Goal: Task Accomplishment & Management: Complete application form

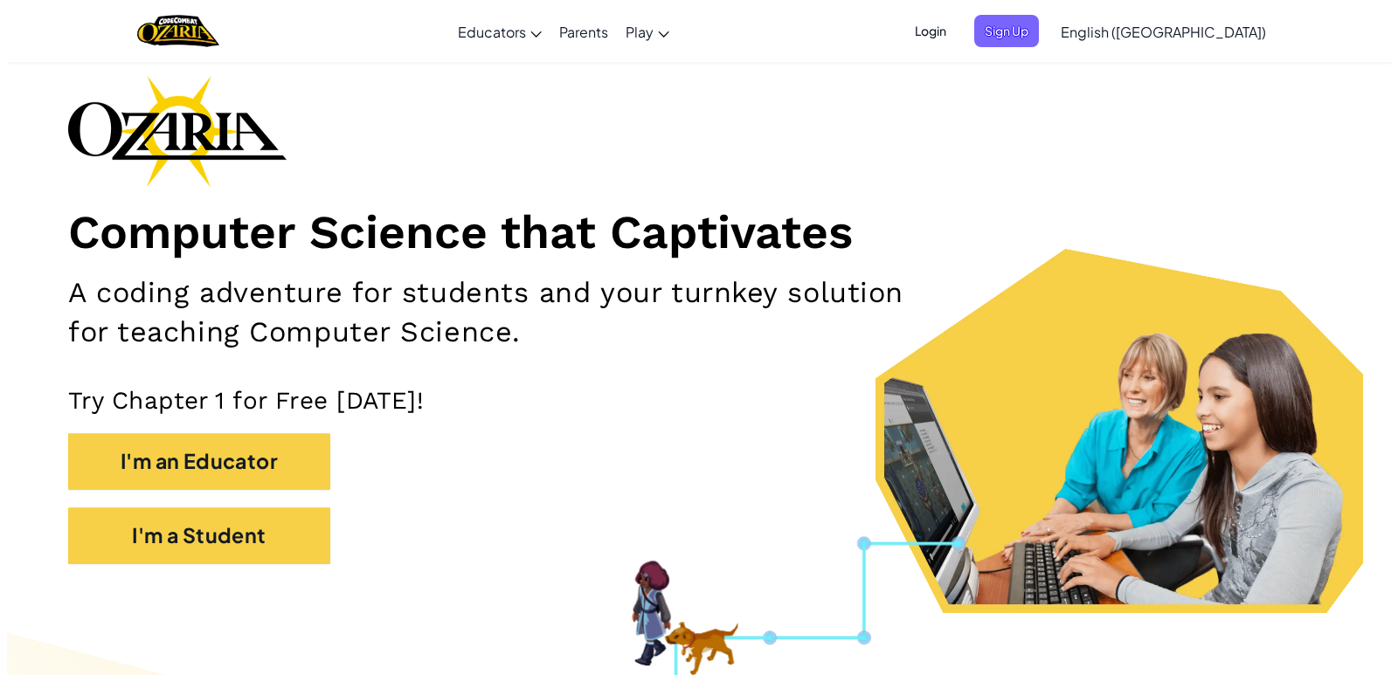
scroll to position [262, 0]
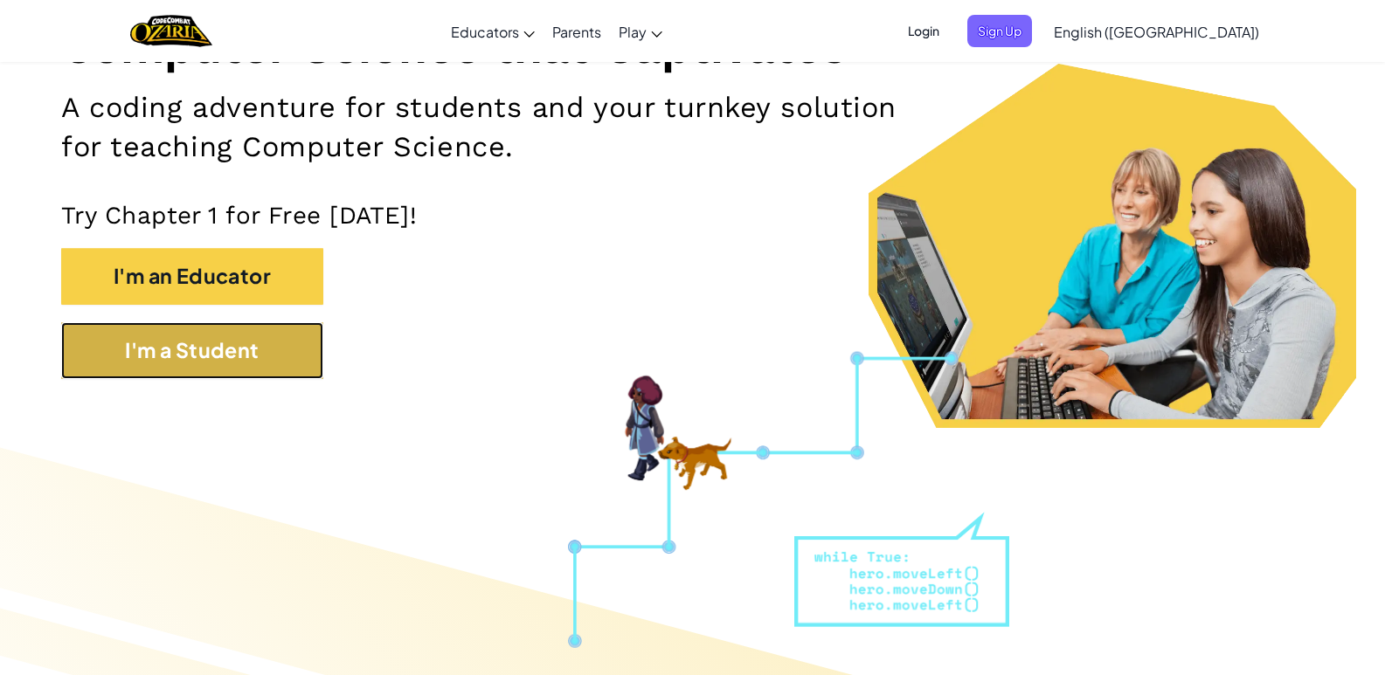
click at [234, 370] on button "I'm a Student" at bounding box center [192, 350] width 262 height 57
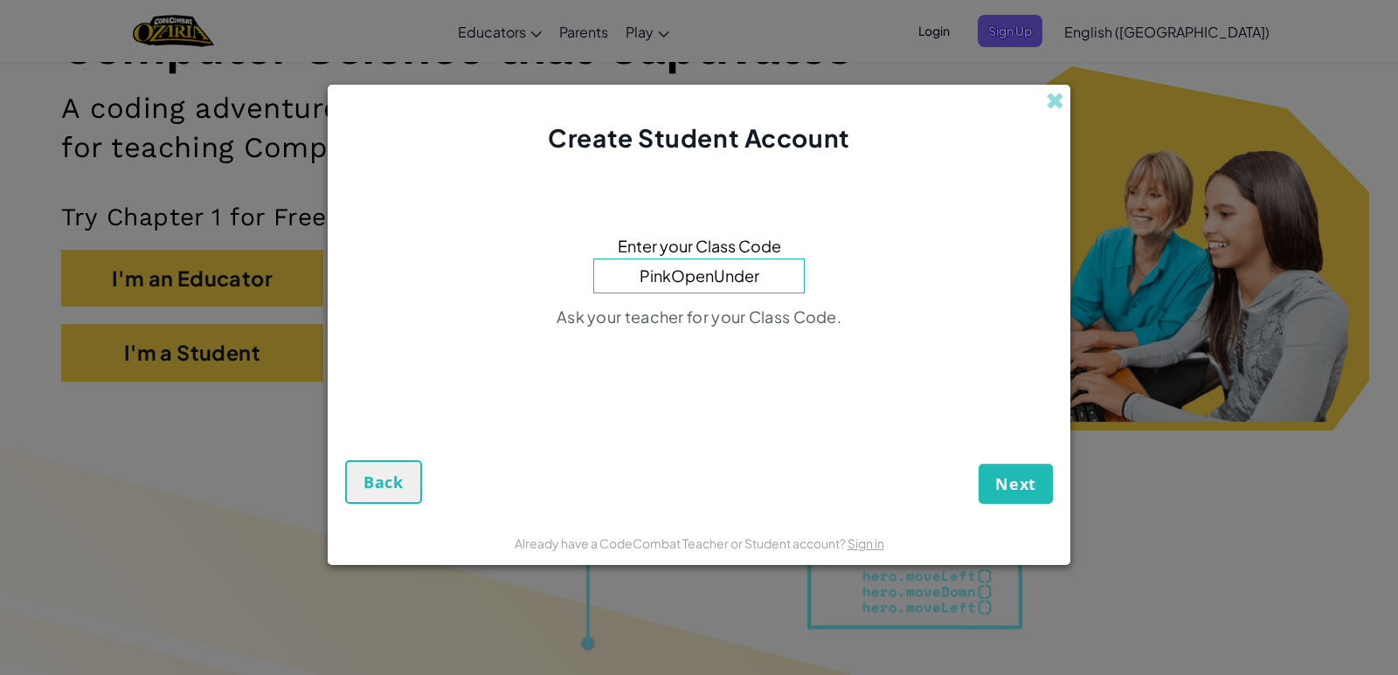
type input "PinkOpenUnder"
click at [979, 464] on button "Next" at bounding box center [1016, 484] width 74 height 40
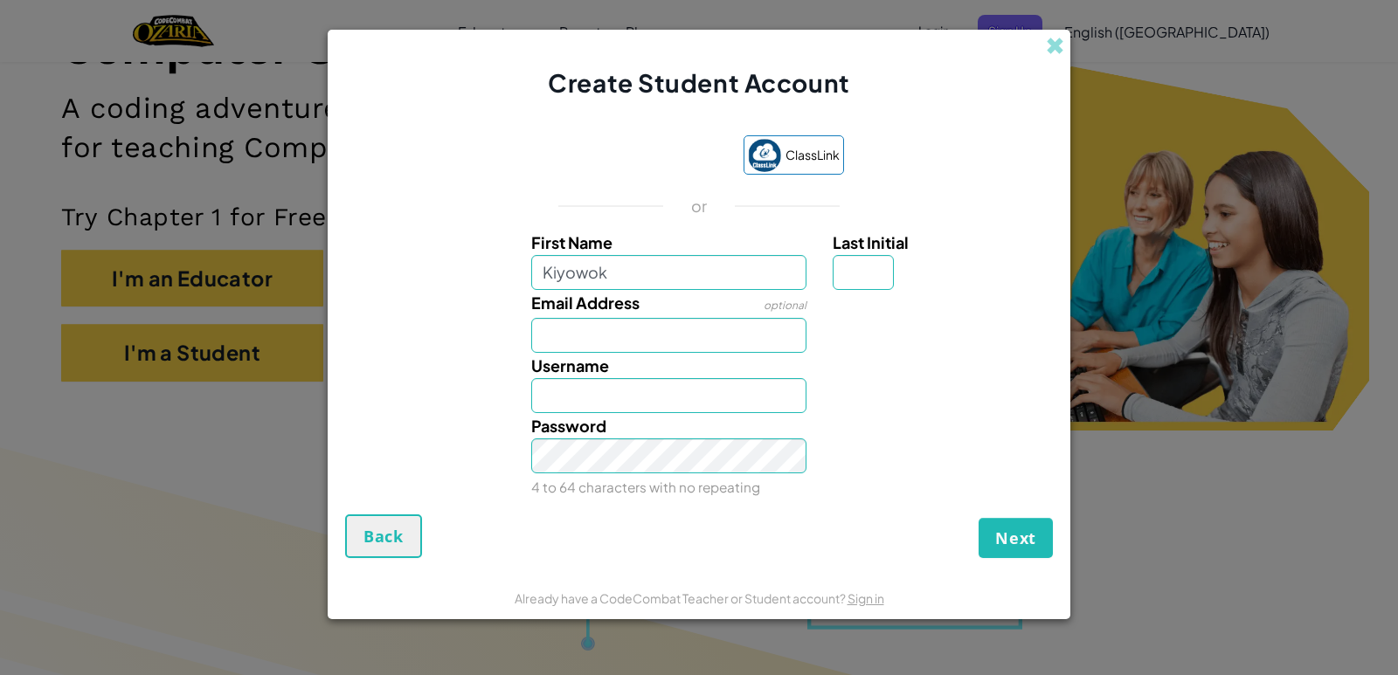
type input "Kiyowok"
click at [876, 274] on input "Last Initial" at bounding box center [863, 272] width 61 height 35
type input "u"
type input "K"
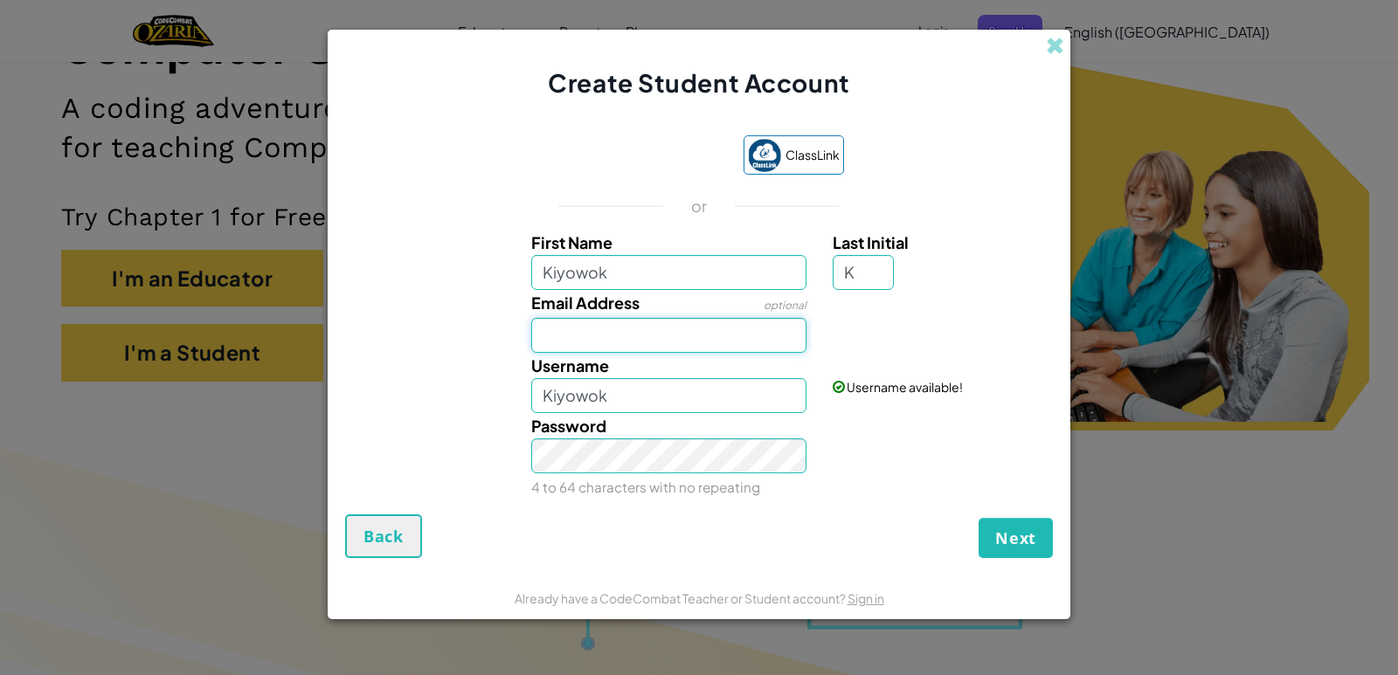
type input "KiyowokK"
click at [558, 329] on input "Email Address" at bounding box center [669, 335] width 276 height 35
type input "[EMAIL_ADDRESS][DOMAIN_NAME]"
click at [633, 402] on input "KiyowokK" at bounding box center [669, 395] width 276 height 35
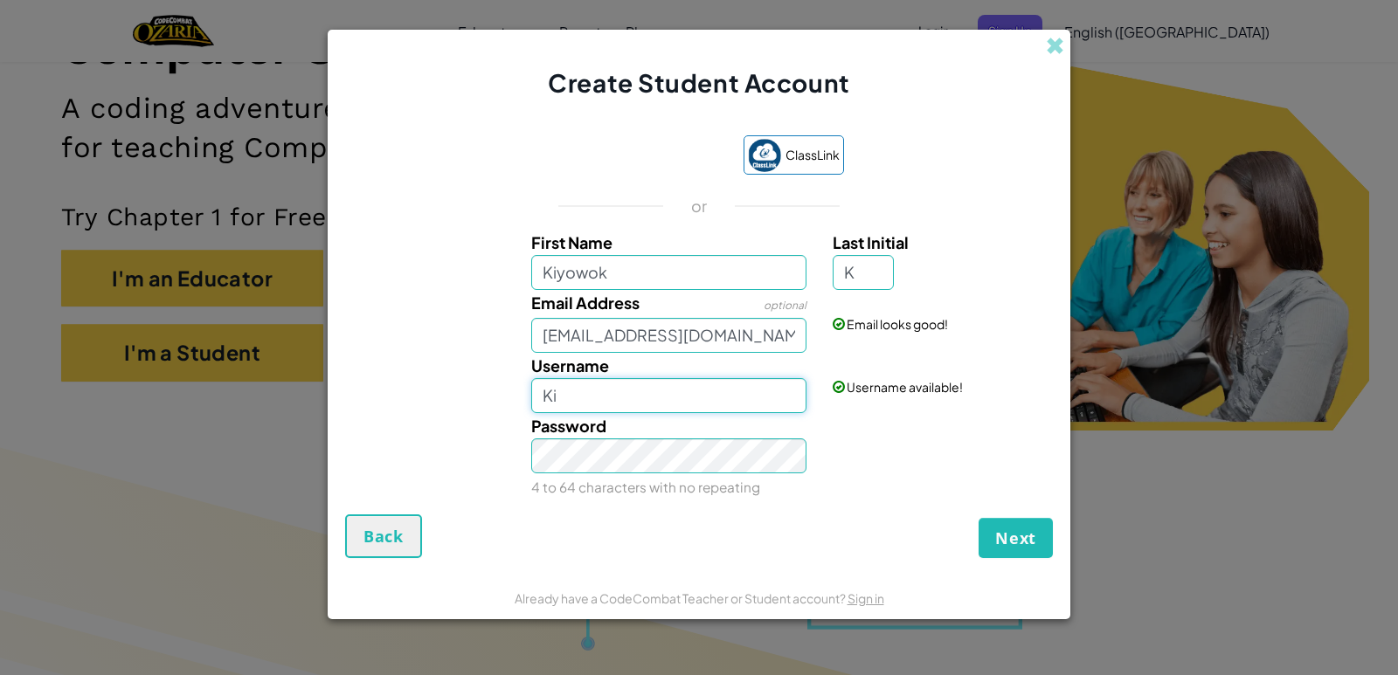
type input "K"
type input "SIGMA"
click at [638, 281] on input "Kiyowok" at bounding box center [669, 272] width 276 height 35
click at [650, 272] on input "Kiyowok" at bounding box center [669, 272] width 276 height 35
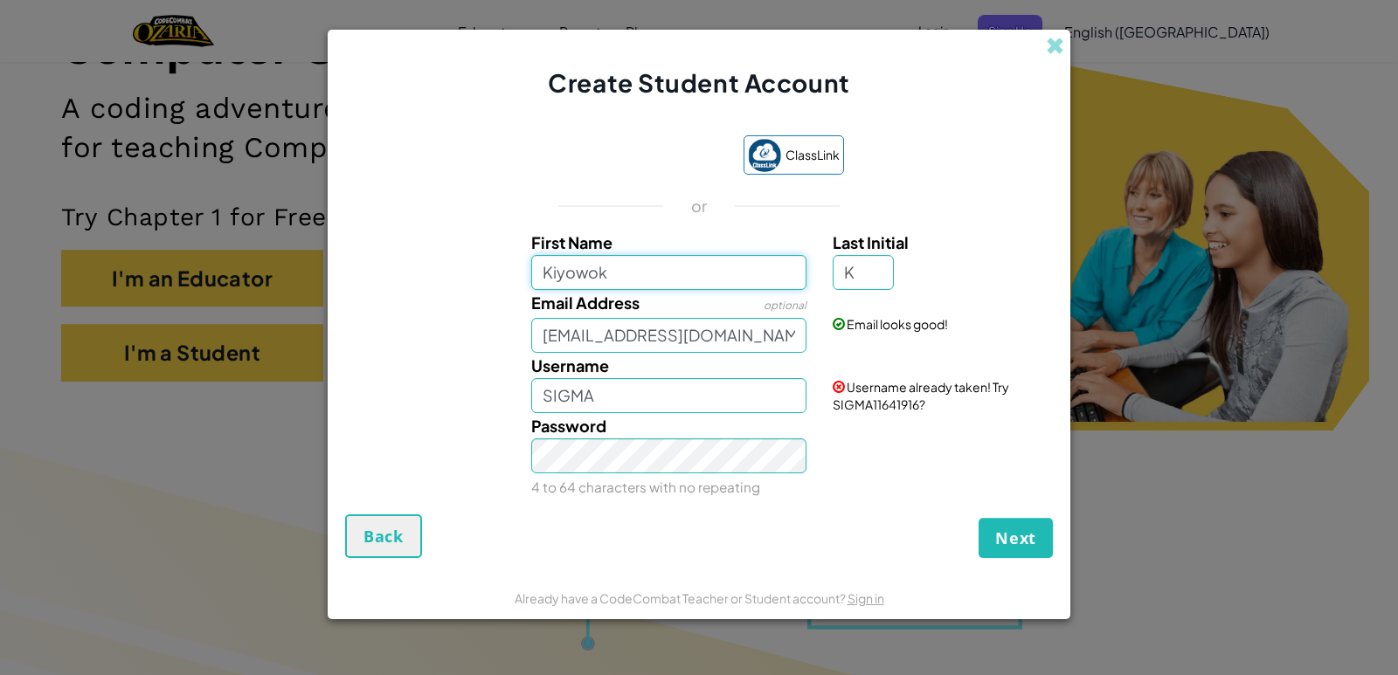
click at [650, 272] on input "Kiyowok" at bounding box center [669, 272] width 276 height 35
click at [610, 393] on input "SIGMA" at bounding box center [669, 395] width 276 height 35
type input "S"
type input "Z"
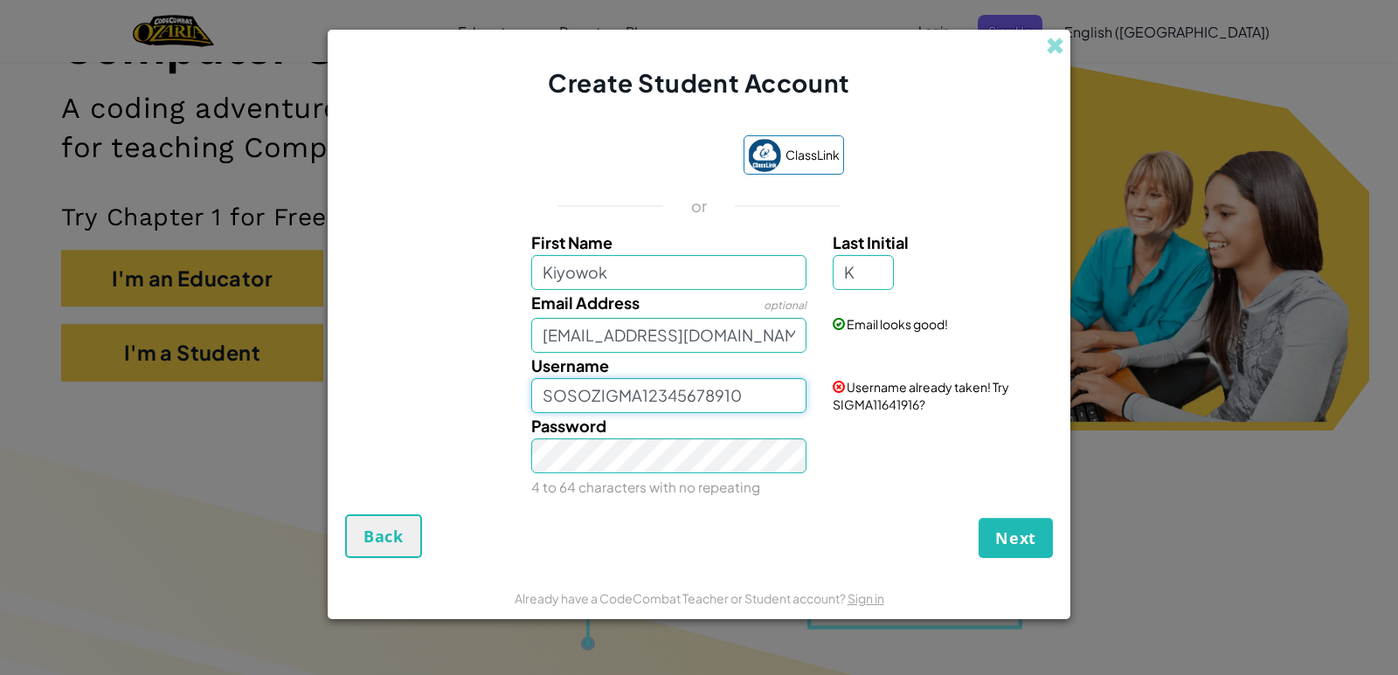
type input "SOSOZIGMA12345678910"
click at [871, 274] on input "K" at bounding box center [863, 272] width 61 height 35
type input "1"
type input "A"
type input "KiyowokA"
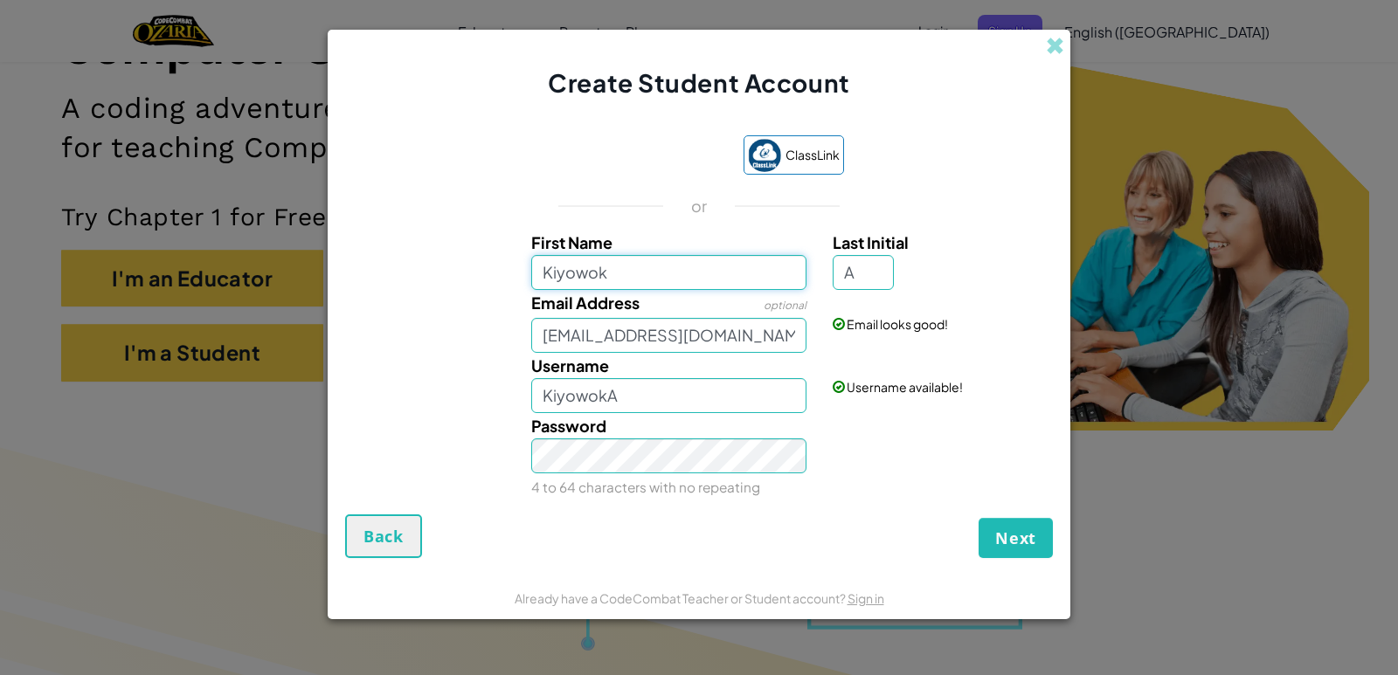
click at [632, 264] on input "Kiyowok" at bounding box center [669, 272] width 276 height 35
type input "S"
type input "SIGMA"
click at [661, 403] on input "SIGMAA" at bounding box center [669, 395] width 276 height 35
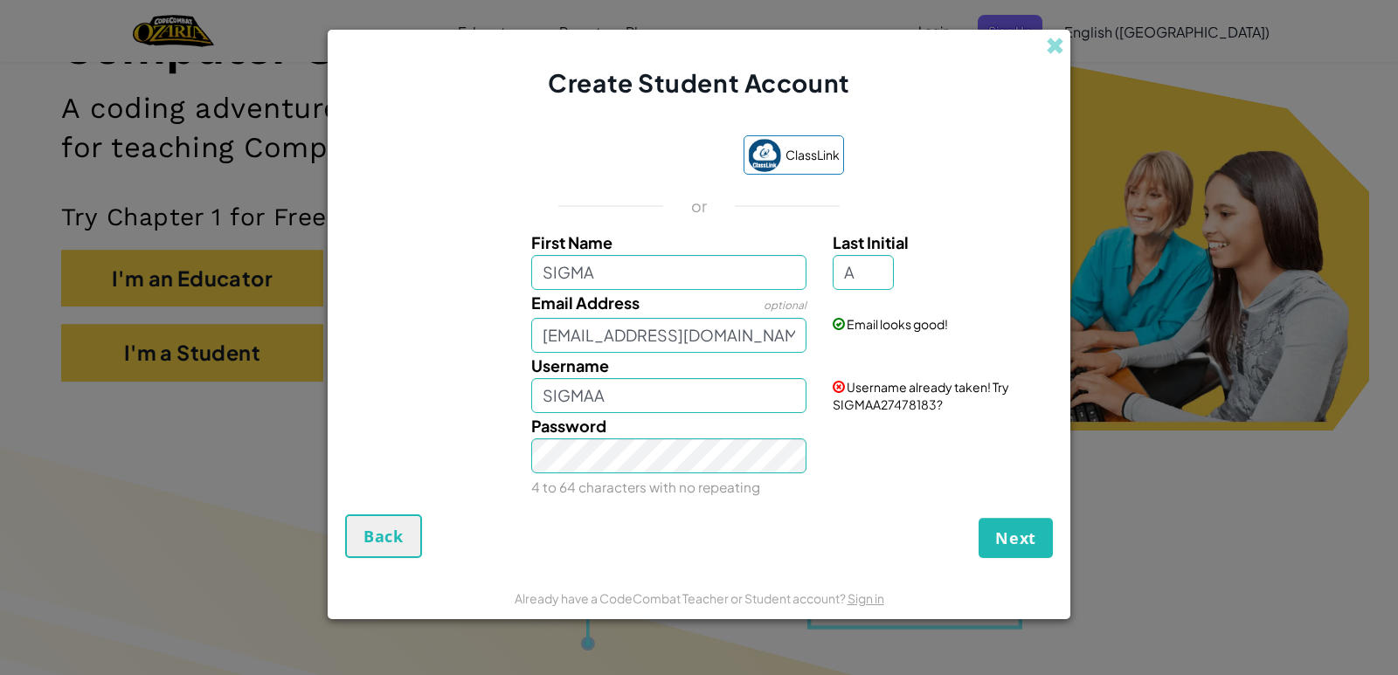
click at [845, 405] on span "Username already taken! Try SIGMAA27478183?" at bounding box center [921, 395] width 176 height 33
click at [599, 284] on input "SIGMA" at bounding box center [669, 272] width 276 height 35
click at [1009, 543] on span "Next" at bounding box center [1015, 538] width 41 height 21
click at [996, 536] on button "Create Account" at bounding box center [971, 538] width 163 height 40
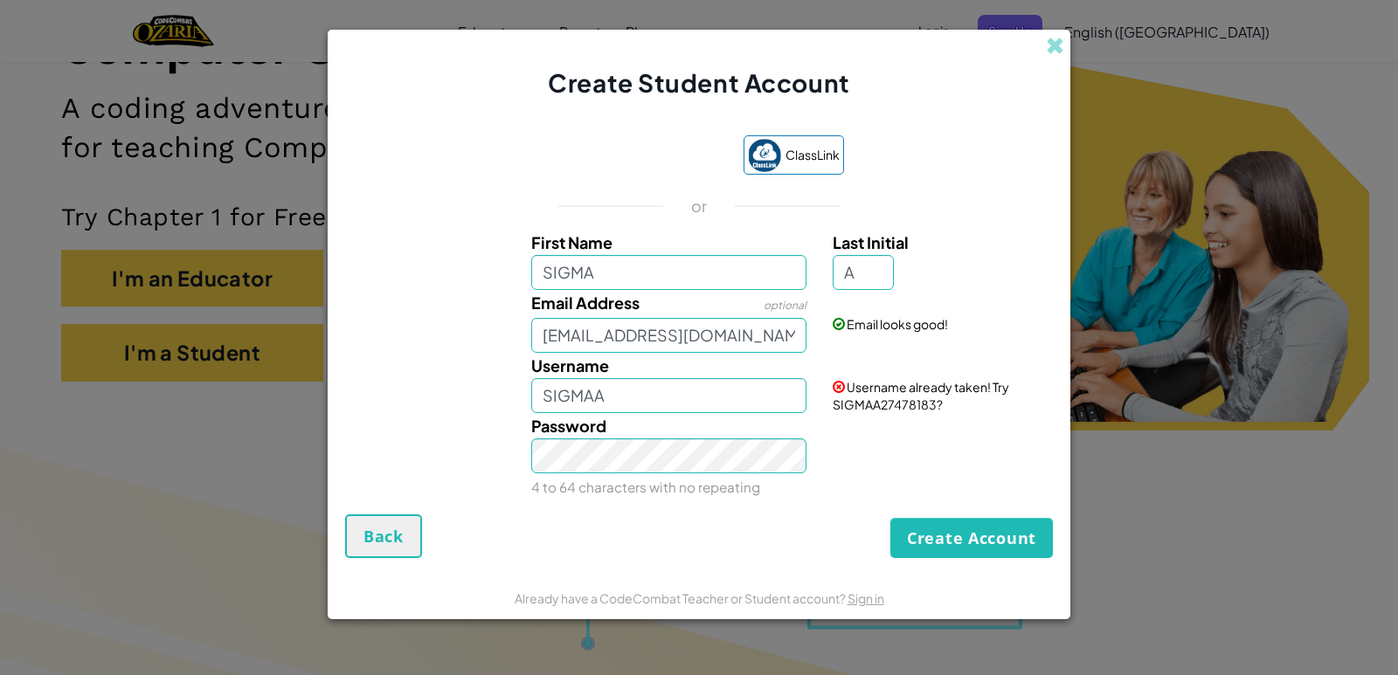
click at [996, 536] on div "Create Account Back" at bounding box center [699, 537] width 708 height 44
click at [776, 387] on input "SIGMAA" at bounding box center [669, 395] width 276 height 35
type input "S"
type input "APESIH"
click at [752, 263] on input "SIGMA" at bounding box center [669, 272] width 276 height 35
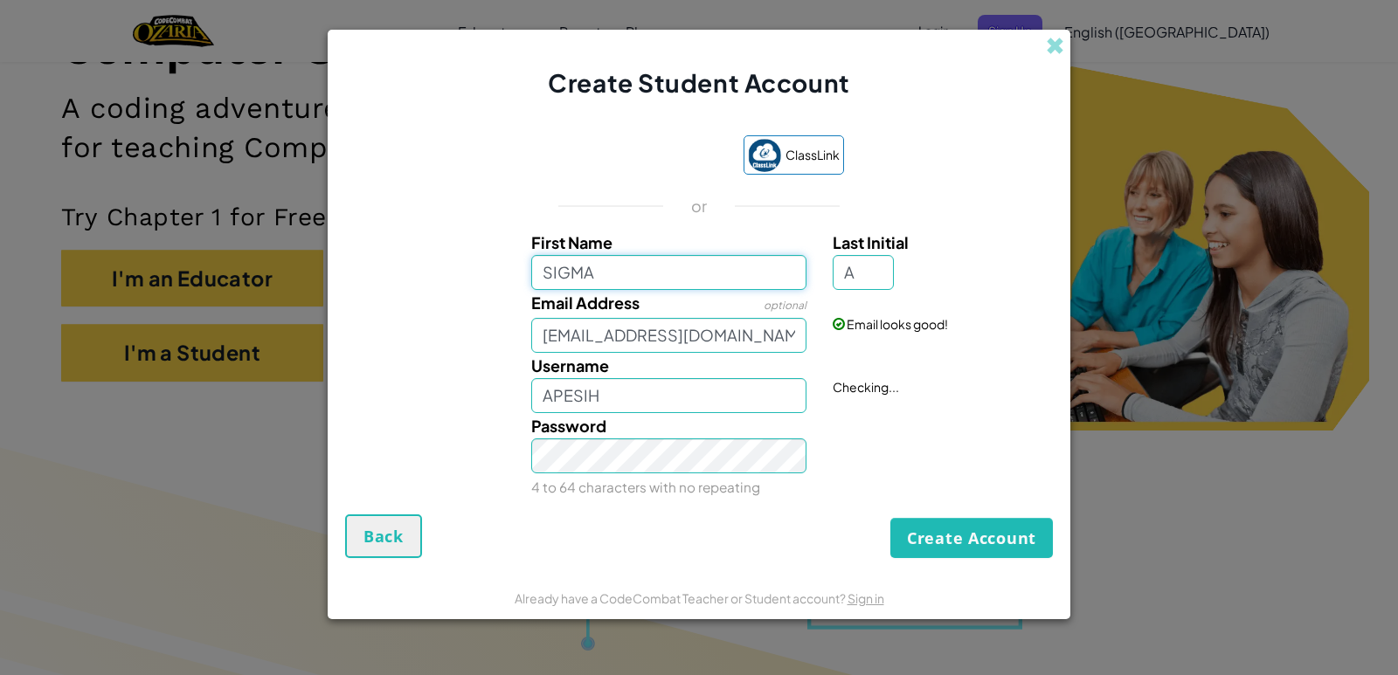
click at [752, 263] on input "SIGMA" at bounding box center [669, 272] width 276 height 35
type input "S"
type input "APESIH"
type input "APESIHA"
click at [853, 269] on input "A" at bounding box center [863, 272] width 61 height 35
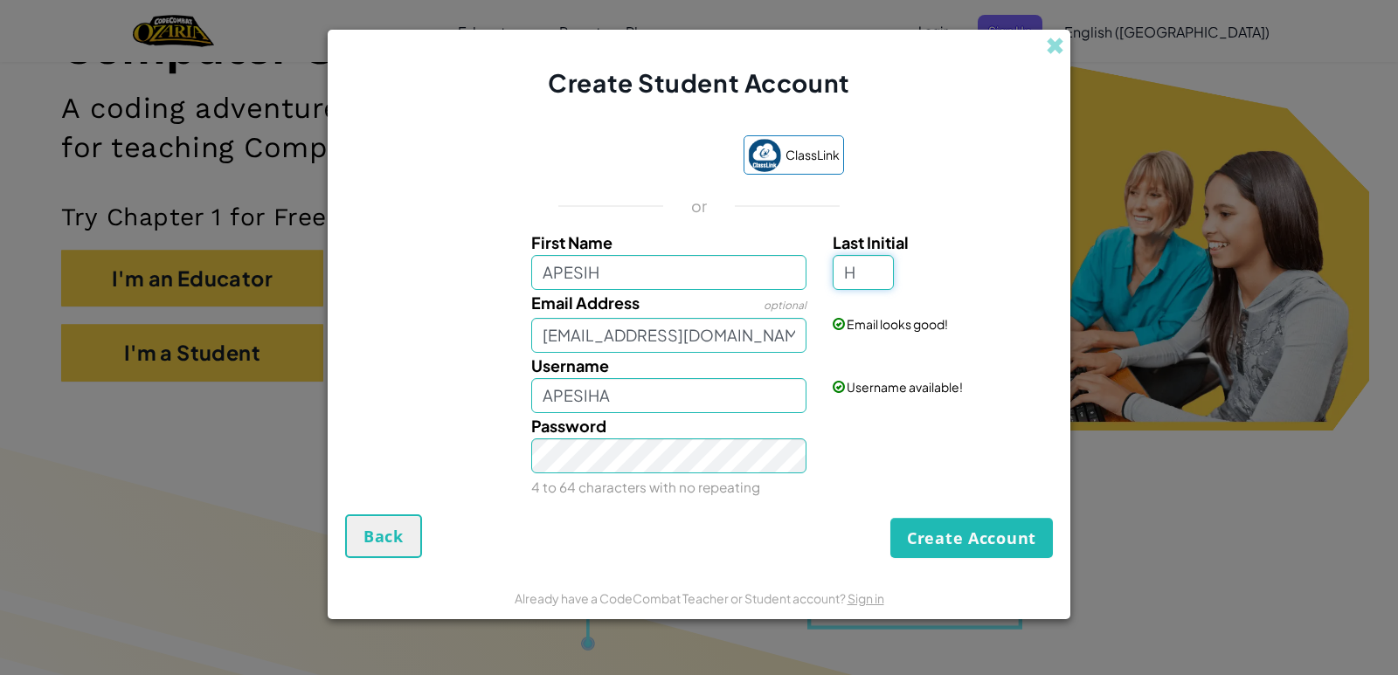
type input "H"
click at [610, 395] on input "APESIHH" at bounding box center [669, 395] width 276 height 35
type input "APESIH"
click at [924, 536] on button "Create Account" at bounding box center [971, 538] width 163 height 40
click at [924, 536] on div "Create Account Back" at bounding box center [699, 537] width 708 height 44
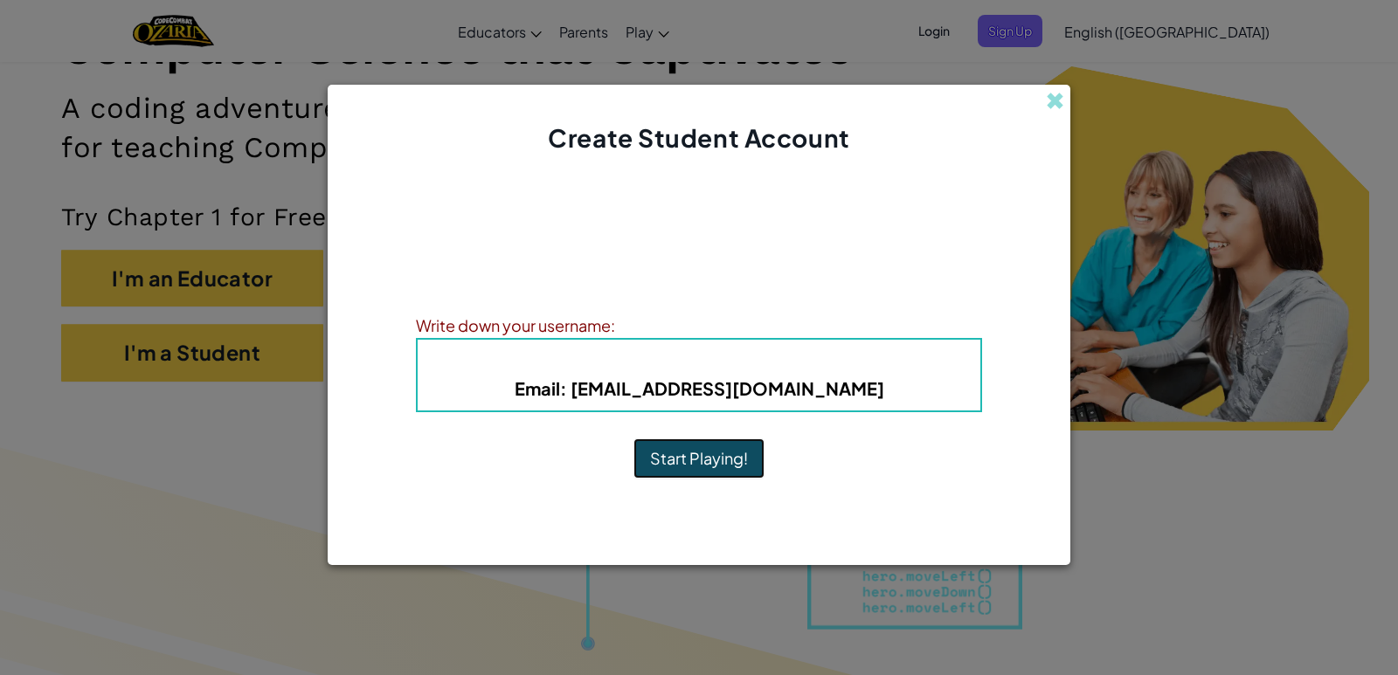
click at [730, 447] on button "Start Playing!" at bounding box center [698, 459] width 131 height 40
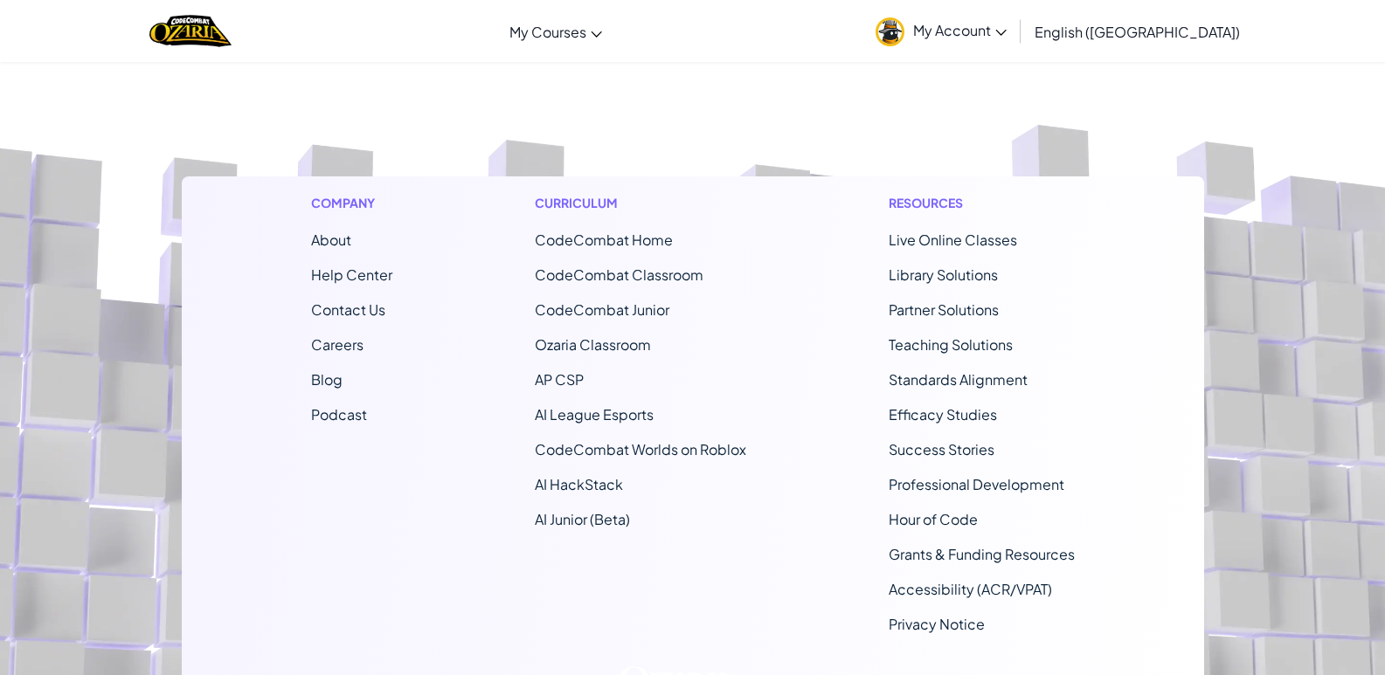
scroll to position [262, 0]
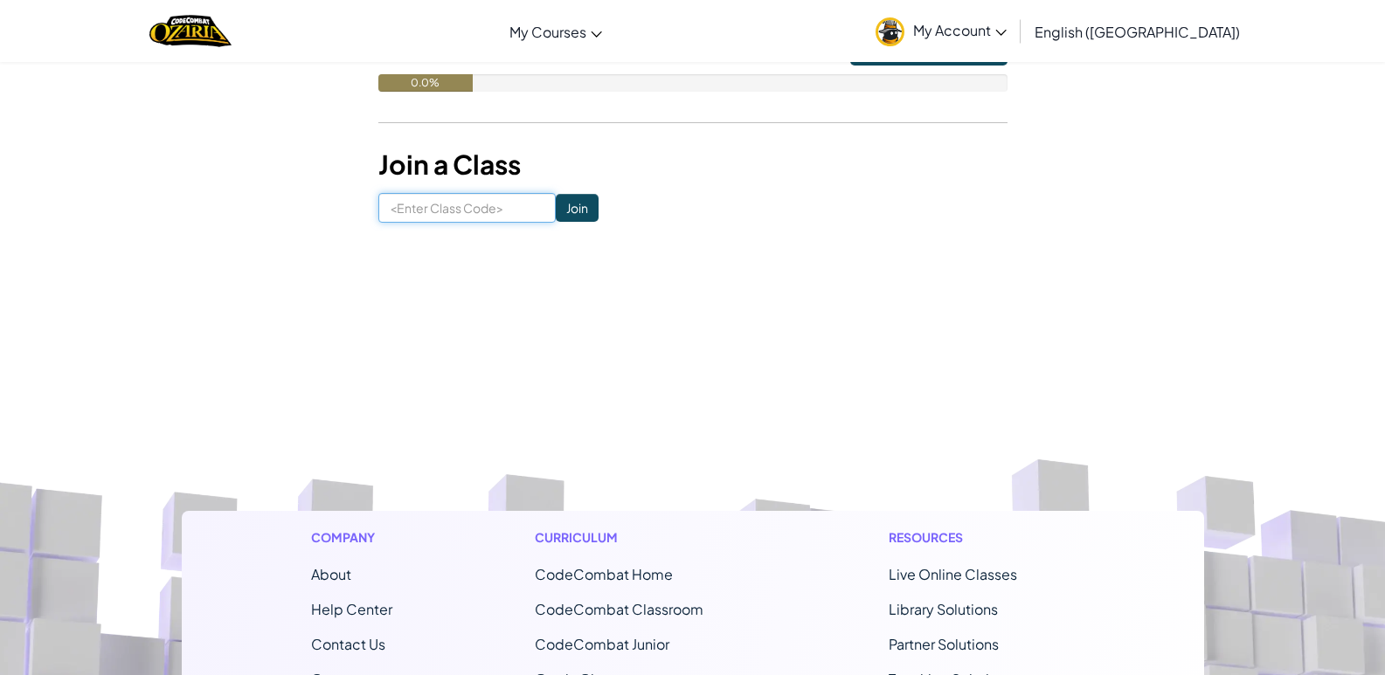
click at [488, 216] on input at bounding box center [466, 208] width 177 height 30
type input "PinkOpenUnder"
click at [556, 206] on input "Join" at bounding box center [577, 208] width 43 height 28
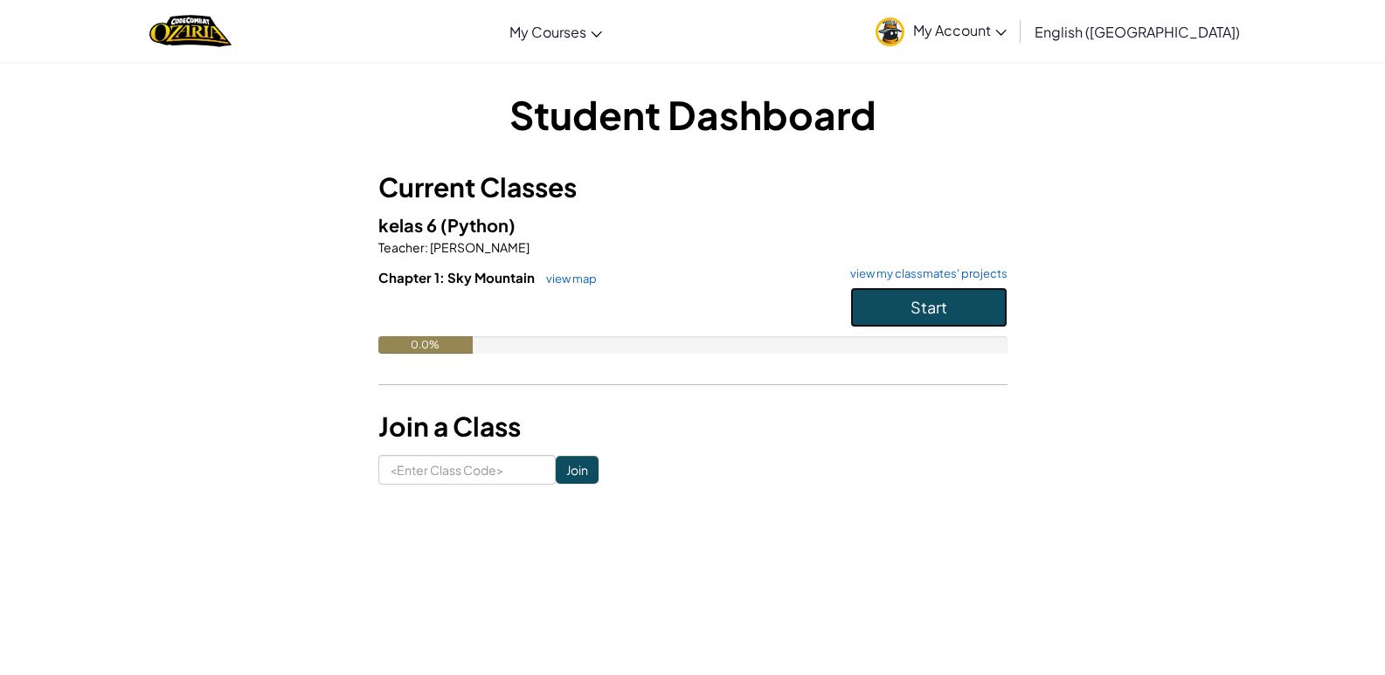
click at [925, 314] on span "Start" at bounding box center [928, 307] width 37 height 20
click at [925, 313] on span "Start" at bounding box center [928, 307] width 37 height 20
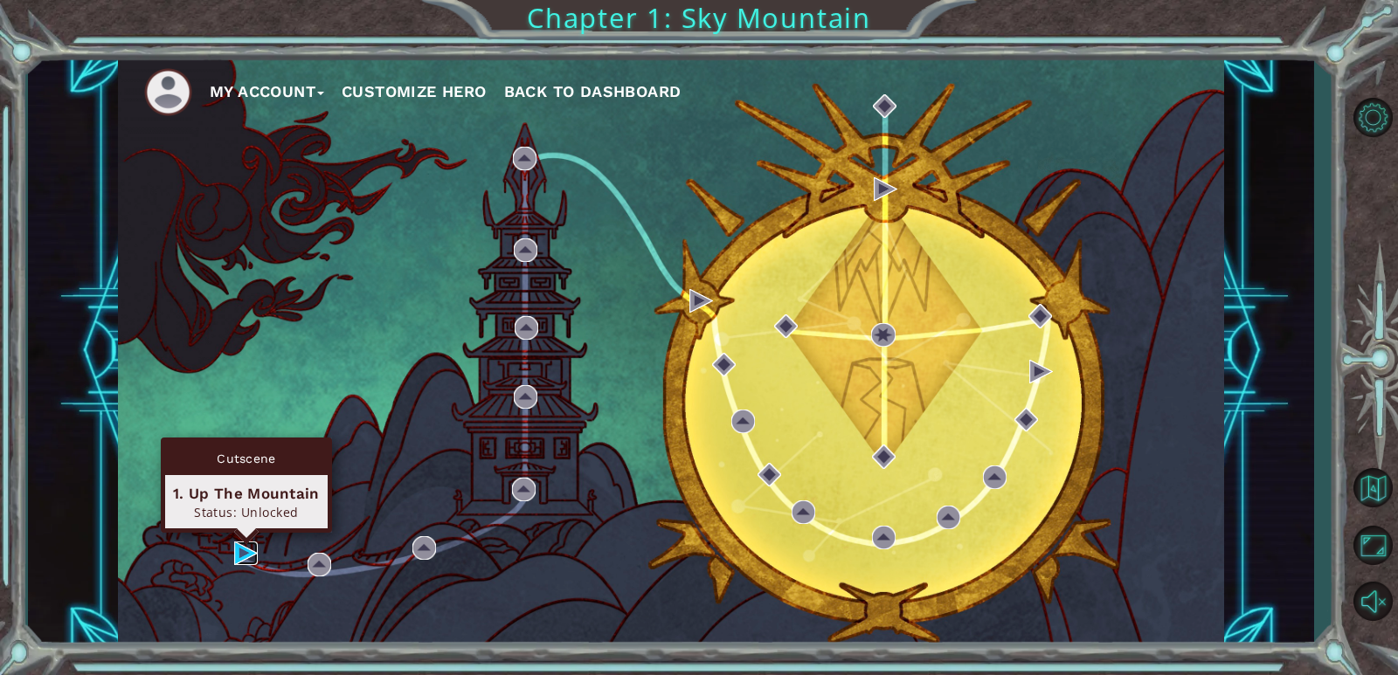
click at [242, 554] on img at bounding box center [246, 554] width 24 height 24
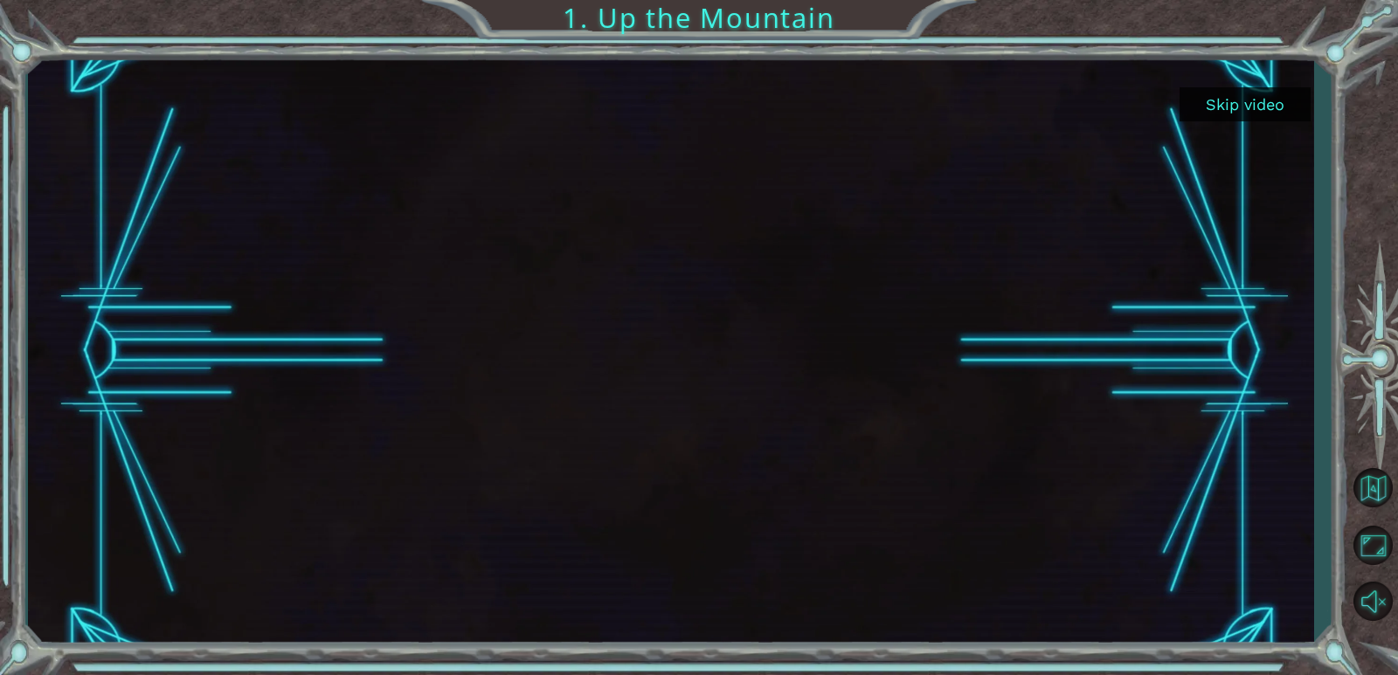
click at [1275, 105] on button "Skip video" at bounding box center [1245, 104] width 131 height 34
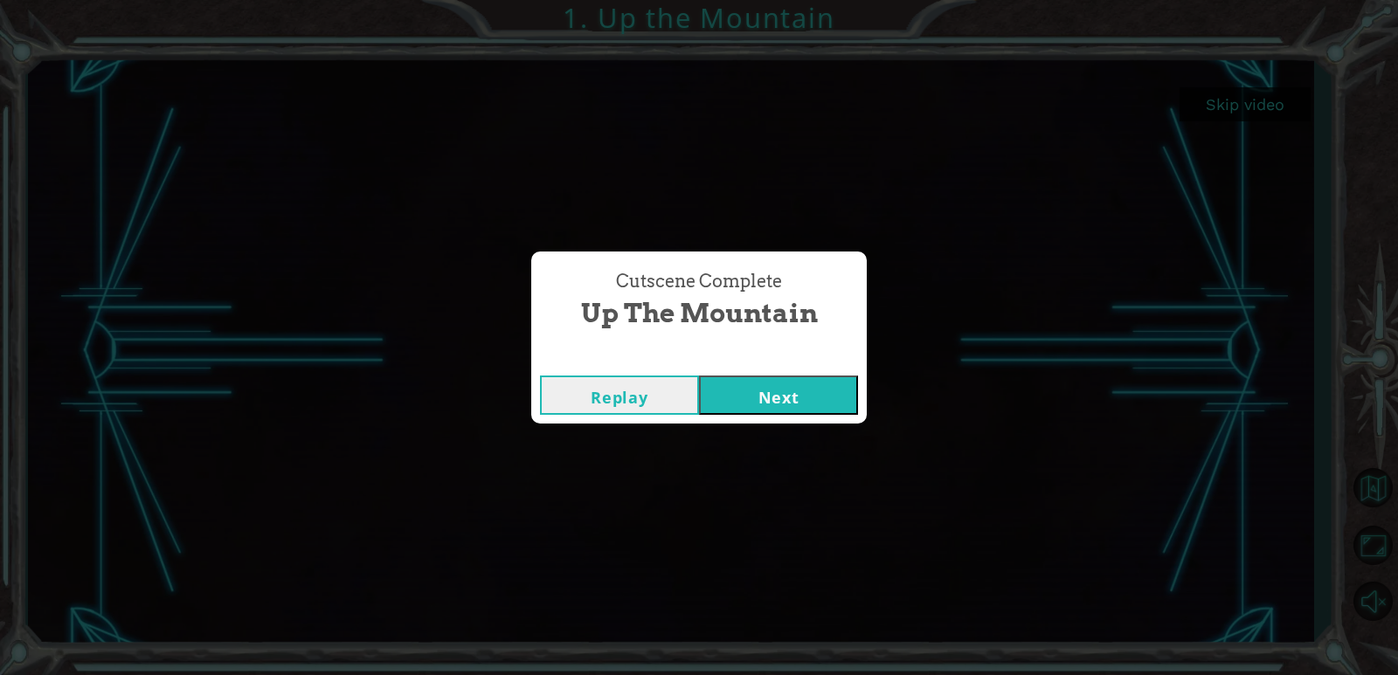
click at [726, 384] on button "Next" at bounding box center [778, 395] width 159 height 39
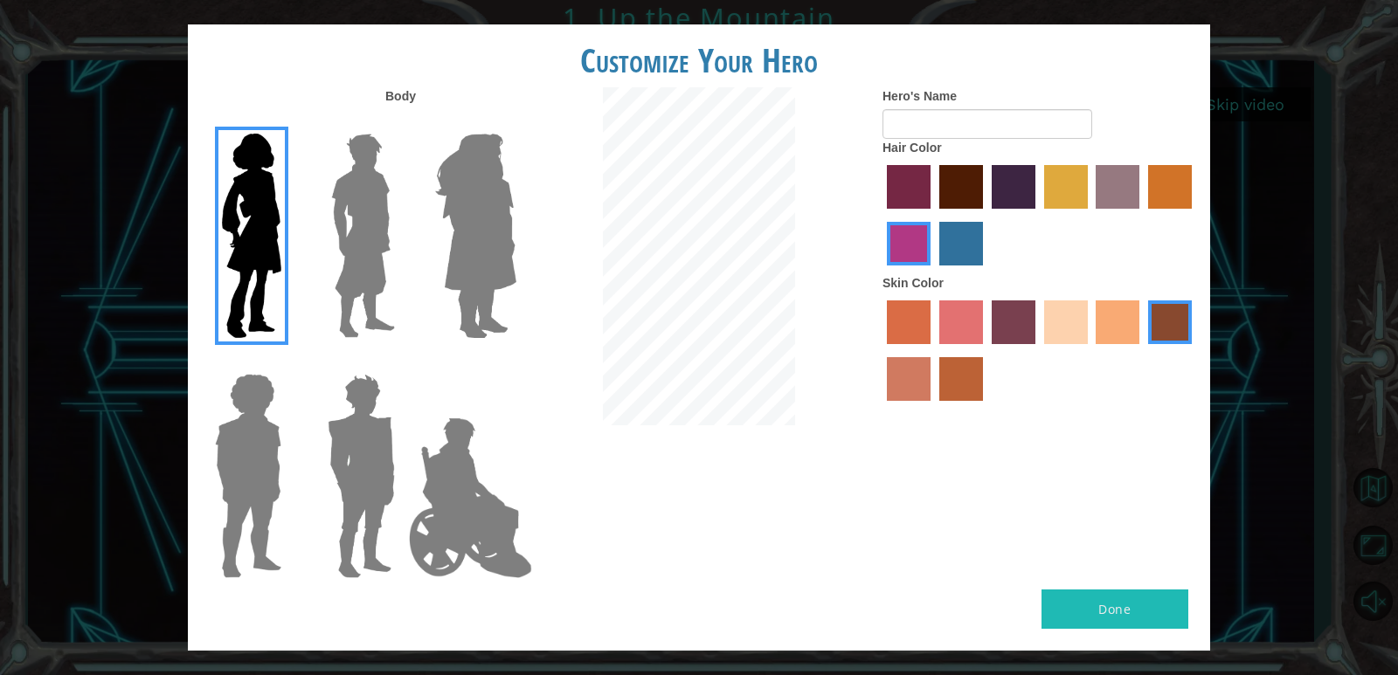
click at [963, 164] on div at bounding box center [1039, 218] width 315 height 114
click at [1056, 324] on label "sandy beach skin color" at bounding box center [1066, 323] width 44 height 44
click at [1038, 350] on input "sandy beach skin color" at bounding box center [1038, 350] width 0 height 0
click at [956, 182] on label "maroon hair color" at bounding box center [961, 187] width 44 height 44
click at [933, 215] on input "maroon hair color" at bounding box center [933, 215] width 0 height 0
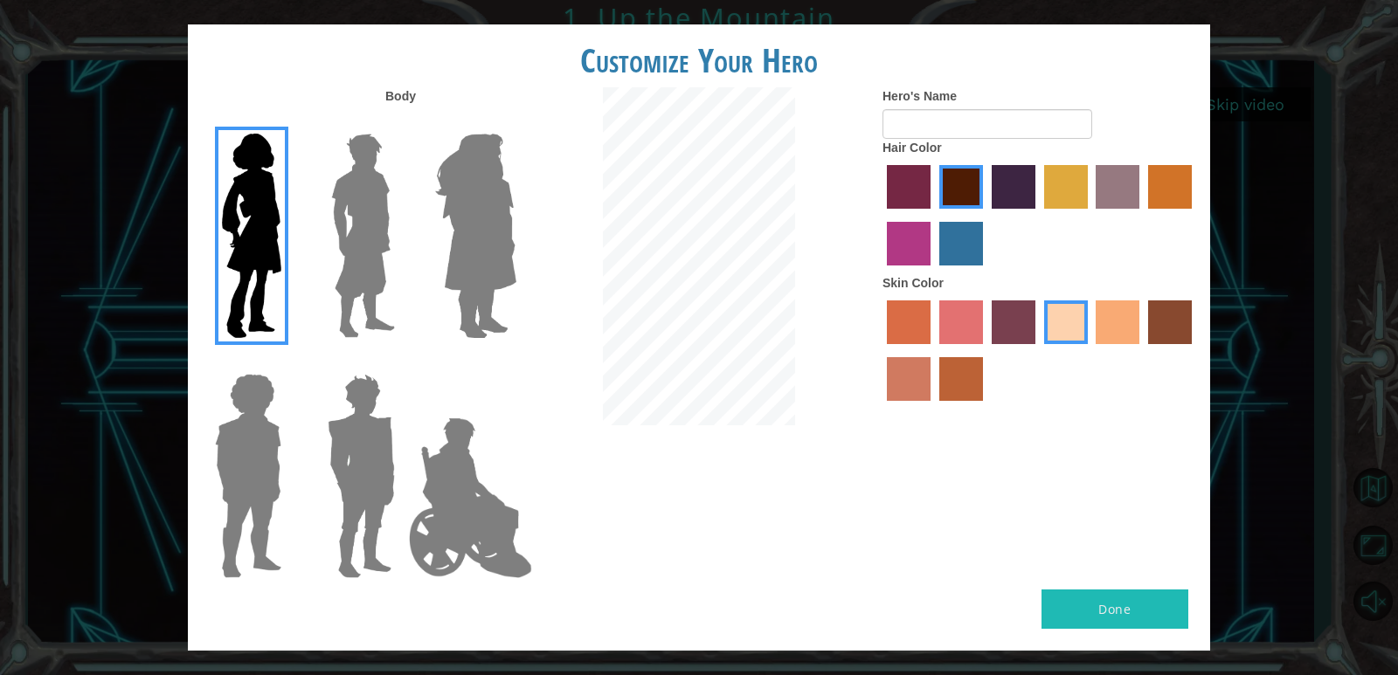
click at [1153, 180] on label "gold drop hair color" at bounding box center [1170, 187] width 44 height 44
click at [1142, 215] on input "gold drop hair color" at bounding box center [1142, 215] width 0 height 0
click at [1153, 180] on label "gold drop hair color" at bounding box center [1170, 187] width 44 height 44
click at [1142, 215] on input "gold drop hair color" at bounding box center [1142, 215] width 0 height 0
click at [383, 230] on img at bounding box center [363, 236] width 78 height 218
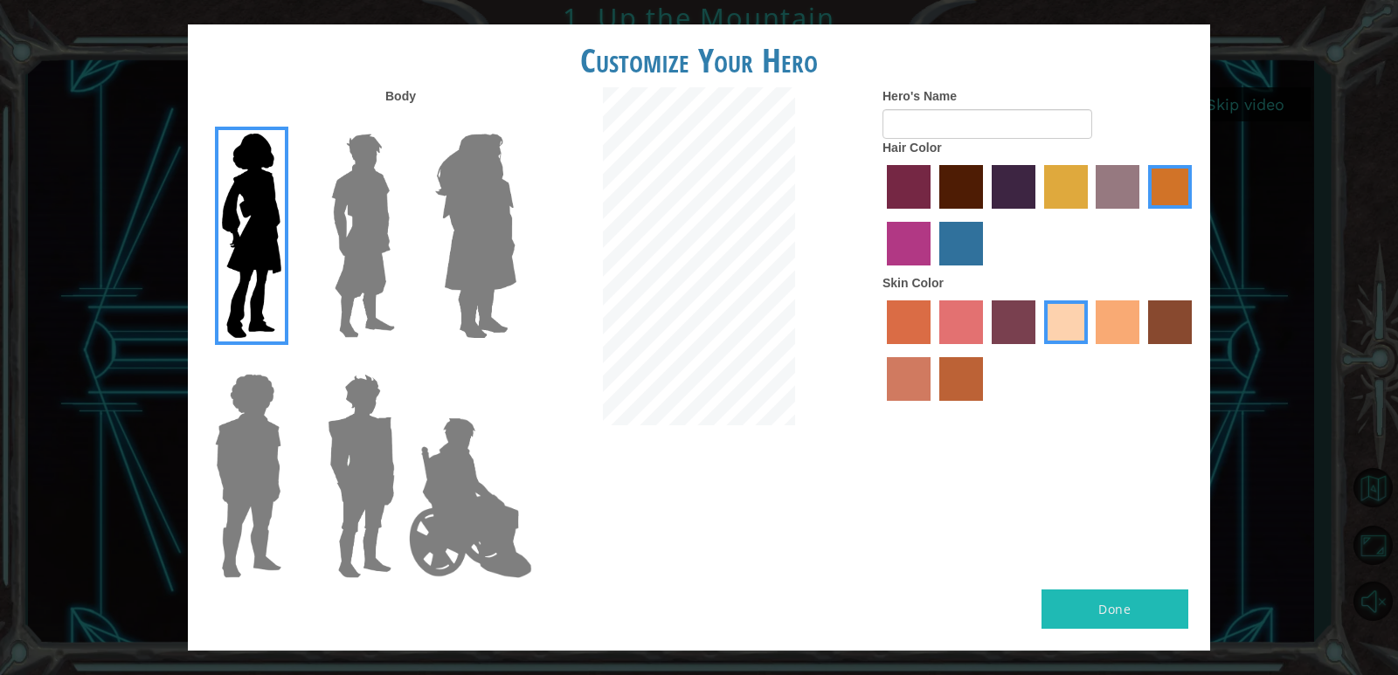
click at [402, 122] on input "Hero Lars" at bounding box center [402, 122] width 0 height 0
click at [383, 230] on img at bounding box center [363, 236] width 78 height 218
click at [402, 122] on input "Hero Lars" at bounding box center [402, 122] width 0 height 0
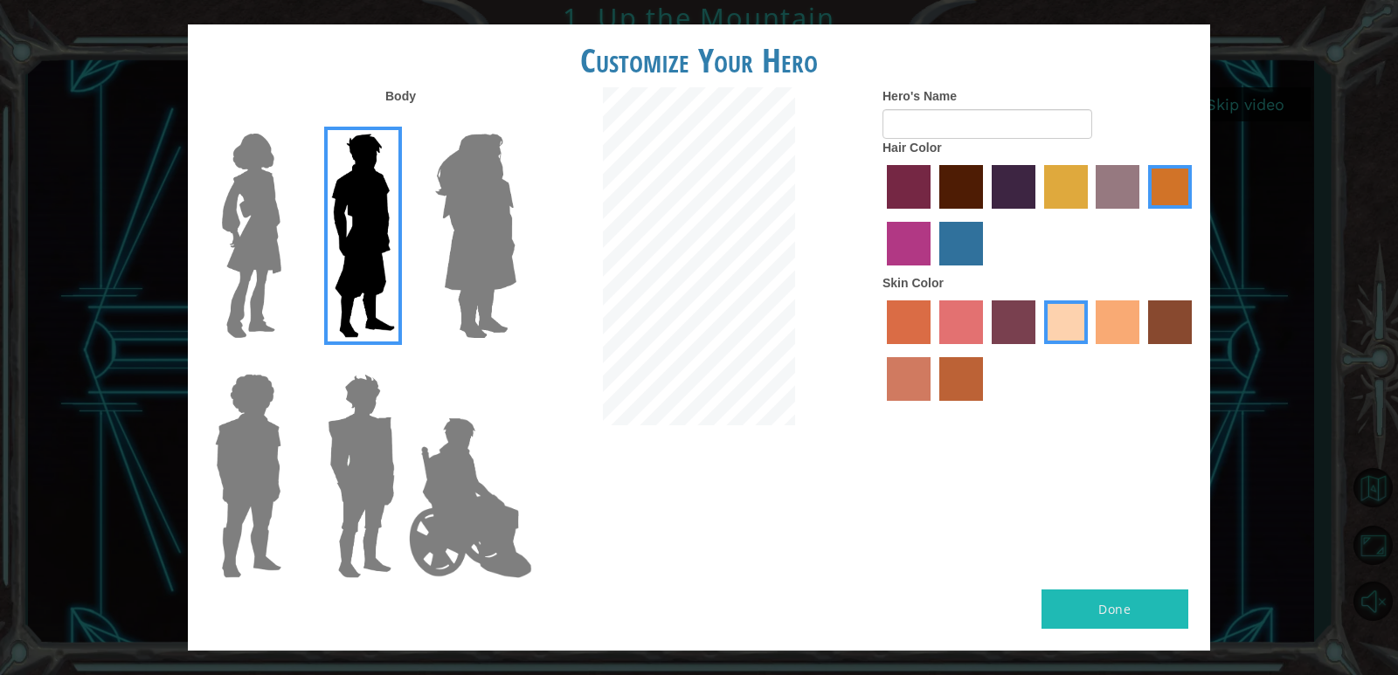
drag, startPoint x: 280, startPoint y: 239, endPoint x: 351, endPoint y: 234, distance: 71.0
click at [282, 239] on img at bounding box center [251, 236] width 73 height 218
click at [288, 122] on input "Hero Connie" at bounding box center [288, 122] width 0 height 0
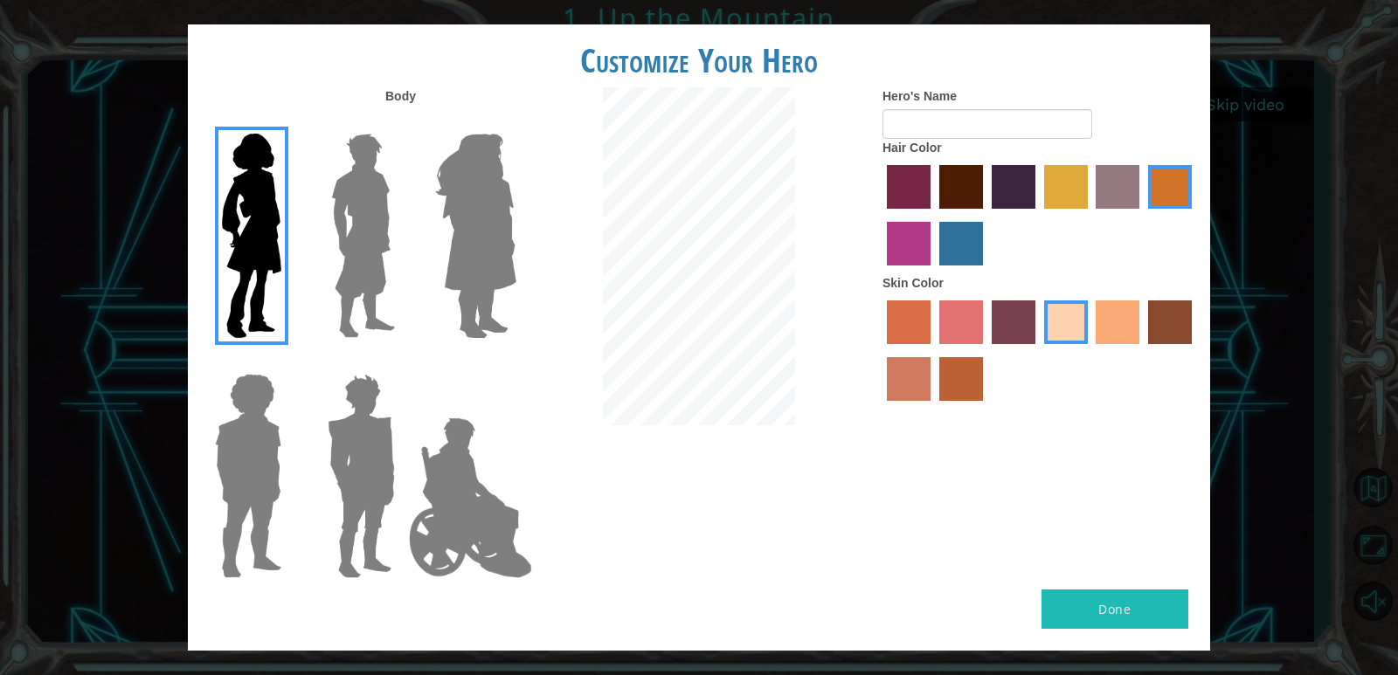
click at [466, 242] on img at bounding box center [475, 236] width 95 height 218
click at [516, 122] on input "Hero Amethyst" at bounding box center [516, 122] width 0 height 0
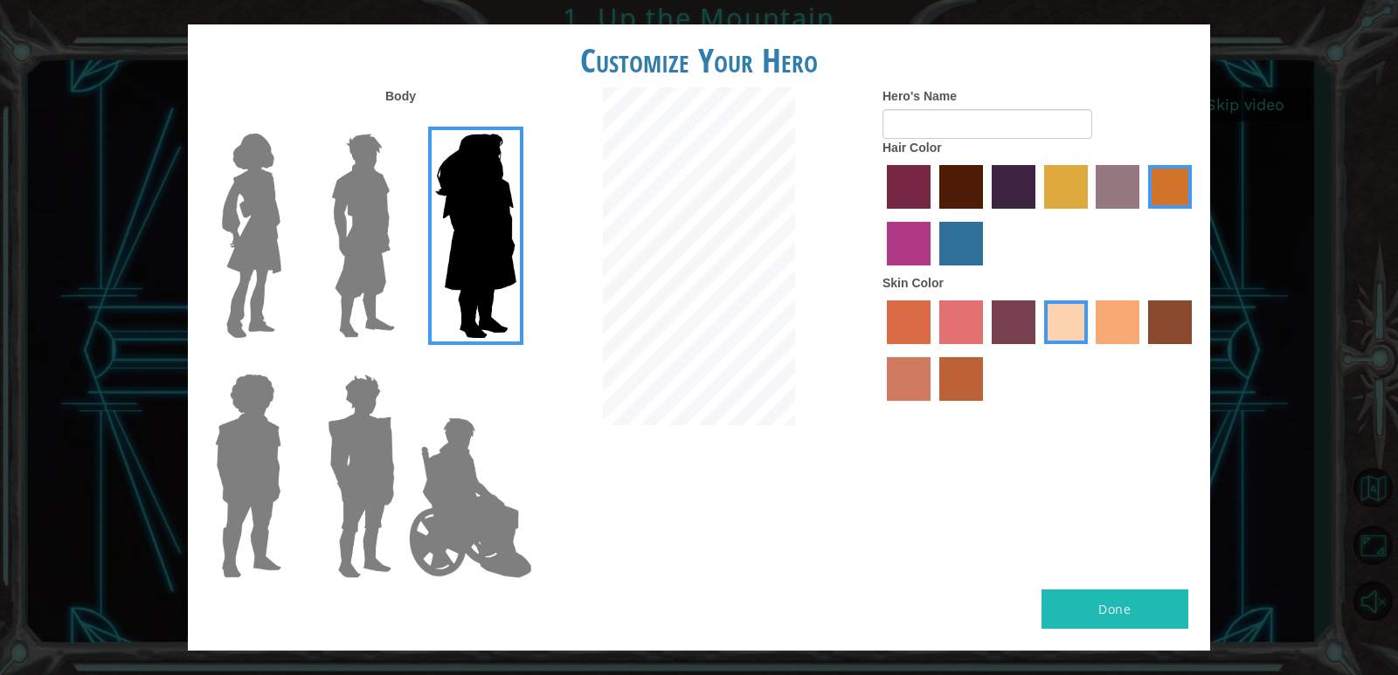
click at [277, 190] on img at bounding box center [251, 236] width 73 height 218
click at [288, 122] on input "Hero Connie" at bounding box center [288, 122] width 0 height 0
click at [277, 190] on img at bounding box center [251, 236] width 73 height 218
click at [288, 122] on input "Hero Connie" at bounding box center [288, 122] width 0 height 0
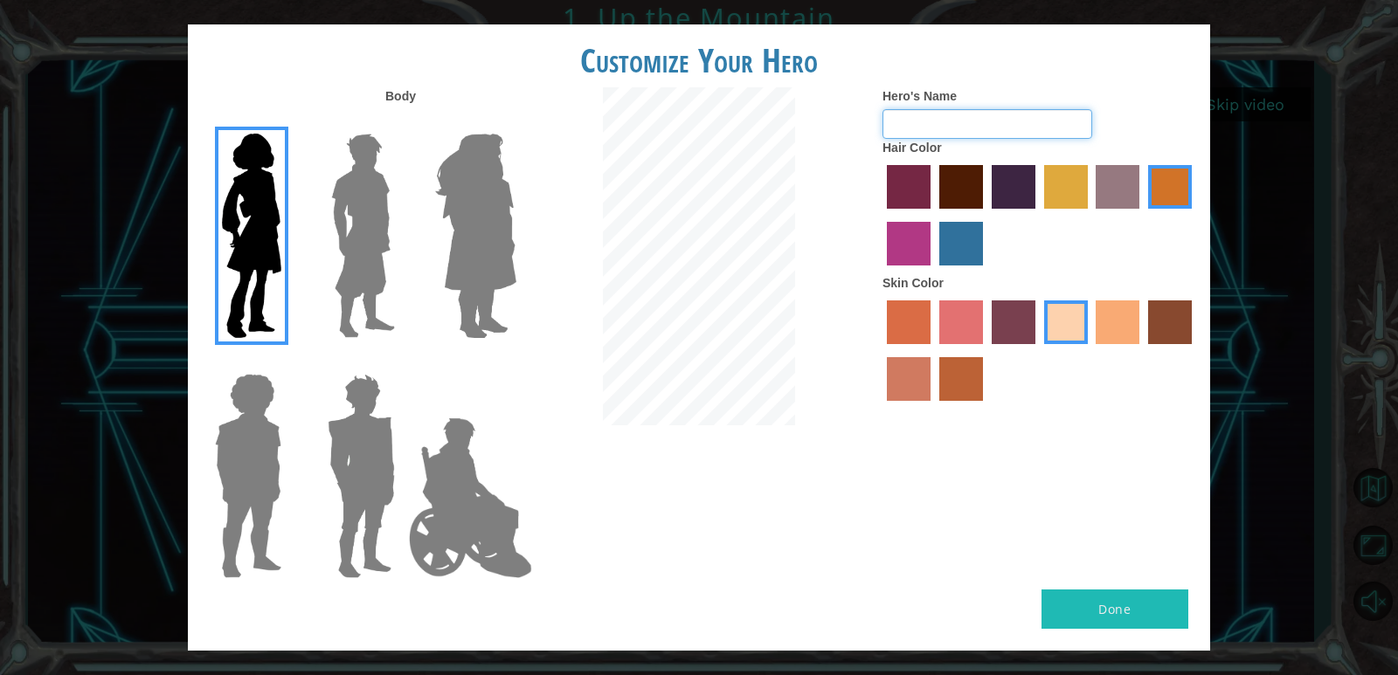
click at [975, 135] on input "Hero's Name" at bounding box center [987, 124] width 210 height 30
type input "SOZIGMA"
click at [1065, 592] on button "Done" at bounding box center [1115, 609] width 147 height 39
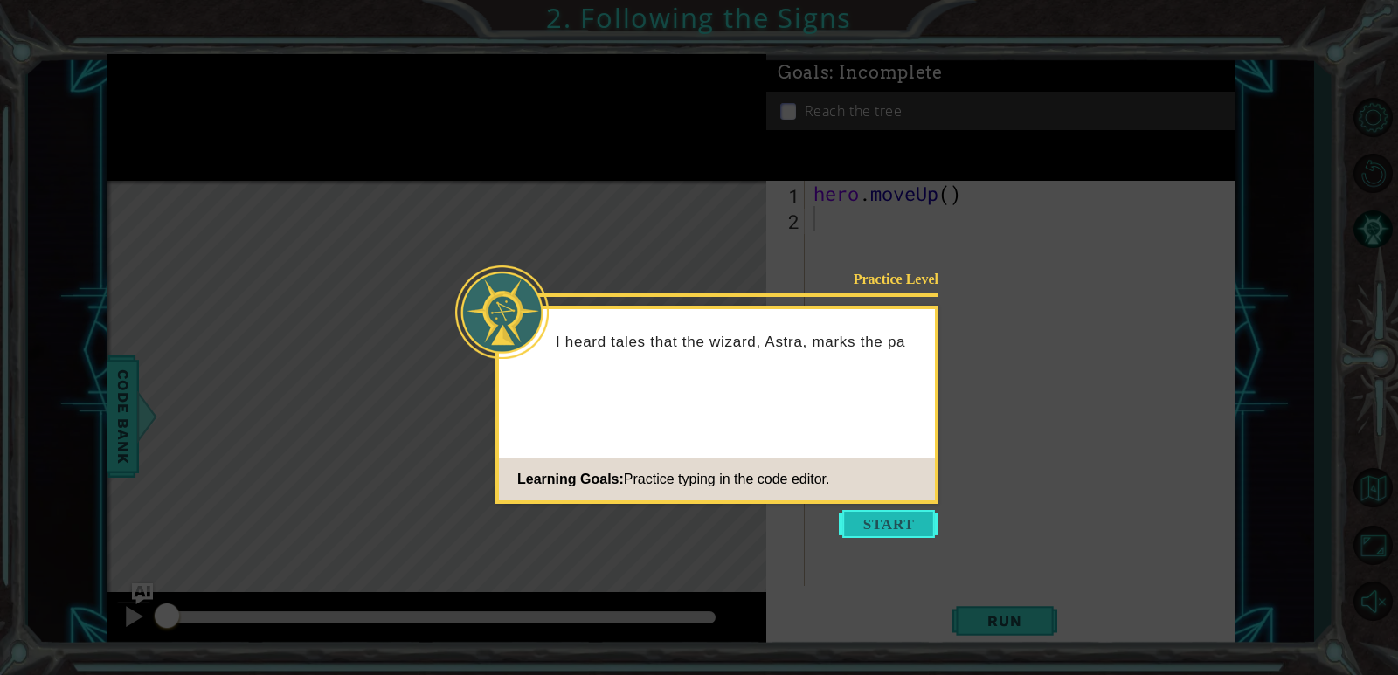
click at [888, 529] on button "Start" at bounding box center [889, 524] width 100 height 28
click at [888, 529] on icon at bounding box center [699, 337] width 1398 height 675
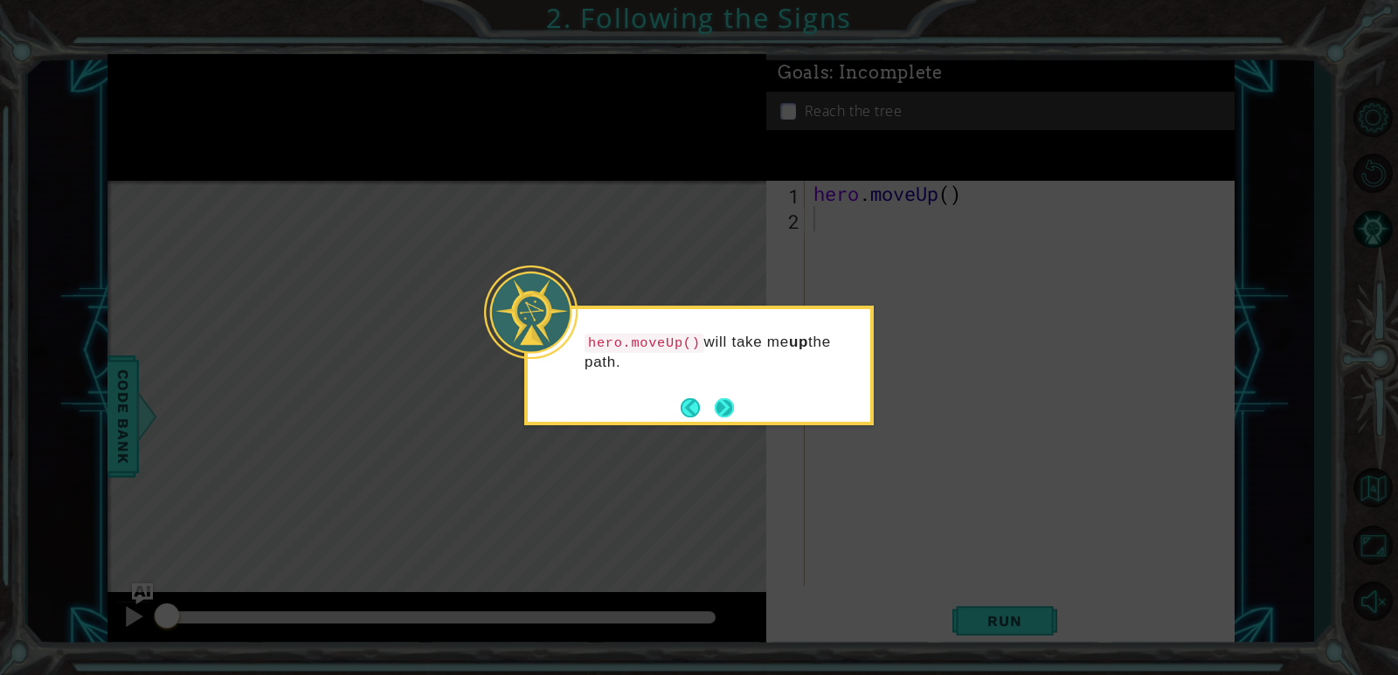
click at [732, 403] on button "Next" at bounding box center [724, 407] width 19 height 19
click at [732, 403] on div "Level Map" at bounding box center [510, 438] width 807 height 515
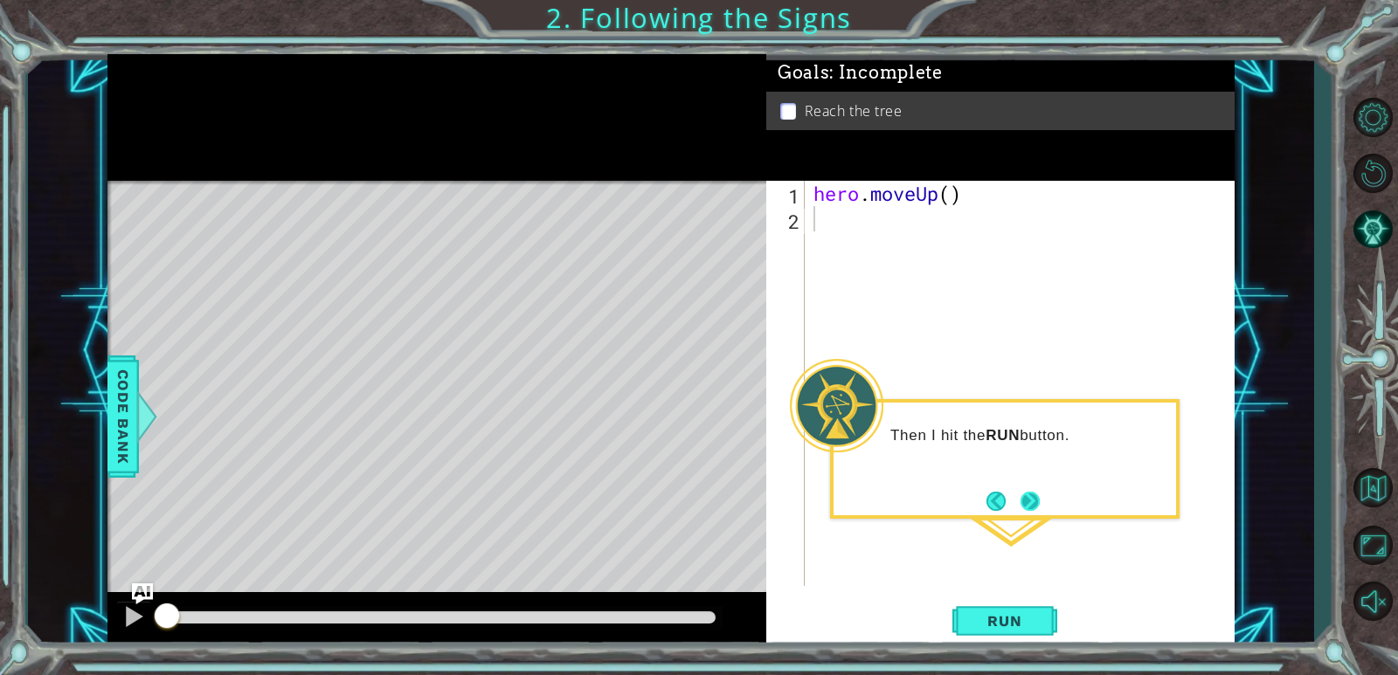
click at [1020, 500] on button "Next" at bounding box center [1030, 501] width 20 height 20
click at [1018, 500] on div "hero . moveUp ( )" at bounding box center [1024, 409] width 428 height 456
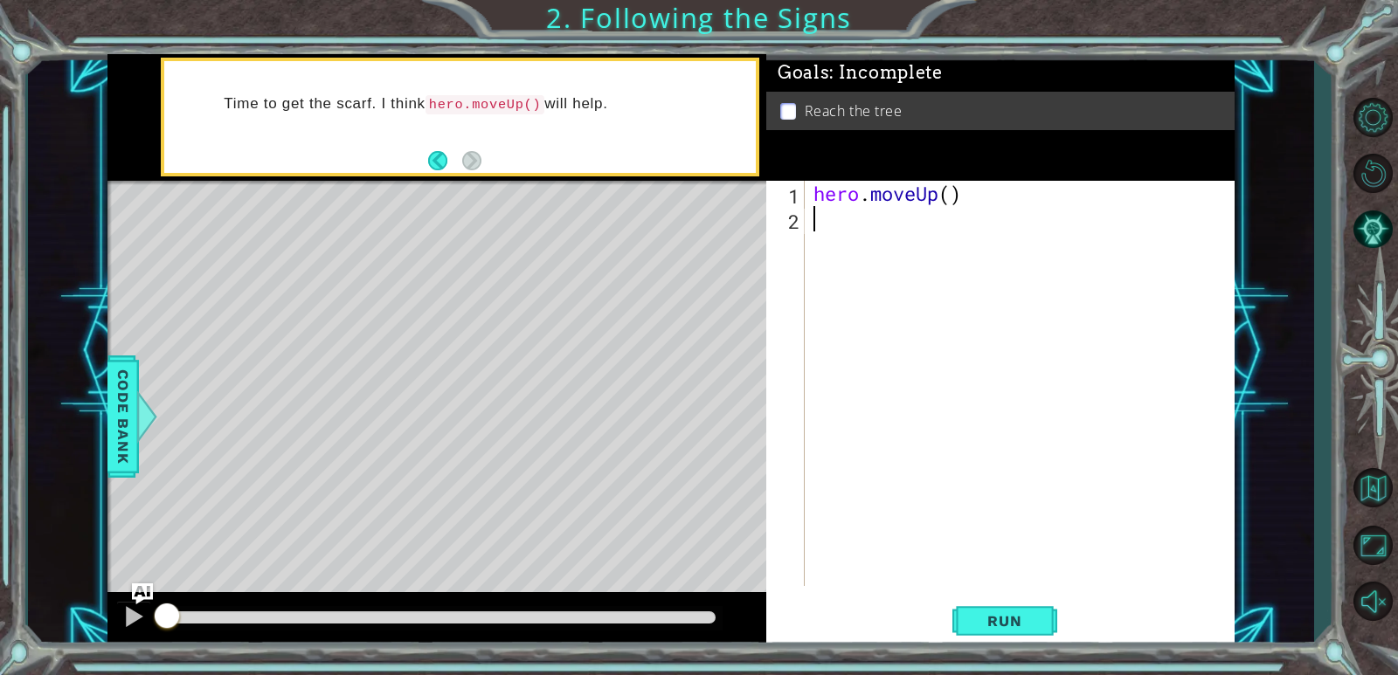
click at [842, 213] on div "hero . moveUp ( )" at bounding box center [1024, 409] width 428 height 456
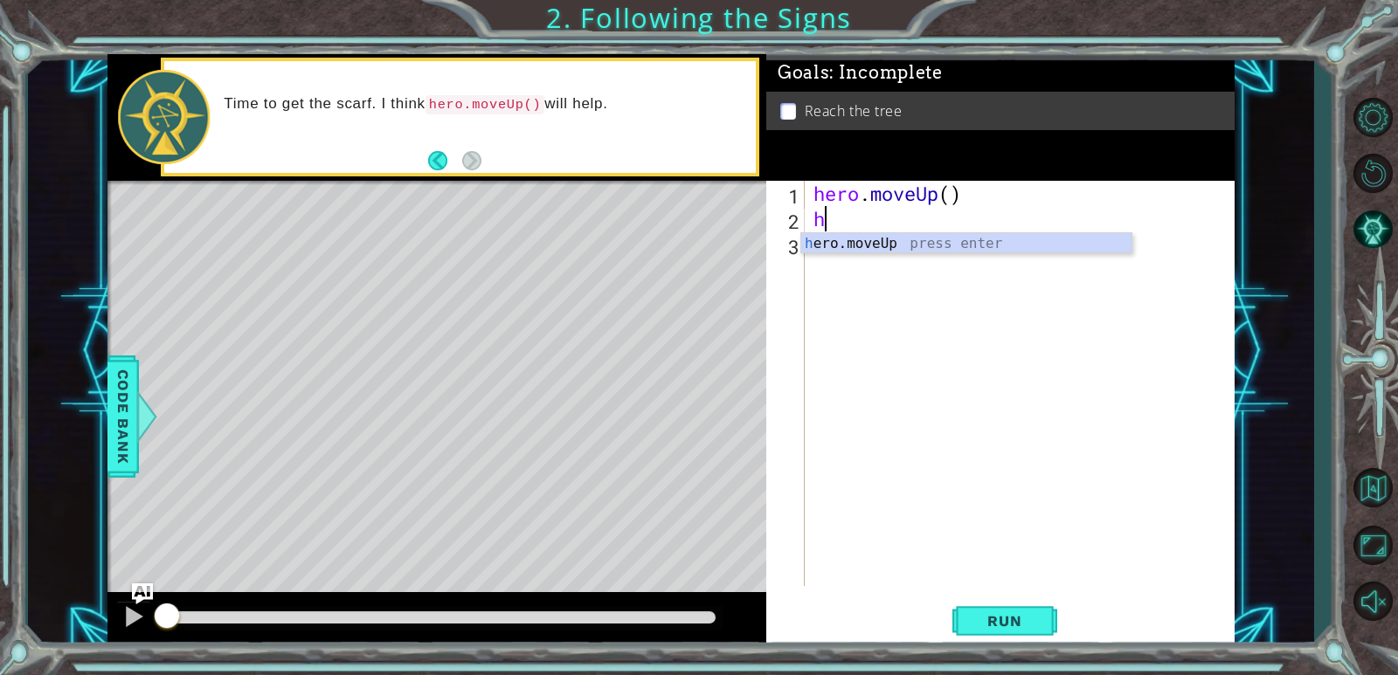
type textarea "he"
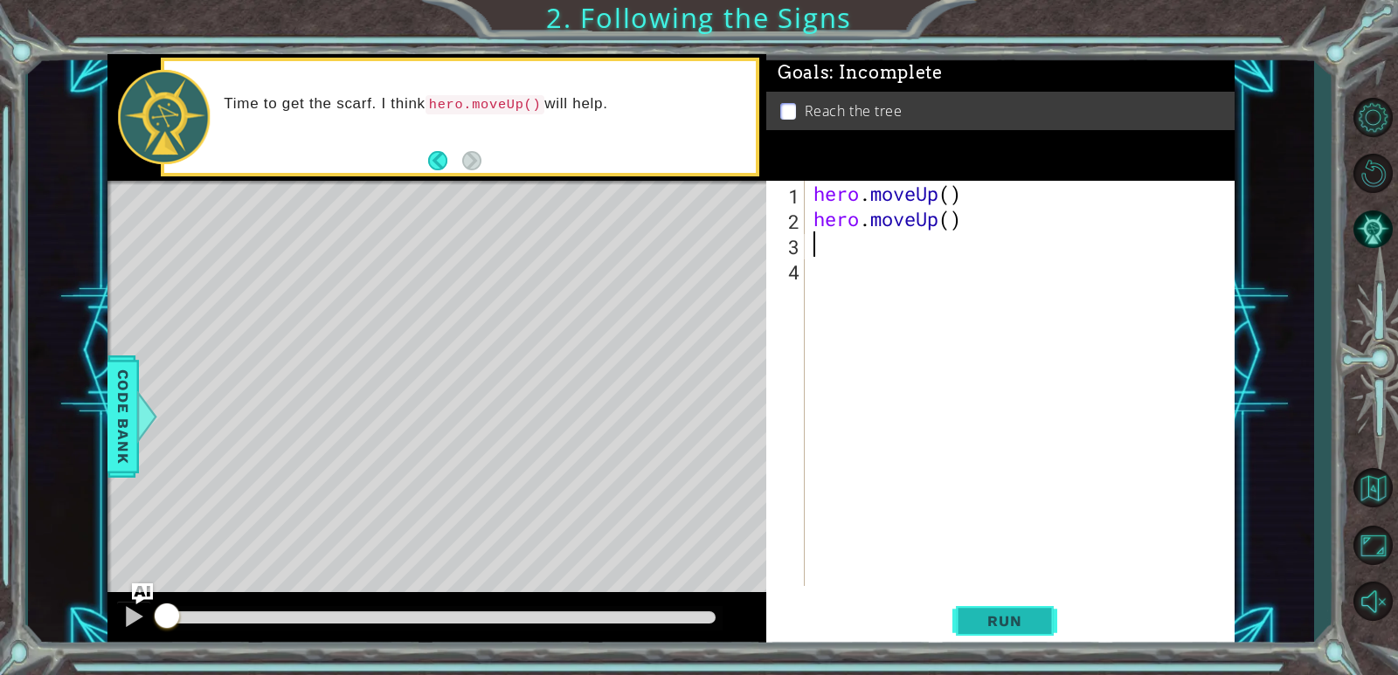
click at [965, 627] on button "Run" at bounding box center [1004, 622] width 105 height 47
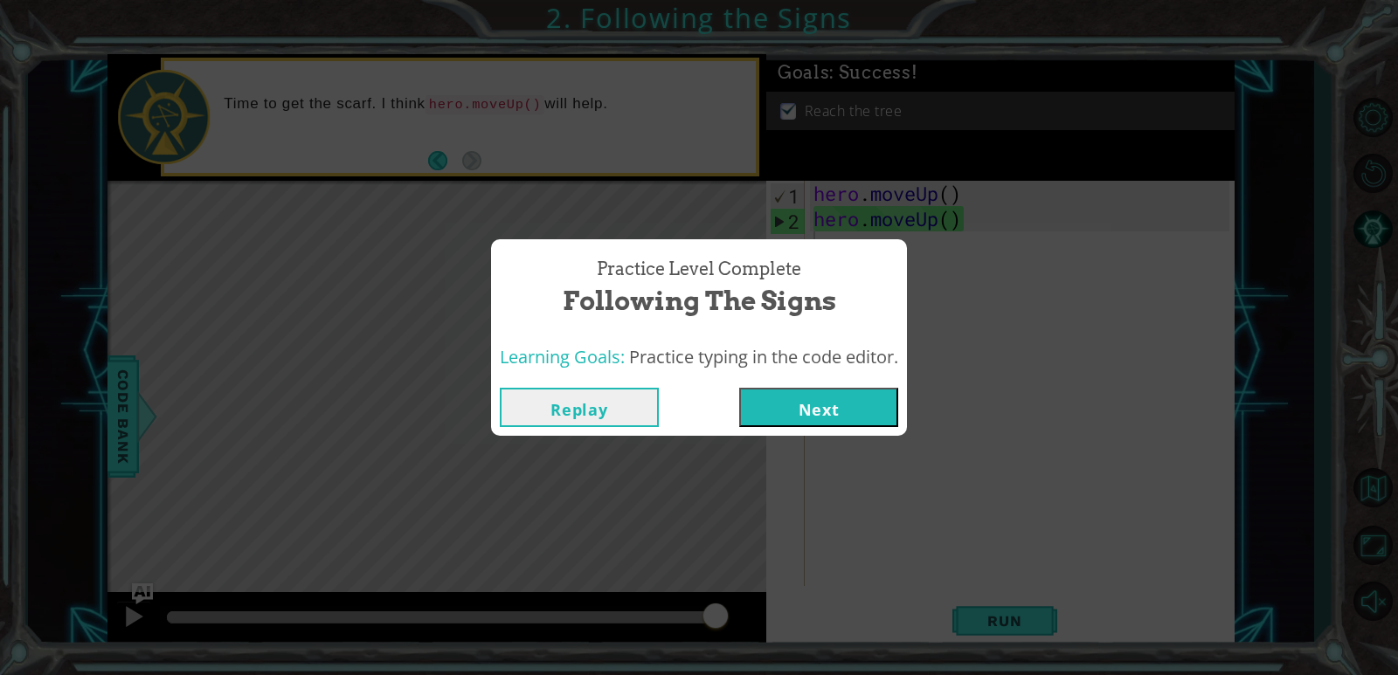
click at [774, 415] on button "Next" at bounding box center [818, 407] width 159 height 39
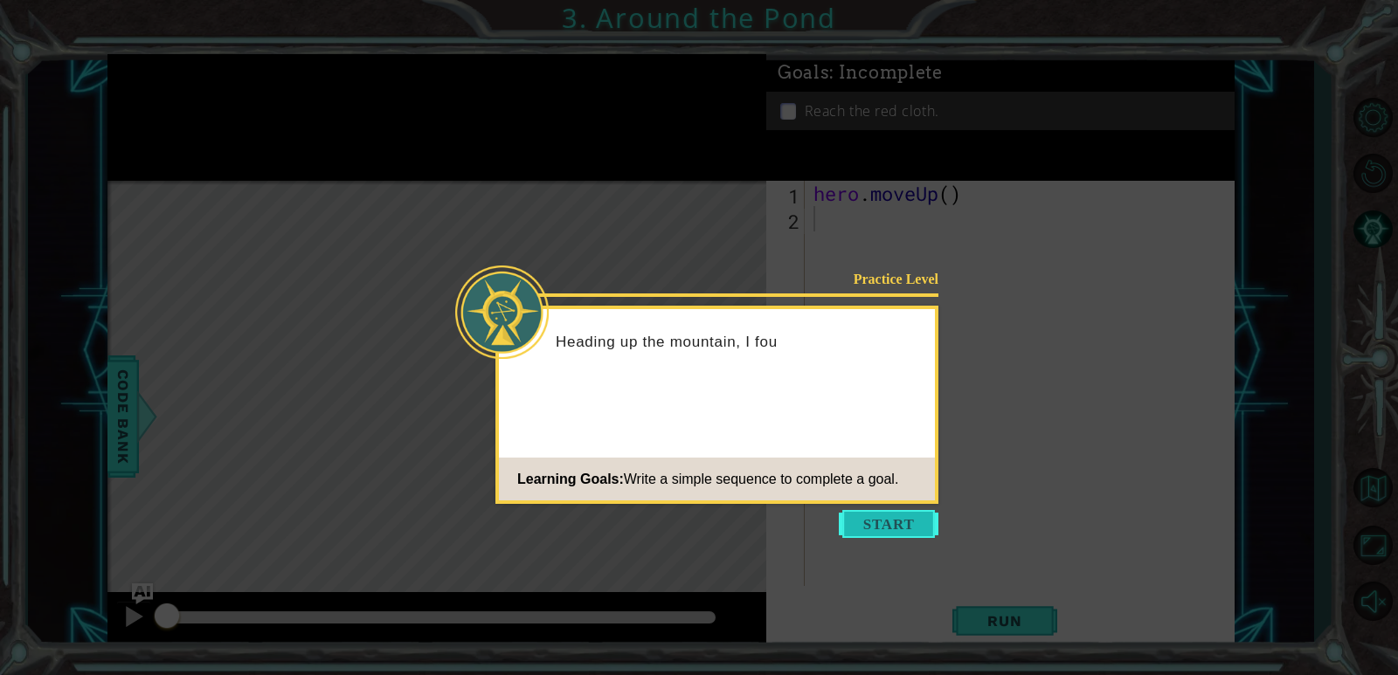
click at [884, 513] on button "Start" at bounding box center [889, 524] width 100 height 28
click at [884, 513] on icon at bounding box center [699, 337] width 1398 height 675
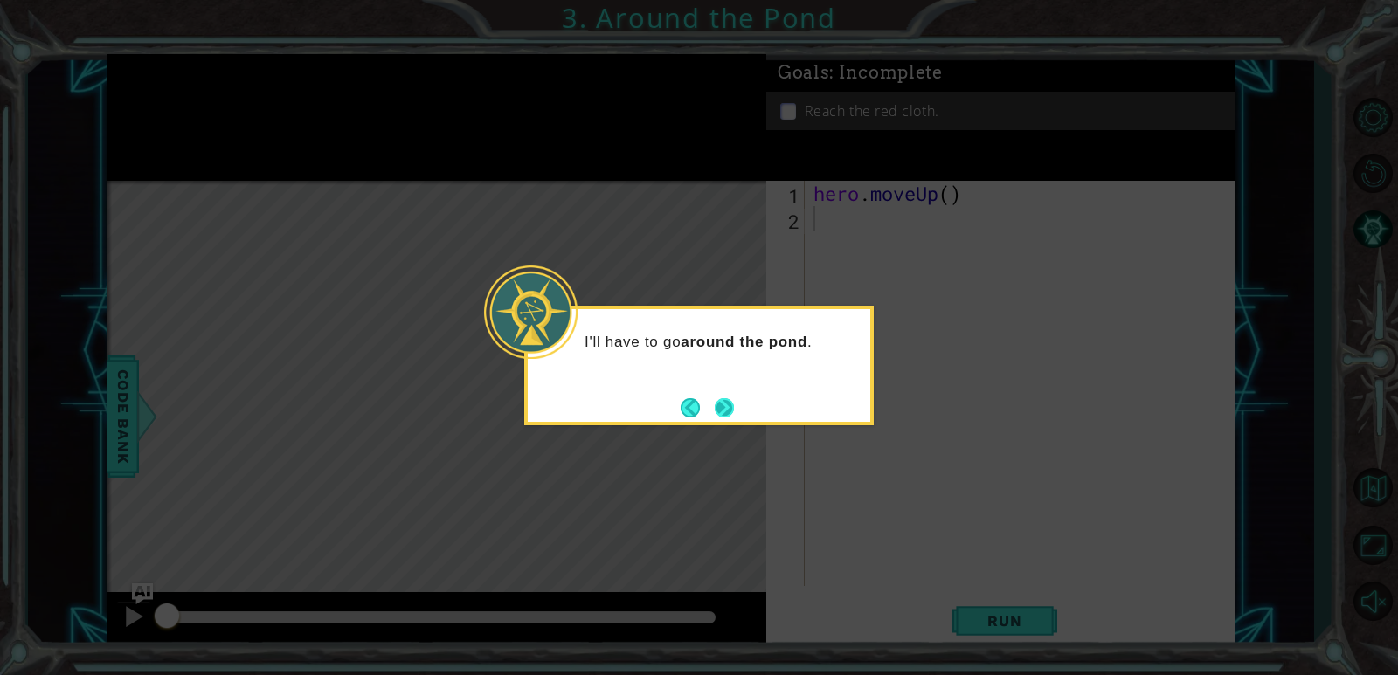
click at [735, 412] on button "Next" at bounding box center [724, 408] width 22 height 22
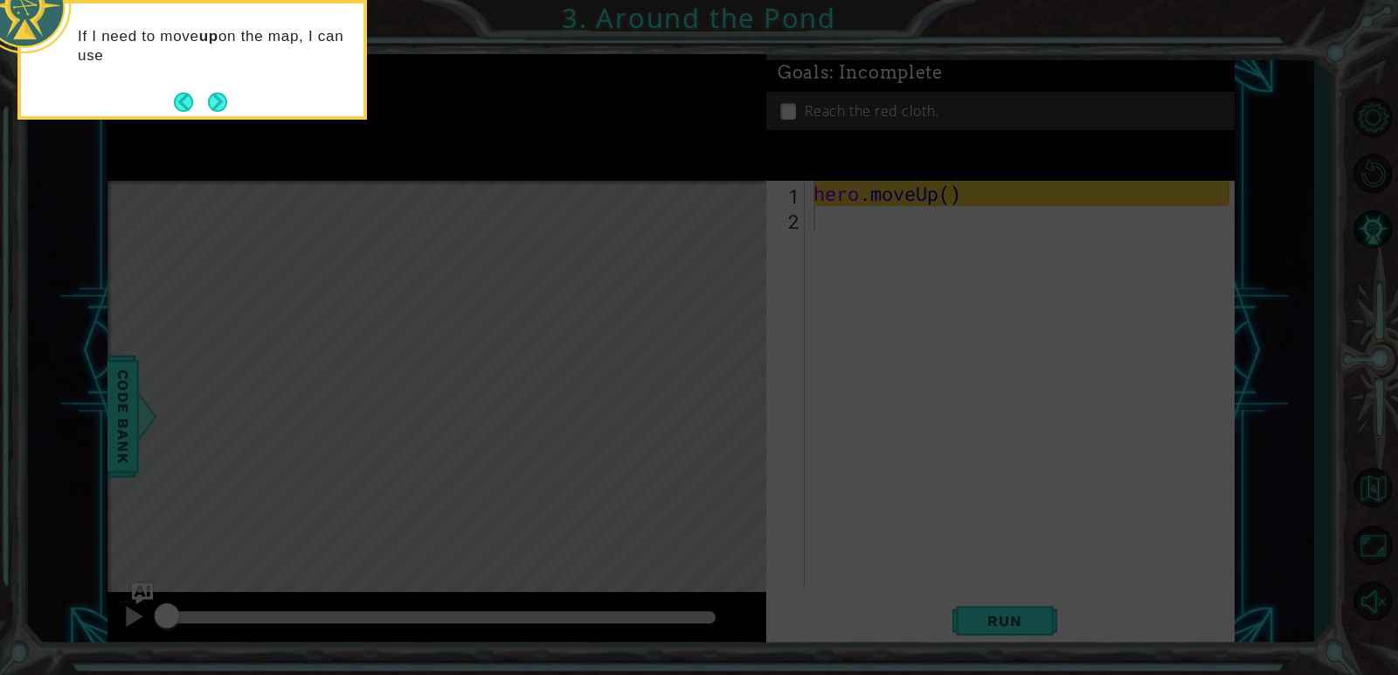
click at [820, 213] on icon at bounding box center [699, 100] width 1398 height 1149
click at [222, 93] on button "Next" at bounding box center [217, 102] width 19 height 19
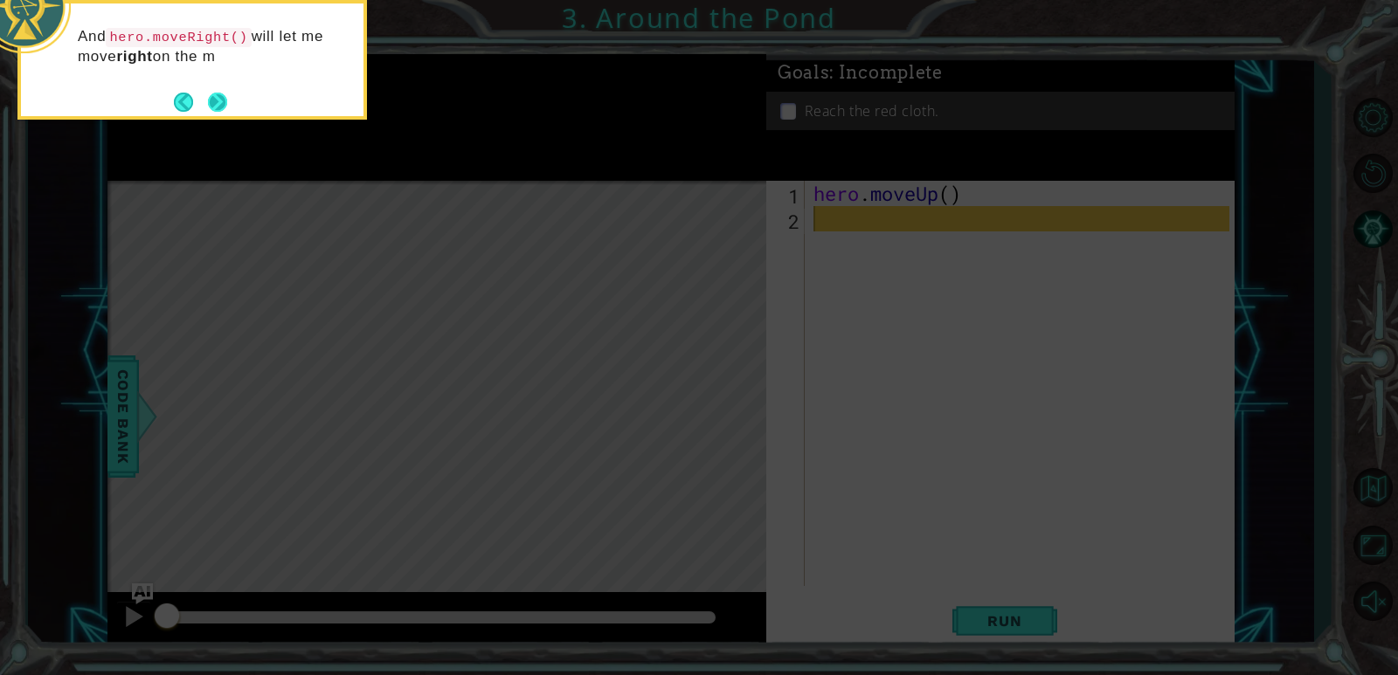
click at [225, 93] on button "Next" at bounding box center [217, 102] width 19 height 19
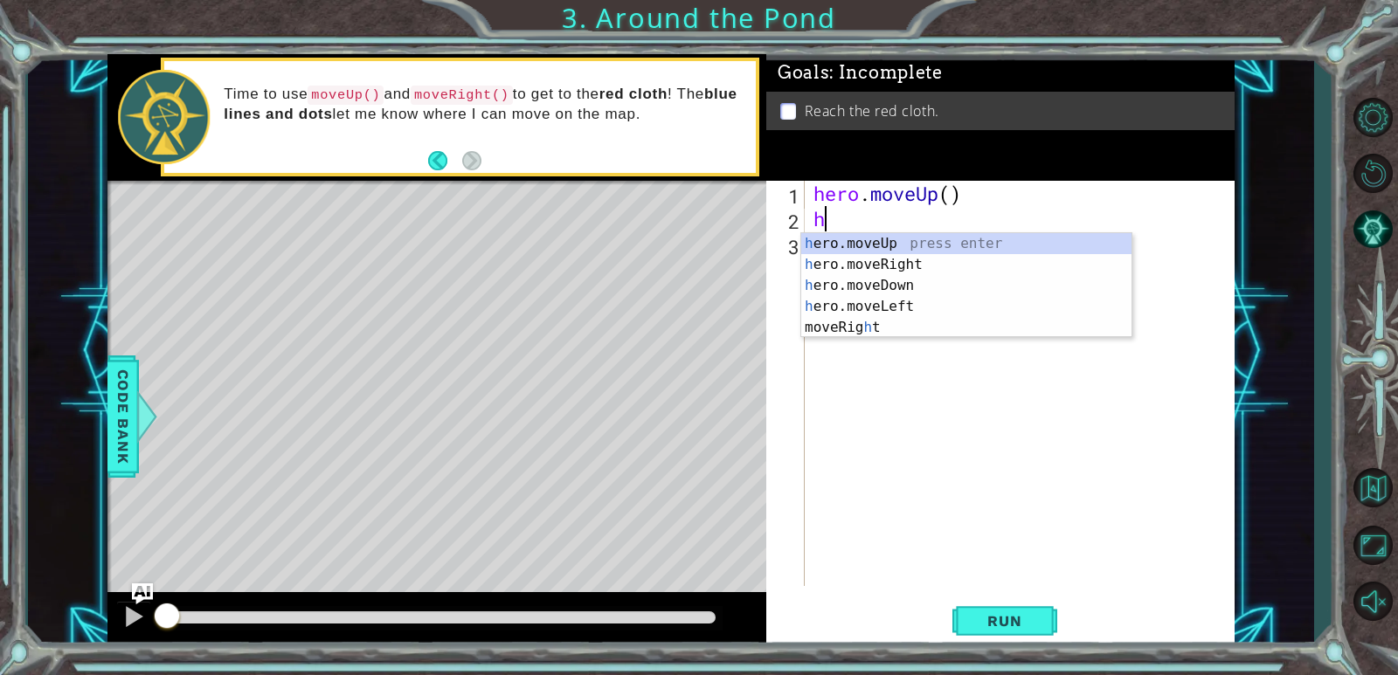
type textarea "he"
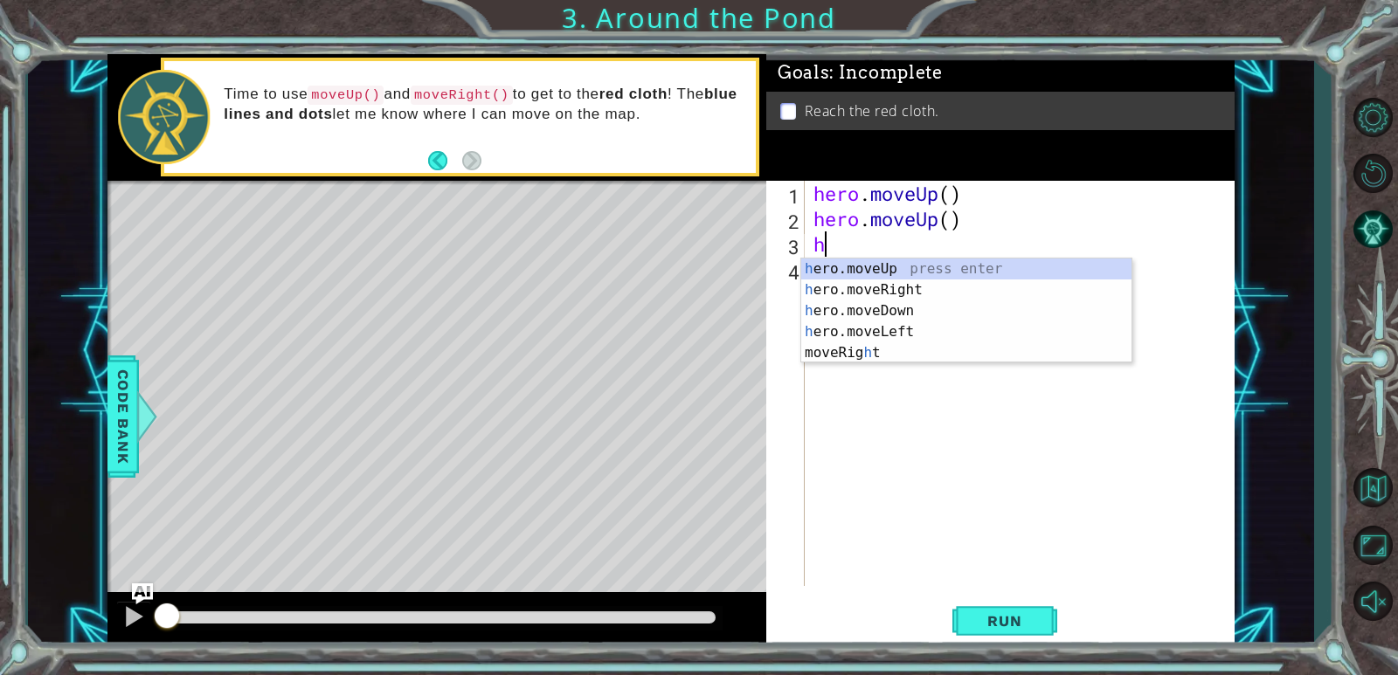
type textarea "he"
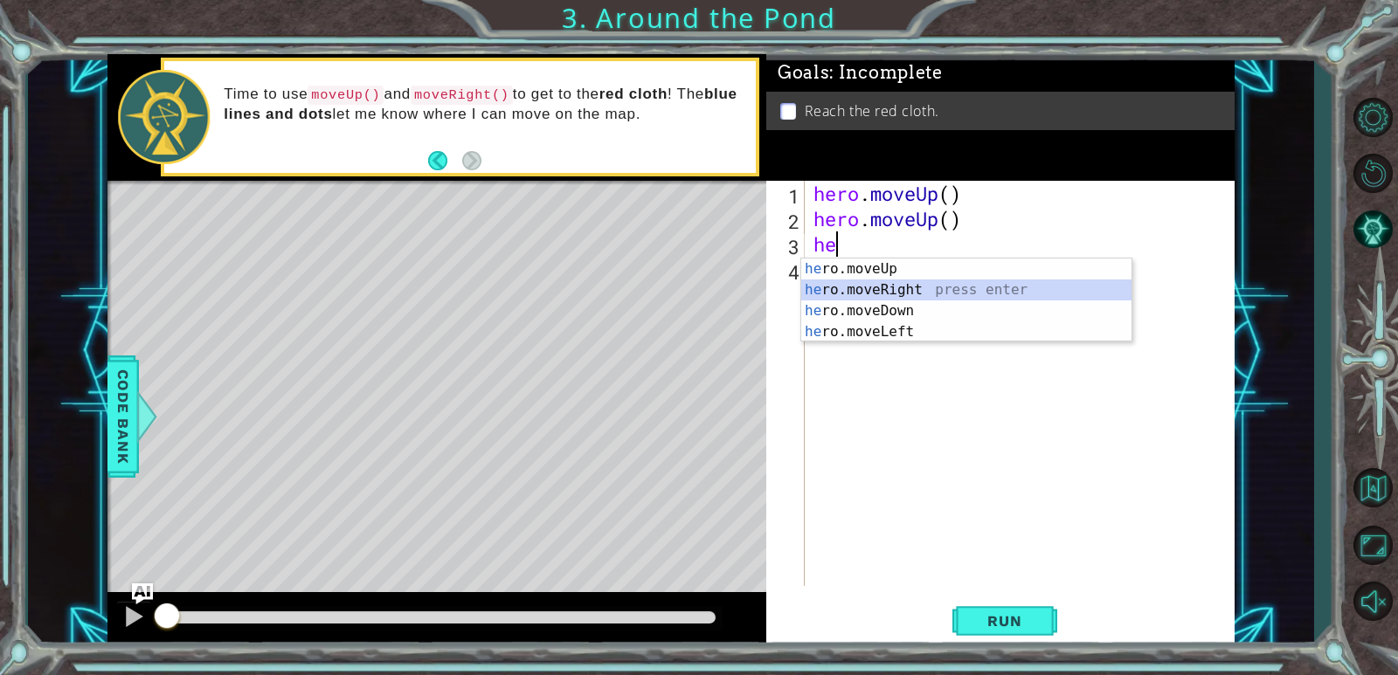
drag, startPoint x: 911, startPoint y: 287, endPoint x: 901, endPoint y: 253, distance: 36.5
click at [911, 285] on div "he ro.moveUp press enter he ro.moveRight press enter he ro.moveDown press enter…" at bounding box center [966, 322] width 330 height 126
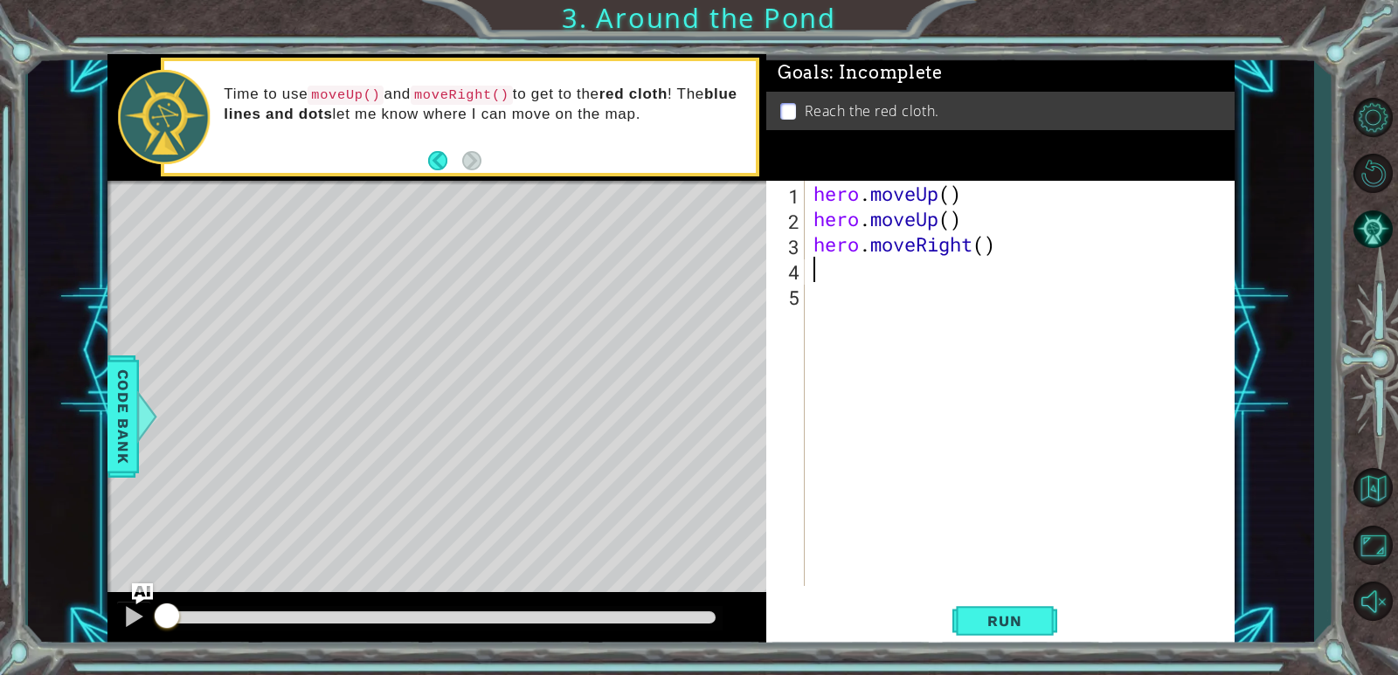
type textarea "he"
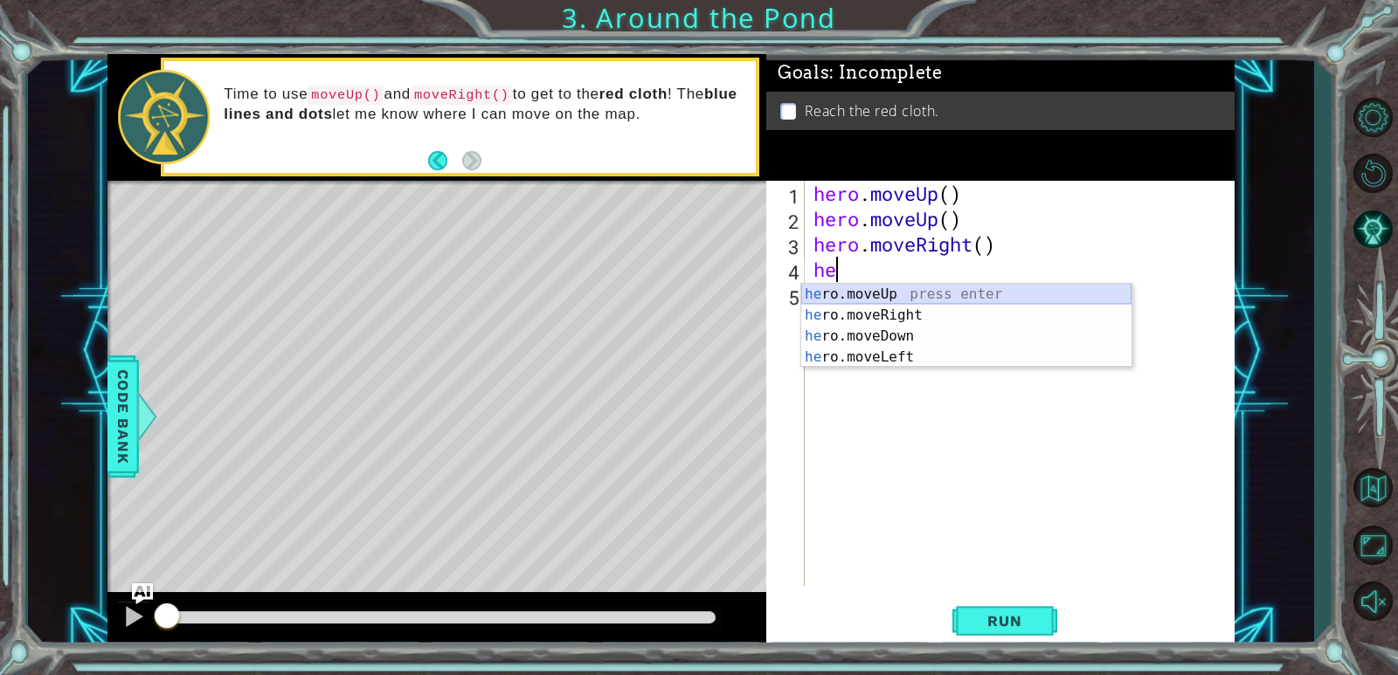
click at [883, 297] on div "he ro.moveUp press enter he ro.moveRight press enter he ro.moveDown press enter…" at bounding box center [966, 347] width 330 height 126
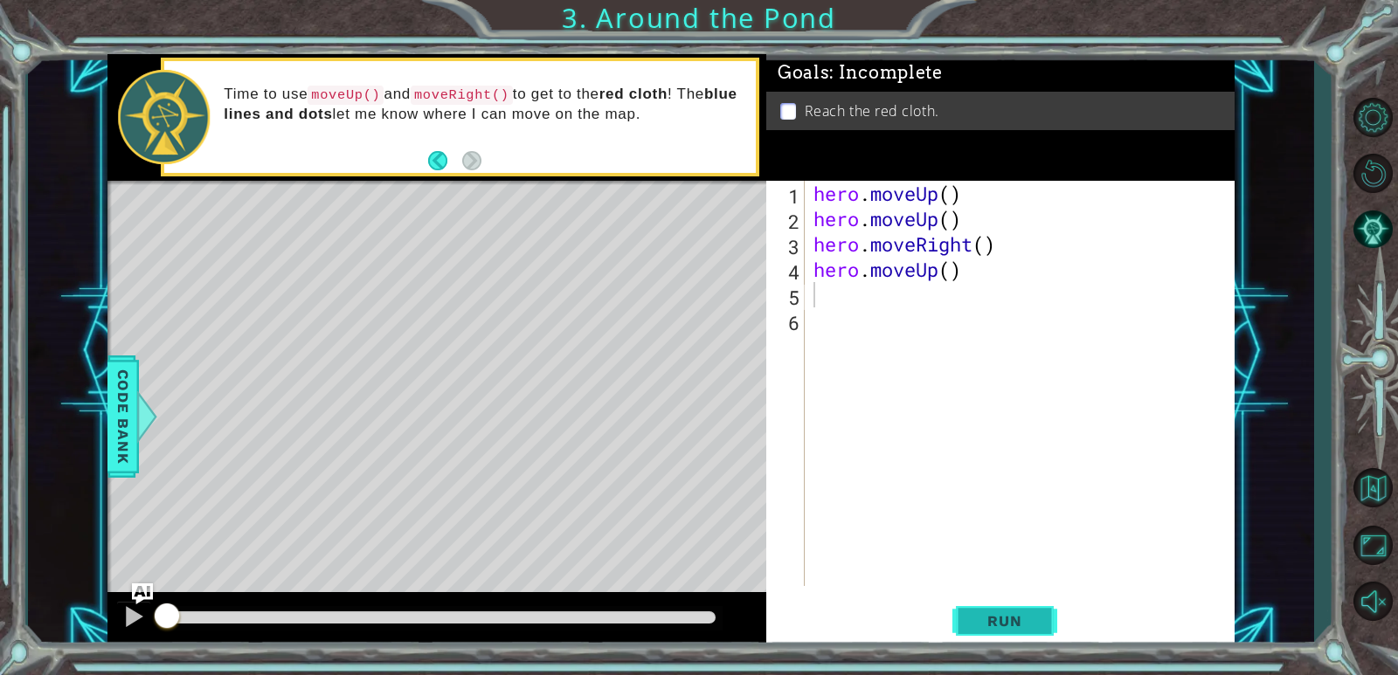
click at [966, 615] on button "Run" at bounding box center [1004, 622] width 105 height 47
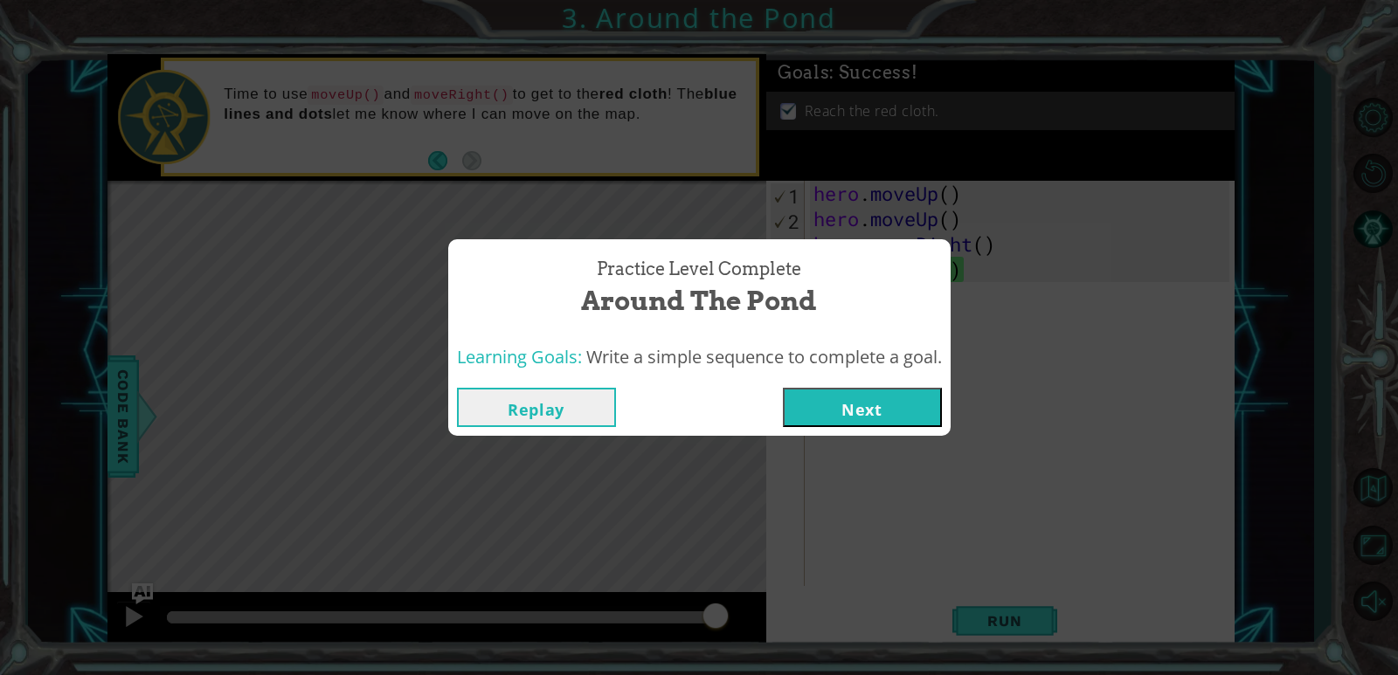
click at [867, 404] on button "Next" at bounding box center [862, 407] width 159 height 39
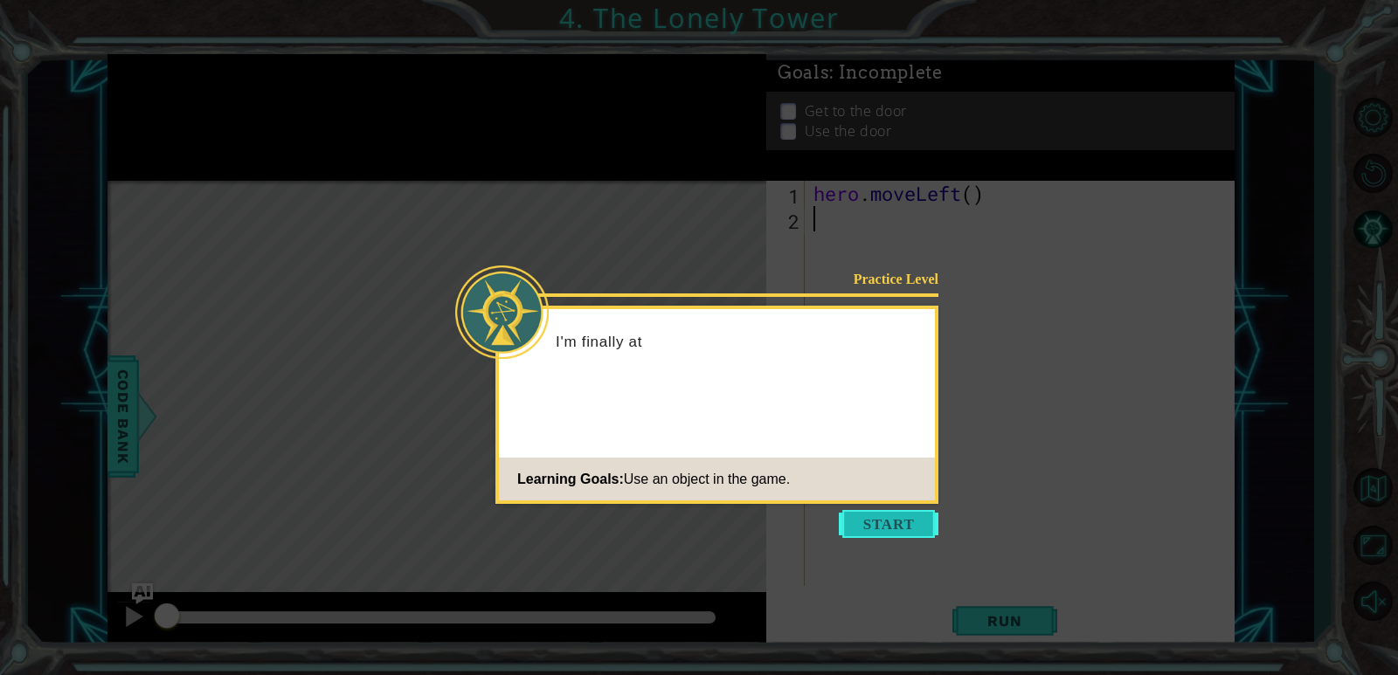
click at [861, 513] on button "Start" at bounding box center [889, 524] width 100 height 28
click at [861, 513] on icon at bounding box center [699, 337] width 1398 height 675
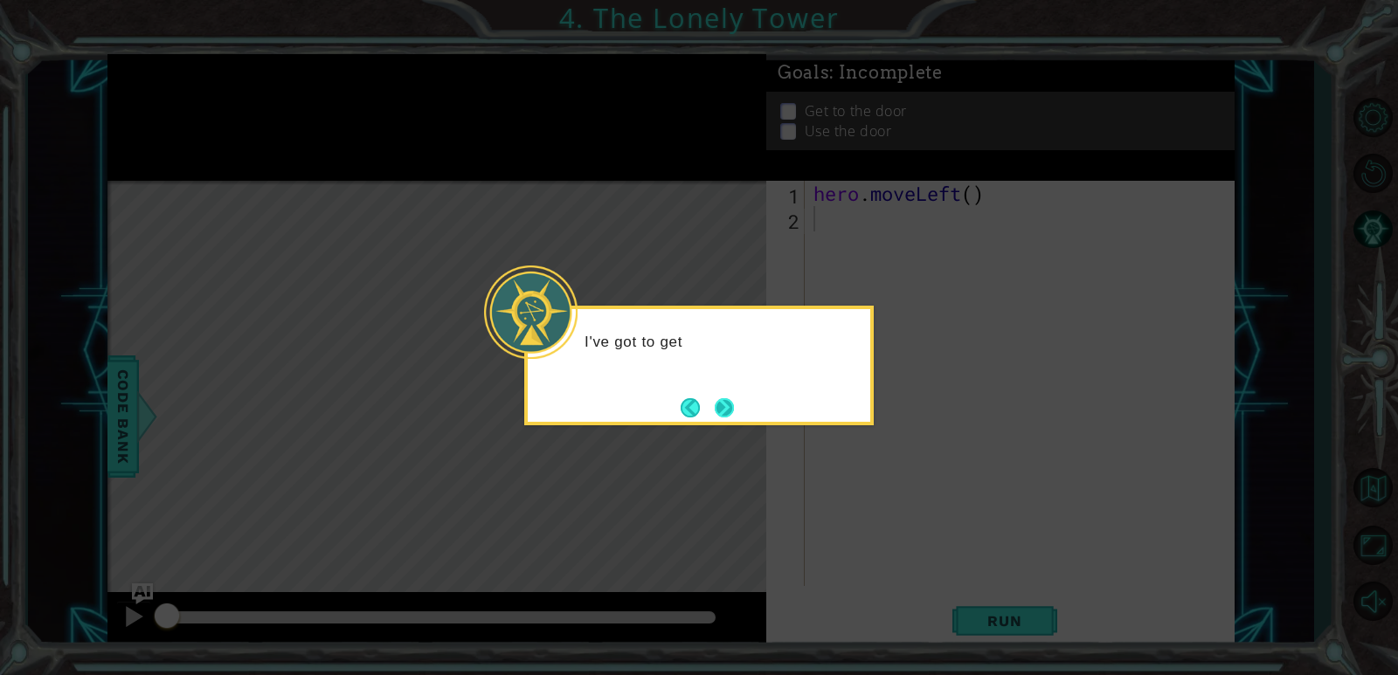
click at [718, 411] on button "Next" at bounding box center [724, 407] width 19 height 19
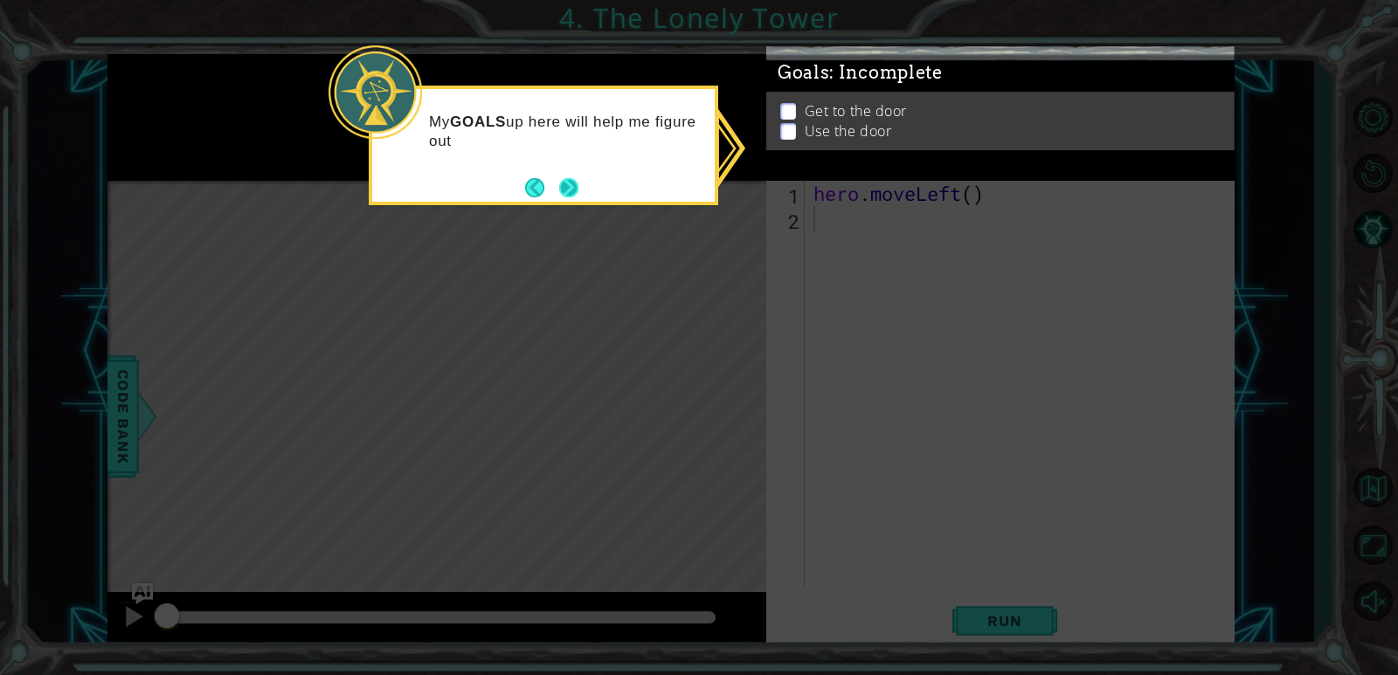
click at [571, 171] on div "My GOALS up here will help me figure out" at bounding box center [543, 140] width 343 height 88
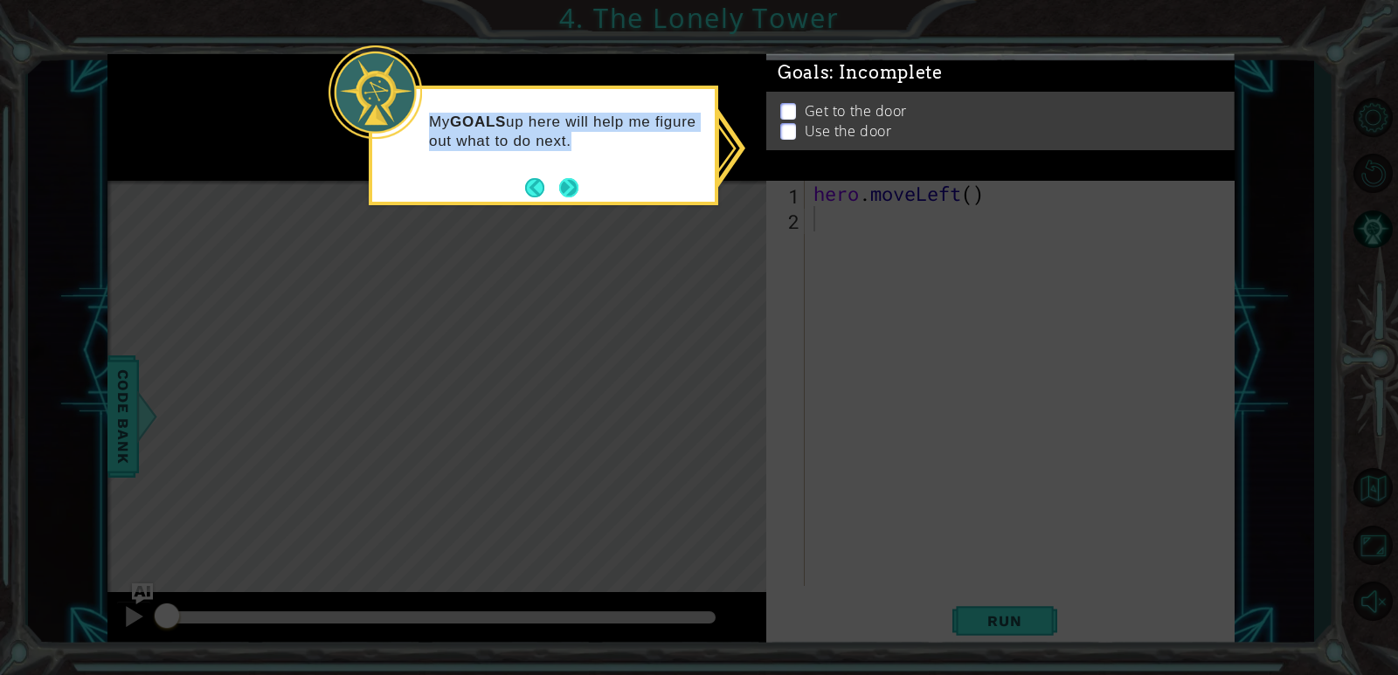
click at [568, 179] on button "Next" at bounding box center [568, 187] width 19 height 19
click at [568, 179] on icon at bounding box center [699, 337] width 1398 height 675
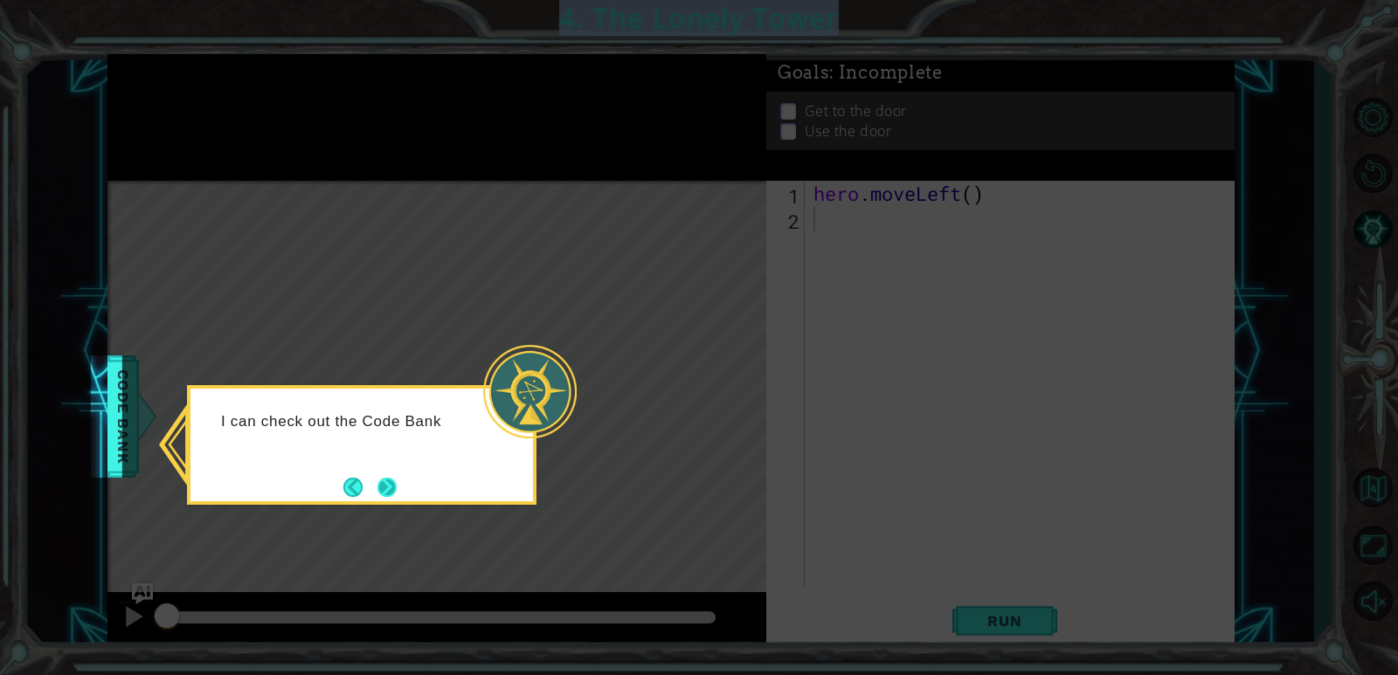
click at [391, 488] on button "Next" at bounding box center [387, 487] width 31 height 31
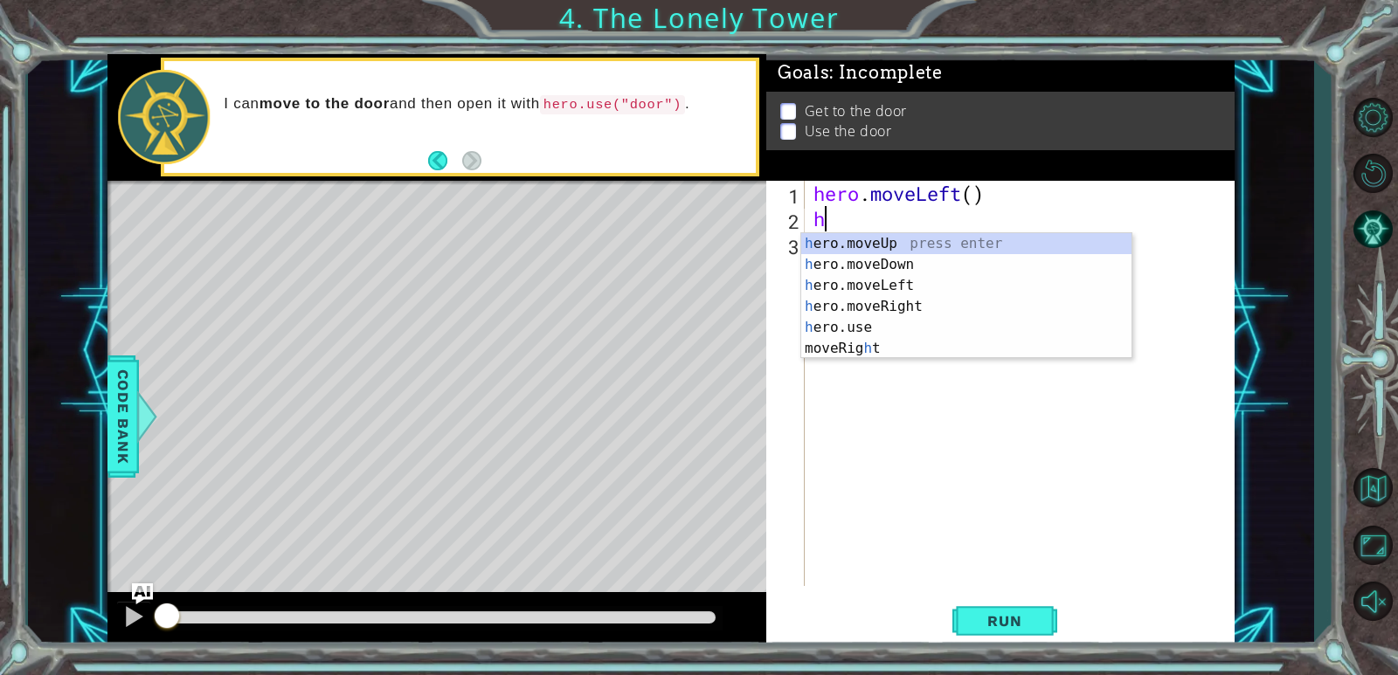
type textarea "he"
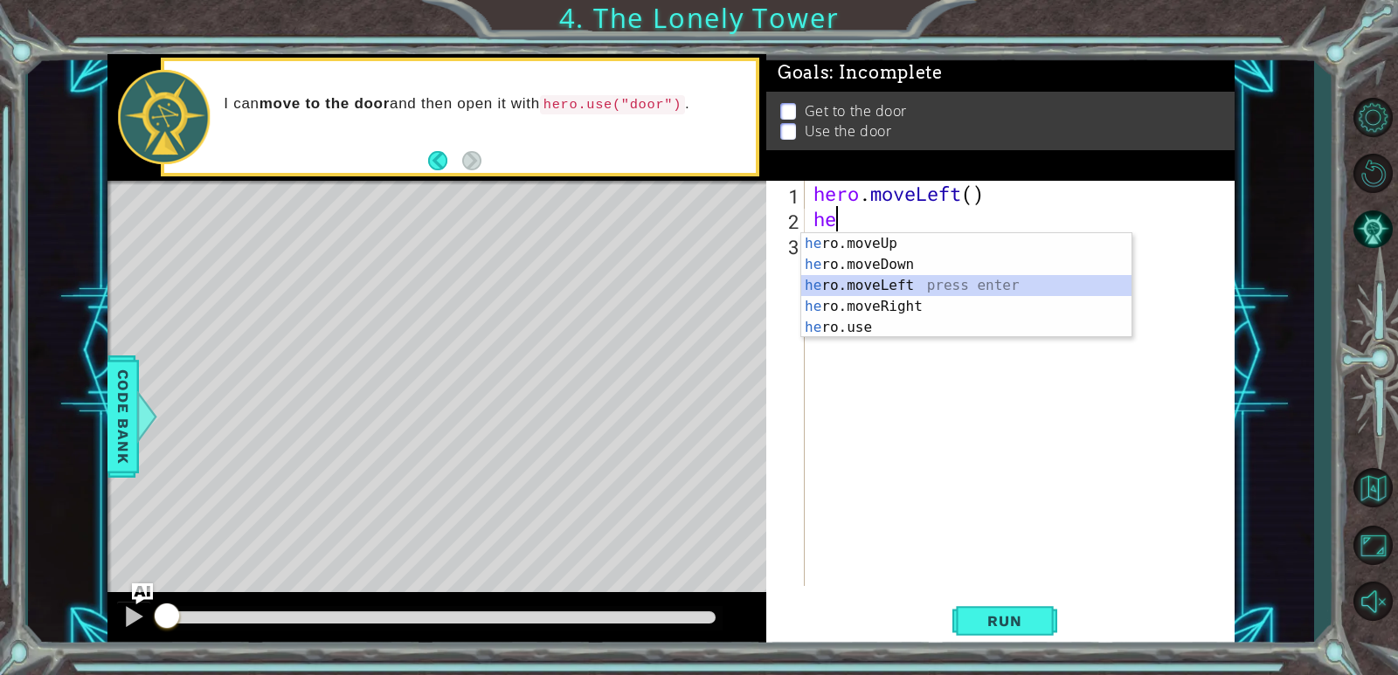
click at [820, 280] on div "he ro.moveUp press enter he ro.moveDown press enter he ro.moveLeft press enter …" at bounding box center [966, 306] width 330 height 147
click at [820, 280] on div "hero . moveLeft ( ) he" at bounding box center [1024, 409] width 428 height 456
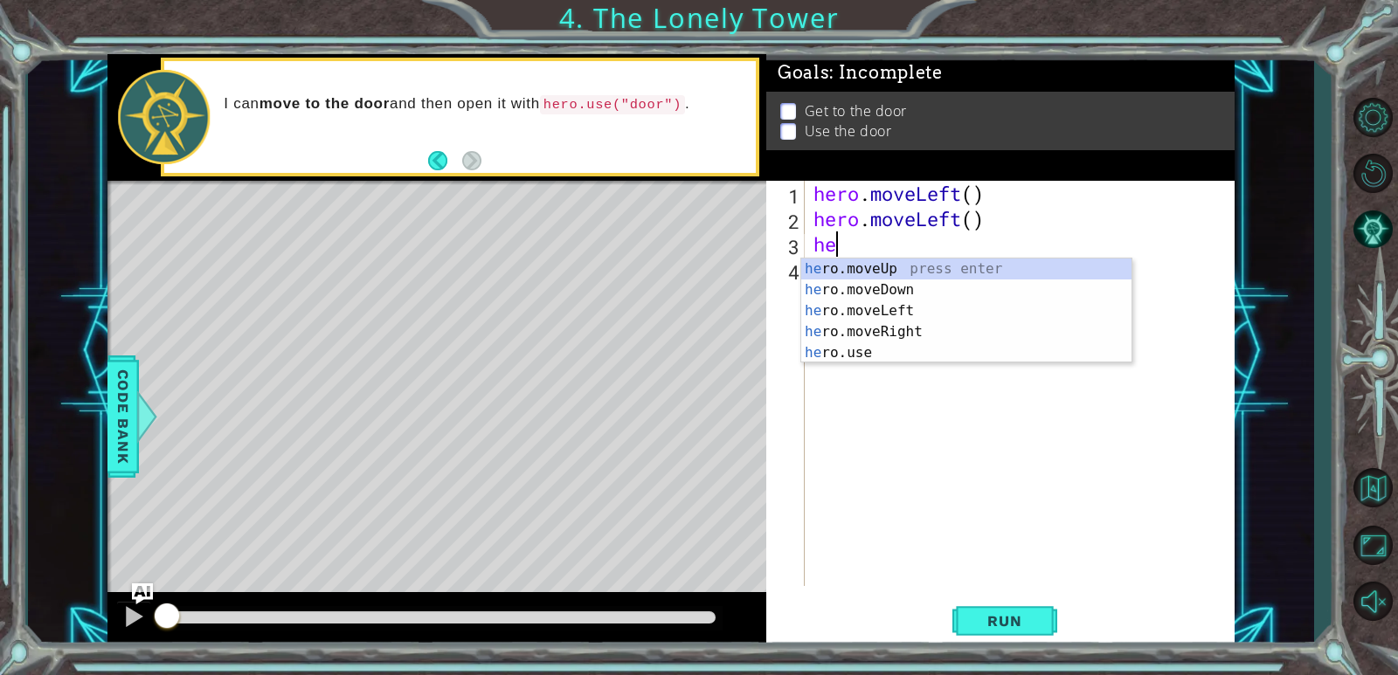
click at [812, 257] on body "1 ההההההההההההההההההההההההההההההההההההההההההההההההההההההההההההההההההההההההההההה…" at bounding box center [699, 337] width 1398 height 675
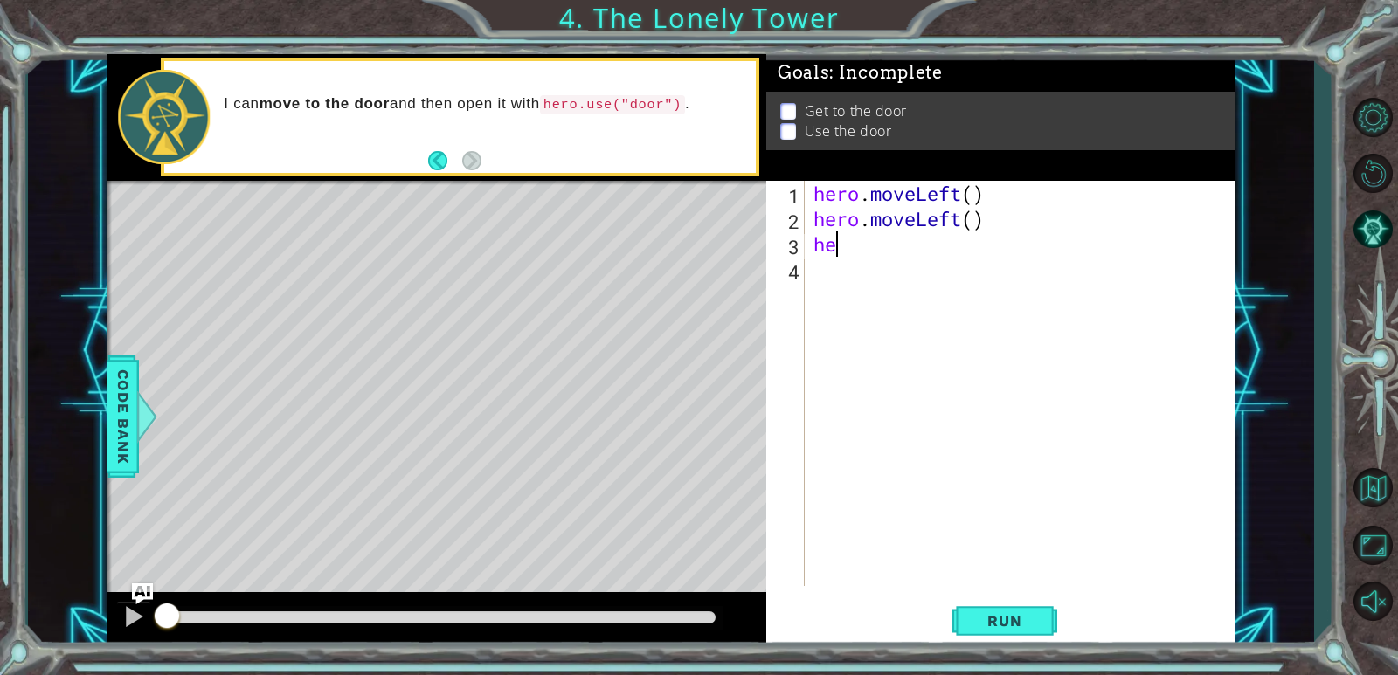
click at [844, 247] on div "hero . moveLeft ( ) hero . moveLeft ( ) he" at bounding box center [1024, 409] width 428 height 456
type textarea "her"
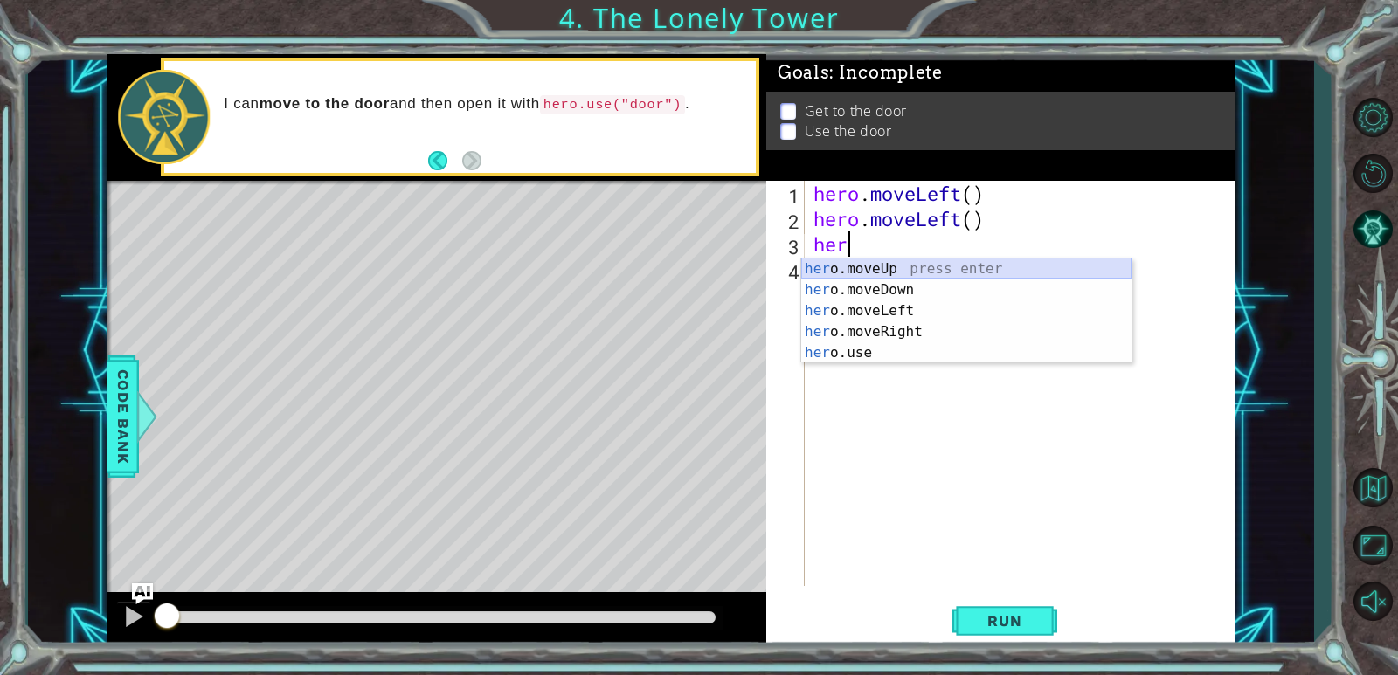
click at [816, 272] on div "her o.moveUp press enter her o.moveDown press enter her o.moveLeft press enter …" at bounding box center [966, 332] width 330 height 147
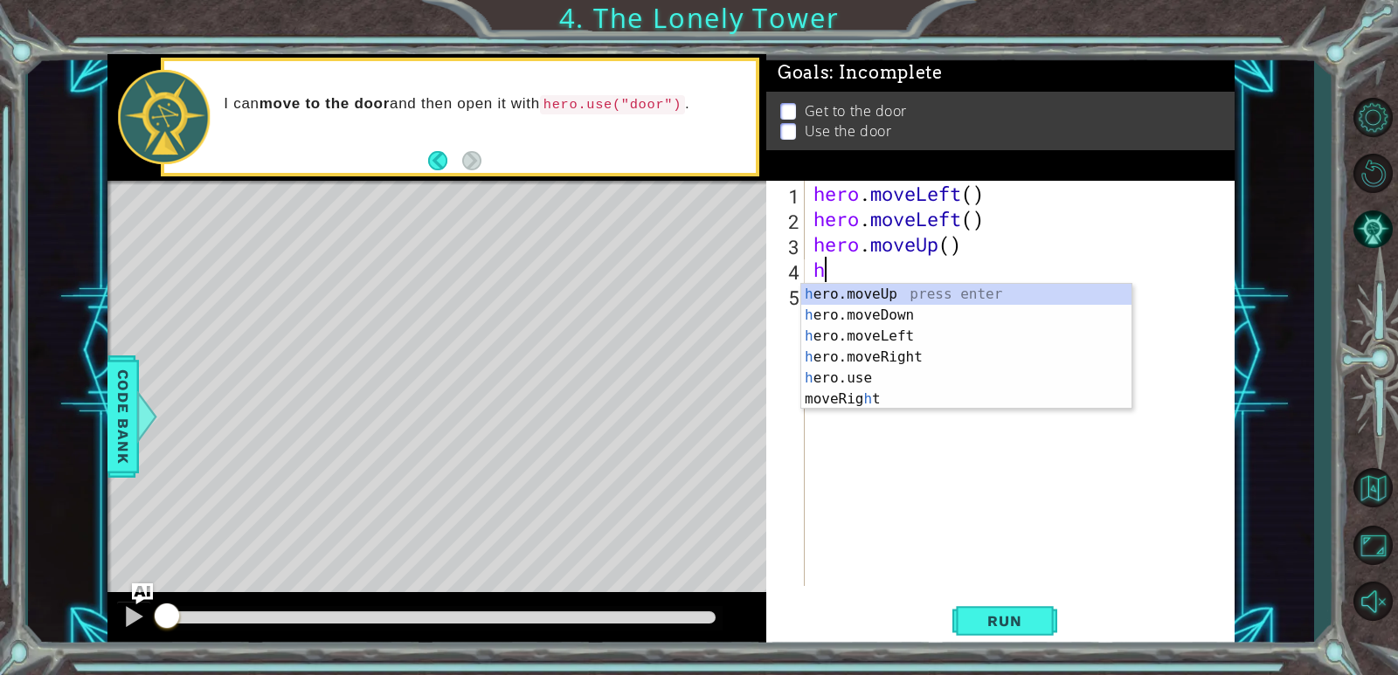
type textarea "he"
click at [842, 287] on div "he ro.moveUp press enter he ro.moveDown press enter he ro.moveLeft press enter …" at bounding box center [966, 357] width 330 height 147
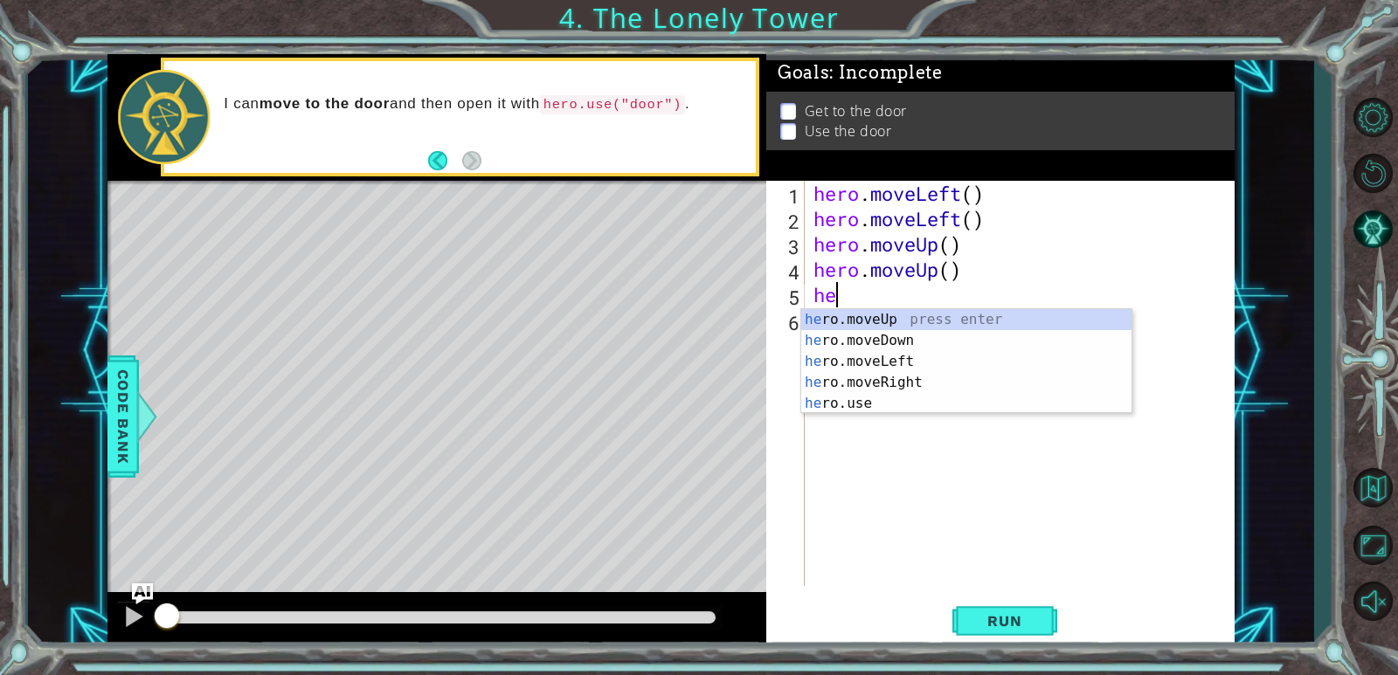
type textarea "her"
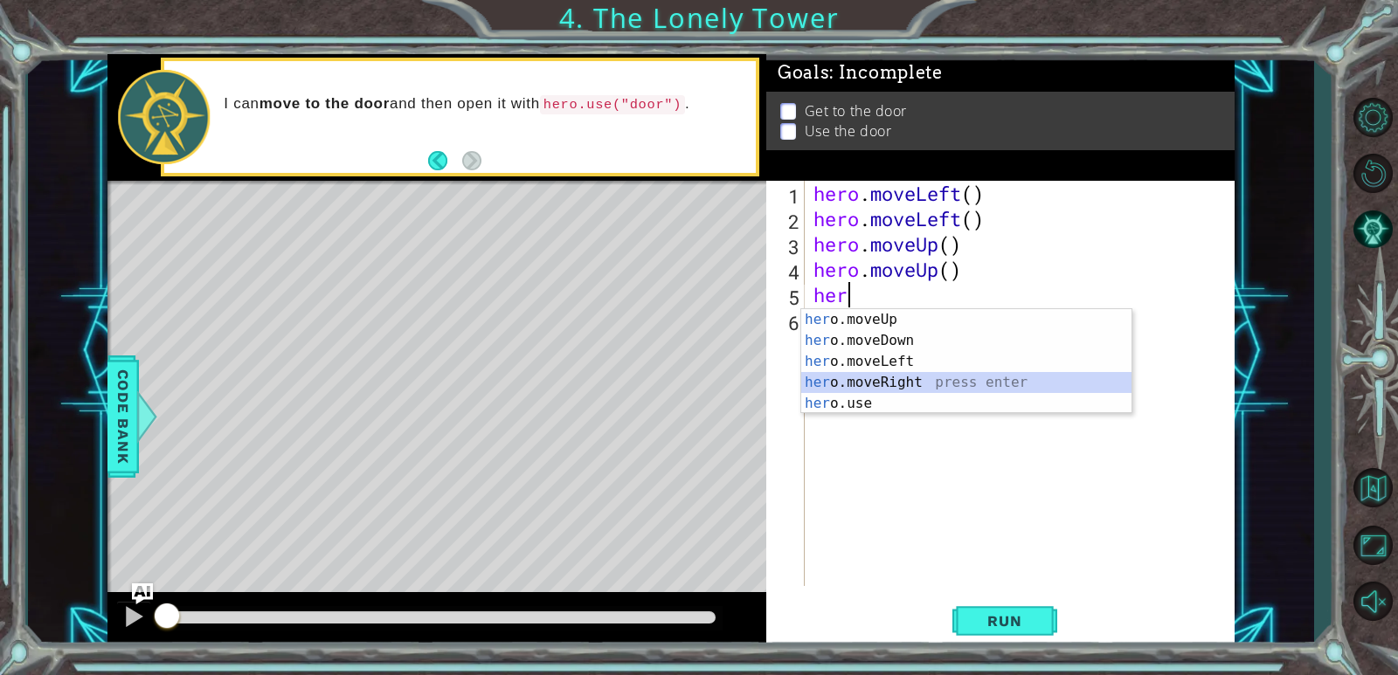
click at [835, 379] on div "her o.moveUp press enter her o.moveDown press enter her o.moveLeft press enter …" at bounding box center [966, 382] width 330 height 147
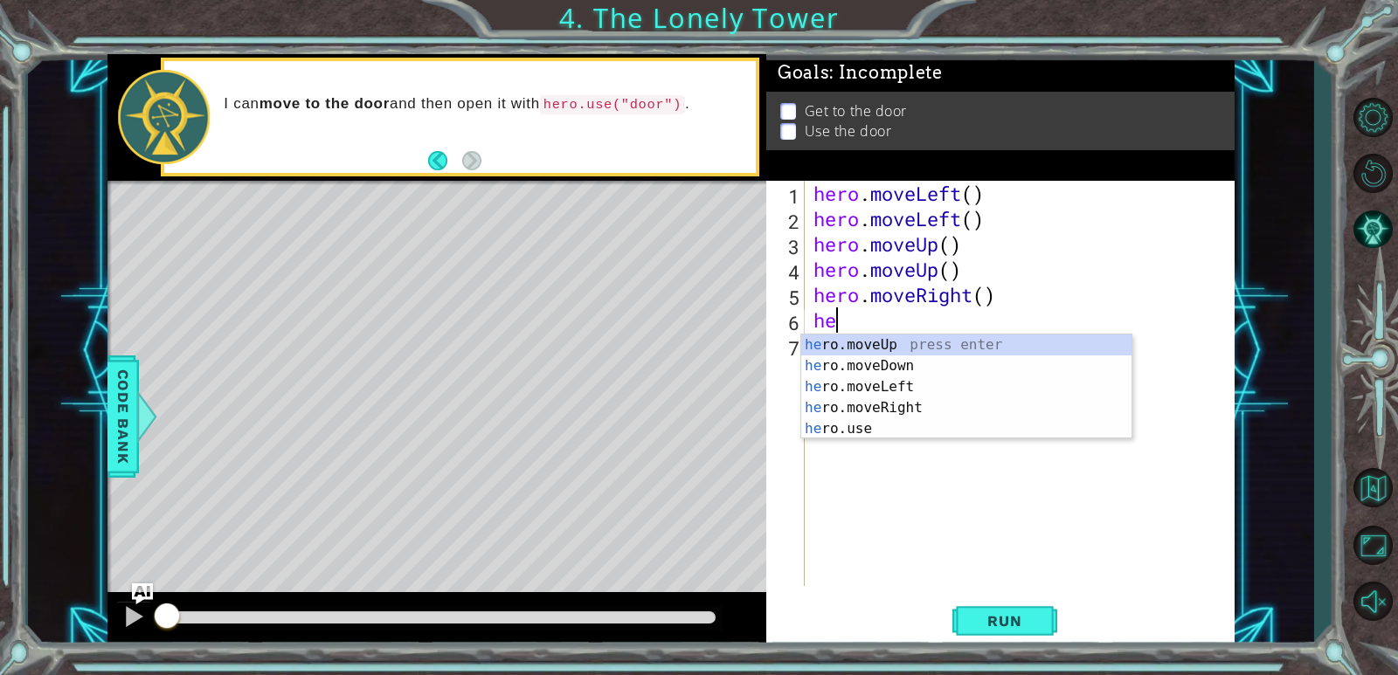
type textarea "her"
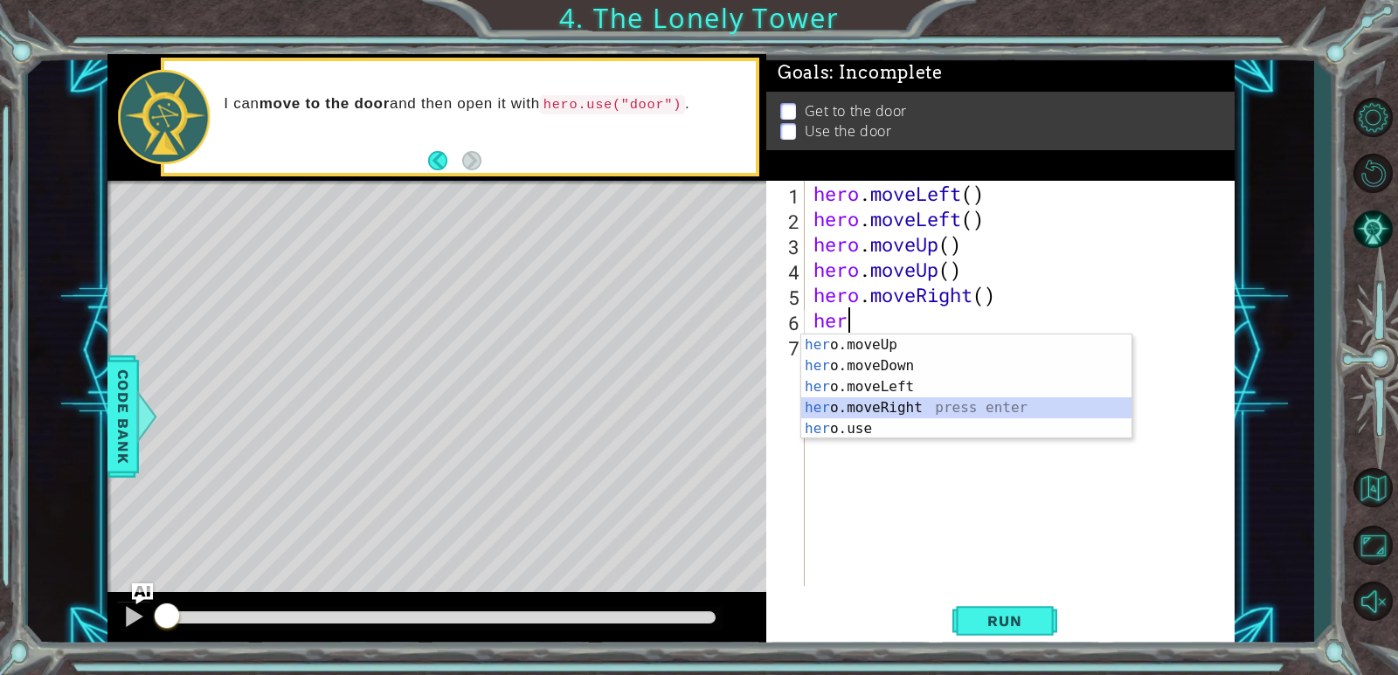
click at [875, 407] on div "her o.moveUp press enter her o.moveDown press enter her o.moveLeft press enter …" at bounding box center [966, 408] width 330 height 147
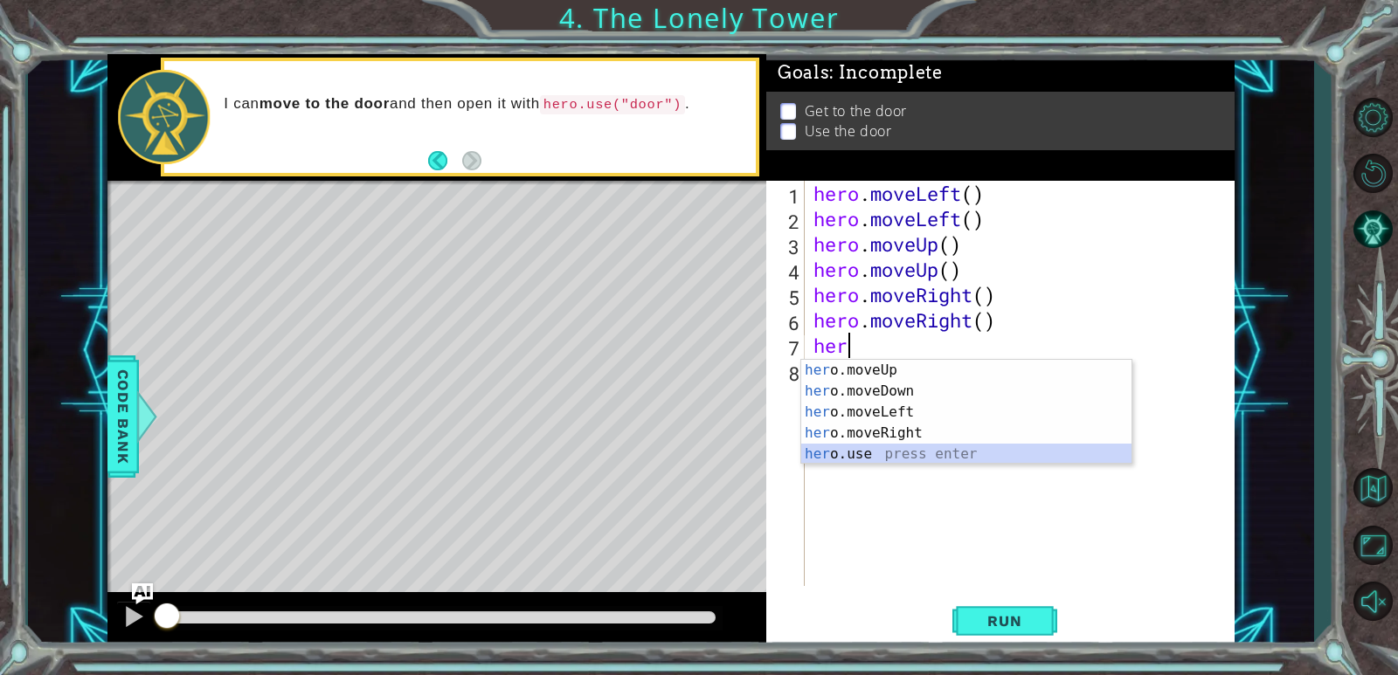
click at [824, 449] on div "her o.moveUp press enter her o.moveDown press enter her o.moveLeft press enter …" at bounding box center [966, 433] width 330 height 147
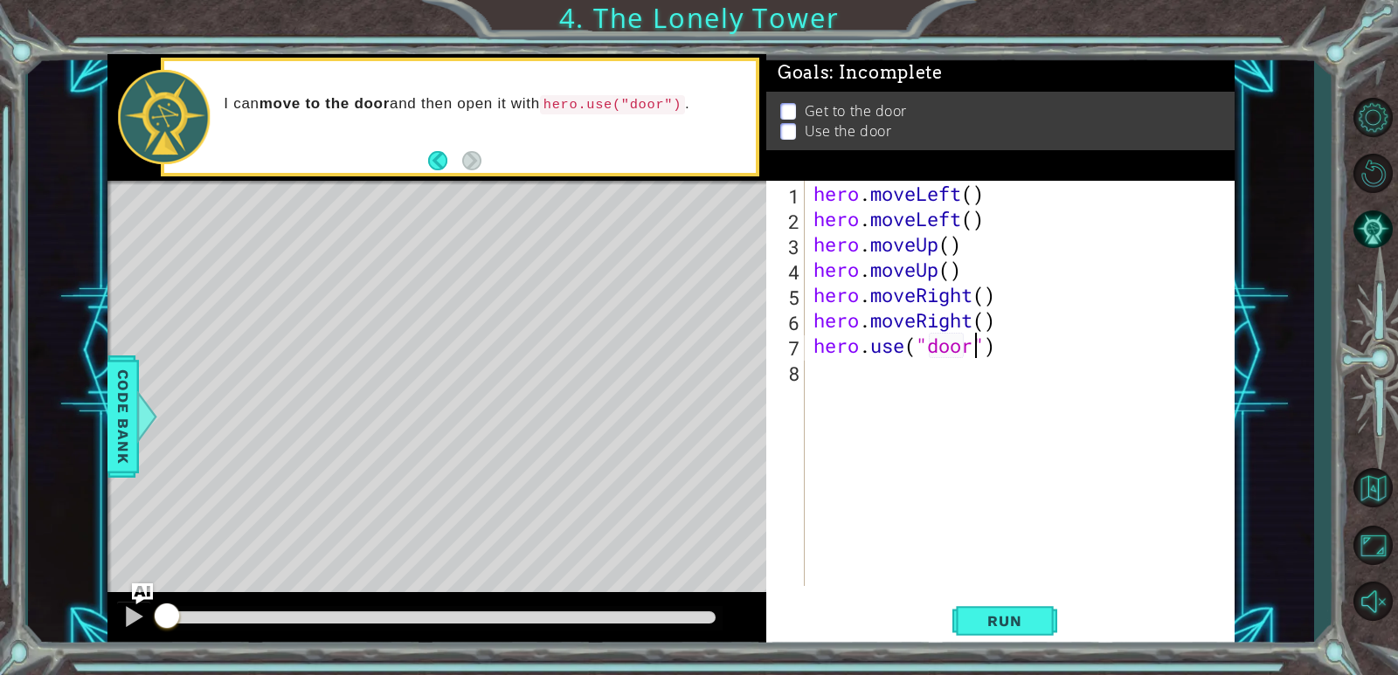
scroll to position [0, 7]
type textarea "hero.use("door")"
click at [972, 616] on span "Run" at bounding box center [1004, 620] width 69 height 17
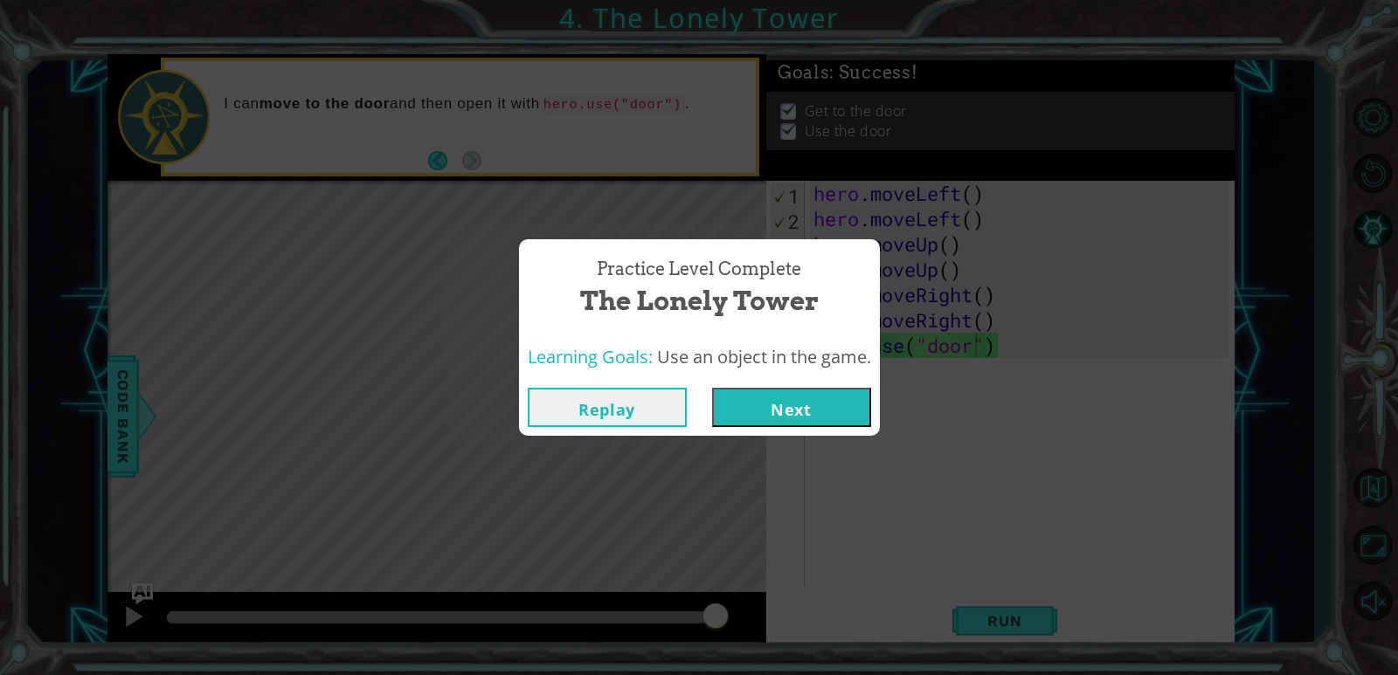
click at [778, 419] on button "Next" at bounding box center [791, 407] width 159 height 39
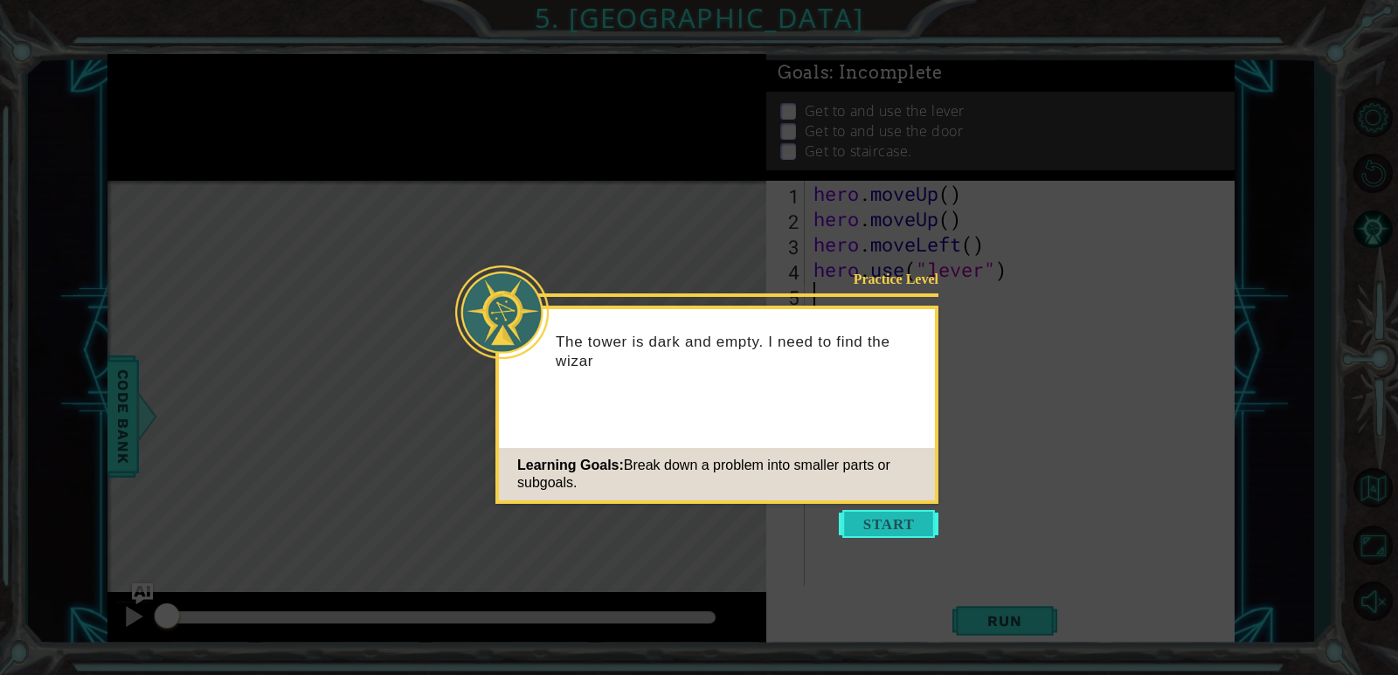
click at [898, 516] on button "Start" at bounding box center [889, 524] width 100 height 28
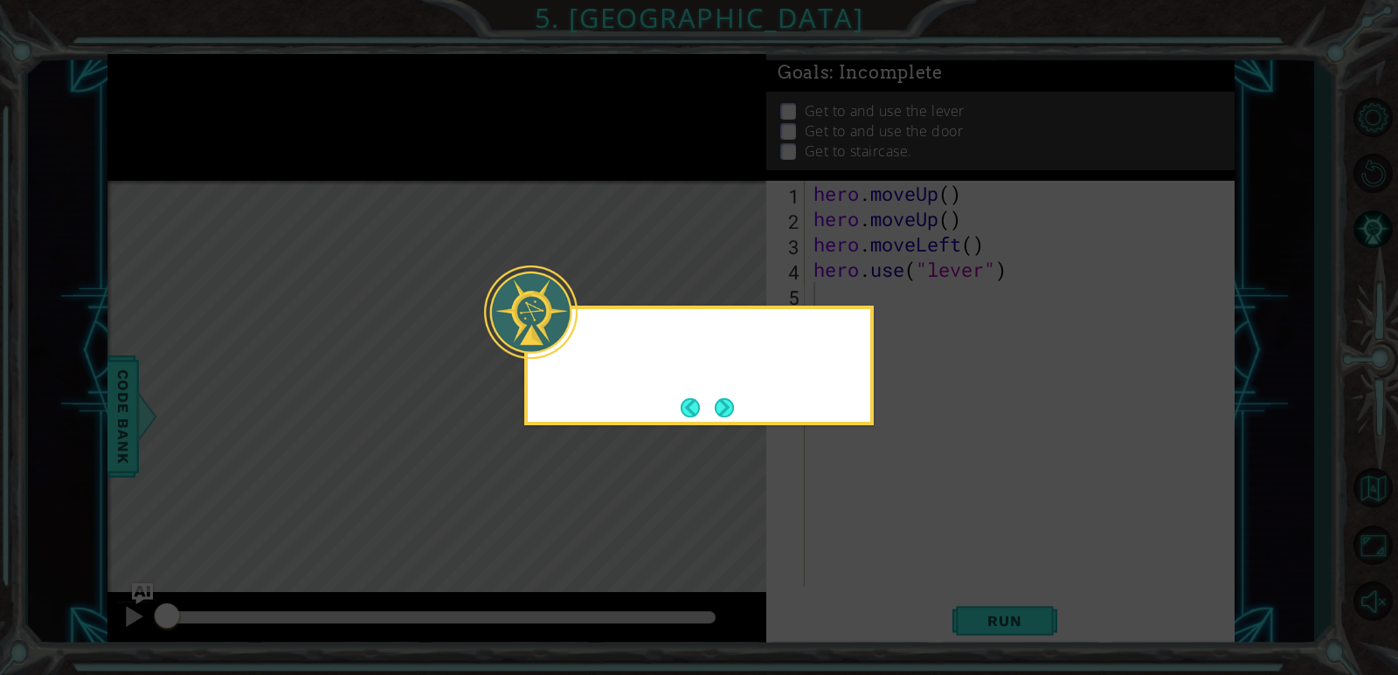
click at [898, 516] on icon at bounding box center [699, 337] width 1398 height 675
click at [724, 407] on button "Next" at bounding box center [724, 407] width 19 height 19
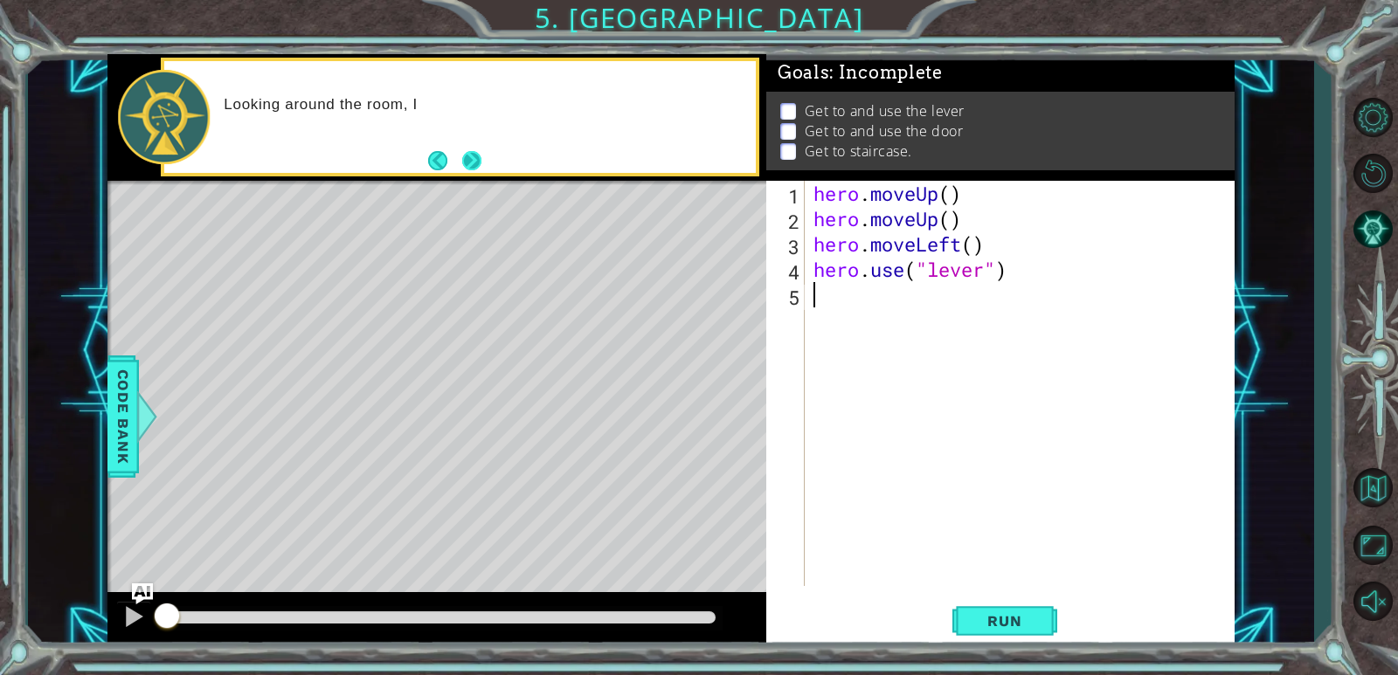
click at [473, 164] on button "Next" at bounding box center [471, 160] width 19 height 19
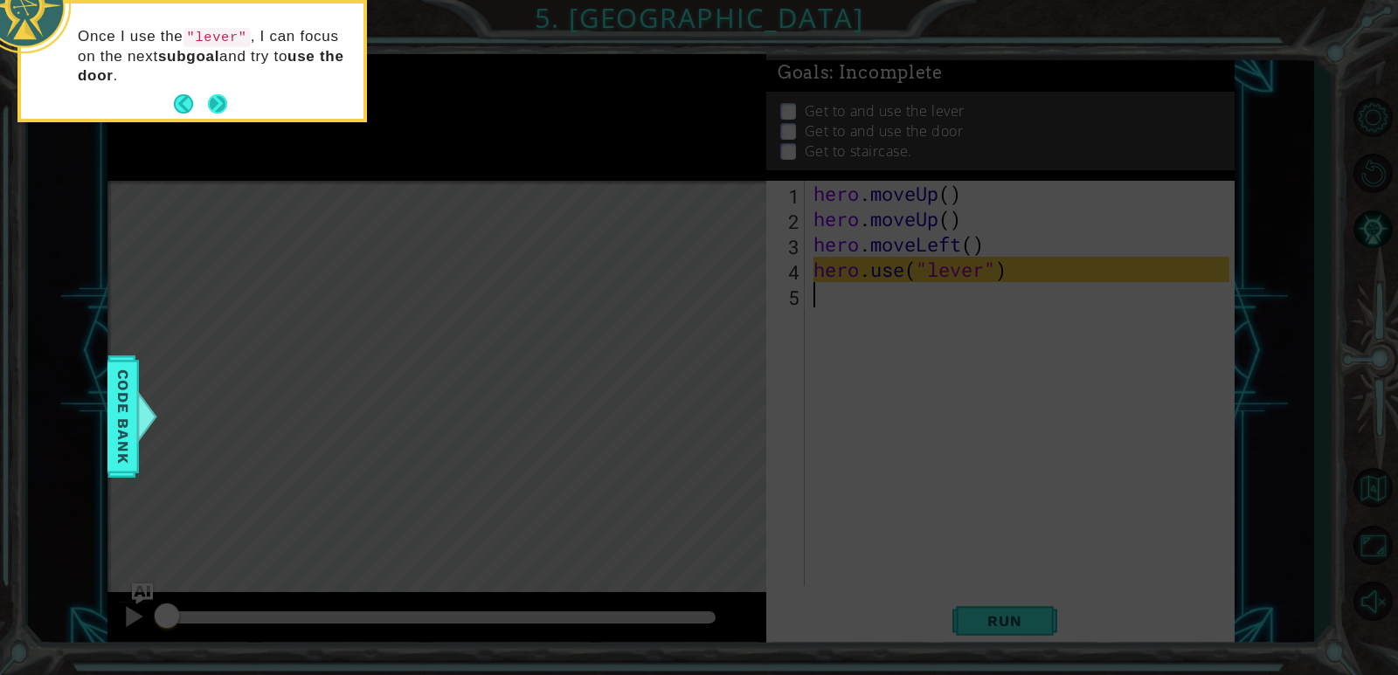
click at [215, 102] on button "Next" at bounding box center [217, 103] width 19 height 19
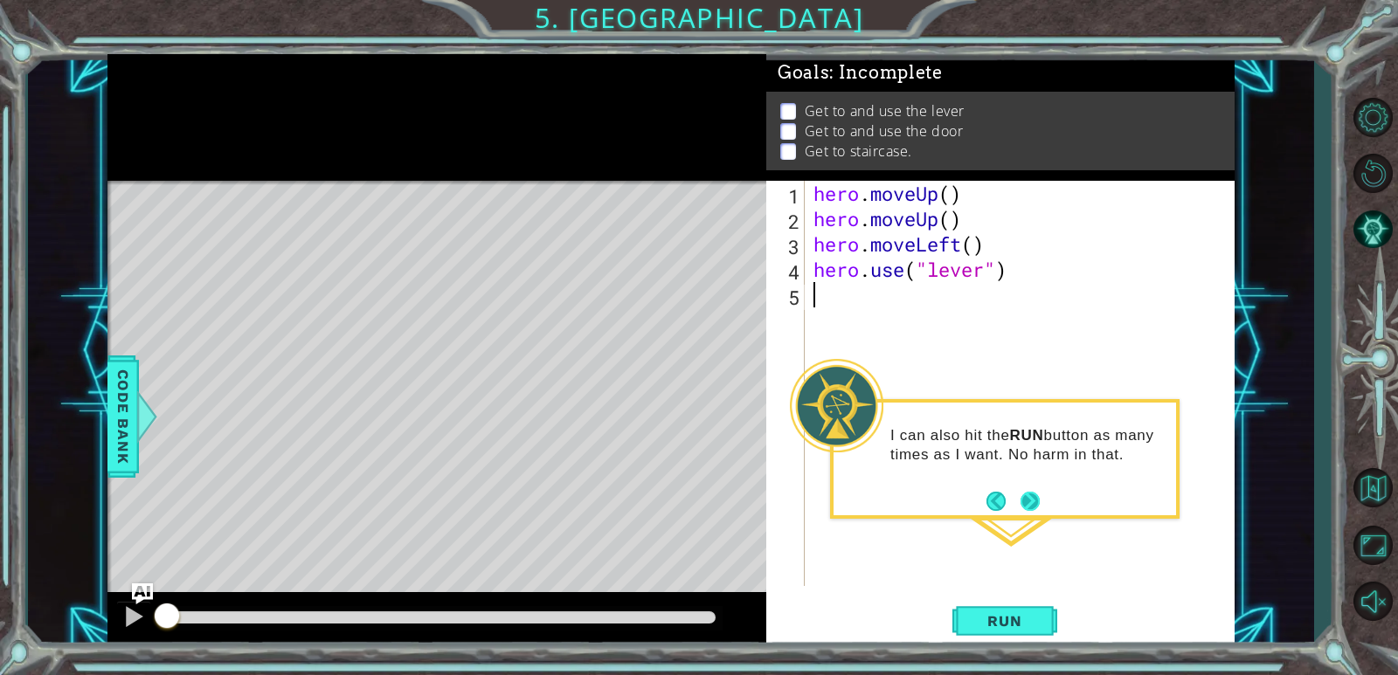
click at [1037, 500] on button "Next" at bounding box center [1030, 501] width 19 height 19
click at [1037, 500] on div "hero . moveUp ( ) hero . moveUp ( ) hero . moveLeft ( ) hero . use ( "lever" )" at bounding box center [1024, 409] width 428 height 456
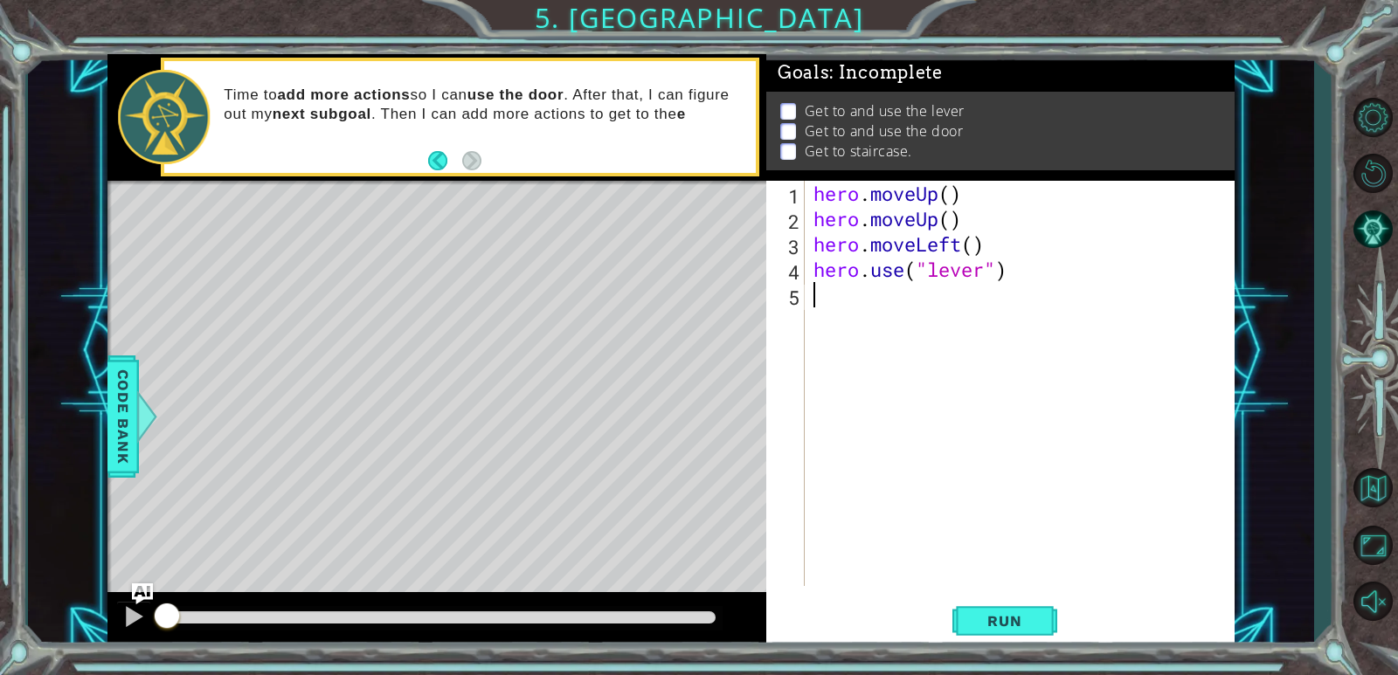
click at [833, 301] on div "hero . moveUp ( ) hero . moveUp ( ) hero . moveLeft ( ) hero . use ( "lever" )" at bounding box center [1024, 409] width 428 height 456
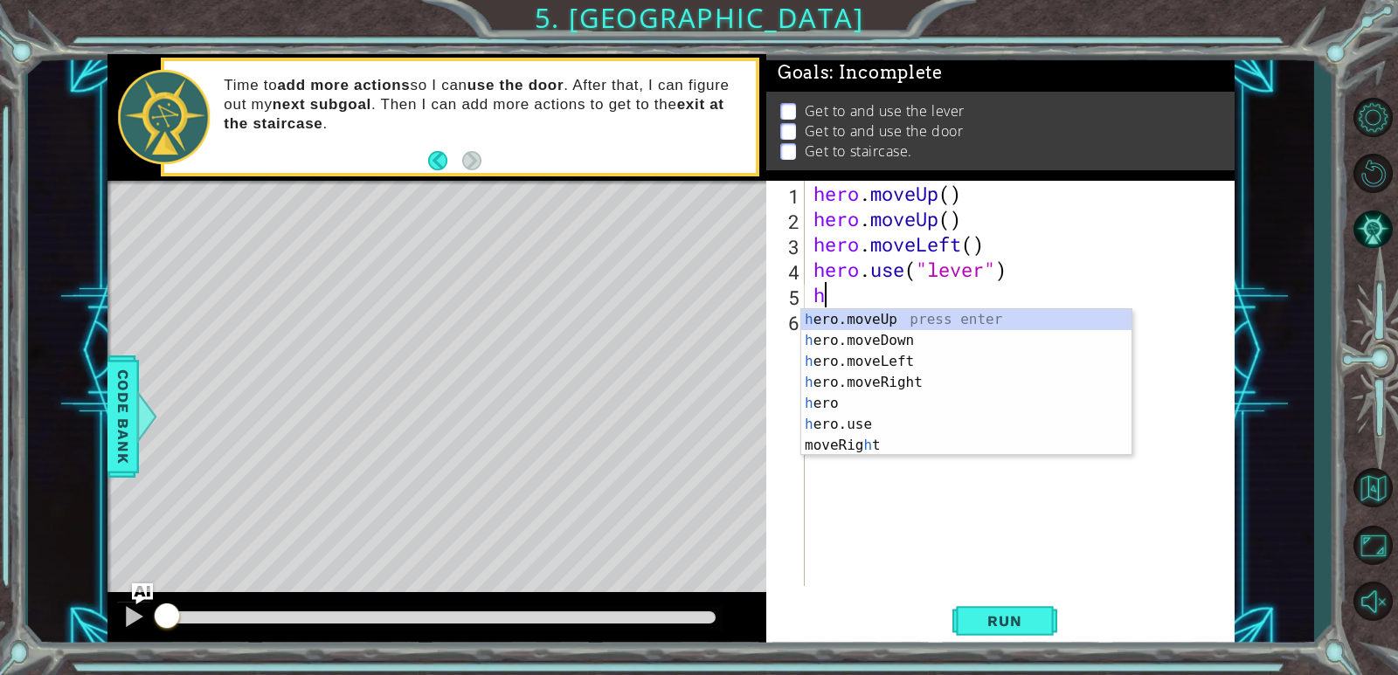
type textarea "he"
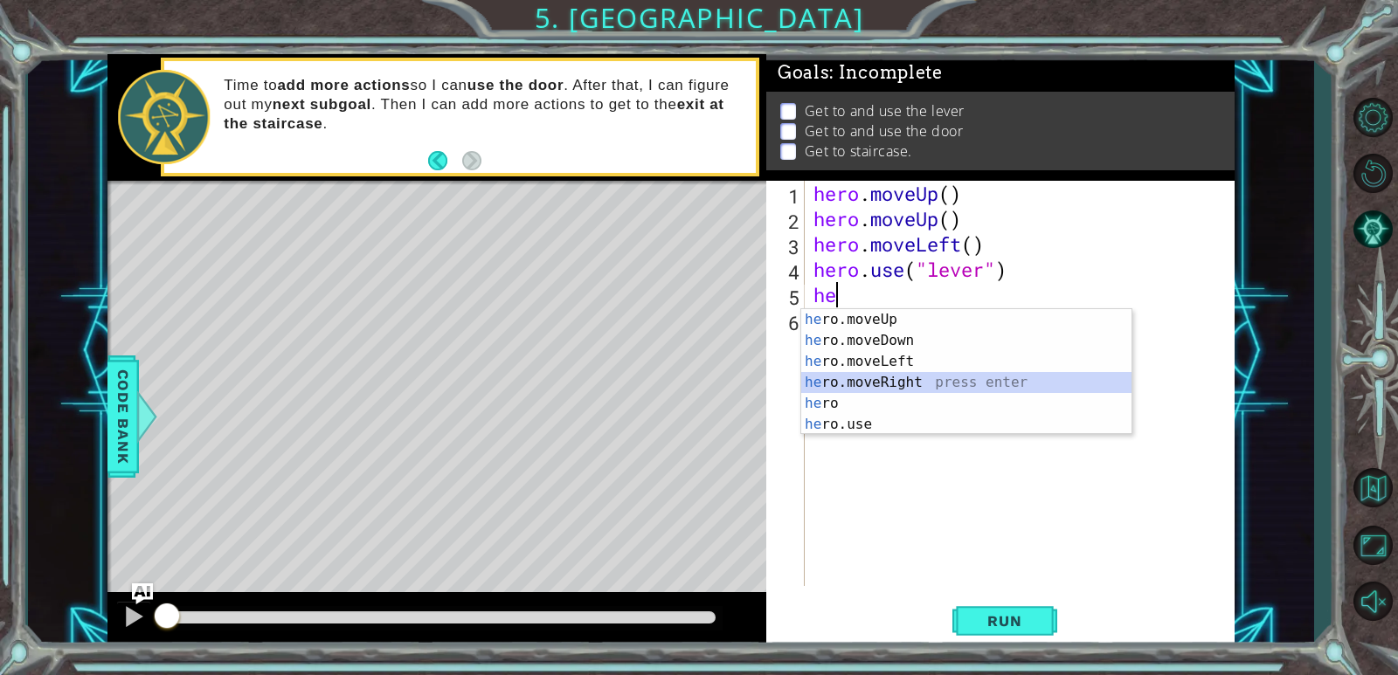
click at [871, 386] on div "he ro.moveUp press enter he ro.moveDown press enter he ro.moveLeft press enter …" at bounding box center [966, 393] width 330 height 168
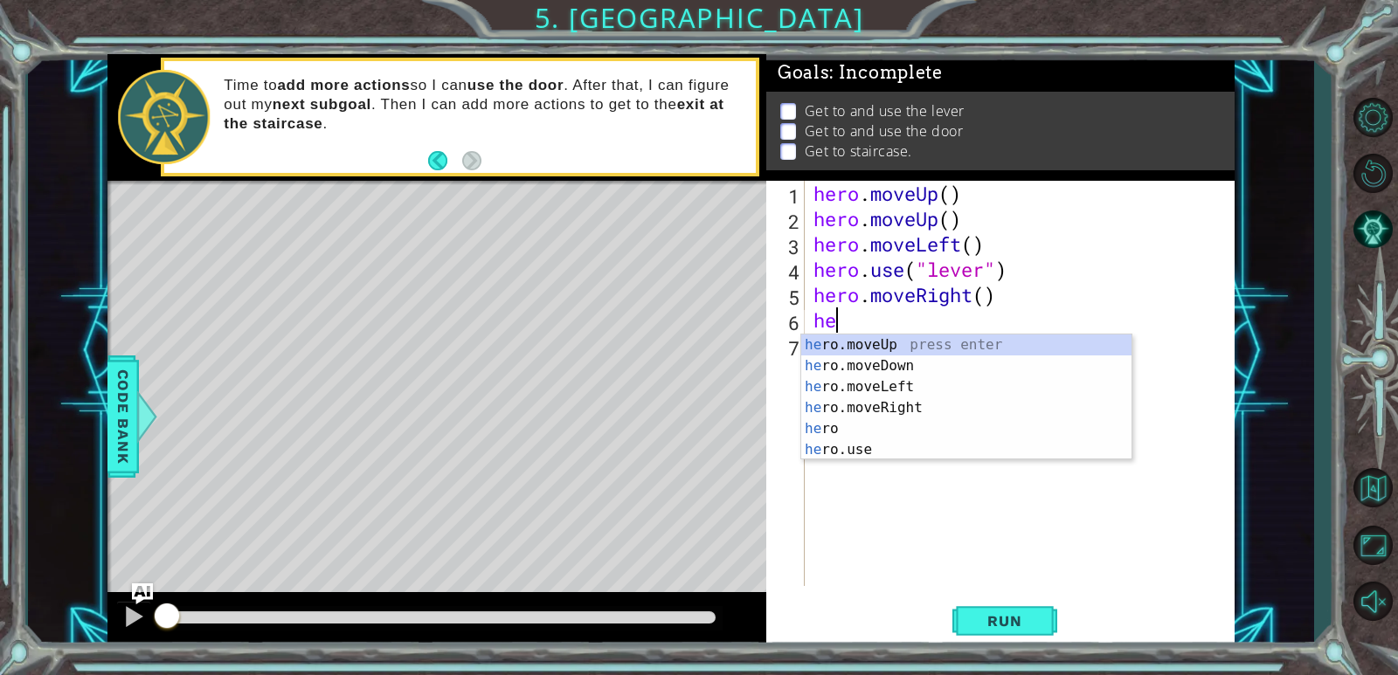
type textarea "her"
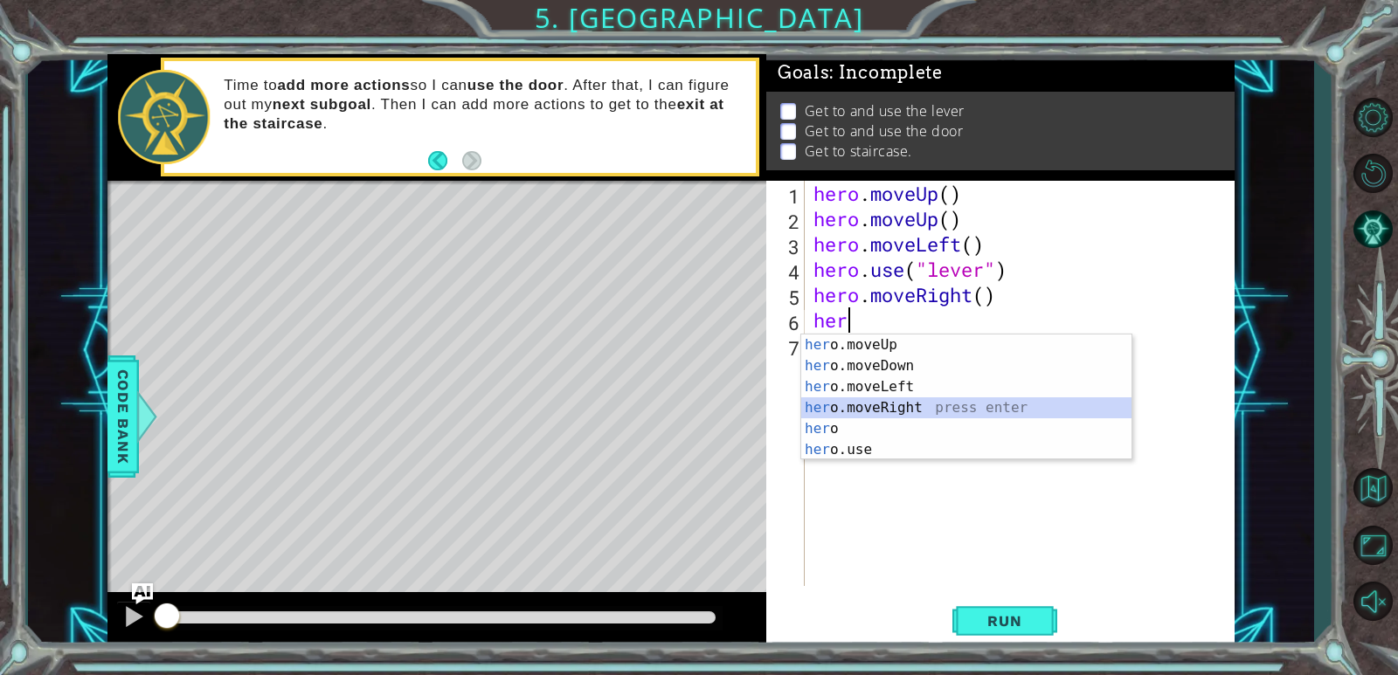
click at [859, 401] on div "her o.moveUp press enter her o.moveDown press enter her o.moveLeft press enter …" at bounding box center [966, 419] width 330 height 168
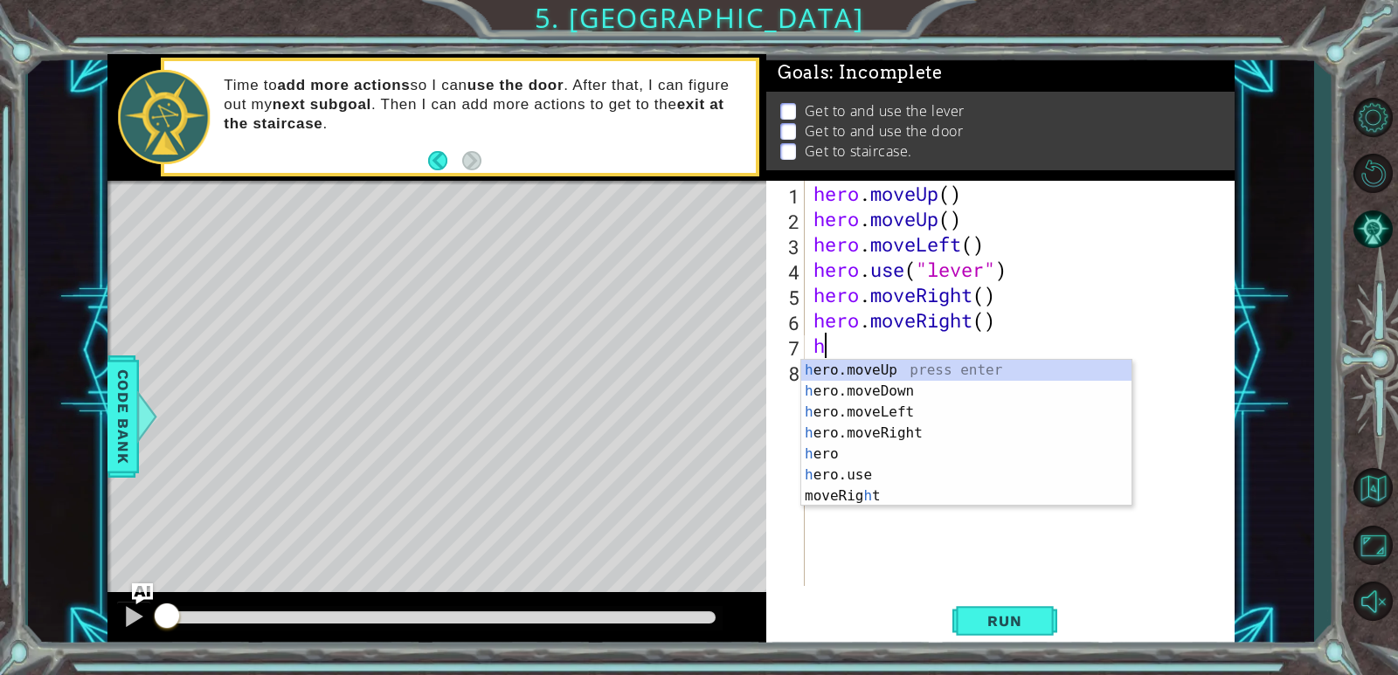
type textarea "he"
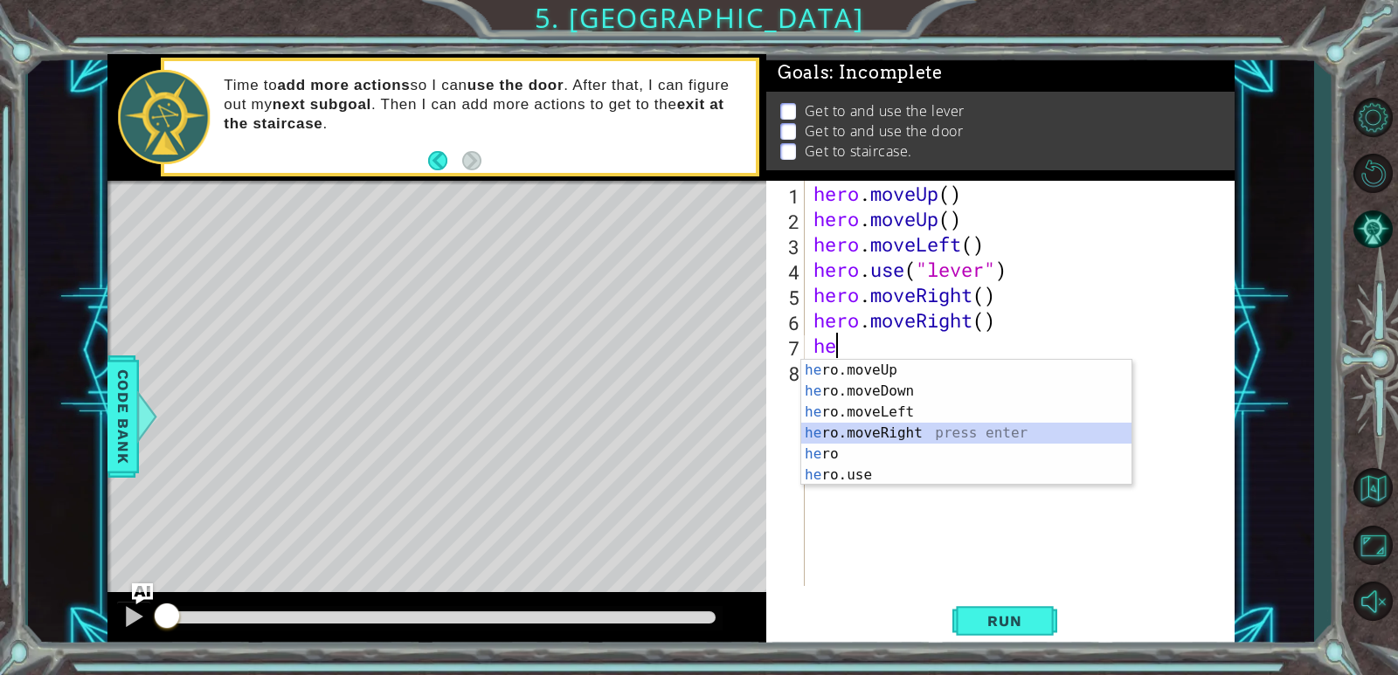
click at [918, 431] on div "he ro.moveUp press enter he ro.moveDown press enter he ro.moveLeft press enter …" at bounding box center [966, 444] width 330 height 168
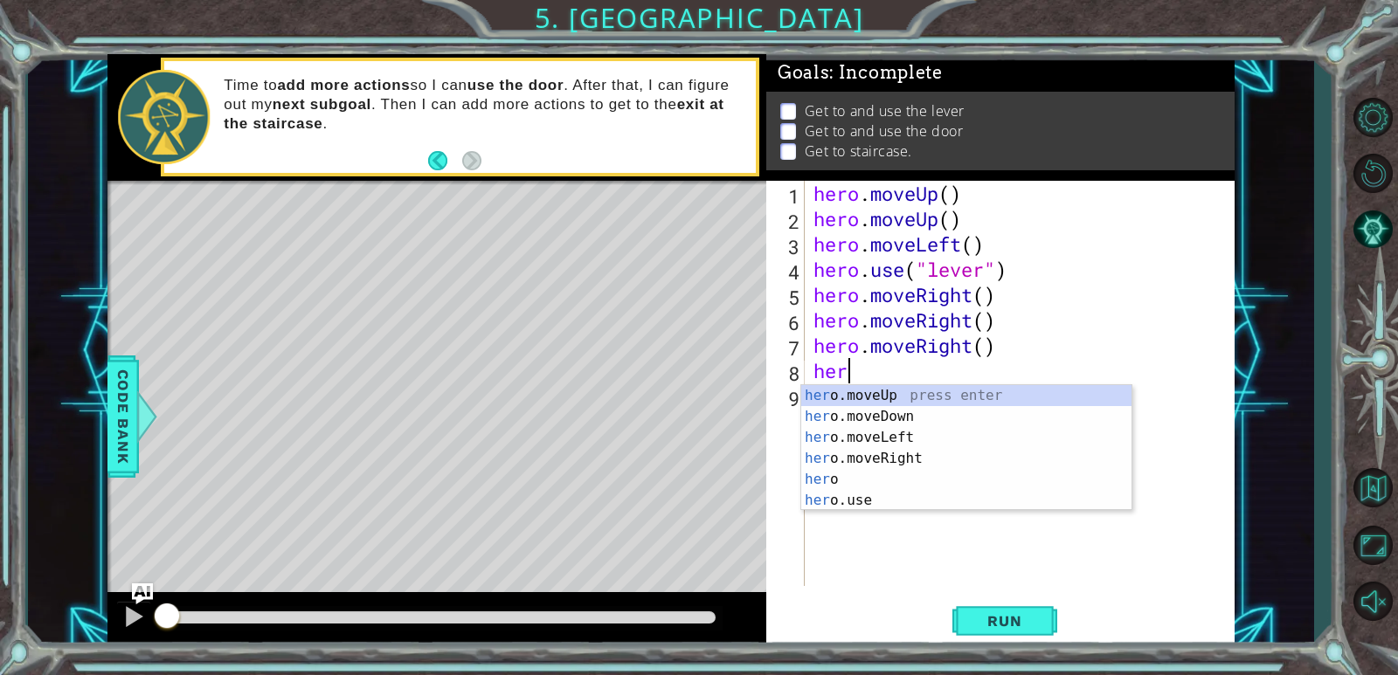
type textarea "her"
click at [916, 386] on div "her o.moveUp press enter her o.moveDown press enter her o.moveLeft press enter …" at bounding box center [966, 469] width 330 height 168
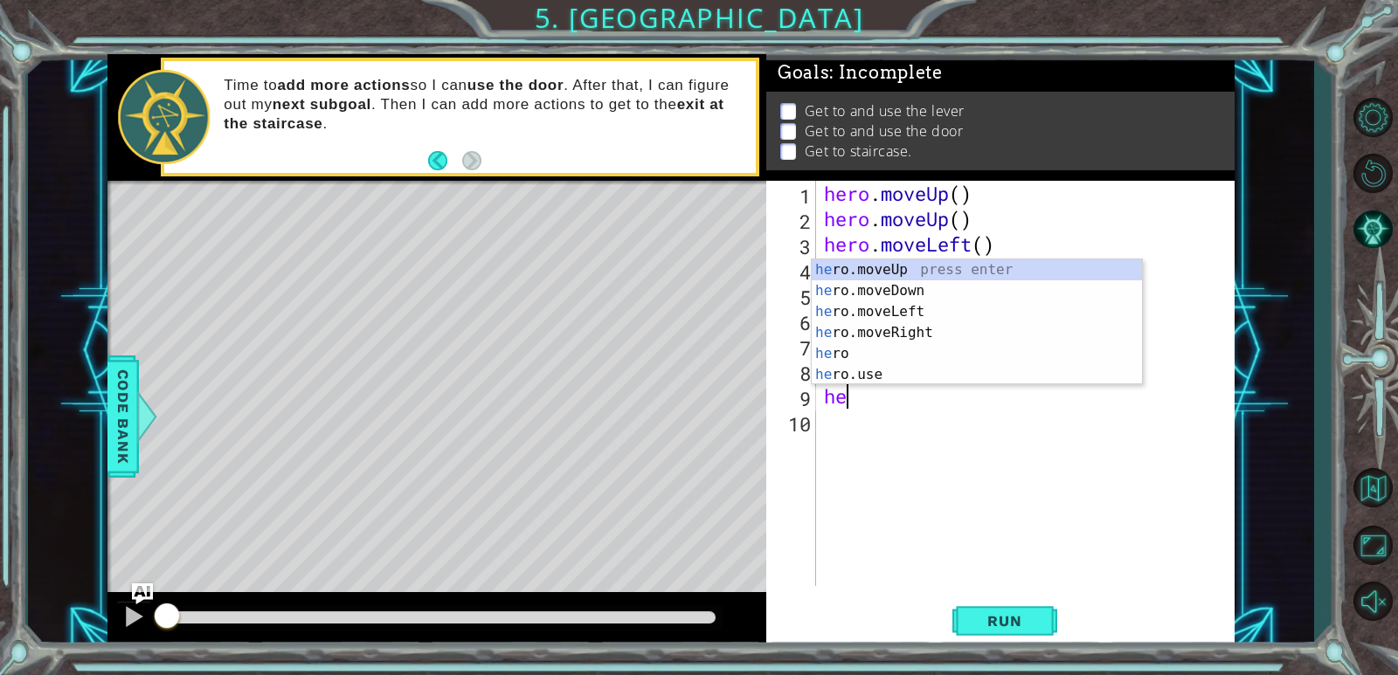
type textarea "her"
click at [883, 274] on div "her o.moveUp press enter her o.moveDown press enter her o.moveLeft press enter …" at bounding box center [977, 344] width 330 height 168
click at [883, 274] on div "hero . moveUp ( ) hero . moveUp ( ) hero . moveLeft ( ) hero . use ( "lever" ) …" at bounding box center [1029, 409] width 418 height 456
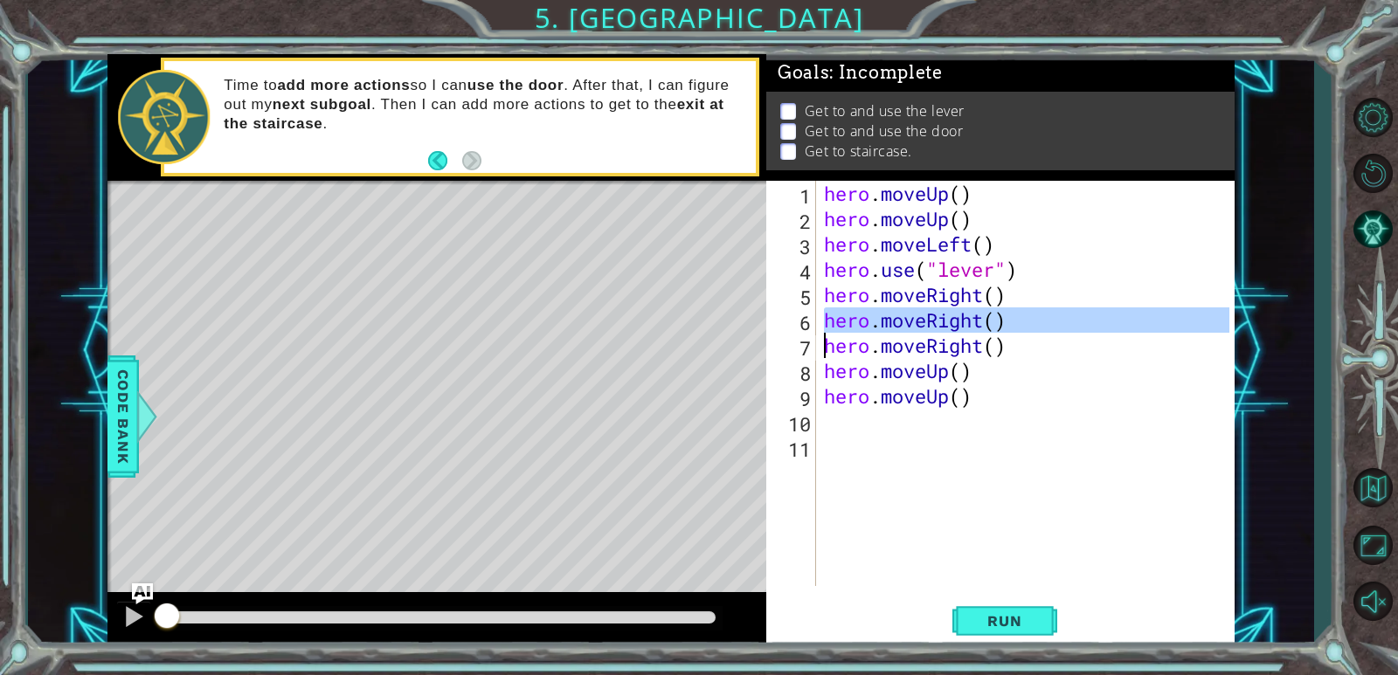
click at [883, 274] on div "hero . moveUp ( ) hero . moveUp ( ) hero . moveLeft ( ) hero . use ( "lever" ) …" at bounding box center [1029, 409] width 418 height 456
type textarea "hero.use("lever") hero.moveRight()"
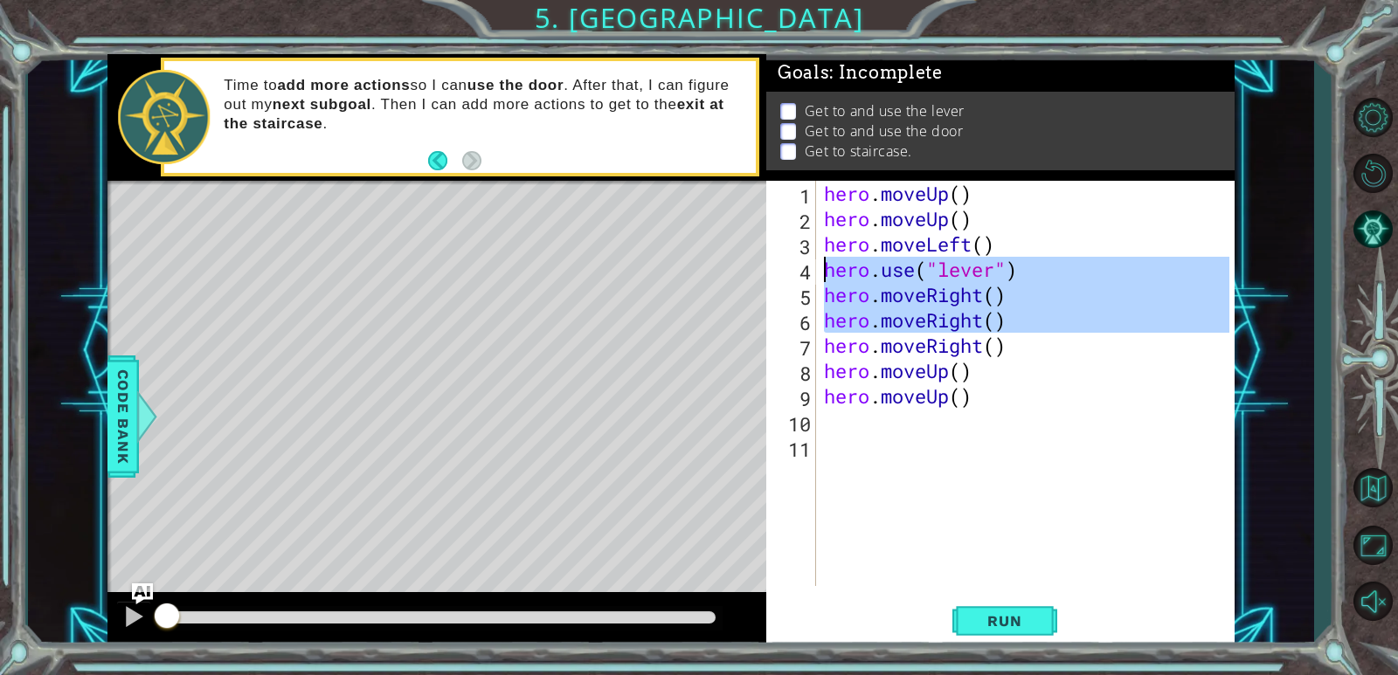
click at [835, 426] on div "hero . moveUp ( ) hero . moveUp ( ) hero . moveLeft ( ) hero . use ( "lever" ) …" at bounding box center [1029, 409] width 418 height 456
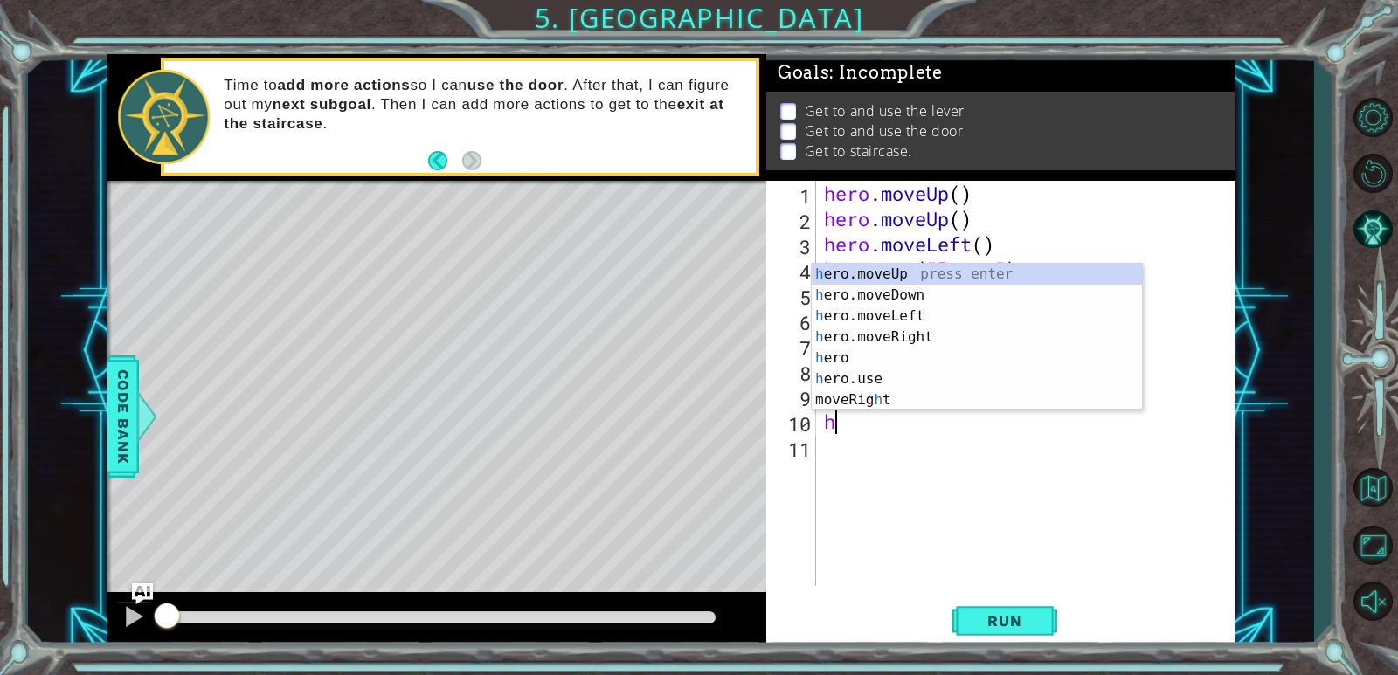
type textarea "he"
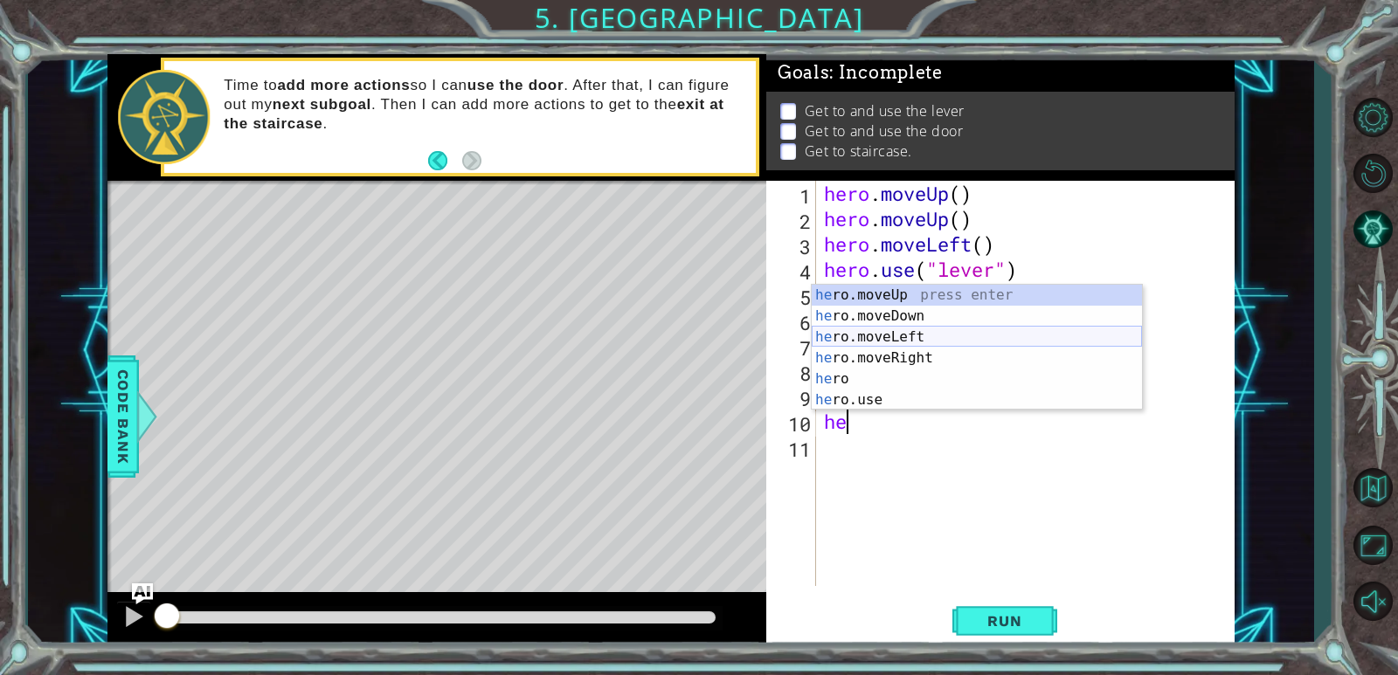
click at [832, 336] on div "he ro.moveUp press enter he ro.moveDown press enter he ro.moveLeft press enter …" at bounding box center [977, 369] width 330 height 168
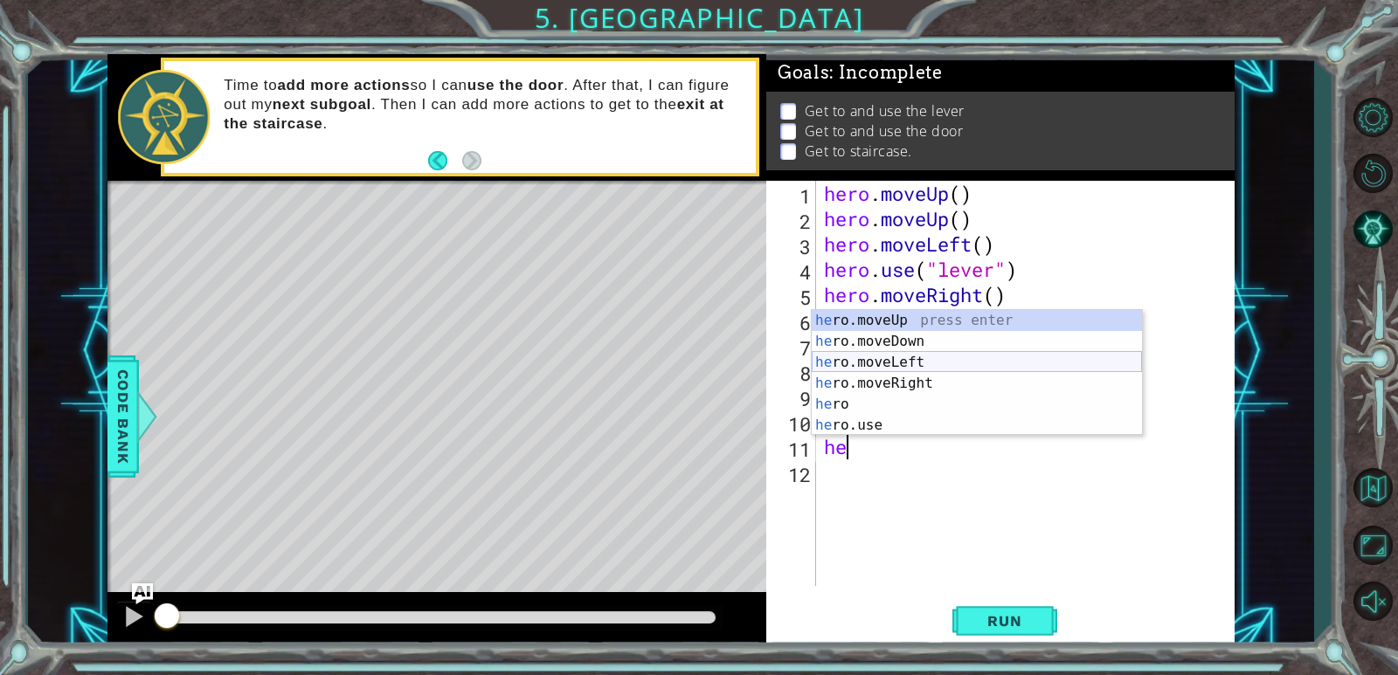
click at [877, 356] on div "he ro.moveUp press enter he ro.moveDown press enter he ro.moveLeft press enter …" at bounding box center [977, 394] width 330 height 168
click at [877, 356] on div "hero . moveUp ( ) hero . moveUp ( ) hero . moveLeft ( ) hero . use ( "lever" ) …" at bounding box center [1029, 409] width 418 height 456
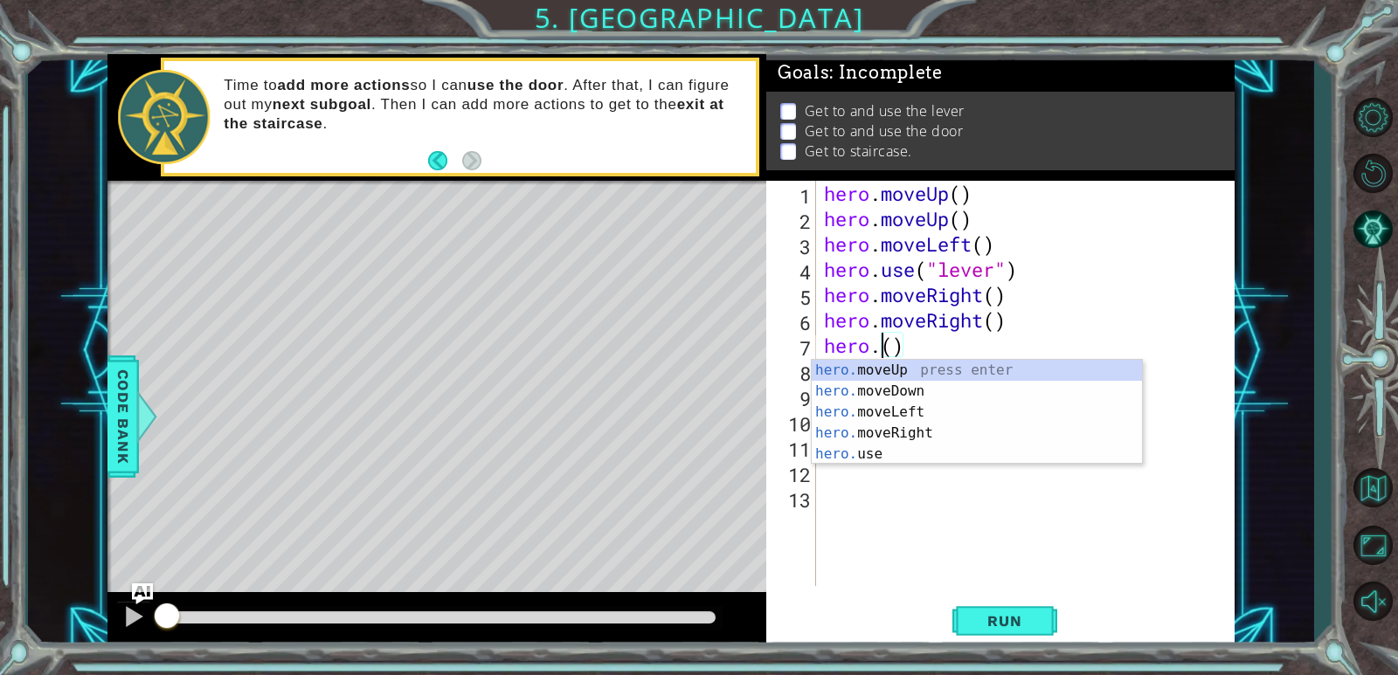
scroll to position [0, 3]
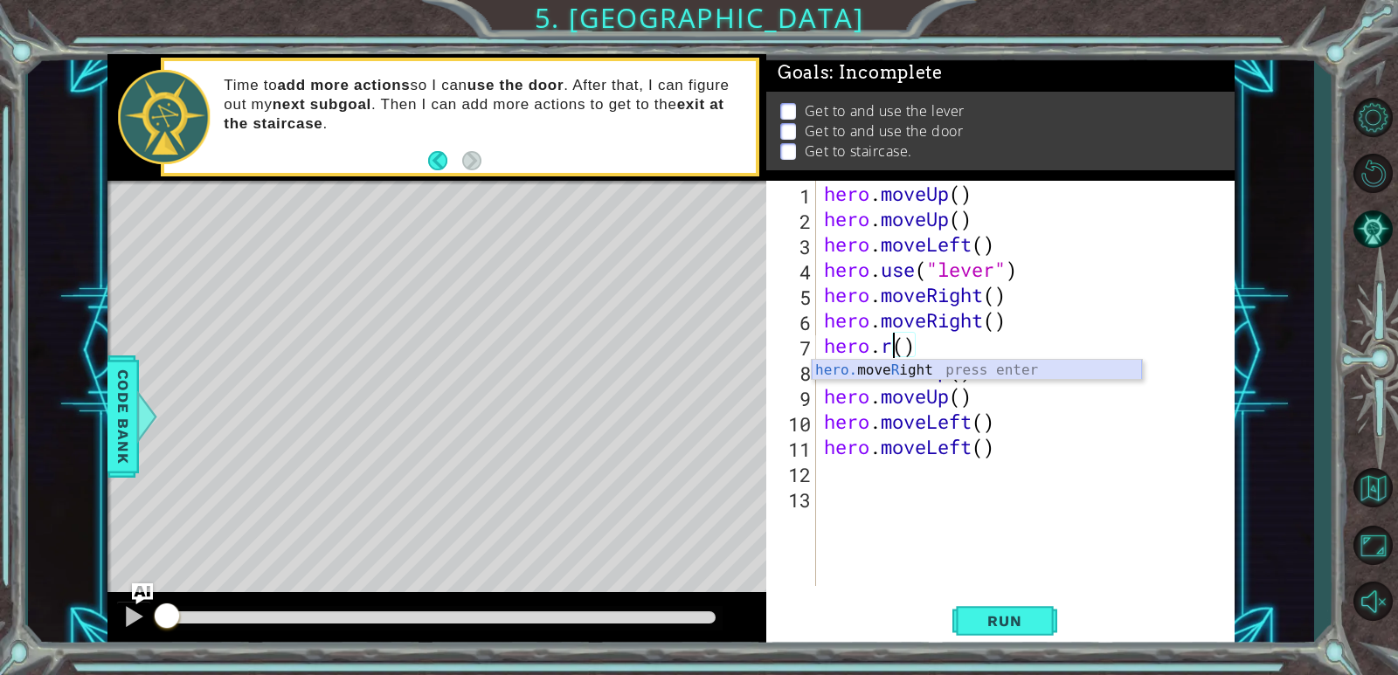
click at [1020, 361] on div "hero. move R ight press enter" at bounding box center [977, 391] width 330 height 63
type textarea "hero.moveRight()"
click at [833, 475] on div "hero . moveUp ( ) hero . moveUp ( ) hero . moveLeft ( ) hero . use ( "lever" ) …" at bounding box center [1029, 409] width 418 height 456
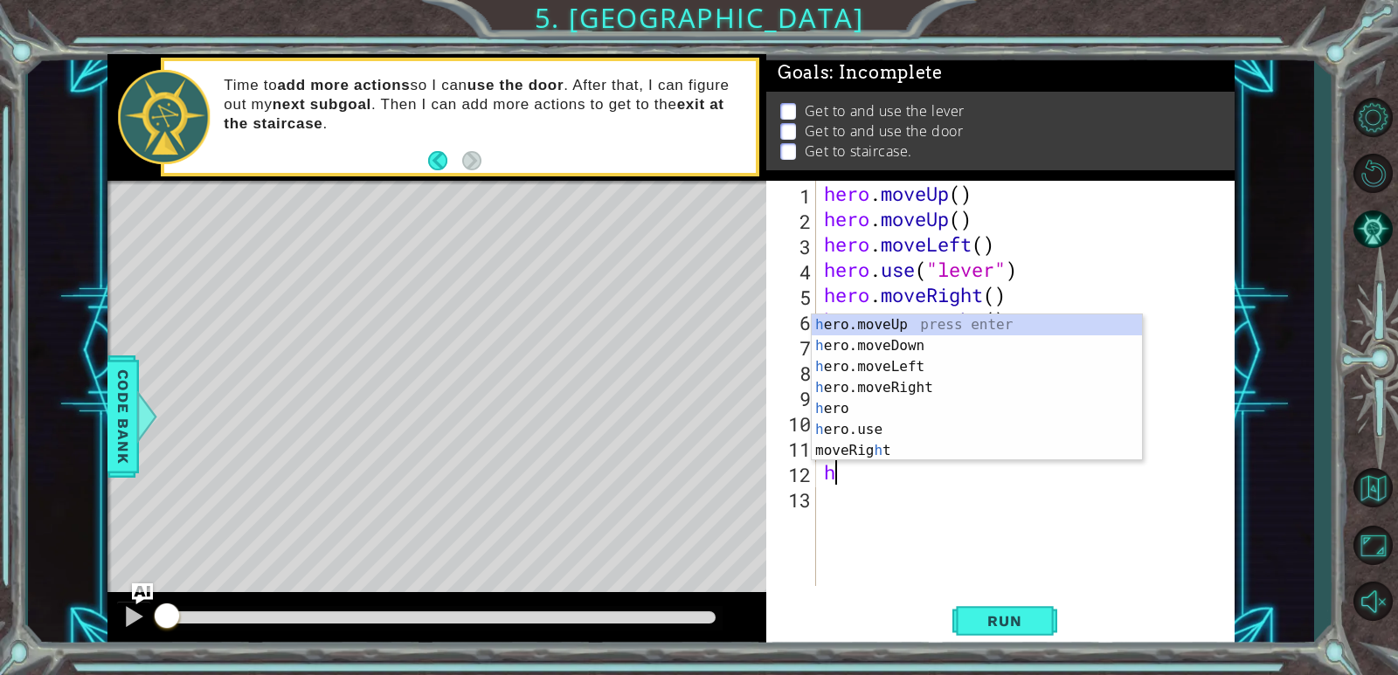
type textarea "he"
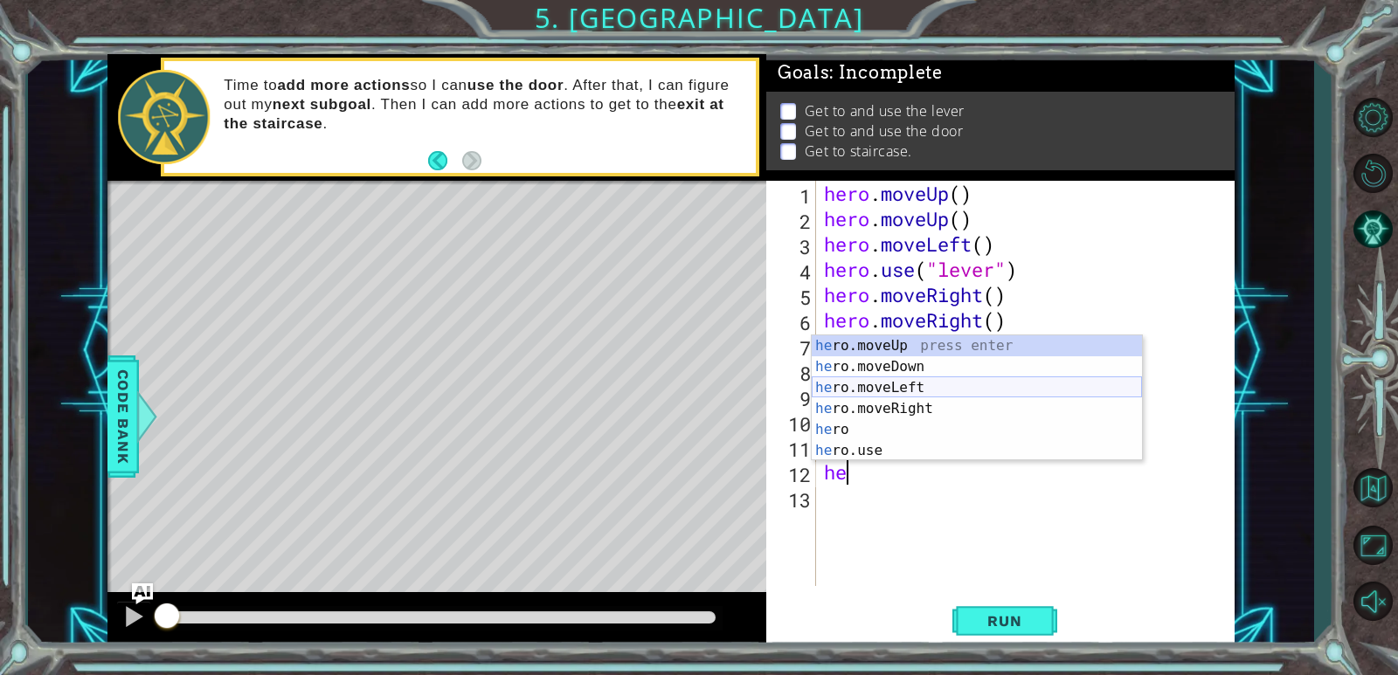
click at [856, 395] on div "he ro.moveUp press enter he ro.moveDown press enter he ro.moveLeft press enter …" at bounding box center [977, 420] width 330 height 168
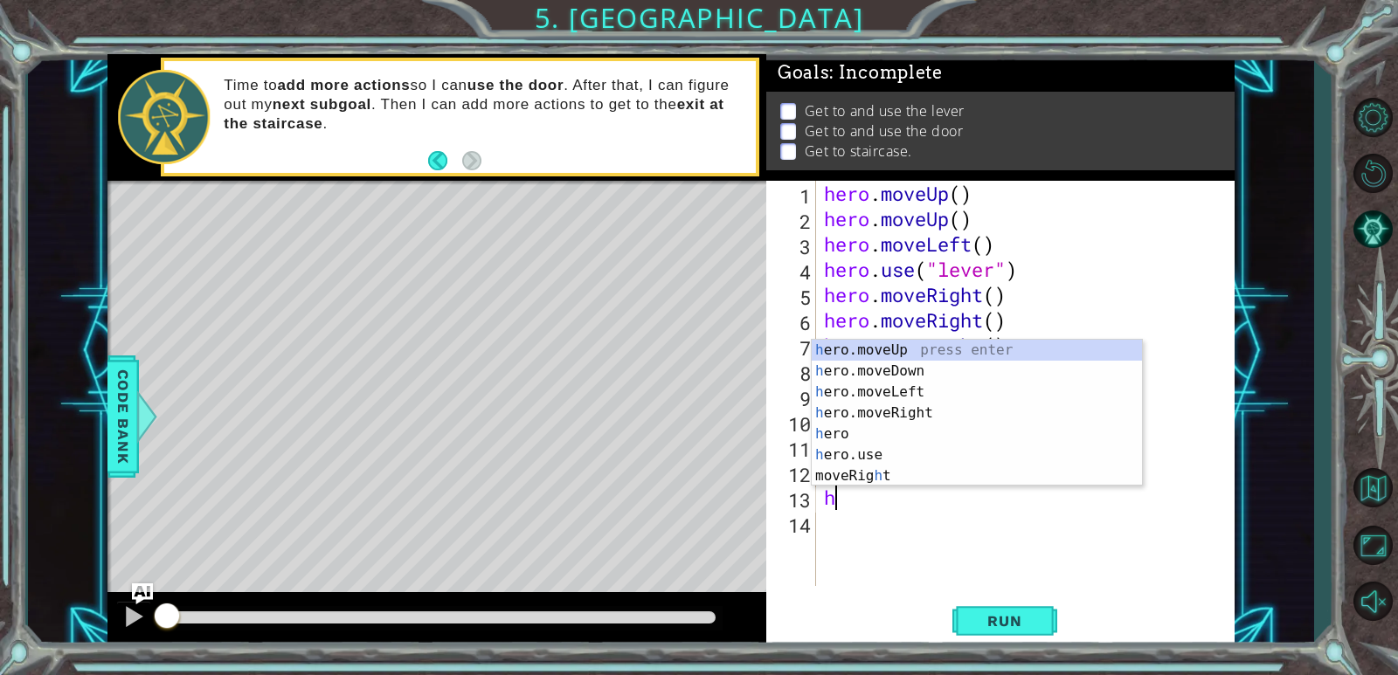
type textarea "he"
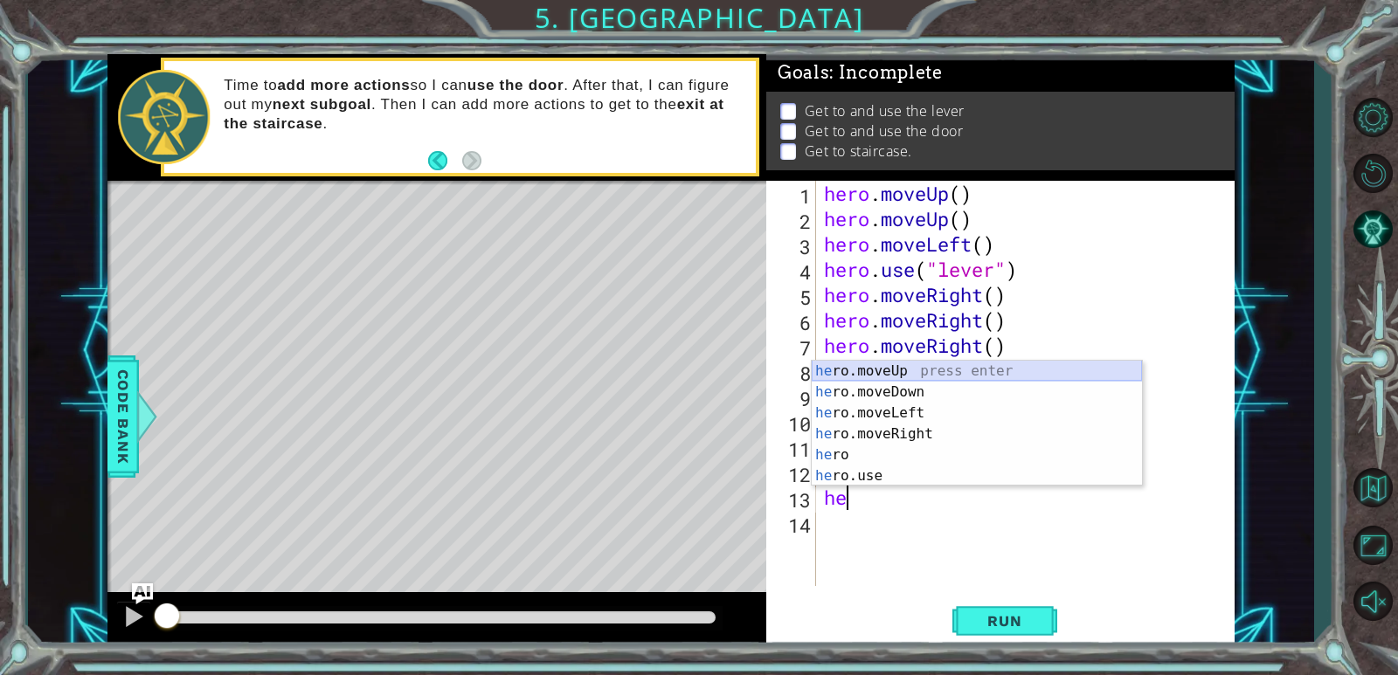
click at [858, 374] on div "he ro.moveUp press enter he ro.moveDown press enter he ro.moveLeft press enter …" at bounding box center [977, 445] width 330 height 168
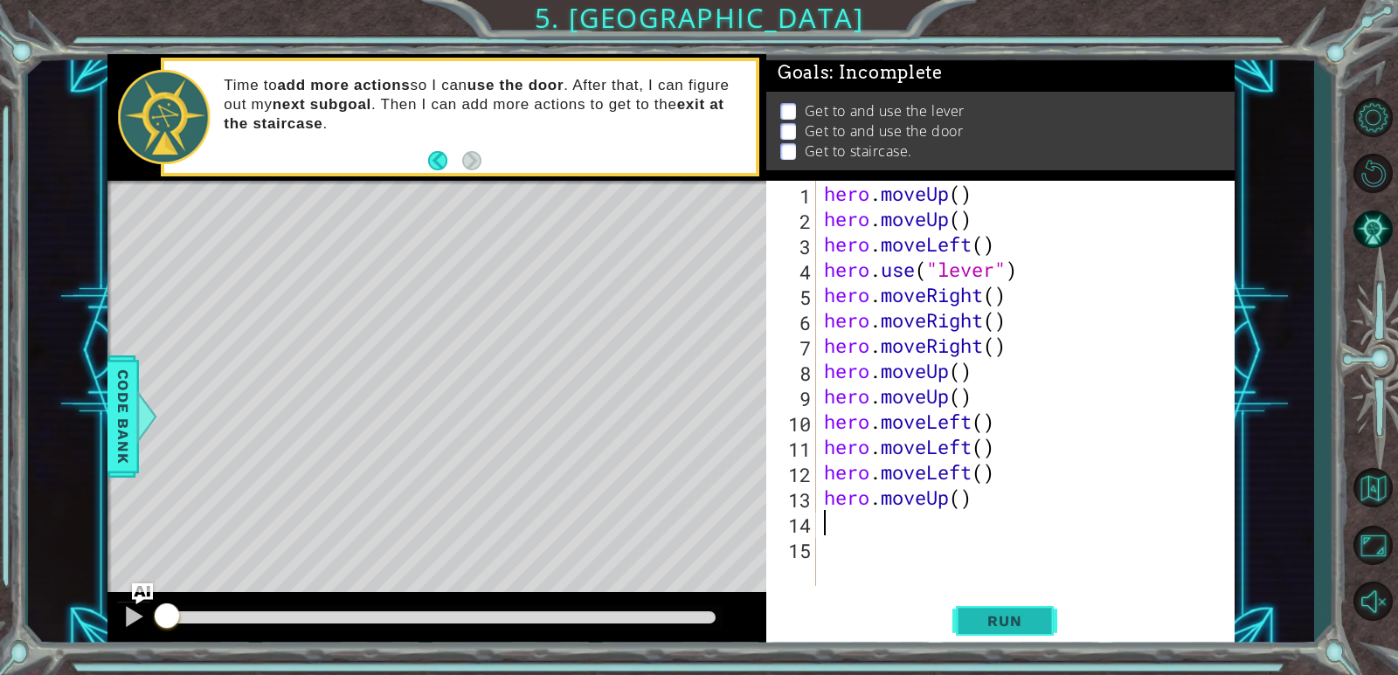
click at [987, 619] on span "Run" at bounding box center [1004, 620] width 69 height 17
drag, startPoint x: 987, startPoint y: 619, endPoint x: 926, endPoint y: 591, distance: 67.6
click at [985, 618] on span "Run" at bounding box center [1004, 620] width 69 height 17
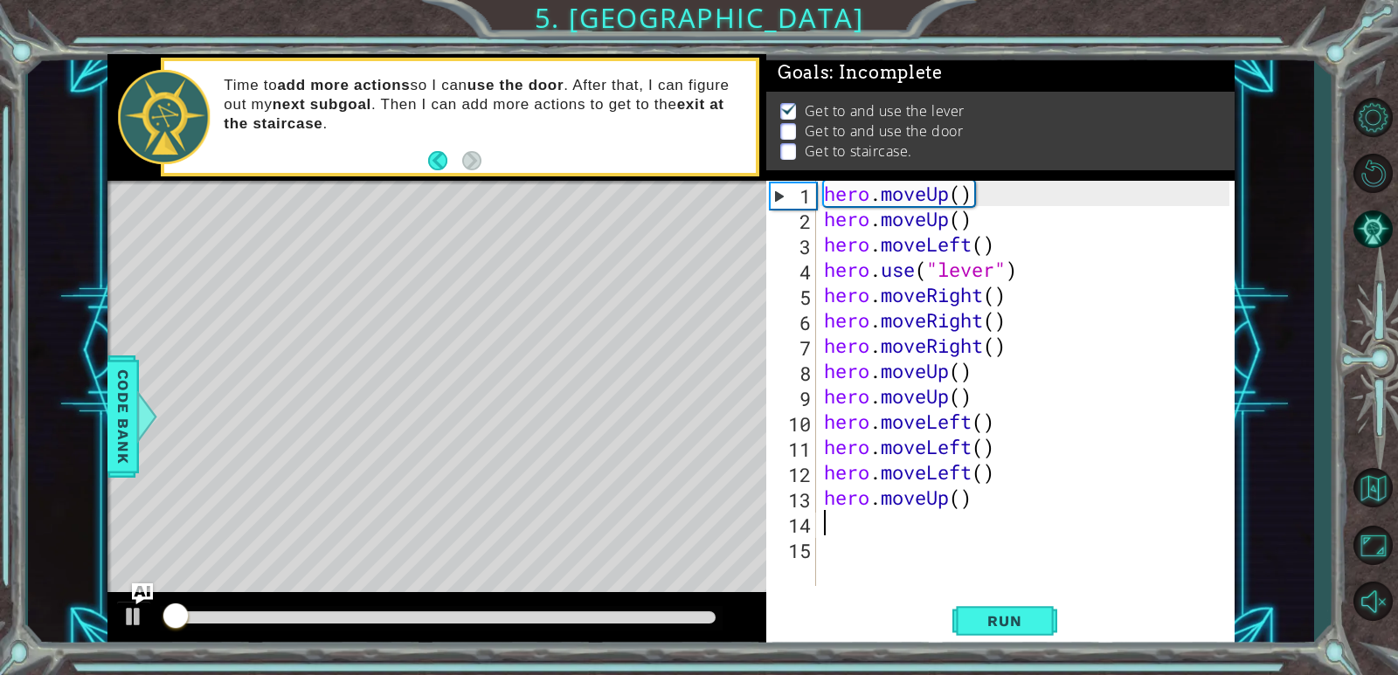
scroll to position [6, 0]
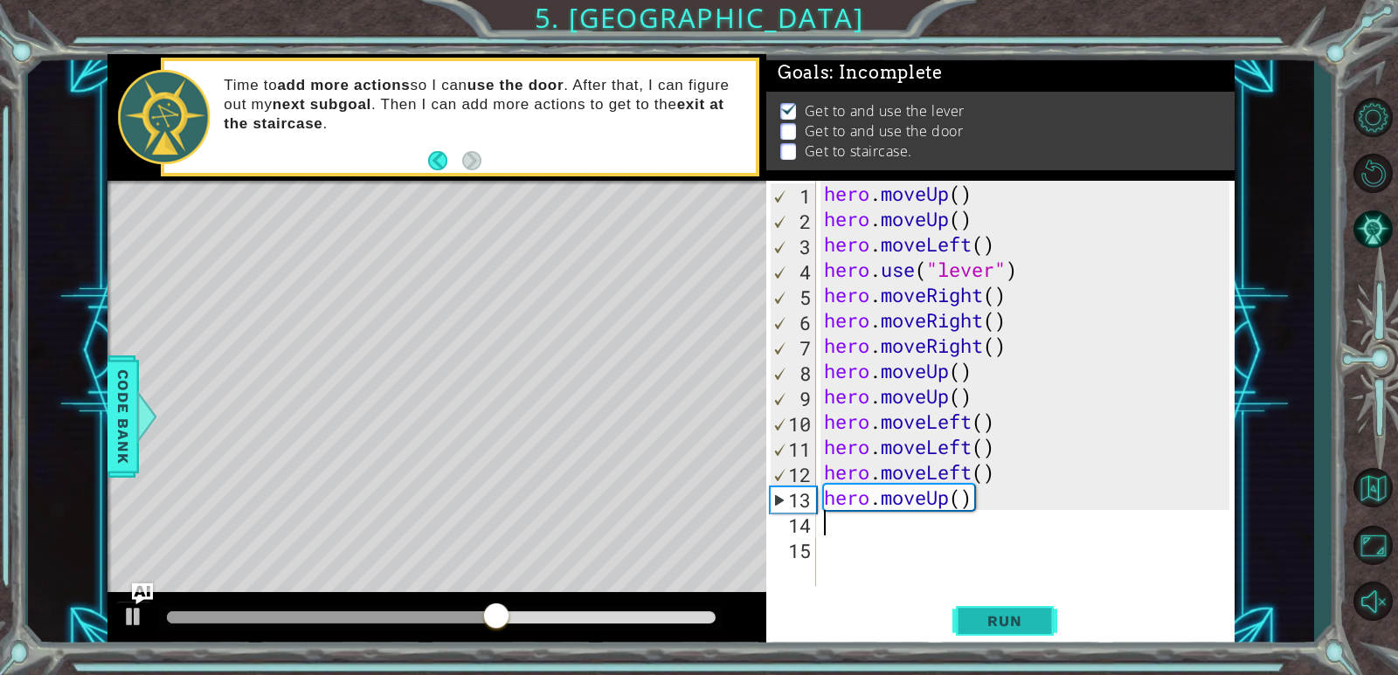
click at [1017, 621] on span "Run" at bounding box center [1004, 620] width 69 height 17
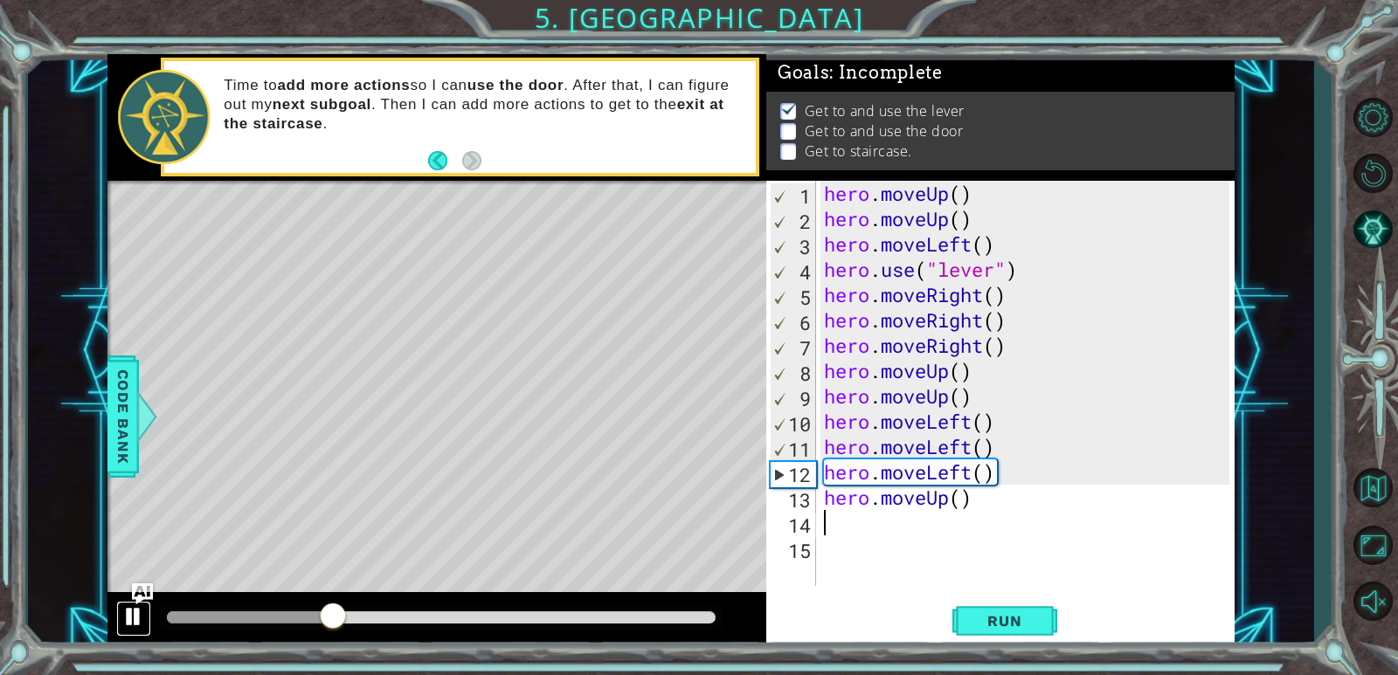
click at [136, 611] on div at bounding box center [133, 617] width 23 height 23
click at [972, 397] on div "hero . moveUp ( ) hero . moveUp ( ) hero . moveLeft ( ) hero . use ( "lever" ) …" at bounding box center [1029, 409] width 418 height 456
type textarea "hero.moveUp()"
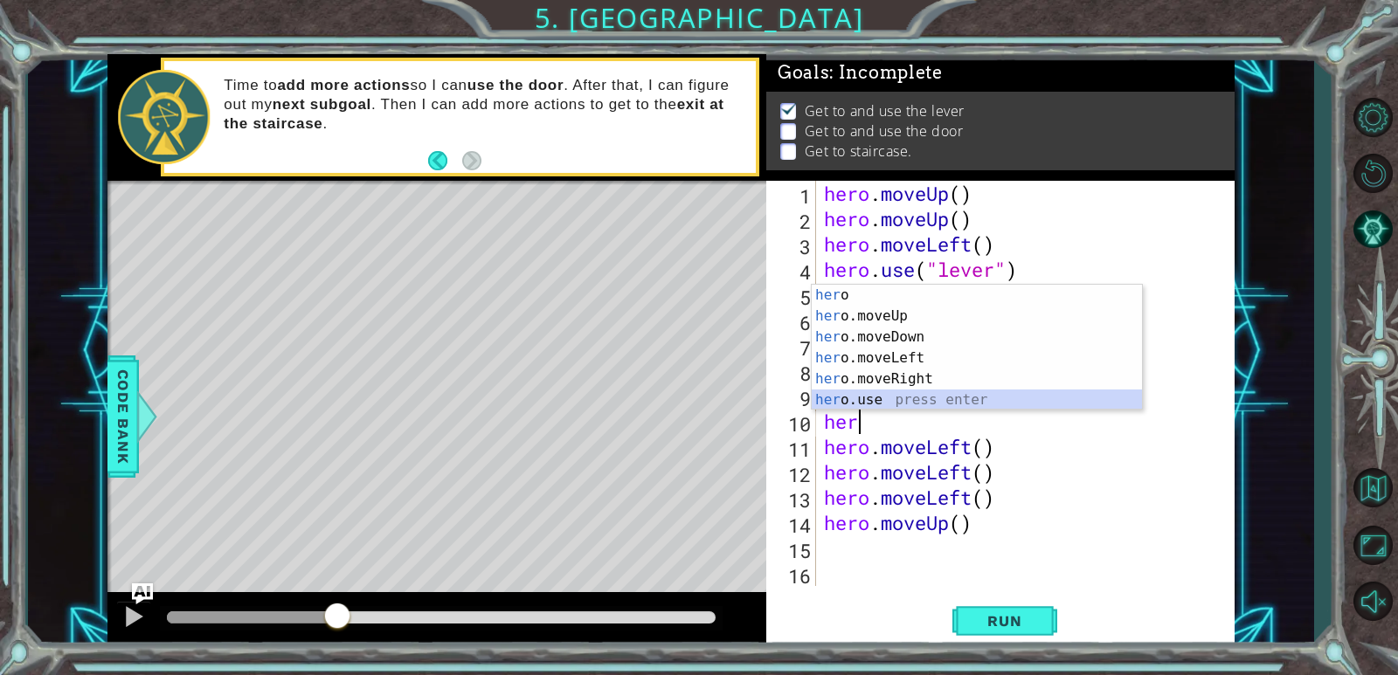
click at [869, 396] on div "her o press enter her o.moveUp press enter her o.moveDown press enter her o.mov…" at bounding box center [977, 369] width 330 height 168
click at [869, 396] on div "hero . moveUp ( ) hero . moveUp ( ) hero . moveLeft ( ) hero . use ( "lever" ) …" at bounding box center [1029, 409] width 418 height 456
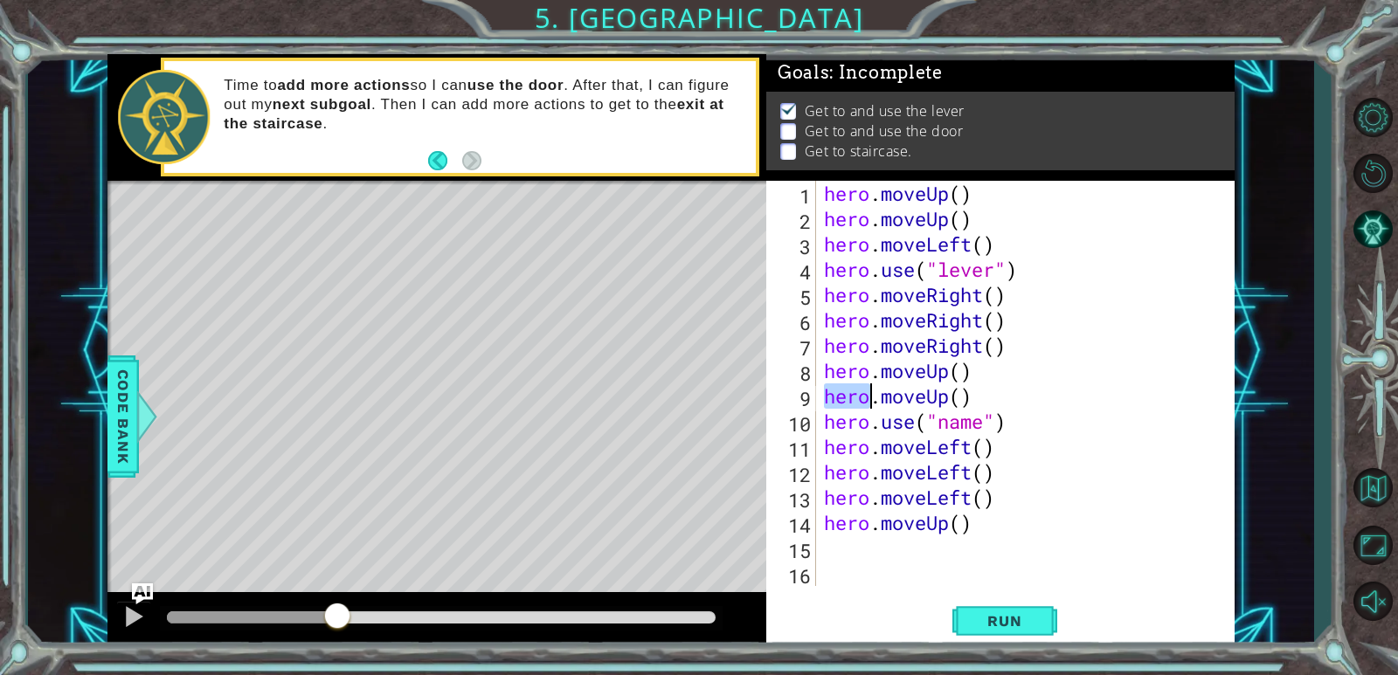
click at [986, 430] on div "hero . moveUp ( ) hero . moveUp ( ) hero . moveLeft ( ) hero . use ( "lever" ) …" at bounding box center [1029, 409] width 418 height 456
type textarea "hero.use("door")"
click at [981, 619] on span "Run" at bounding box center [1004, 620] width 69 height 17
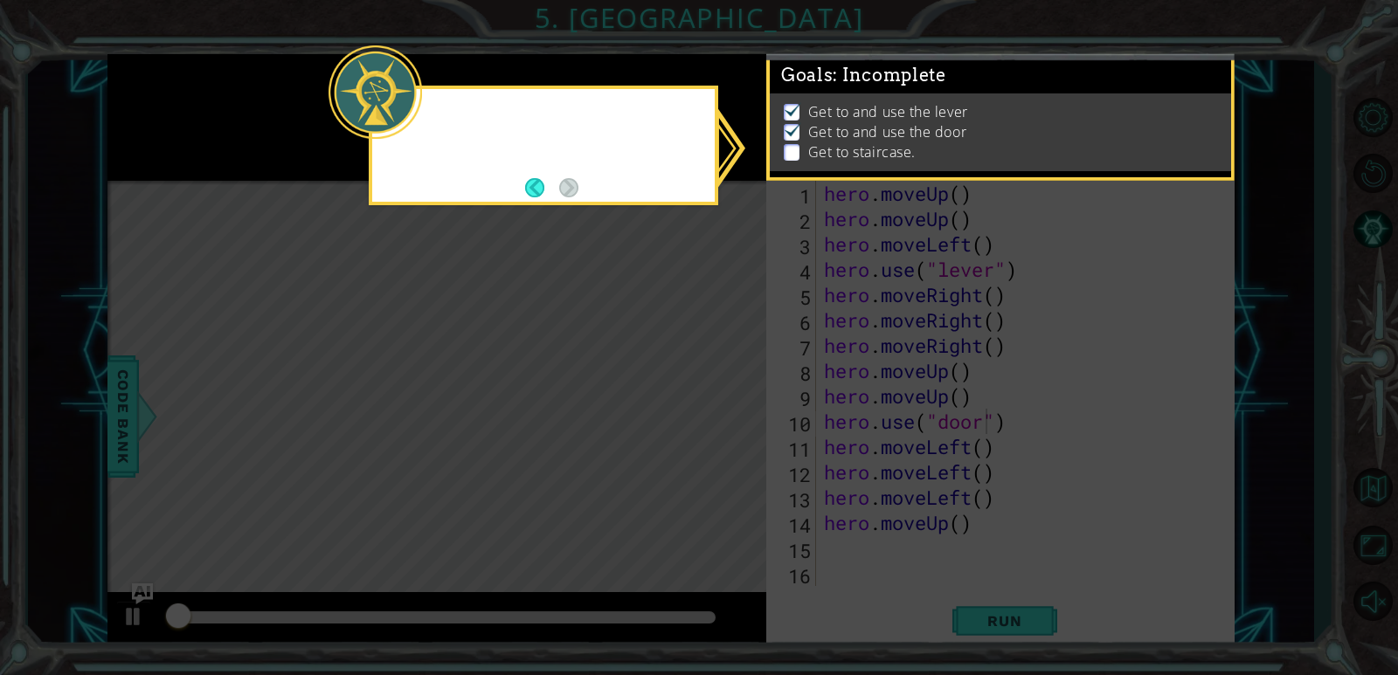
scroll to position [6, 0]
click at [561, 236] on icon at bounding box center [699, 337] width 1398 height 675
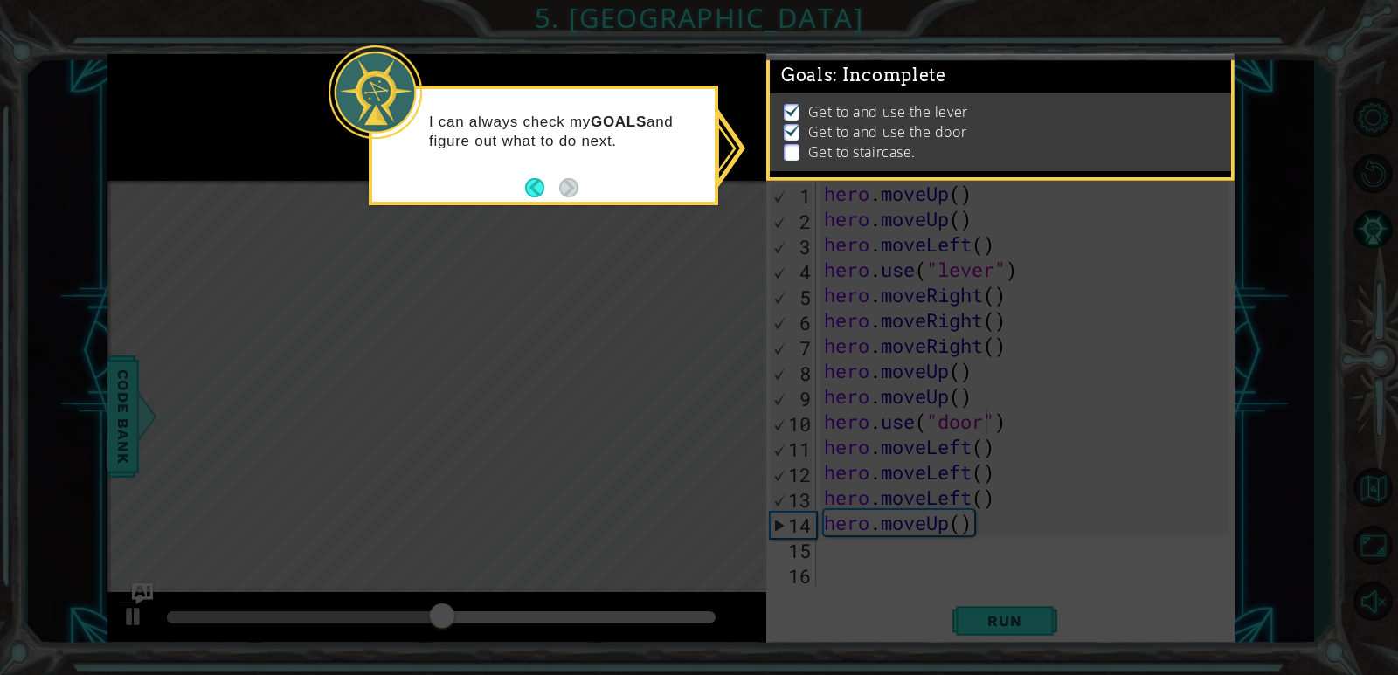
click at [889, 538] on icon at bounding box center [699, 337] width 1398 height 675
click at [532, 182] on button "Back" at bounding box center [542, 187] width 34 height 19
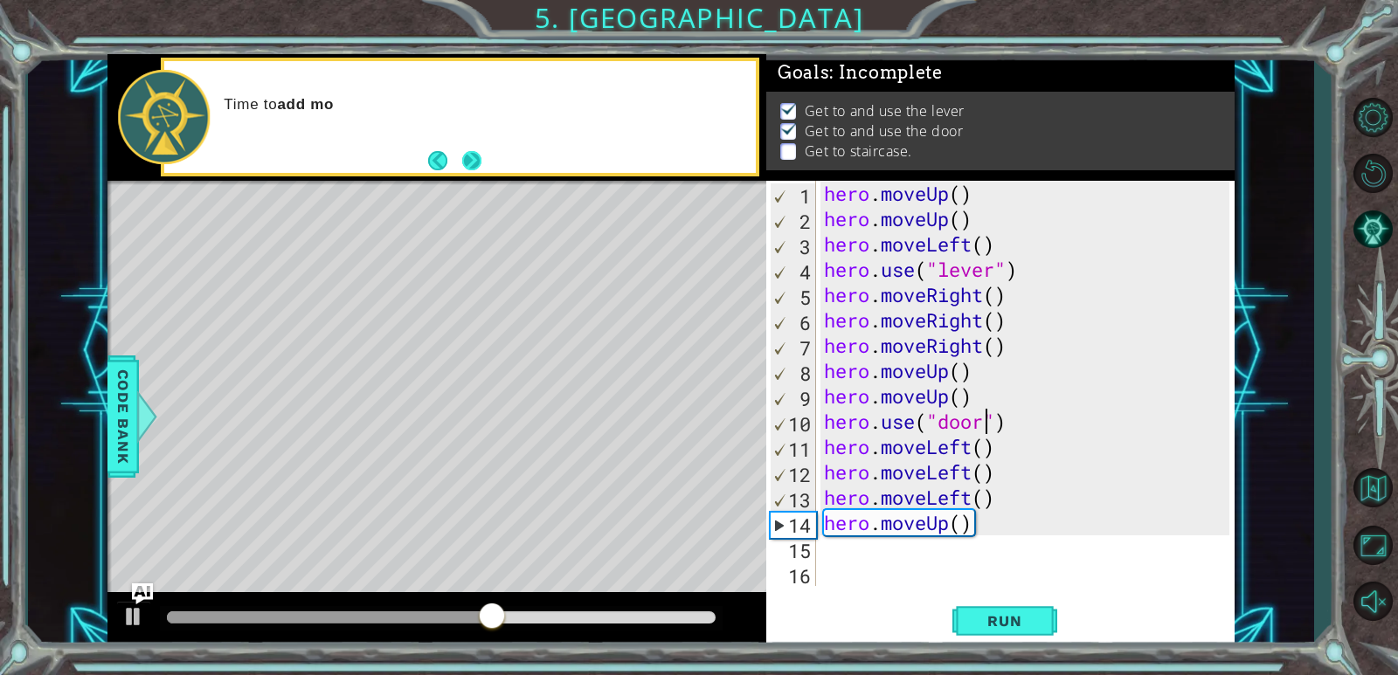
click at [468, 166] on button "Next" at bounding box center [472, 161] width 20 height 20
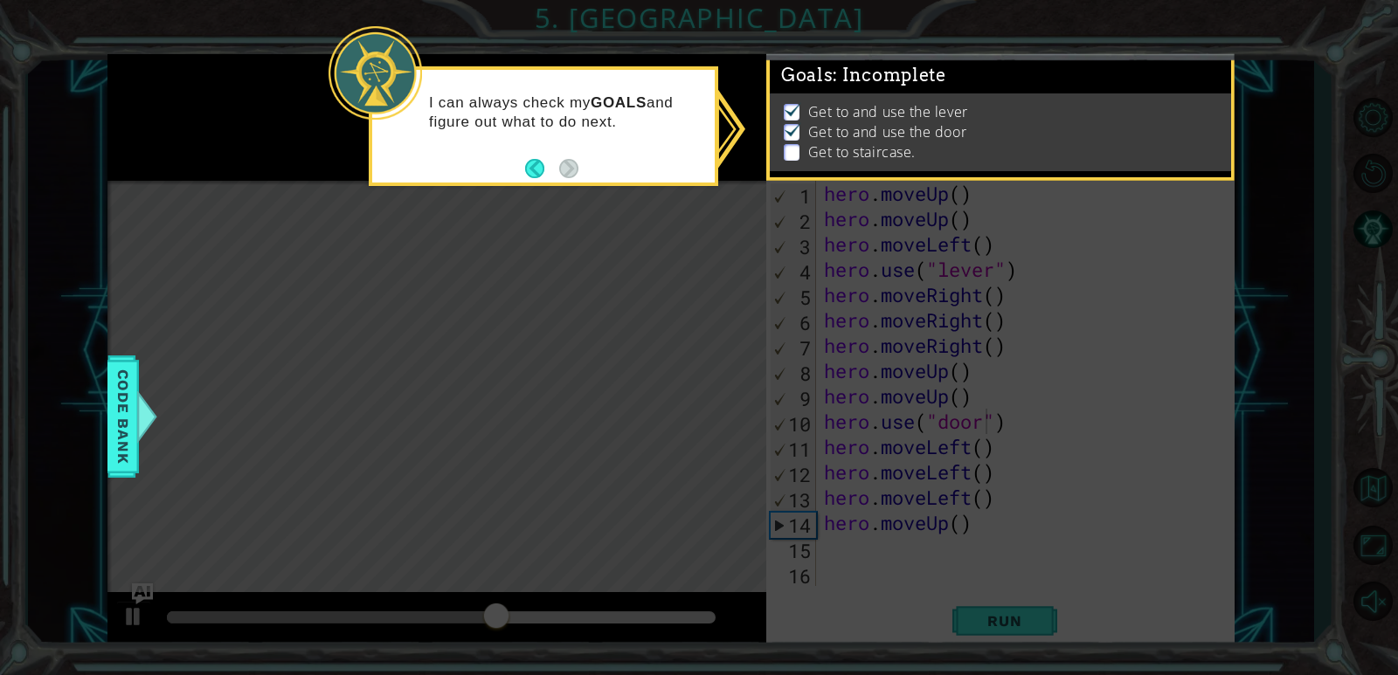
scroll to position [6, 0]
click at [784, 144] on p at bounding box center [792, 152] width 16 height 17
click at [1045, 372] on icon at bounding box center [699, 337] width 1398 height 675
click at [236, 555] on icon at bounding box center [699, 337] width 1398 height 675
click at [109, 471] on div "Code Bank" at bounding box center [122, 417] width 31 height 122
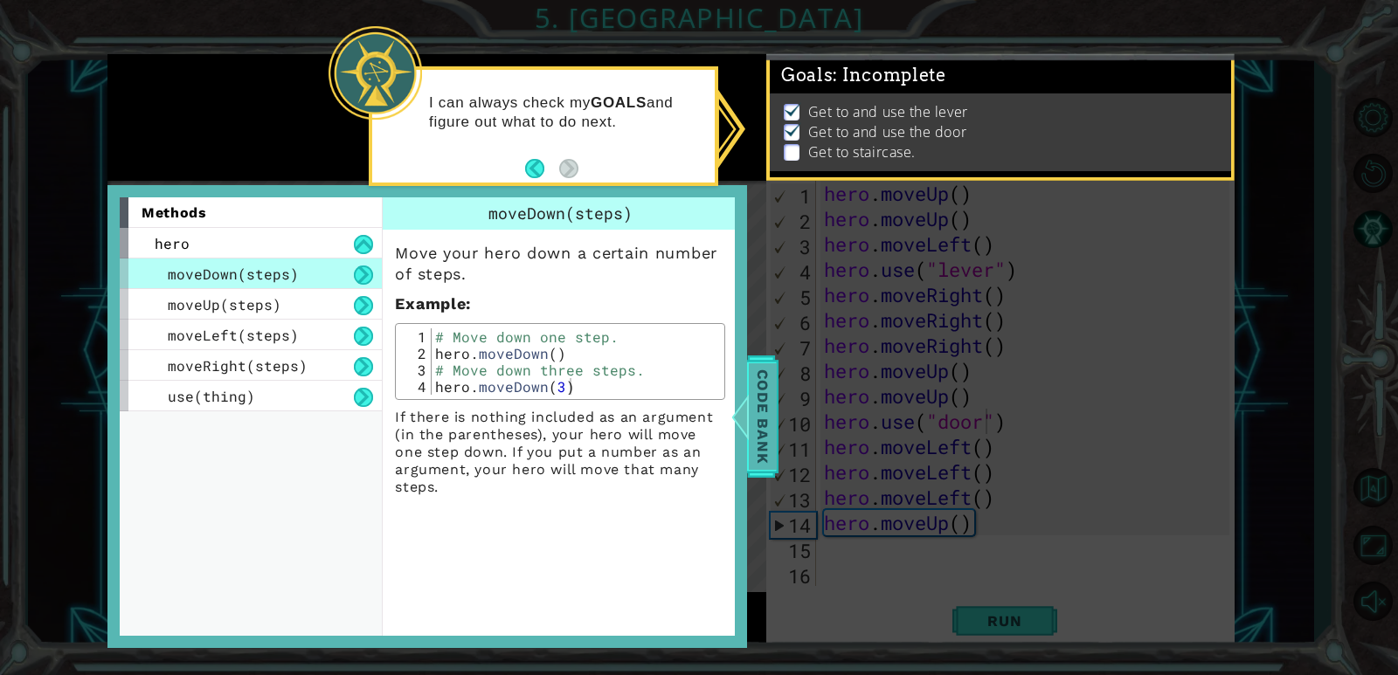
click at [750, 405] on div at bounding box center [741, 417] width 22 height 52
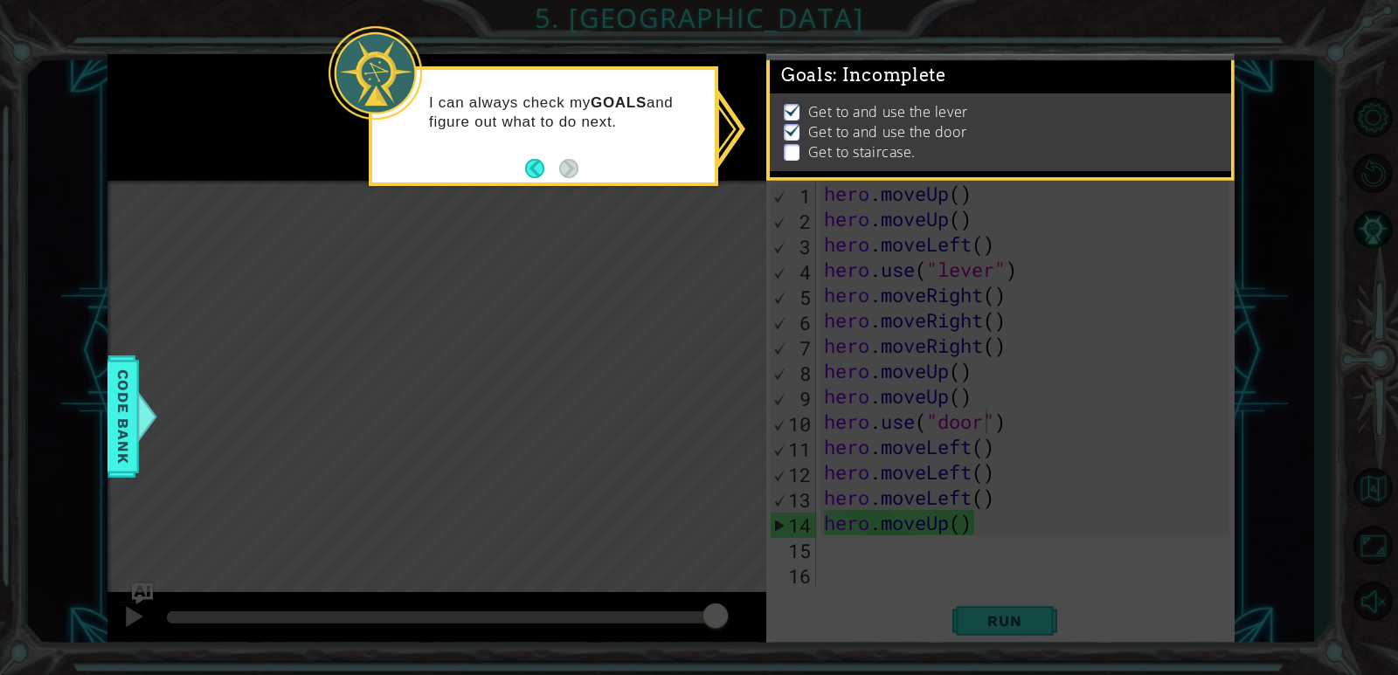
click at [1265, 170] on icon at bounding box center [699, 337] width 1398 height 675
drag, startPoint x: 690, startPoint y: 171, endPoint x: 682, endPoint y: 177, distance: 10.0
click at [690, 170] on div "I can always check my GOALS and figure out what to do next." at bounding box center [543, 126] width 349 height 120
drag, startPoint x: 887, startPoint y: 541, endPoint x: 834, endPoint y: 515, distance: 58.6
click at [881, 539] on icon at bounding box center [699, 337] width 1398 height 675
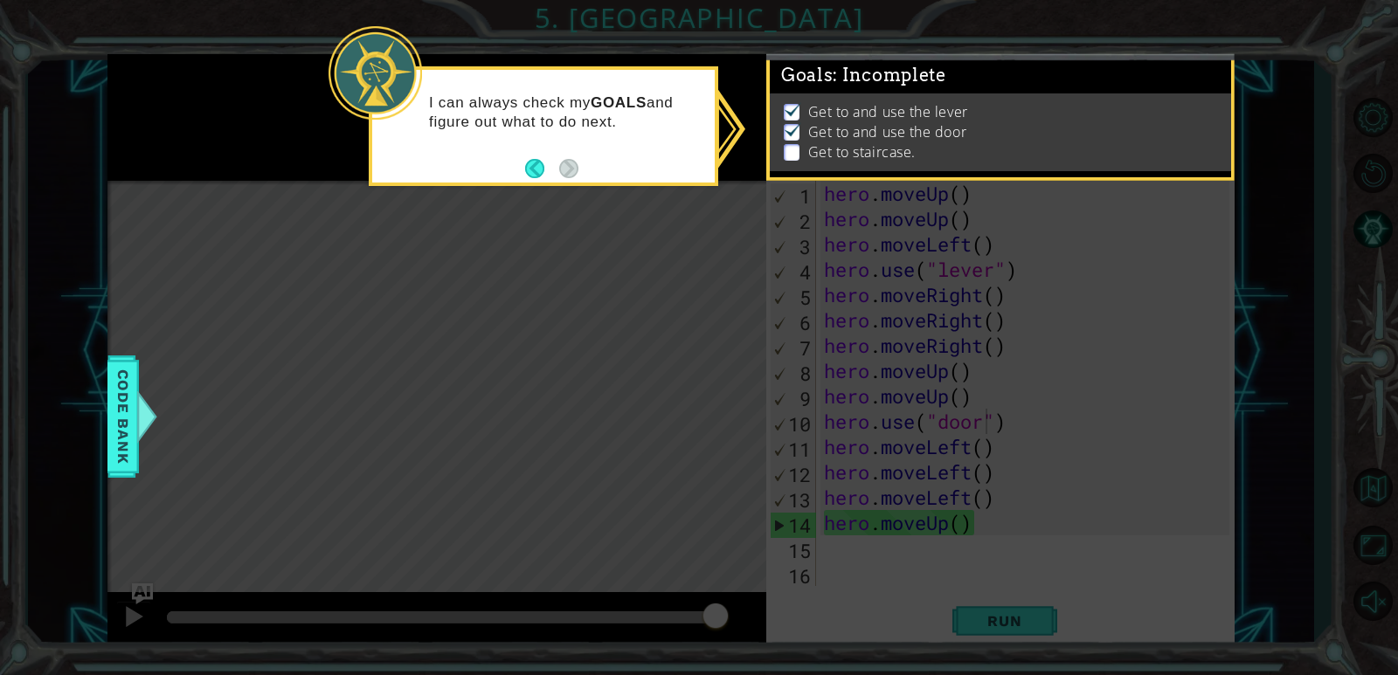
click at [828, 530] on icon at bounding box center [699, 337] width 1398 height 675
click at [536, 171] on button "Back" at bounding box center [542, 168] width 34 height 19
click at [536, 171] on icon at bounding box center [699, 337] width 1398 height 675
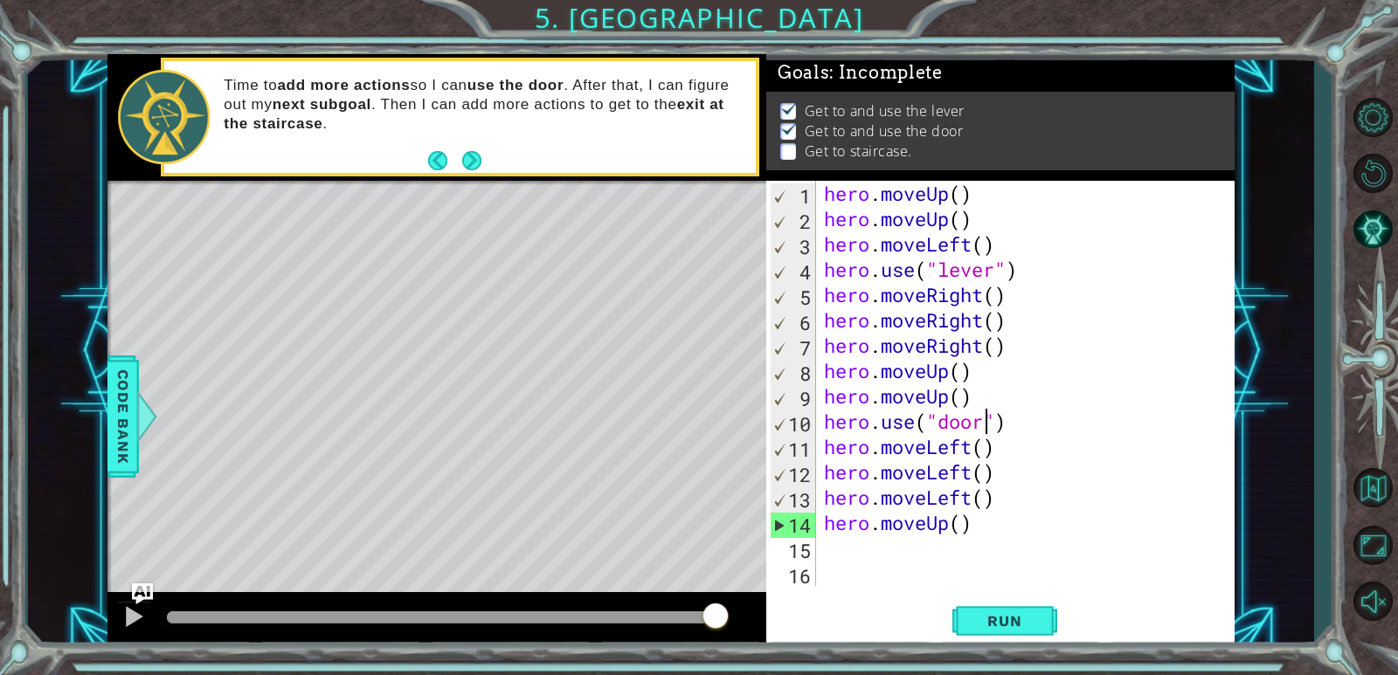
scroll to position [3, 0]
click at [831, 549] on div "hero . moveUp ( ) hero . moveUp ( ) hero . moveLeft ( ) hero . use ( "lever" ) …" at bounding box center [1029, 409] width 418 height 456
click at [1000, 458] on div "hero . moveUp ( ) hero . moveUp ( ) hero . moveLeft ( ) hero . use ( "lever" ) …" at bounding box center [1029, 409] width 418 height 456
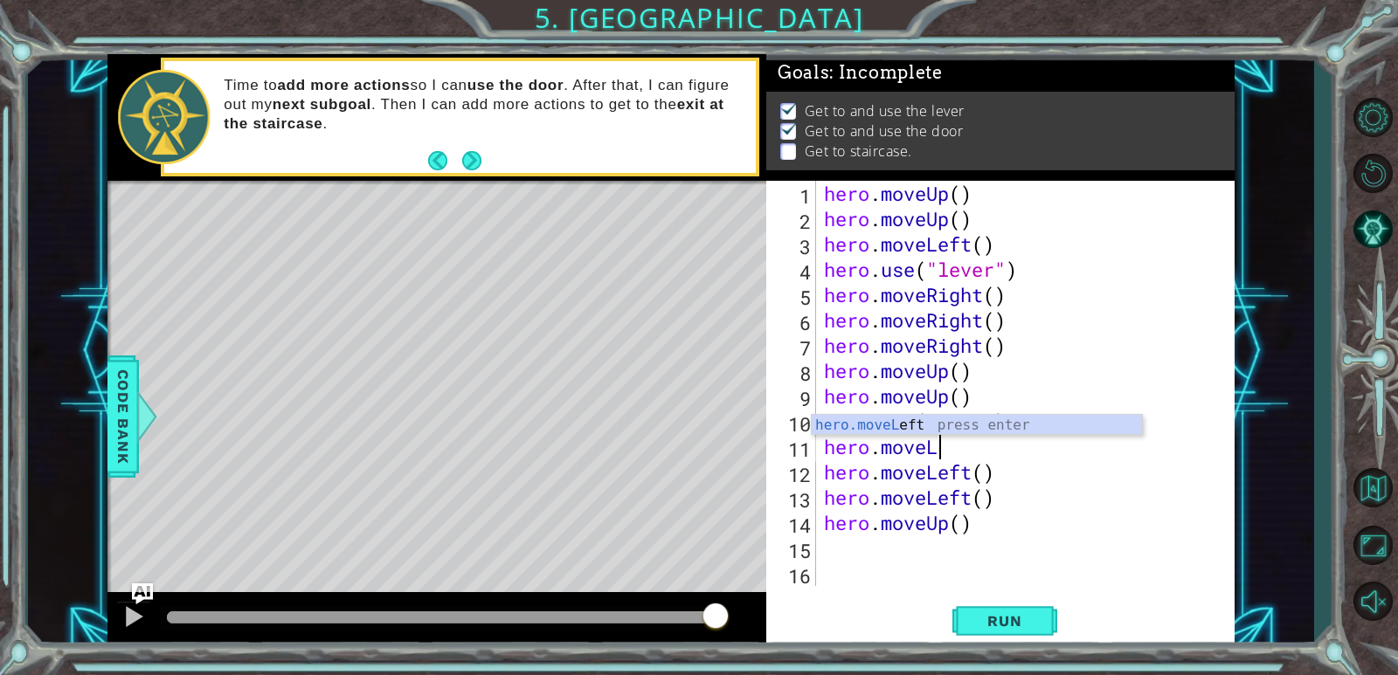
type textarea "hero.move"
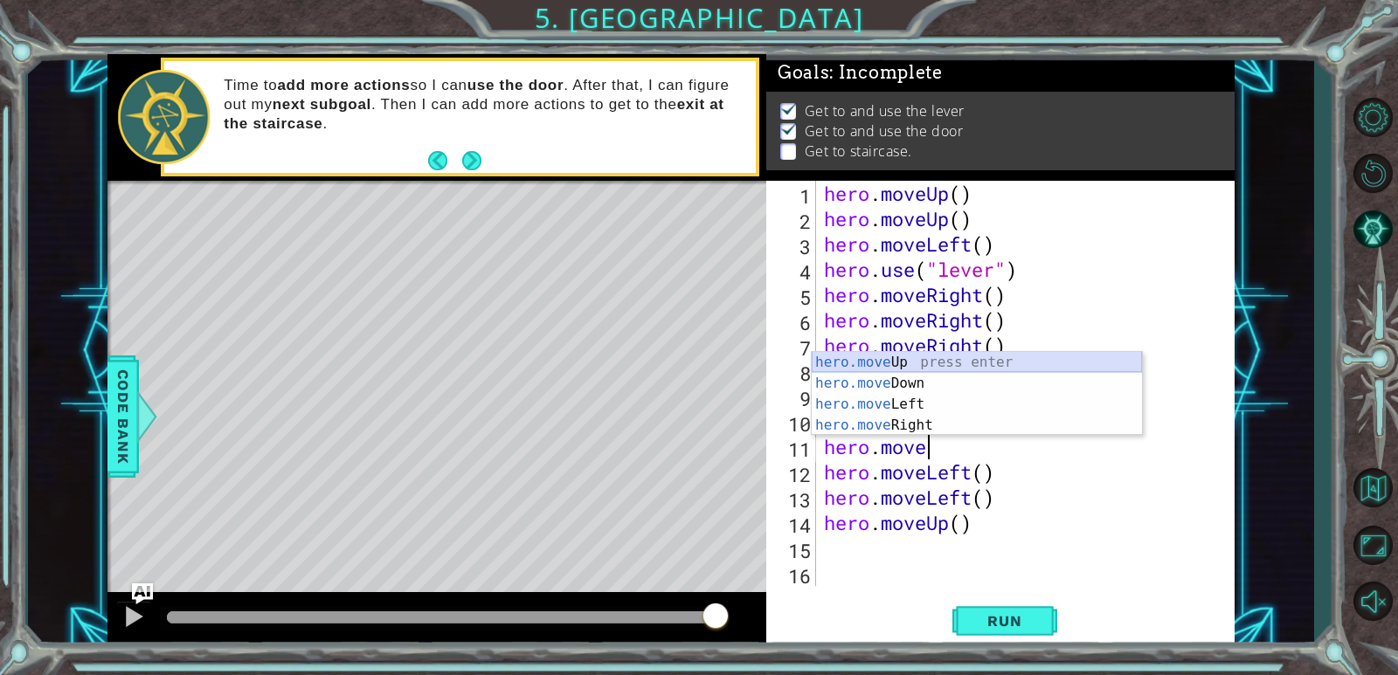
click at [909, 357] on div "hero.move Up press enter hero.move Down press enter hero.move Left press enter …" at bounding box center [977, 415] width 330 height 126
click at [909, 357] on div "hero . moveUp ( ) hero . moveUp ( ) hero . moveLeft ( ) hero . use ( "lever" ) …" at bounding box center [1029, 409] width 418 height 456
type textarea "hero.moveRight()"
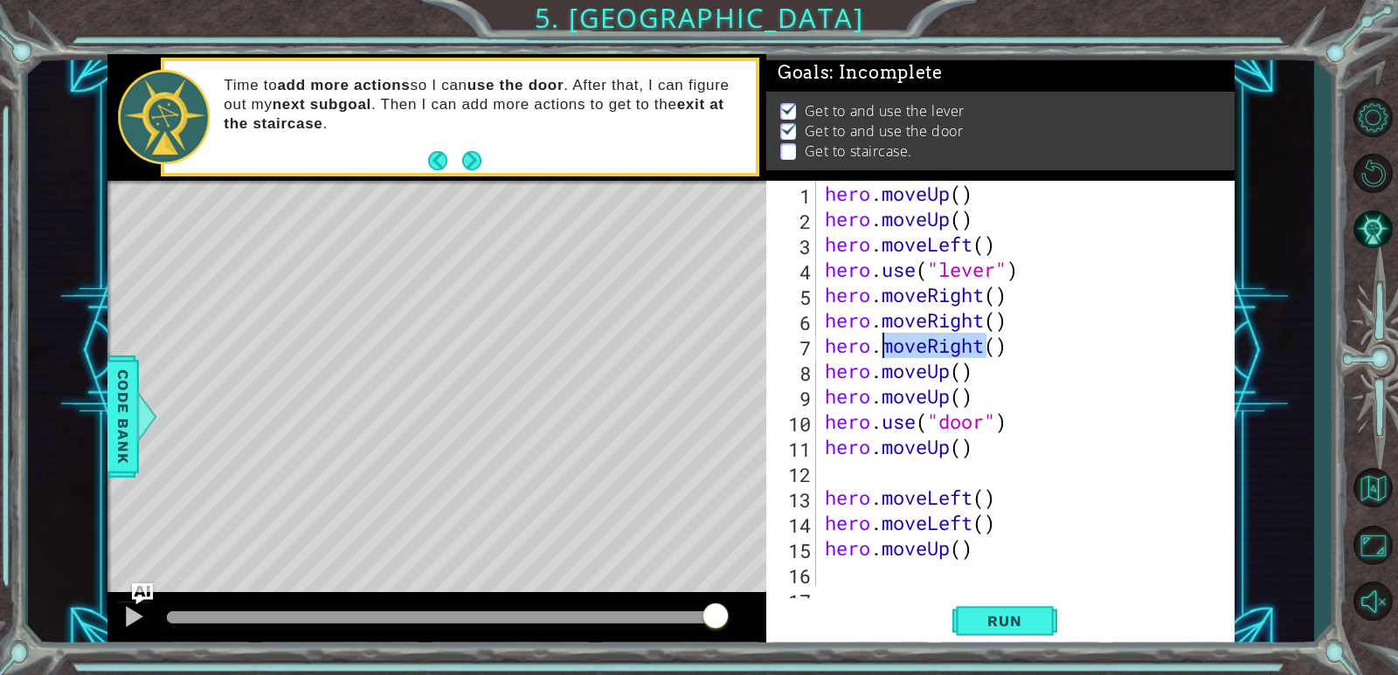
click at [830, 463] on div "hero . moveUp ( ) hero . moveUp ( ) hero . moveLeft ( ) hero . use ( "lever" ) …" at bounding box center [1023, 409] width 404 height 456
type textarea "h"
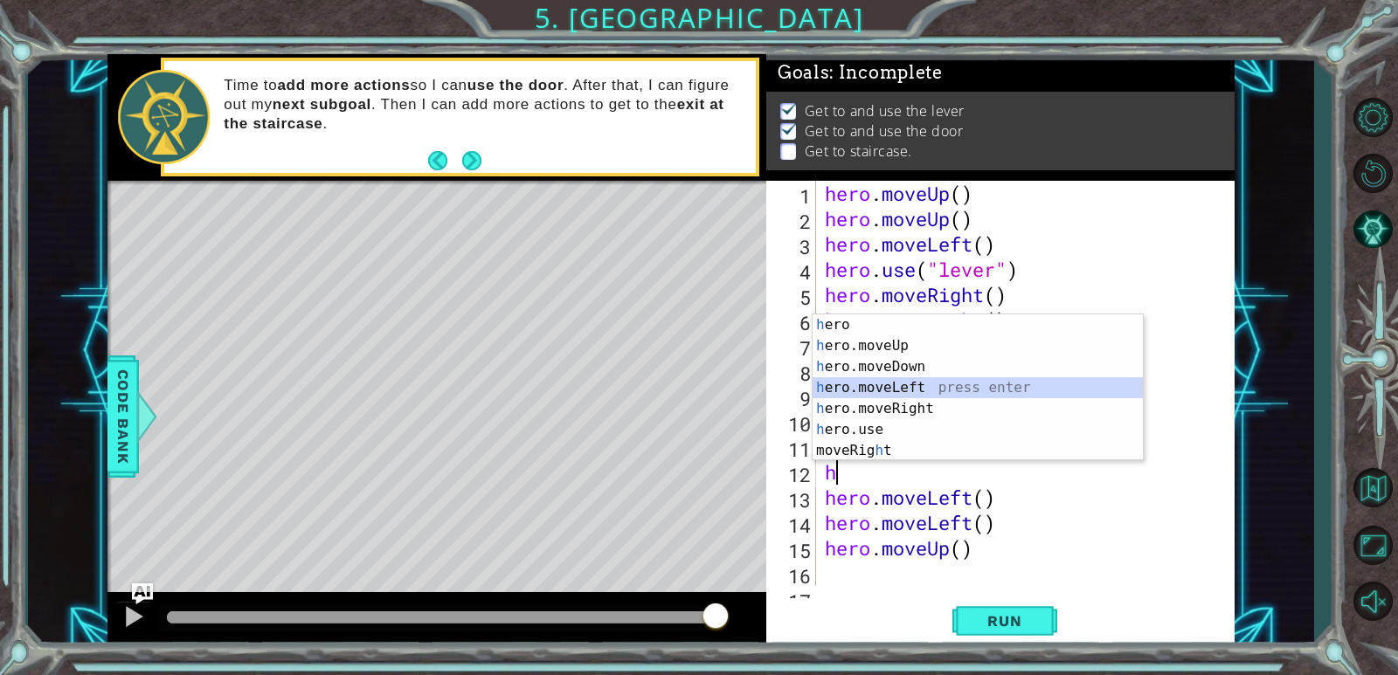
click at [817, 384] on div "h ero press enter h ero.moveUp press enter h ero.moveDown press enter h ero.mov…" at bounding box center [978, 409] width 330 height 189
click at [817, 384] on div "1 2 3 4 5 6 7 8 9 10 11 12 13 14 15 16 17 hero . moveUp ( ) hero . moveUp ( ) h…" at bounding box center [997, 383] width 463 height 405
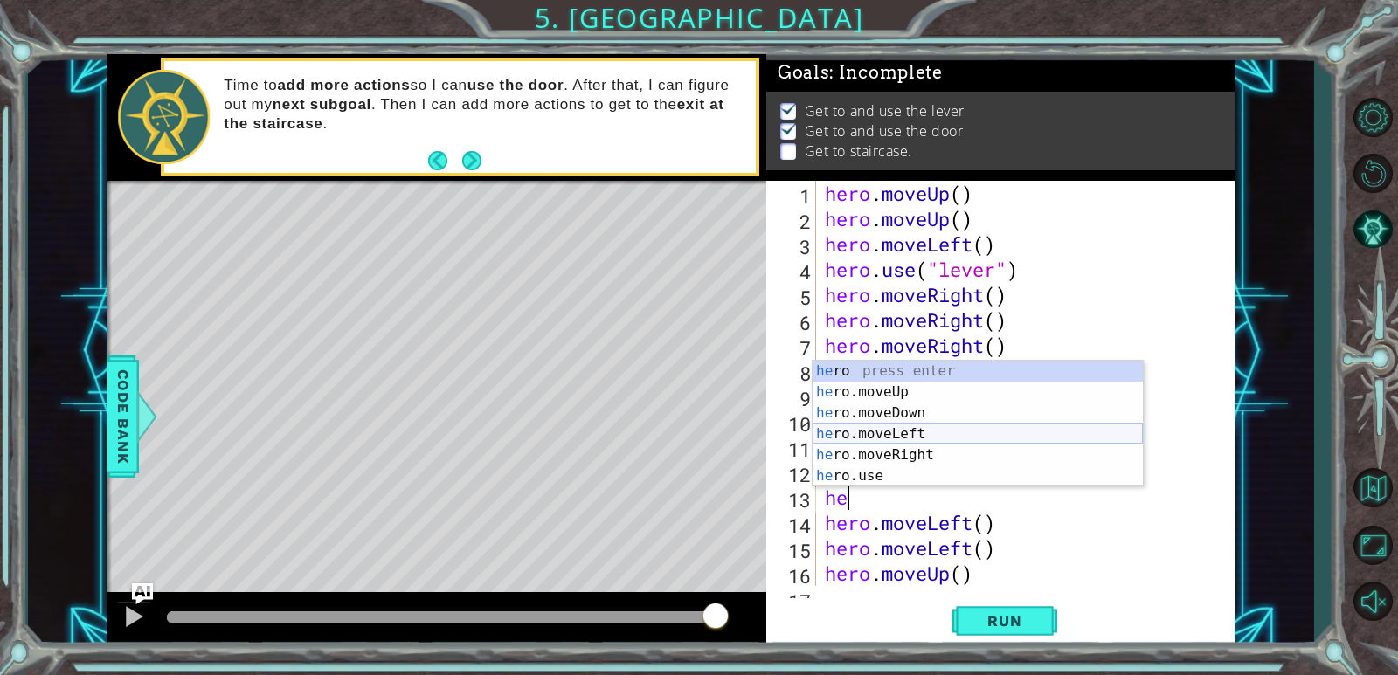
click at [862, 432] on div "he ro press enter he ro.moveUp press enter he ro.moveDown press enter he ro.mov…" at bounding box center [978, 445] width 330 height 168
click at [862, 432] on div "hero . moveUp ( ) hero . moveUp ( ) hero . moveLeft ( ) hero . use ( "lever" ) …" at bounding box center [1023, 409] width 404 height 456
type textarea "hero.use("door") hero.moveUp()"
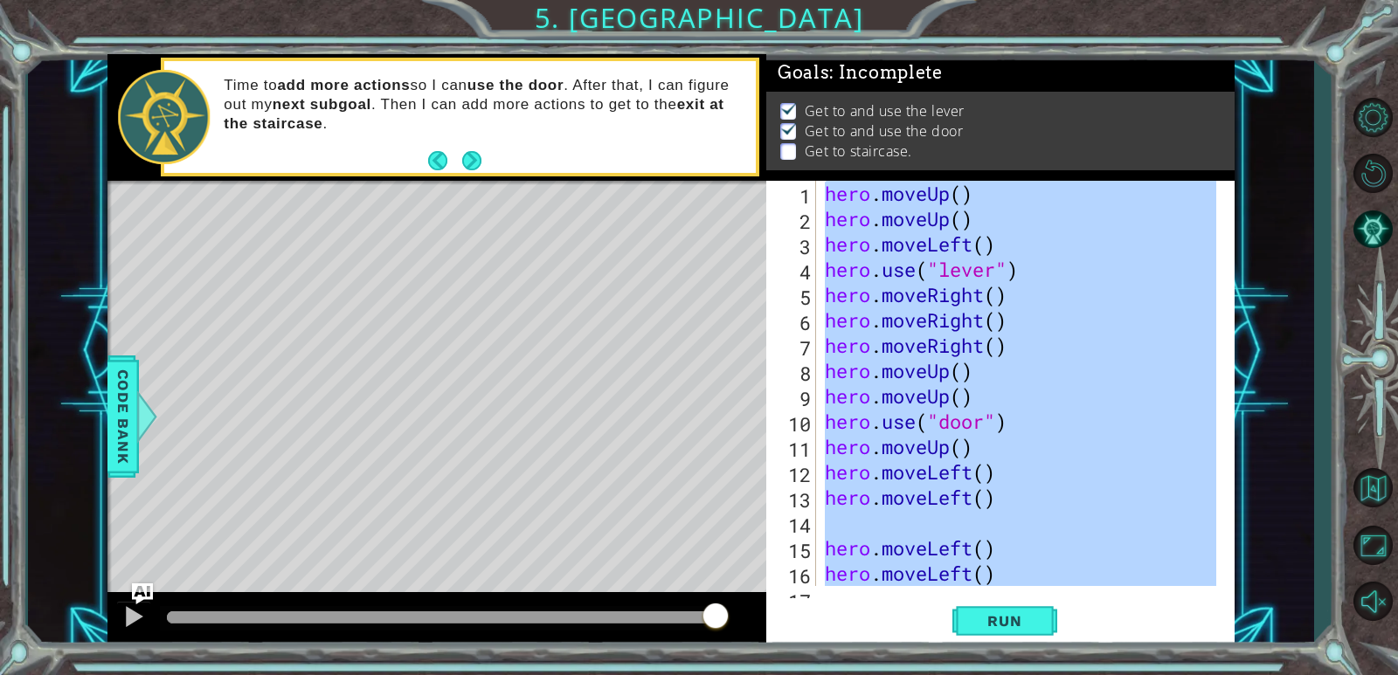
click at [862, 432] on div "hero . moveUp ( ) hero . moveUp ( ) hero . moveLeft ( ) hero . use ( "lever" ) …" at bounding box center [1023, 409] width 404 height 456
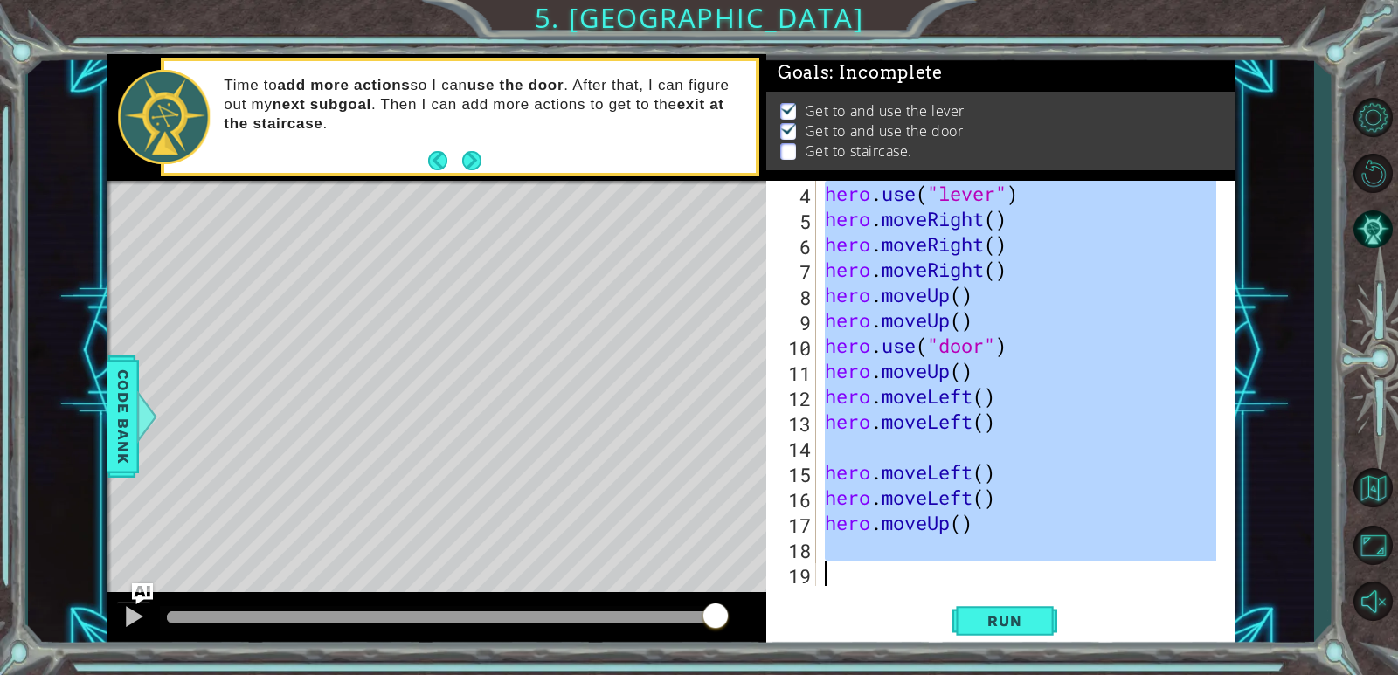
scroll to position [76, 0]
click at [982, 528] on div "hero . use ( "lever" ) hero . moveRight ( ) hero . moveRight ( ) hero . moveRig…" at bounding box center [1018, 383] width 395 height 405
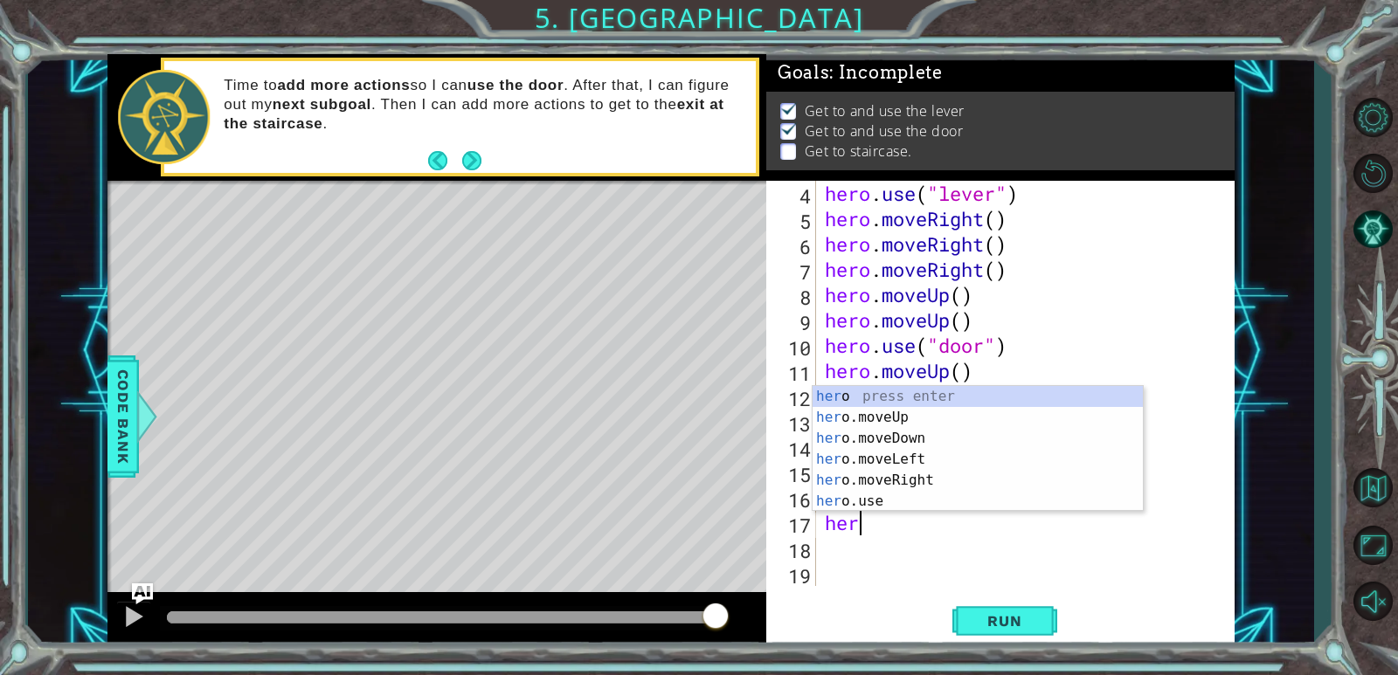
type textarea "h"
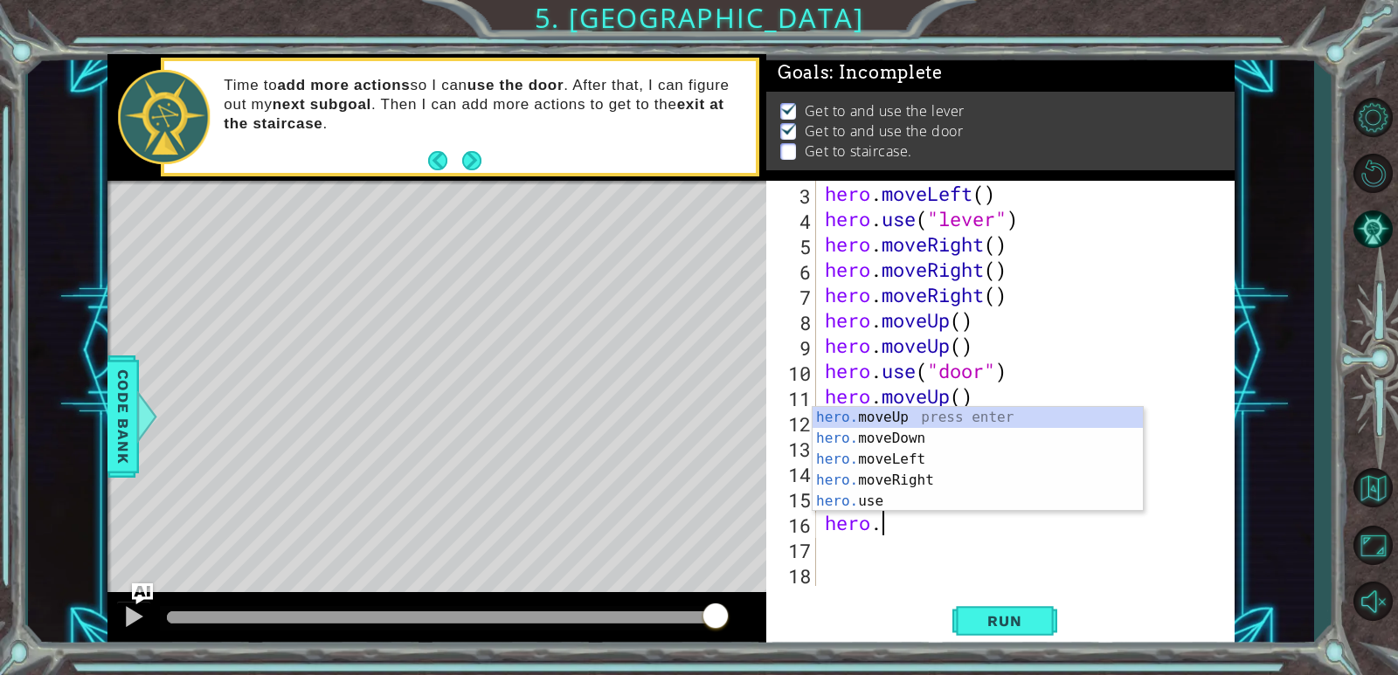
type textarea "h"
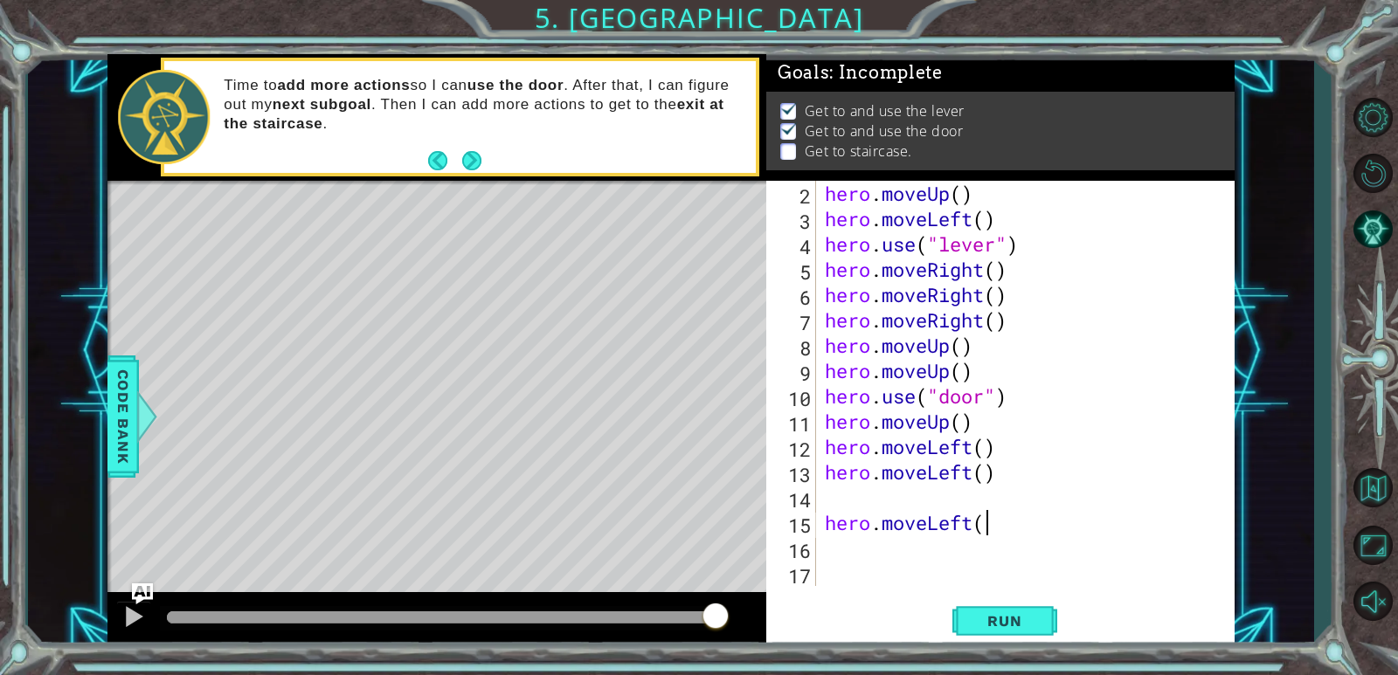
scroll to position [25, 0]
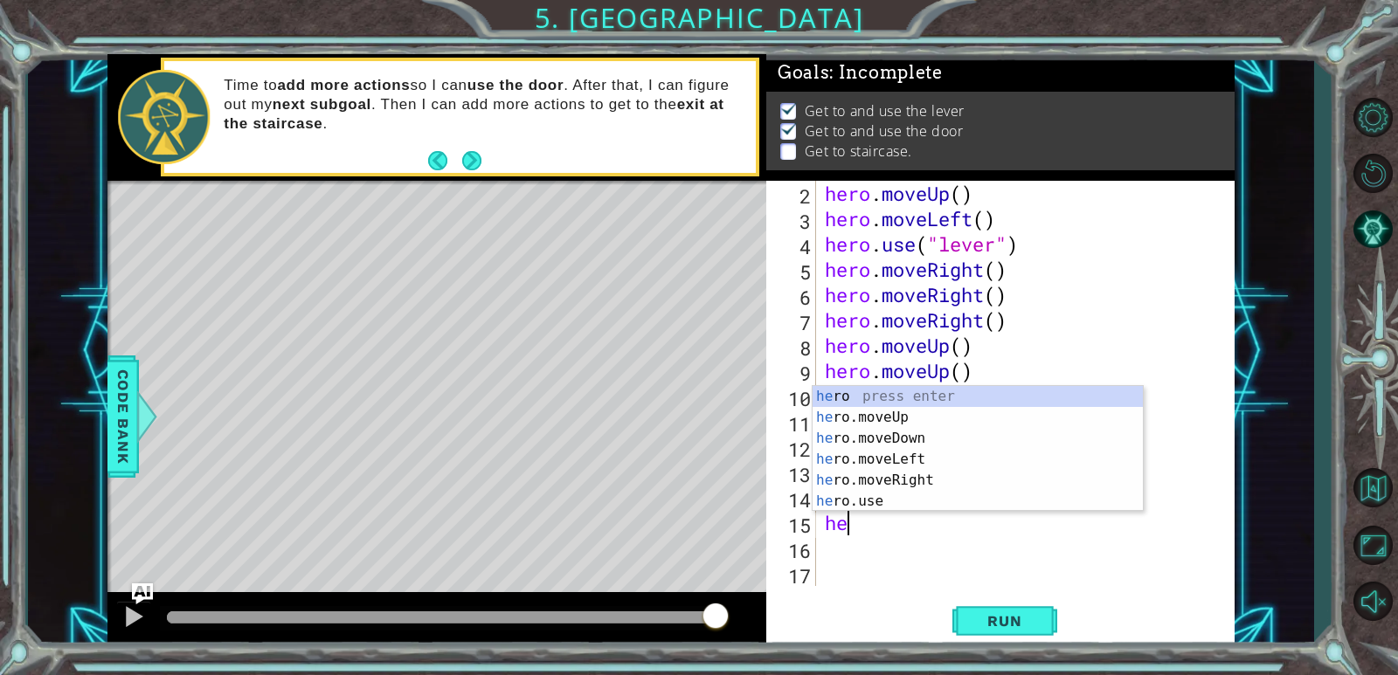
type textarea "h"
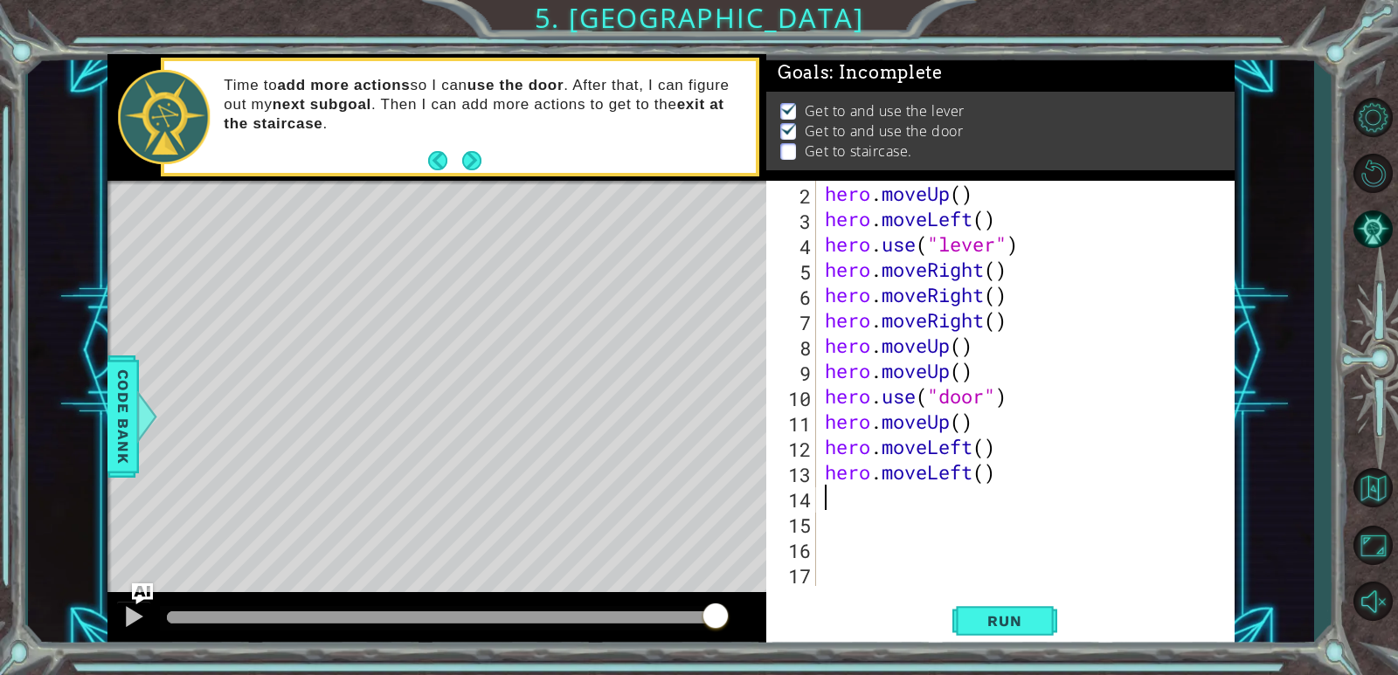
click at [823, 496] on div "hero . moveUp ( ) hero . moveLeft ( ) hero . use ( "lever" ) hero . moveRight (…" at bounding box center [1023, 409] width 404 height 456
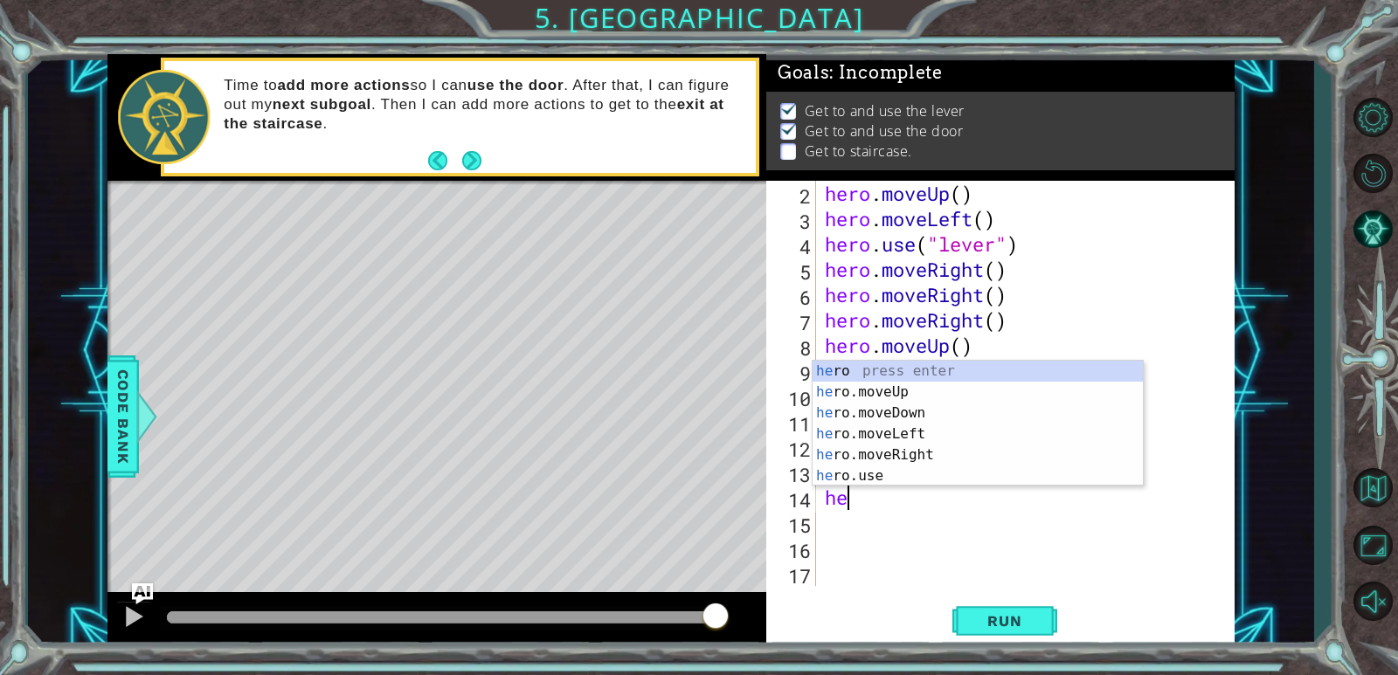
type textarea "her"
click at [874, 562] on div "hero . moveUp ( ) hero . moveLeft ( ) hero . use ( "lever" ) hero . moveRight (…" at bounding box center [1023, 409] width 404 height 456
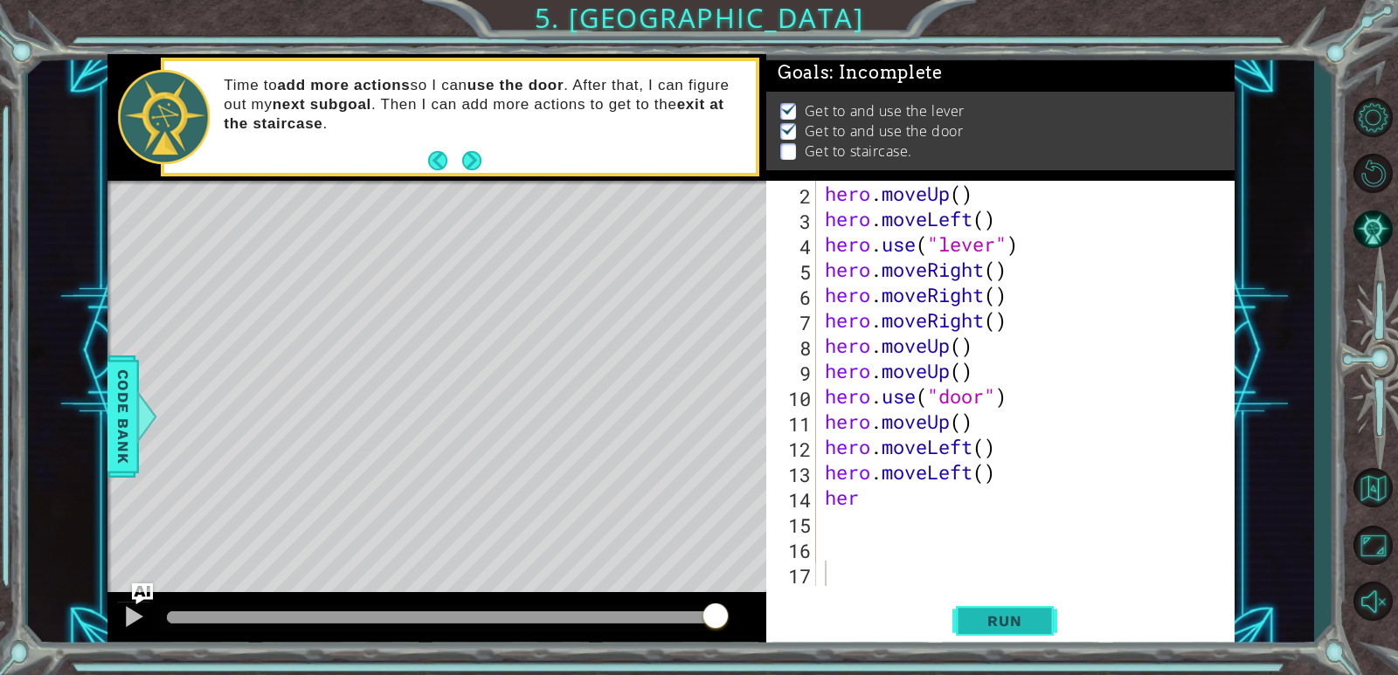
click at [982, 603] on button "Run" at bounding box center [1004, 622] width 105 height 47
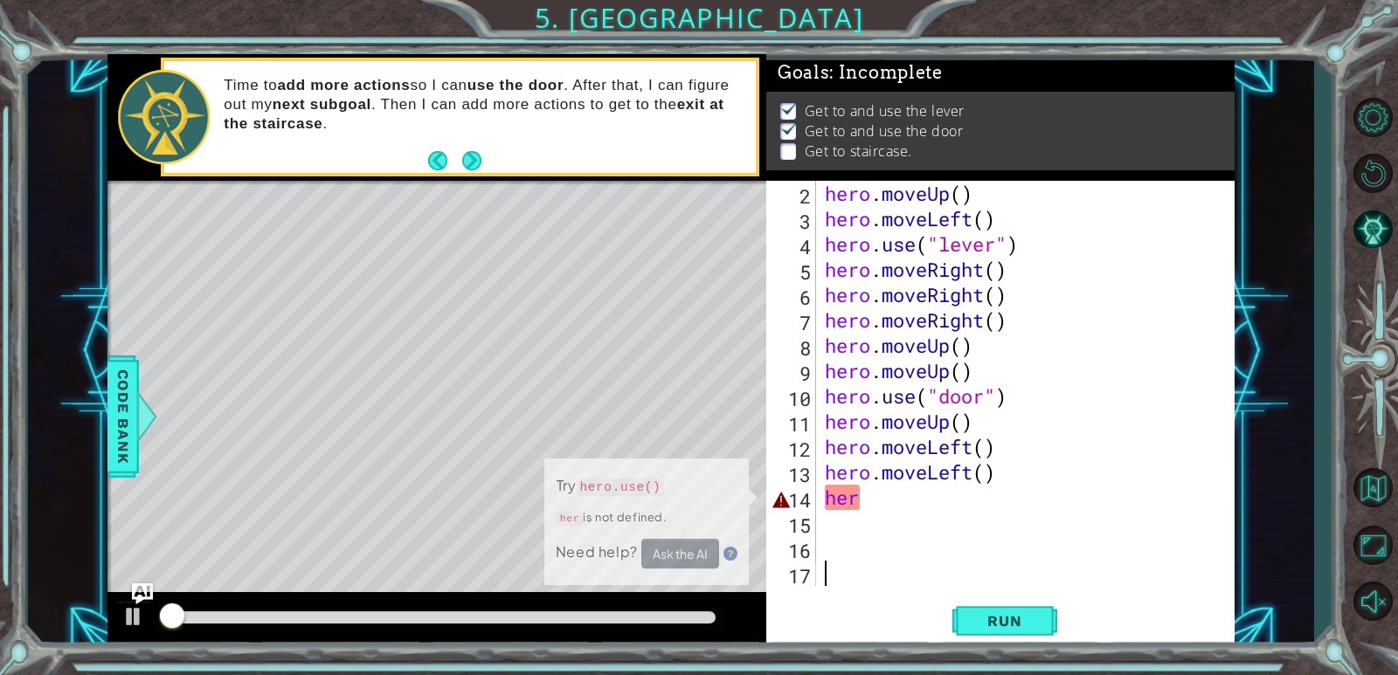
scroll to position [6, 0]
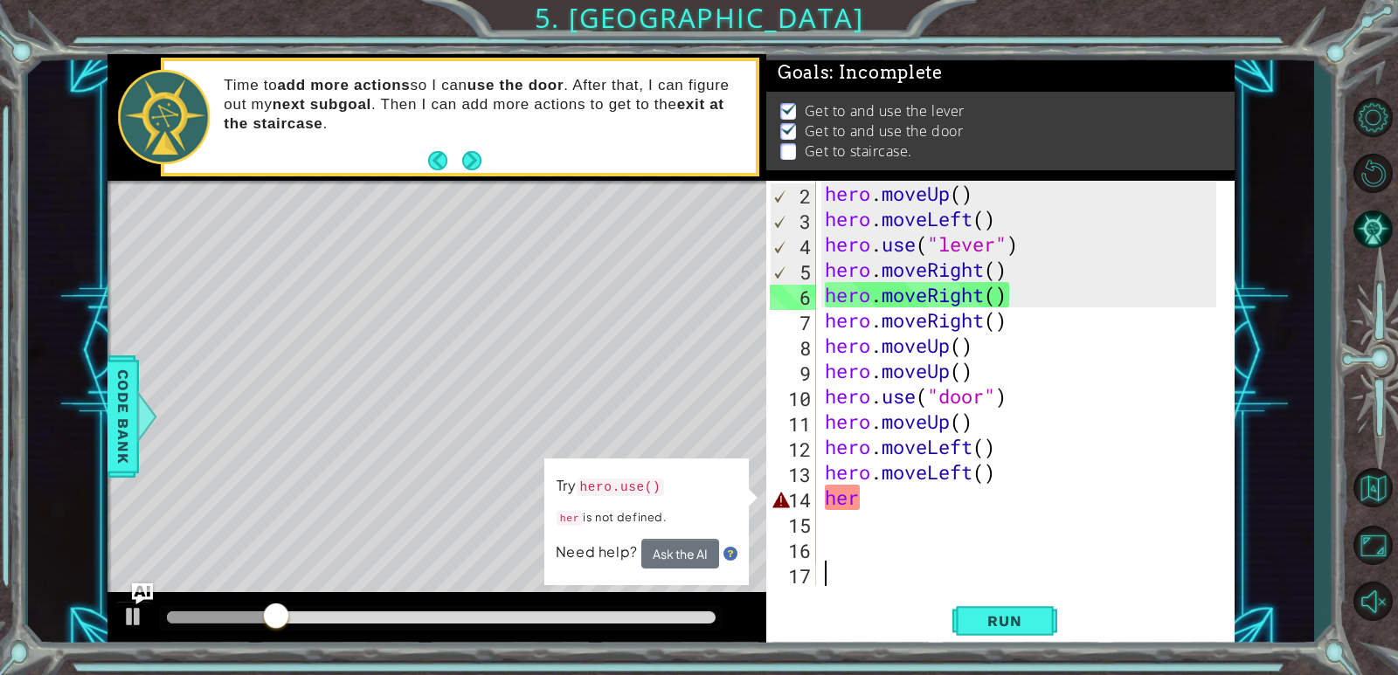
click at [874, 499] on div "hero . moveUp ( ) hero . moveLeft ( ) hero . use ( "lever" ) hero . moveRight (…" at bounding box center [1023, 409] width 404 height 456
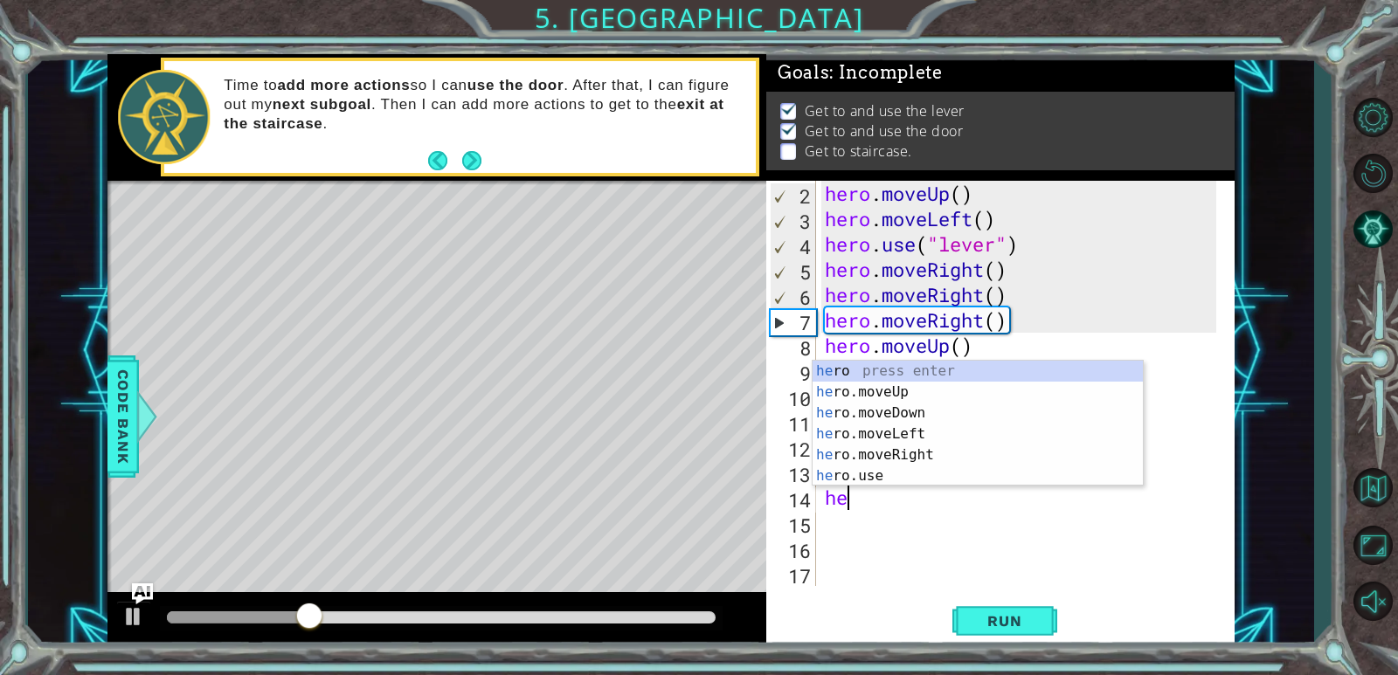
type textarea "h"
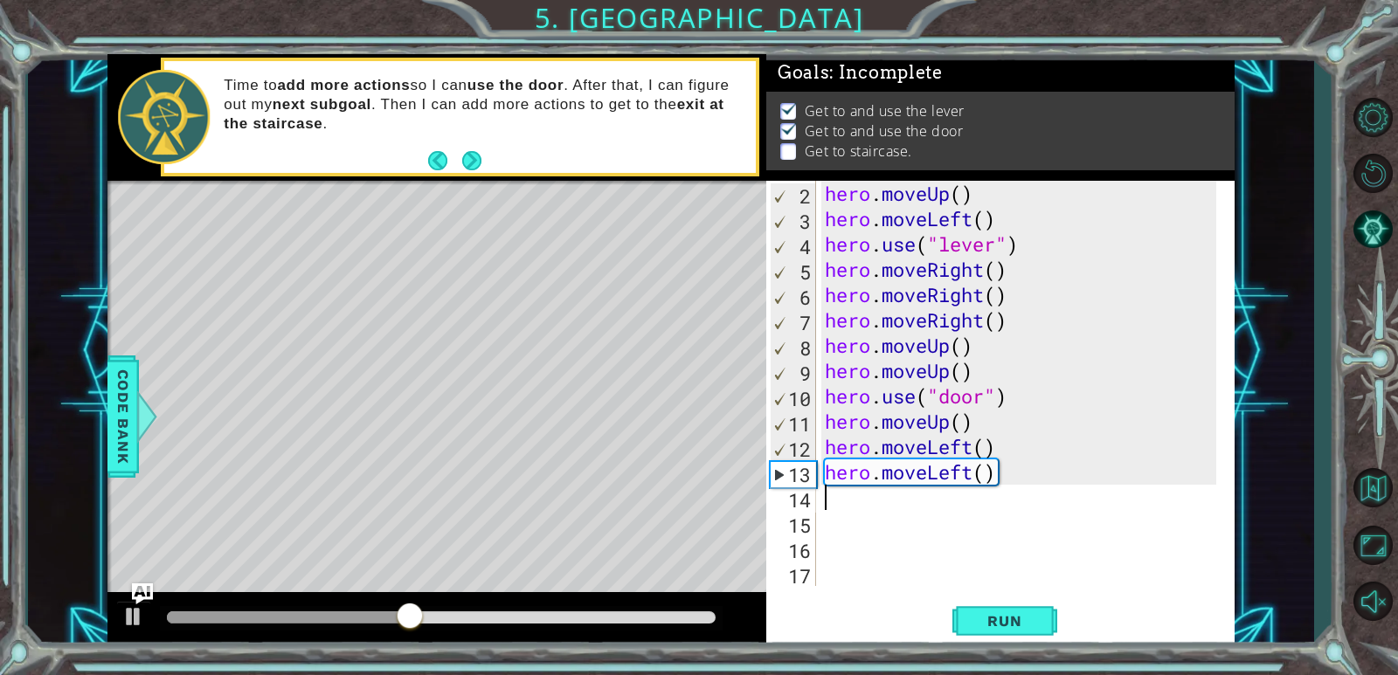
click at [1005, 466] on div "hero . moveUp ( ) hero . moveLeft ( ) hero . use ( "lever" ) hero . moveRight (…" at bounding box center [1023, 409] width 404 height 456
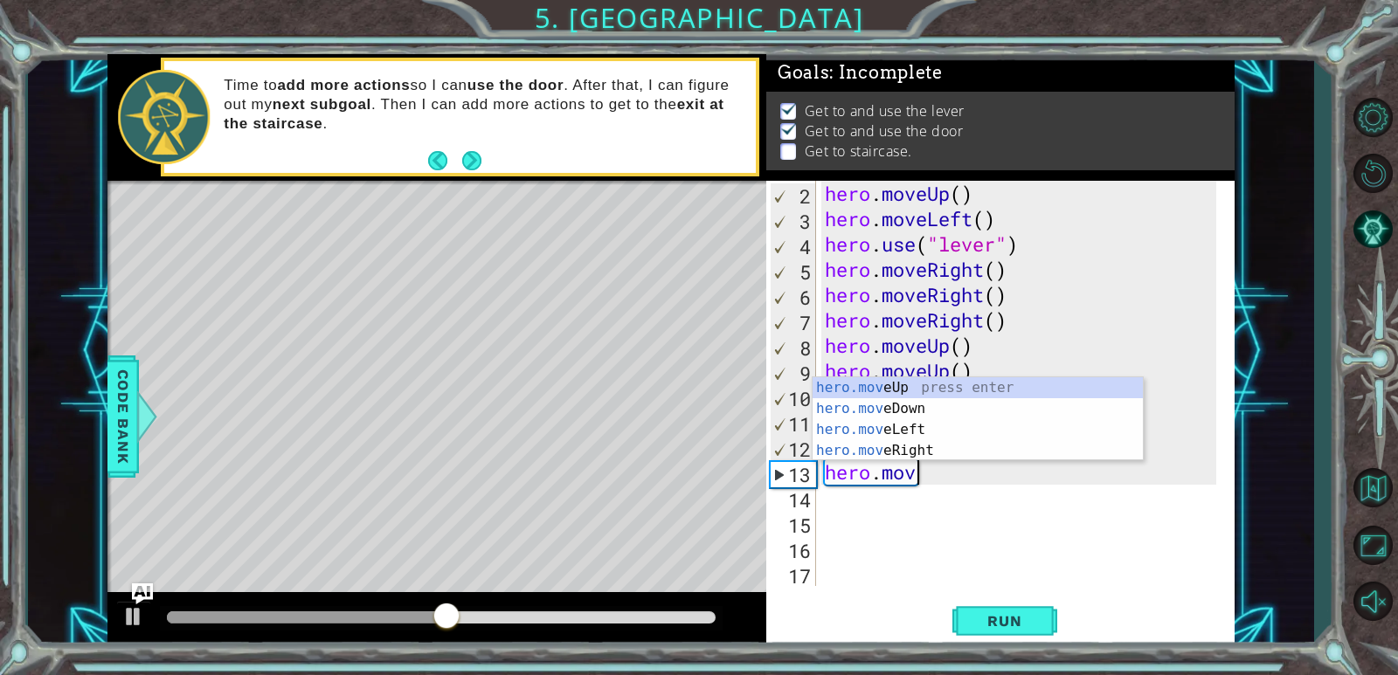
type textarea "h"
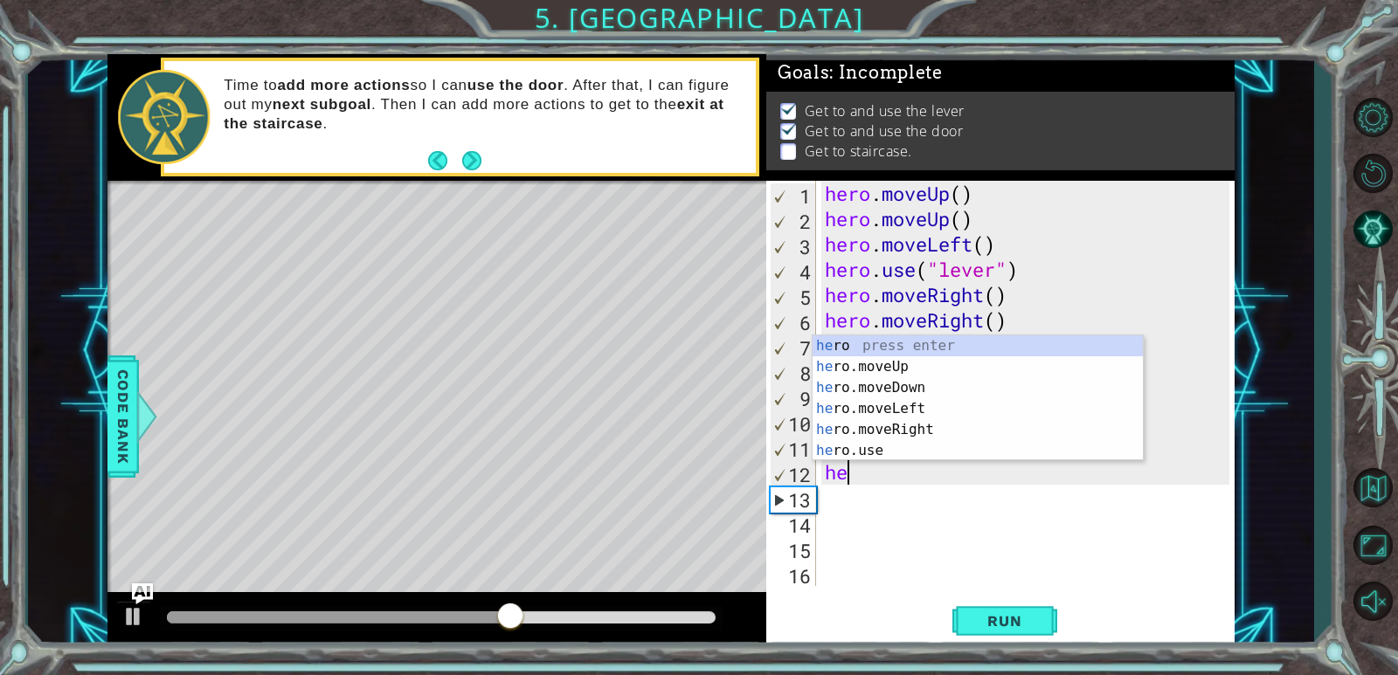
type textarea "h"
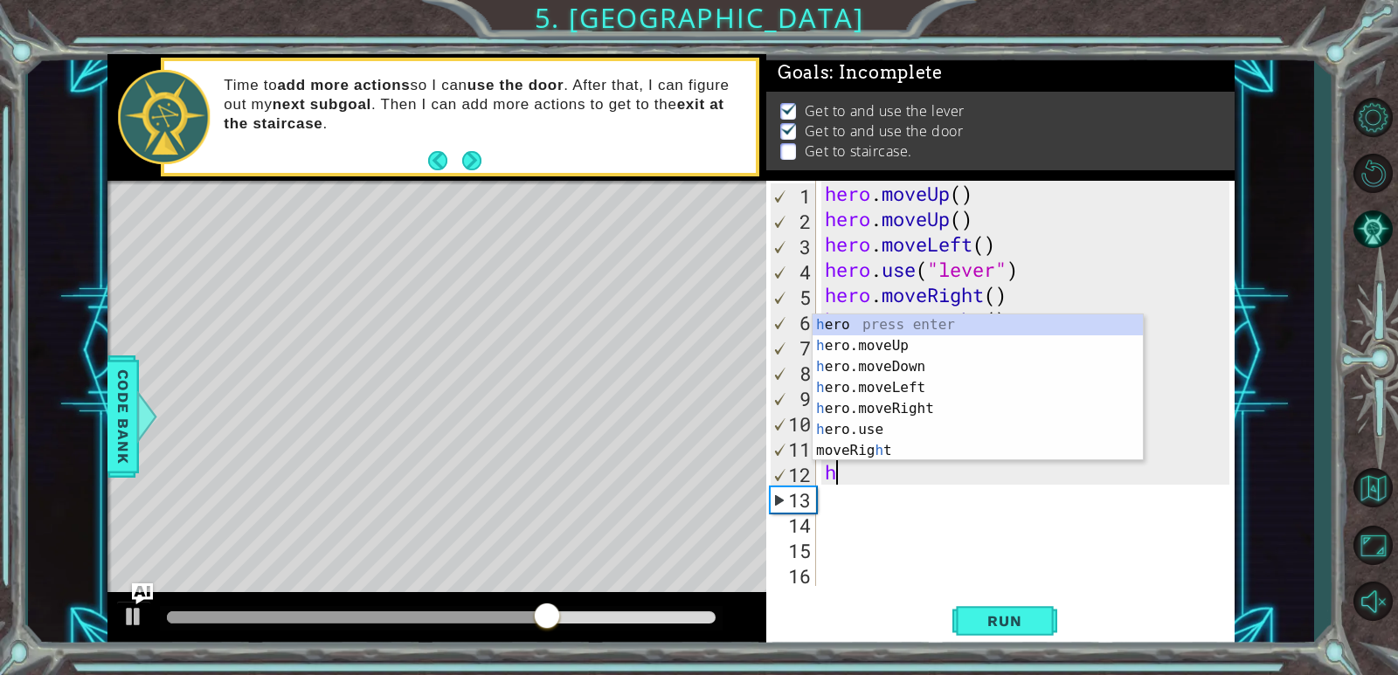
type textarea "he"
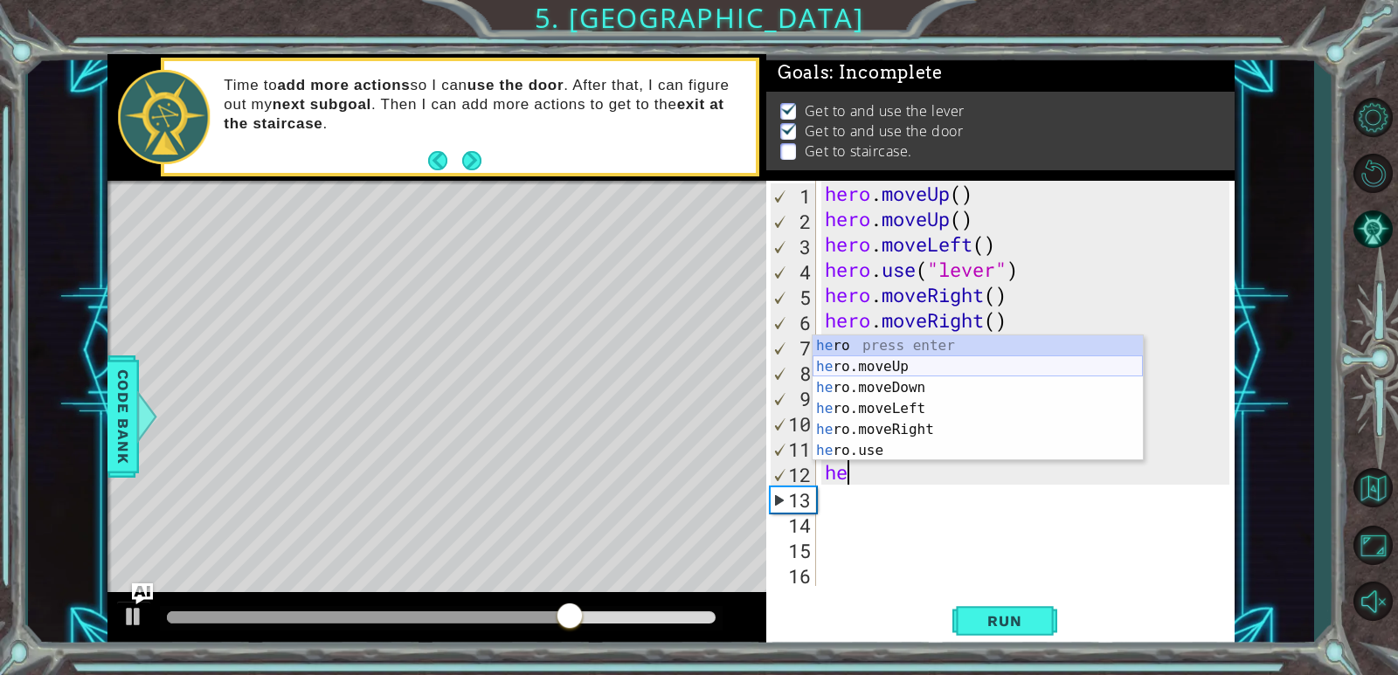
click at [918, 366] on div "he ro press enter he ro.moveUp press enter he ro.moveDown press enter he ro.mov…" at bounding box center [978, 420] width 330 height 168
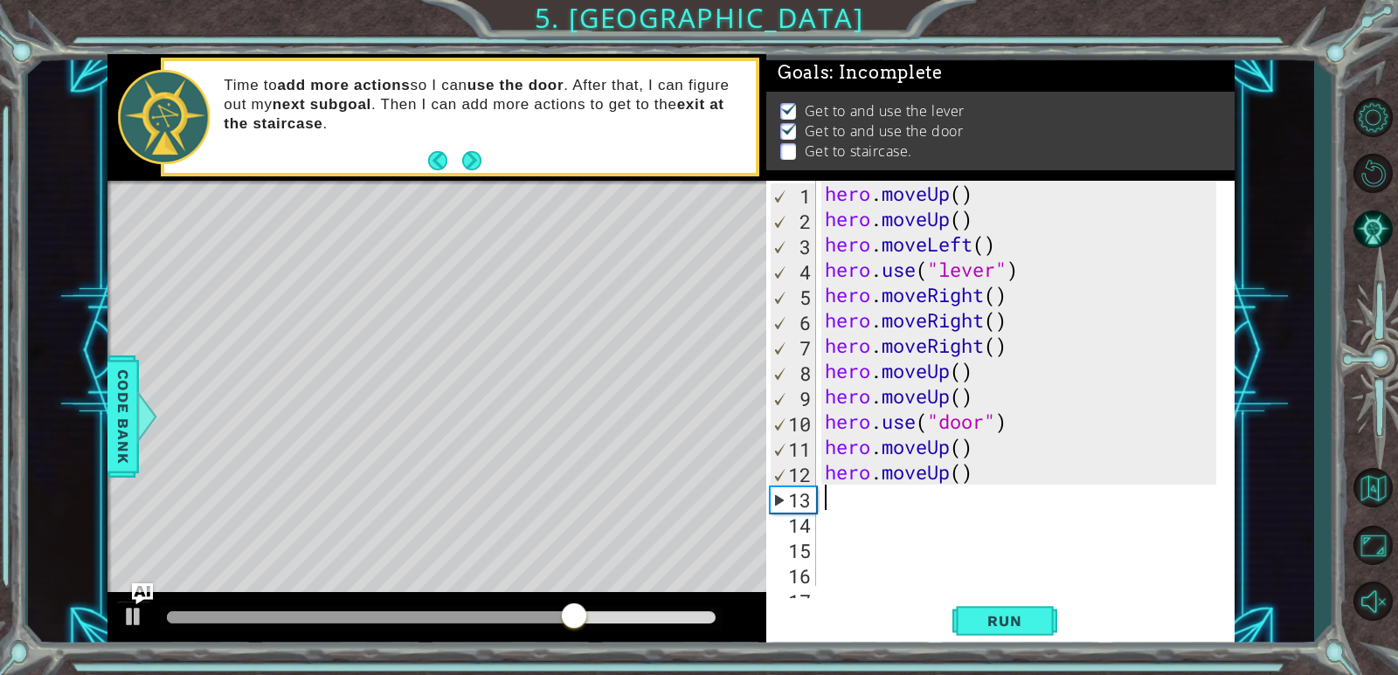
scroll to position [0, 0]
type textarea "he"
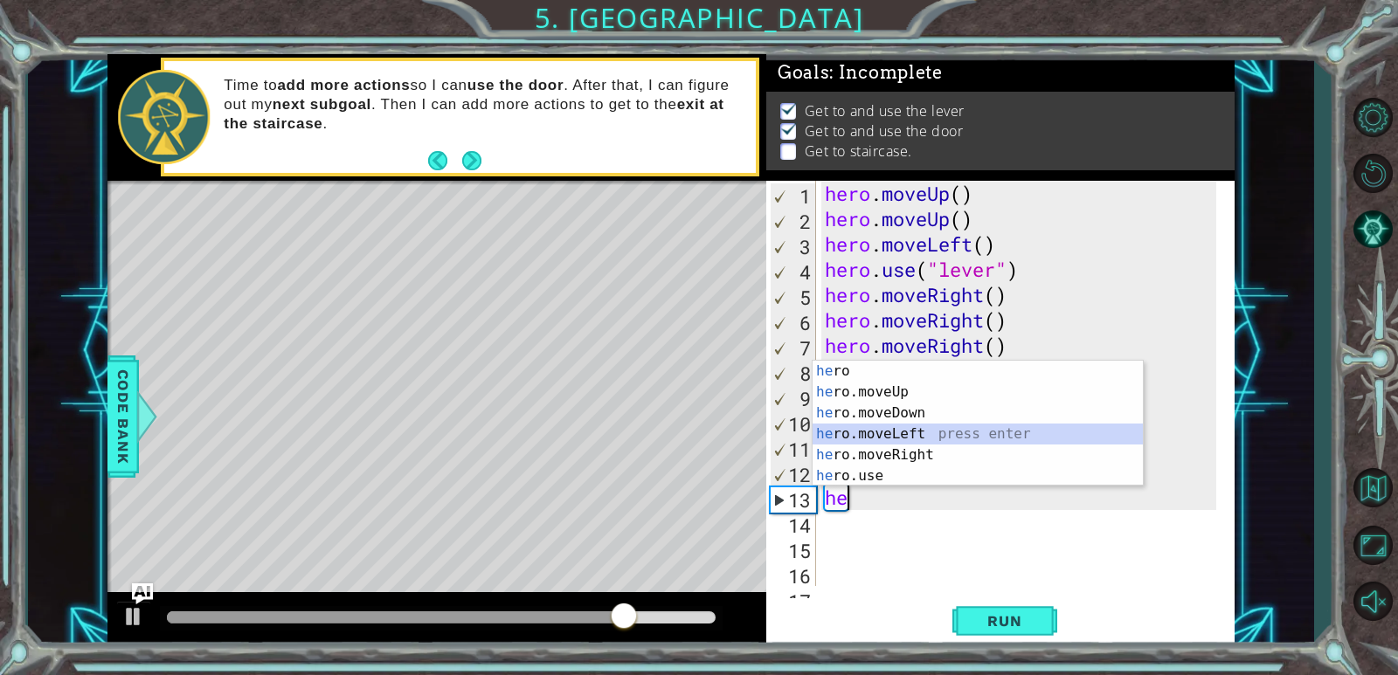
click at [918, 434] on div "he ro press enter he ro.moveUp press enter he ro.moveDown press enter he ro.mov…" at bounding box center [978, 445] width 330 height 168
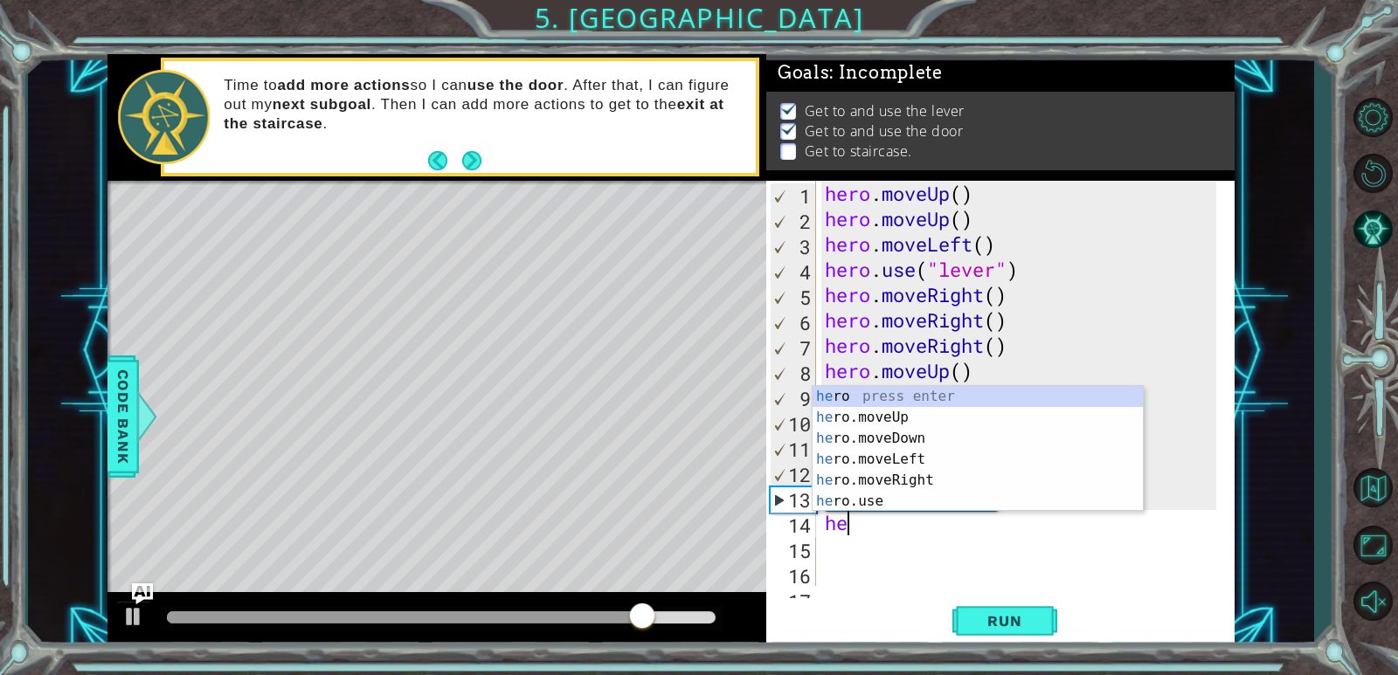
type textarea "her"
click at [896, 453] on div "her o press enter her o.moveUp press enter her o.moveDown press enter her o.mov…" at bounding box center [978, 470] width 330 height 168
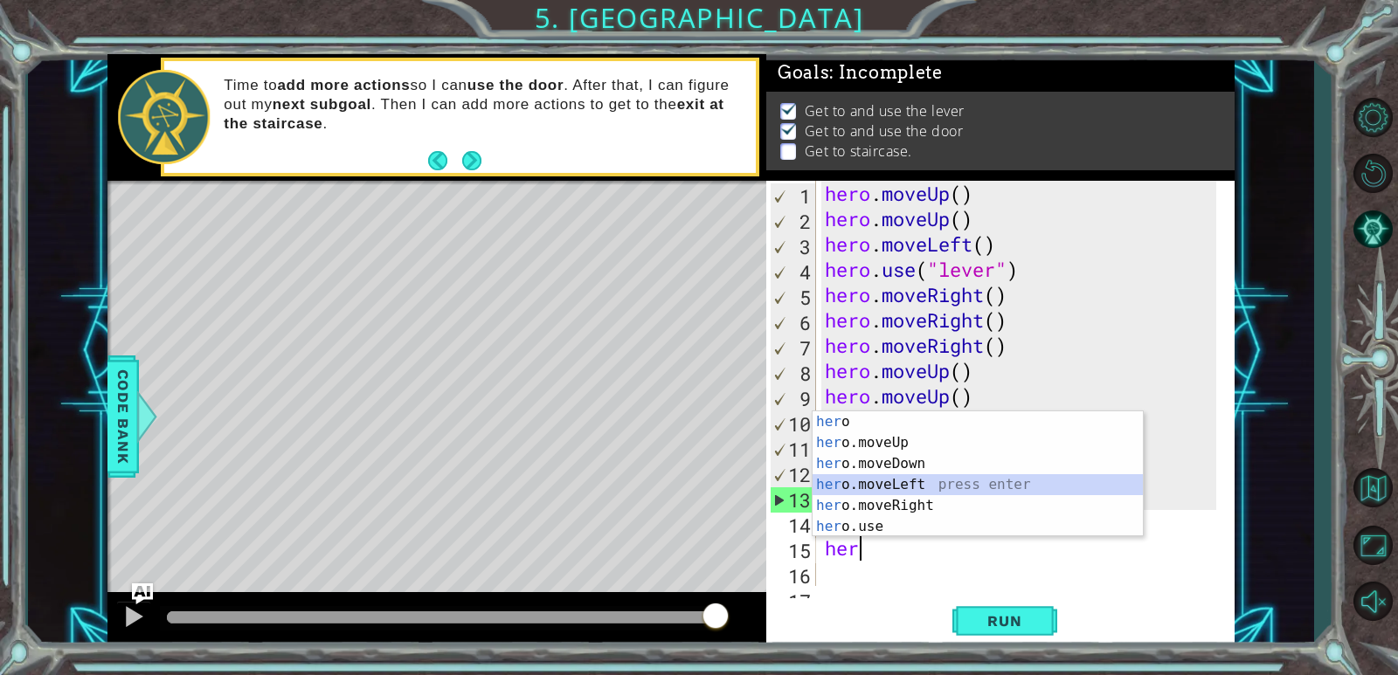
click at [876, 489] on div "her o press enter her o.moveUp press enter her o.moveDown press enter her o.mov…" at bounding box center [978, 496] width 330 height 168
click at [876, 489] on div "hero . moveUp ( ) hero . moveUp ( ) hero . moveLeft ( ) hero . use ( "lever" ) …" at bounding box center [1023, 409] width 404 height 456
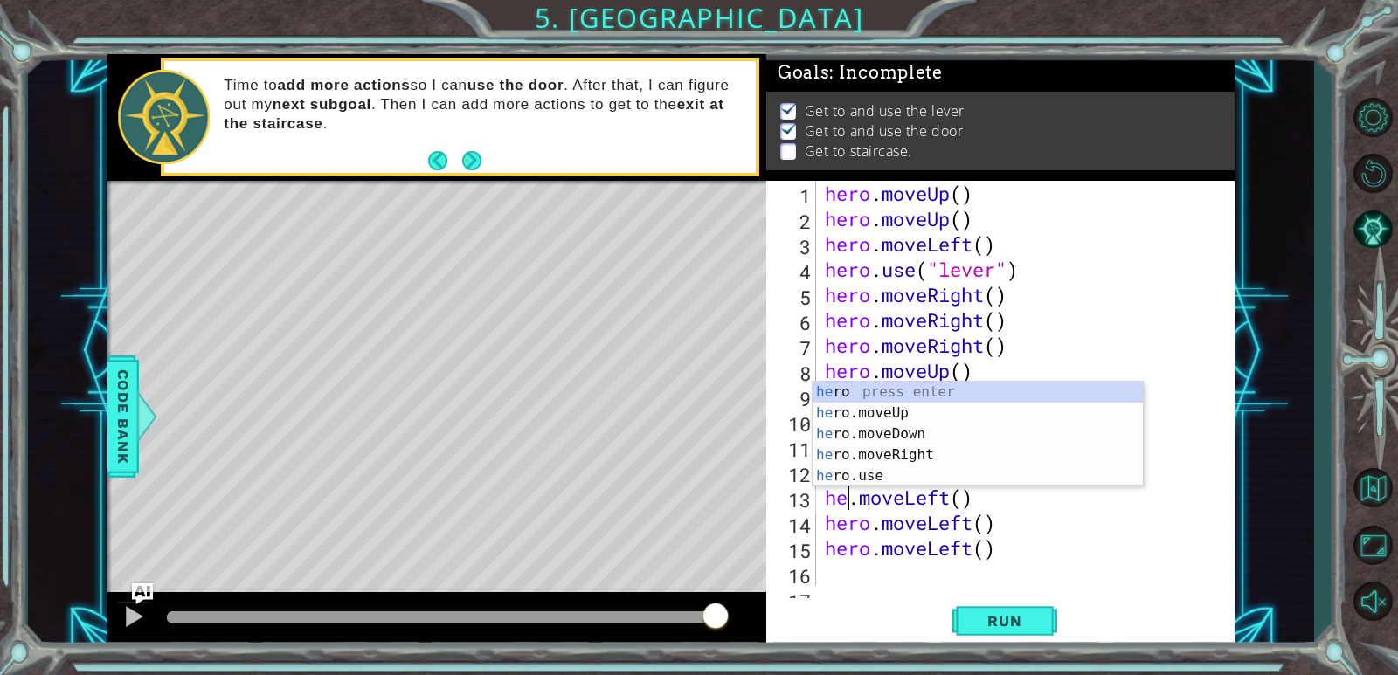
scroll to position [0, 1]
type textarea "hero.moveLeft()"
click at [831, 583] on div "hero . moveUp ( ) hero . moveUp ( ) hero . moveLeft ( ) hero . use ( "lever" ) …" at bounding box center [1023, 409] width 404 height 456
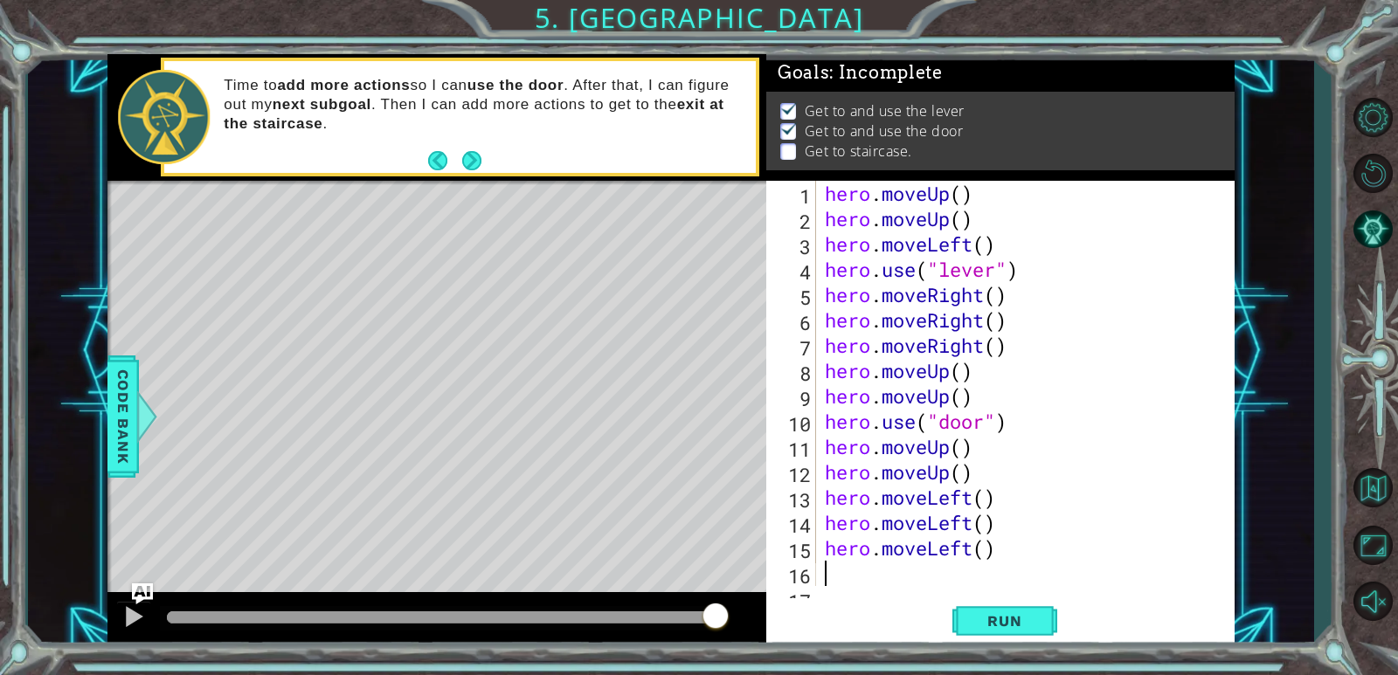
scroll to position [0, 0]
click at [979, 636] on button "Run" at bounding box center [1004, 622] width 105 height 47
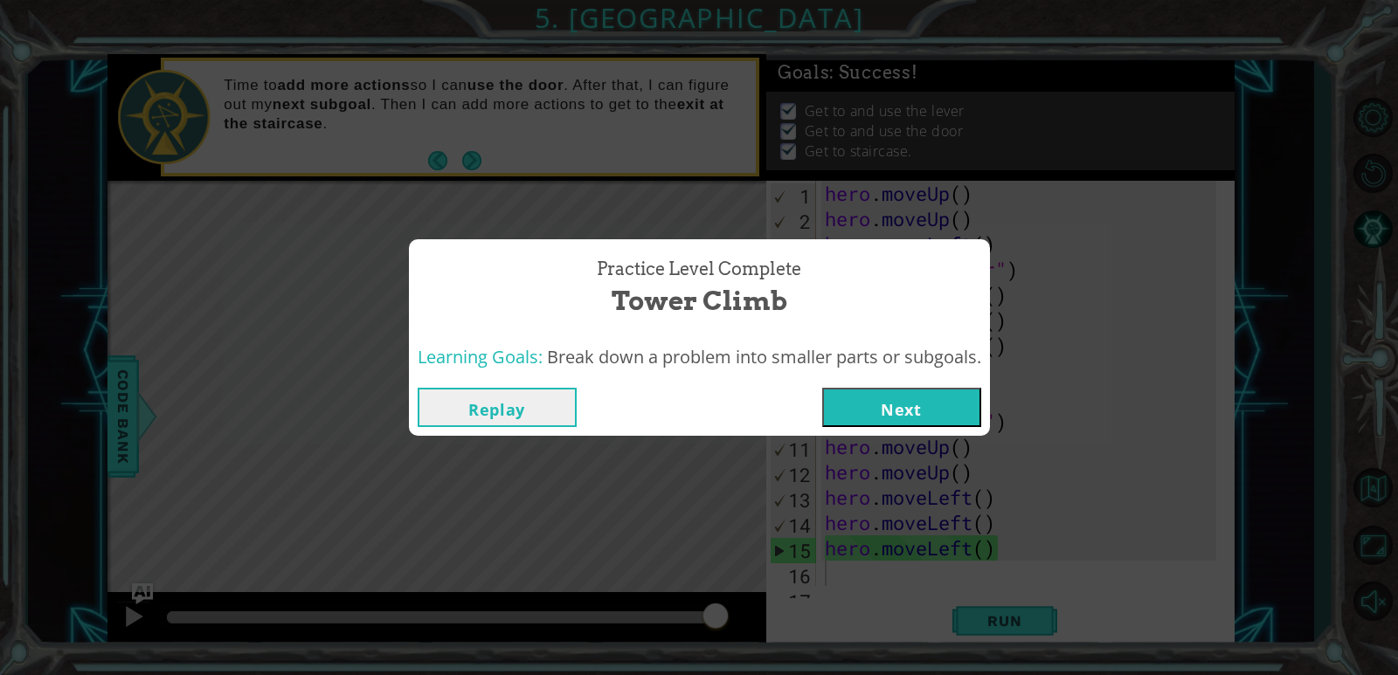
click at [882, 392] on button "Next" at bounding box center [901, 407] width 159 height 39
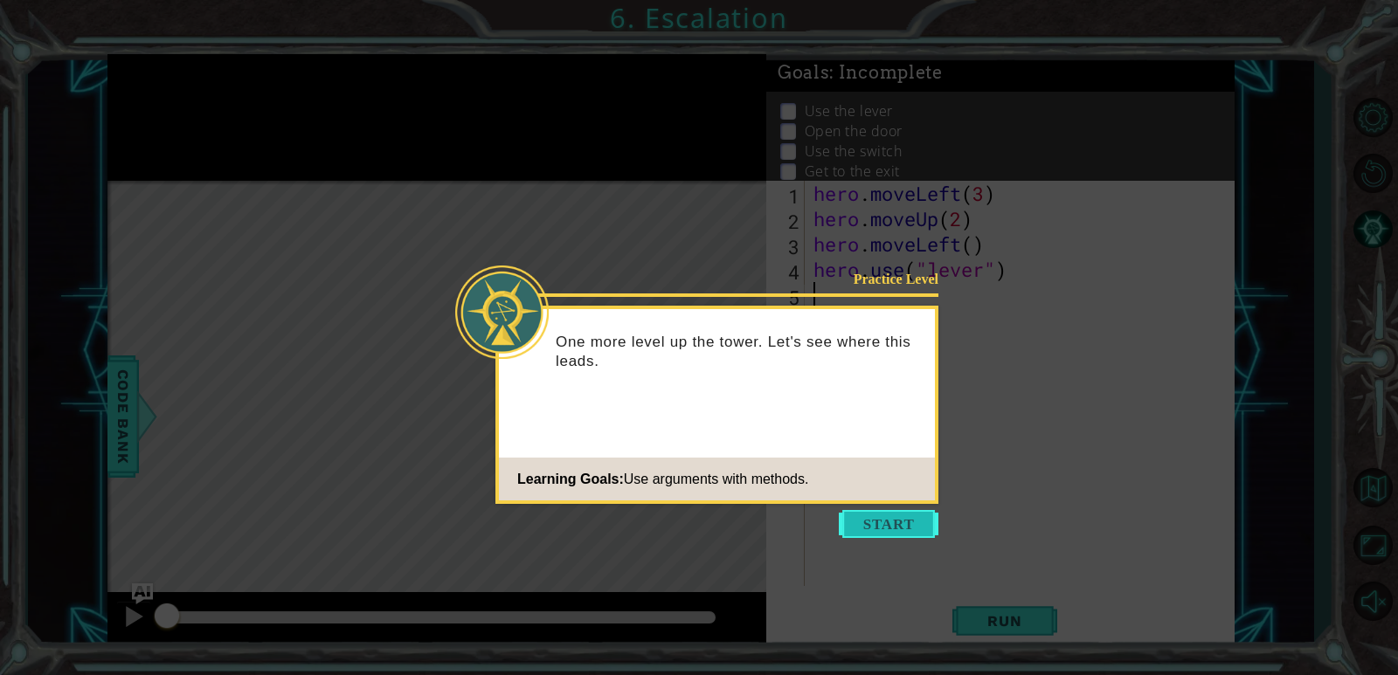
click at [876, 535] on button "Start" at bounding box center [889, 524] width 100 height 28
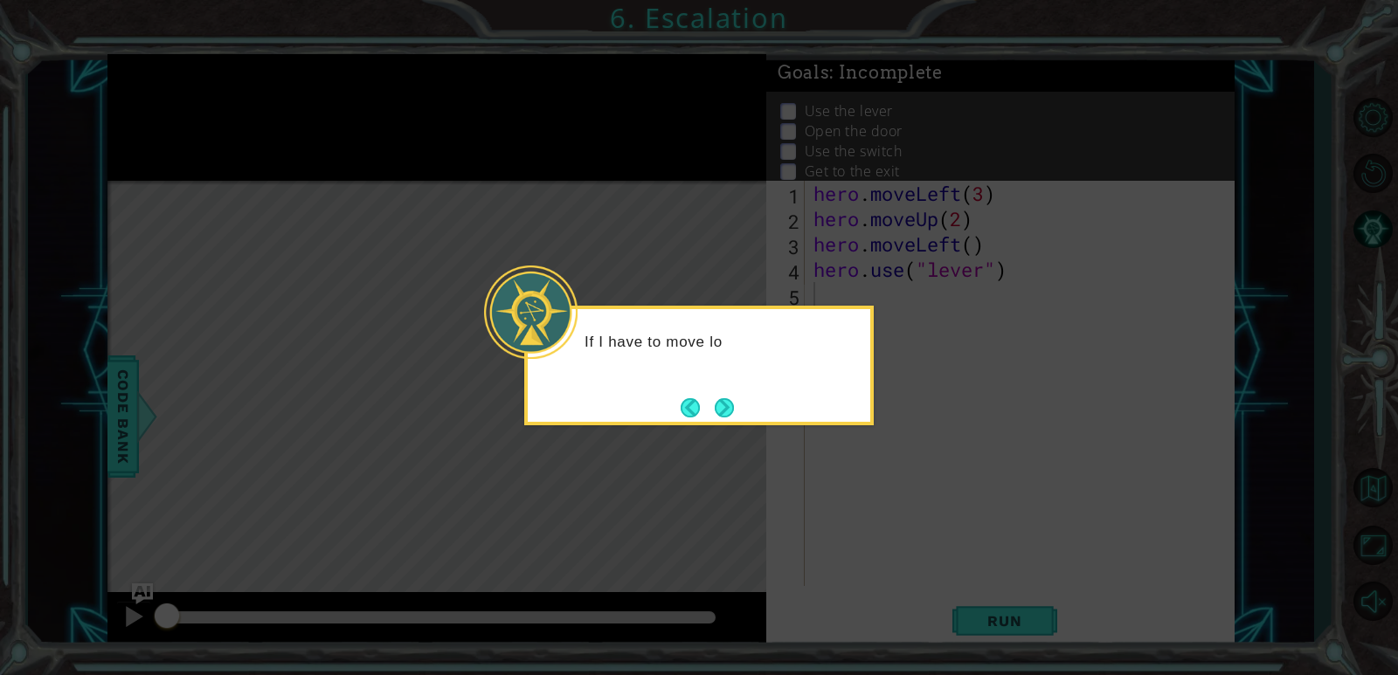
click at [716, 390] on div "If I have to move lo" at bounding box center [698, 366] width 349 height 120
click at [721, 410] on button "Next" at bounding box center [724, 407] width 19 height 19
click at [721, 410] on icon at bounding box center [699, 337] width 1398 height 675
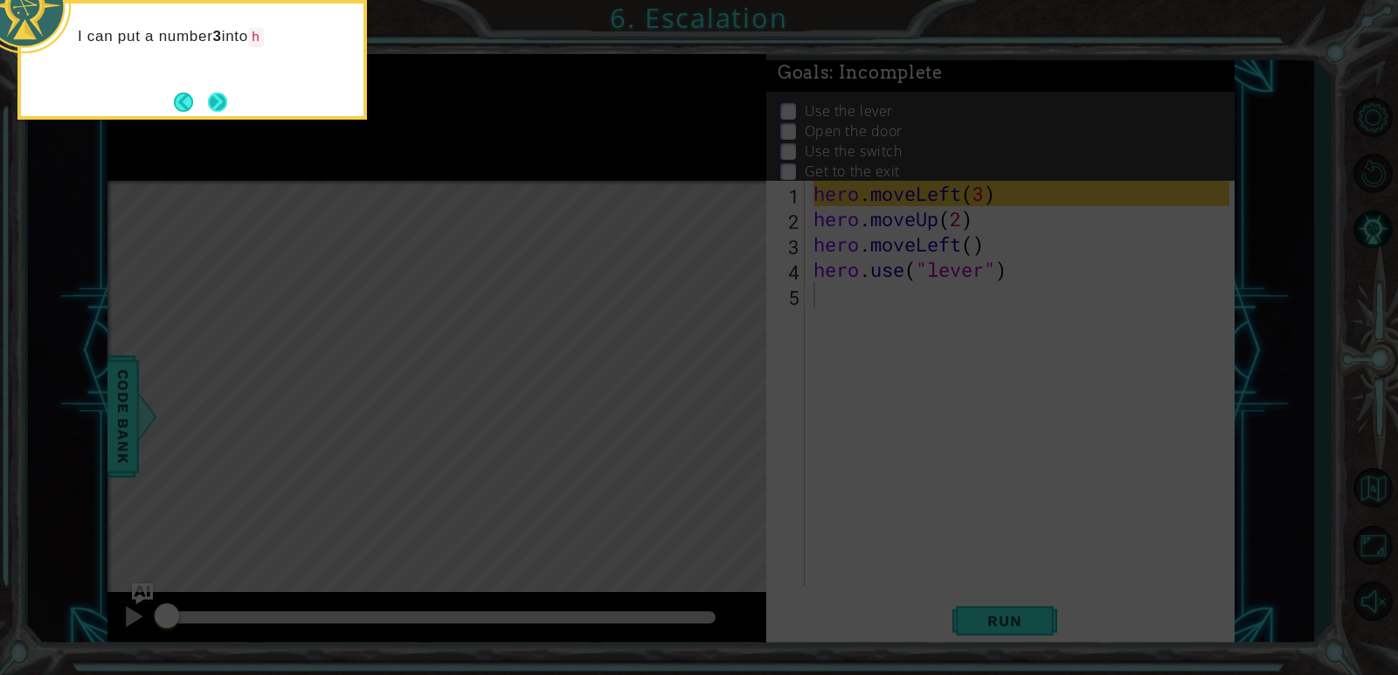
click at [225, 111] on button "Next" at bounding box center [217, 102] width 19 height 19
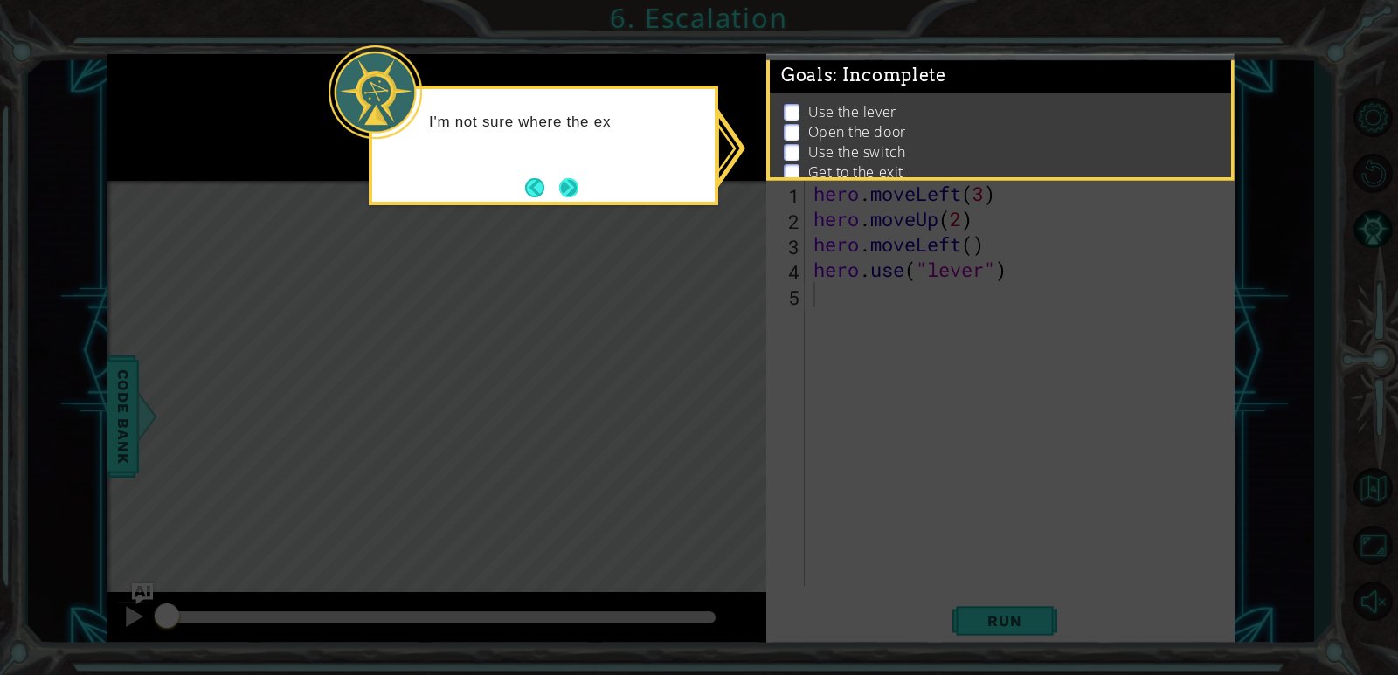
click at [571, 190] on button "Next" at bounding box center [568, 187] width 19 height 19
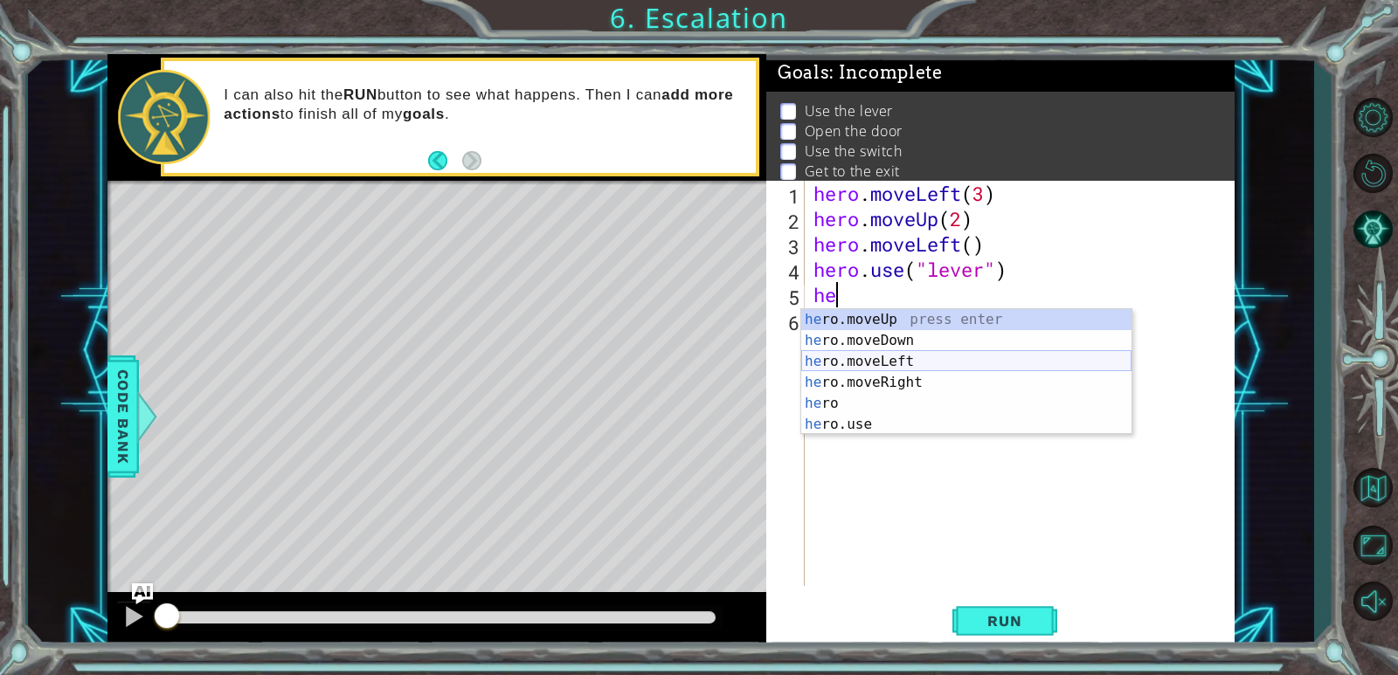
drag, startPoint x: 949, startPoint y: 363, endPoint x: 1099, endPoint y: 266, distance: 178.9
click at [949, 361] on div "he ro.moveUp press enter he ro.moveDown press enter he ro.moveLeft press enter …" at bounding box center [966, 393] width 330 height 168
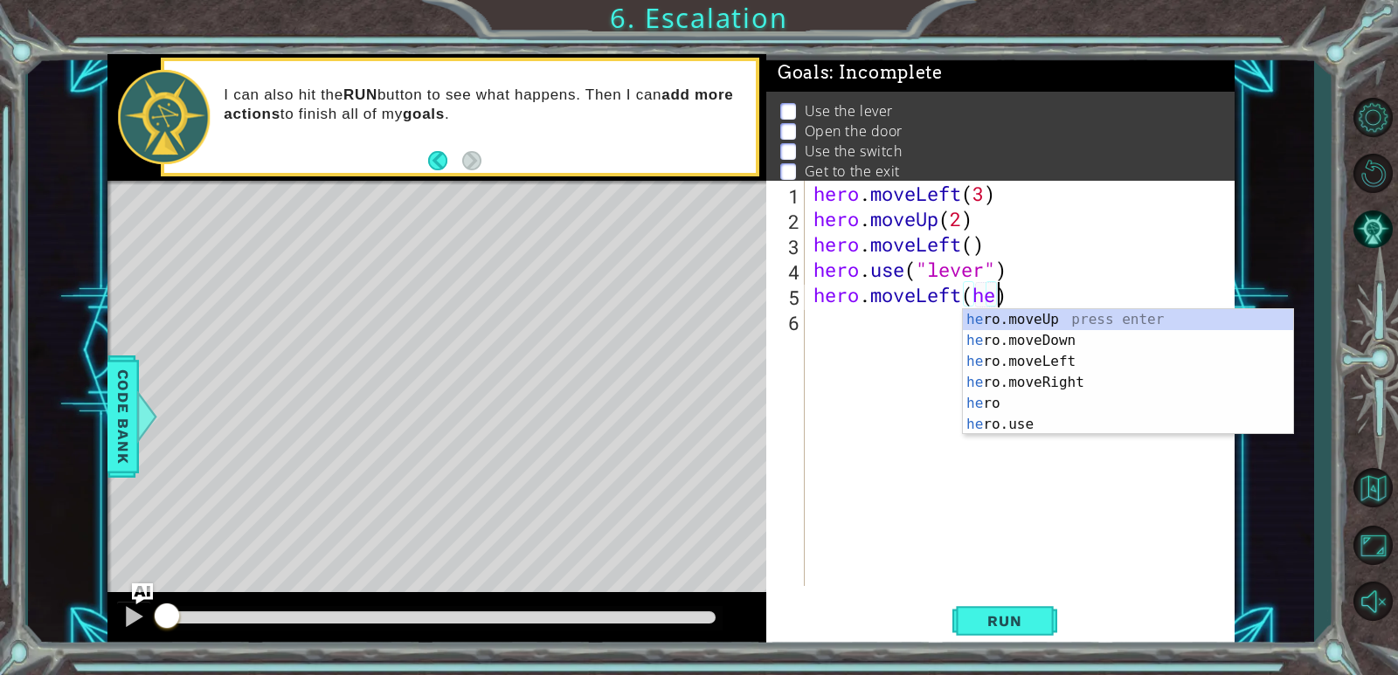
scroll to position [0, 8]
type textarea "hero.moveLeft()"
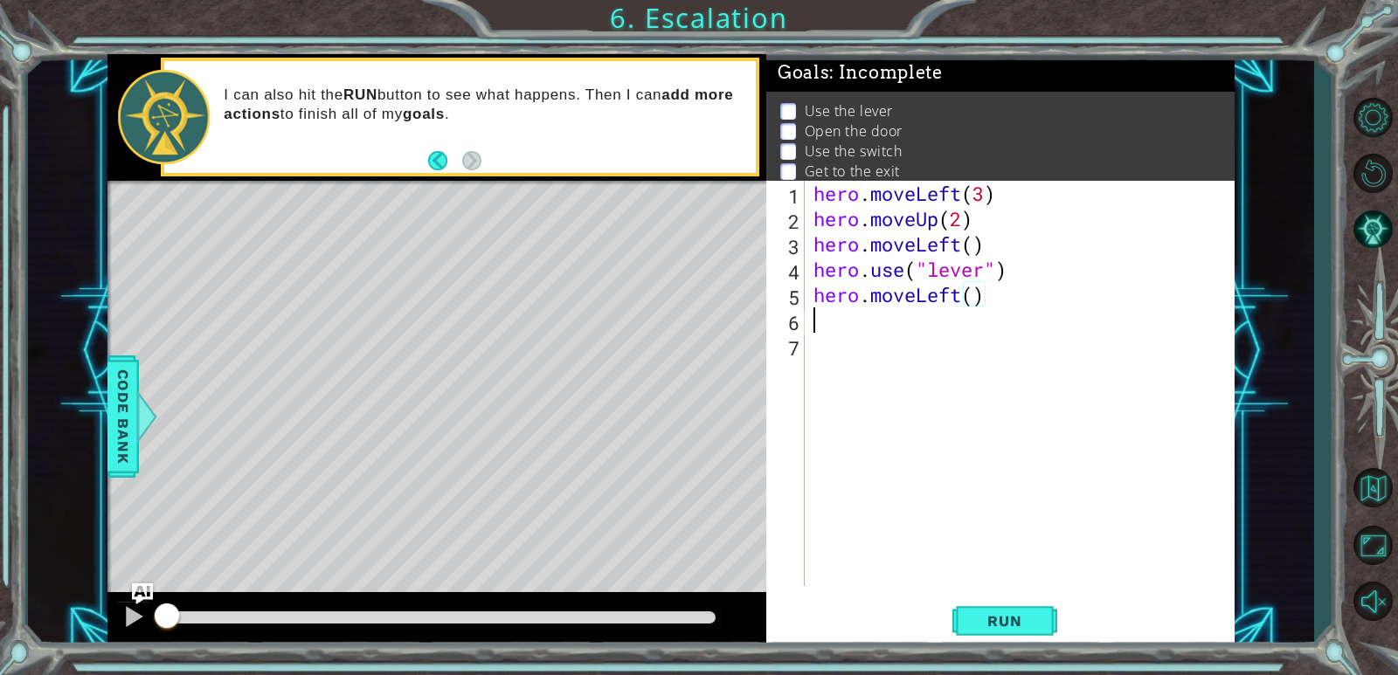
scroll to position [0, 0]
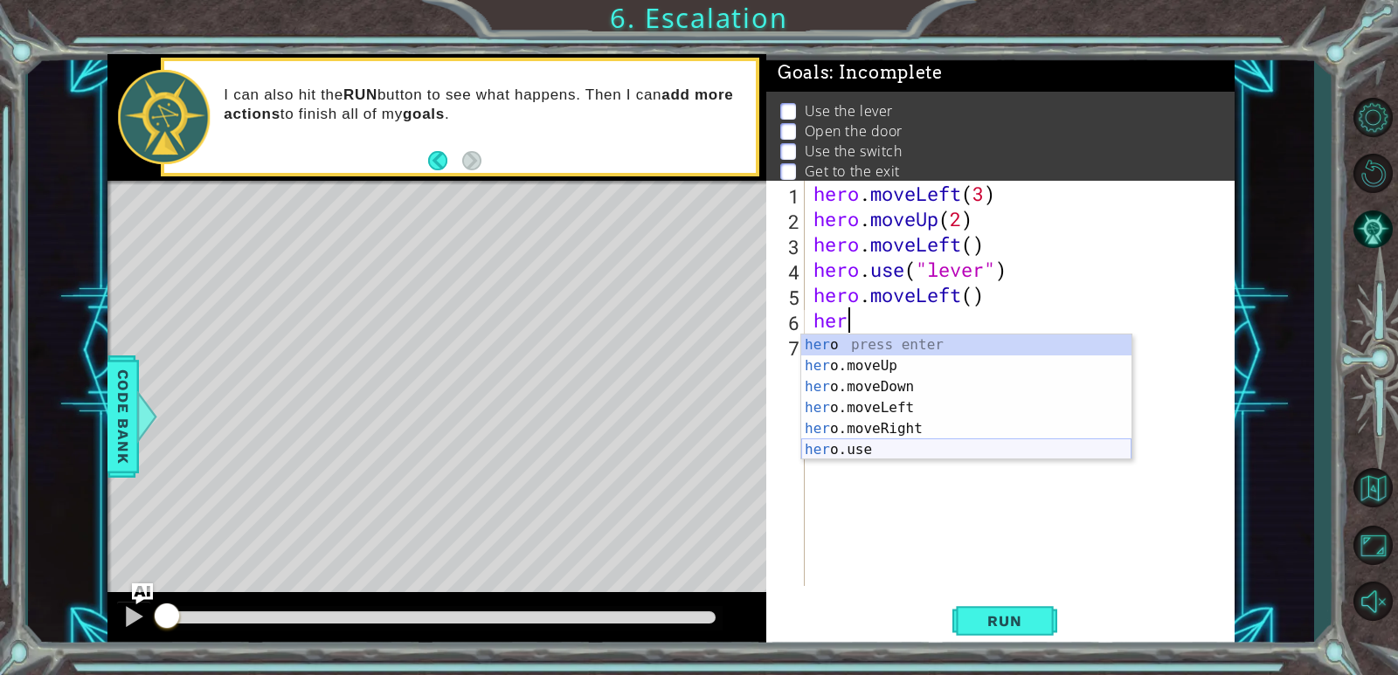
click at [832, 448] on div "her o press enter her o.moveUp press enter her o.moveDown press enter her o.mov…" at bounding box center [966, 419] width 330 height 168
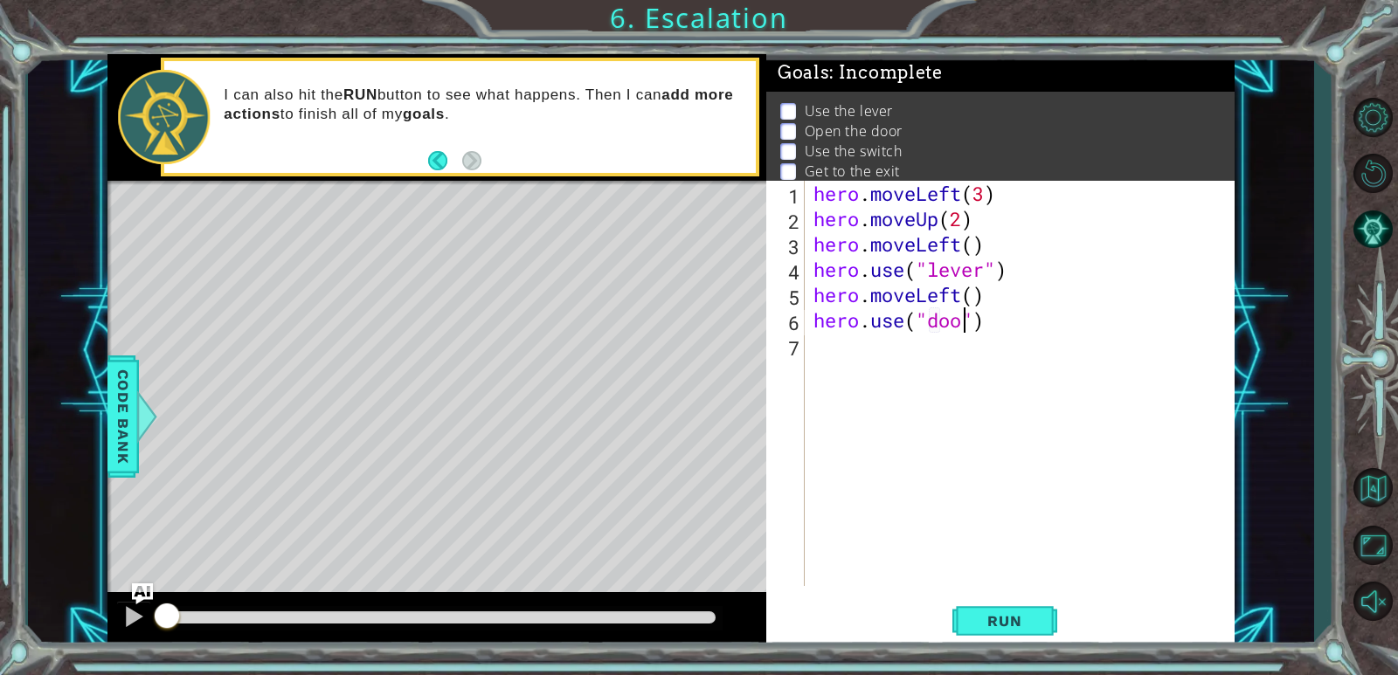
type textarea "hero.use("door")"
click at [818, 346] on div "hero . moveLeft ( 3 ) hero . moveUp ( 2 ) hero . moveLeft ( ) hero . use ( "lev…" at bounding box center [1024, 409] width 428 height 456
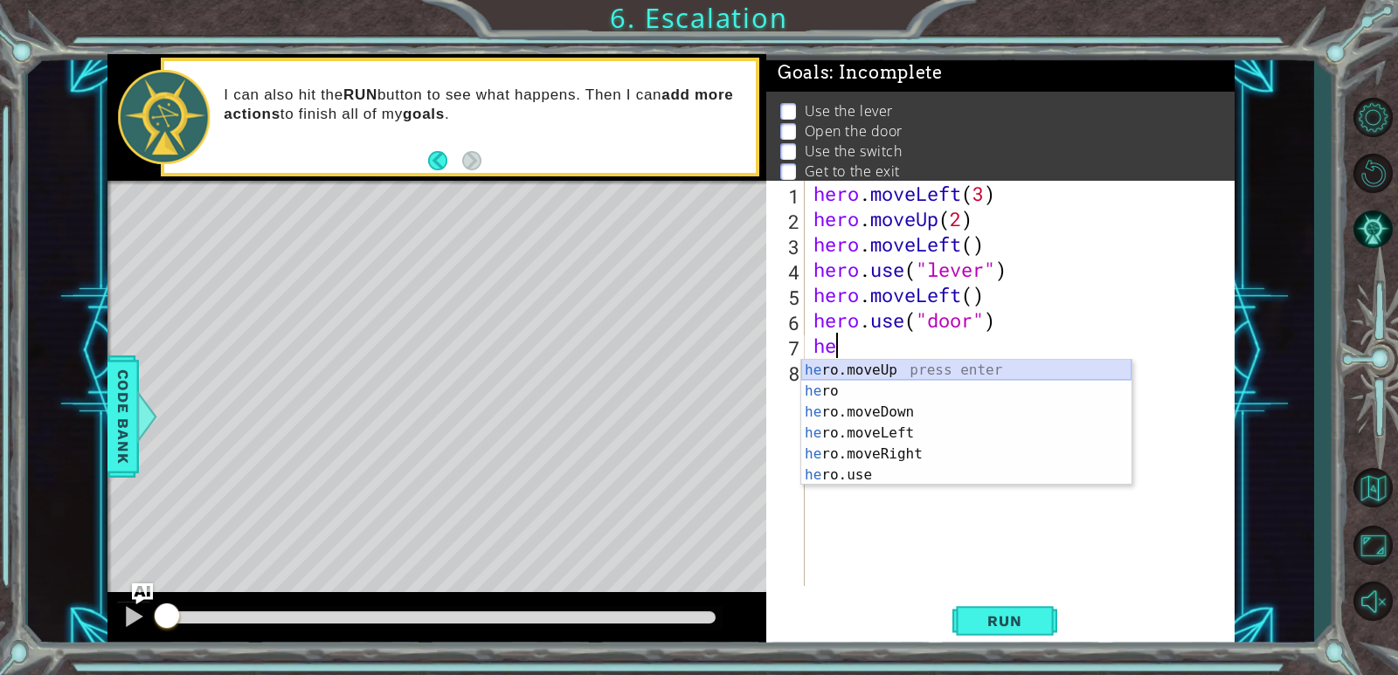
click at [848, 363] on div "he ro.moveUp press enter he ro press enter he ro.moveDown press enter he ro.mov…" at bounding box center [966, 444] width 330 height 168
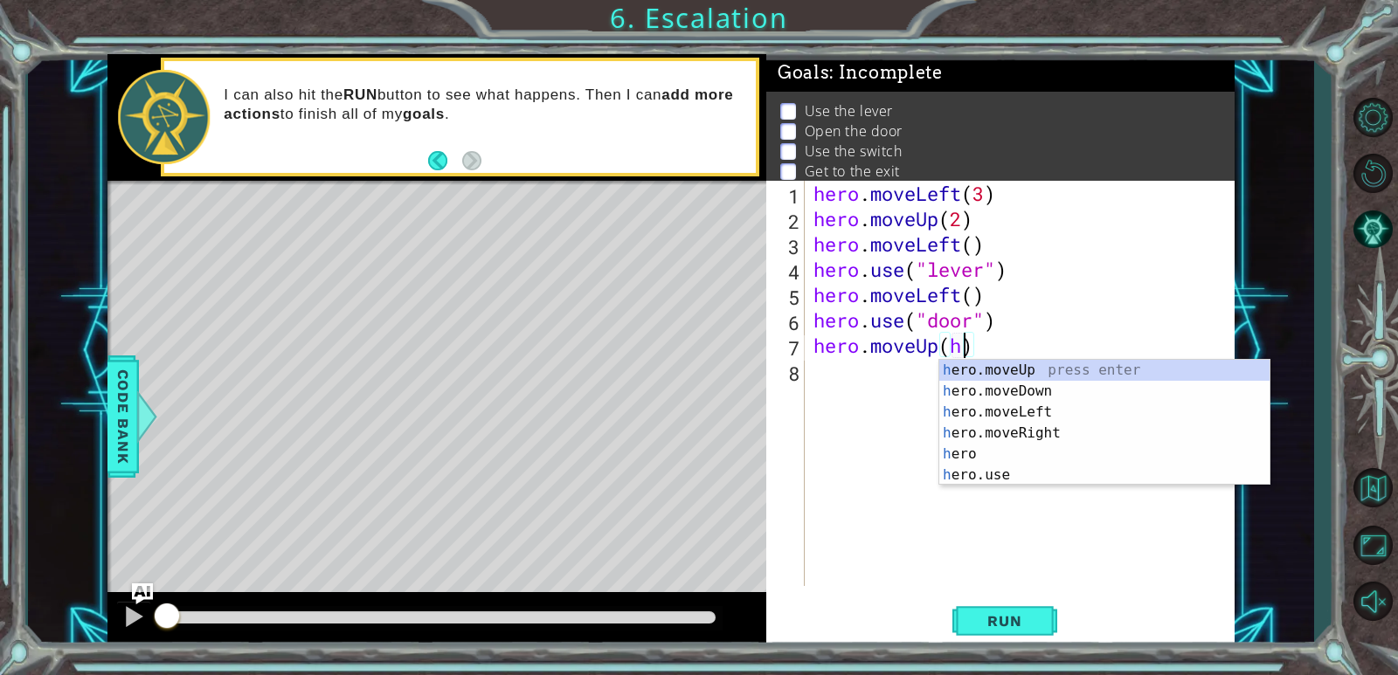
scroll to position [0, 6]
type textarea "hero.moveUp()"
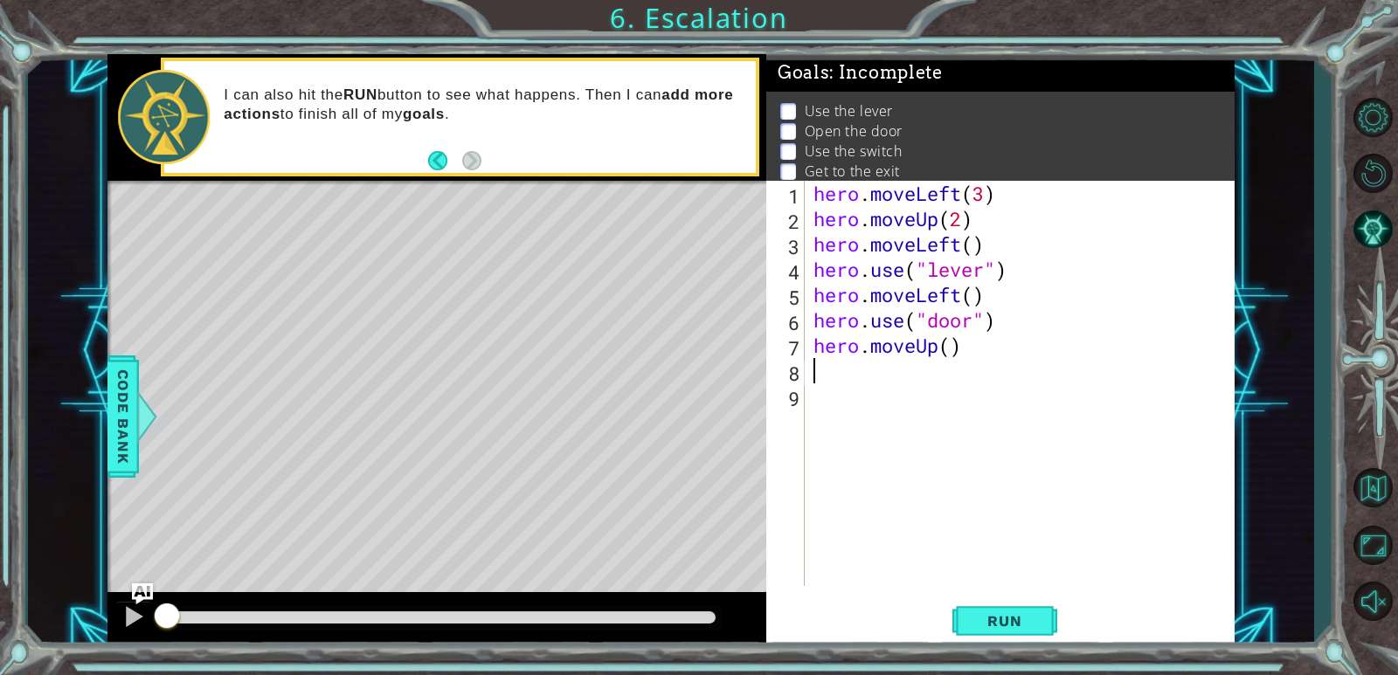
scroll to position [0, 0]
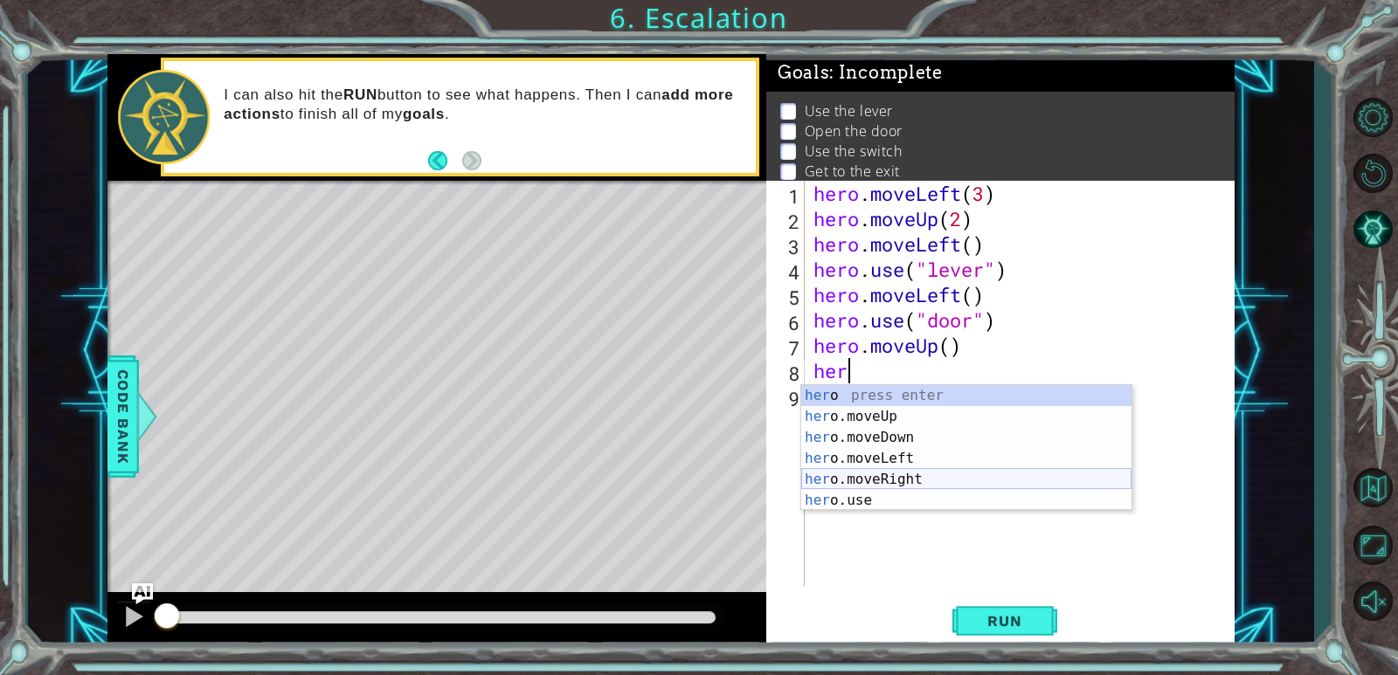
click at [868, 471] on div "her o press enter her o.moveUp press enter her o.moveDown press enter her o.mov…" at bounding box center [966, 469] width 330 height 168
type textarea "hero.moveRight(1)"
click at [868, 471] on div "hero . moveLeft ( 3 ) hero . moveUp ( 2 ) hero . moveLeft ( ) hero . use ( "lev…" at bounding box center [1024, 409] width 428 height 456
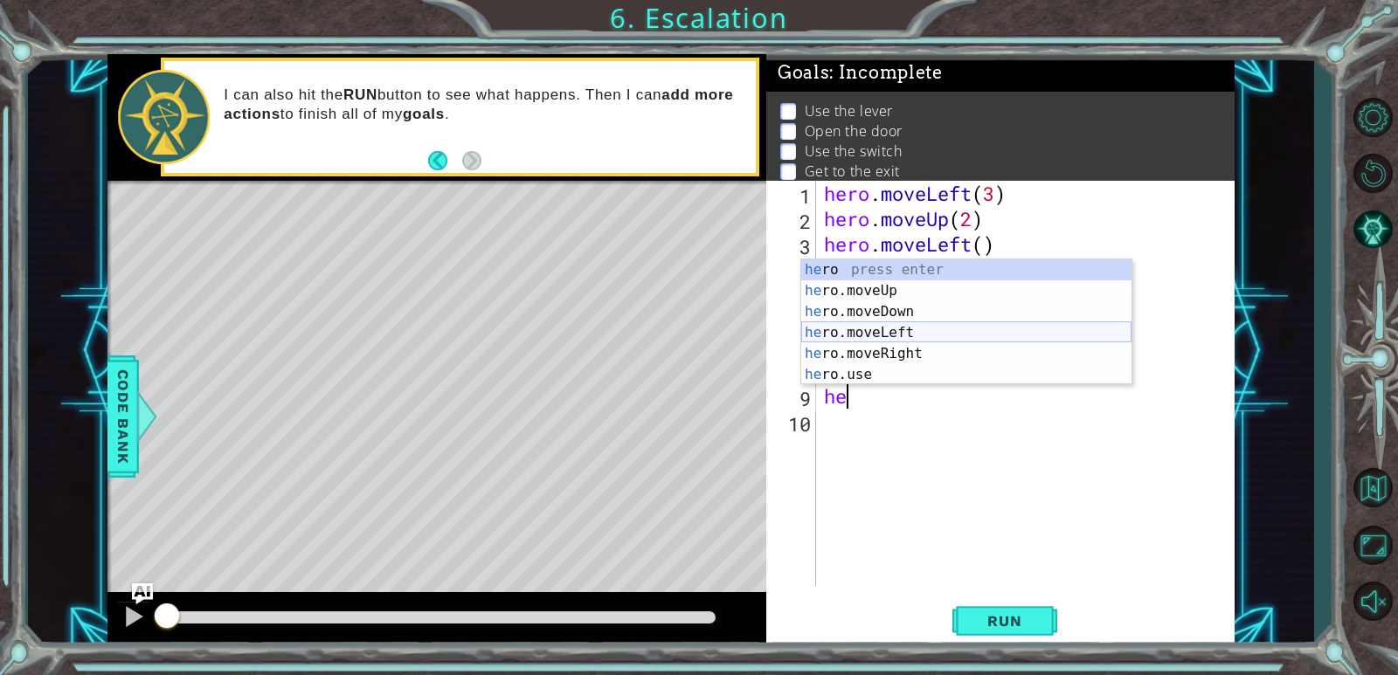
click at [894, 344] on div "he ro press enter he ro.moveUp press enter he ro.moveDown press enter he ro.mov…" at bounding box center [966, 344] width 330 height 168
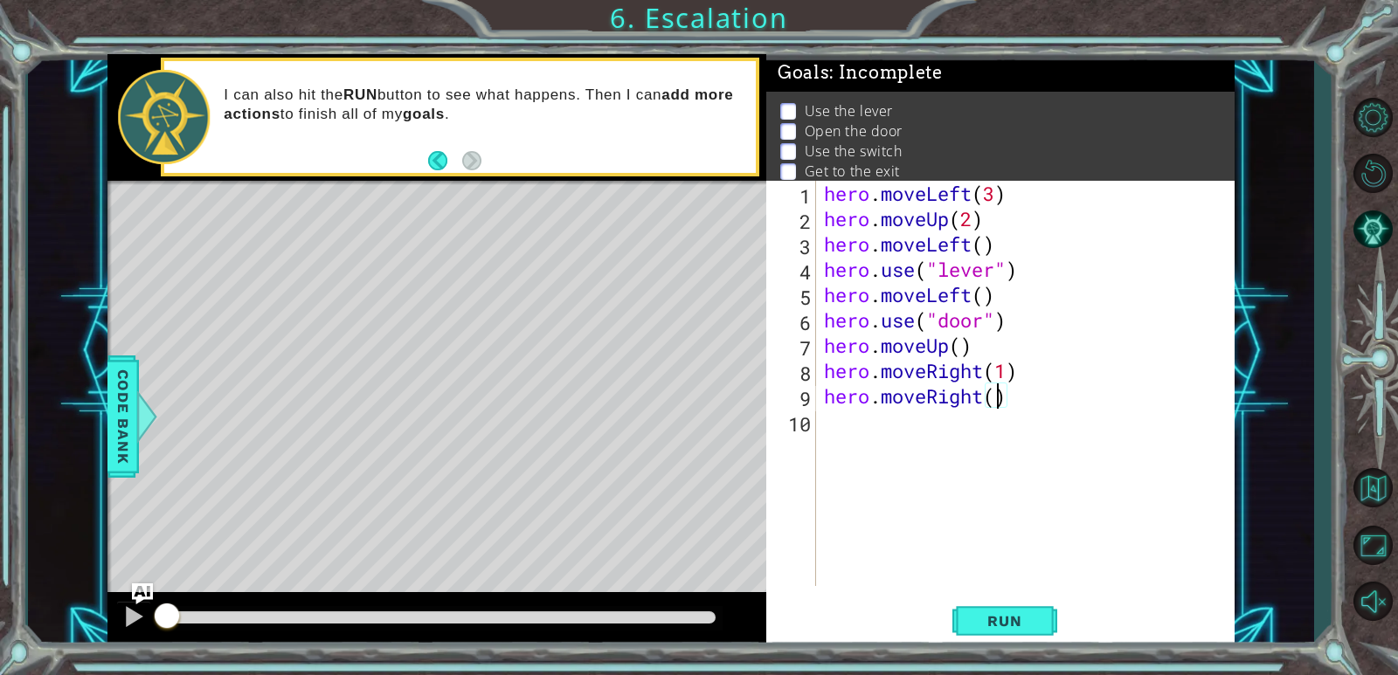
type textarea "hero.moveRight(2)"
click at [834, 431] on div "hero . moveLeft ( 3 ) hero . moveUp ( 2 ) hero . moveLeft ( ) hero . use ( "lev…" at bounding box center [1029, 409] width 418 height 456
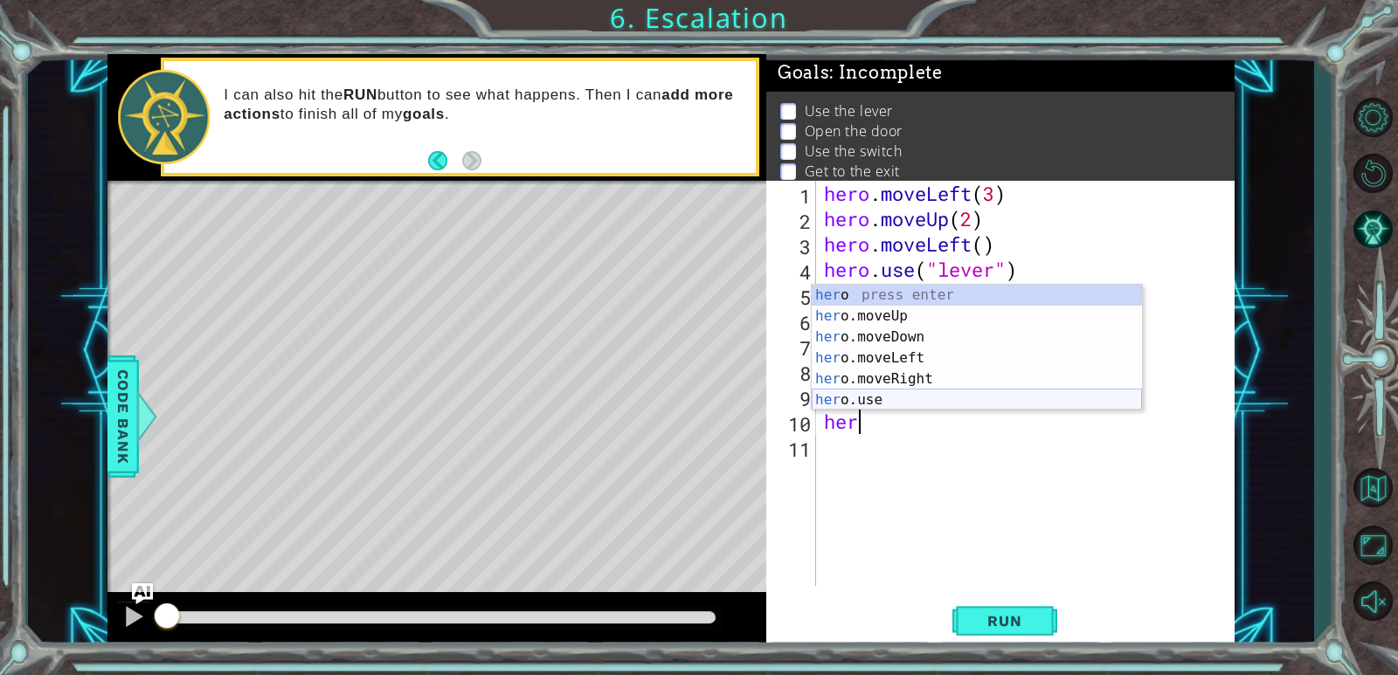
click at [909, 394] on div "her o press enter her o.moveUp press enter her o.moveDown press enter her o.mov…" at bounding box center [977, 369] width 330 height 168
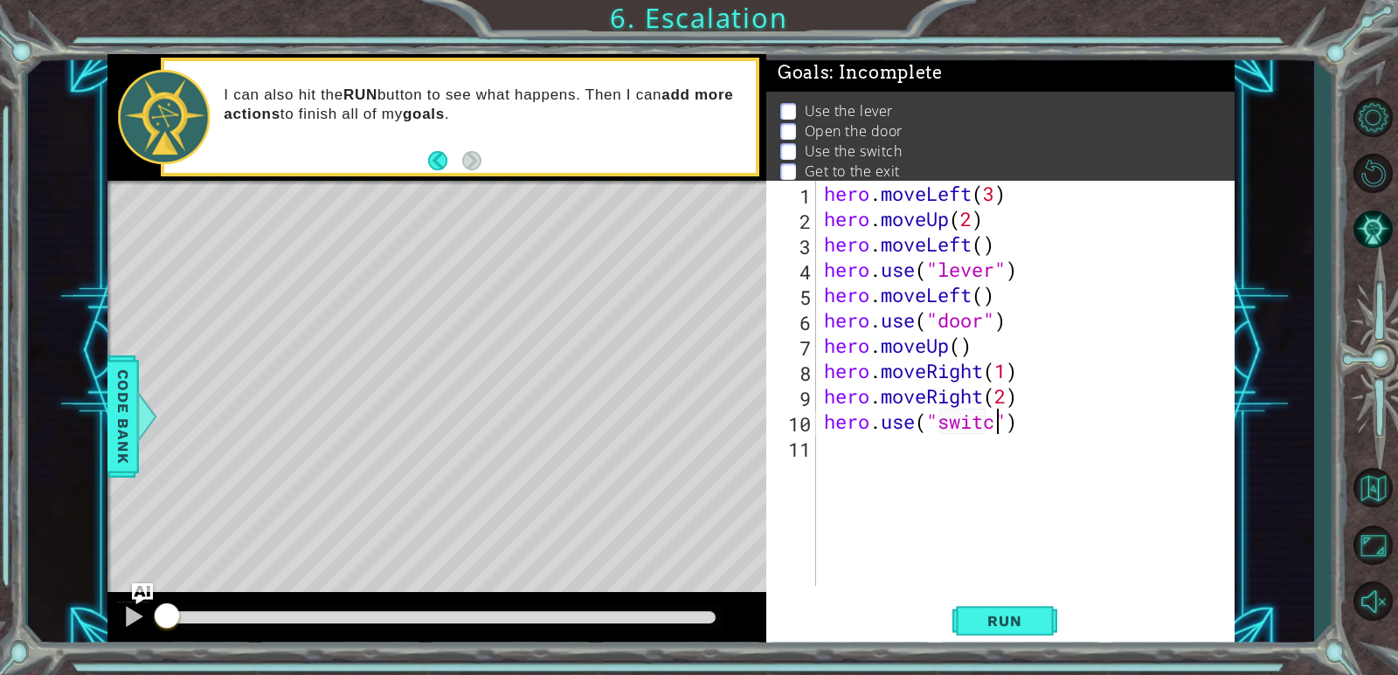
scroll to position [0, 8]
type textarea "hero.use("switch")"
click at [834, 465] on div "hero . moveLeft ( 3 ) hero . moveUp ( 2 ) hero . moveLeft ( ) hero . use ( "lev…" at bounding box center [1029, 409] width 418 height 456
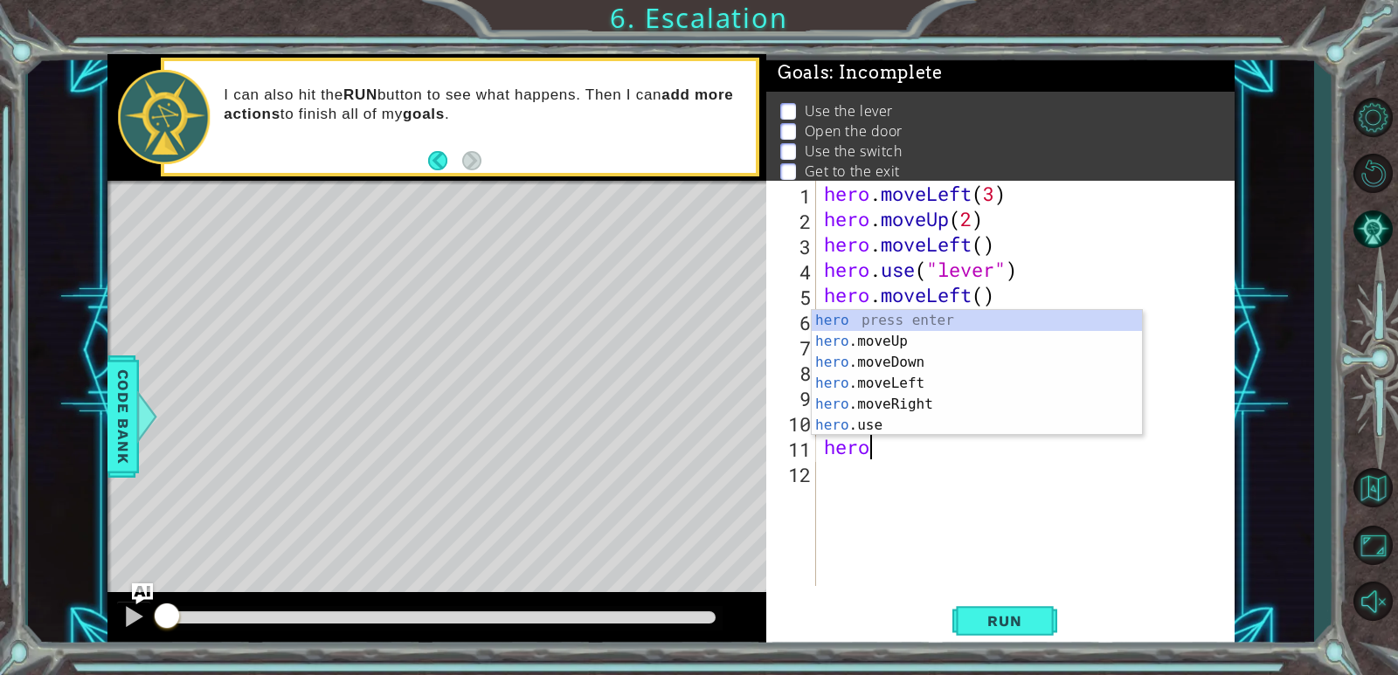
scroll to position [0, 1]
click at [956, 407] on div "hero press enter hero .moveUp press enter hero .moveDown press enter hero .move…" at bounding box center [977, 394] width 330 height 168
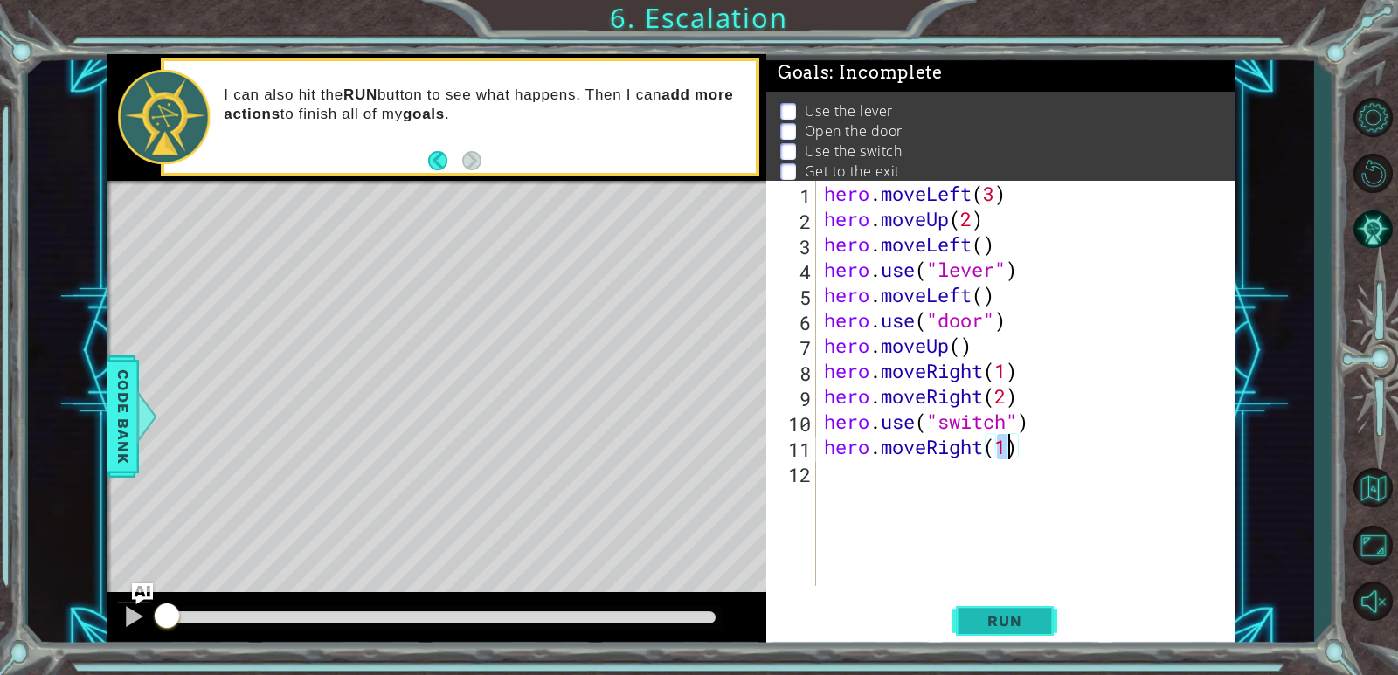
click at [1022, 612] on button "Run" at bounding box center [1004, 622] width 105 height 47
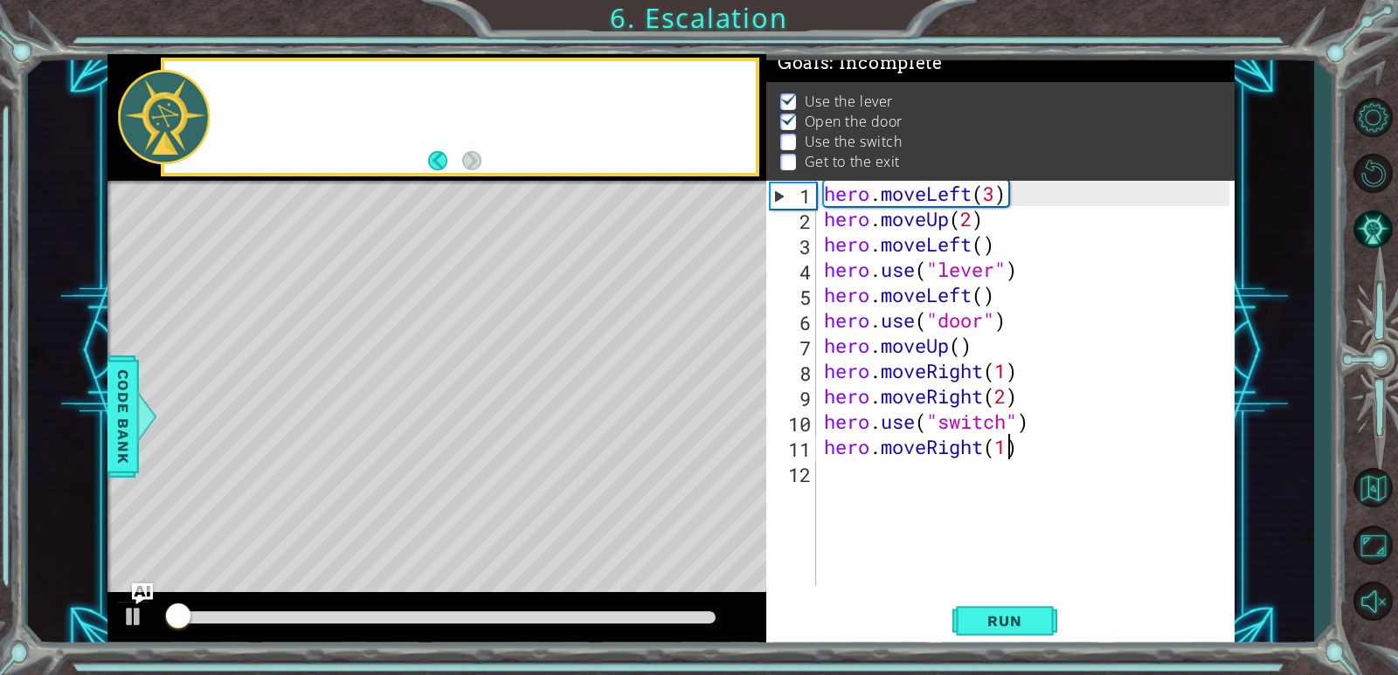
scroll to position [16, 0]
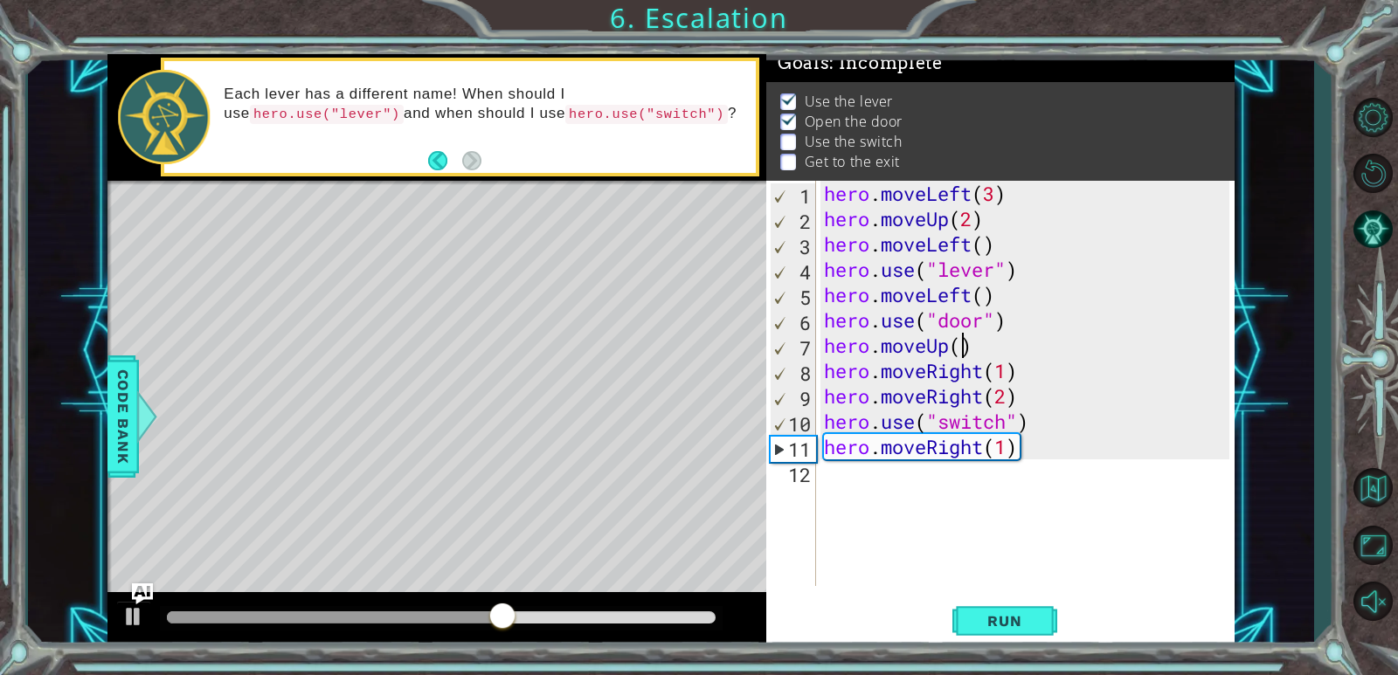
click at [959, 345] on div "hero . moveLeft ( 3 ) hero . moveUp ( 2 ) hero . moveLeft ( ) hero . use ( "lev…" at bounding box center [1029, 409] width 418 height 456
click at [970, 618] on span "Run" at bounding box center [1004, 620] width 69 height 17
click at [1007, 395] on div "hero . moveLeft ( 3 ) hero . moveUp ( 2 ) hero . moveLeft ( ) hero . use ( "lev…" at bounding box center [1029, 409] width 418 height 456
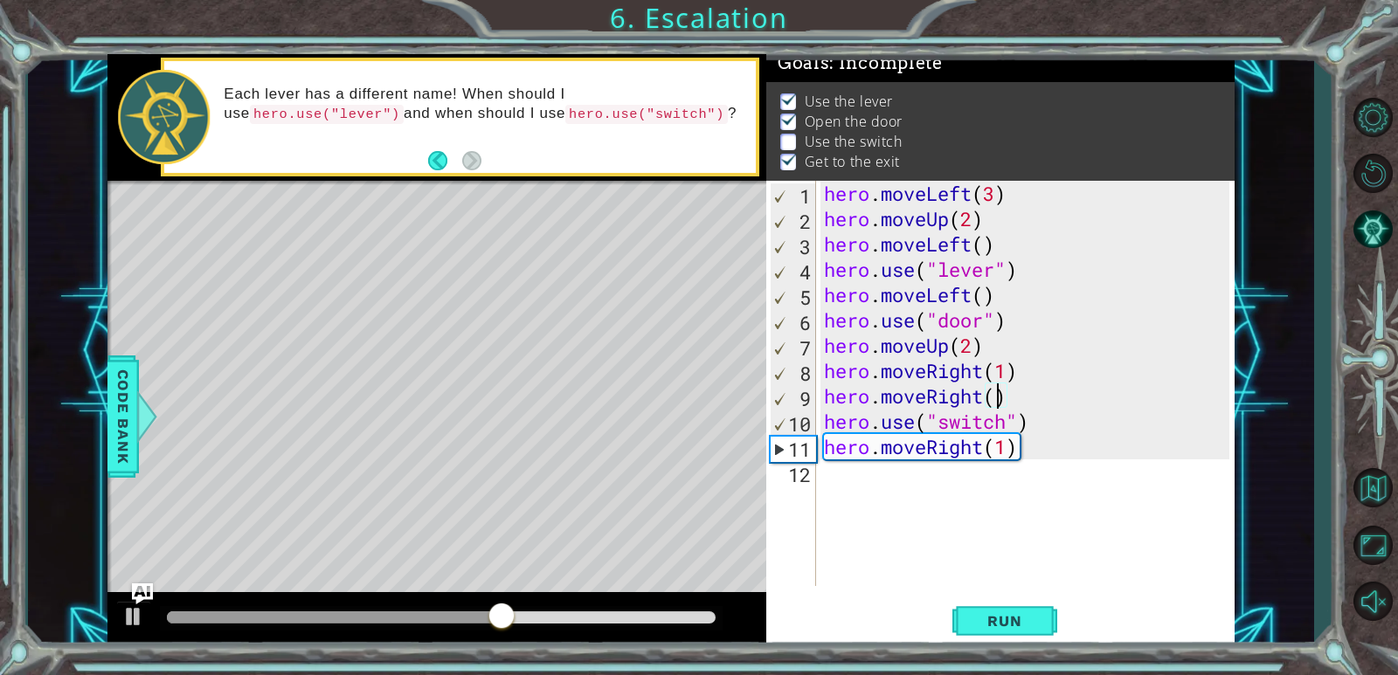
scroll to position [0, 8]
type textarea "hero.moveRight(1)"
click at [1021, 610] on button "Run" at bounding box center [1004, 622] width 105 height 47
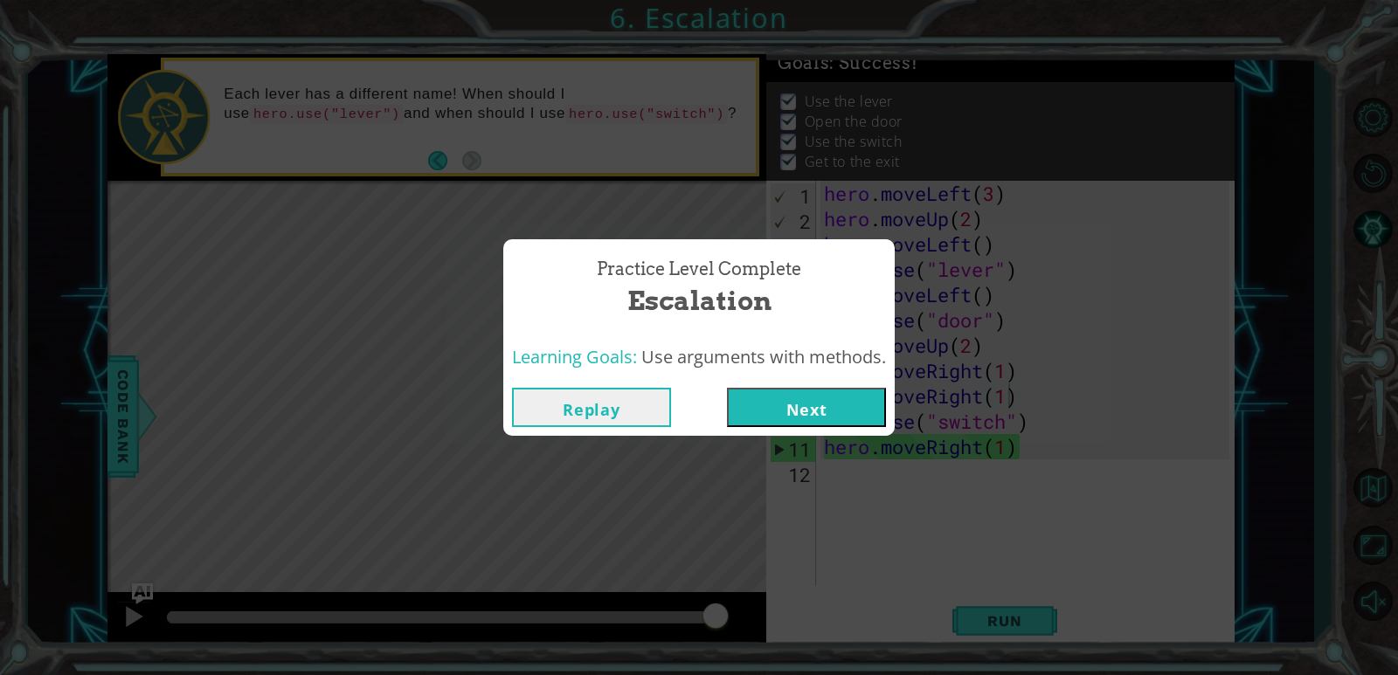
click at [799, 400] on button "Next" at bounding box center [806, 407] width 159 height 39
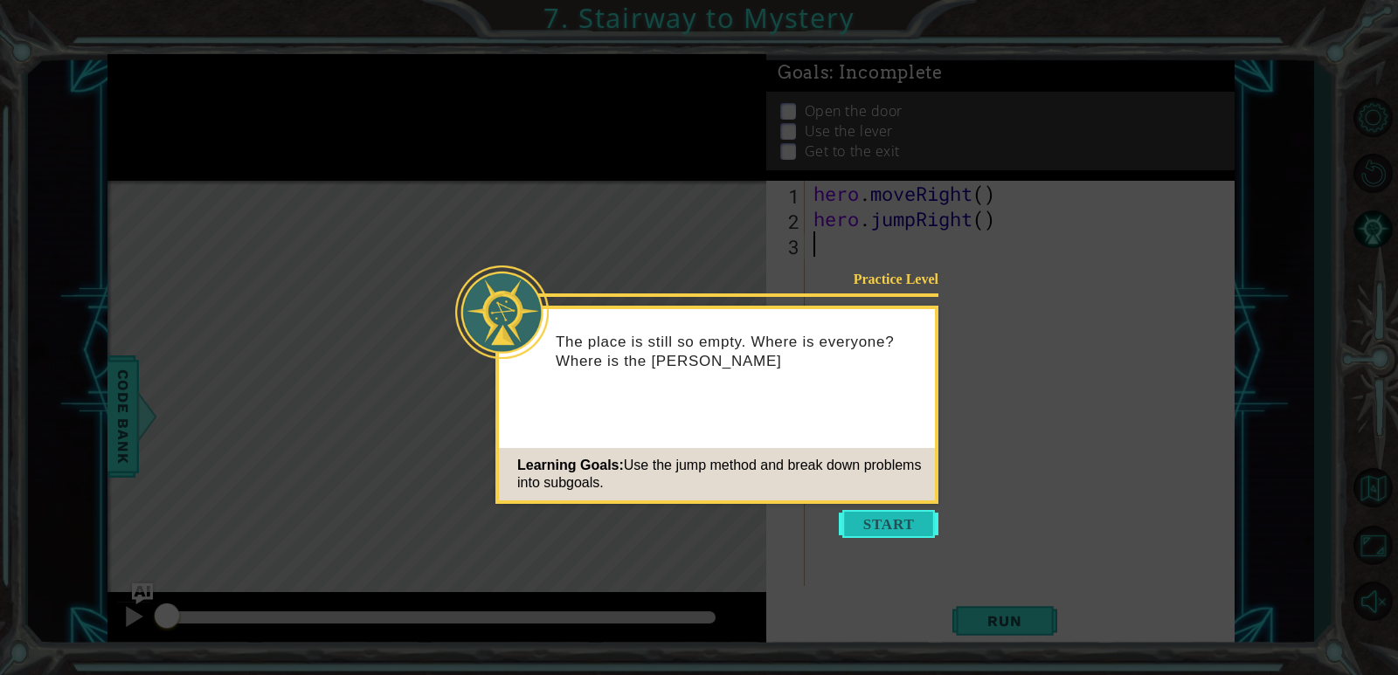
click at [890, 531] on button "Start" at bounding box center [889, 524] width 100 height 28
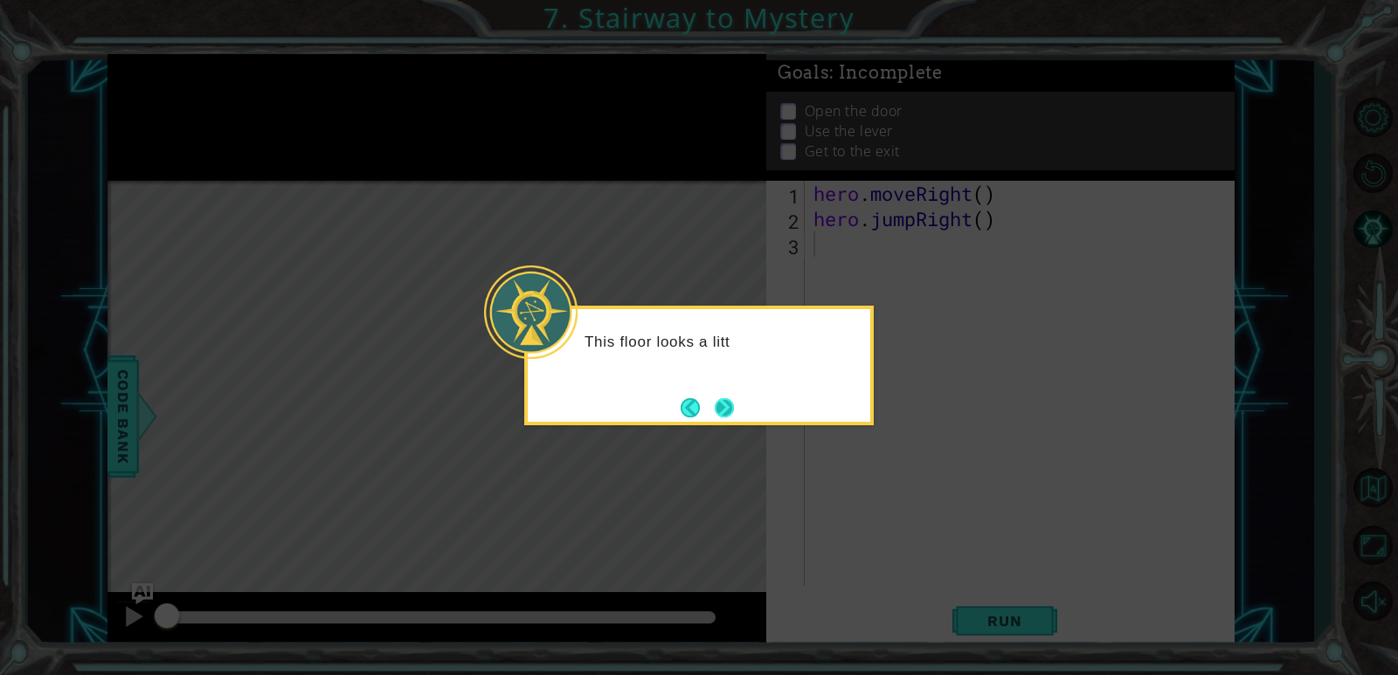
click at [722, 414] on button "Next" at bounding box center [724, 407] width 19 height 19
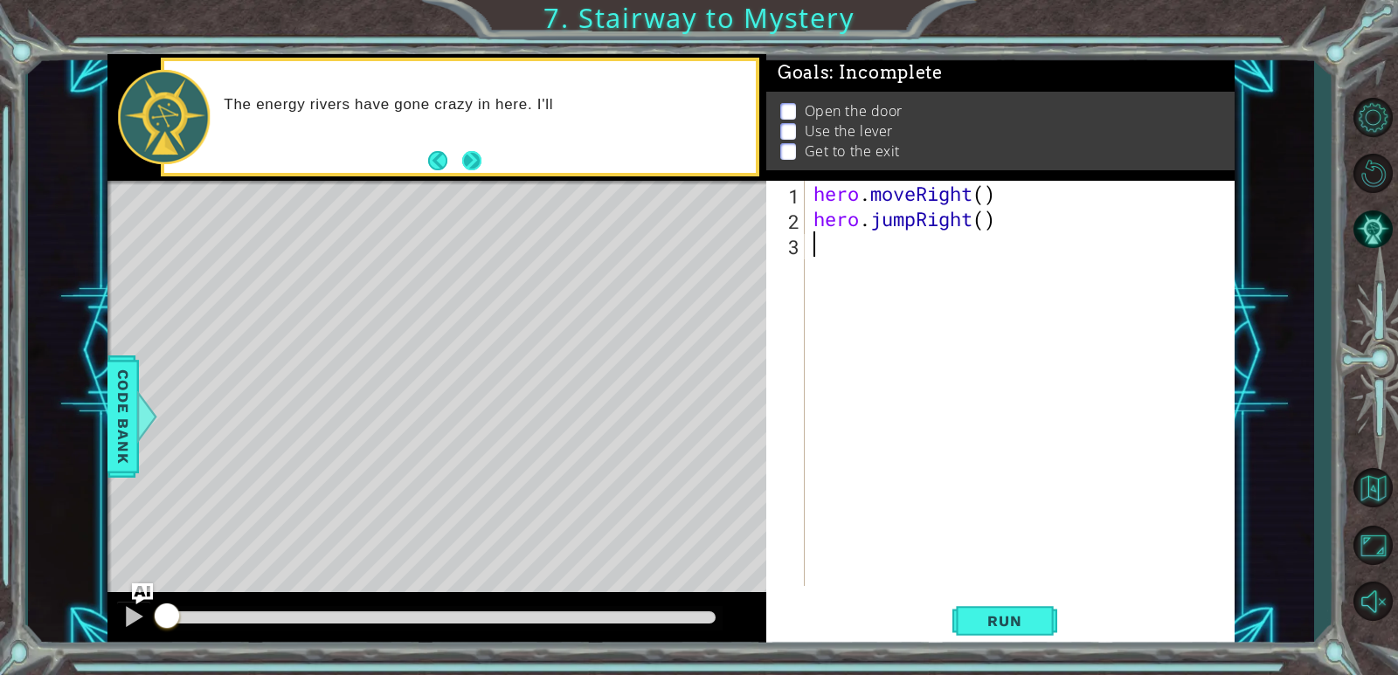
click at [468, 160] on button "Next" at bounding box center [471, 160] width 19 height 19
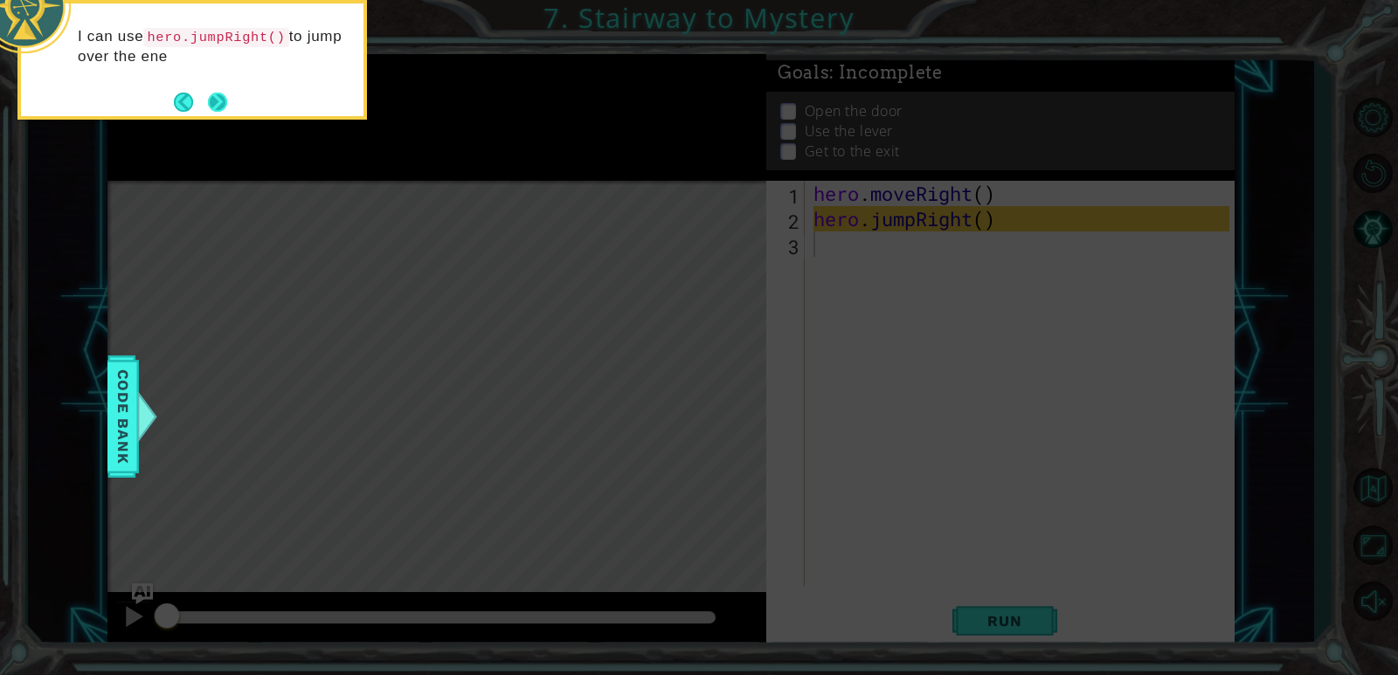
click at [220, 97] on button "Next" at bounding box center [217, 102] width 19 height 19
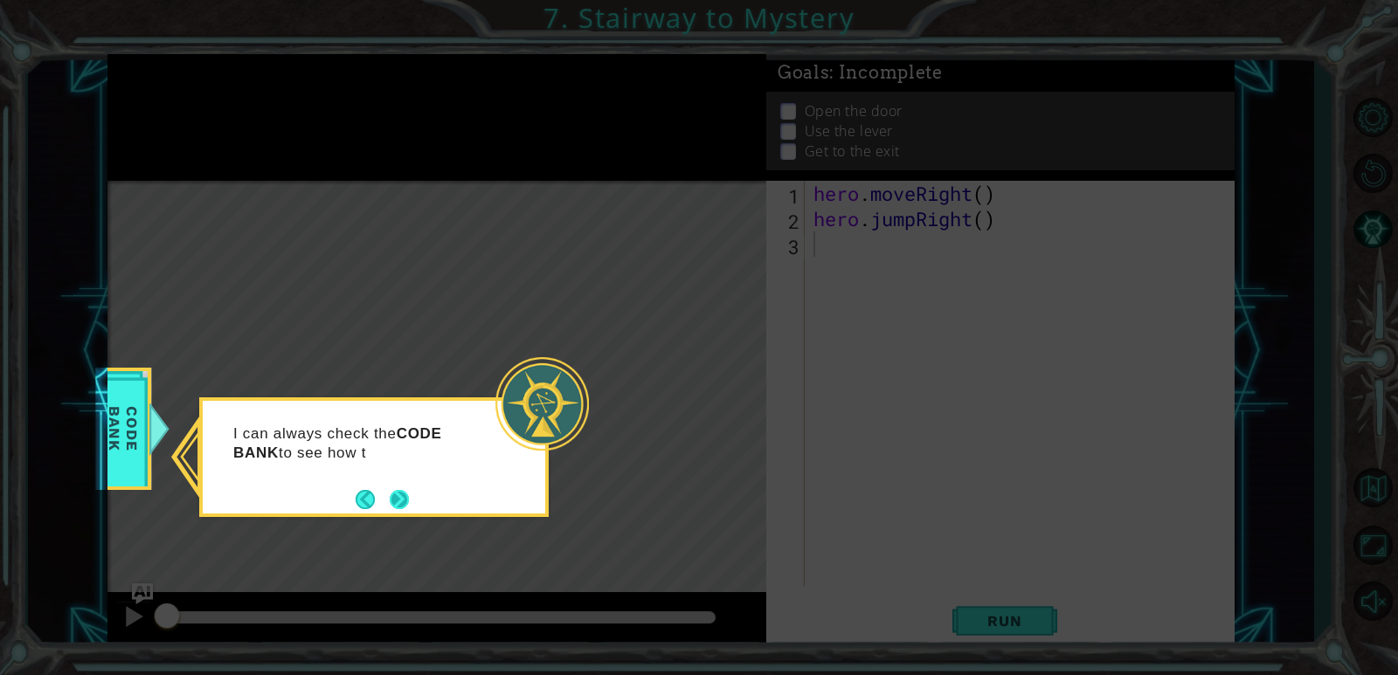
click at [405, 490] on button "Next" at bounding box center [399, 499] width 19 height 19
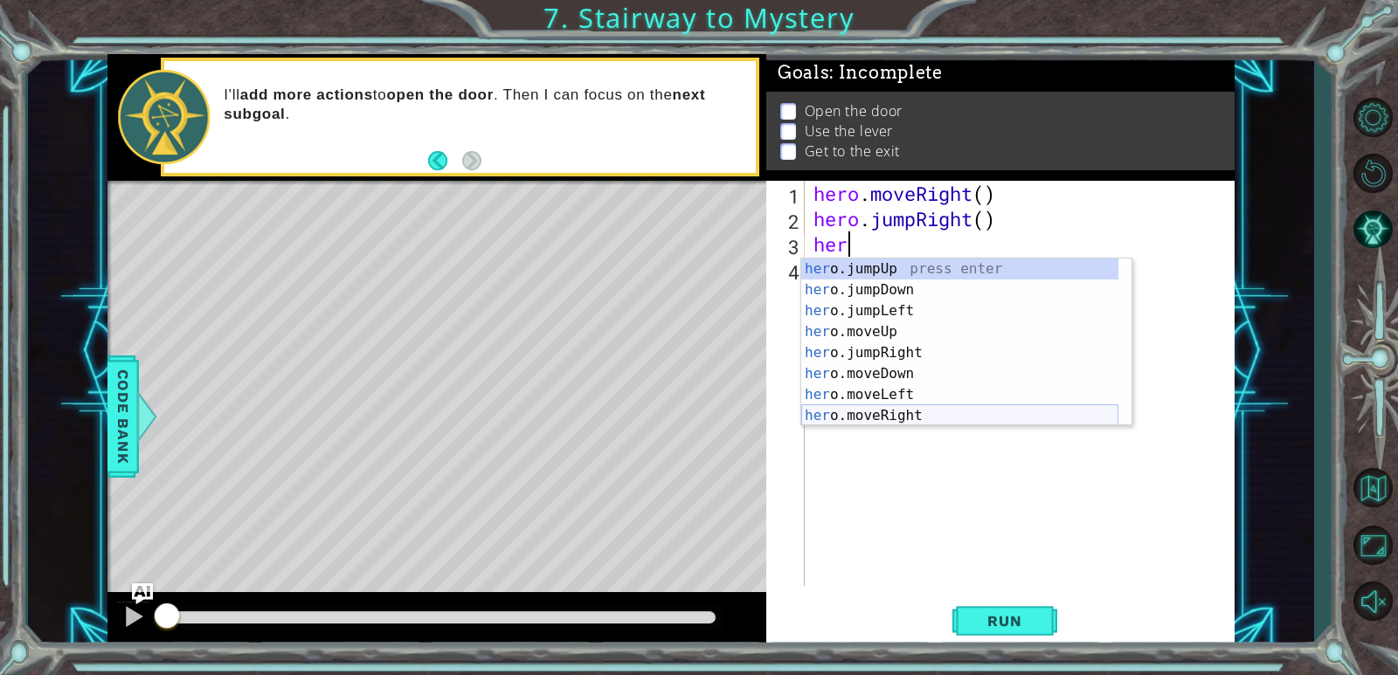
click at [906, 415] on div "her o.jumpUp press enter her o.jumpDown press enter her o.jumpLeft press enter …" at bounding box center [959, 364] width 317 height 210
type textarea "hero.moveRight(1)"
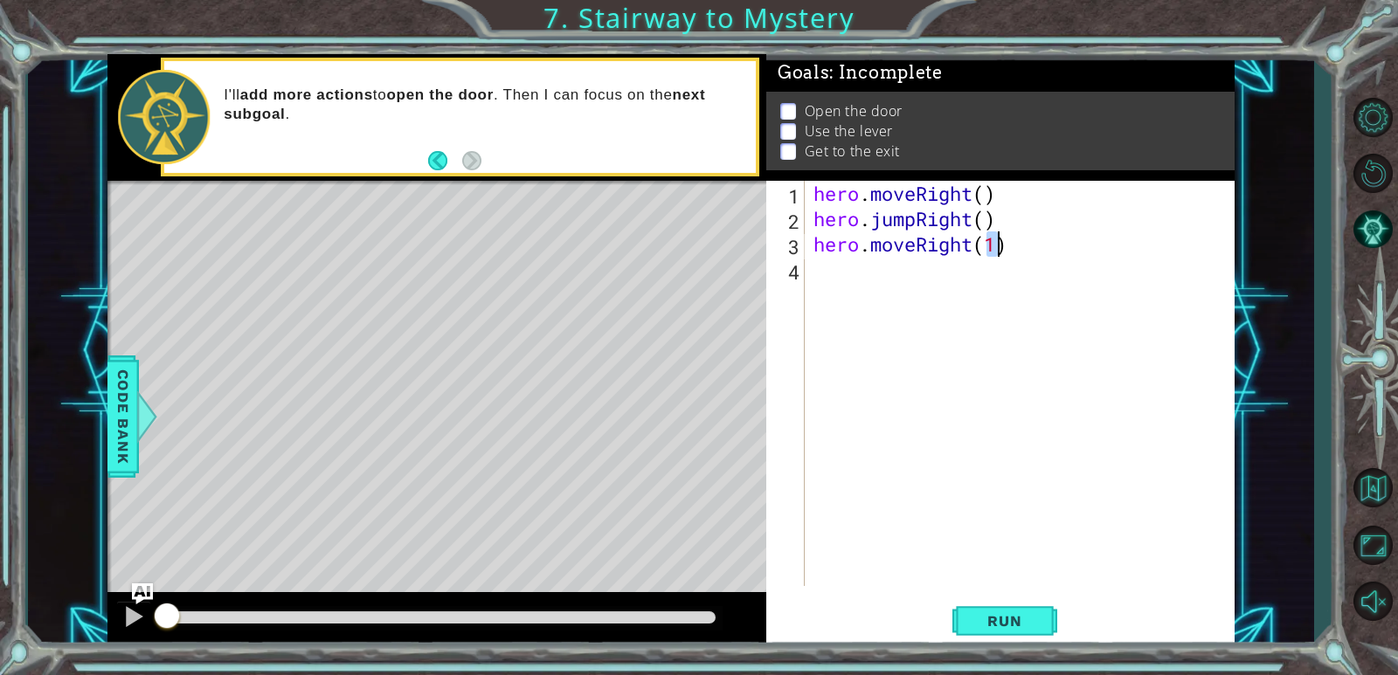
click at [906, 415] on div "hero . moveRight ( ) hero . jumpRight ( ) hero . moveRight ( 1 )" at bounding box center [1024, 409] width 428 height 456
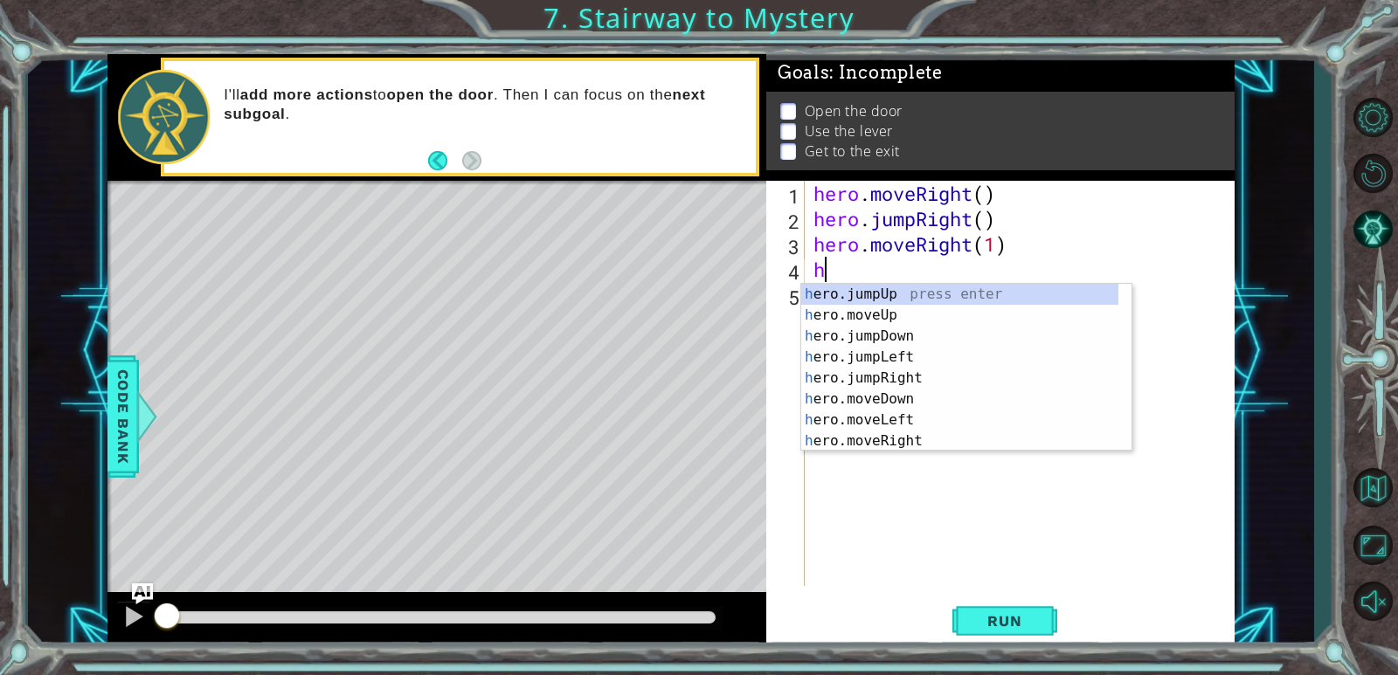
type textarea "he"
click at [899, 293] on div "he ro.jumpUp press enter he ro.jumpDown press enter he ro.jumpLeft press enter …" at bounding box center [959, 389] width 317 height 210
click at [899, 293] on div "hero . moveRight ( ) hero . jumpRight ( ) hero . moveRight ( 1 ) he" at bounding box center [1024, 409] width 428 height 456
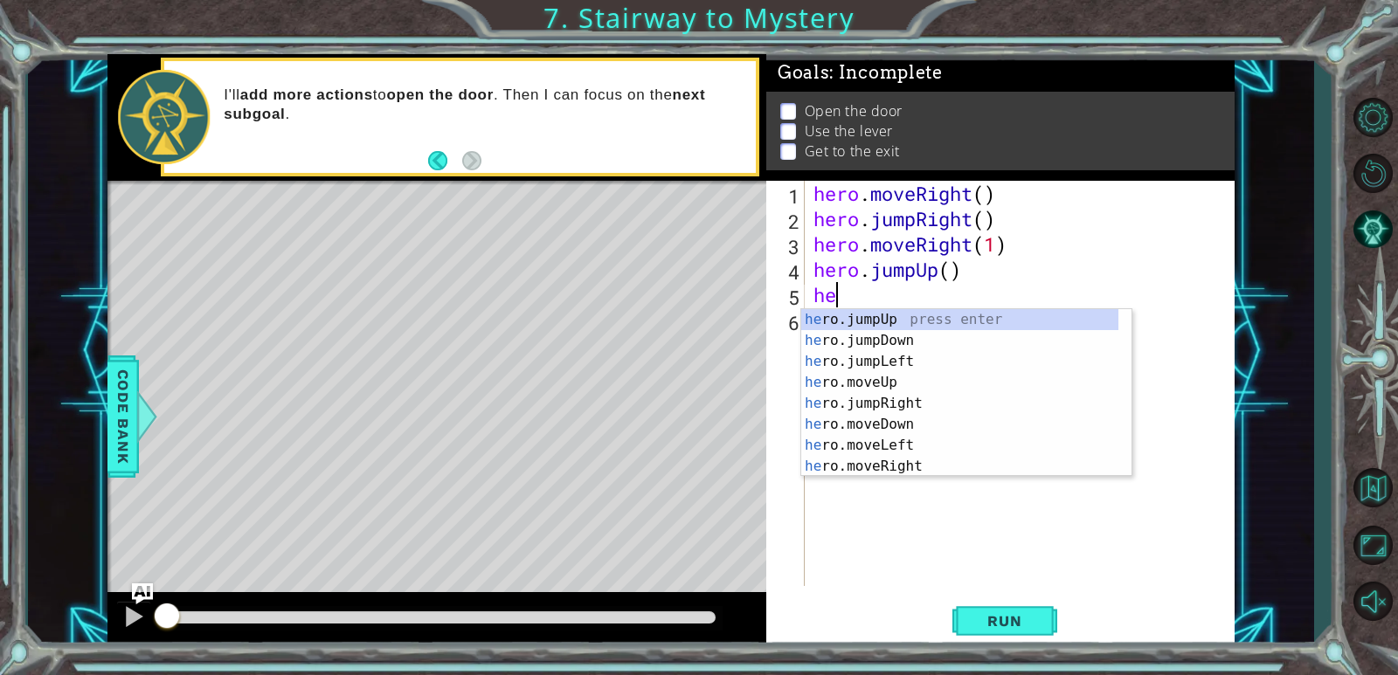
type textarea "her"
click at [820, 397] on div "her o.jumpUp press enter her o.jumpDown press enter her o.jumpLeft press enter …" at bounding box center [959, 414] width 317 height 210
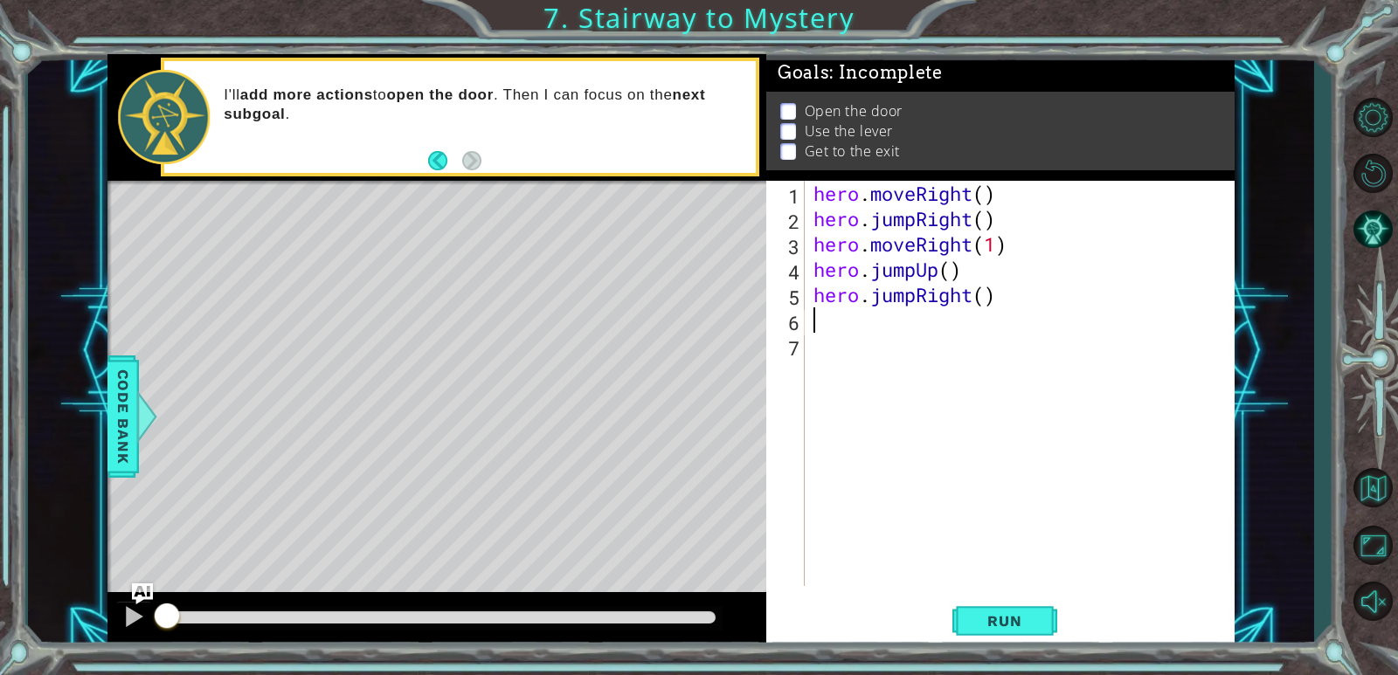
click at [820, 397] on div "hero . moveRight ( ) hero . jumpRight ( ) hero . moveRight ( 1 ) hero . jumpUp …" at bounding box center [1024, 409] width 428 height 456
click at [965, 301] on div "hero . moveRight ( ) hero . jumpRight ( ) hero . moveRight ( 1 ) hero . jumpUp …" at bounding box center [1024, 409] width 428 height 456
click at [972, 300] on div "hero . moveRight ( ) hero . jumpRight ( ) hero . moveRight ( 1 ) hero . jumpUp …" at bounding box center [1024, 409] width 428 height 456
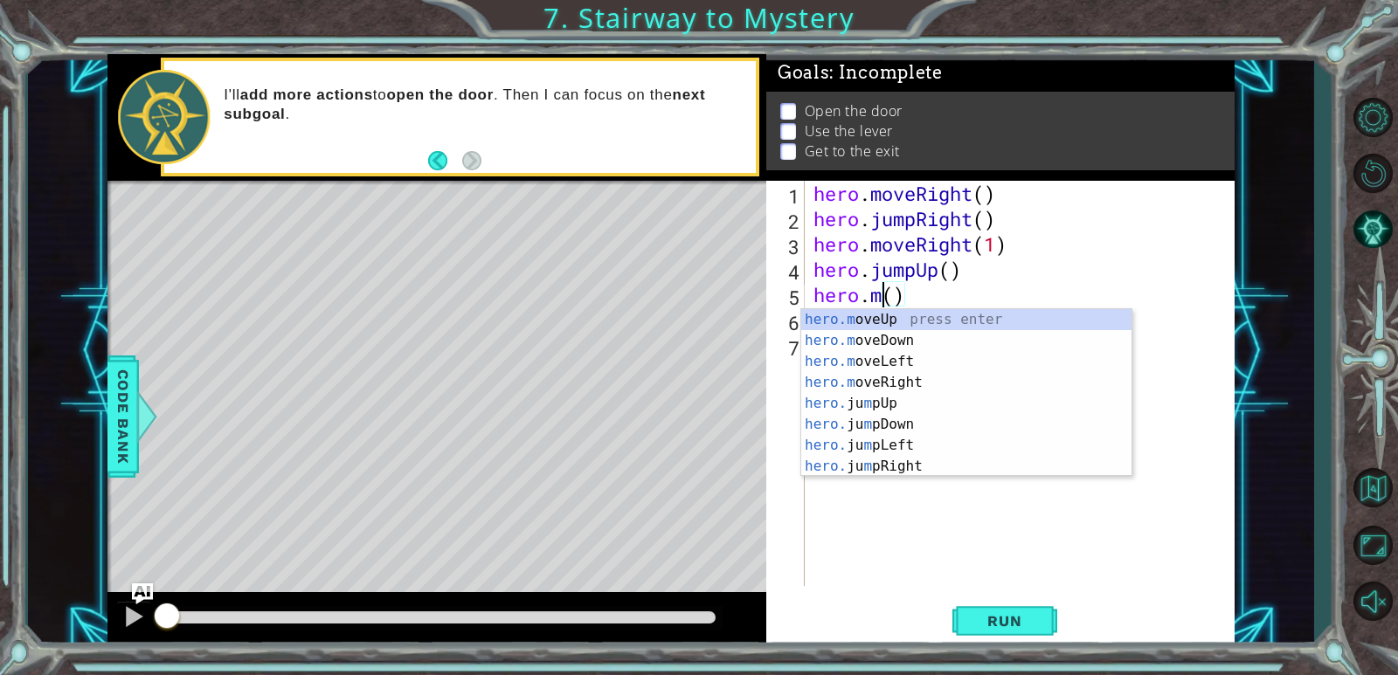
scroll to position [0, 3]
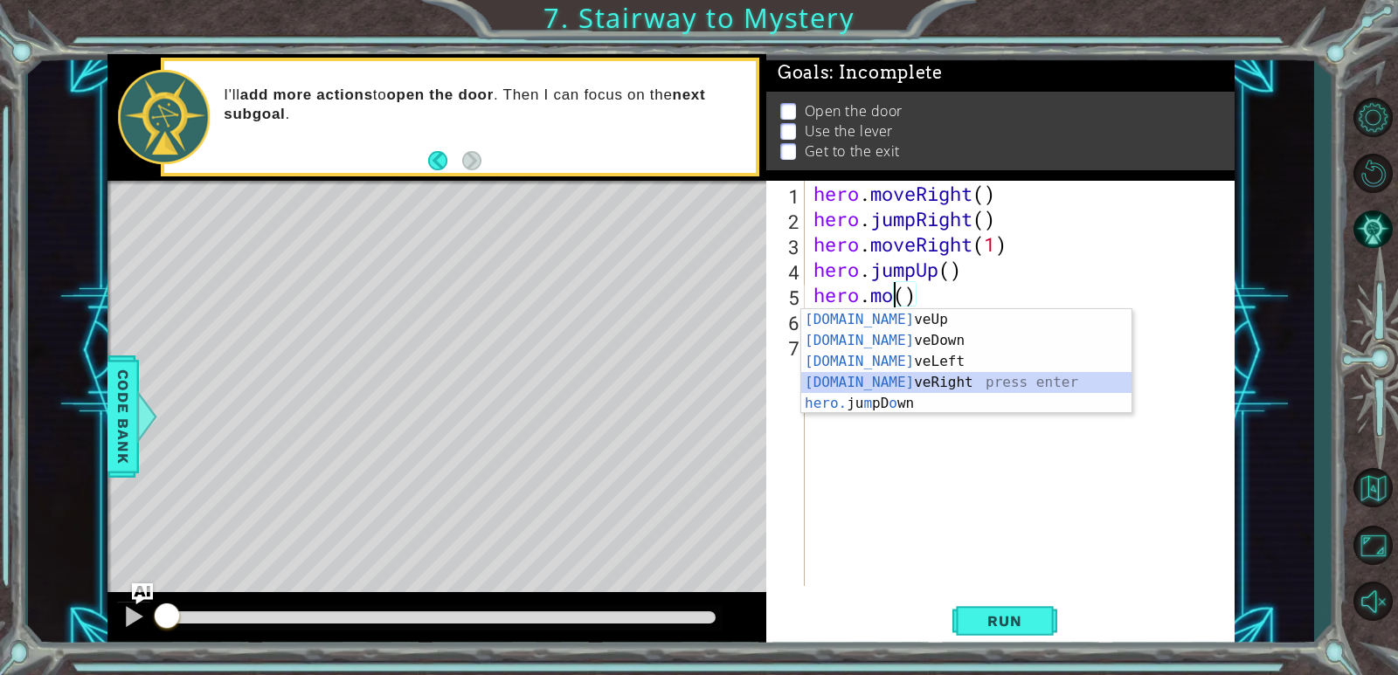
click at [907, 376] on div "[DOMAIN_NAME] veUp press enter [DOMAIN_NAME] veDown press enter [DOMAIN_NAME] v…" at bounding box center [966, 382] width 330 height 147
type textarea "hero.moveRight(1)"
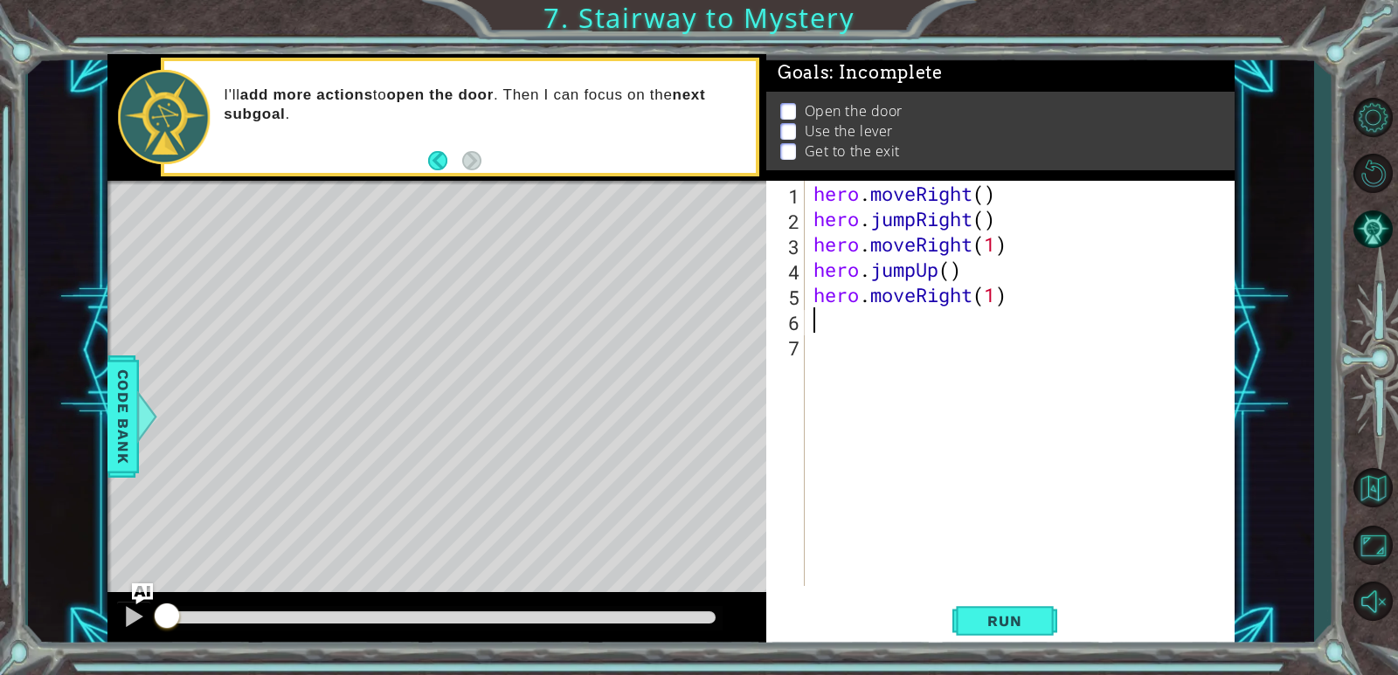
click at [813, 327] on div "hero . moveRight ( ) hero . jumpRight ( ) hero . moveRight ( 1 ) hero . jumpUp …" at bounding box center [1024, 409] width 428 height 456
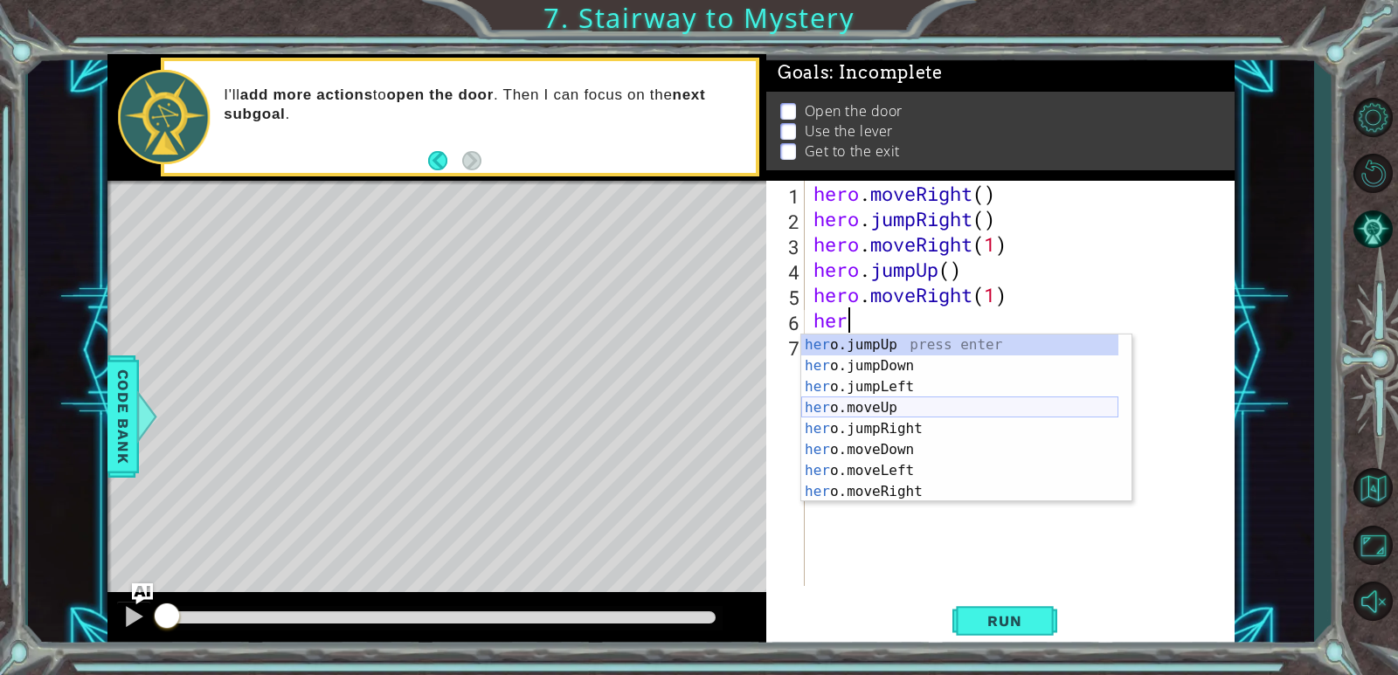
click at [867, 405] on div "her o.jumpUp press enter her o.jumpDown press enter her o.jumpLeft press enter …" at bounding box center [959, 440] width 317 height 210
type textarea "hero.moveUp(1)"
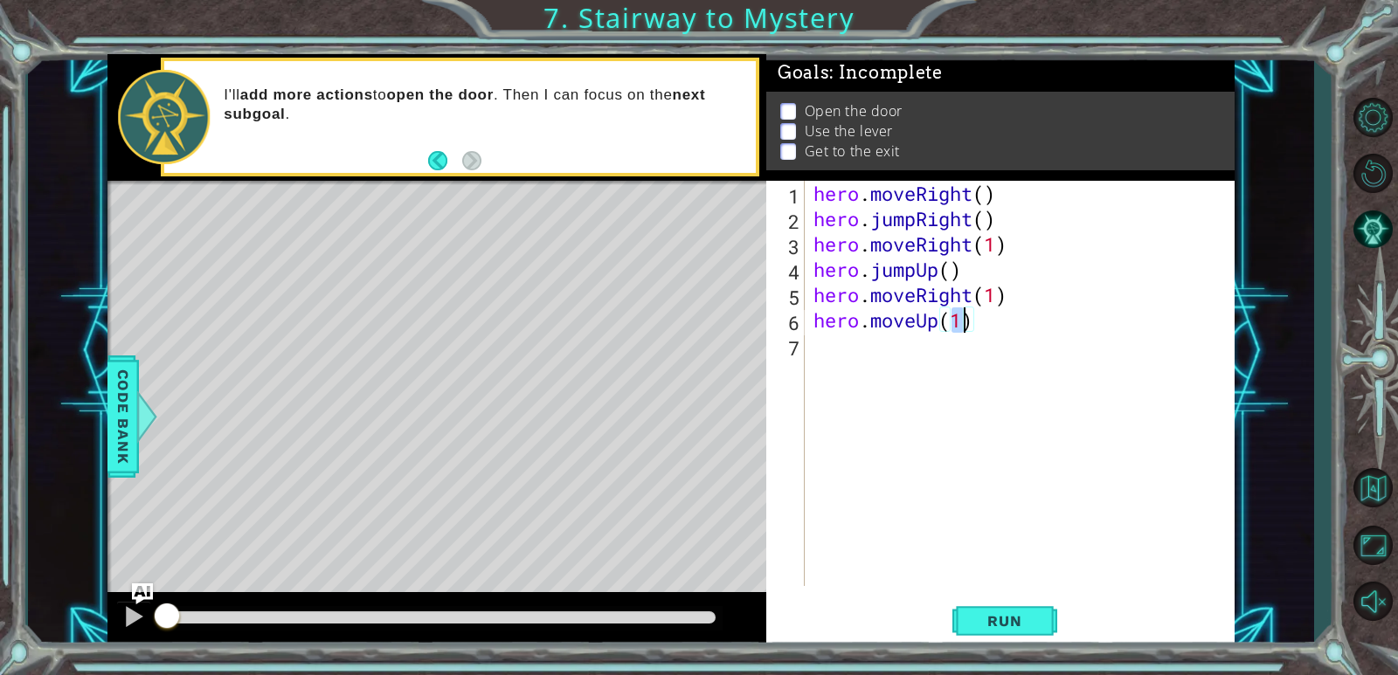
click at [812, 347] on div "hero . moveRight ( ) hero . jumpRight ( ) hero . moveRight ( 1 ) hero . jumpUp …" at bounding box center [1024, 409] width 428 height 456
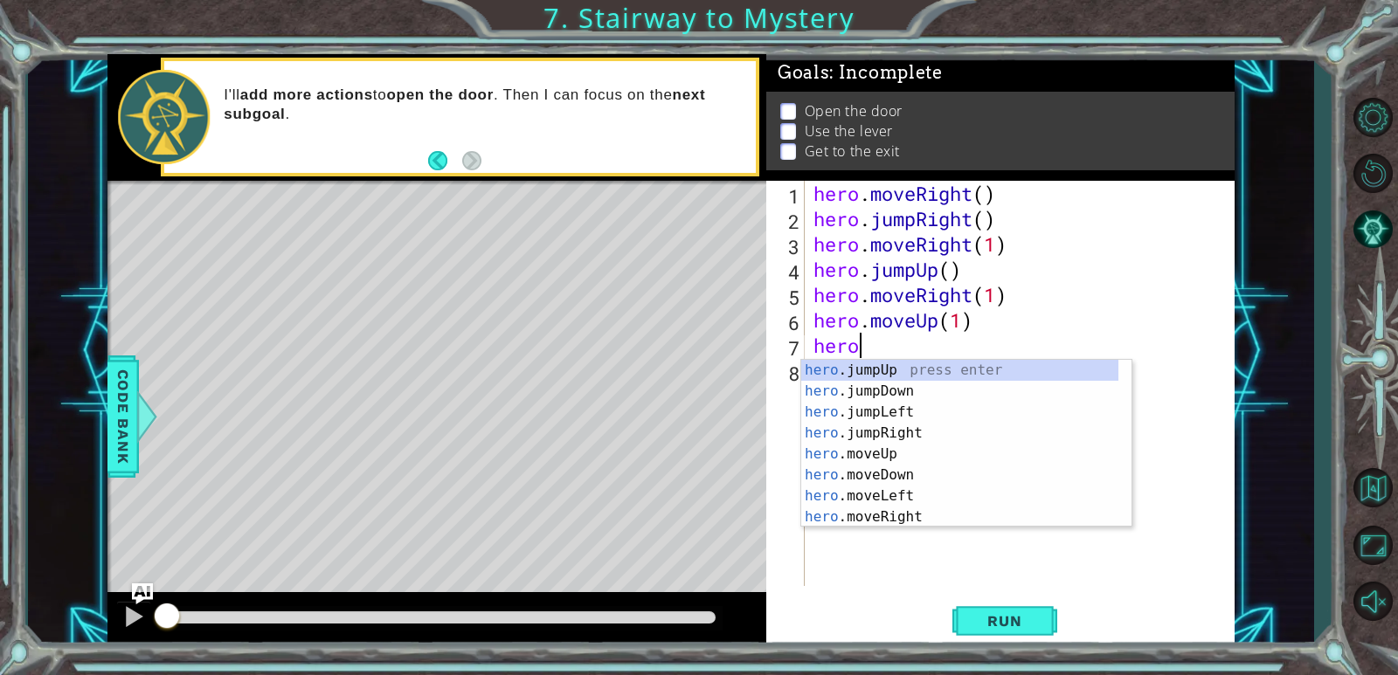
scroll to position [0, 1]
click at [875, 509] on div "hero .jumpUp press enter hero .jumpDown press enter hero .jumpLeft press enter …" at bounding box center [959, 465] width 317 height 210
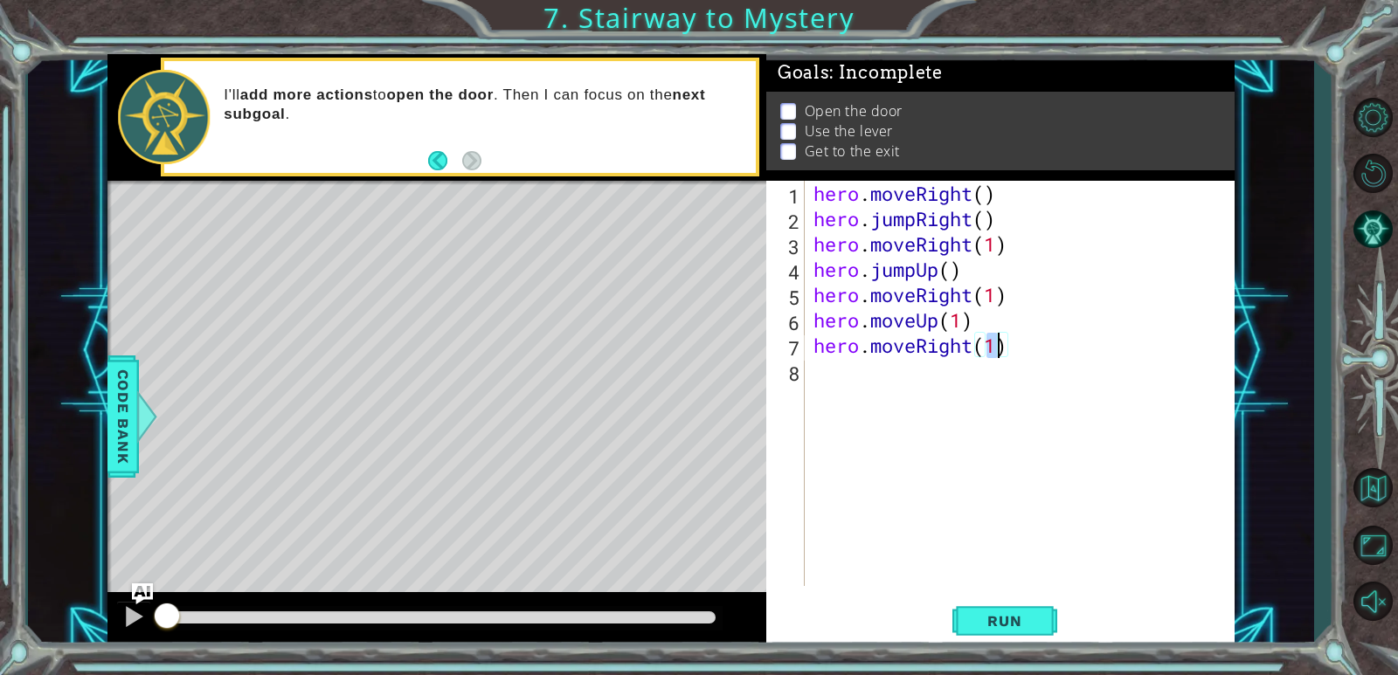
scroll to position [0, 8]
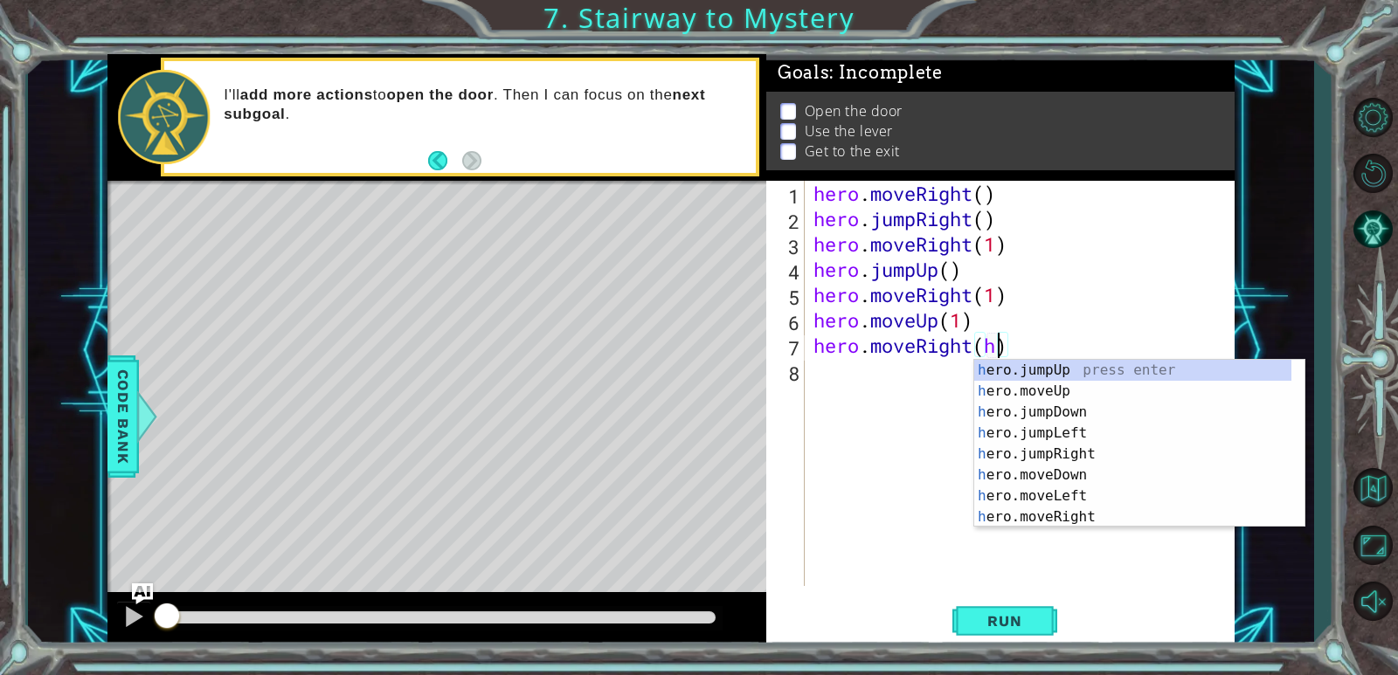
type textarea "hero.moveRight()"
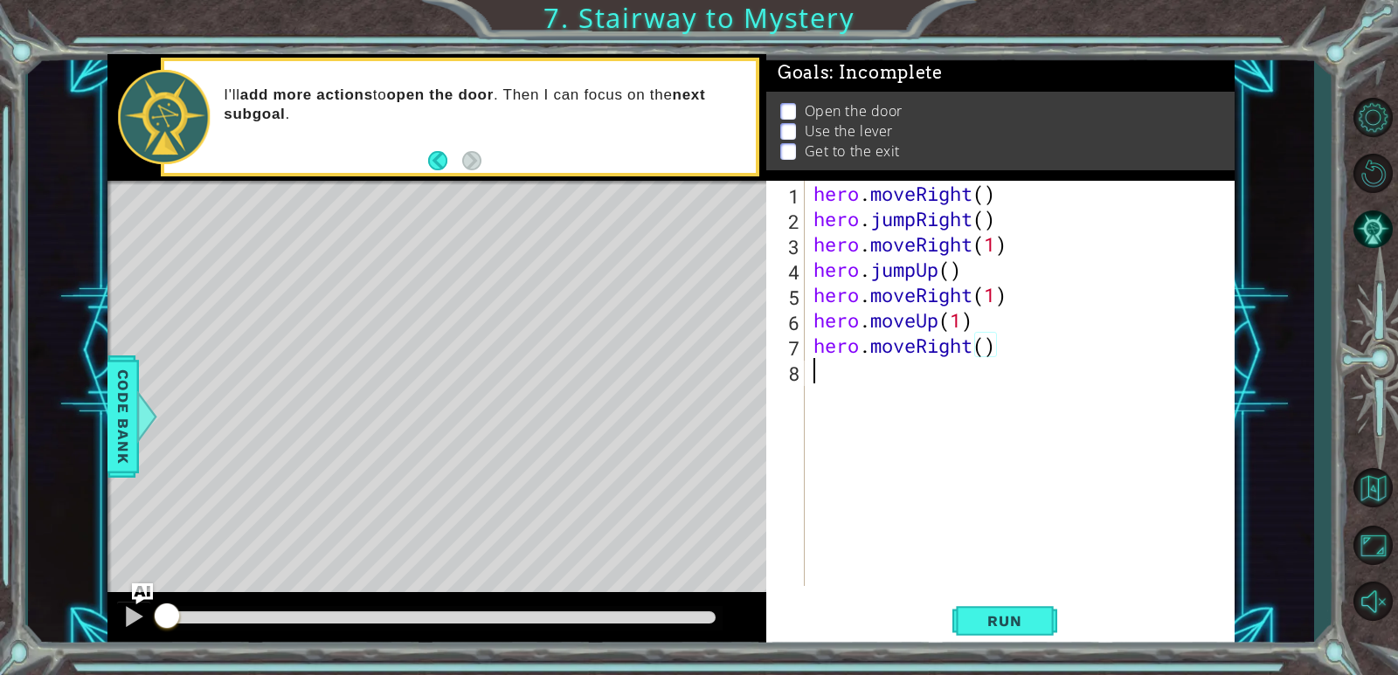
click at [814, 364] on div "hero . moveRight ( ) hero . jumpRight ( ) hero . moveRight ( 1 ) hero . jumpUp …" at bounding box center [1024, 409] width 428 height 456
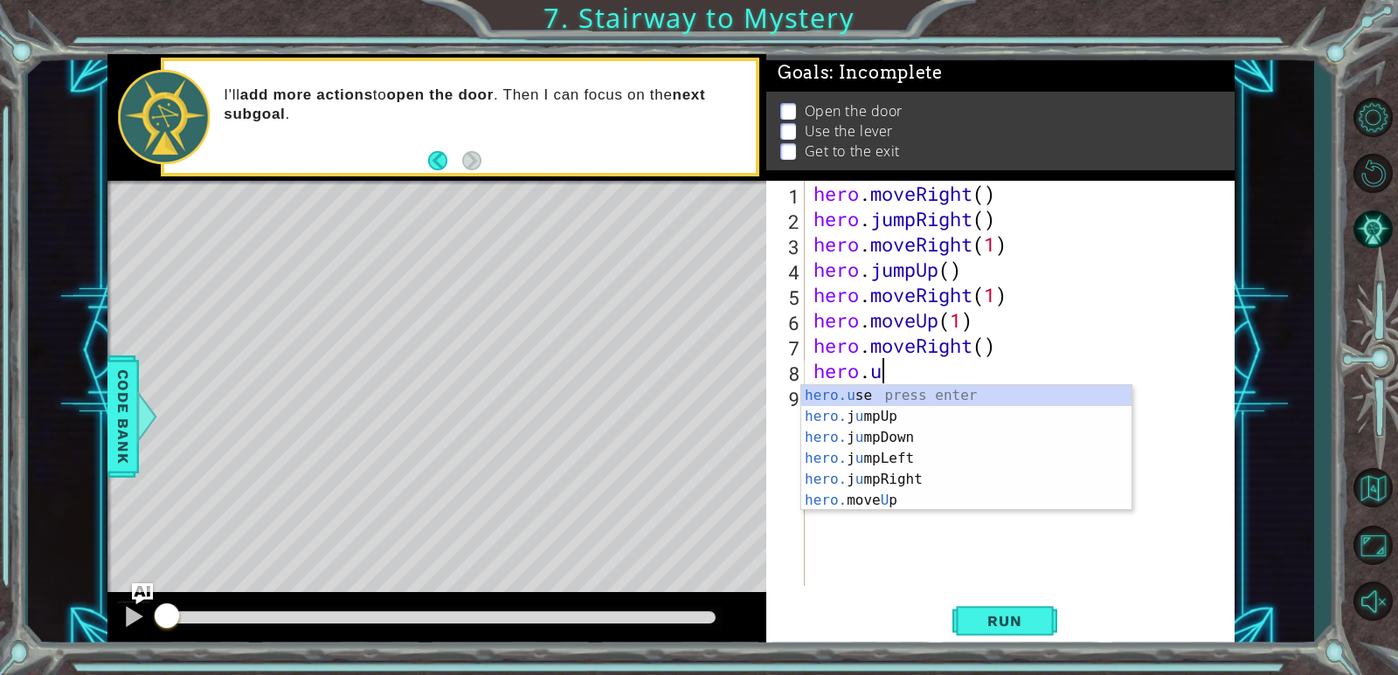
scroll to position [0, 3]
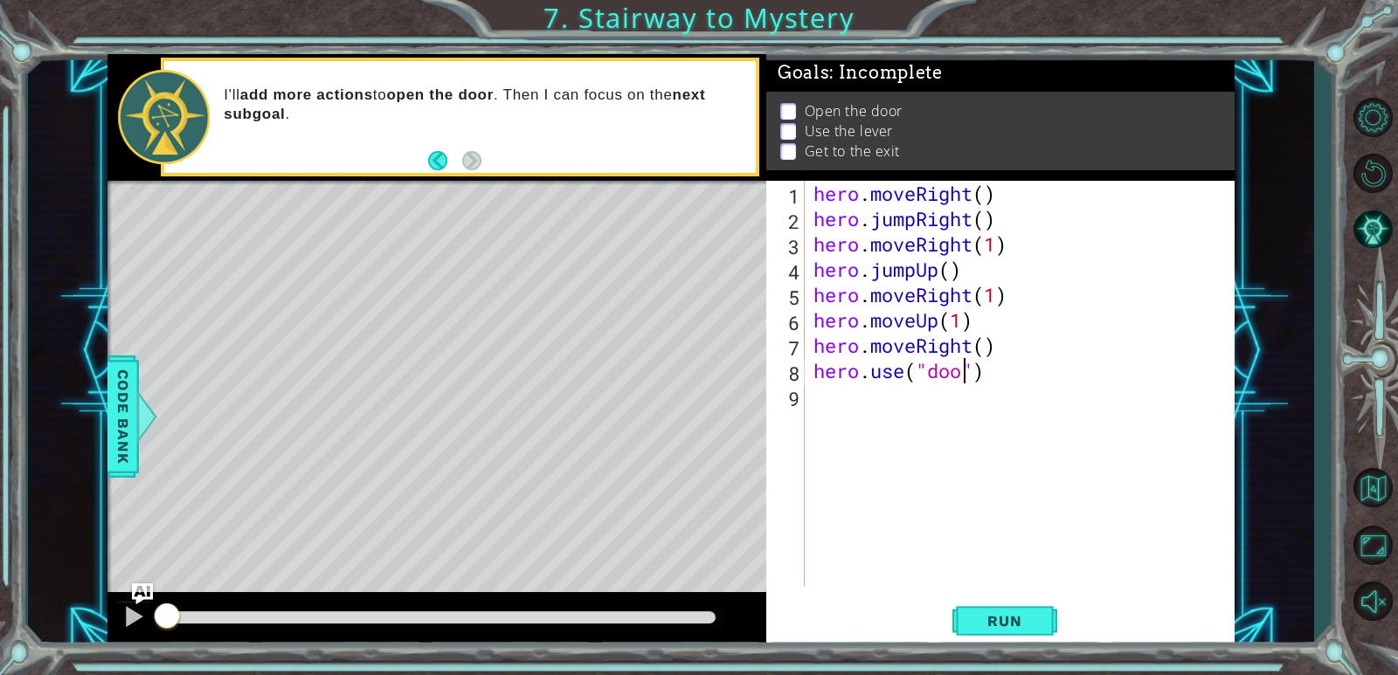
type textarea "hero.use("door")"
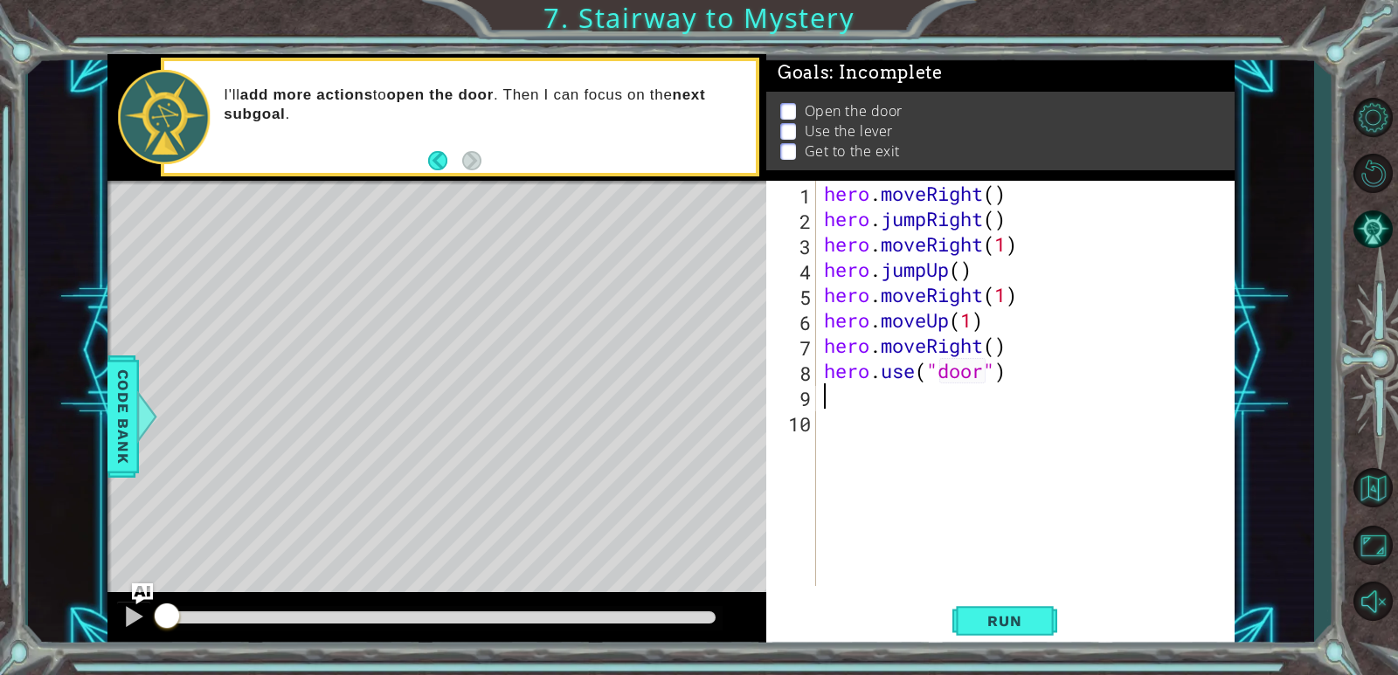
scroll to position [0, 0]
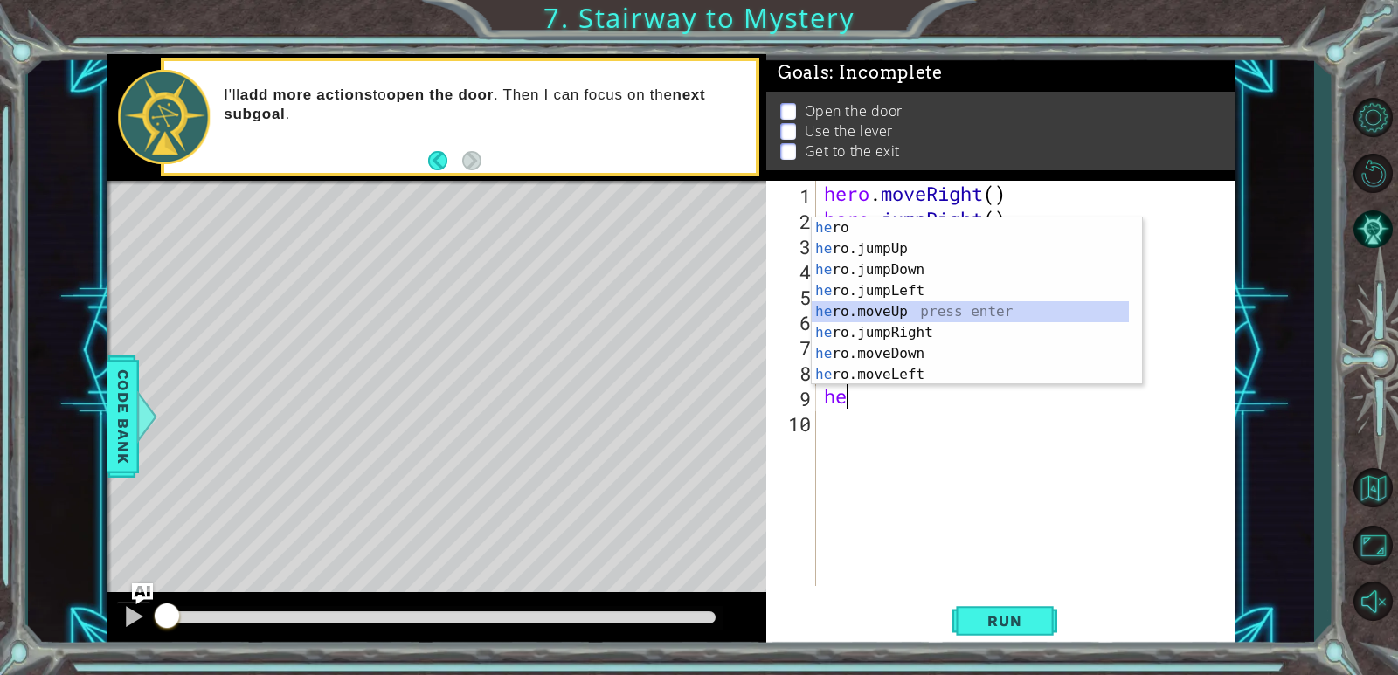
click at [884, 304] on div "he ro press enter he ro.jumpUp press enter he ro.jumpDown press enter he ro.jum…" at bounding box center [970, 323] width 317 height 210
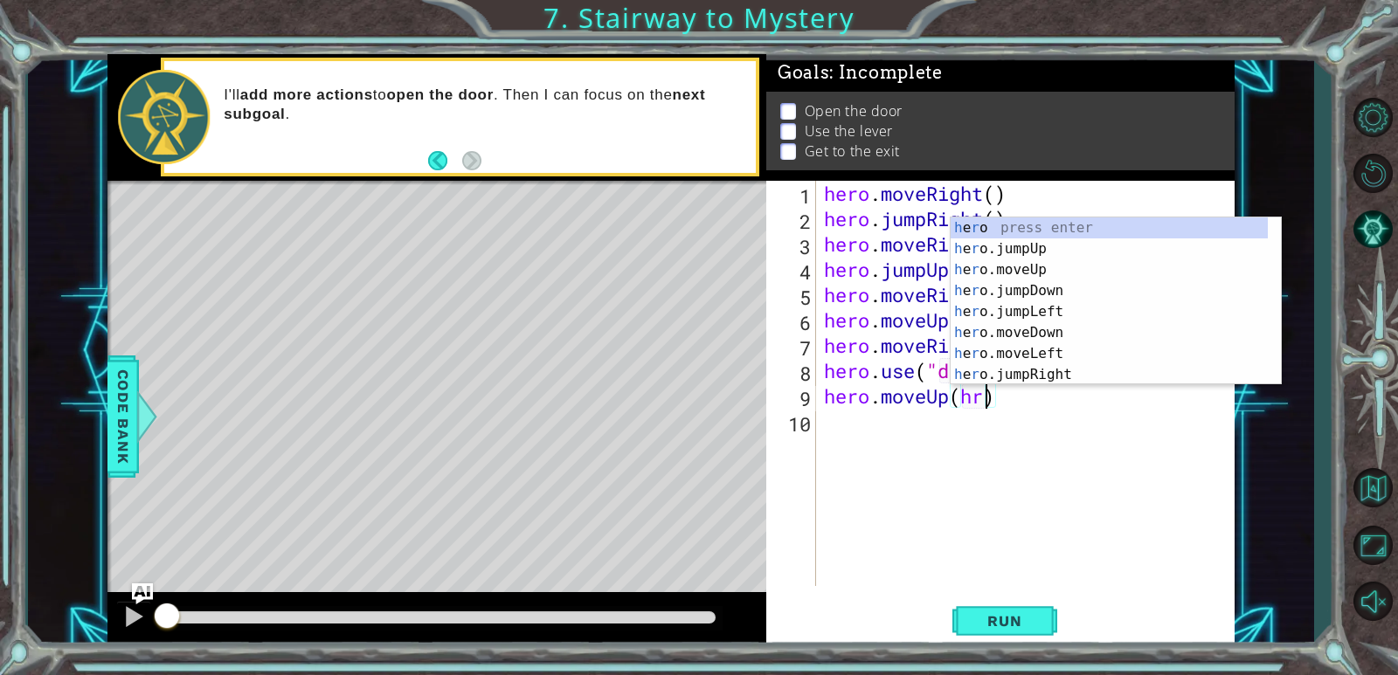
scroll to position [0, 7]
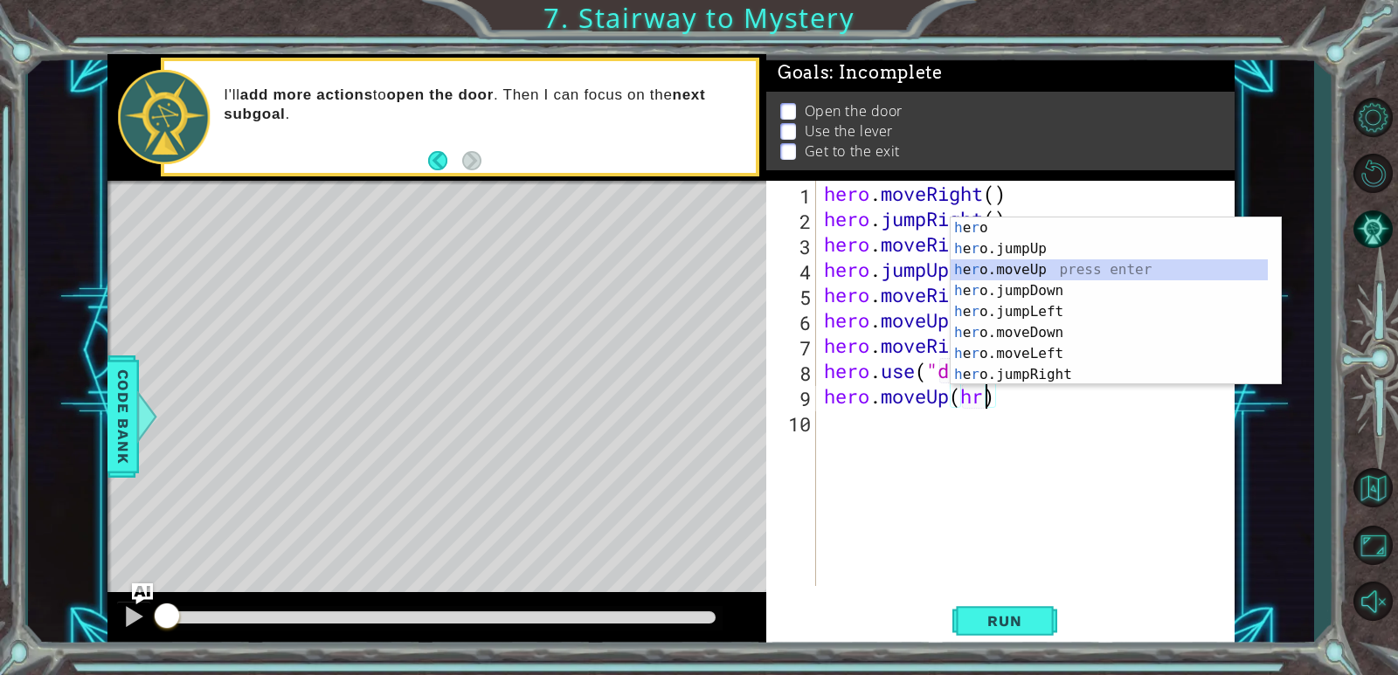
click at [980, 265] on div "h e r o press enter h e r o.jumpUp press enter h e r o.moveUp press enter h e r…" at bounding box center [1109, 323] width 317 height 210
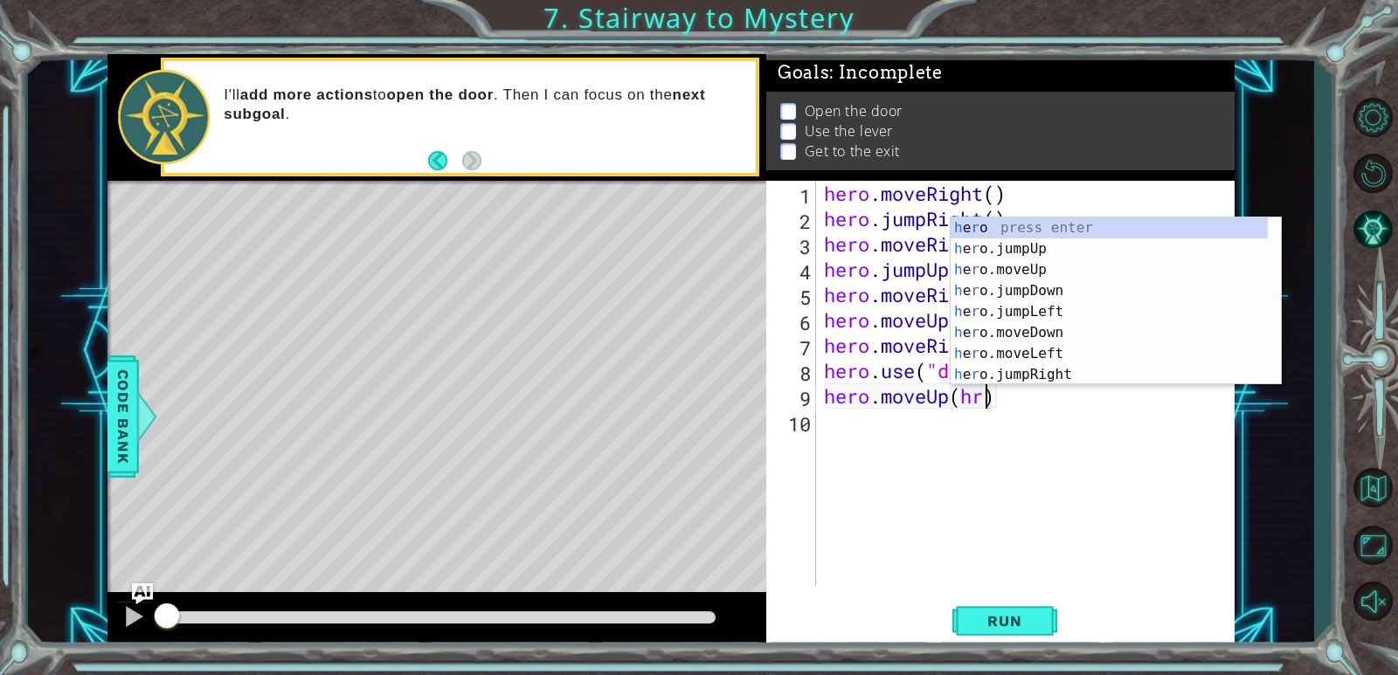
scroll to position [0, 6]
type textarea "hero.moveUp()"
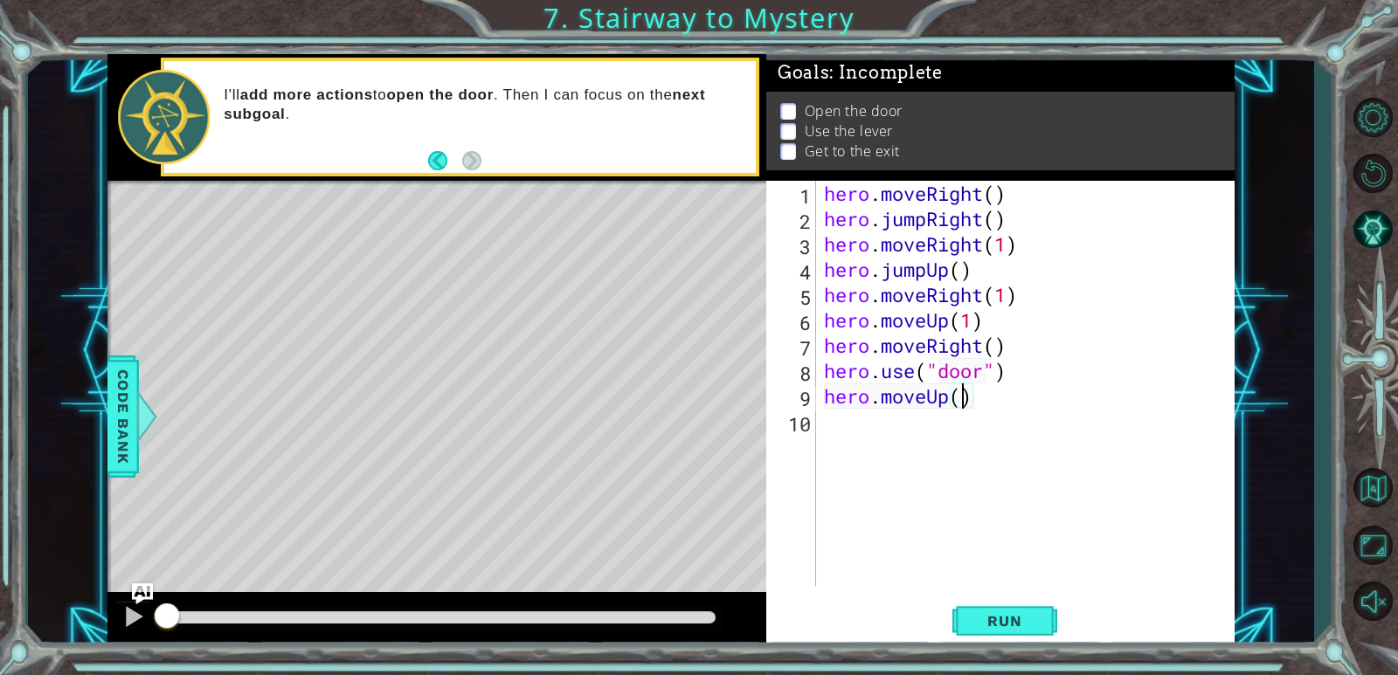
scroll to position [0, 0]
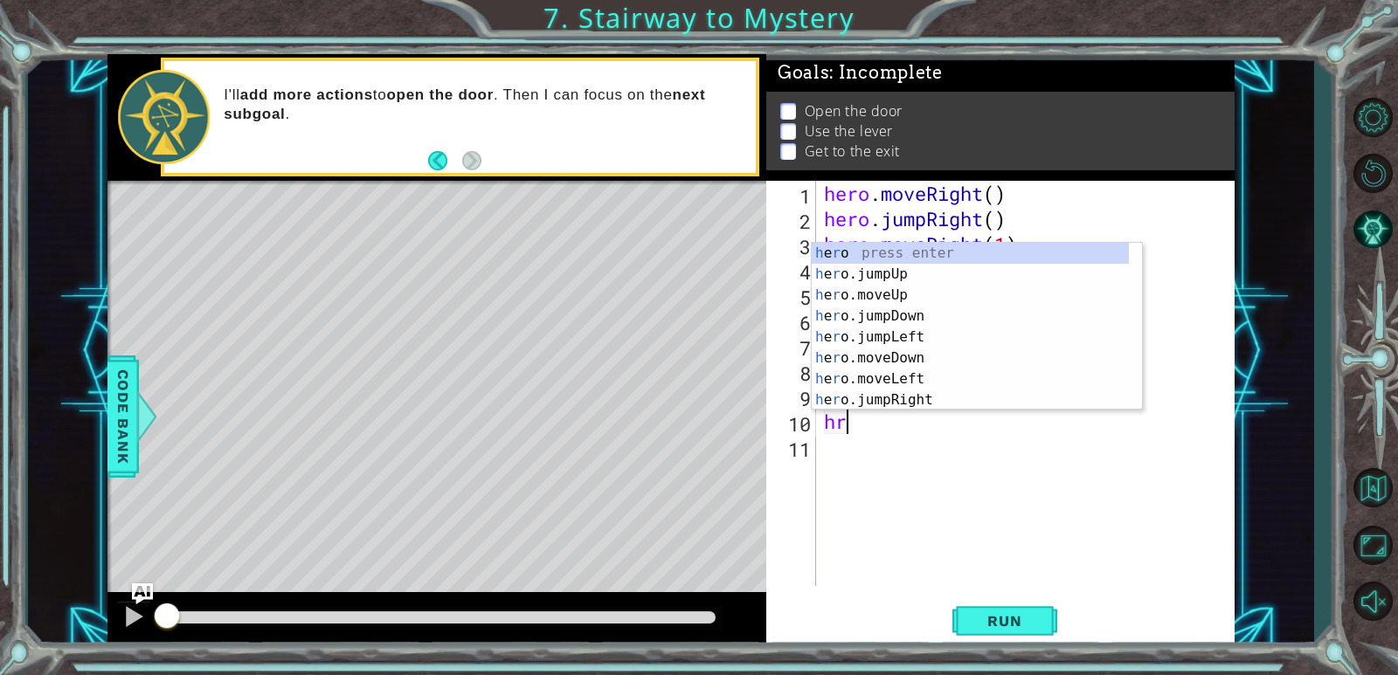
type textarea "hro"
click at [857, 330] on div "h e ro press enter h e ro .jumpUp press enter h e ro .moveUp press enter h e ro…" at bounding box center [970, 348] width 317 height 210
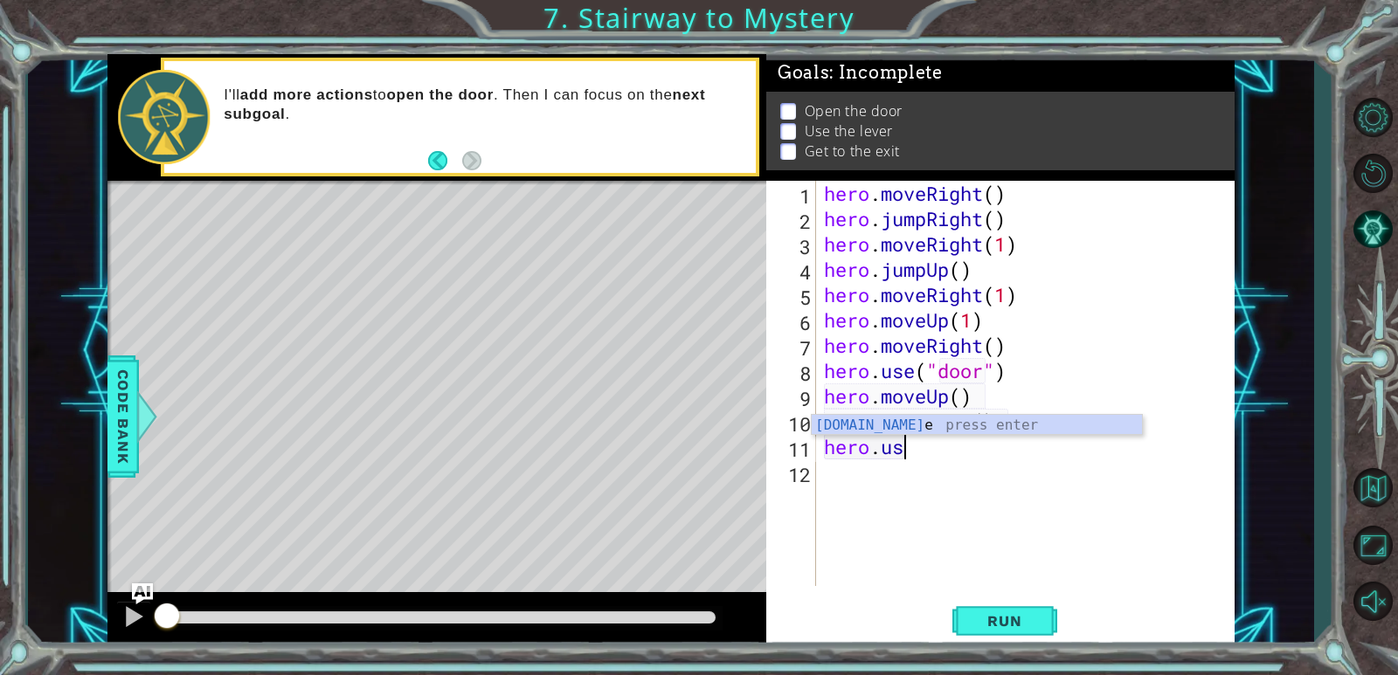
scroll to position [0, 3]
type textarea "hero.use("lever")"
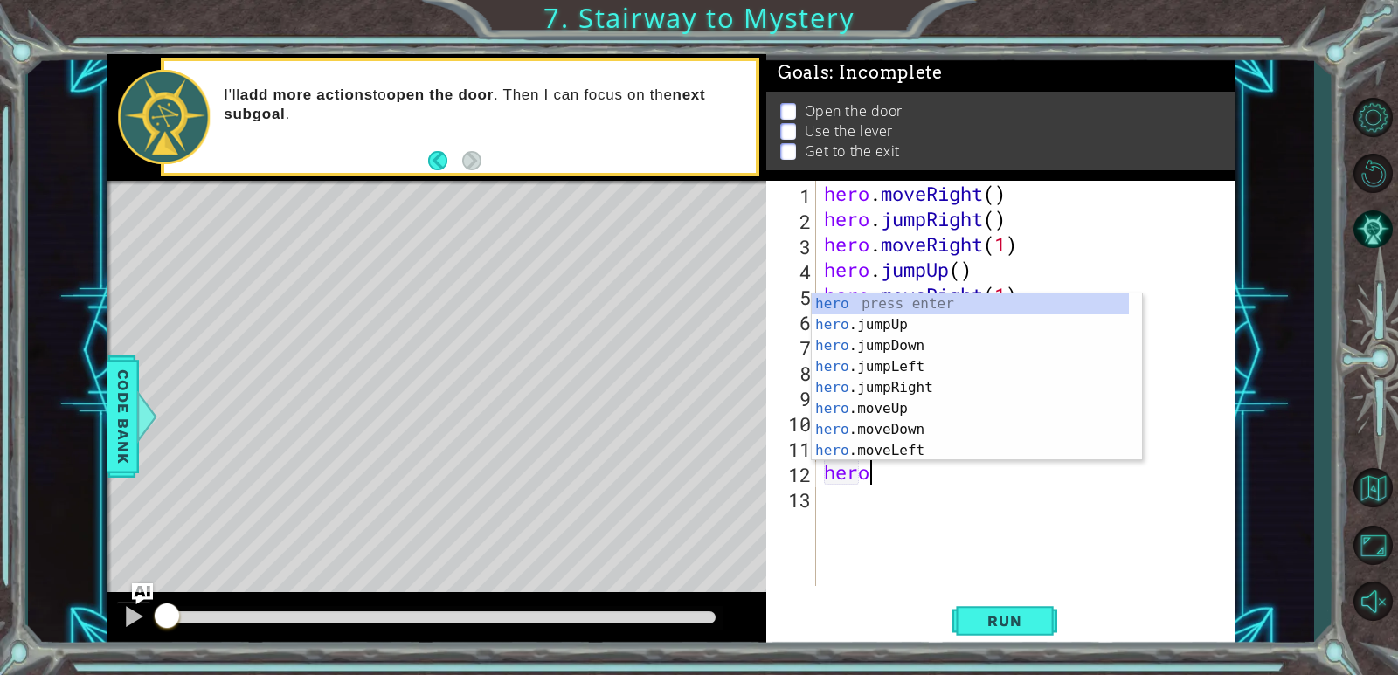
scroll to position [0, 1]
click at [882, 448] on div "hero press enter hero .jumpUp press enter hero .jumpDown press enter hero .jump…" at bounding box center [970, 399] width 317 height 210
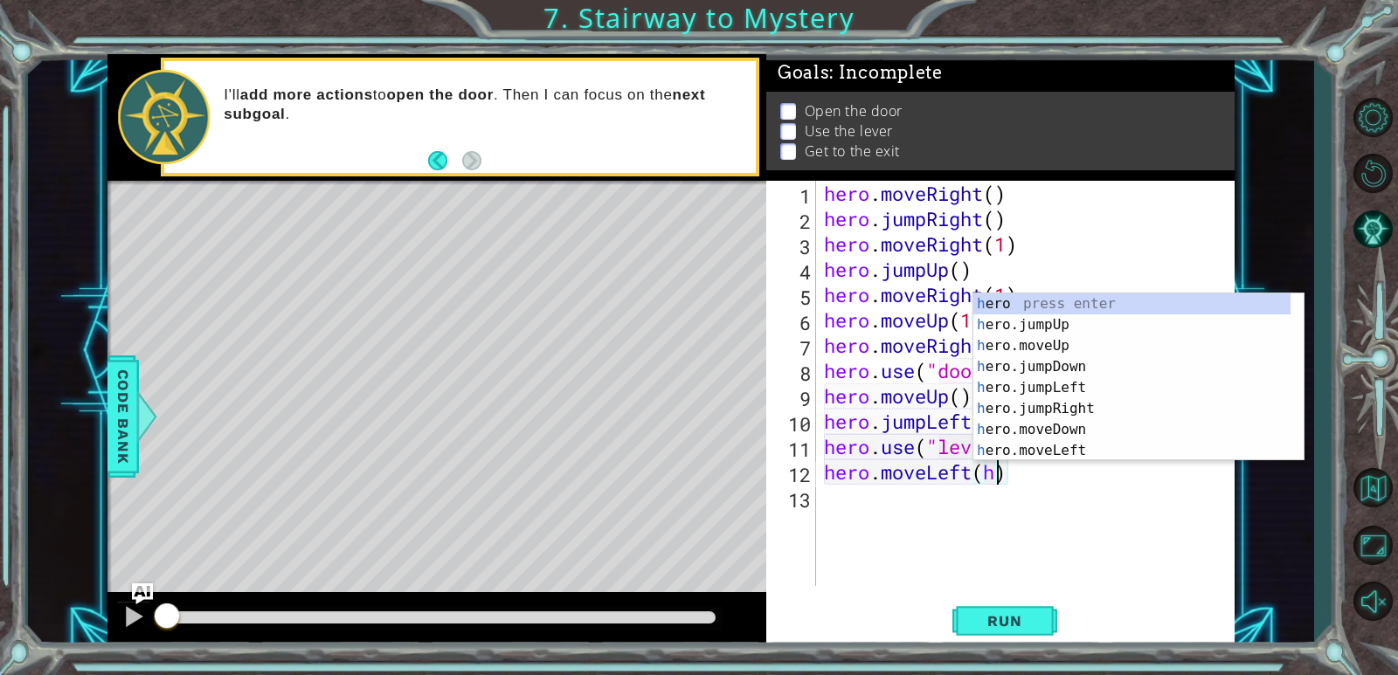
scroll to position [0, 8]
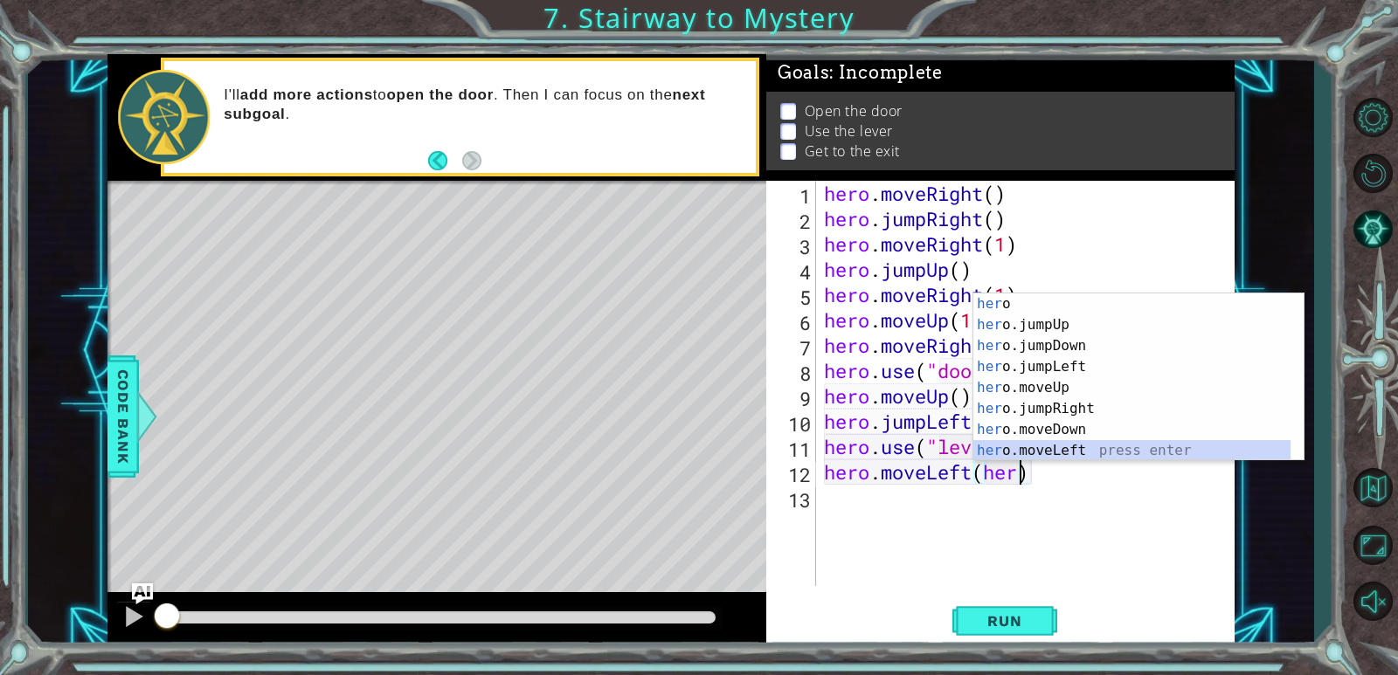
click at [1007, 453] on div "her o press enter her o.jumpUp press enter her o.jumpDown press enter her o.jum…" at bounding box center [1131, 399] width 317 height 210
click at [1007, 453] on div "hero . moveRight ( ) hero . jumpRight ( ) hero . moveRight ( 1 ) hero . jumpUp …" at bounding box center [1029, 409] width 418 height 456
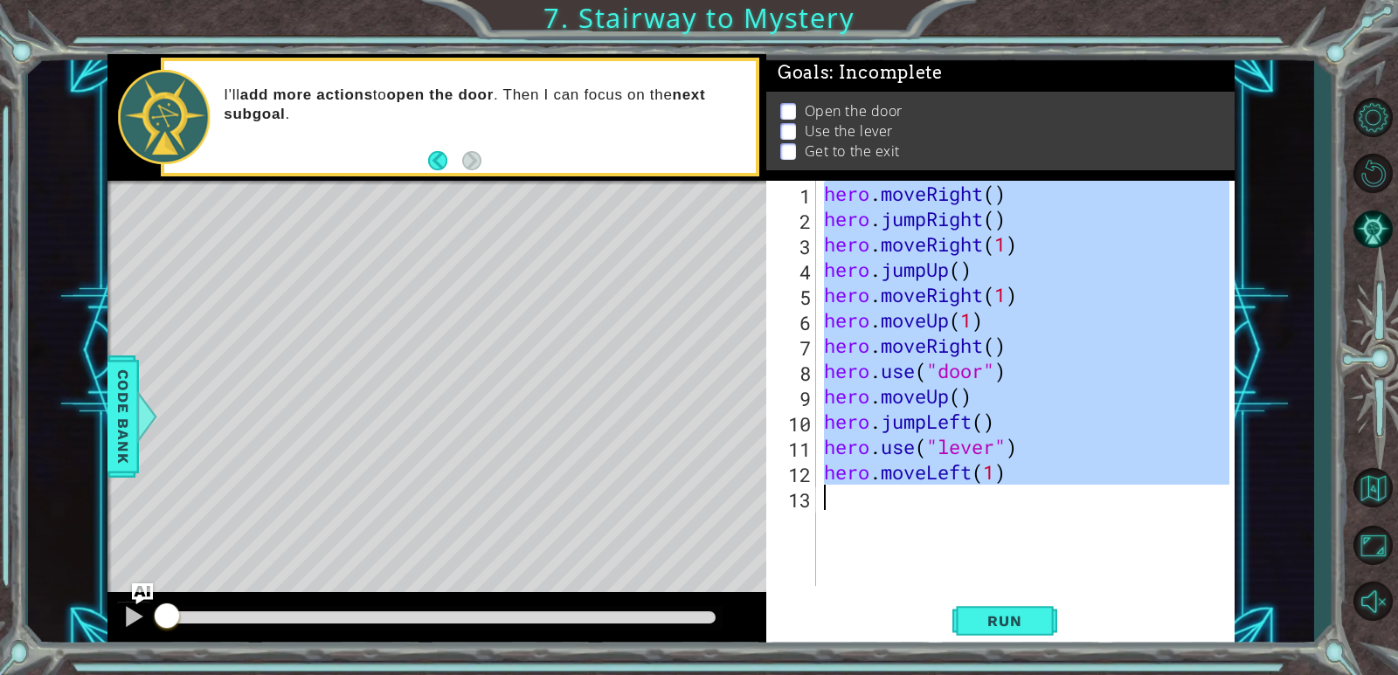
type textarea "hero.moveLeft(1)"
click at [837, 505] on div "hero . moveRight ( ) hero . jumpRight ( ) hero . moveRight ( 1 ) hero . jumpUp …" at bounding box center [1024, 383] width 409 height 405
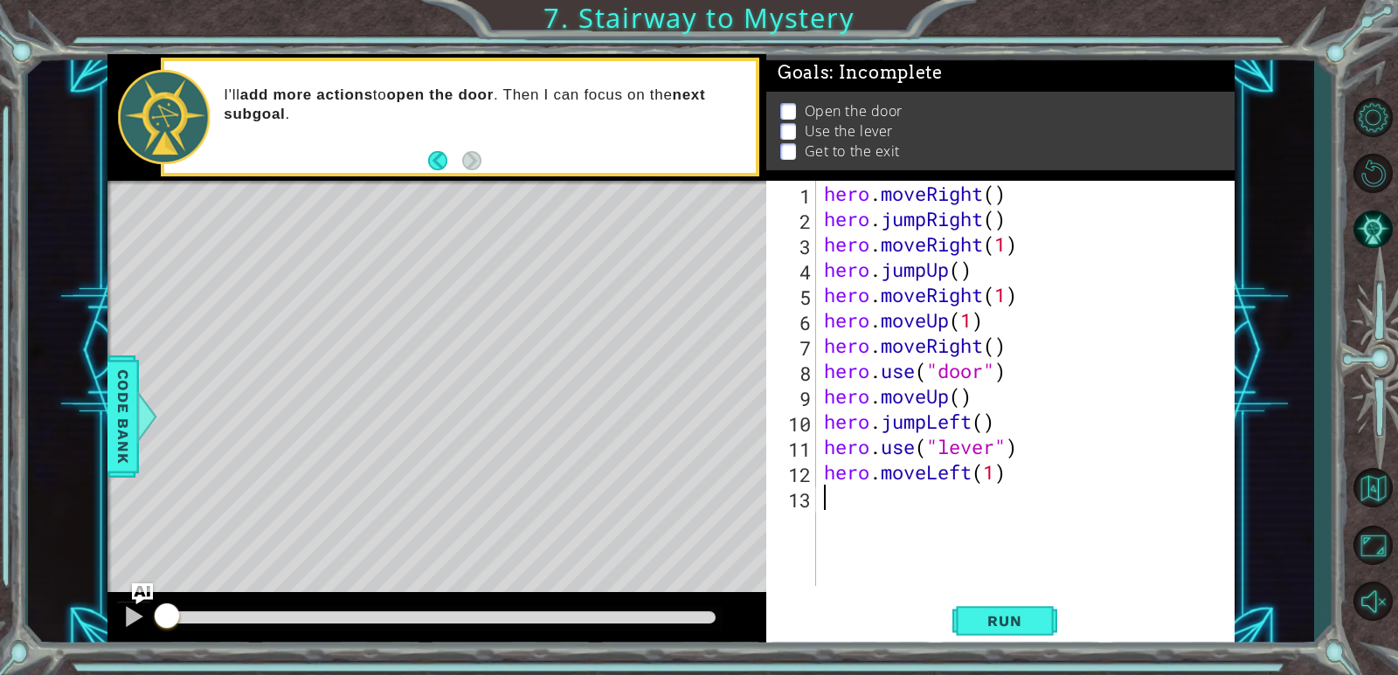
click at [996, 472] on div "hero . moveRight ( ) hero . jumpRight ( ) hero . moveRight ( 1 ) hero . jumpUp …" at bounding box center [1029, 409] width 418 height 456
type textarea "hero.moveLeft(2)"
click at [853, 506] on div "hero . moveRight ( ) hero . jumpRight ( ) hero . moveRight ( 1 ) hero . jumpUp …" at bounding box center [1029, 409] width 418 height 456
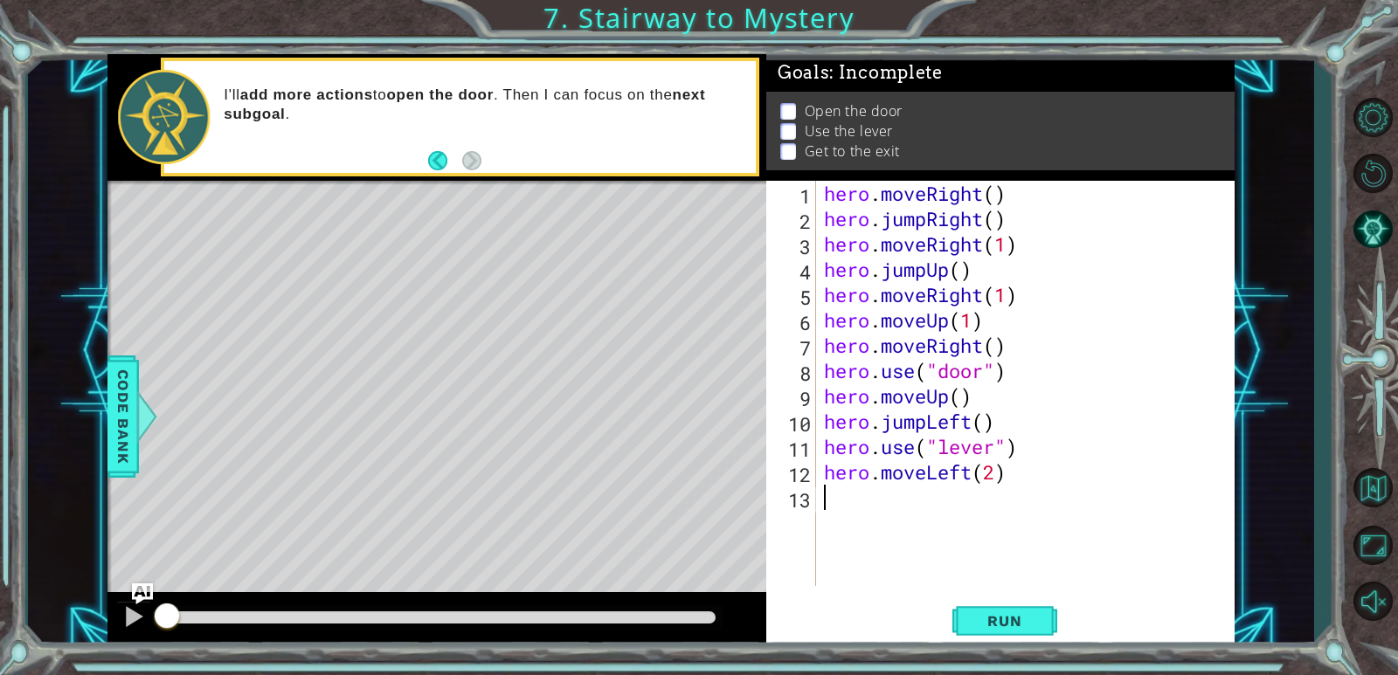
scroll to position [0, 0]
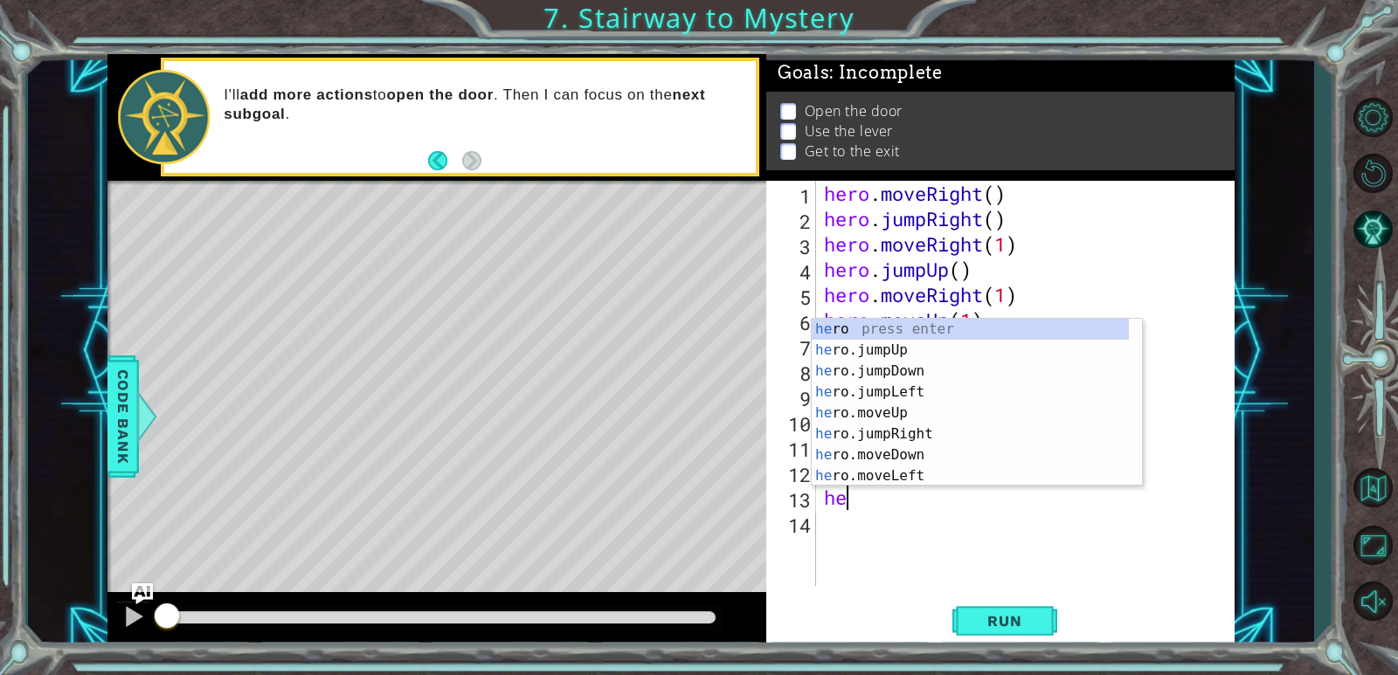
type textarea "her"
click at [905, 348] on div "her o press enter her o.jumpUp press enter her o.jumpDown press enter her o.jum…" at bounding box center [970, 424] width 317 height 210
click at [905, 348] on div "hero . moveRight ( ) hero . jumpRight ( ) hero . moveRight ( 1 ) hero . jumpUp …" at bounding box center [1029, 409] width 418 height 456
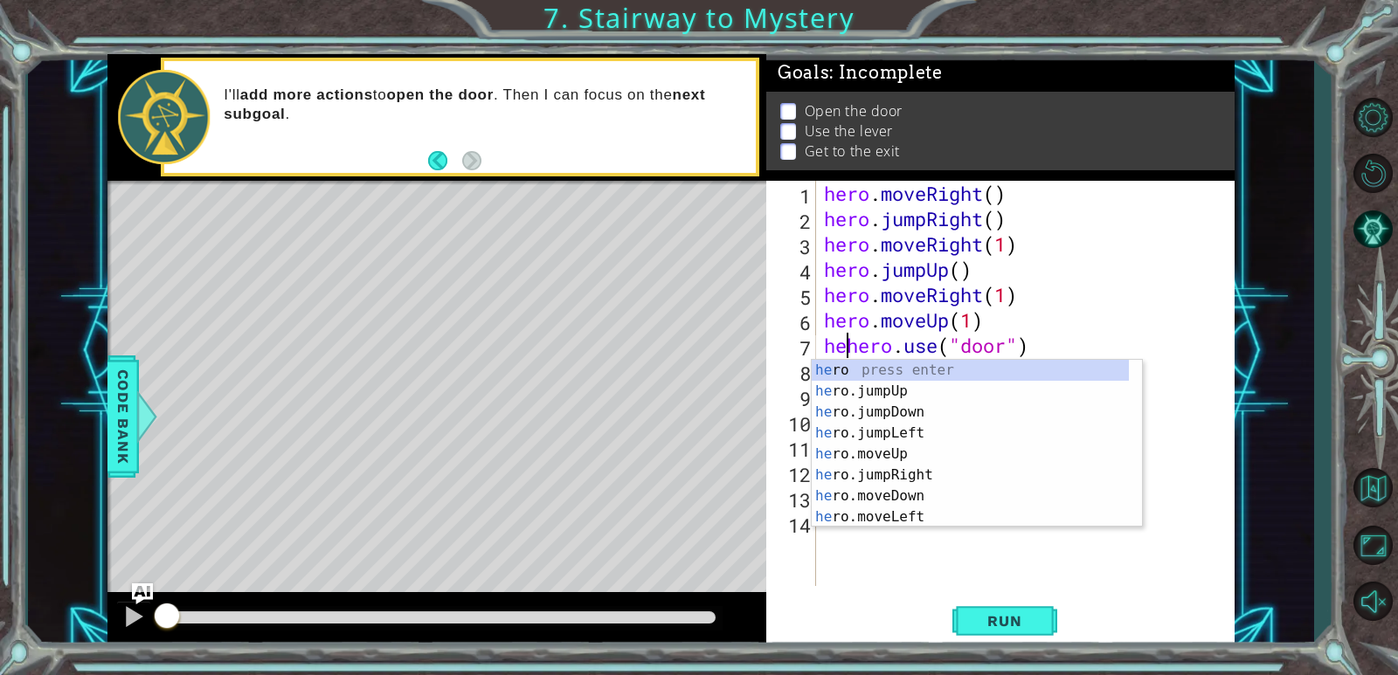
scroll to position [0, 1]
type textarea "hero.use("door")"
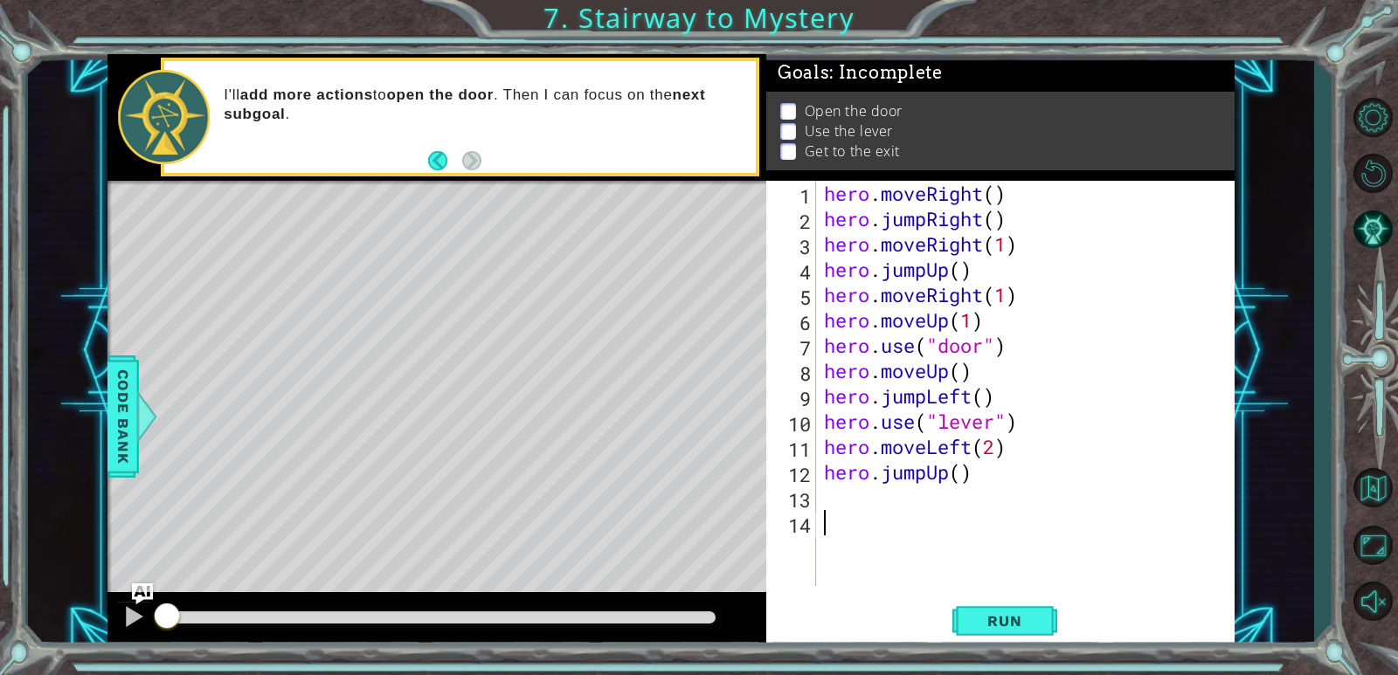
click at [839, 512] on div "hero . moveRight ( ) hero . jumpRight ( ) hero . moveRight ( 1 ) hero . jumpUp …" at bounding box center [1029, 409] width 418 height 456
click at [839, 495] on div "hero . moveRight ( ) hero . jumpRight ( ) hero . moveRight ( 1 ) hero . jumpUp …" at bounding box center [1029, 409] width 418 height 456
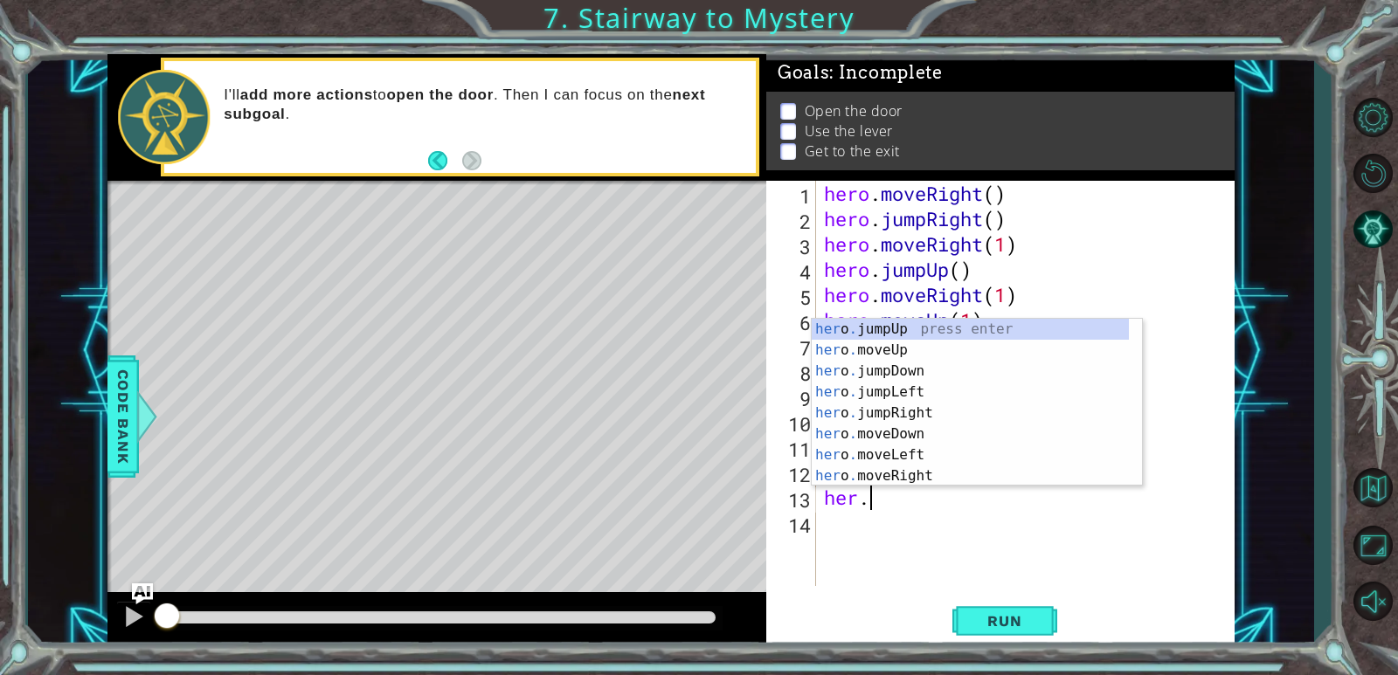
scroll to position [0, 2]
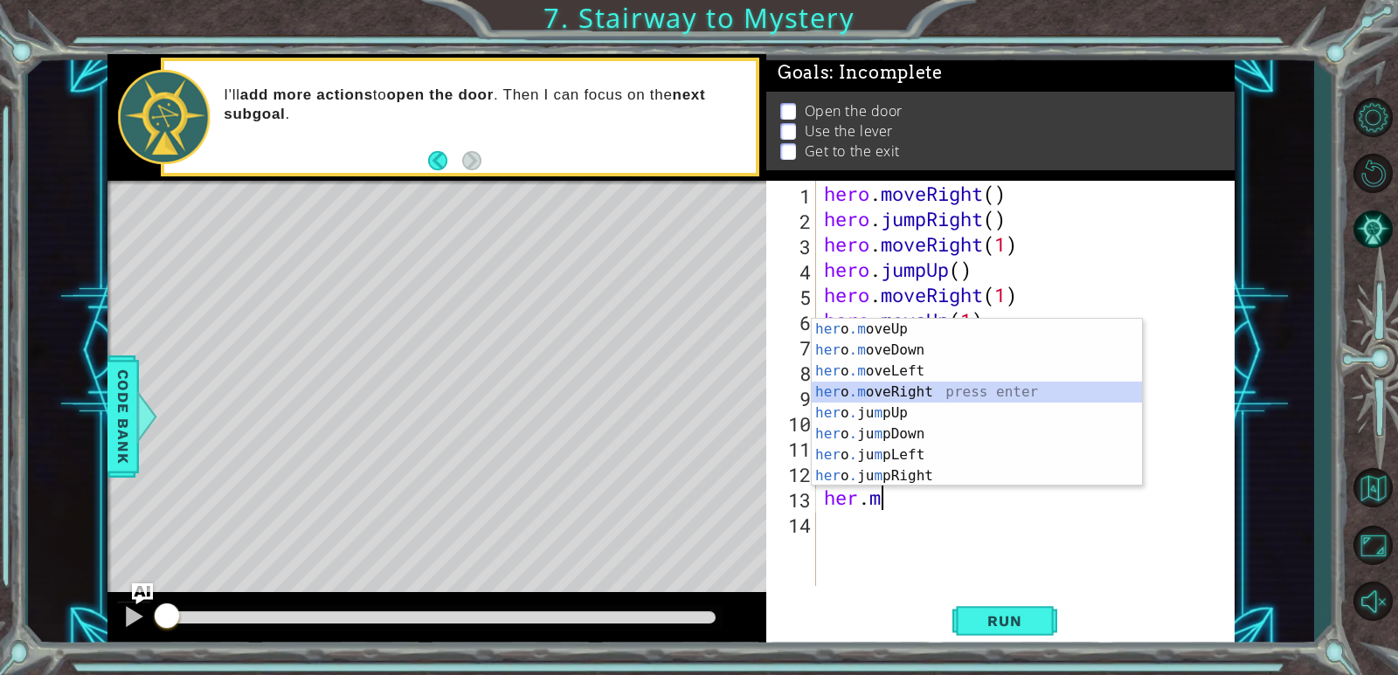
click at [896, 388] on div "her o .m oveUp press enter her o .m oveDown press enter her o .m oveLeft press …" at bounding box center [977, 424] width 330 height 210
click at [896, 388] on div "hero . moveRight ( ) hero . jumpRight ( ) hero . moveRight ( 1 ) hero . jumpUp …" at bounding box center [1029, 409] width 418 height 456
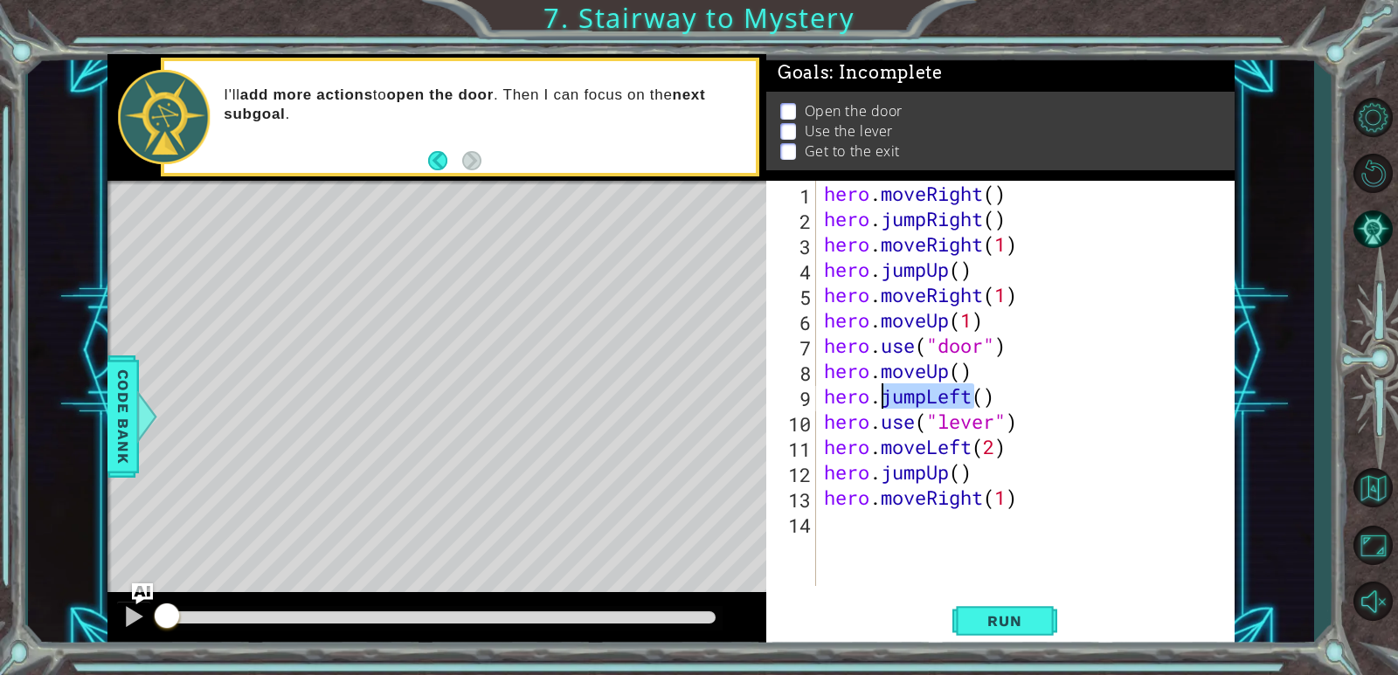
click at [817, 523] on div "hero.jumpLeft() 1 2 3 4 5 6 7 8 9 10 11 12 13 14 hero . moveRight ( ) hero . ju…" at bounding box center [997, 383] width 463 height 405
click at [1011, 499] on div "hero . moveRight ( ) hero . jumpRight ( ) hero . moveRight ( 1 ) hero . jumpUp …" at bounding box center [1029, 409] width 418 height 456
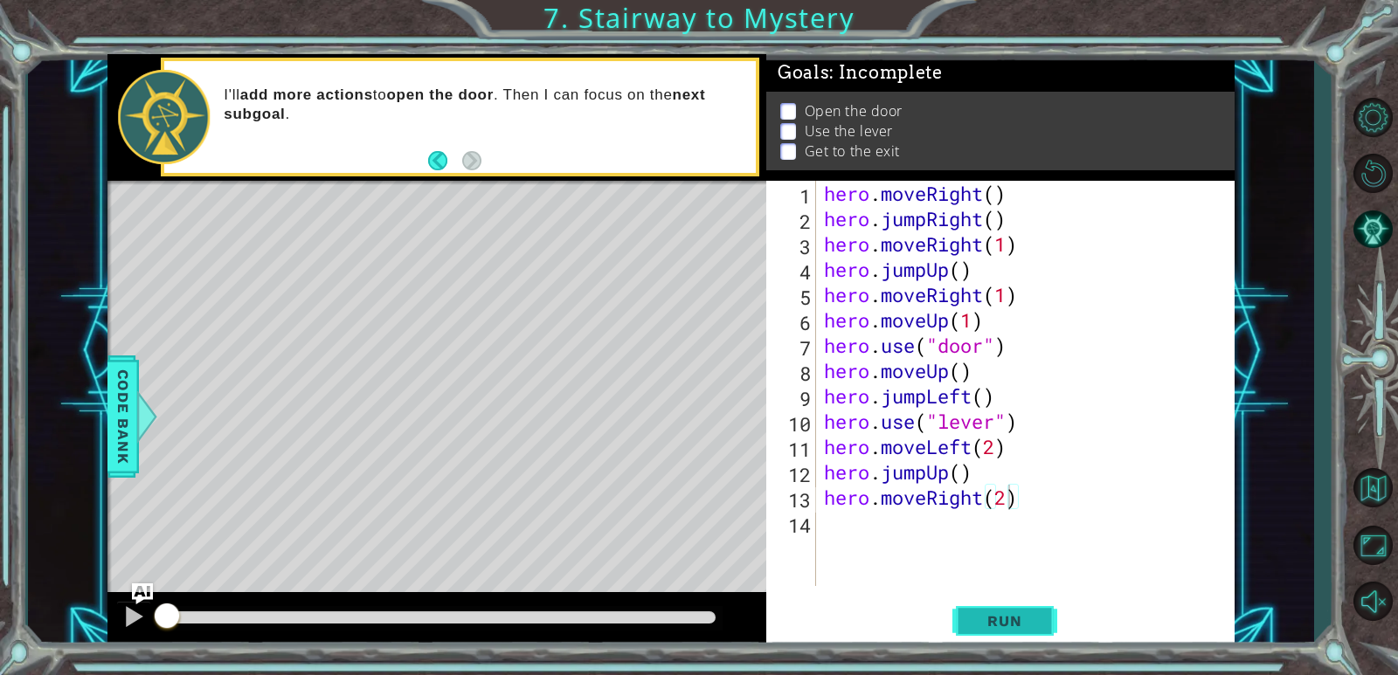
click at [1011, 626] on span "Run" at bounding box center [1004, 620] width 69 height 17
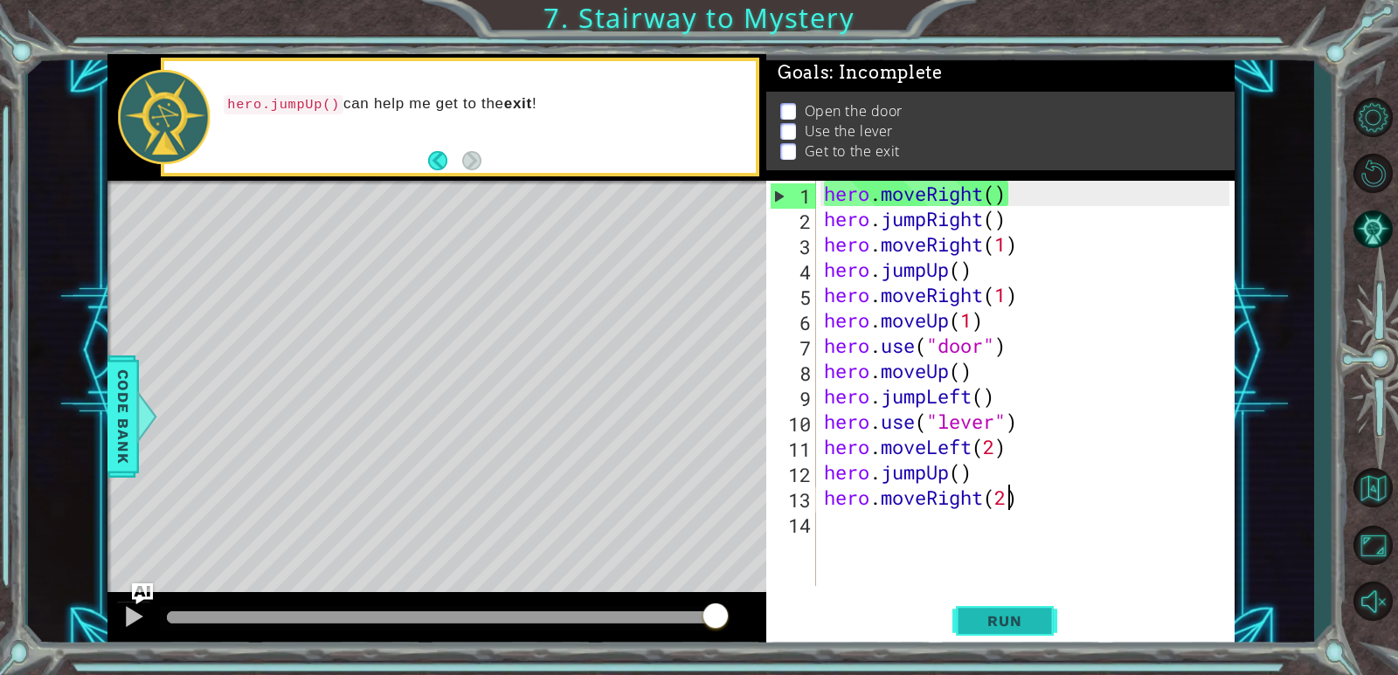
click at [955, 616] on button "Run" at bounding box center [1004, 622] width 105 height 47
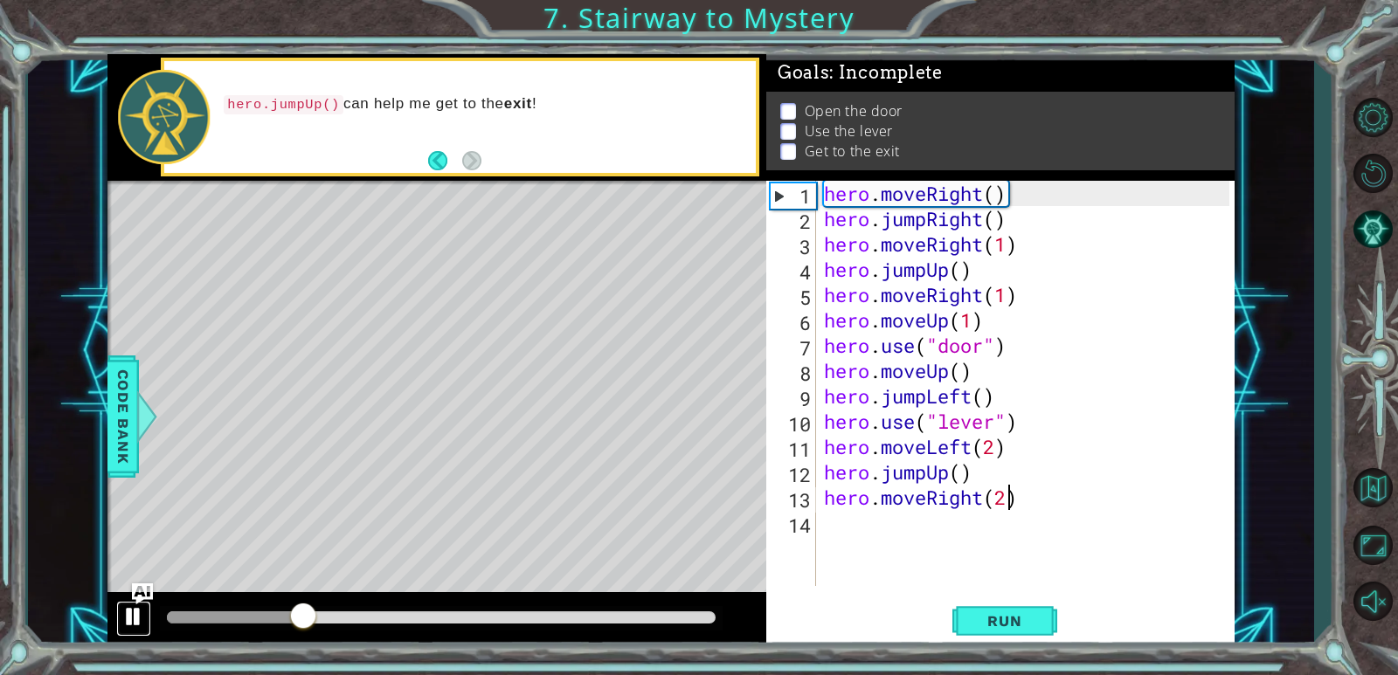
click at [136, 611] on div at bounding box center [133, 617] width 23 height 23
click at [0, 0] on div at bounding box center [0, 0] width 0 height 0
click at [138, 616] on div at bounding box center [133, 617] width 23 height 23
click at [0, 0] on div at bounding box center [0, 0] width 0 height 0
click at [138, 616] on div at bounding box center [133, 617] width 23 height 23
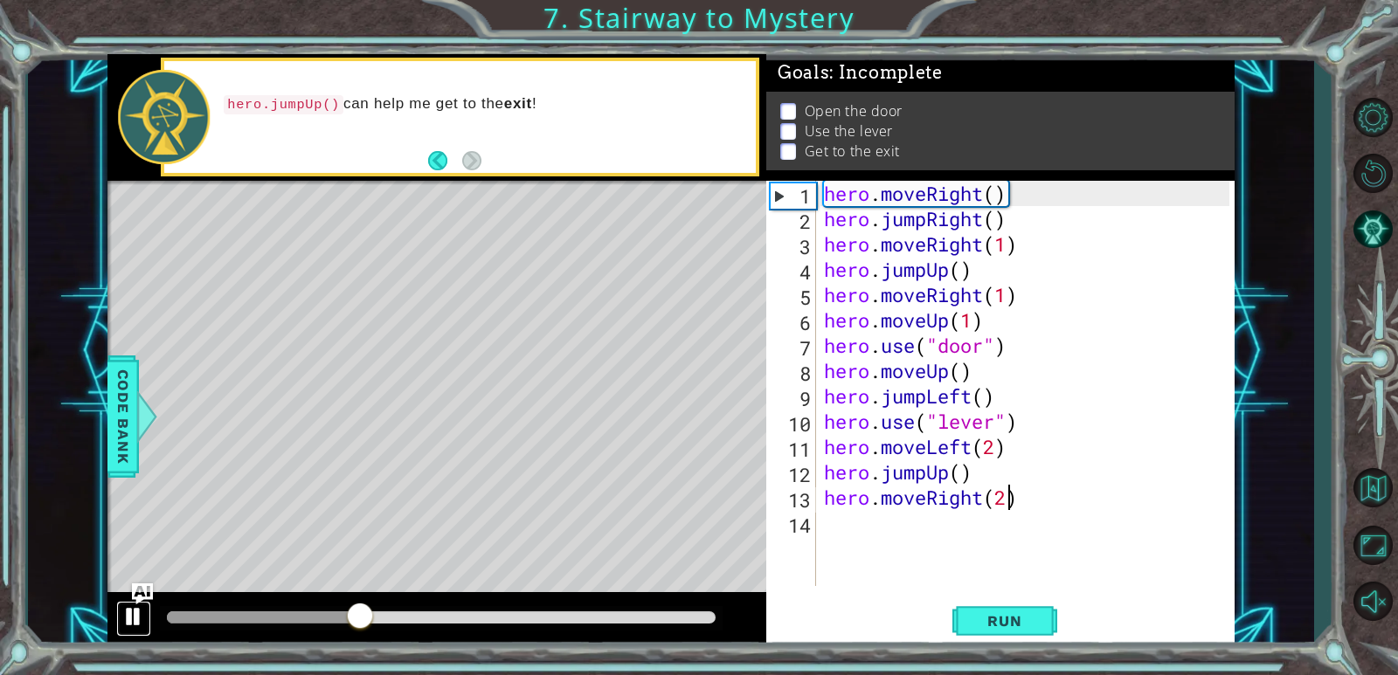
click at [0, 0] on div at bounding box center [0, 0] width 0 height 0
click at [138, 616] on div at bounding box center [133, 617] width 23 height 23
click at [1018, 216] on div "hero . moveRight ( ) hero . jumpRight ( ) hero . moveRight ( 1 ) hero . jumpUp …" at bounding box center [1029, 409] width 418 height 456
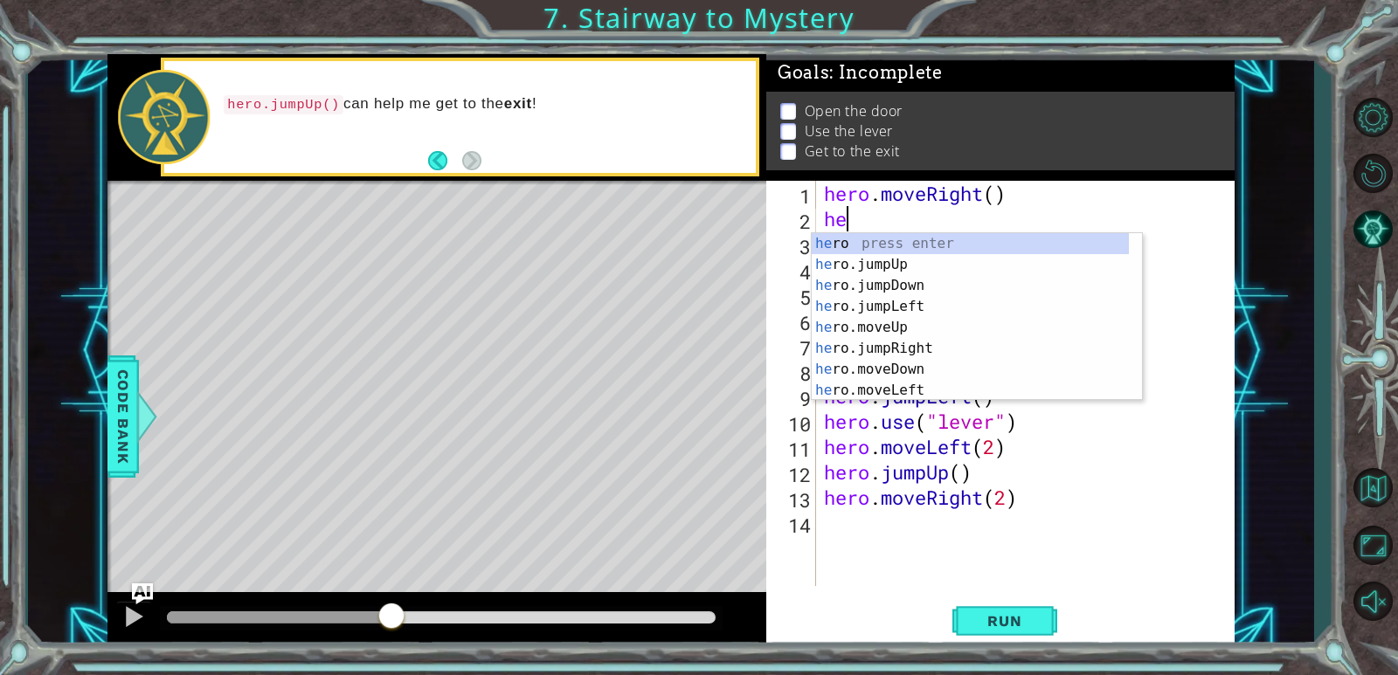
scroll to position [0, 0]
type textarea "h"
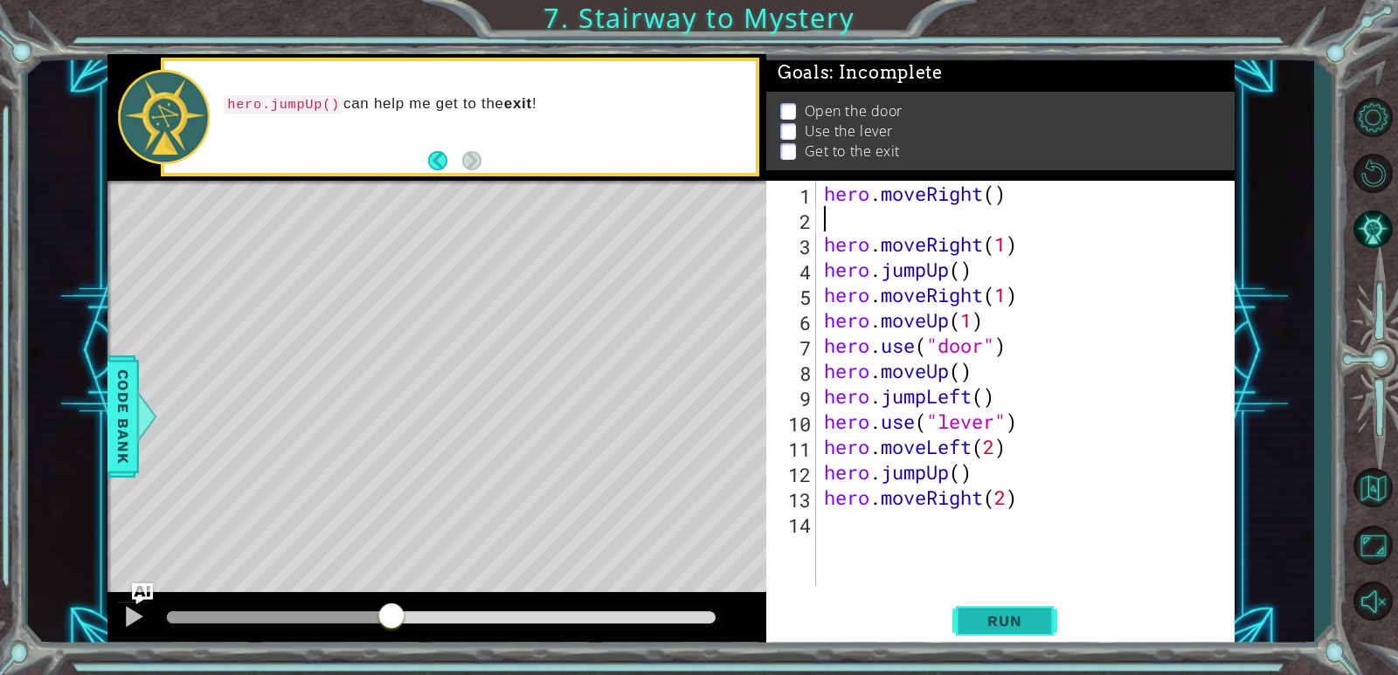
click at [974, 617] on span "Run" at bounding box center [1004, 620] width 69 height 17
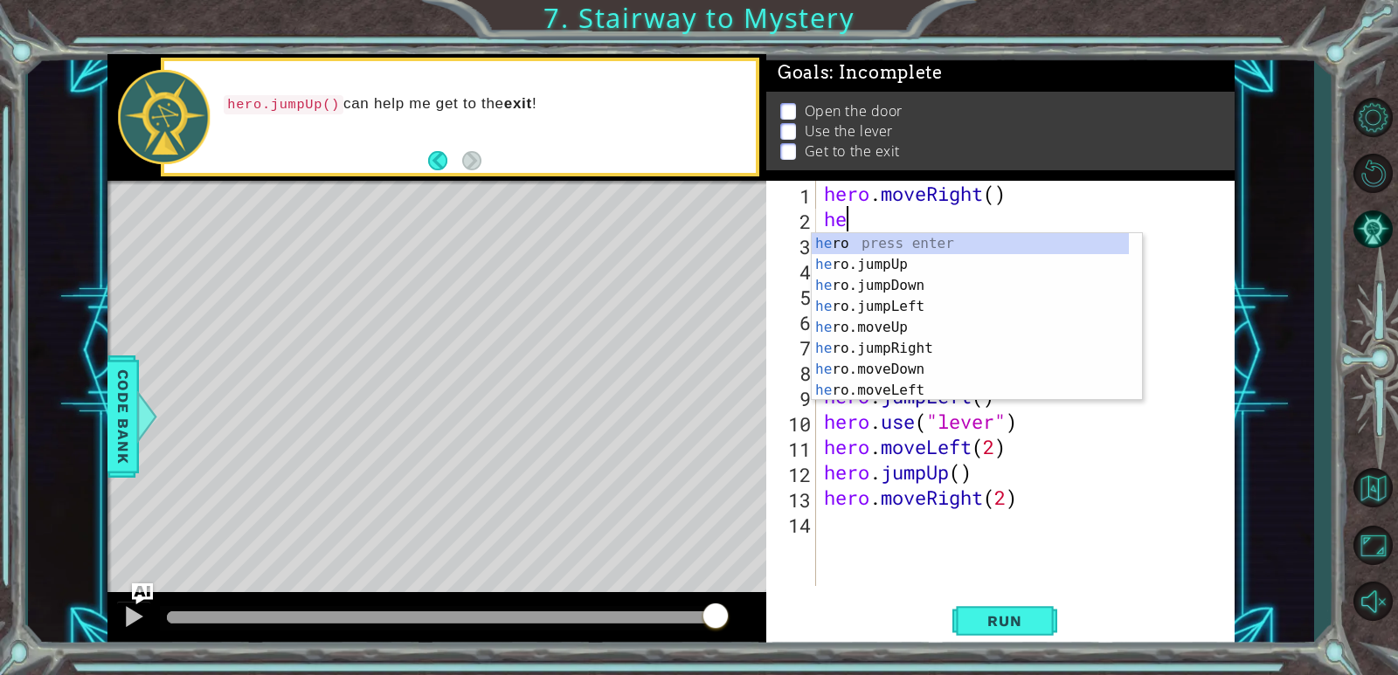
type textarea "her"
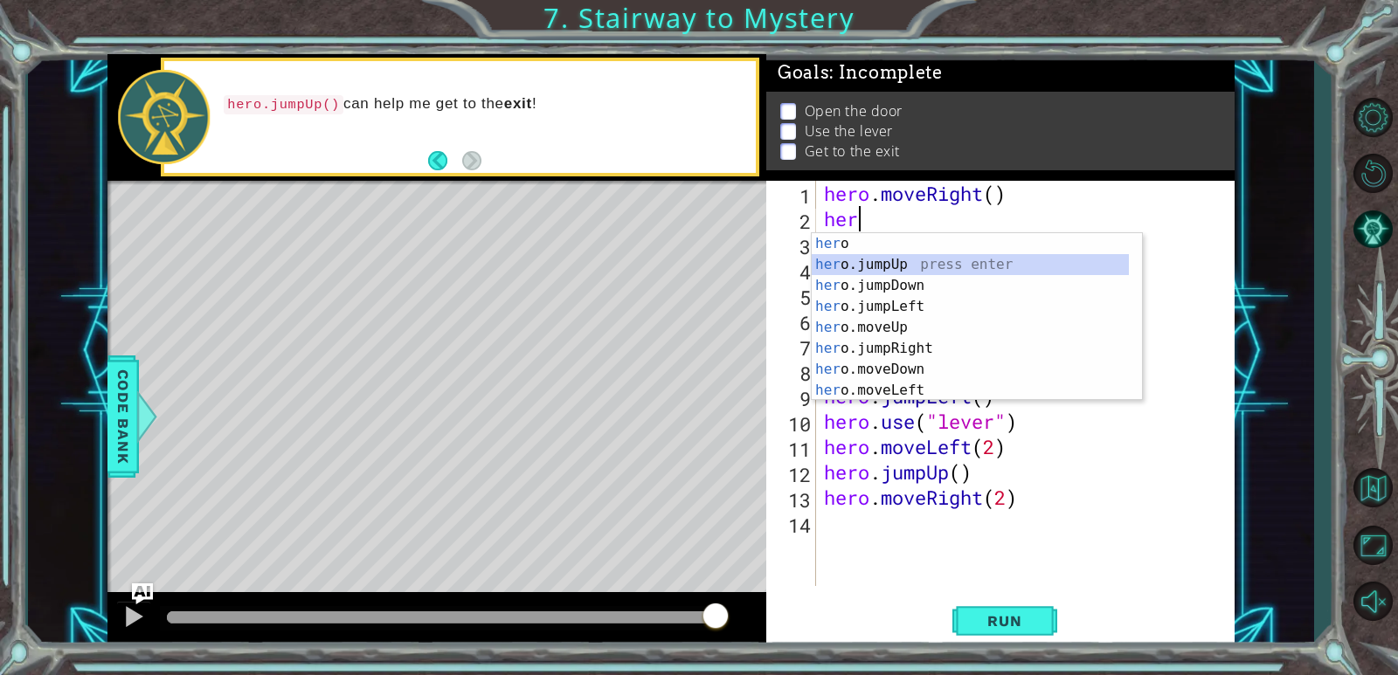
click at [871, 260] on div "her o press enter her o.jumpUp press enter her o.jumpDown press enter her o.jum…" at bounding box center [970, 338] width 317 height 210
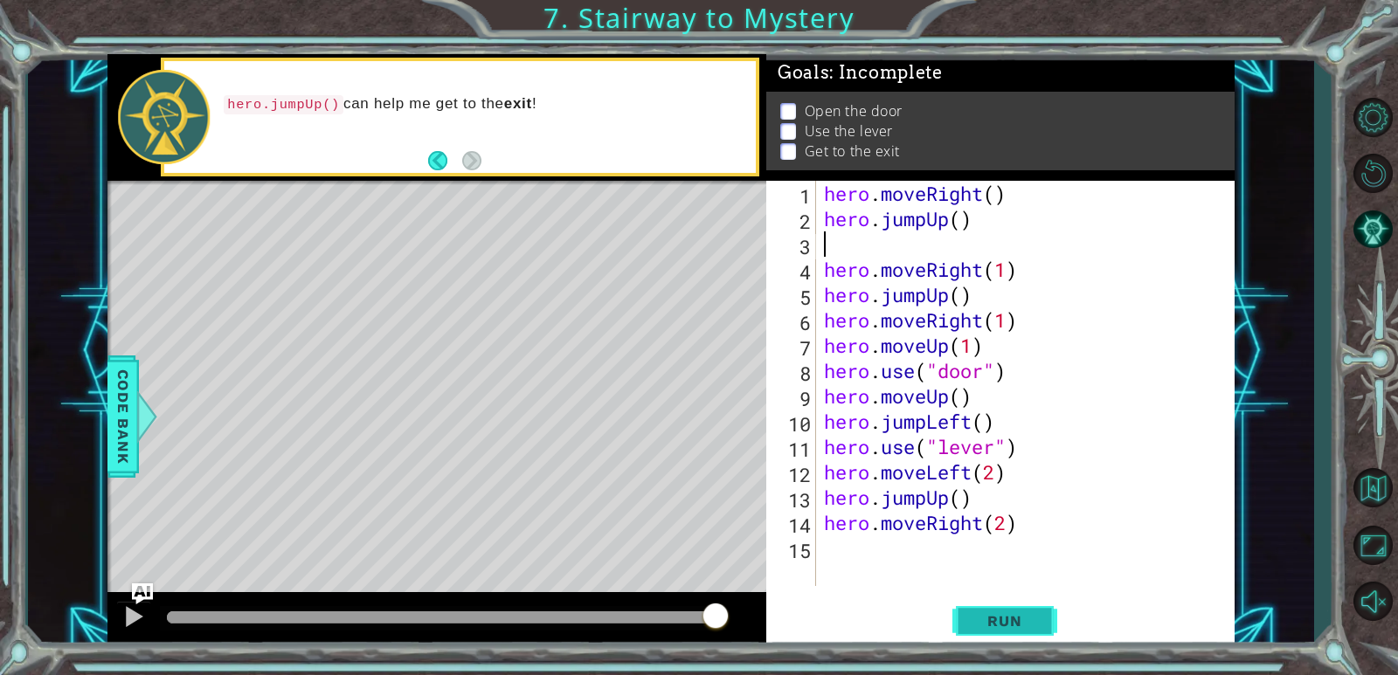
click at [965, 631] on button "Run" at bounding box center [1004, 622] width 105 height 47
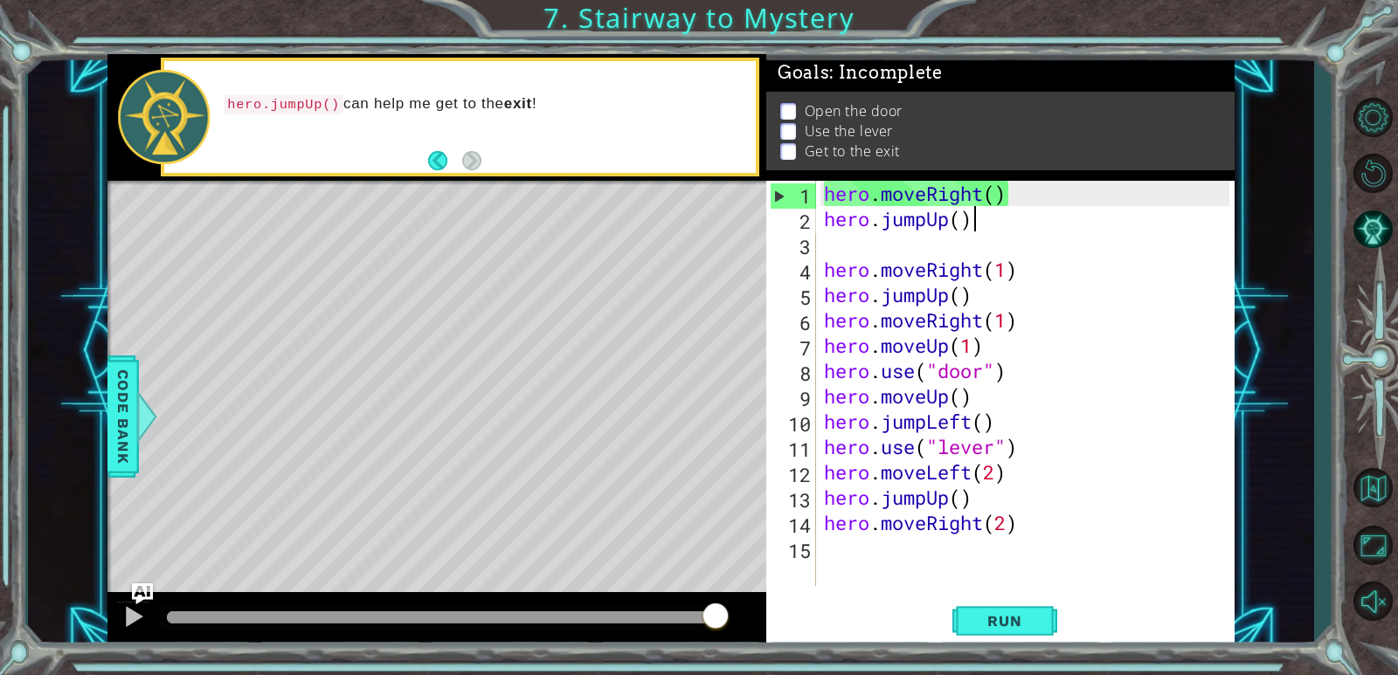
click at [982, 218] on div "hero . moveRight ( ) hero . jumpUp ( ) hero . moveRight ( 1 ) hero . jumpUp ( )…" at bounding box center [1029, 409] width 418 height 456
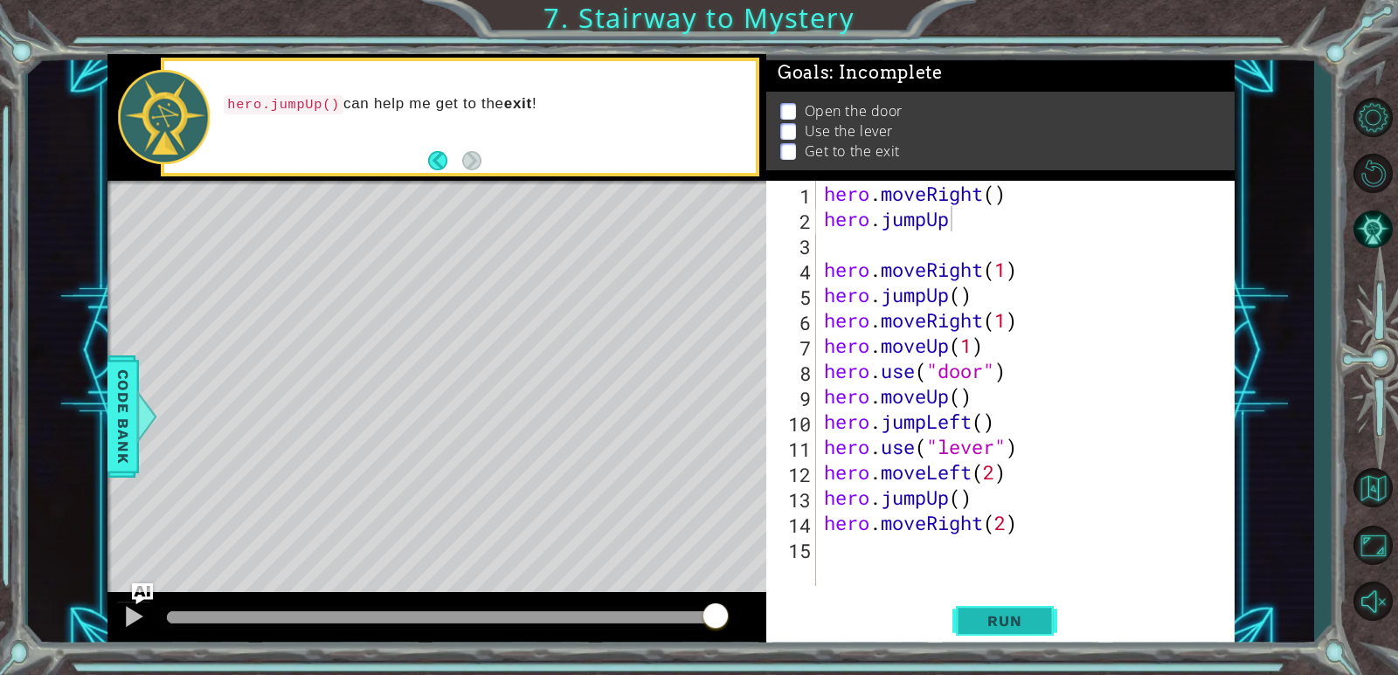
click at [1002, 610] on button "Run" at bounding box center [1004, 622] width 105 height 47
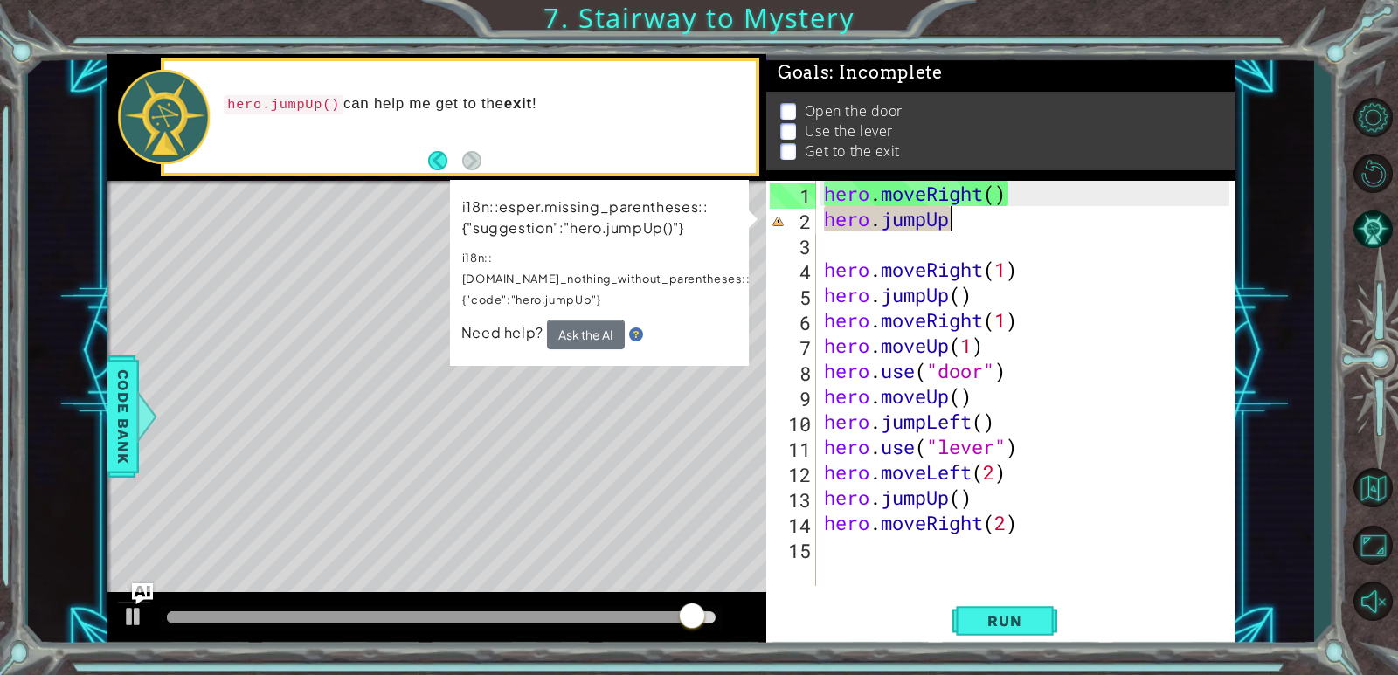
click at [959, 224] on div "hero . moveRight ( ) hero . jumpUp hero . moveRight ( 1 ) hero . jumpUp ( ) her…" at bounding box center [1029, 409] width 418 height 456
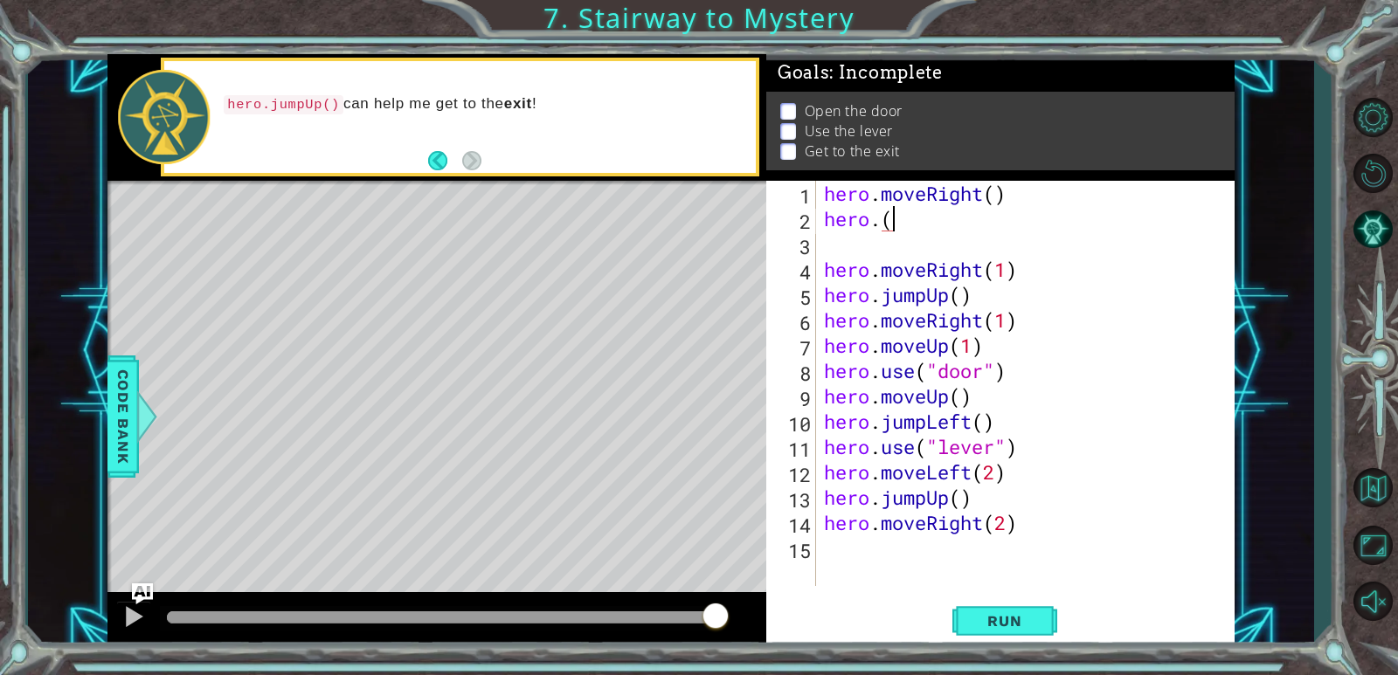
scroll to position [0, 3]
type textarea "hero."
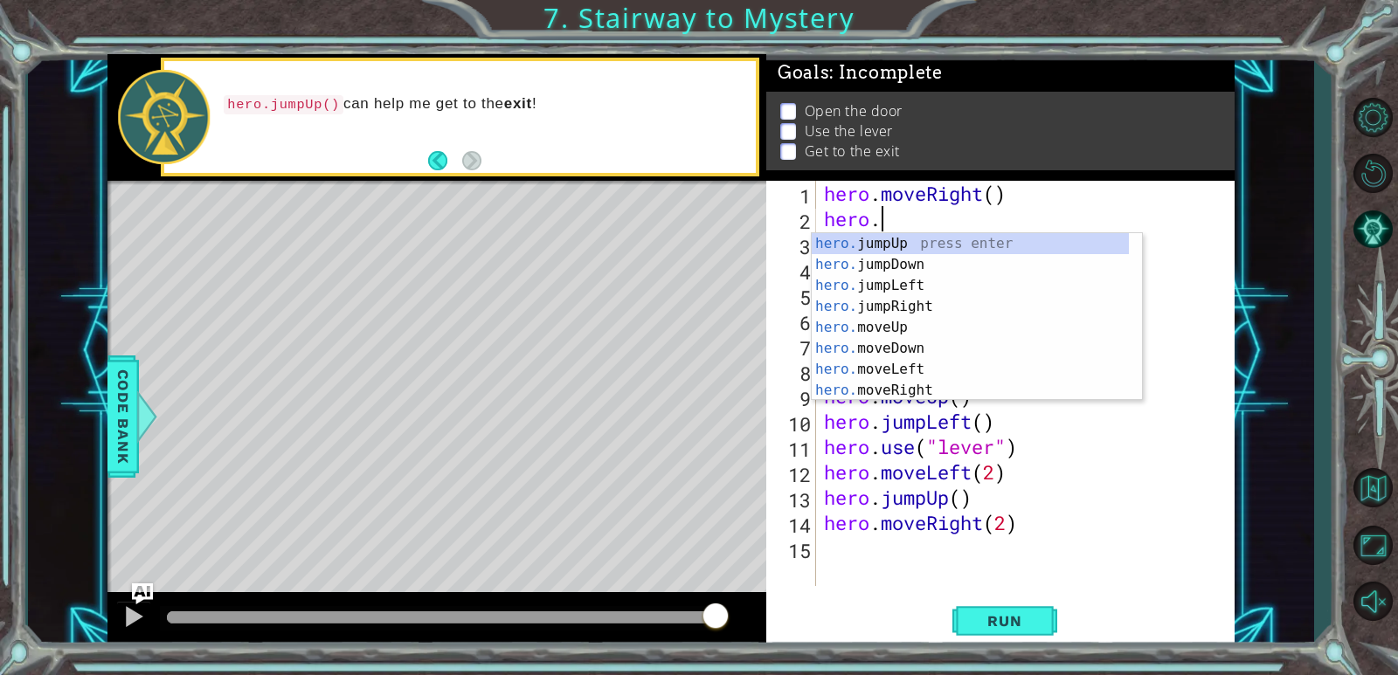
scroll to position [0, 2]
click at [983, 246] on div "hero. jumpUp press enter hero. jumpDown press enter hero. jumpLeft press enter …" at bounding box center [977, 338] width 330 height 210
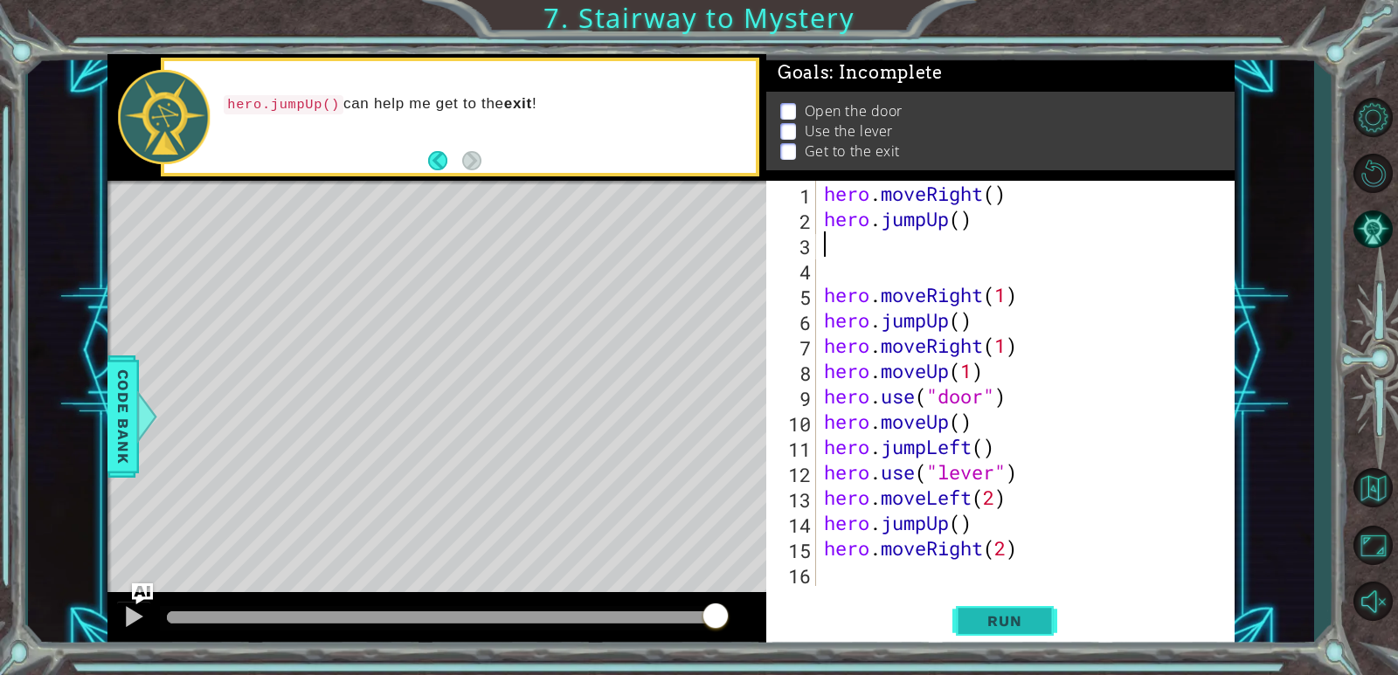
click at [996, 640] on button "Run" at bounding box center [1004, 622] width 105 height 47
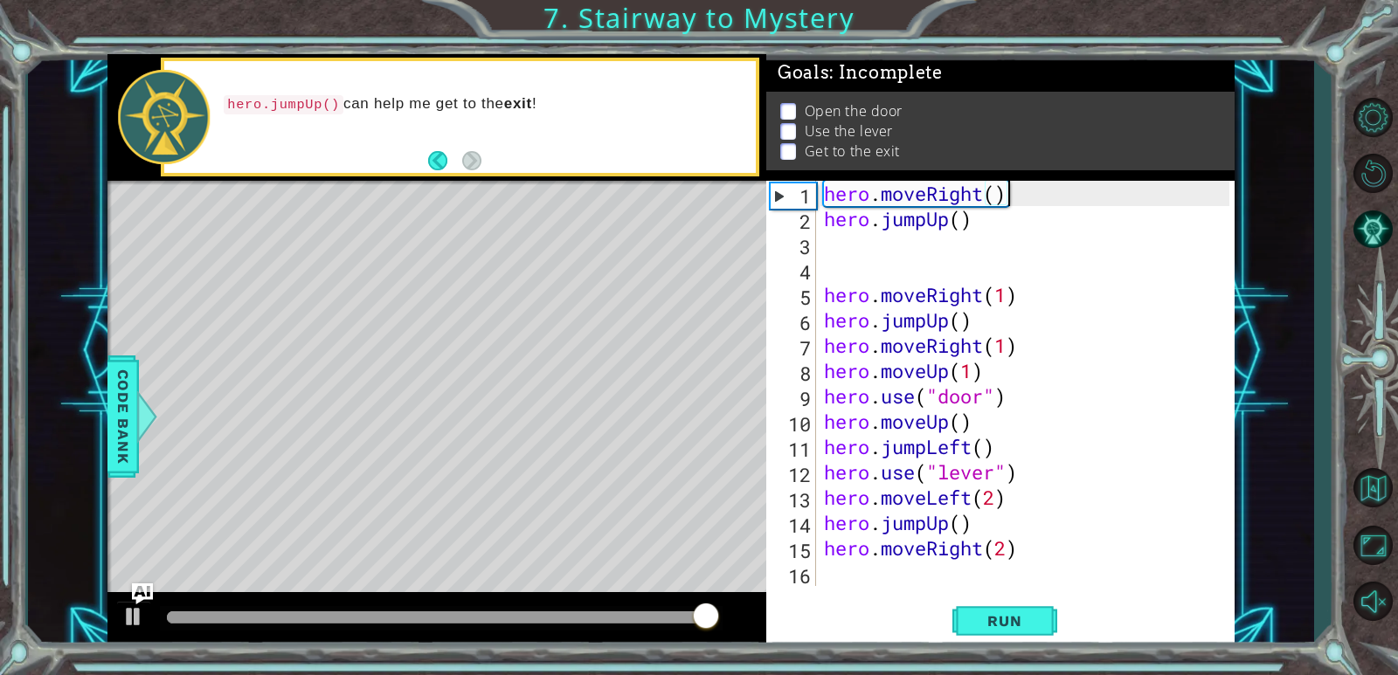
click at [1021, 205] on div "hero . moveRight ( ) hero . jumpUp ( ) hero . moveRight ( 1 ) hero . jumpUp ( )…" at bounding box center [1029, 409] width 418 height 456
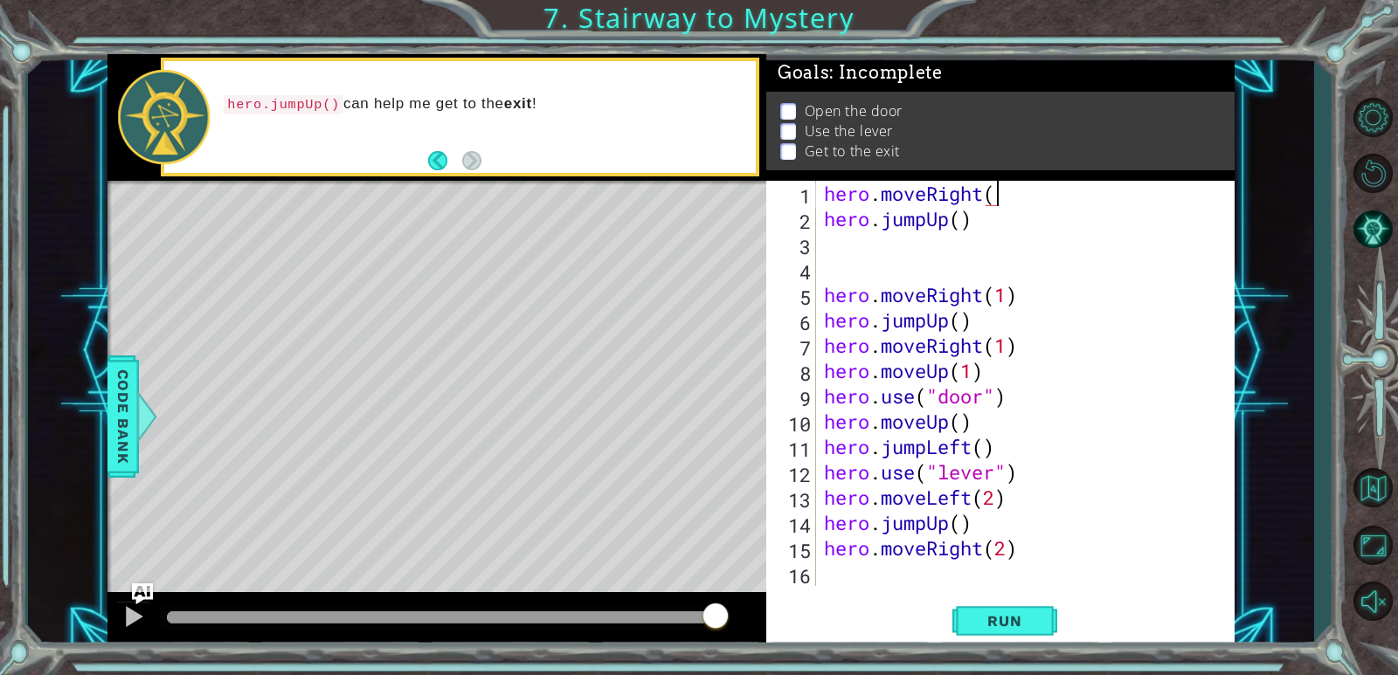
type textarea "hero.moveRight()"
click at [836, 239] on div "hero . moveRight ( ) hero . jumpUp ( ) hero . moveRight ( 1 ) hero . jumpUp ( )…" at bounding box center [1029, 409] width 418 height 456
type textarea "hero.jumpUp()"
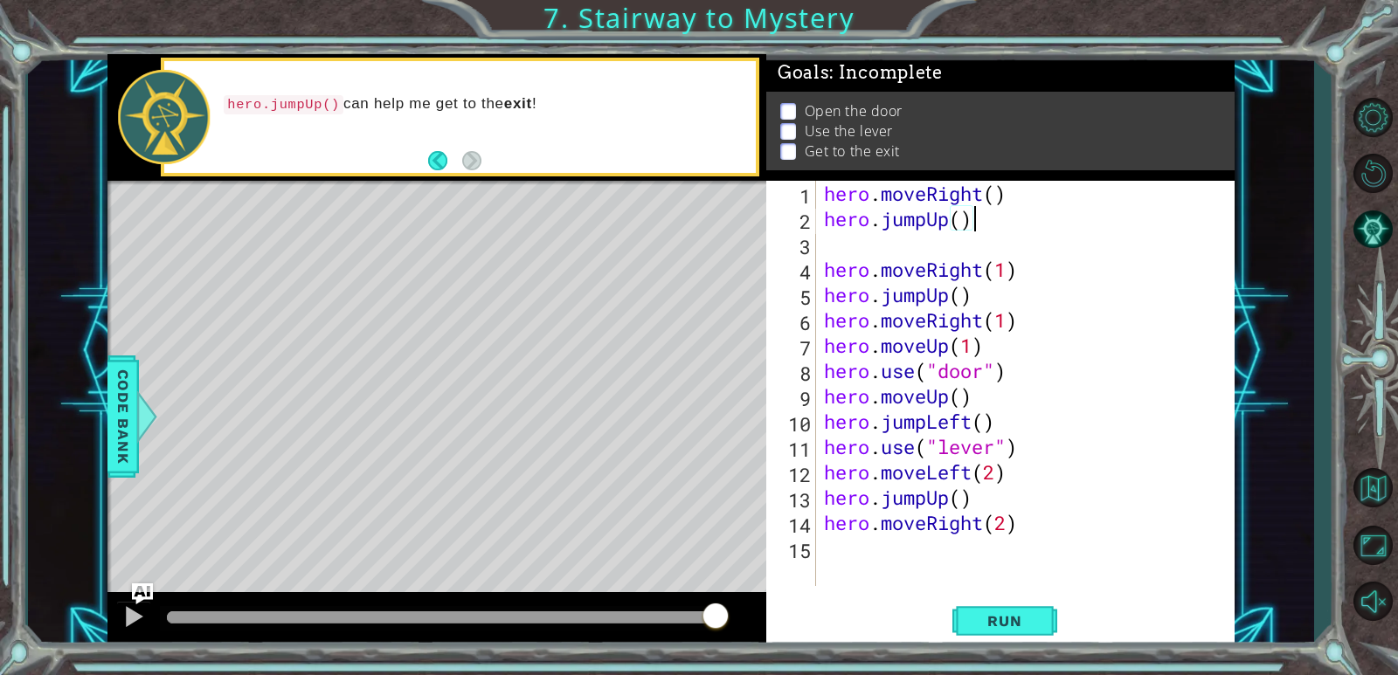
click at [855, 253] on div "hero . moveRight ( ) hero . jumpUp ( ) hero . moveRight ( 1 ) hero . jumpUp ( )…" at bounding box center [1029, 409] width 418 height 456
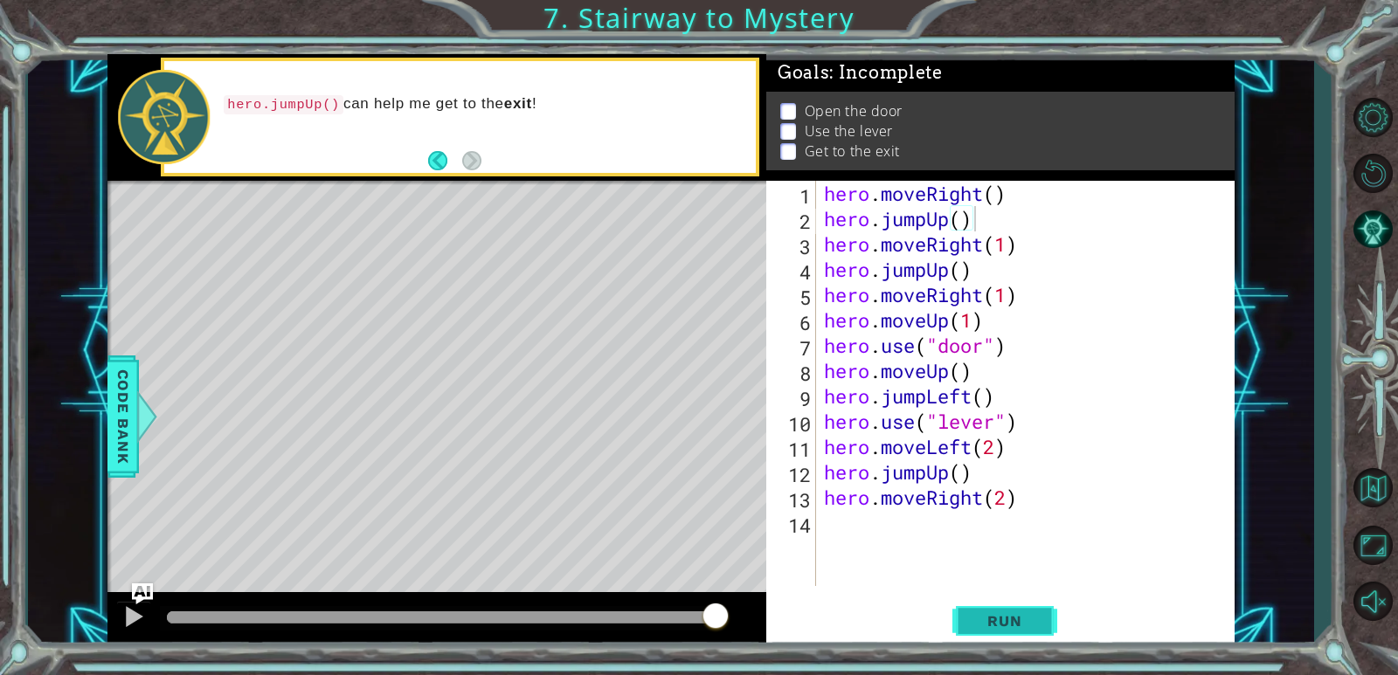
click at [964, 600] on button "Run" at bounding box center [1004, 622] width 105 height 47
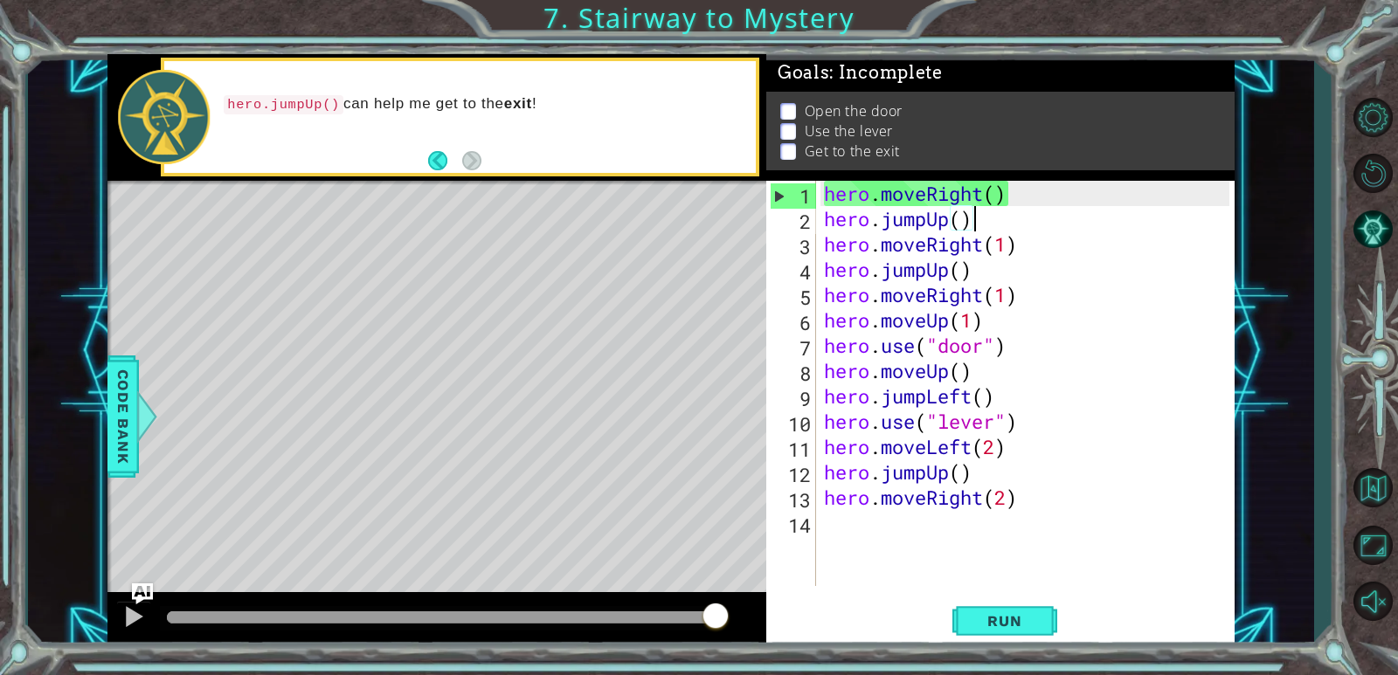
click at [978, 224] on div "hero . moveRight ( ) hero . jumpUp ( ) hero . moveRight ( 1 ) hero . jumpUp ( )…" at bounding box center [1029, 409] width 418 height 456
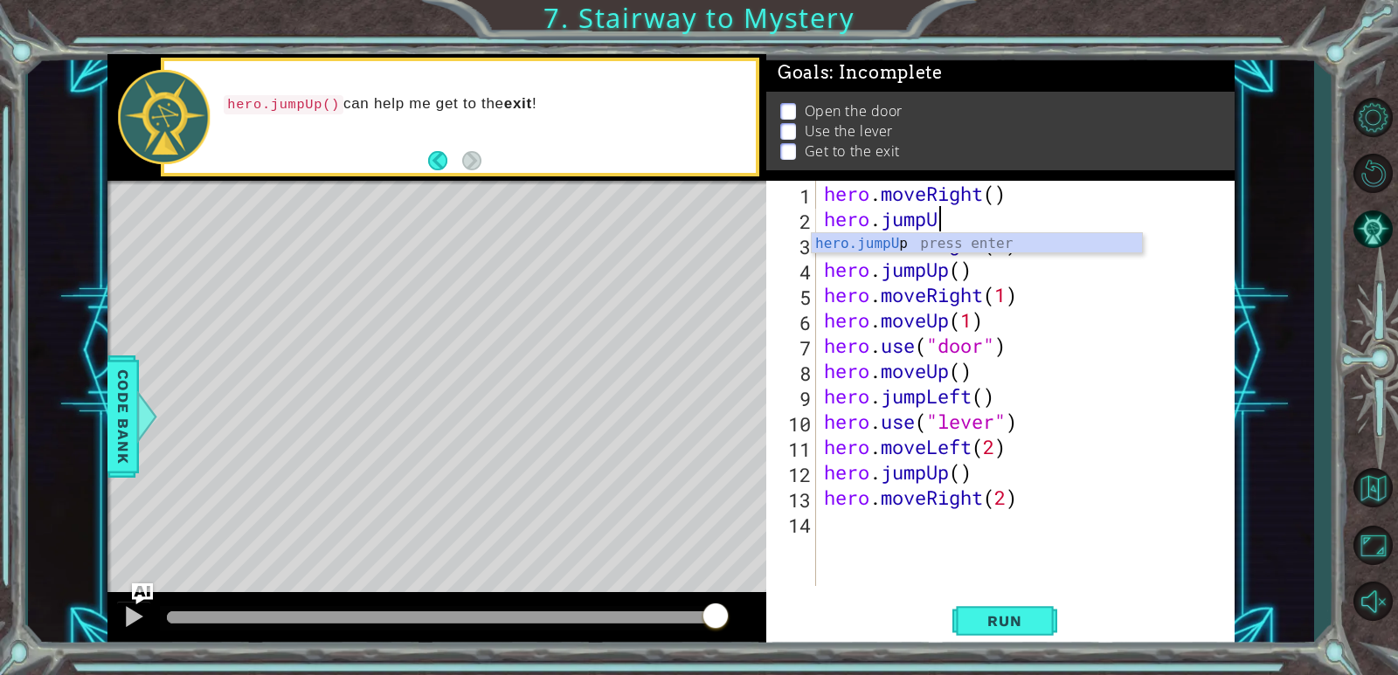
type textarea "hero.jump"
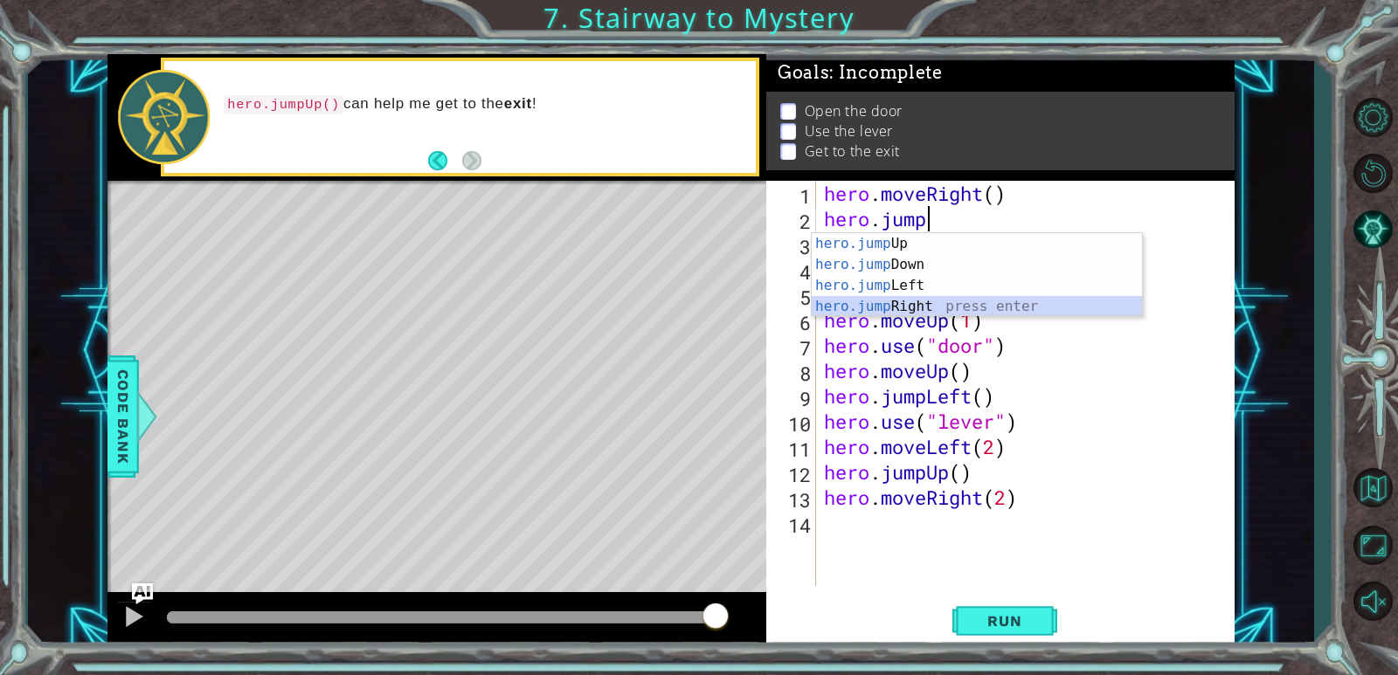
click at [906, 298] on div "hero.jump Up press enter hero.jump Down press enter hero.jump Left press enter …" at bounding box center [977, 296] width 330 height 126
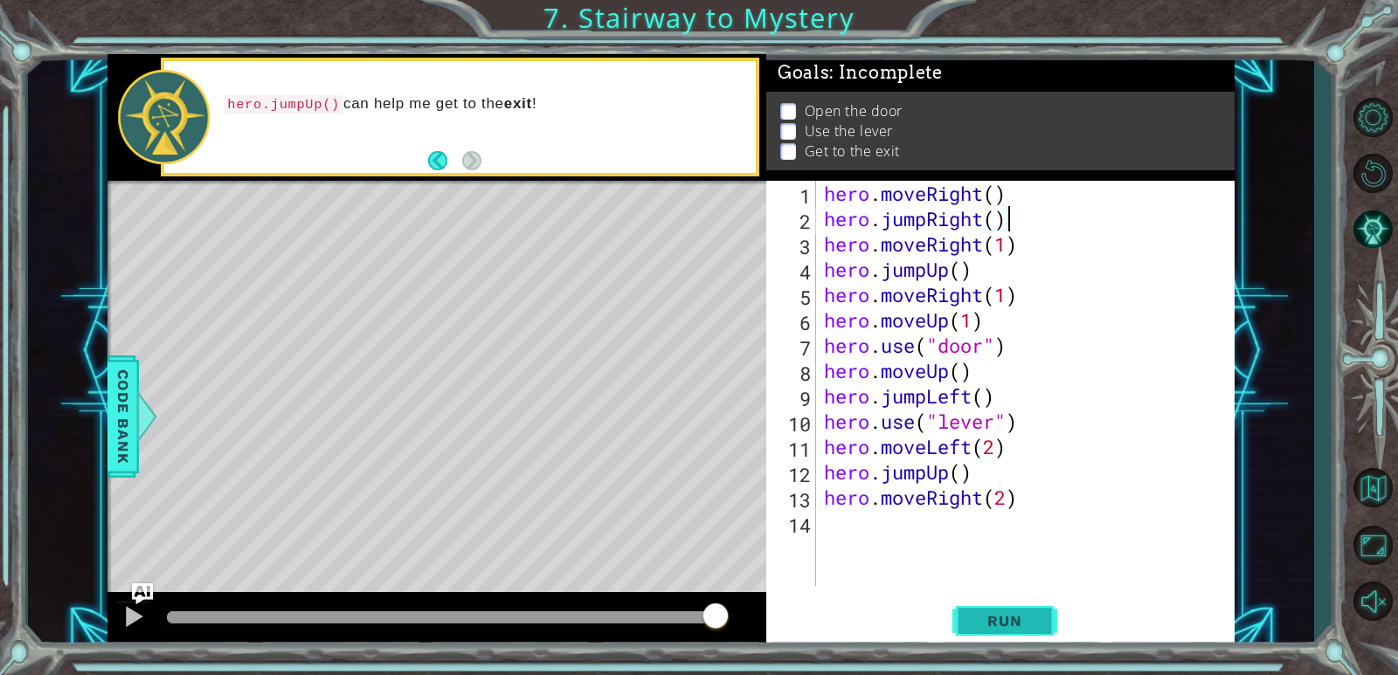
click at [983, 624] on span "Run" at bounding box center [1004, 620] width 69 height 17
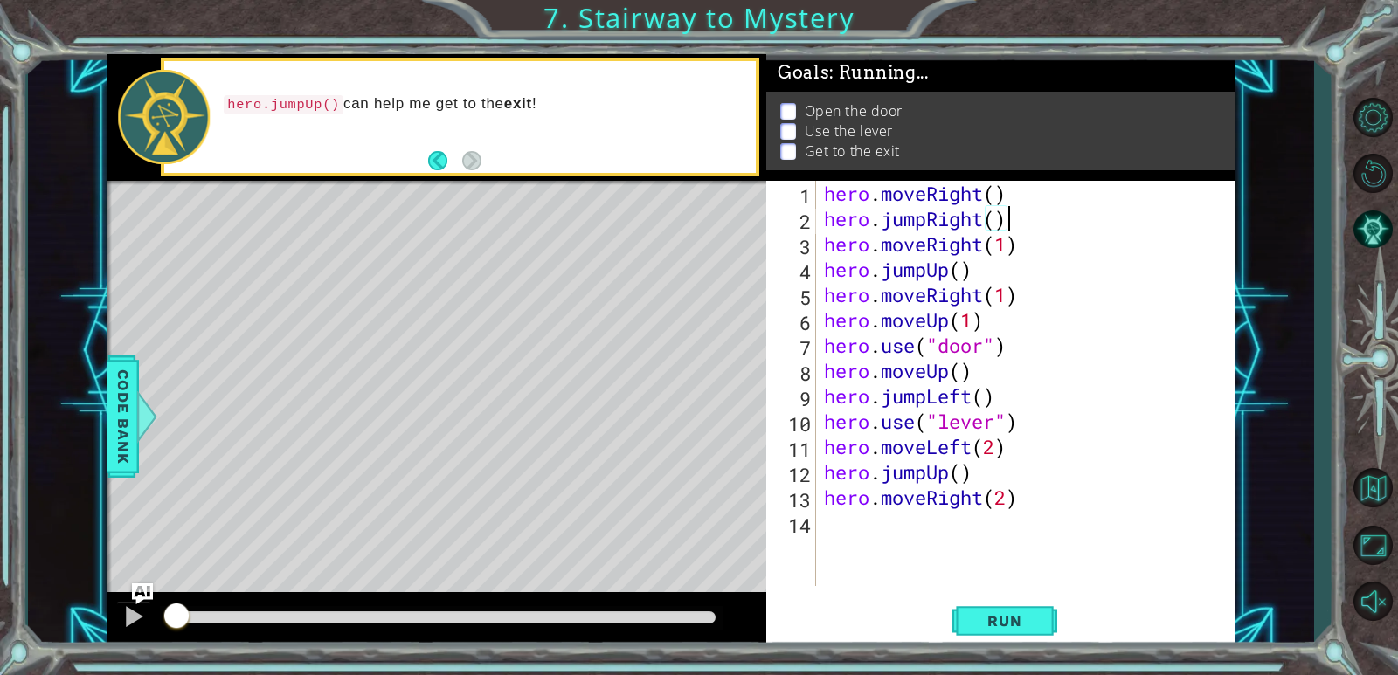
drag, startPoint x: 983, startPoint y: 624, endPoint x: 889, endPoint y: 516, distance: 143.0
click at [983, 623] on span "Run" at bounding box center [1004, 620] width 69 height 17
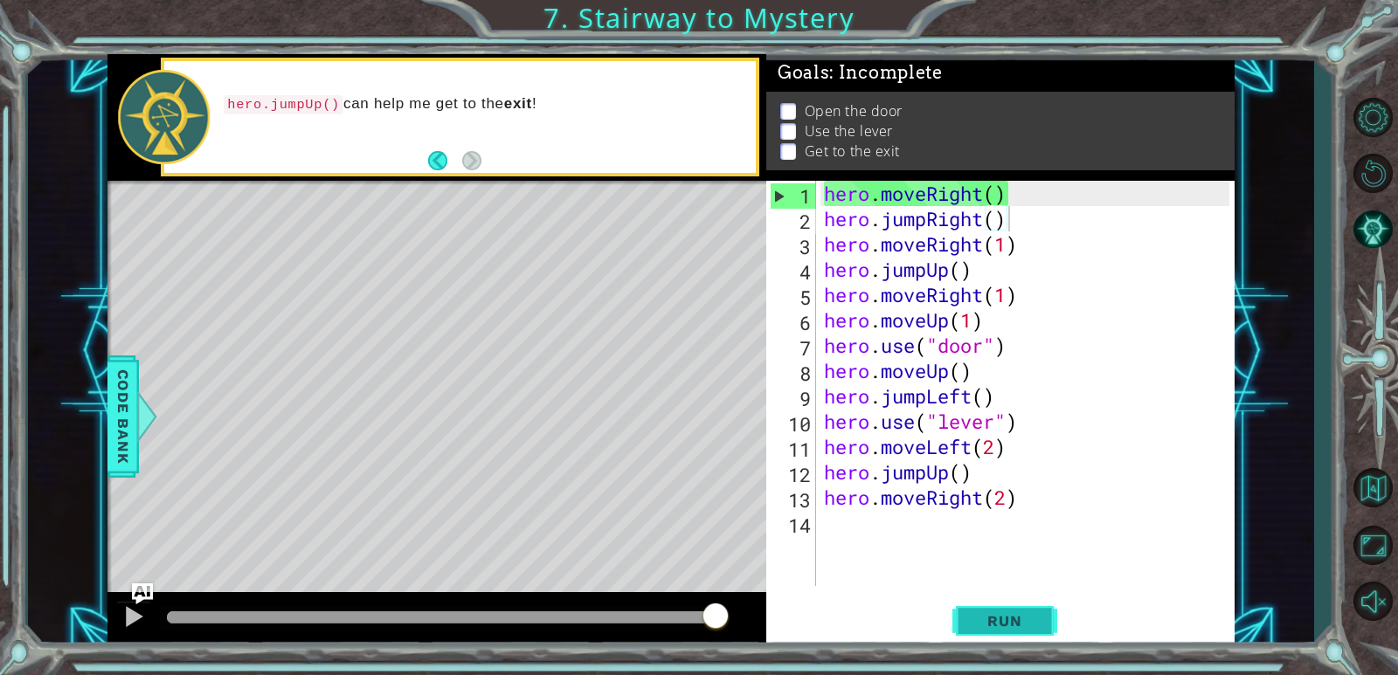
click at [969, 624] on button "Run" at bounding box center [1004, 622] width 105 height 47
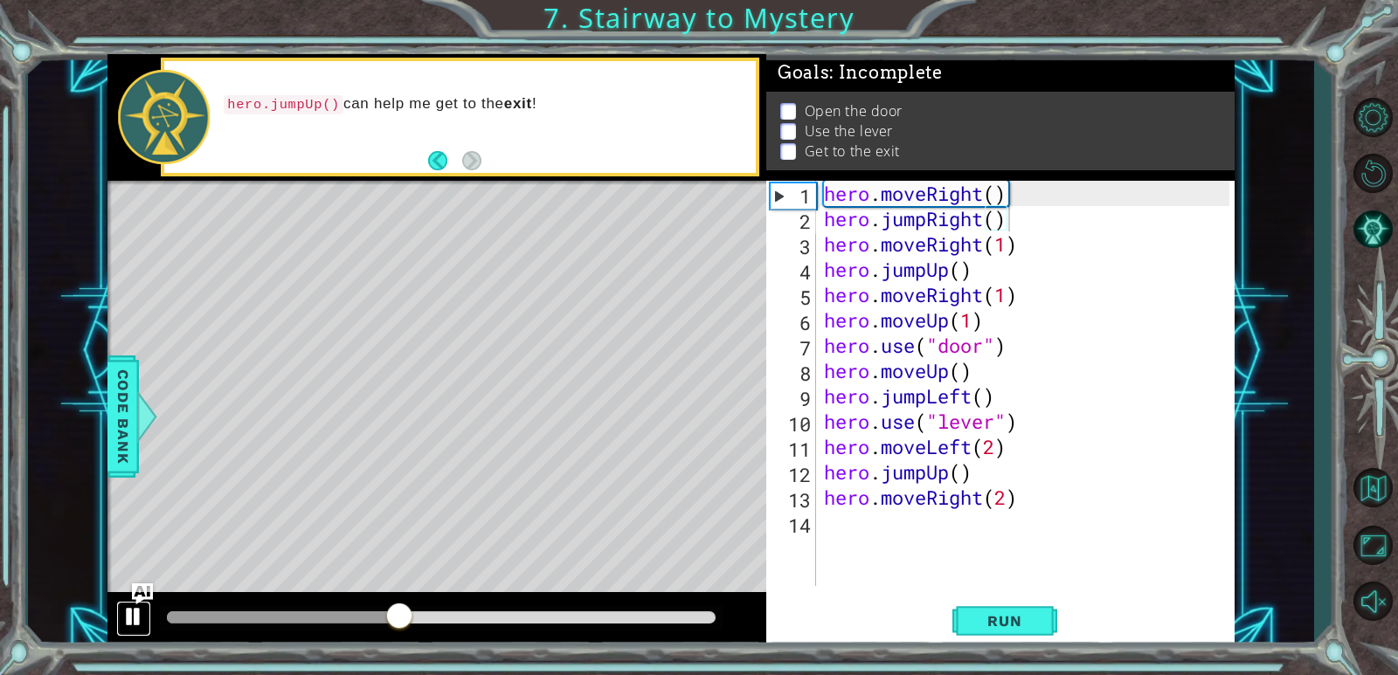
click at [135, 612] on div at bounding box center [133, 617] width 23 height 23
click at [0, 0] on div at bounding box center [0, 0] width 0 height 0
click at [136, 612] on div at bounding box center [133, 617] width 23 height 23
click at [998, 193] on div "hero . moveRight ( ) hero . jumpRight ( ) hero . moveRight ( 1 ) hero . jumpUp …" at bounding box center [1029, 409] width 418 height 456
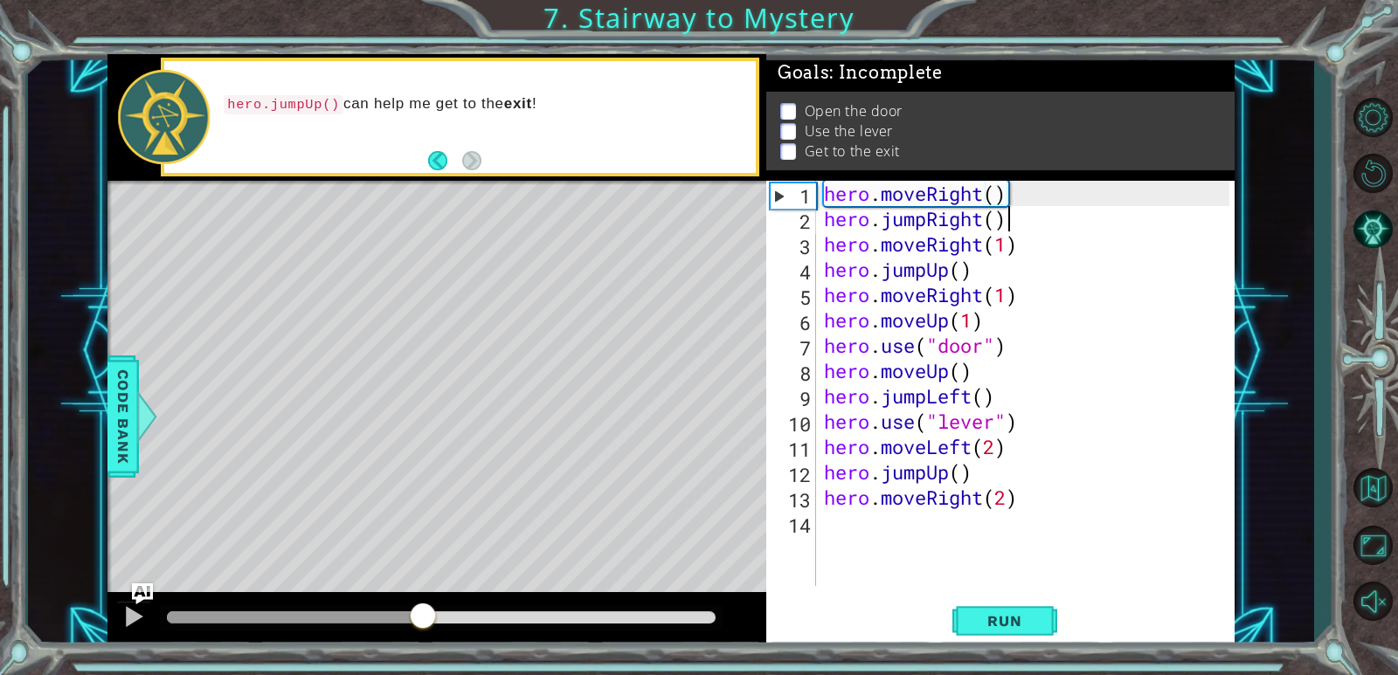
click at [1014, 225] on div "hero . moveRight ( ) hero . jumpRight ( ) hero . moveRight ( 1 ) hero . jumpUp …" at bounding box center [1029, 409] width 418 height 456
click at [984, 270] on div "hero . moveRight ( ) hero . jumpRight ( ) hero . moveRight ( 1 ) hero . jumpUp …" at bounding box center [1029, 409] width 418 height 456
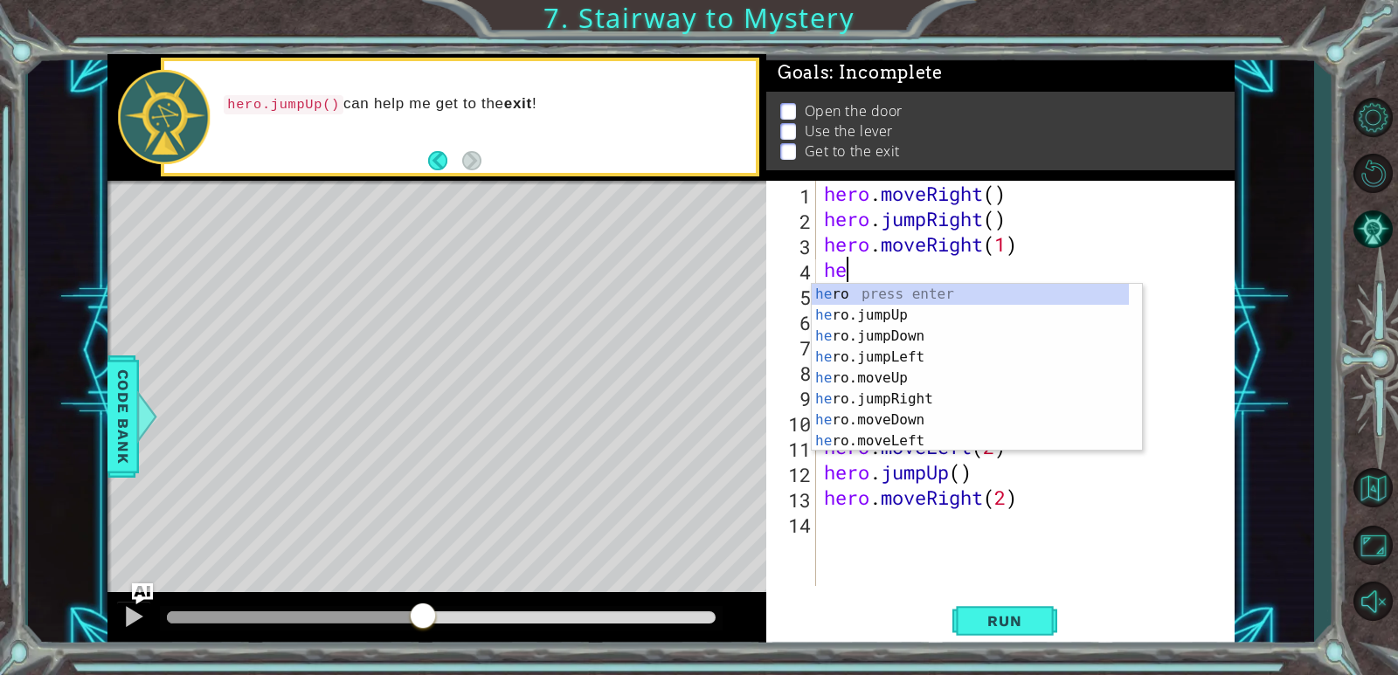
type textarea "h"
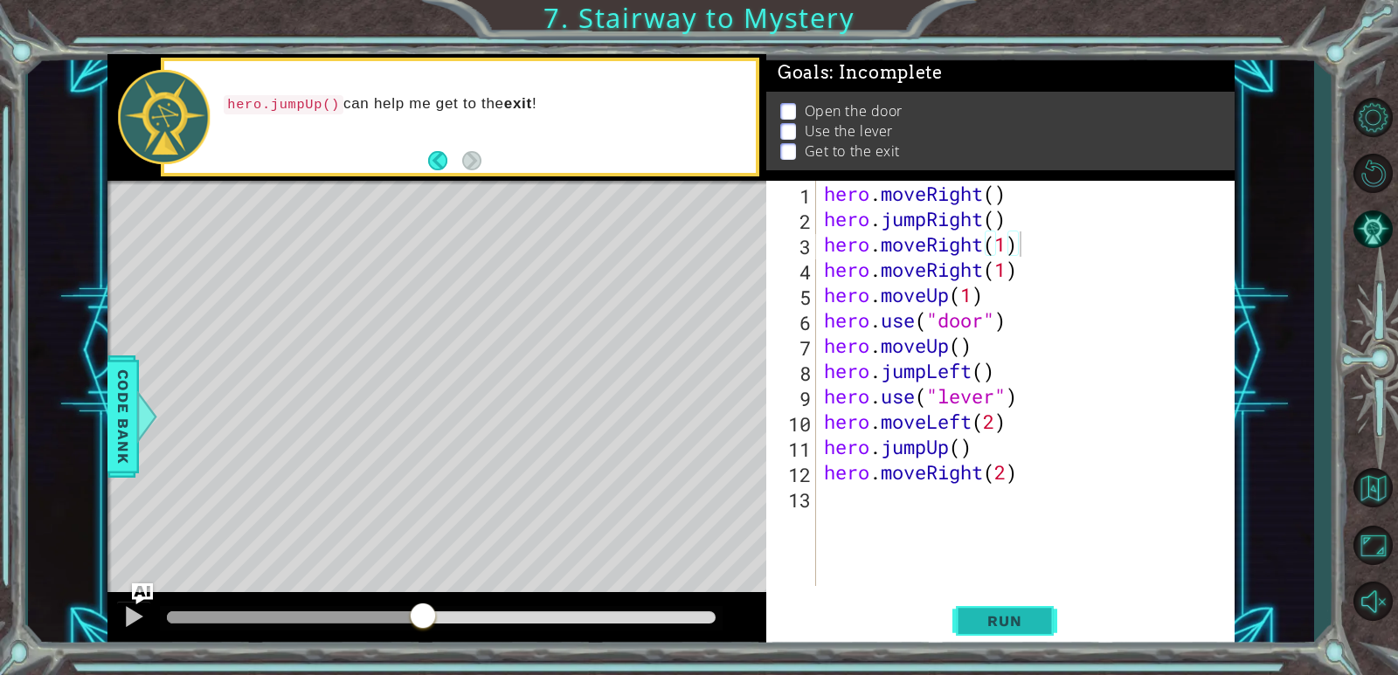
click at [1014, 615] on span "Run" at bounding box center [1004, 620] width 69 height 17
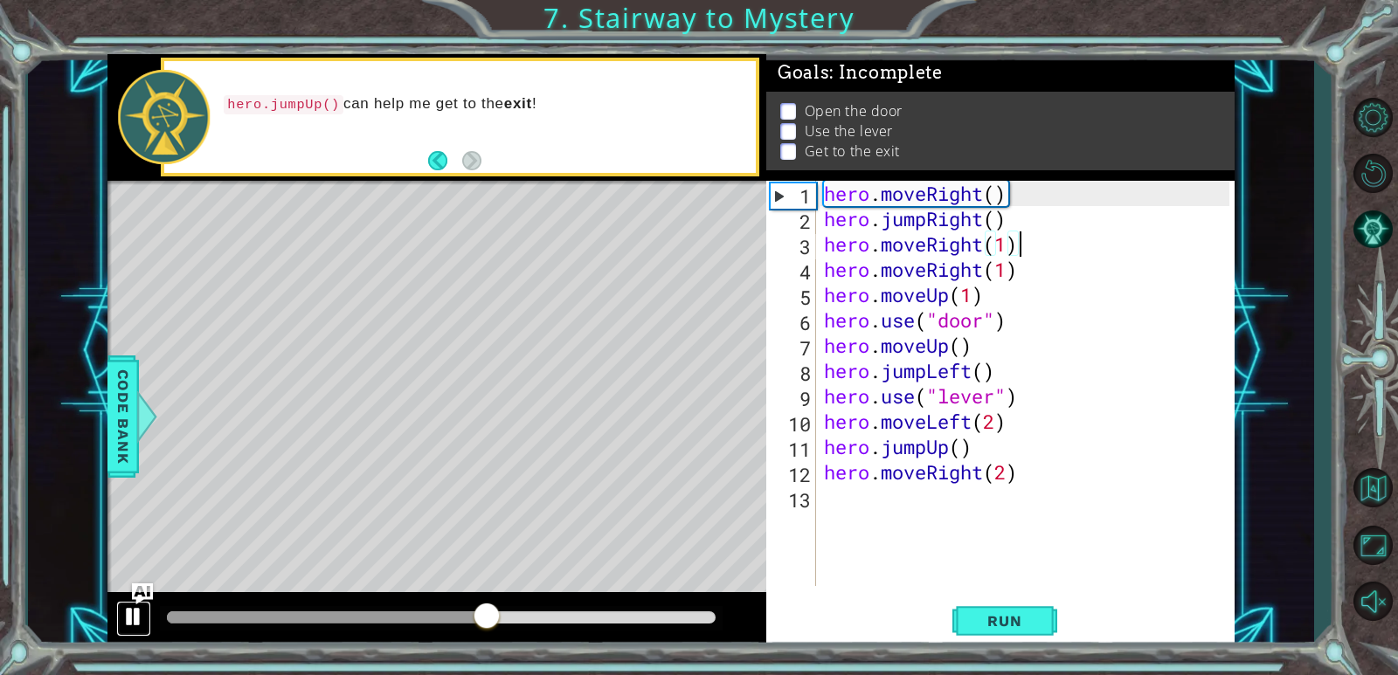
click at [136, 617] on div at bounding box center [133, 617] width 23 height 23
click at [1012, 350] on div "hero . moveRight ( ) hero . jumpRight ( ) hero . moveRight ( 1 ) hero . moveRig…" at bounding box center [1029, 409] width 418 height 456
click at [1005, 293] on div "hero . moveRight ( ) hero . jumpRight ( ) hero . moveRight ( 1 ) hero . moveRig…" at bounding box center [1029, 409] width 418 height 456
type textarea "hero.moveUp(1)"
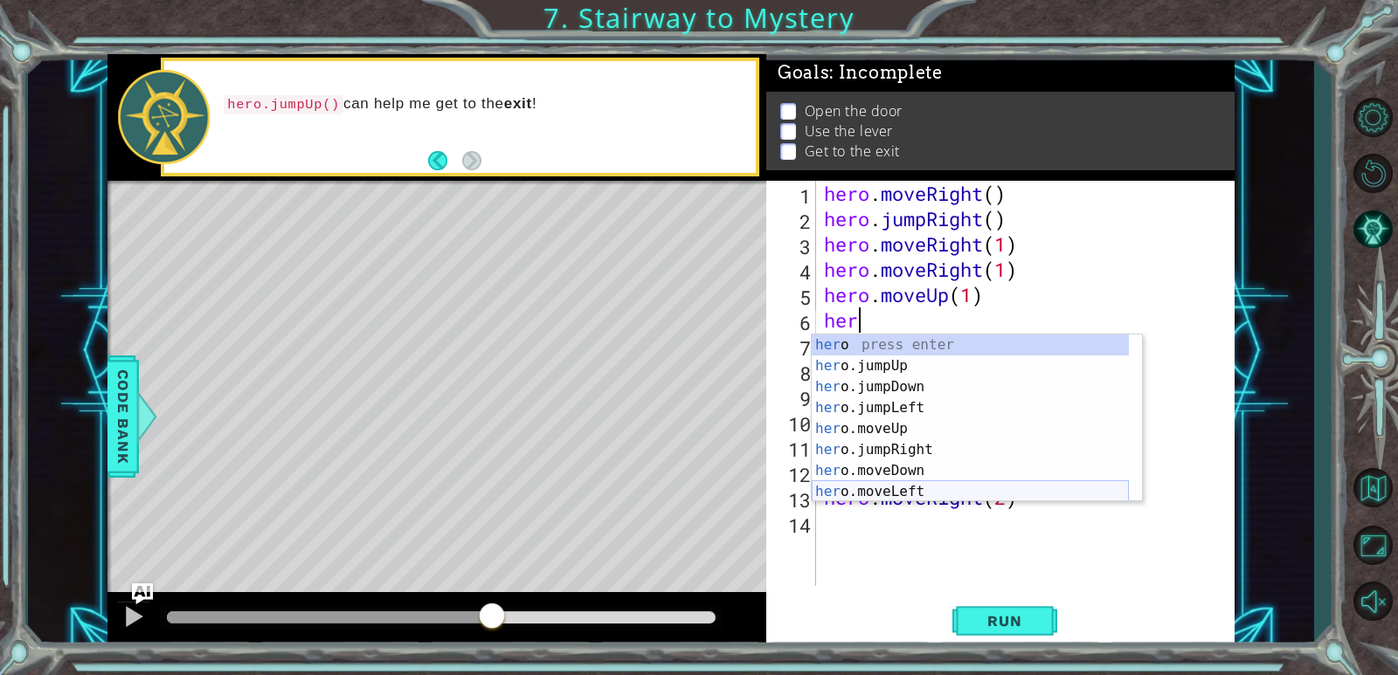
click at [934, 487] on div "her o press enter her o.jumpUp press enter her o.jumpDown press enter her o.jum…" at bounding box center [970, 440] width 317 height 210
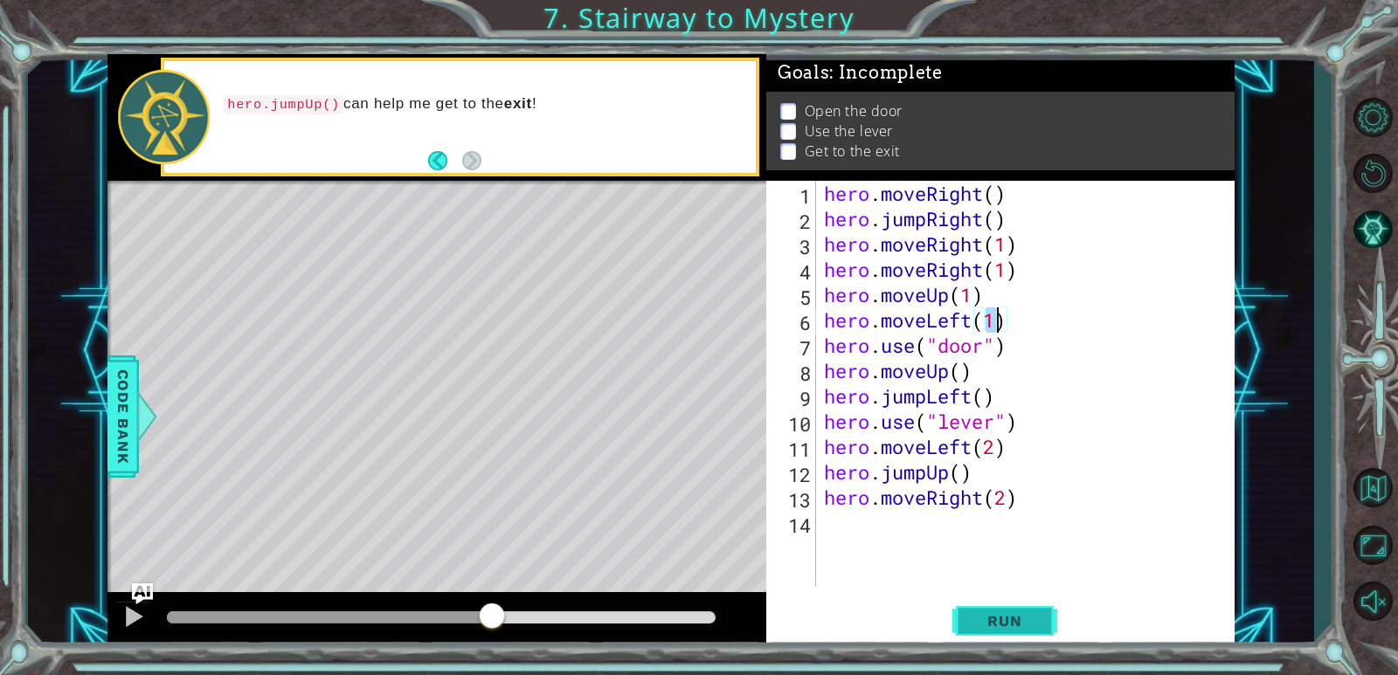
click at [1010, 625] on span "Run" at bounding box center [1004, 620] width 69 height 17
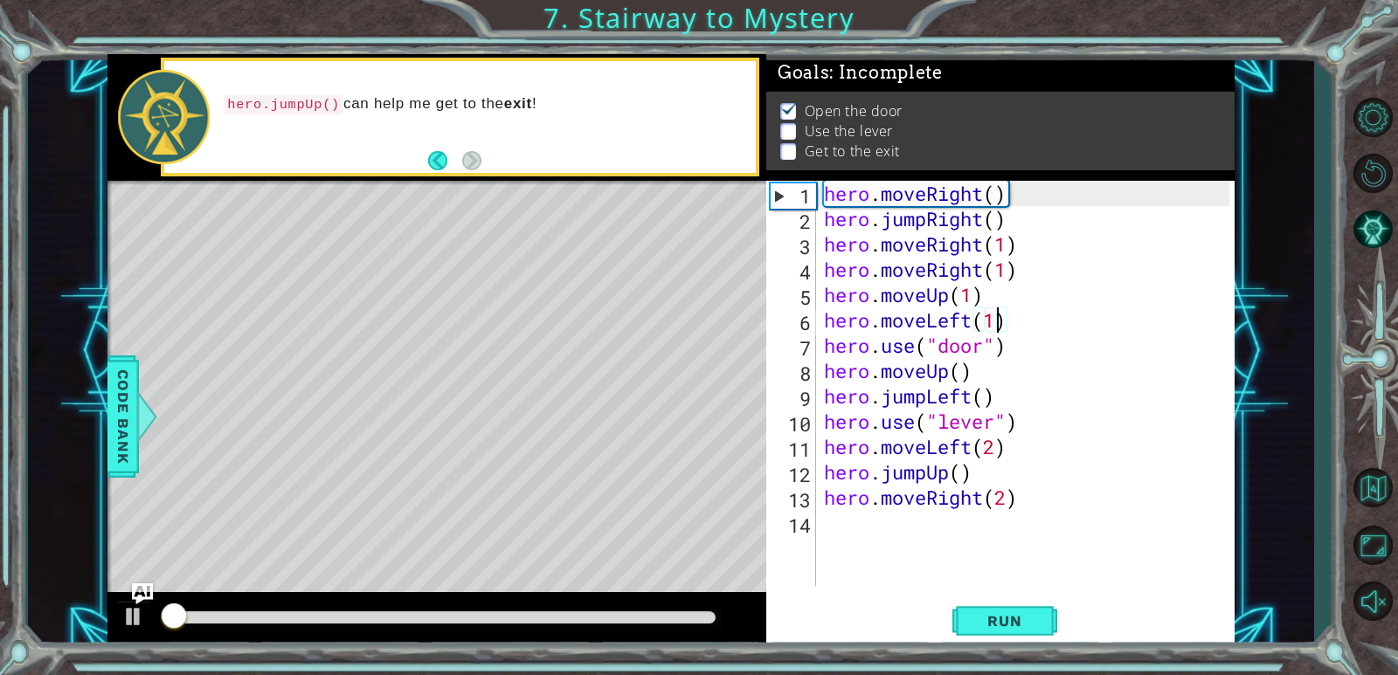
scroll to position [6, 0]
click at [1009, 401] on div "hero . moveRight ( ) hero . jumpRight ( ) hero . moveRight ( 1 ) hero . moveRig…" at bounding box center [1029, 409] width 418 height 456
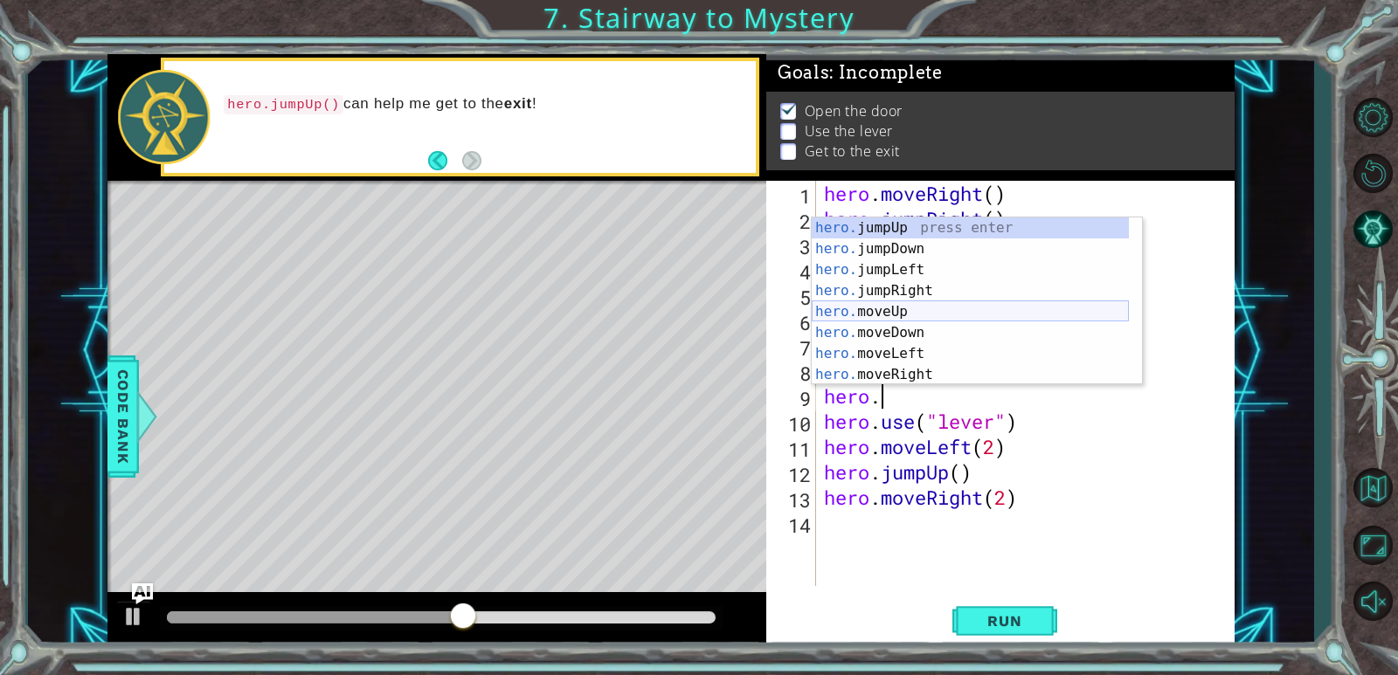
click at [871, 301] on div "hero. jumpUp press enter hero. jumpDown press enter hero. jumpLeft press enter …" at bounding box center [970, 323] width 317 height 210
type textarea "hero.moveUp(1)"
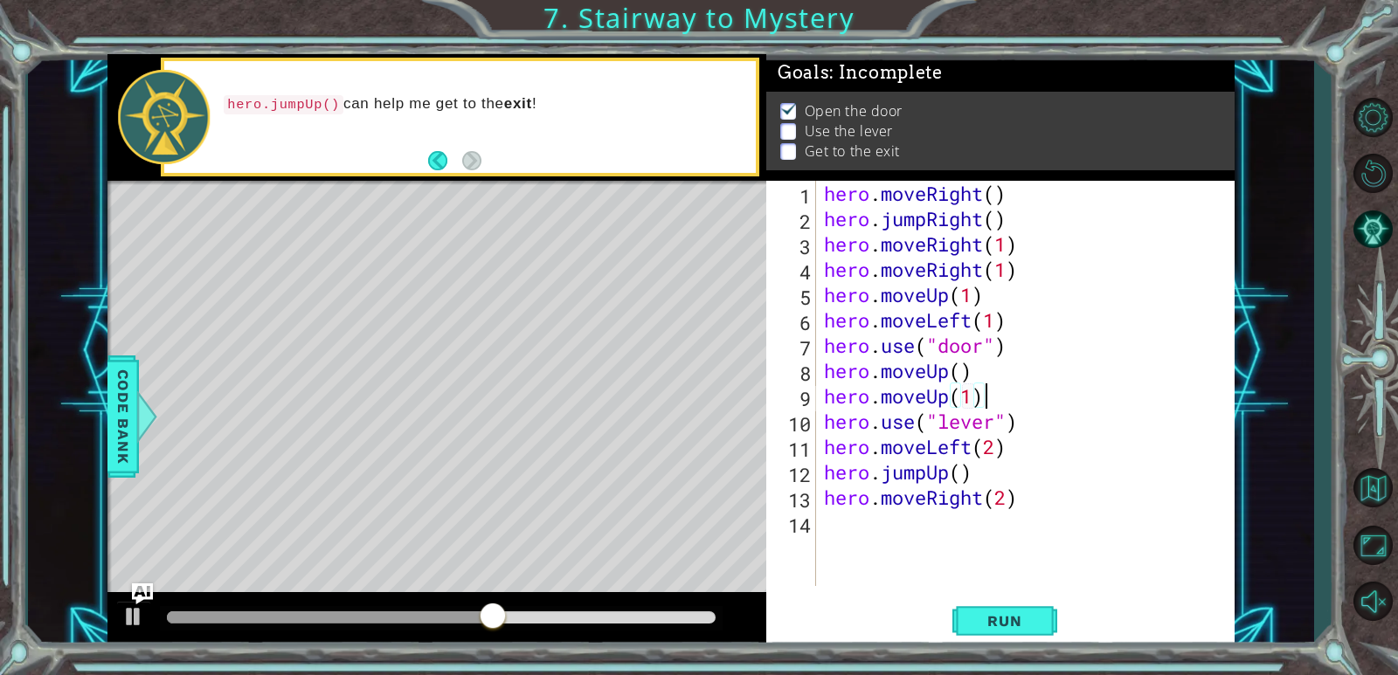
click at [1003, 397] on div "hero . moveRight ( ) hero . jumpRight ( ) hero . moveRight ( 1 ) hero . moveRig…" at bounding box center [1029, 409] width 418 height 456
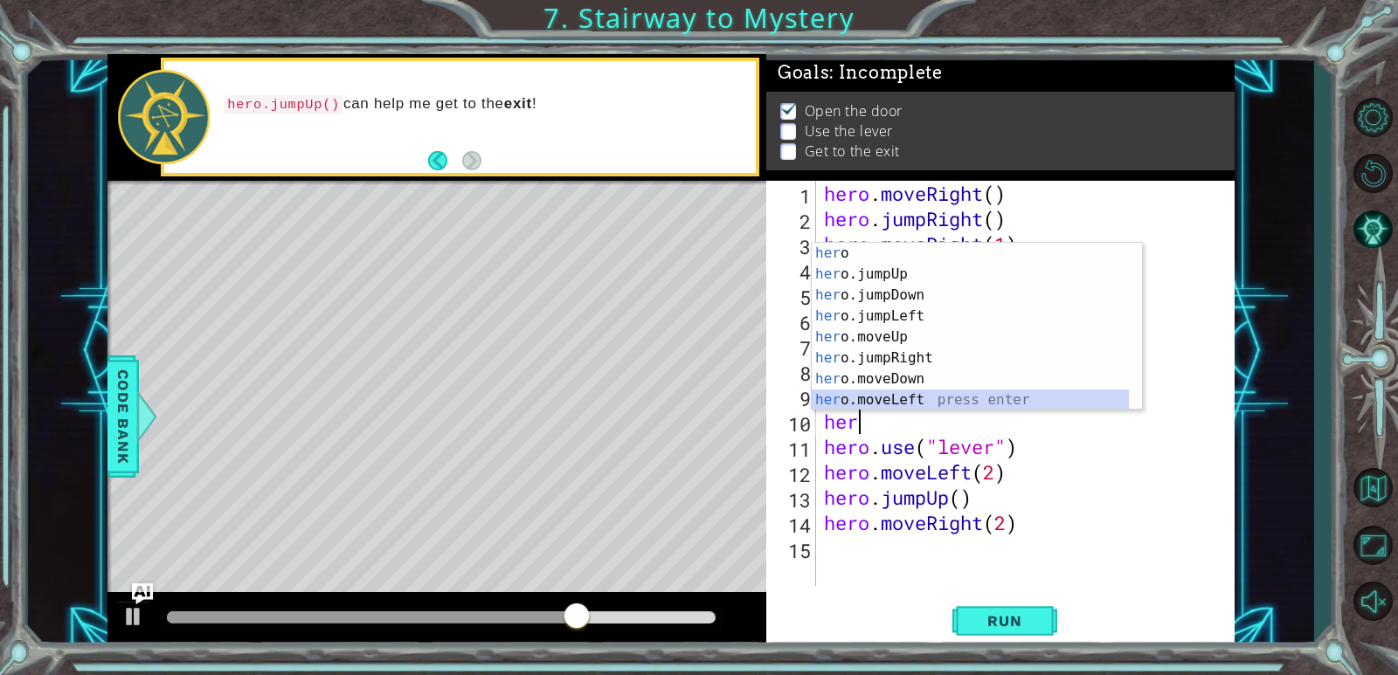
click at [940, 397] on div "her o press enter her o.jumpUp press enter her o.jumpDown press enter her o.jum…" at bounding box center [970, 348] width 317 height 210
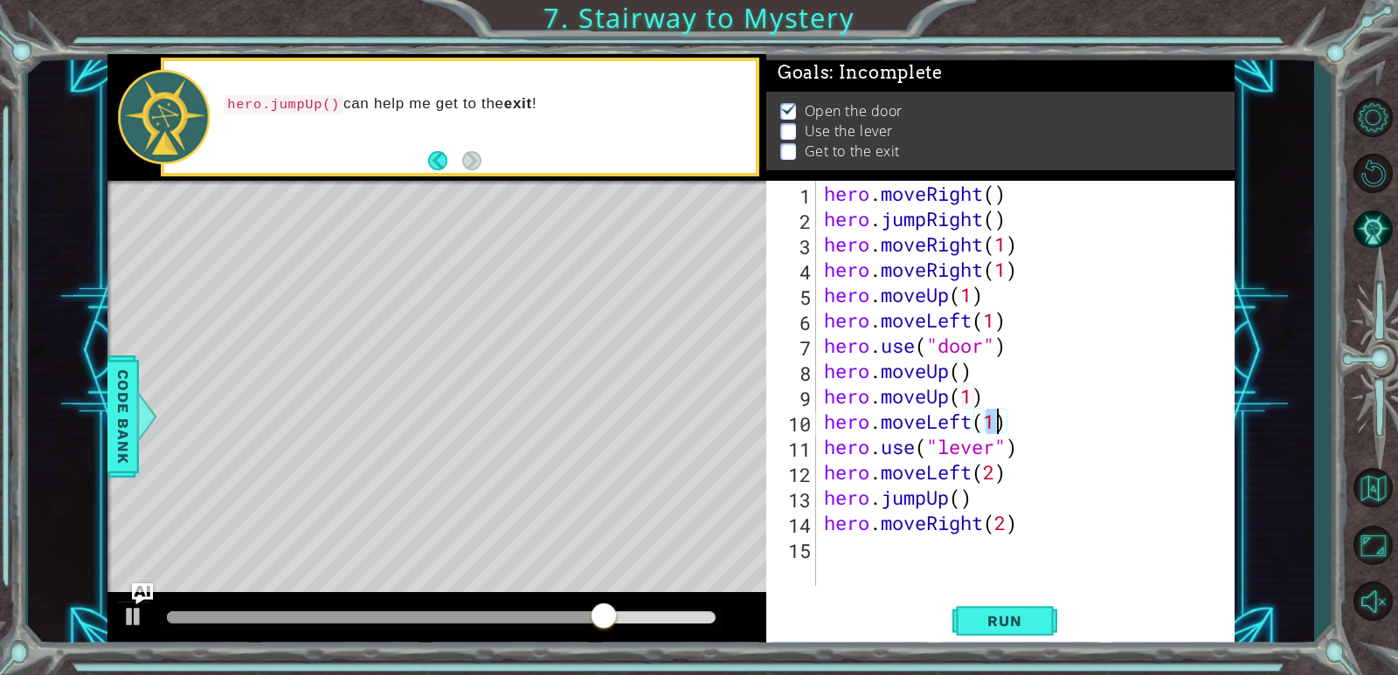
scroll to position [0, 7]
click at [973, 618] on span "Run" at bounding box center [1004, 620] width 69 height 17
type textarea "hero.moveLeft(1)"
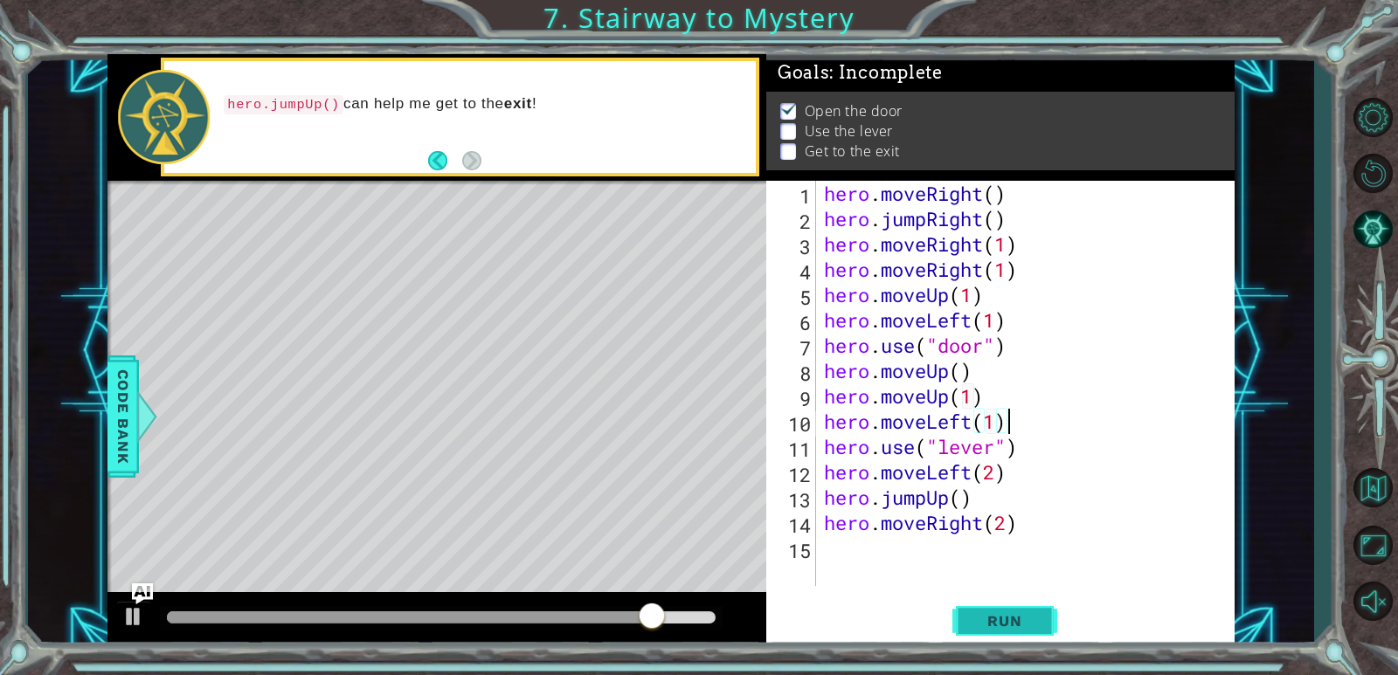
type textarea "hero.moveLeft(1)"
click at [1001, 626] on span "Run" at bounding box center [1004, 620] width 69 height 17
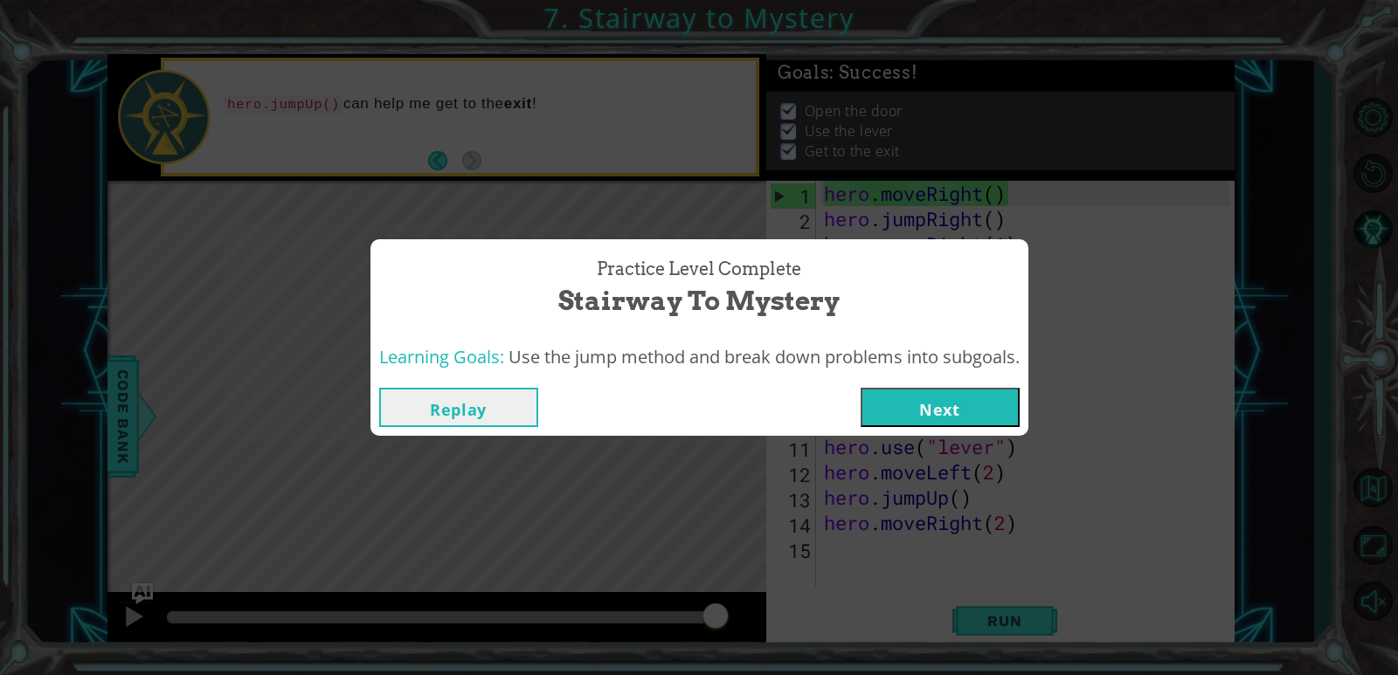
click at [1002, 386] on div "Replay Next" at bounding box center [699, 407] width 658 height 57
click at [1003, 394] on button "Next" at bounding box center [940, 407] width 159 height 39
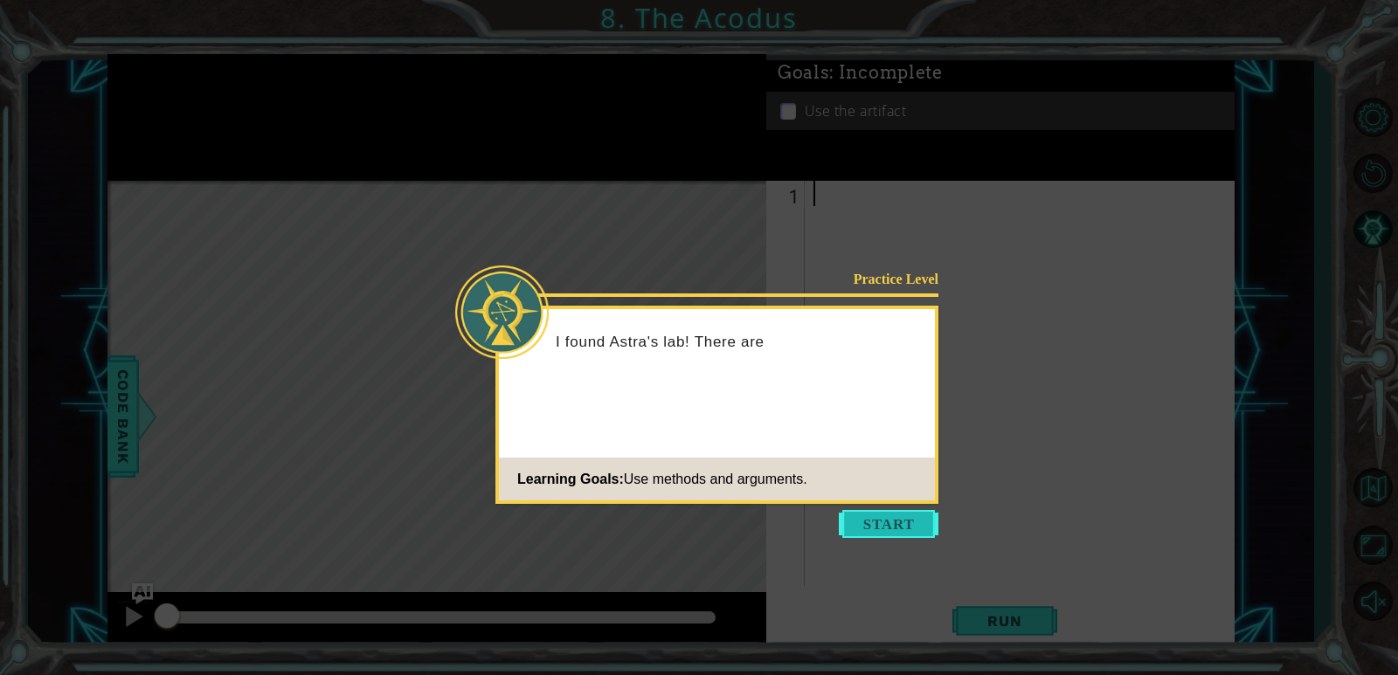
click at [898, 535] on button "Start" at bounding box center [889, 524] width 100 height 28
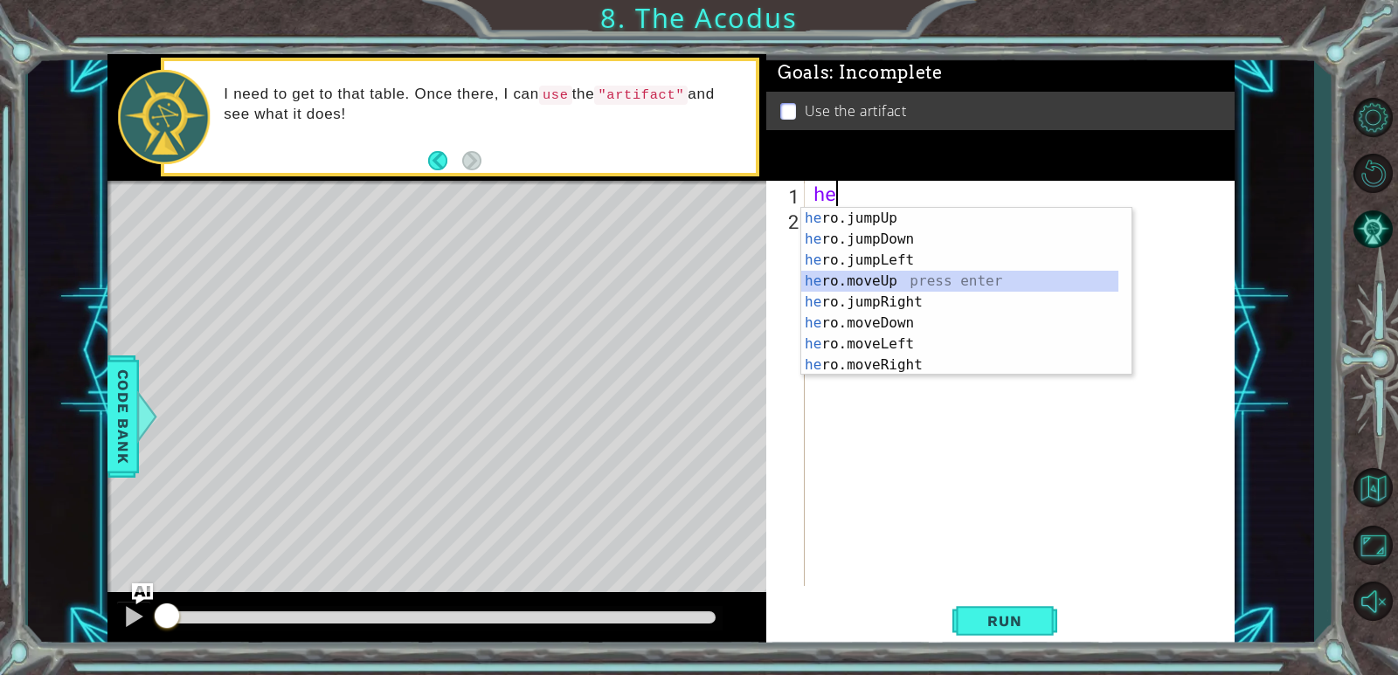
click at [879, 279] on div "he ro.jumpUp press enter he ro.jumpDown press enter he ro.jumpLeft press enter …" at bounding box center [959, 313] width 317 height 210
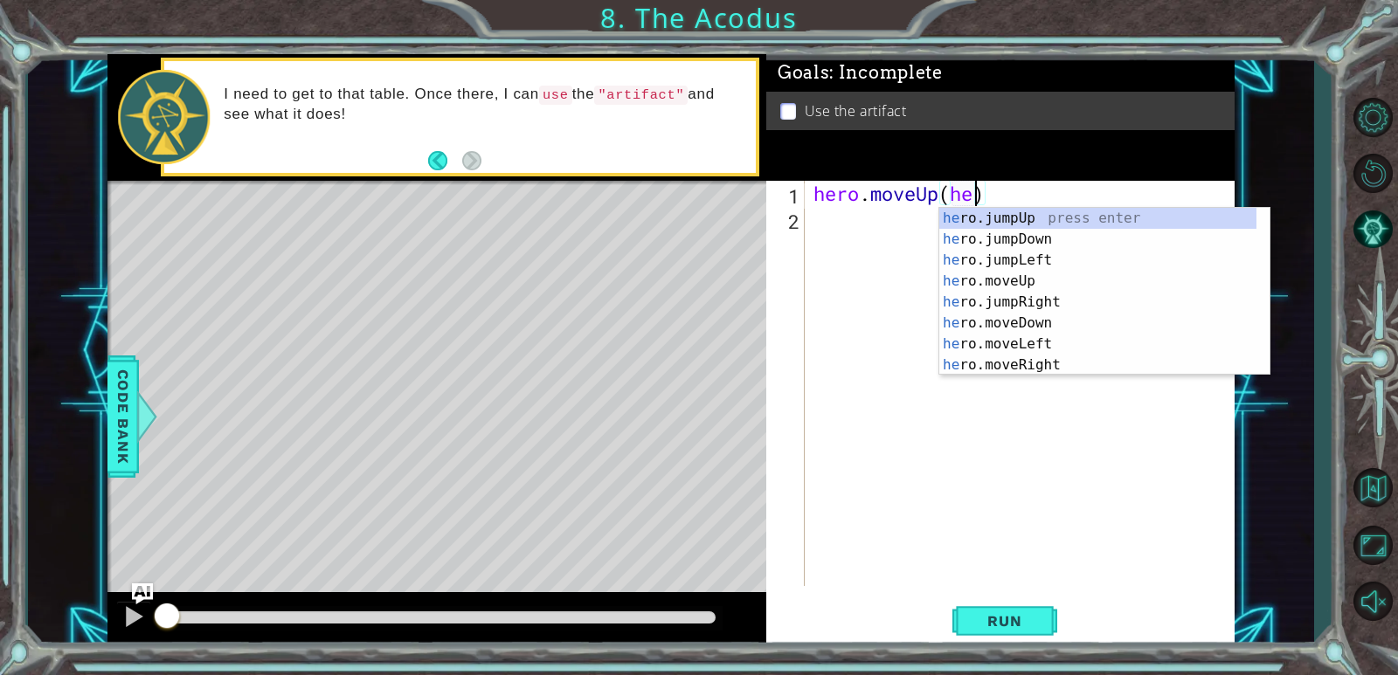
scroll to position [0, 6]
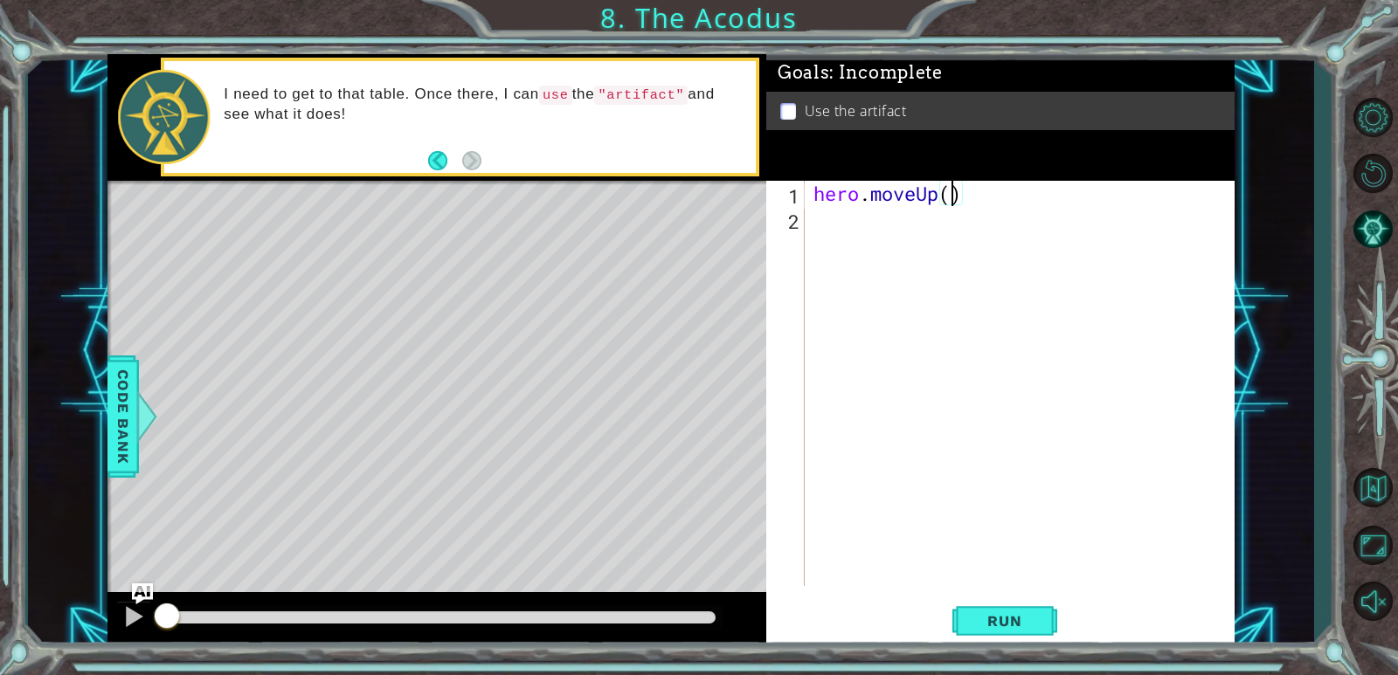
type textarea "hero.moveUp(2)"
click at [831, 225] on div "hero . moveUp ( 2 )" at bounding box center [1024, 409] width 428 height 456
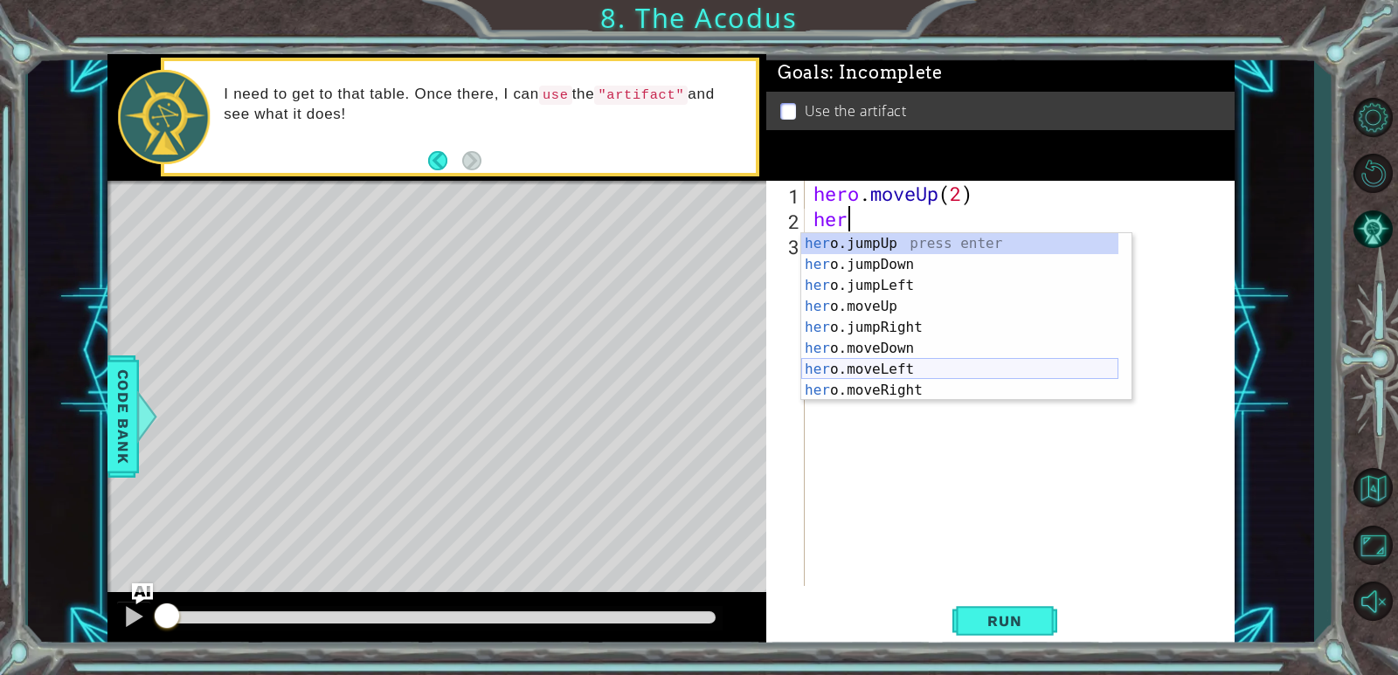
click at [878, 360] on div "her o.jumpUp press enter her o.jumpDown press enter her o.jumpLeft press enter …" at bounding box center [959, 338] width 317 height 210
type textarea "hero.moveLeft(1)"
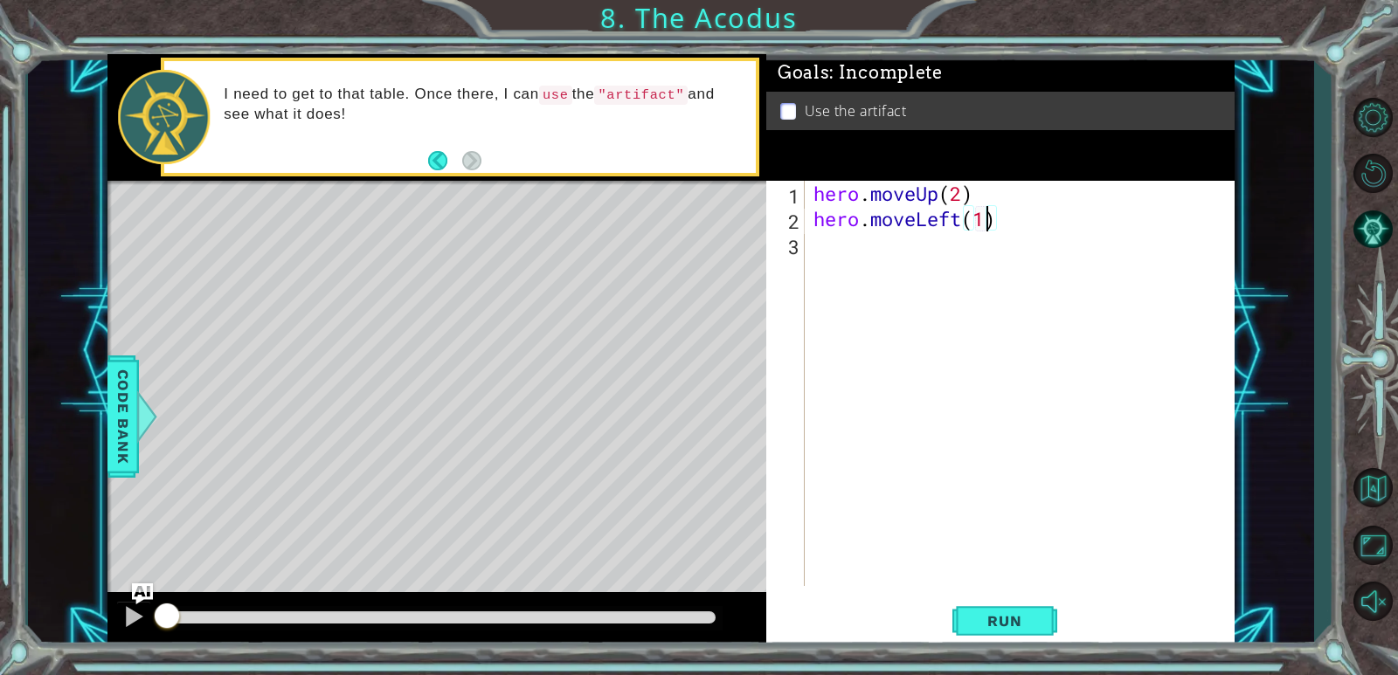
scroll to position [0, 7]
click at [817, 238] on div "hero . moveUp ( 2 ) hero . moveLeft ( 1 )" at bounding box center [1024, 409] width 428 height 456
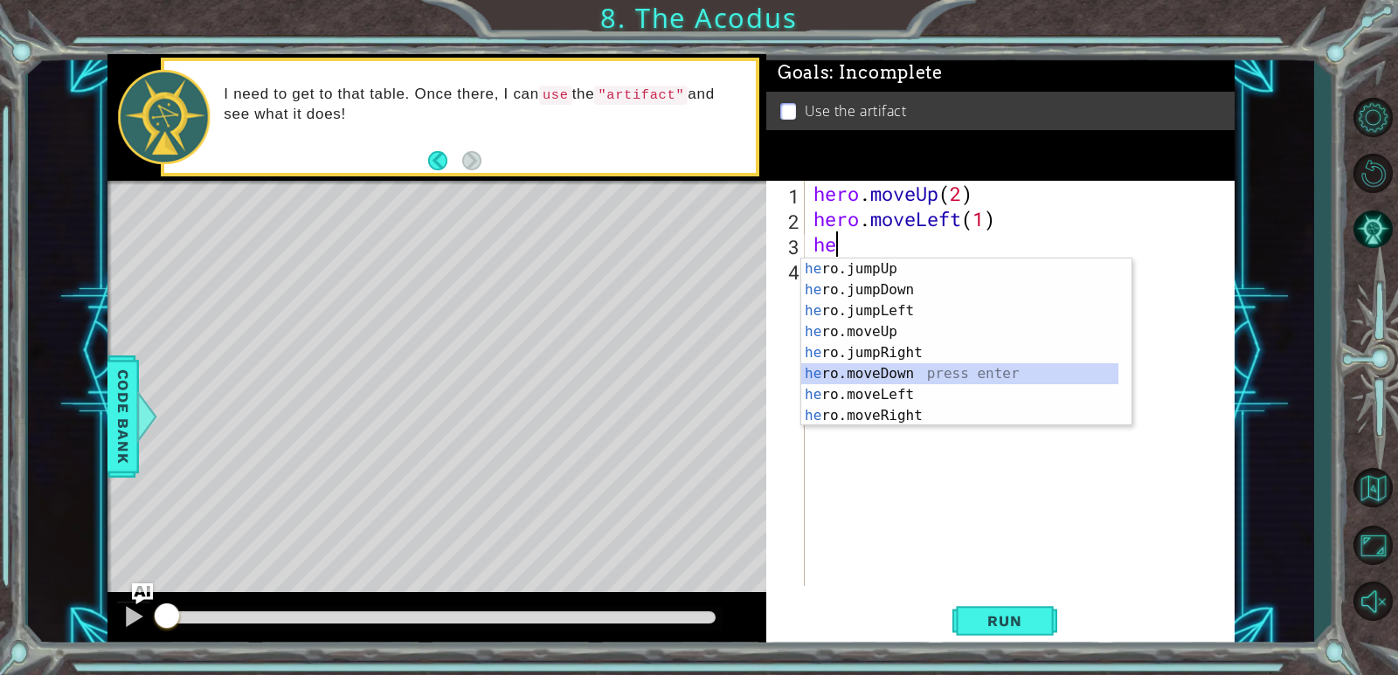
click at [894, 374] on div "he ro.jumpUp press enter he ro.jumpDown press enter he ro.jumpLeft press enter …" at bounding box center [959, 364] width 317 height 210
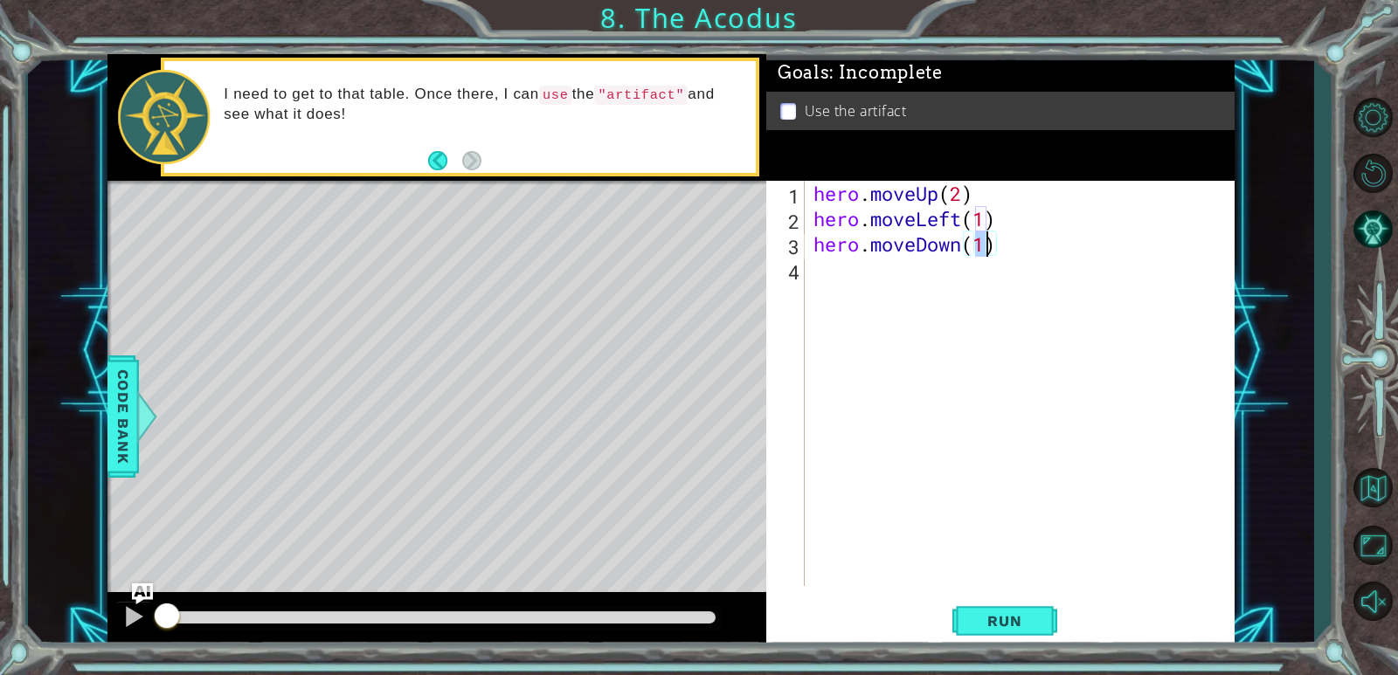
type textarea "hero.moveDown(2)"
click at [814, 274] on div "hero . moveUp ( 2 ) hero . moveLeft ( 1 ) hero . moveDown ( 2 )" at bounding box center [1024, 409] width 428 height 456
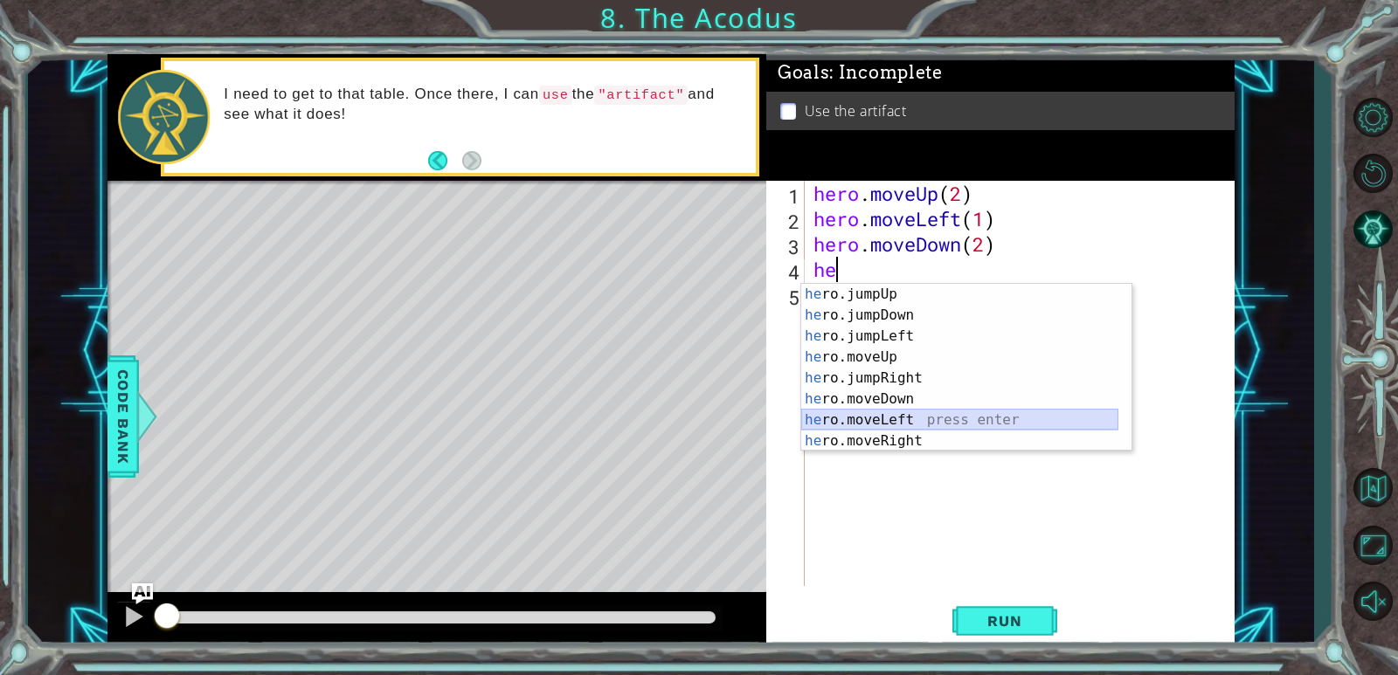
click at [889, 413] on div "he ro.jumpUp press enter he ro.jumpDown press enter he ro.jumpLeft press enter …" at bounding box center [959, 389] width 317 height 210
type textarea "hero.moveLeft(1)"
click at [889, 413] on div "hero . moveUp ( 2 ) hero . moveLeft ( 1 ) hero . moveDown ( 2 ) he" at bounding box center [1024, 409] width 428 height 456
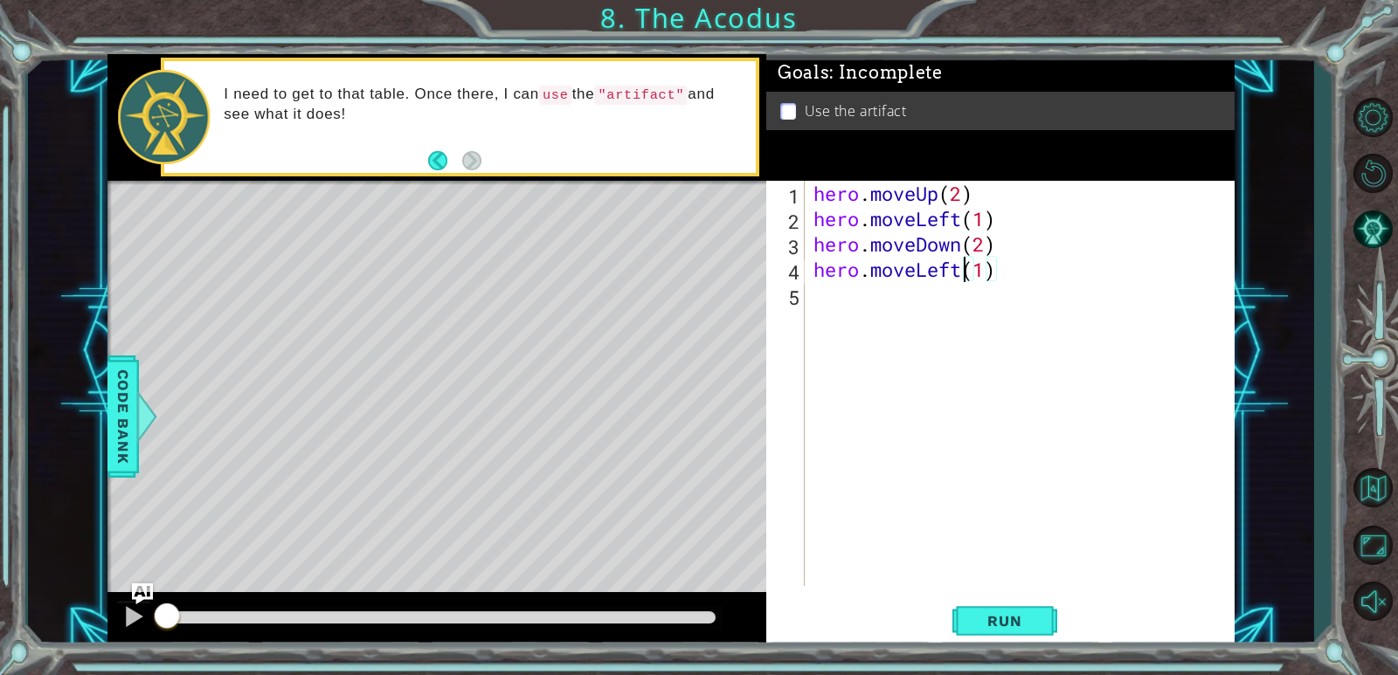
click at [963, 276] on div "hero . moveUp ( 2 ) hero . moveLeft ( 1 ) hero . moveDown ( 2 ) hero . moveLeft…" at bounding box center [1024, 409] width 428 height 456
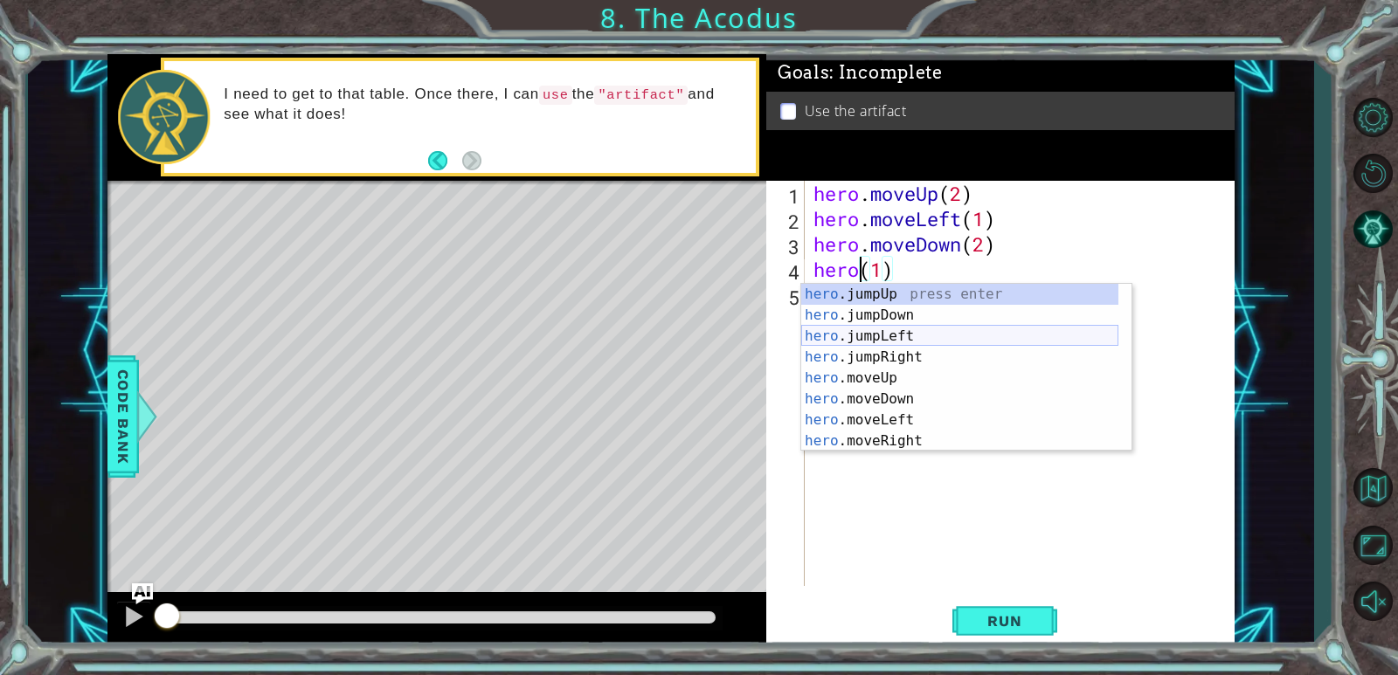
click at [877, 342] on div "hero .jumpUp press enter hero .jumpDown press enter hero .jumpLeft press enter …" at bounding box center [959, 389] width 317 height 210
type textarea "hero.jumpLeft()(1)"
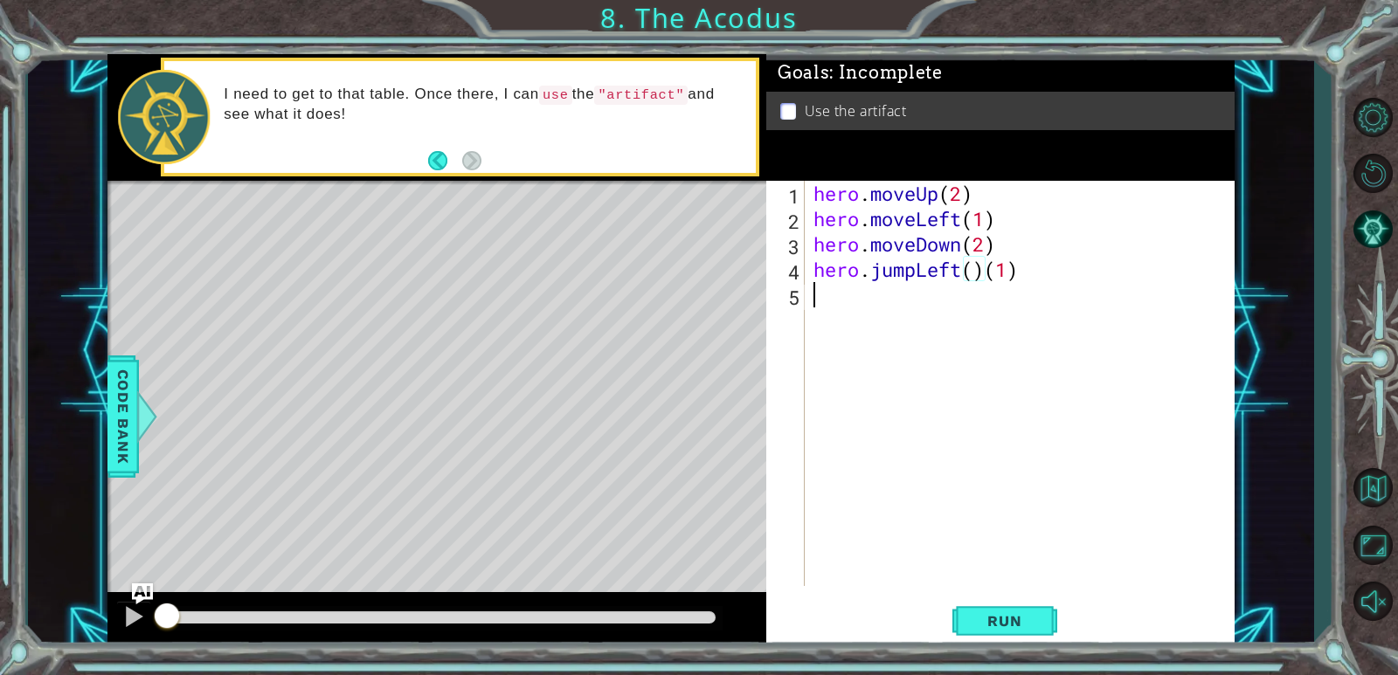
click at [812, 297] on div "hero . moveUp ( 2 ) hero . moveLeft ( 1 ) hero . moveDown ( 2 ) hero . jumpLeft…" at bounding box center [1024, 409] width 428 height 456
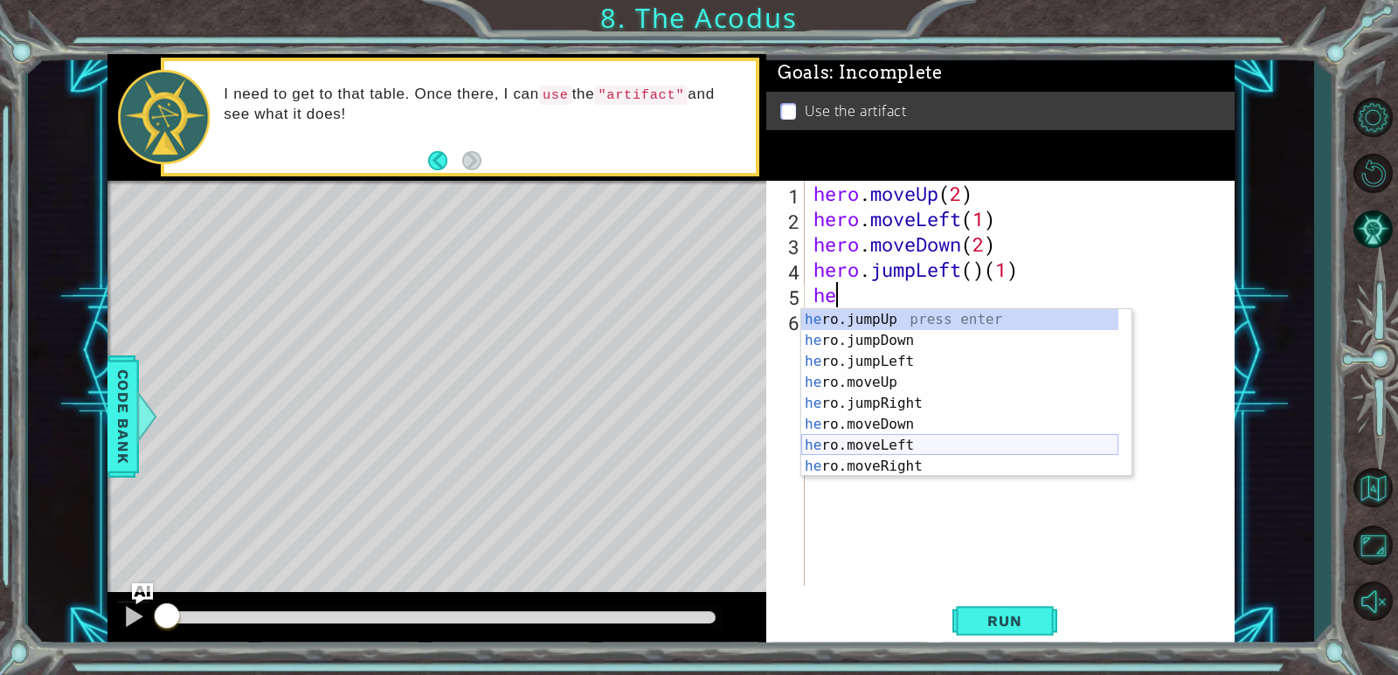
click at [873, 436] on div "he ro.jumpUp press enter he ro.jumpDown press enter he ro.jumpLeft press enter …" at bounding box center [959, 414] width 317 height 210
type textarea "hero.moveLeft(1)"
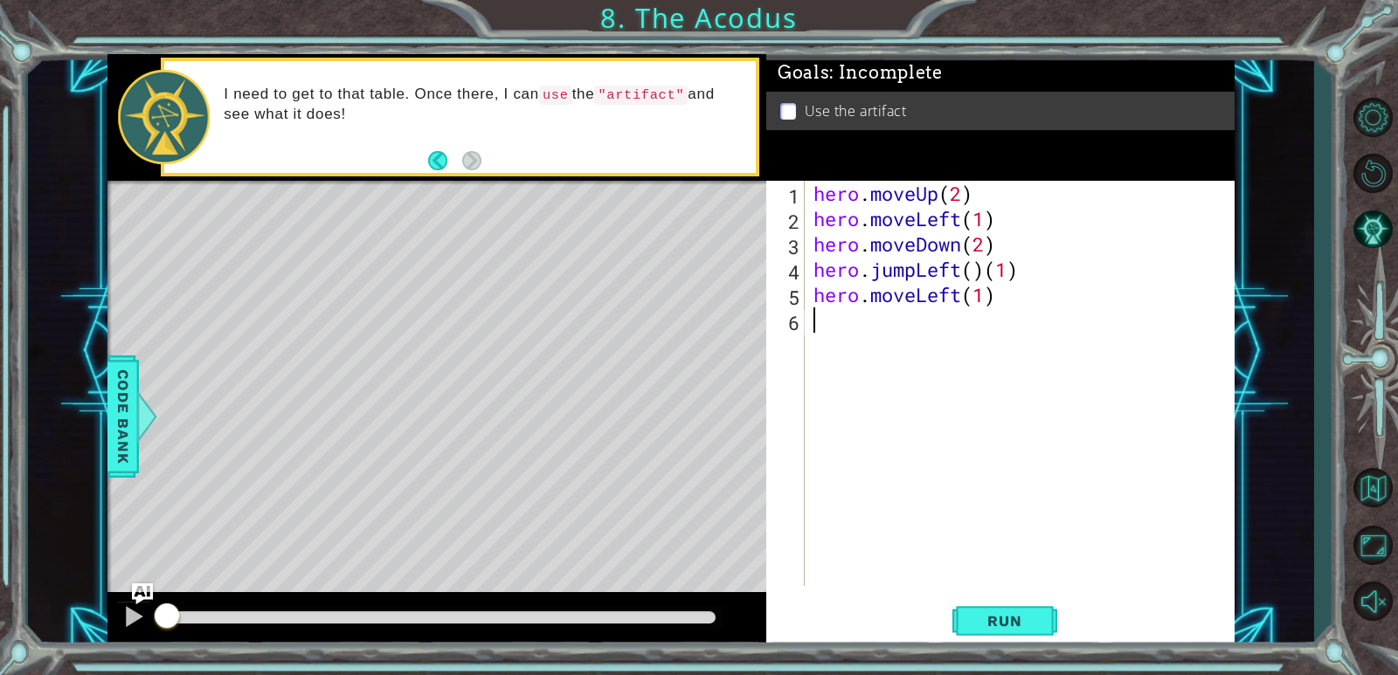
click at [821, 334] on div "hero . moveUp ( 2 ) hero . moveLeft ( 1 ) hero . moveDown ( 2 ) hero . jumpLeft…" at bounding box center [1024, 409] width 428 height 456
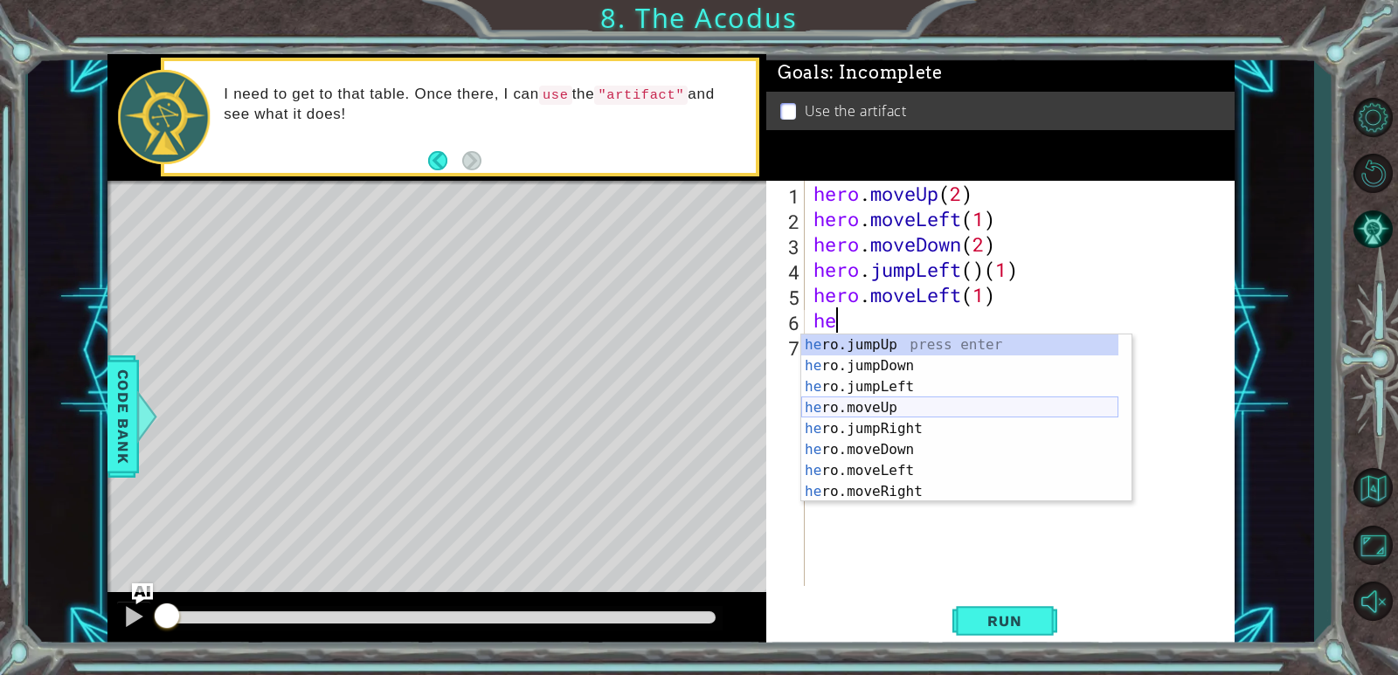
click at [882, 399] on div "he ro.jumpUp press enter he ro.jumpDown press enter he ro.jumpLeft press enter …" at bounding box center [959, 440] width 317 height 210
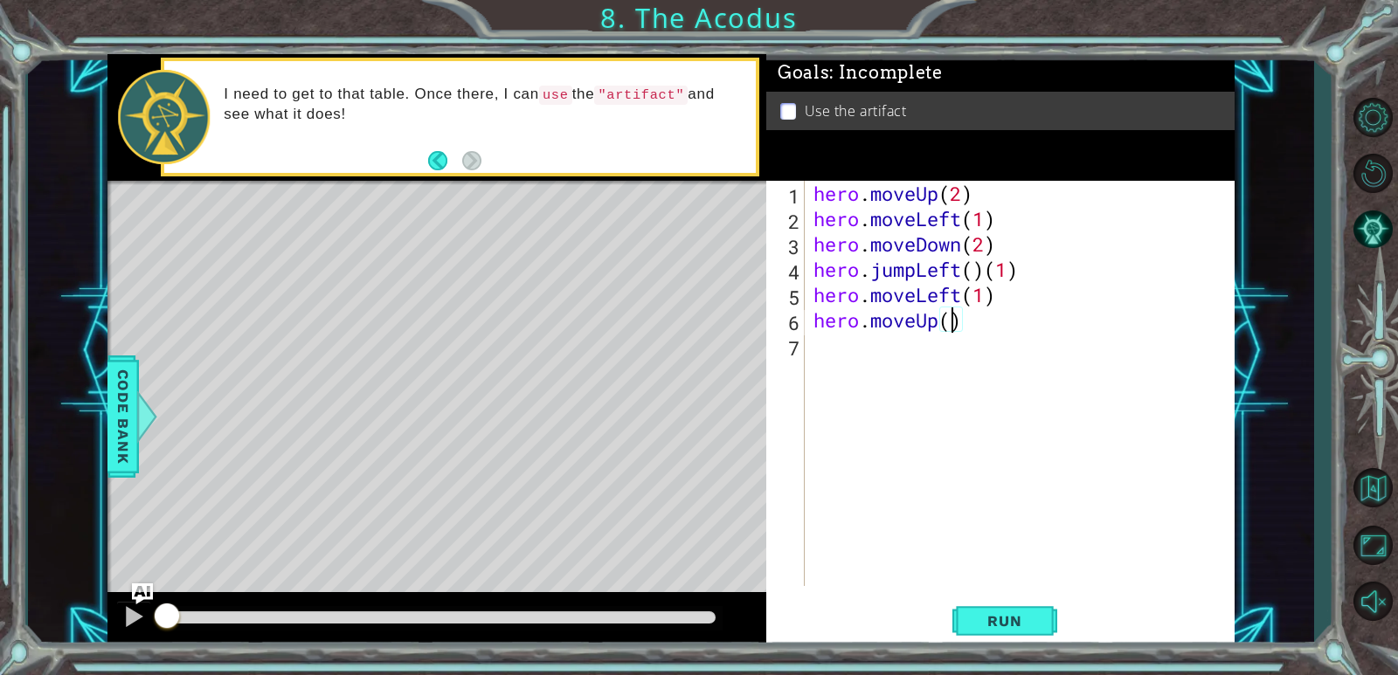
type textarea "hero.moveUp(2)"
click at [842, 343] on div "hero . moveUp ( 2 ) hero . moveLeft ( 1 ) hero . moveDown ( 2 ) hero . jumpLeft…" at bounding box center [1024, 409] width 428 height 456
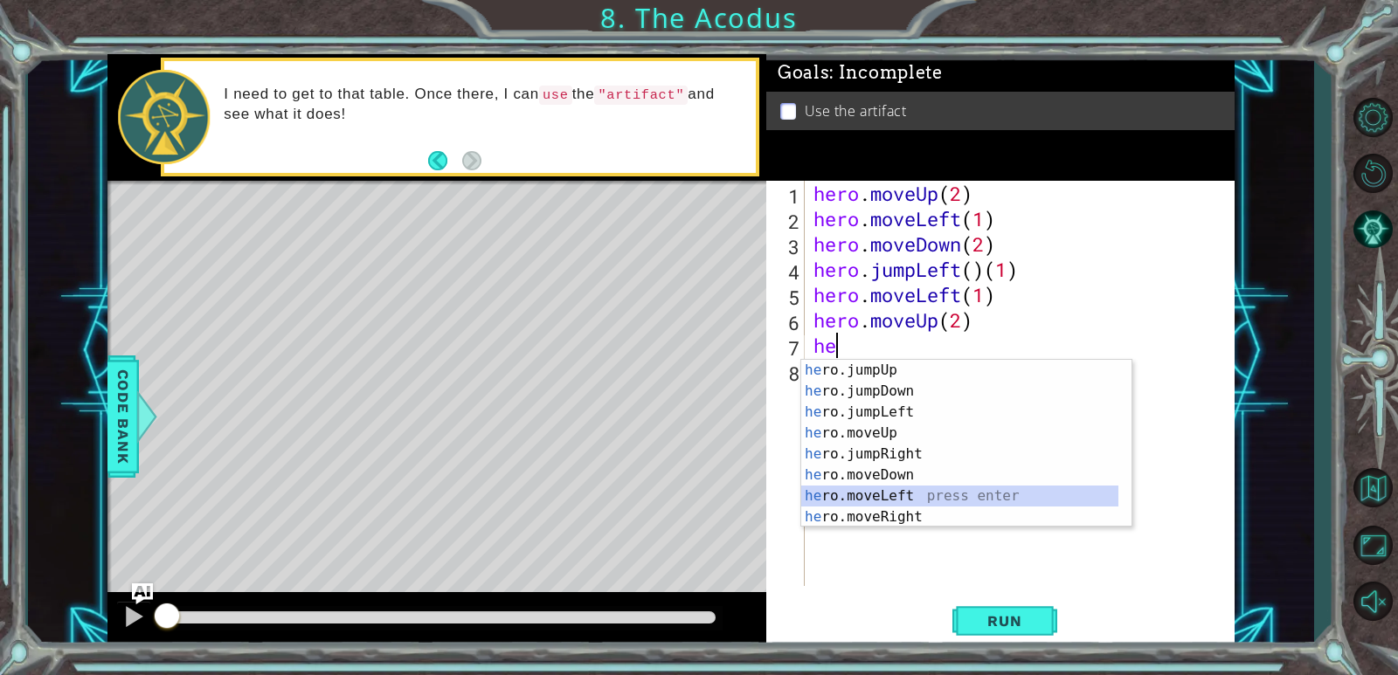
click at [904, 503] on div "he ro.jumpUp press enter he ro.jumpDown press enter he ro.jumpLeft press enter …" at bounding box center [959, 465] width 317 height 210
type textarea "hero.moveLeft(1)"
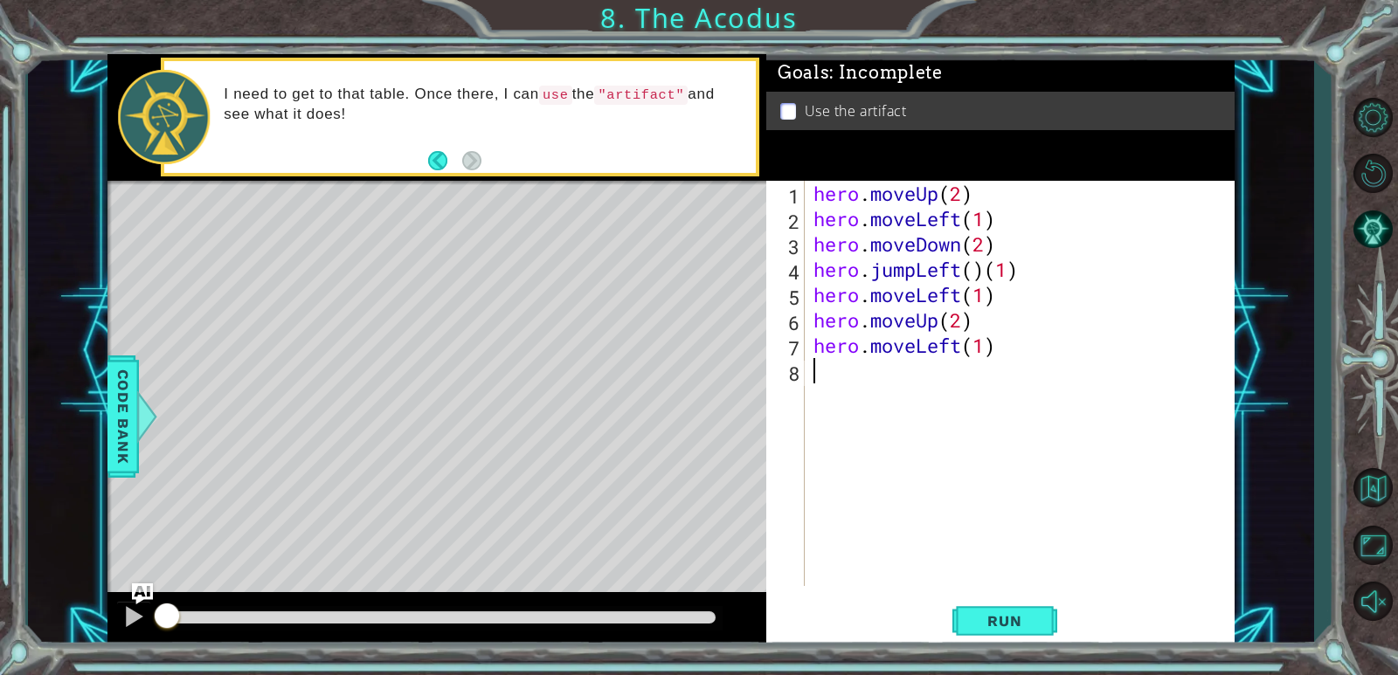
click at [814, 374] on div "hero . moveUp ( 2 ) hero . moveLeft ( 1 ) hero . moveDown ( 2 ) hero . jumpLeft…" at bounding box center [1024, 409] width 428 height 456
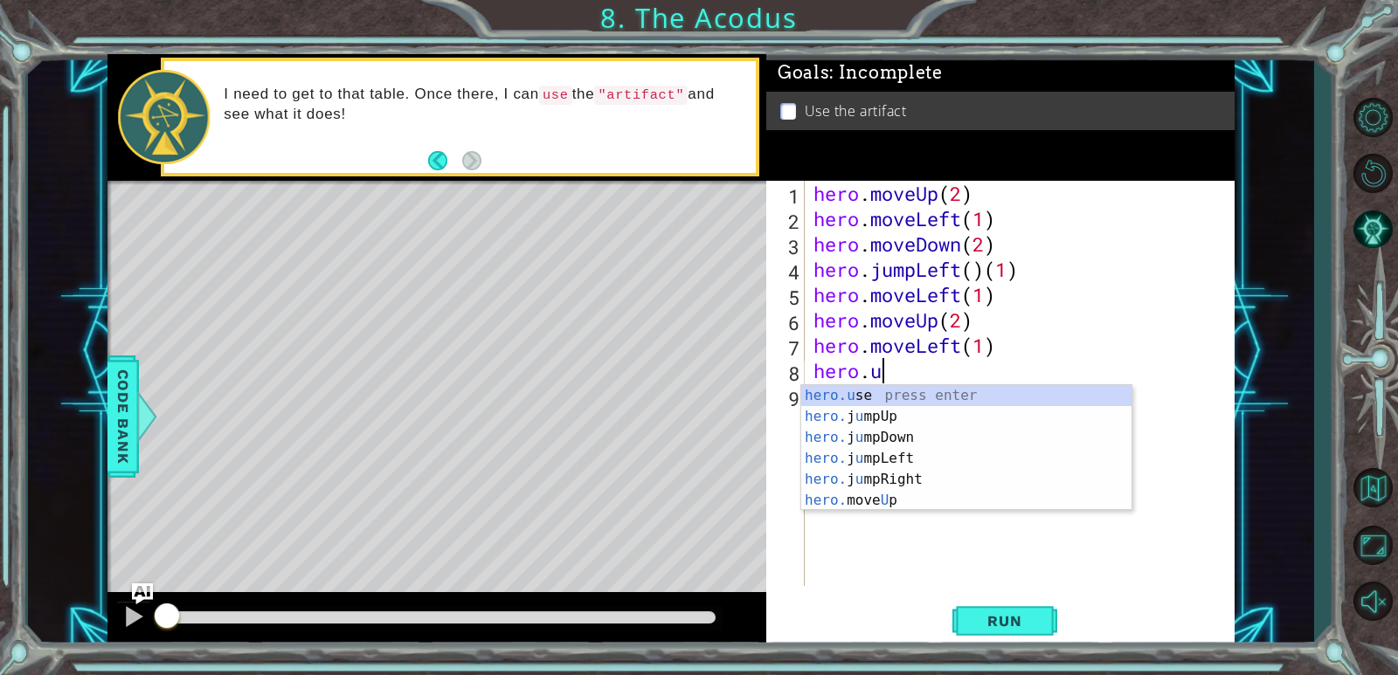
scroll to position [0, 3]
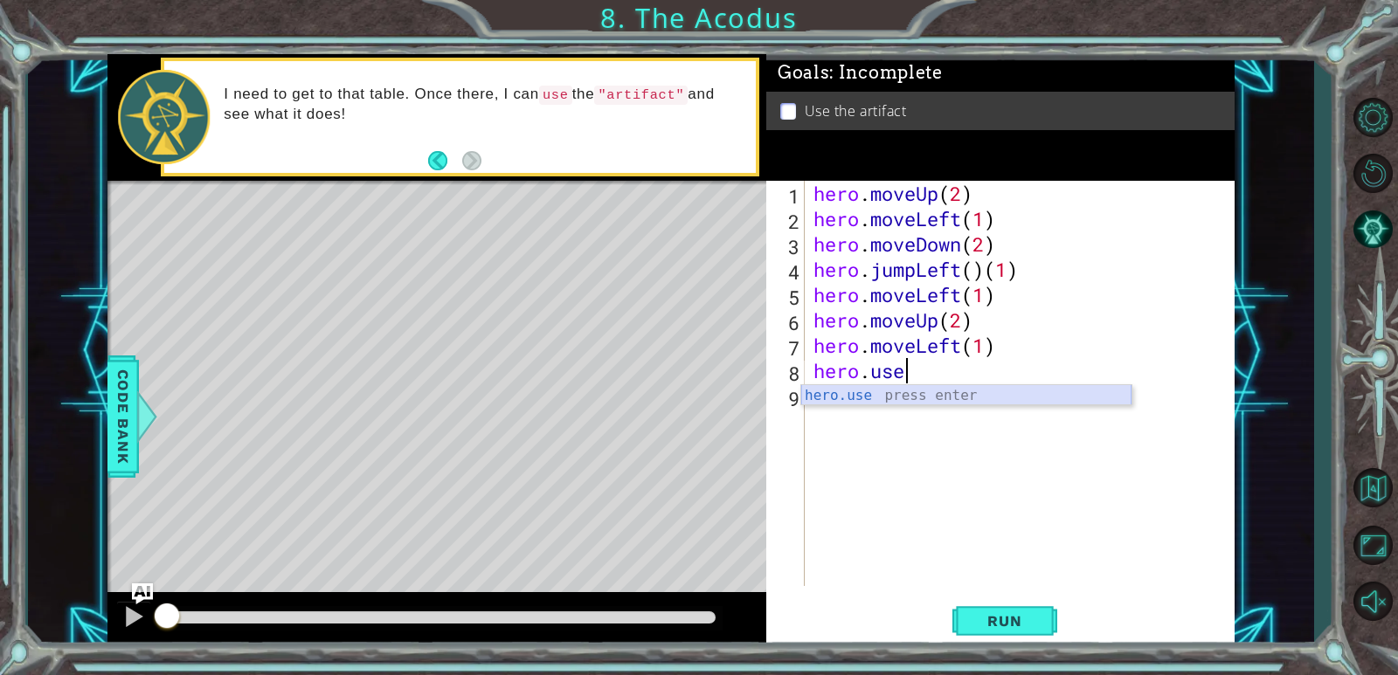
click at [921, 391] on div "hero.use press enter" at bounding box center [966, 416] width 330 height 63
type textarea "hero.use("artifact")"
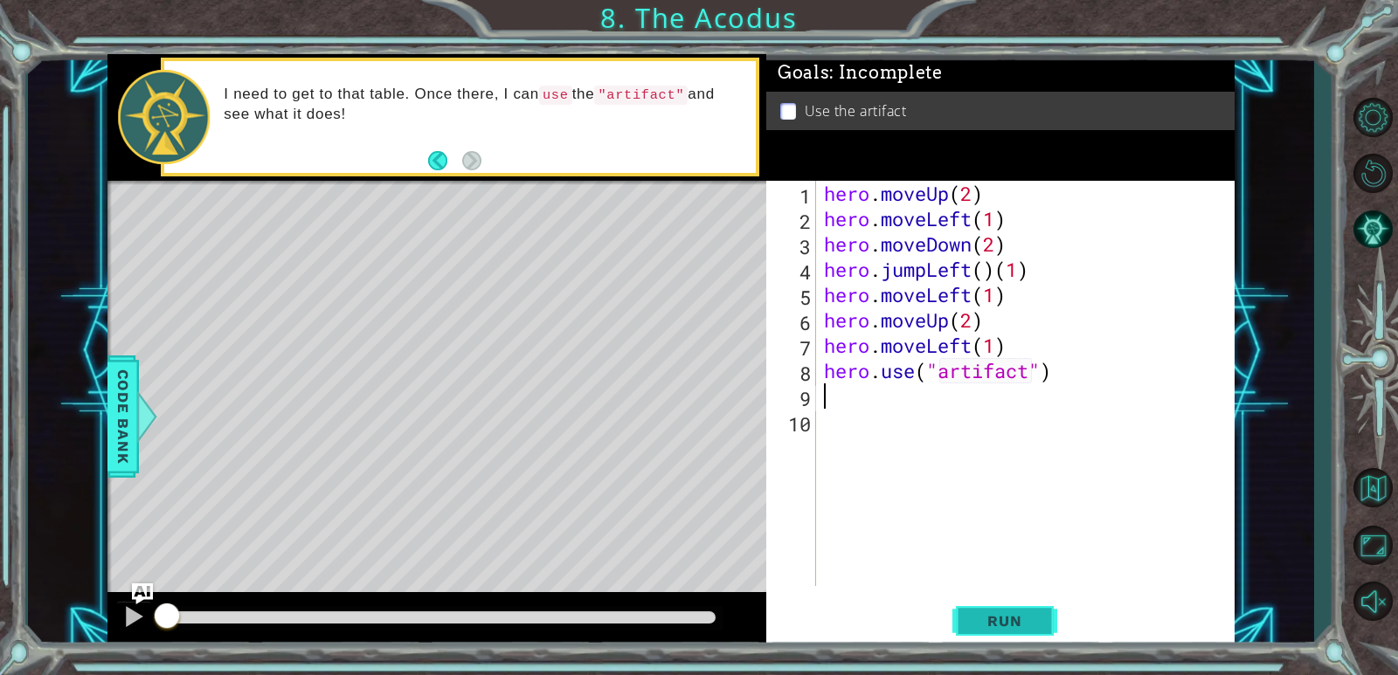
click at [997, 629] on span "Run" at bounding box center [1004, 620] width 69 height 17
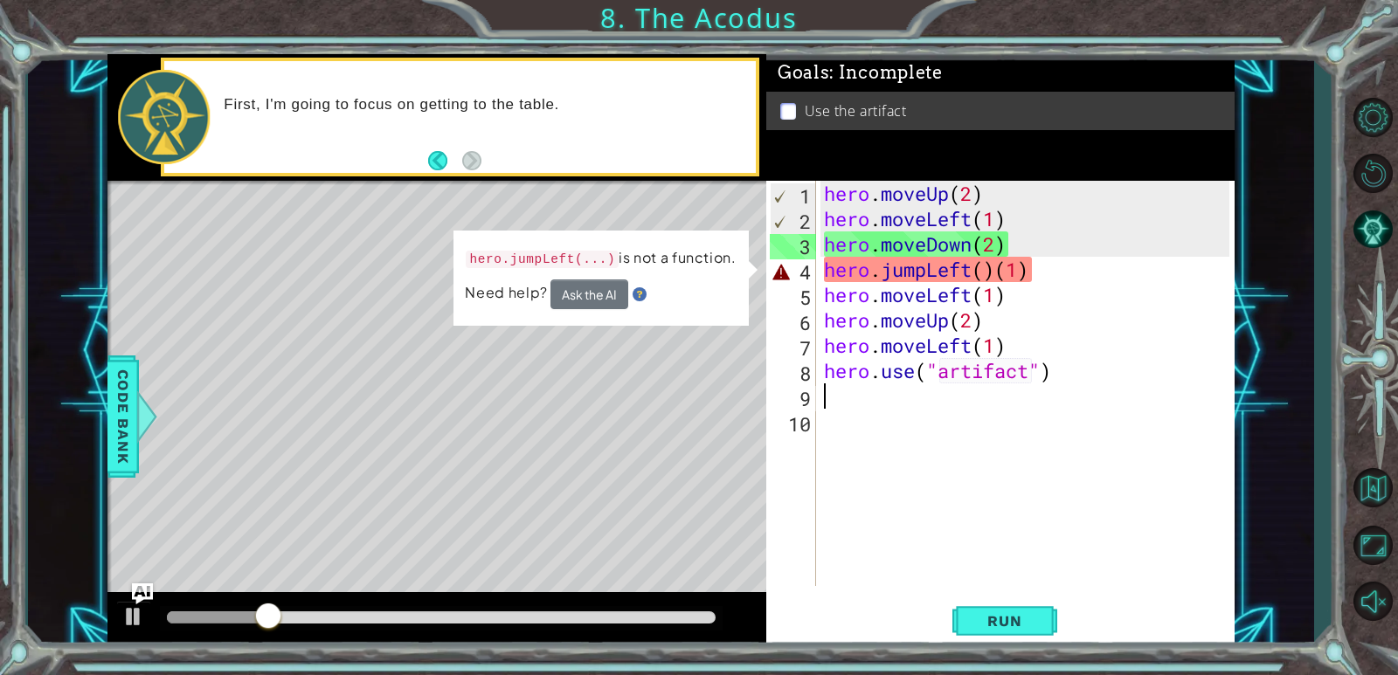
click at [1029, 267] on div "hero . moveUp ( 2 ) hero . moveLeft ( 1 ) hero . moveDown ( 2 ) hero . jumpLeft…" at bounding box center [1029, 409] width 418 height 456
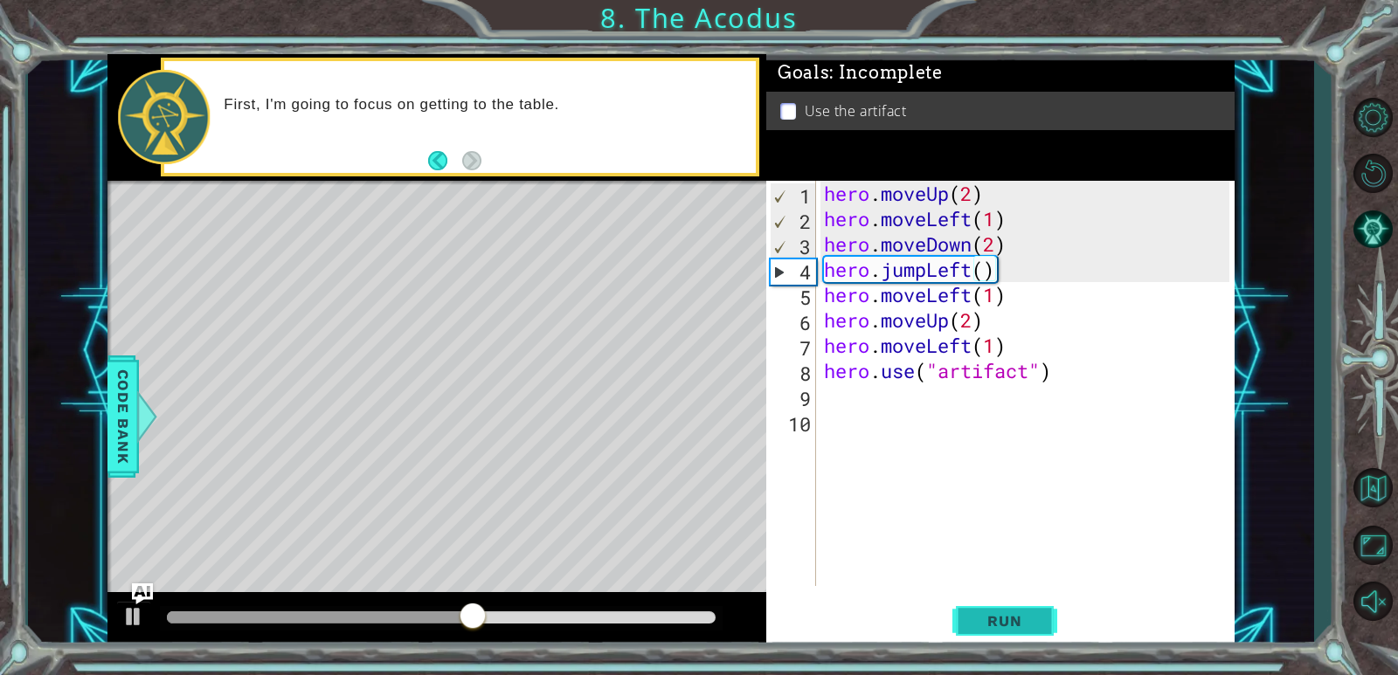
click at [980, 614] on span "Run" at bounding box center [1004, 620] width 69 height 17
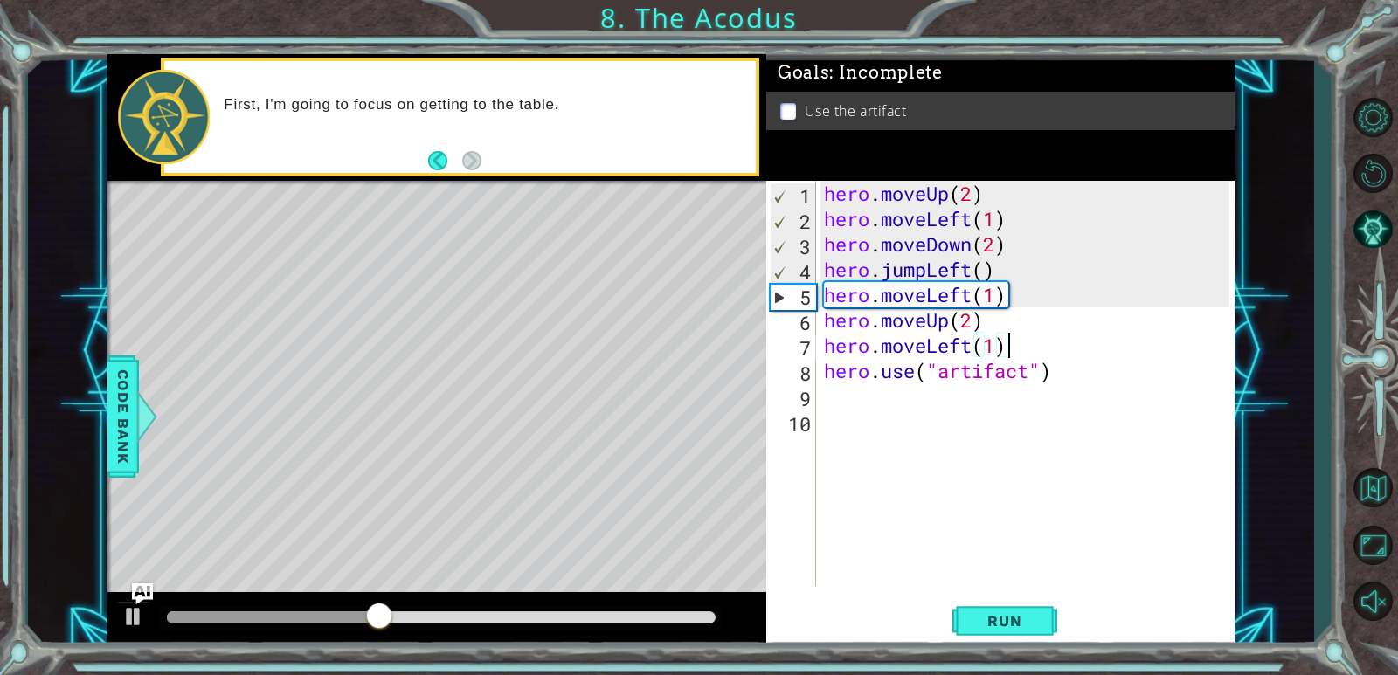
click at [1021, 336] on div "hero . moveUp ( 2 ) hero . moveLeft ( 1 ) hero . moveDown ( 2 ) hero . jumpLeft…" at bounding box center [1029, 409] width 418 height 456
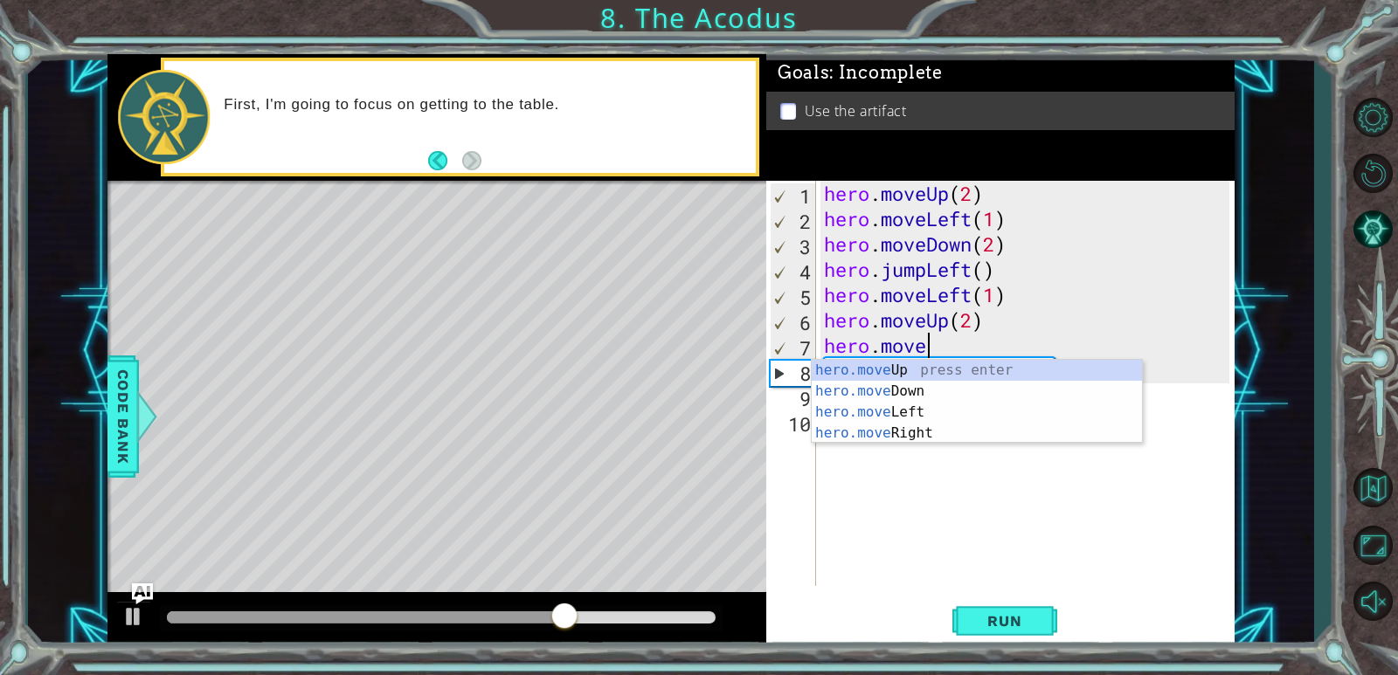
scroll to position [0, 4]
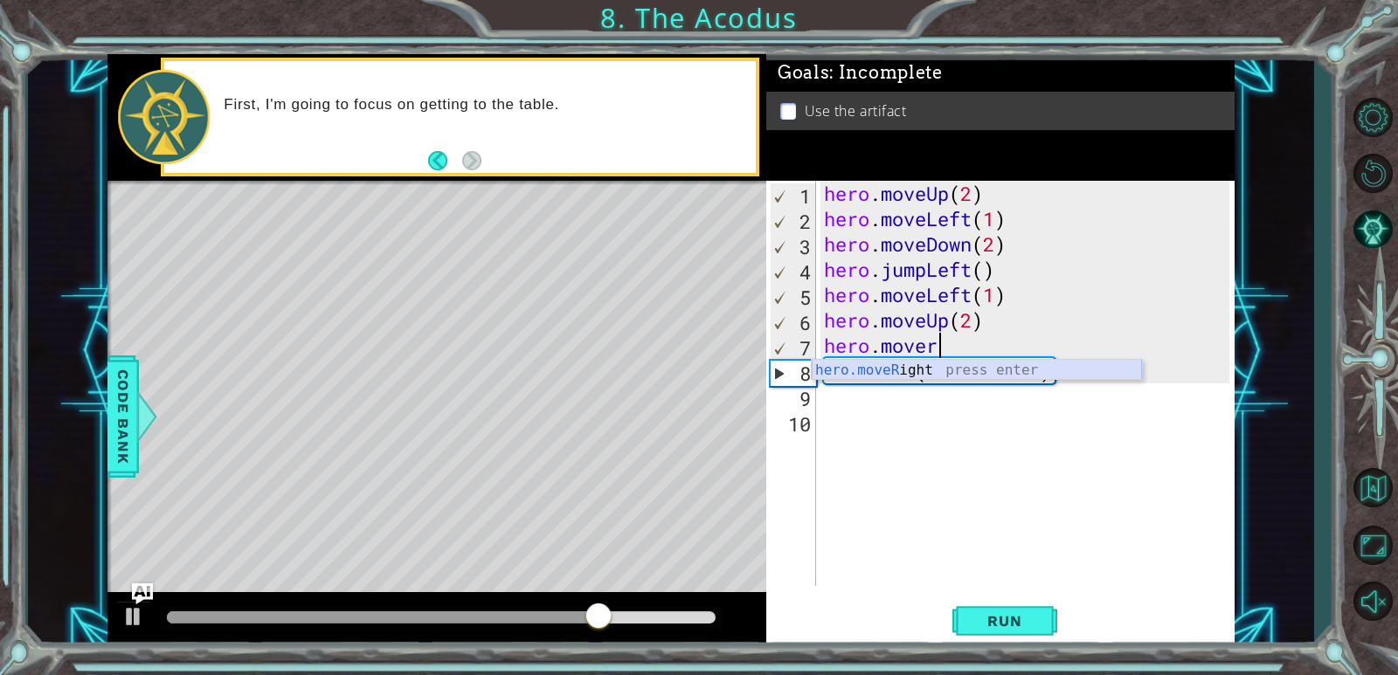
click at [951, 360] on div "hero.moveR ight press enter" at bounding box center [977, 369] width 330 height 19
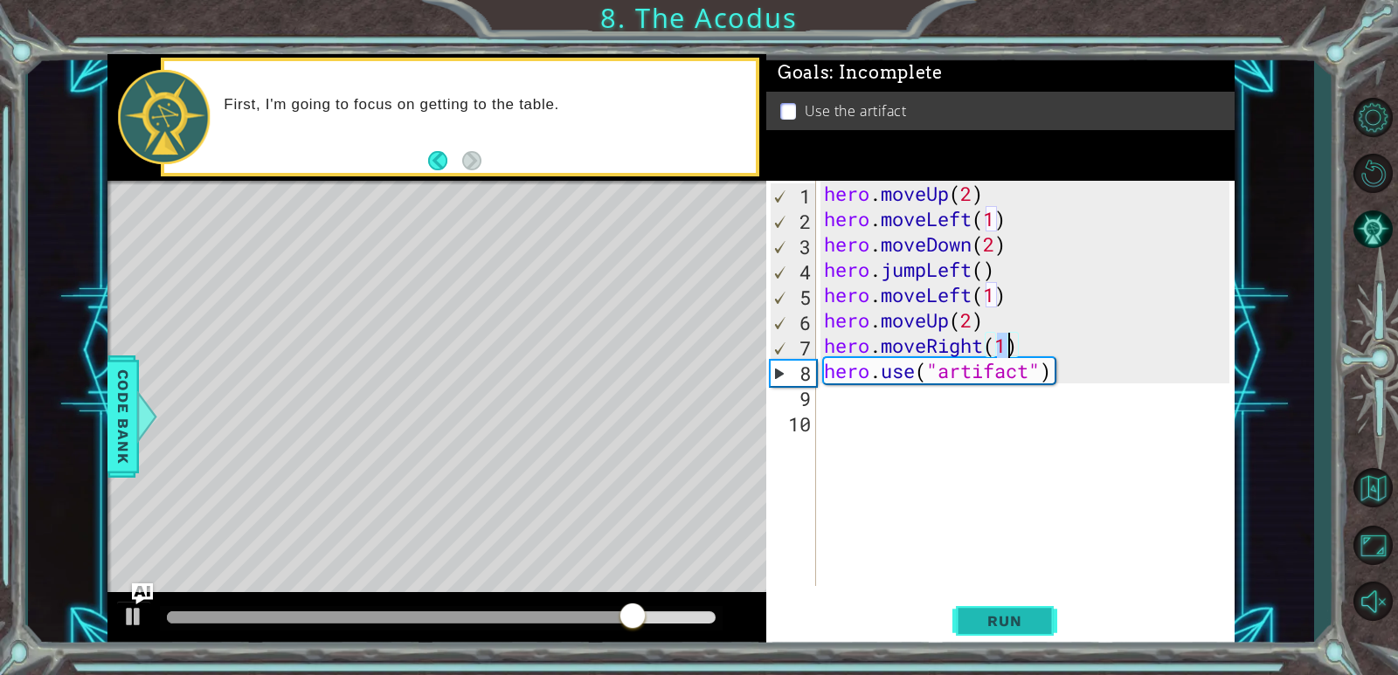
type textarea "hero.moveRight(1)"
click at [1038, 624] on span "Run" at bounding box center [1004, 620] width 69 height 17
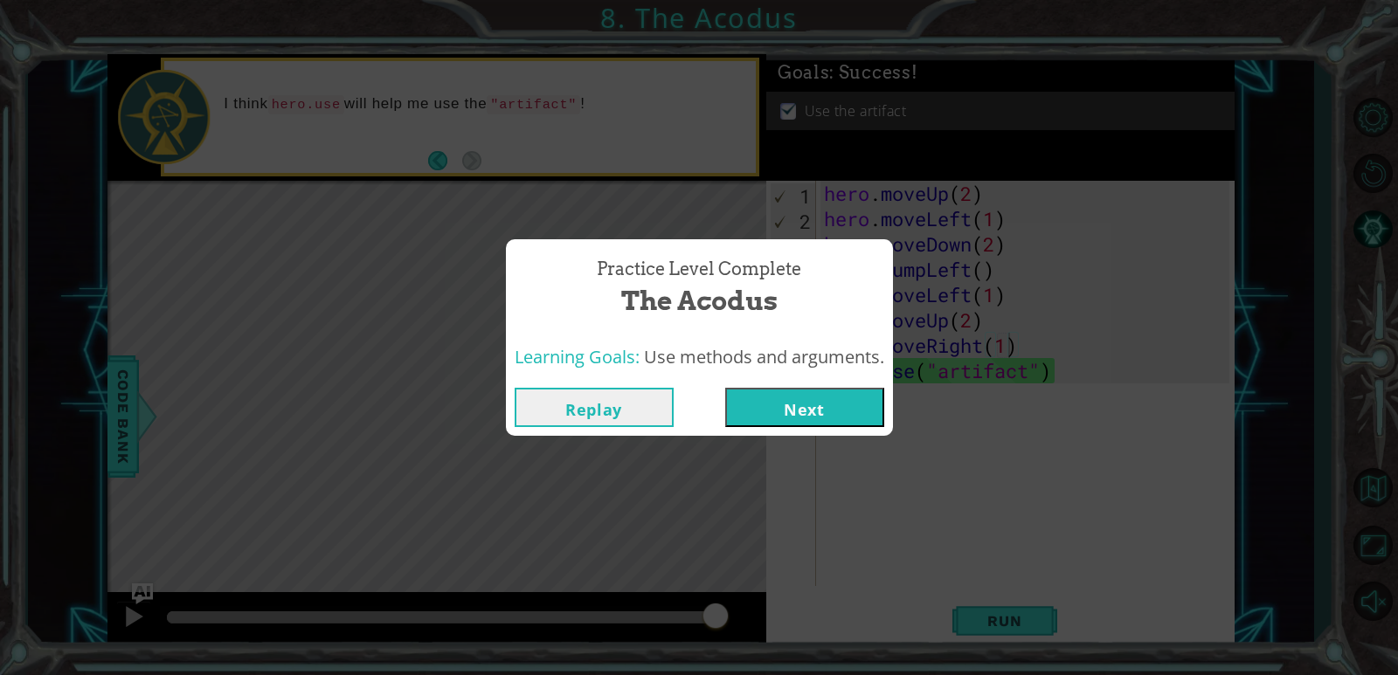
click at [834, 402] on button "Next" at bounding box center [804, 407] width 159 height 39
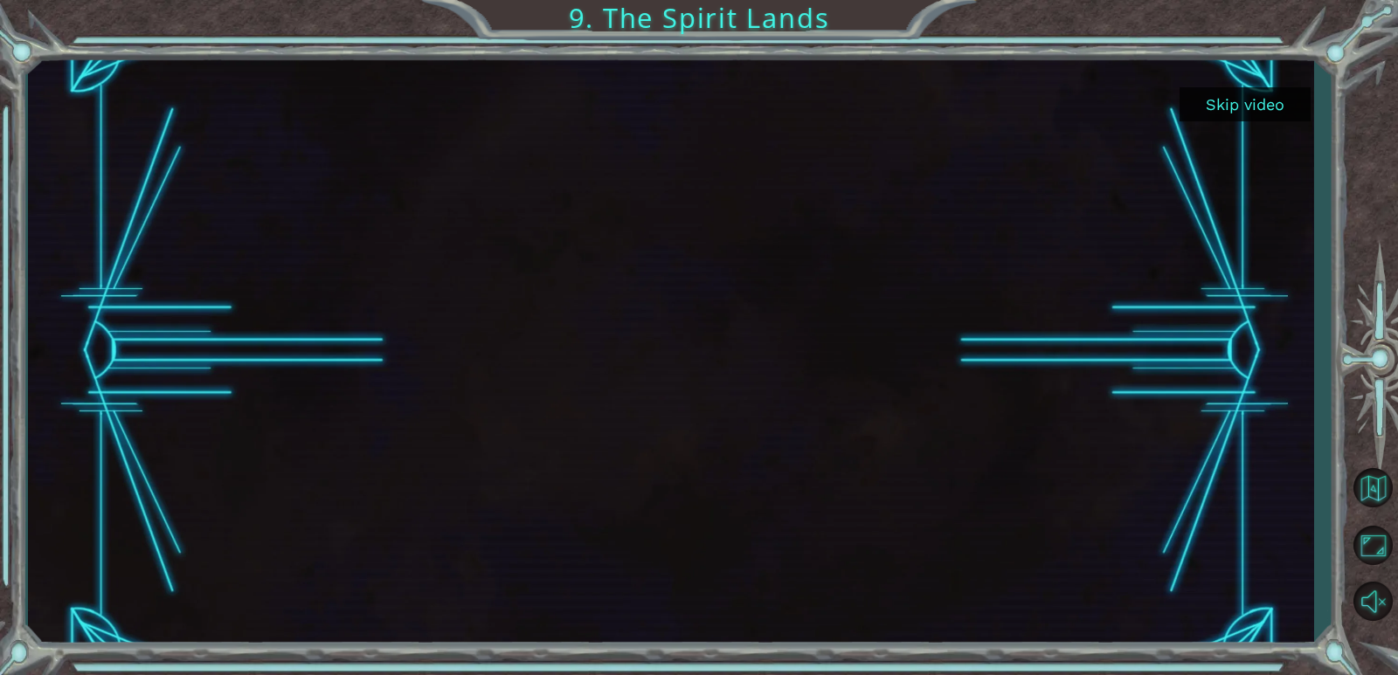
drag, startPoint x: 9, startPoint y: 308, endPoint x: 1233, endPoint y: 196, distance: 1229.2
click at [1194, 97] on button "Skip video" at bounding box center [1245, 104] width 131 height 34
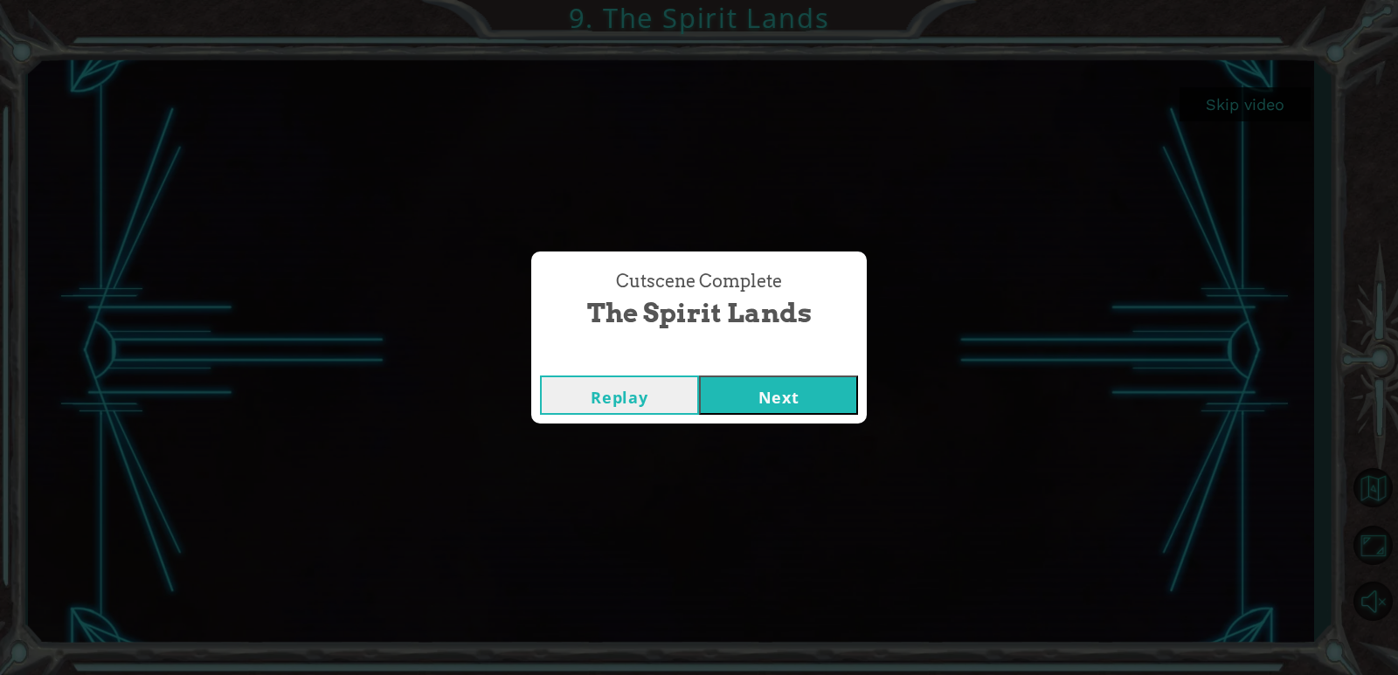
click at [839, 384] on button "Next" at bounding box center [778, 395] width 159 height 39
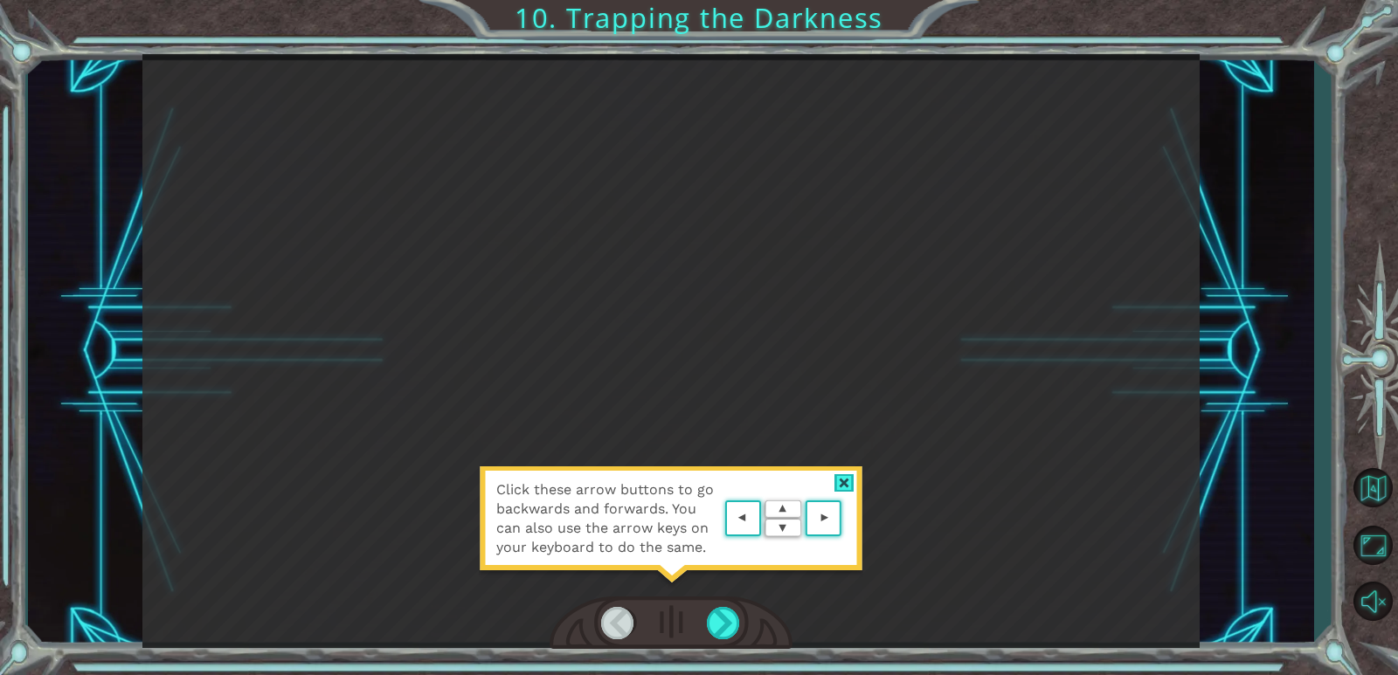
click at [846, 519] on area at bounding box center [846, 519] width 0 height 0
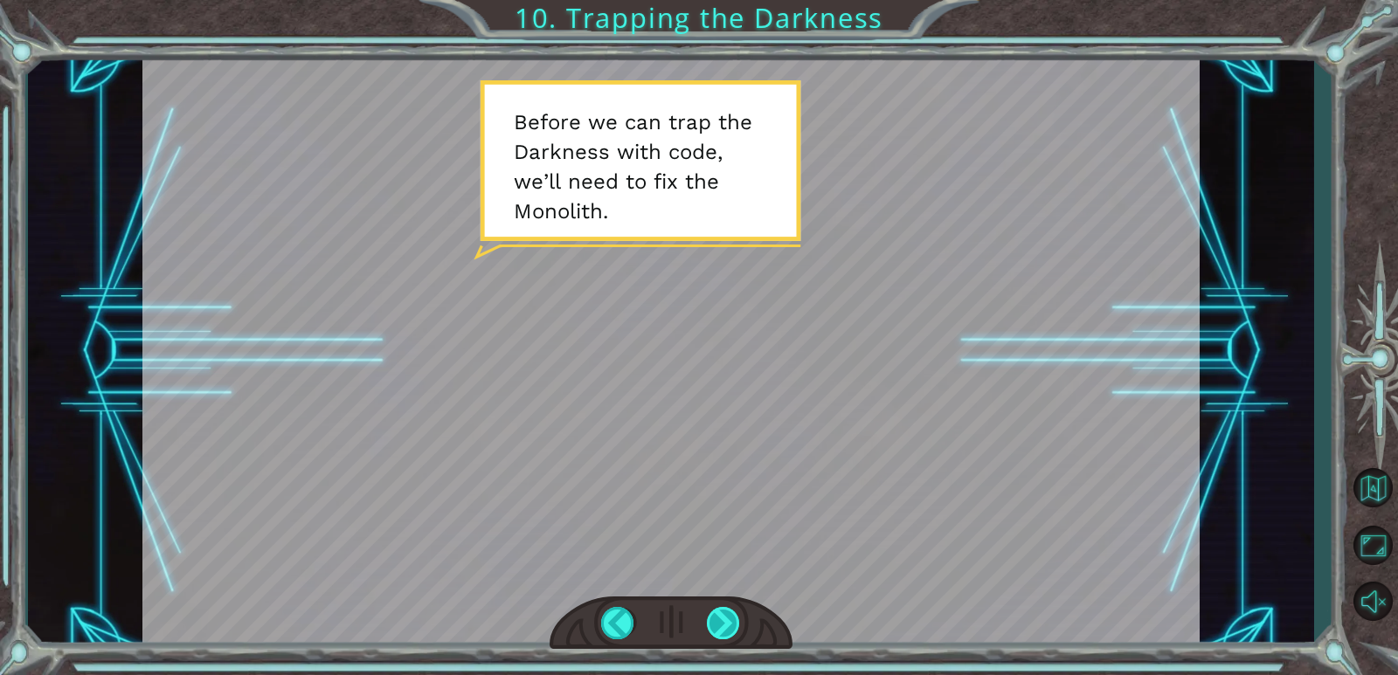
click at [724, 625] on div at bounding box center [724, 623] width 34 height 32
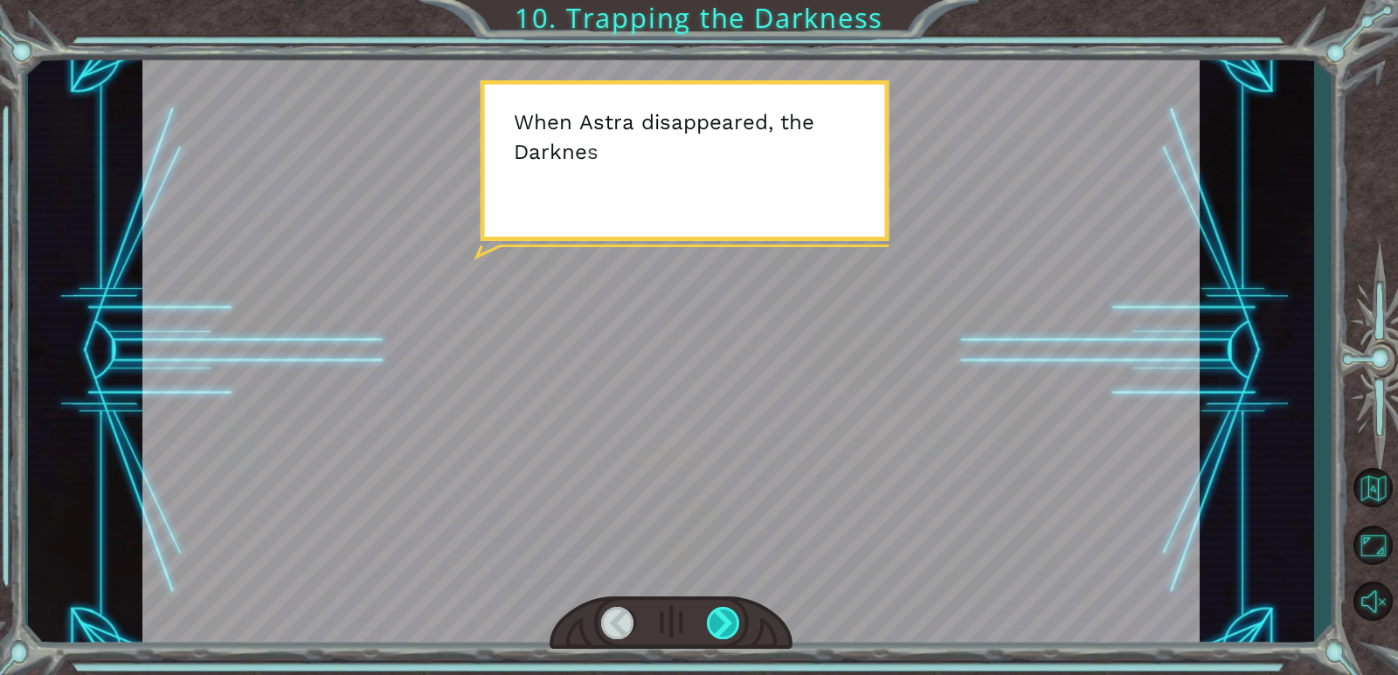
click at [724, 625] on div at bounding box center [724, 623] width 34 height 32
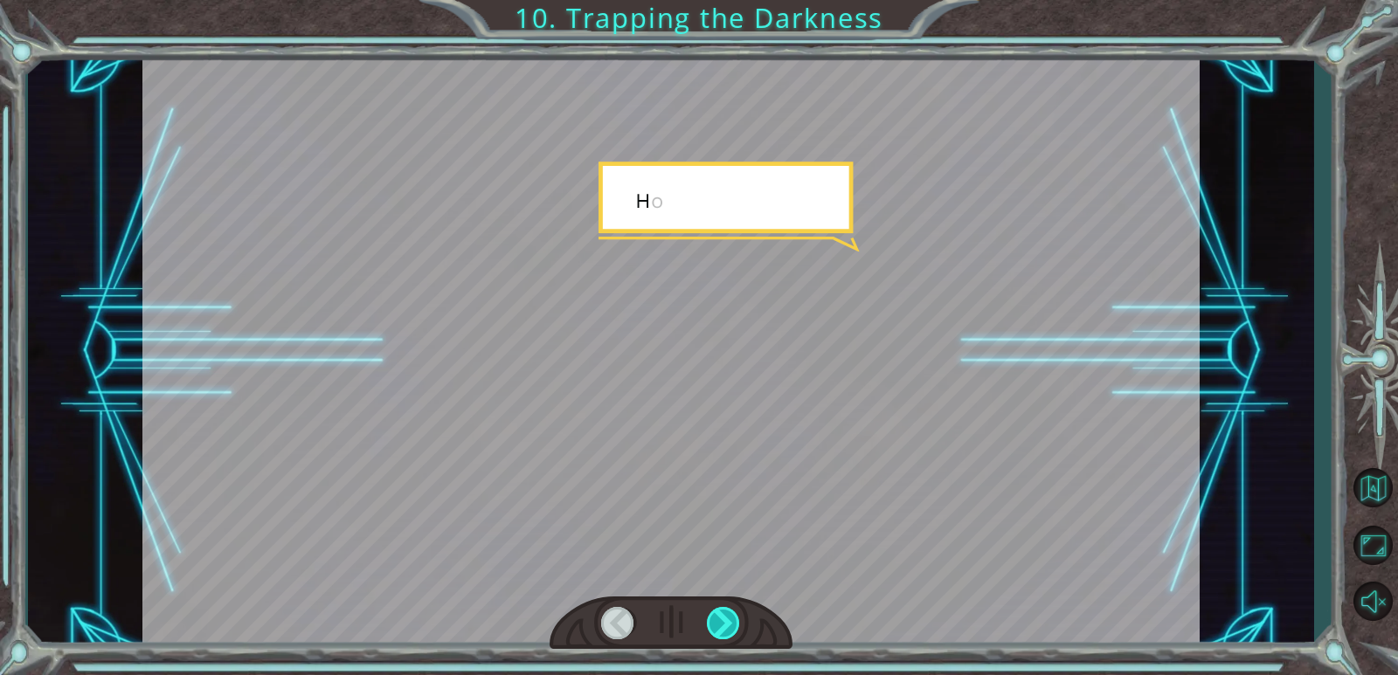
click at [724, 625] on div at bounding box center [724, 623] width 34 height 32
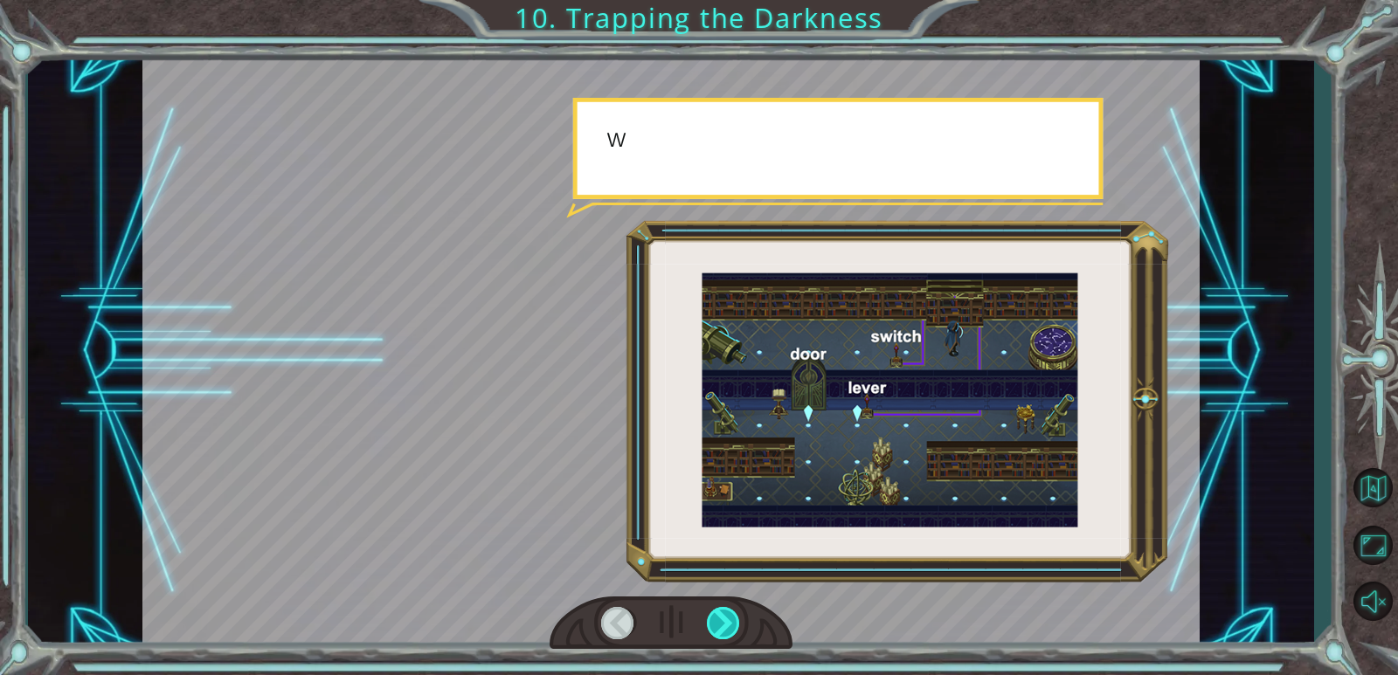
click at [724, 625] on div at bounding box center [724, 623] width 34 height 32
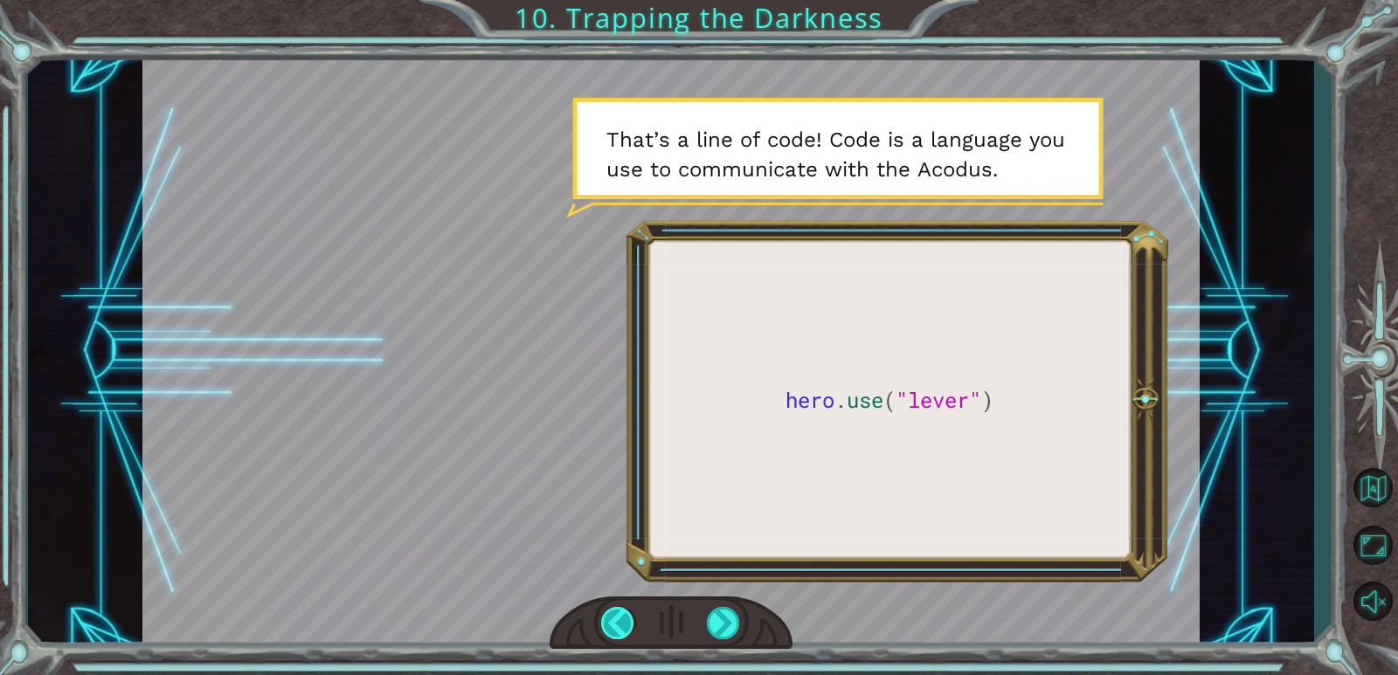
click at [613, 625] on div at bounding box center [618, 623] width 34 height 32
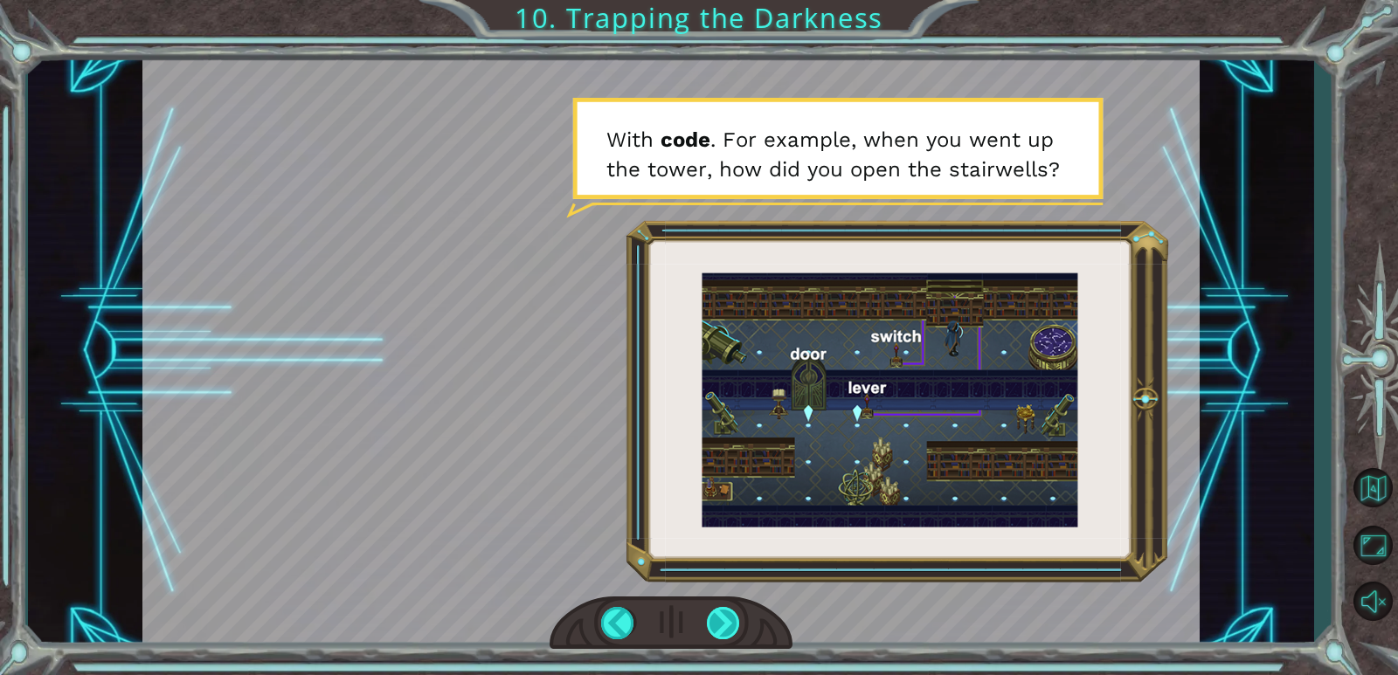
click at [720, 616] on div at bounding box center [724, 623] width 34 height 32
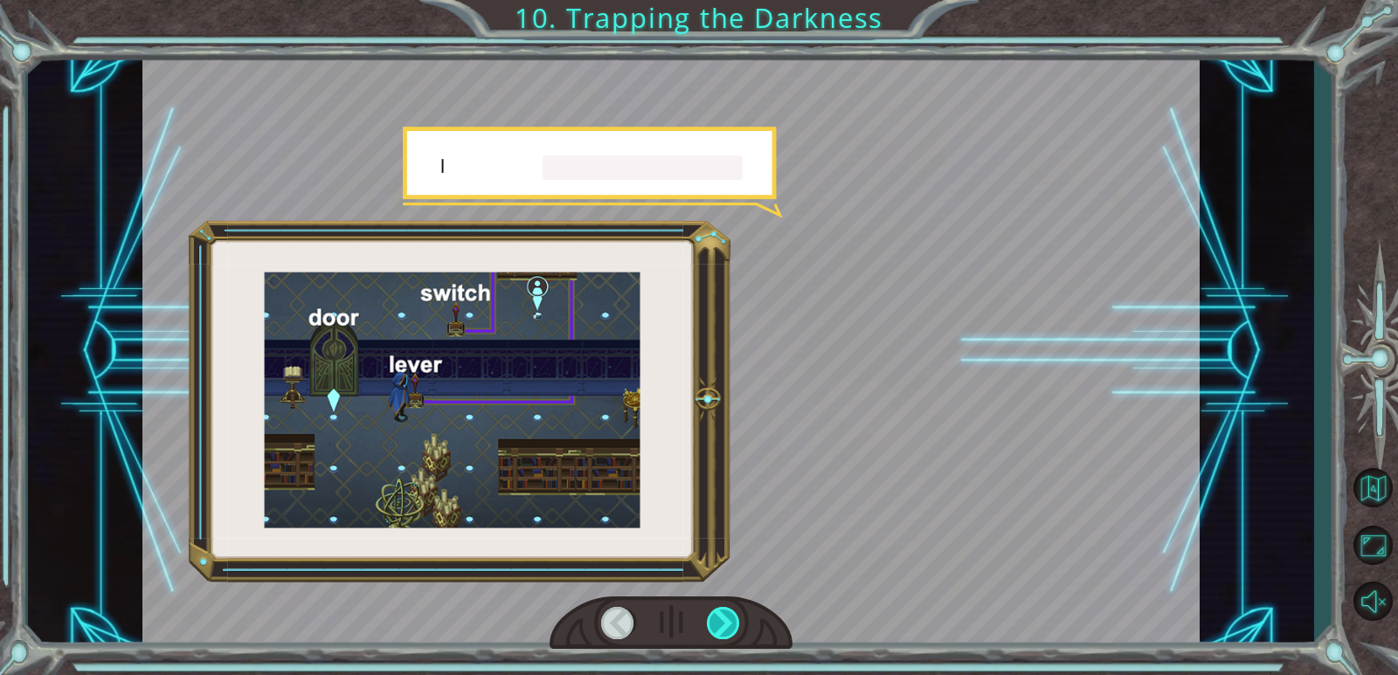
click at [720, 616] on div at bounding box center [724, 623] width 34 height 32
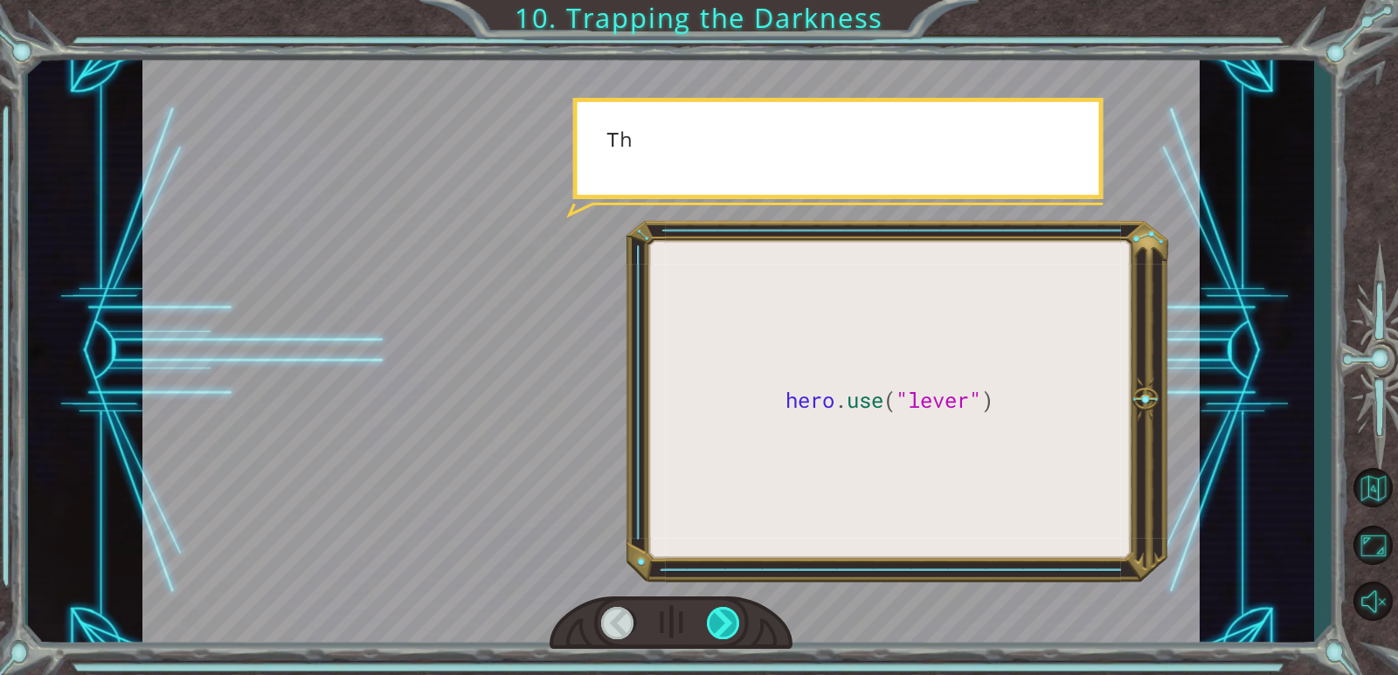
click at [720, 616] on div at bounding box center [724, 623] width 34 height 32
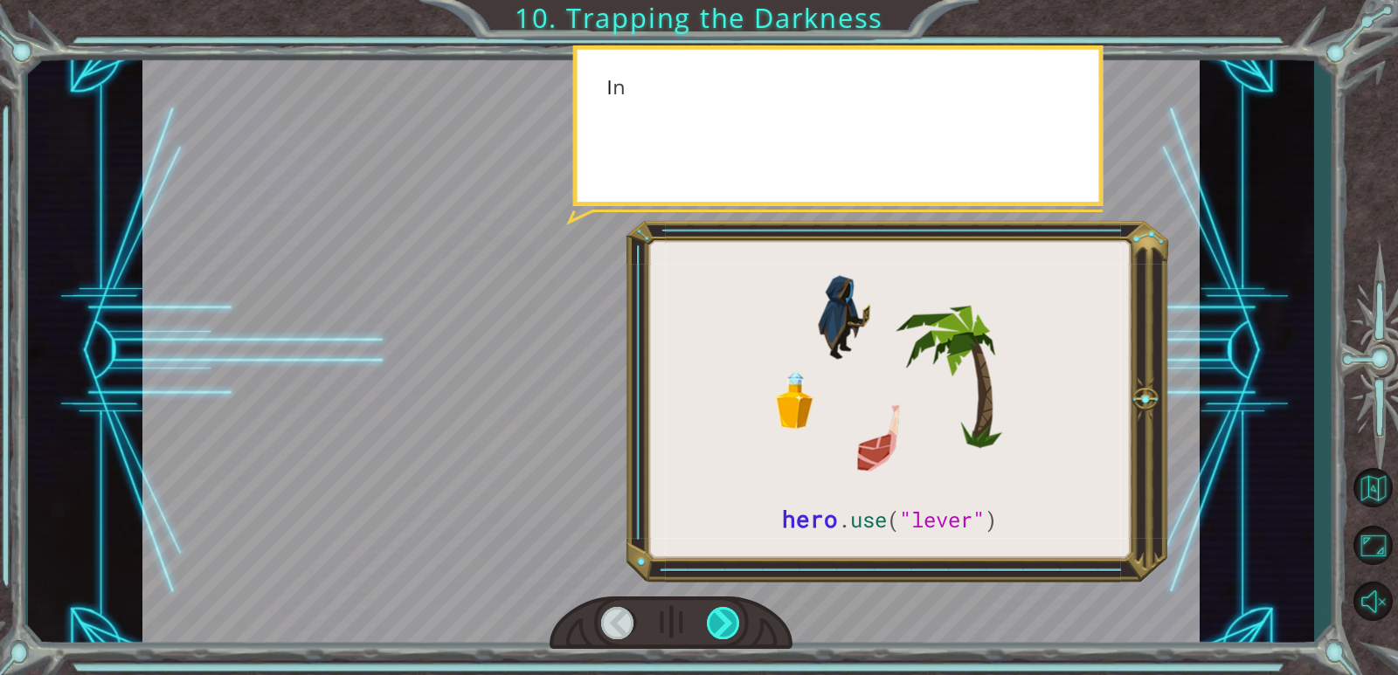
click at [720, 616] on div at bounding box center [724, 623] width 34 height 32
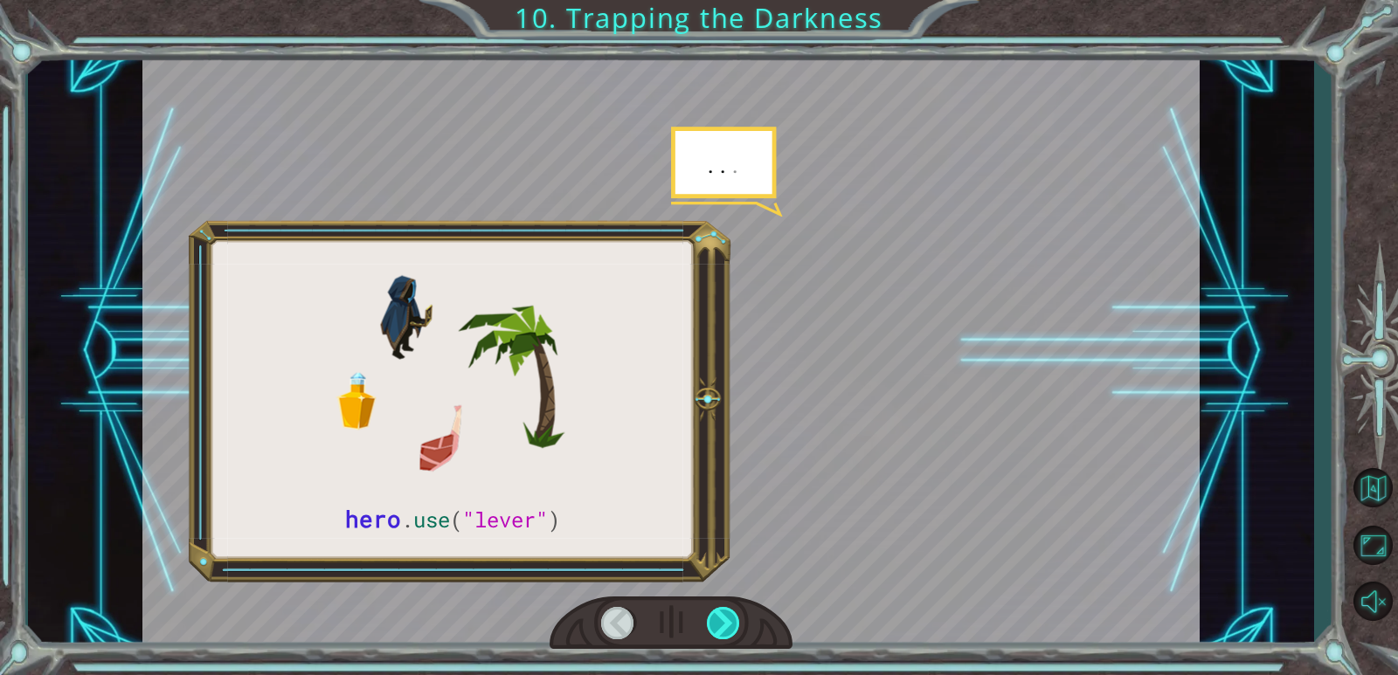
click at [720, 616] on div at bounding box center [724, 623] width 34 height 32
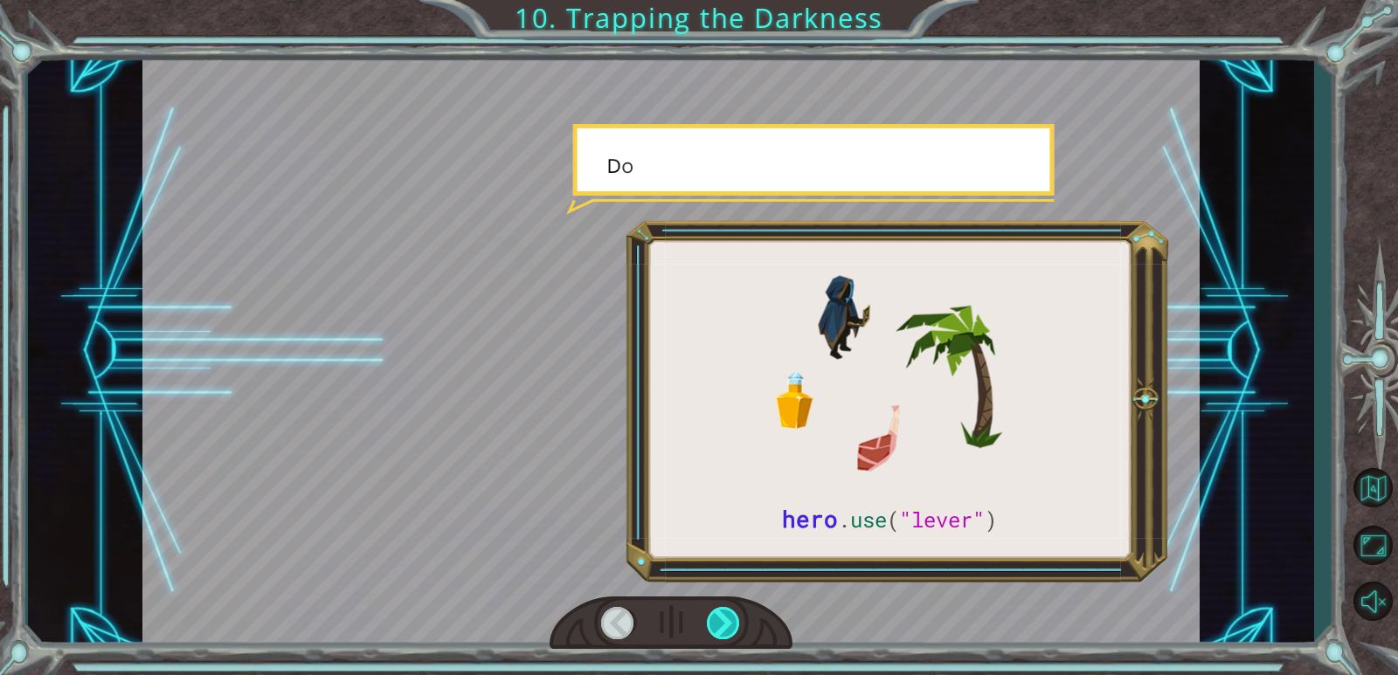
click at [720, 616] on div at bounding box center [724, 623] width 34 height 32
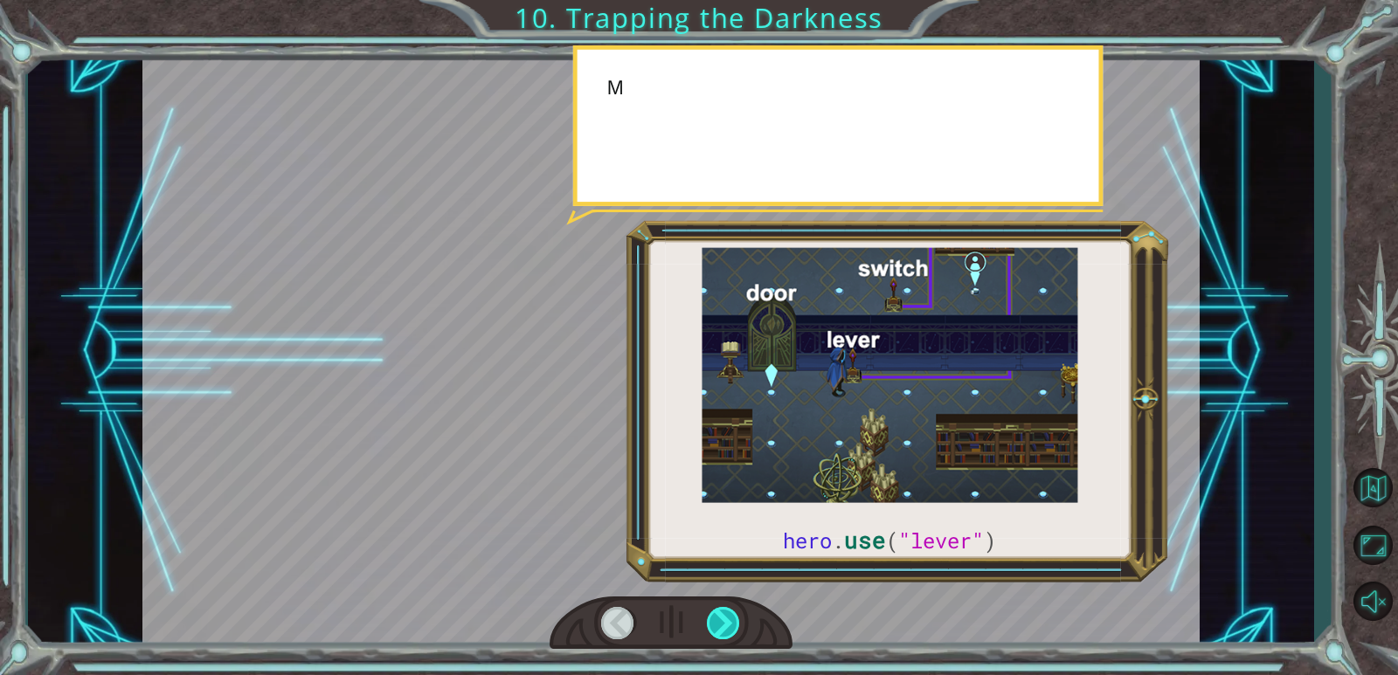
click at [720, 616] on div at bounding box center [724, 623] width 34 height 32
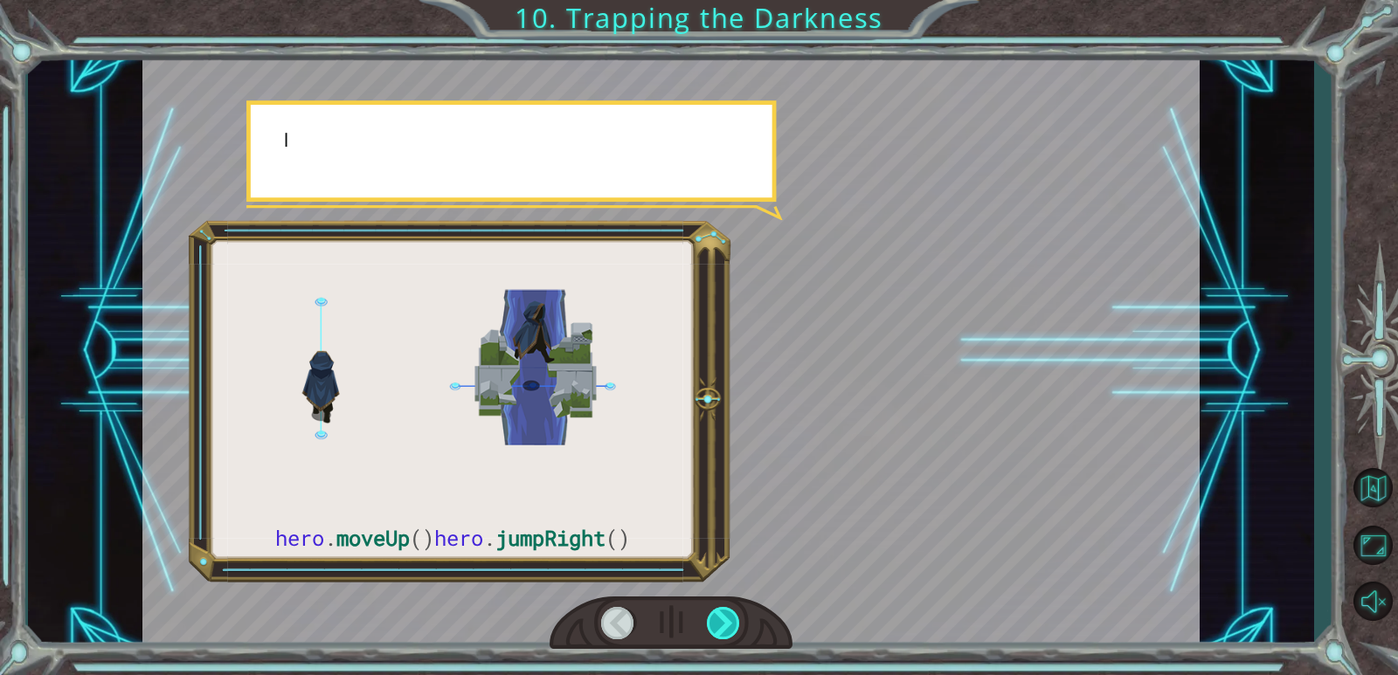
click at [720, 616] on div at bounding box center [724, 623] width 34 height 32
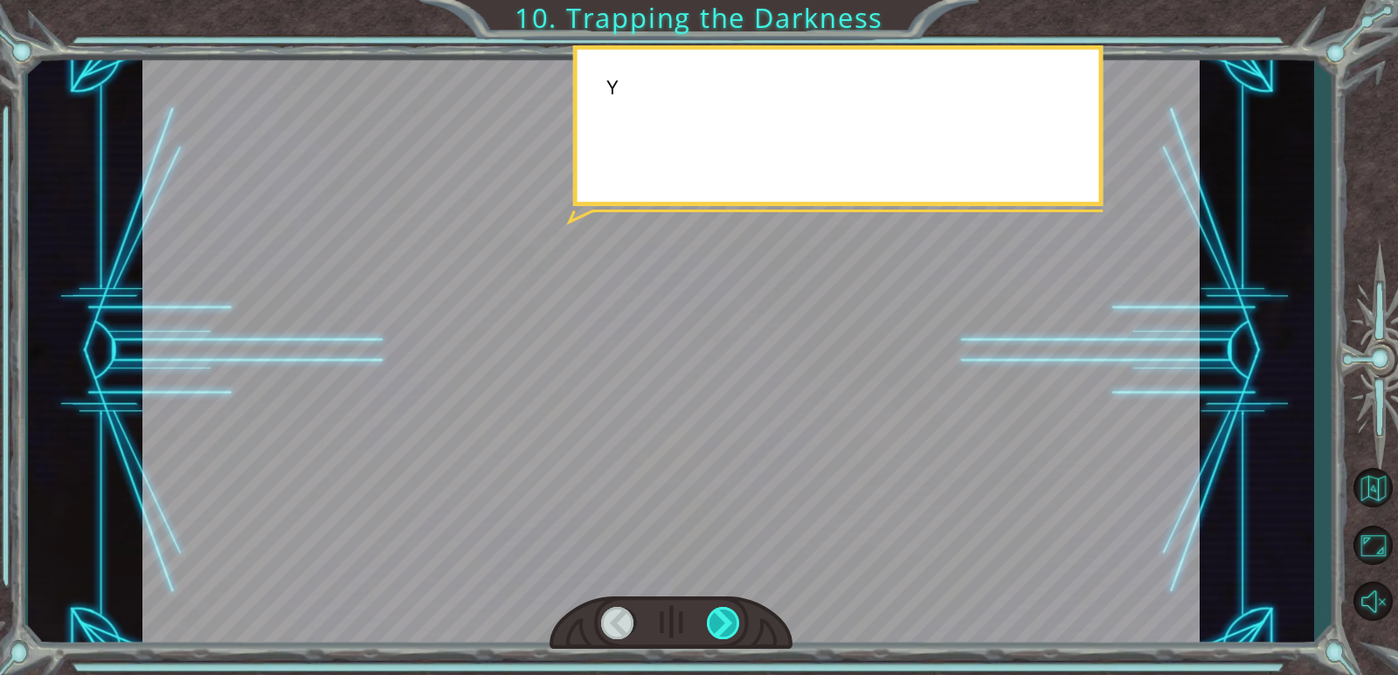
click at [720, 616] on div at bounding box center [724, 623] width 34 height 32
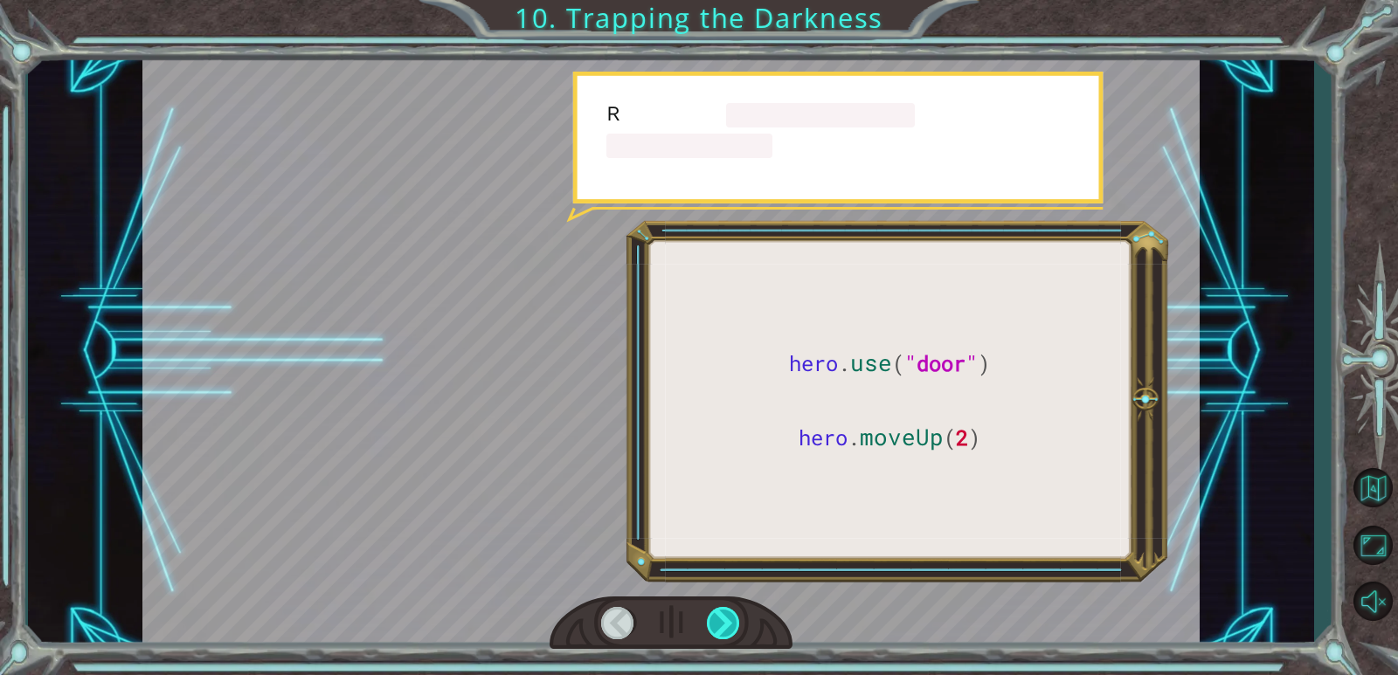
click at [720, 616] on div at bounding box center [724, 623] width 34 height 32
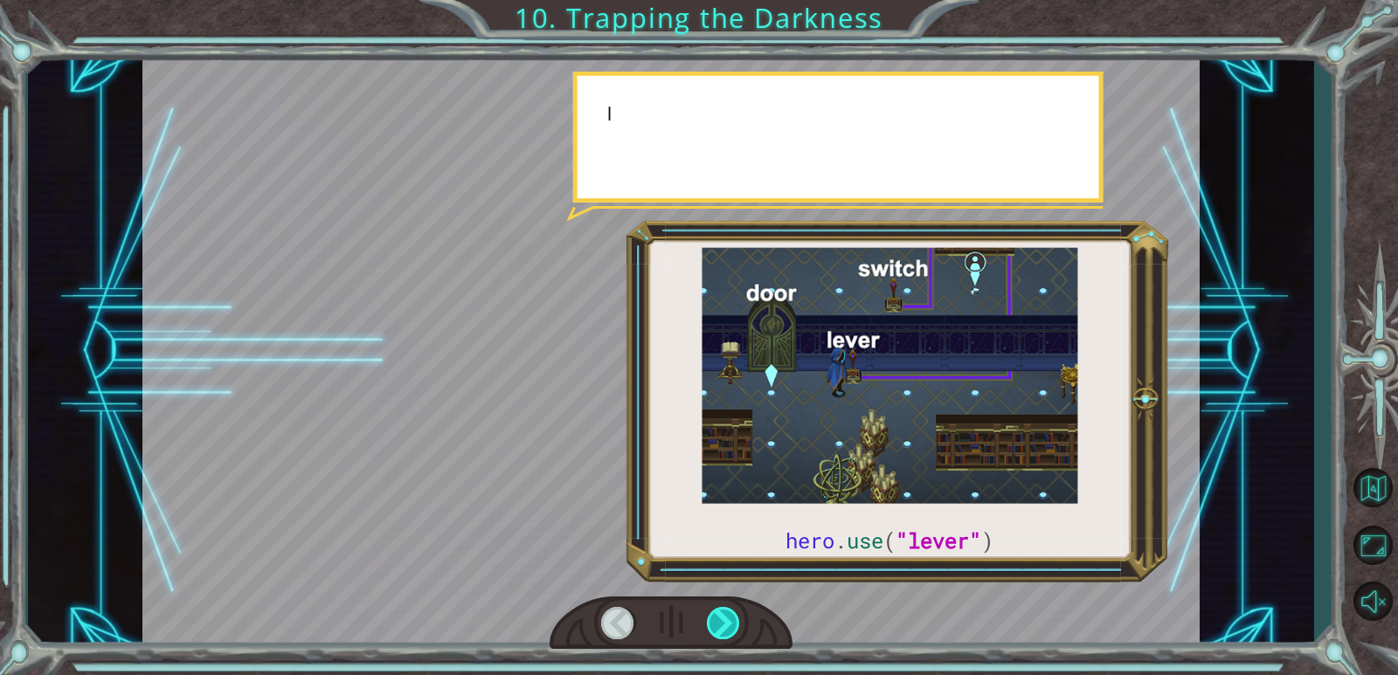
click at [720, 616] on div at bounding box center [724, 623] width 34 height 32
click at [720, 615] on div at bounding box center [724, 623] width 34 height 32
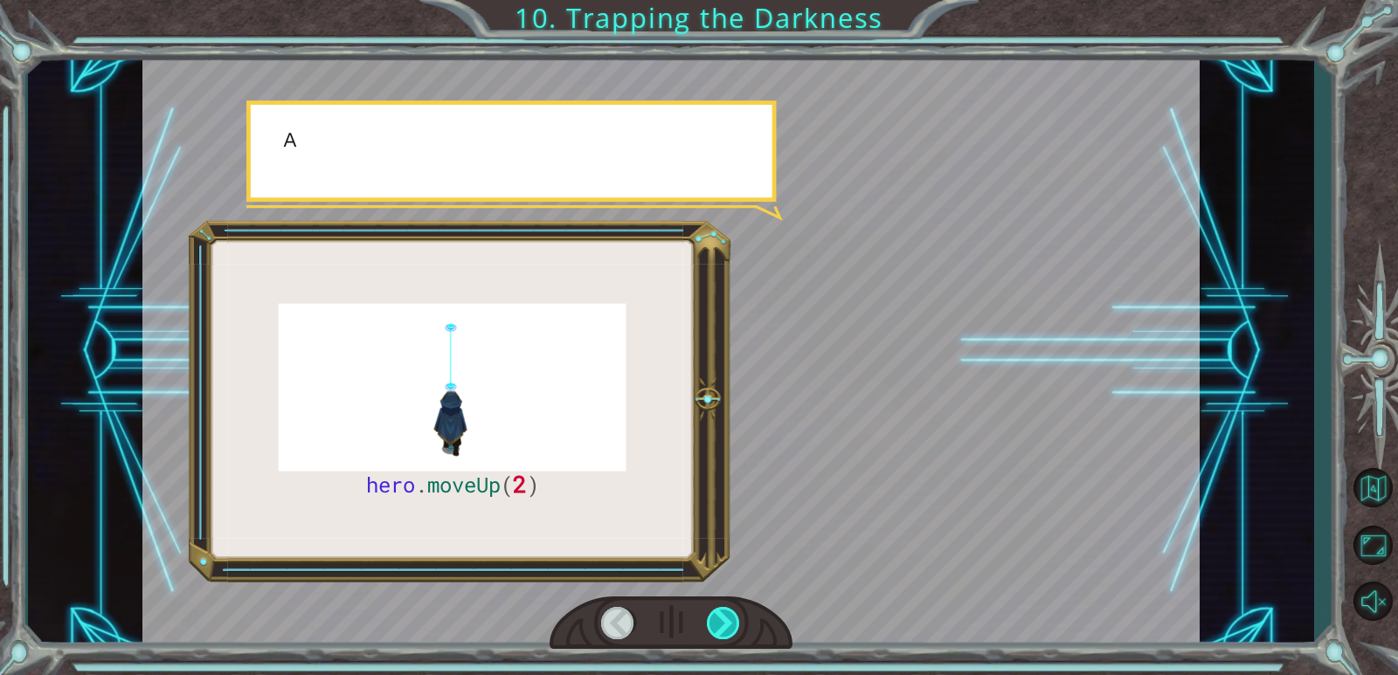
click at [720, 615] on div at bounding box center [724, 623] width 34 height 32
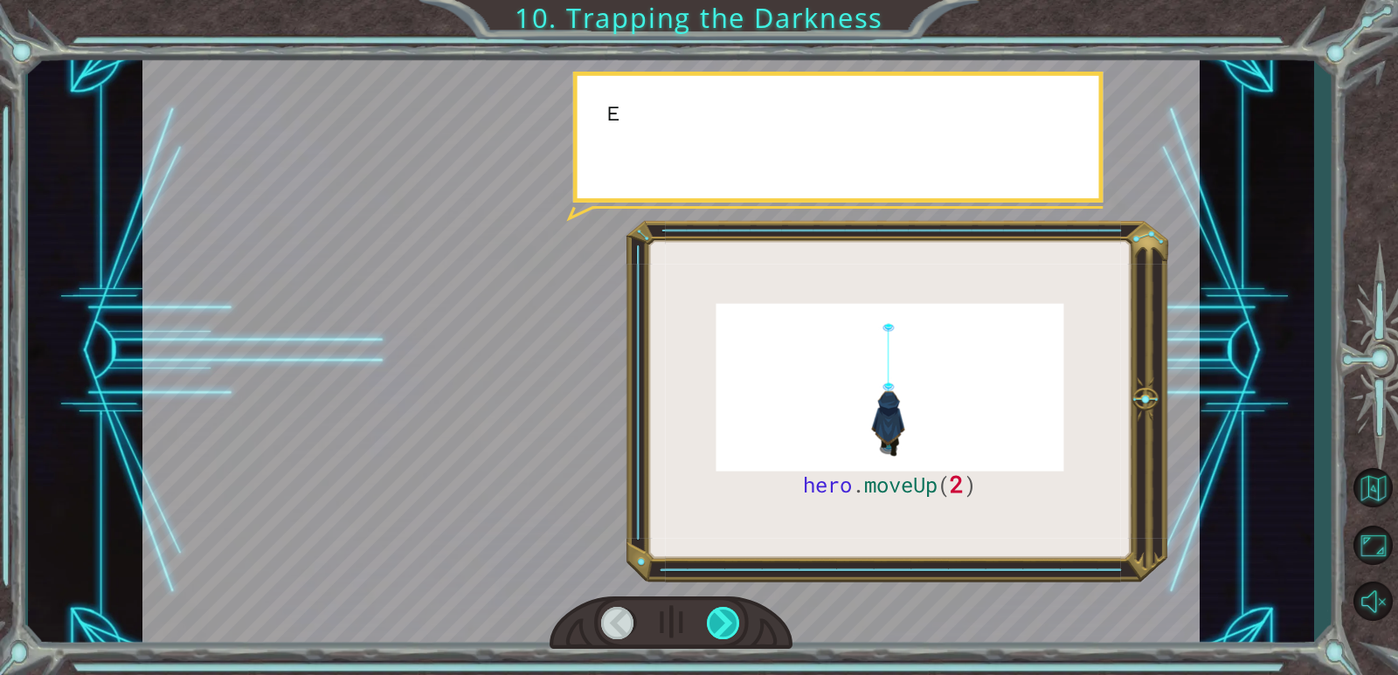
click at [720, 615] on div at bounding box center [724, 623] width 34 height 32
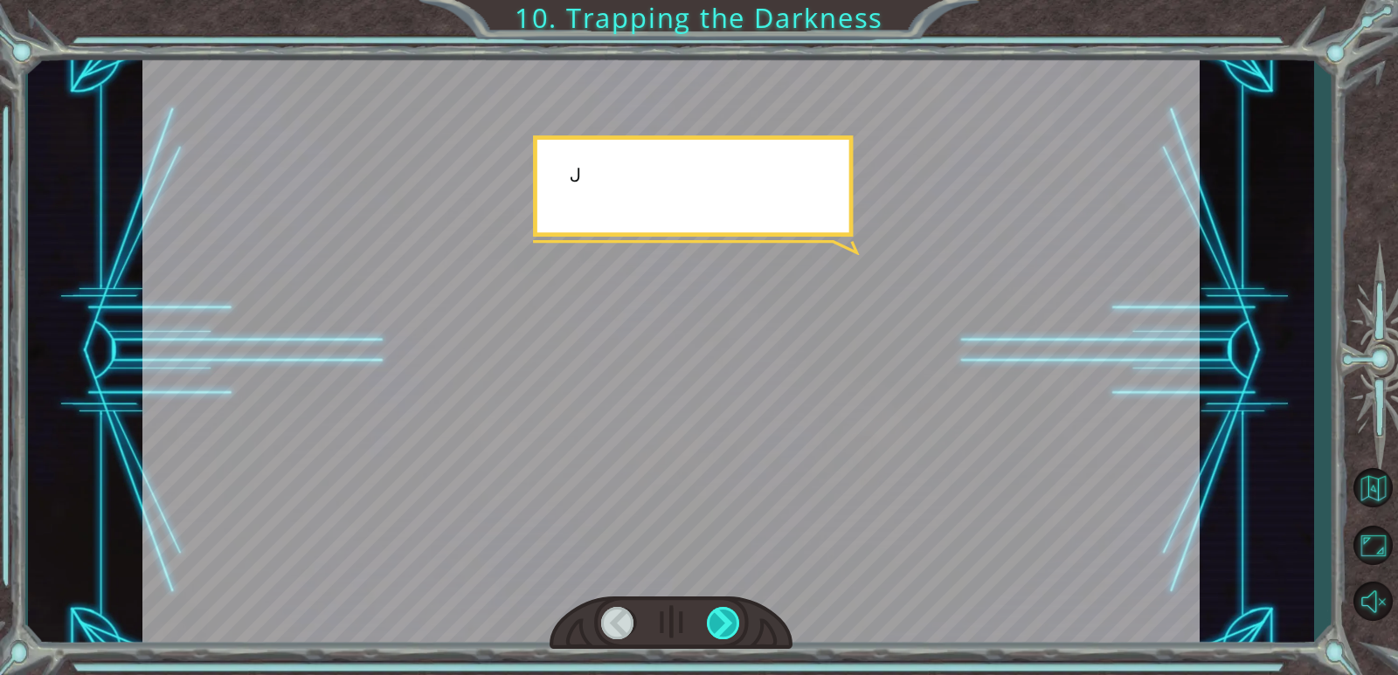
click at [720, 615] on div at bounding box center [724, 623] width 34 height 32
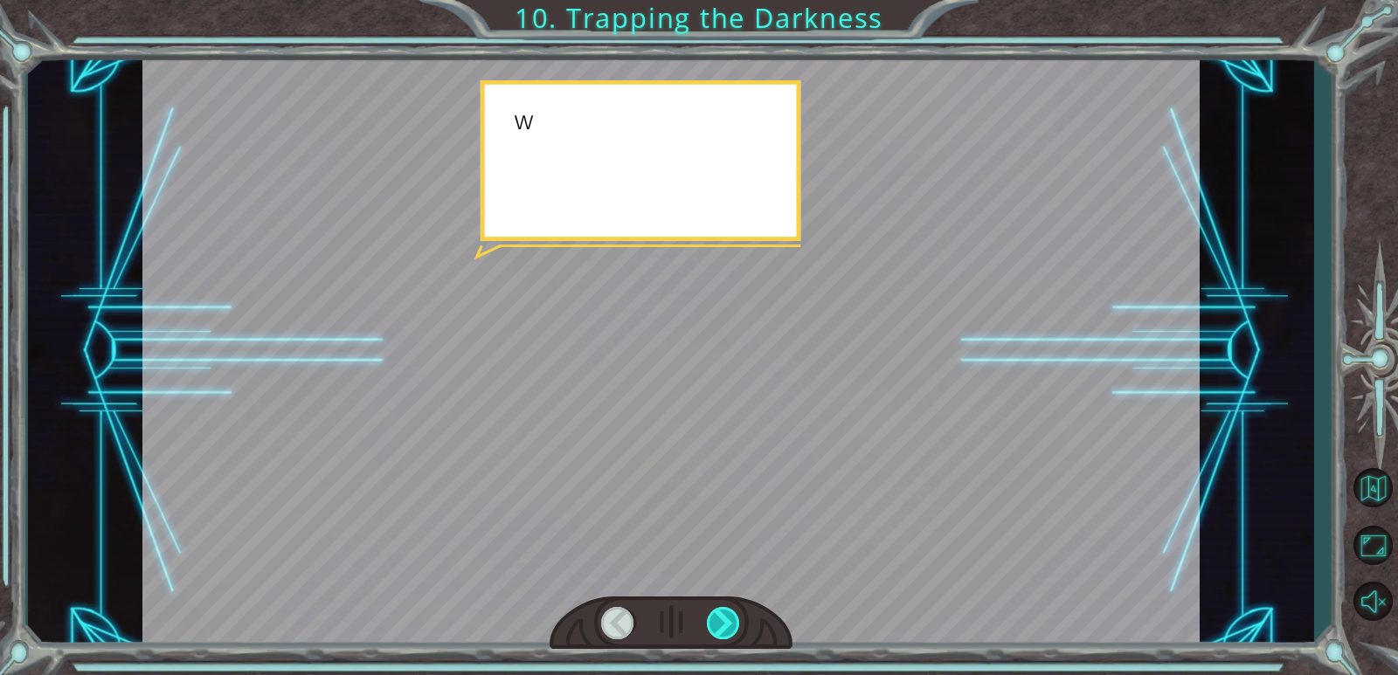
click at [720, 615] on div at bounding box center [724, 623] width 34 height 32
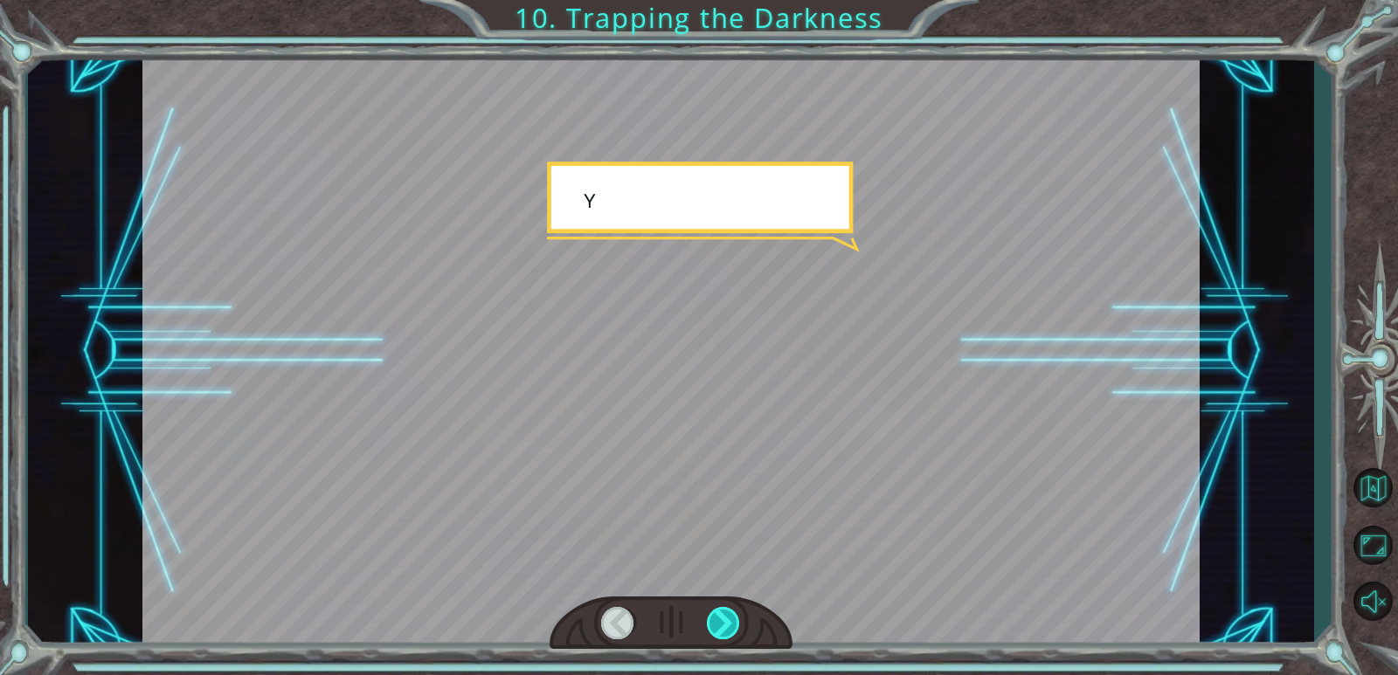
click at [720, 615] on div at bounding box center [724, 623] width 34 height 32
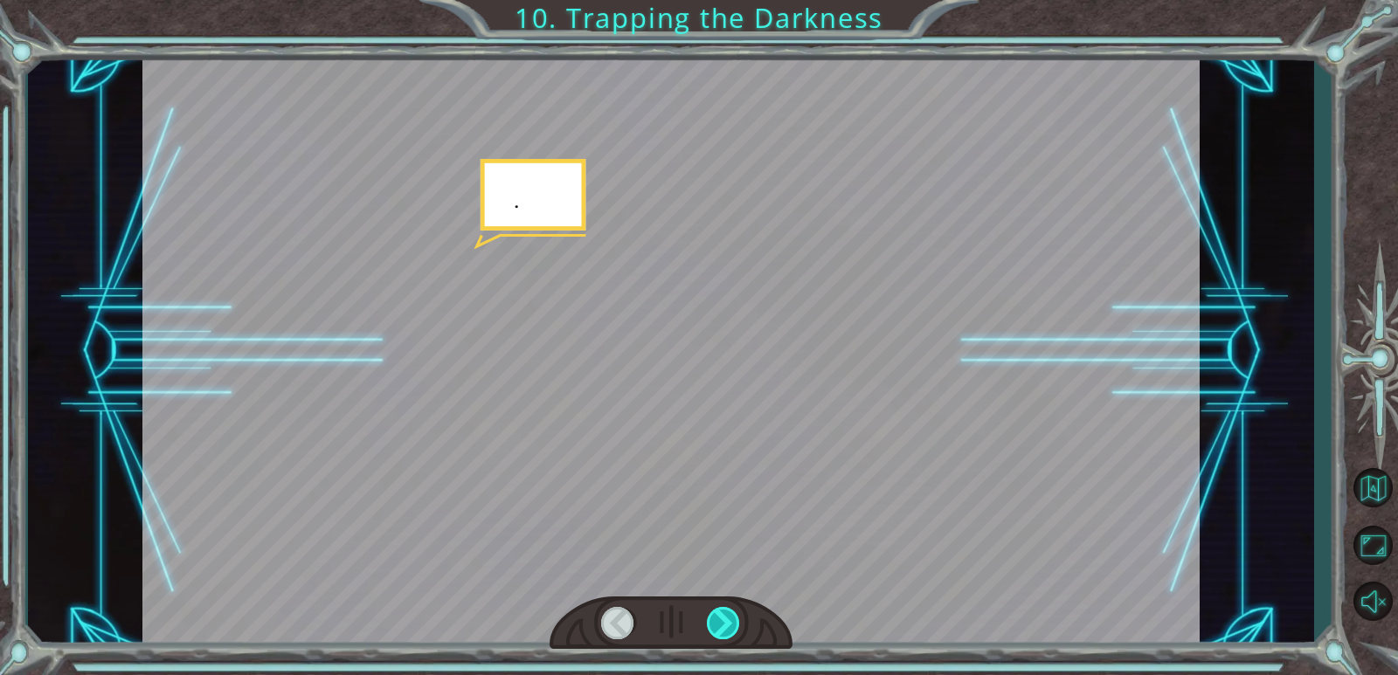
click at [720, 615] on div at bounding box center [724, 623] width 34 height 32
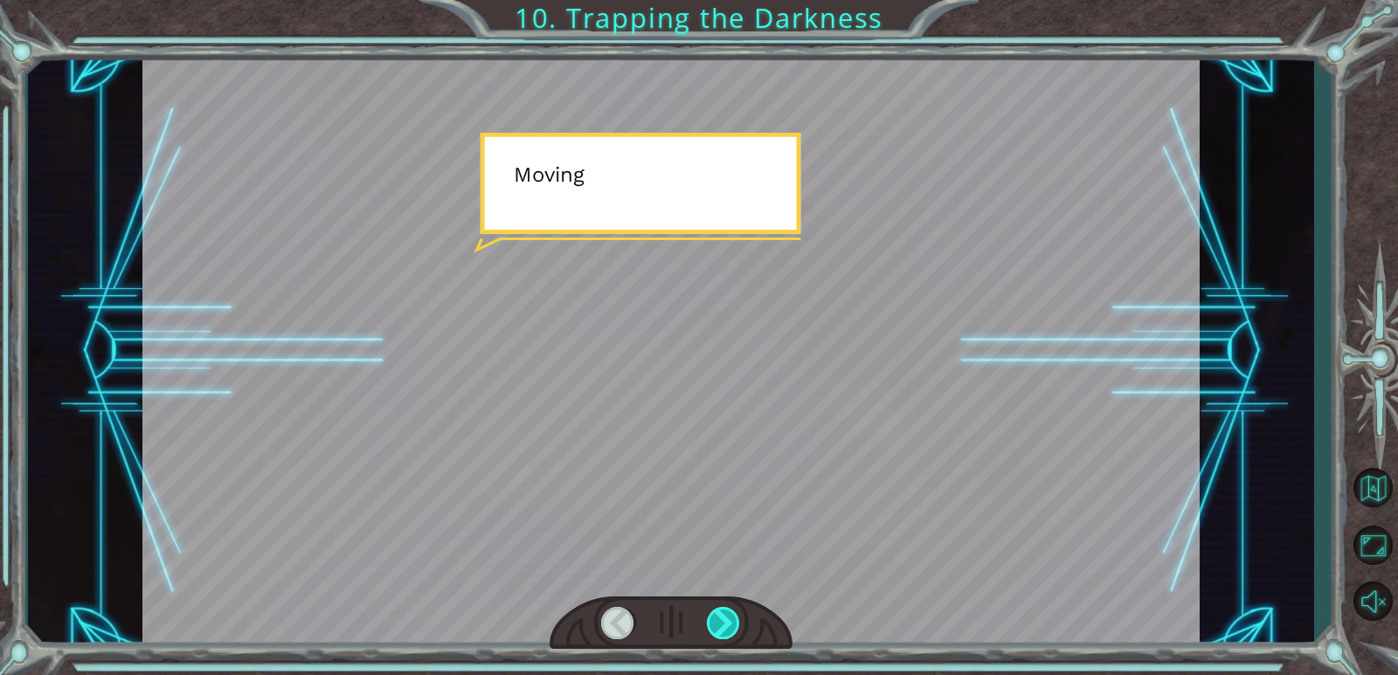
click at [720, 615] on div at bounding box center [724, 623] width 34 height 32
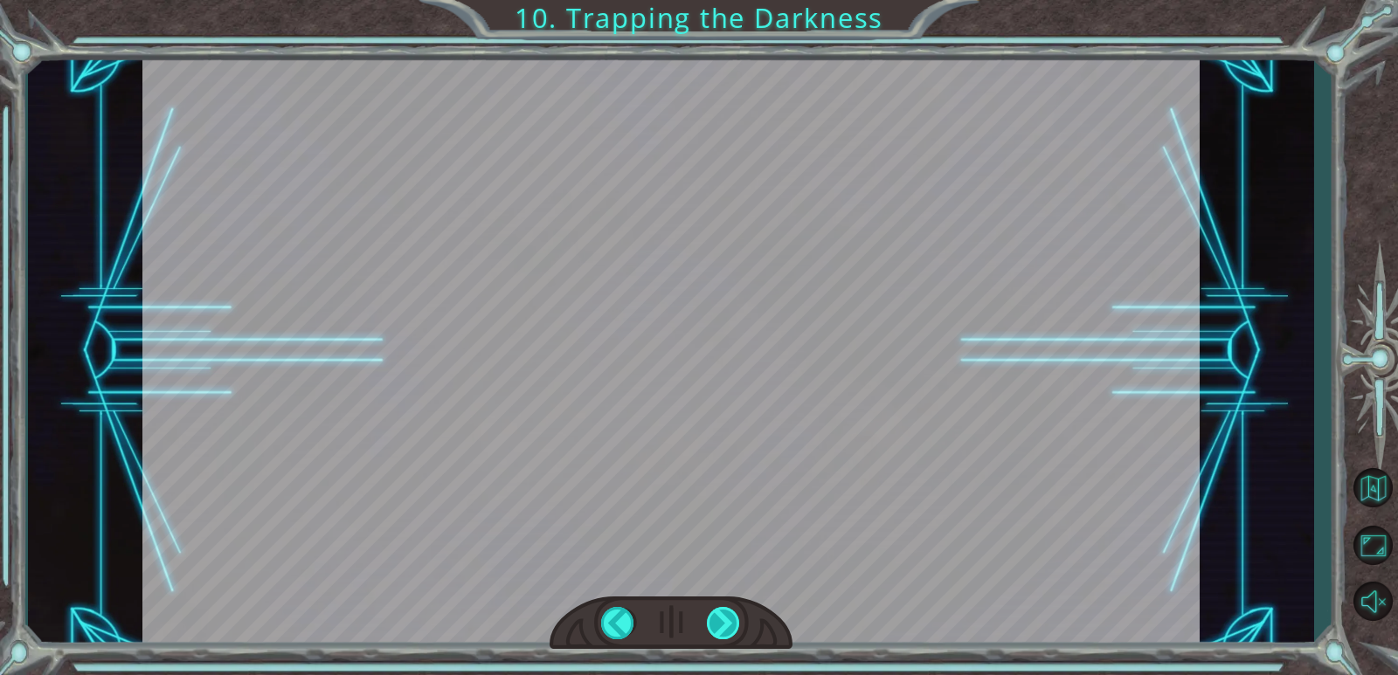
click at [720, 615] on div at bounding box center [724, 623] width 34 height 32
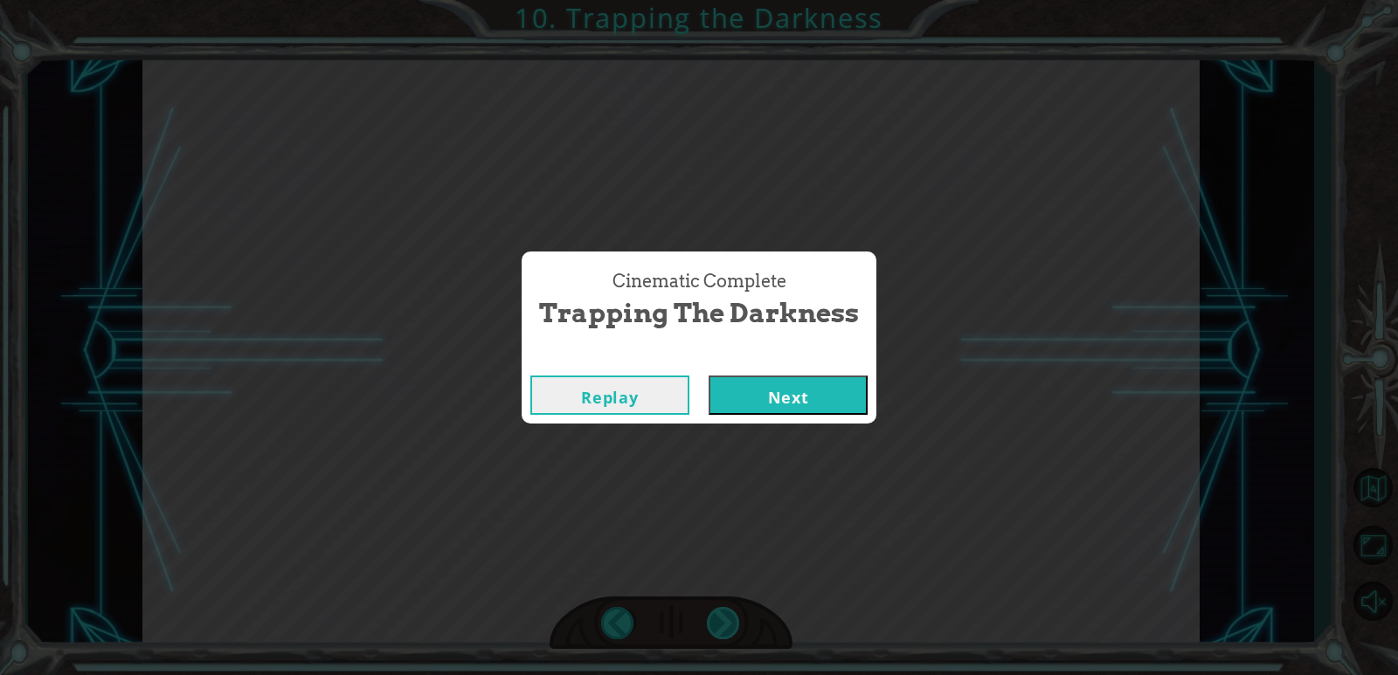
click at [720, 615] on div "Cinematic Complete Trapping the Darkness Replay Next" at bounding box center [699, 337] width 1398 height 675
click at [825, 396] on button "Next" at bounding box center [788, 395] width 159 height 39
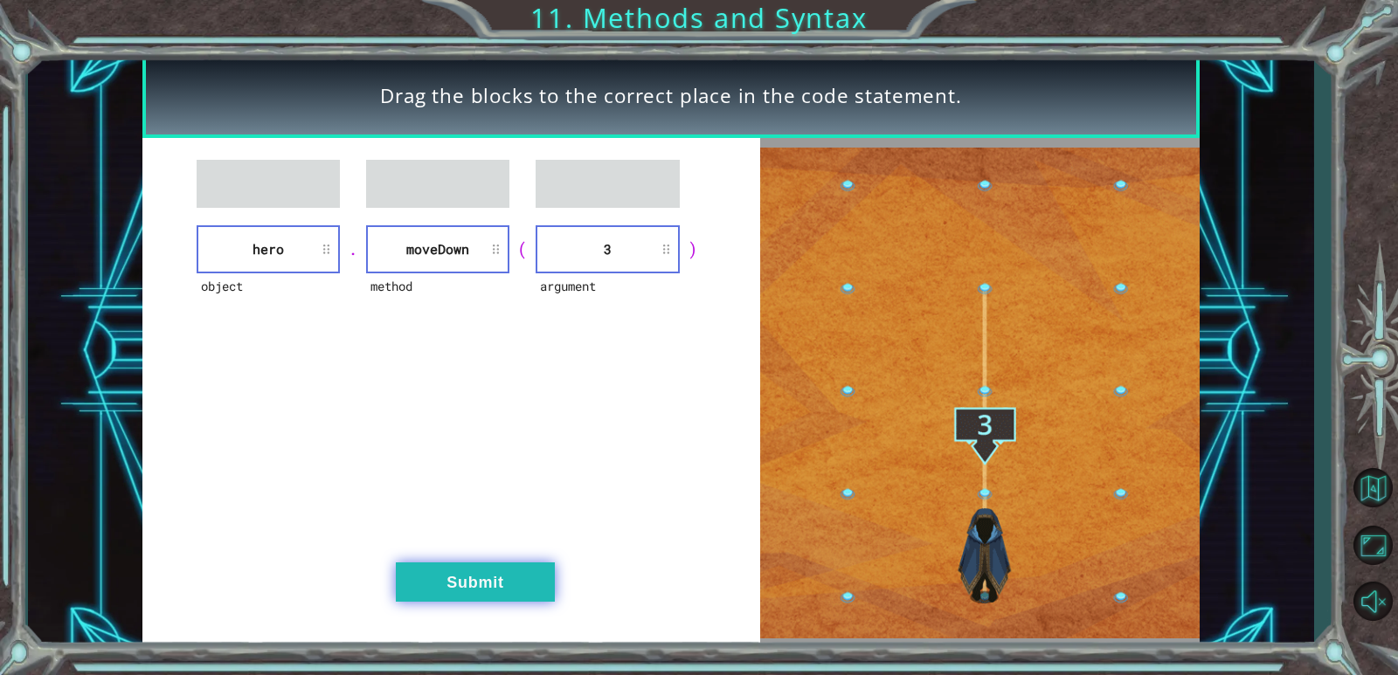
click at [474, 598] on button "Submit" at bounding box center [475, 582] width 159 height 39
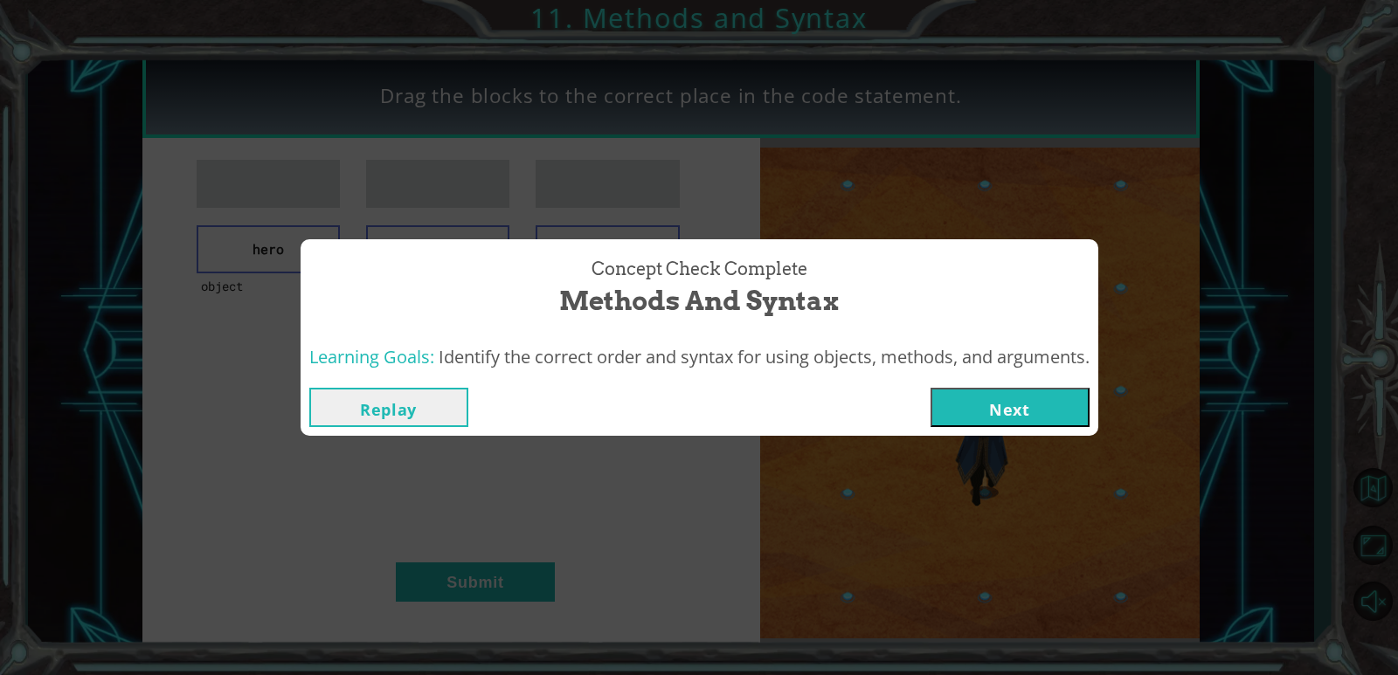
click at [972, 407] on button "Next" at bounding box center [1010, 407] width 159 height 39
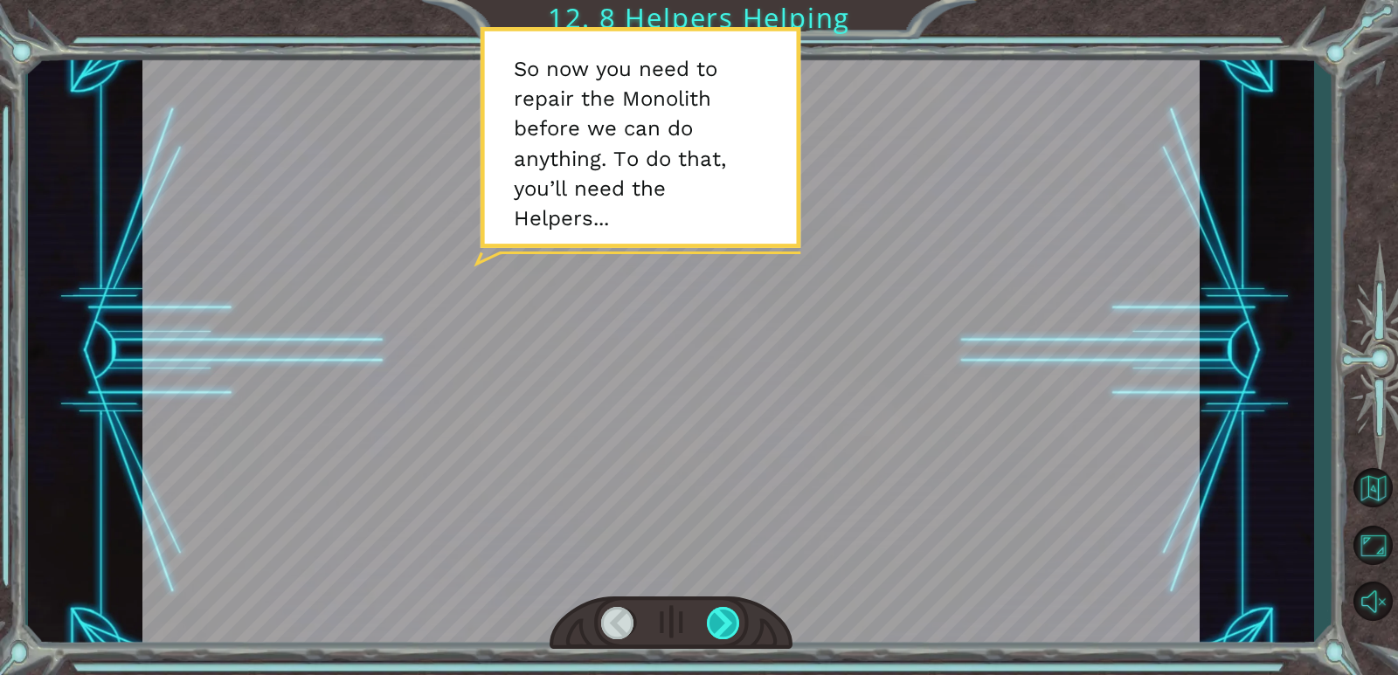
click at [723, 618] on div at bounding box center [724, 623] width 34 height 32
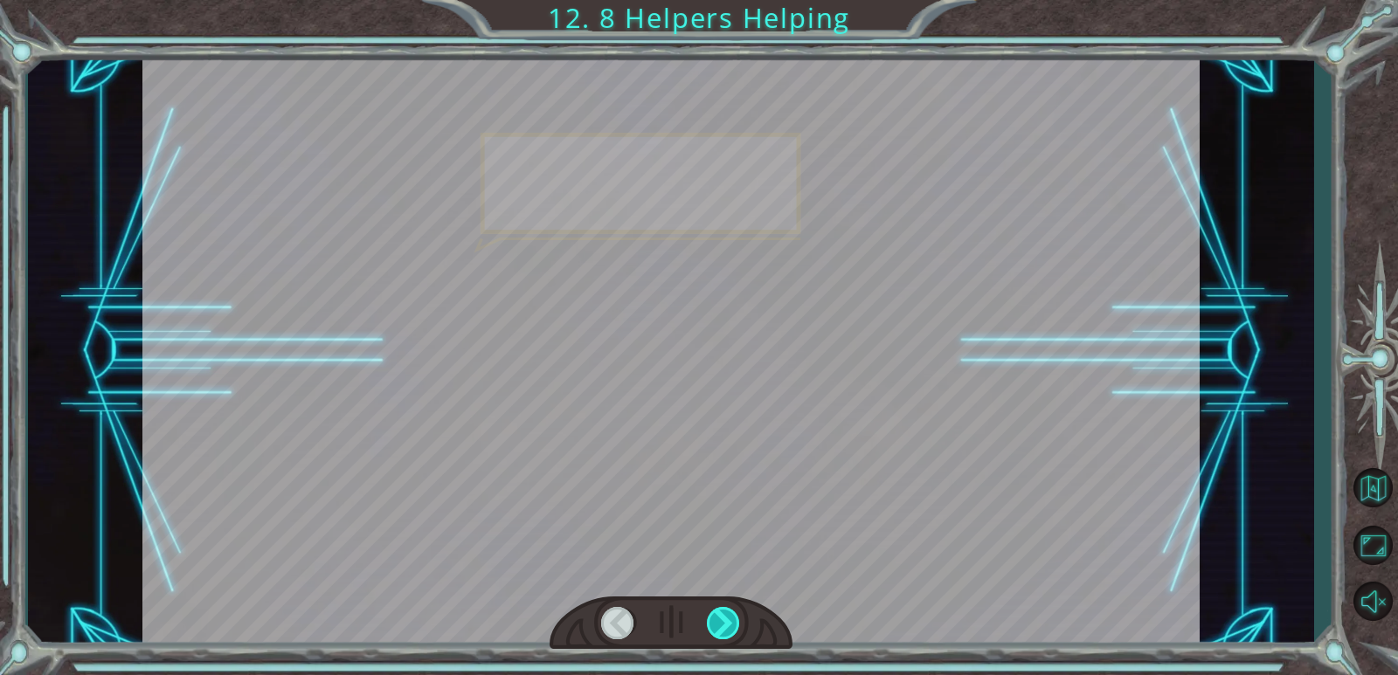
click at [723, 618] on div at bounding box center [724, 623] width 34 height 32
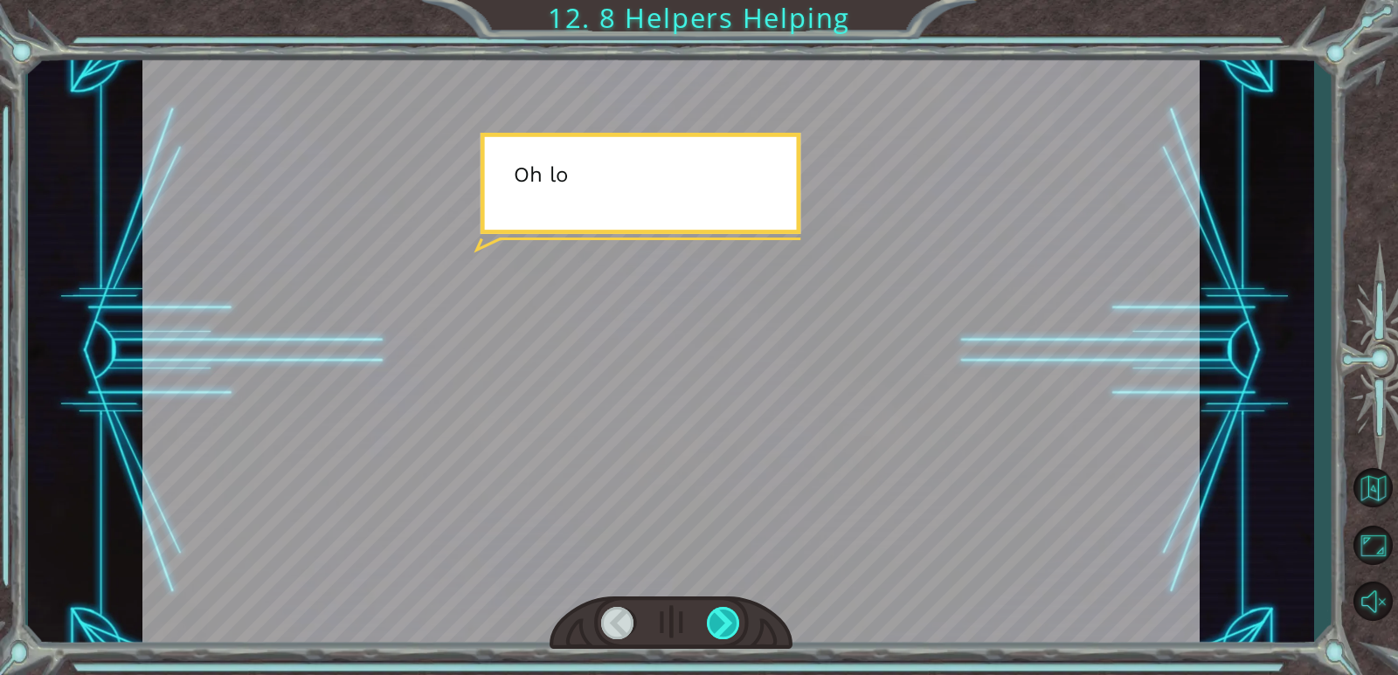
click at [723, 618] on div at bounding box center [724, 623] width 34 height 32
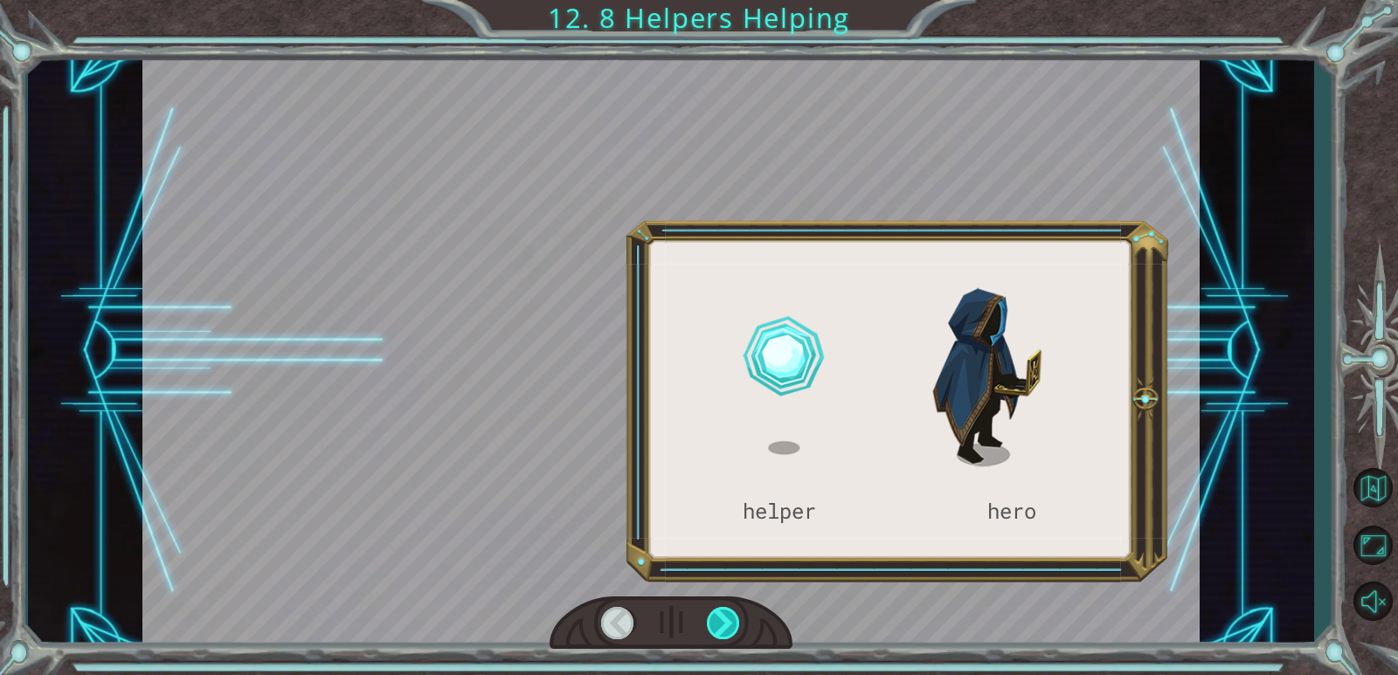
click at [723, 618] on div at bounding box center [724, 623] width 34 height 32
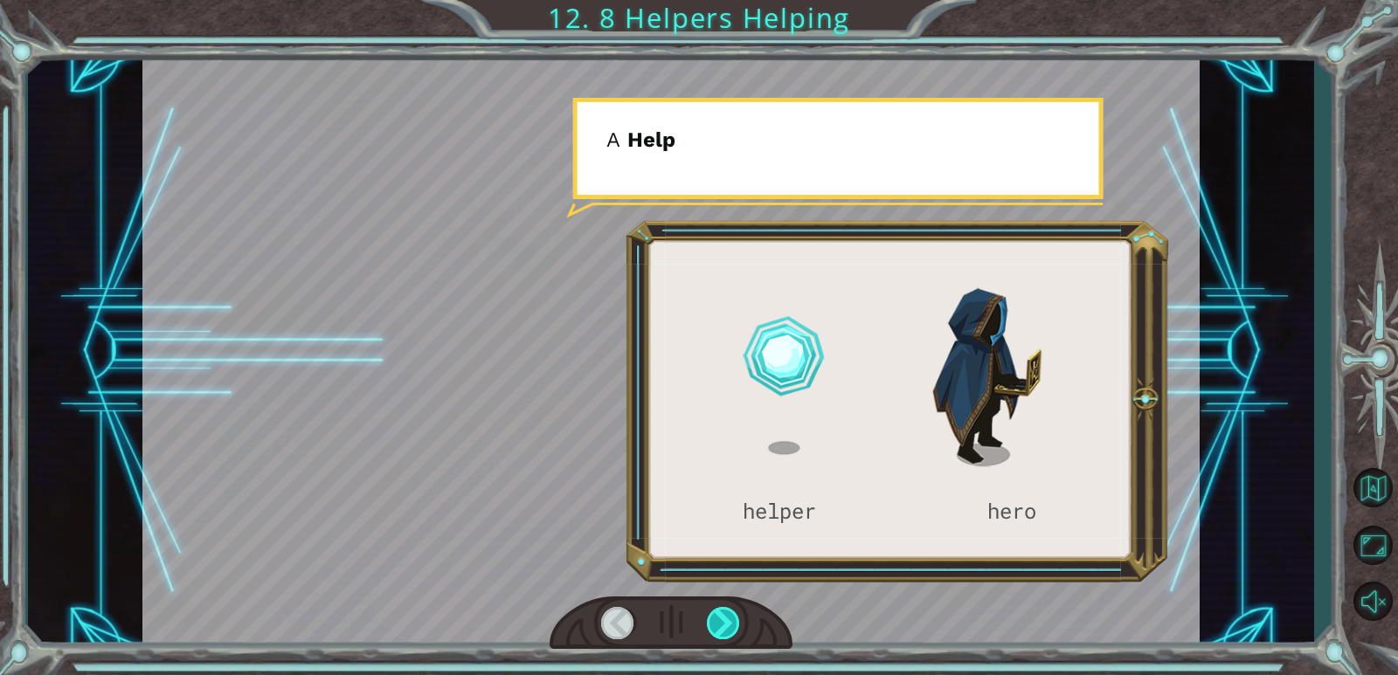
click at [723, 618] on div at bounding box center [724, 623] width 34 height 32
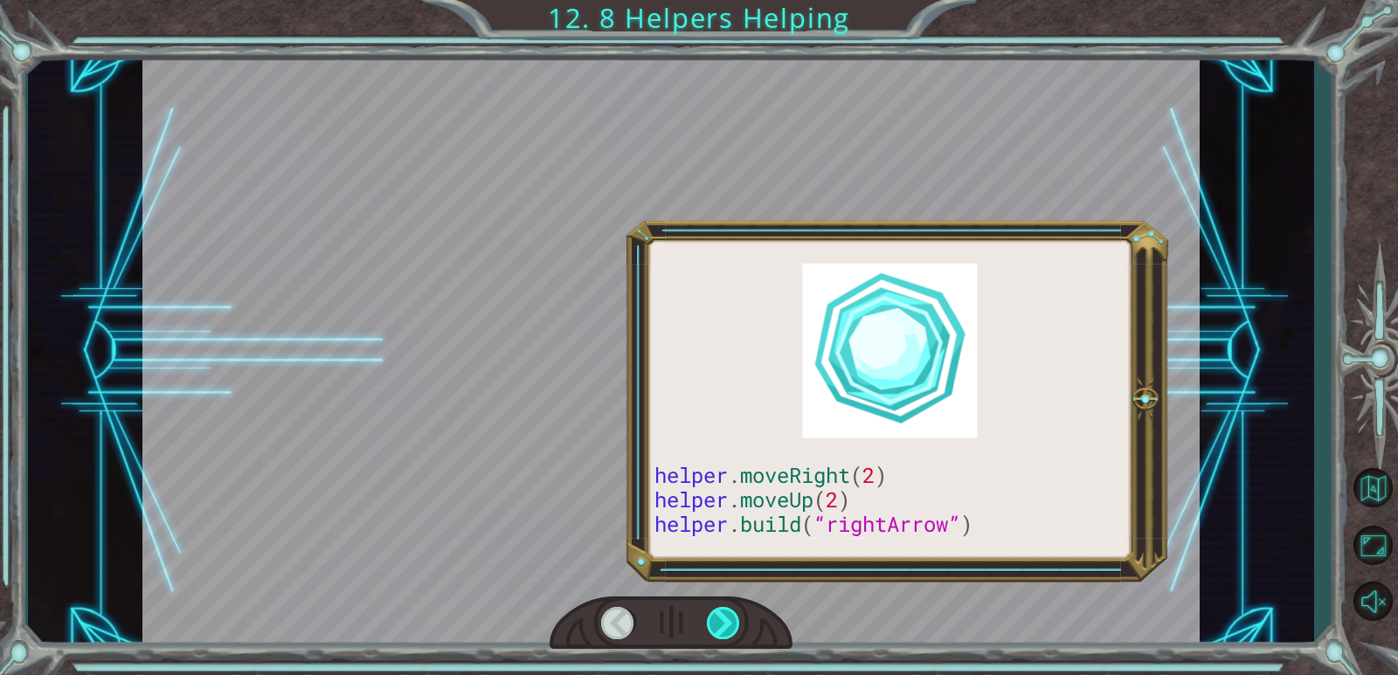
click at [723, 618] on div at bounding box center [724, 623] width 34 height 32
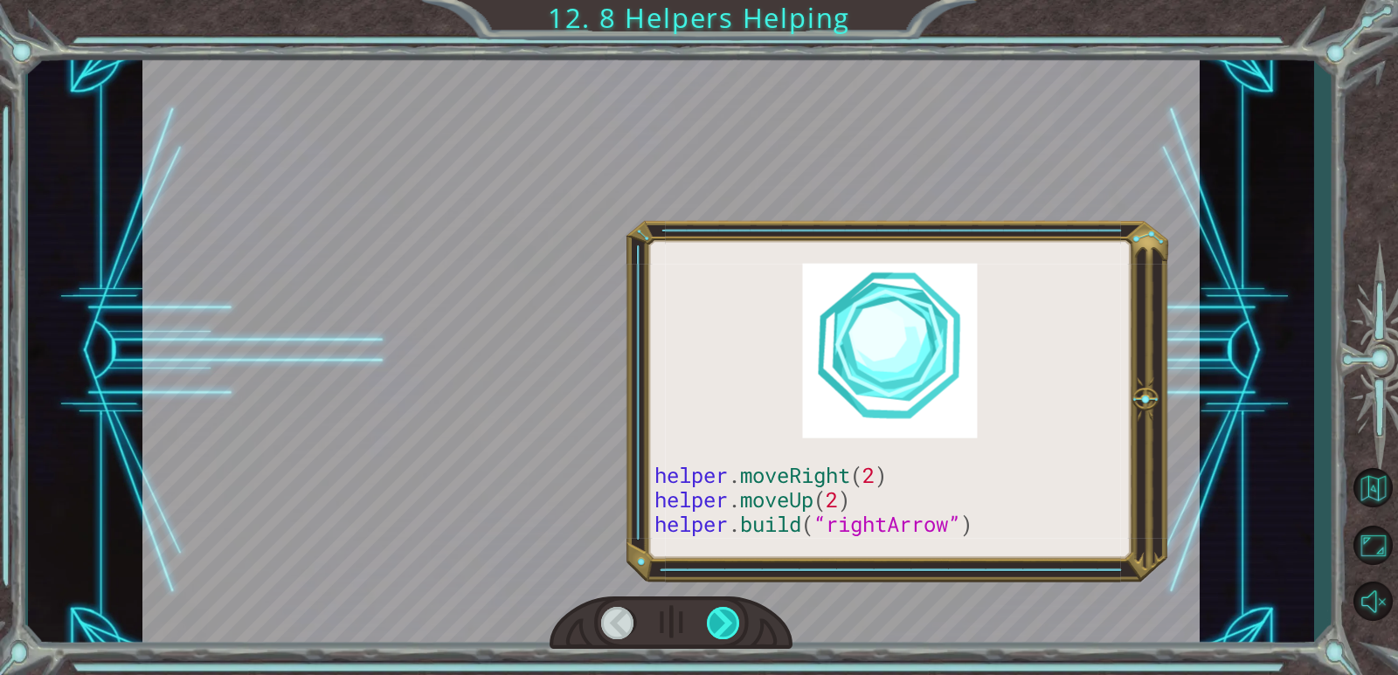
click at [723, 618] on div at bounding box center [724, 623] width 34 height 32
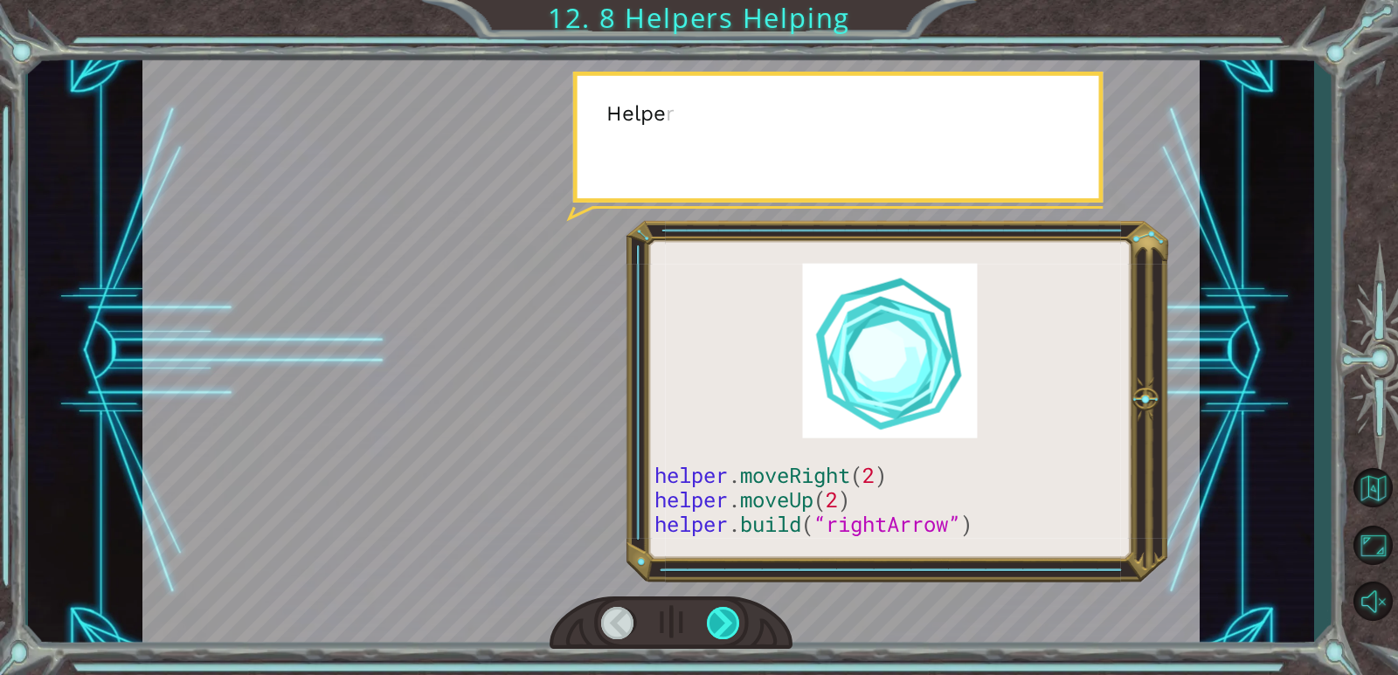
click at [723, 618] on div at bounding box center [724, 623] width 34 height 32
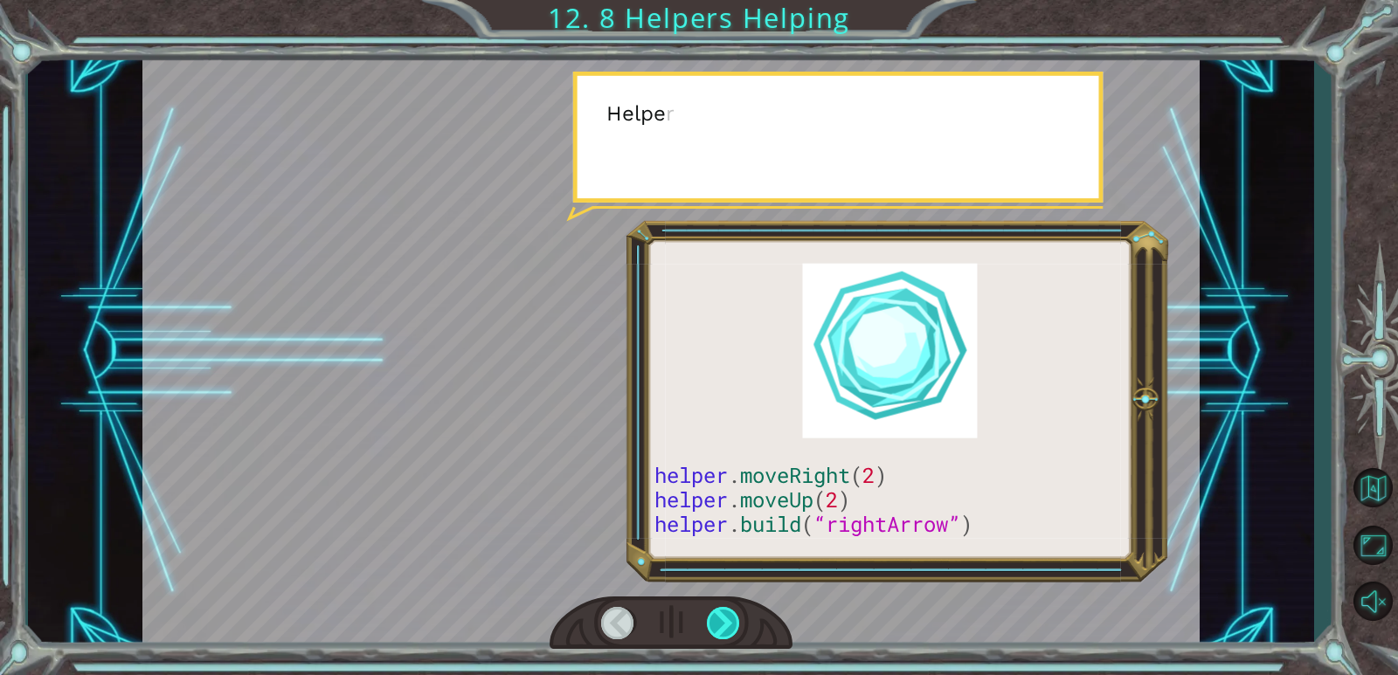
click at [723, 618] on div at bounding box center [724, 623] width 34 height 32
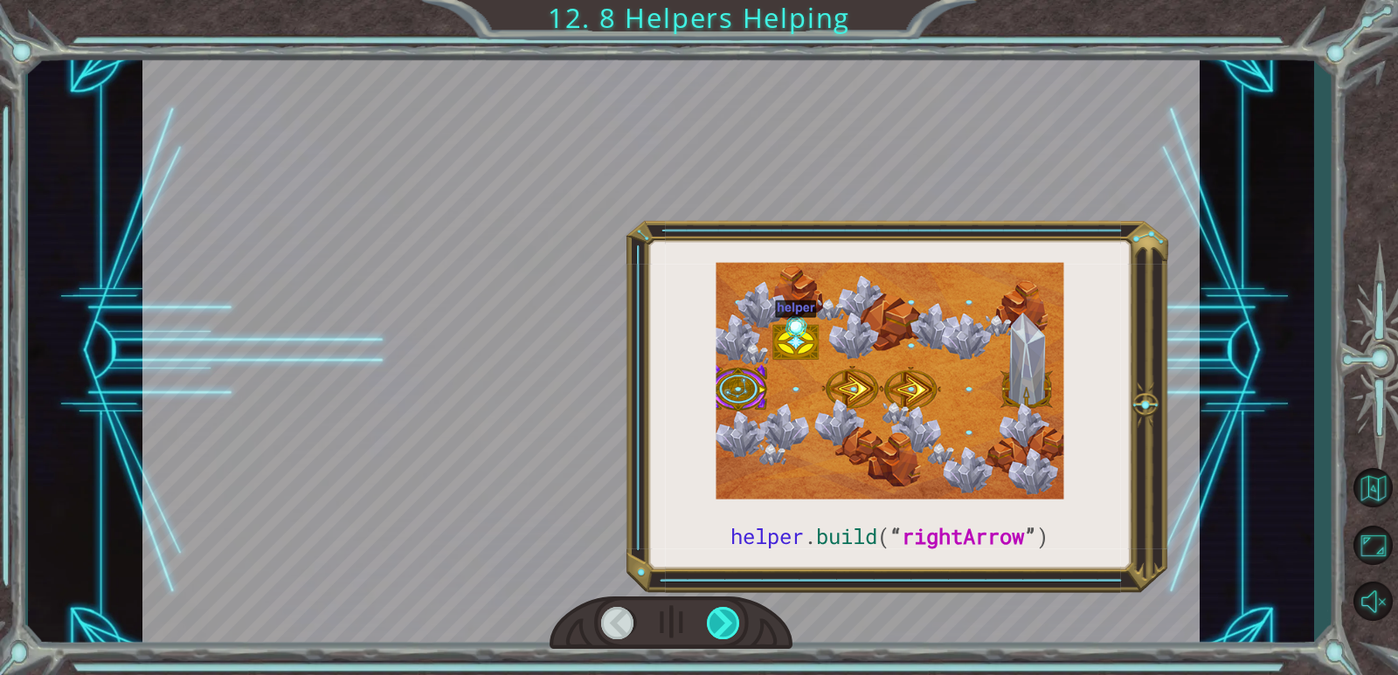
click at [723, 618] on div at bounding box center [724, 623] width 34 height 32
click at [725, 612] on div at bounding box center [724, 623] width 34 height 32
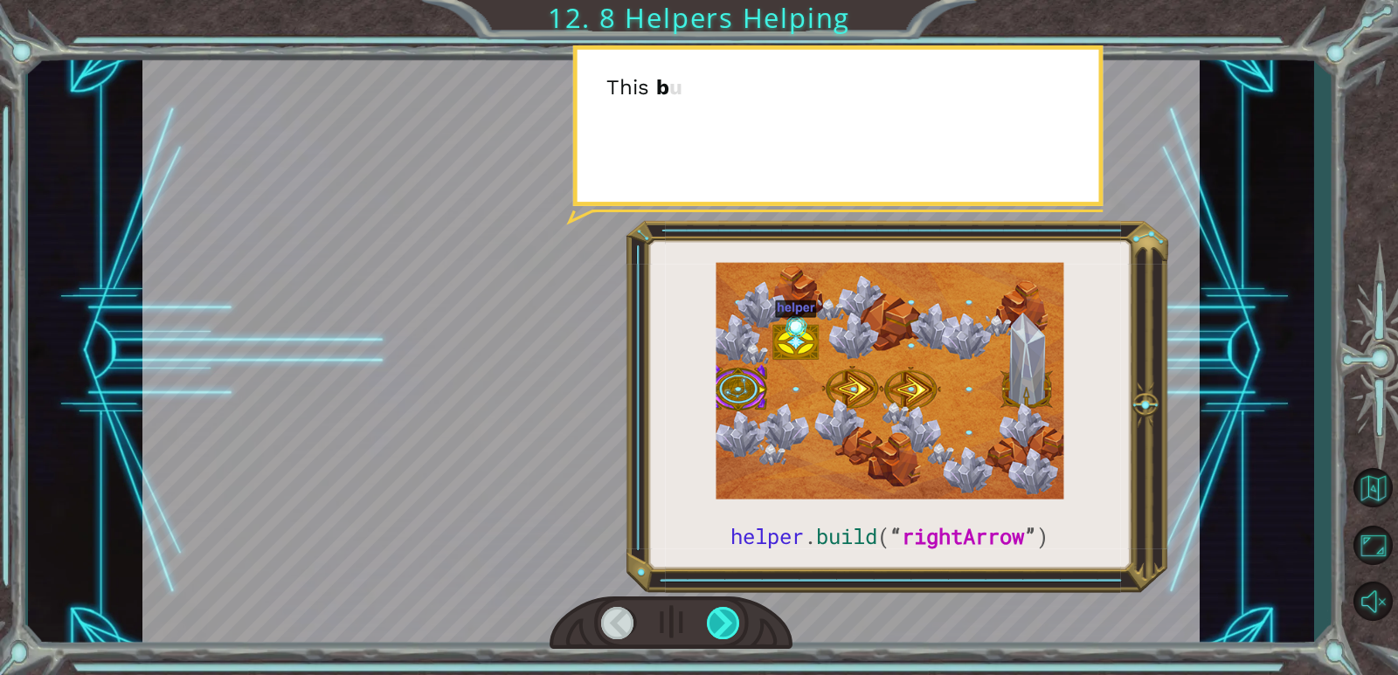
click at [725, 612] on div at bounding box center [724, 623] width 34 height 32
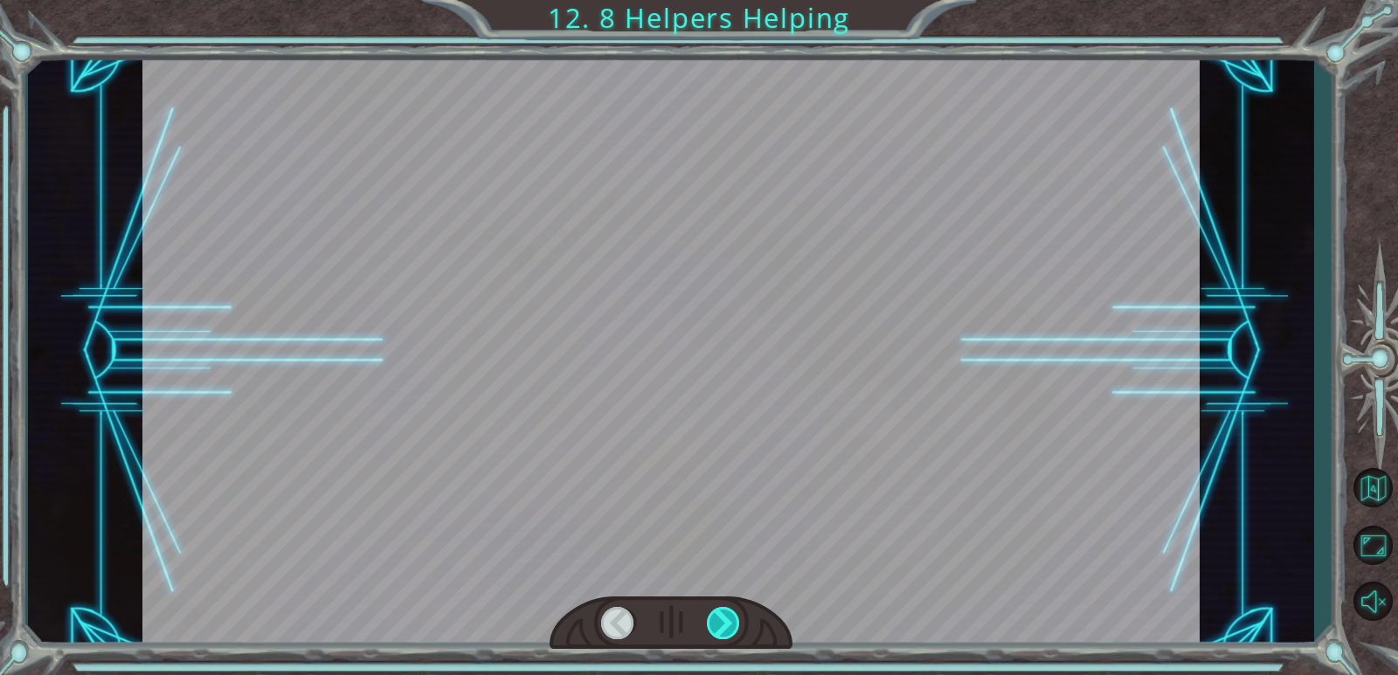
click at [725, 612] on div at bounding box center [724, 623] width 34 height 32
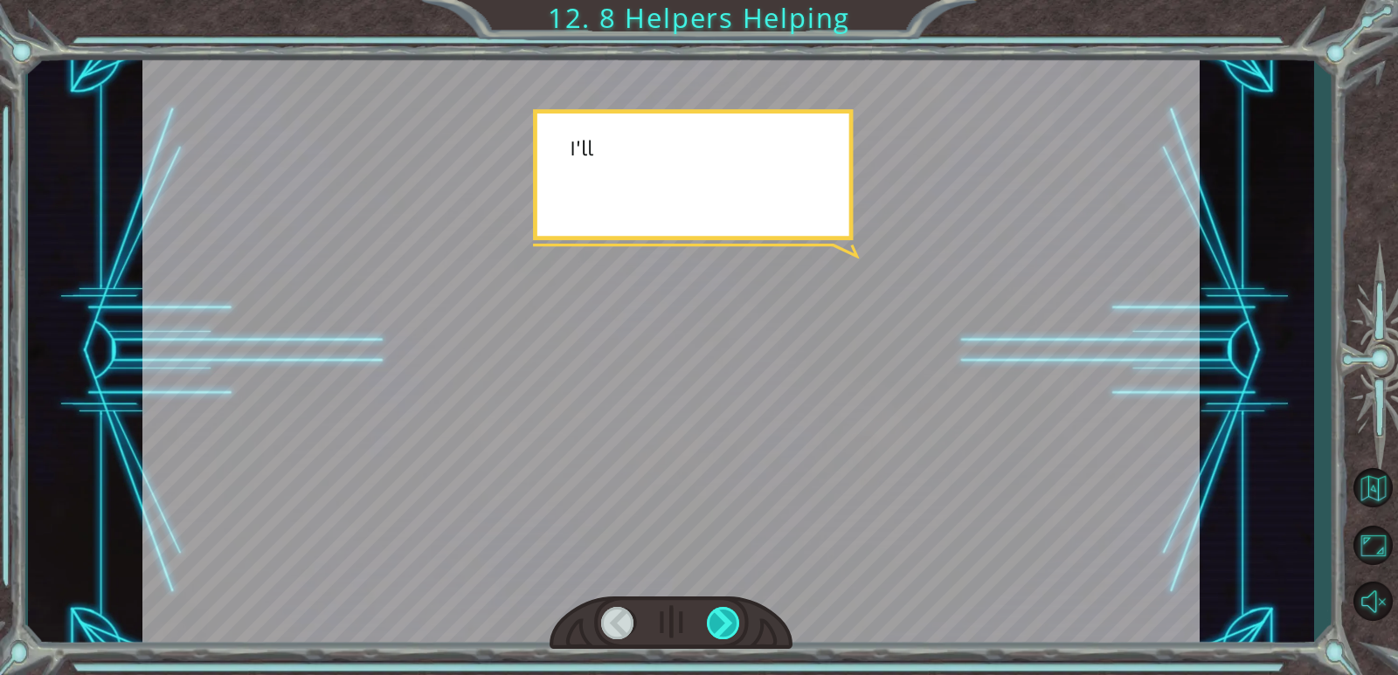
click at [725, 612] on div at bounding box center [724, 623] width 34 height 32
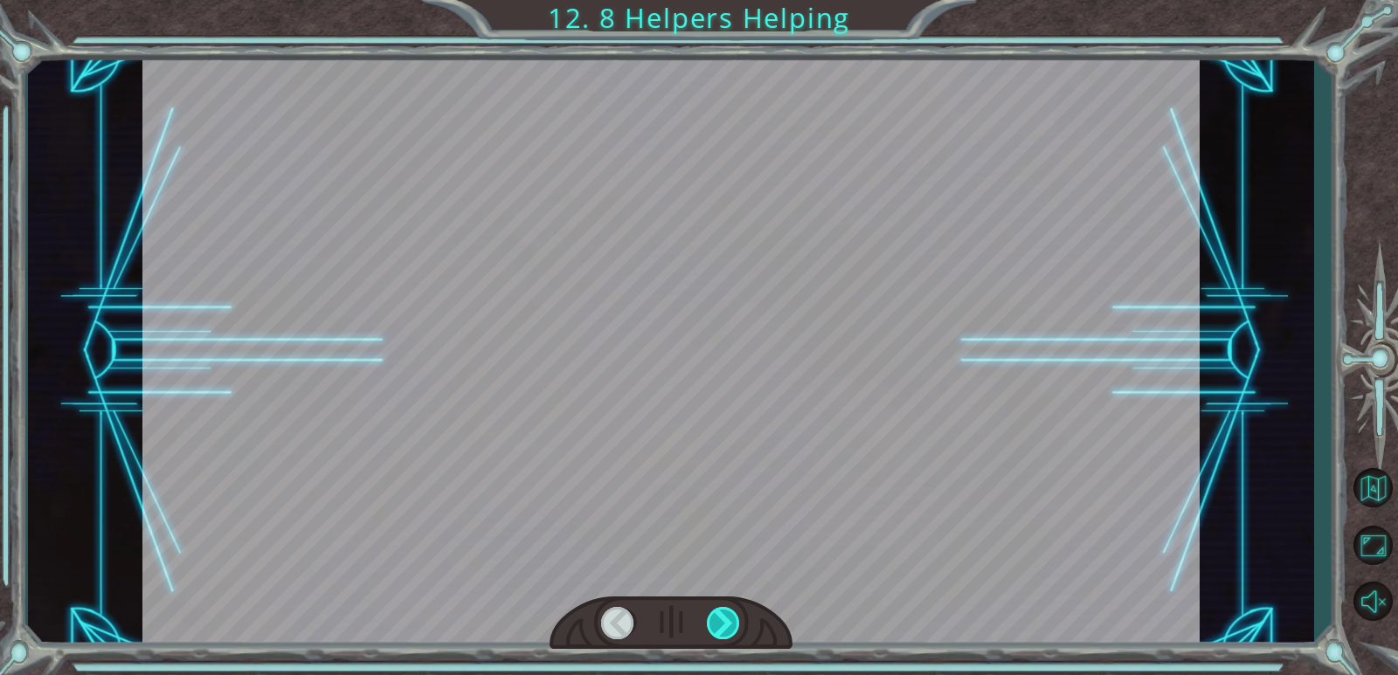
click at [725, 612] on div at bounding box center [724, 623] width 34 height 32
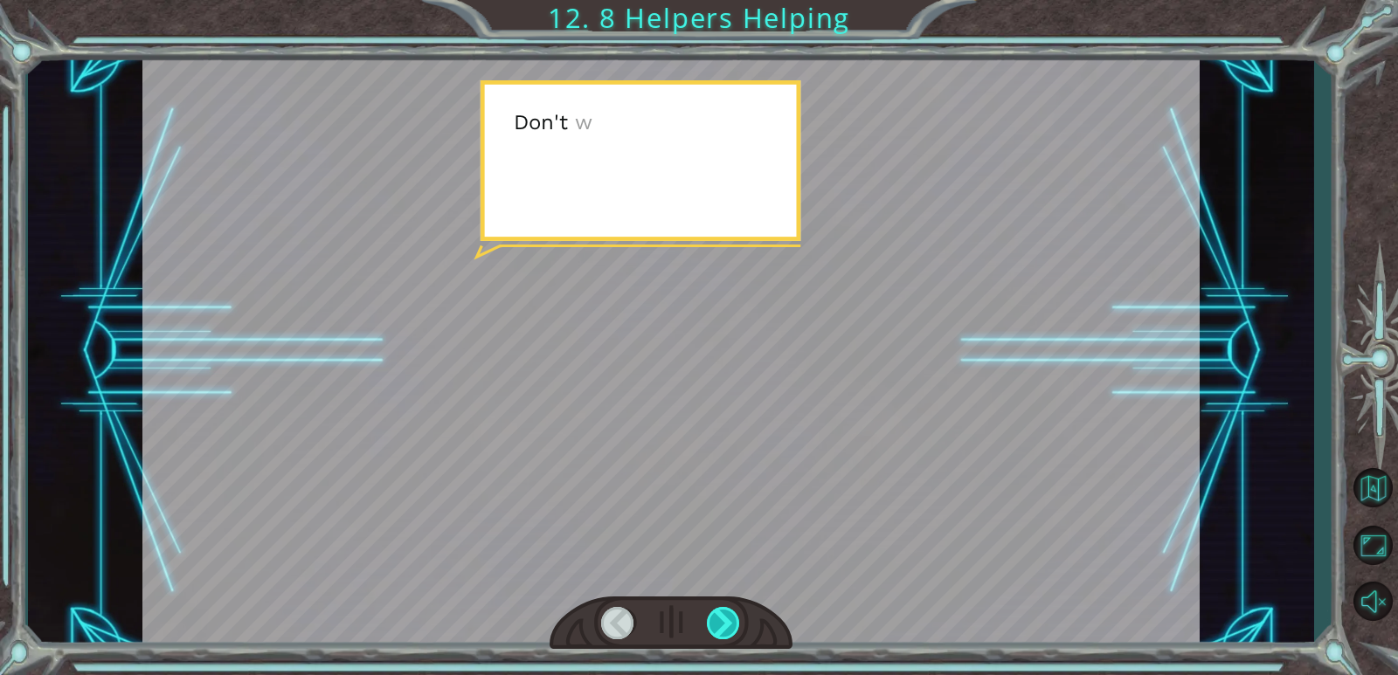
click at [725, 612] on div at bounding box center [724, 623] width 34 height 32
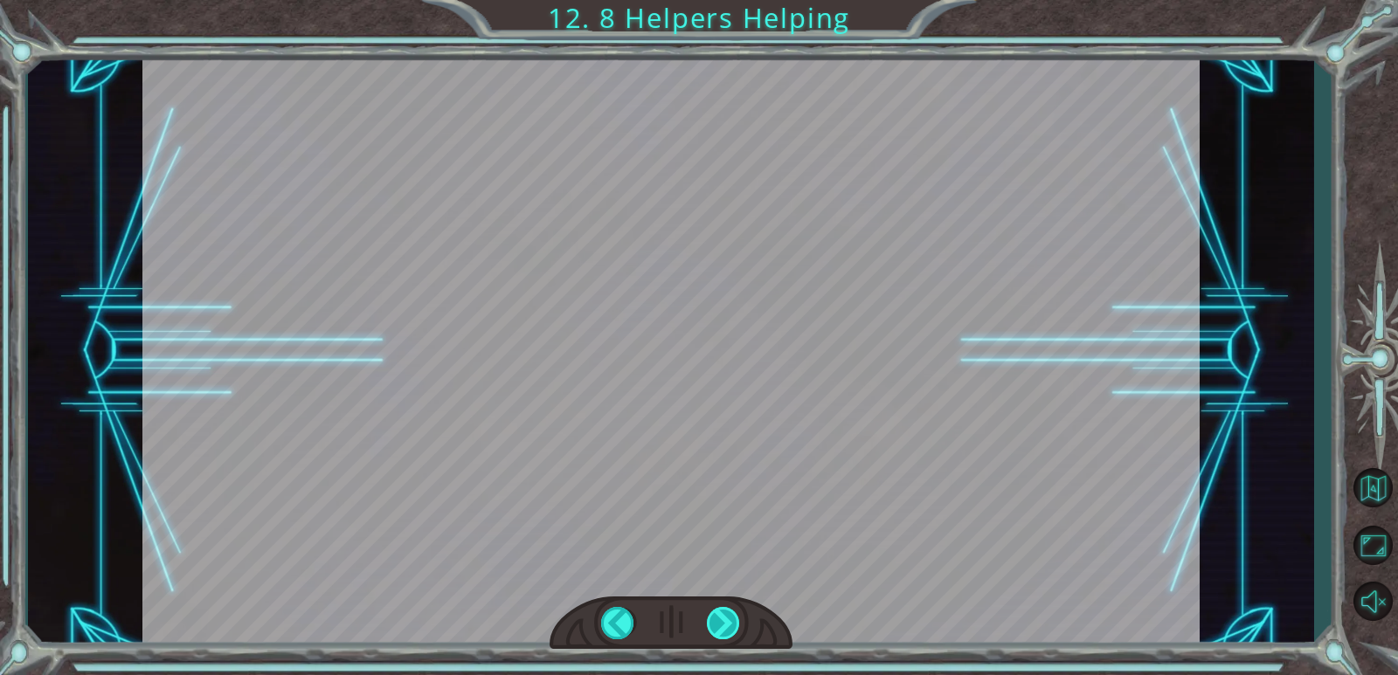
click at [725, 612] on div at bounding box center [724, 623] width 34 height 32
click at [725, 0] on div "helper . build ( “ rightArrow ” ) S o n o w y o u n e e d t o r e p a i r t h e…" at bounding box center [699, 0] width 1398 height 0
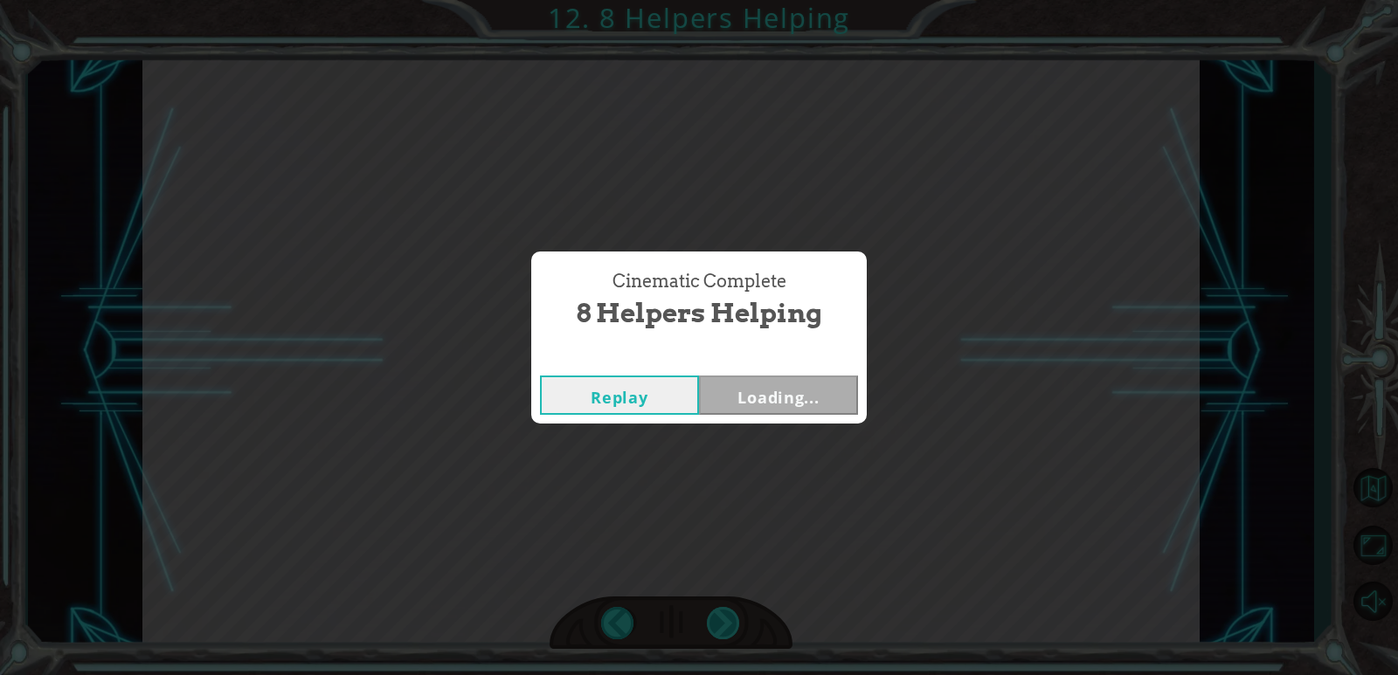
click at [725, 612] on div "Cinematic Complete 8 Helpers Helping Replay Loading..." at bounding box center [699, 337] width 1398 height 675
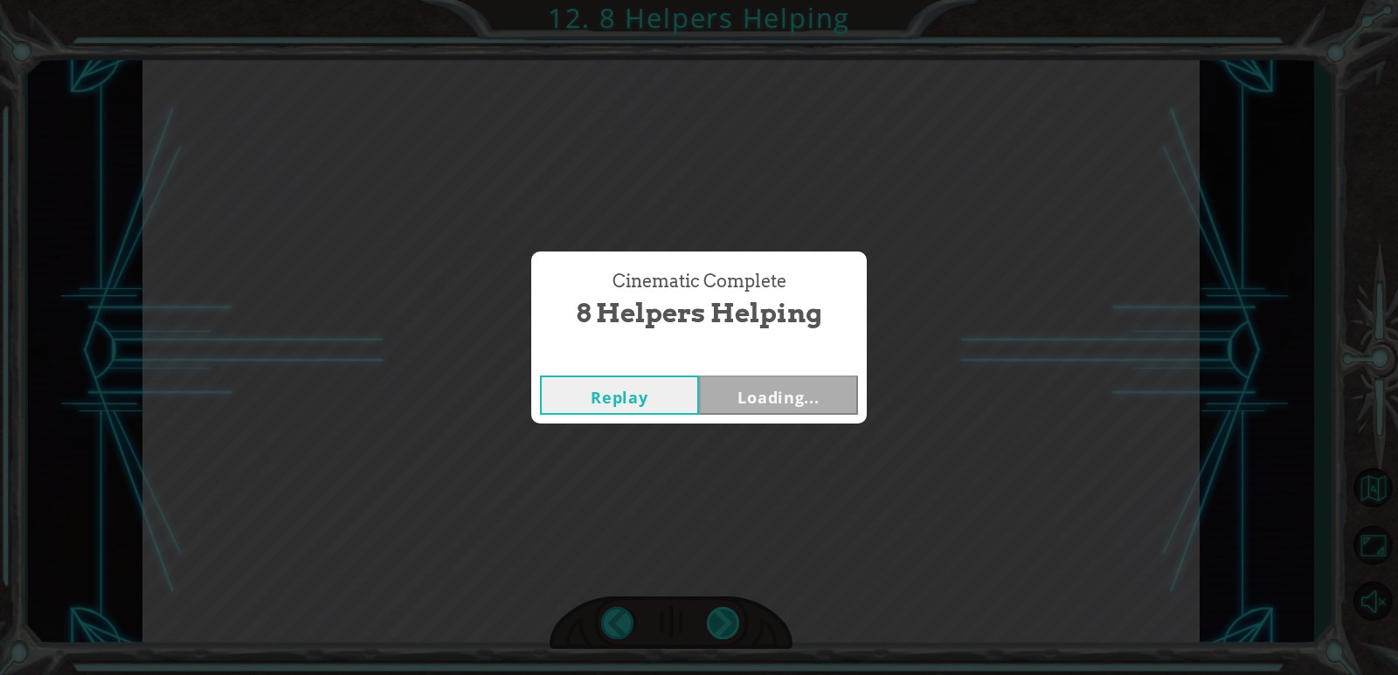
click at [725, 612] on div "Cinematic Complete 8 Helpers Helping Replay Loading..." at bounding box center [699, 337] width 1398 height 675
click at [725, 612] on div "Cinematic Complete 8 Helpers Helping Replay Next" at bounding box center [699, 337] width 1398 height 675
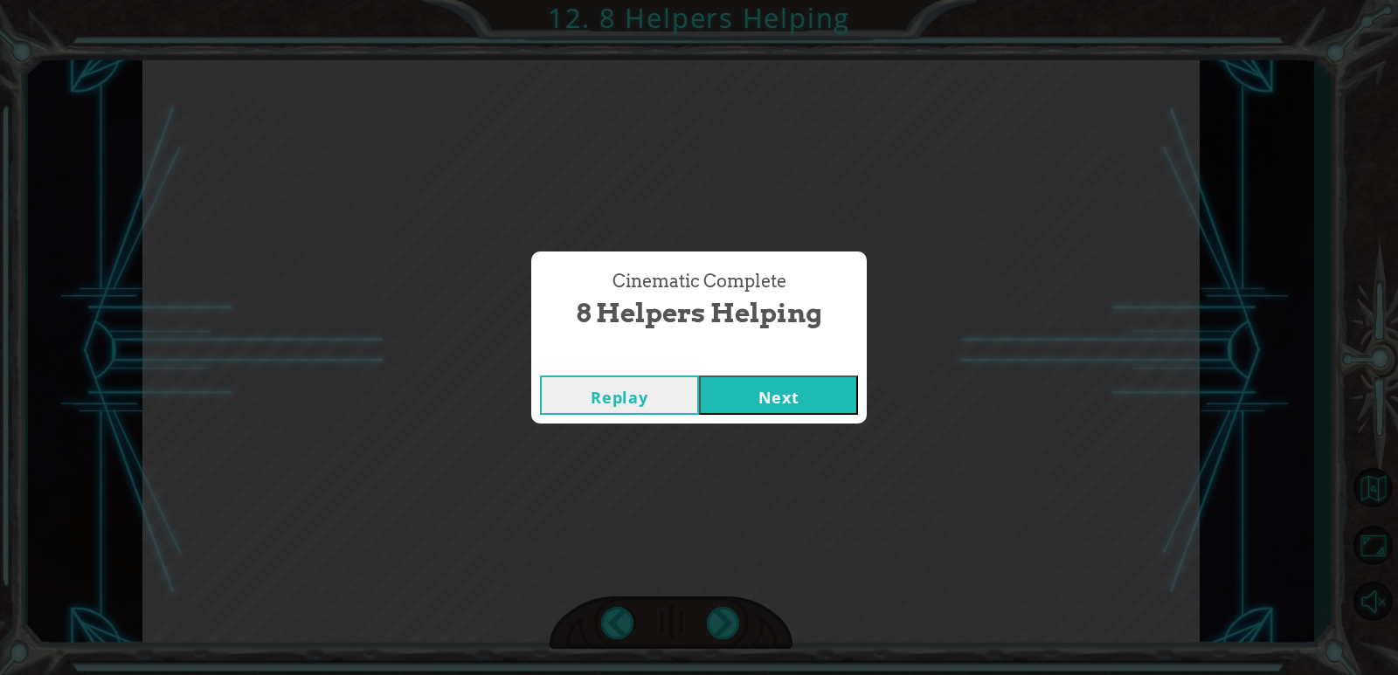
click at [741, 405] on button "Next" at bounding box center [778, 395] width 159 height 39
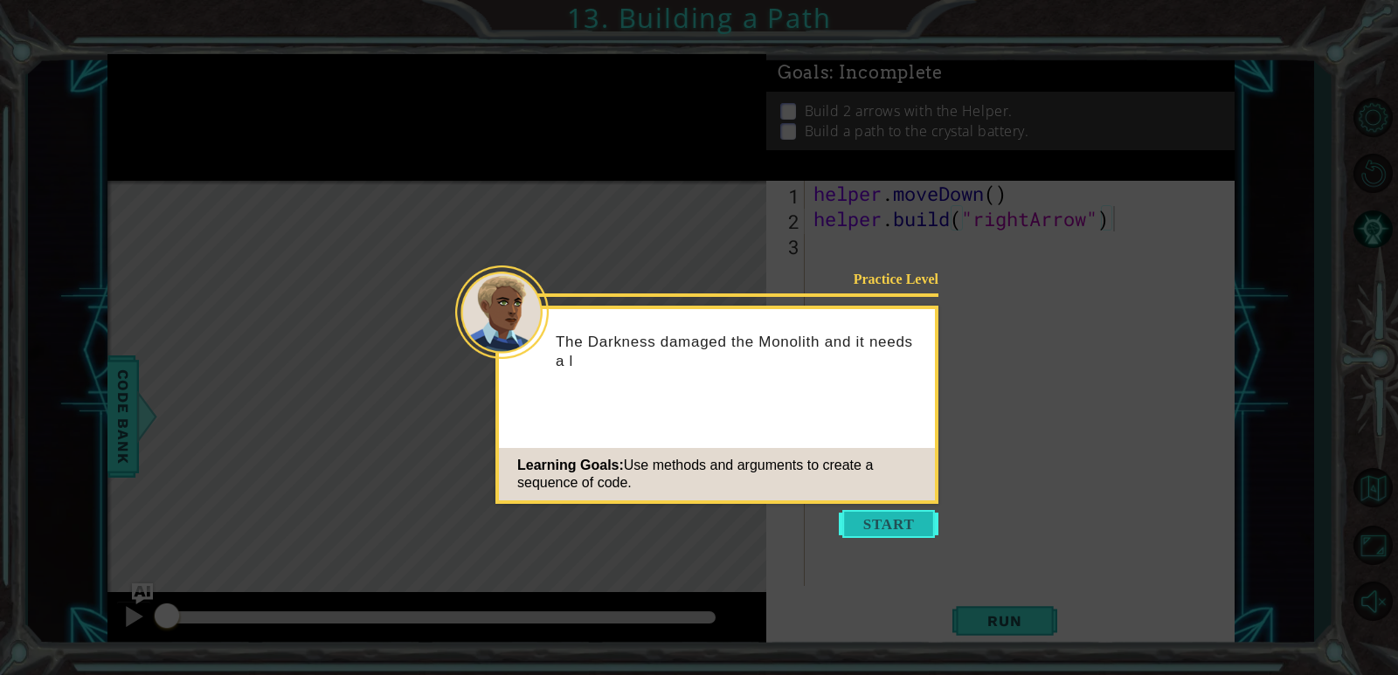
click at [910, 523] on button "Start" at bounding box center [889, 524] width 100 height 28
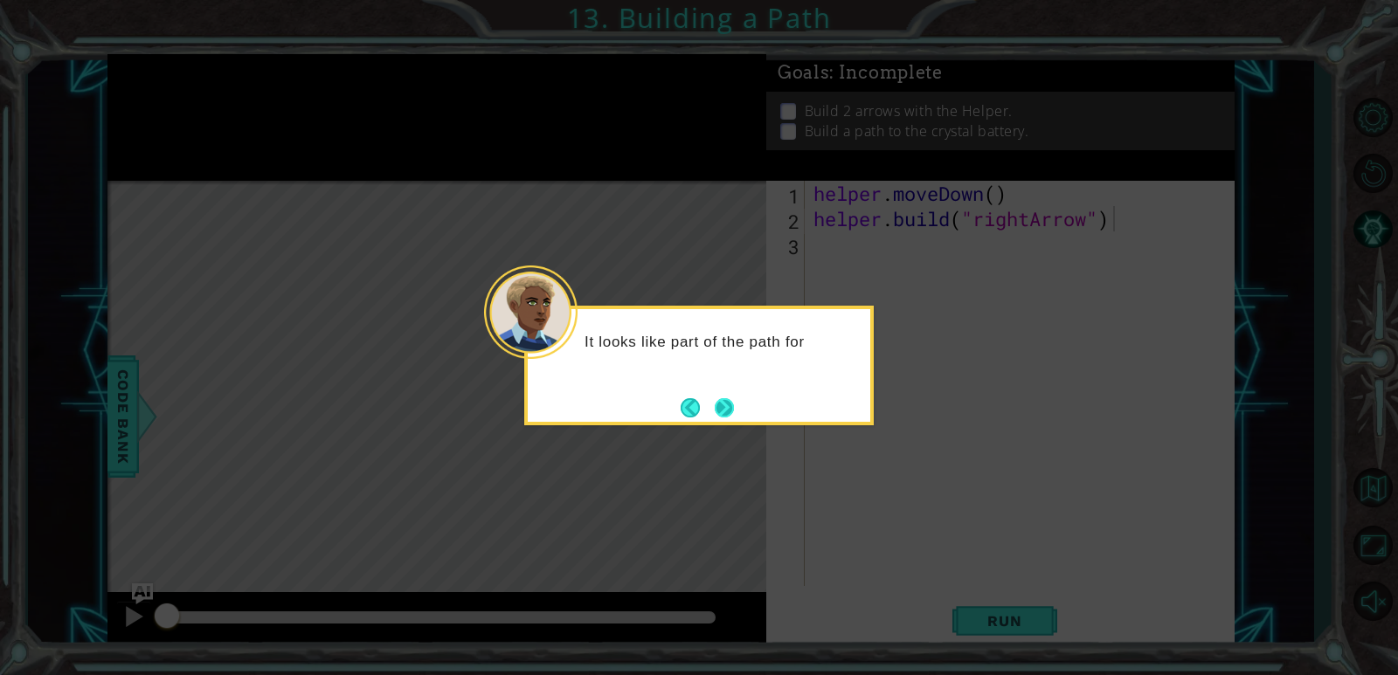
click at [719, 409] on button "Next" at bounding box center [725, 408] width 20 height 20
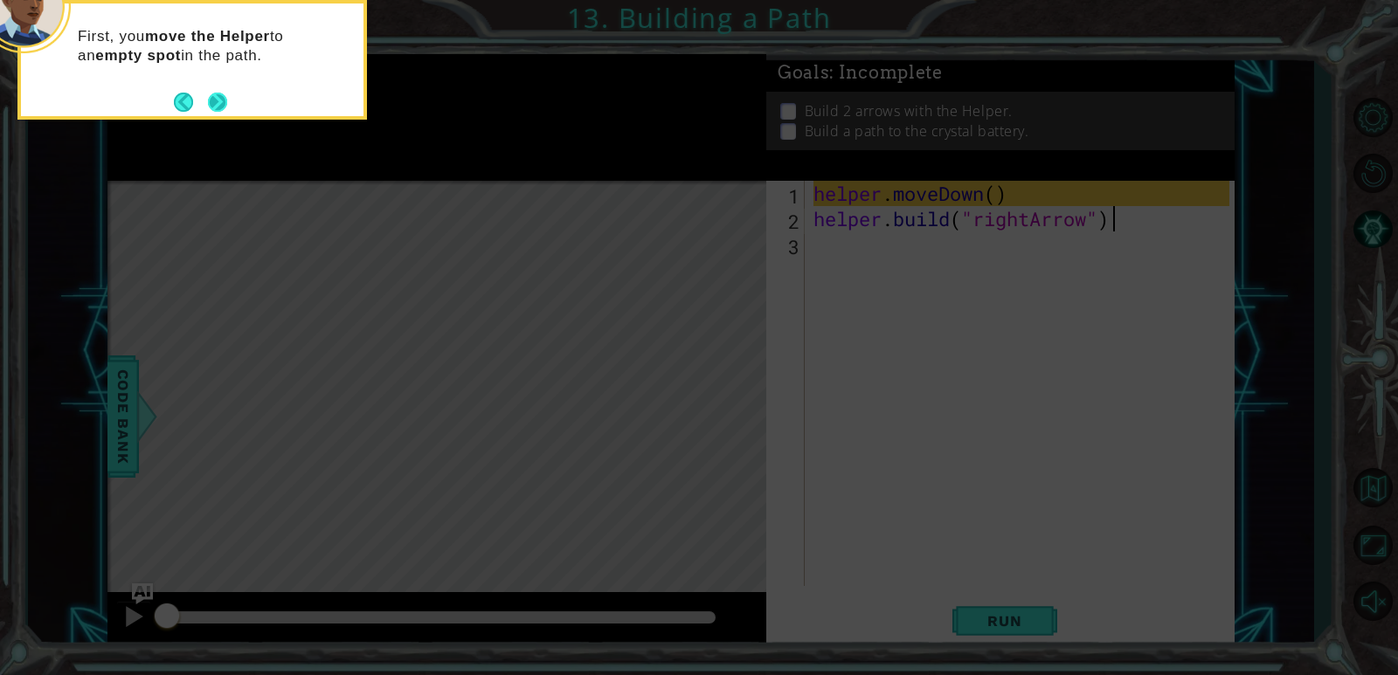
click at [213, 93] on button "Next" at bounding box center [217, 102] width 19 height 19
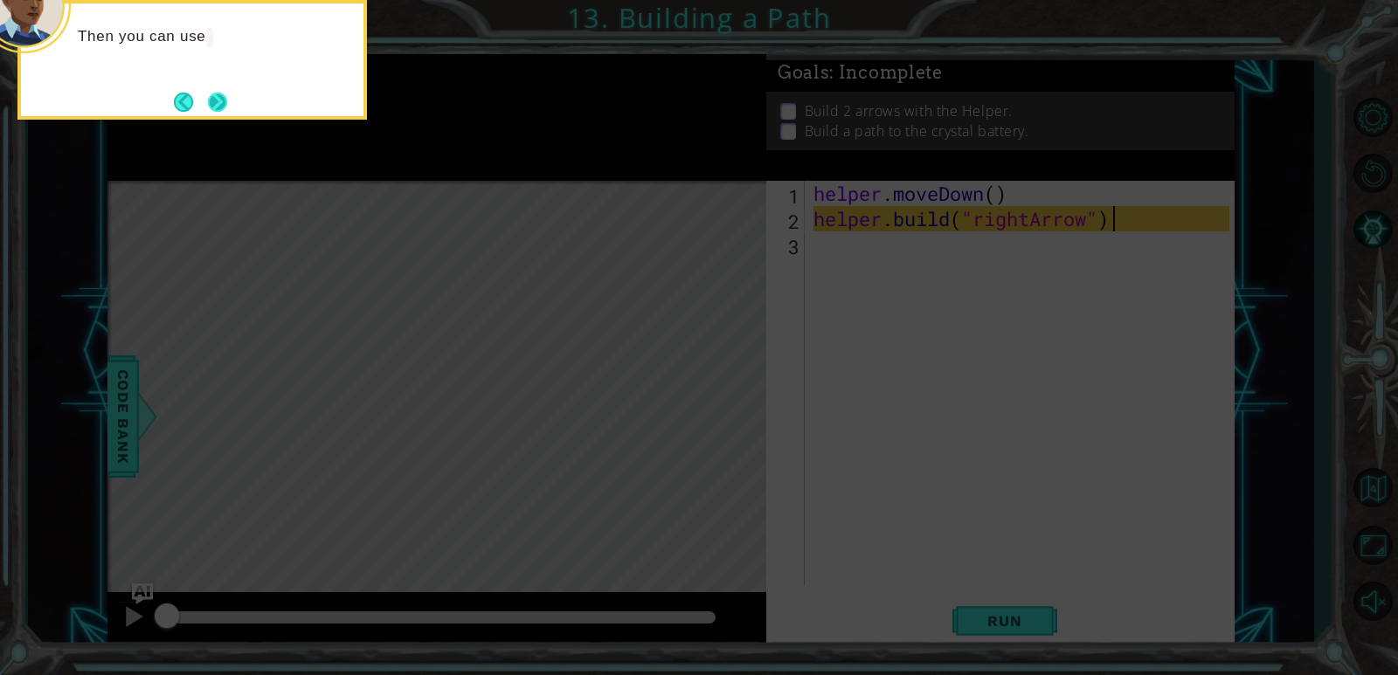
click at [227, 93] on button "Next" at bounding box center [217, 102] width 19 height 19
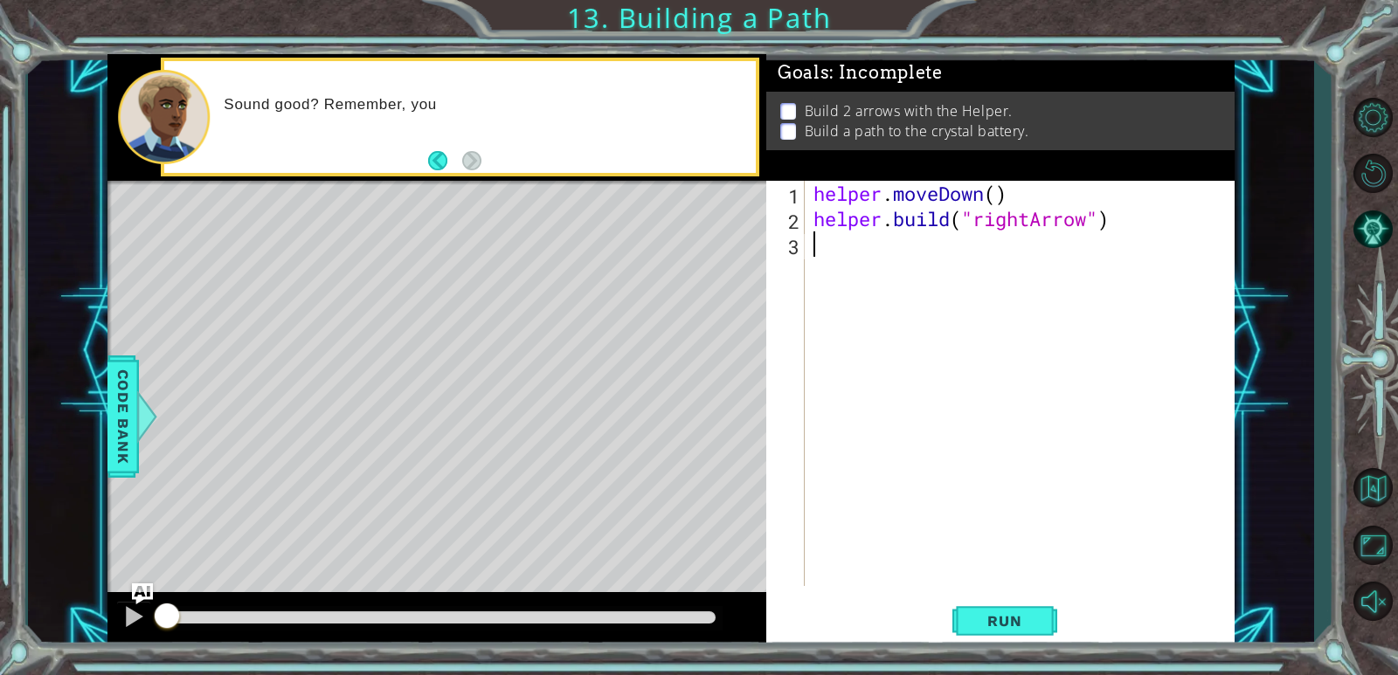
click at [843, 247] on div "helper . moveDown ( ) helper . build ( "rightArrow" )" at bounding box center [1024, 409] width 428 height 456
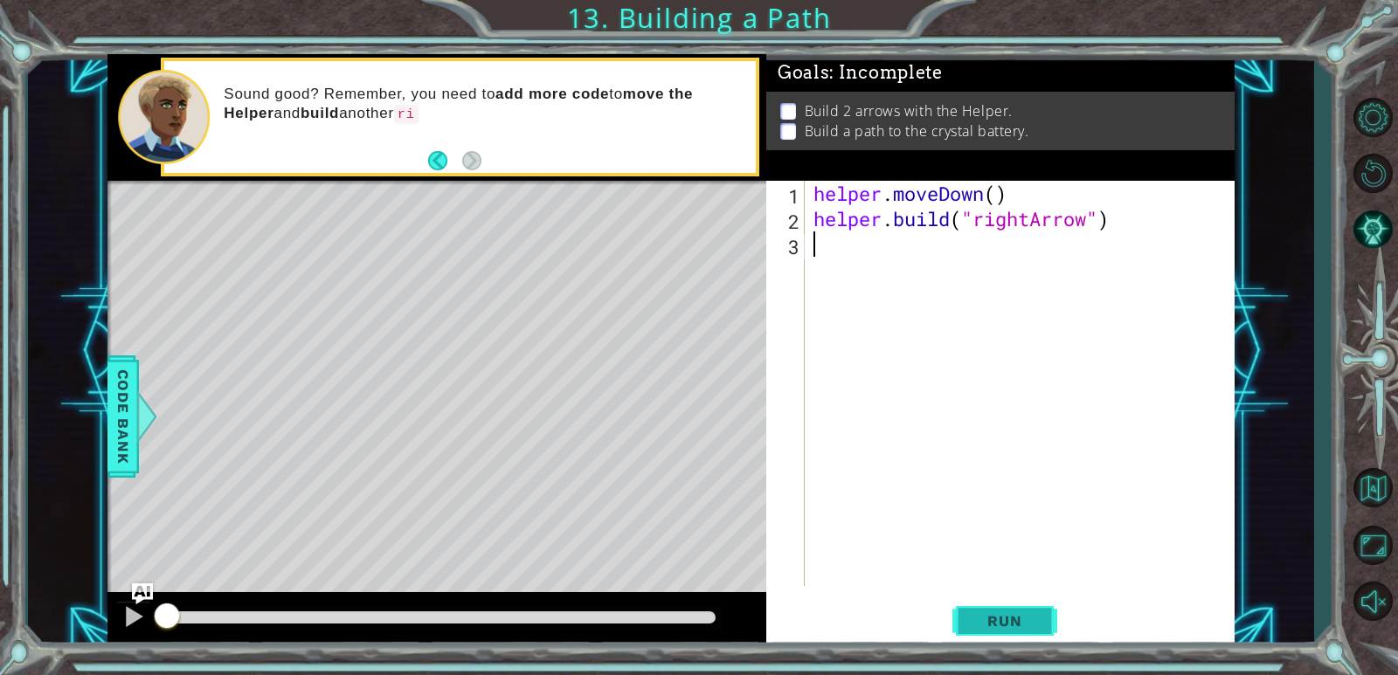
click at [1022, 619] on span "Run" at bounding box center [1004, 620] width 69 height 17
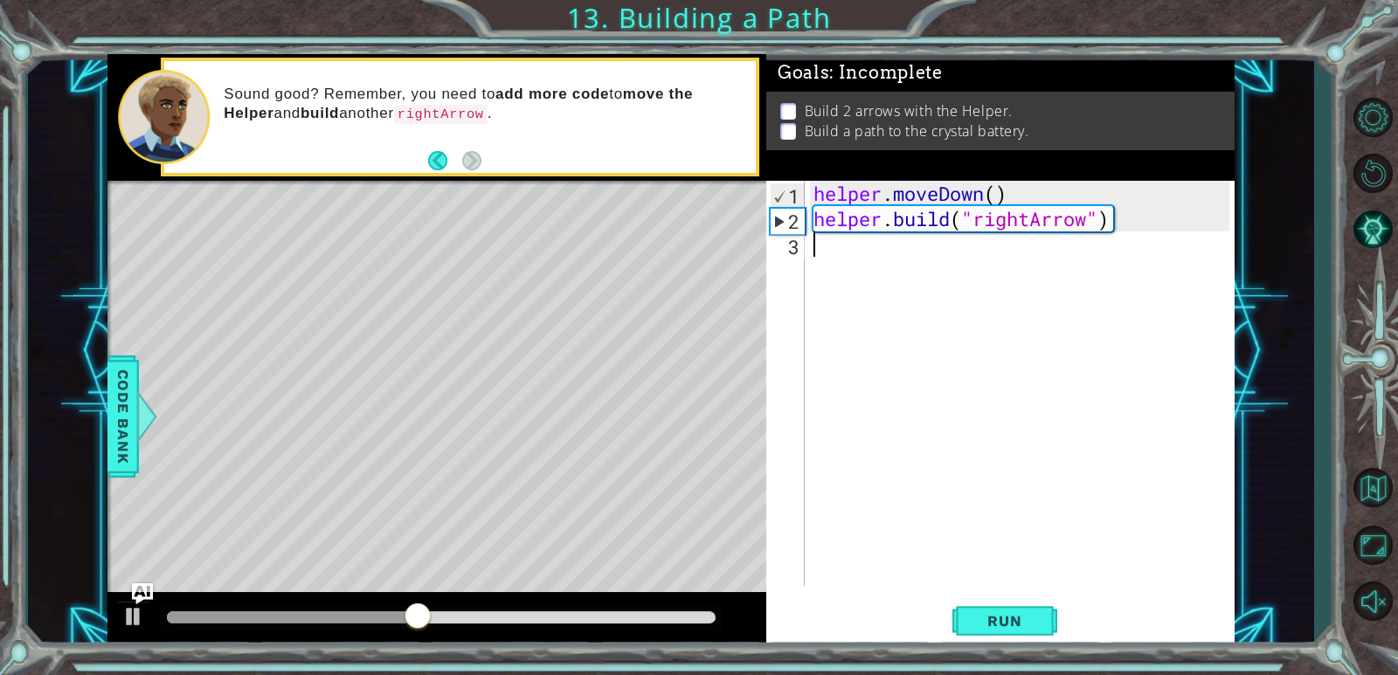
click at [819, 255] on div "helper . moveDown ( ) helper . build ( "rightArrow" )" at bounding box center [1024, 409] width 428 height 456
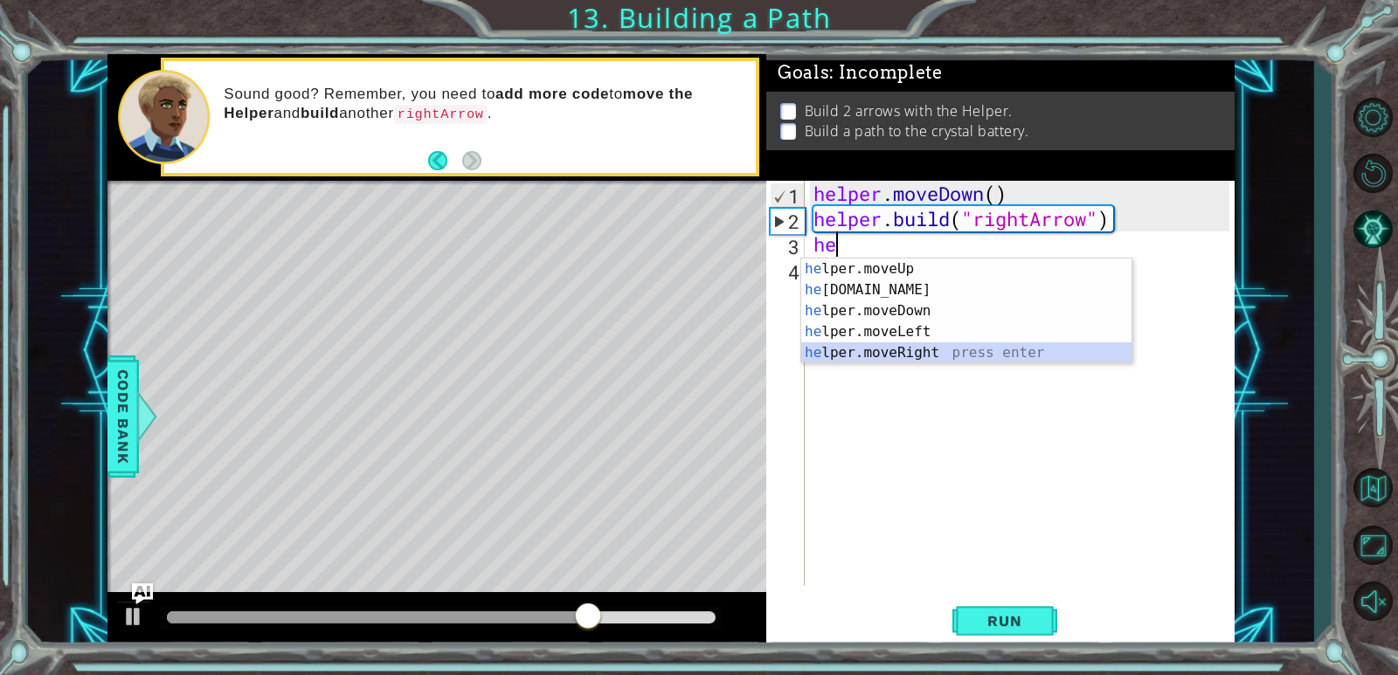
click at [919, 348] on div "he lper.moveUp press enter he [DOMAIN_NAME] press enter he lper.moveDown press …" at bounding box center [966, 332] width 330 height 147
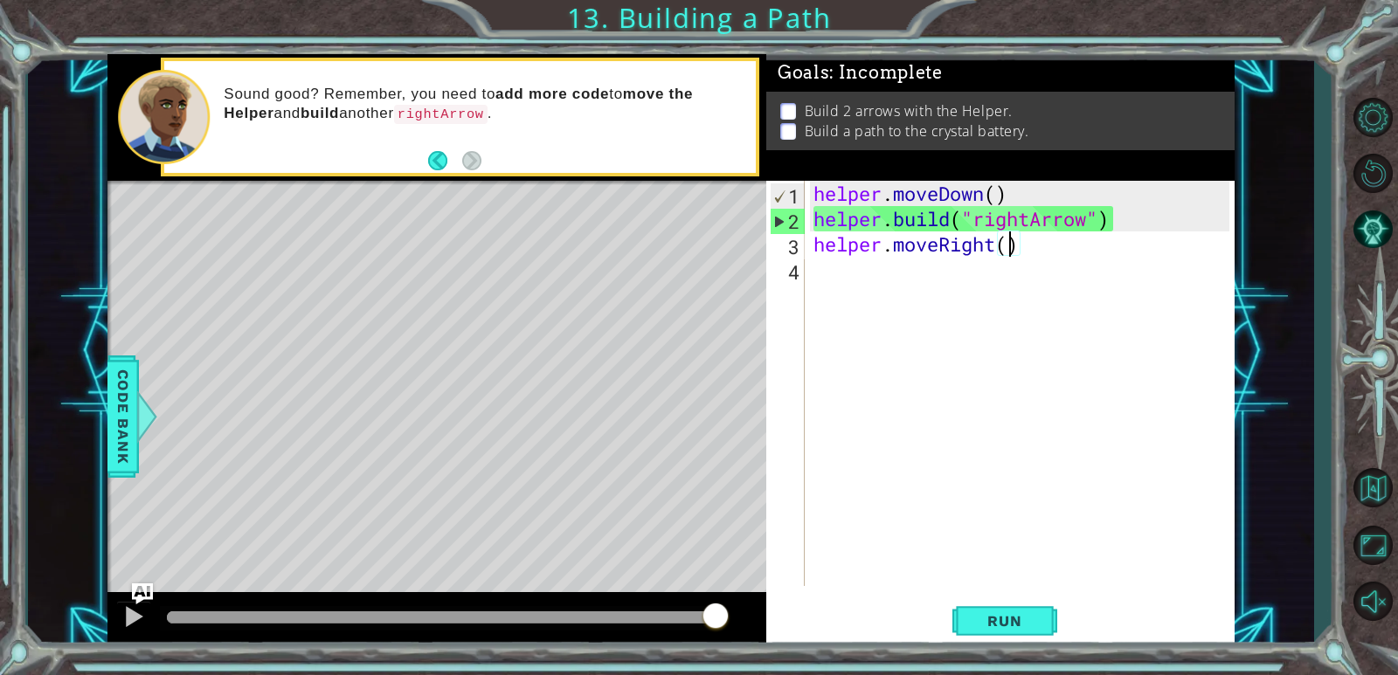
type textarea "helper.moveRight(3)"
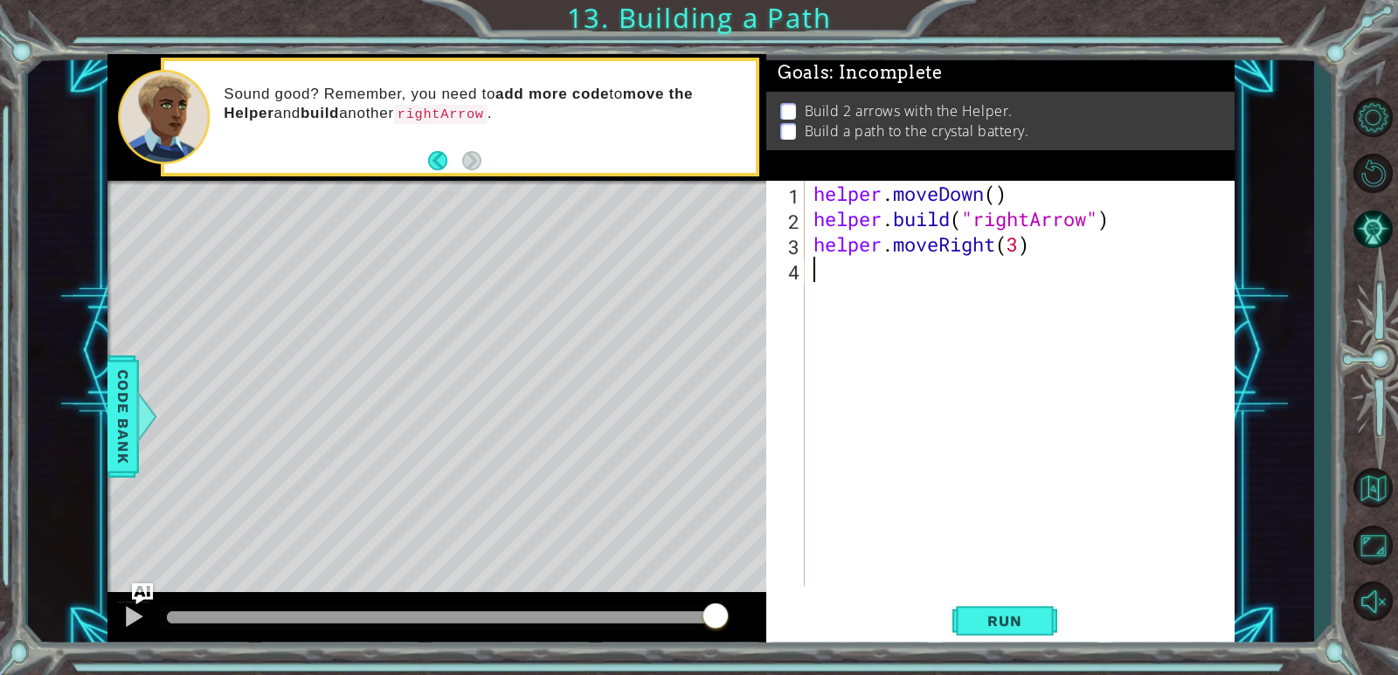
click at [821, 266] on div "helper . moveDown ( ) helper . build ( "rightArrow" ) helper . moveRight ( 3 )" at bounding box center [1024, 409] width 428 height 456
click at [1019, 610] on button "Run" at bounding box center [1004, 622] width 105 height 47
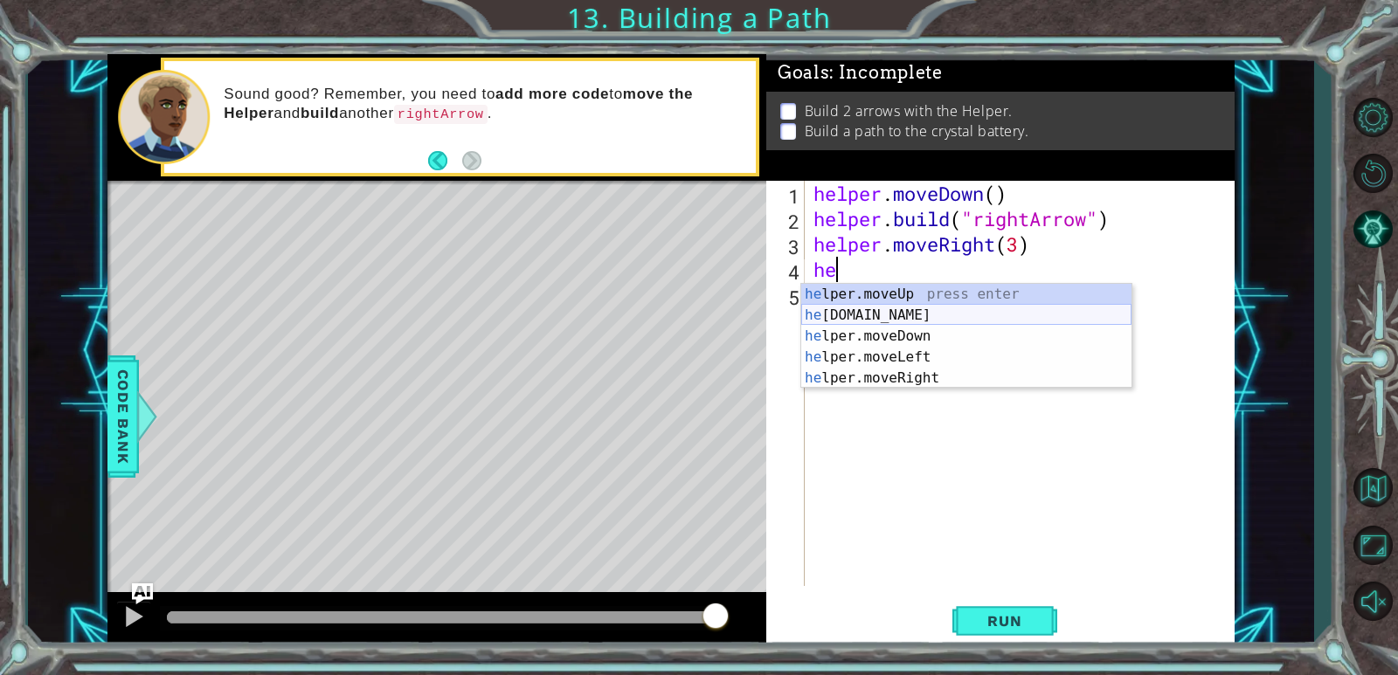
click at [917, 315] on div "he lper.moveUp press enter he [DOMAIN_NAME] press enter he lper.moveDown press …" at bounding box center [966, 357] width 330 height 147
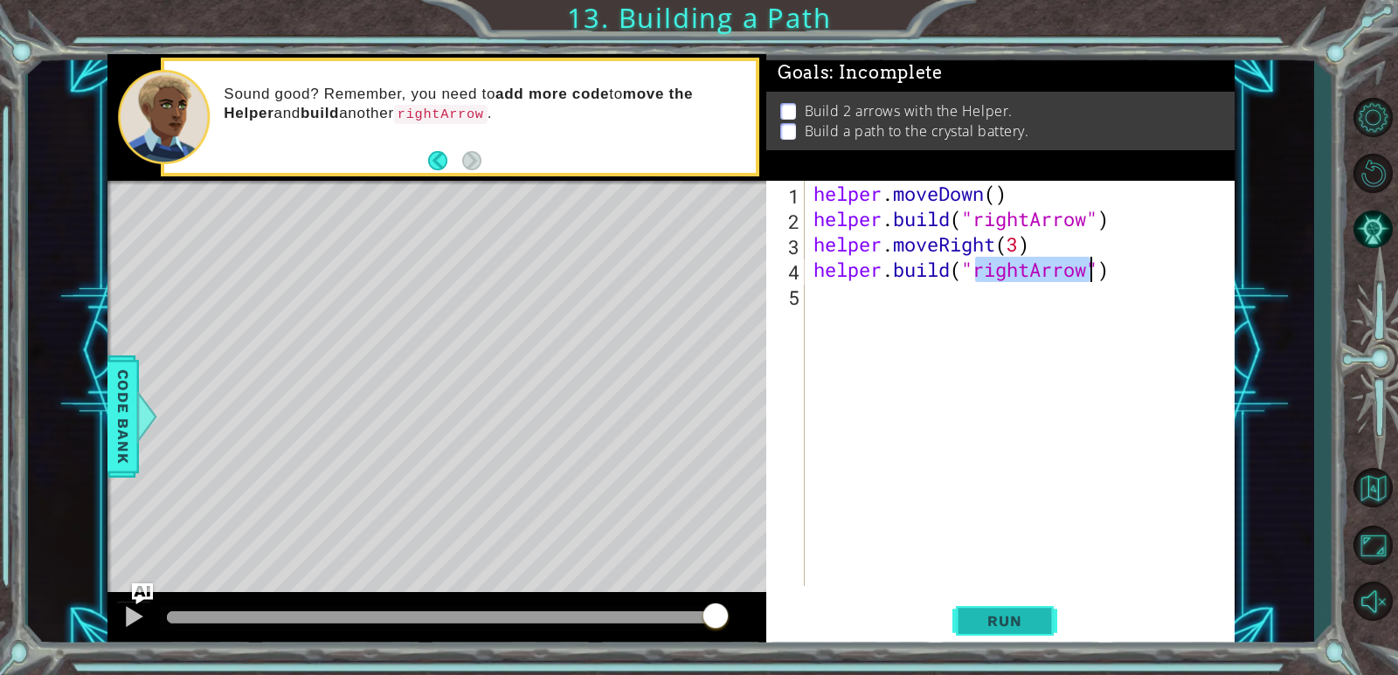
type textarea "[DOMAIN_NAME]("rightArrow")"
click at [1039, 626] on span "Run" at bounding box center [1004, 620] width 69 height 17
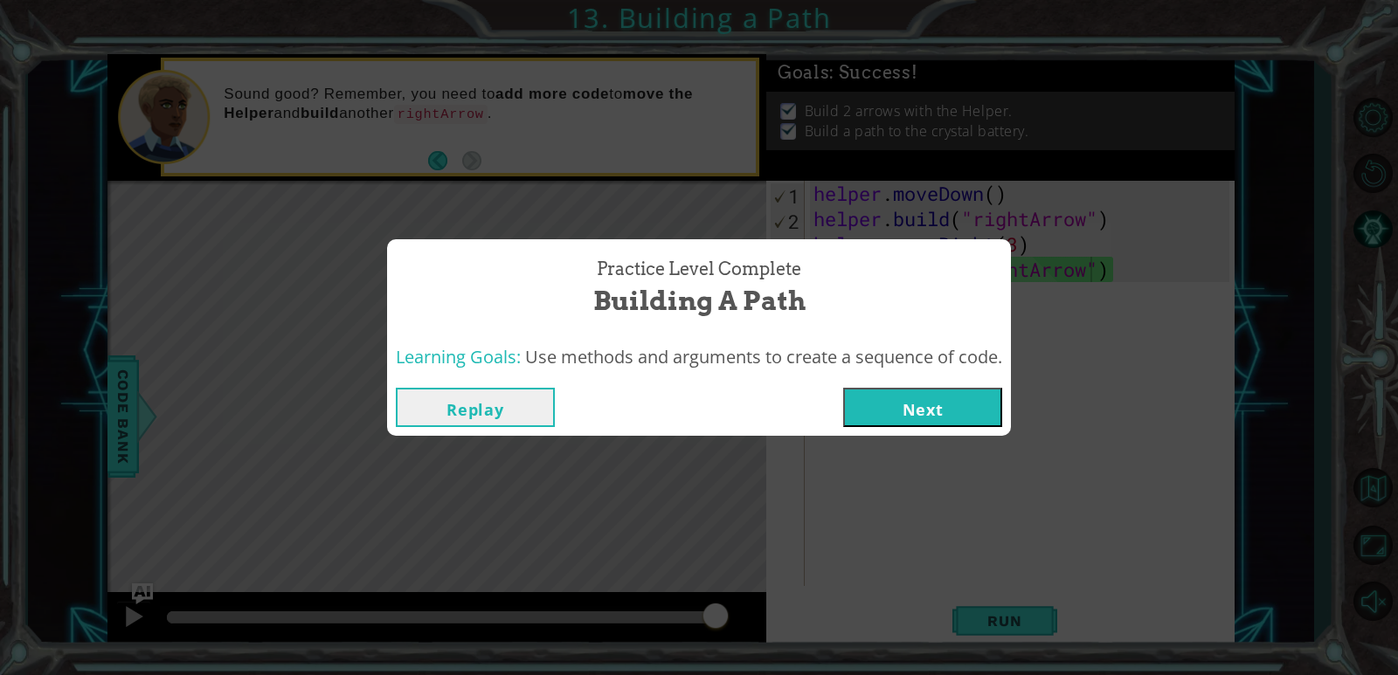
click at [953, 412] on button "Next" at bounding box center [922, 407] width 159 height 39
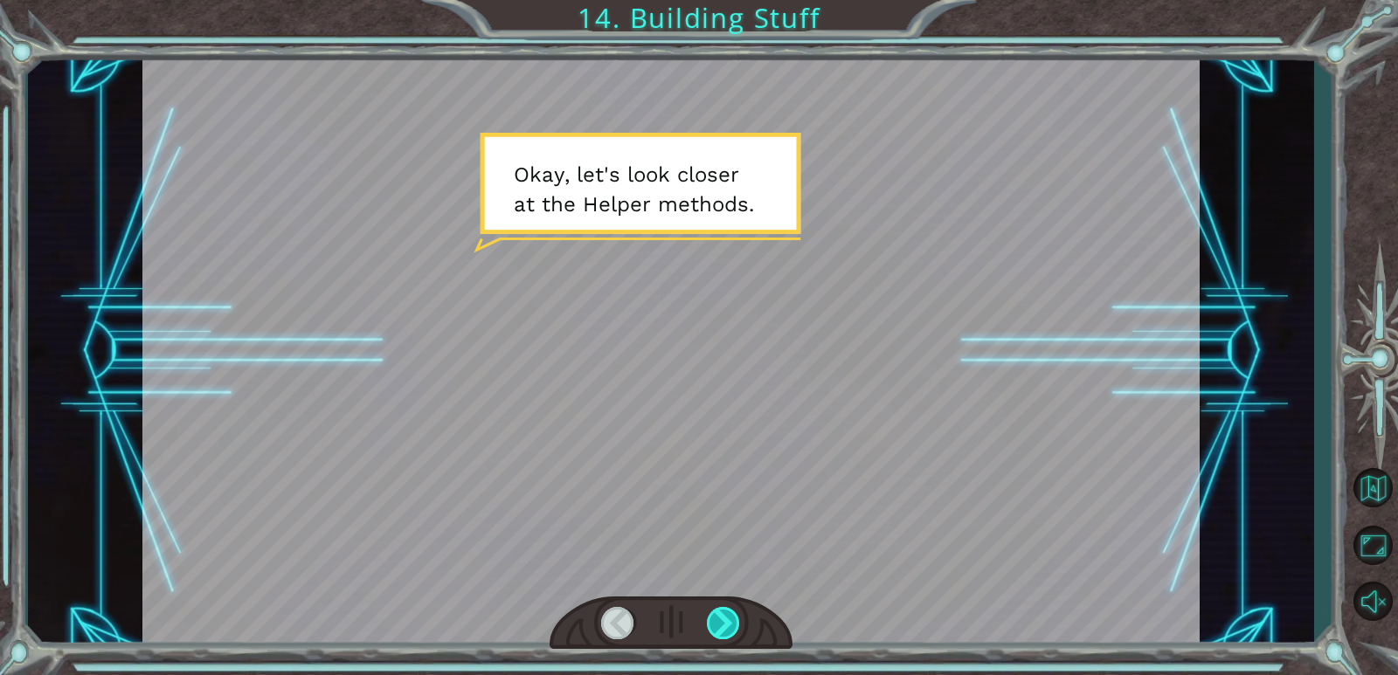
click at [711, 618] on div at bounding box center [724, 623] width 34 height 32
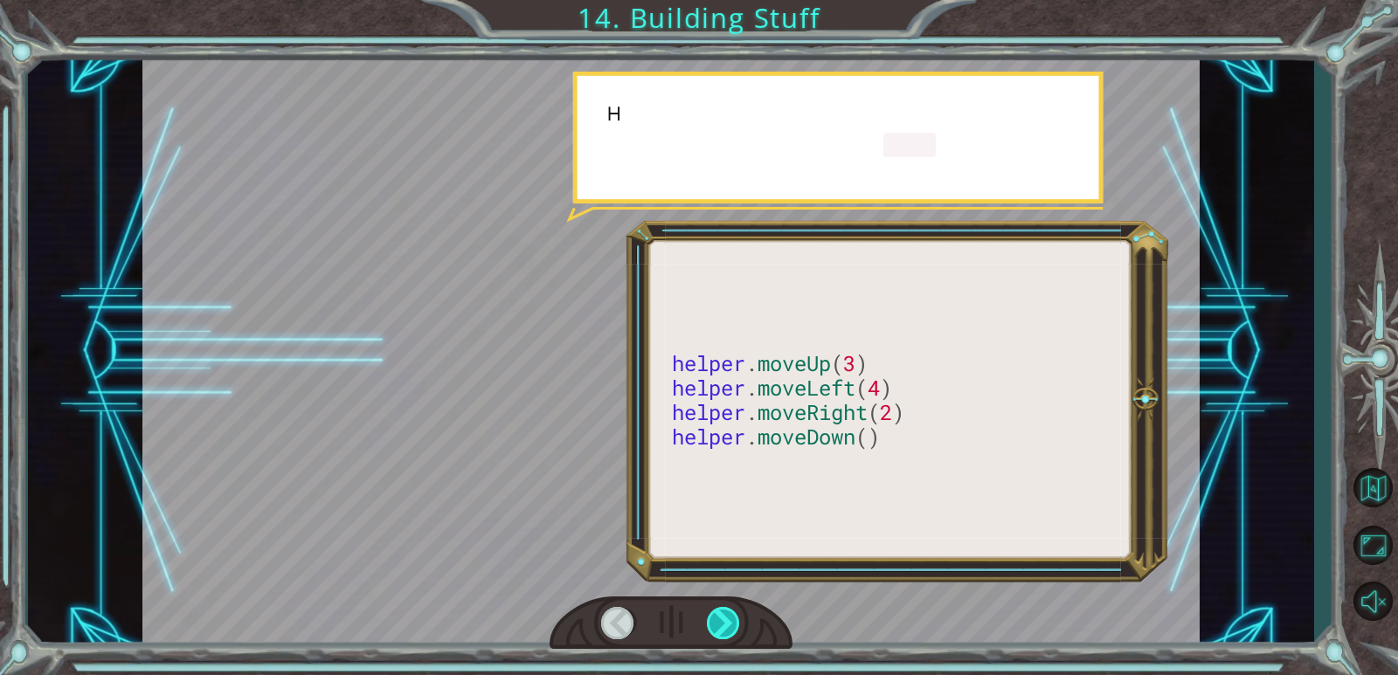
click at [711, 618] on div at bounding box center [724, 623] width 34 height 32
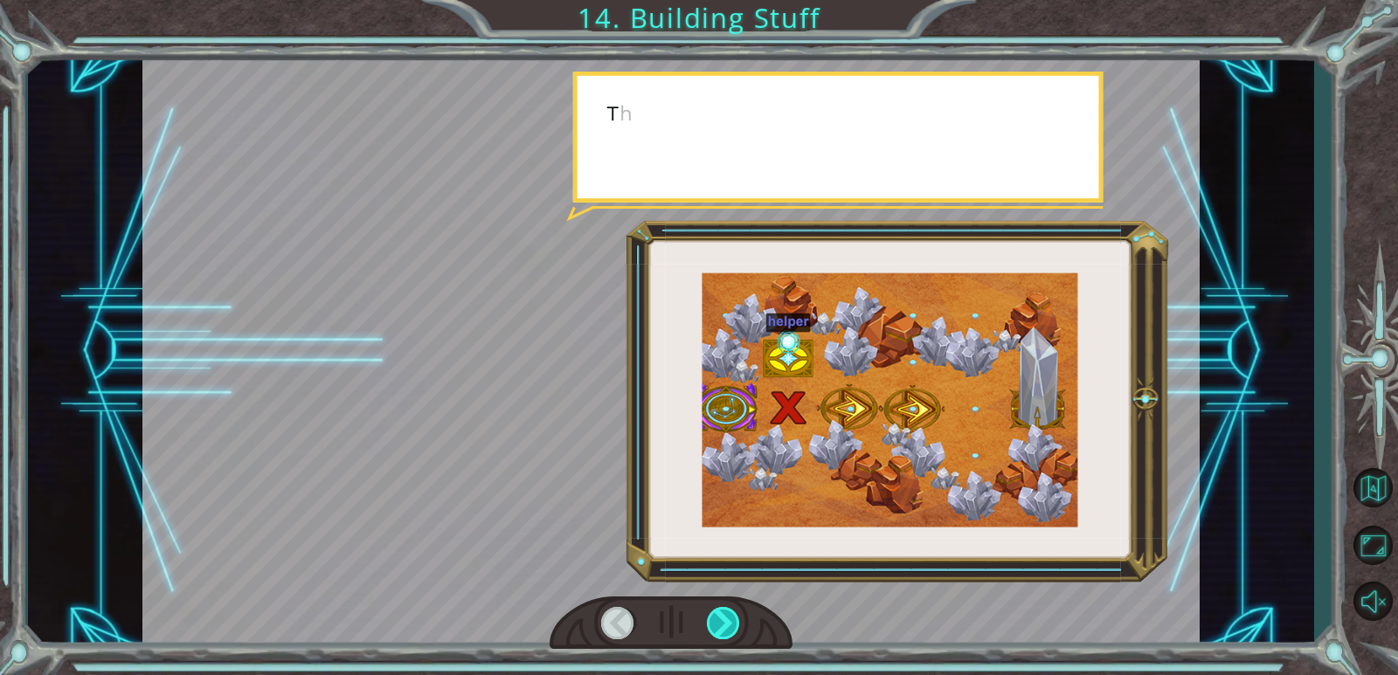
click at [711, 618] on div at bounding box center [724, 623] width 34 height 32
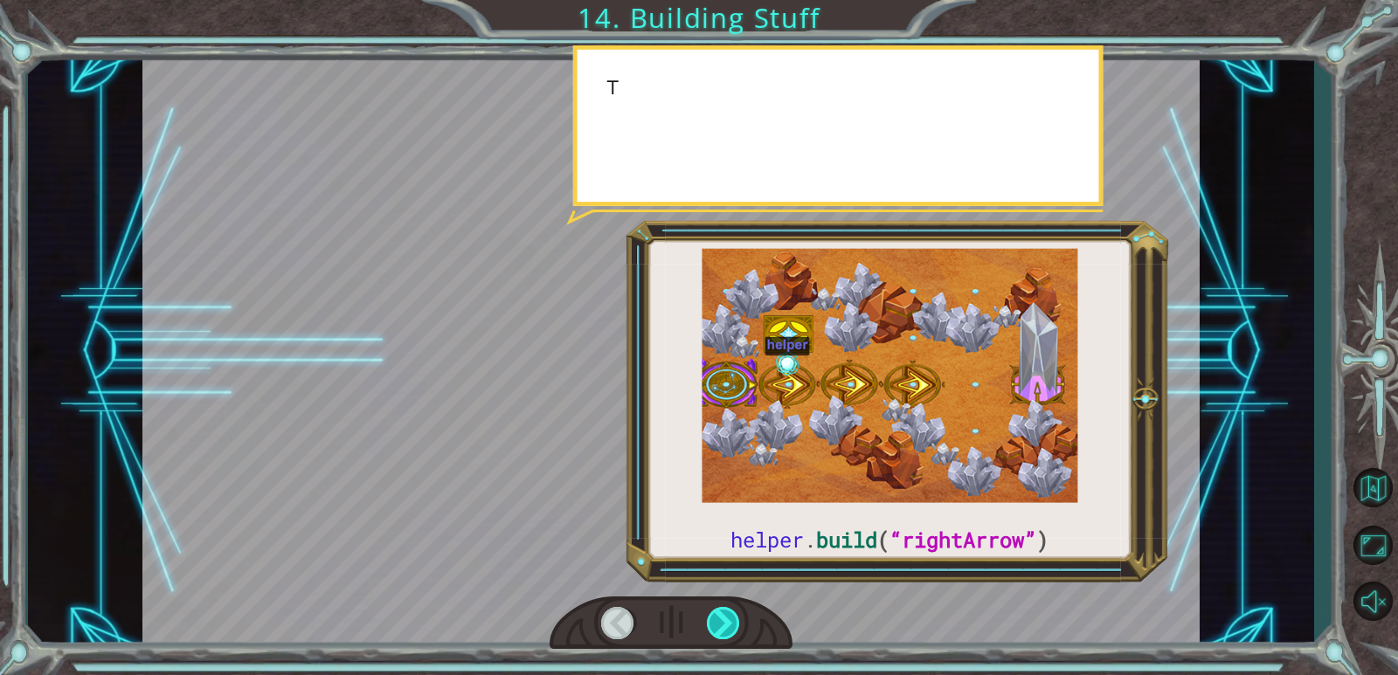
click at [711, 618] on div at bounding box center [724, 623] width 34 height 32
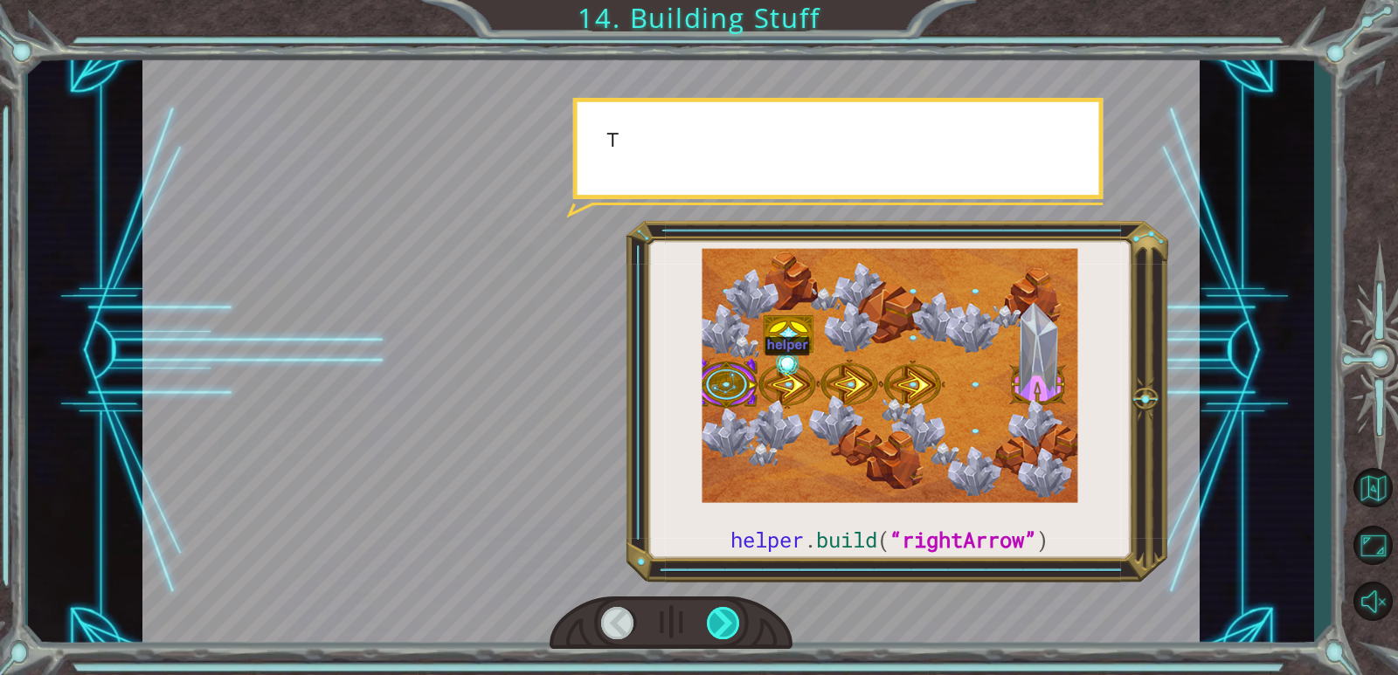
click at [711, 618] on div at bounding box center [724, 623] width 34 height 32
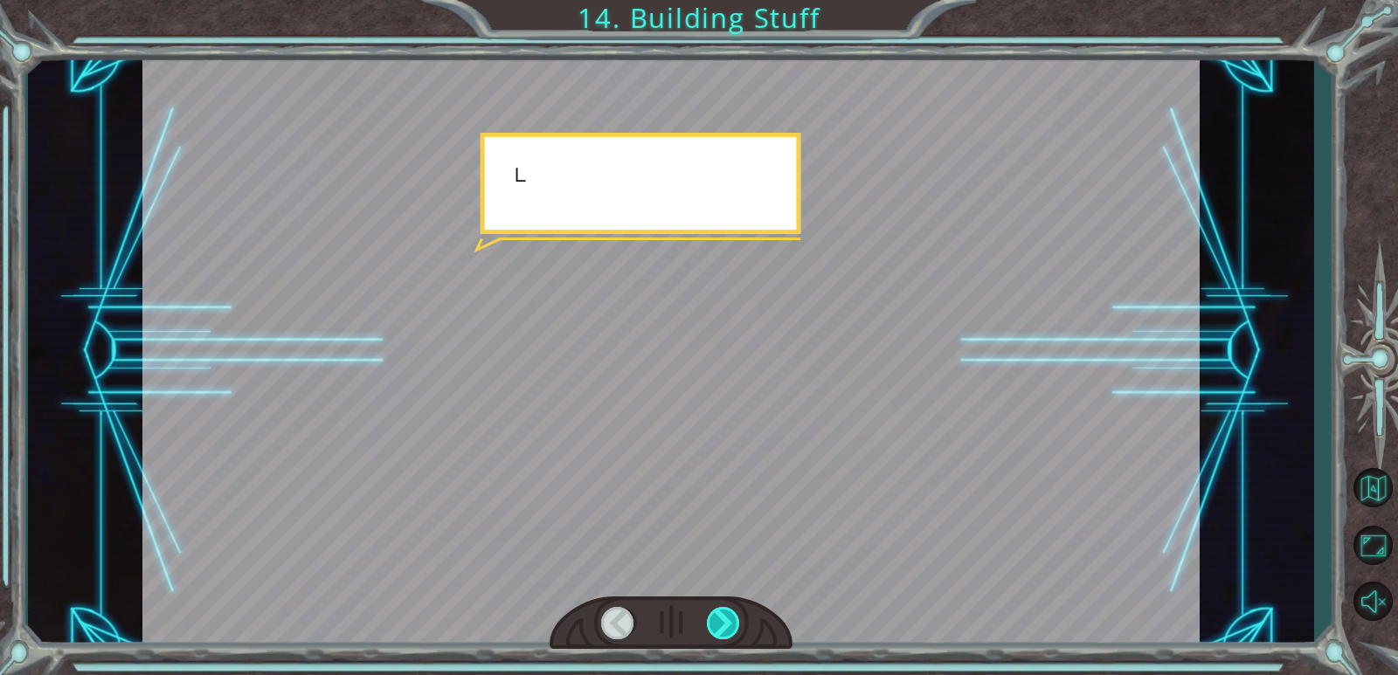
click at [711, 618] on div at bounding box center [724, 623] width 34 height 32
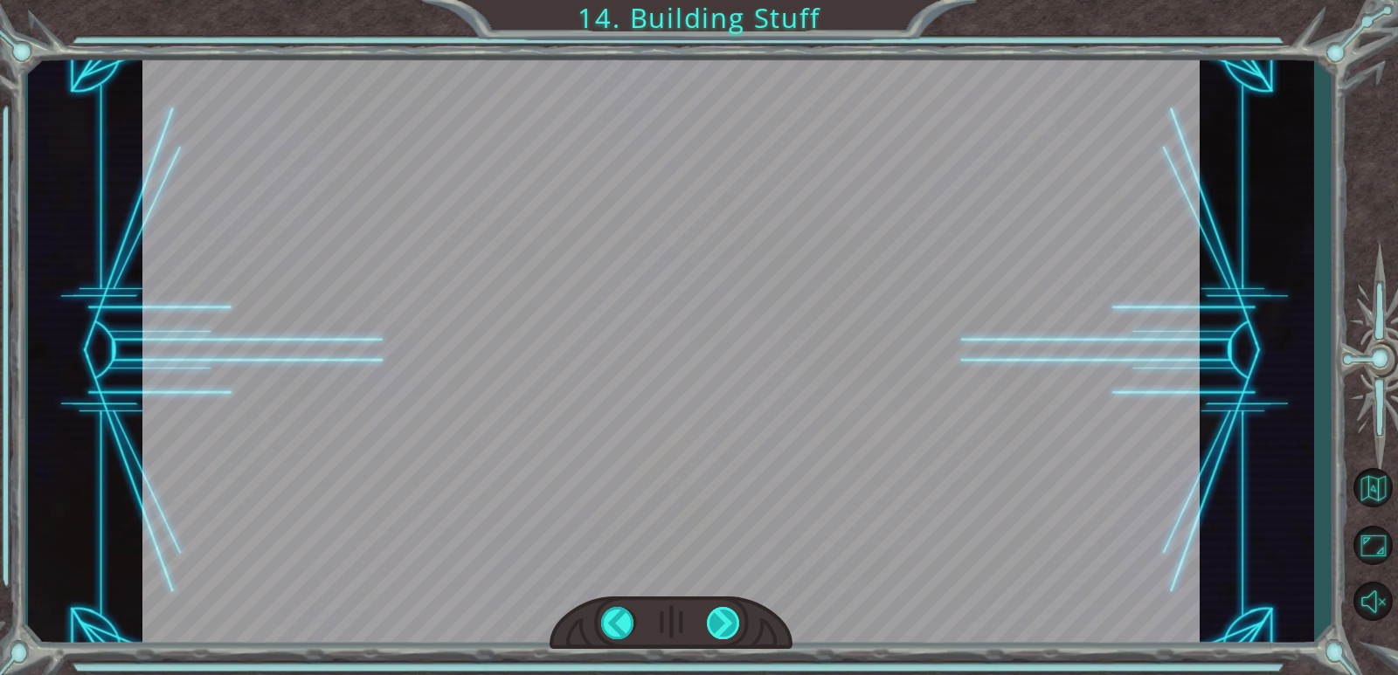
click at [711, 0] on div "helper . build ( “rightArrow” ) O k a y , l e t ' s l o o k c l o s e r a t t h…" at bounding box center [699, 0] width 1398 height 0
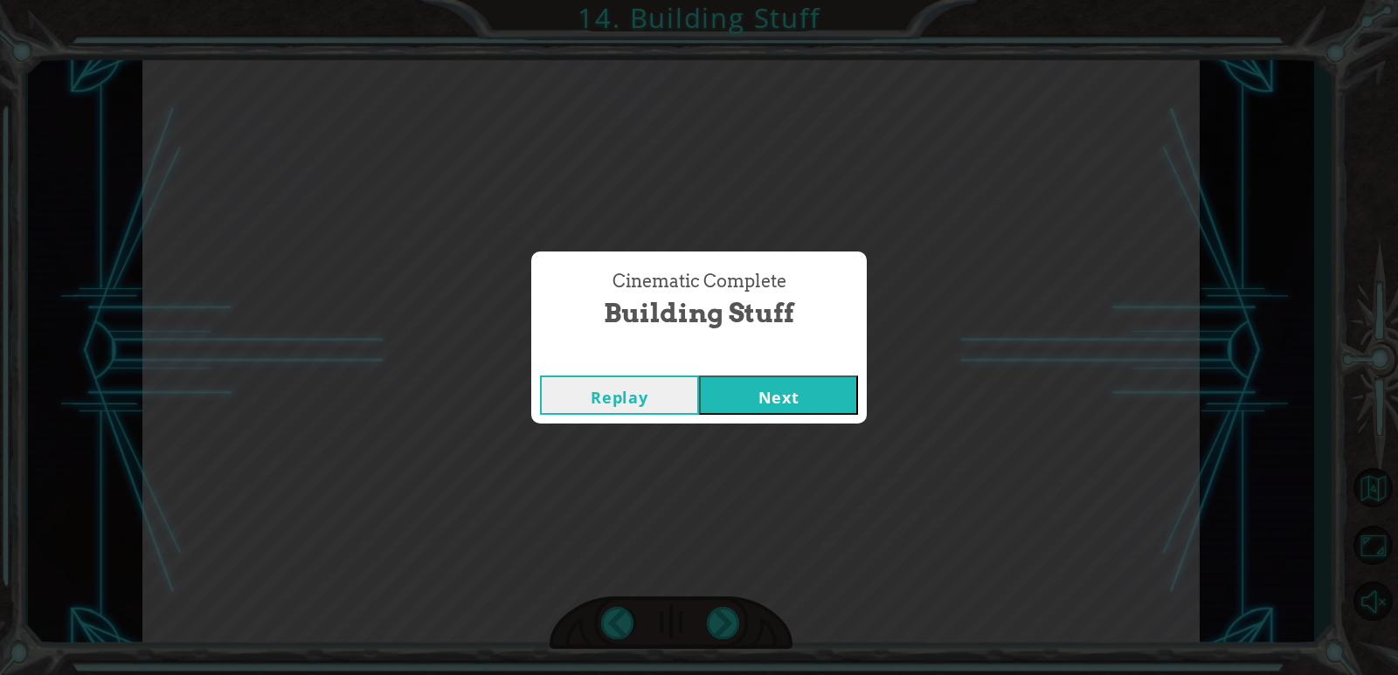
click at [716, 618] on div "Cinematic Complete Building Stuff Replay Next" at bounding box center [699, 337] width 1398 height 675
click at [717, 618] on div "Cinematic Complete Building Stuff Replay Next" at bounding box center [699, 337] width 1398 height 675
click at [794, 383] on button "Next" at bounding box center [778, 395] width 159 height 39
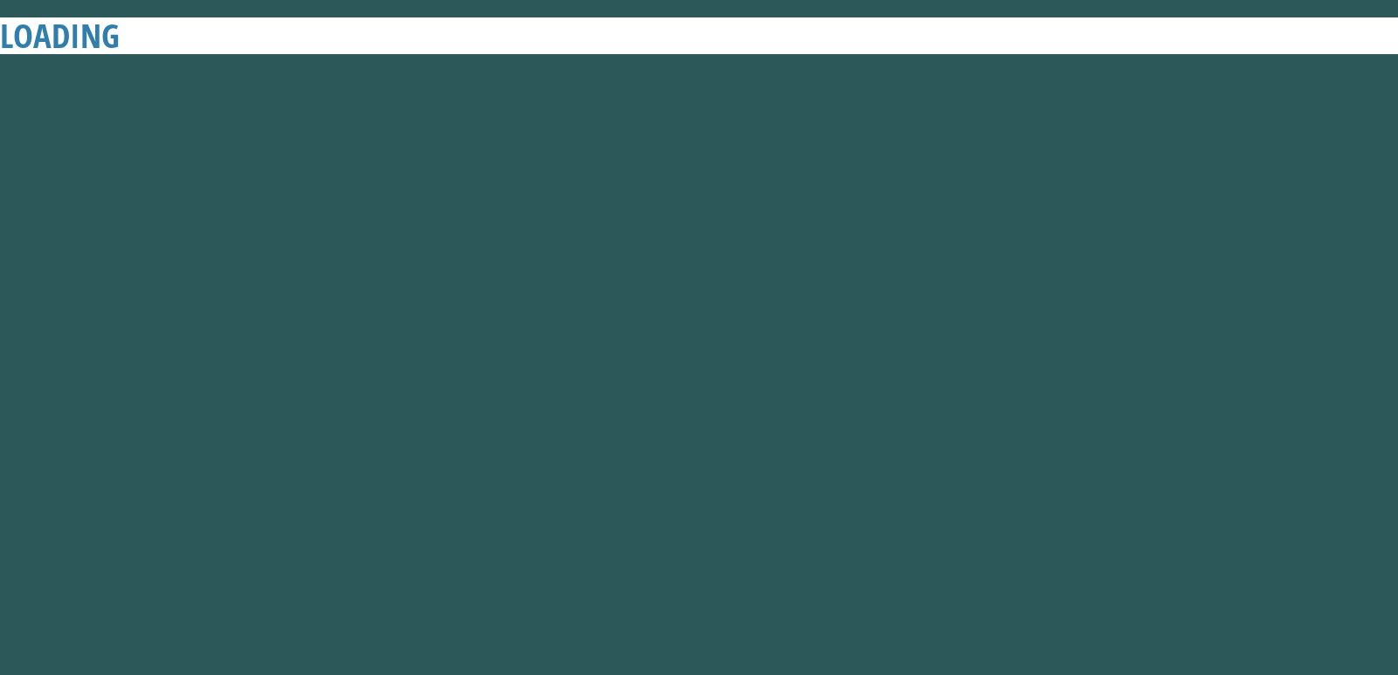
click at [794, 383] on button "Next" at bounding box center [778, 395] width 159 height 39
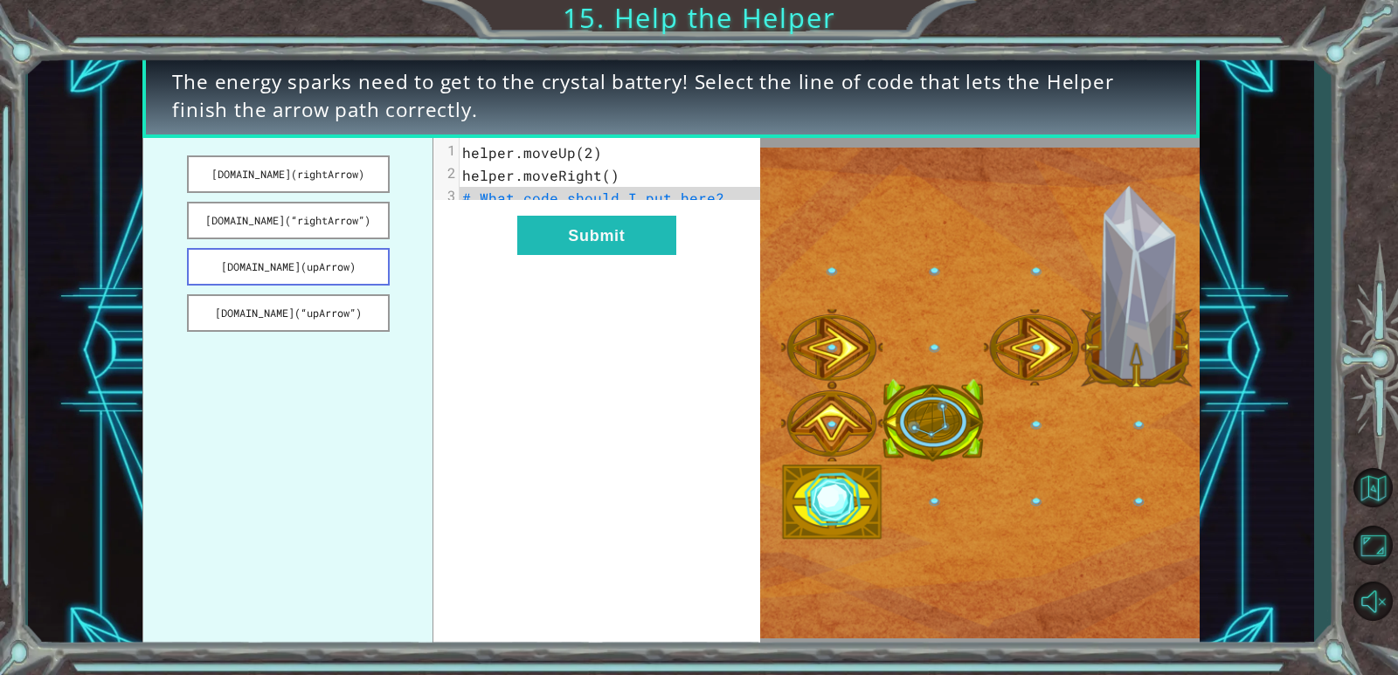
click at [285, 268] on button "[DOMAIN_NAME](upArrow)" at bounding box center [288, 267] width 203 height 38
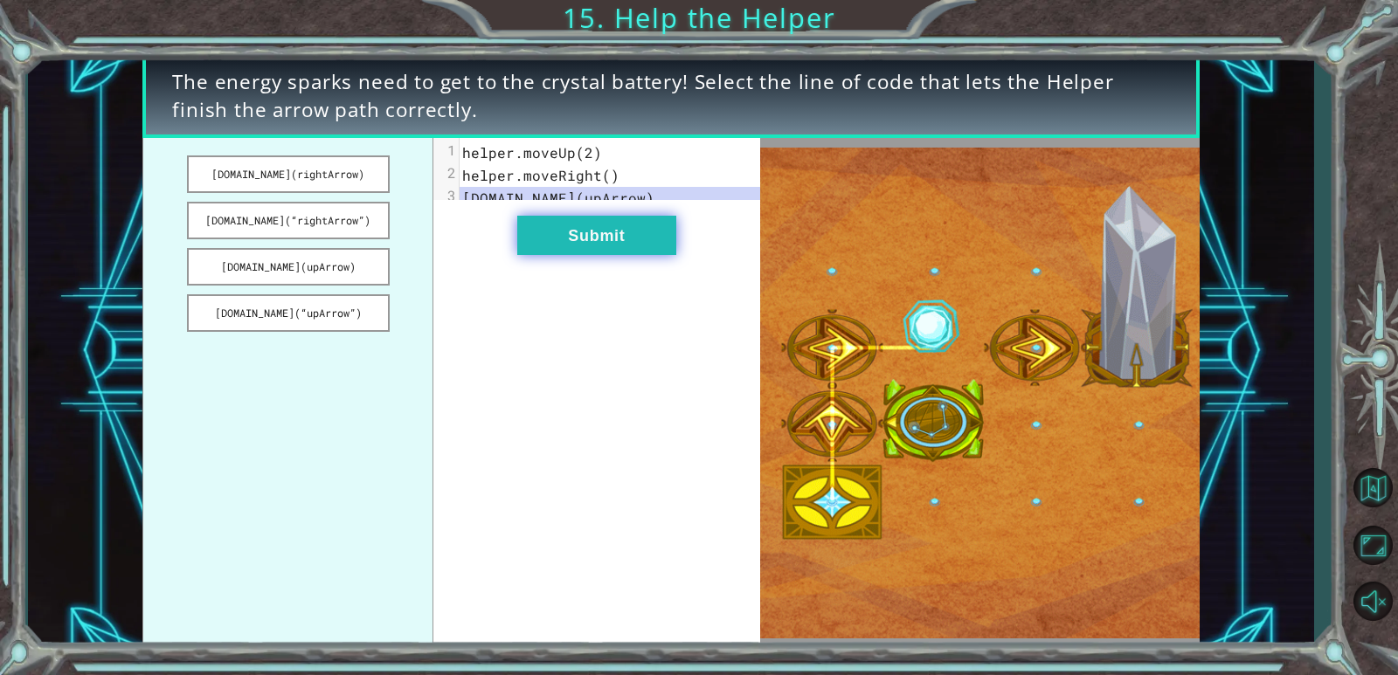
click at [604, 250] on button "Submit" at bounding box center [596, 235] width 159 height 39
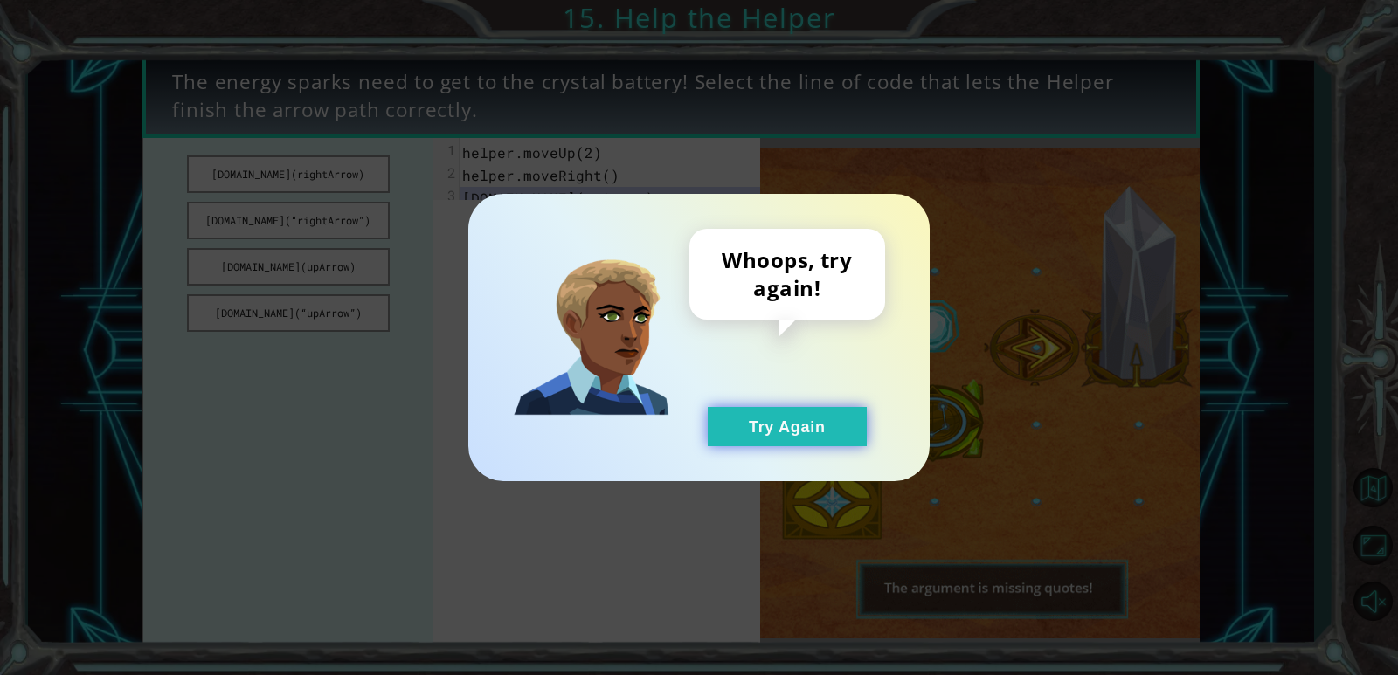
click at [773, 445] on button "Try Again" at bounding box center [787, 426] width 159 height 39
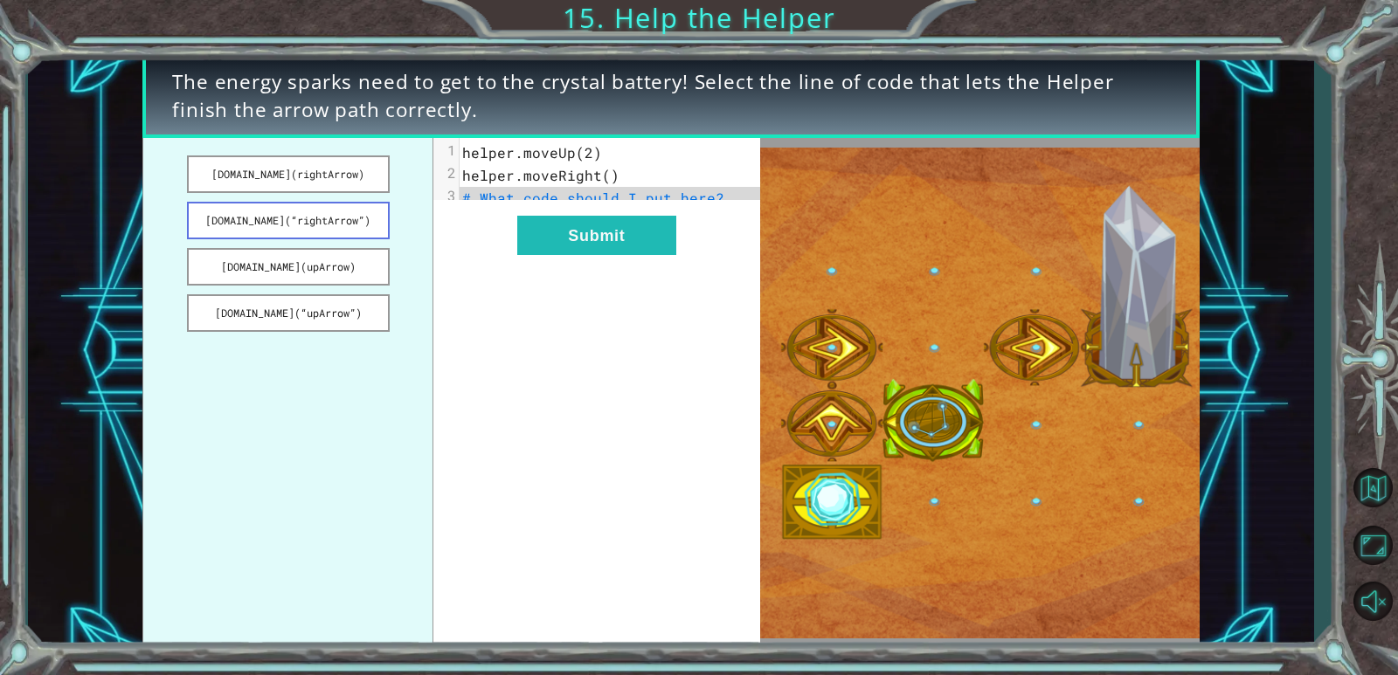
click at [322, 217] on button "[DOMAIN_NAME](“rightArrow”)" at bounding box center [288, 221] width 203 height 38
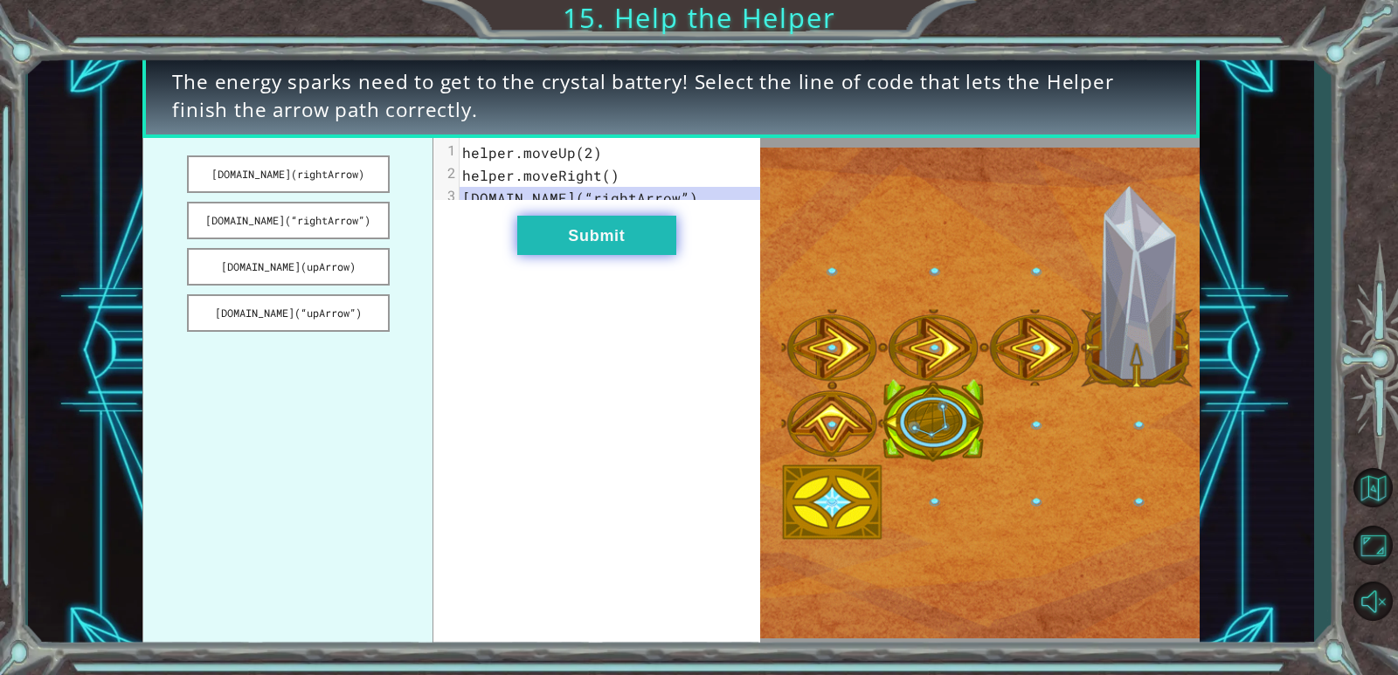
click at [628, 246] on button "Submit" at bounding box center [596, 235] width 159 height 39
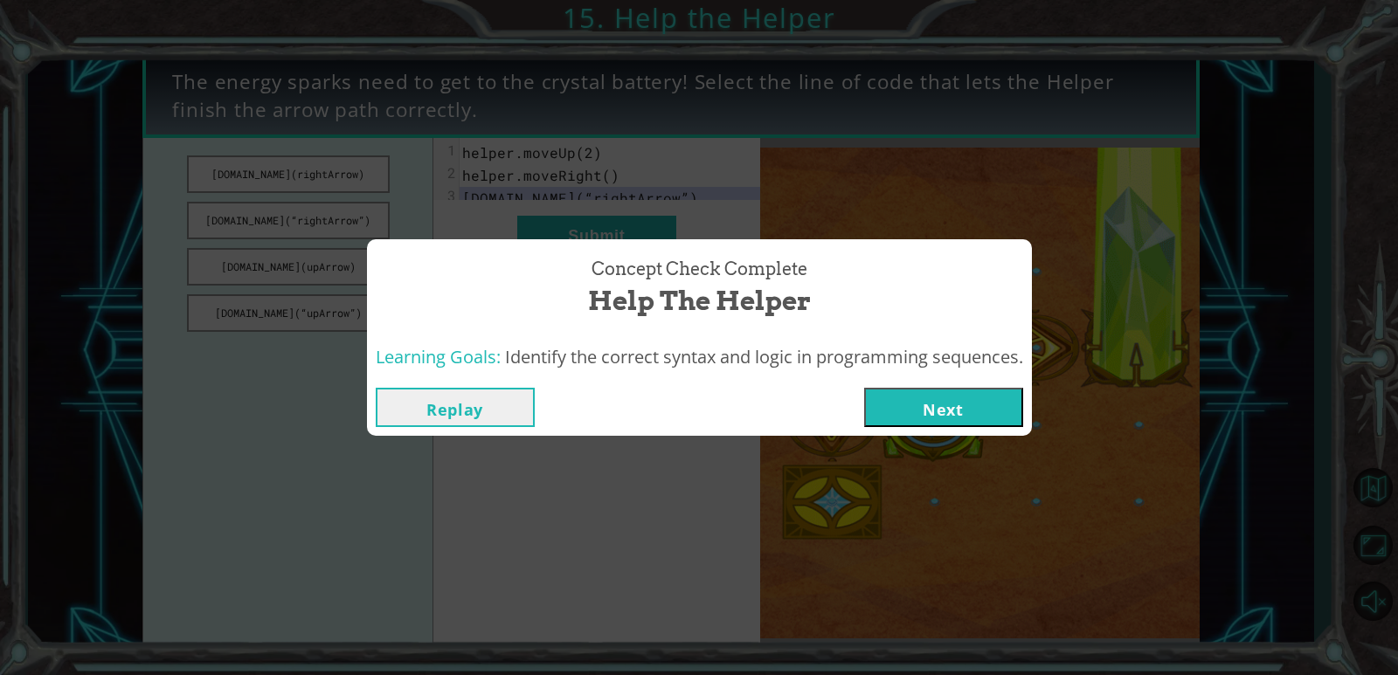
click at [954, 407] on button "Next" at bounding box center [943, 407] width 159 height 39
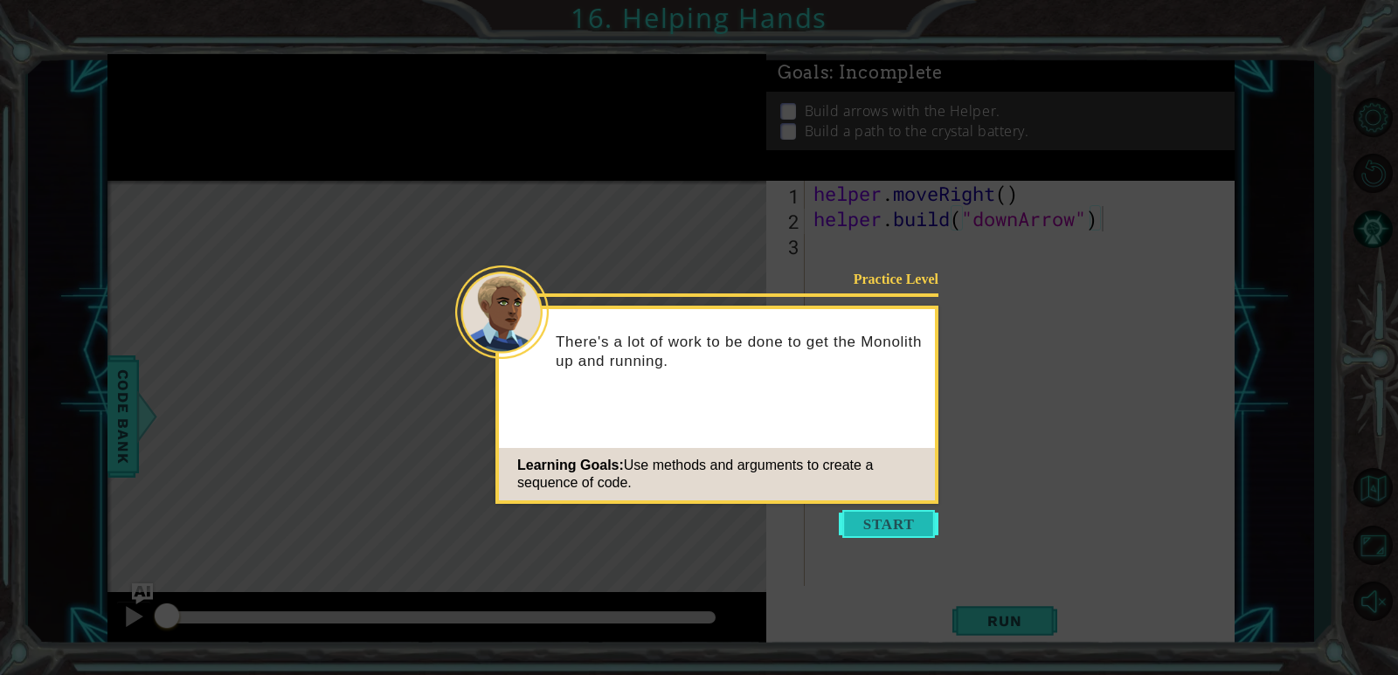
click at [901, 511] on button "Start" at bounding box center [889, 524] width 100 height 28
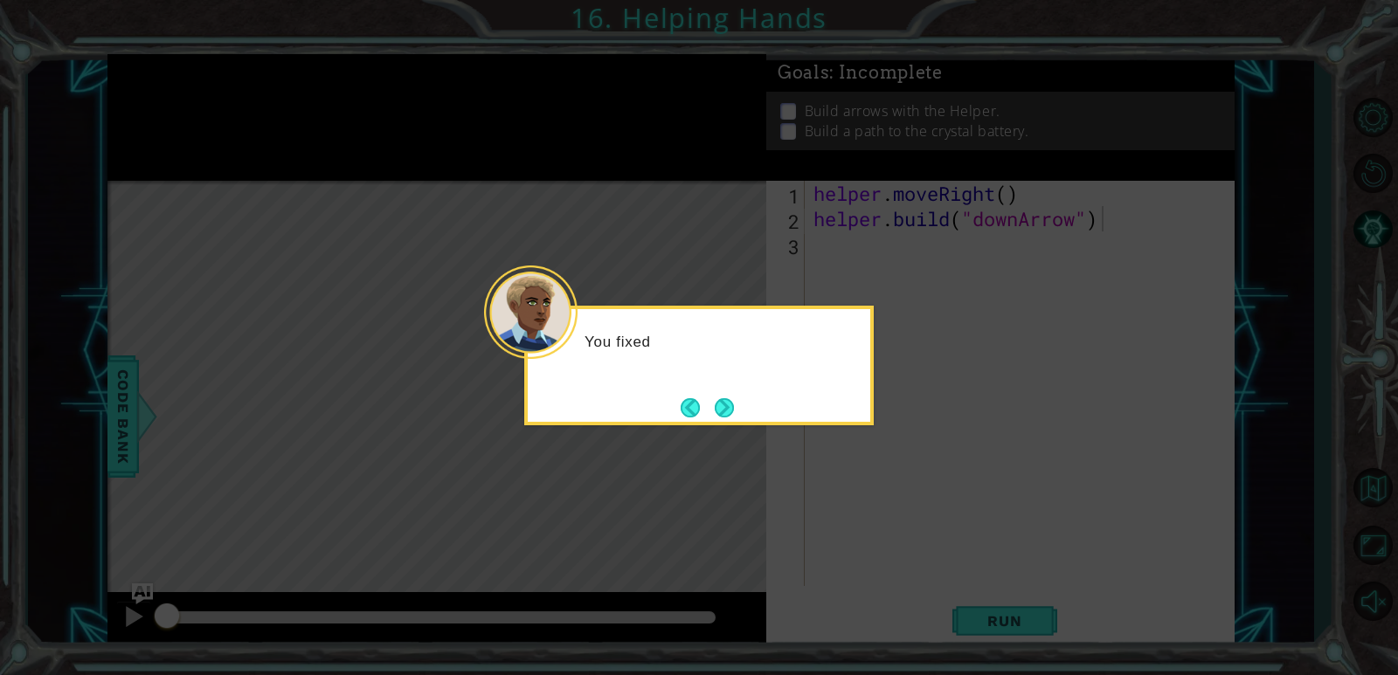
click at [899, 511] on icon at bounding box center [699, 337] width 1398 height 675
click at [718, 405] on button "Next" at bounding box center [724, 407] width 19 height 19
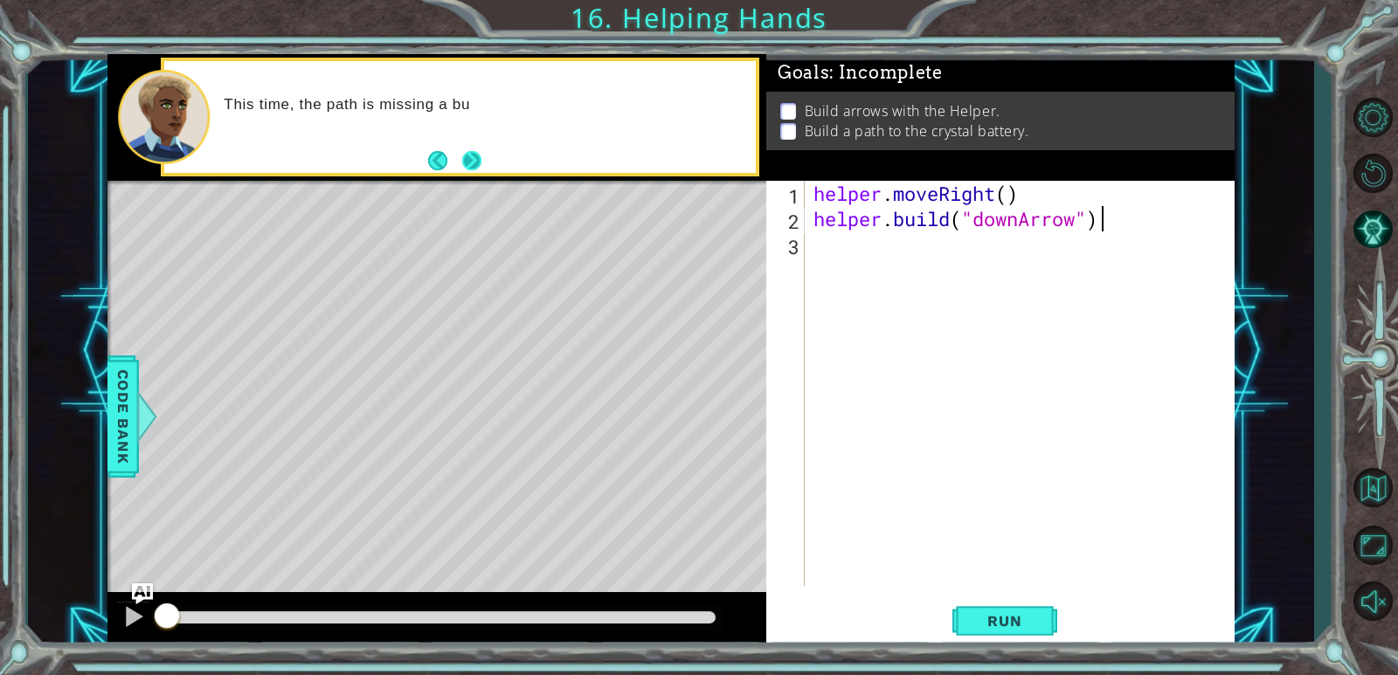
click at [467, 151] on button "Next" at bounding box center [471, 160] width 19 height 19
click at [467, 151] on div "1 ההההההההההההההההההההההההההההההההההההההההההההההההההההההההההההההההההההההההההההה…" at bounding box center [699, 337] width 1398 height 675
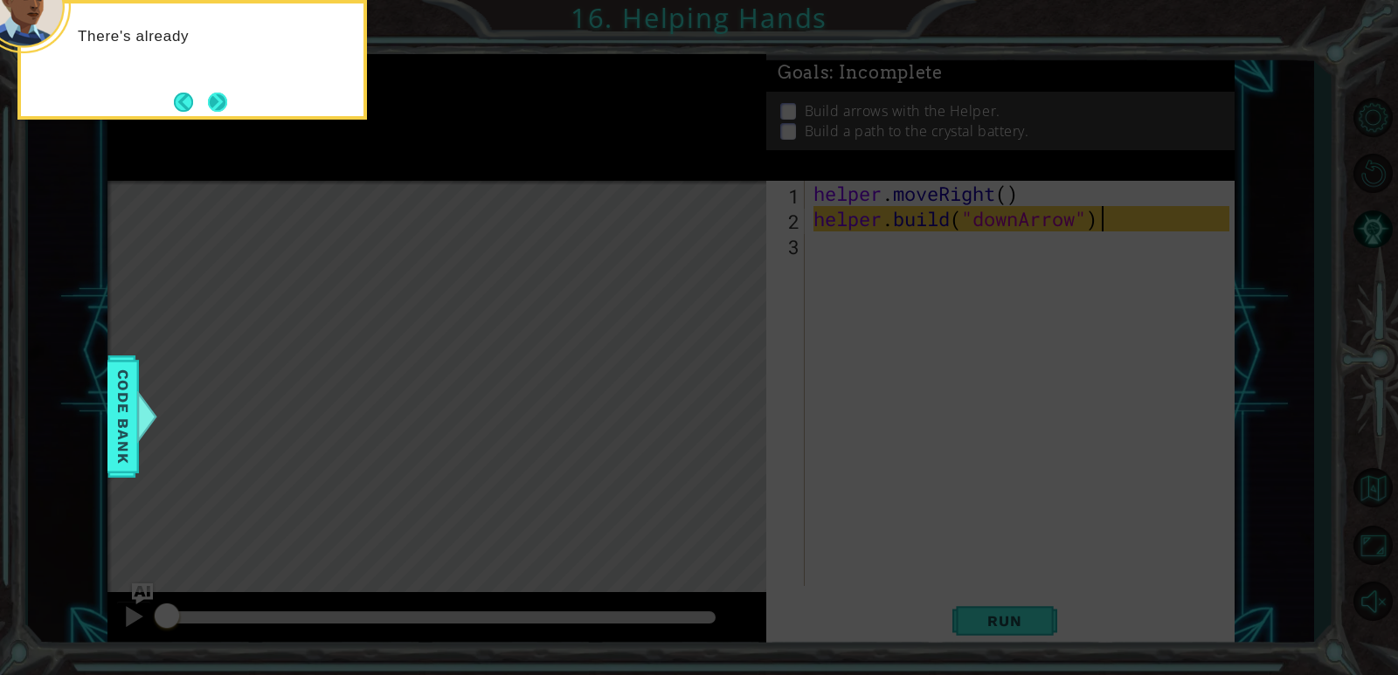
click at [214, 98] on button "Next" at bounding box center [217, 102] width 19 height 19
drag, startPoint x: 214, startPoint y: 98, endPoint x: 195, endPoint y: 105, distance: 20.5
click at [213, 98] on icon at bounding box center [699, 100] width 1398 height 1149
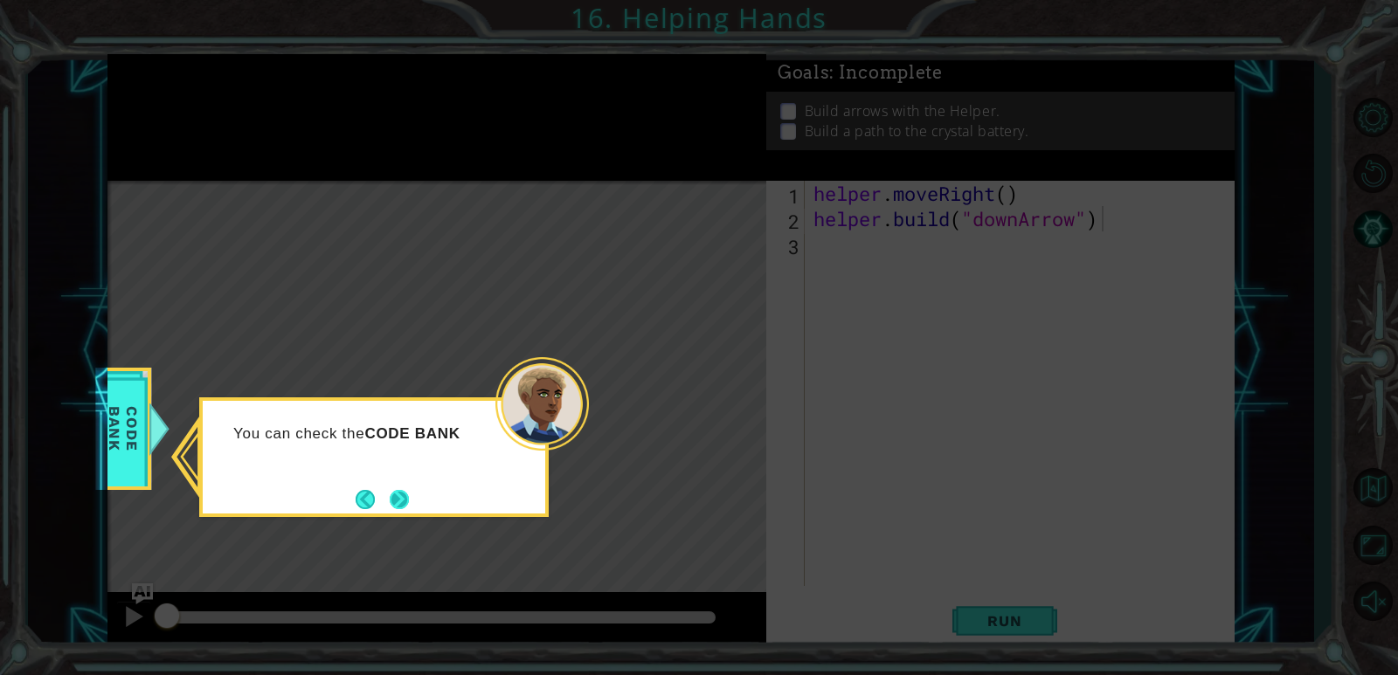
click at [409, 490] on button "Next" at bounding box center [399, 499] width 19 height 19
click at [412, 489] on icon at bounding box center [699, 337] width 1398 height 675
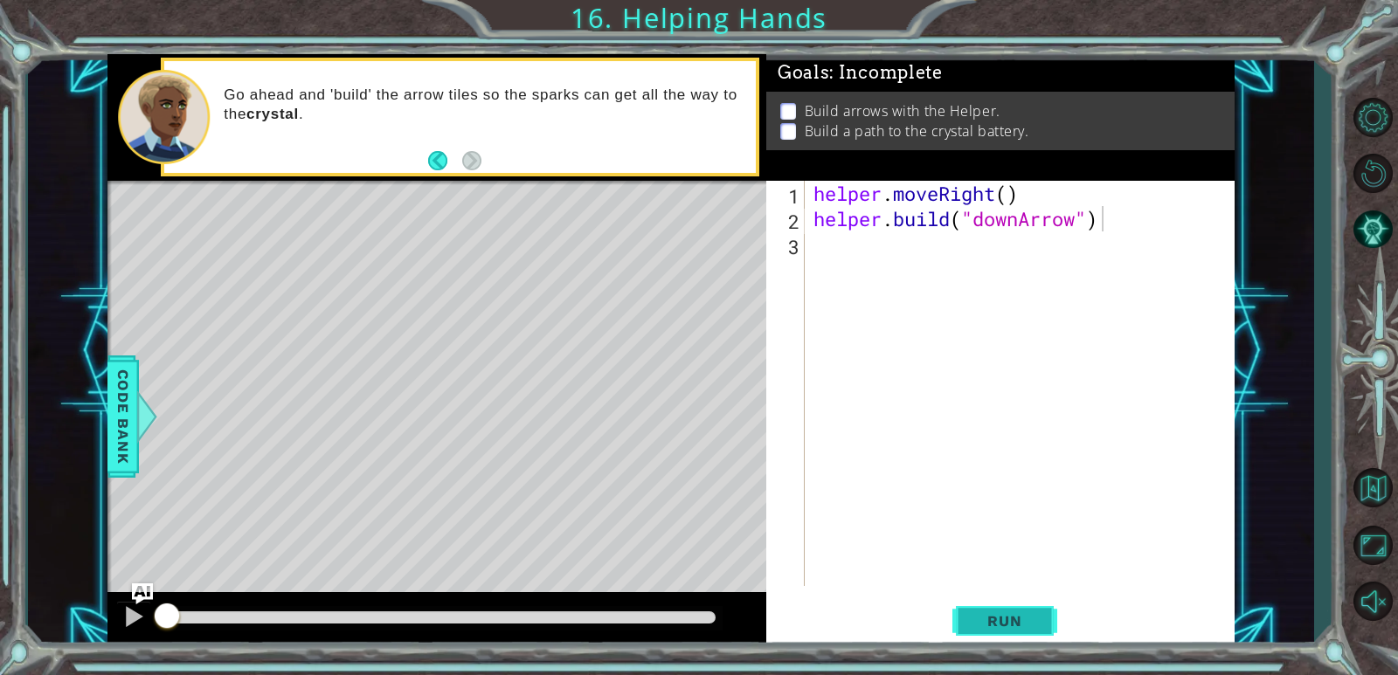
click at [998, 619] on span "Run" at bounding box center [1004, 620] width 69 height 17
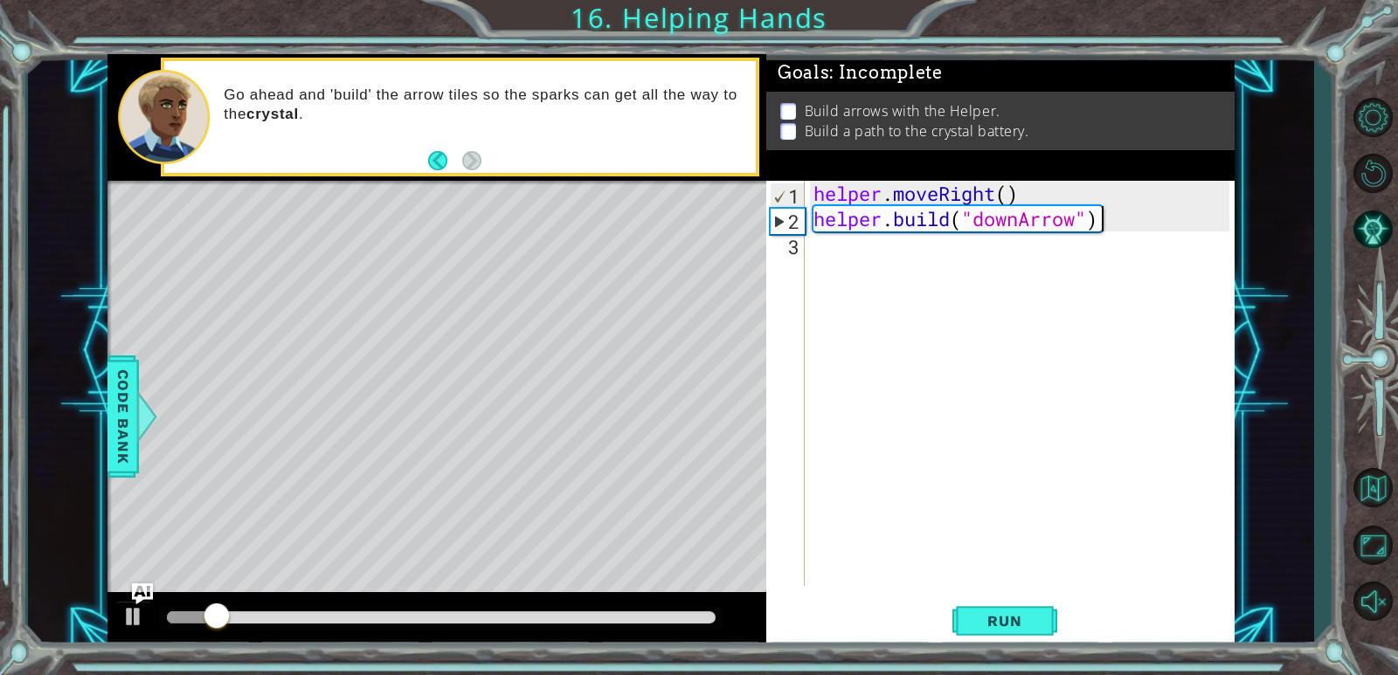
drag, startPoint x: 965, startPoint y: 255, endPoint x: 936, endPoint y: 271, distance: 33.6
click at [961, 258] on div "helper . moveRight ( ) helper . build ( "downArrow" )" at bounding box center [1024, 409] width 428 height 456
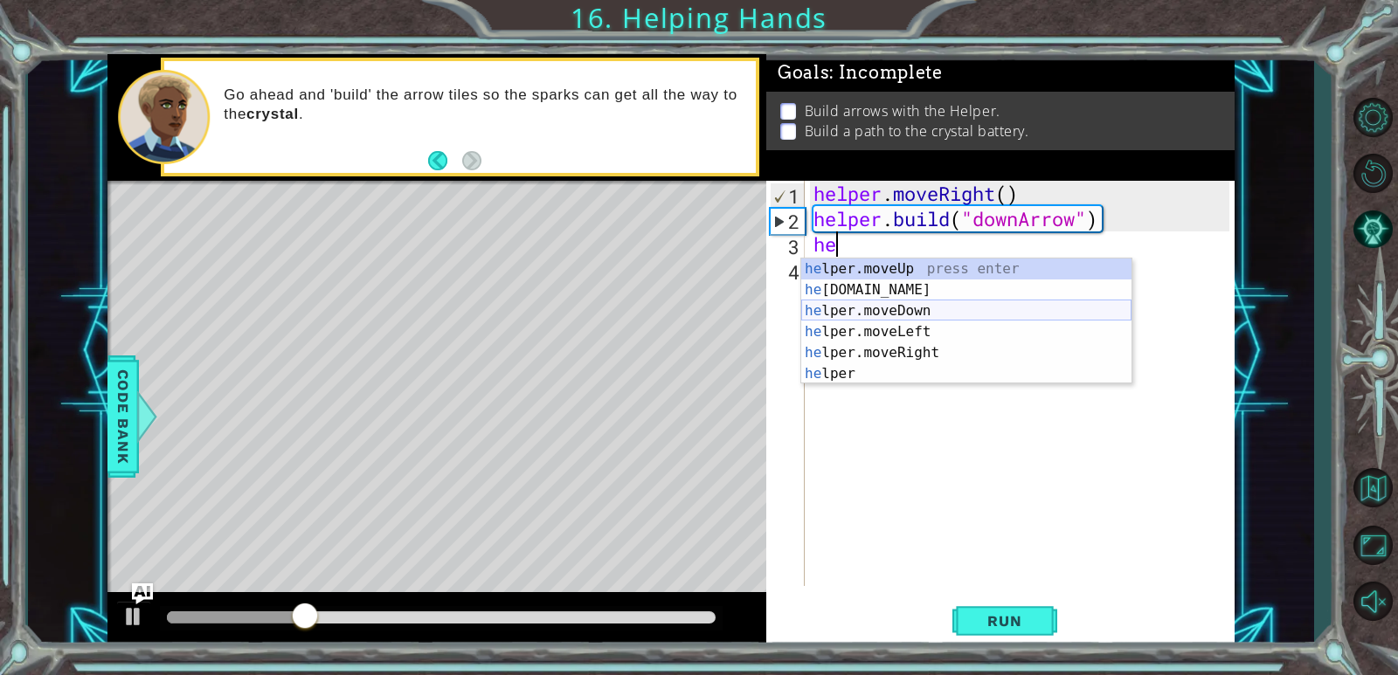
click at [999, 316] on div "he lper.moveUp press enter he [DOMAIN_NAME] press enter he lper.moveDown press …" at bounding box center [966, 343] width 330 height 168
type textarea "helper.moveDown(1)"
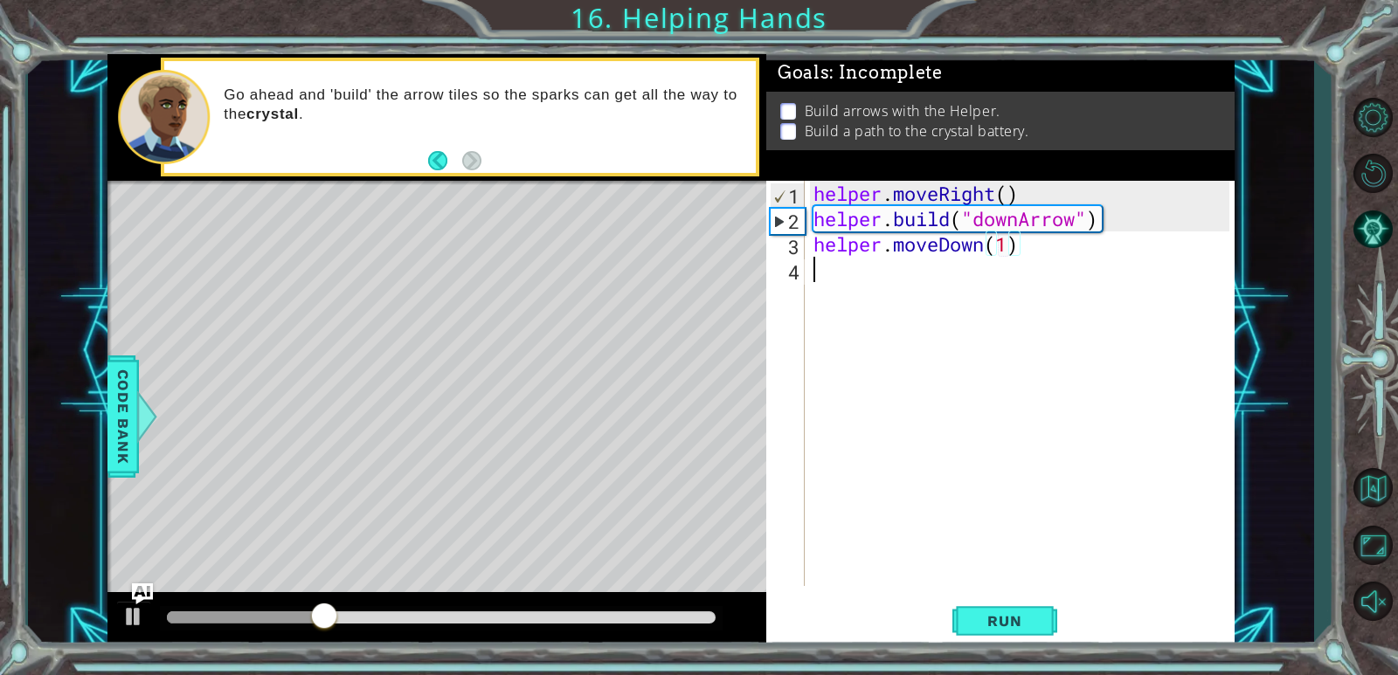
click at [974, 305] on div "helper . moveRight ( ) helper . build ( "downArrow" ) helper . moveDown ( 1 )" at bounding box center [1024, 409] width 428 height 456
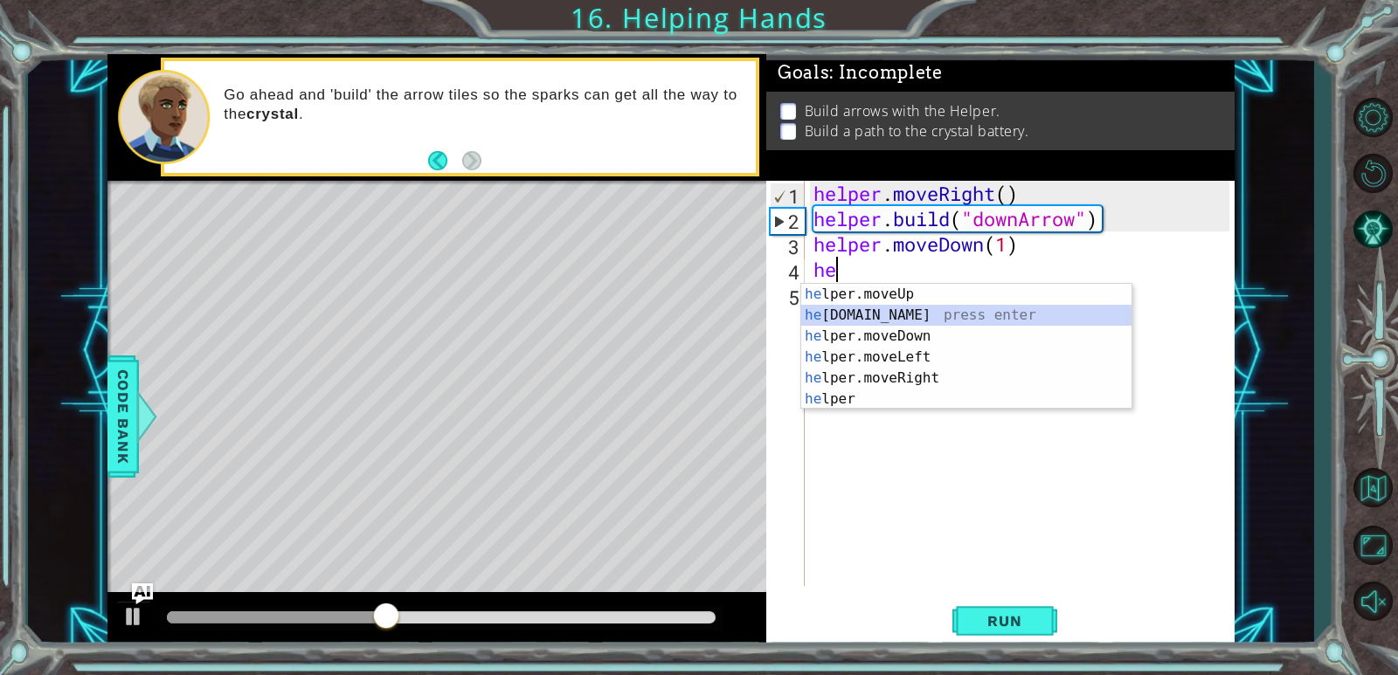
click at [939, 313] on div "he lper.moveUp press enter he [DOMAIN_NAME] press enter he lper.moveDown press …" at bounding box center [966, 368] width 330 height 168
type textarea "[DOMAIN_NAME]("rightArrow")"
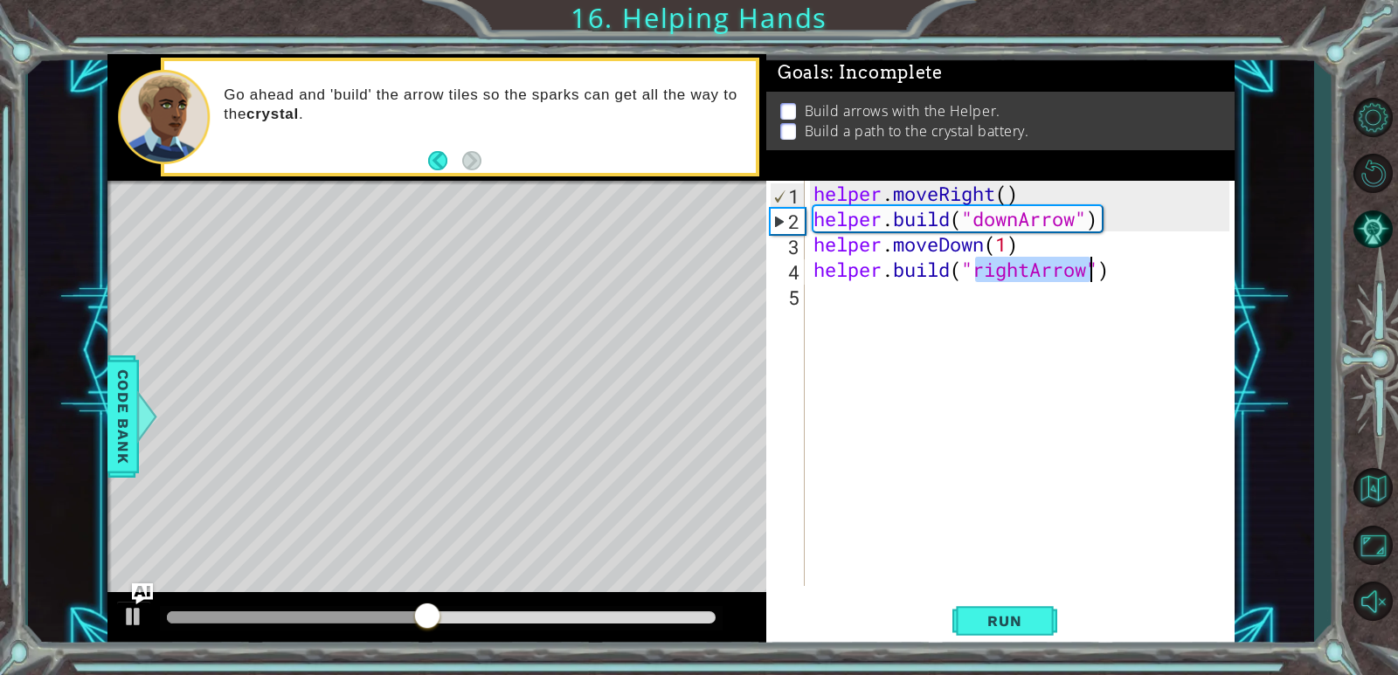
click at [930, 301] on div "helper . moveRight ( ) helper . build ( "downArrow" ) helper . moveDown ( 1 ) h…" at bounding box center [1024, 409] width 428 height 456
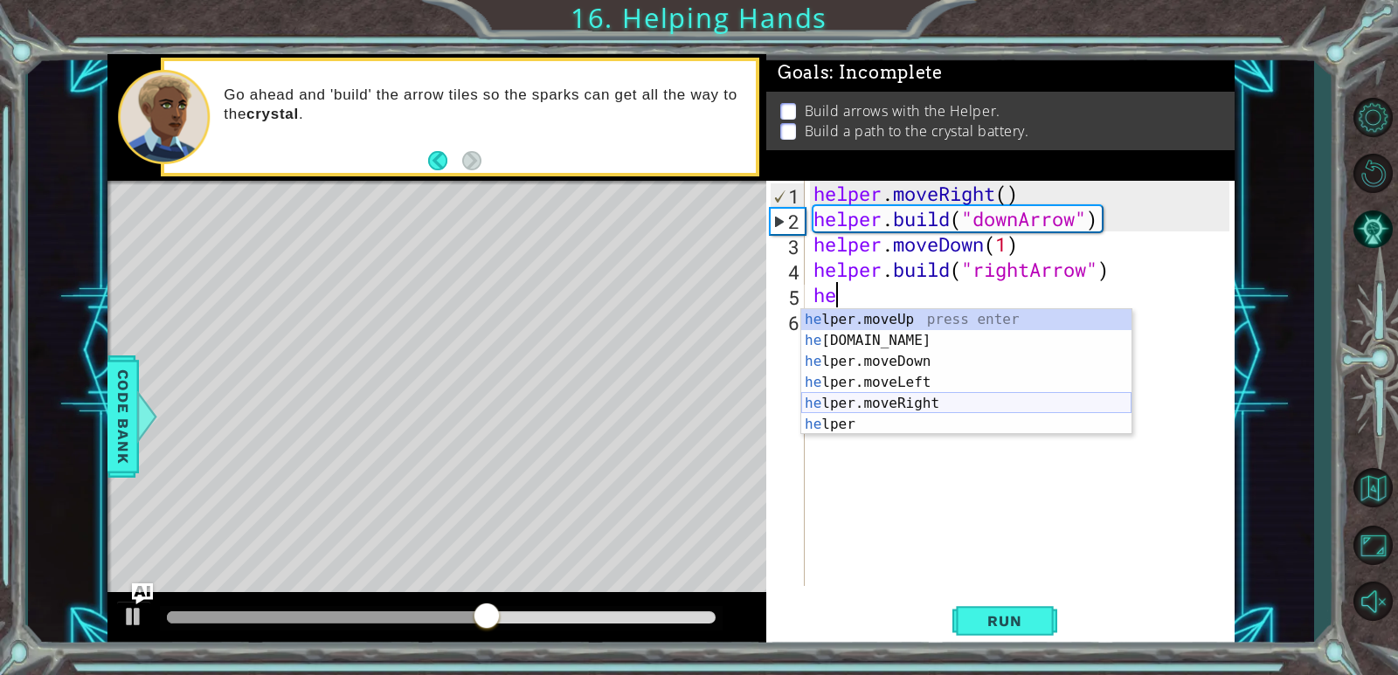
click at [1025, 403] on div "he lper.moveUp press enter he [DOMAIN_NAME] press enter he lper.moveDown press …" at bounding box center [966, 393] width 330 height 168
type textarea "helper.moveRight(1)"
click at [1025, 403] on div "helper . moveRight ( ) helper . build ( "downArrow" ) helper . moveDown ( 1 ) h…" at bounding box center [1024, 409] width 428 height 456
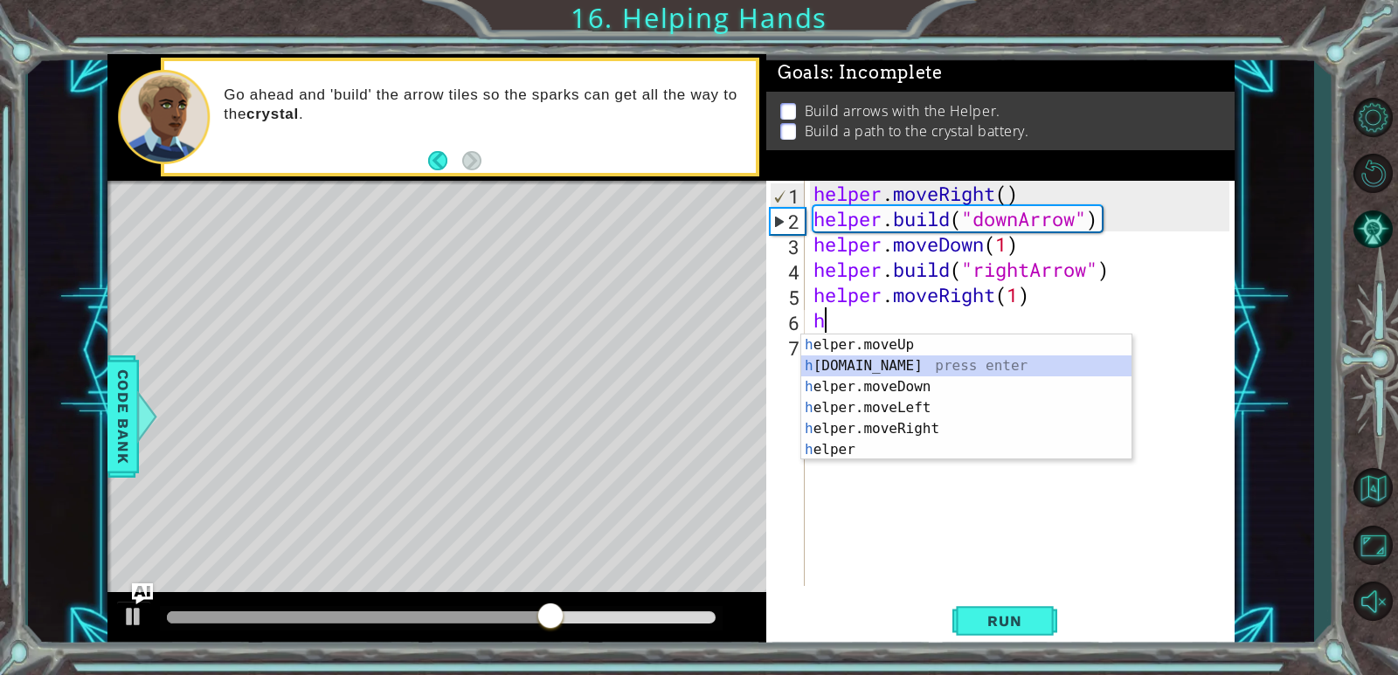
click at [896, 357] on div "h elper.moveUp press enter h [DOMAIN_NAME] press enter h elper.moveDown press e…" at bounding box center [966, 419] width 330 height 168
click at [896, 357] on div "helper . moveRight ( ) helper . build ( "downArrow" ) helper . moveDown ( 1 ) h…" at bounding box center [1024, 409] width 428 height 456
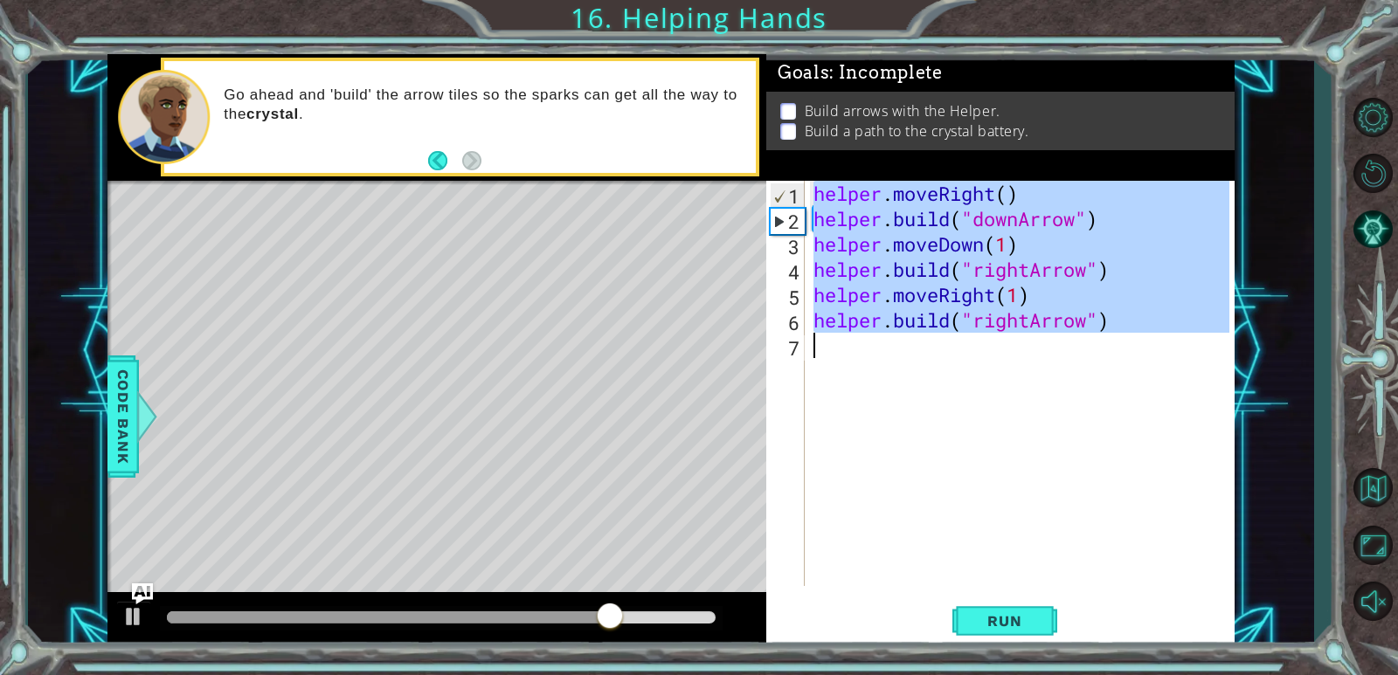
click at [1034, 325] on div "helper . moveRight ( ) helper . build ( "downArrow" ) helper . moveDown ( 1 ) h…" at bounding box center [1019, 383] width 419 height 405
type textarea "[DOMAIN_NAME]("rightArrow")"
click at [1034, 325] on div "helper . moveRight ( ) helper . build ( "downArrow" ) helper . moveDown ( 1 ) h…" at bounding box center [1024, 409] width 428 height 456
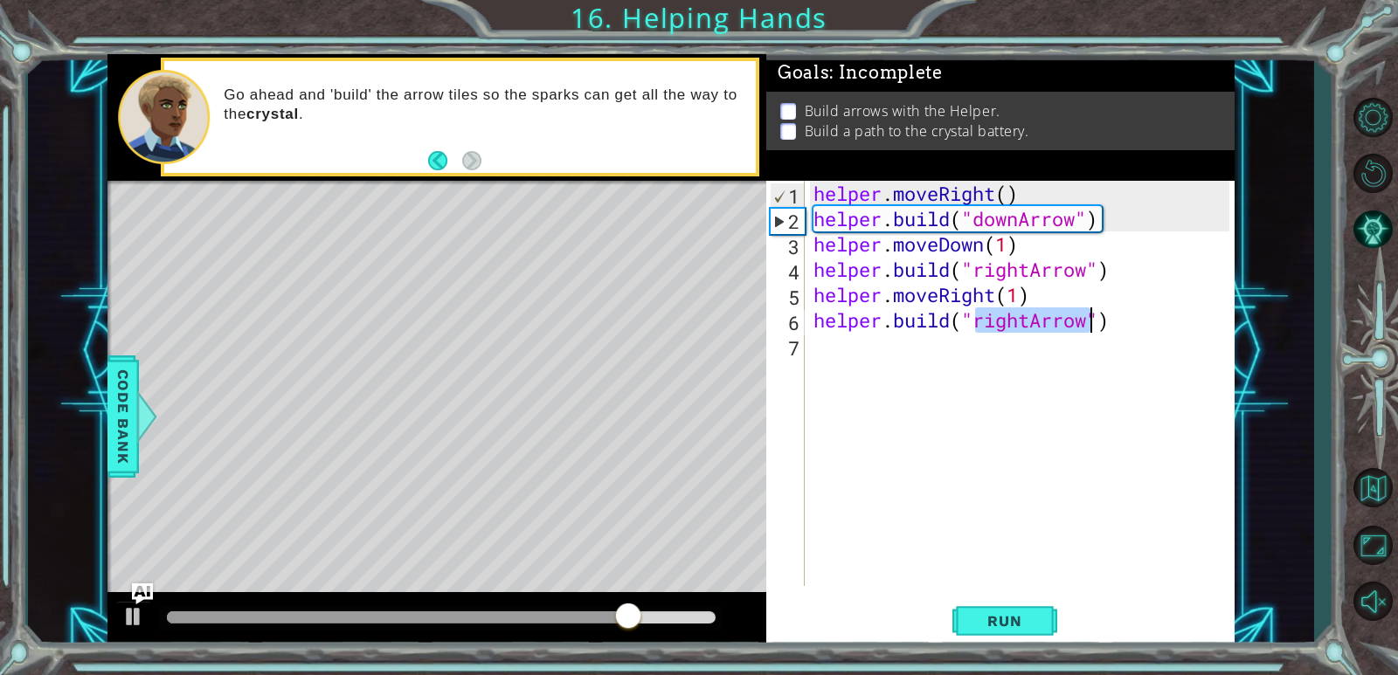
click at [1034, 325] on div "helper . moveRight ( ) helper . build ( "downArrow" ) helper . moveDown ( 1 ) h…" at bounding box center [1019, 383] width 419 height 405
click at [1034, 325] on div "helper . moveRight ( ) helper . build ( "downArrow" ) helper . moveDown ( 1 ) h…" at bounding box center [1024, 409] width 428 height 456
click at [1030, 337] on div "helper . moveRight ( ) helper . build ( "downArrow" ) helper . moveDown ( 1 ) h…" at bounding box center [1024, 409] width 428 height 456
click at [1030, 327] on div "helper . moveRight ( ) helper . build ( "downArrow" ) helper . moveDown ( 1 ) h…" at bounding box center [1024, 409] width 428 height 456
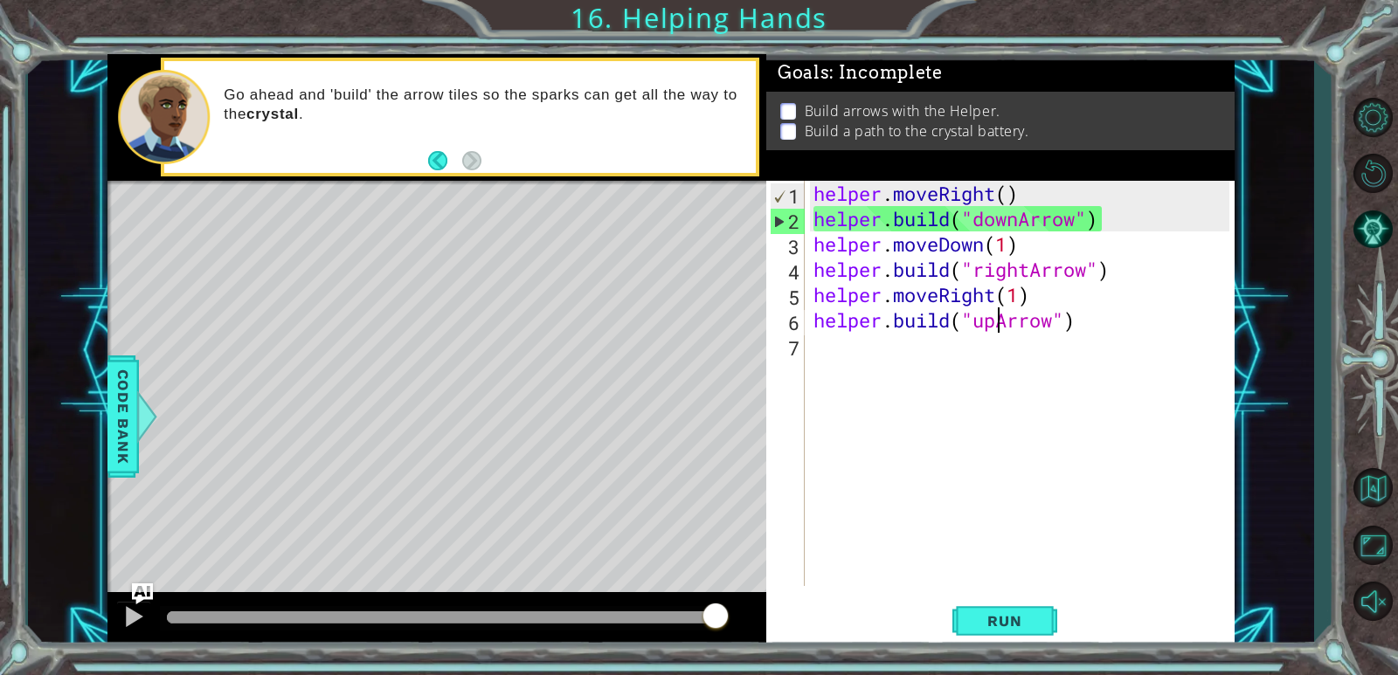
scroll to position [0, 3]
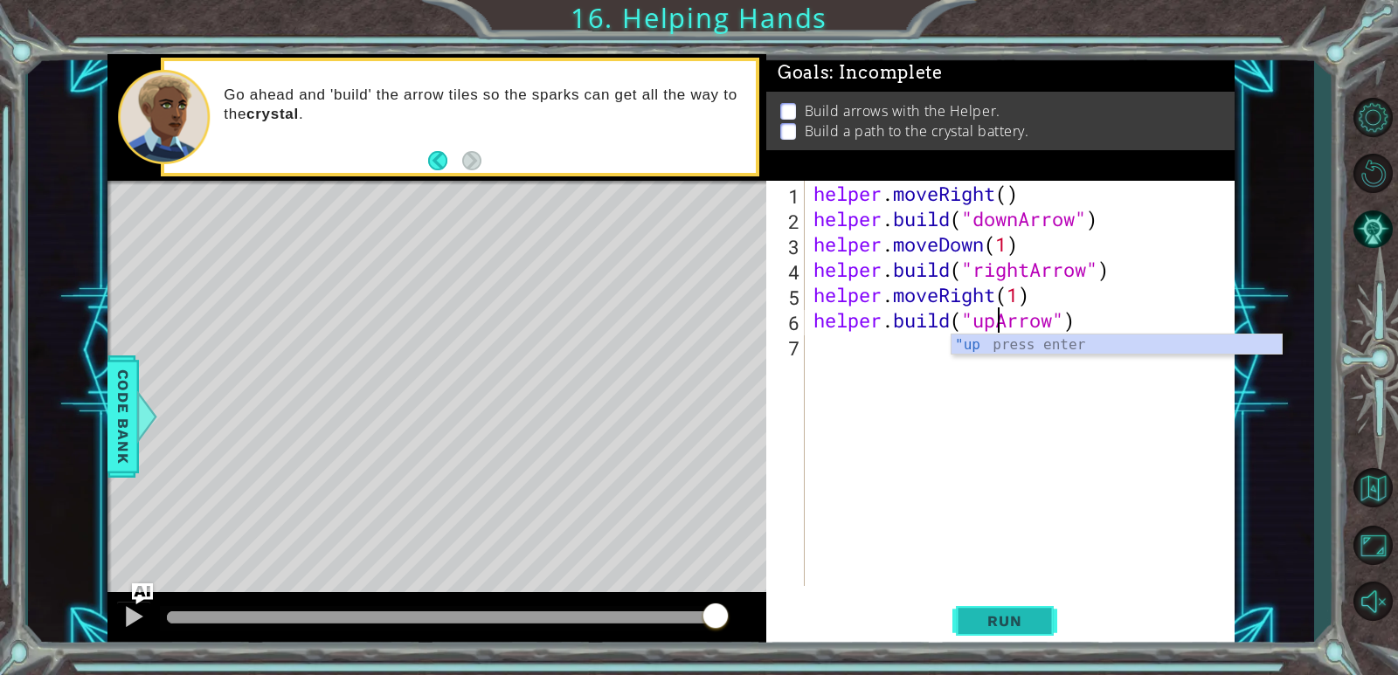
click at [993, 614] on span "Run" at bounding box center [1004, 620] width 69 height 17
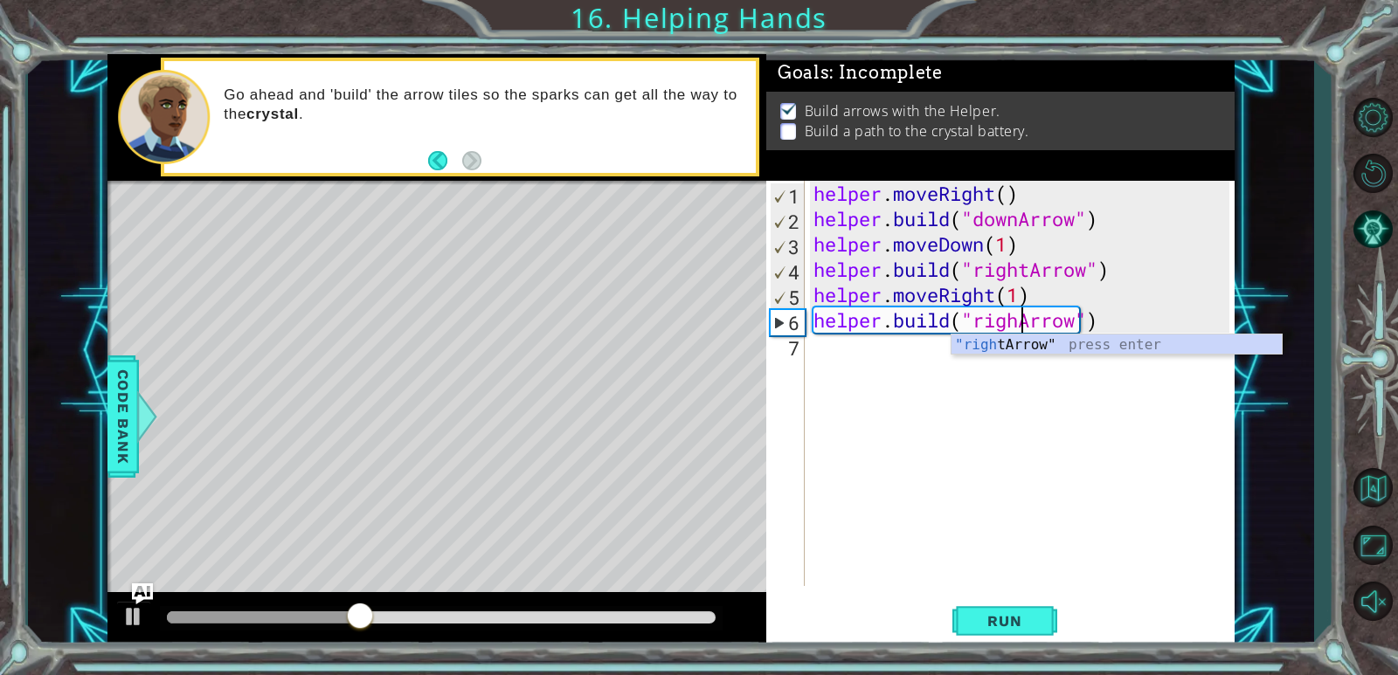
type textarea "[DOMAIN_NAME]("rightArrow")"
click at [1088, 384] on div "helper . moveRight ( ) helper . build ( "downArrow" ) helper . moveDown ( 1 ) h…" at bounding box center [1024, 409] width 428 height 456
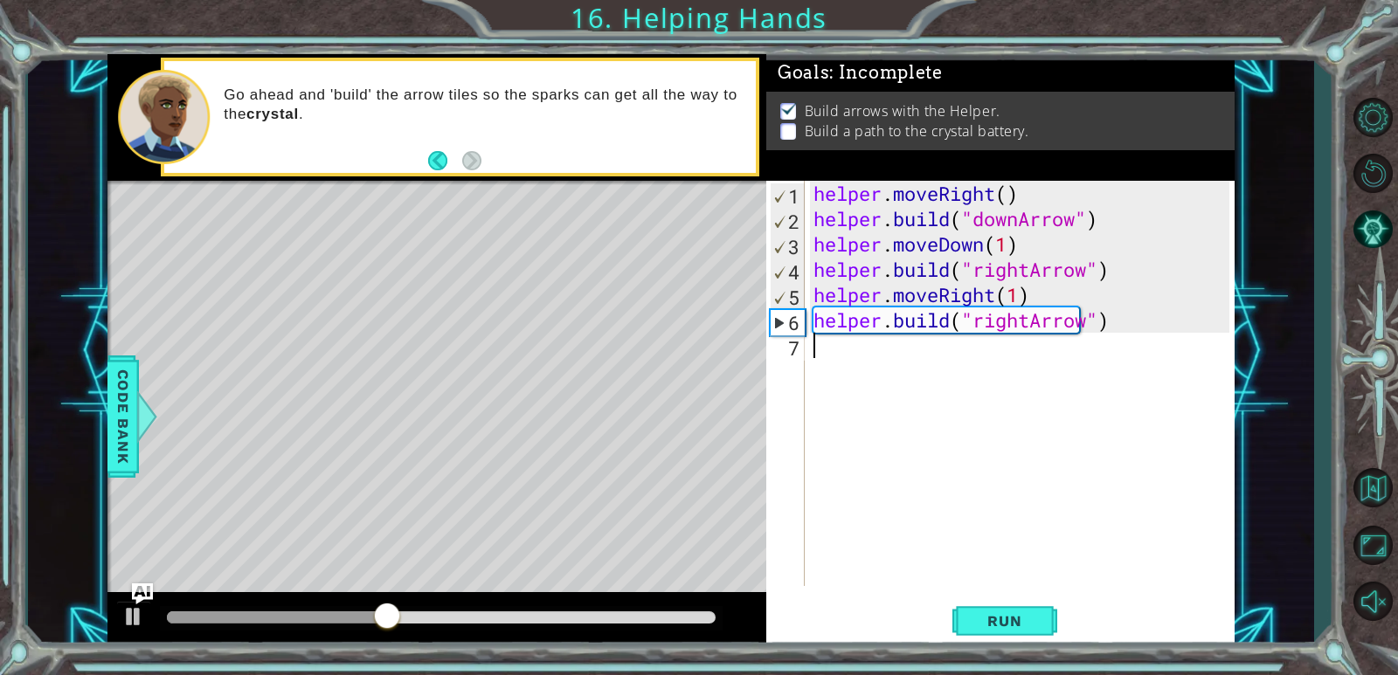
scroll to position [0, 0]
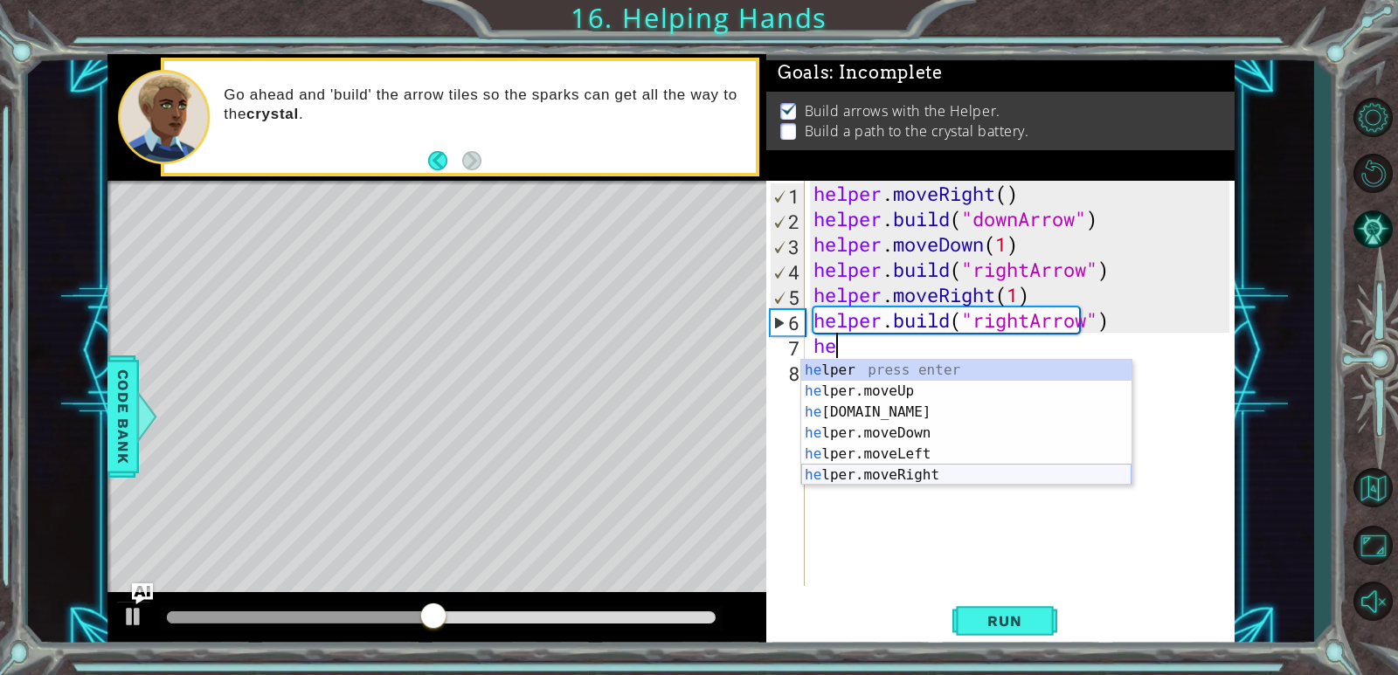
click at [1054, 474] on div "he lper press enter he lper.moveUp press enter he [DOMAIN_NAME] press enter he …" at bounding box center [966, 444] width 330 height 168
type textarea "helper.moveRight(1)"
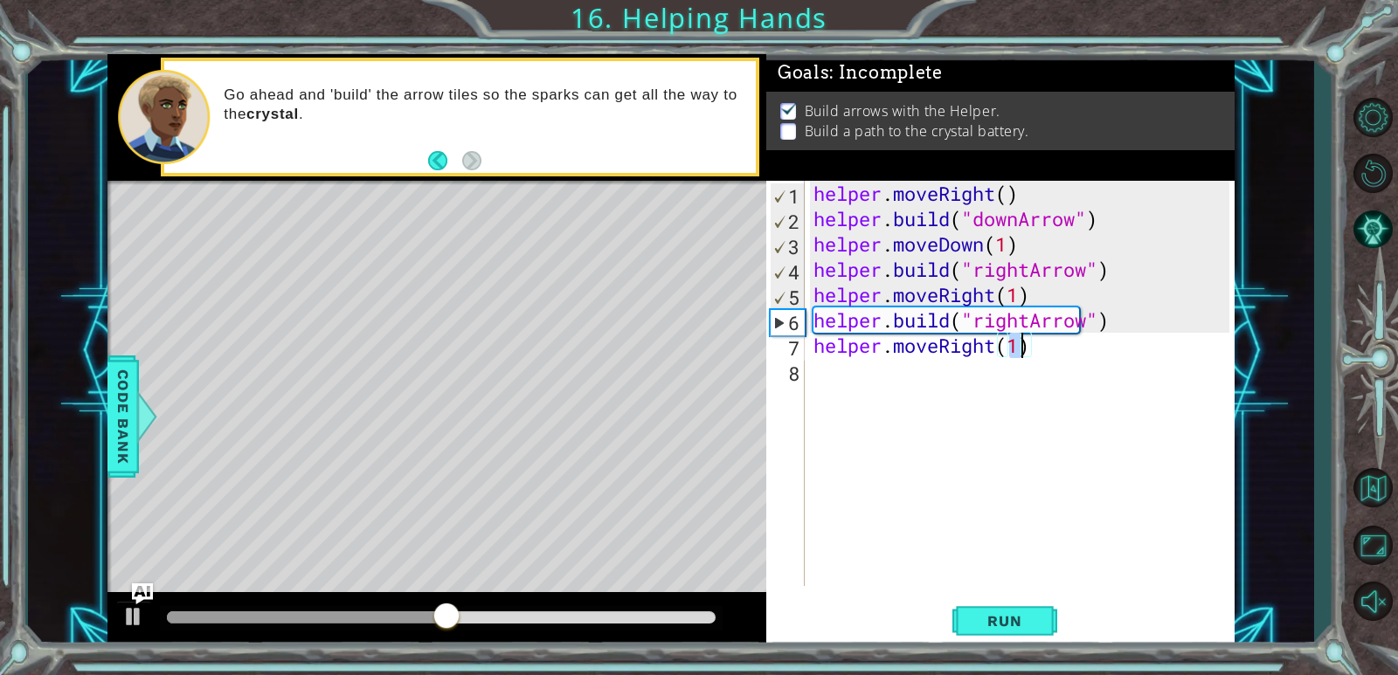
drag, startPoint x: 1009, startPoint y: 402, endPoint x: 1035, endPoint y: 398, distance: 25.7
click at [1009, 401] on div "helper . moveRight ( ) helper . build ( "downArrow" ) helper . moveDown ( 1 ) h…" at bounding box center [1024, 409] width 428 height 456
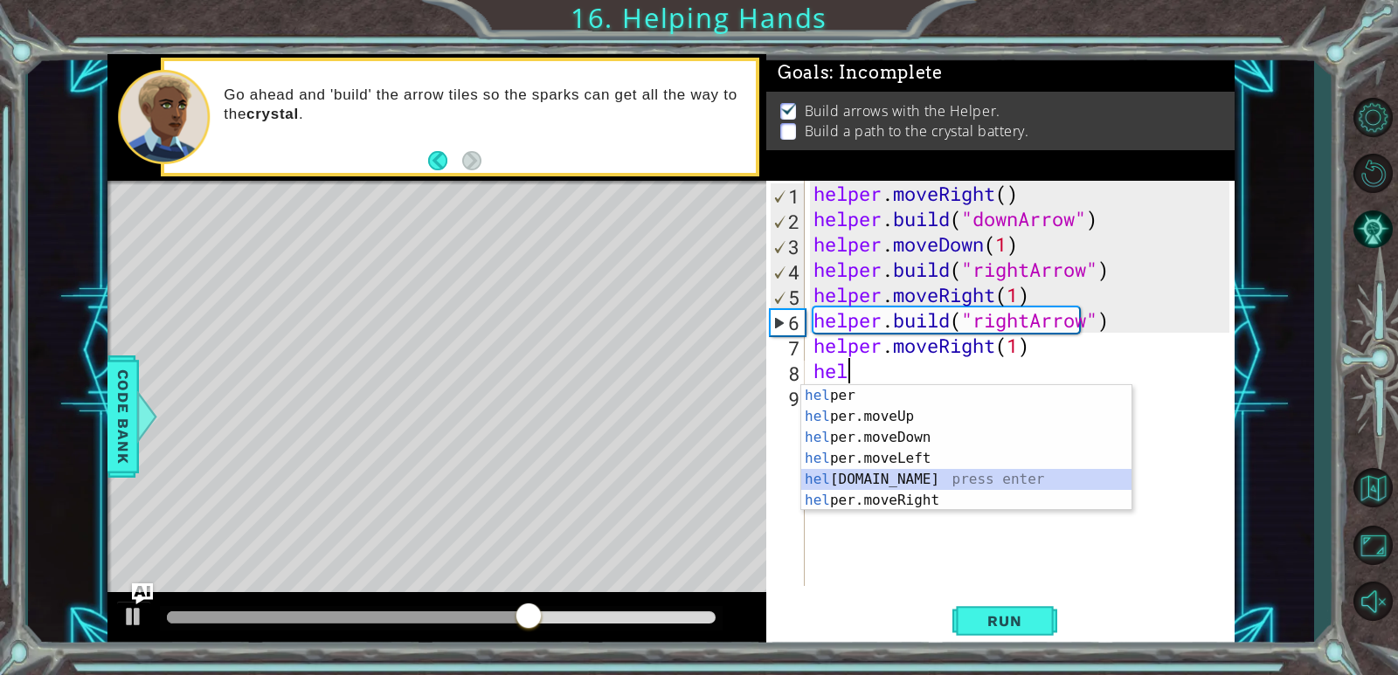
click at [902, 472] on div "hel per press enter hel per.moveUp press enter [GEOGRAPHIC_DATA] per.moveDown p…" at bounding box center [966, 469] width 330 height 168
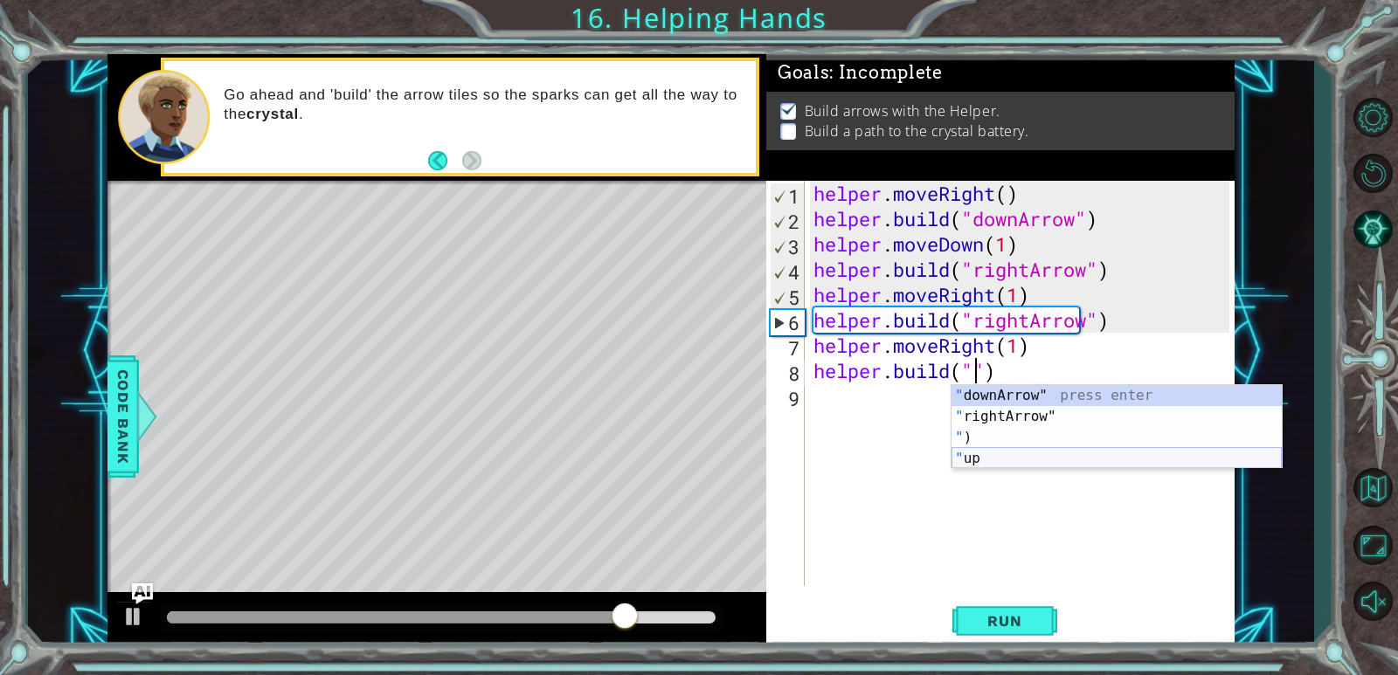
click at [992, 461] on div "" downArrow" press enter " rightArrow" press enter " ) press enter " up press e…" at bounding box center [1117, 448] width 330 height 126
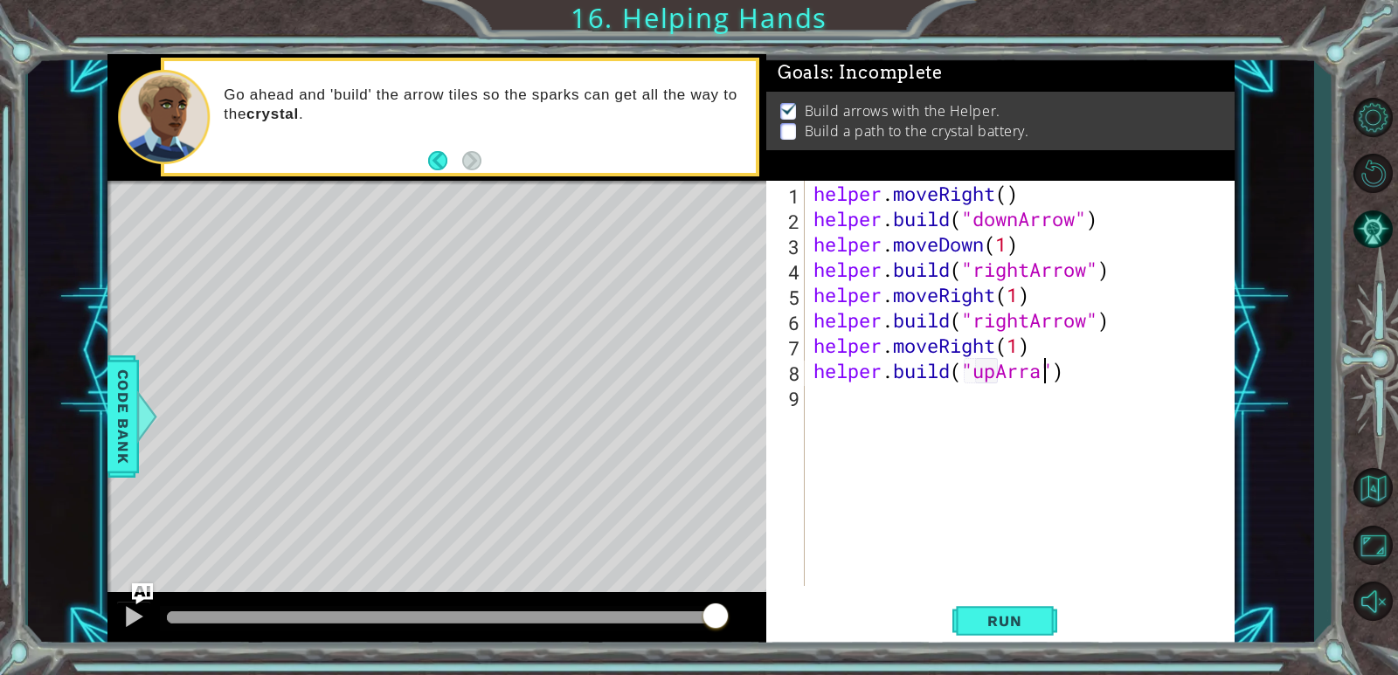
scroll to position [0, 10]
type textarea "[DOMAIN_NAME]("upArrow")"
click at [997, 608] on button "Run" at bounding box center [1004, 622] width 105 height 47
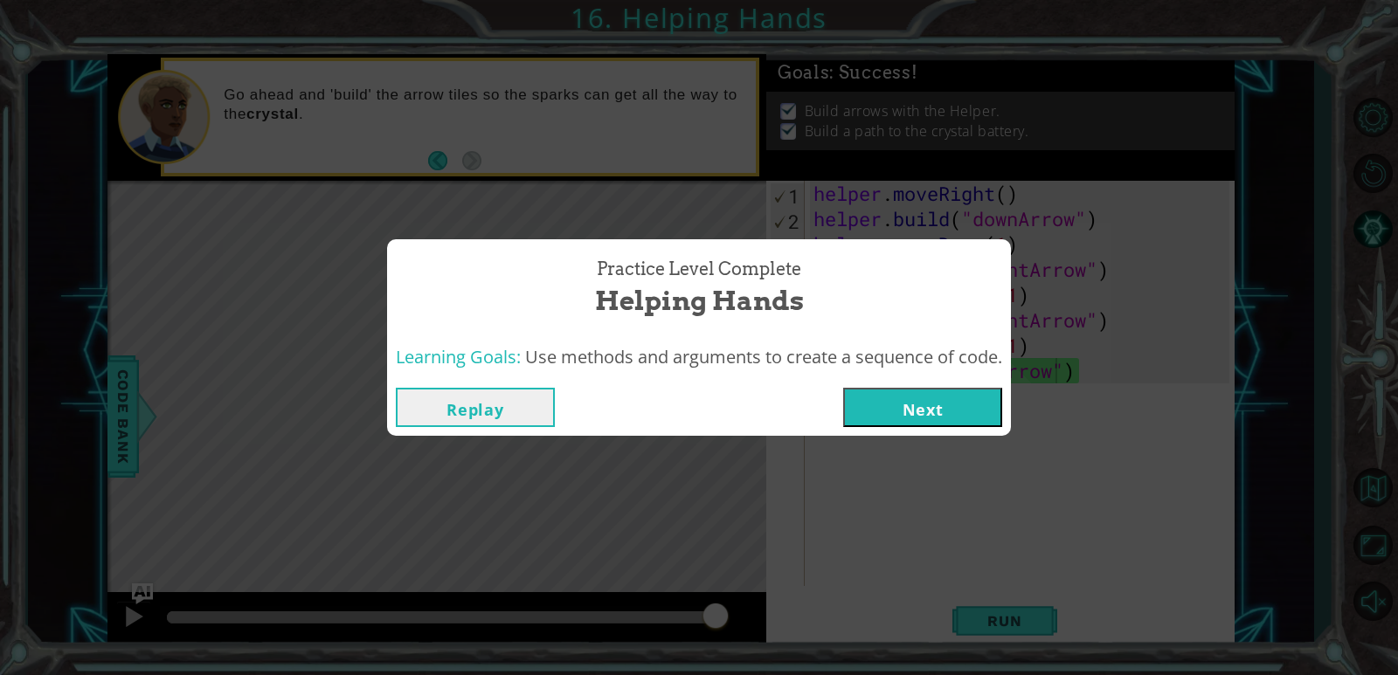
click at [944, 390] on button "Next" at bounding box center [922, 407] width 159 height 39
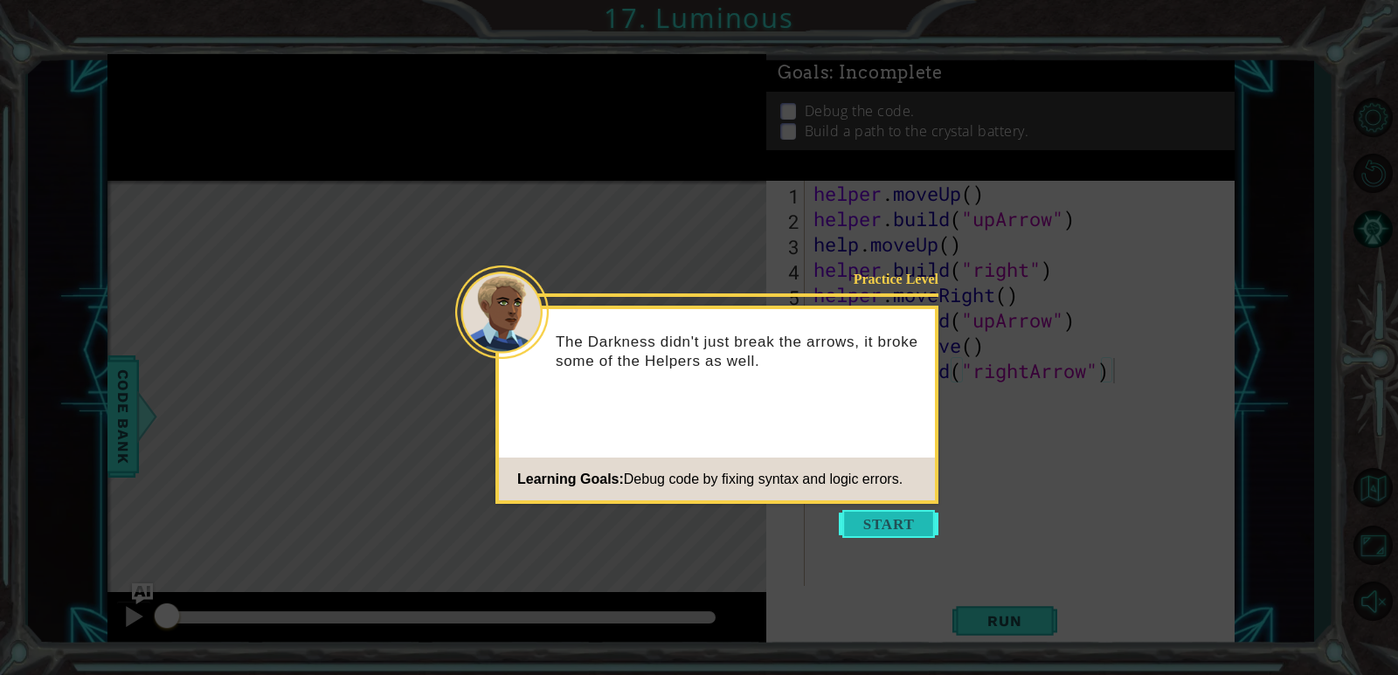
click at [895, 512] on button "Start" at bounding box center [889, 524] width 100 height 28
click at [895, 512] on icon at bounding box center [699, 337] width 1398 height 675
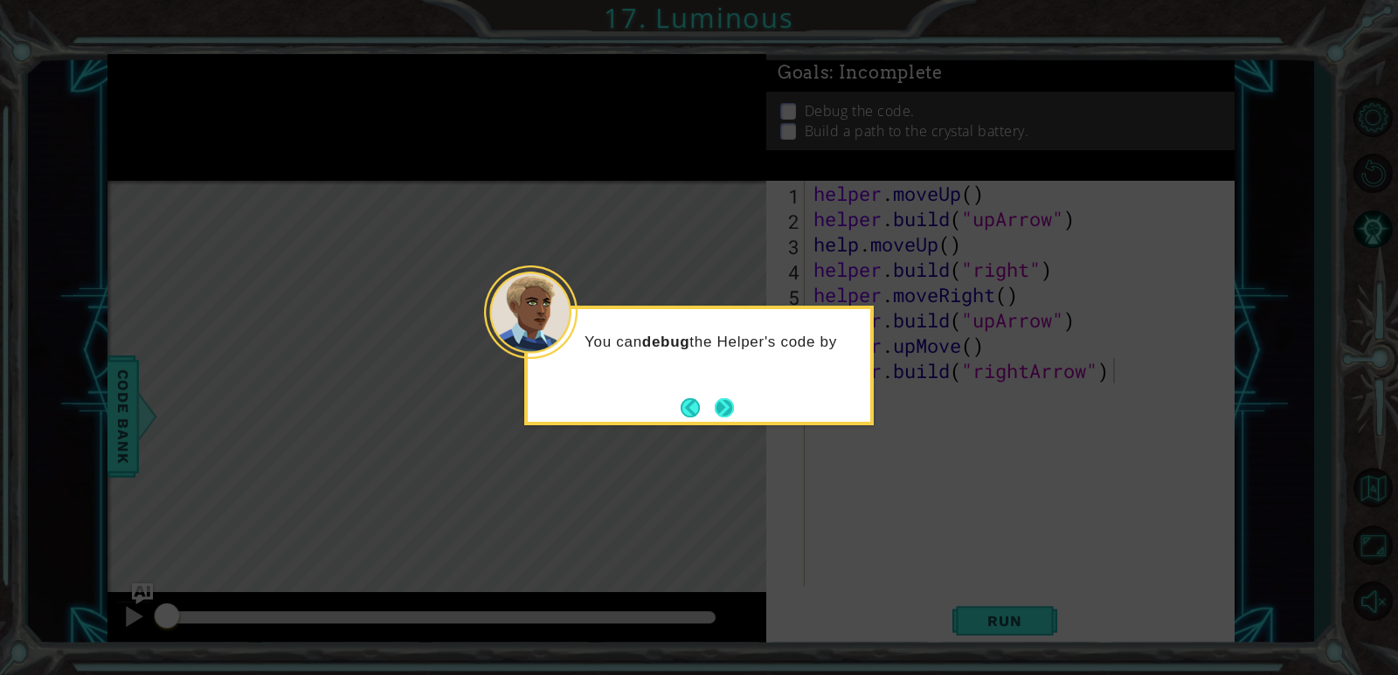
click at [716, 404] on button "Next" at bounding box center [724, 408] width 20 height 20
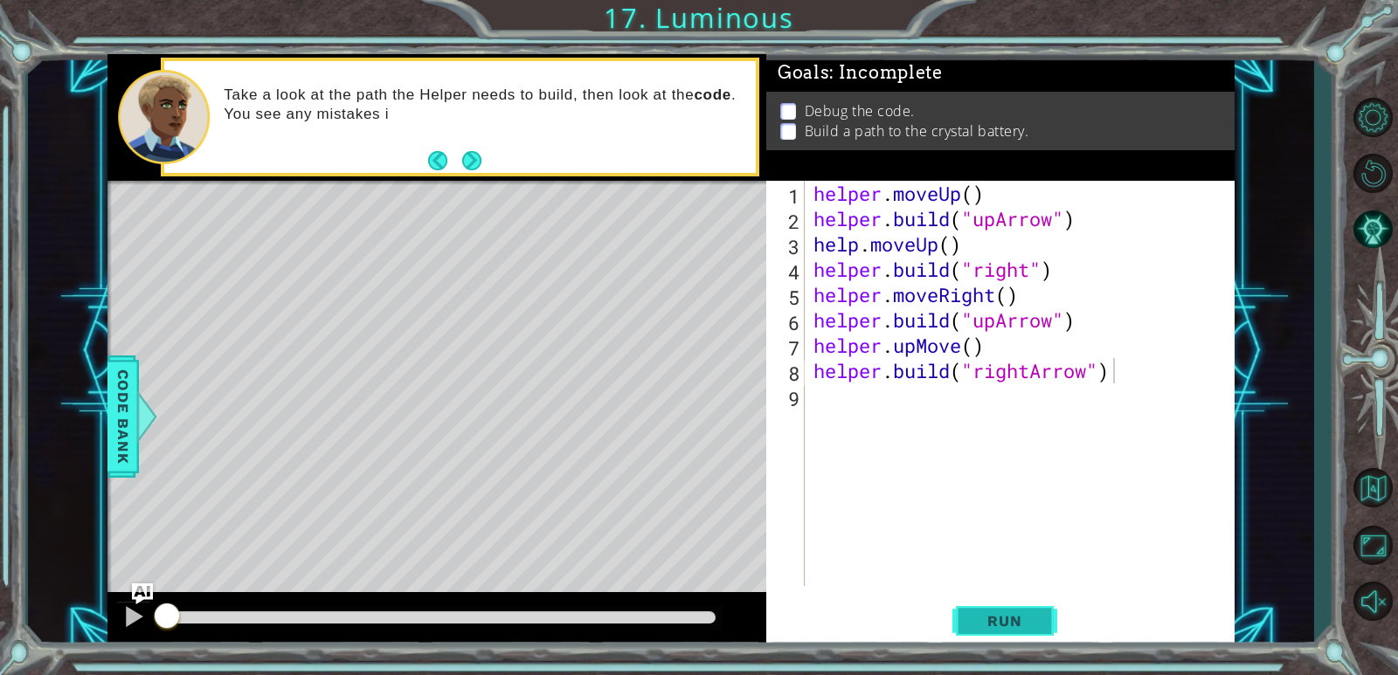
click at [999, 626] on span "Run" at bounding box center [1004, 620] width 69 height 17
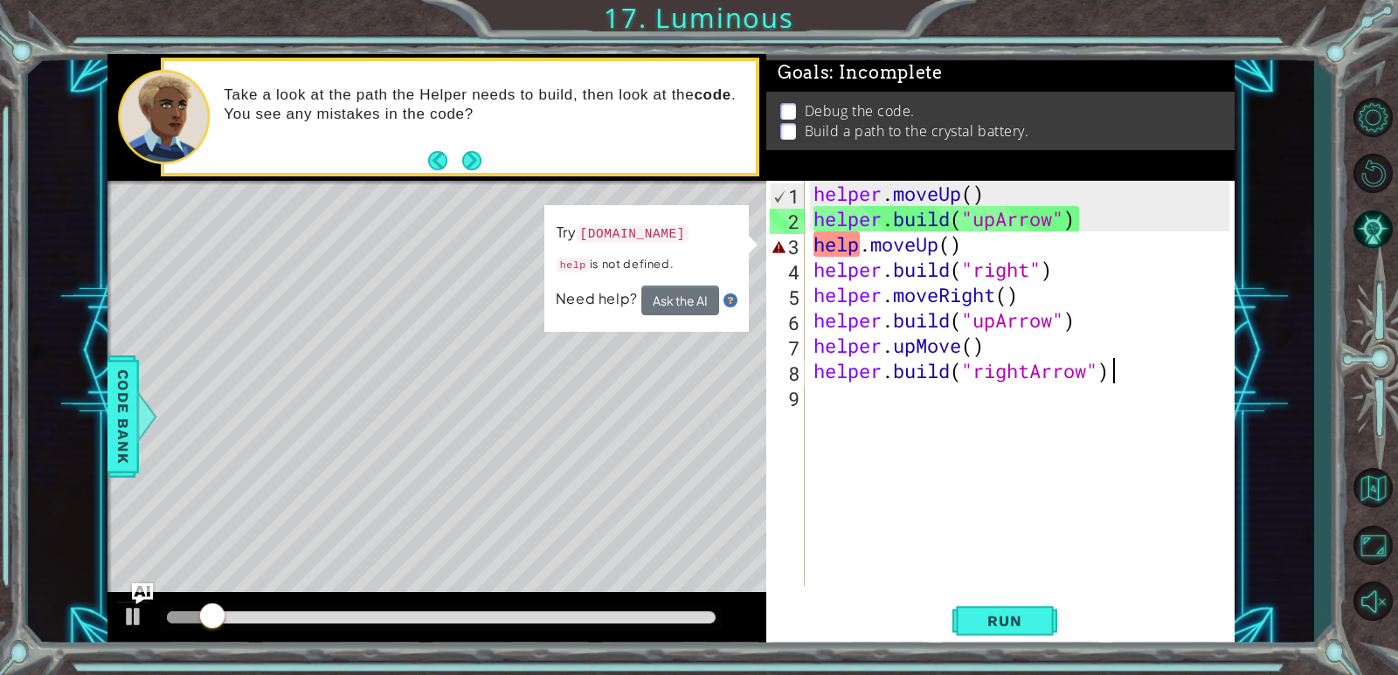
click at [904, 403] on div "helper . moveUp ( ) helper . build ( "upArrow" ) help . moveUp ( ) helper . bui…" at bounding box center [1024, 409] width 428 height 456
drag, startPoint x: 909, startPoint y: 481, endPoint x: 1040, endPoint y: 453, distance: 134.0
click at [967, 481] on div "helper . moveUp ( ) helper . build ( "upArrow" ) help . moveUp ( ) helper . bui…" at bounding box center [1024, 409] width 428 height 456
click at [978, 481] on div "helper . moveUp ( ) helper . build ( "upArrow" ) help . moveUp ( ) helper . bui…" at bounding box center [1024, 409] width 428 height 456
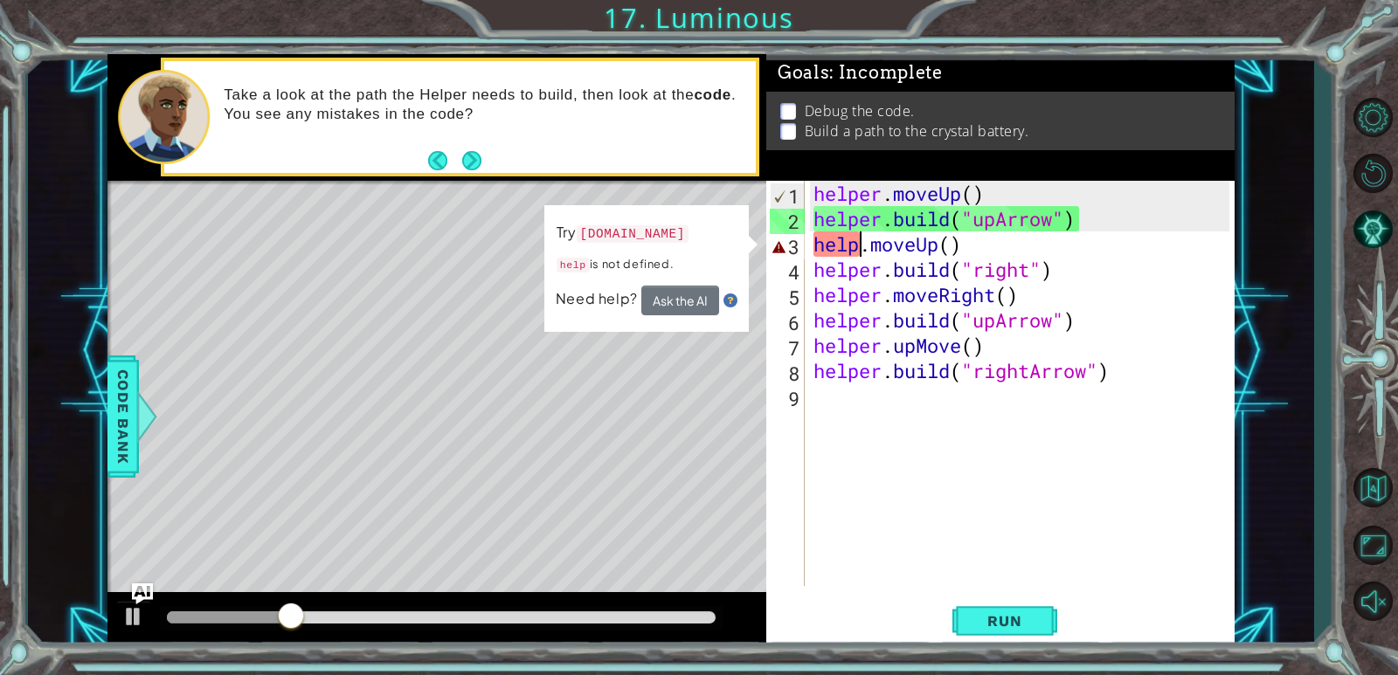
click at [859, 245] on div "helper . moveUp ( ) helper . build ( "upArrow" ) help . moveUp ( ) helper . bui…" at bounding box center [1024, 409] width 428 height 456
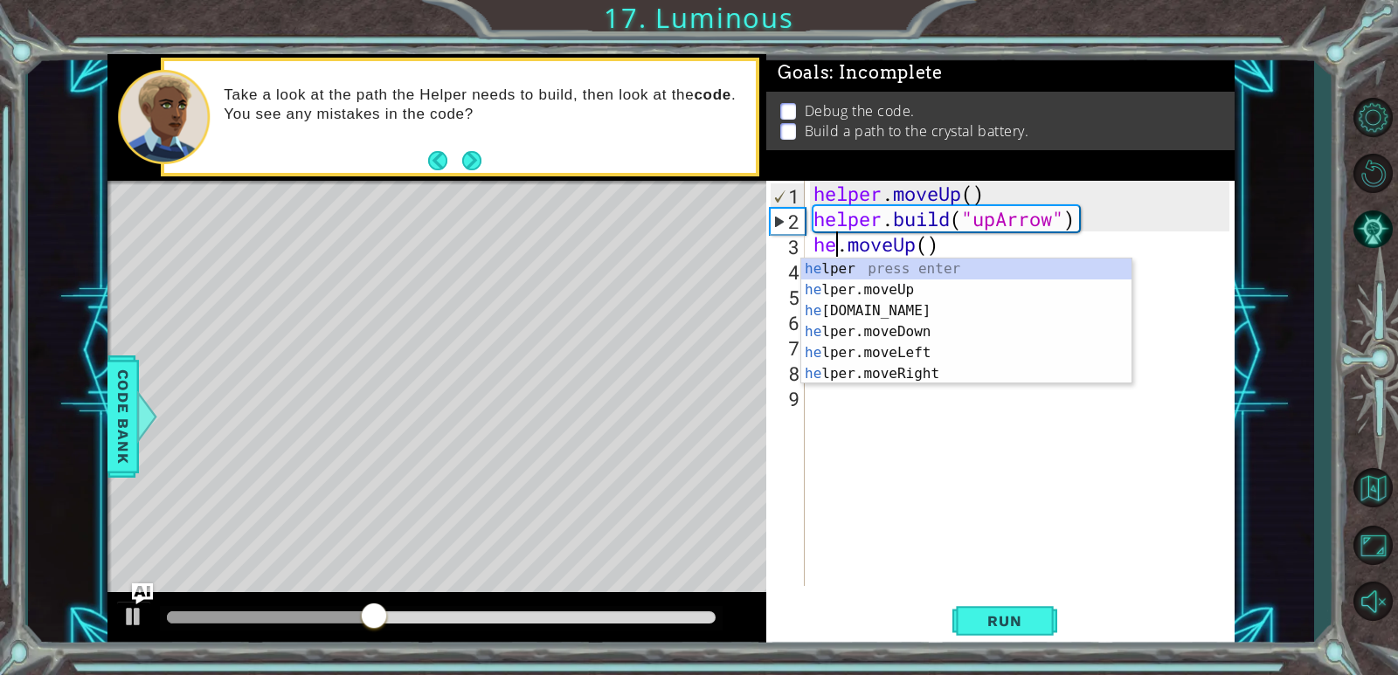
scroll to position [0, 1]
drag, startPoint x: 141, startPoint y: 426, endPoint x: 917, endPoint y: 266, distance: 792.2
click at [917, 266] on div "hel per press enter hel per.moveUp press enter [GEOGRAPHIC_DATA] per.moveDown p…" at bounding box center [966, 343] width 330 height 168
click at [917, 266] on div "helper . moveUp ( ) helper . build ( "upArrow" ) hel . moveUp ( ) helper . buil…" at bounding box center [1024, 409] width 428 height 456
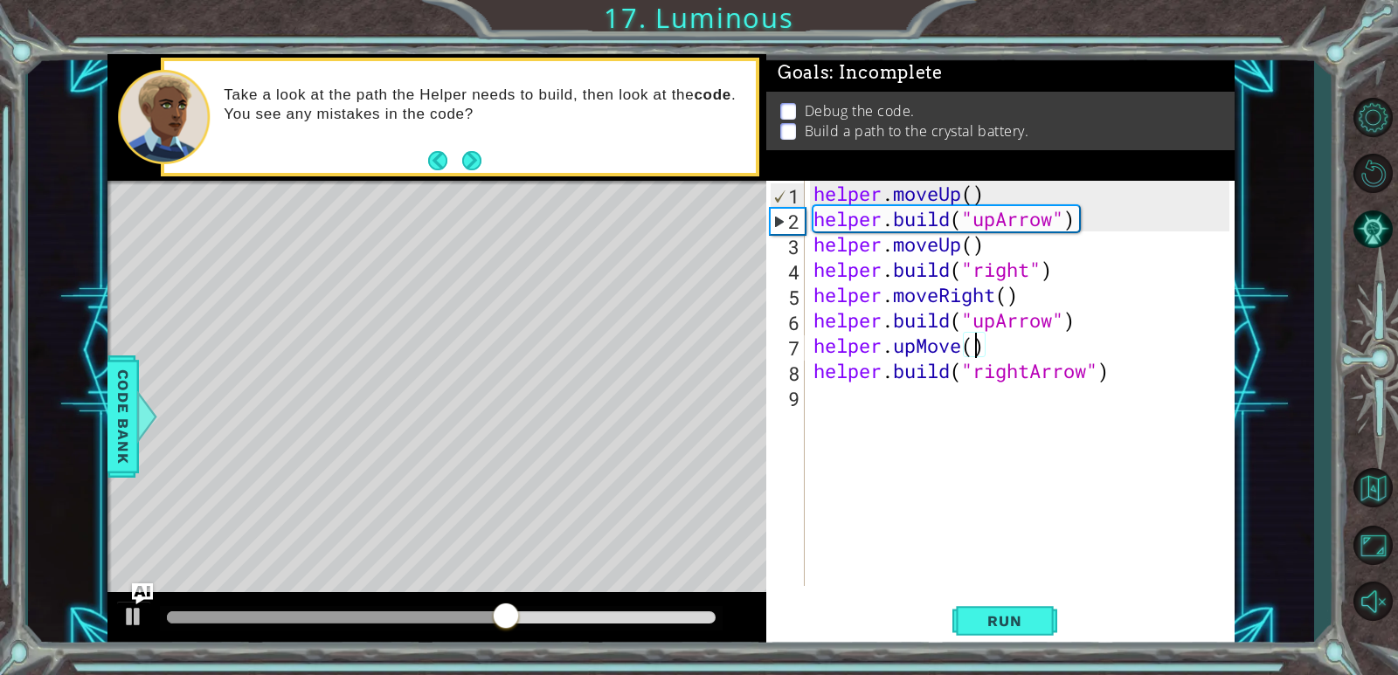
click at [975, 347] on div "helper . moveUp ( ) helper . build ( "upArrow" ) helper . moveUp ( ) helper . b…" at bounding box center [1024, 409] width 428 height 456
click at [962, 349] on div "helper . moveUp ( ) helper . build ( "upArrow" ) helper . moveUp ( ) helper . b…" at bounding box center [1024, 409] width 428 height 456
click at [956, 349] on div "helper . moveUp ( ) helper . build ( "upArrow" ) helper . moveUp ( ) helper . b…" at bounding box center [1024, 409] width 428 height 456
click at [963, 347] on div "helper . moveUp ( ) helper . build ( "upArrow" ) helper . moveUp ( ) helper . b…" at bounding box center [1024, 409] width 428 height 456
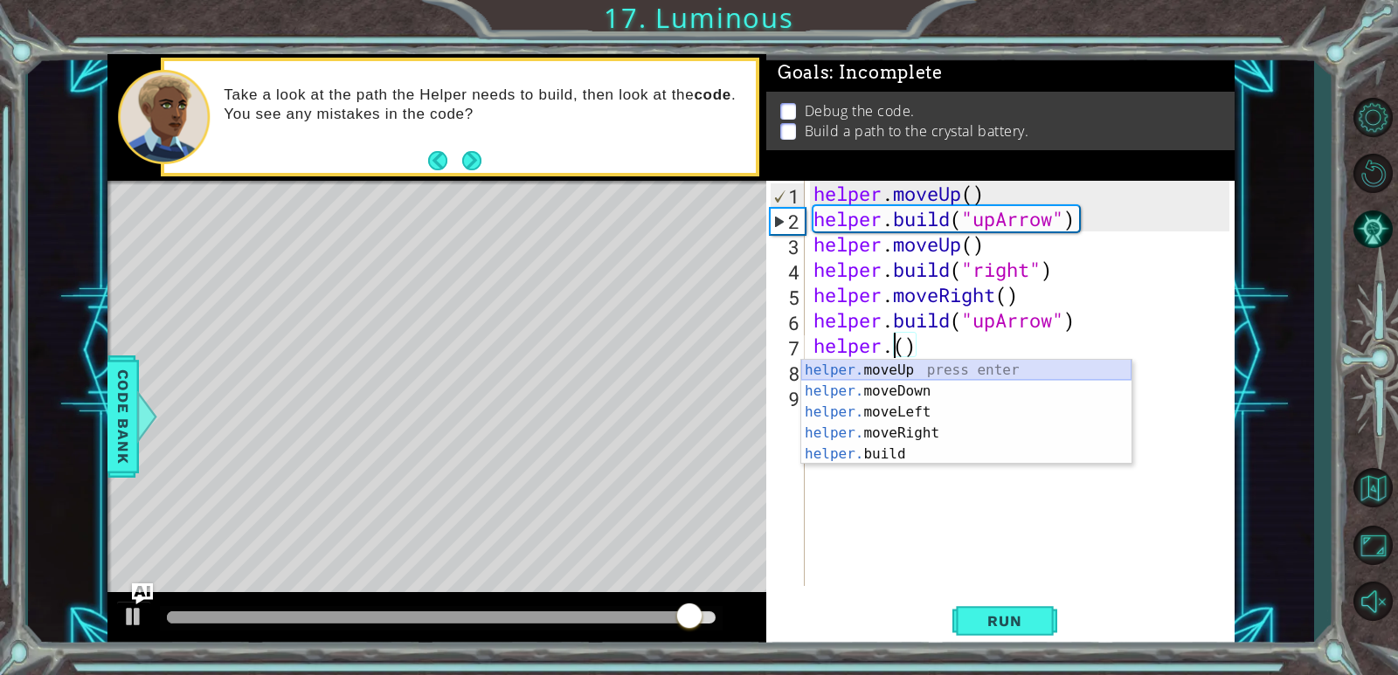
click at [920, 367] on div "helper. moveUp press enter helper. moveDown press enter helper. moveLeft press …" at bounding box center [966, 433] width 330 height 147
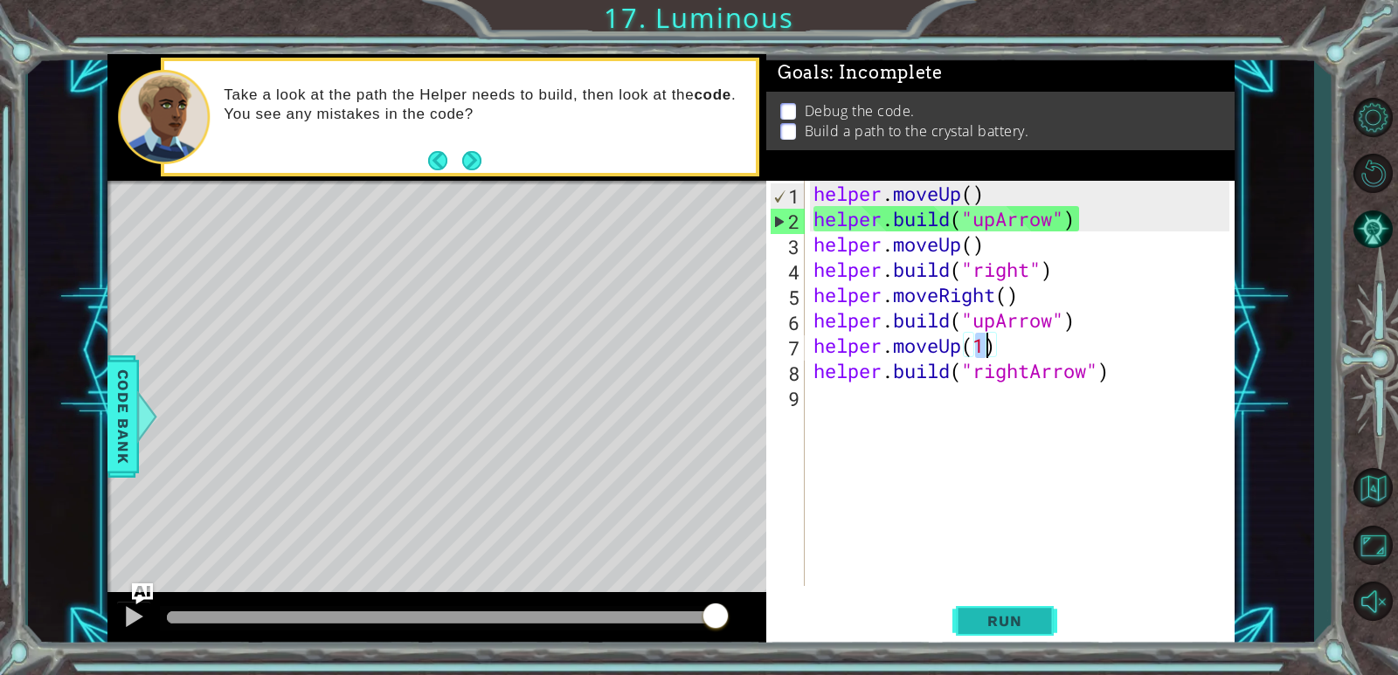
click at [1009, 632] on button "Run" at bounding box center [1004, 622] width 105 height 47
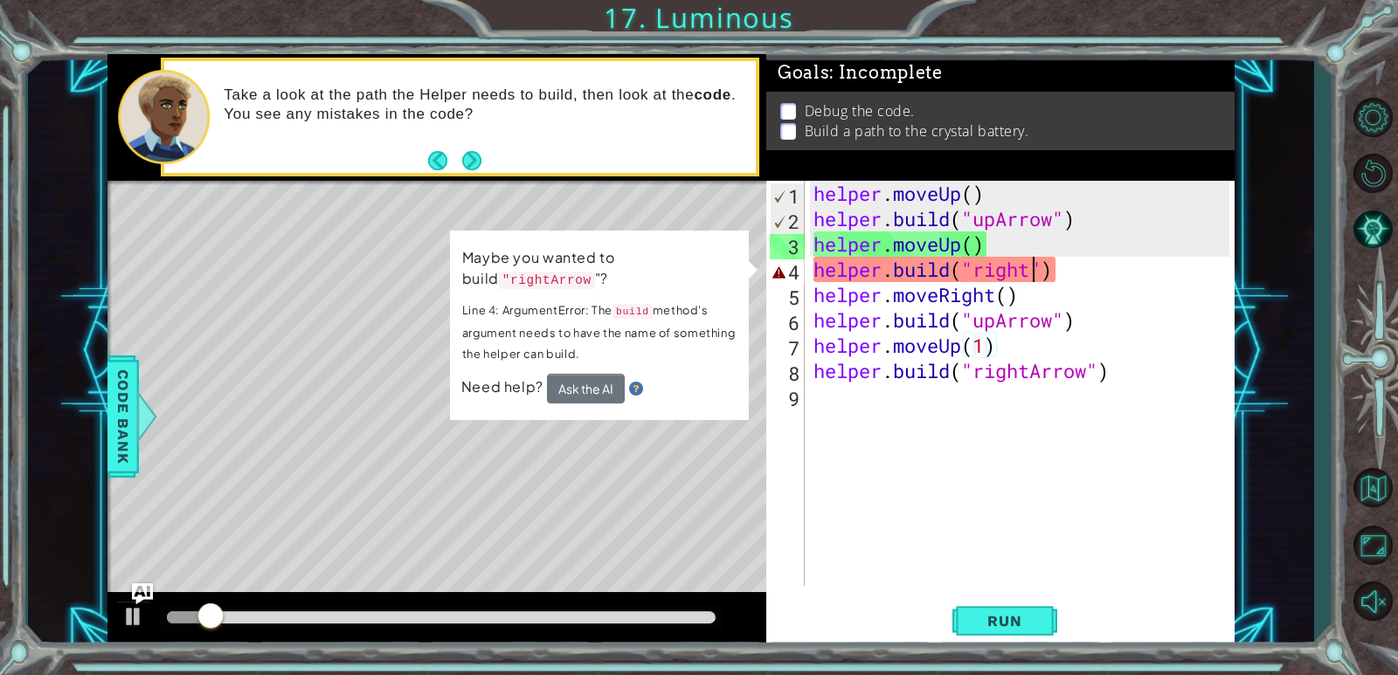
click at [1034, 278] on div "helper . moveUp ( ) helper . build ( "upArrow" ) helper . moveUp ( ) helper . b…" at bounding box center [1024, 409] width 428 height 456
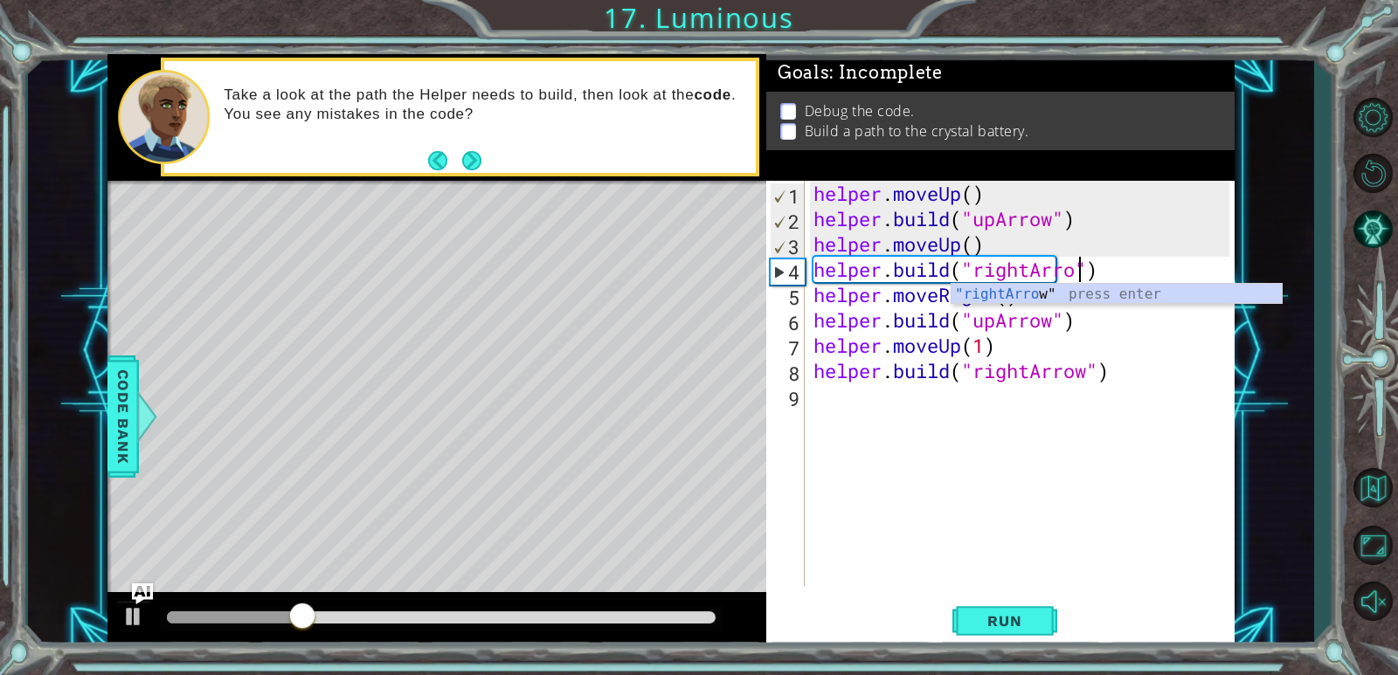
scroll to position [0, 12]
type textarea "[DOMAIN_NAME]("rightArrow")"
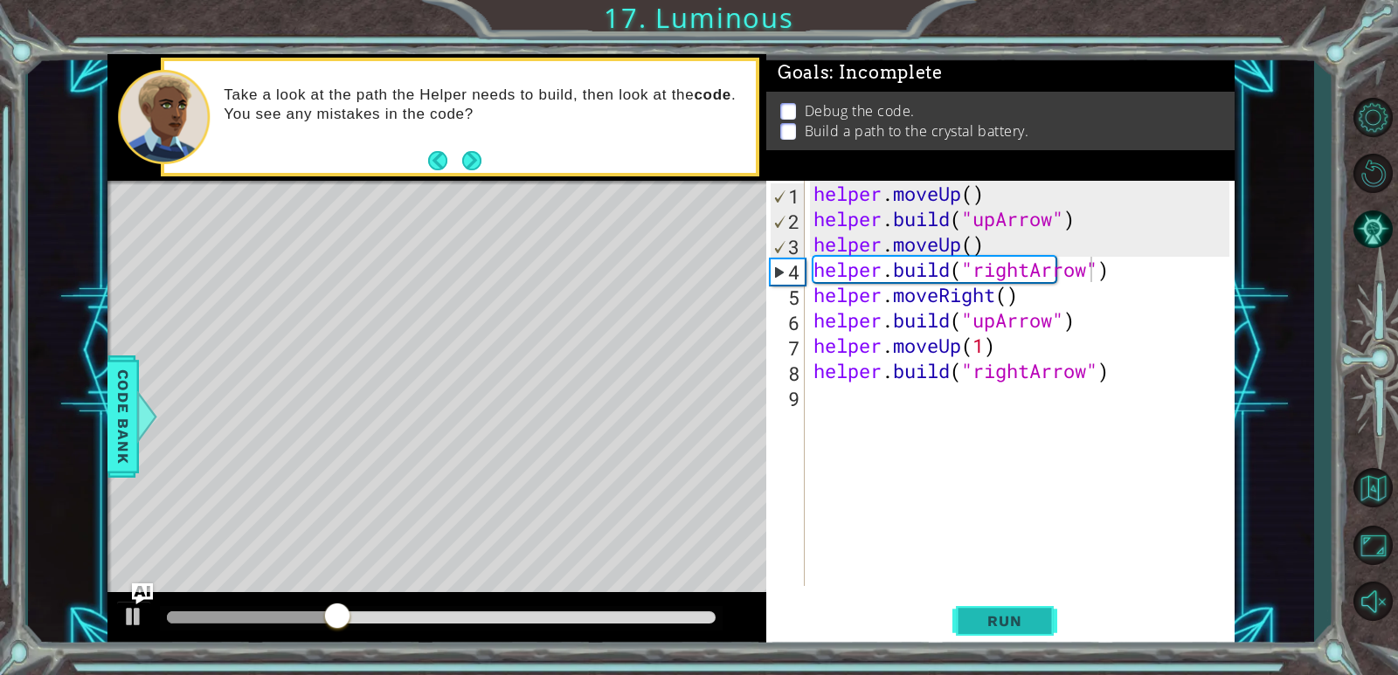
click at [1001, 633] on button "Run" at bounding box center [1004, 622] width 105 height 47
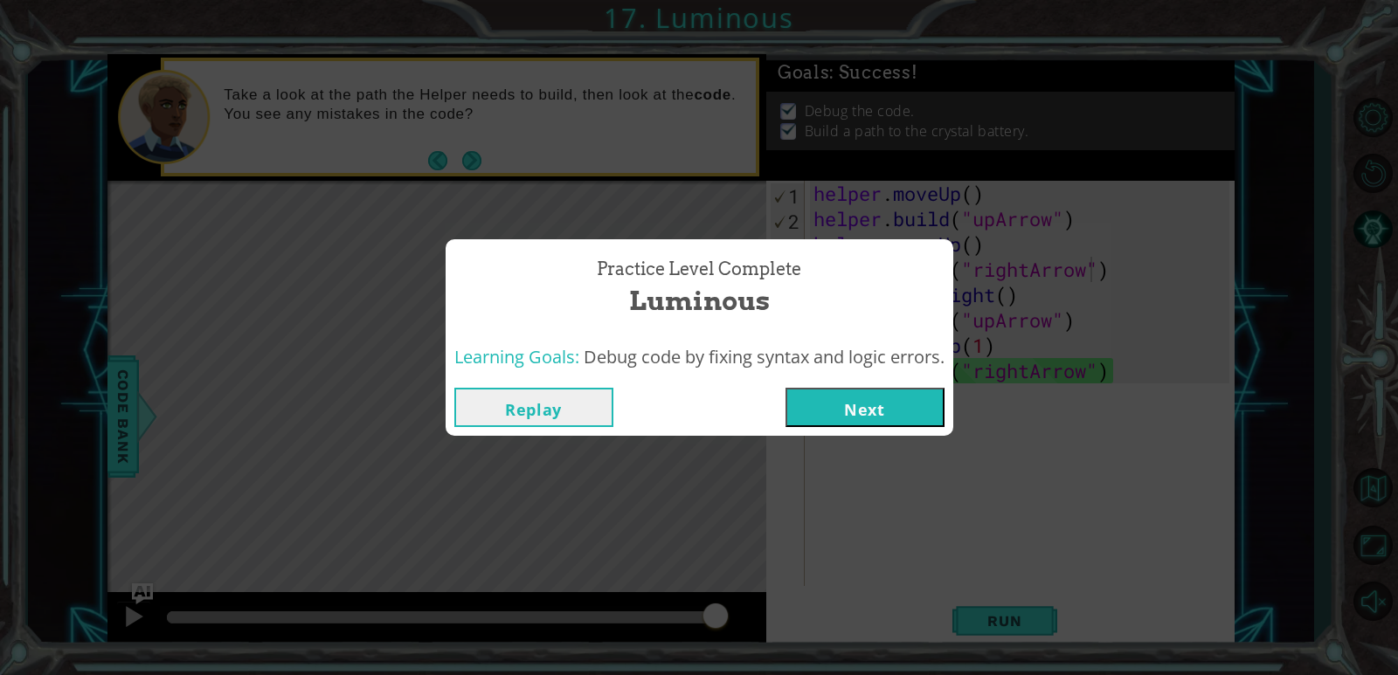
click at [863, 396] on button "Next" at bounding box center [864, 407] width 159 height 39
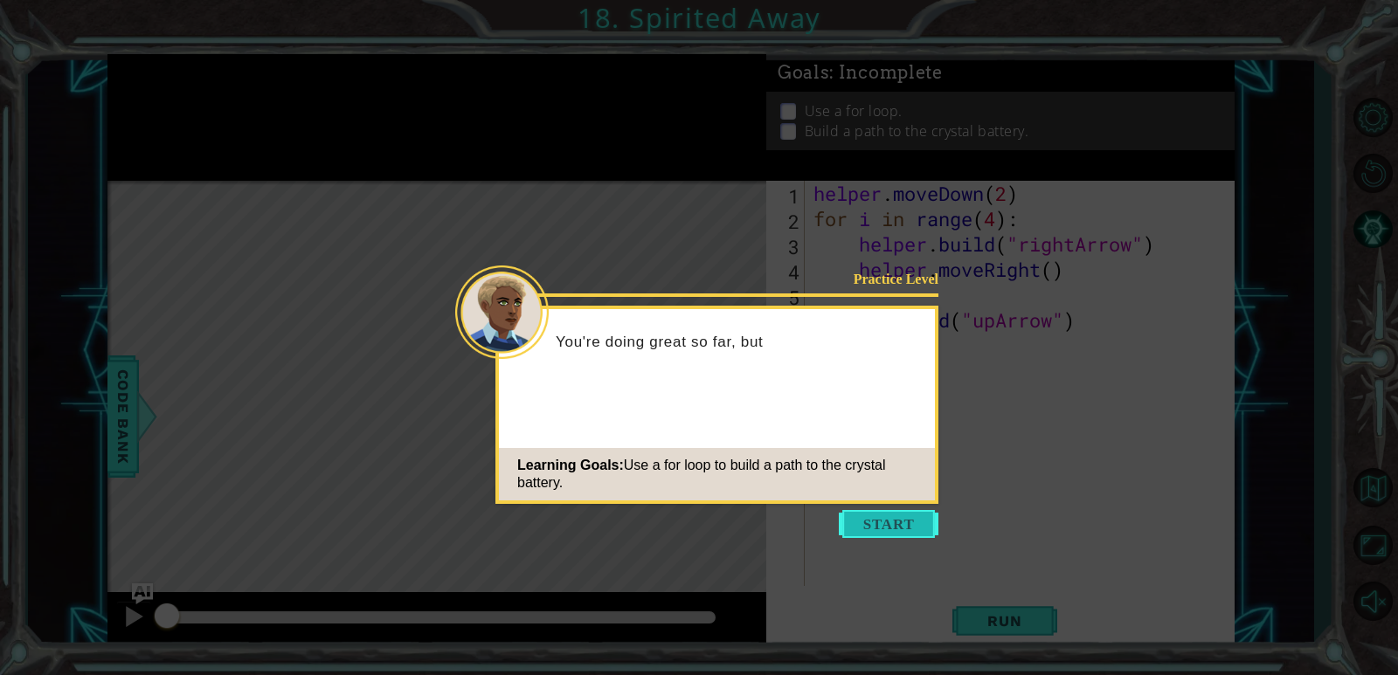
click at [914, 517] on button "Start" at bounding box center [889, 524] width 100 height 28
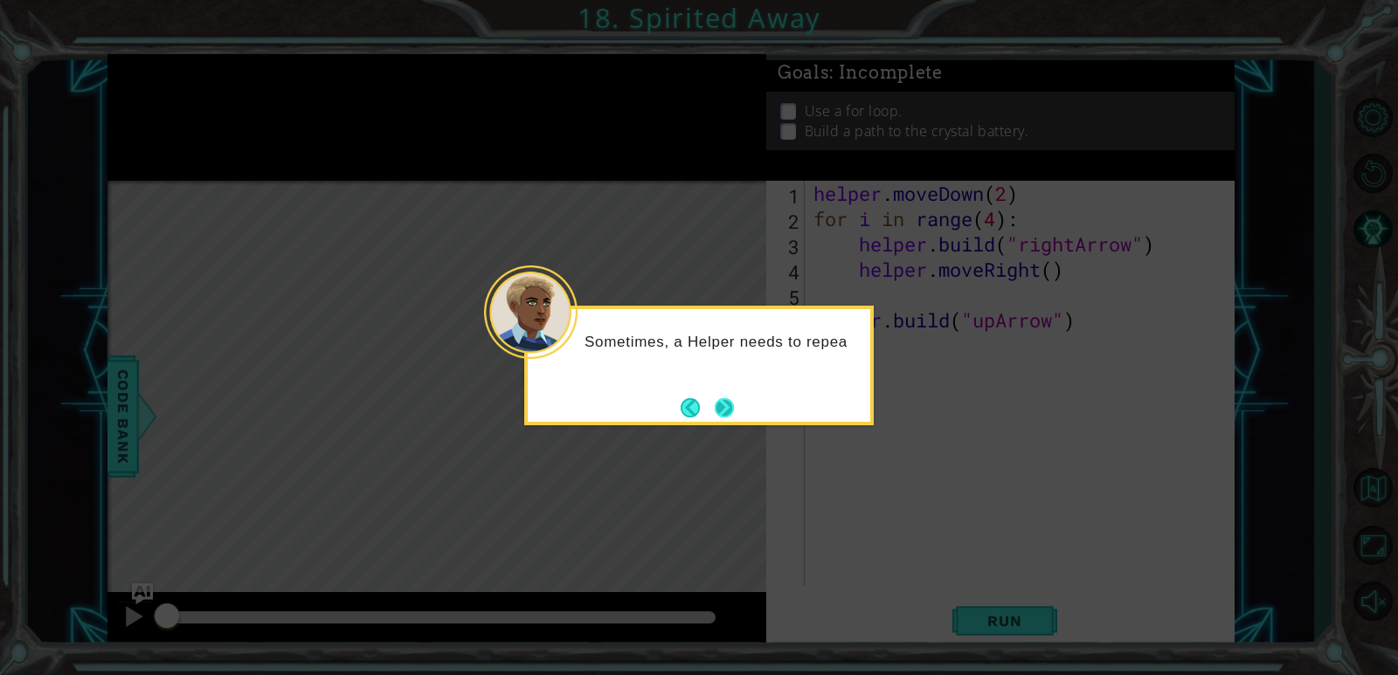
click at [716, 402] on button "Next" at bounding box center [724, 407] width 19 height 19
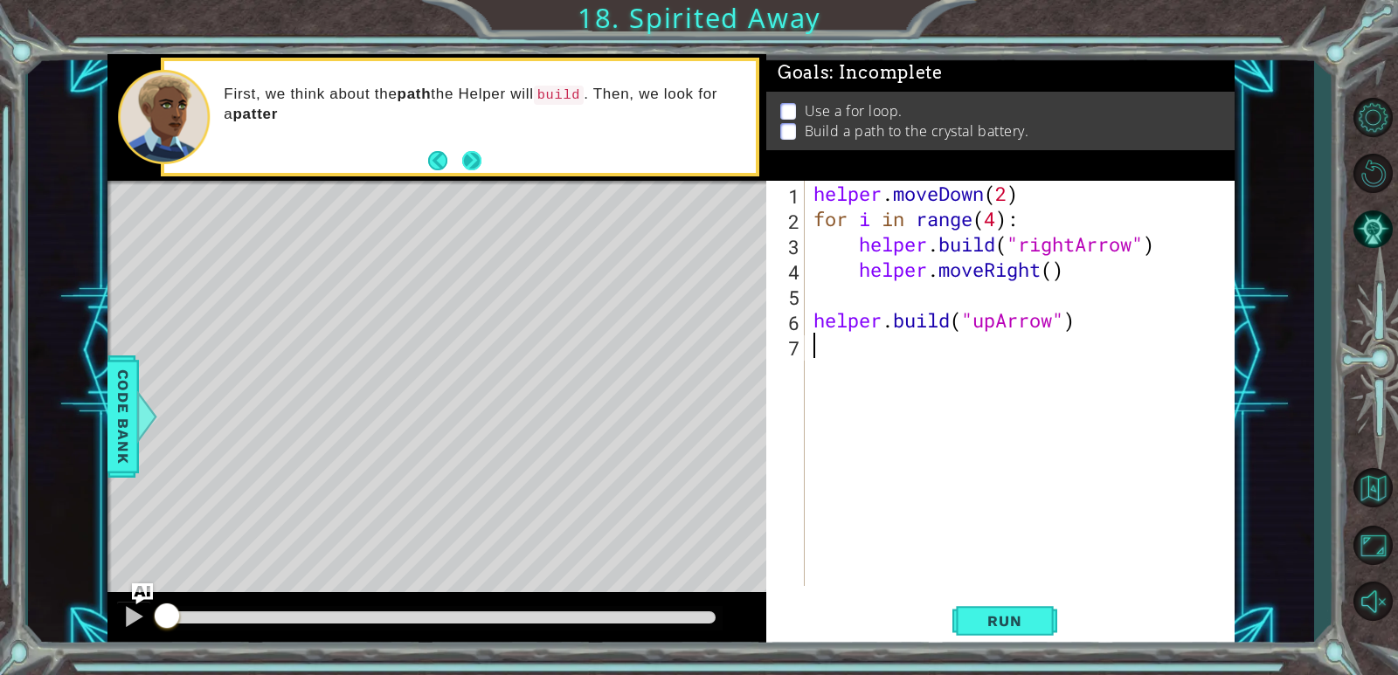
click at [474, 155] on button "Next" at bounding box center [471, 160] width 19 height 19
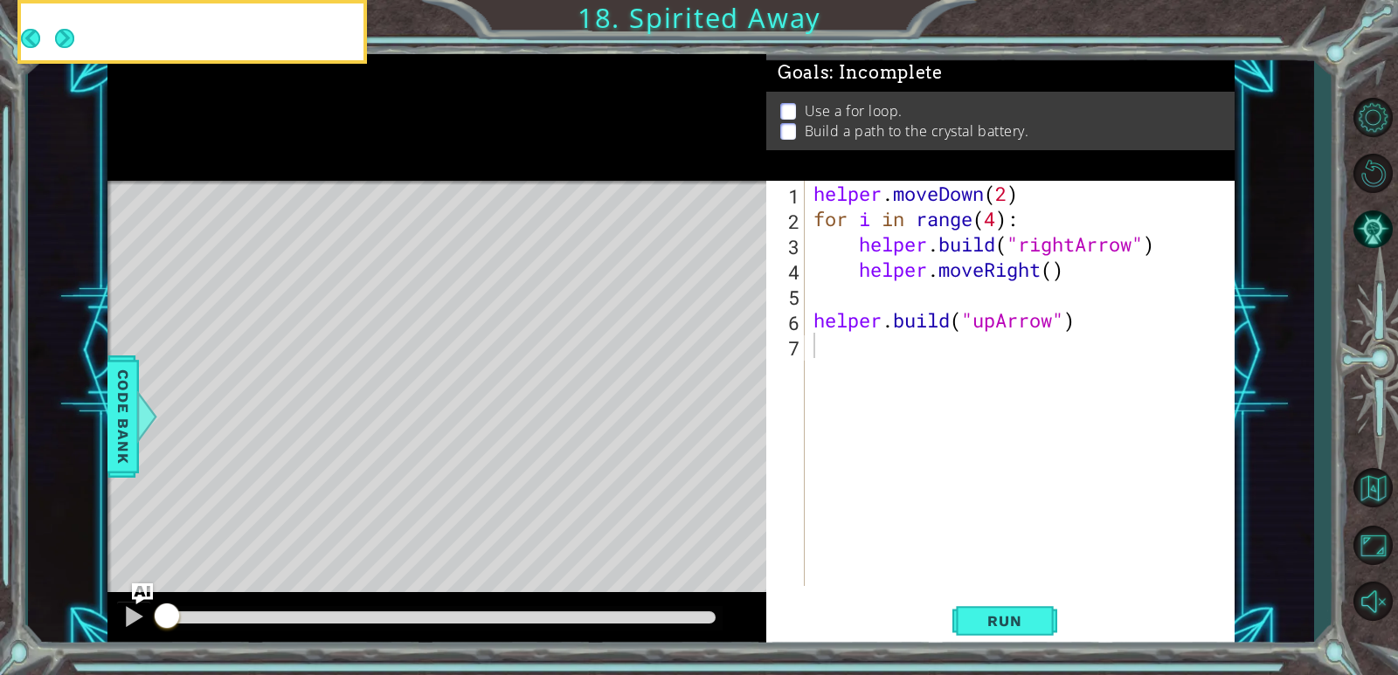
click at [0, 0] on icon at bounding box center [0, 0] width 0 height 0
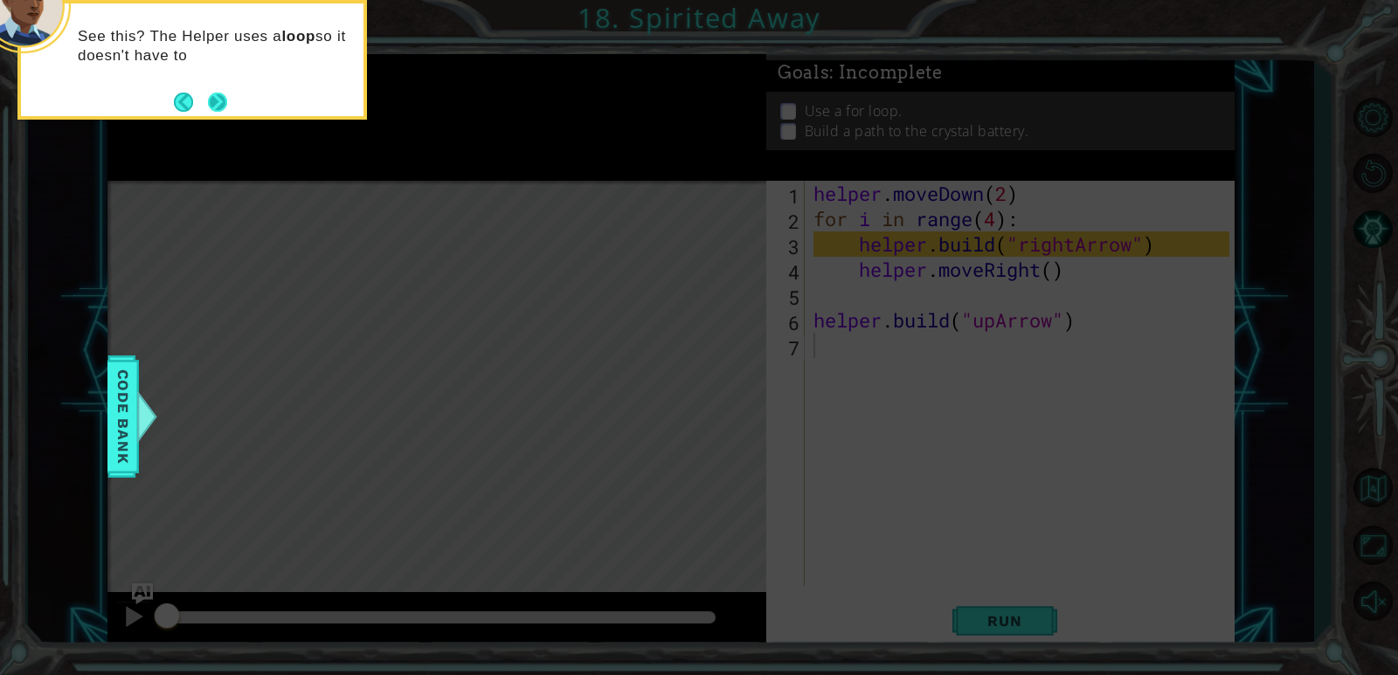
click at [218, 99] on button "Next" at bounding box center [218, 102] width 20 height 20
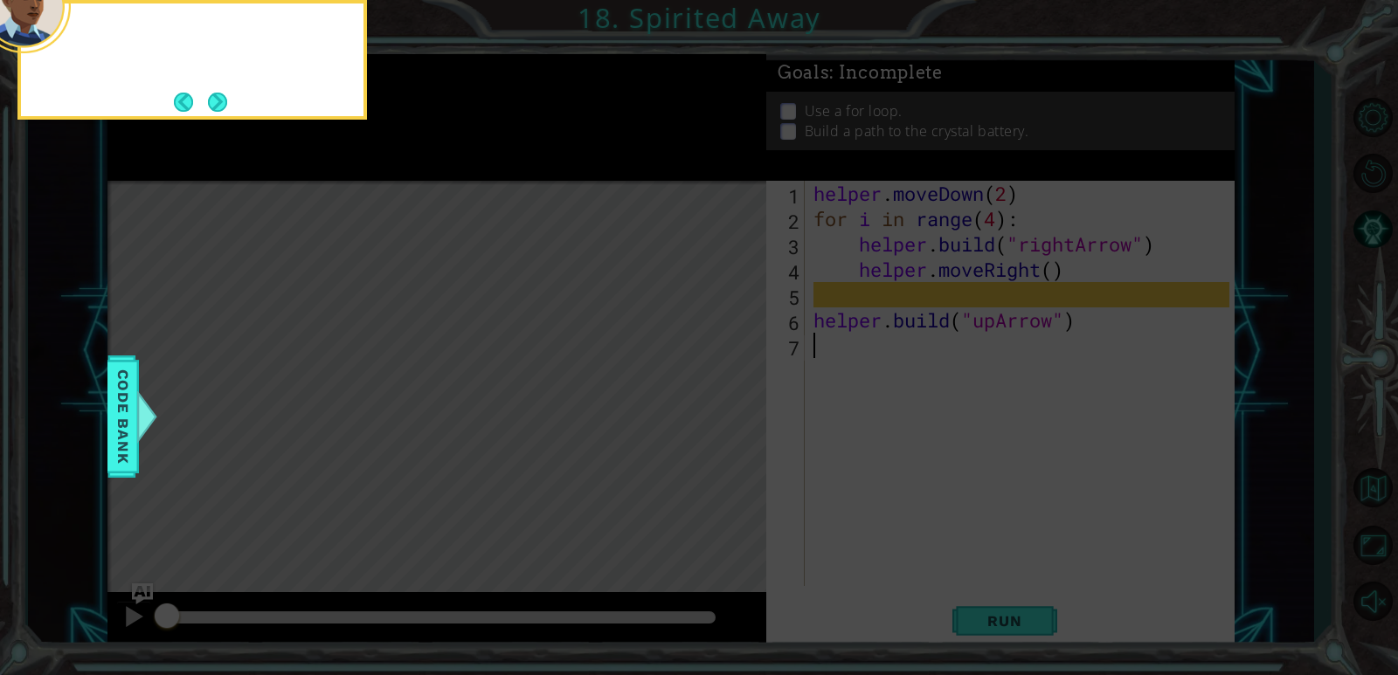
click at [215, 98] on button "Next" at bounding box center [217, 102] width 19 height 19
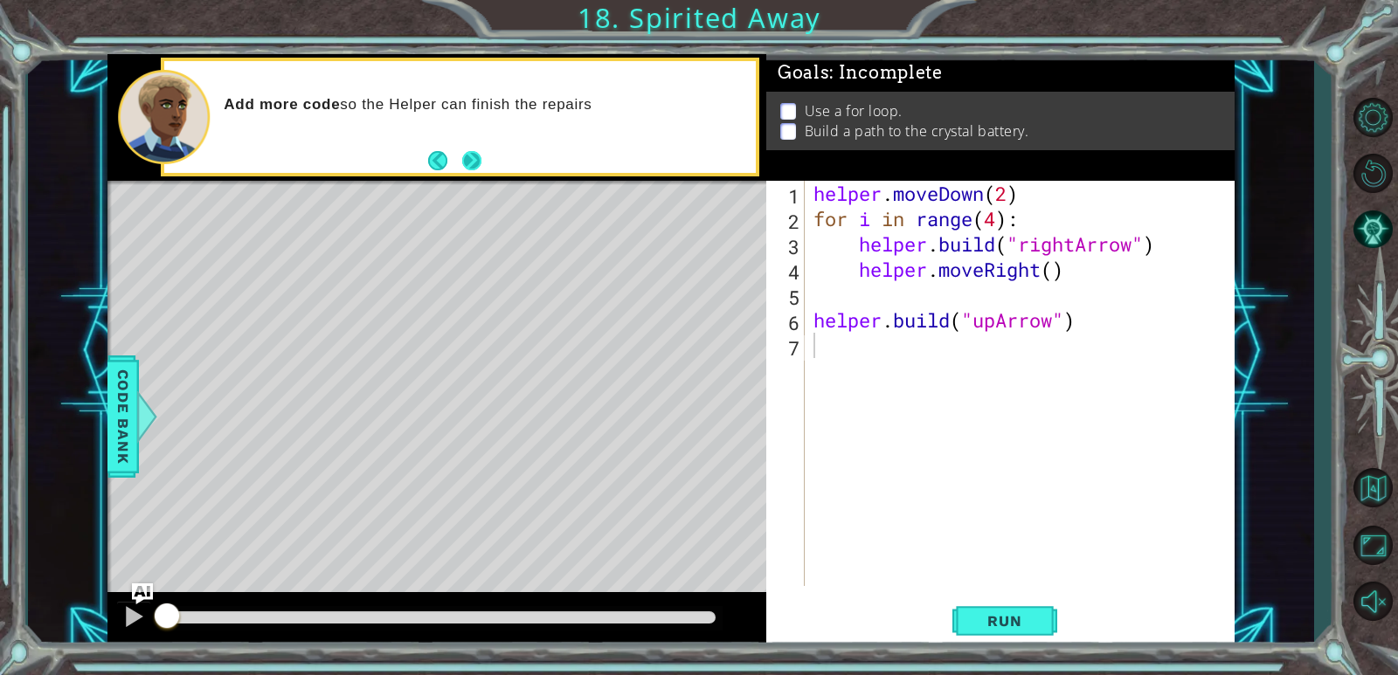
click at [476, 168] on button "Next" at bounding box center [472, 161] width 20 height 20
click at [439, 162] on button "Back" at bounding box center [445, 160] width 34 height 19
click at [827, 348] on div "helper . moveDown ( 2 ) for i in range ( 4 ) : helper . build ( "rightArrow" ) …" at bounding box center [1024, 409] width 428 height 456
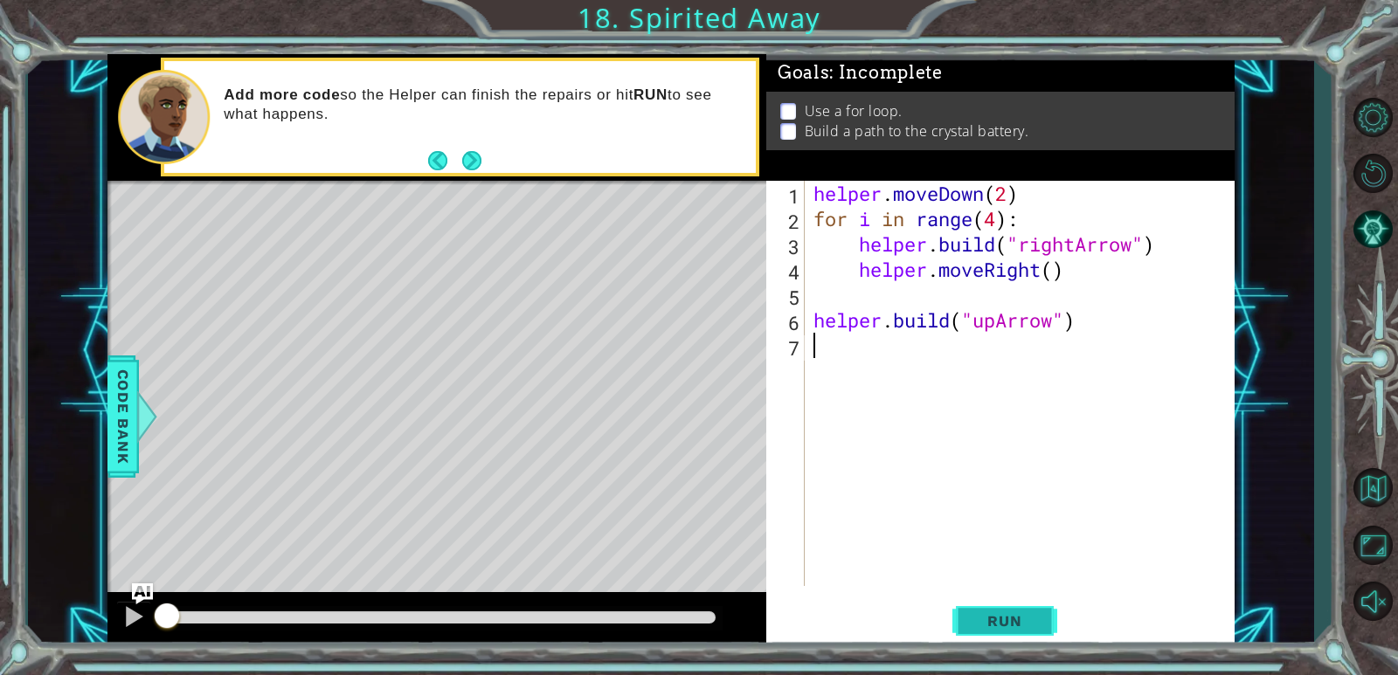
click at [1023, 629] on span "Run" at bounding box center [1004, 620] width 69 height 17
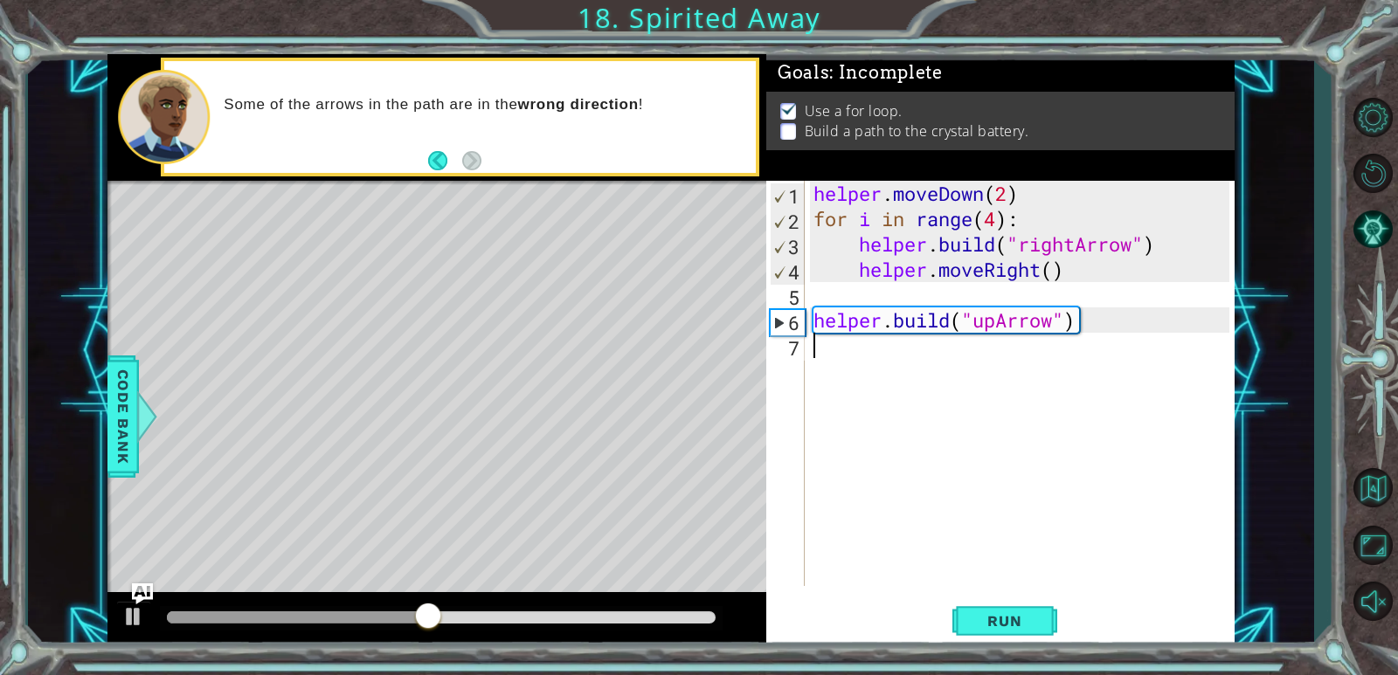
click at [815, 355] on div "helper . moveDown ( 2 ) for i in range ( 4 ) : helper . build ( "rightArrow" ) …" at bounding box center [1024, 409] width 428 height 456
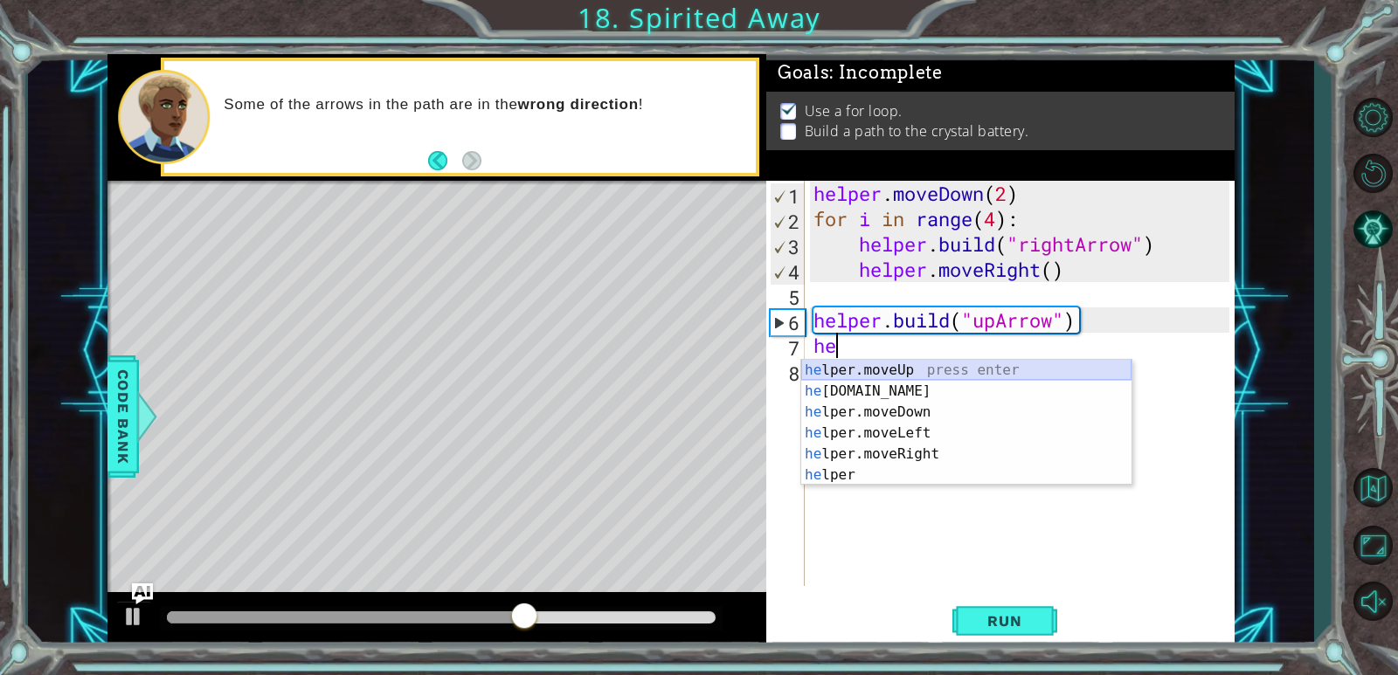
click at [892, 368] on div "he lper.moveUp press enter he [DOMAIN_NAME] press enter he lper.moveDown press …" at bounding box center [966, 444] width 330 height 168
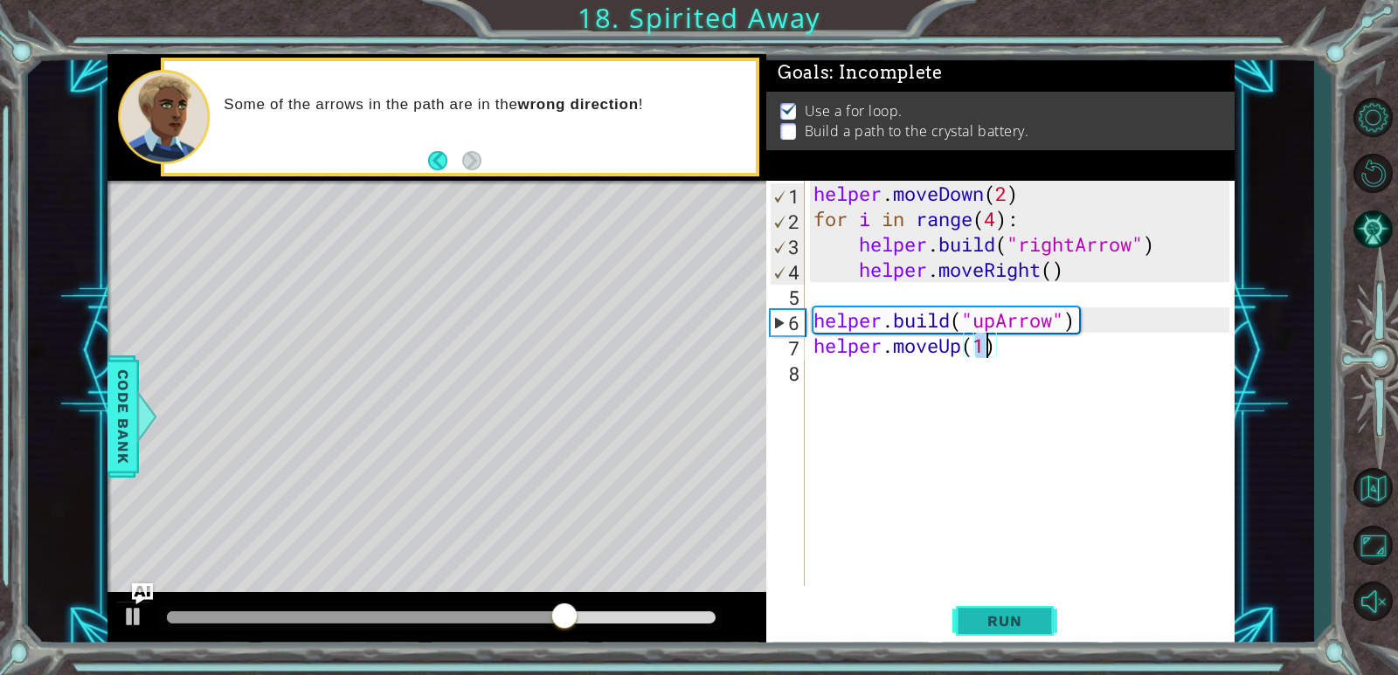
click at [1021, 626] on span "Run" at bounding box center [1004, 620] width 69 height 17
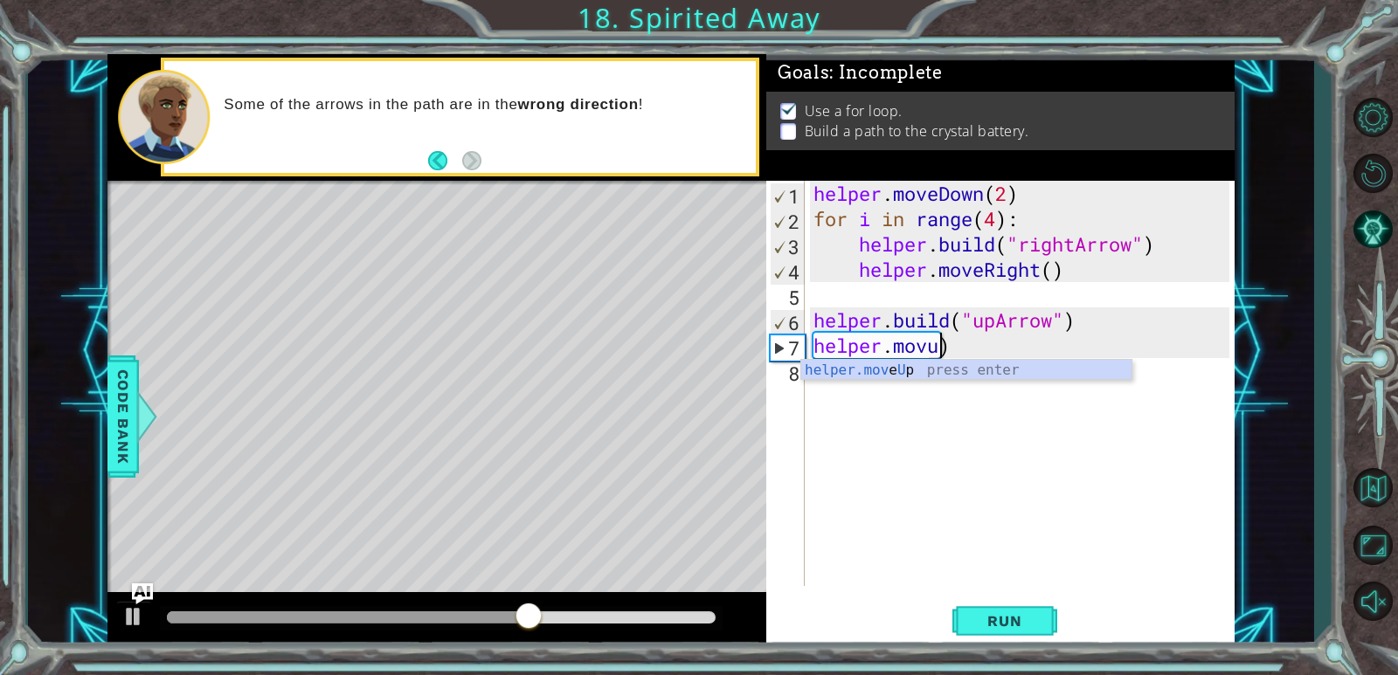
scroll to position [0, 5]
click at [972, 370] on div "helper.mov e Up press enter" at bounding box center [966, 391] width 330 height 63
type textarea "helper.moveUp(1))"
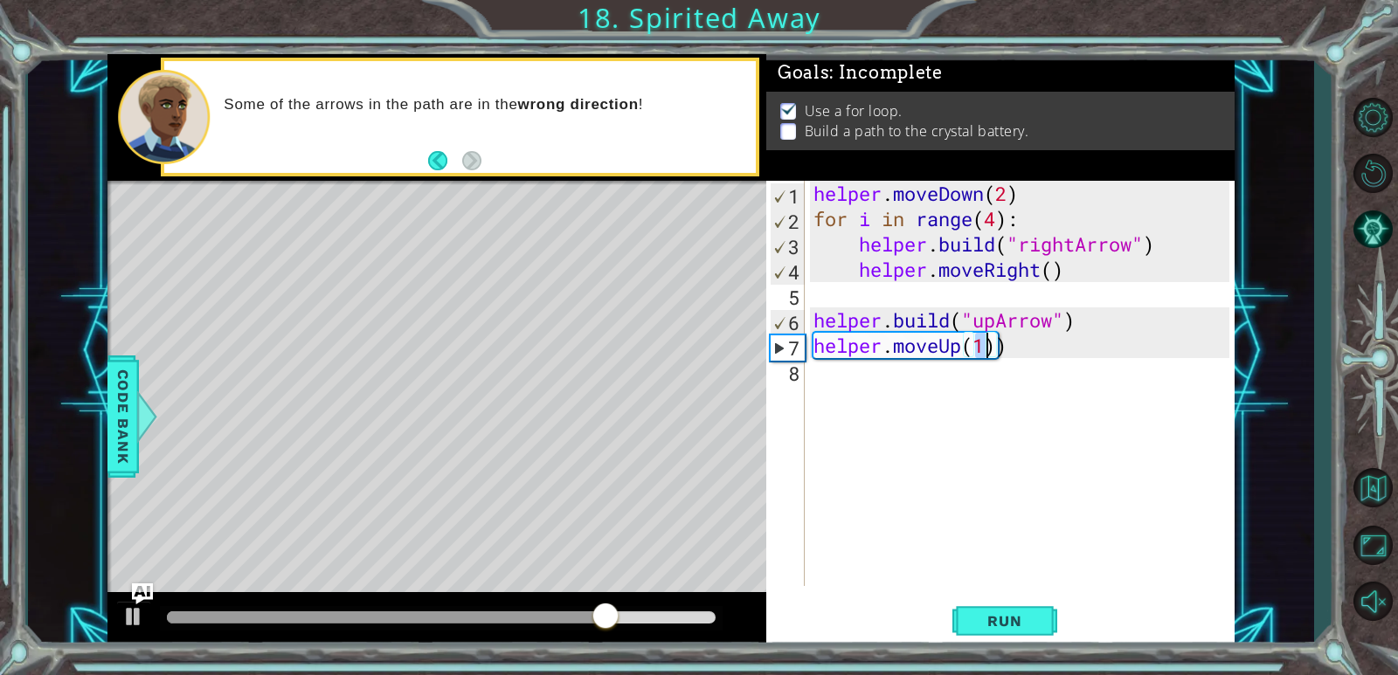
click at [820, 389] on div "helper . moveDown ( 2 ) for i in range ( 4 ) : helper . build ( "rightArrow" ) …" at bounding box center [1024, 409] width 428 height 456
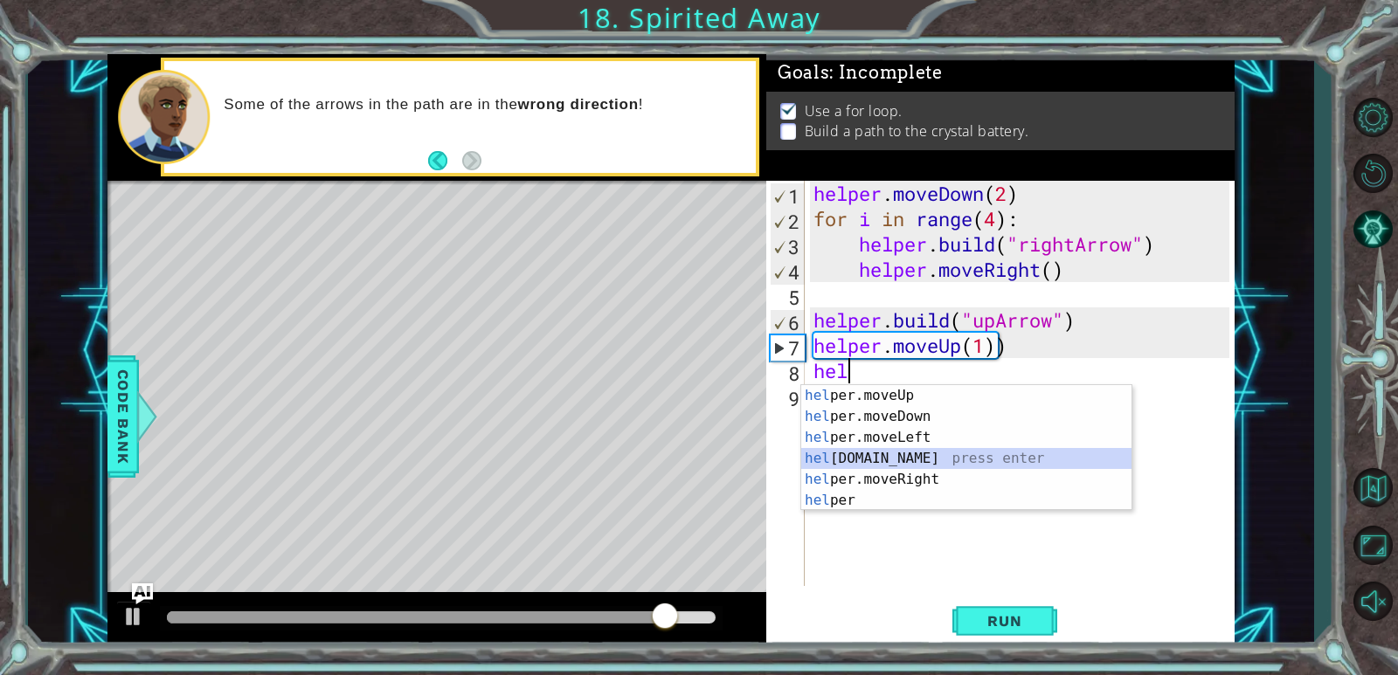
click at [925, 451] on div "hel per.moveUp press enter hel per.moveDown press enter hel per.moveLeft press …" at bounding box center [966, 469] width 330 height 168
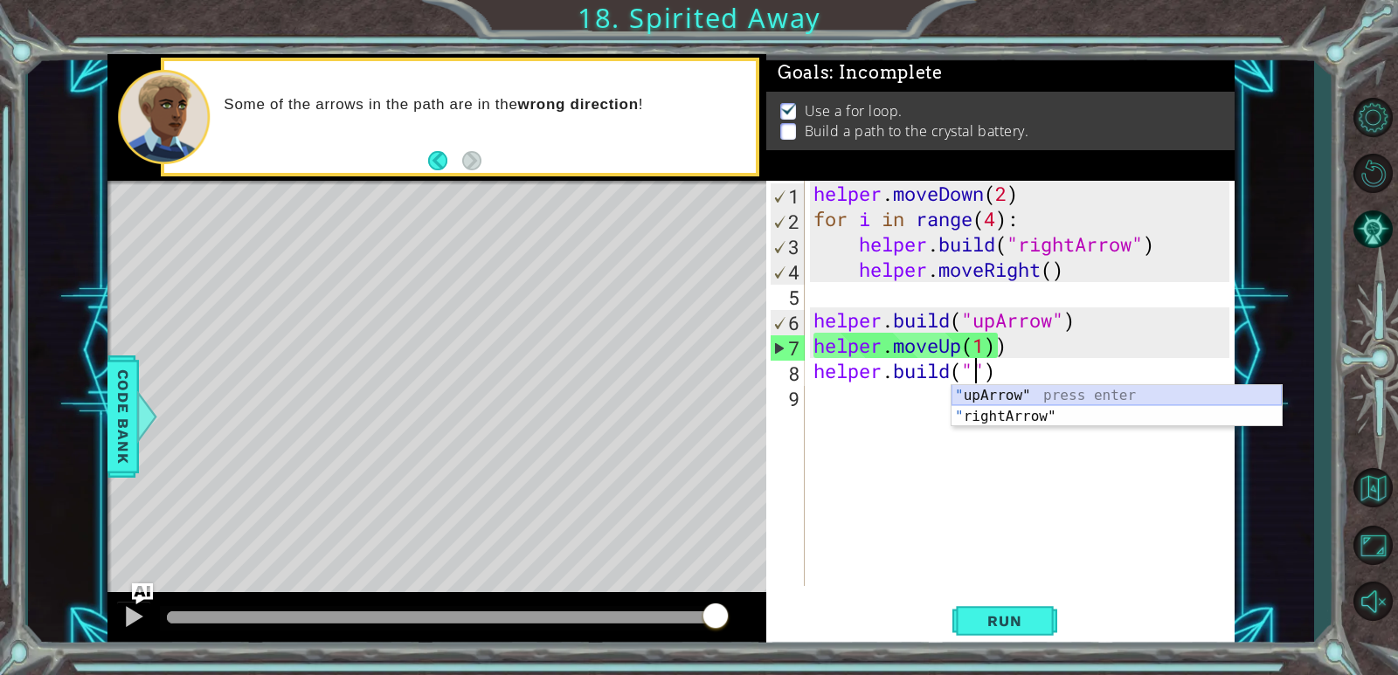
click at [1050, 393] on div "" upArrow" press enter " rightArrow" press enter" at bounding box center [1117, 427] width 330 height 84
type textarea "[DOMAIN_NAME]("upArrow")"
click at [1050, 393] on div "helper . moveDown ( 2 ) for i in range ( 4 ) : helper . build ( "rightArrow" ) …" at bounding box center [1024, 409] width 428 height 456
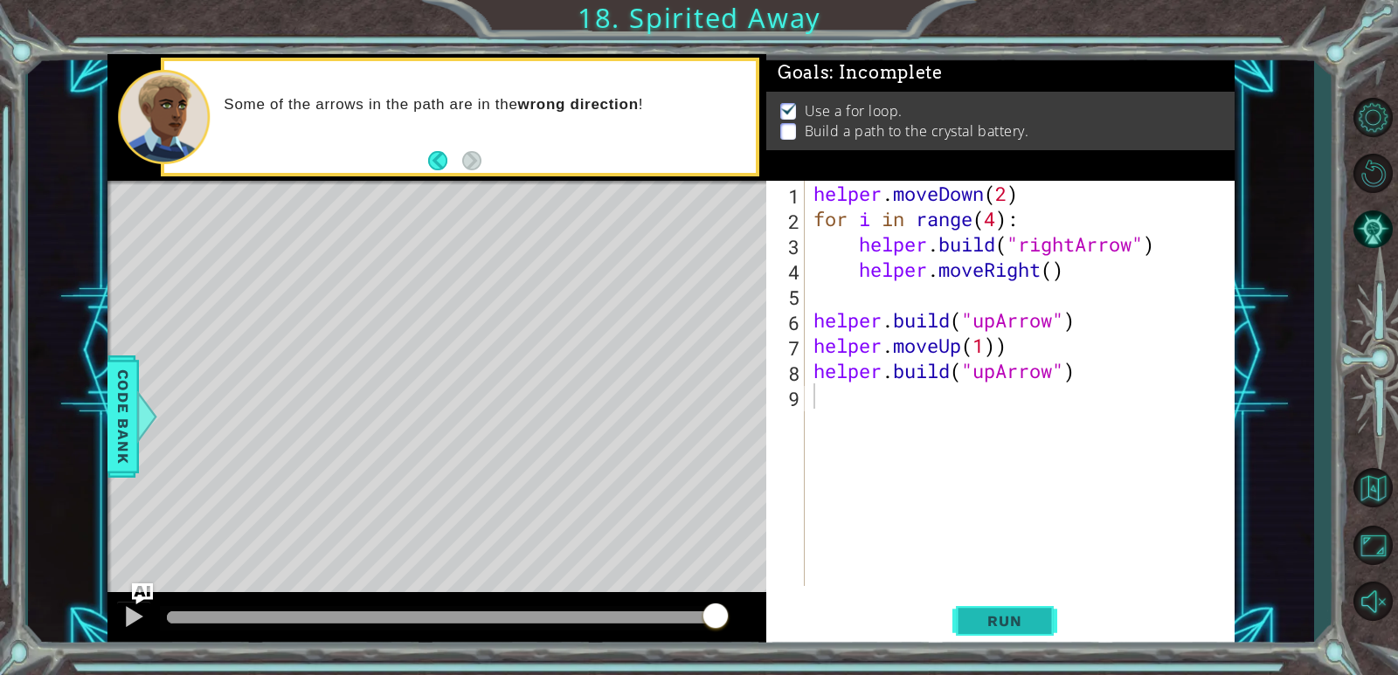
click at [1030, 618] on span "Run" at bounding box center [1004, 620] width 69 height 17
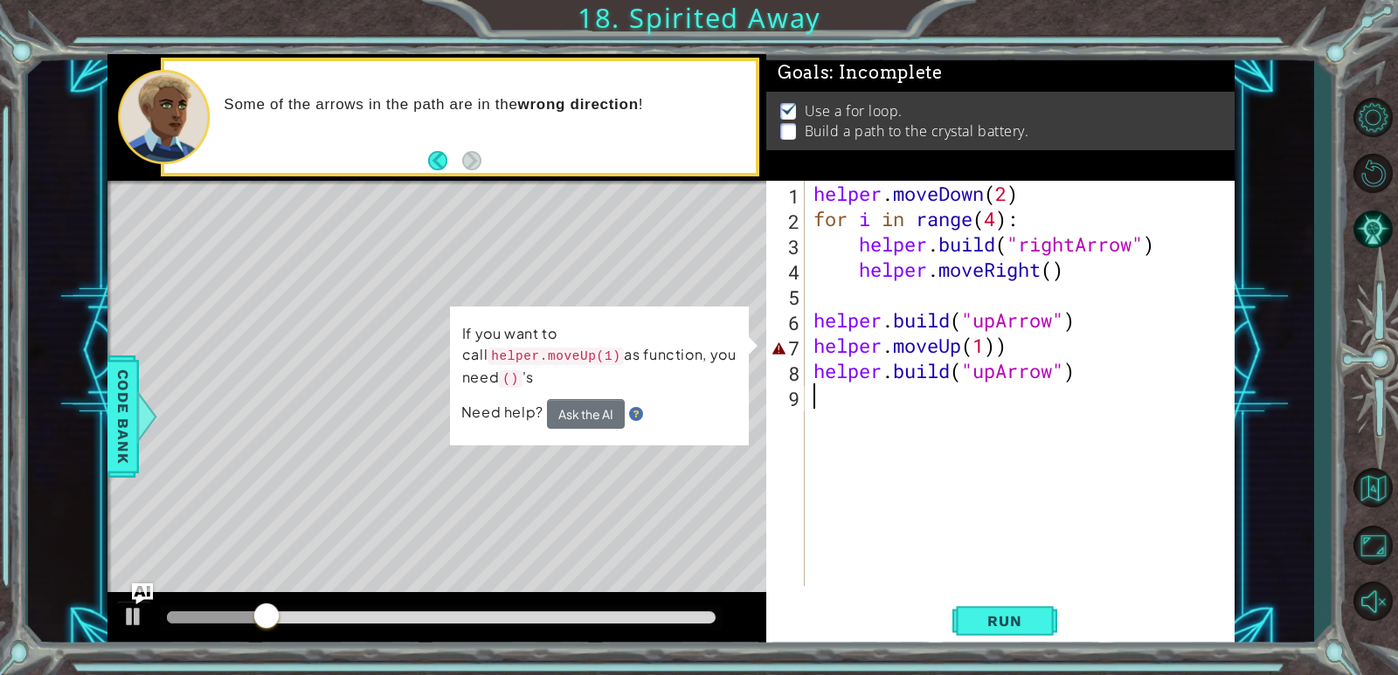
click at [1012, 344] on div "helper . moveDown ( 2 ) for i in range ( 4 ) : helper . build ( "rightArrow" ) …" at bounding box center [1024, 409] width 428 height 456
type textarea "helper.moveUp(1)"
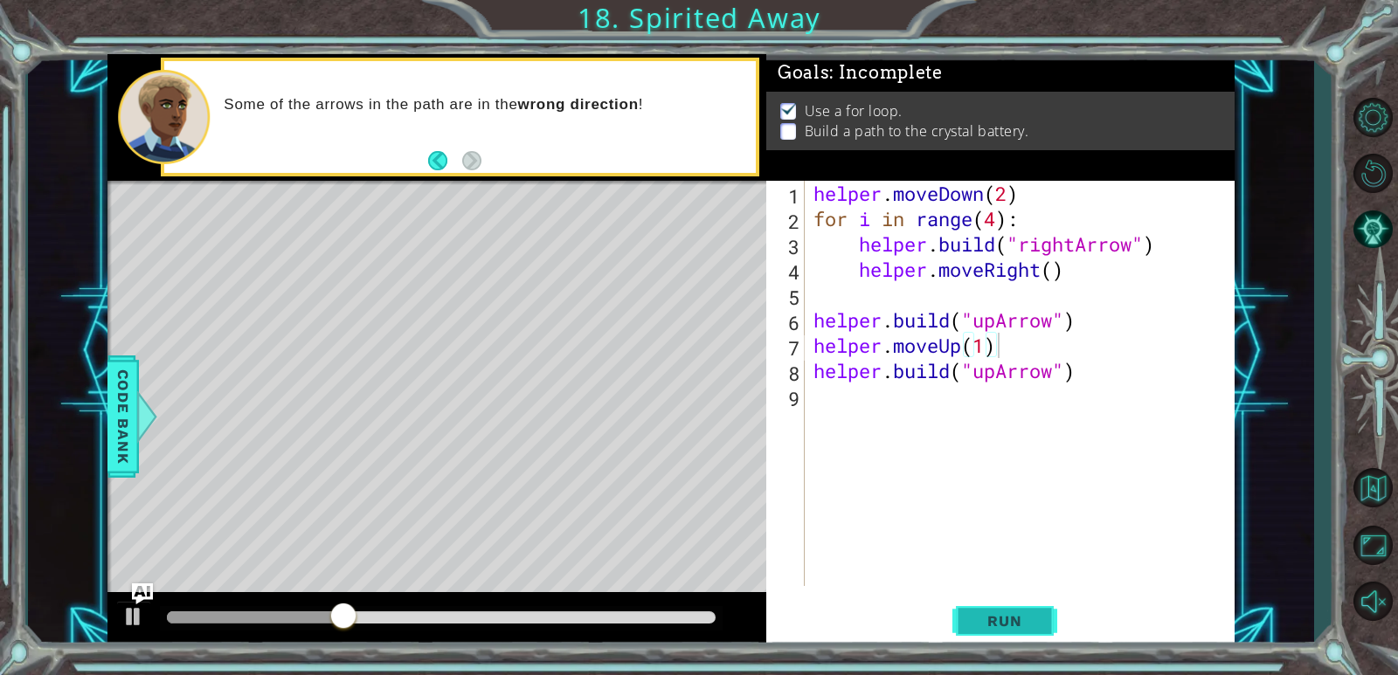
click at [1011, 635] on button "Run" at bounding box center [1004, 622] width 105 height 47
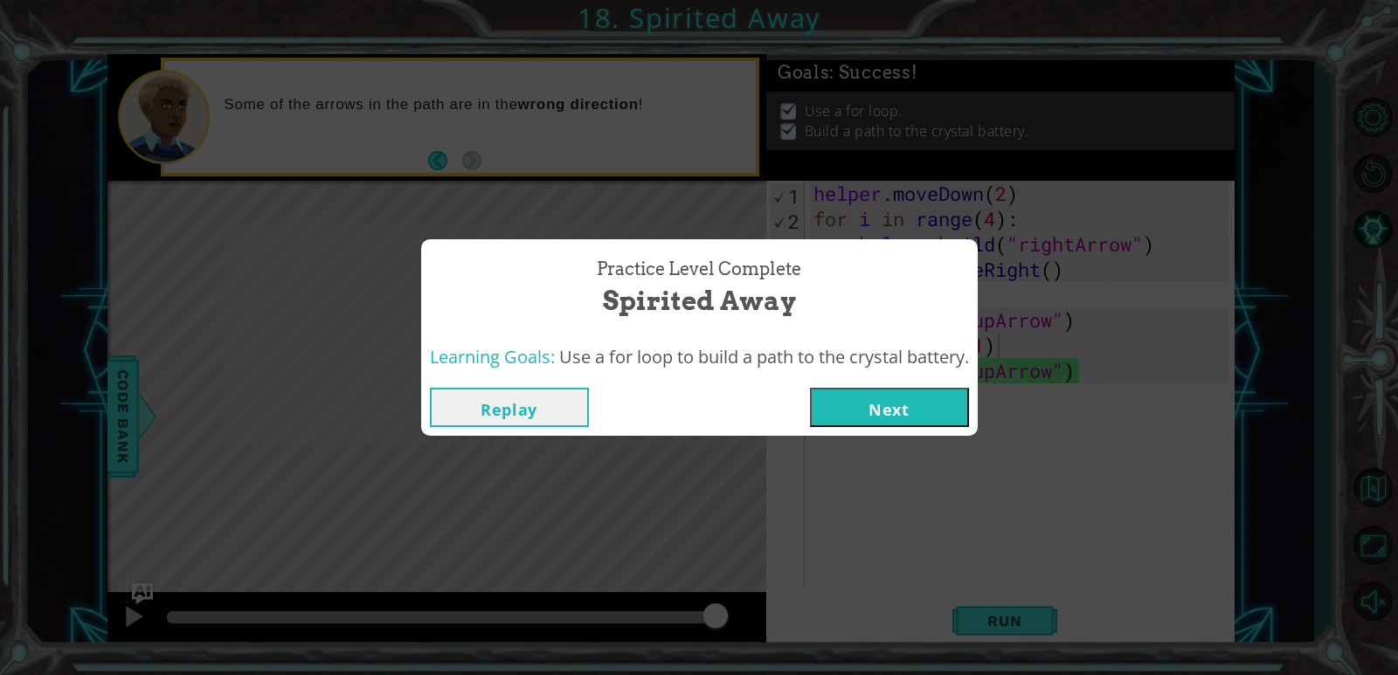
click at [880, 402] on button "Next" at bounding box center [889, 407] width 159 height 39
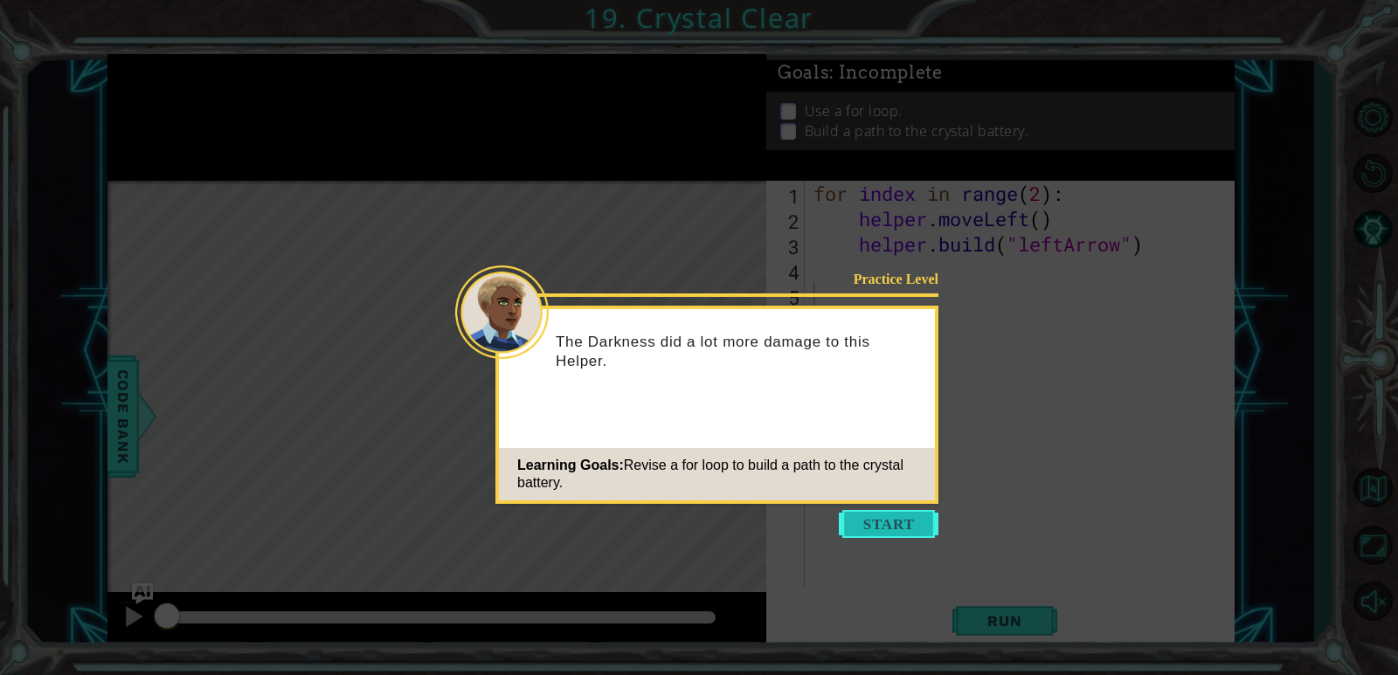
click at [877, 510] on button "Start" at bounding box center [889, 524] width 100 height 28
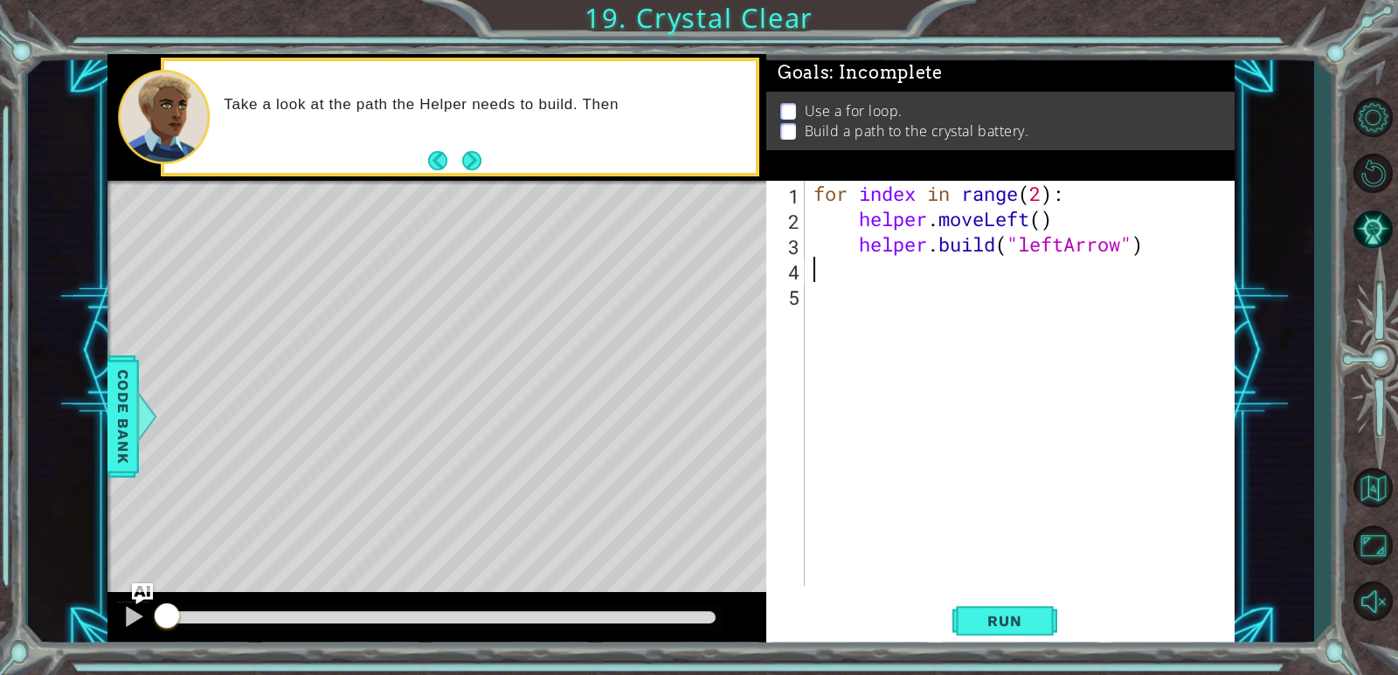
click at [846, 276] on div "for index in range ( 2 ) : helper . moveLeft ( ) helper . build ( "leftArrow" )" at bounding box center [1024, 409] width 428 height 456
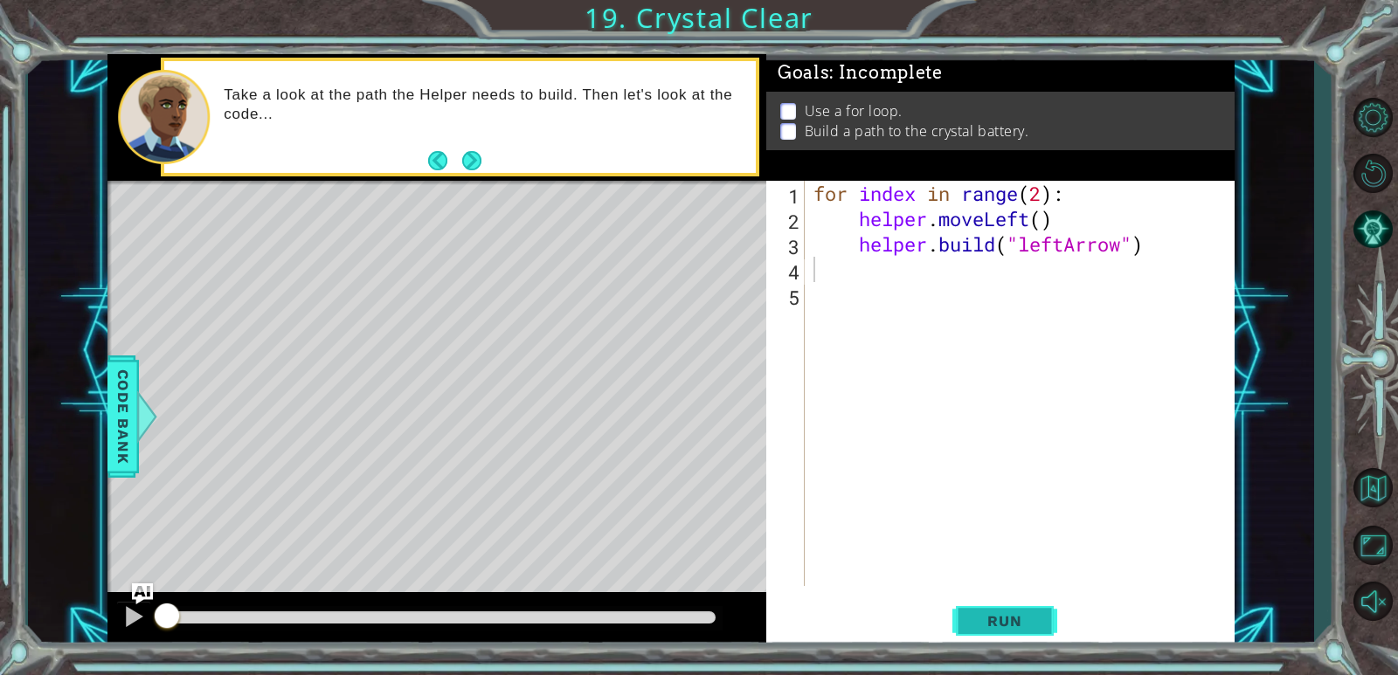
click at [979, 605] on button "Run" at bounding box center [1004, 622] width 105 height 47
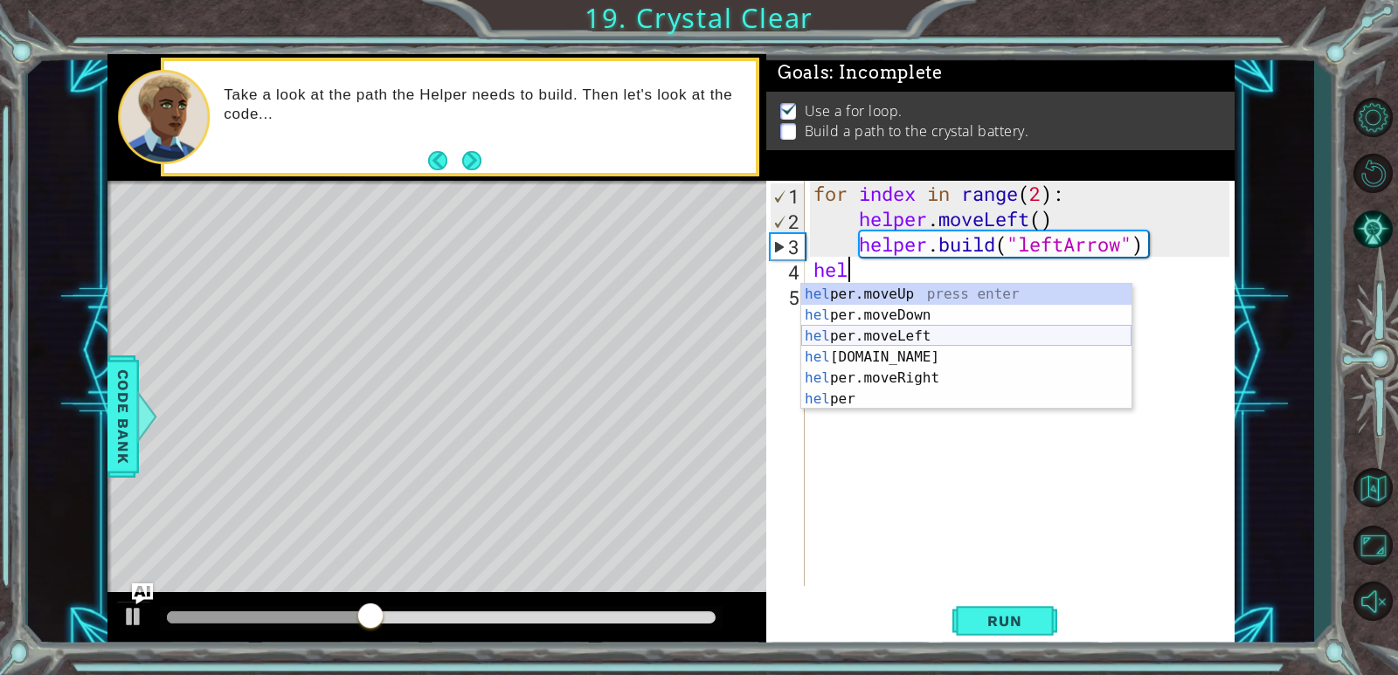
click at [931, 331] on div "hel per.moveUp press enter hel per.moveDown press enter hel per.moveLeft press …" at bounding box center [966, 368] width 330 height 168
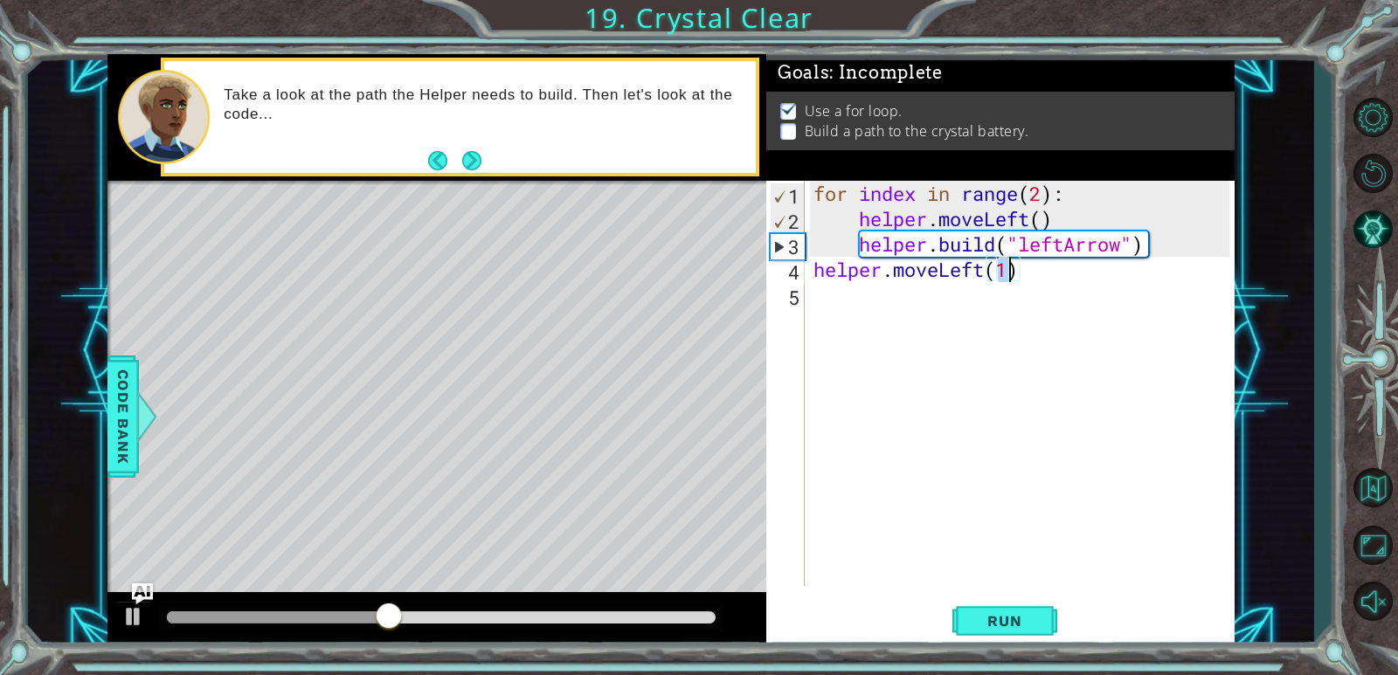
scroll to position [0, 8]
type textarea "helper.moveLeft(2)"
click at [835, 299] on div "for index in range ( 2 ) : helper . moveLeft ( ) helper . build ( "leftArrow" )…" at bounding box center [1024, 409] width 428 height 456
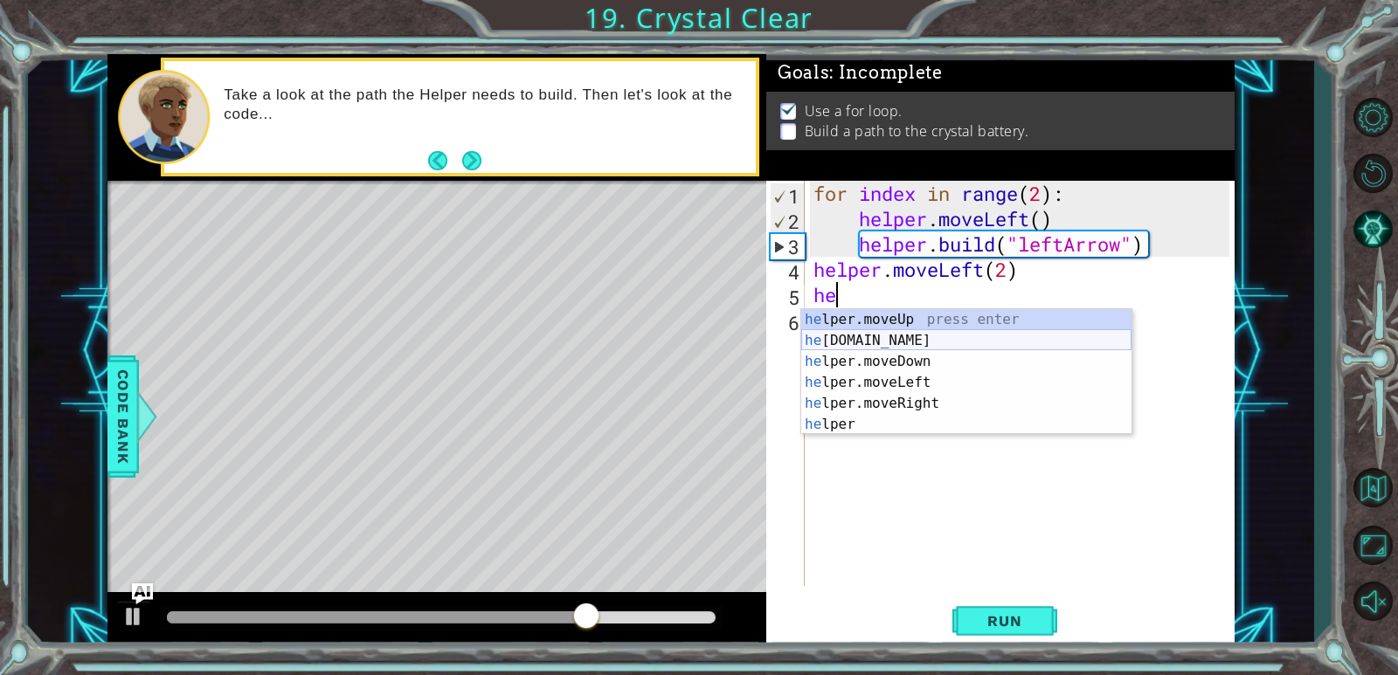
click at [888, 336] on div "he lper.moveUp press enter he [DOMAIN_NAME] press enter he lper.moveDown press …" at bounding box center [966, 393] width 330 height 168
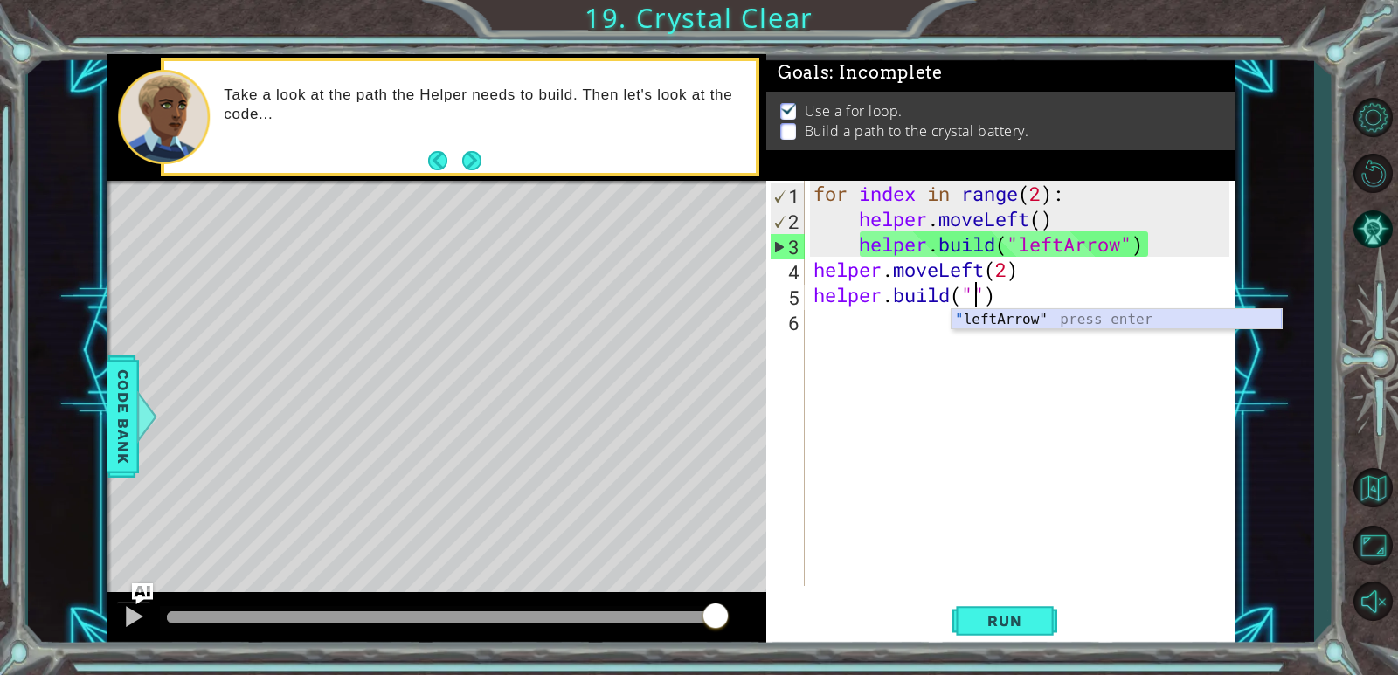
click at [1075, 320] on div "" leftArrow" press enter" at bounding box center [1117, 340] width 330 height 63
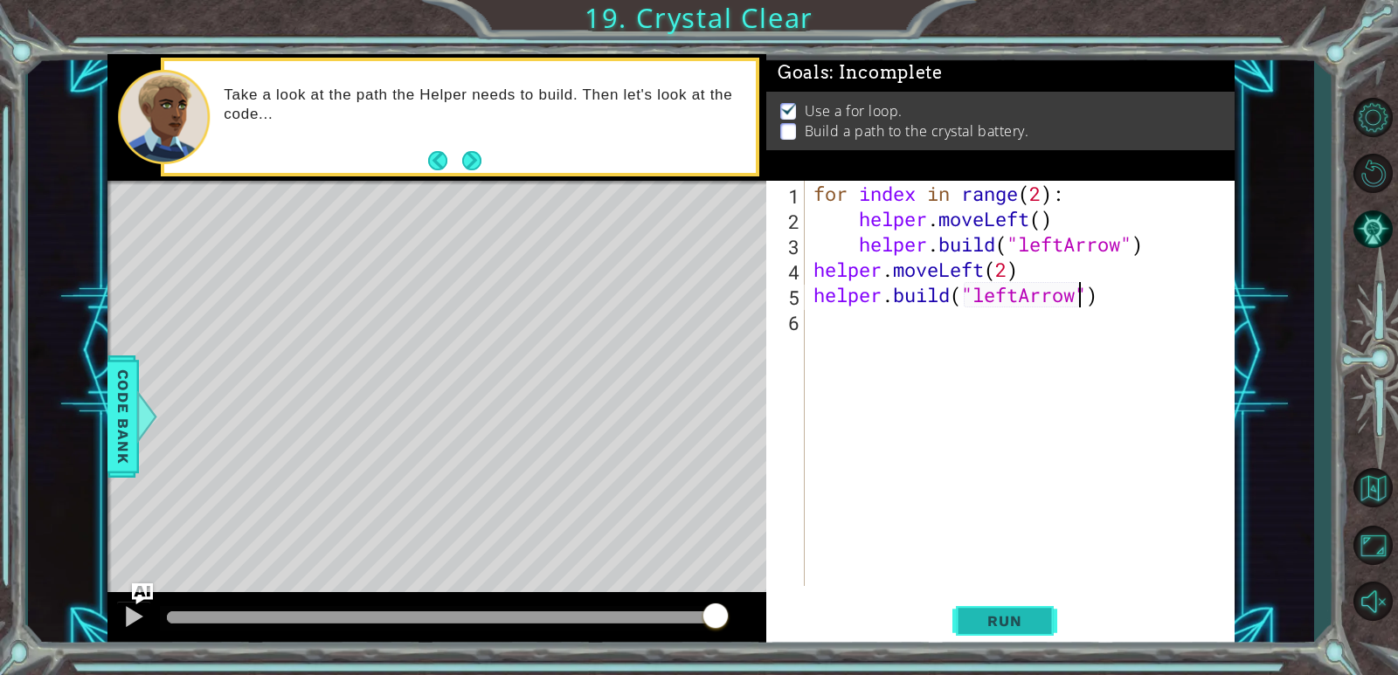
click at [1015, 628] on span "Run" at bounding box center [1004, 620] width 69 height 17
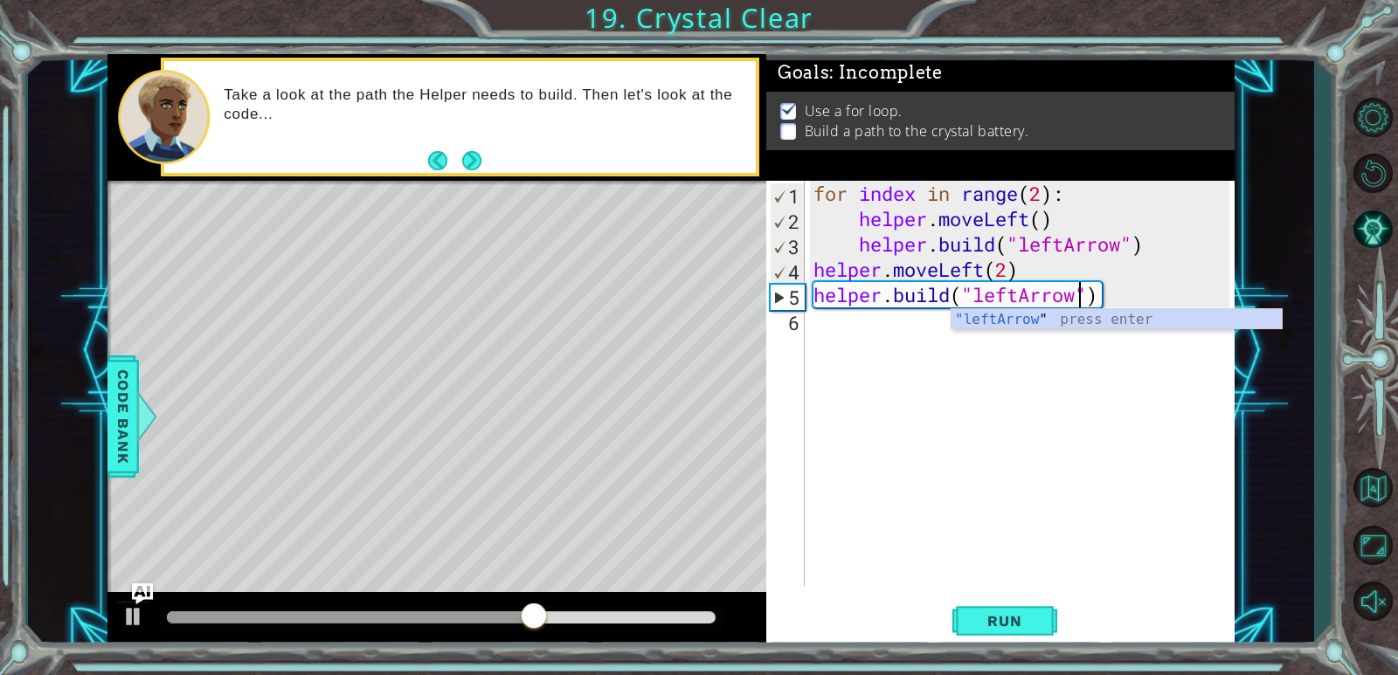
scroll to position [0, 11]
click at [1008, 273] on div "for index in range ( 2 ) : helper . moveLeft ( ) helper . build ( "leftArrow" )…" at bounding box center [1024, 409] width 428 height 456
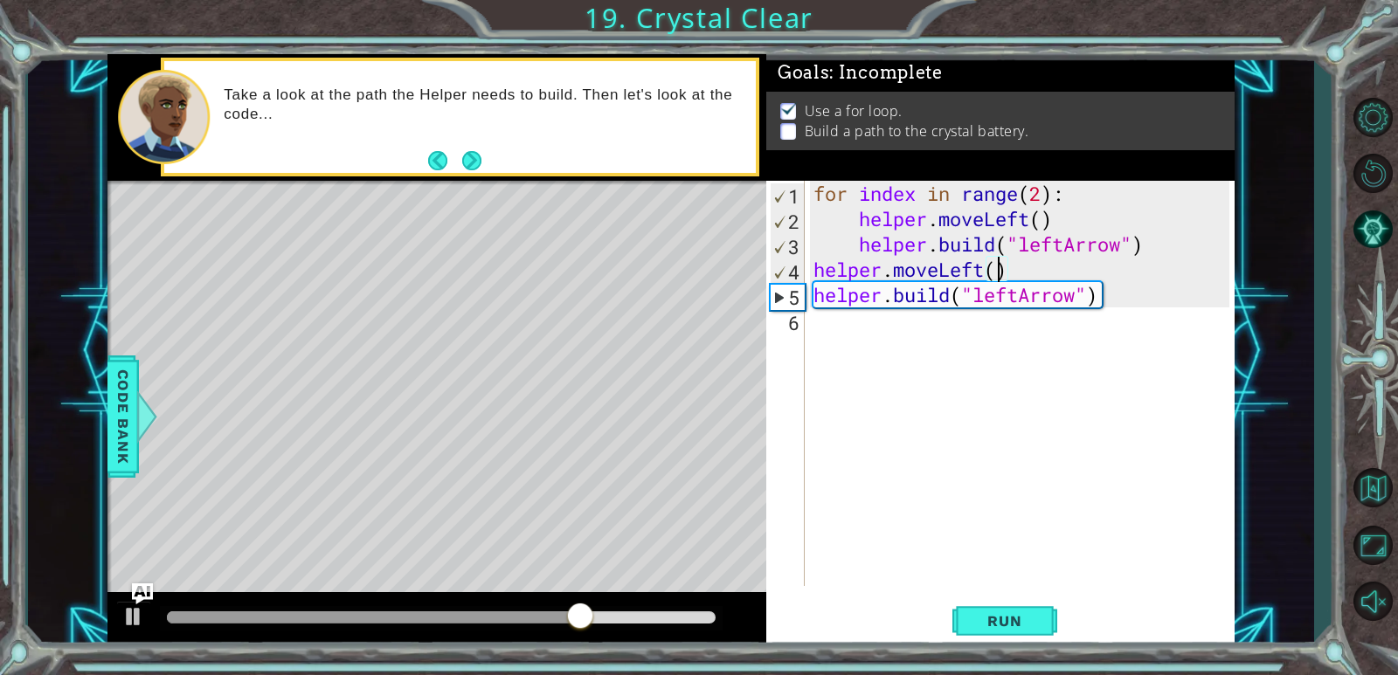
scroll to position [0, 8]
type textarea "helper.moveLeft(1)"
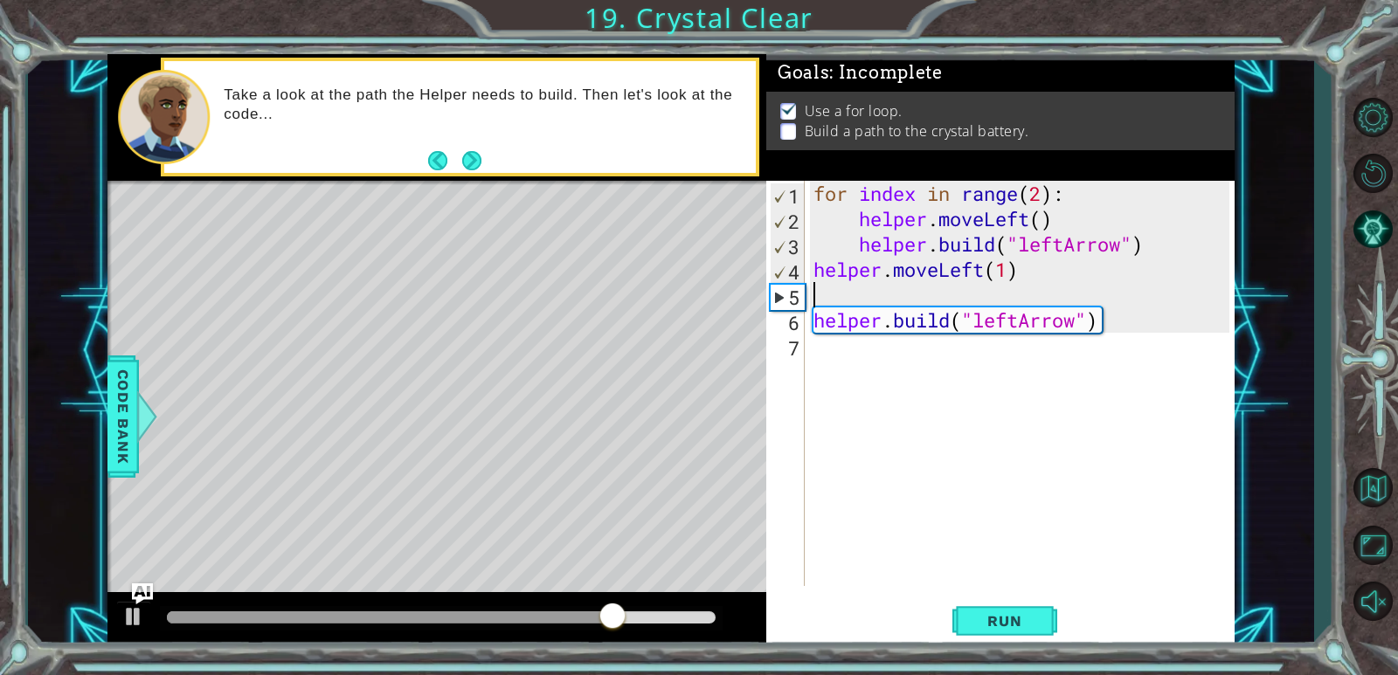
scroll to position [0, 0]
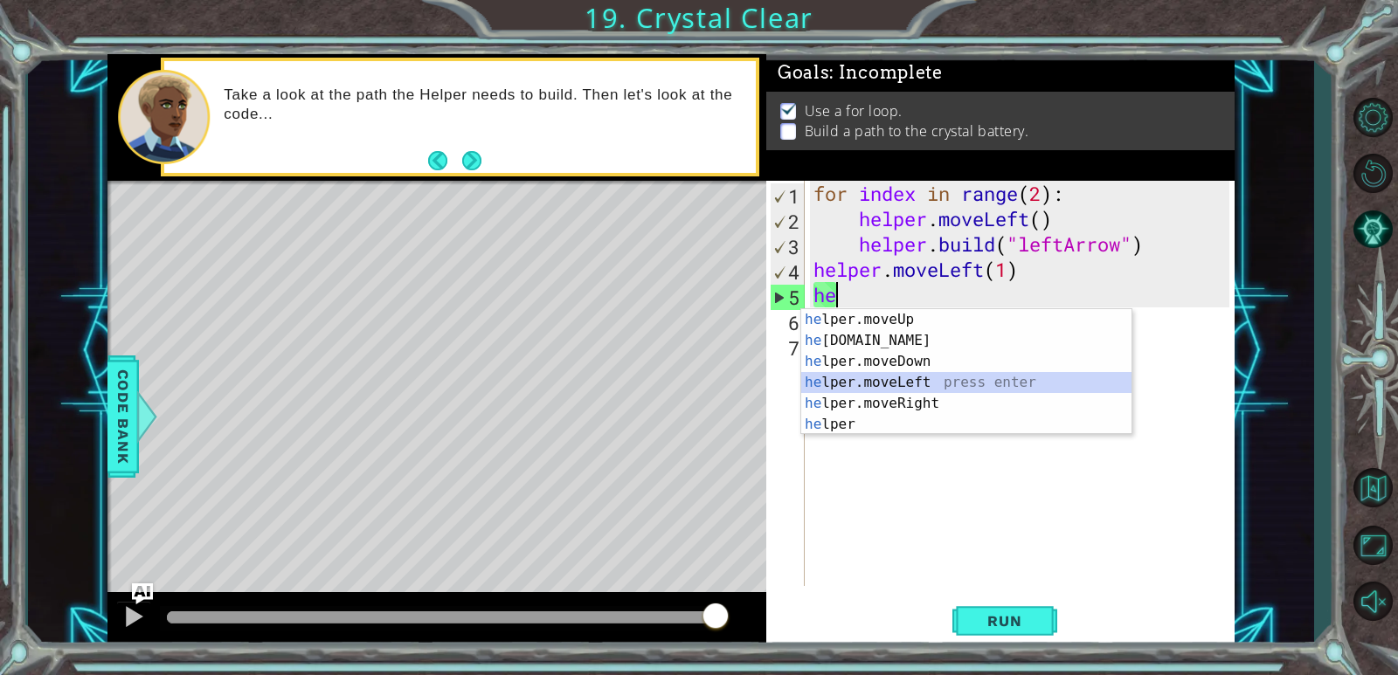
click at [908, 389] on div "he lper.moveUp press enter he [DOMAIN_NAME] press enter he lper.moveDown press …" at bounding box center [966, 393] width 330 height 168
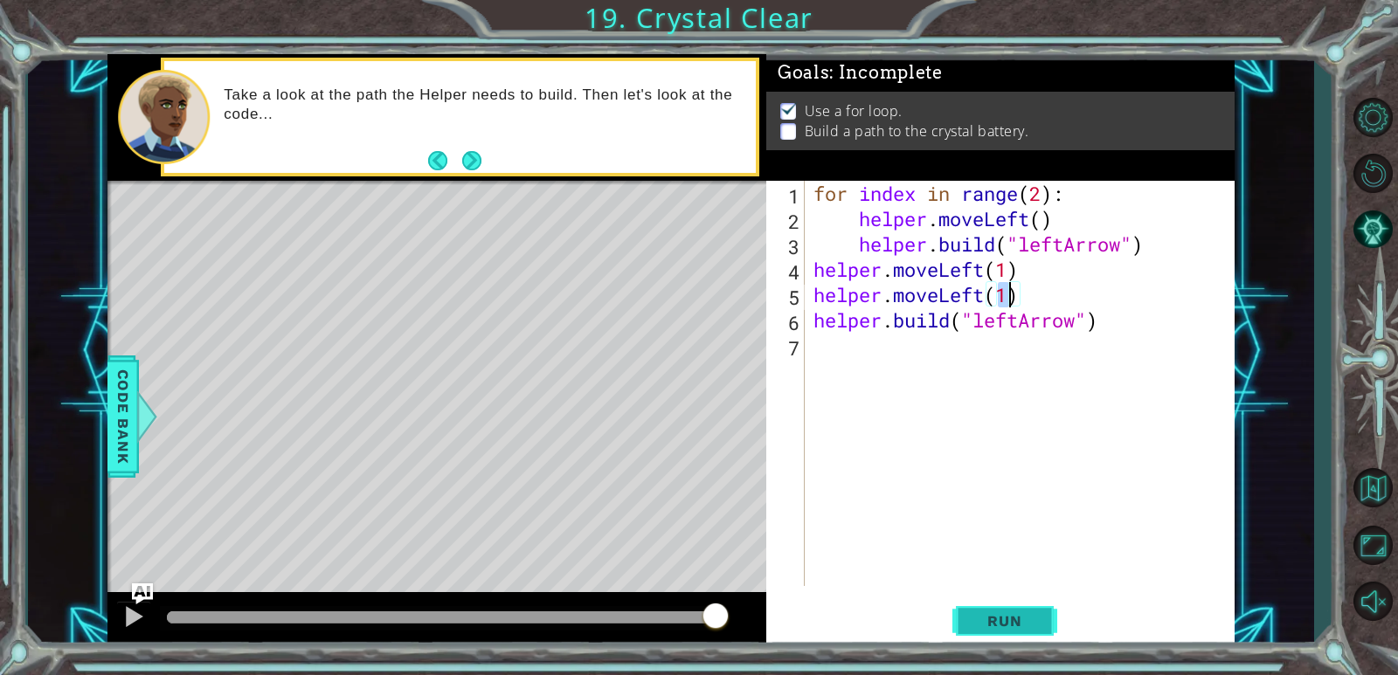
type textarea "helper.moveLeft(1)"
click at [1001, 606] on button "Run" at bounding box center [1004, 622] width 105 height 47
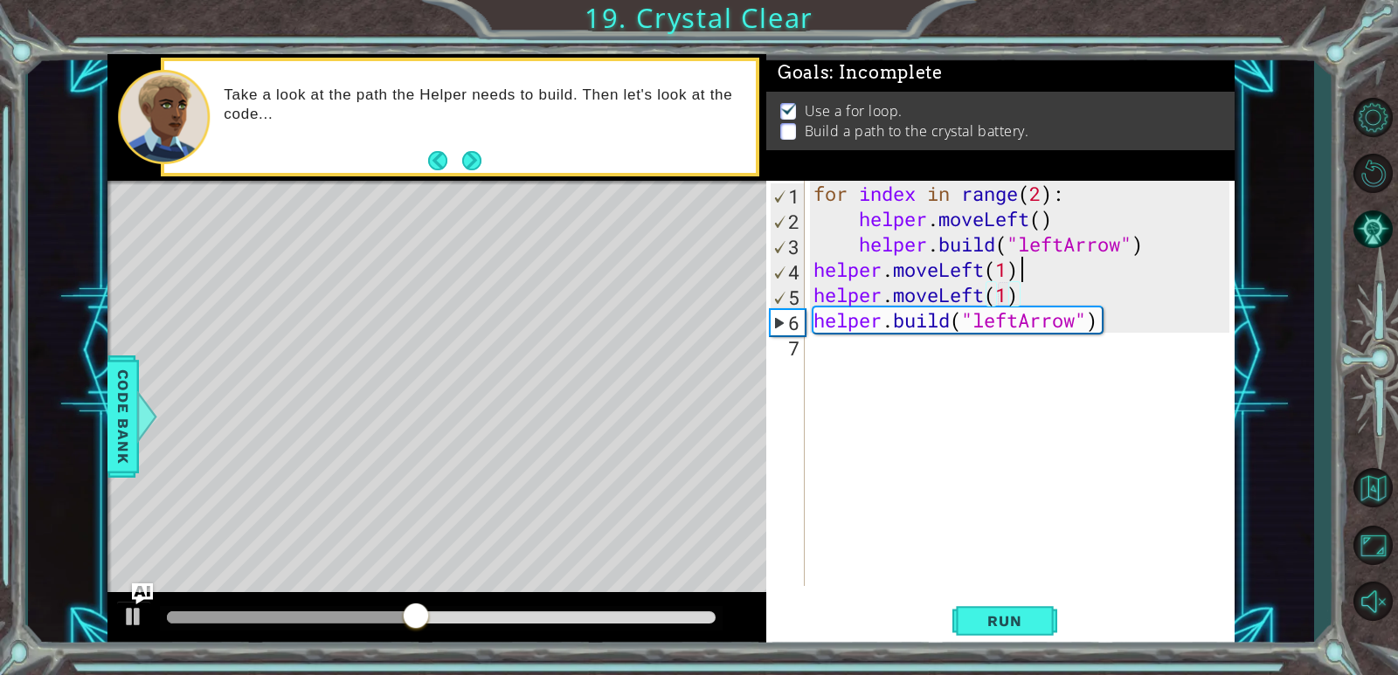
click at [1020, 271] on div "for index in range ( 2 ) : helper . moveLeft ( ) helper . build ( "leftArrow" )…" at bounding box center [1024, 409] width 428 height 456
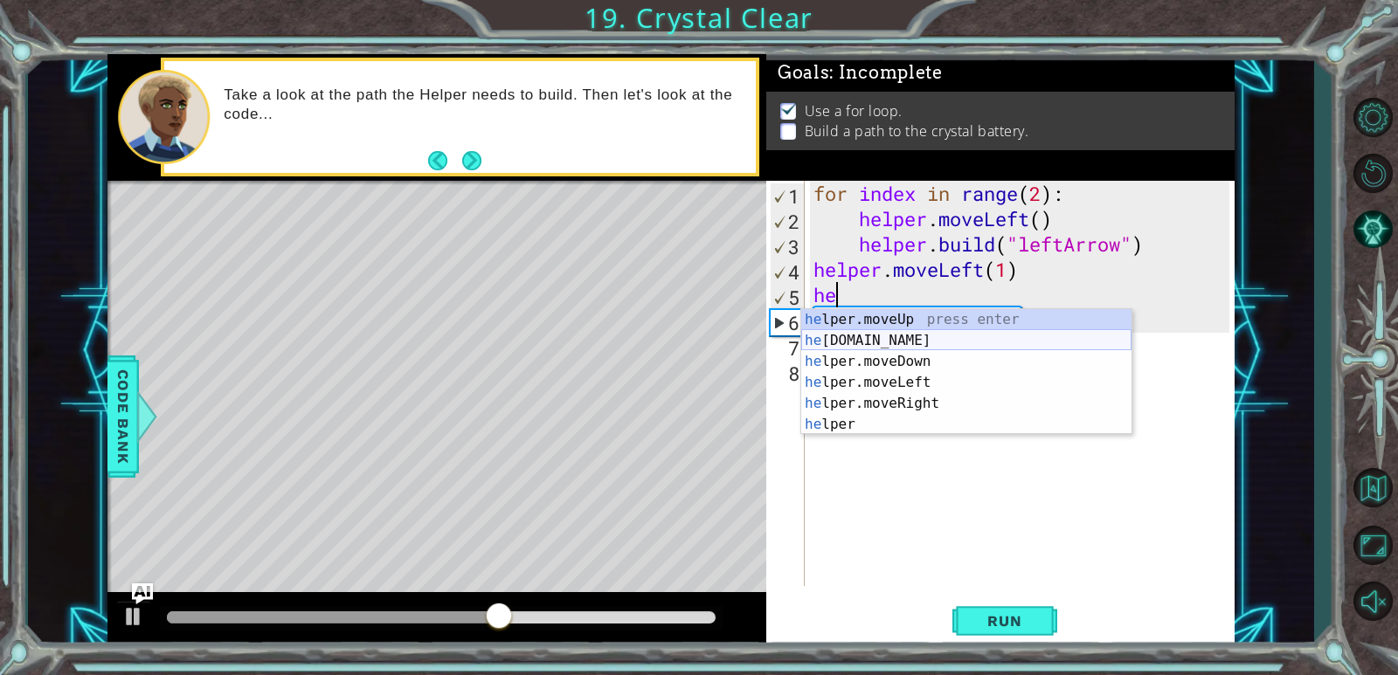
click at [908, 341] on div "he lper.moveUp press enter he [DOMAIN_NAME] press enter he lper.moveDown press …" at bounding box center [966, 393] width 330 height 168
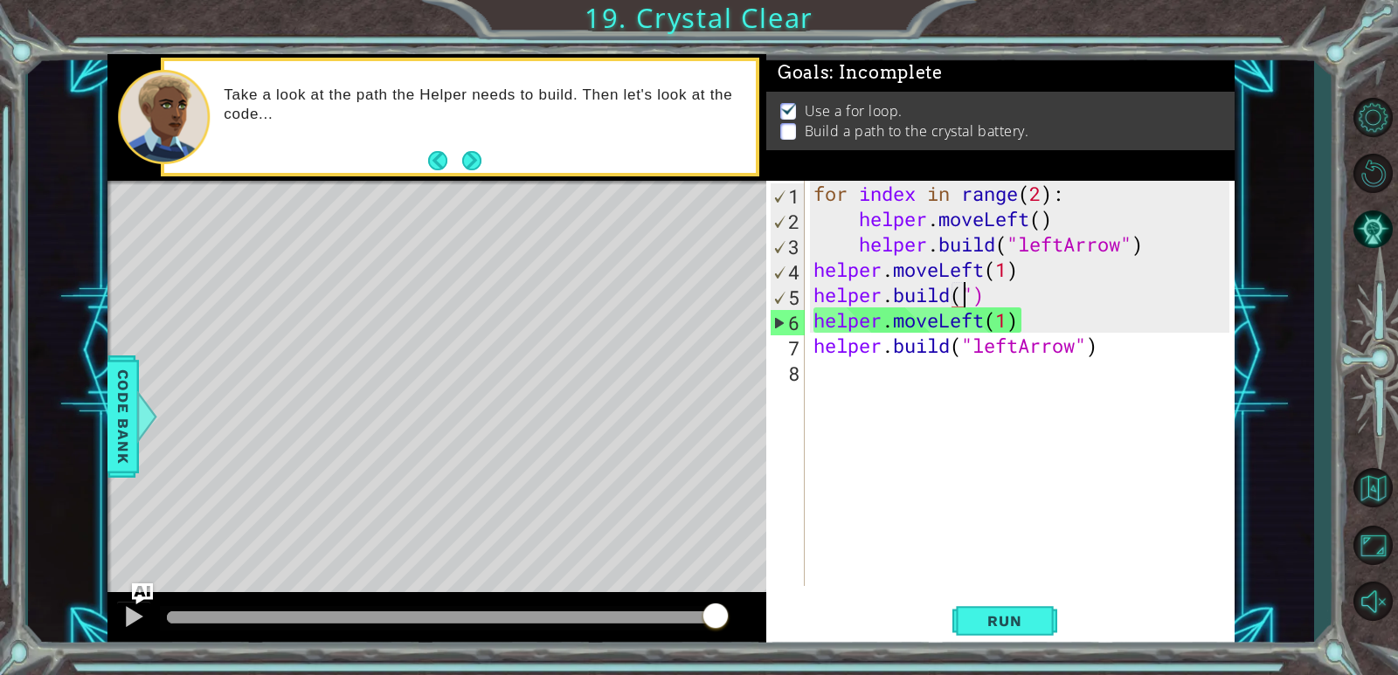
scroll to position [0, 7]
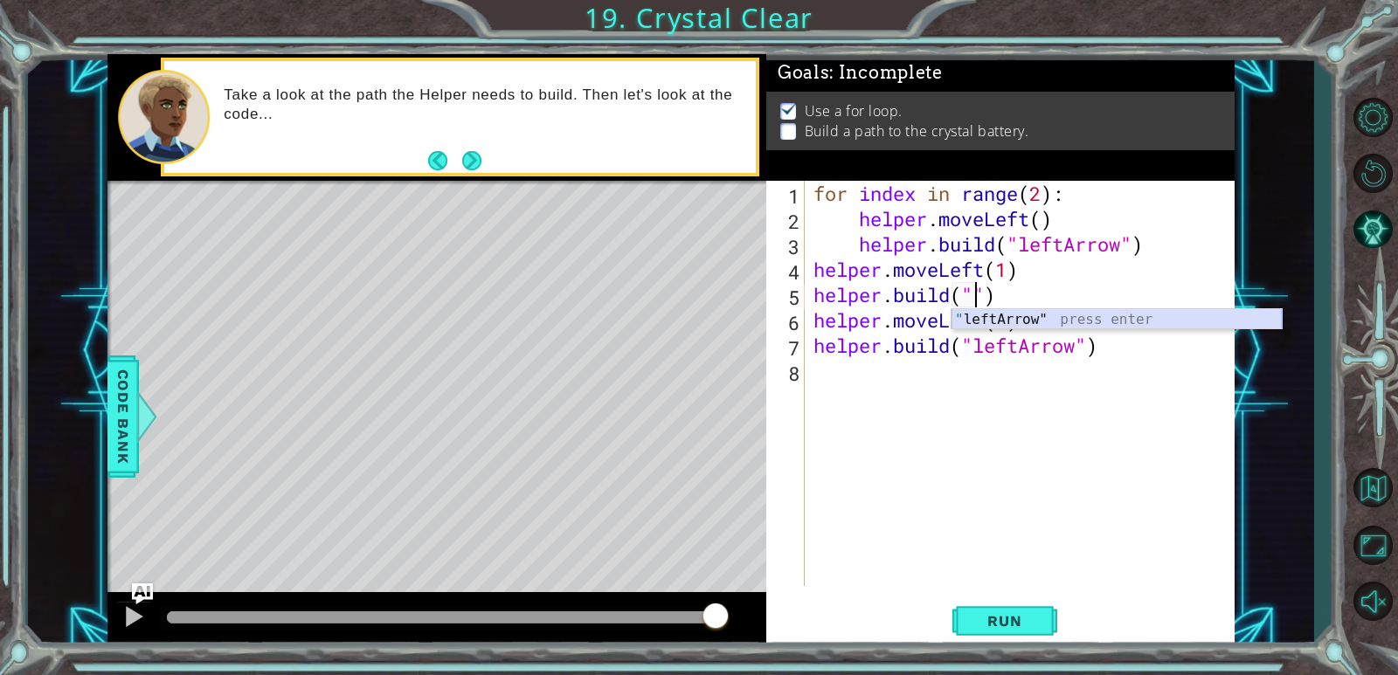
click at [1061, 318] on div "" leftArrow" press enter" at bounding box center [1117, 340] width 330 height 63
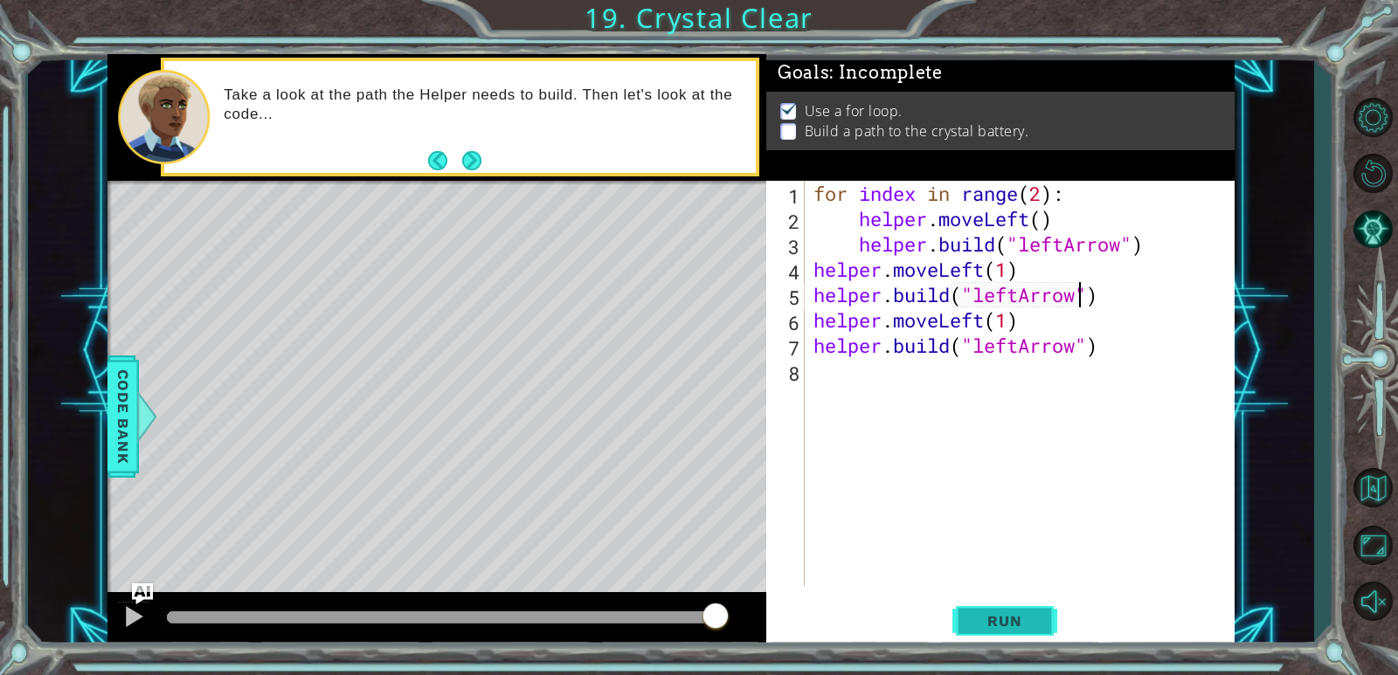
type textarea "[DOMAIN_NAME]("leftArrow")"
click at [1005, 611] on button "Run" at bounding box center [1004, 622] width 105 height 47
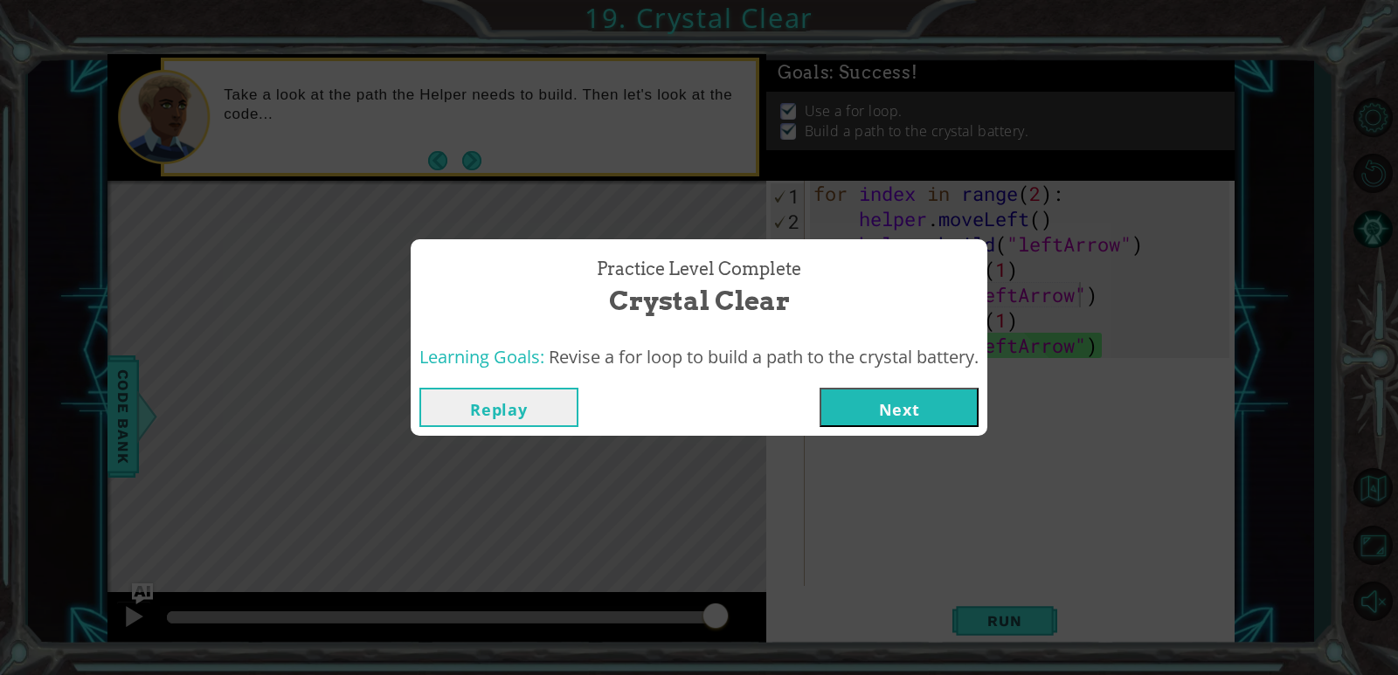
click at [910, 403] on button "Next" at bounding box center [899, 407] width 159 height 39
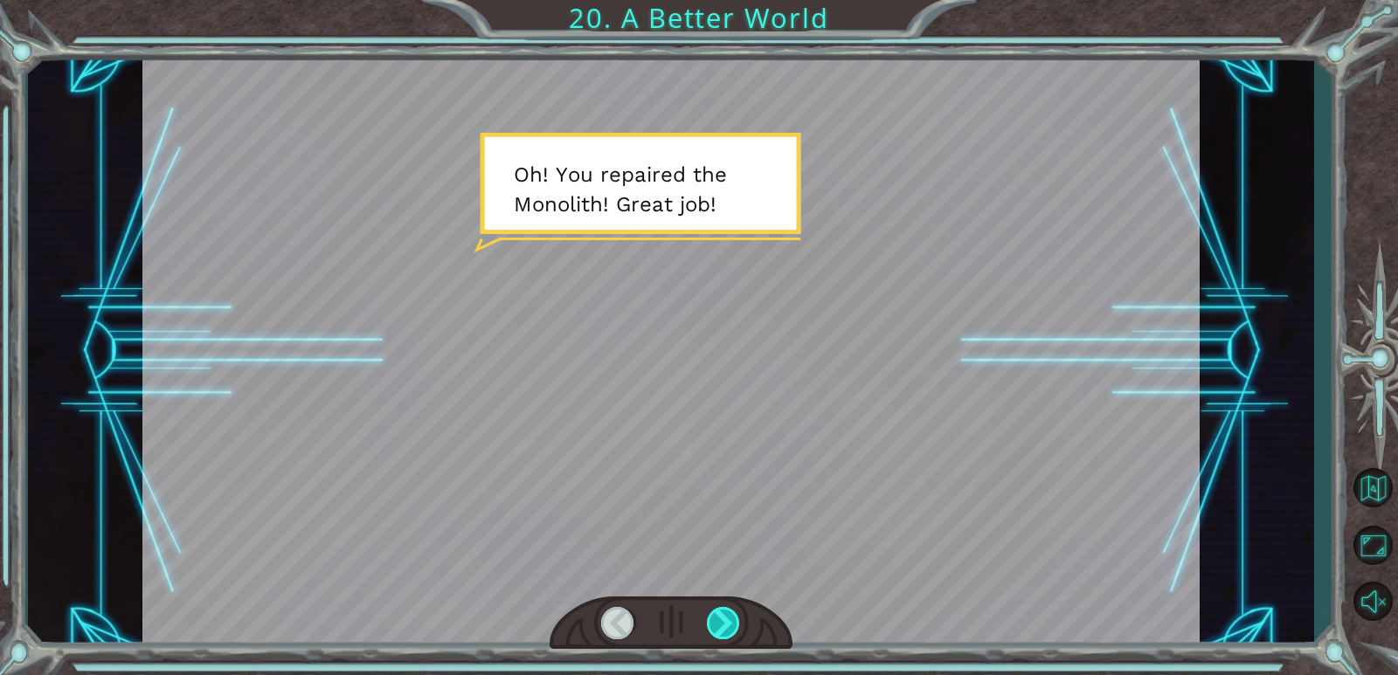
click at [717, 615] on div at bounding box center [724, 623] width 34 height 32
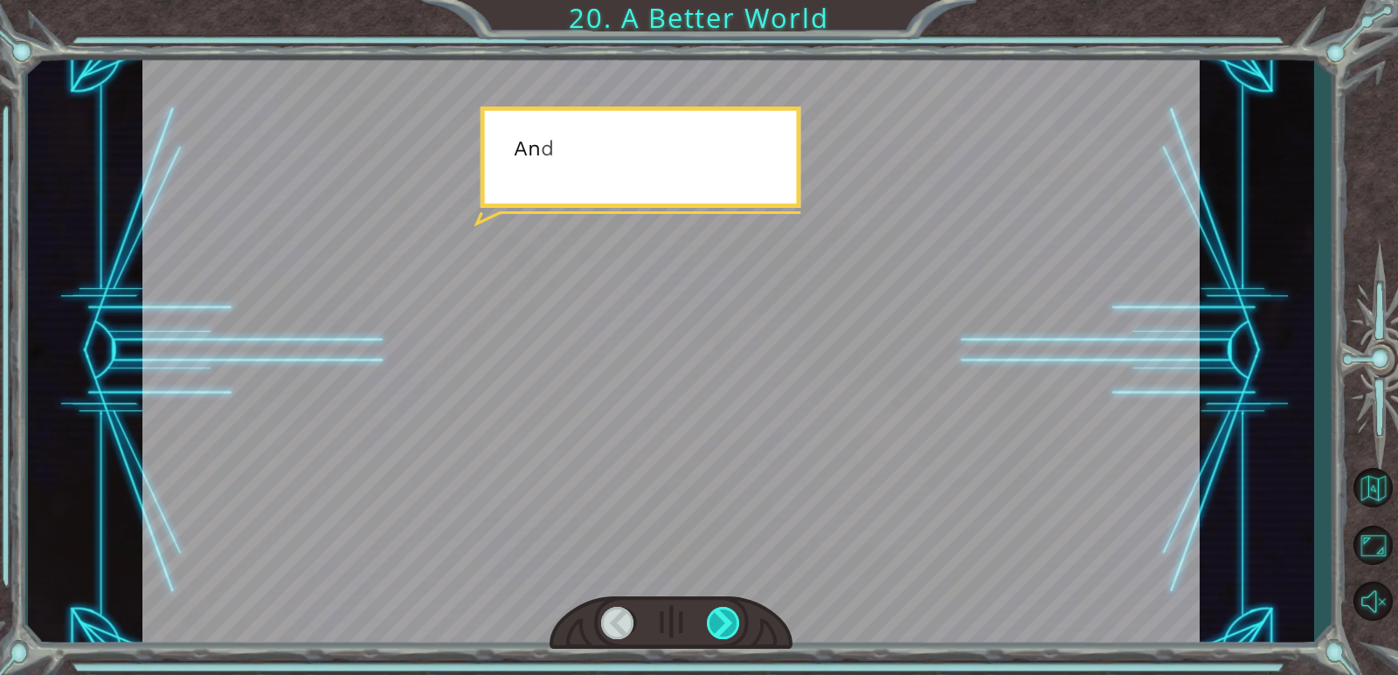
click at [717, 615] on div at bounding box center [724, 623] width 34 height 32
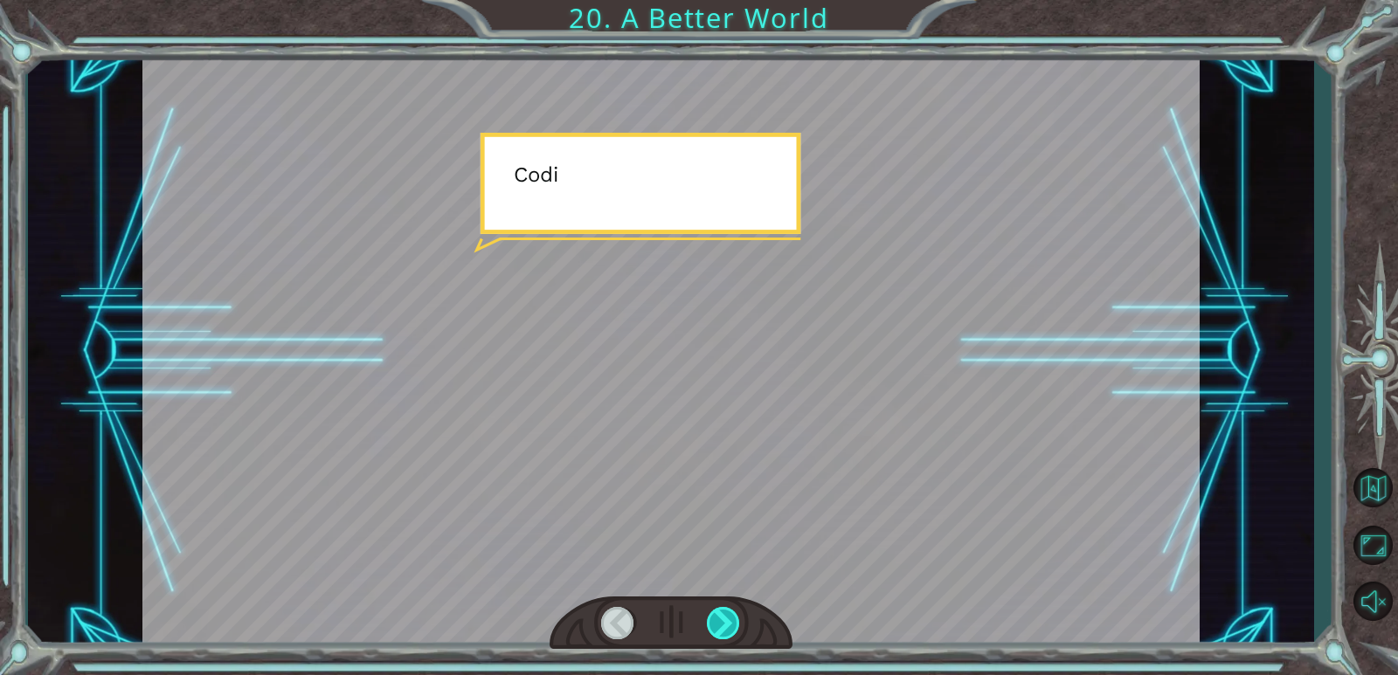
click at [717, 615] on div at bounding box center [724, 623] width 34 height 32
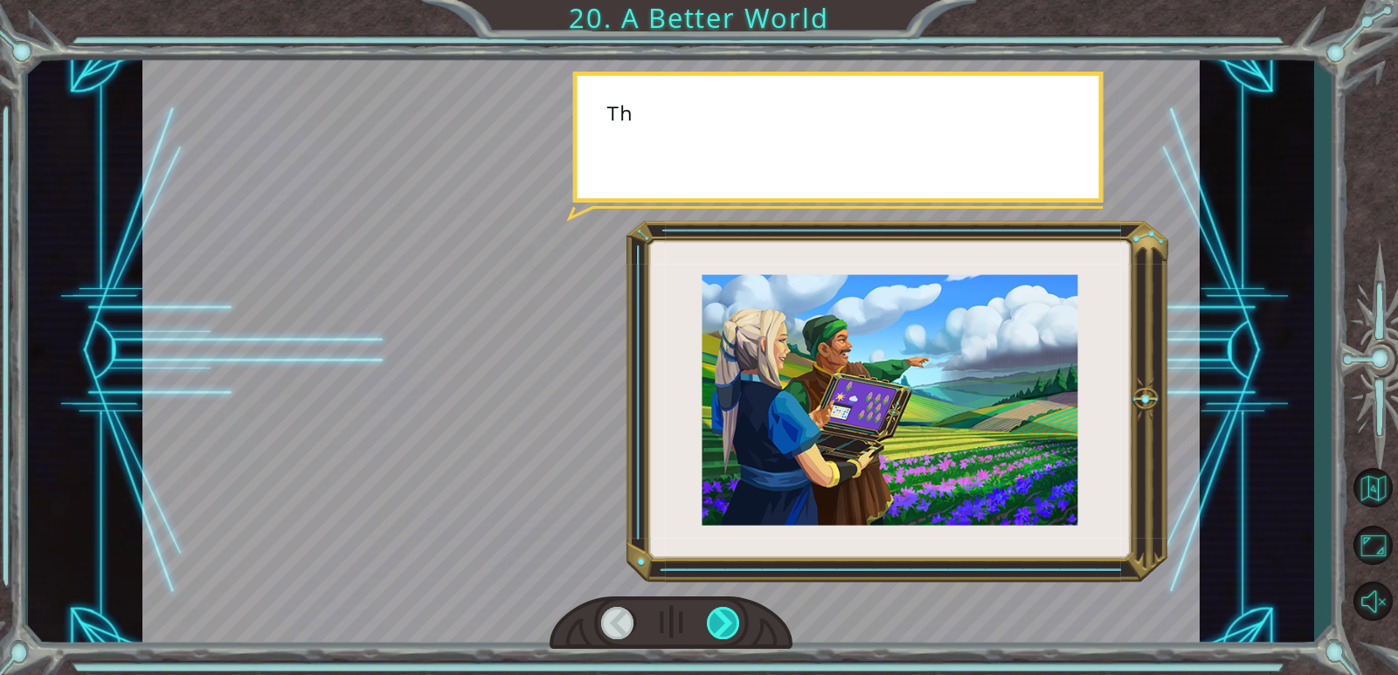
click at [717, 615] on div at bounding box center [724, 623] width 34 height 32
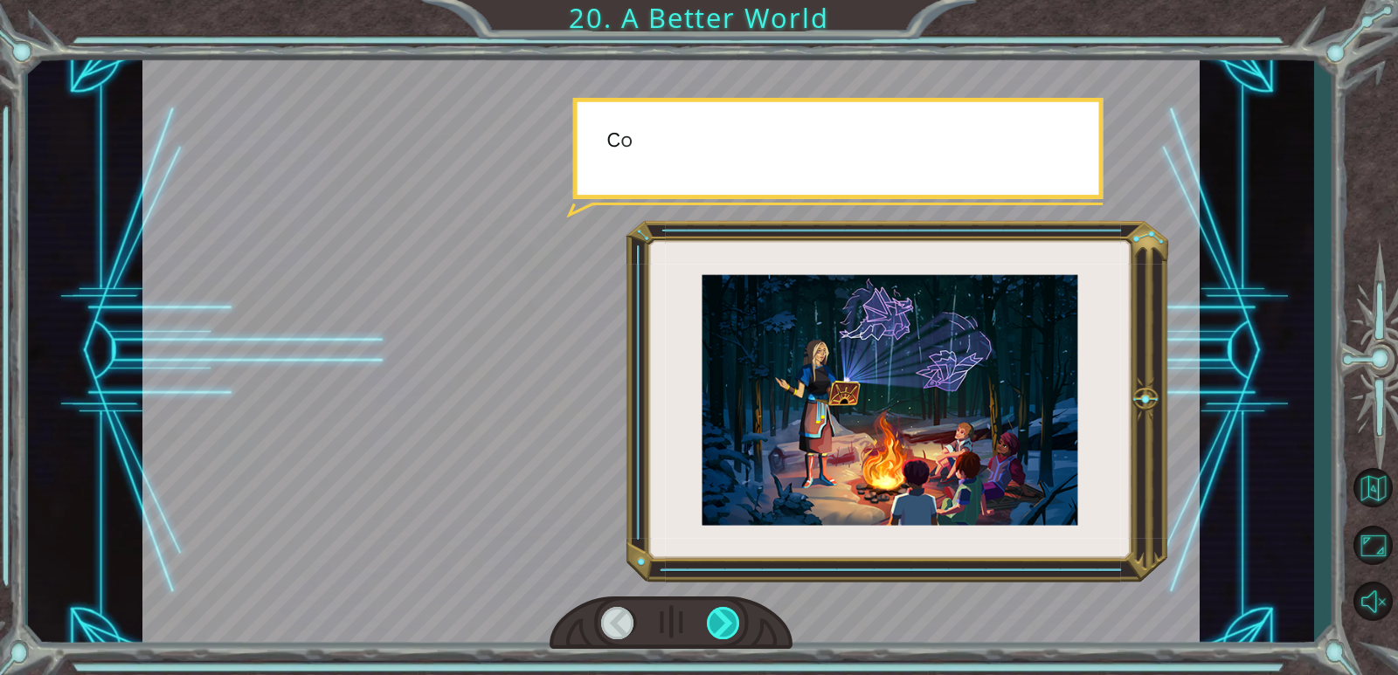
click at [717, 615] on div at bounding box center [724, 623] width 34 height 32
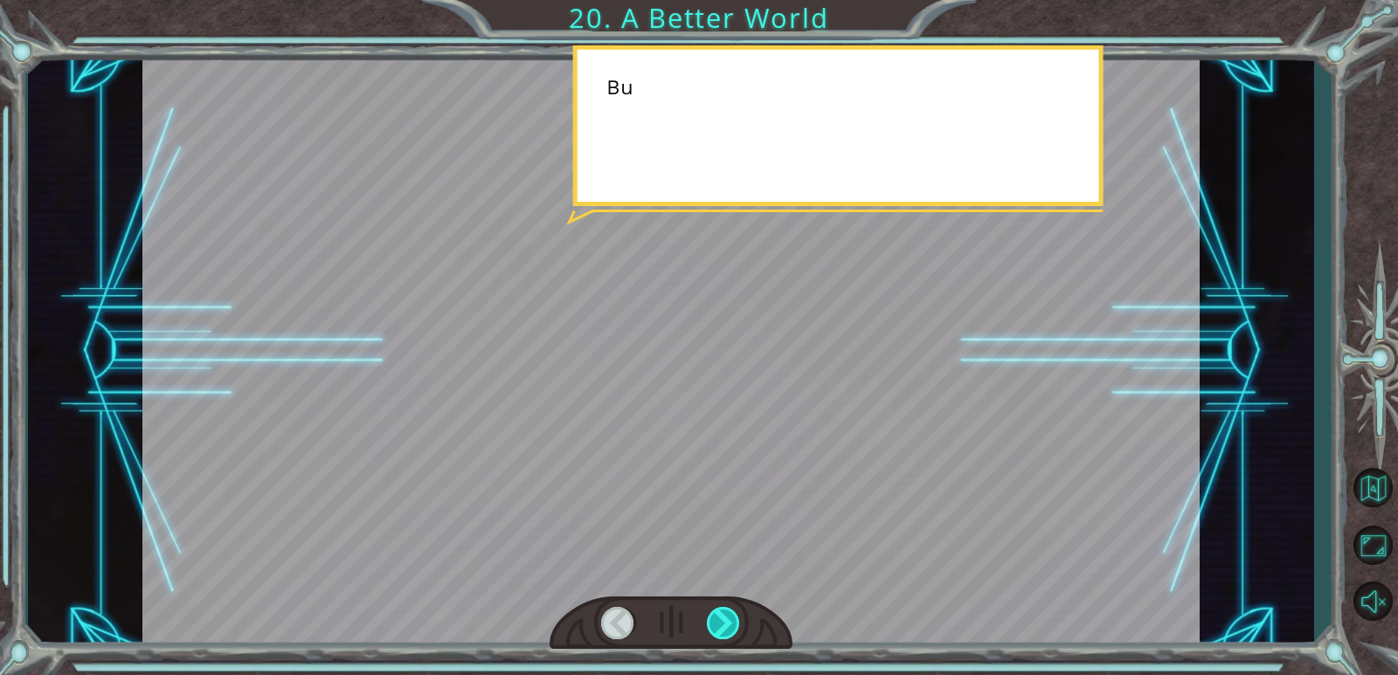
click at [717, 615] on div at bounding box center [724, 623] width 34 height 32
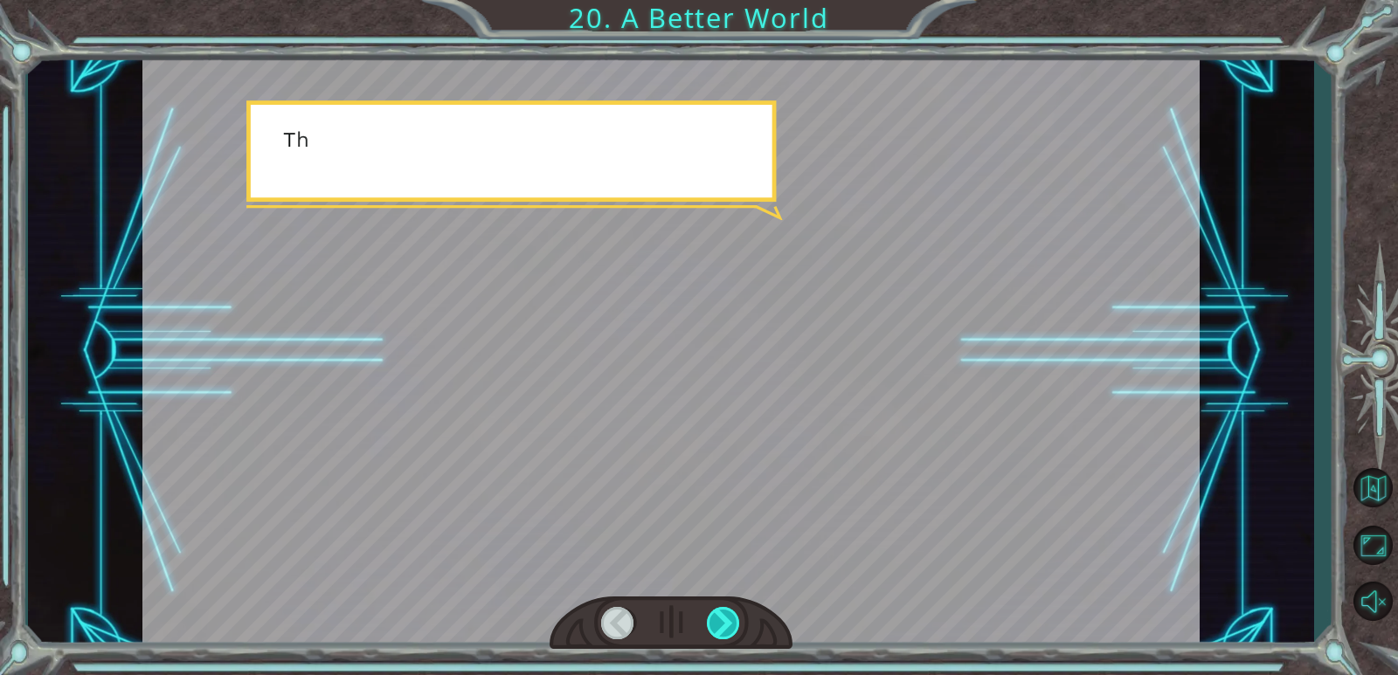
click at [717, 615] on div at bounding box center [724, 623] width 34 height 32
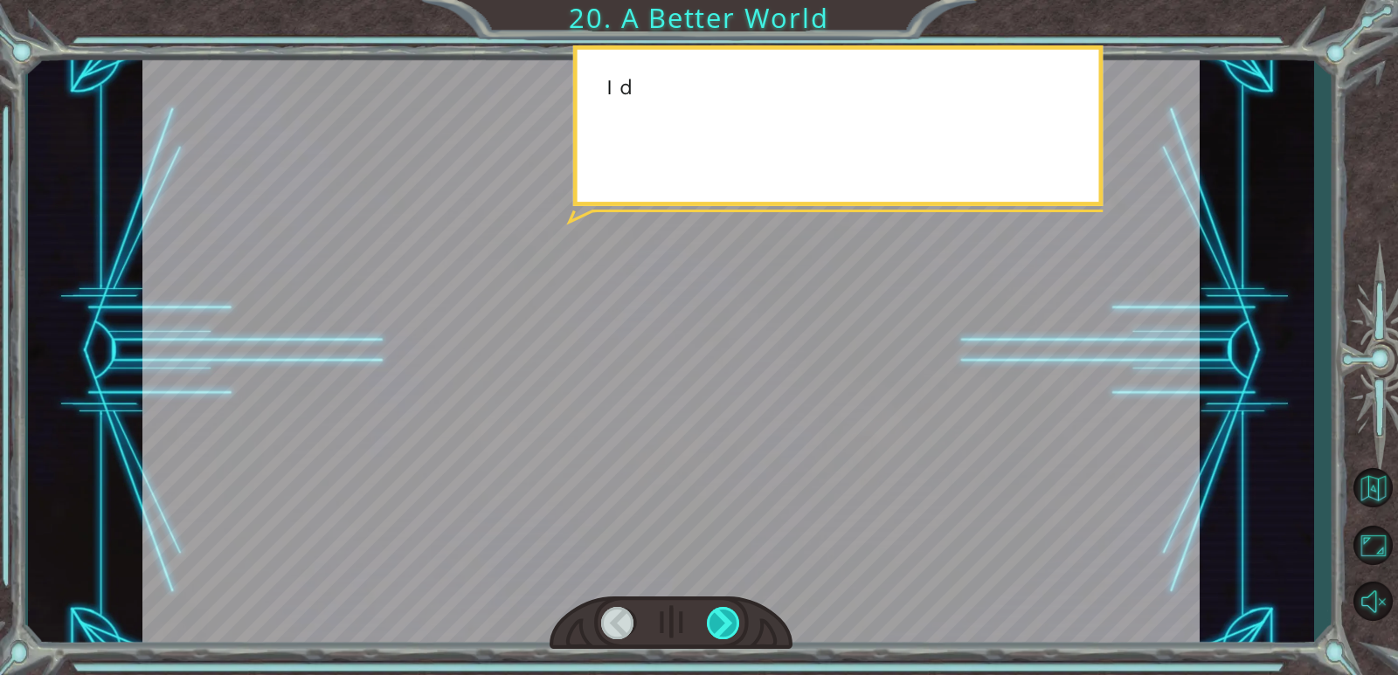
click at [717, 615] on div at bounding box center [724, 623] width 34 height 32
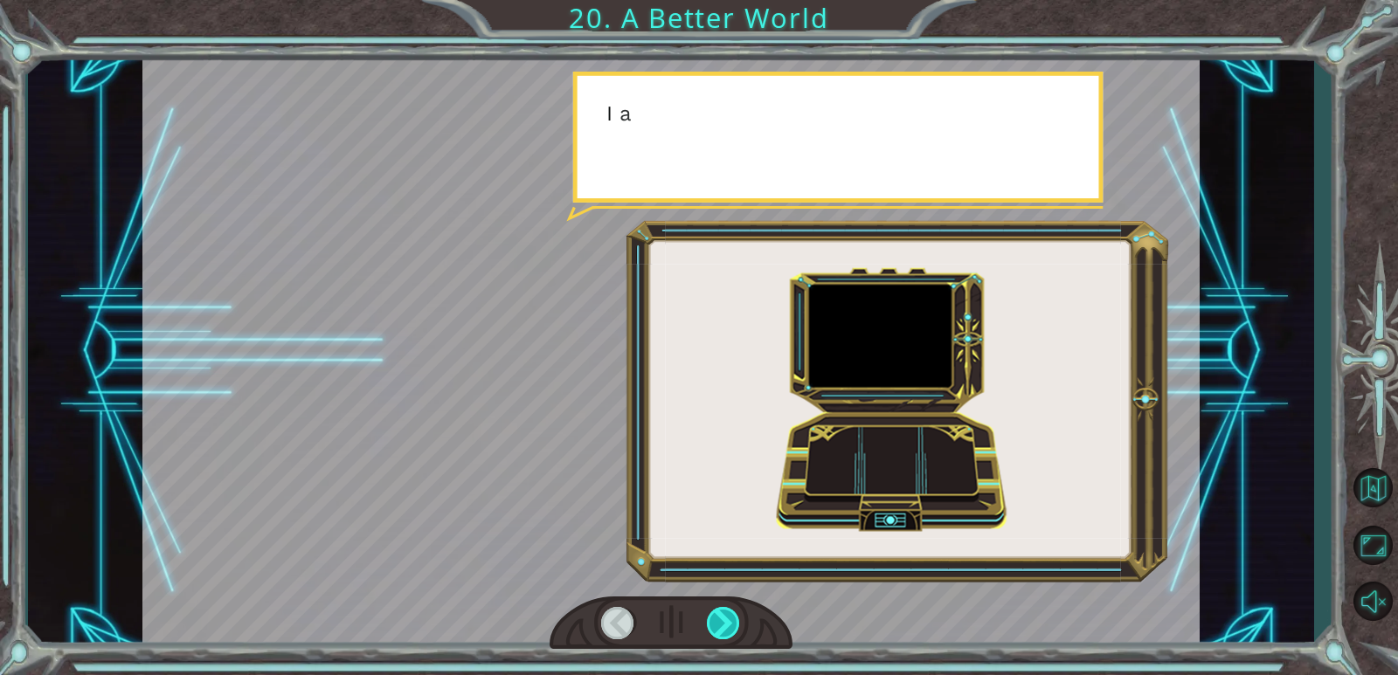
click at [717, 615] on div at bounding box center [724, 623] width 34 height 32
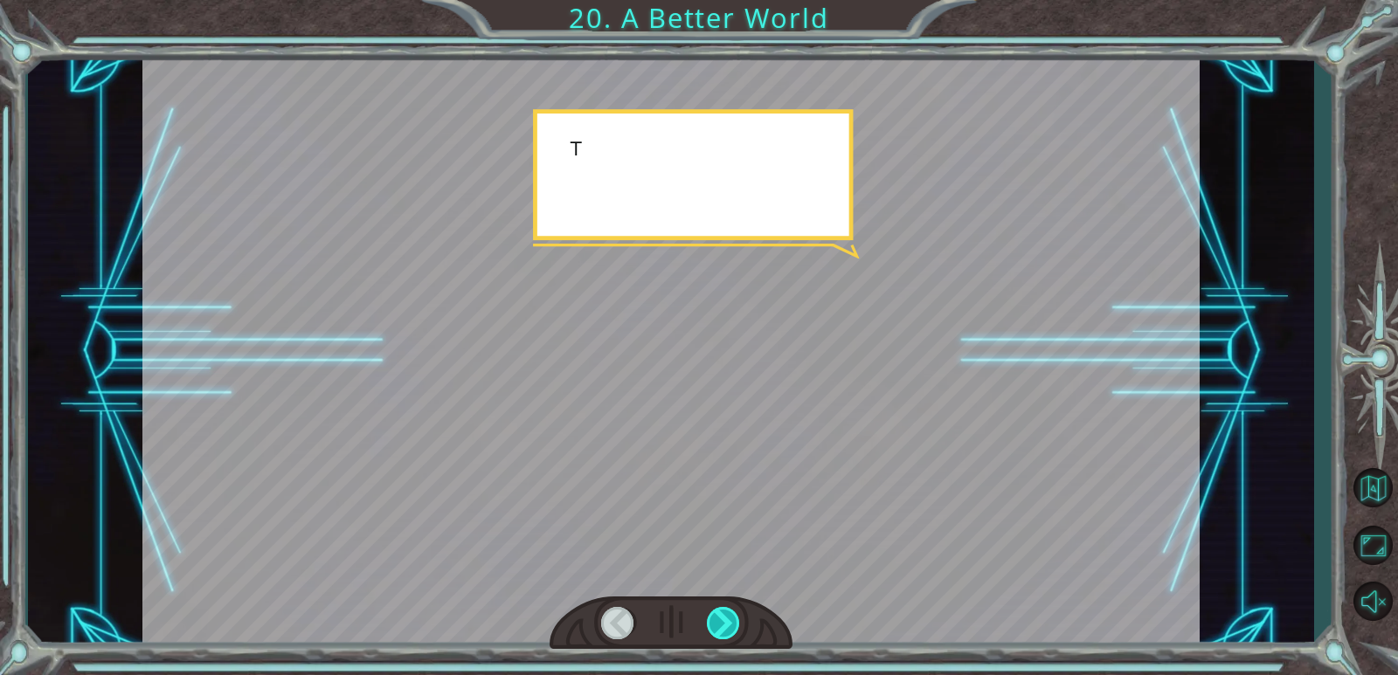
click at [717, 615] on div at bounding box center [724, 623] width 34 height 32
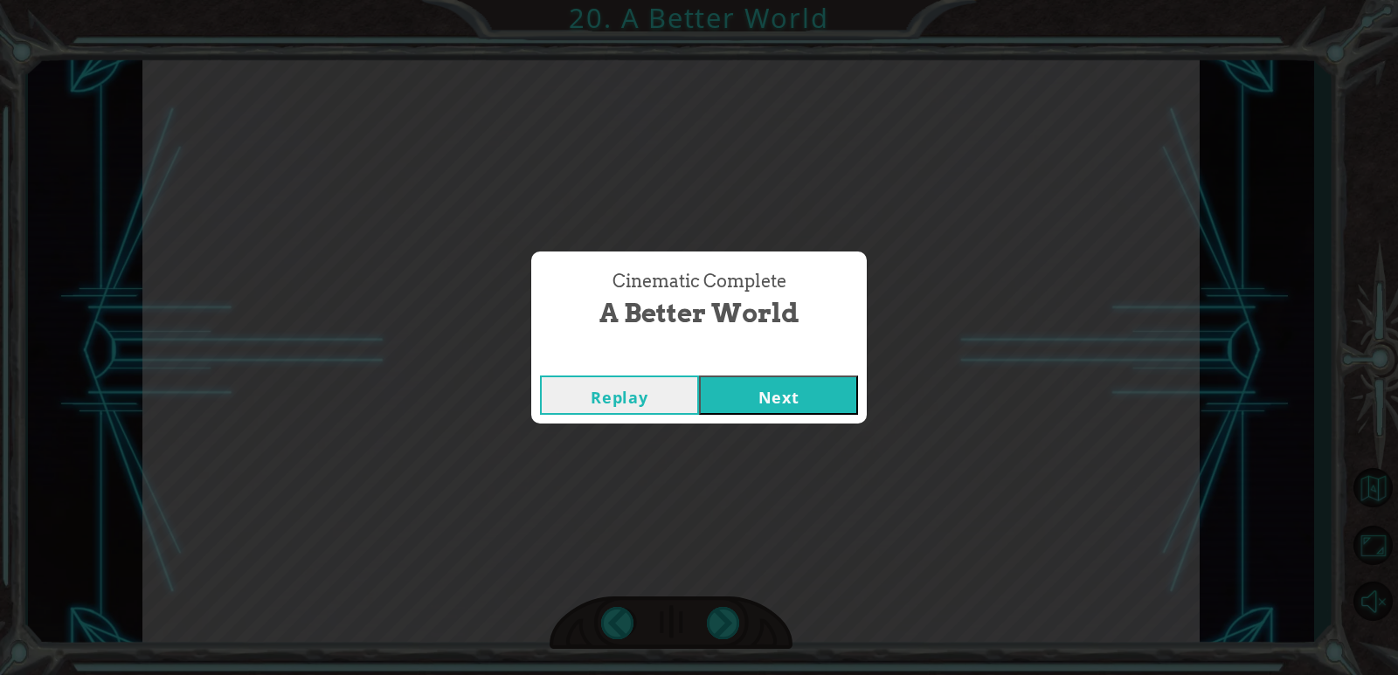
click at [785, 405] on button "Next" at bounding box center [778, 395] width 159 height 39
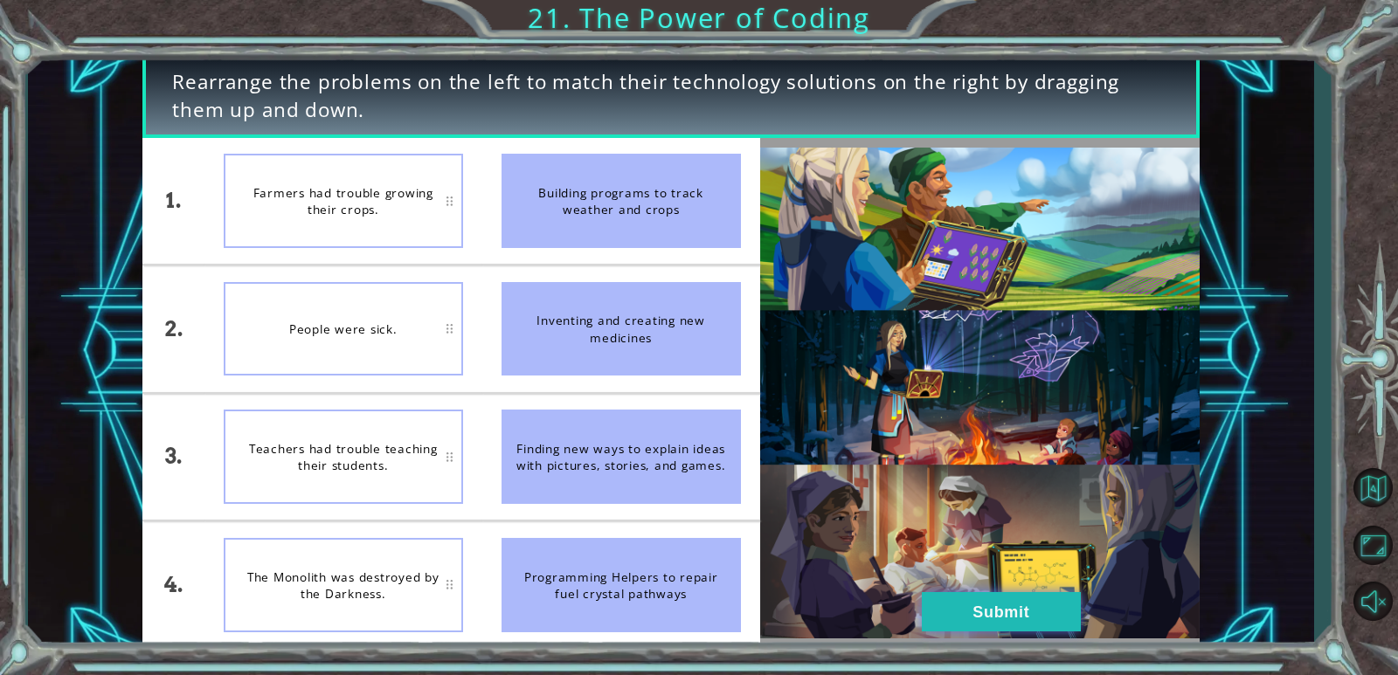
click at [968, 602] on button "Submit" at bounding box center [1001, 611] width 159 height 39
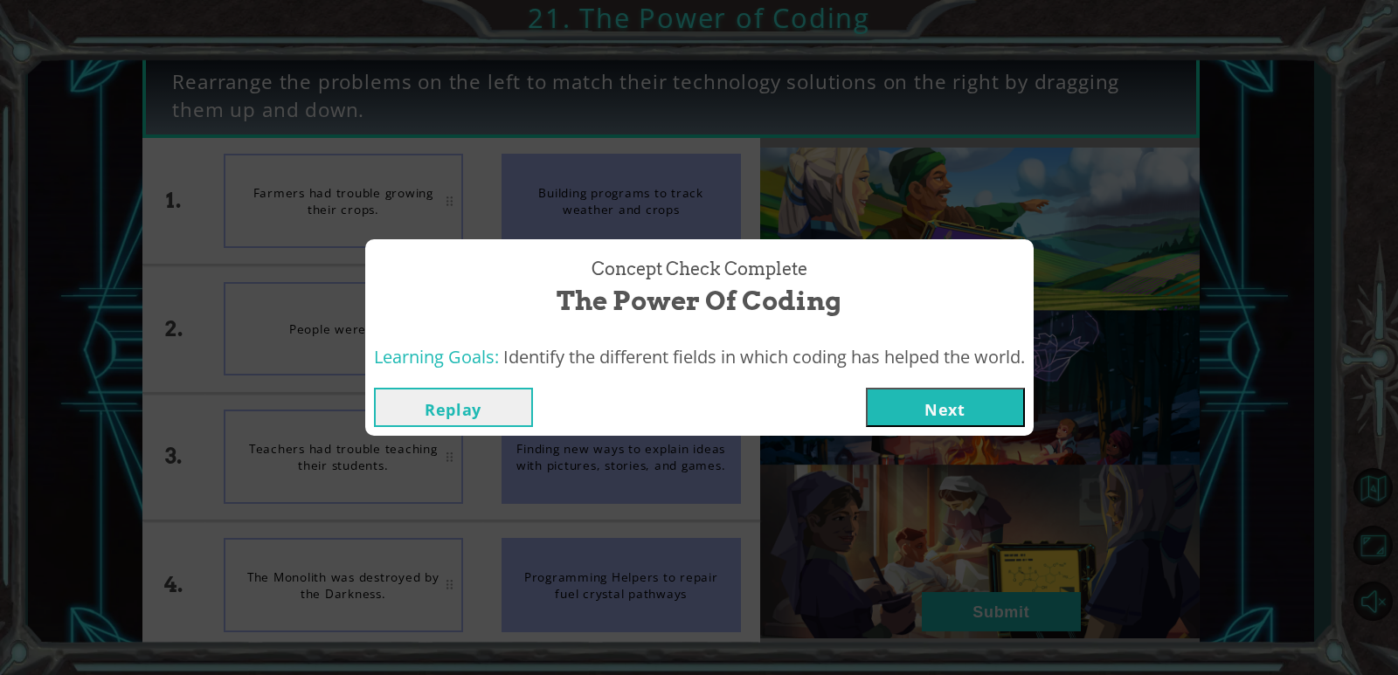
click at [918, 414] on button "Next" at bounding box center [945, 407] width 159 height 39
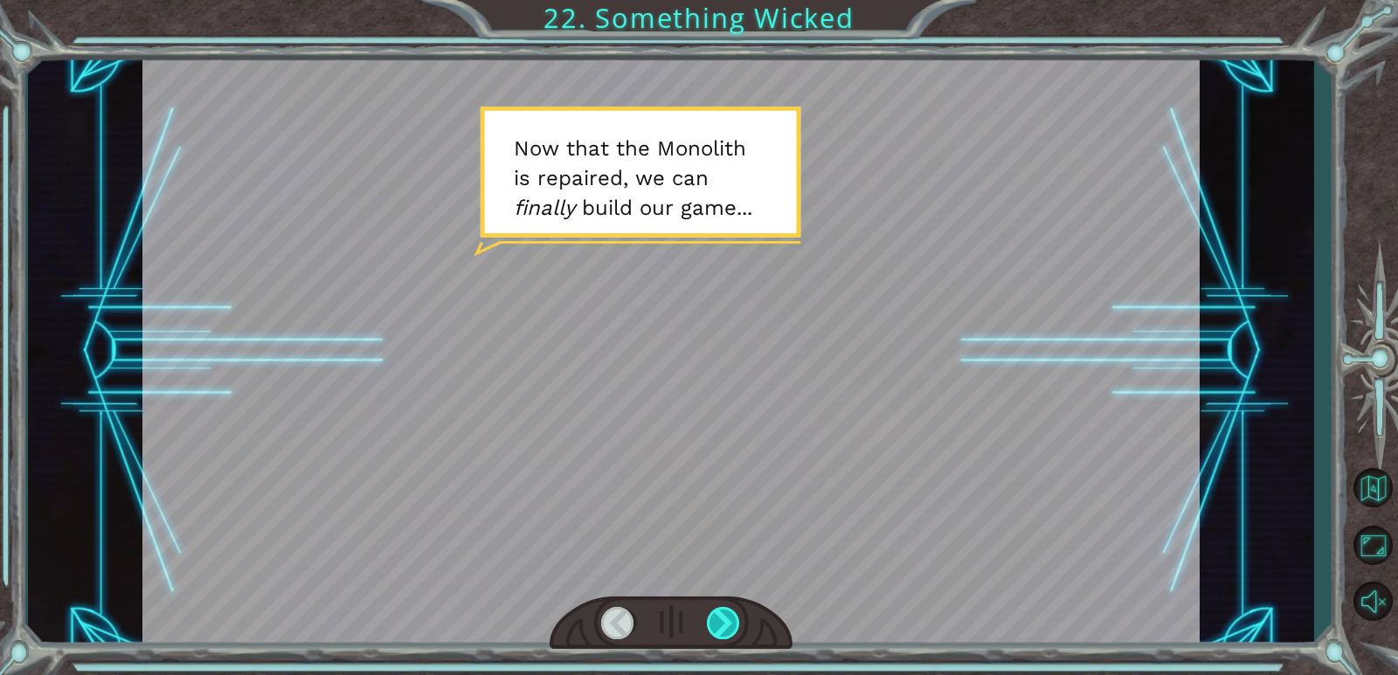
click at [722, 632] on div at bounding box center [724, 623] width 34 height 32
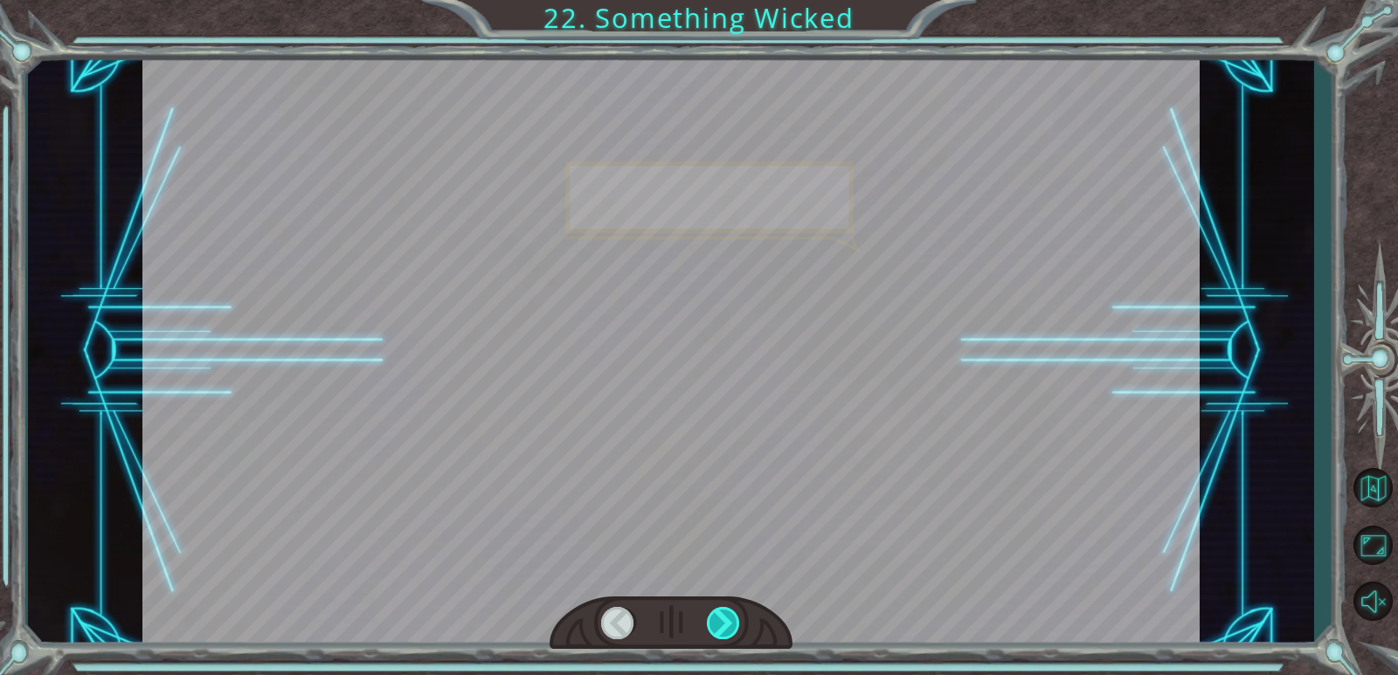
click at [721, 631] on div at bounding box center [724, 623] width 34 height 32
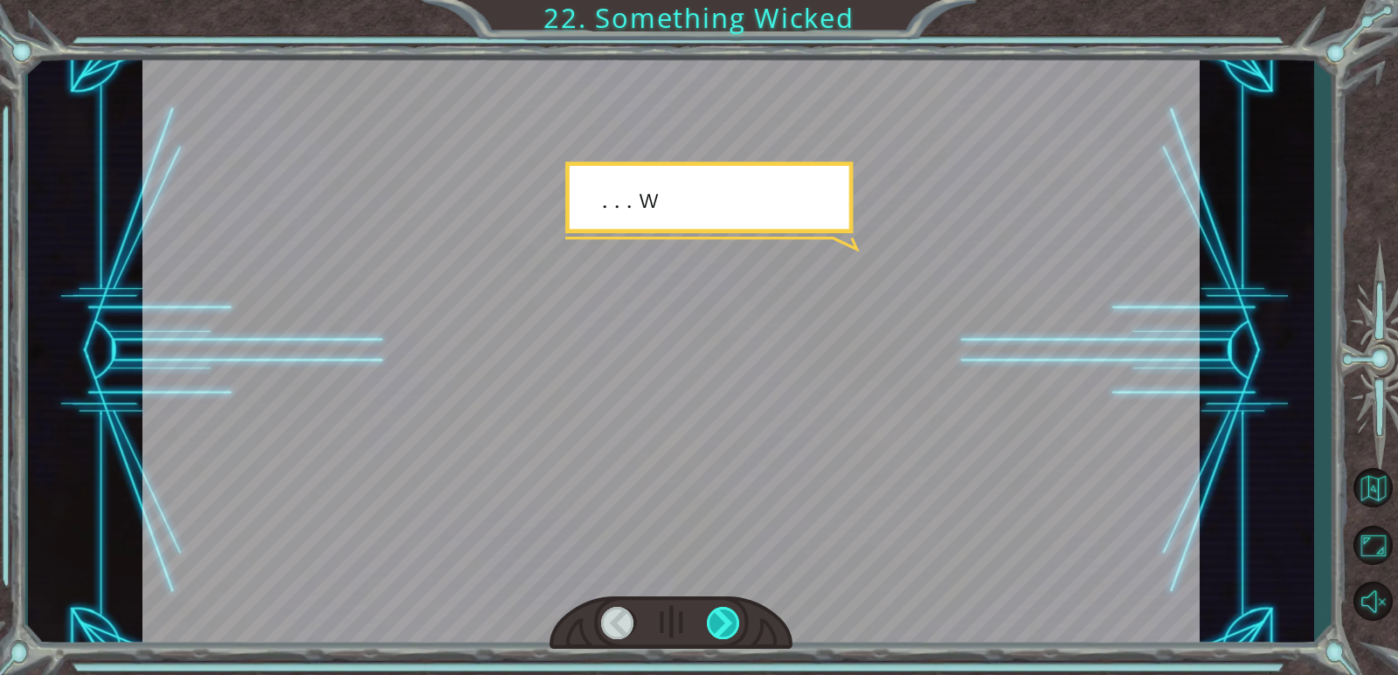
click at [721, 628] on div at bounding box center [724, 623] width 34 height 32
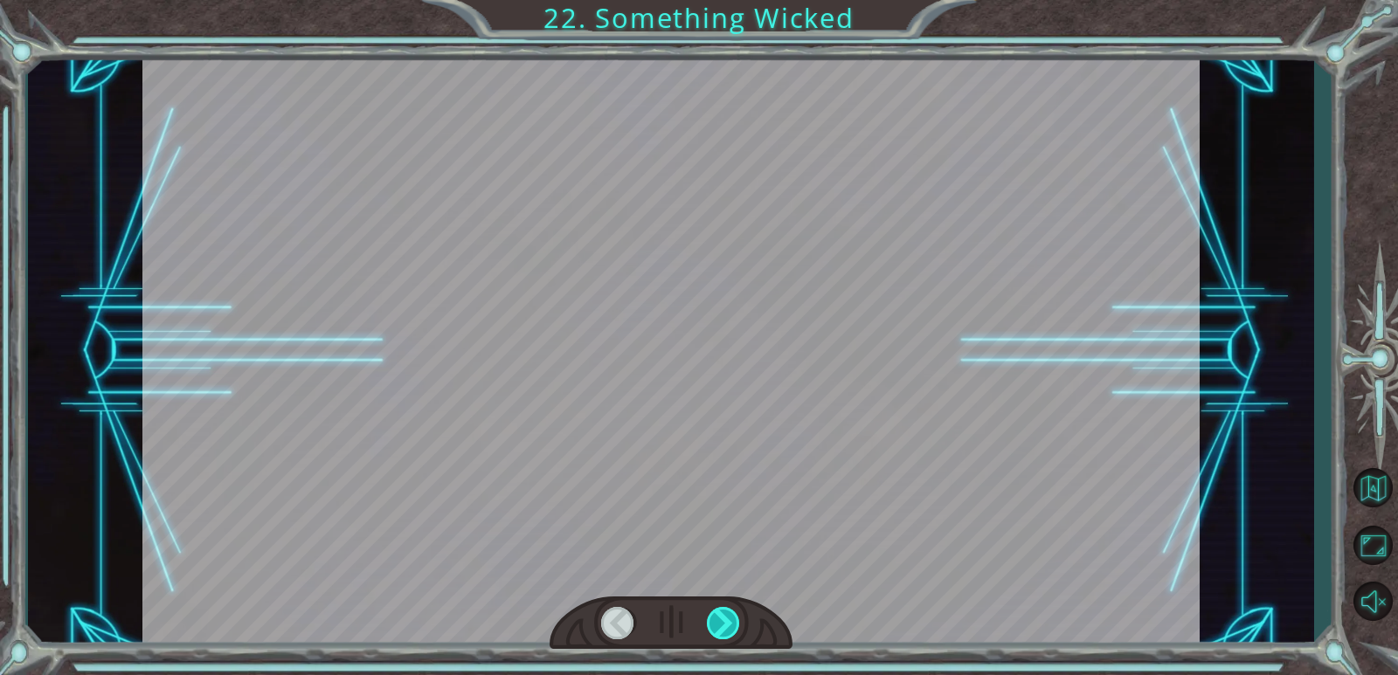
click at [721, 627] on div at bounding box center [724, 623] width 34 height 32
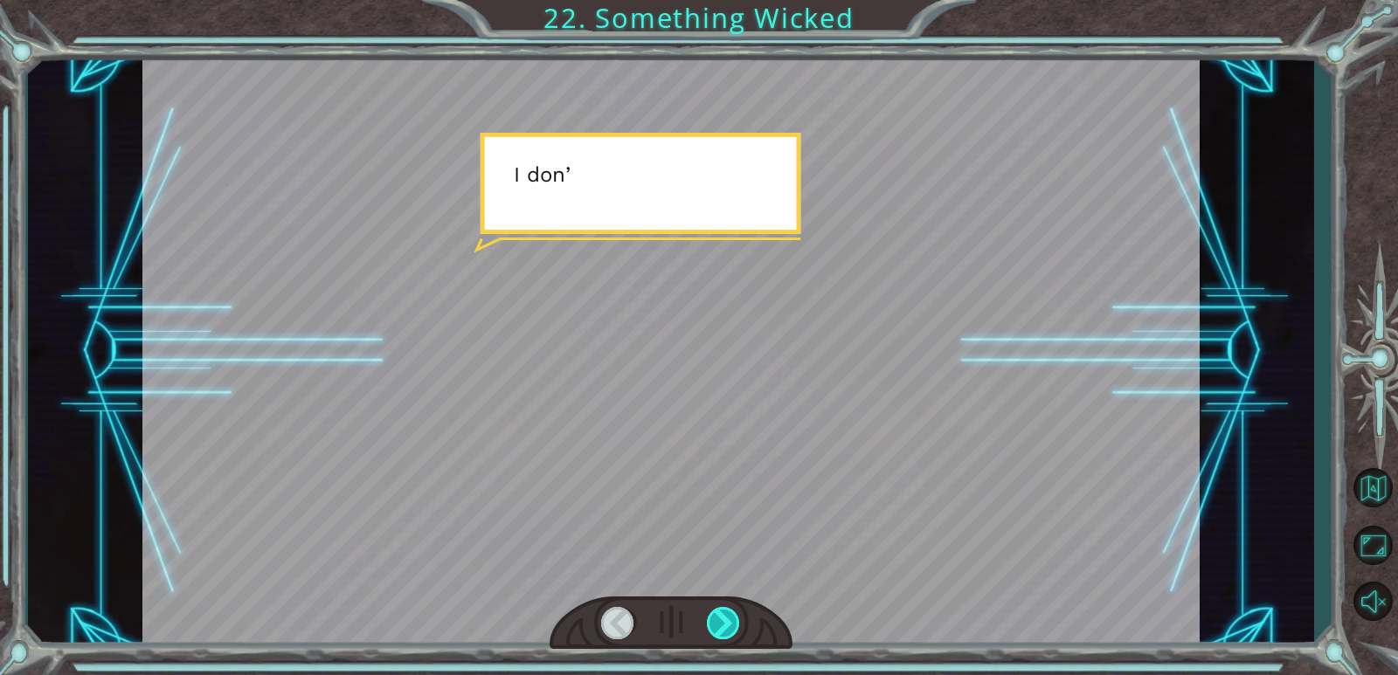
click at [721, 627] on div at bounding box center [724, 623] width 34 height 32
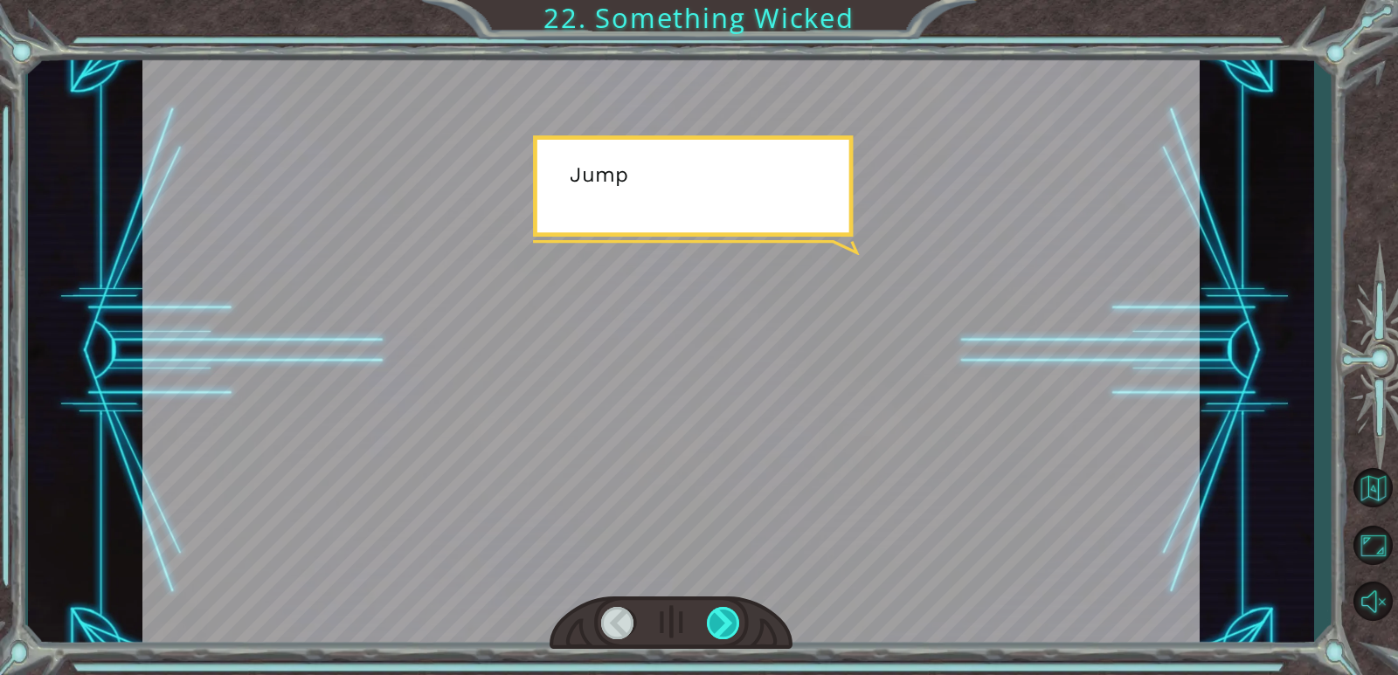
click at [720, 625] on div at bounding box center [724, 623] width 34 height 32
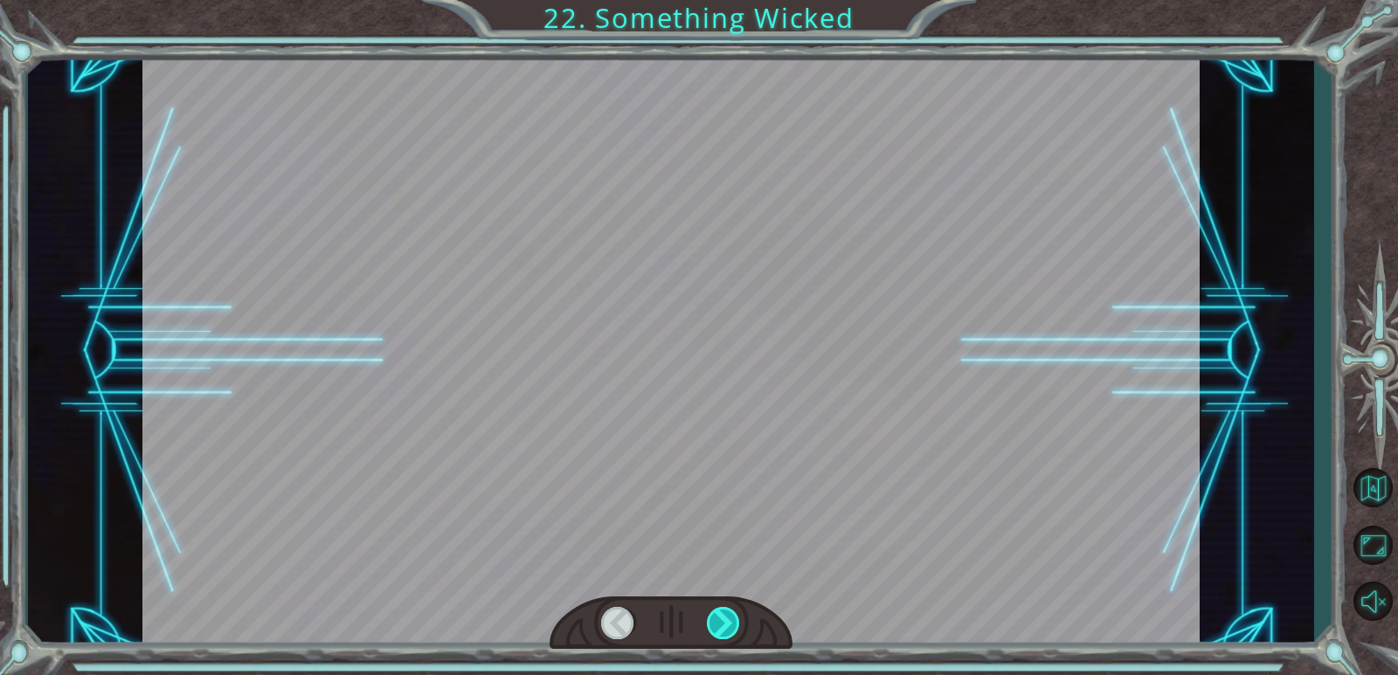
click at [720, 625] on div at bounding box center [724, 623] width 34 height 32
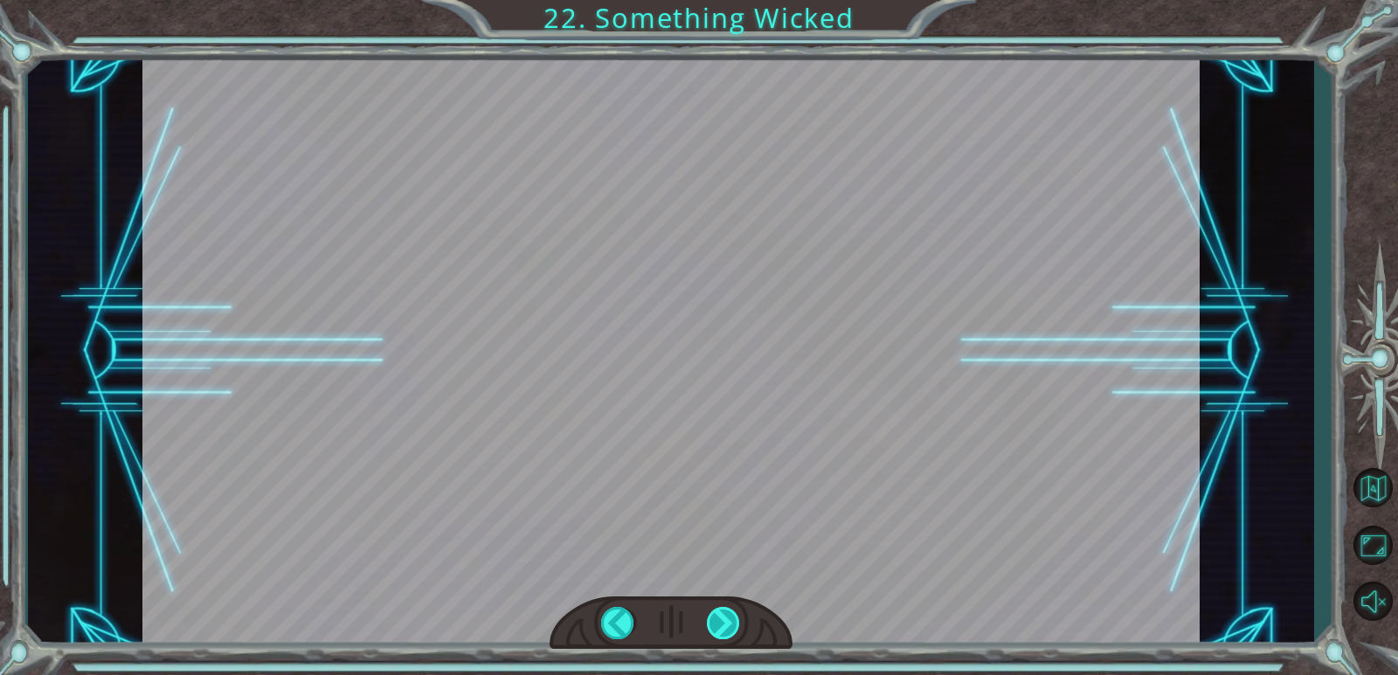
click at [720, 0] on div "Temporary Text N o w t h a t t h e M o n o l i t h i s r e p a i r e d , w e c …" at bounding box center [699, 0] width 1398 height 0
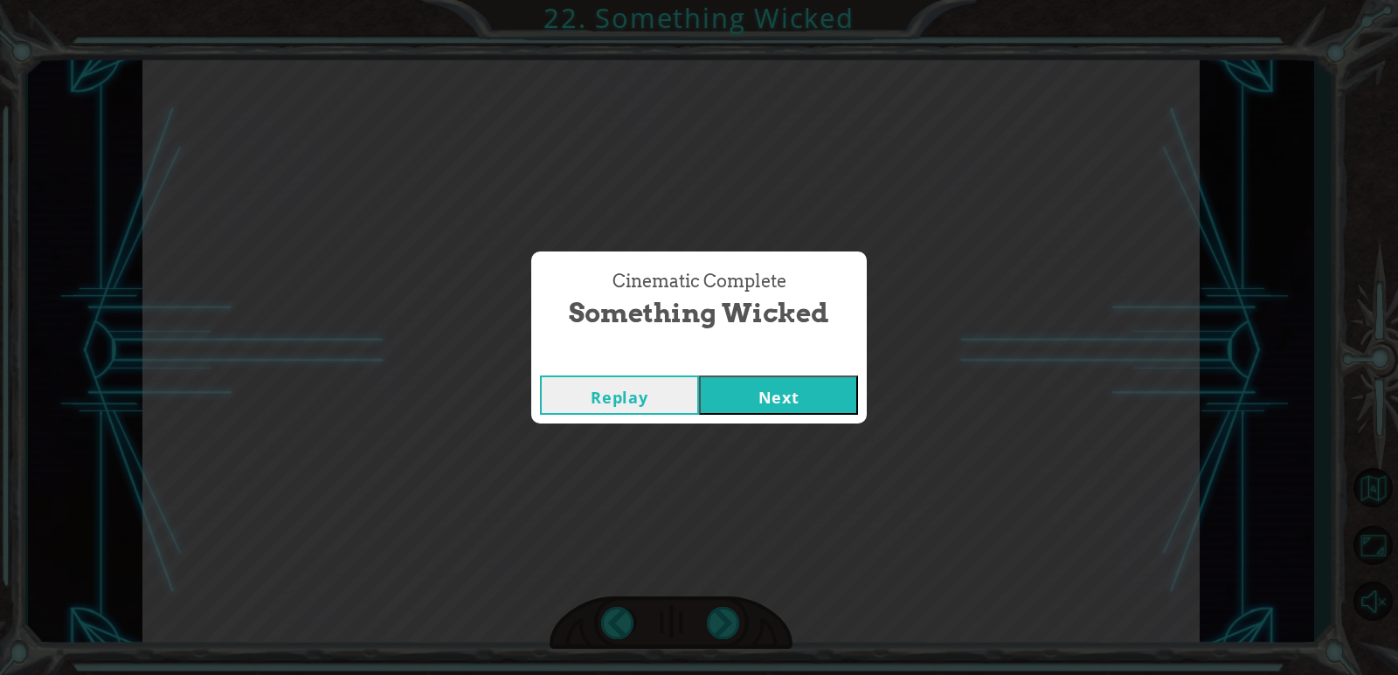
click at [737, 384] on button "Next" at bounding box center [778, 395] width 159 height 39
click at [737, 384] on body "Temporary Text N o w t h a t t h e M o n o l i t h i s r e p a i r e d , w e c …" at bounding box center [699, 337] width 1398 height 675
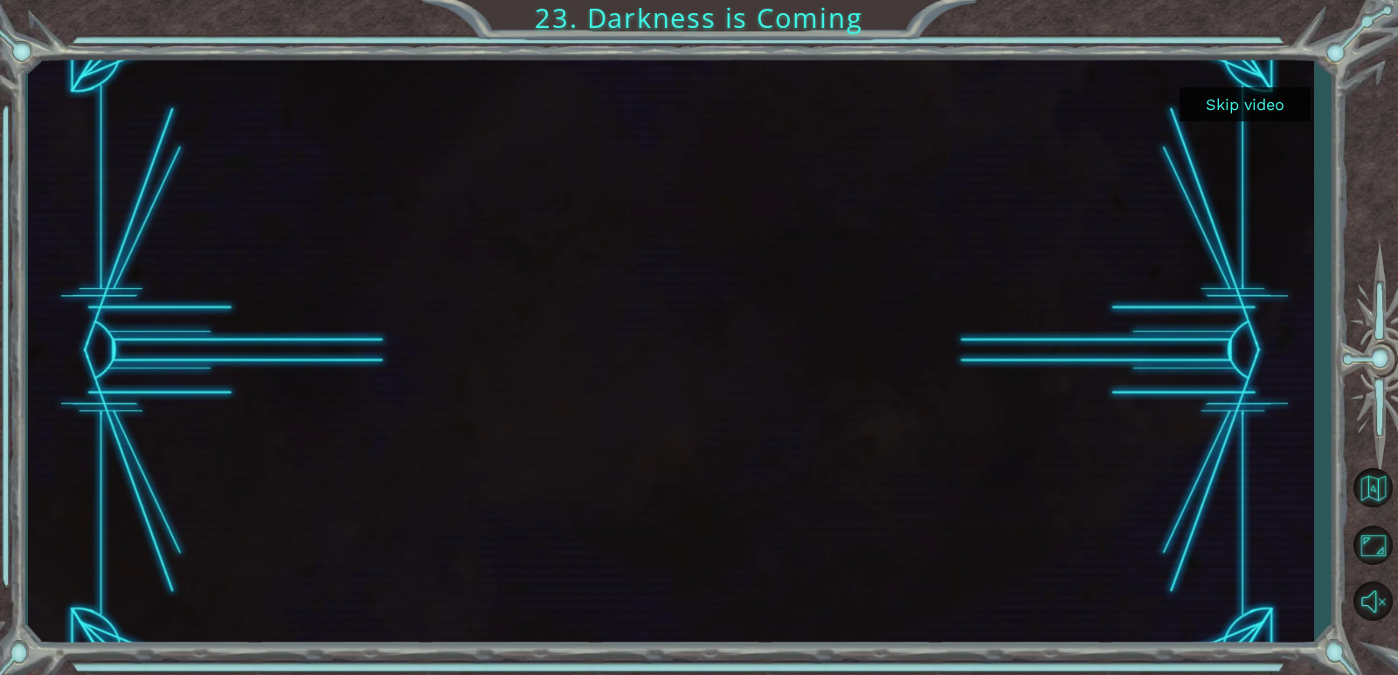
click at [1275, 95] on button "Skip video" at bounding box center [1245, 104] width 131 height 34
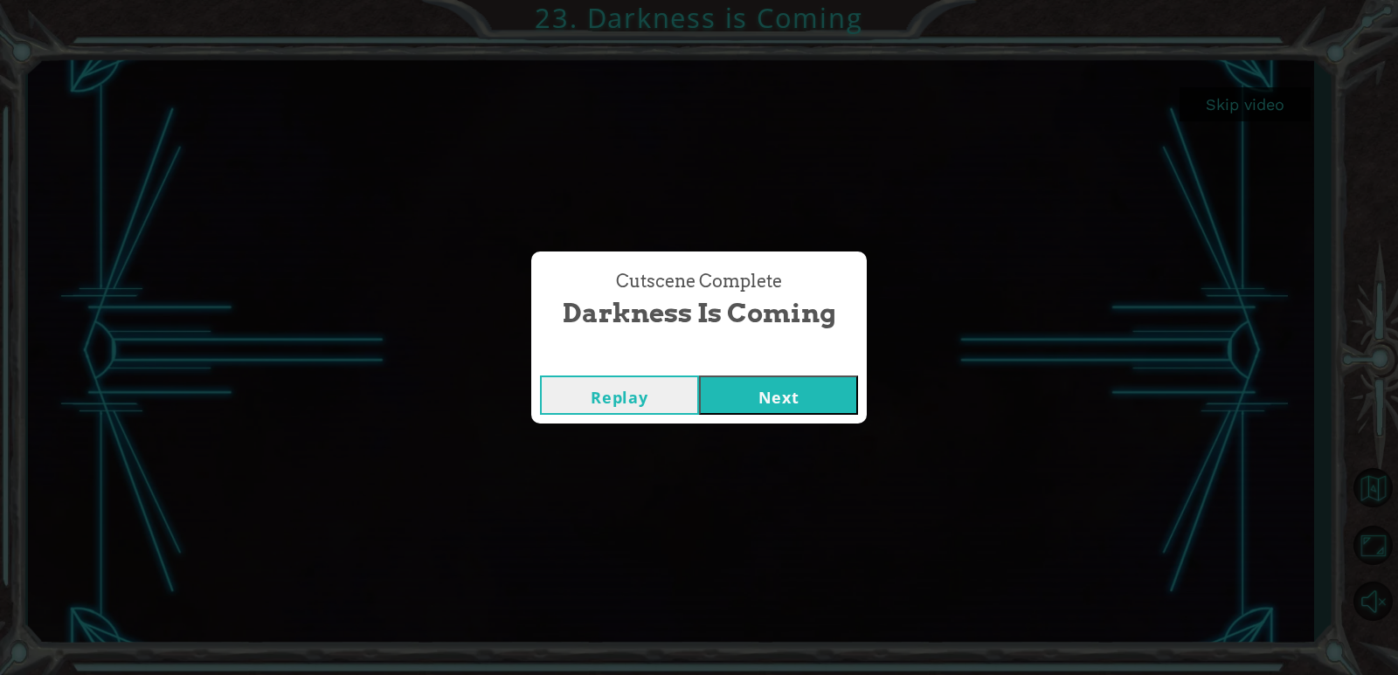
click at [822, 378] on button "Next" at bounding box center [778, 395] width 159 height 39
click at [822, 378] on body "Skip video 23. Darkness is Coming Cutscene Complete Darkness is Coming Replay N…" at bounding box center [699, 337] width 1398 height 675
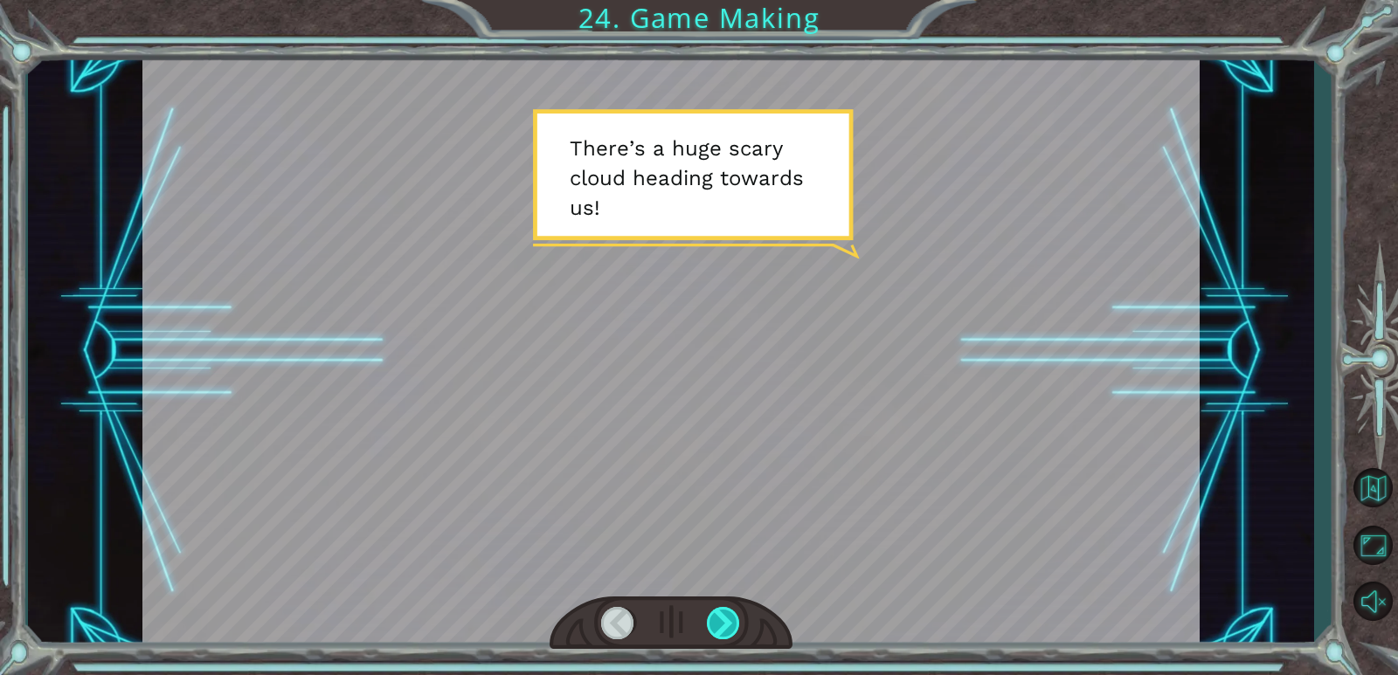
click at [721, 623] on div at bounding box center [724, 623] width 34 height 32
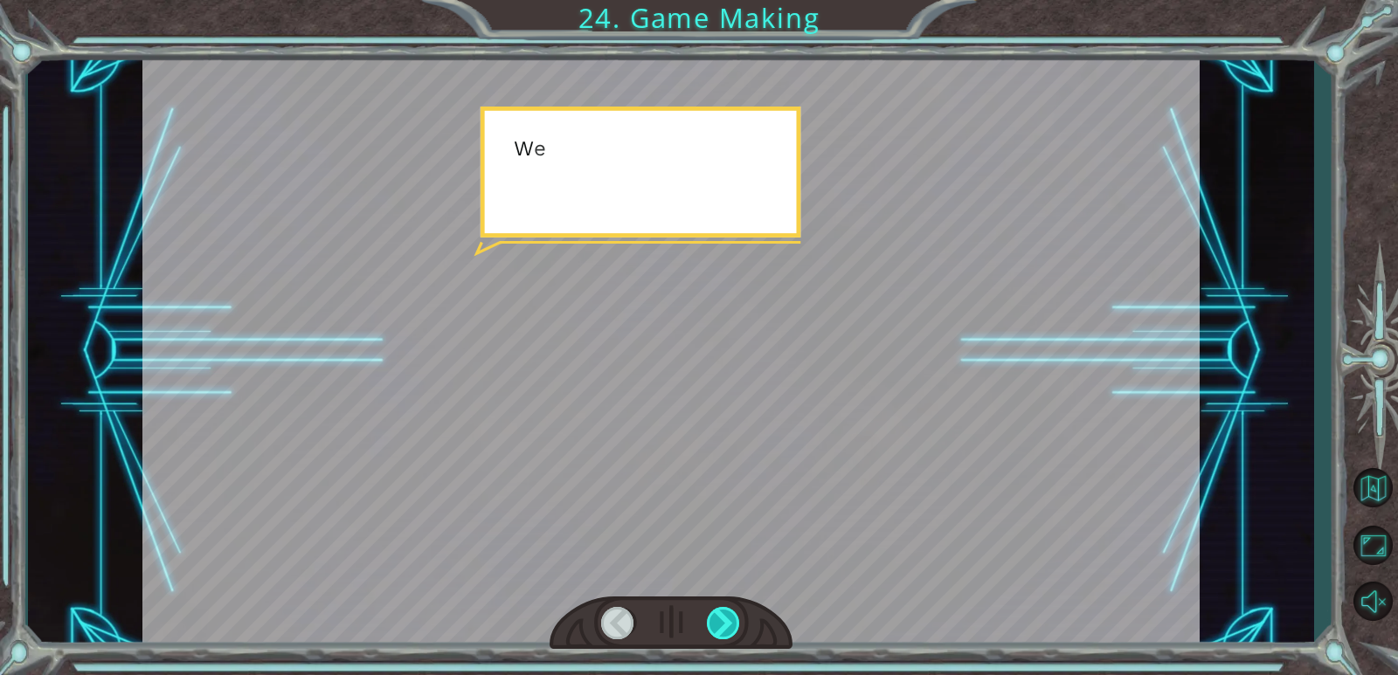
click at [721, 623] on div at bounding box center [724, 623] width 34 height 32
click at [730, 621] on div at bounding box center [724, 623] width 34 height 32
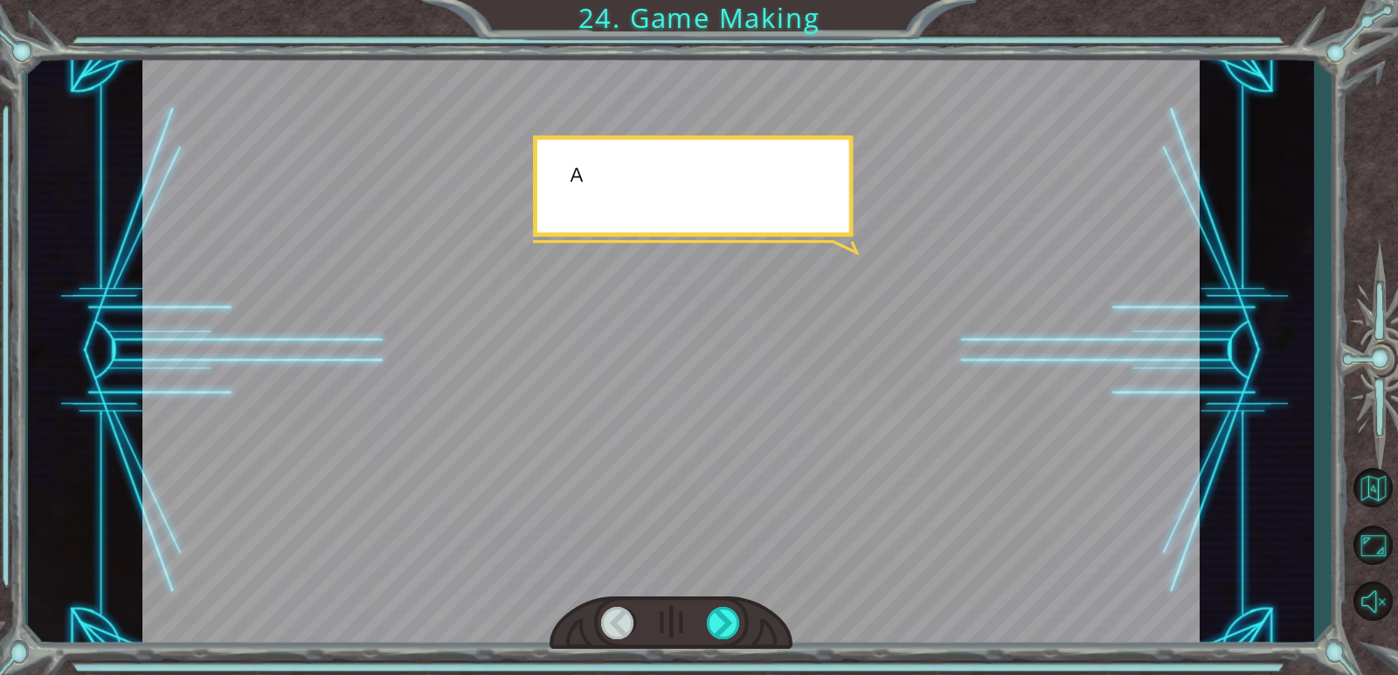
click at [750, 609] on div at bounding box center [671, 623] width 243 height 53
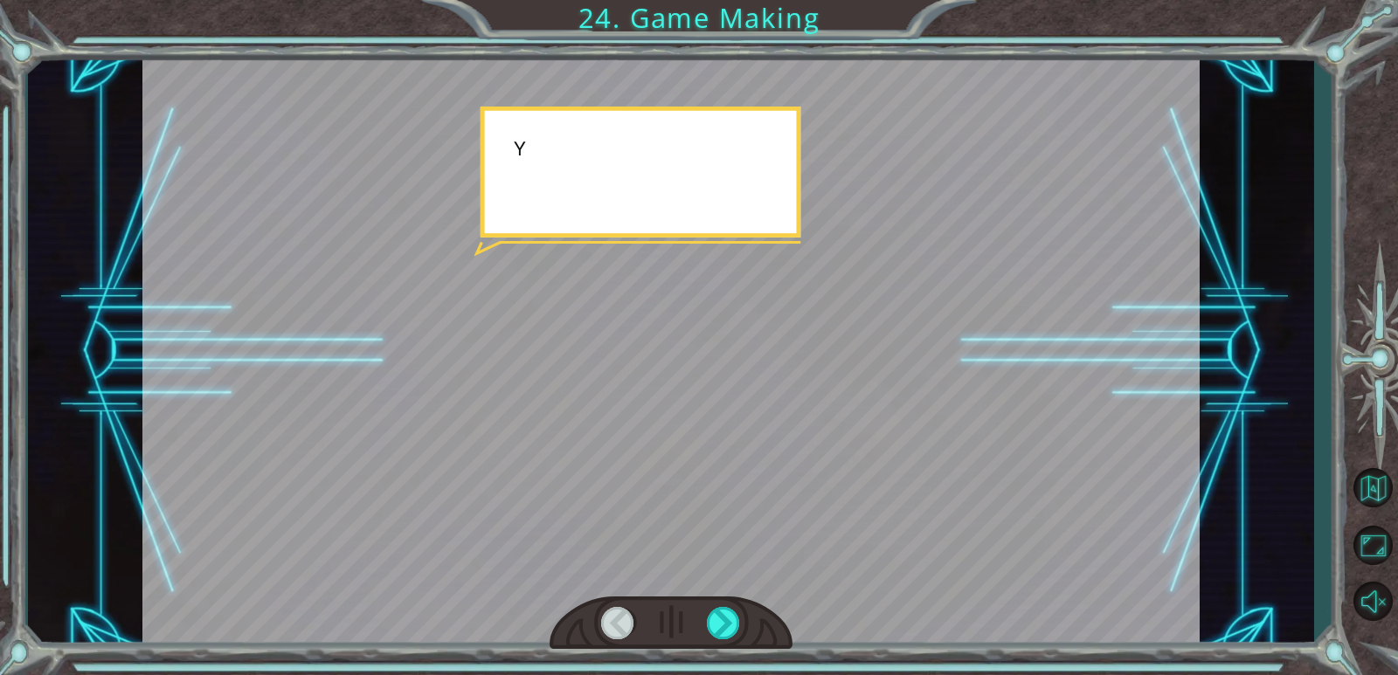
click at [750, 609] on div at bounding box center [671, 623] width 243 height 53
click at [719, 617] on div at bounding box center [724, 623] width 34 height 32
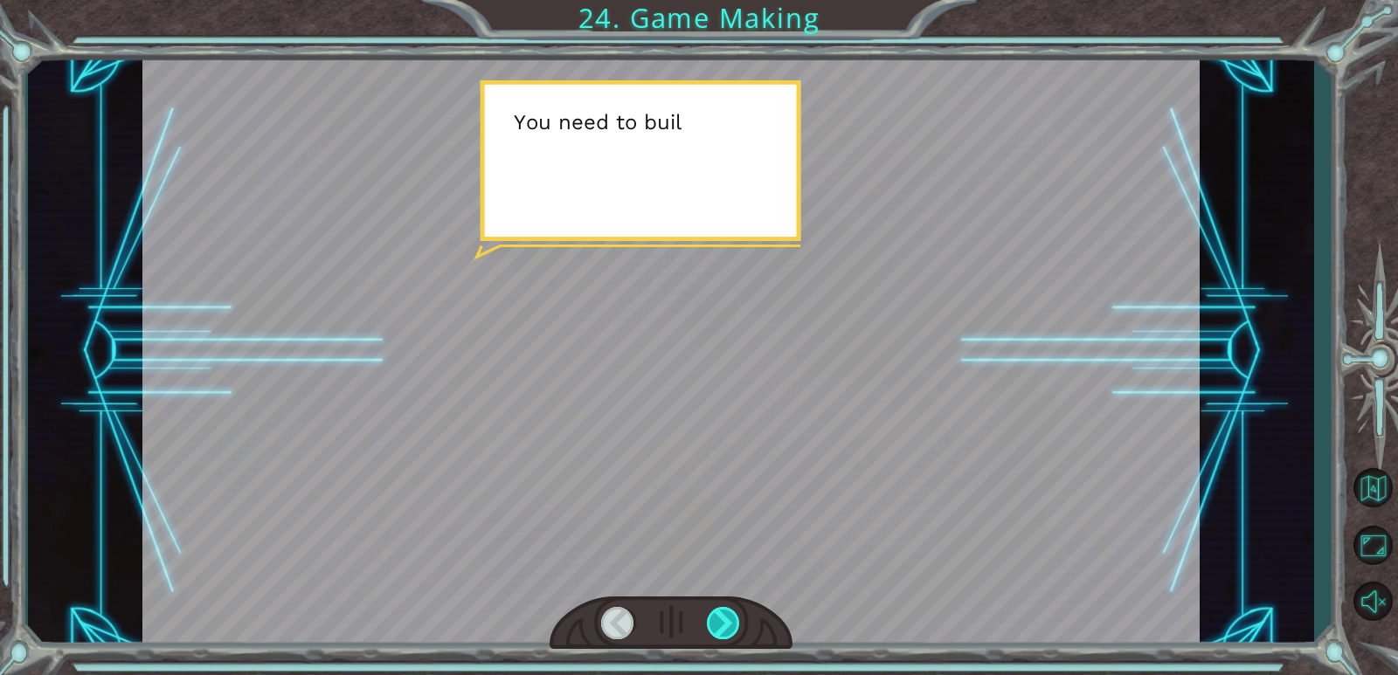
click at [719, 617] on div at bounding box center [724, 623] width 34 height 32
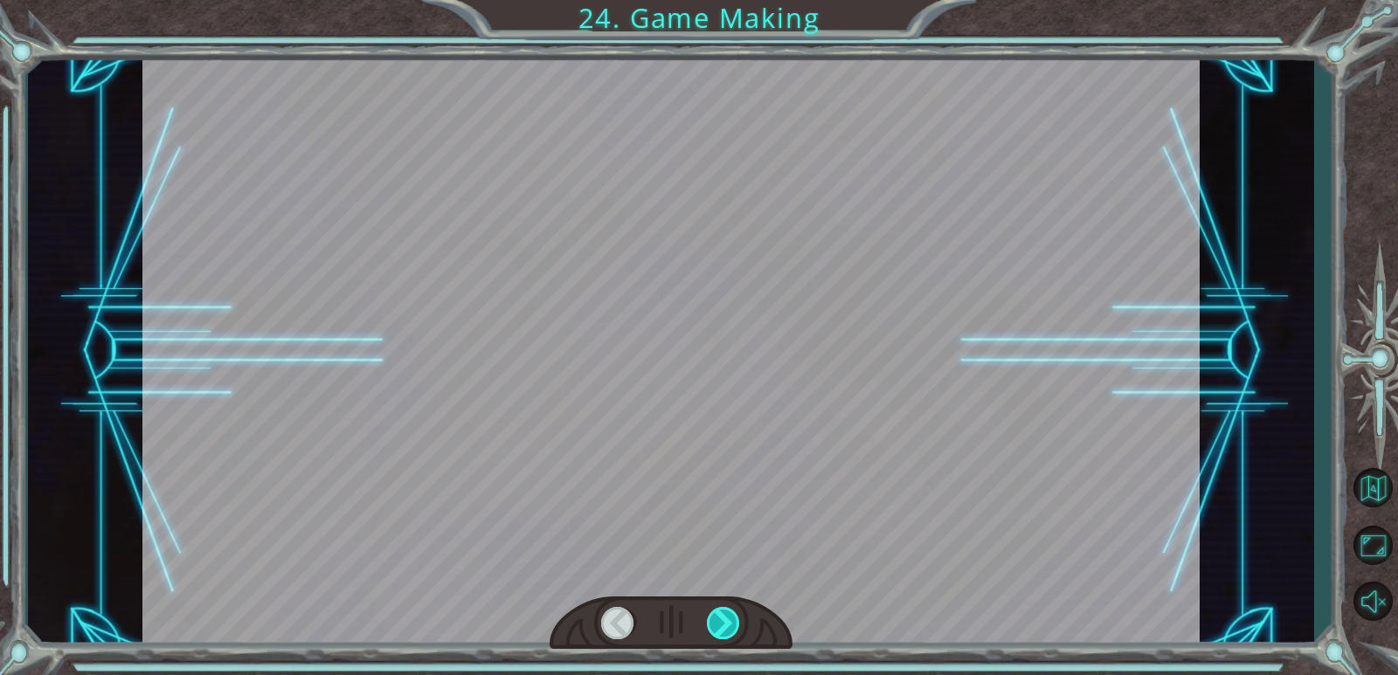
click at [719, 617] on div at bounding box center [724, 623] width 34 height 32
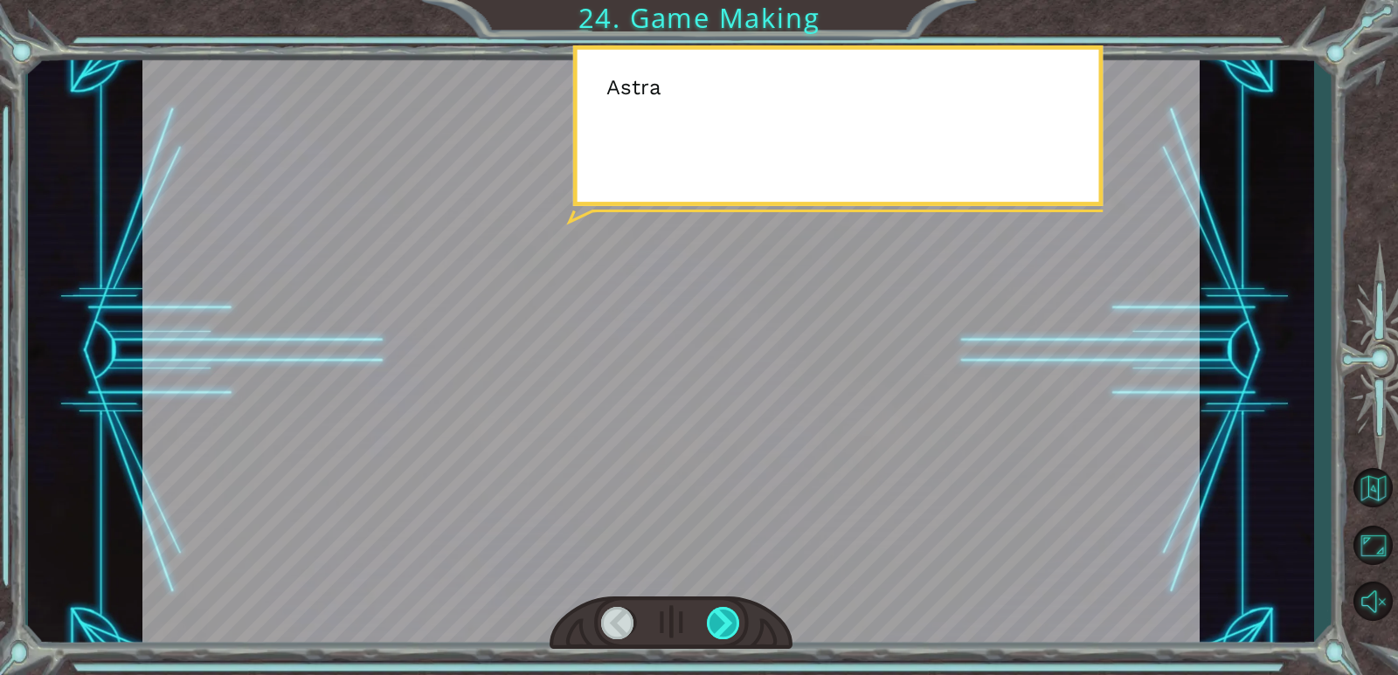
click at [719, 617] on div at bounding box center [724, 623] width 34 height 32
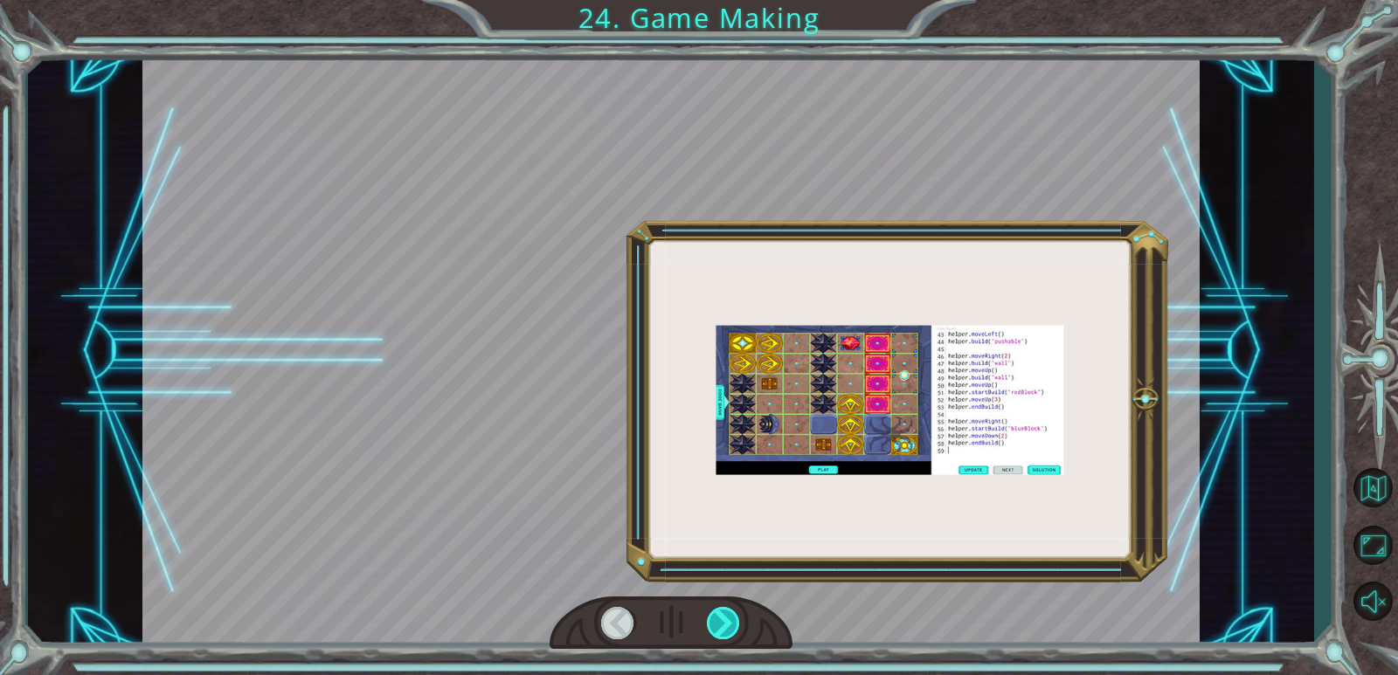
click at [719, 617] on div at bounding box center [724, 623] width 34 height 32
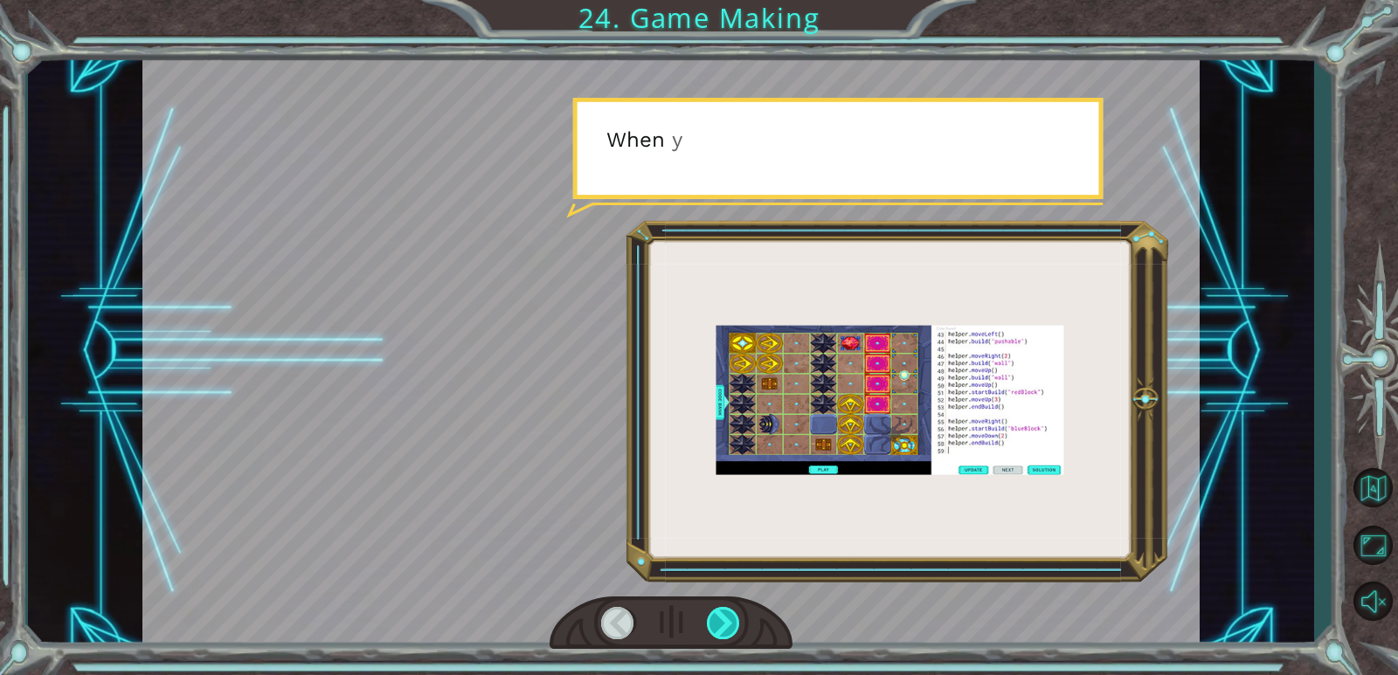
click at [719, 617] on div at bounding box center [724, 623] width 34 height 32
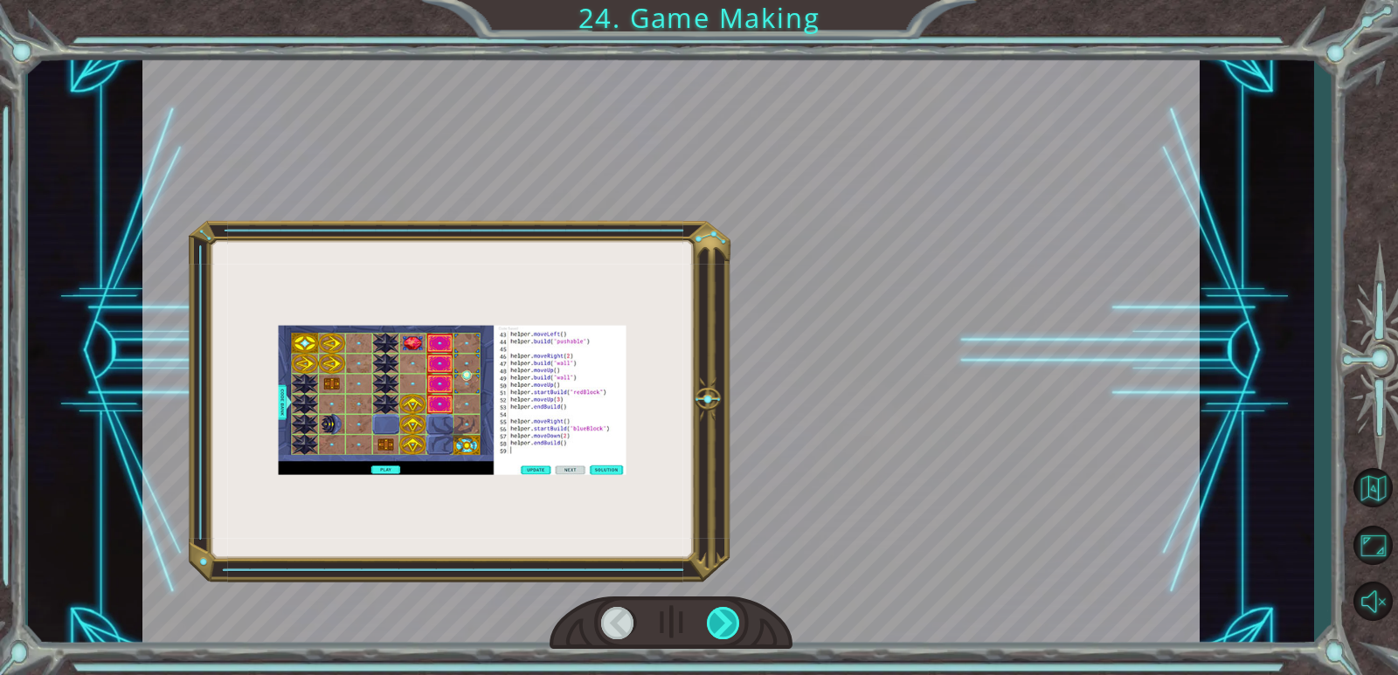
click at [719, 617] on div at bounding box center [724, 623] width 34 height 32
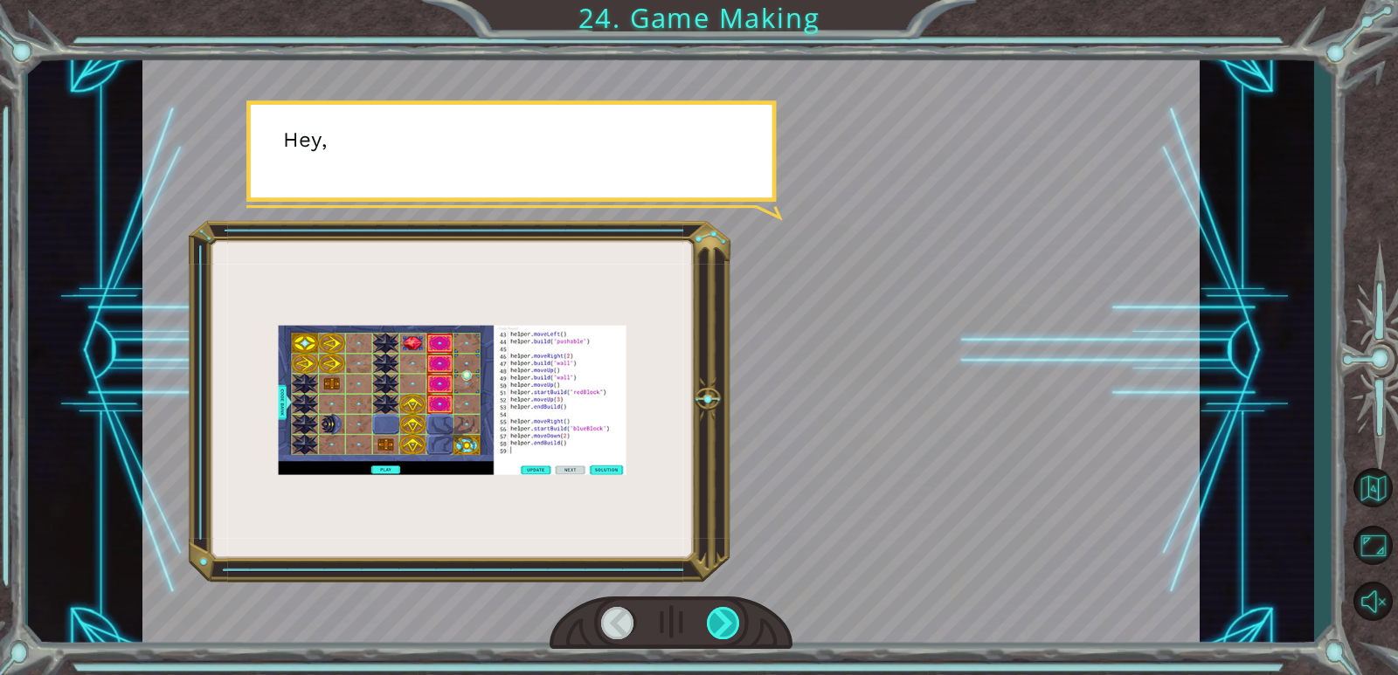
click at [719, 617] on div at bounding box center [724, 623] width 34 height 32
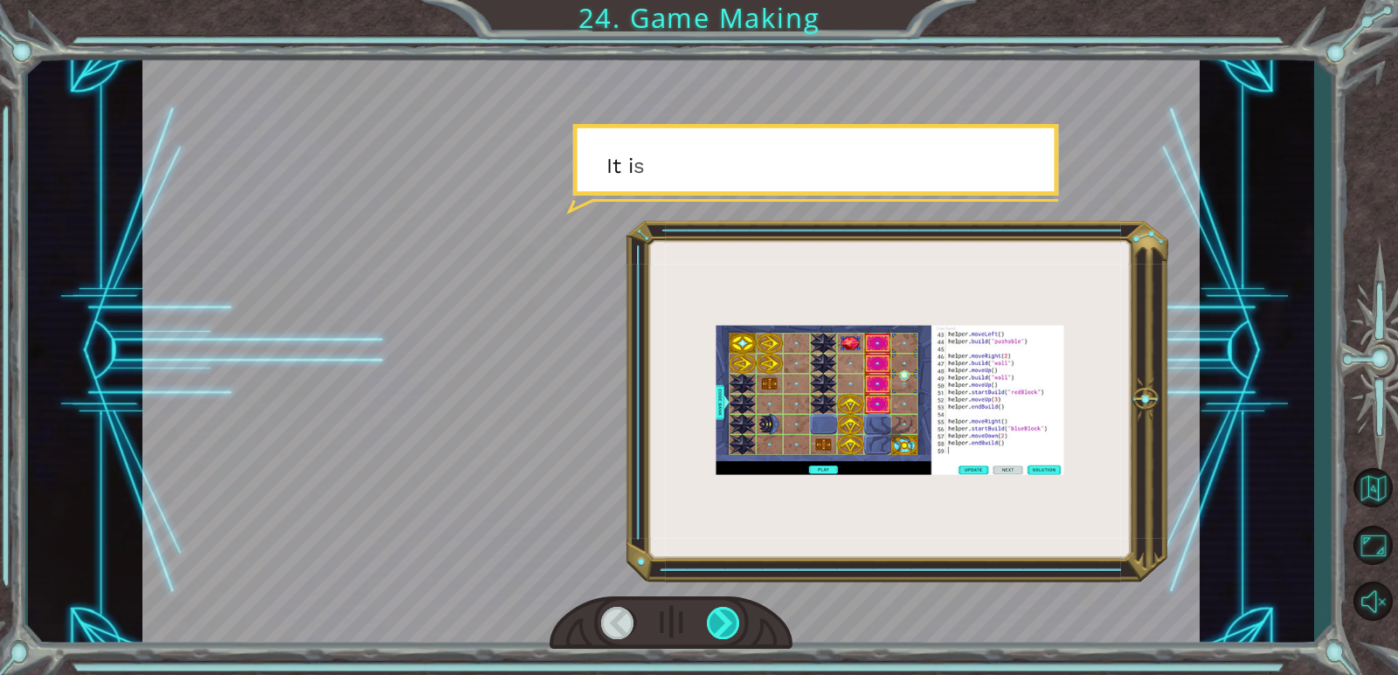
click at [719, 617] on div at bounding box center [724, 623] width 34 height 32
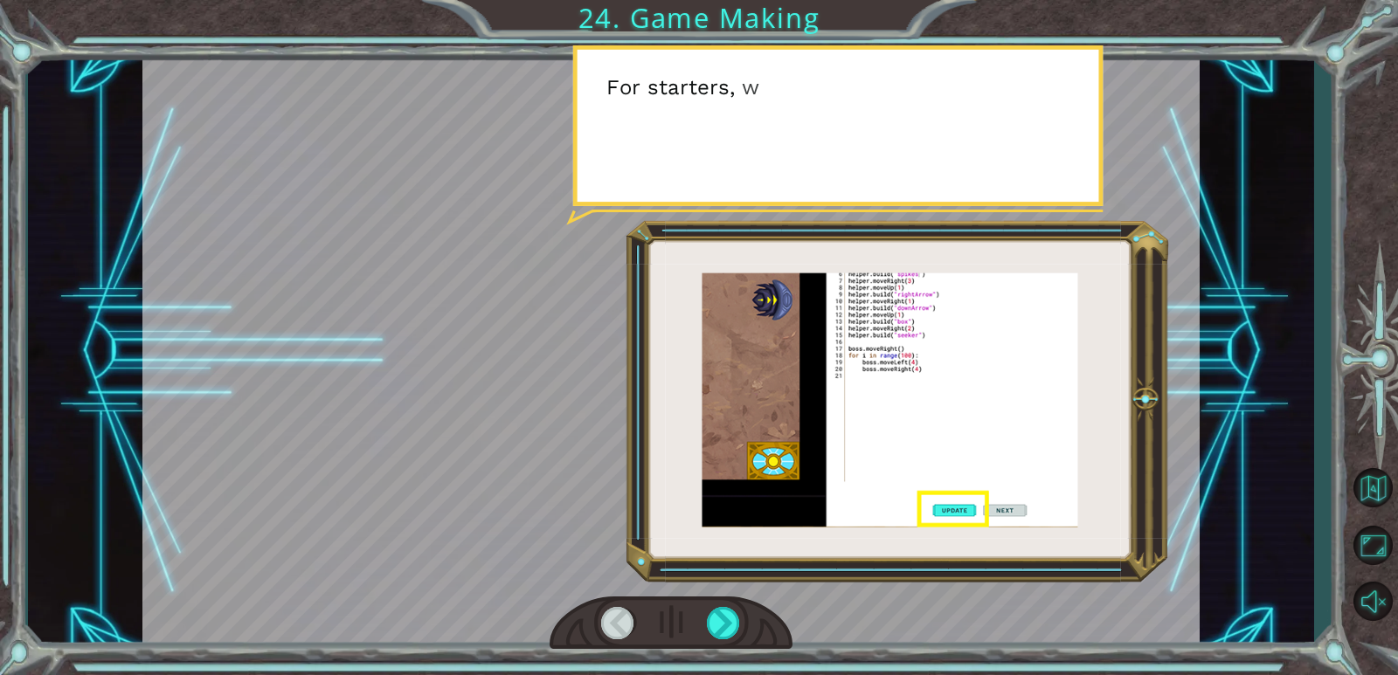
click at [749, 623] on div at bounding box center [671, 623] width 243 height 53
click at [737, 623] on div at bounding box center [724, 623] width 34 height 32
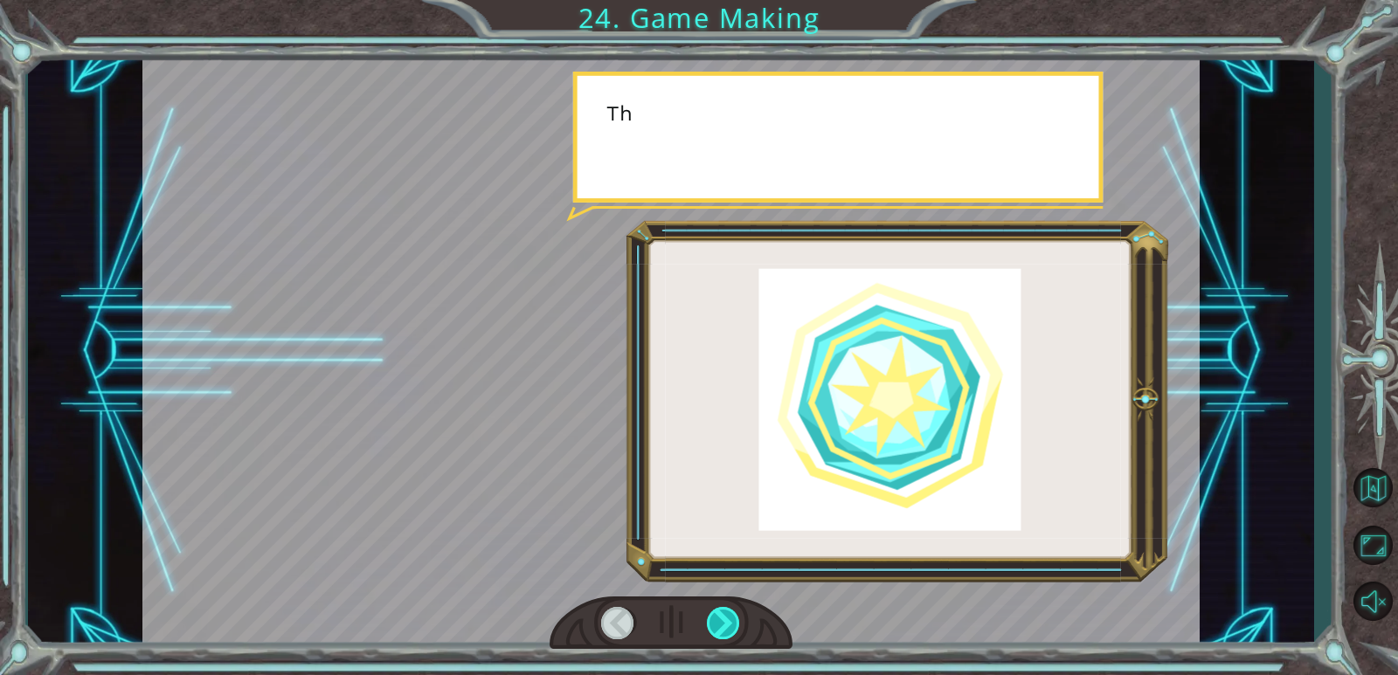
click at [737, 623] on div at bounding box center [724, 623] width 34 height 32
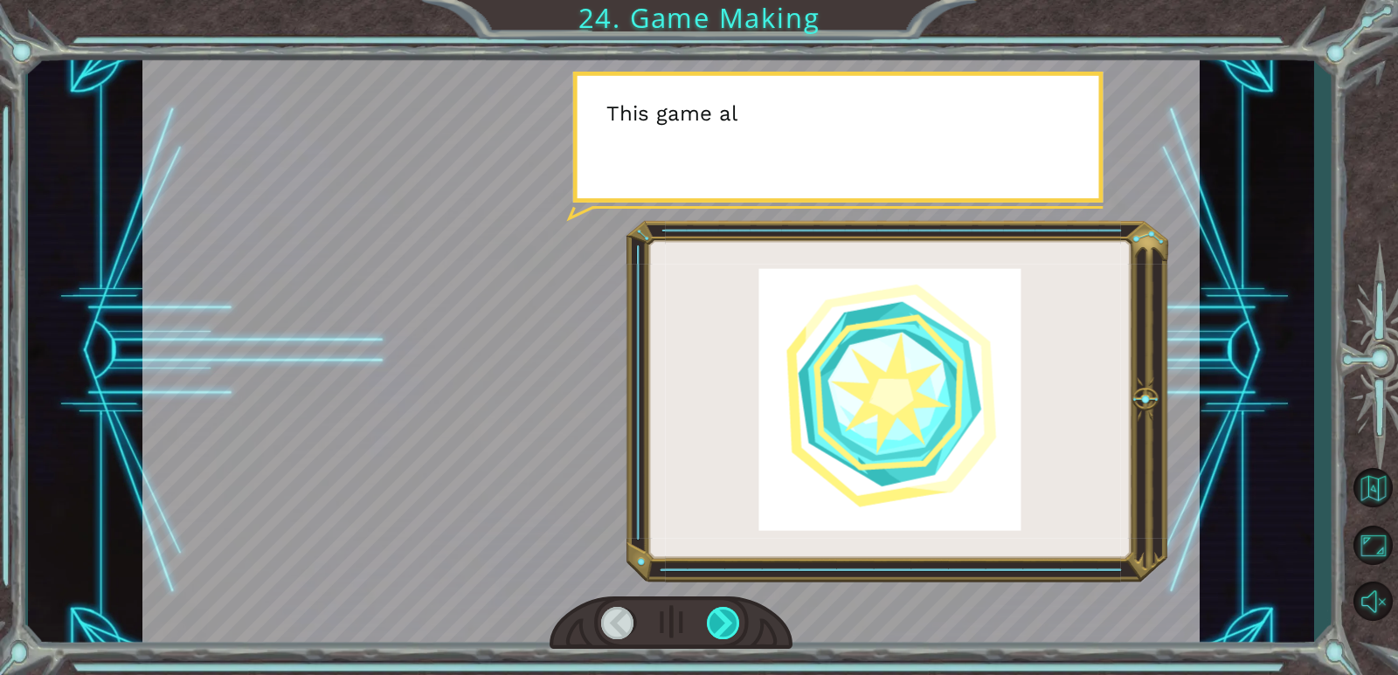
click at [737, 623] on div at bounding box center [724, 623] width 34 height 32
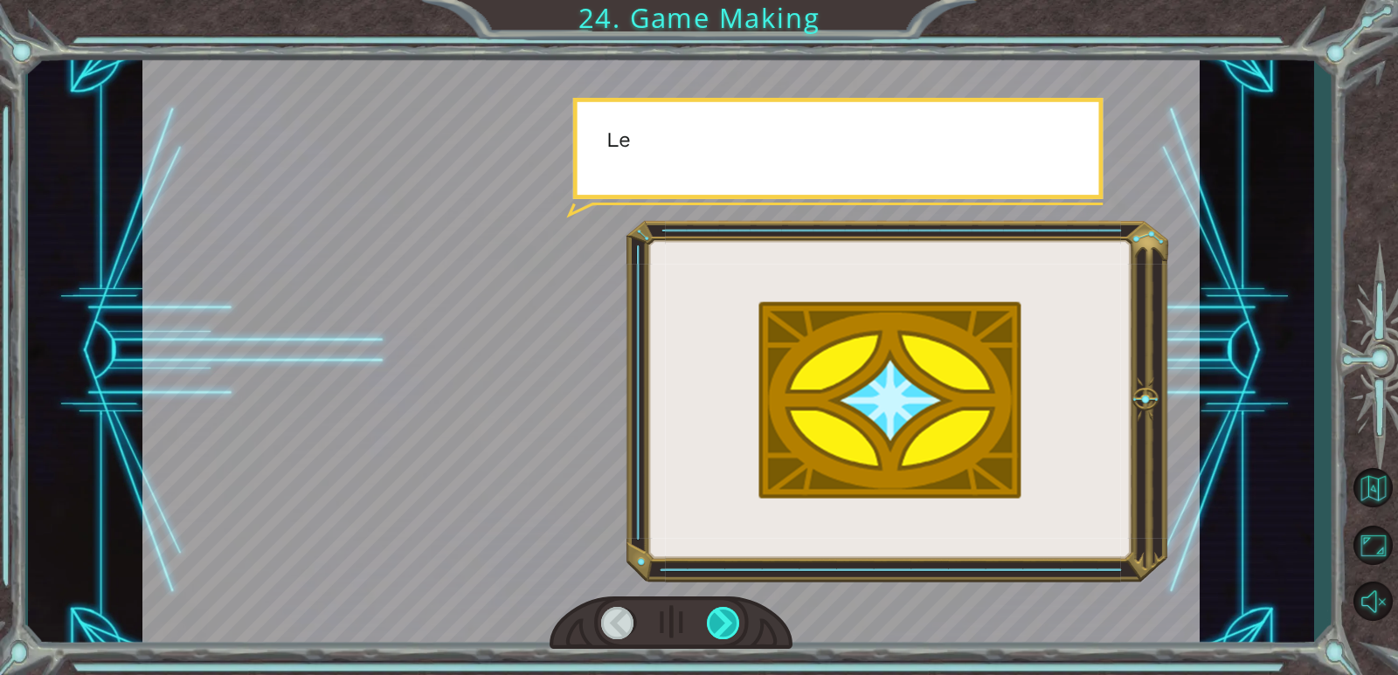
click at [736, 623] on div at bounding box center [724, 623] width 34 height 32
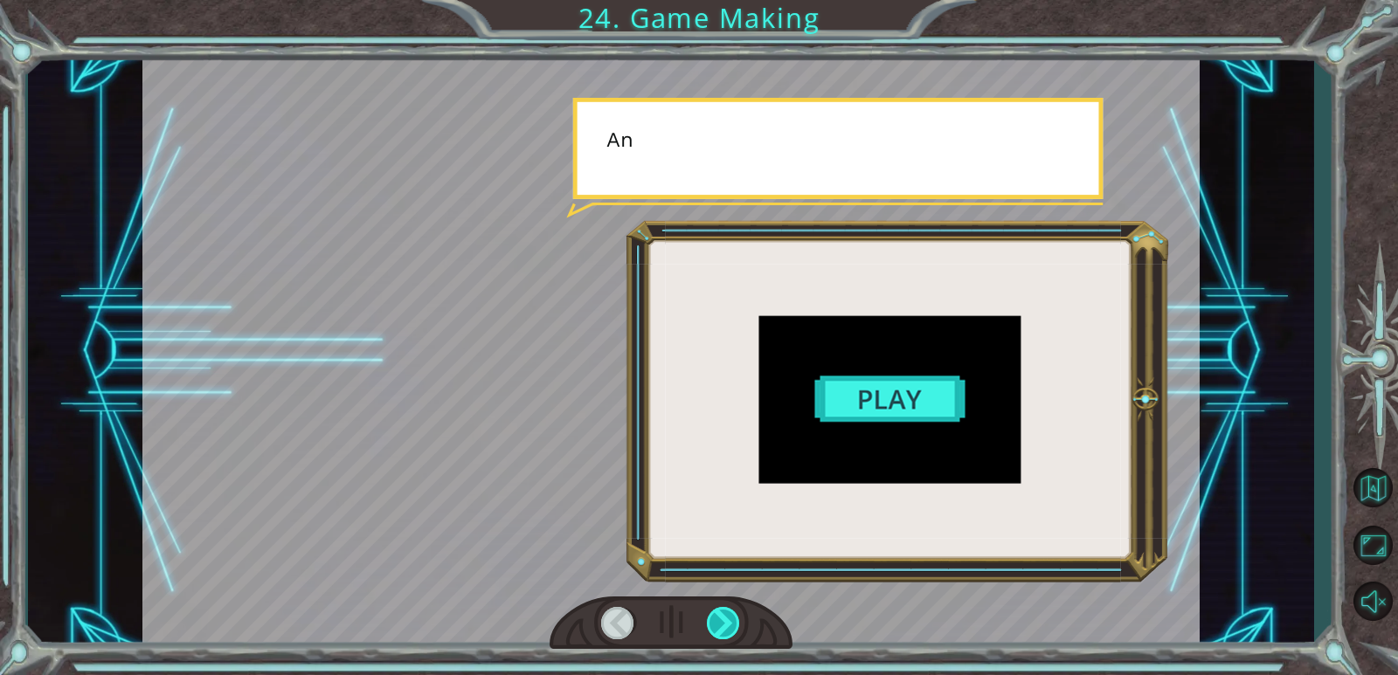
click at [736, 623] on div at bounding box center [724, 623] width 34 height 32
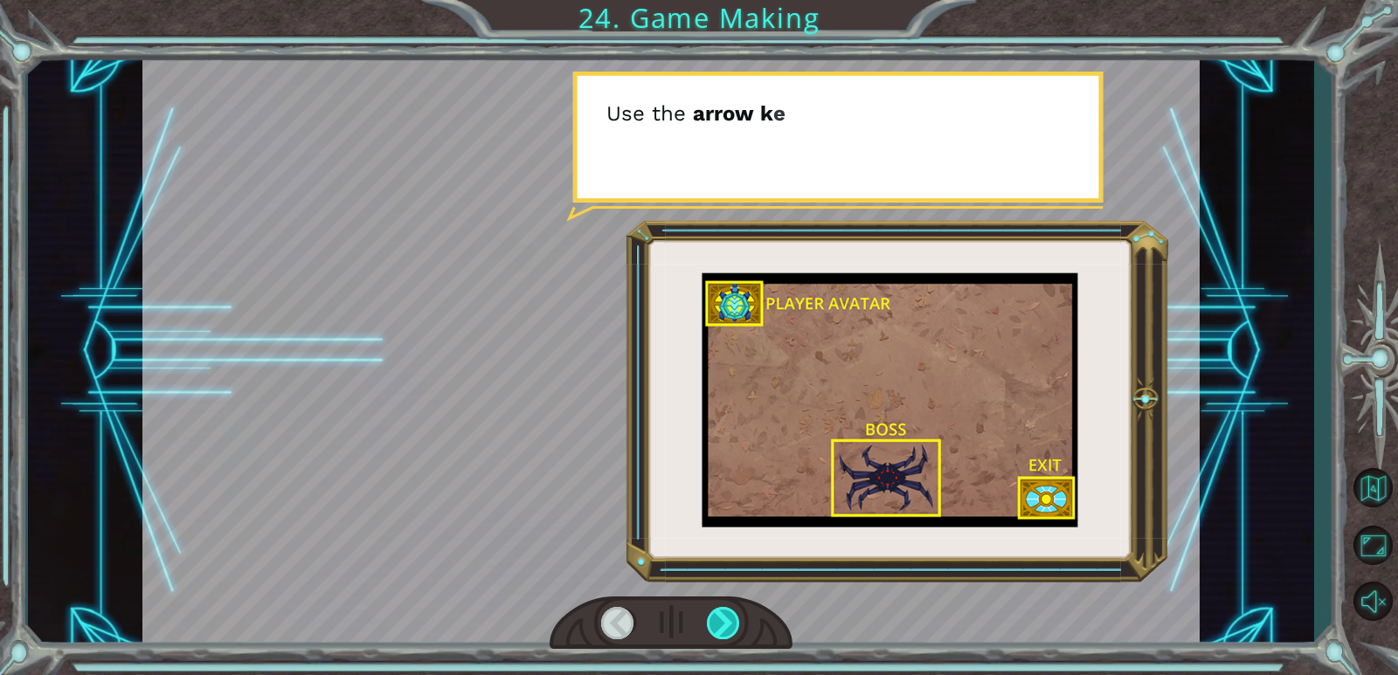
click at [736, 623] on div at bounding box center [724, 623] width 34 height 32
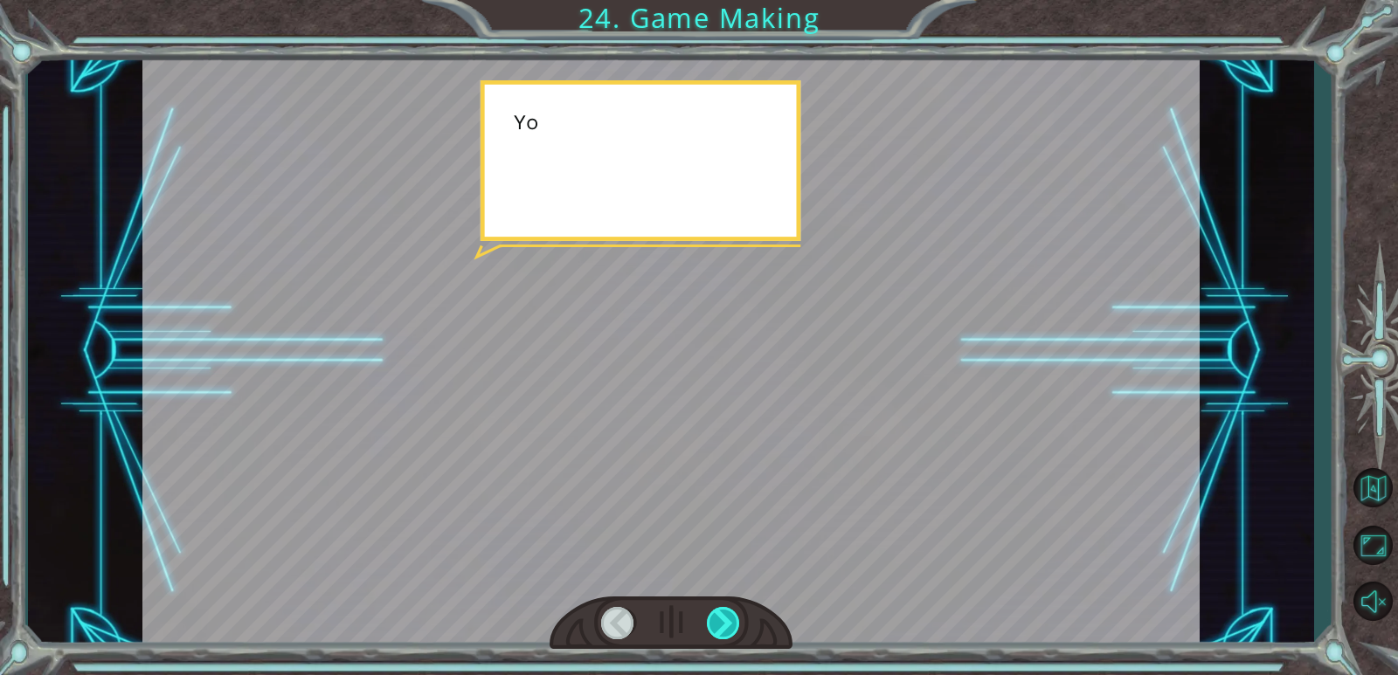
click at [736, 623] on div at bounding box center [724, 623] width 34 height 32
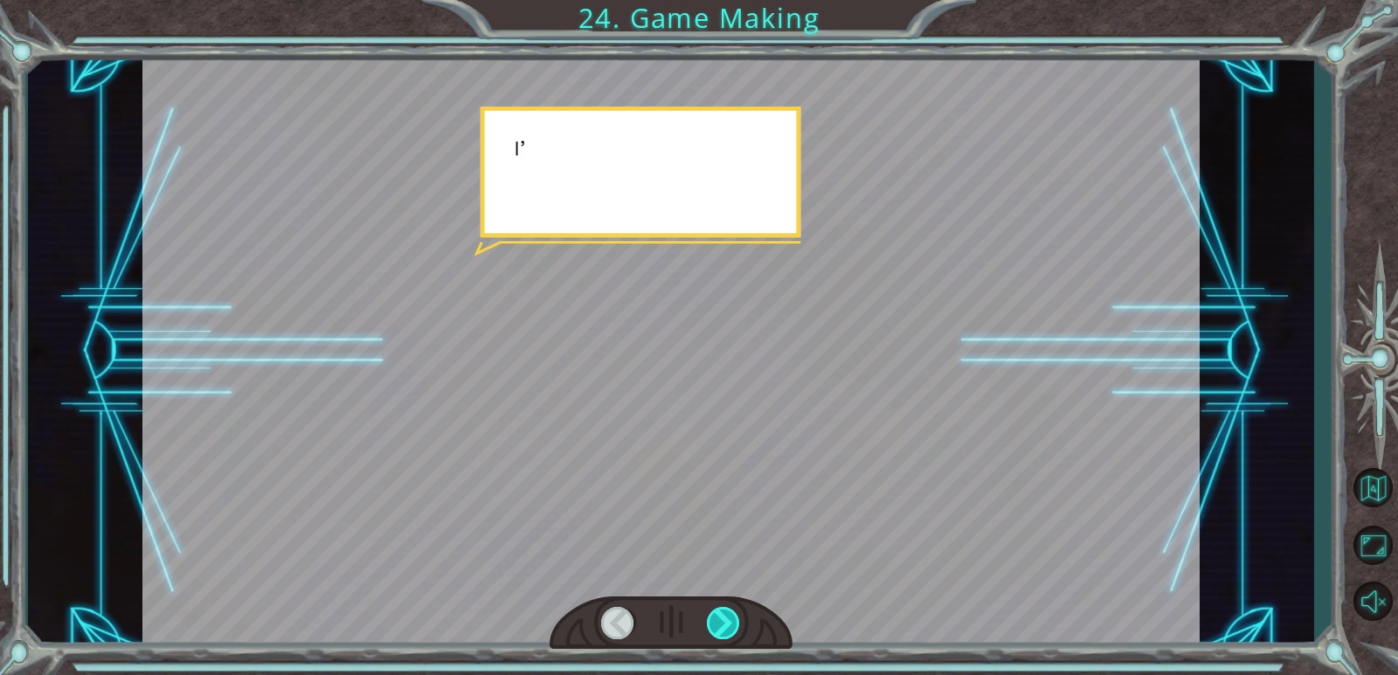
click at [736, 623] on div at bounding box center [724, 623] width 34 height 32
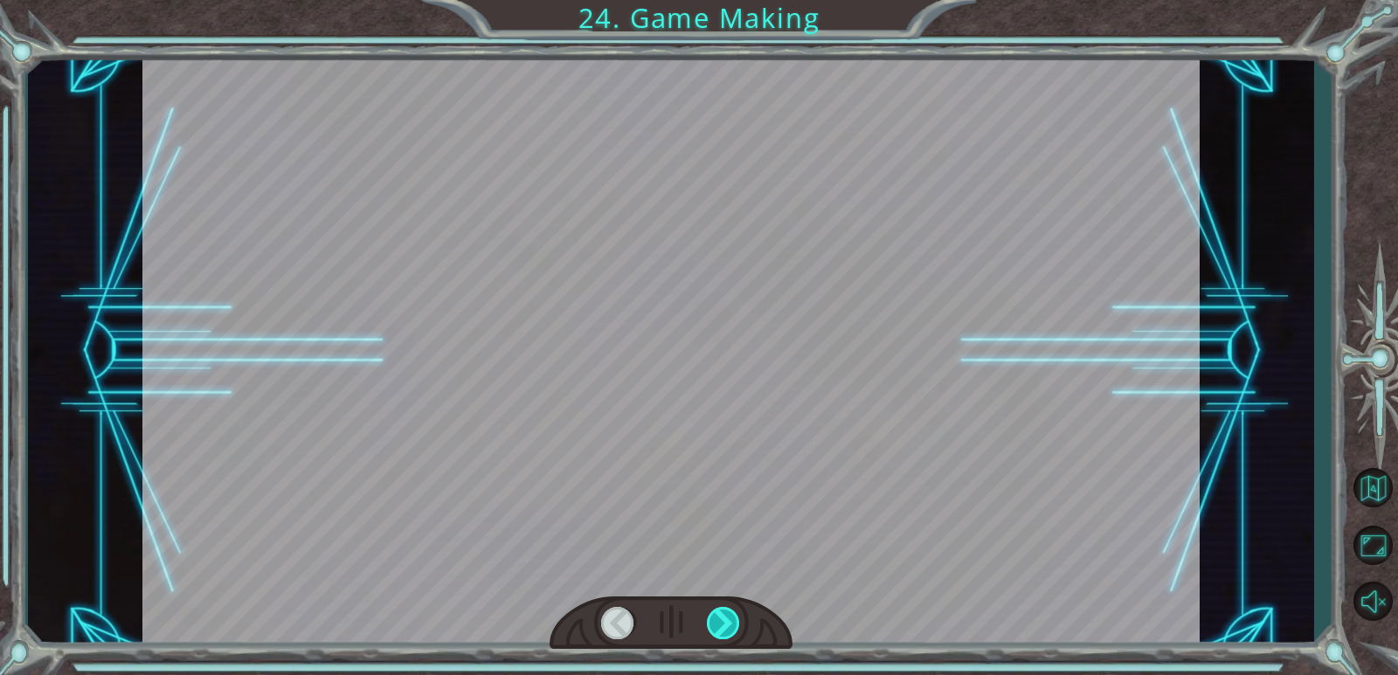
click at [736, 623] on div at bounding box center [724, 623] width 34 height 32
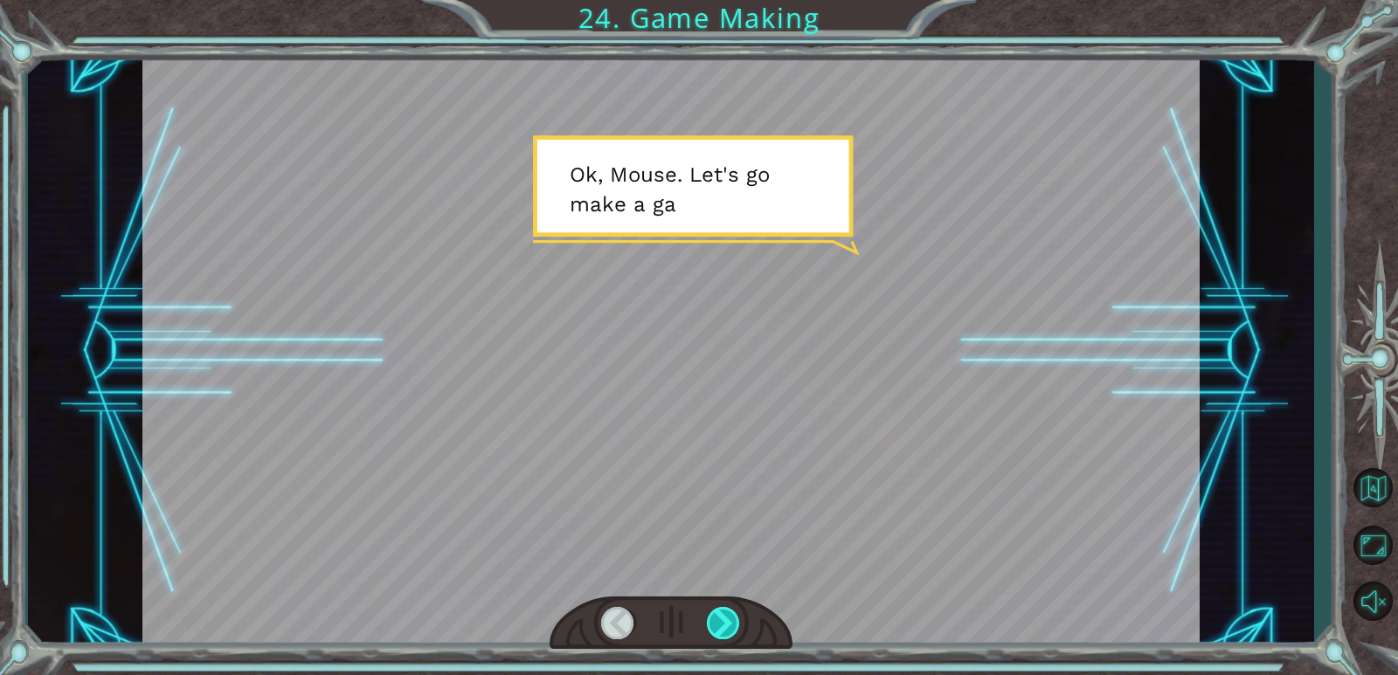
click at [708, 632] on div at bounding box center [724, 623] width 34 height 32
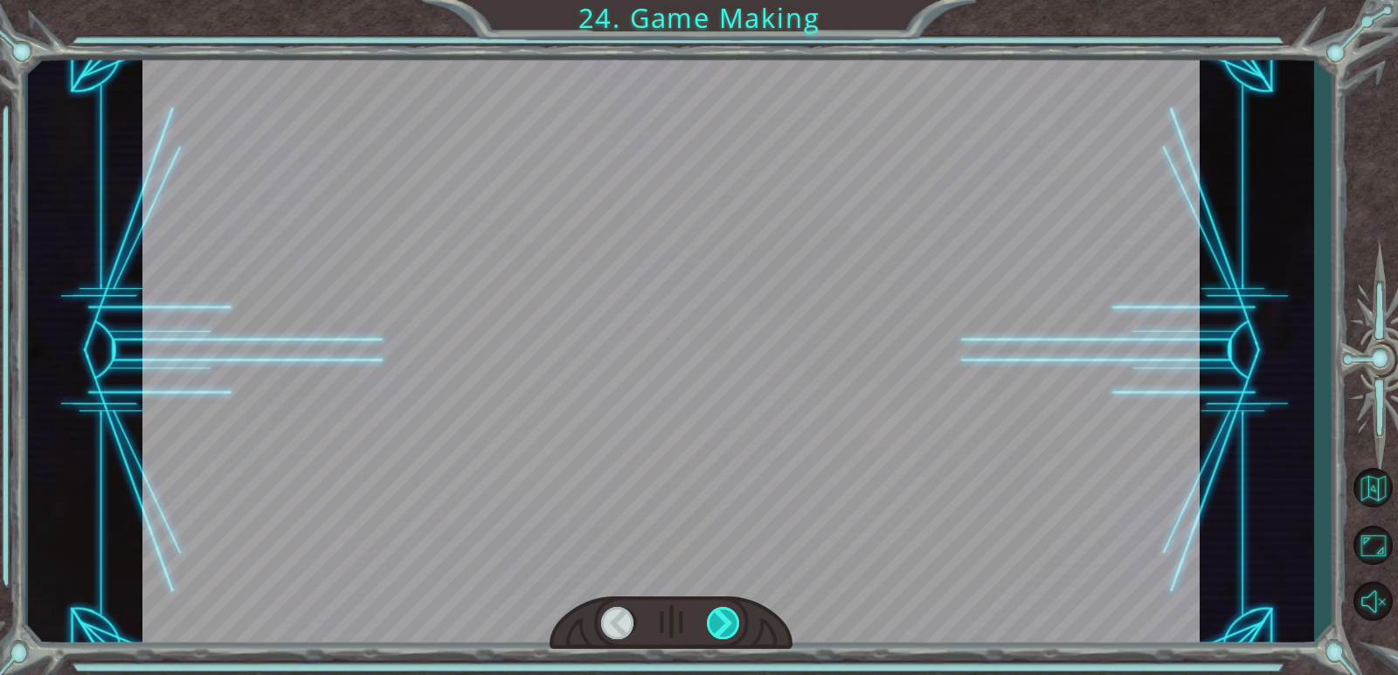
click at [723, 628] on div at bounding box center [724, 623] width 34 height 32
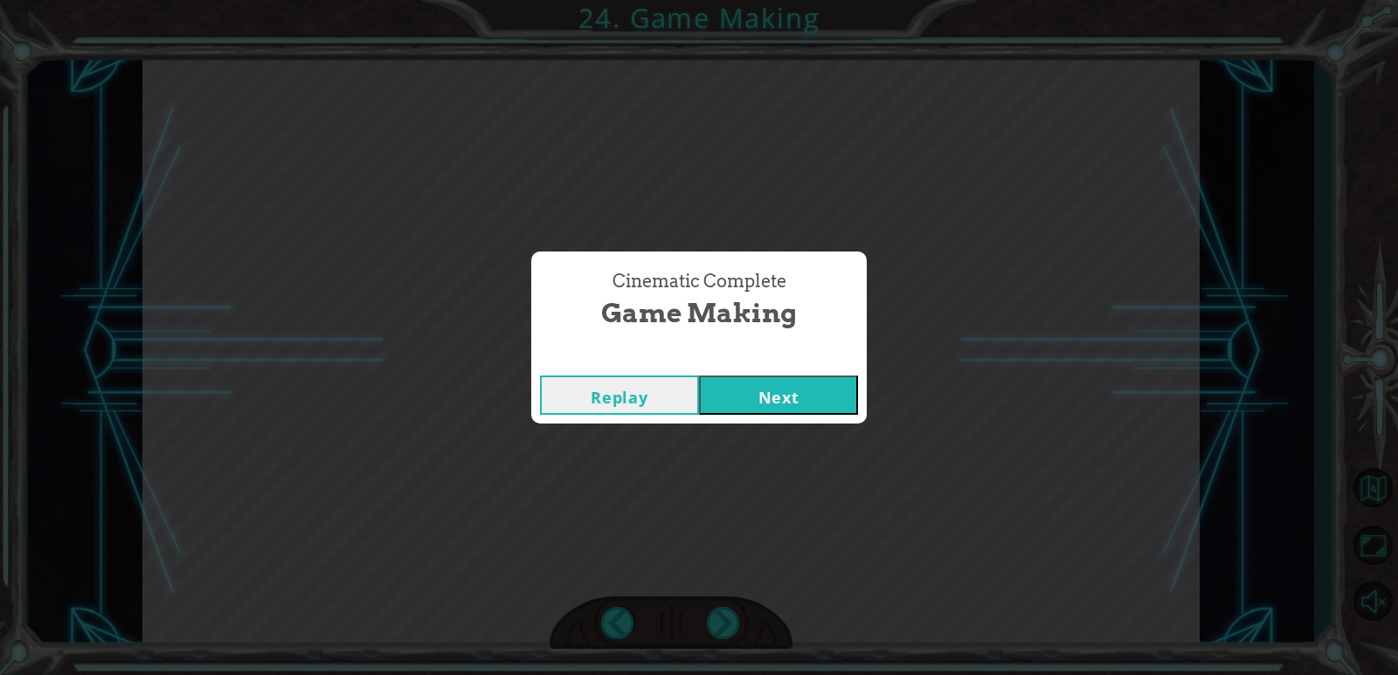
click at [740, 393] on button "Next" at bounding box center [778, 395] width 159 height 39
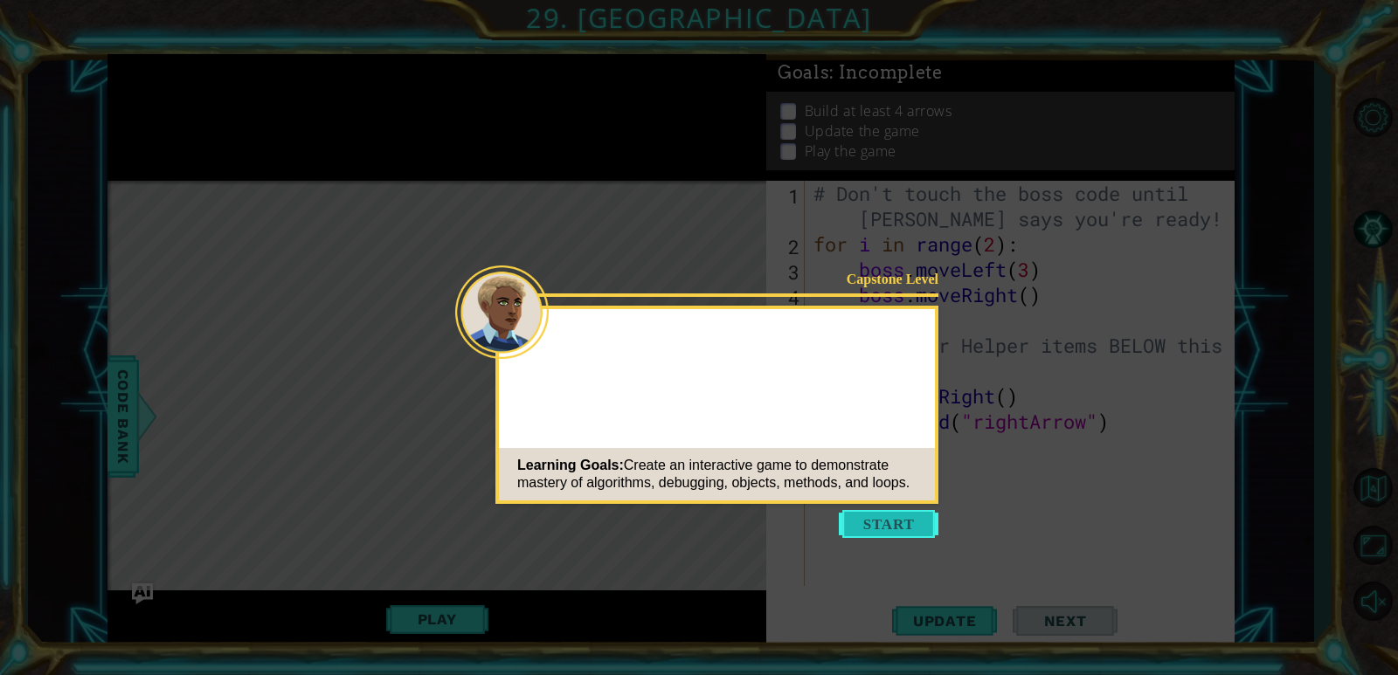
click at [879, 526] on button "Start" at bounding box center [889, 524] width 100 height 28
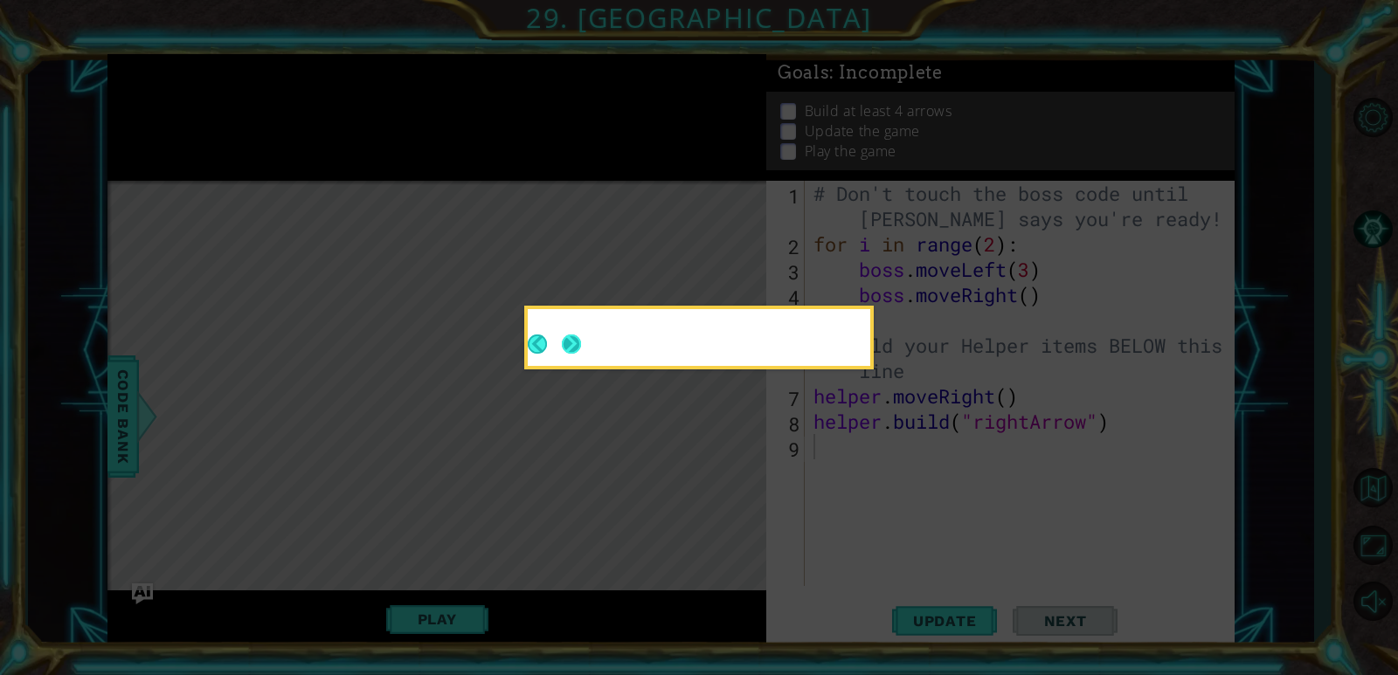
click at [570, 342] on button "Next" at bounding box center [571, 344] width 19 height 19
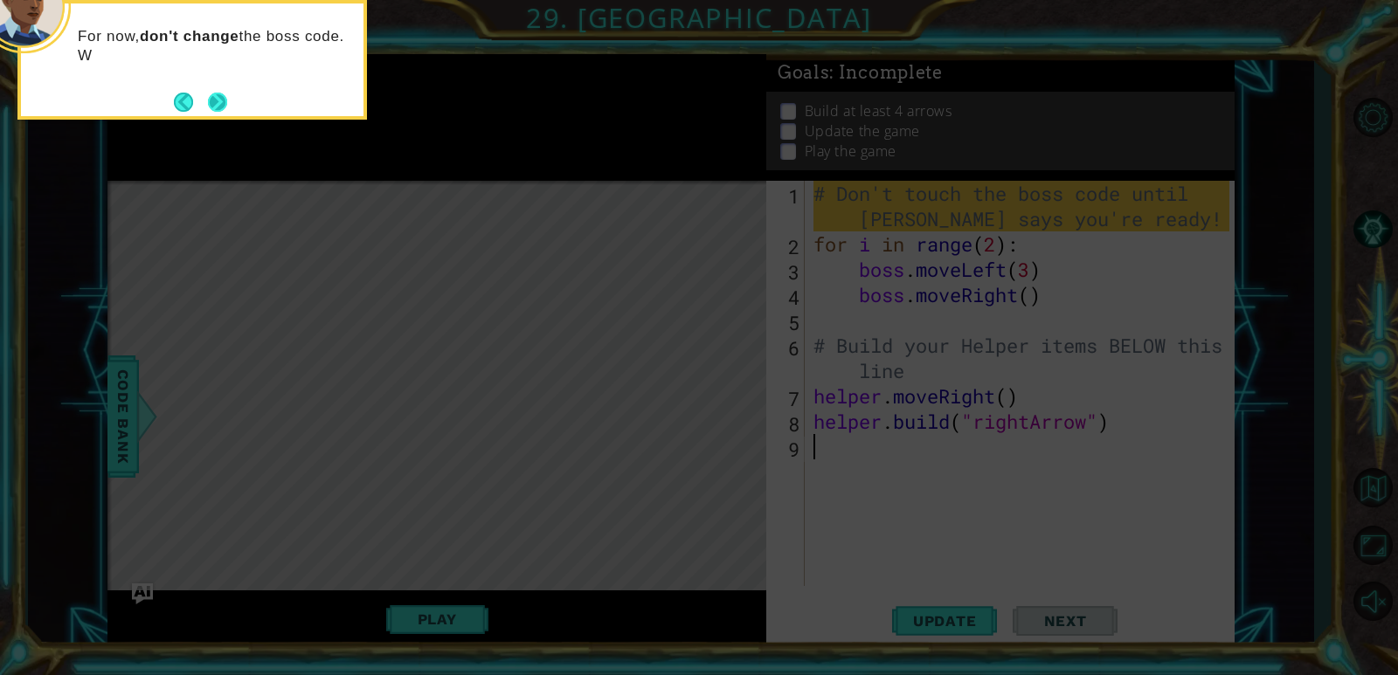
click at [222, 96] on button "Next" at bounding box center [217, 102] width 19 height 19
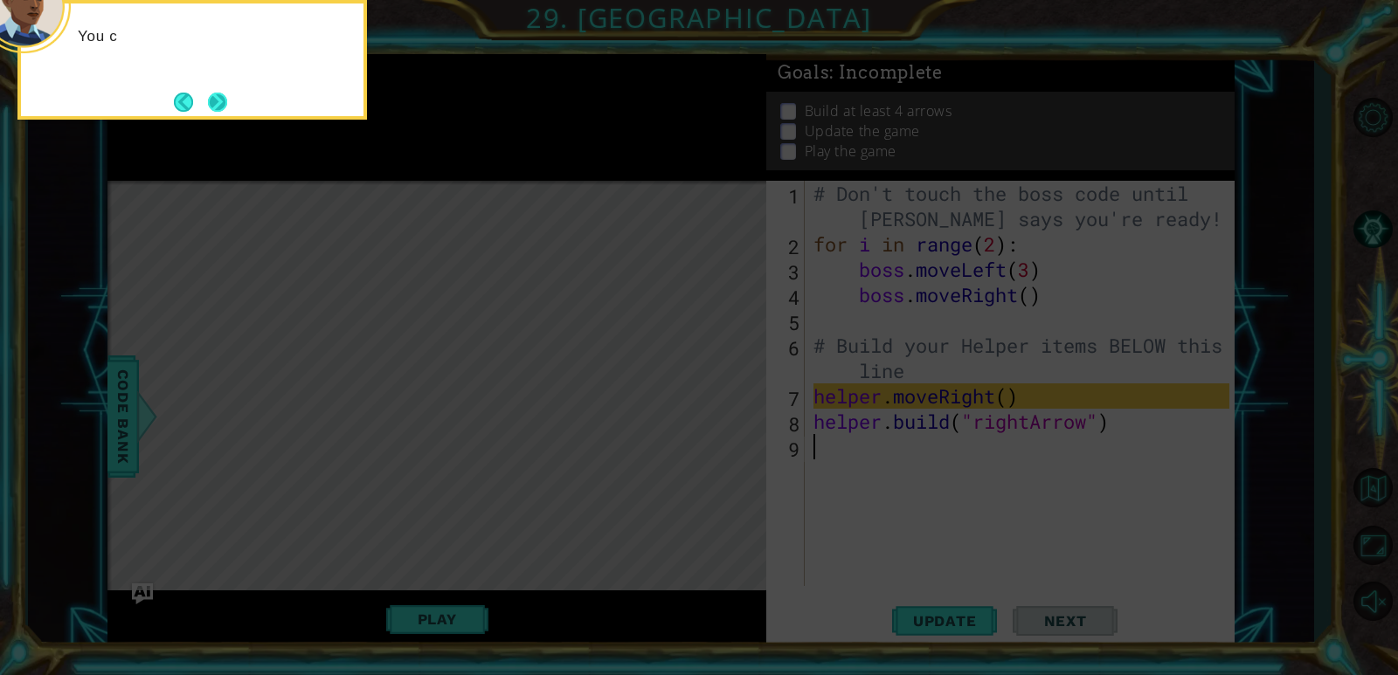
click at [217, 94] on button "Next" at bounding box center [217, 102] width 19 height 19
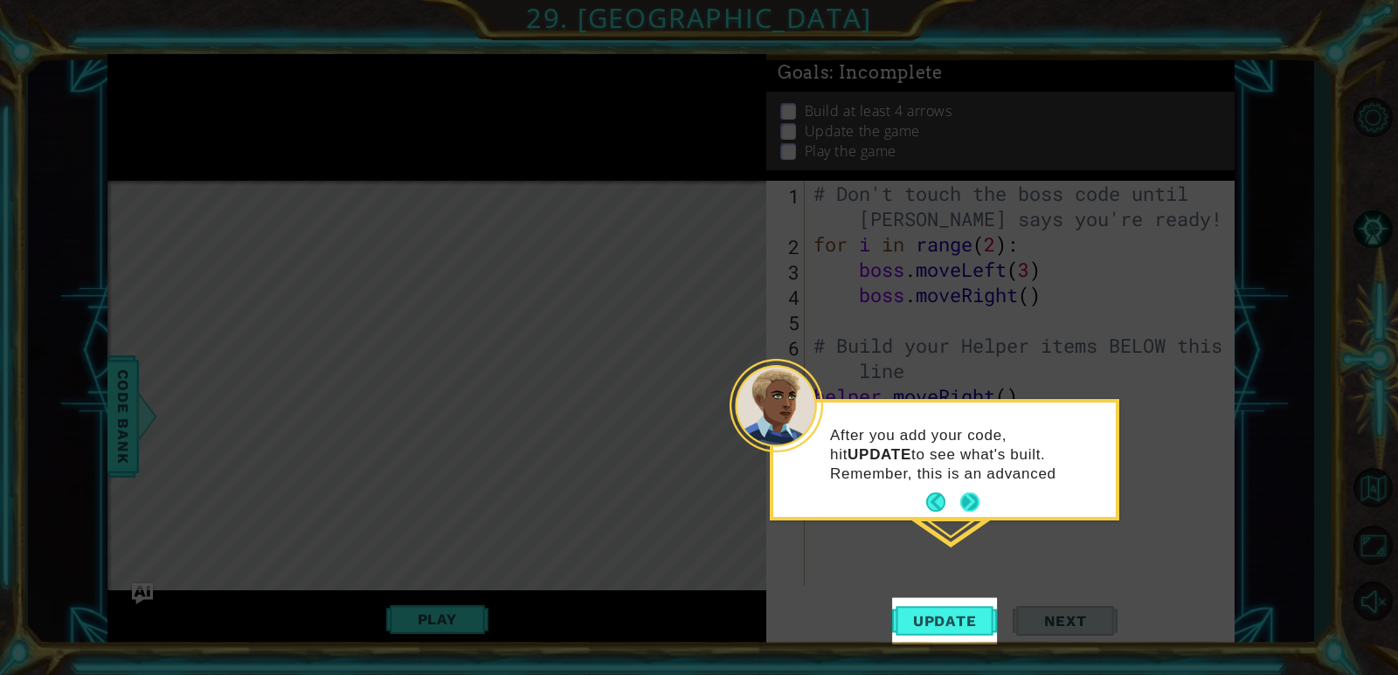
click at [965, 493] on button "Next" at bounding box center [969, 502] width 19 height 19
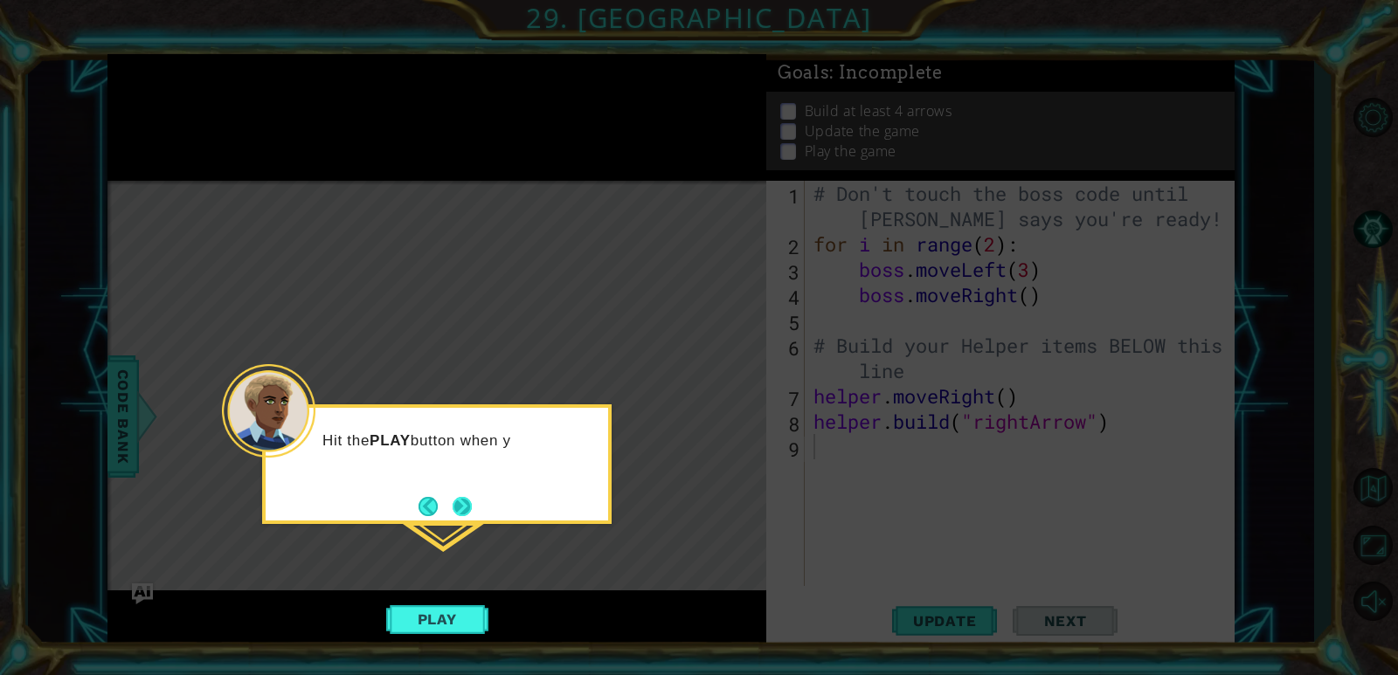
click at [467, 514] on button "Next" at bounding box center [462, 506] width 19 height 19
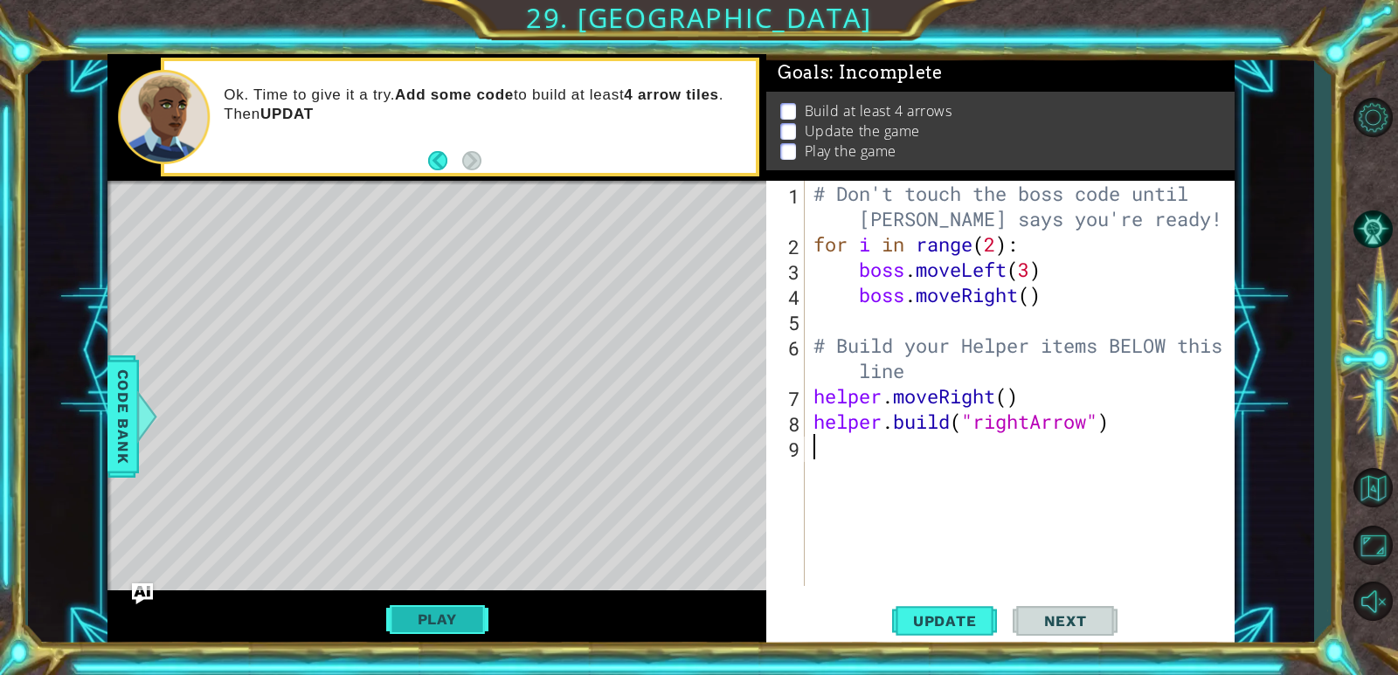
click at [436, 616] on button "Play" at bounding box center [437, 619] width 102 height 33
click at [294, 244] on div "Level Map" at bounding box center [510, 438] width 807 height 515
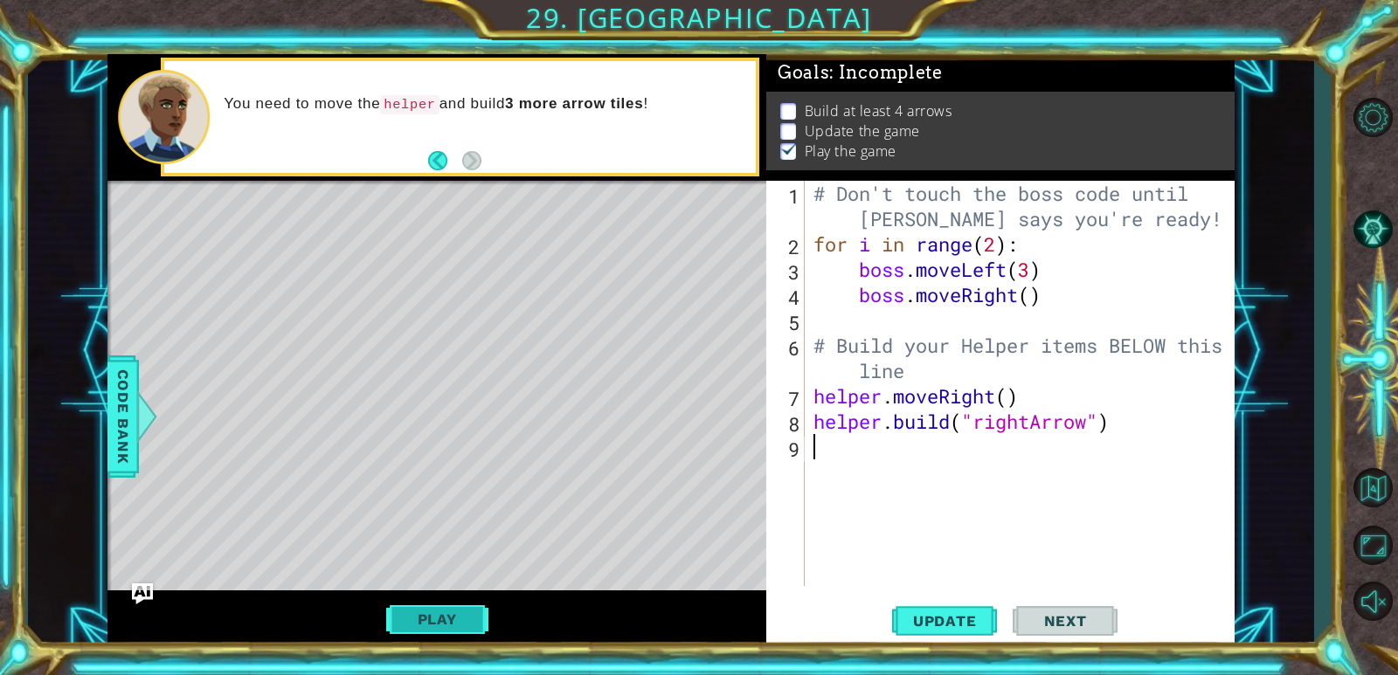
click at [436, 619] on button "Play" at bounding box center [437, 619] width 102 height 33
click at [841, 445] on div "# Don't touch the boss code until [PERSON_NAME] says you're ready! for i in ran…" at bounding box center [1024, 421] width 428 height 481
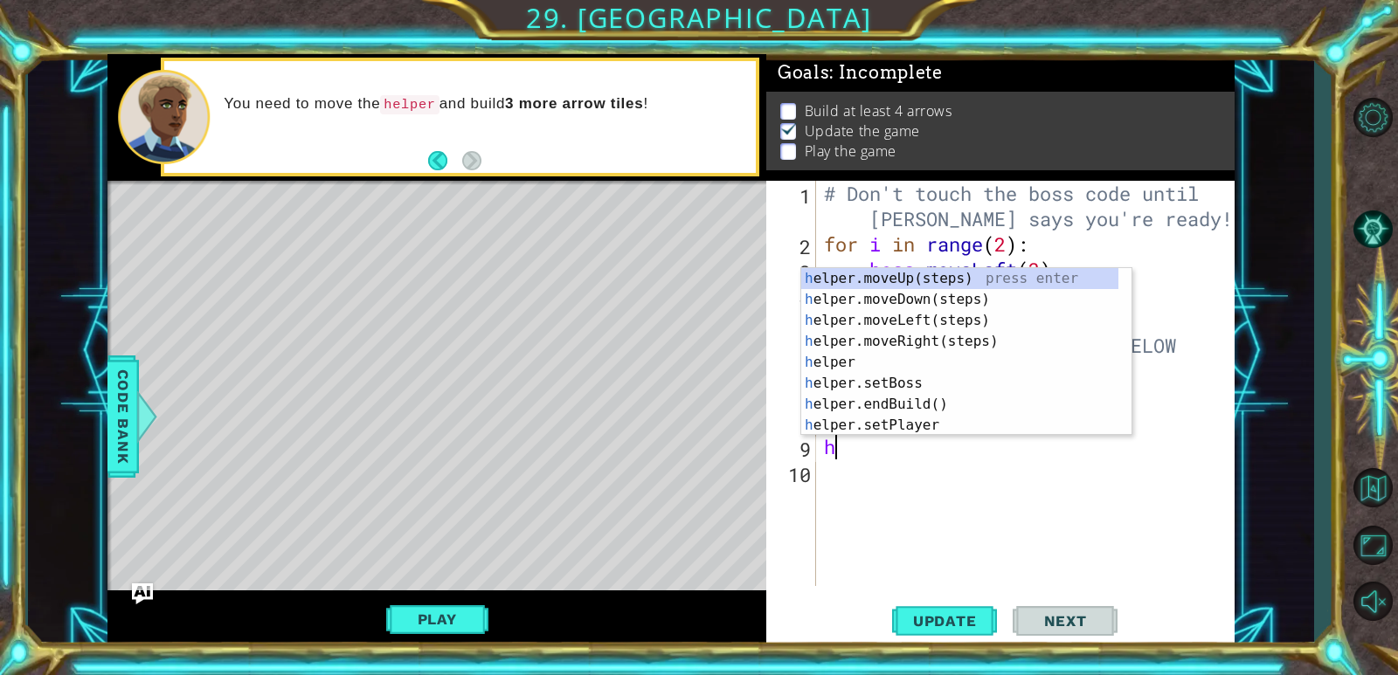
type textarea "he"
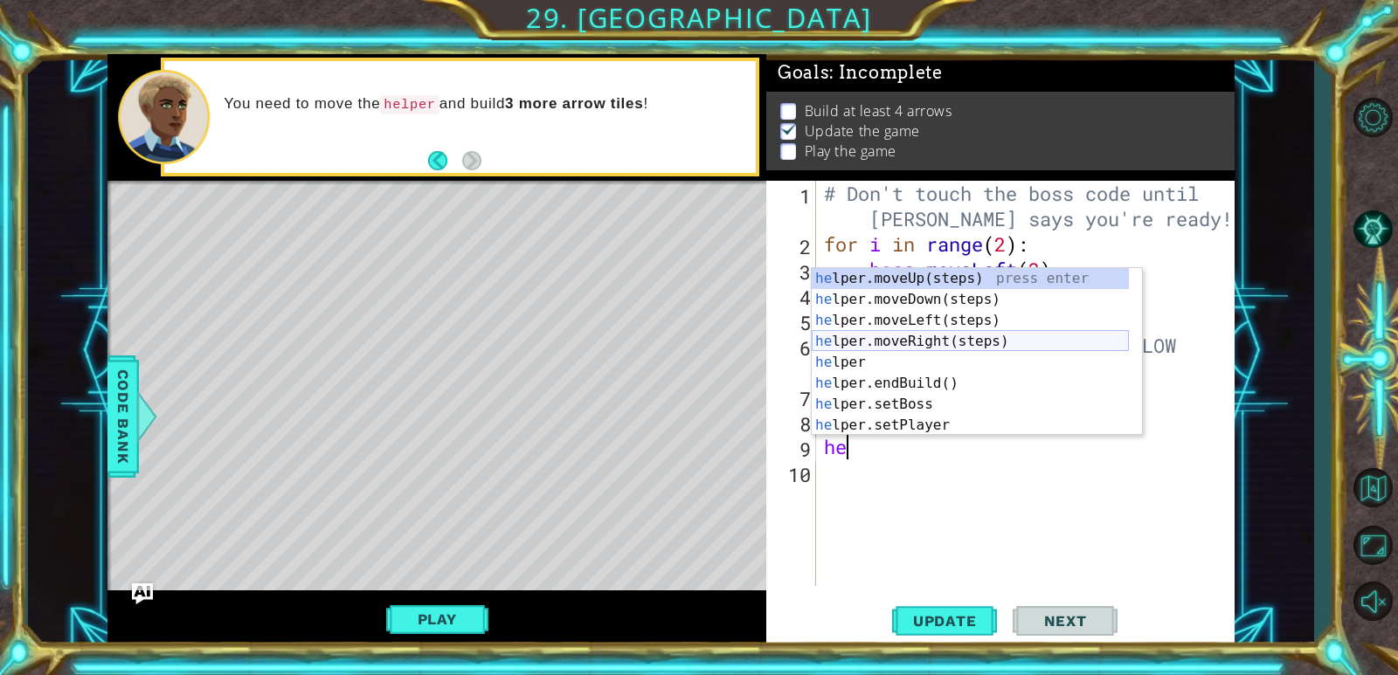
click at [924, 334] on div "he lper.moveUp(steps) press enter he lper.moveDown(steps) press enter he lper.m…" at bounding box center [970, 373] width 317 height 210
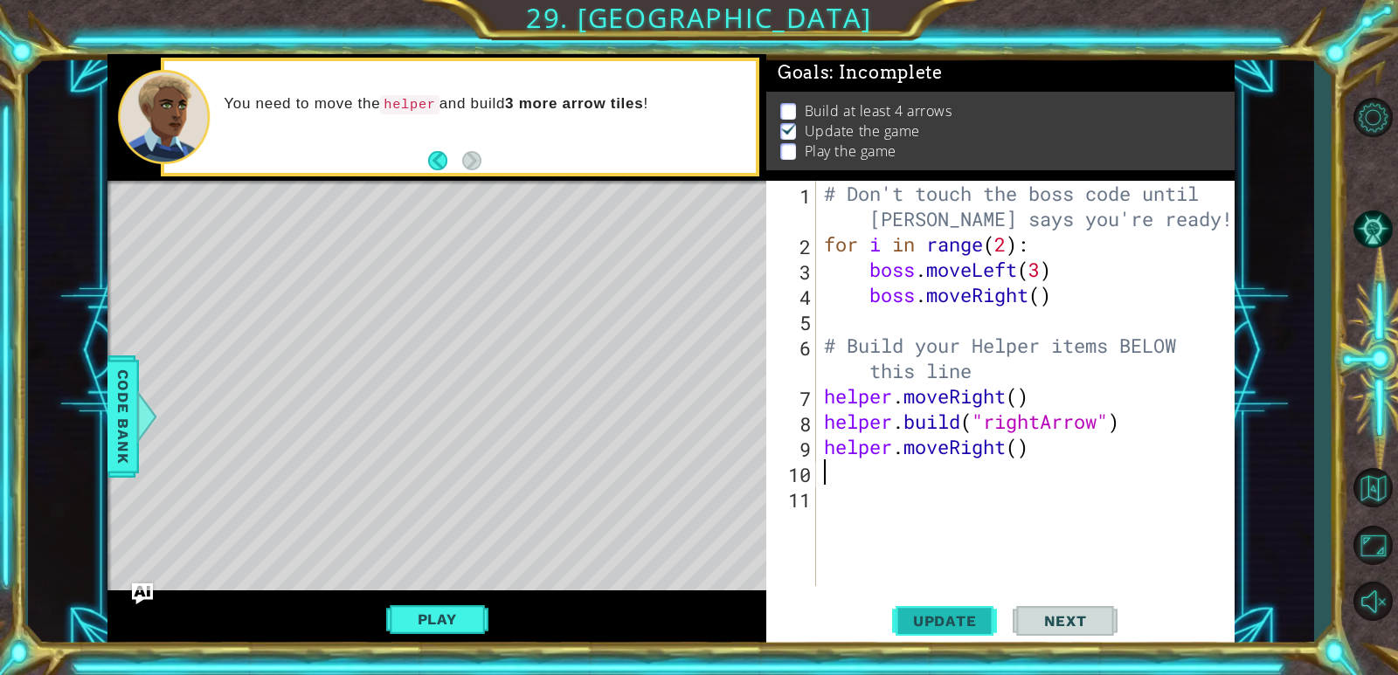
click at [964, 625] on span "Update" at bounding box center [945, 620] width 99 height 17
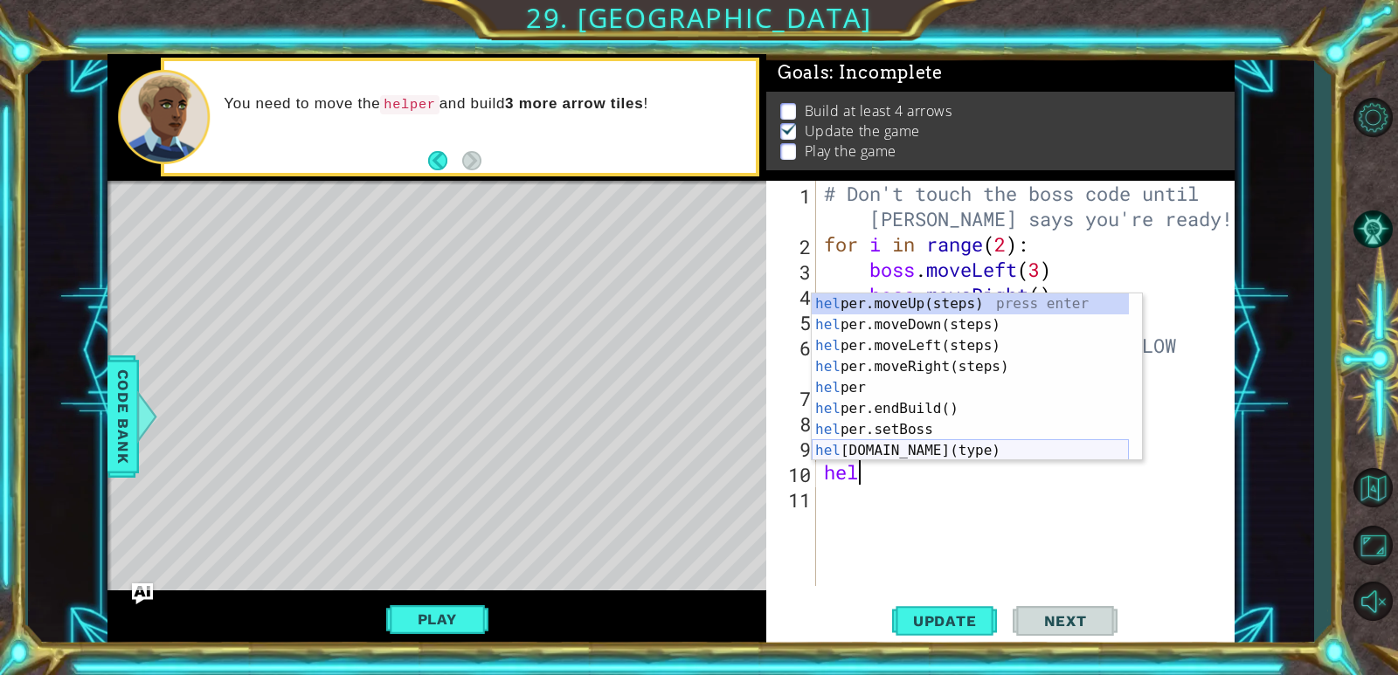
click at [946, 451] on div "hel per.moveUp(steps) press enter hel per.moveDown(steps) press enter hel per.m…" at bounding box center [970, 399] width 317 height 210
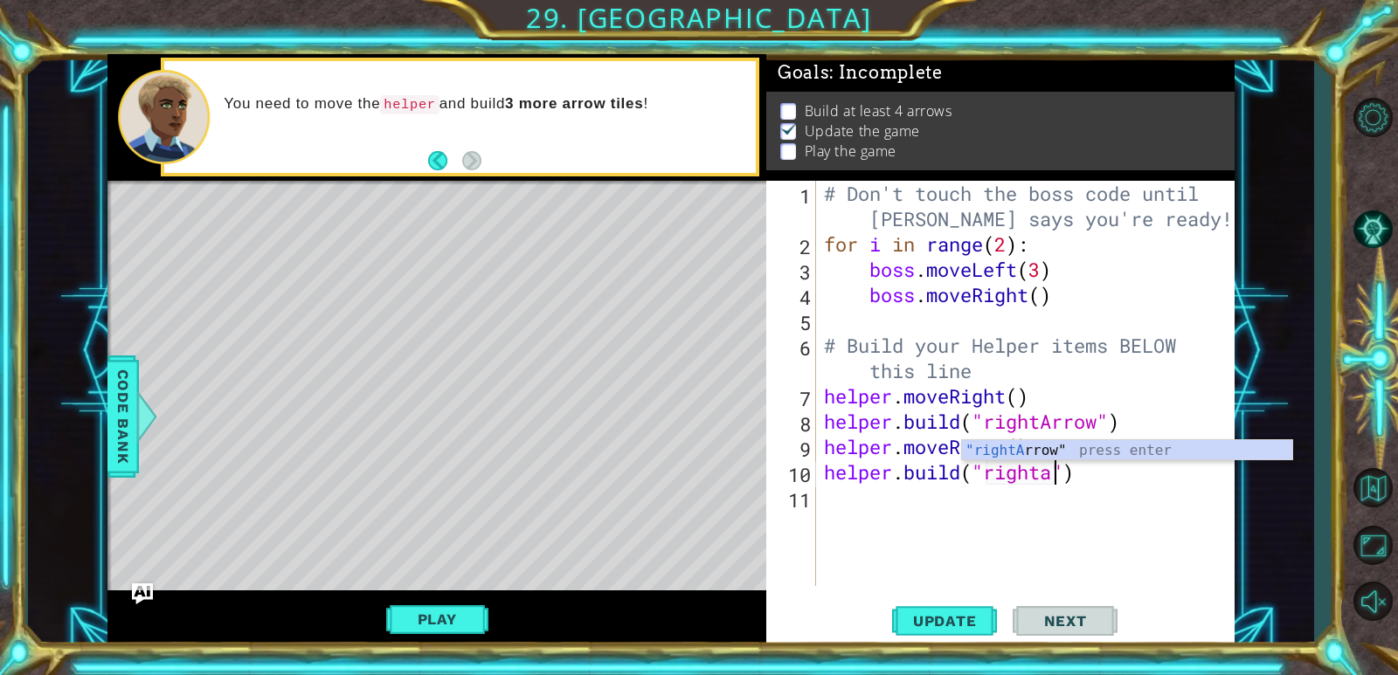
scroll to position [0, 10]
type textarea "[DOMAIN_NAME]("rightArrow")"
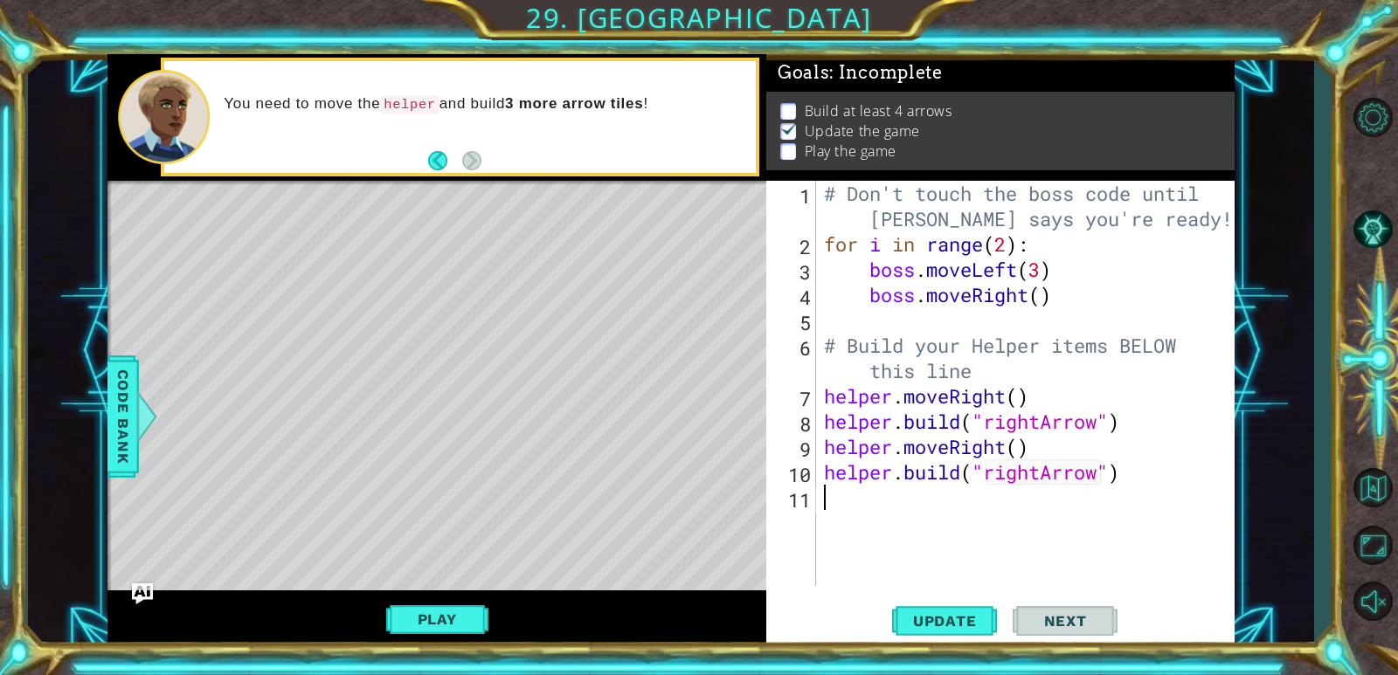
click at [837, 507] on div "# Don't touch the boss code until [PERSON_NAME] says you're ready! for i in ran…" at bounding box center [1029, 421] width 418 height 481
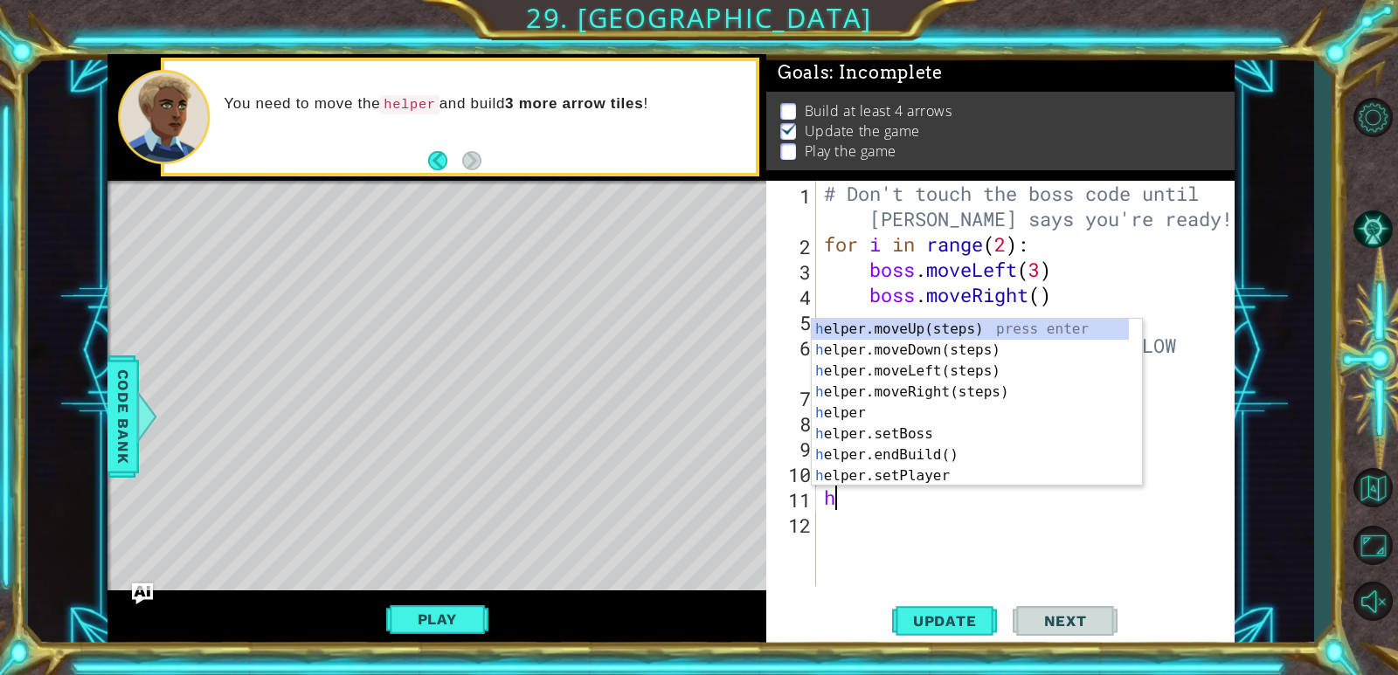
type textarea "he"
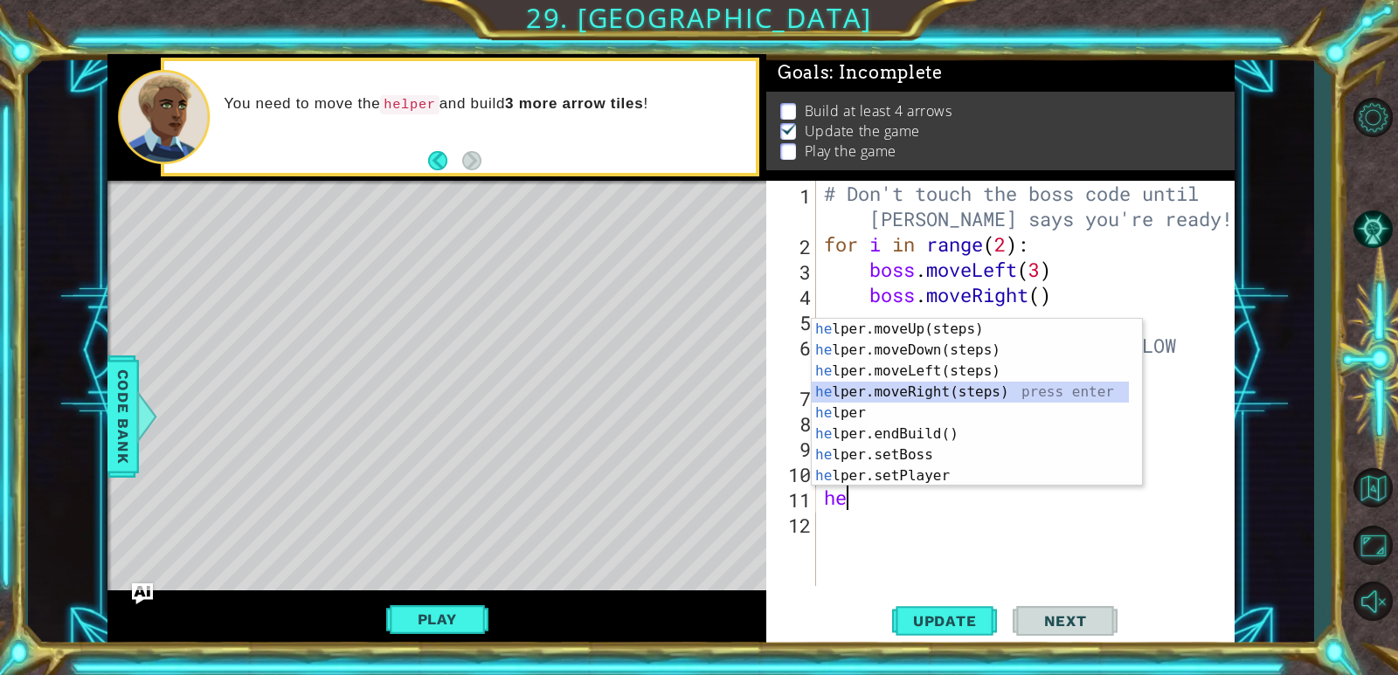
click at [995, 384] on div "he lper.moveUp(steps) press enter he lper.moveDown(steps) press enter he lper.m…" at bounding box center [970, 424] width 317 height 210
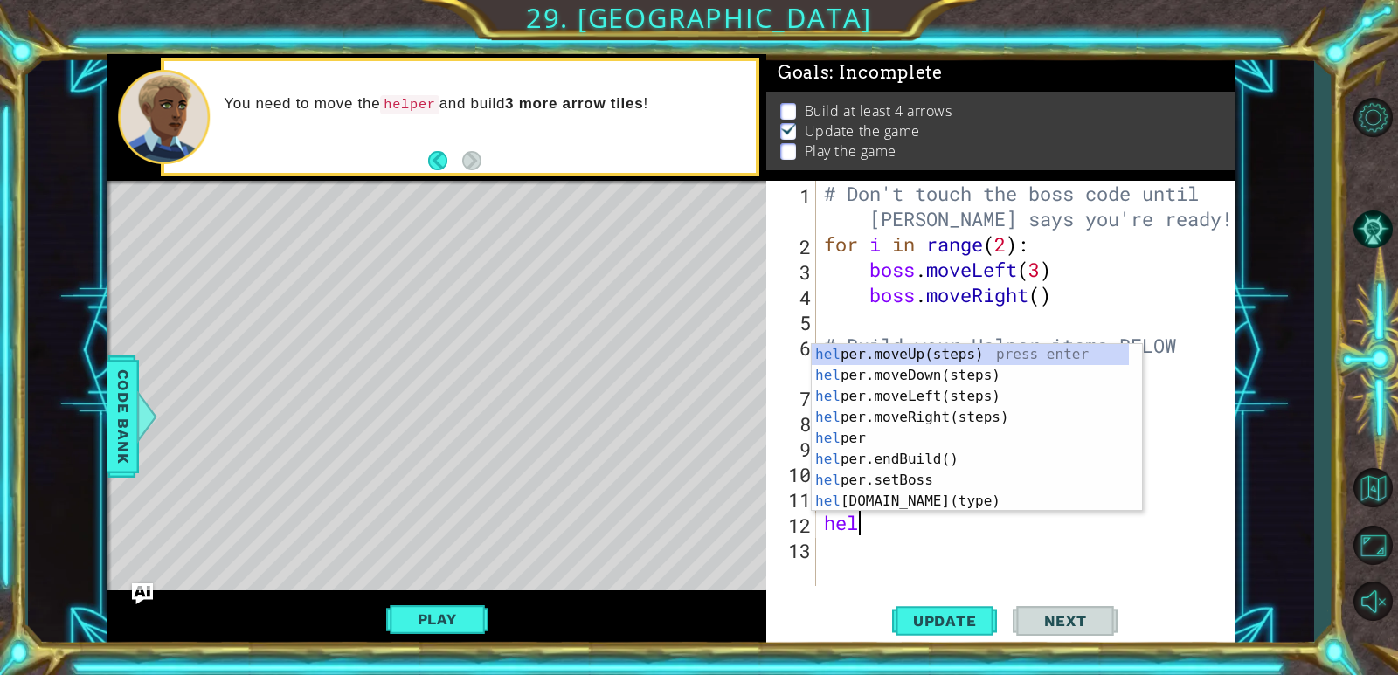
scroll to position [0, 1]
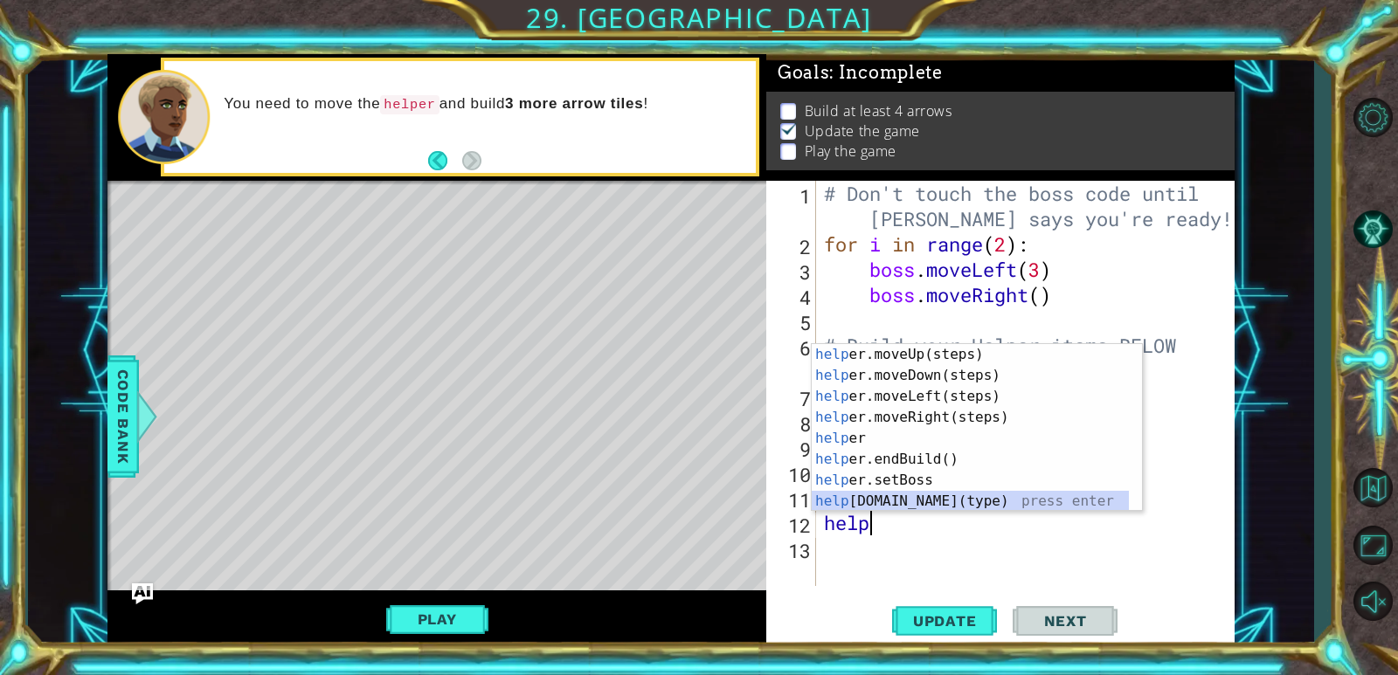
click at [985, 500] on div "help er.moveUp(steps) press enter help er.moveDown(steps) press enter help er.m…" at bounding box center [970, 449] width 317 height 210
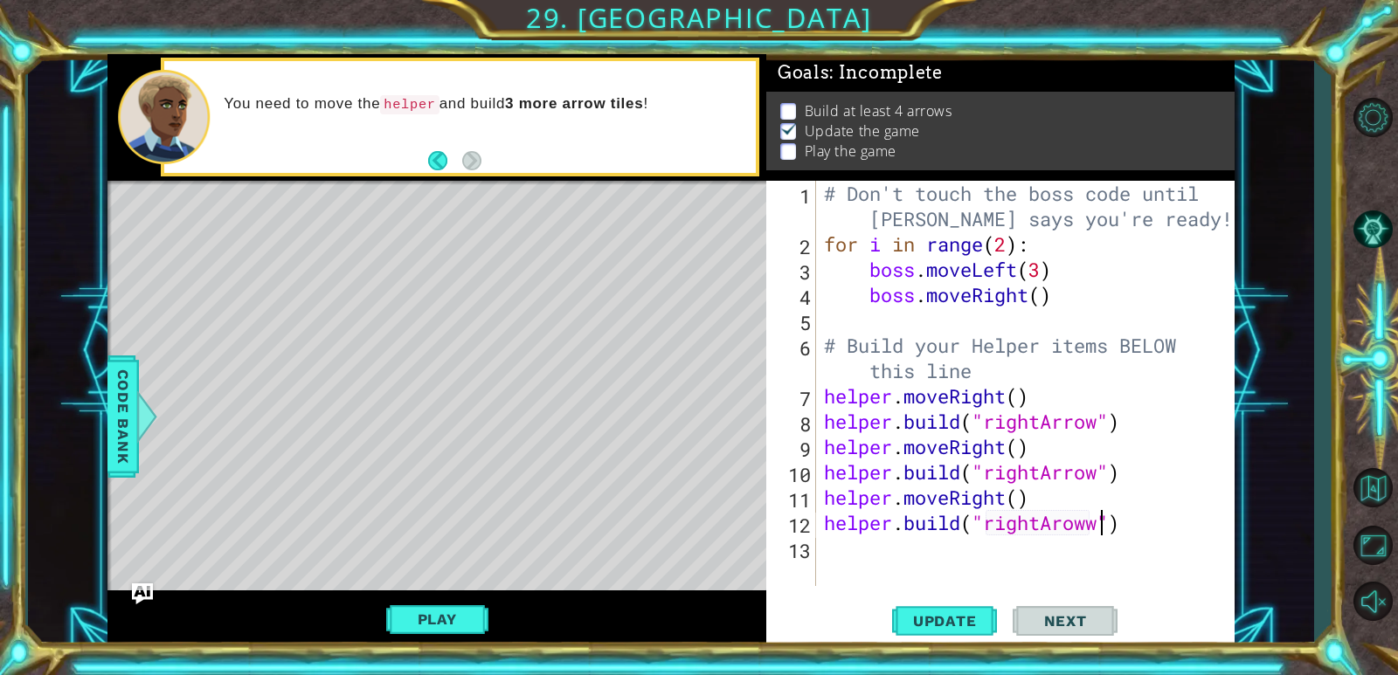
scroll to position [0, 12]
click at [1061, 533] on div "# Don't touch the boss code until [PERSON_NAME] says you're ready! for i in ran…" at bounding box center [1029, 421] width 418 height 481
click at [1062, 532] on div "# Don't touch the boss code until [PERSON_NAME] says you're ready! for i in ran…" at bounding box center [1029, 421] width 418 height 481
type textarea "[DOMAIN_NAME]("rightArrow")"
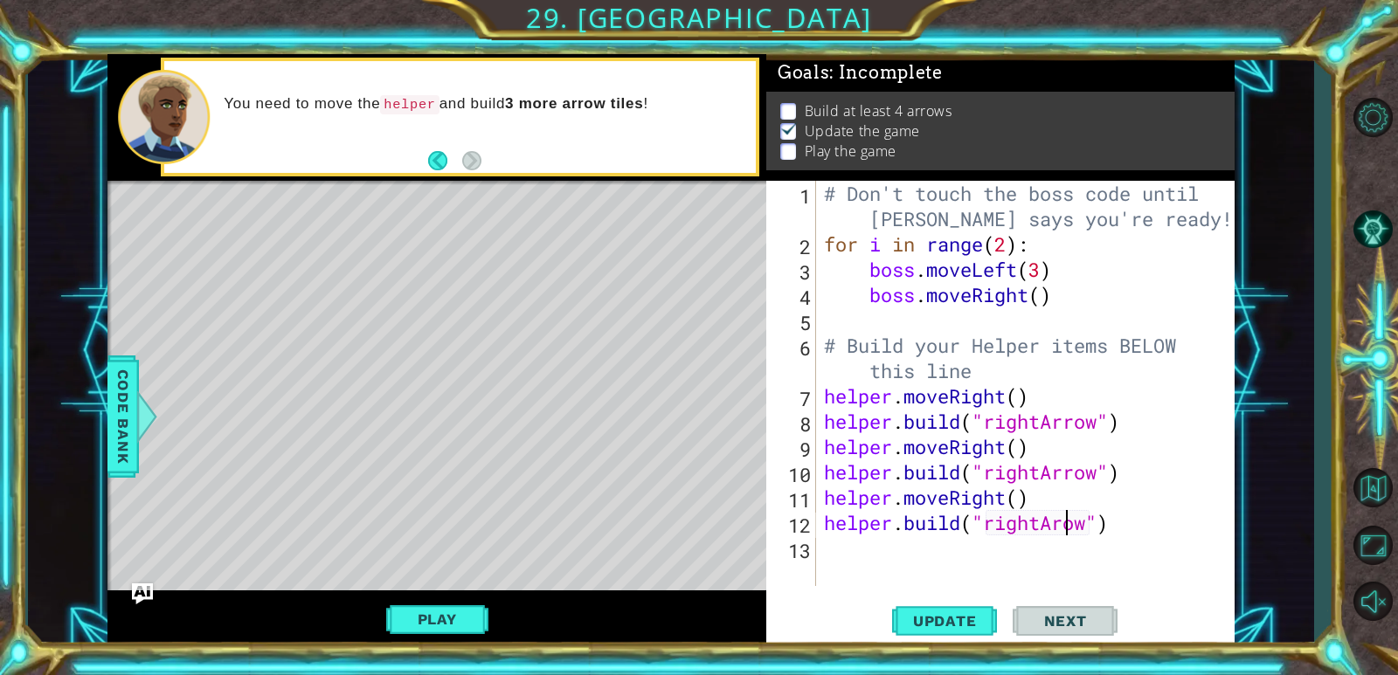
scroll to position [0, 11]
click at [833, 559] on div "# Don't touch the boss code until [PERSON_NAME] says you're ready! for i in ran…" at bounding box center [1029, 421] width 418 height 481
type textarea "he"
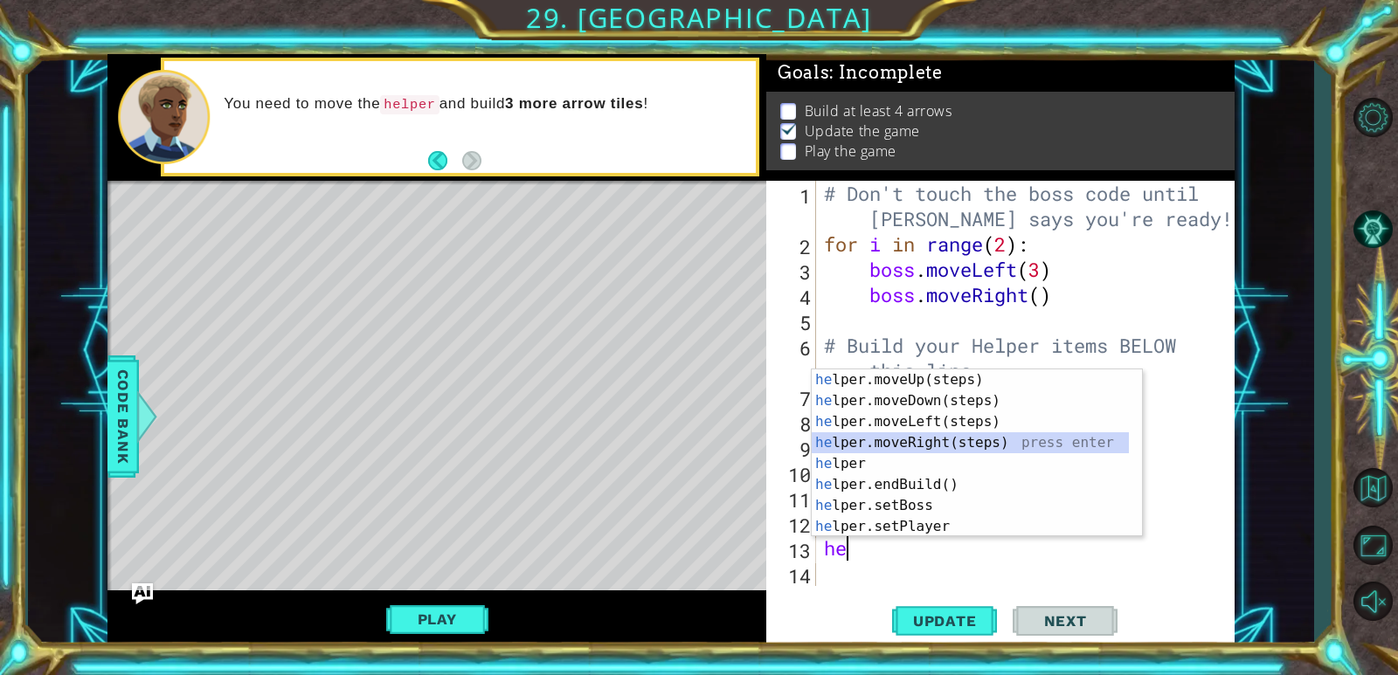
click at [962, 436] on div "he lper.moveUp(steps) press enter he lper.moveDown(steps) press enter he lper.m…" at bounding box center [970, 475] width 317 height 210
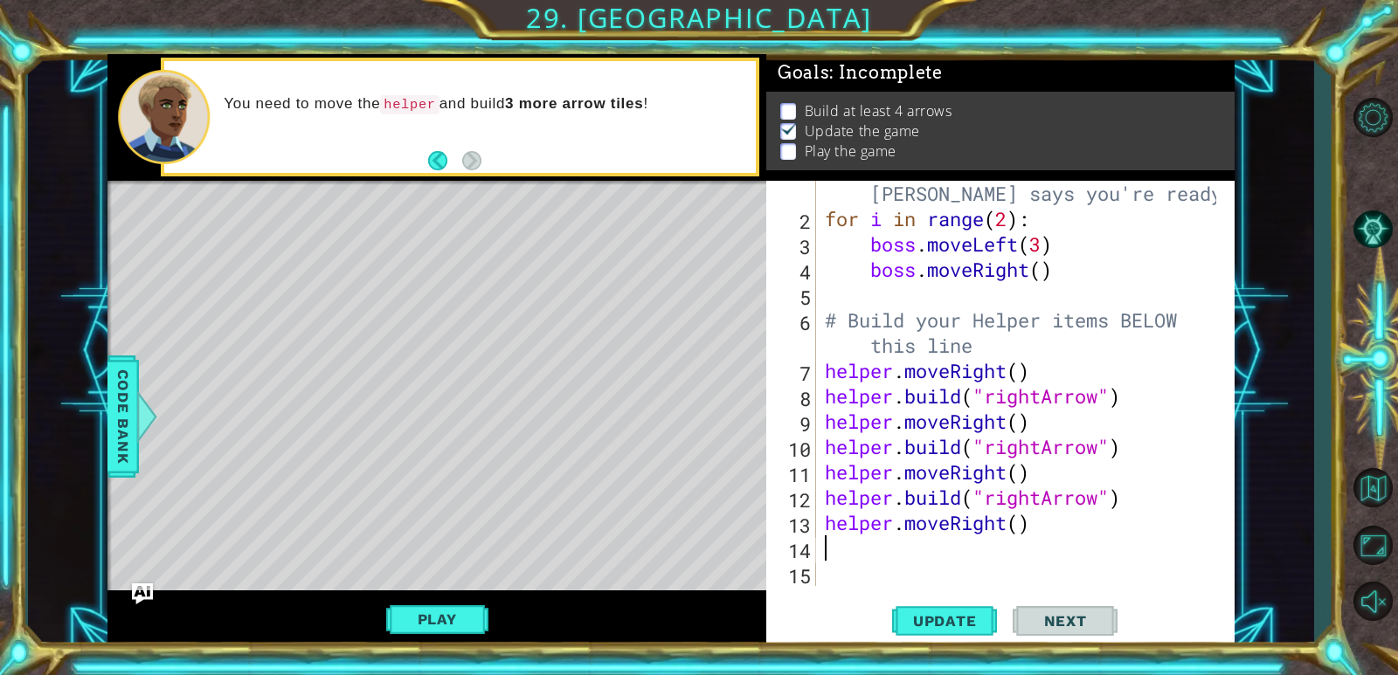
scroll to position [25, 0]
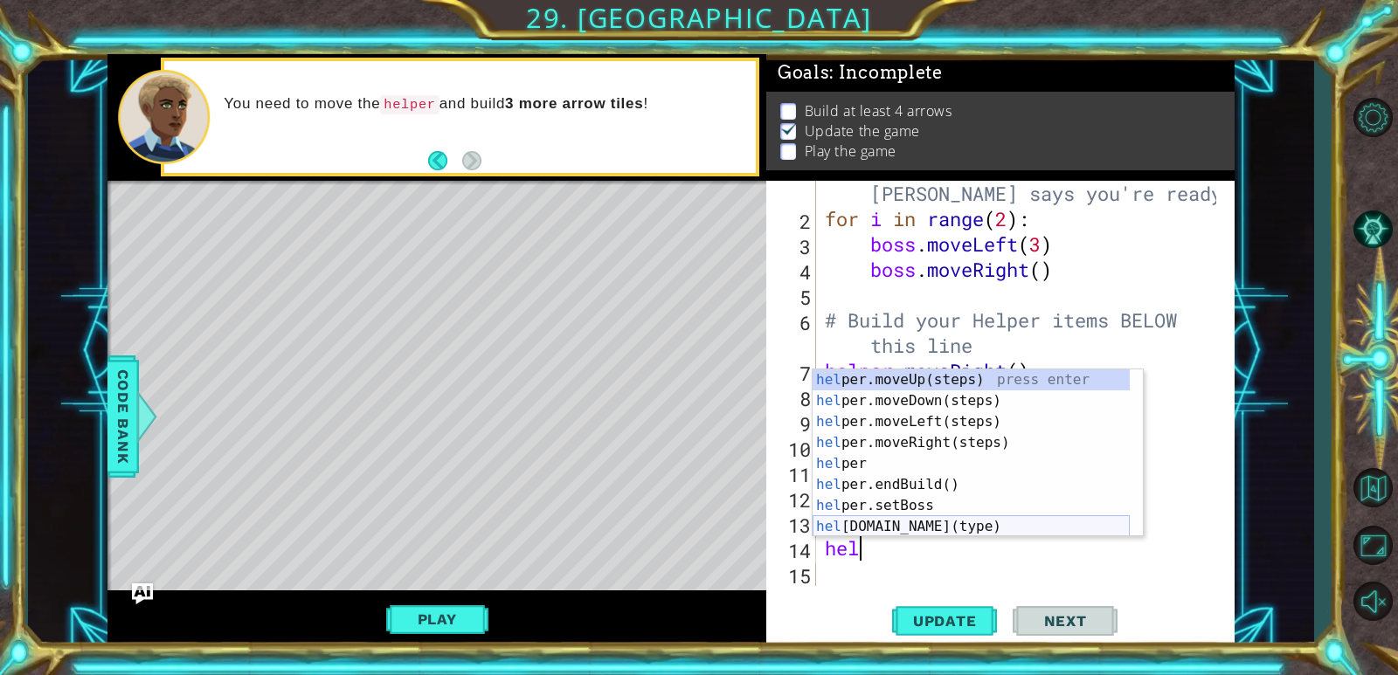
click at [927, 528] on div "hel per.moveUp(steps) press enter hel per.moveDown(steps) press enter hel per.m…" at bounding box center [971, 475] width 317 height 210
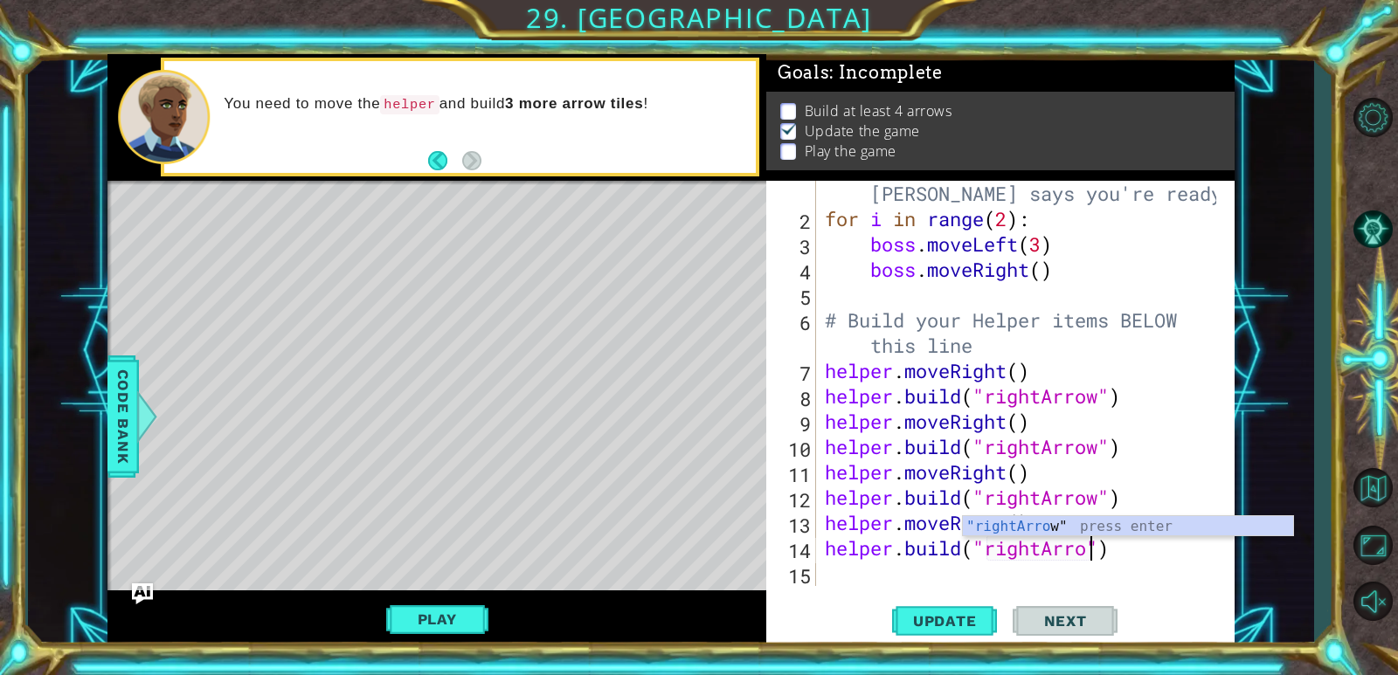
scroll to position [0, 12]
type textarea "[DOMAIN_NAME]("rightArrow")"
click at [908, 606] on button "Update" at bounding box center [944, 622] width 105 height 47
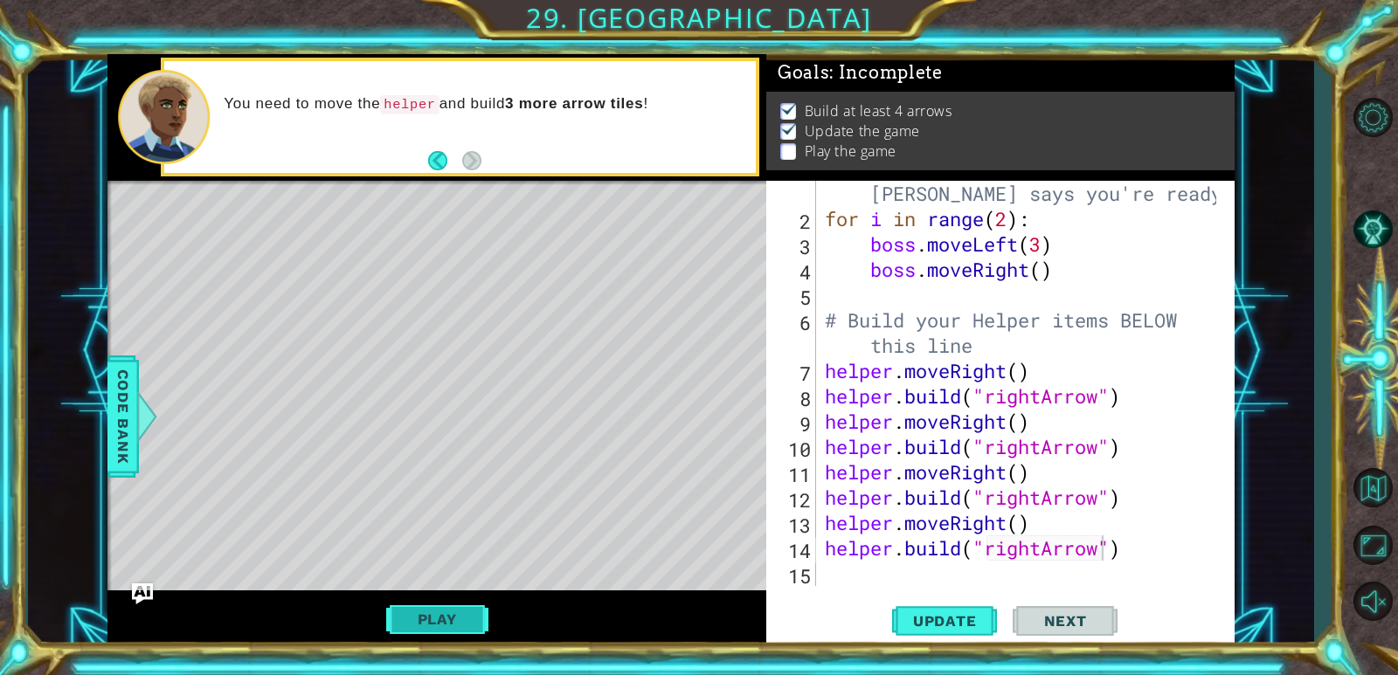
click at [446, 609] on button "Play" at bounding box center [437, 619] width 102 height 33
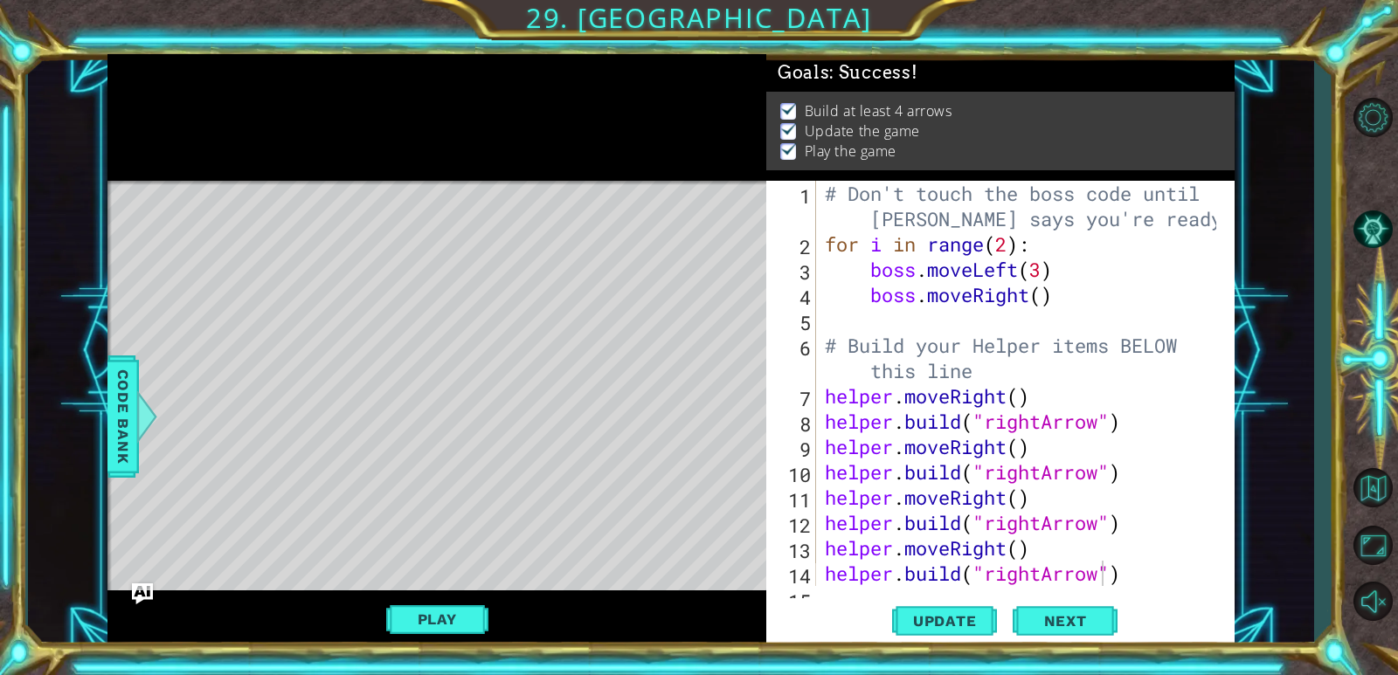
scroll to position [0, 0]
click at [1055, 616] on span "Next" at bounding box center [1066, 621] width 78 height 17
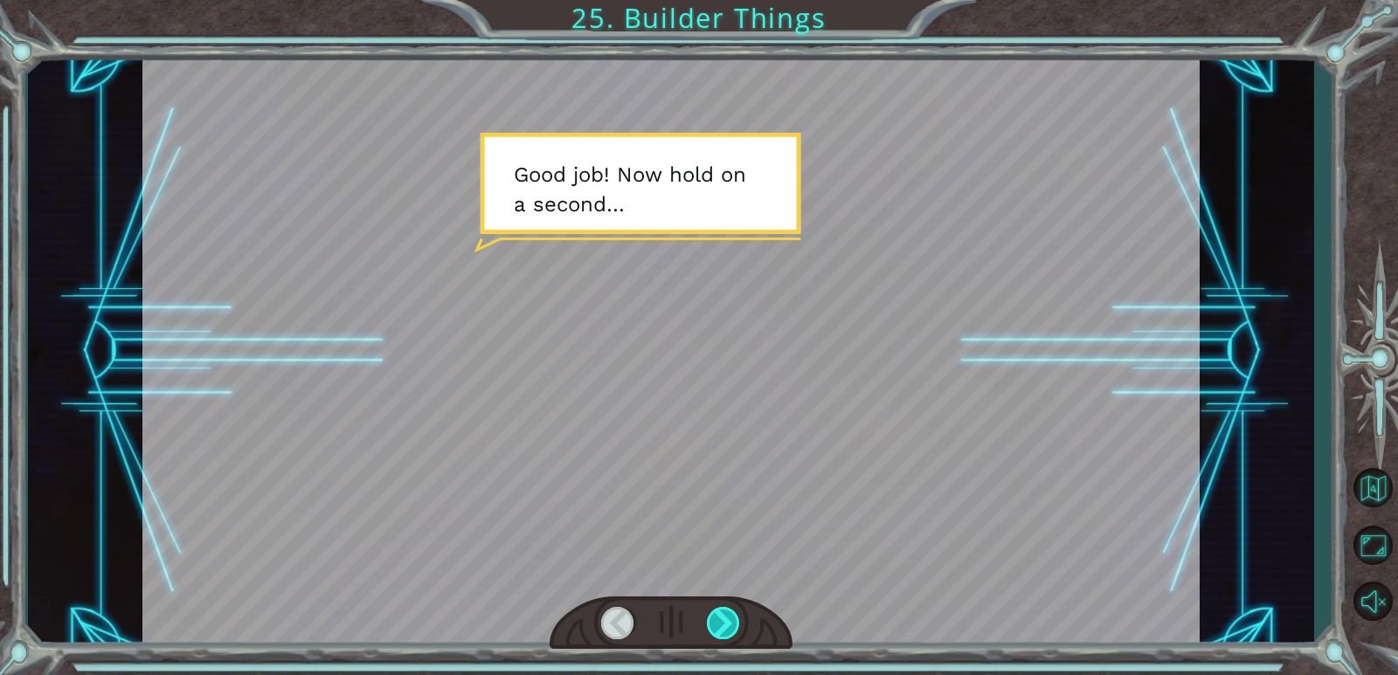
click at [710, 624] on div at bounding box center [724, 623] width 34 height 32
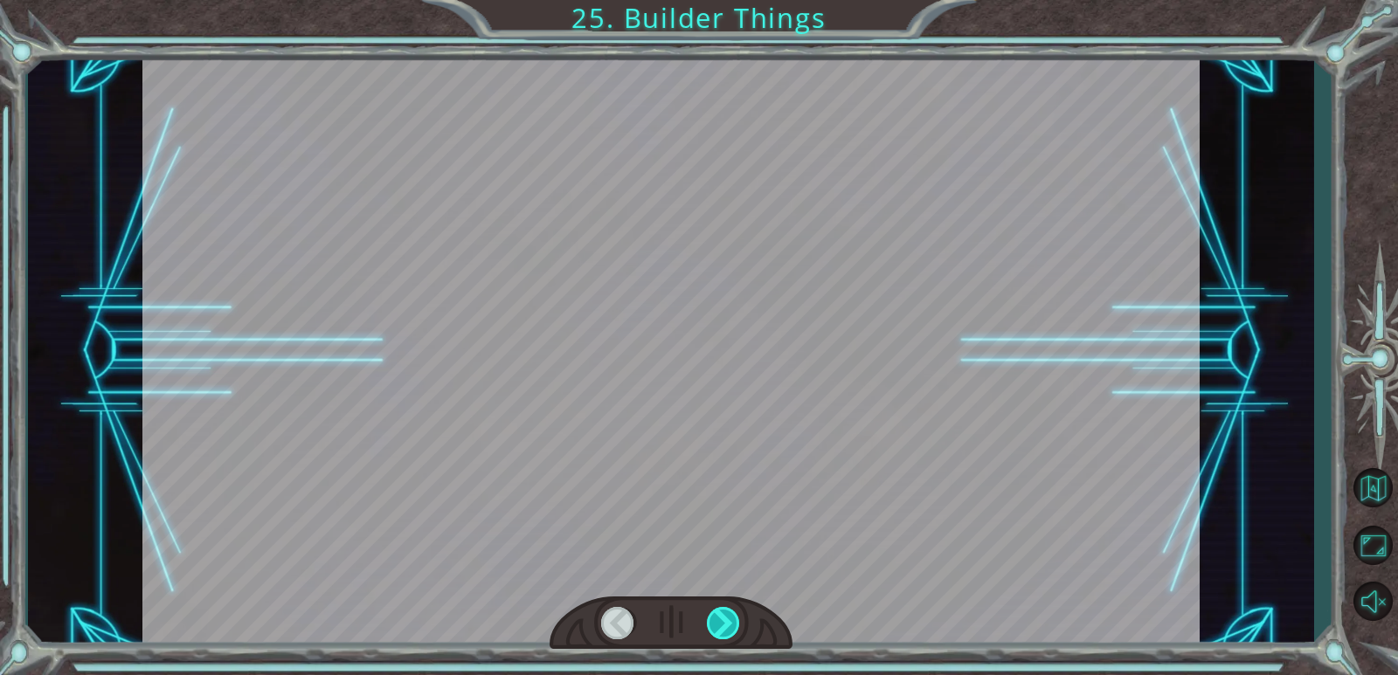
click at [712, 624] on div at bounding box center [724, 623] width 34 height 32
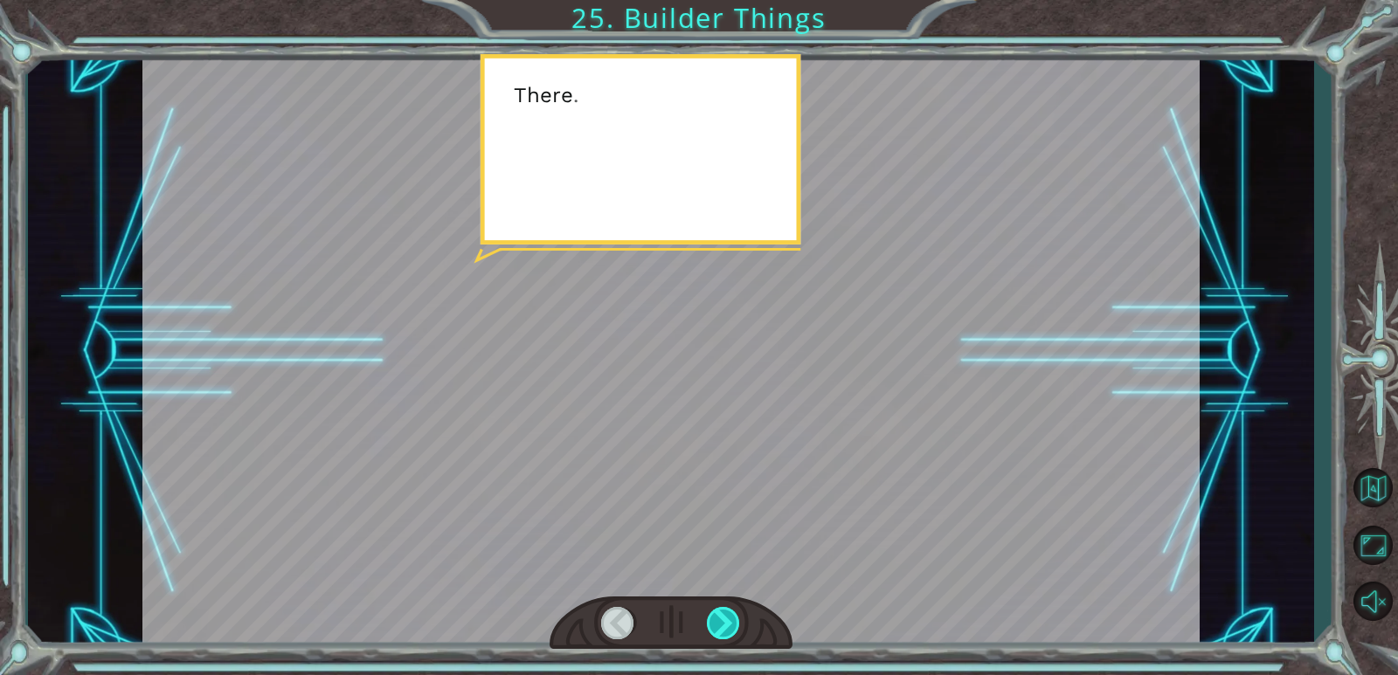
click at [712, 624] on div at bounding box center [724, 623] width 34 height 32
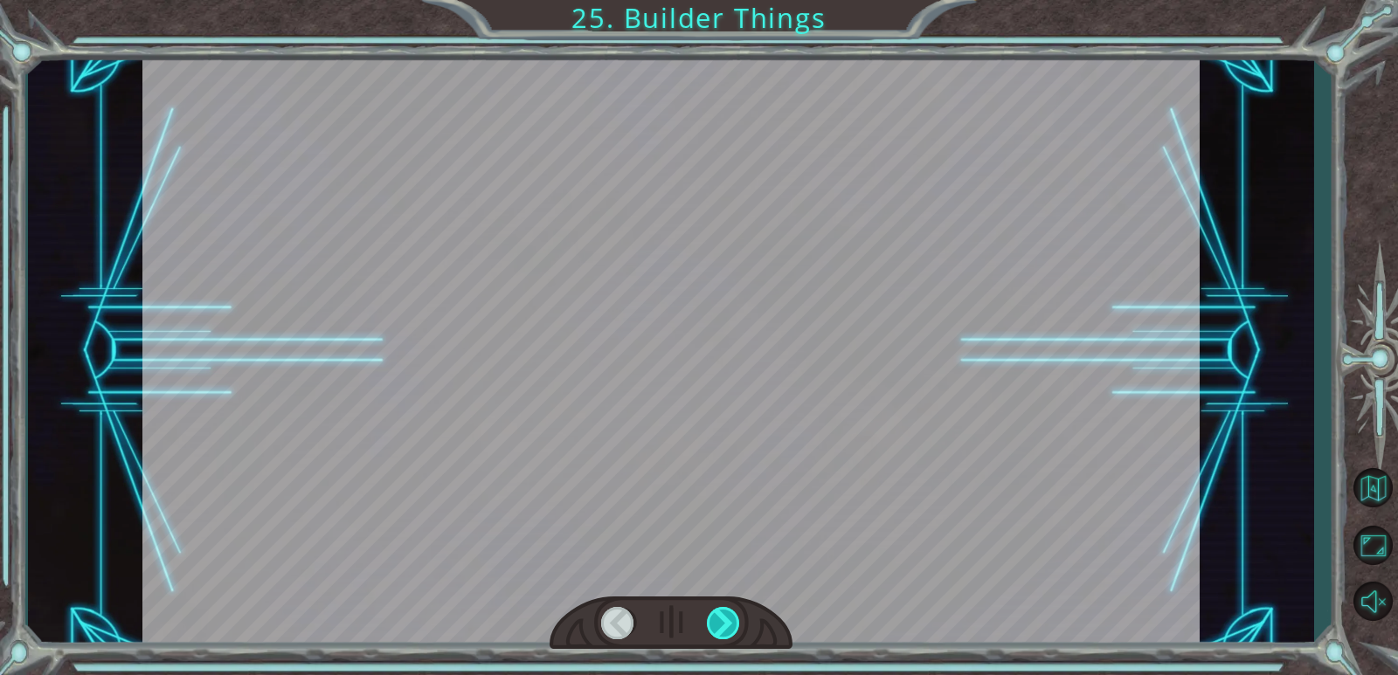
click at [712, 624] on div at bounding box center [724, 623] width 34 height 32
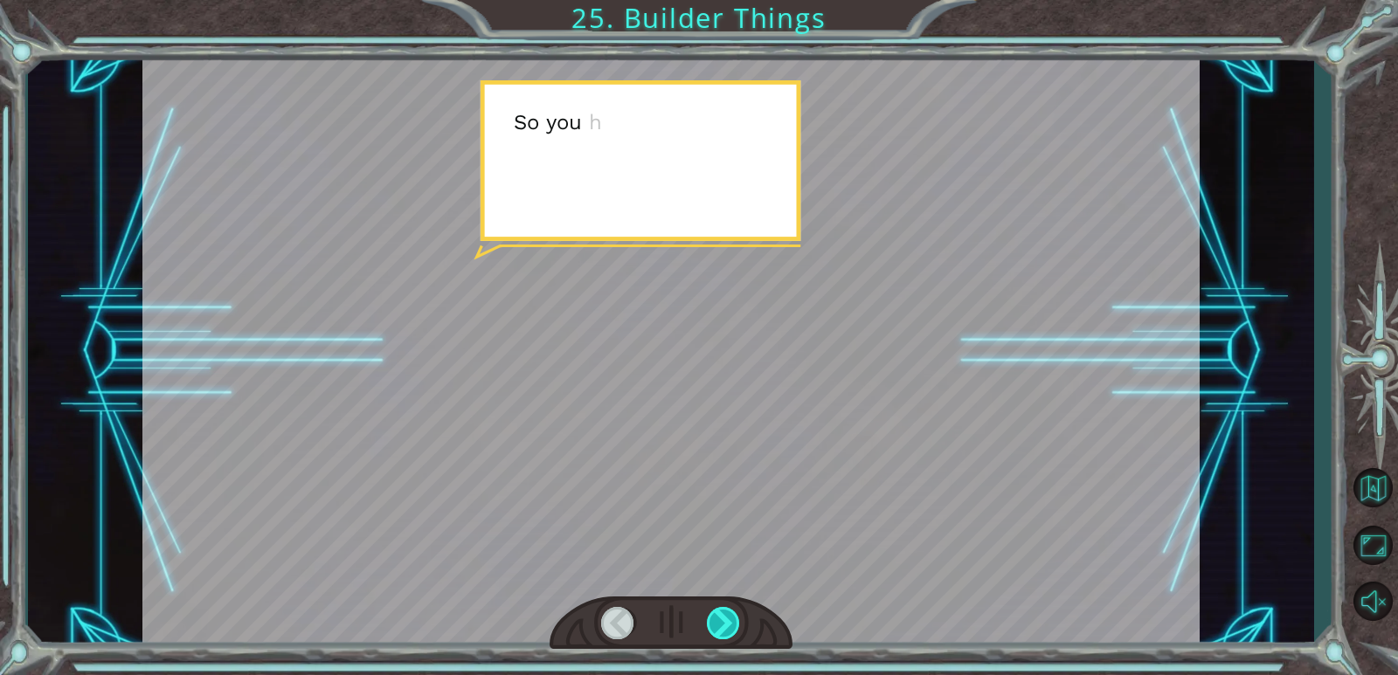
click at [712, 624] on div at bounding box center [724, 623] width 34 height 32
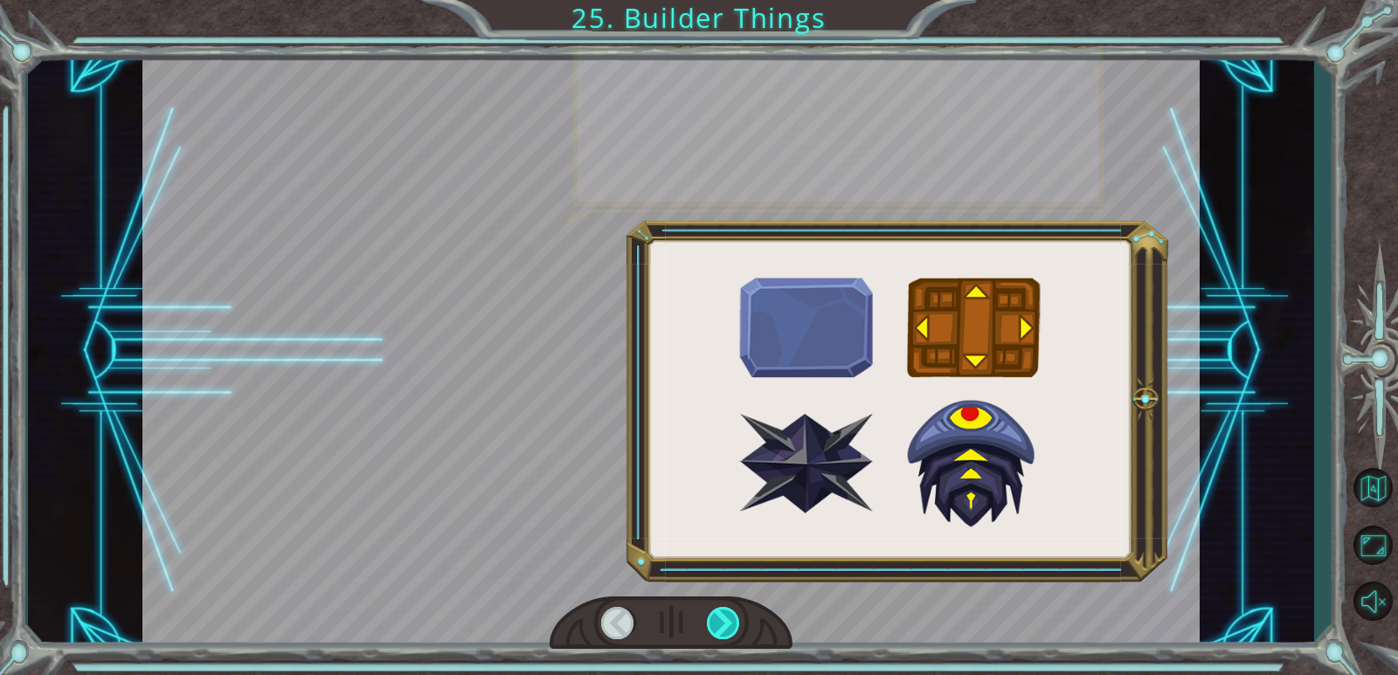
click at [712, 624] on div at bounding box center [724, 623] width 34 height 32
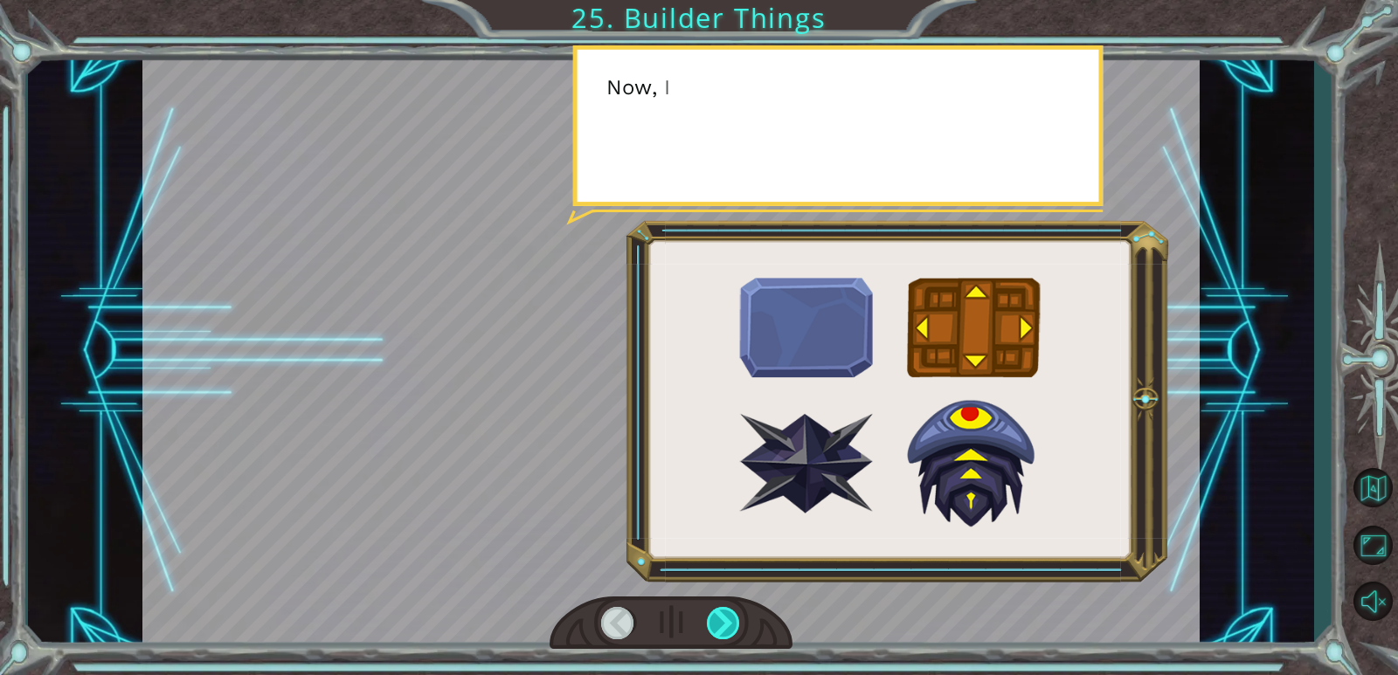
click at [712, 624] on div at bounding box center [724, 623] width 34 height 32
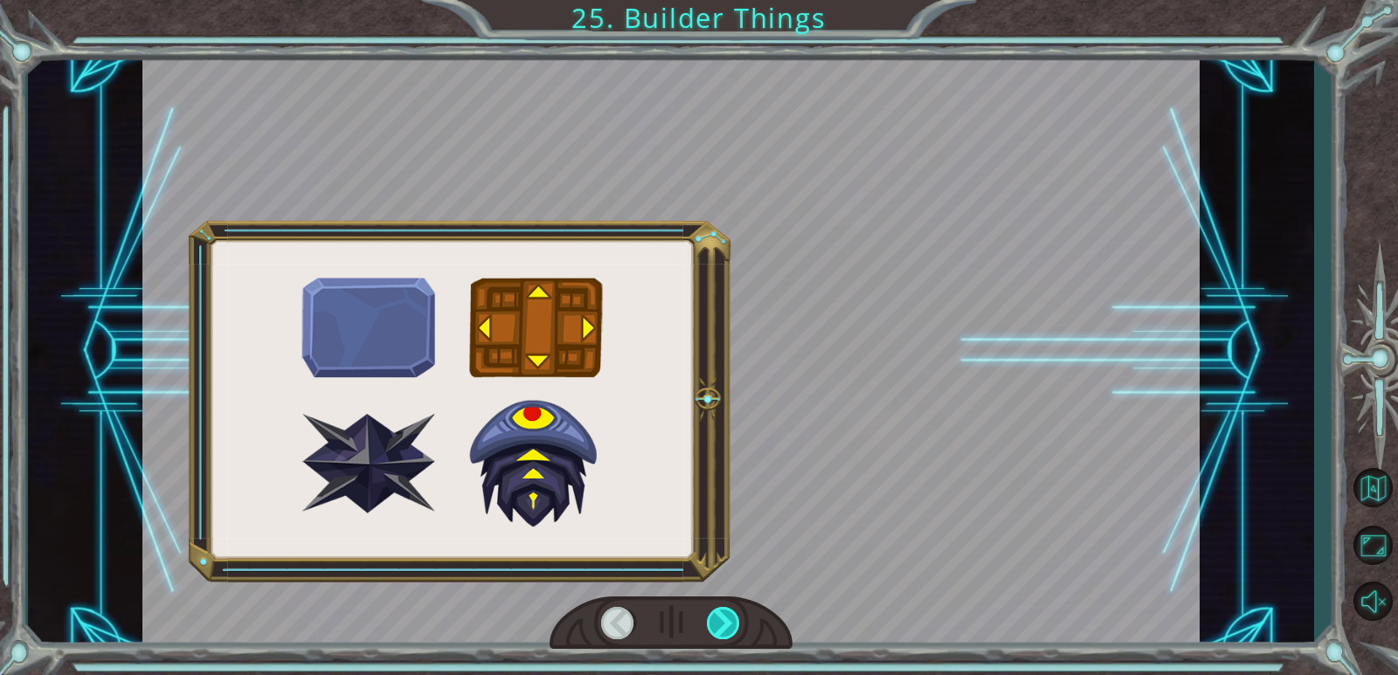
click at [712, 624] on div at bounding box center [724, 623] width 34 height 32
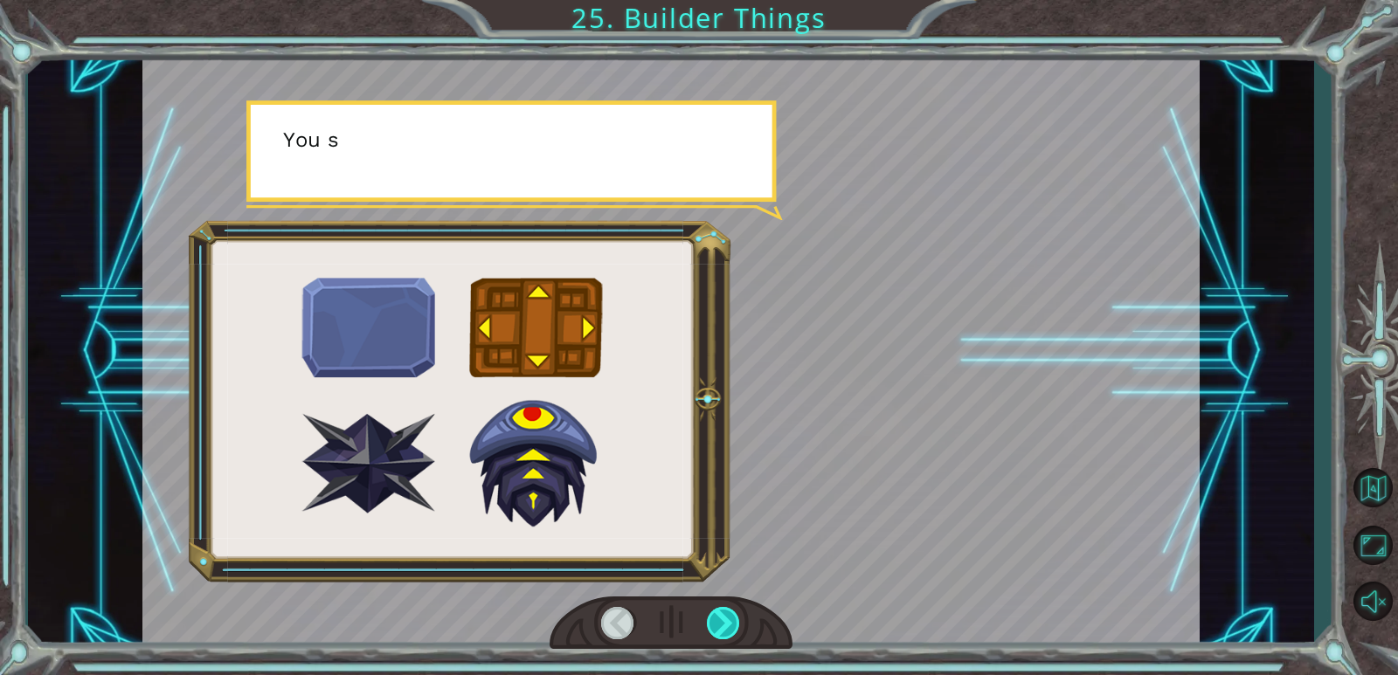
click at [712, 624] on div at bounding box center [724, 623] width 34 height 32
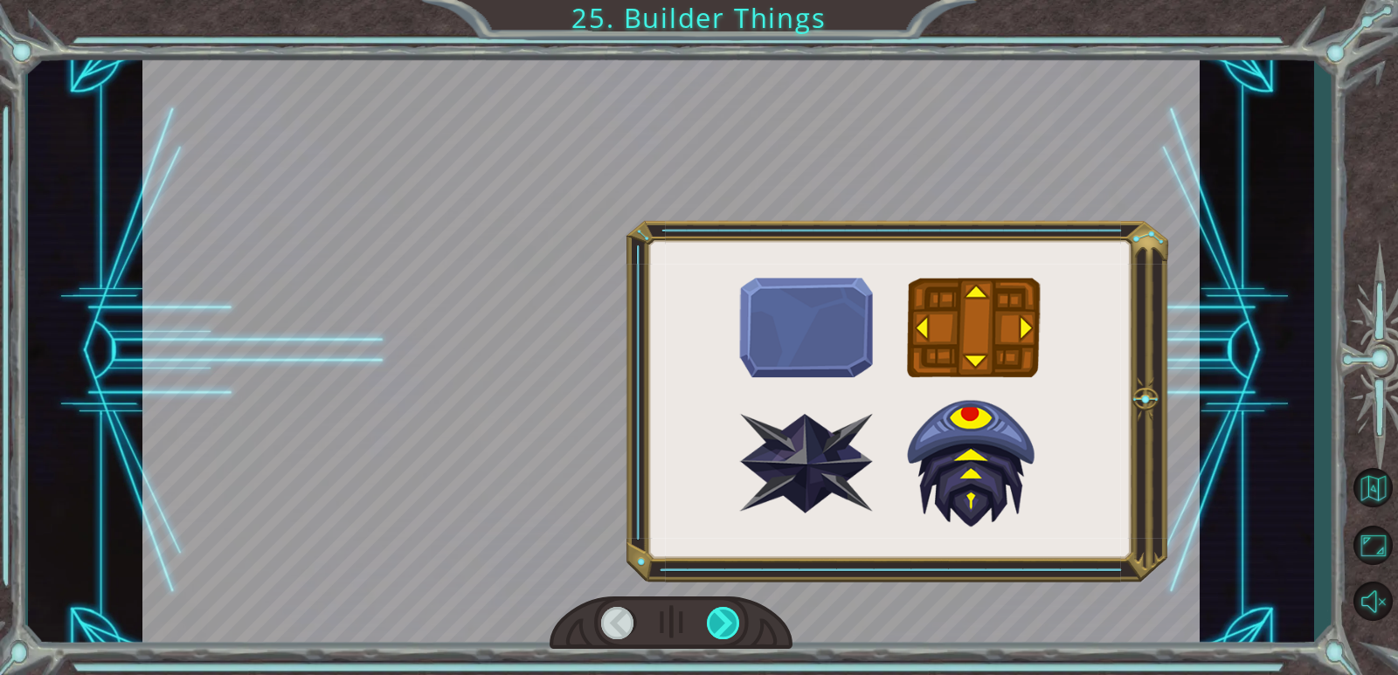
click at [712, 624] on div at bounding box center [724, 623] width 34 height 32
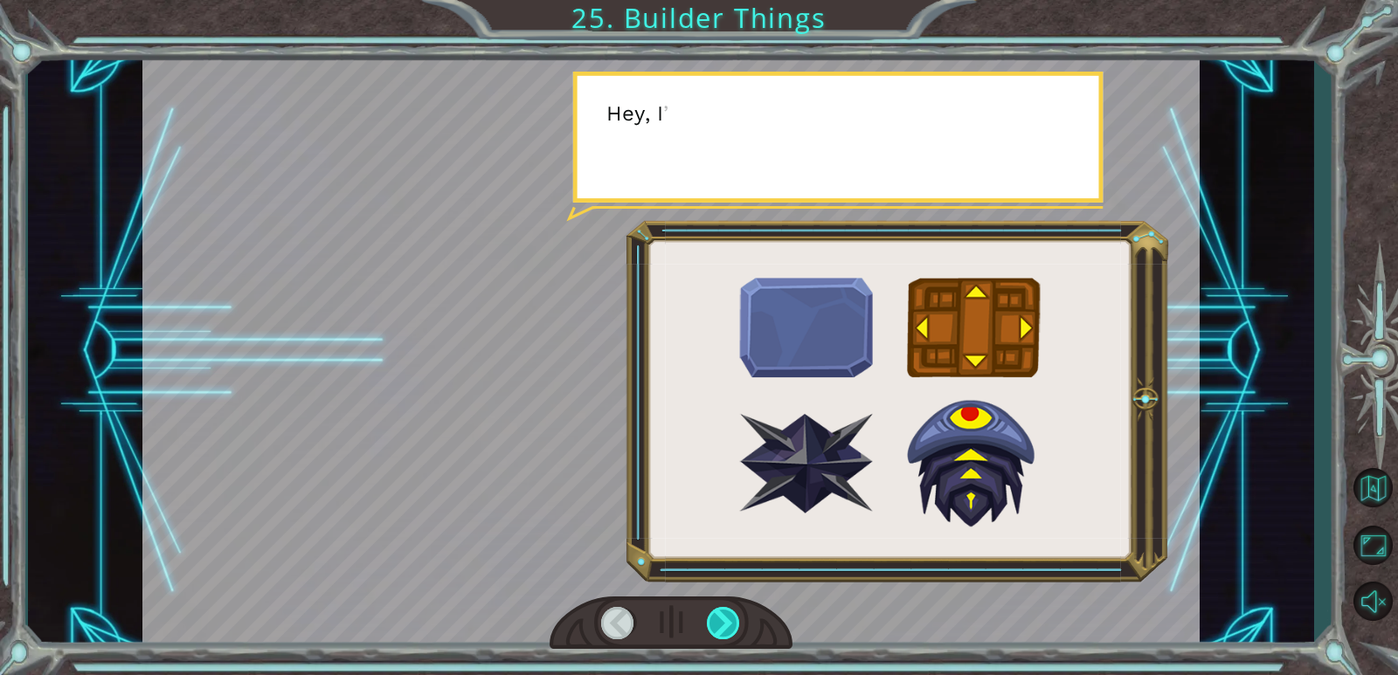
click at [712, 624] on div at bounding box center [724, 623] width 34 height 32
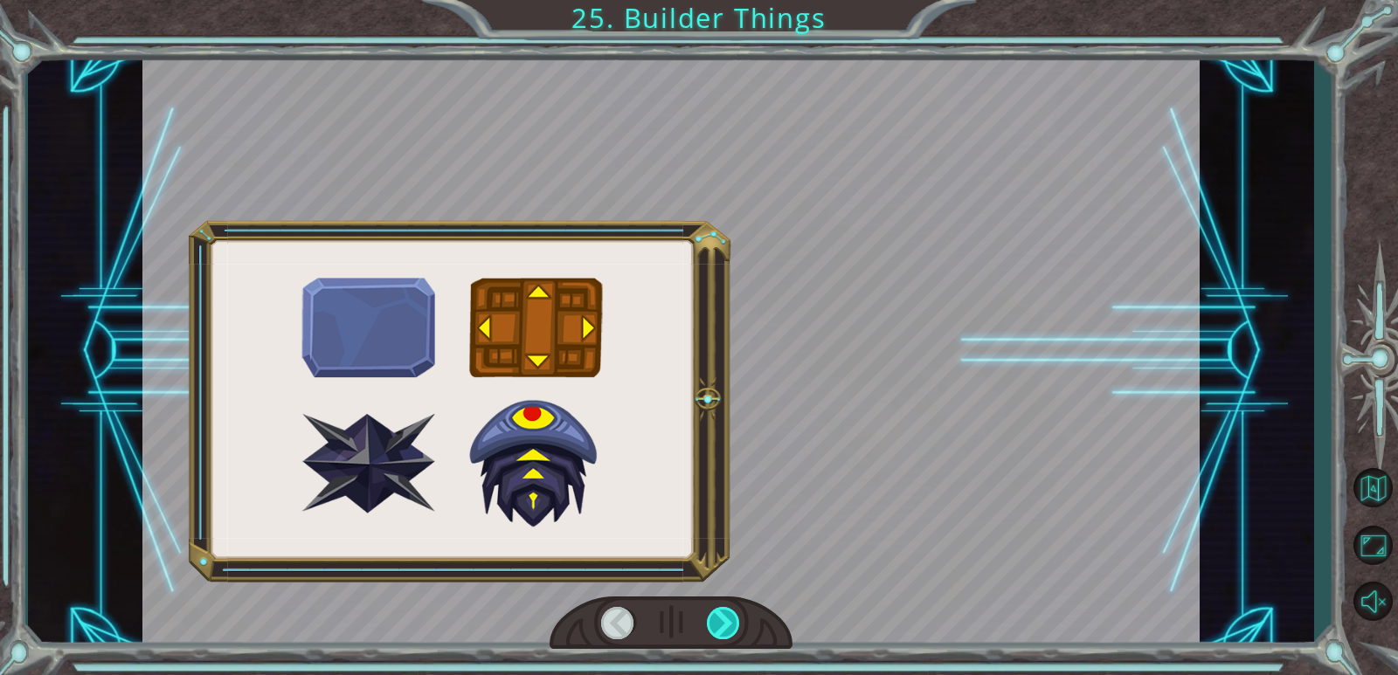
click at [712, 624] on div at bounding box center [724, 623] width 34 height 32
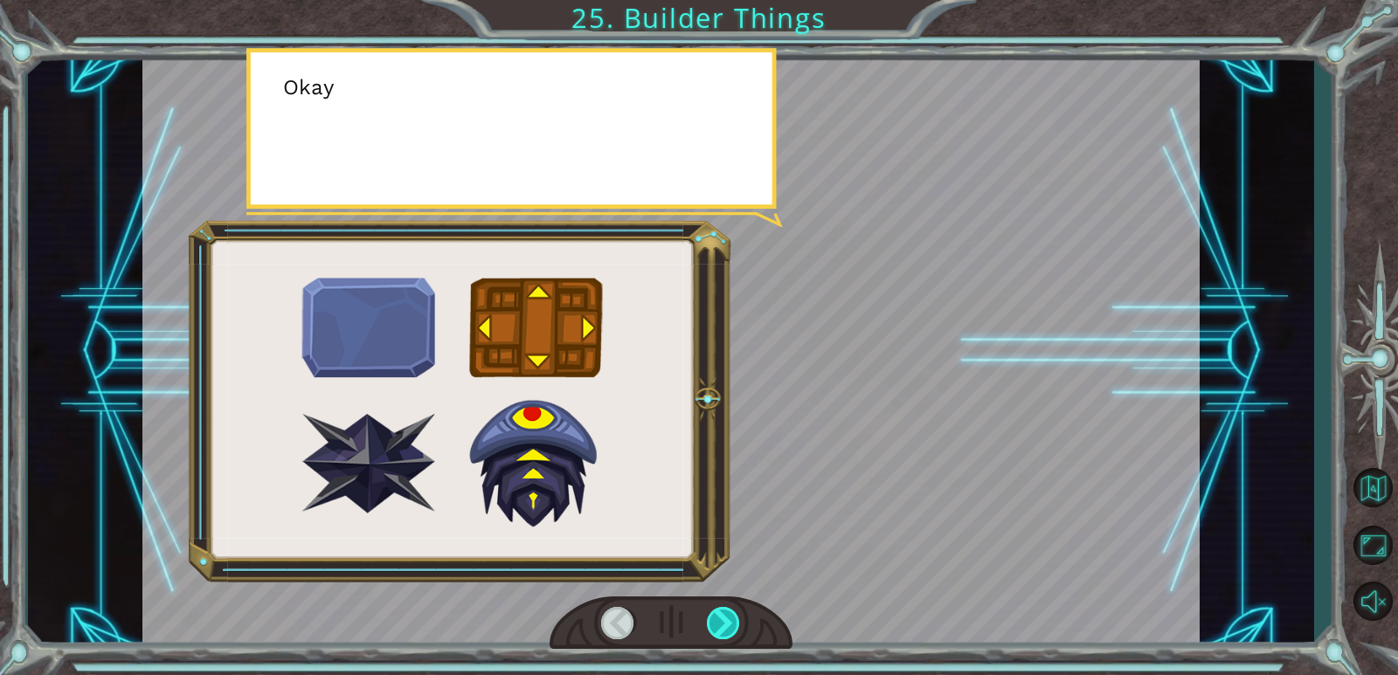
click at [712, 624] on div at bounding box center [724, 623] width 34 height 32
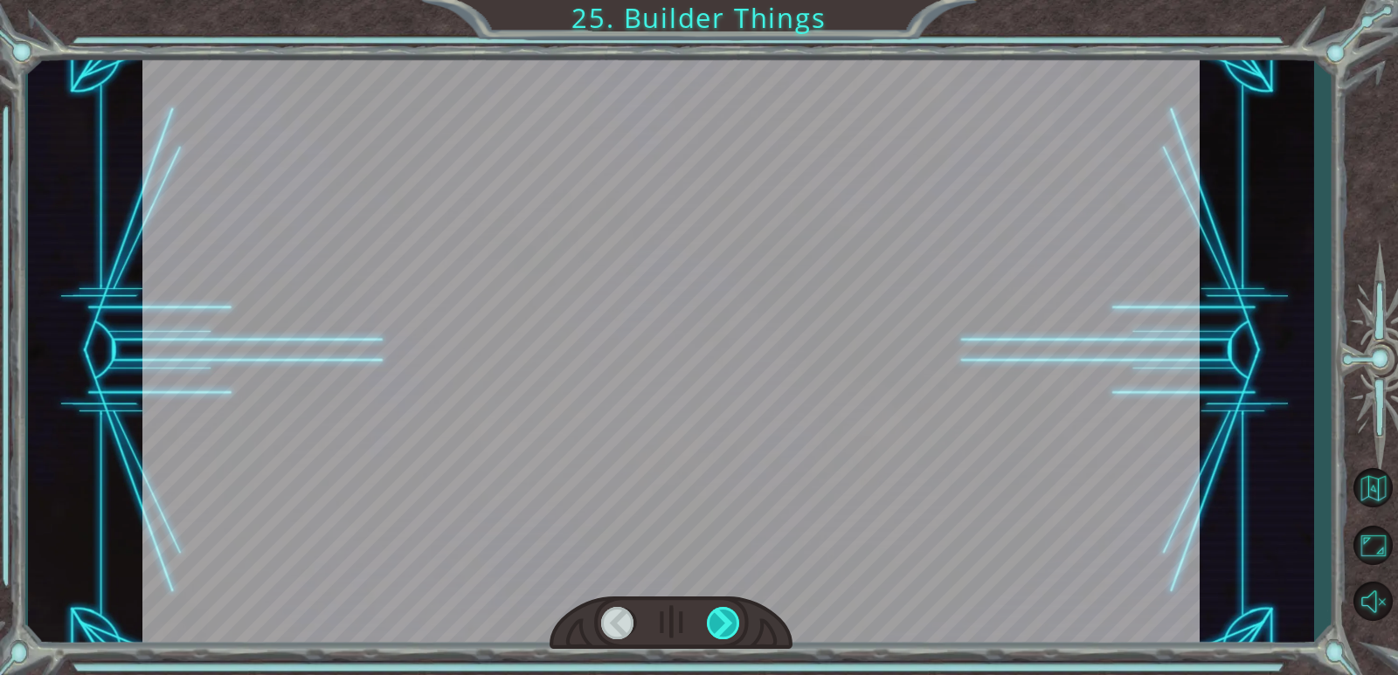
click at [712, 624] on div at bounding box center [724, 623] width 34 height 32
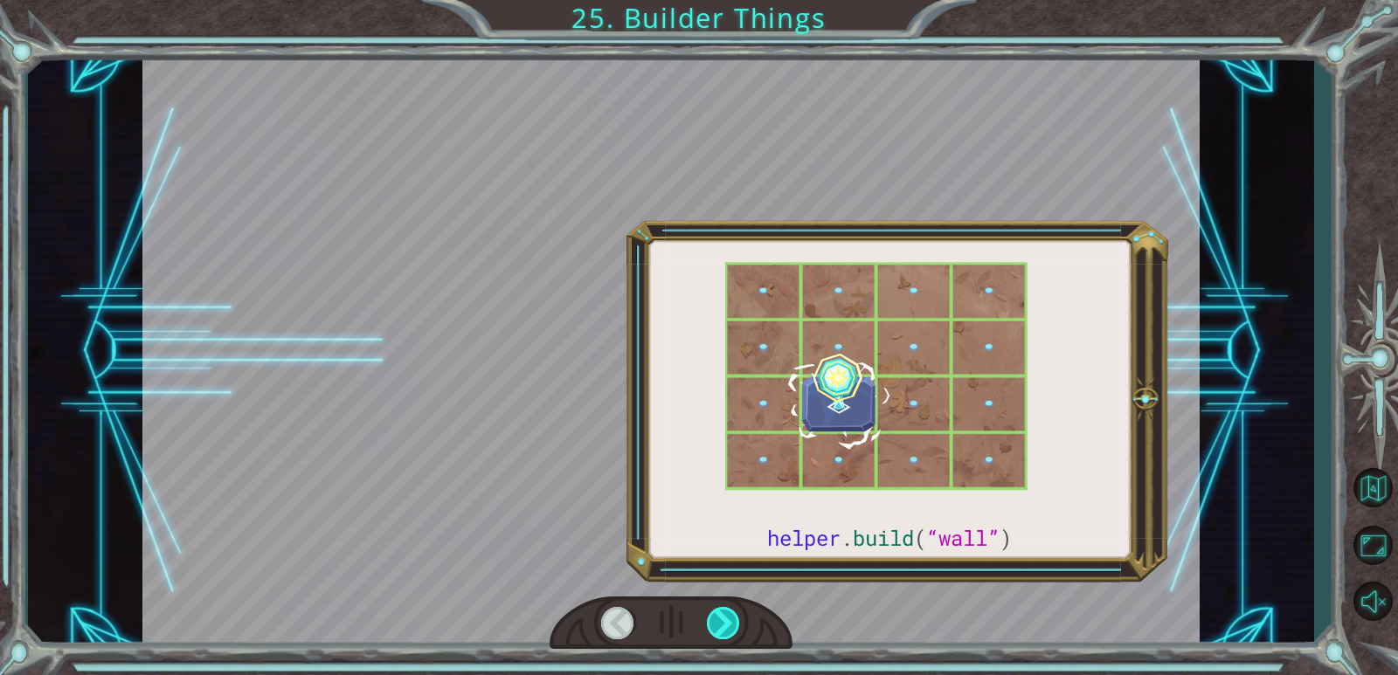
click at [712, 624] on div at bounding box center [724, 623] width 34 height 32
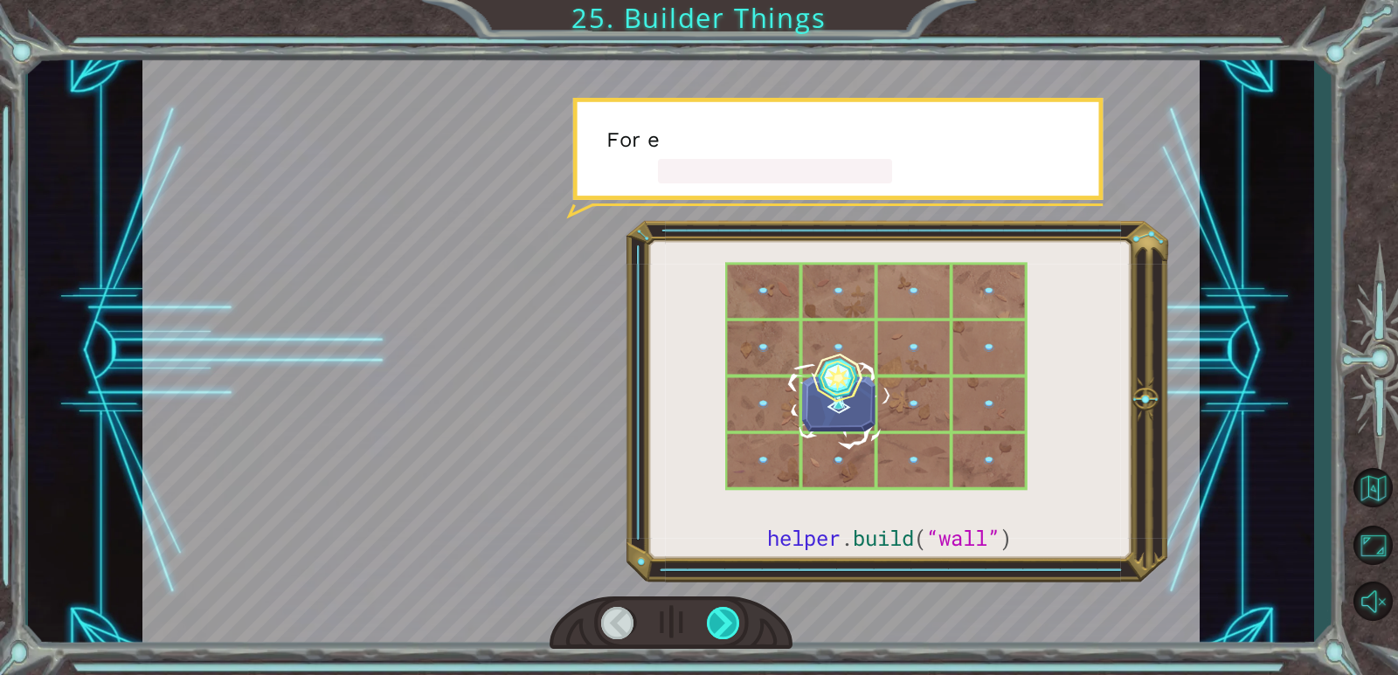
click at [712, 624] on div at bounding box center [724, 623] width 34 height 32
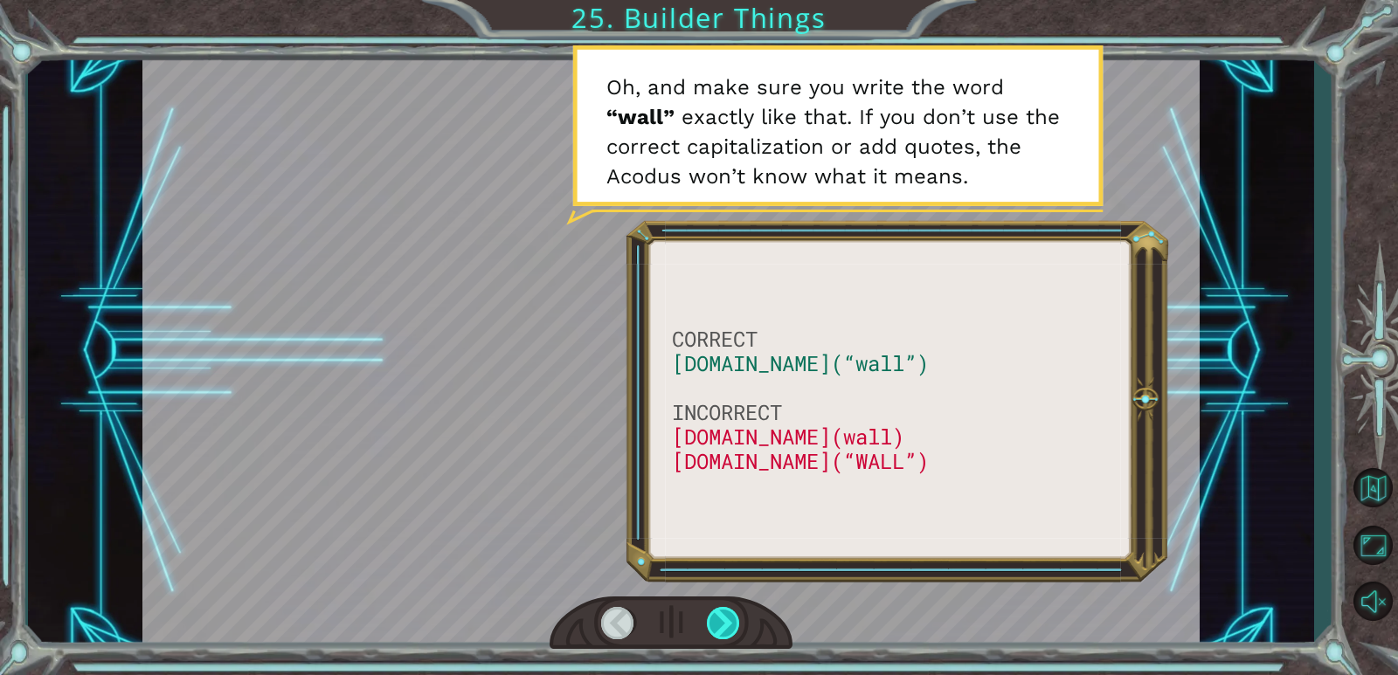
click at [728, 635] on div at bounding box center [724, 623] width 34 height 32
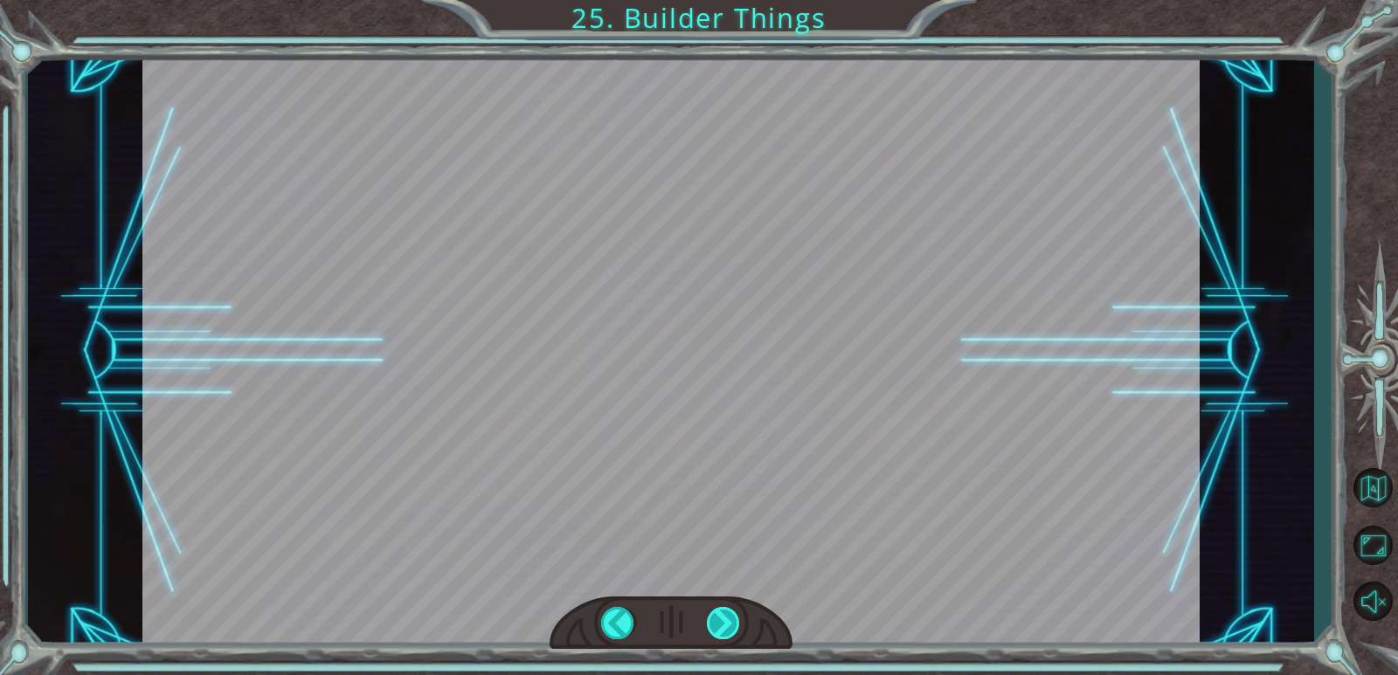
click at [723, 619] on div at bounding box center [724, 623] width 34 height 32
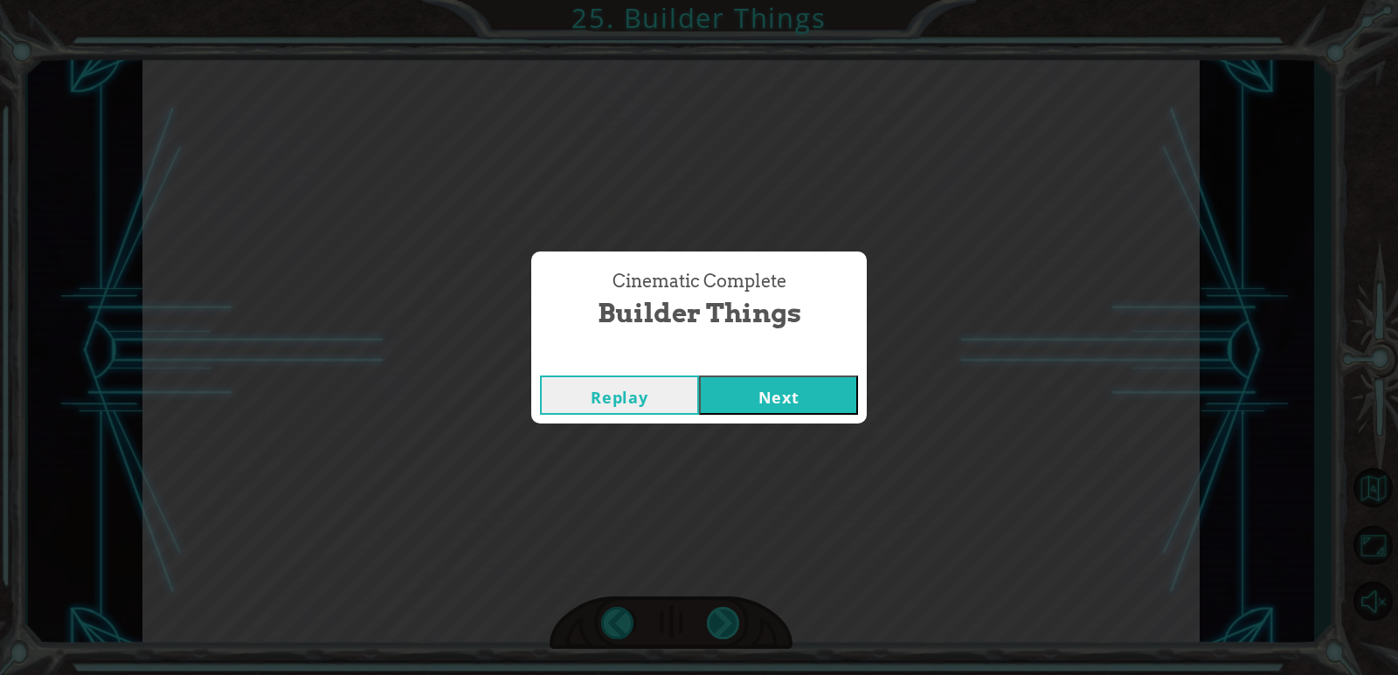
click at [723, 619] on div "Cinematic Complete Builder Things Replay Next" at bounding box center [699, 337] width 1398 height 675
click at [816, 384] on button "Next" at bounding box center [778, 395] width 159 height 39
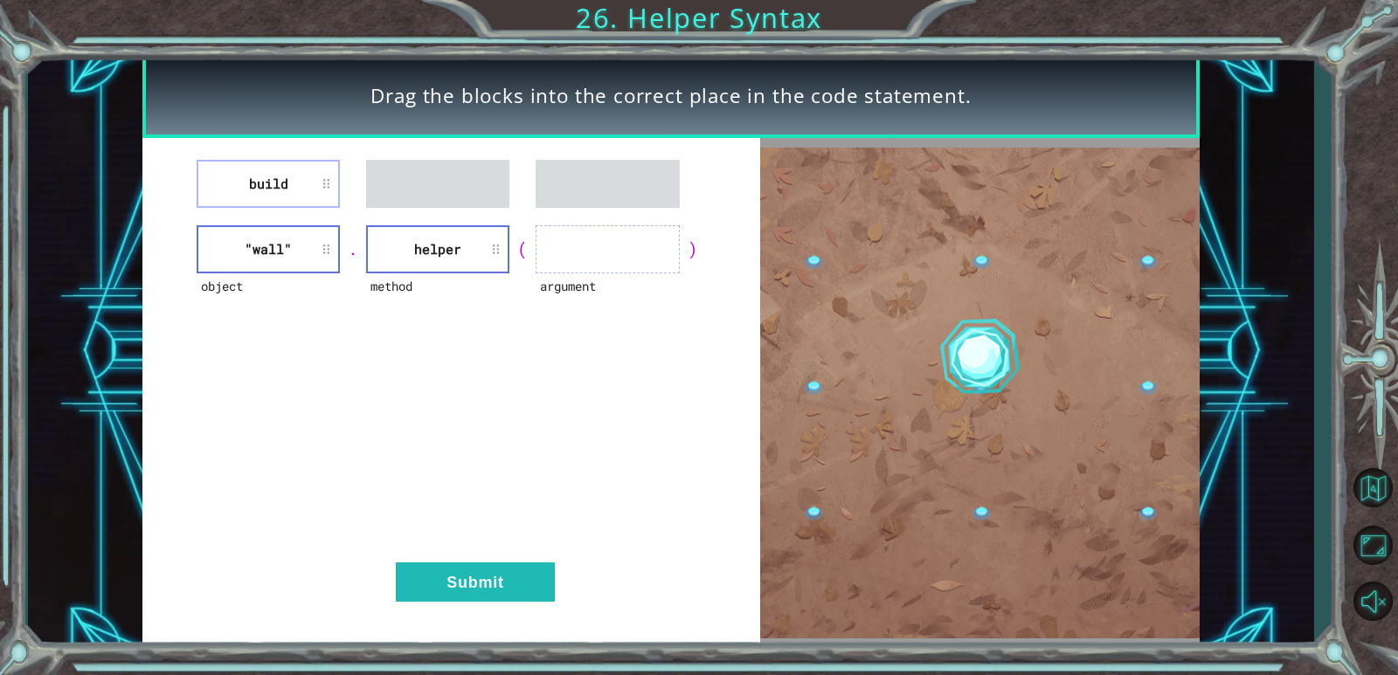
click at [408, 250] on li "helper" at bounding box center [437, 249] width 143 height 48
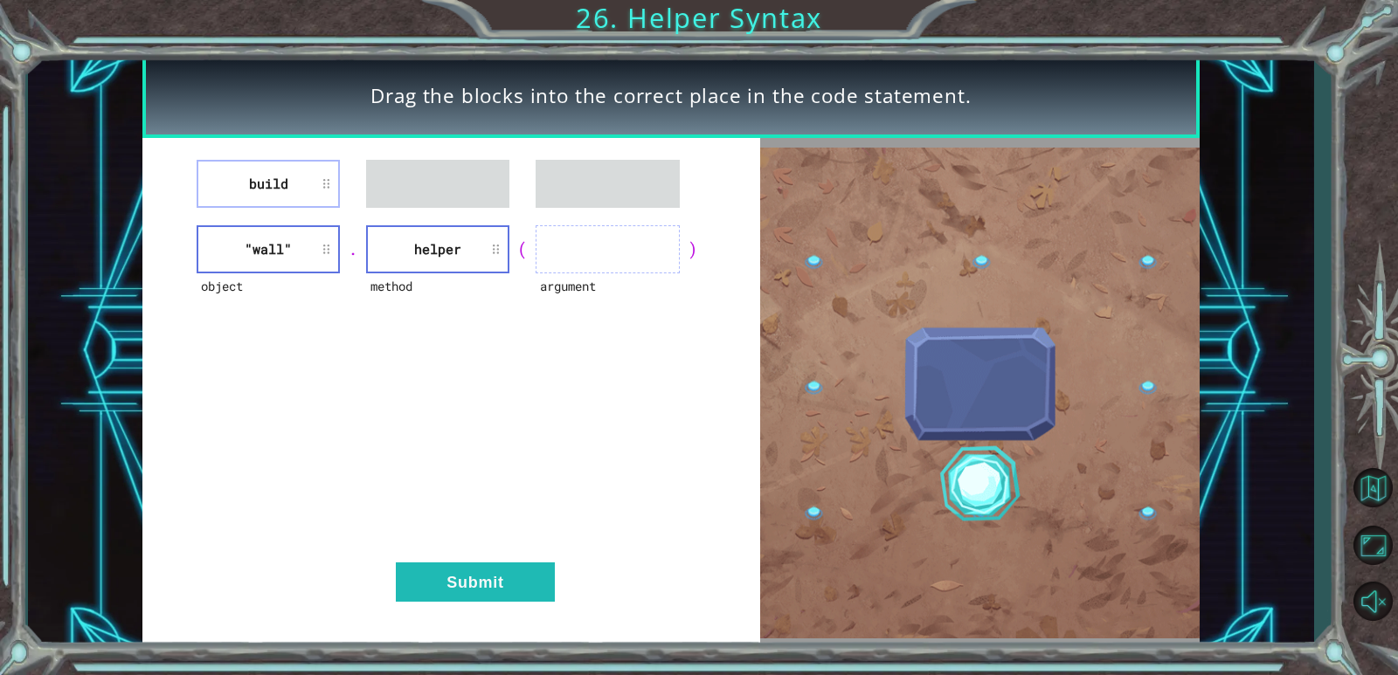
drag, startPoint x: 408, startPoint y: 250, endPoint x: 408, endPoint y: 239, distance: 11.4
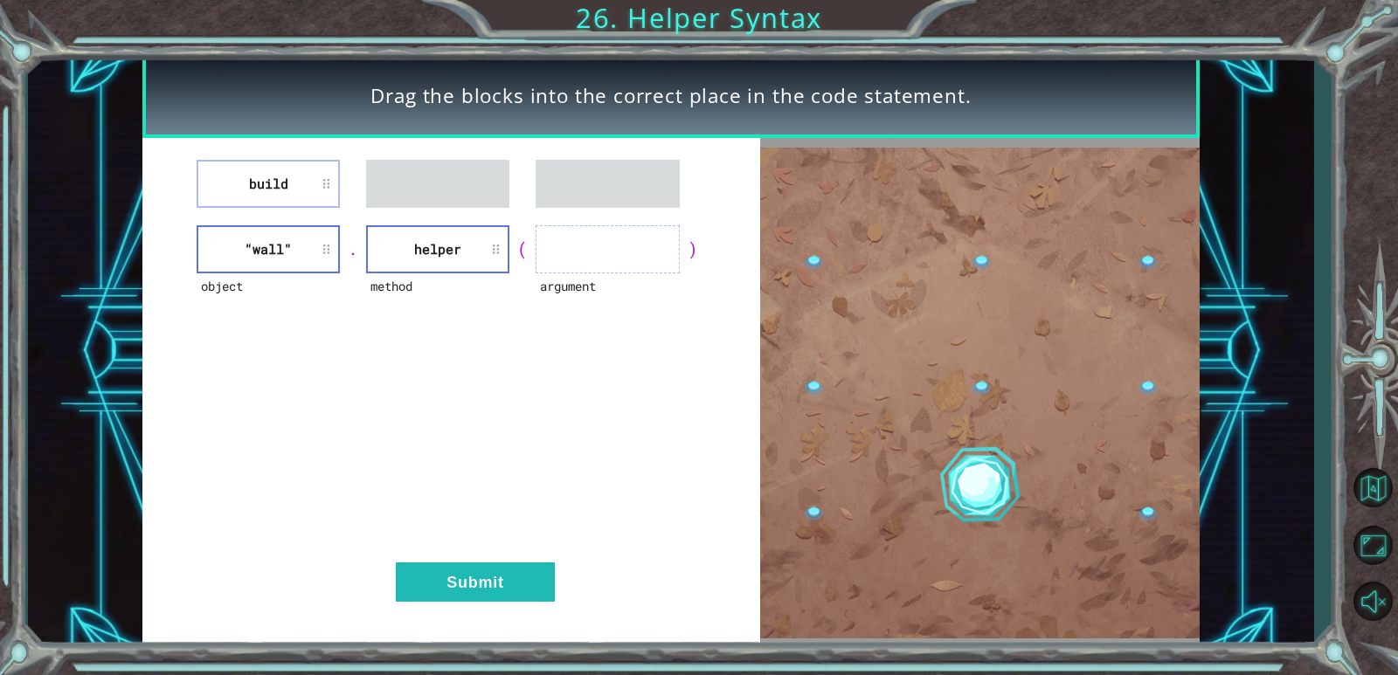
click at [408, 241] on li "helper" at bounding box center [437, 249] width 143 height 48
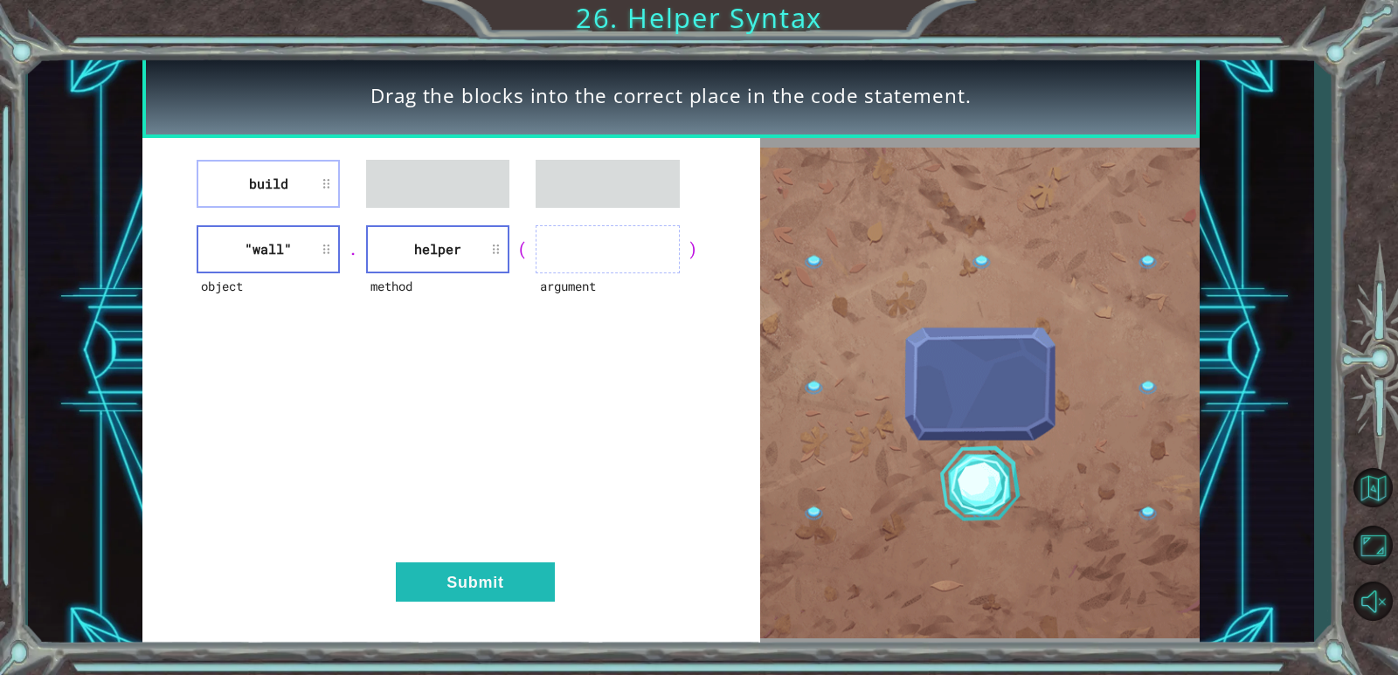
click at [355, 197] on div "build object "wall" . method helper ( argument ) Submit" at bounding box center [450, 393] width 617 height 510
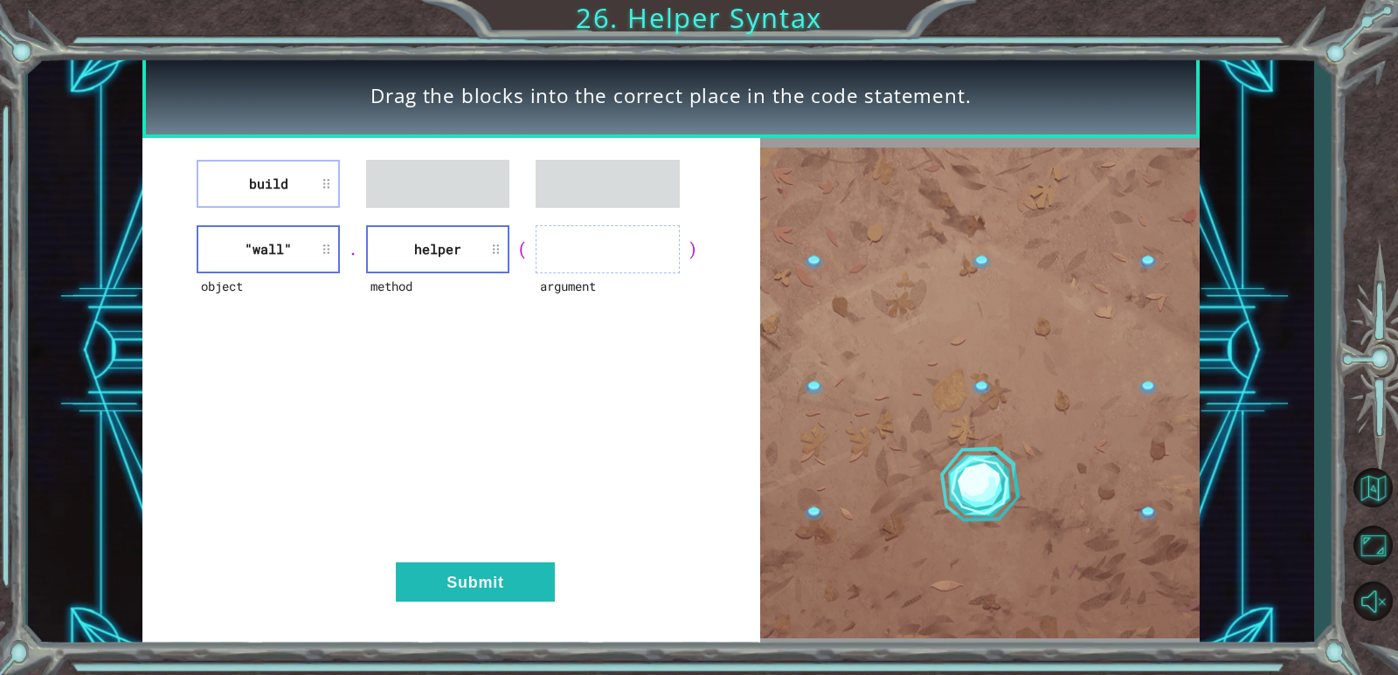
click at [357, 190] on div "build" at bounding box center [450, 184] width 573 height 48
click at [294, 239] on li "helper" at bounding box center [268, 249] width 143 height 48
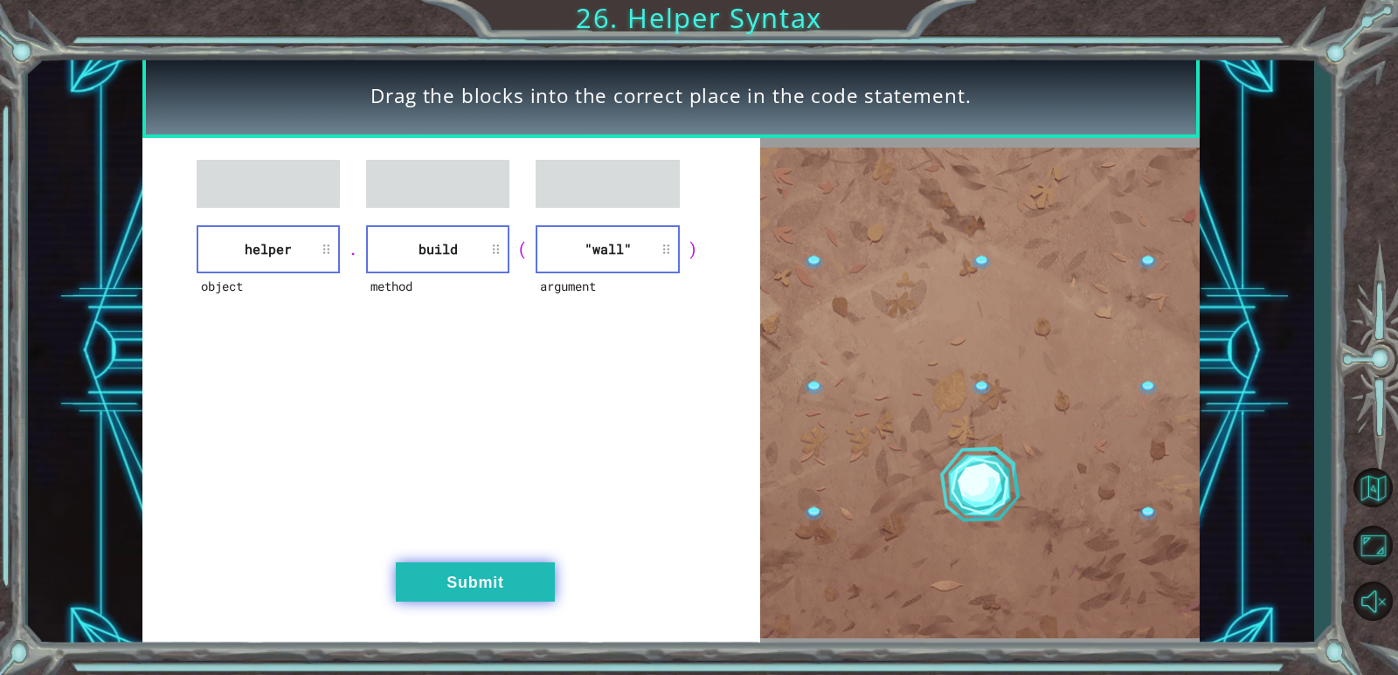
click at [519, 563] on button "Submit" at bounding box center [475, 582] width 159 height 39
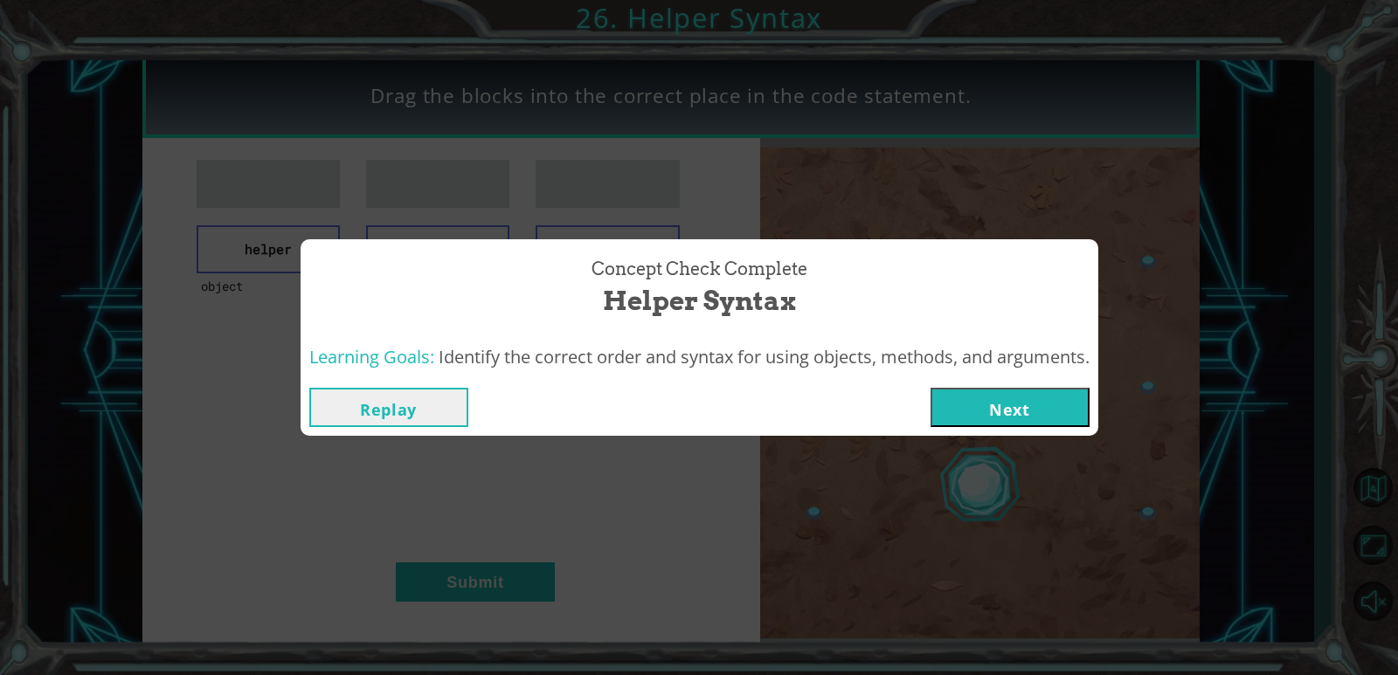
click at [1039, 398] on button "Next" at bounding box center [1010, 407] width 159 height 39
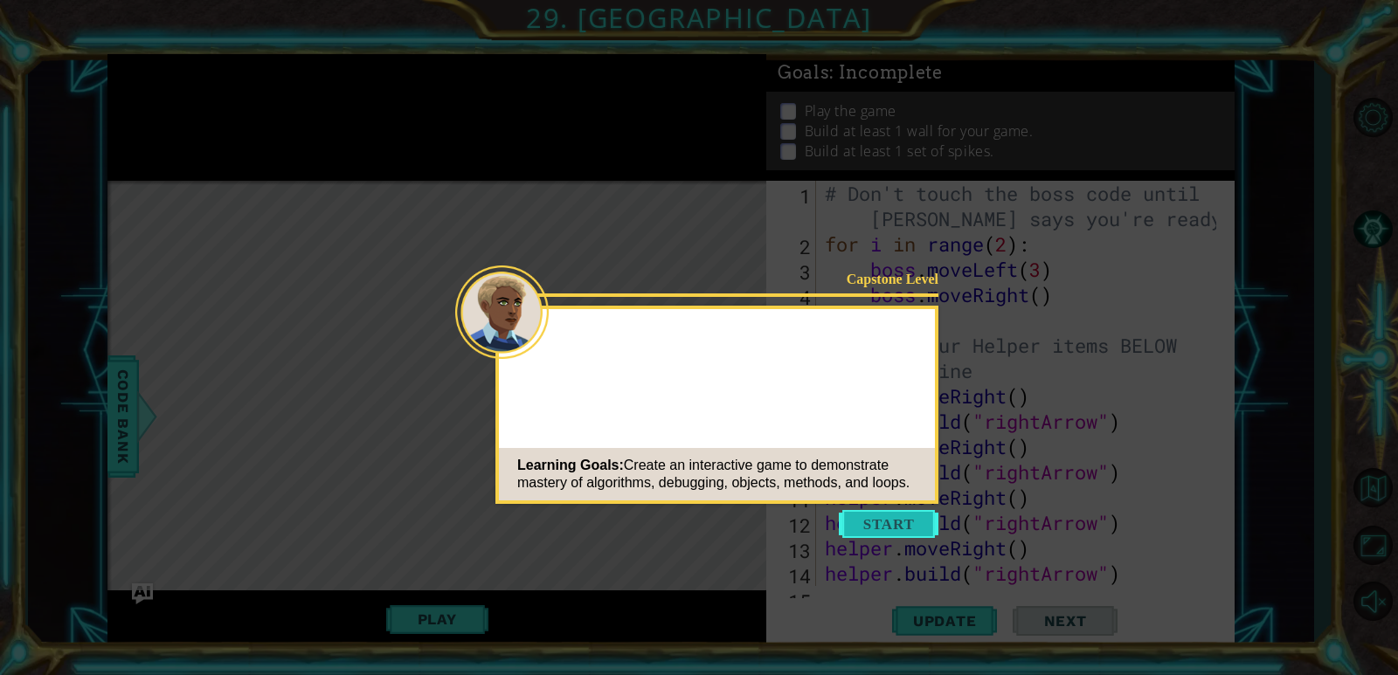
click at [886, 527] on button "Start" at bounding box center [889, 524] width 100 height 28
click at [886, 527] on icon at bounding box center [699, 337] width 1398 height 675
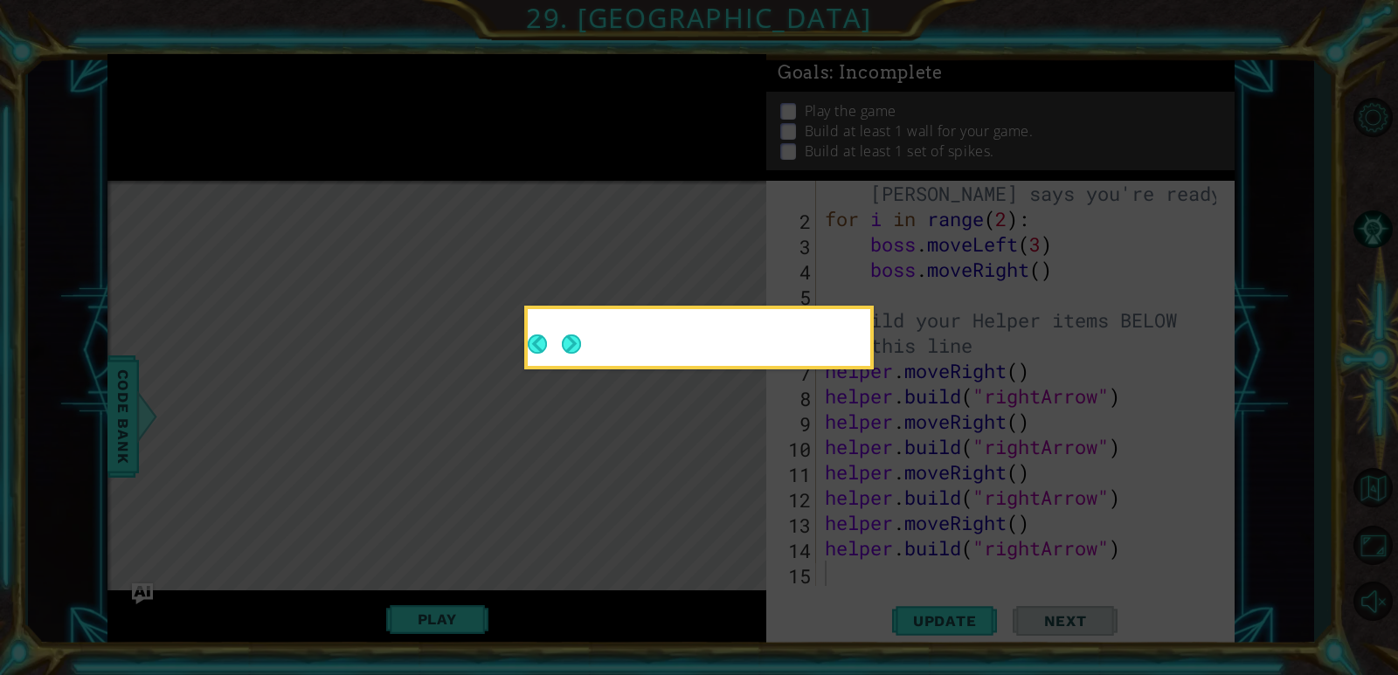
scroll to position [25, 0]
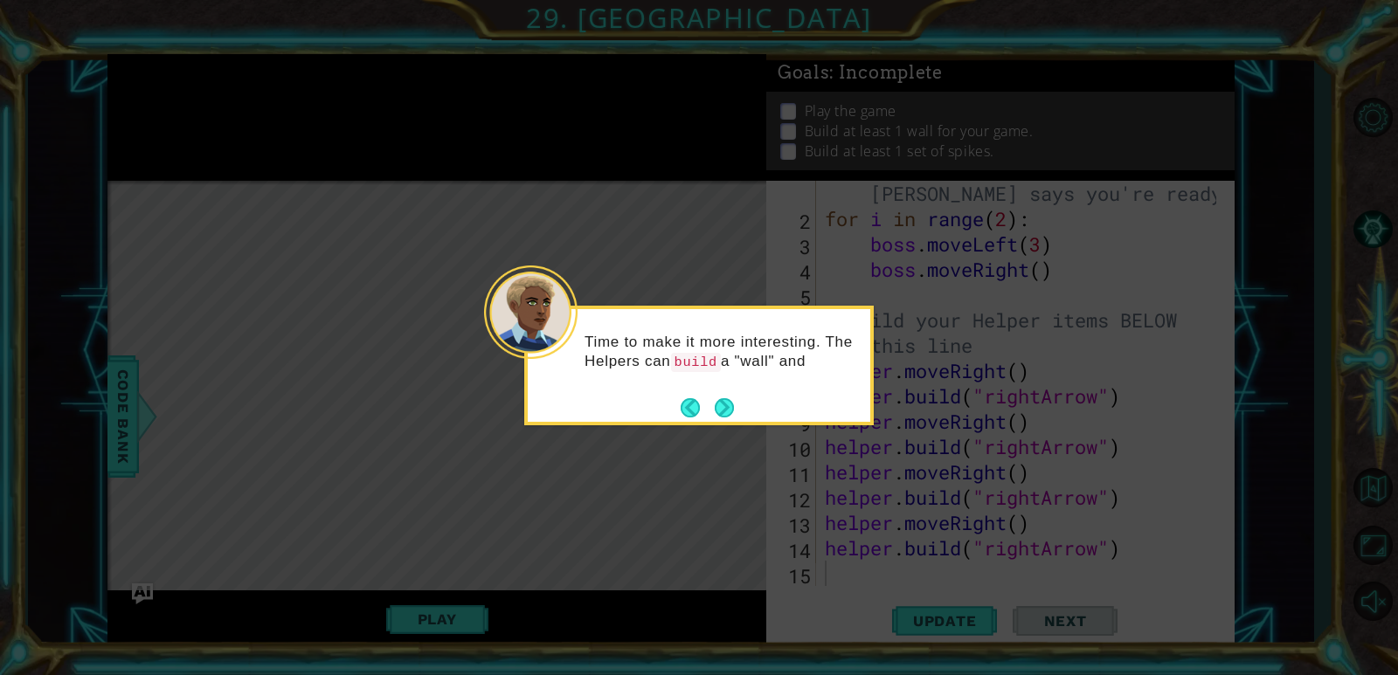
click at [721, 419] on footer at bounding box center [707, 408] width 53 height 26
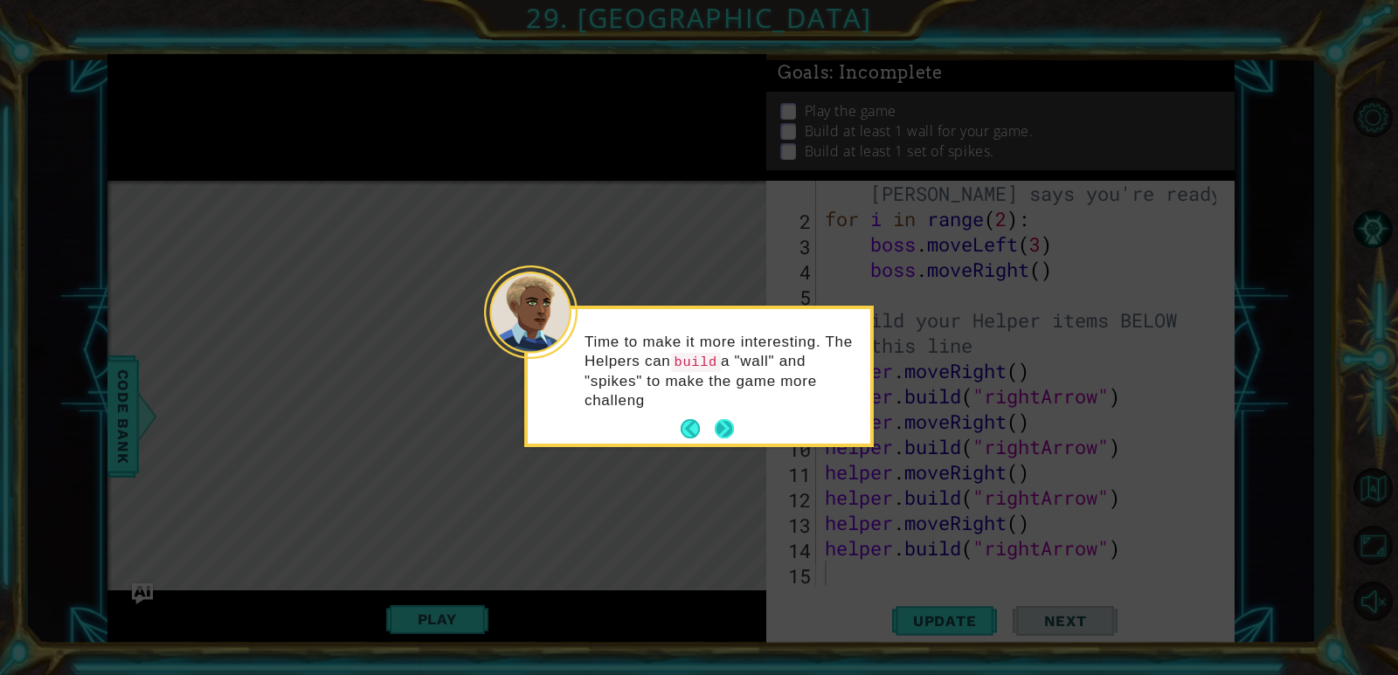
click at [718, 411] on div "Time to make it more interesting. The Helpers can build a "wall" and "spikes" t…" at bounding box center [699, 380] width 343 height 128
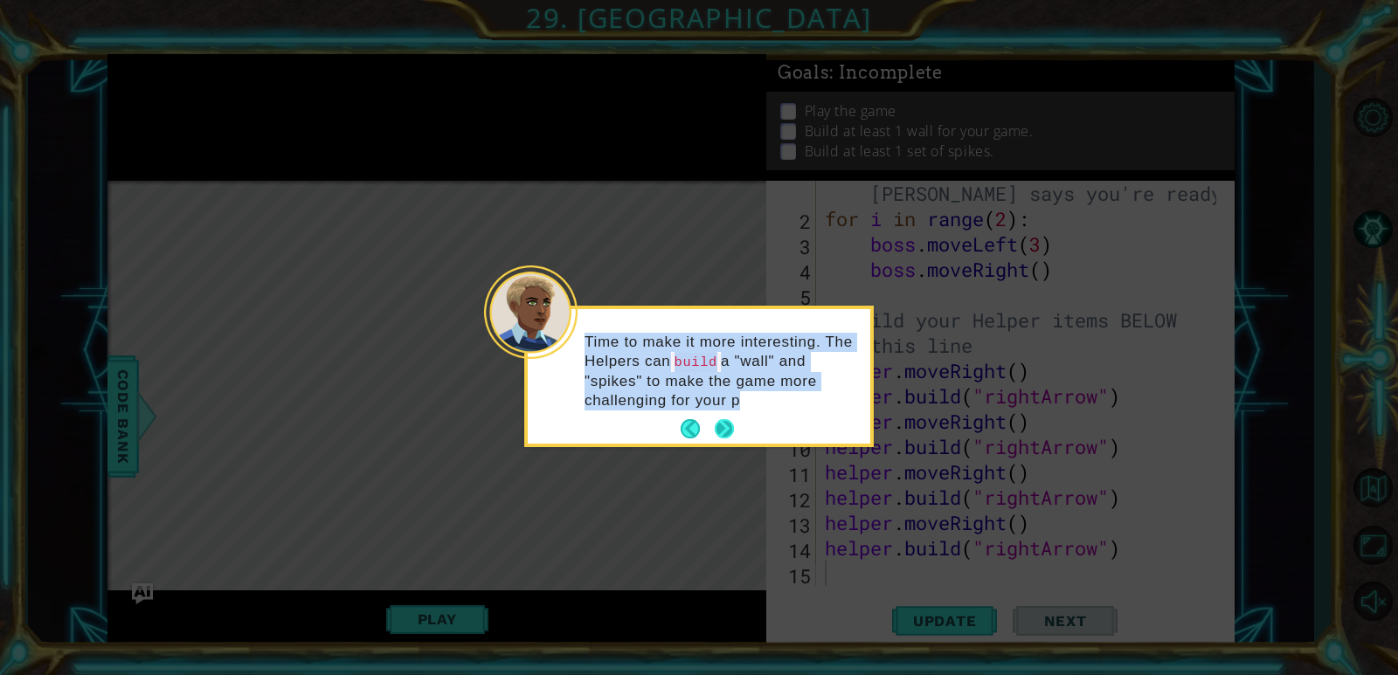
click at [719, 419] on button "Next" at bounding box center [724, 428] width 19 height 19
click at [719, 419] on icon at bounding box center [699, 337] width 1398 height 675
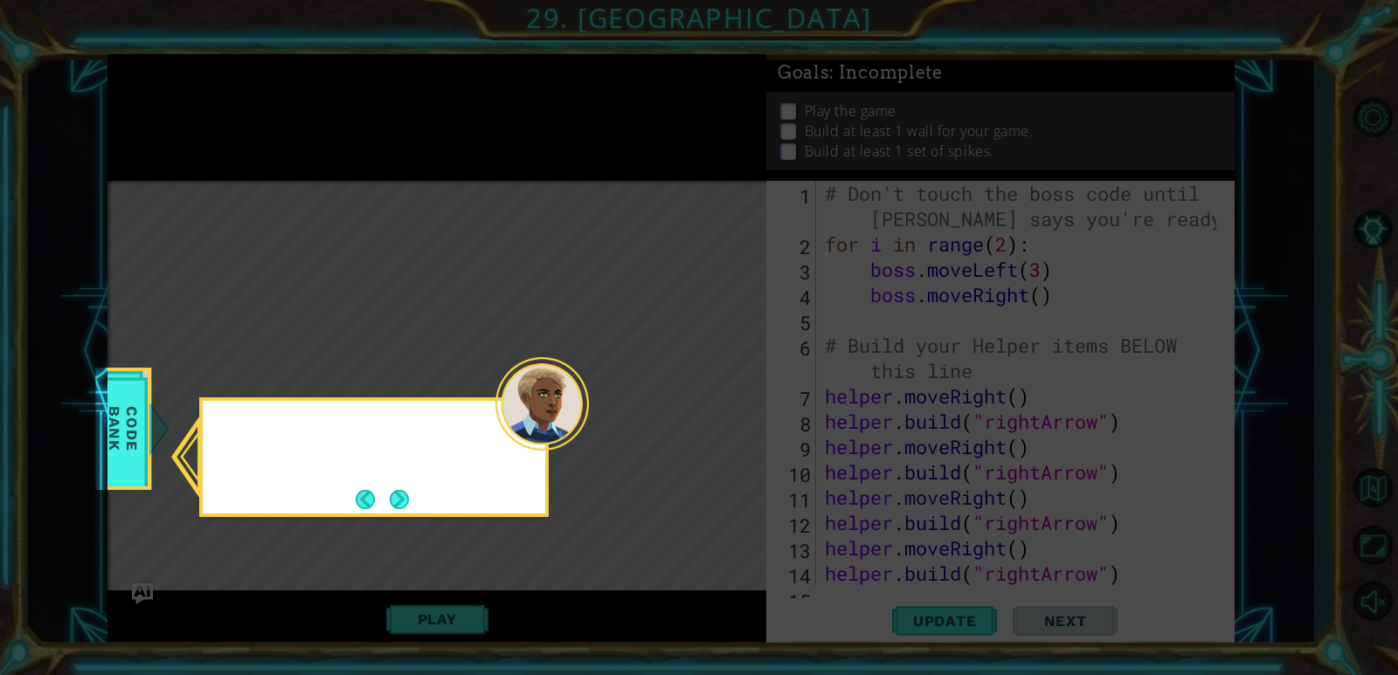
scroll to position [0, 0]
click at [410, 503] on button "Next" at bounding box center [399, 499] width 21 height 21
click at [411, 503] on icon at bounding box center [699, 337] width 1398 height 675
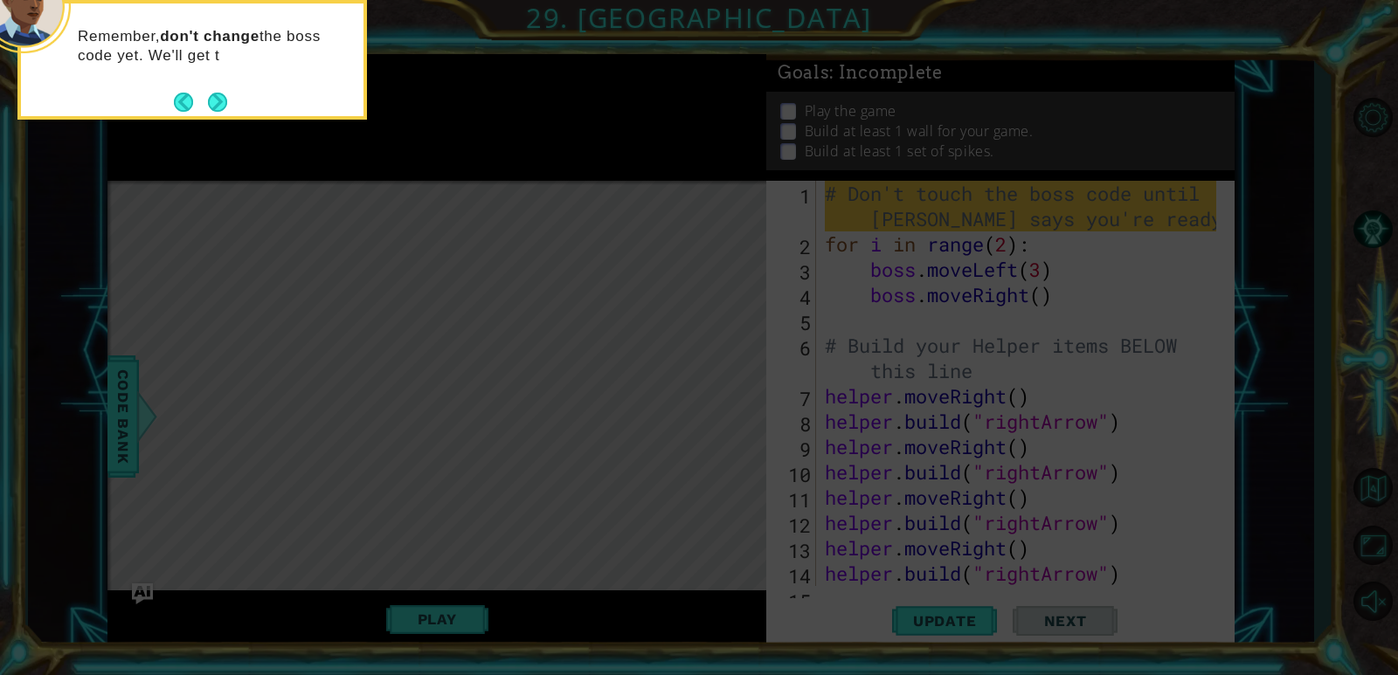
click at [212, 102] on button "Next" at bounding box center [217, 102] width 19 height 19
click at [213, 102] on icon at bounding box center [699, 100] width 1398 height 1149
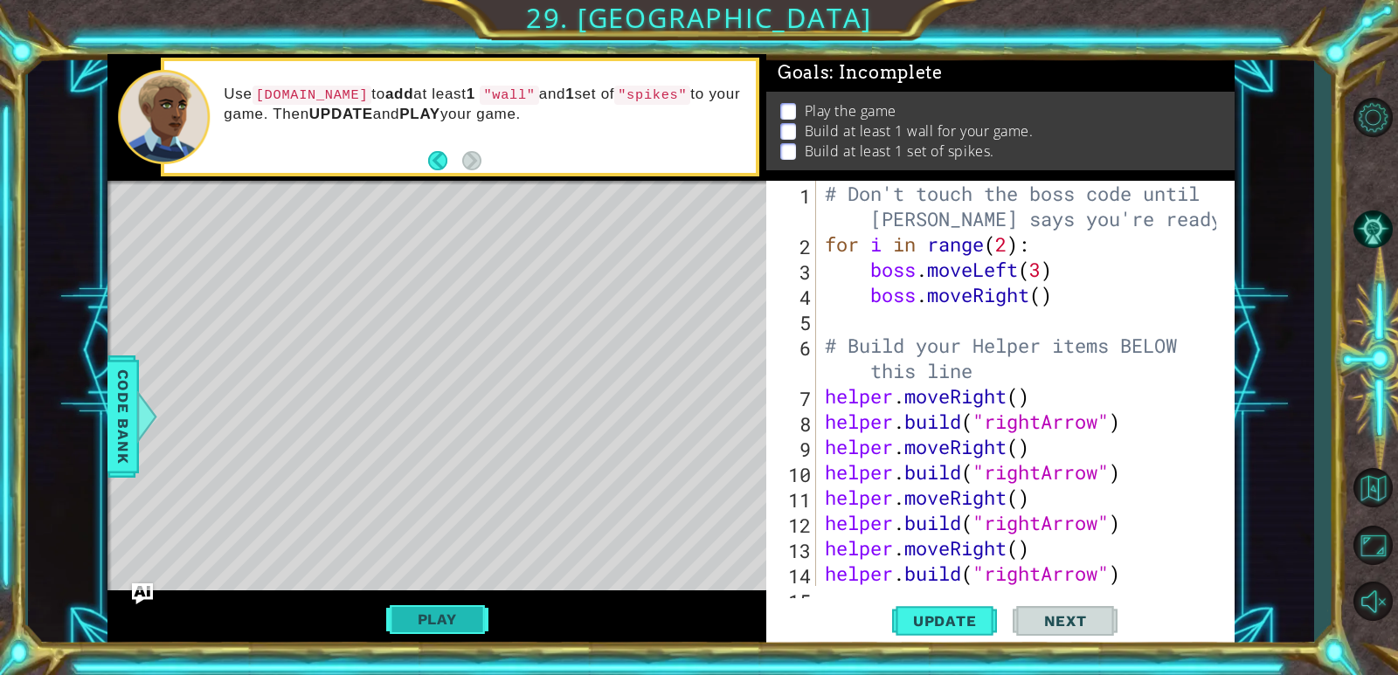
click at [445, 611] on button "Play" at bounding box center [437, 619] width 102 height 33
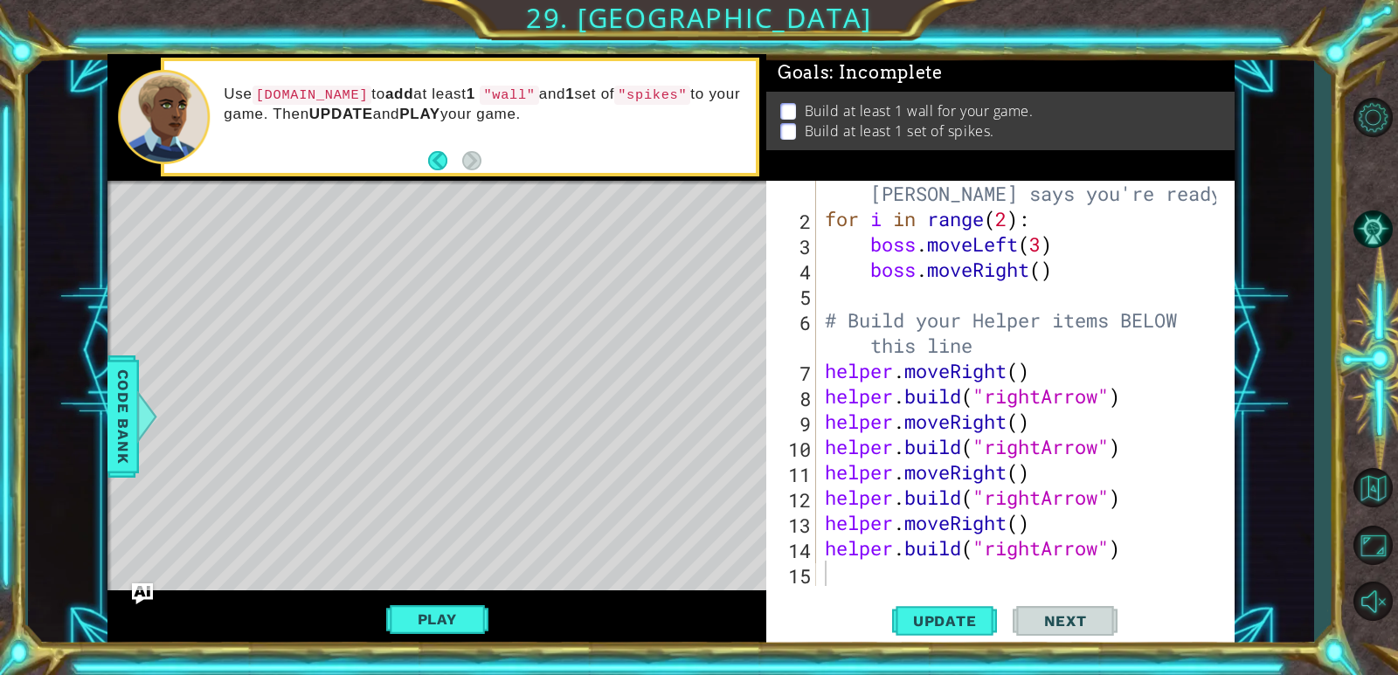
scroll to position [25, 0]
click at [852, 570] on div "# Don't touch the boss code until [PERSON_NAME] says you're ready! for i in ran…" at bounding box center [1023, 396] width 404 height 481
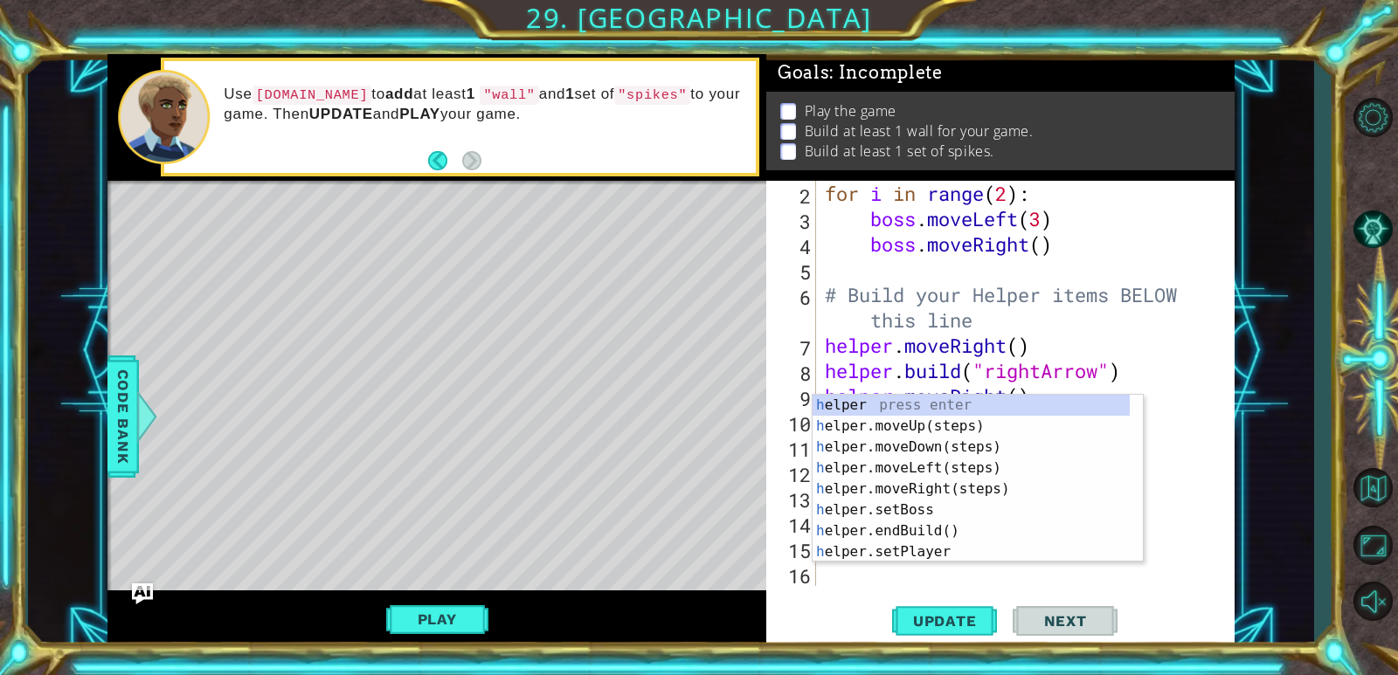
scroll to position [51, 0]
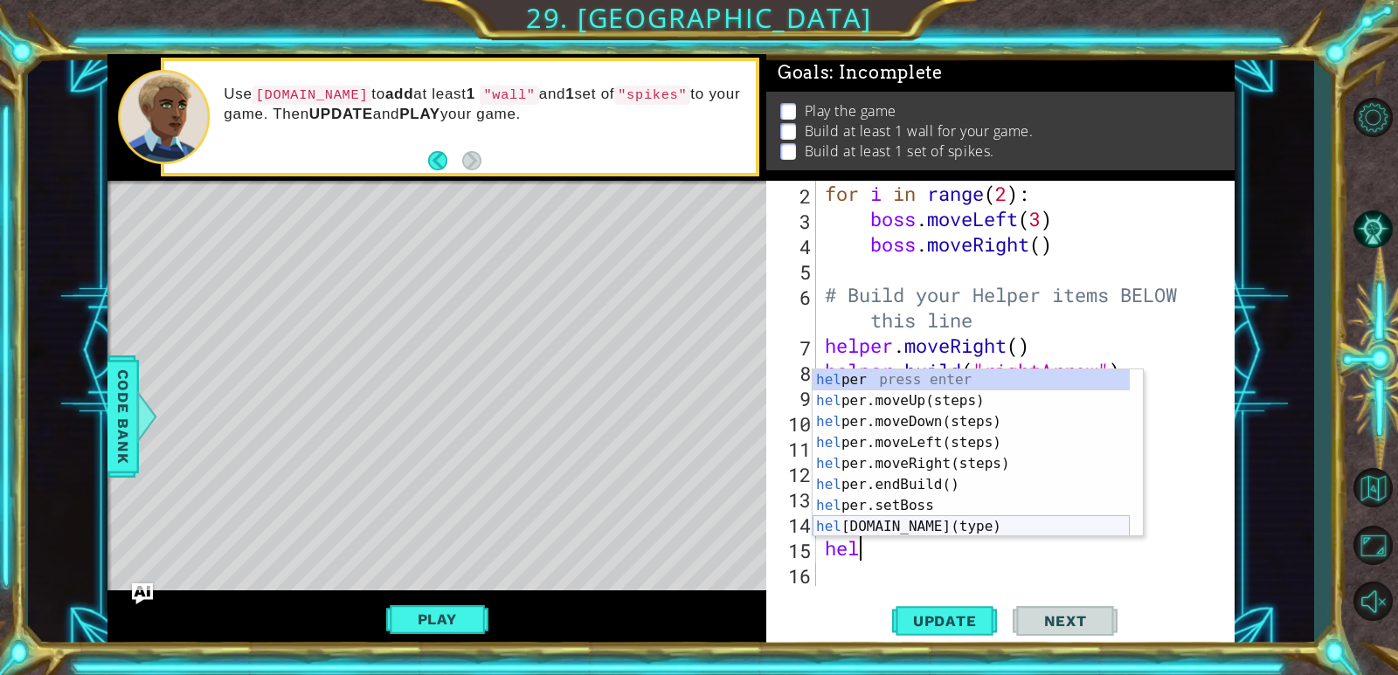
click at [837, 528] on div "hel per press enter hel per.moveUp(steps) press enter hel per.moveDown(steps) p…" at bounding box center [971, 475] width 317 height 210
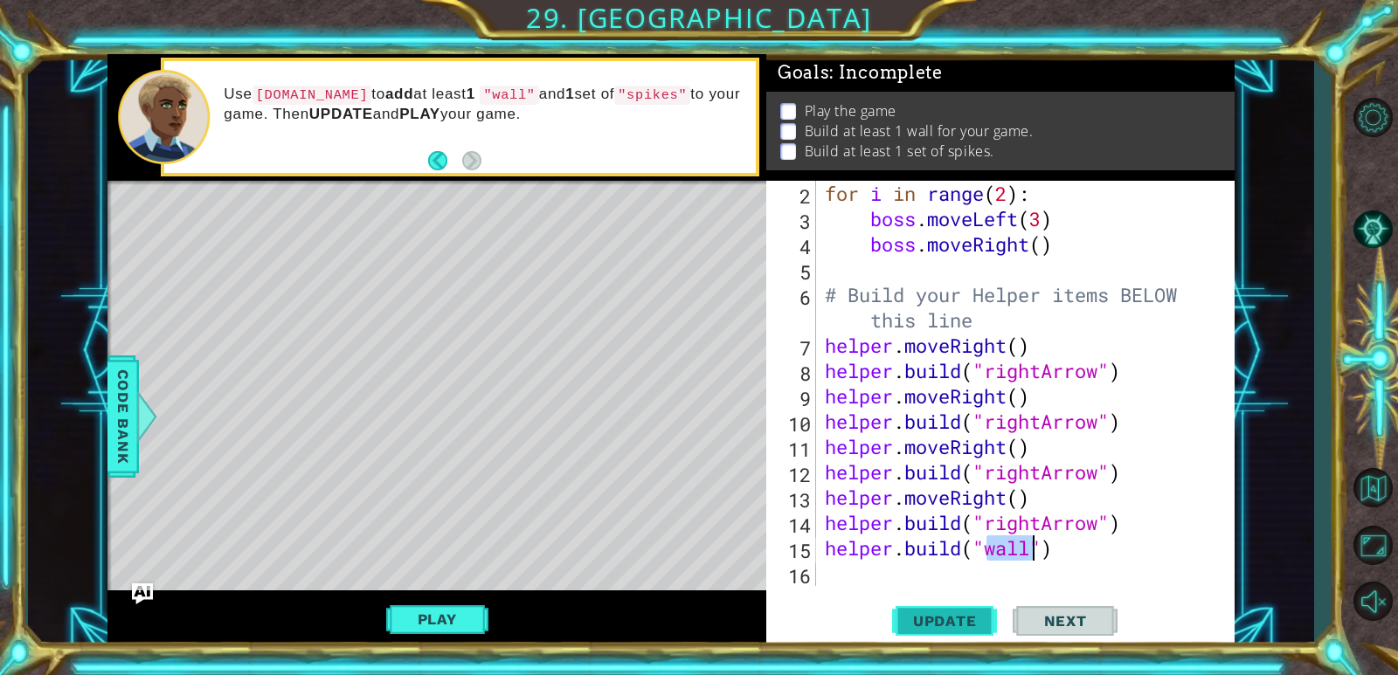
type textarea "[DOMAIN_NAME]("wall")"
click at [970, 619] on span "Update" at bounding box center [945, 620] width 99 height 17
click at [446, 613] on button "Play" at bounding box center [437, 619] width 102 height 33
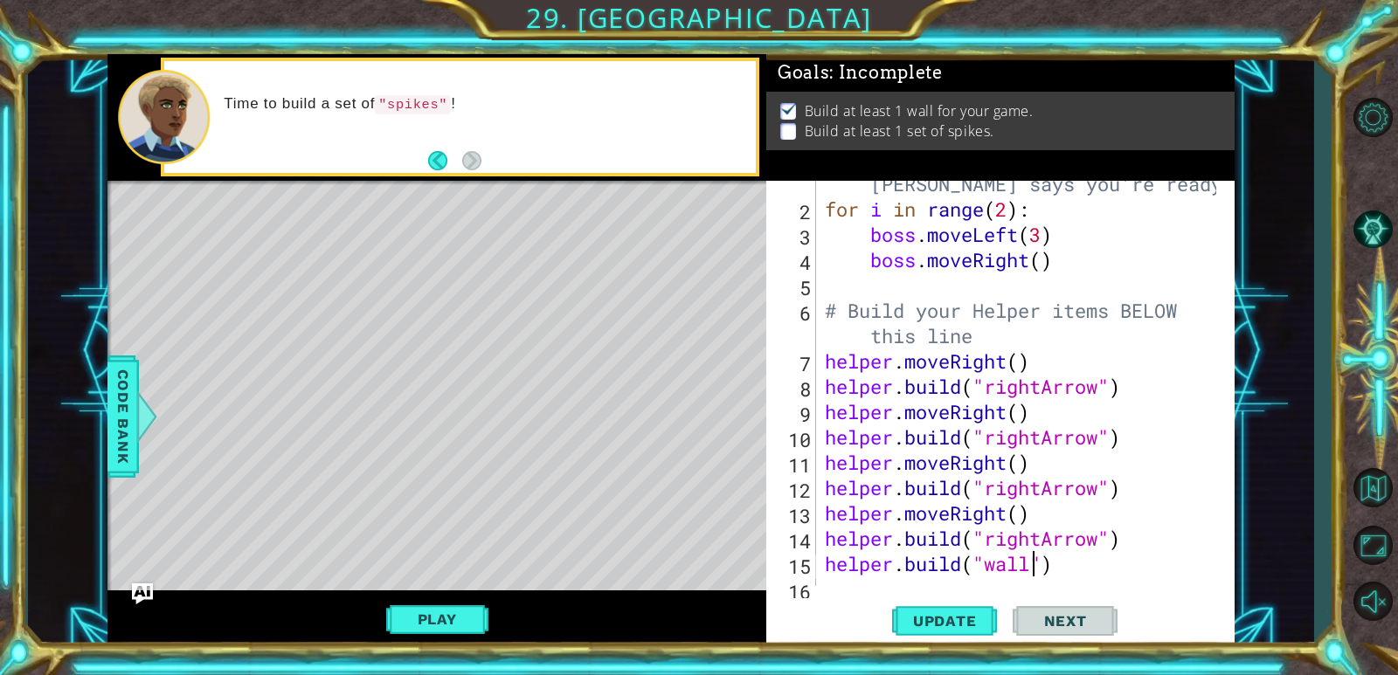
scroll to position [51, 0]
click at [842, 583] on div "# Don't touch the boss code until [PERSON_NAME] says you're ready! for i in ran…" at bounding box center [1023, 386] width 404 height 481
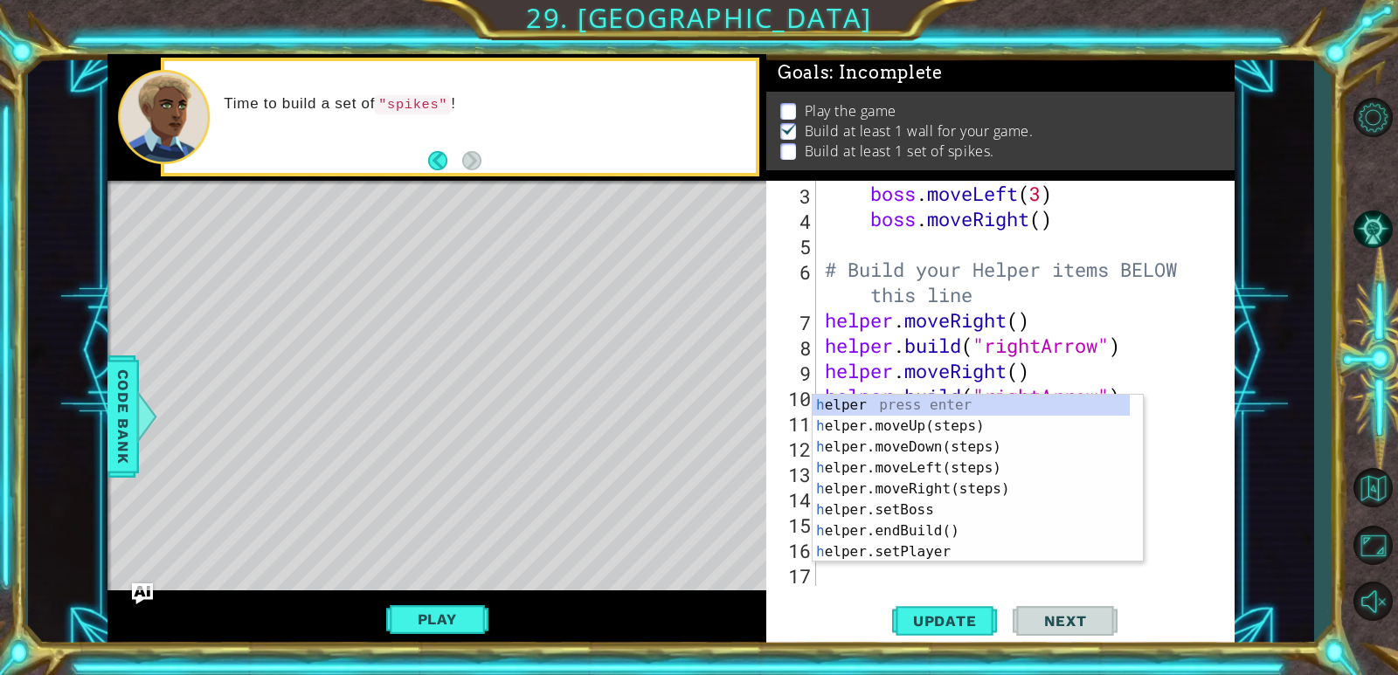
scroll to position [76, 0]
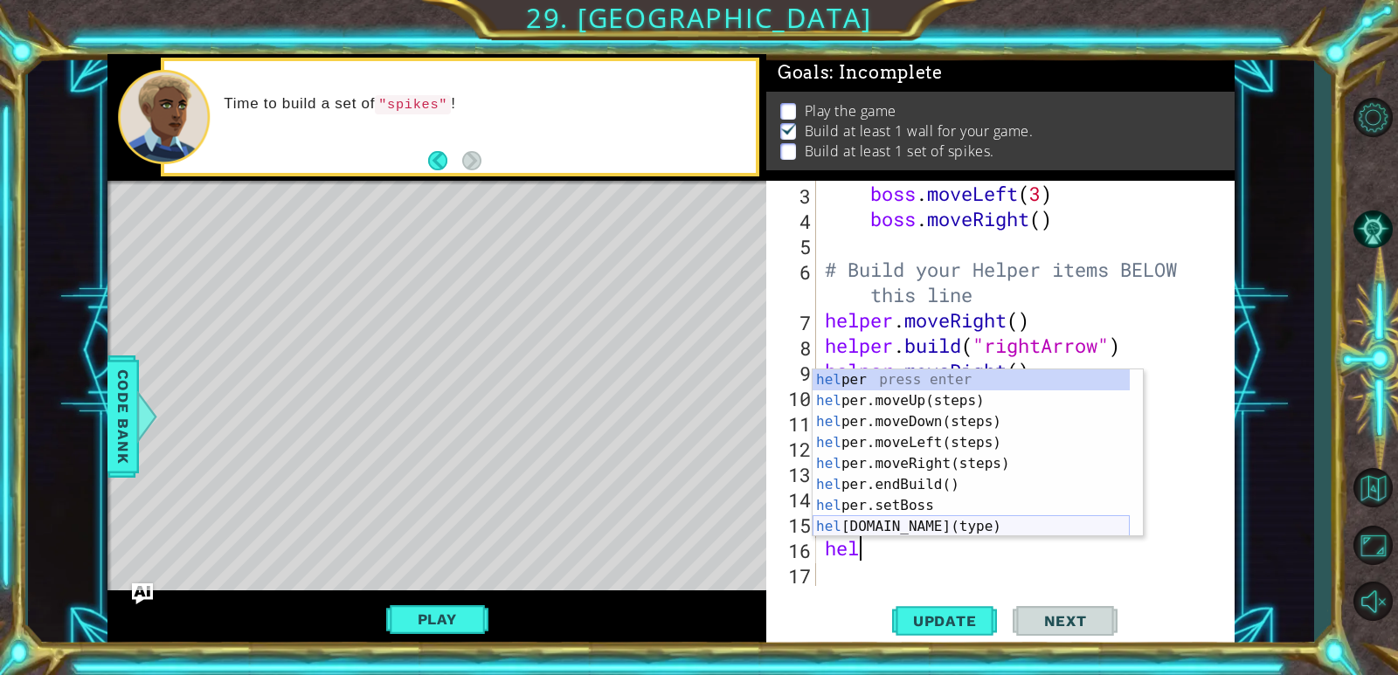
click at [887, 529] on div "hel per press enter hel per.moveUp(steps) press enter hel per.moveDown(steps) p…" at bounding box center [971, 475] width 317 height 210
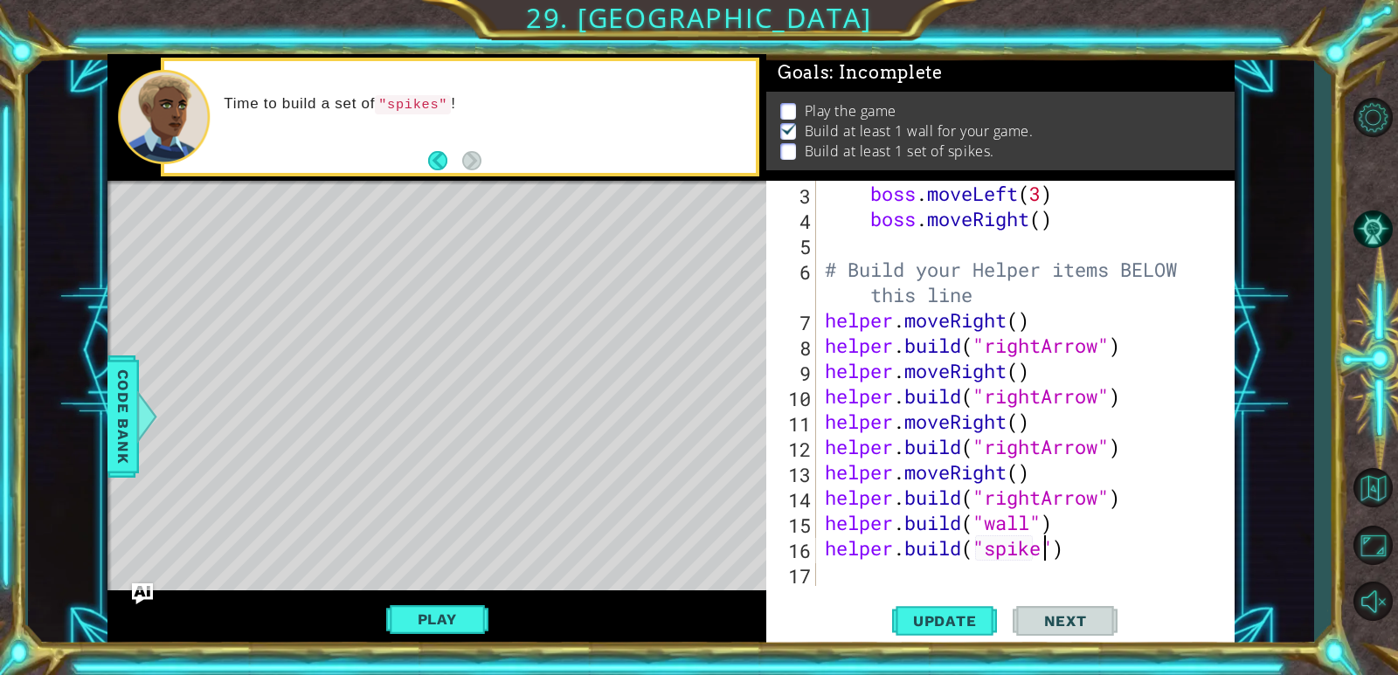
scroll to position [0, 10]
click at [931, 616] on span "Update" at bounding box center [945, 620] width 99 height 17
click at [404, 612] on button "Play" at bounding box center [437, 619] width 102 height 33
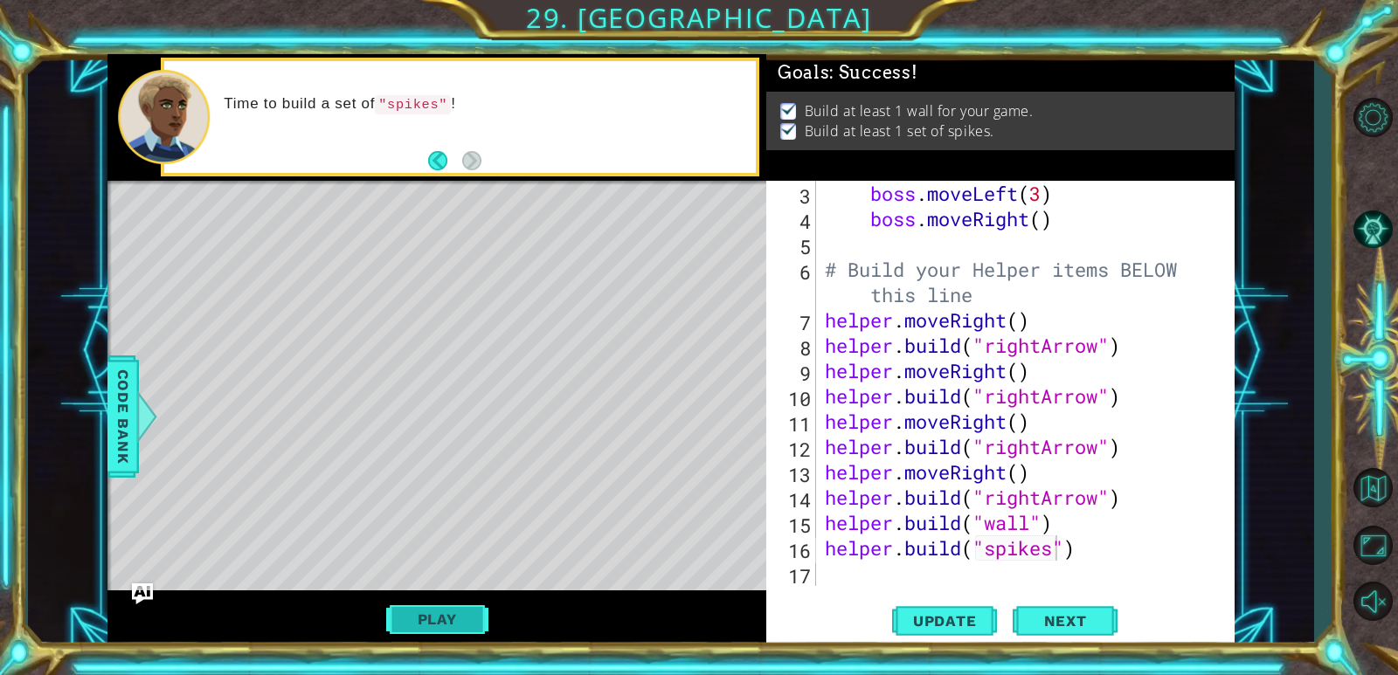
scroll to position [0, 0]
click at [1035, 618] on span "Next" at bounding box center [1066, 621] width 78 height 17
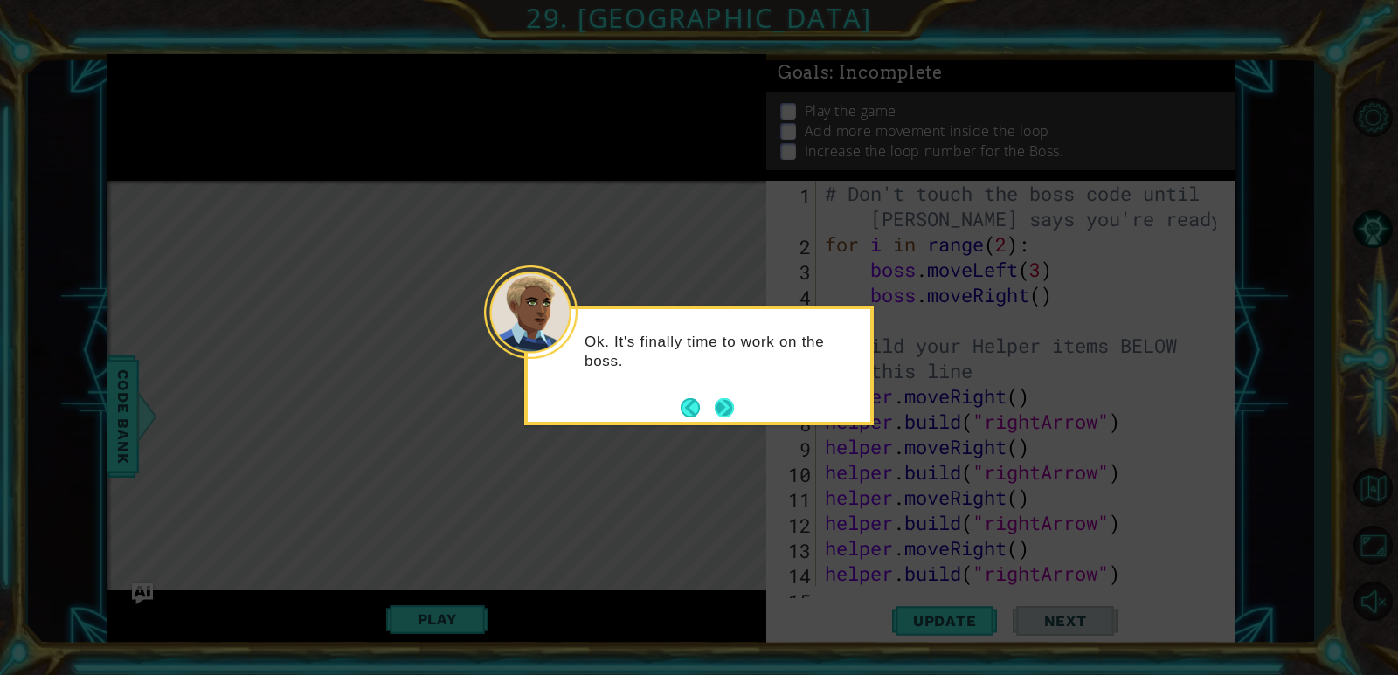
click at [731, 405] on button "Next" at bounding box center [724, 407] width 19 height 19
click at [731, 405] on icon at bounding box center [699, 337] width 1398 height 675
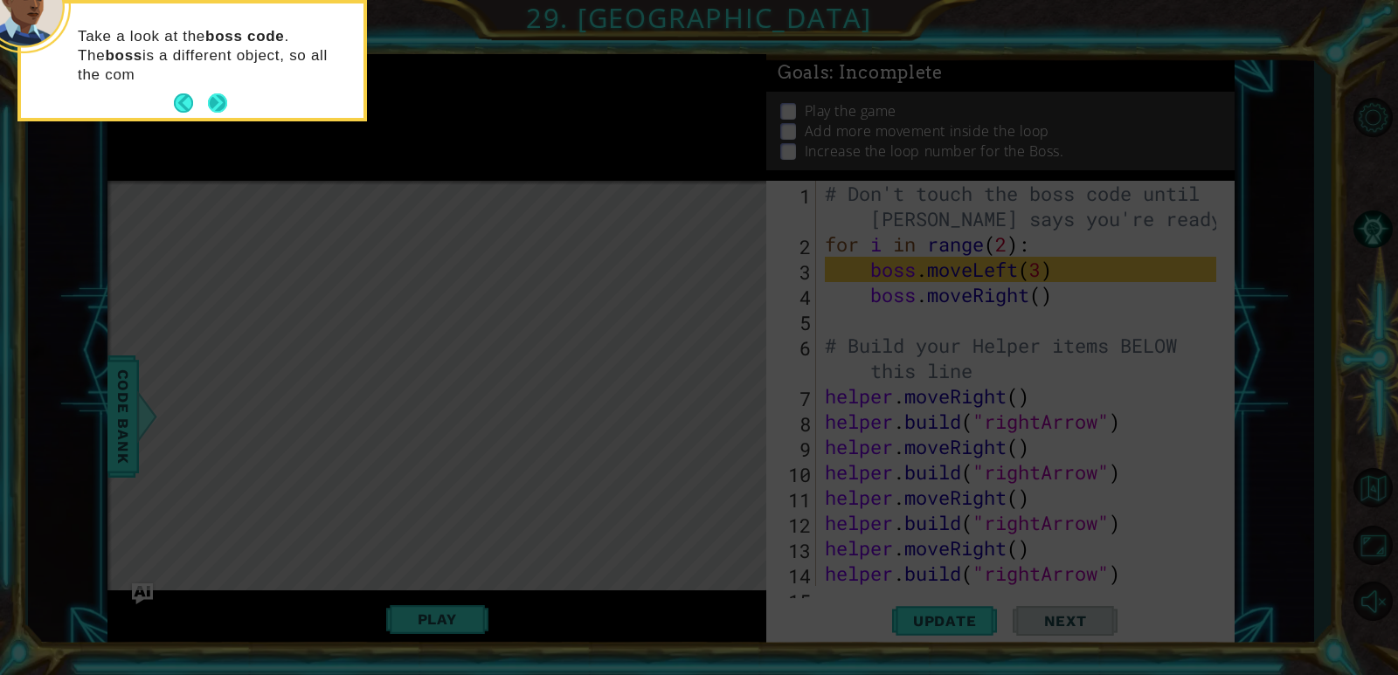
click at [216, 100] on button "Next" at bounding box center [217, 102] width 19 height 19
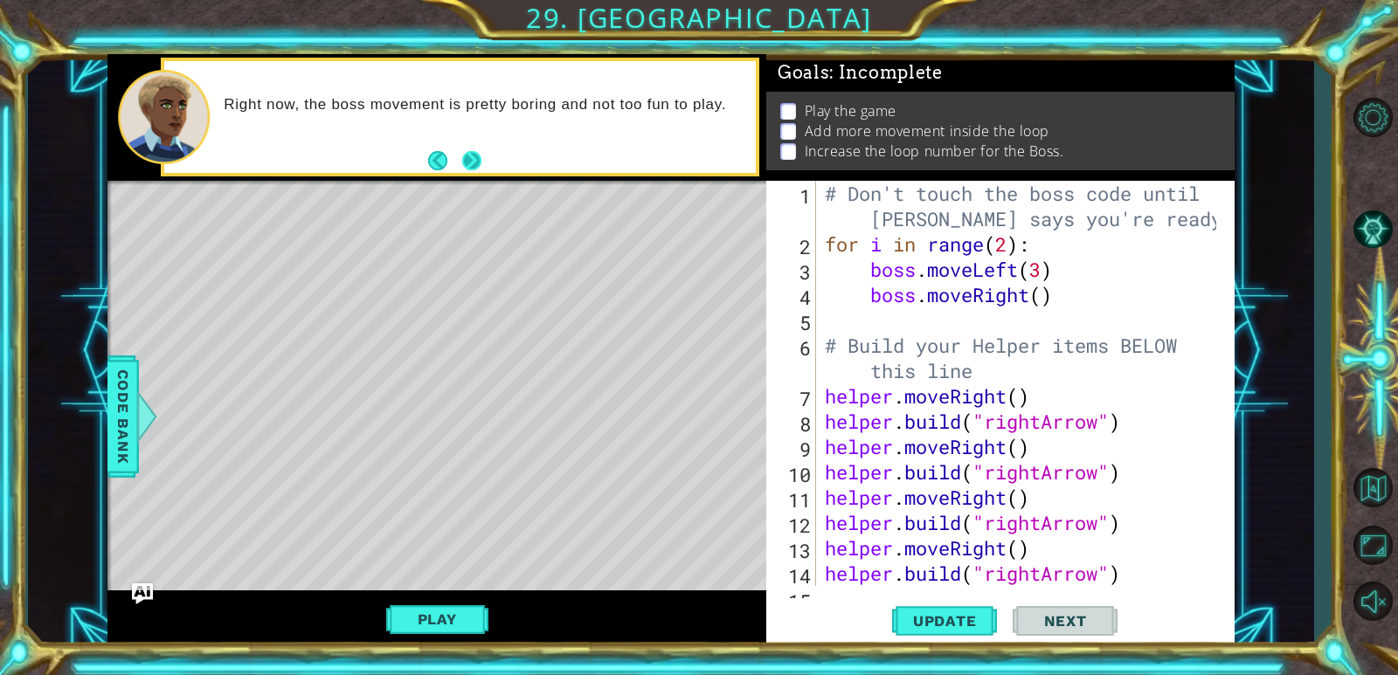
click at [468, 152] on button "Next" at bounding box center [471, 160] width 19 height 19
click at [468, 152] on div "Right now, the boss movement is pretty boring and not too fun to play." at bounding box center [436, 117] width 659 height 127
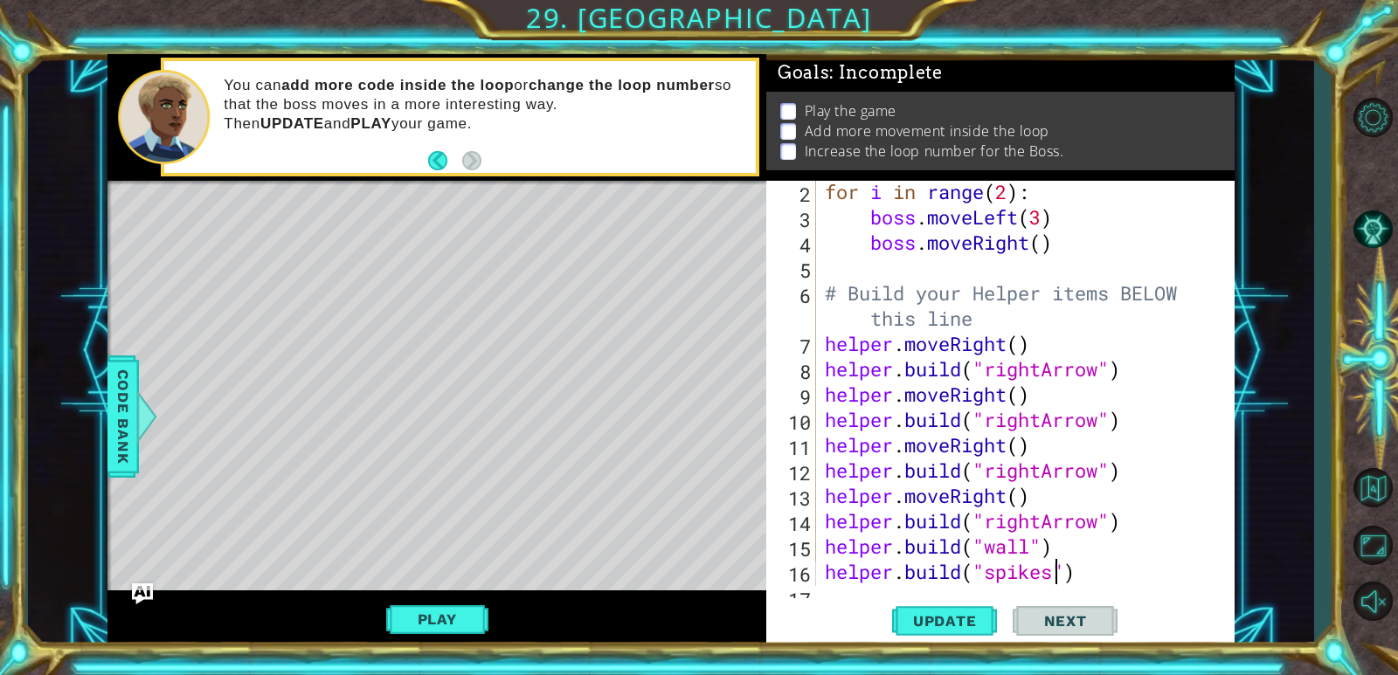
scroll to position [52, 0]
click at [1048, 242] on div "for i in range ( 2 ) : boss . moveLeft ( 3 ) boss . moveRight ( ) # Build your …" at bounding box center [1023, 407] width 404 height 456
type textarea "boss.moveRight(5)"
click at [1080, 259] on div "for i in range ( 2 ) : boss . moveLeft ( 3 ) boss . moveRight ( 5 ) # Build you…" at bounding box center [1023, 407] width 404 height 456
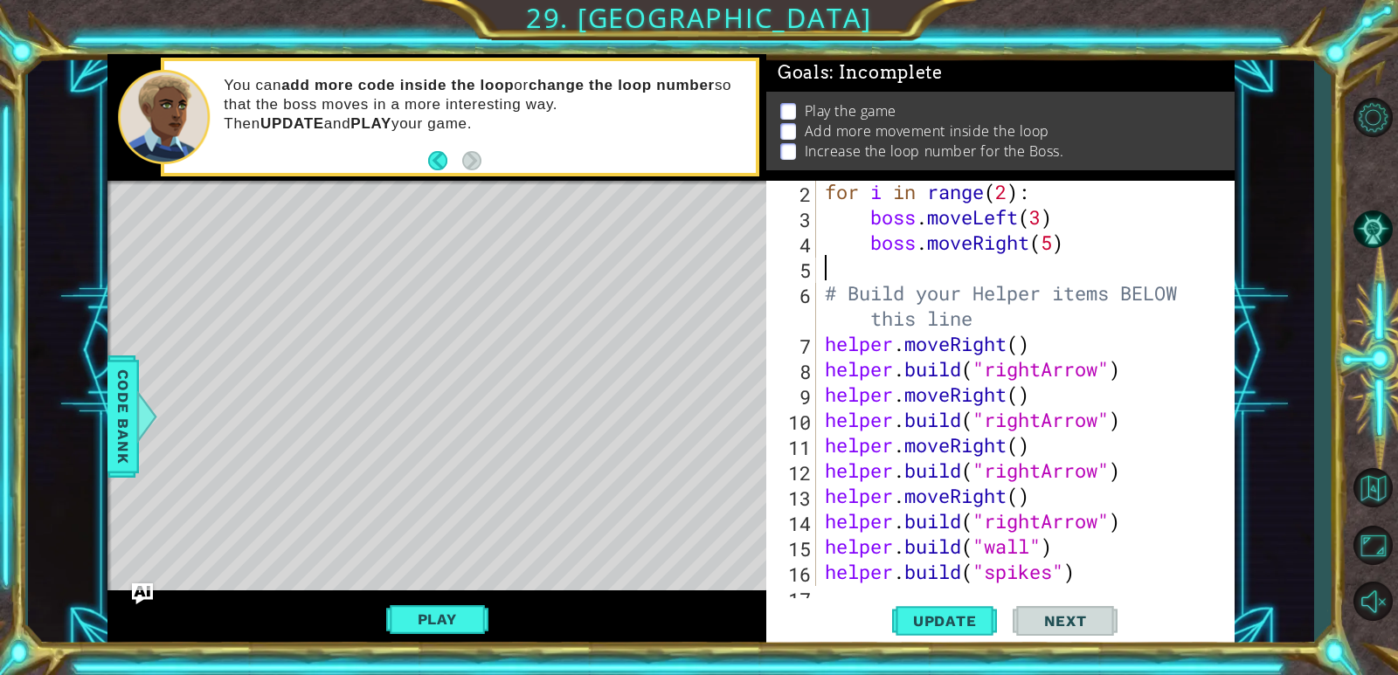
scroll to position [0, 0]
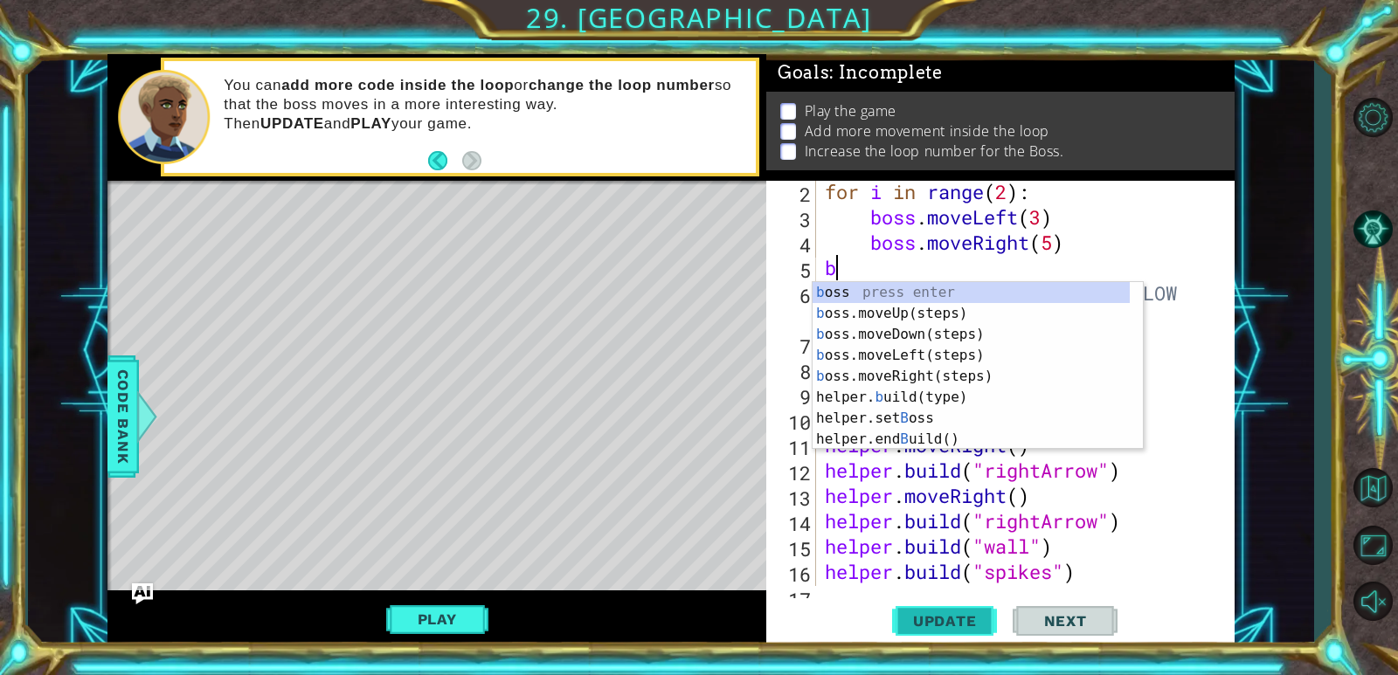
type textarea "b"
click at [924, 612] on span "Update" at bounding box center [945, 620] width 99 height 17
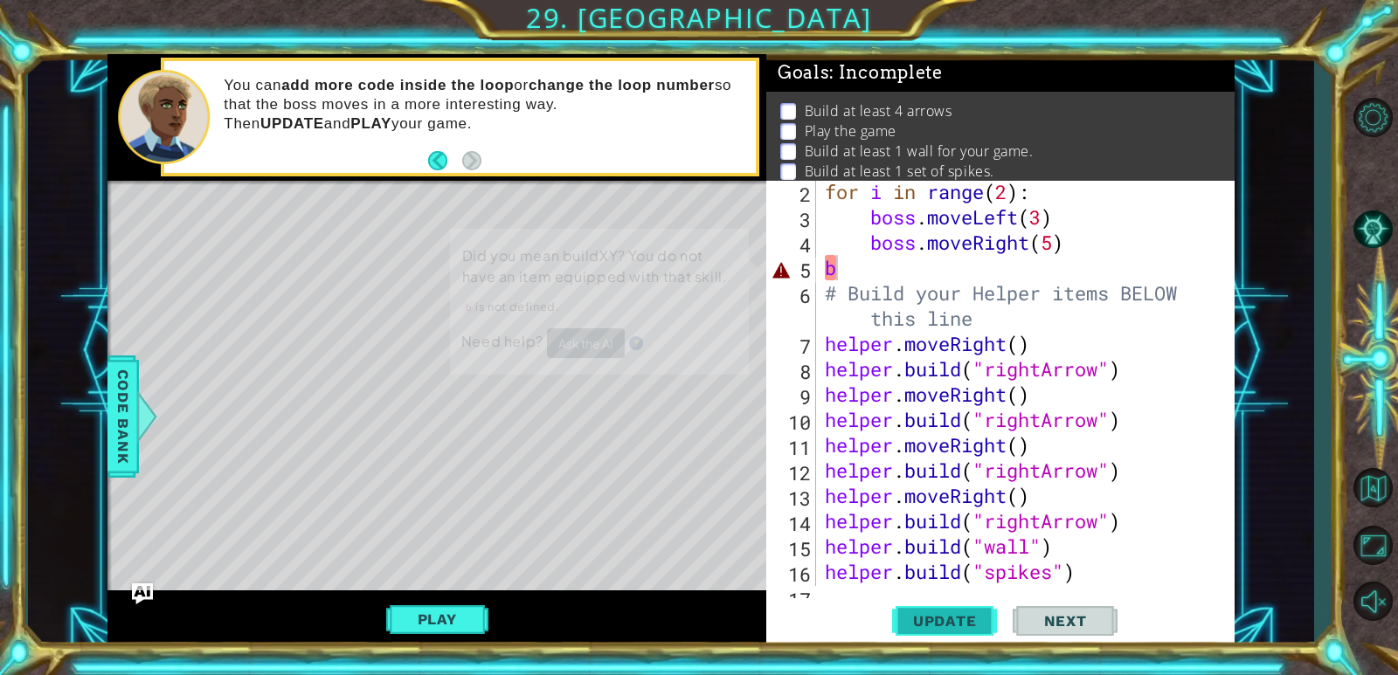
click at [924, 612] on span "Update" at bounding box center [945, 620] width 99 height 17
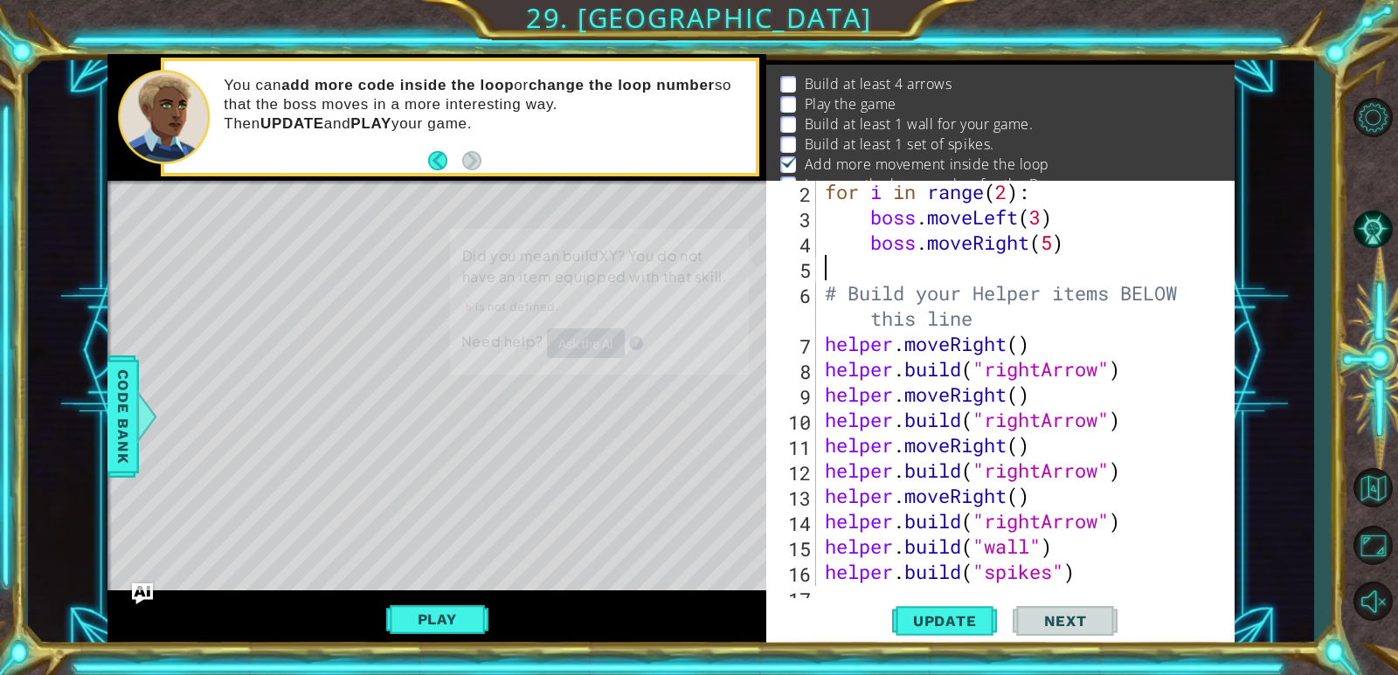
scroll to position [36, 0]
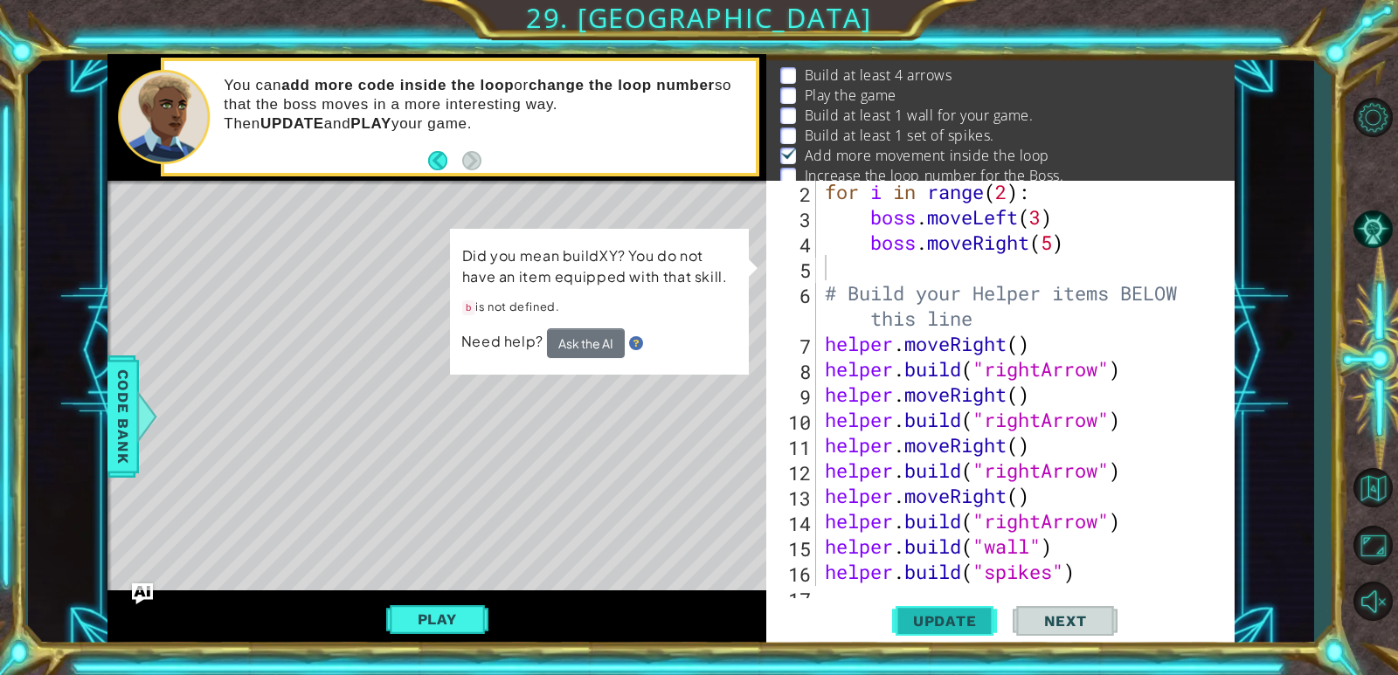
click at [962, 638] on button "Update" at bounding box center [944, 622] width 105 height 47
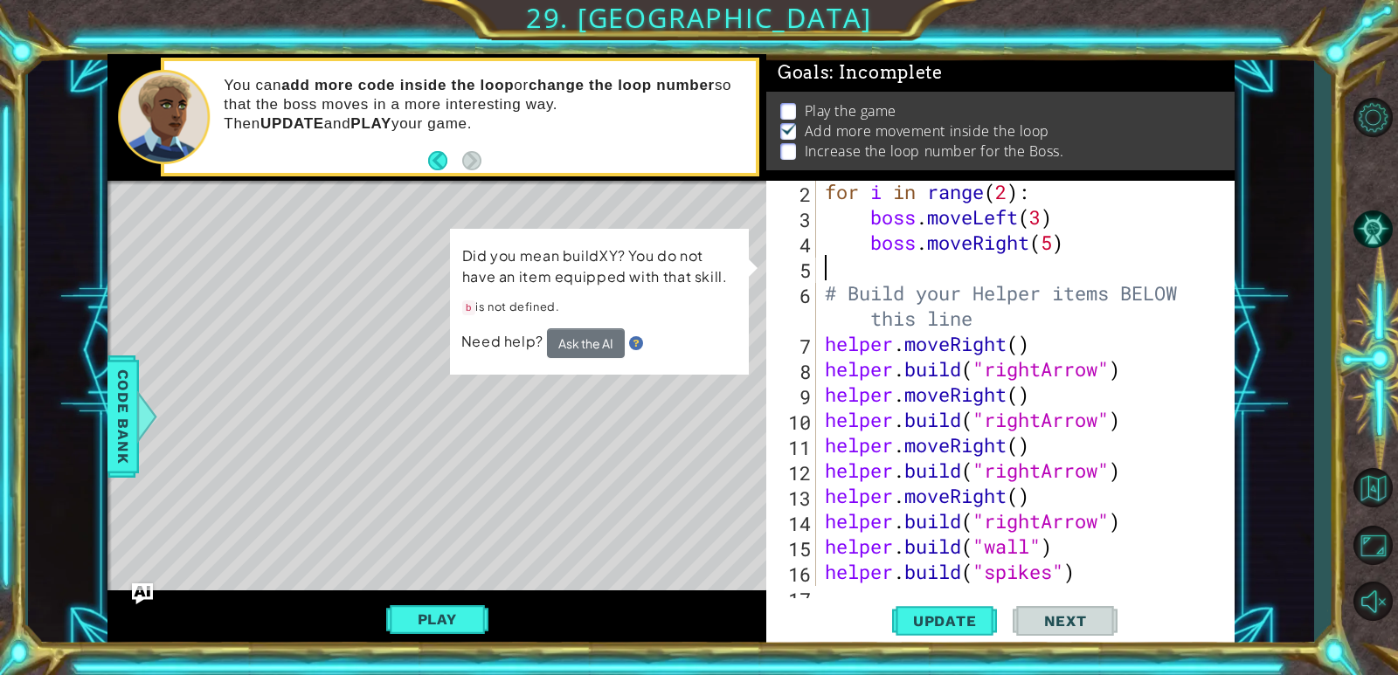
type textarea "b"
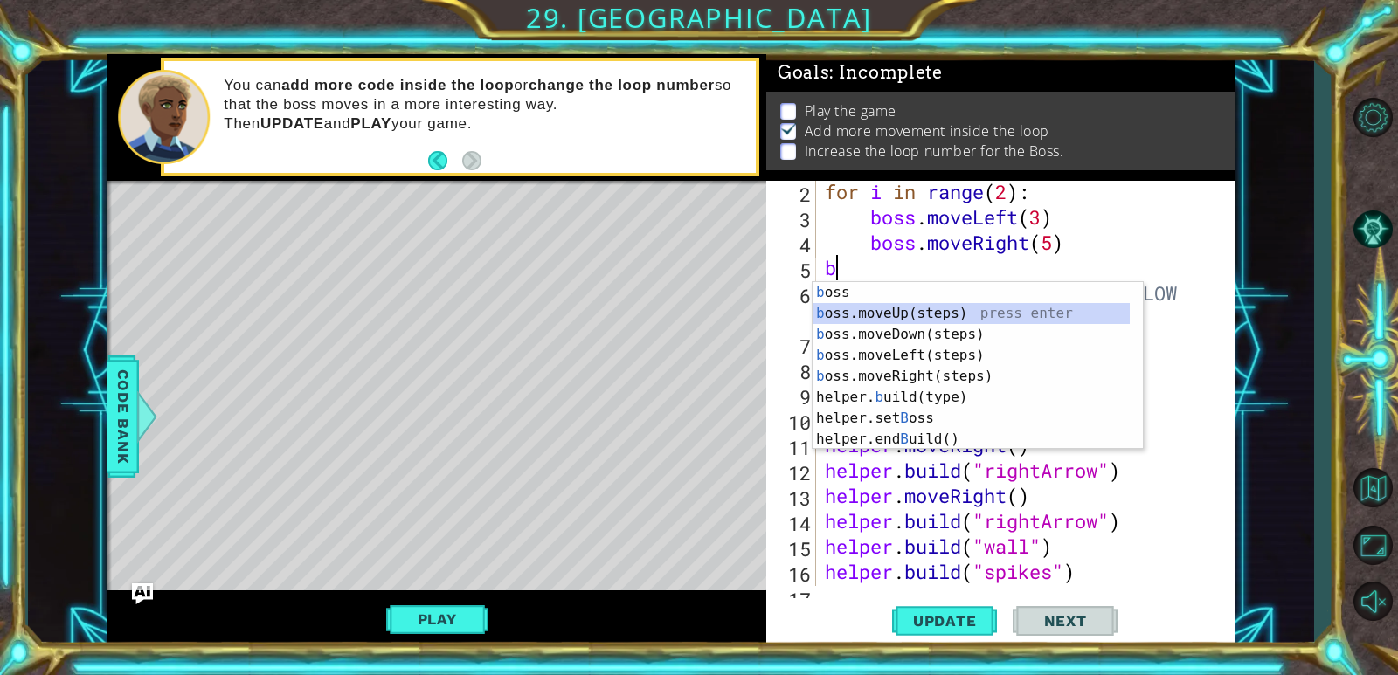
click at [872, 314] on div "b oss press enter b oss.moveUp(steps) press enter b oss.moveDown(steps) press e…" at bounding box center [971, 387] width 317 height 210
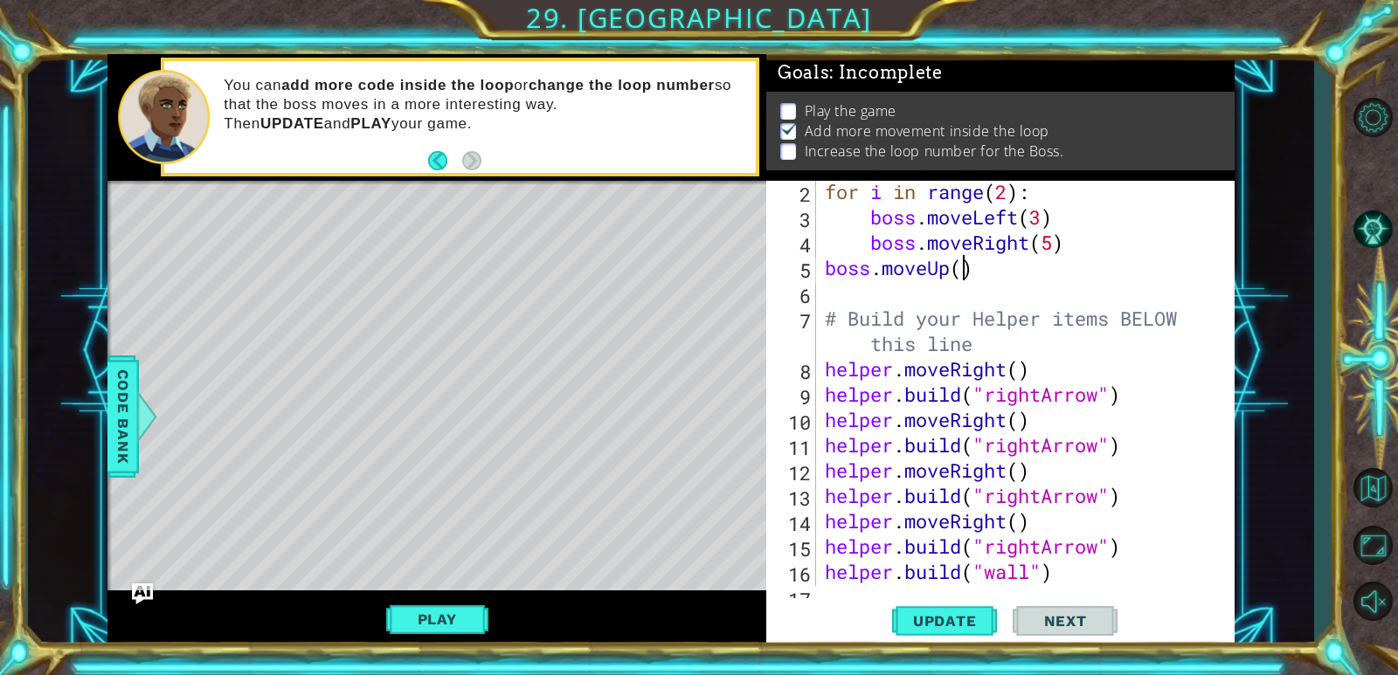
click at [966, 277] on div "for i in range ( 2 ) : boss . moveLeft ( 3 ) boss . moveRight ( 5 ) boss . move…" at bounding box center [1023, 407] width 404 height 456
type textarea "boss.moveUp(3)"
click at [882, 286] on div "for i in range ( 2 ) : boss . moveLeft ( 3 ) boss . moveRight ( 5 ) boss . move…" at bounding box center [1023, 407] width 404 height 456
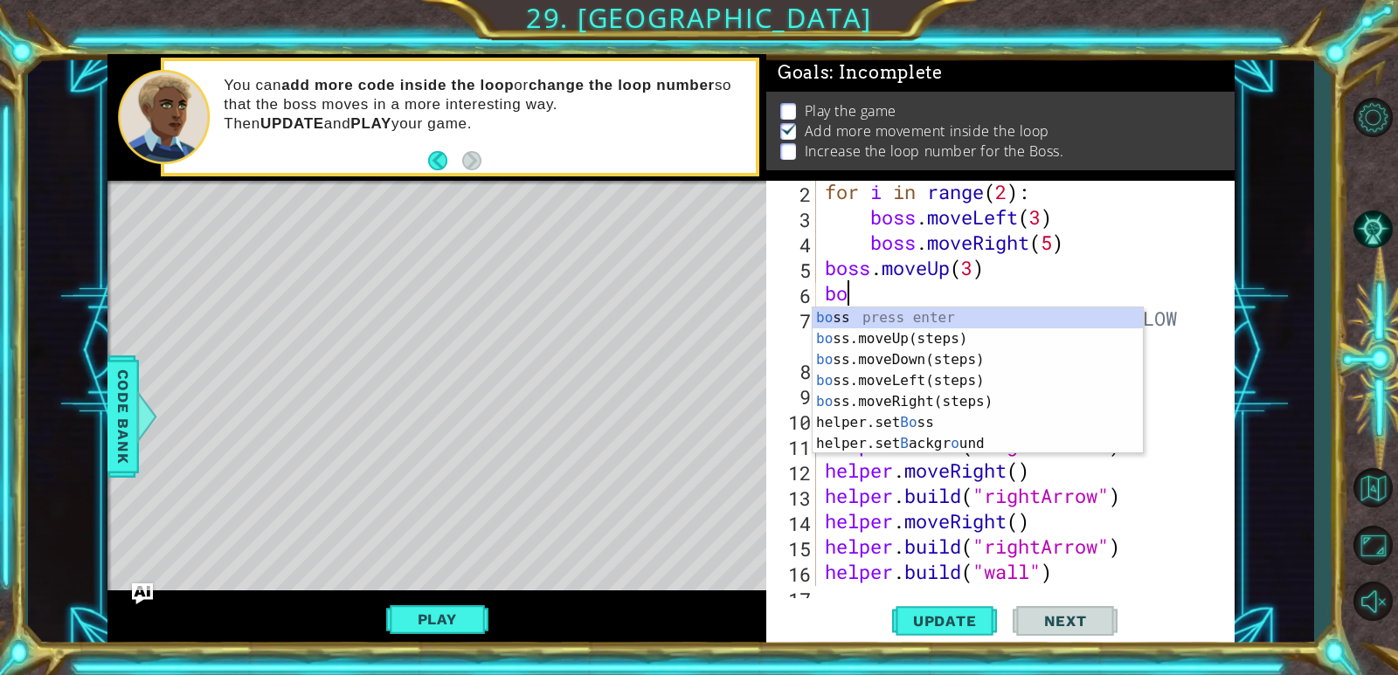
type textarea "bos"
click at [888, 368] on div "bos s press enter bos s.moveUp(steps) press enter bos s.moveDown(steps) press e…" at bounding box center [978, 392] width 330 height 168
click at [888, 368] on div "for i in range ( 2 ) : boss . moveLeft ( 3 ) boss . moveRight ( 5 ) boss . move…" at bounding box center [1023, 407] width 404 height 456
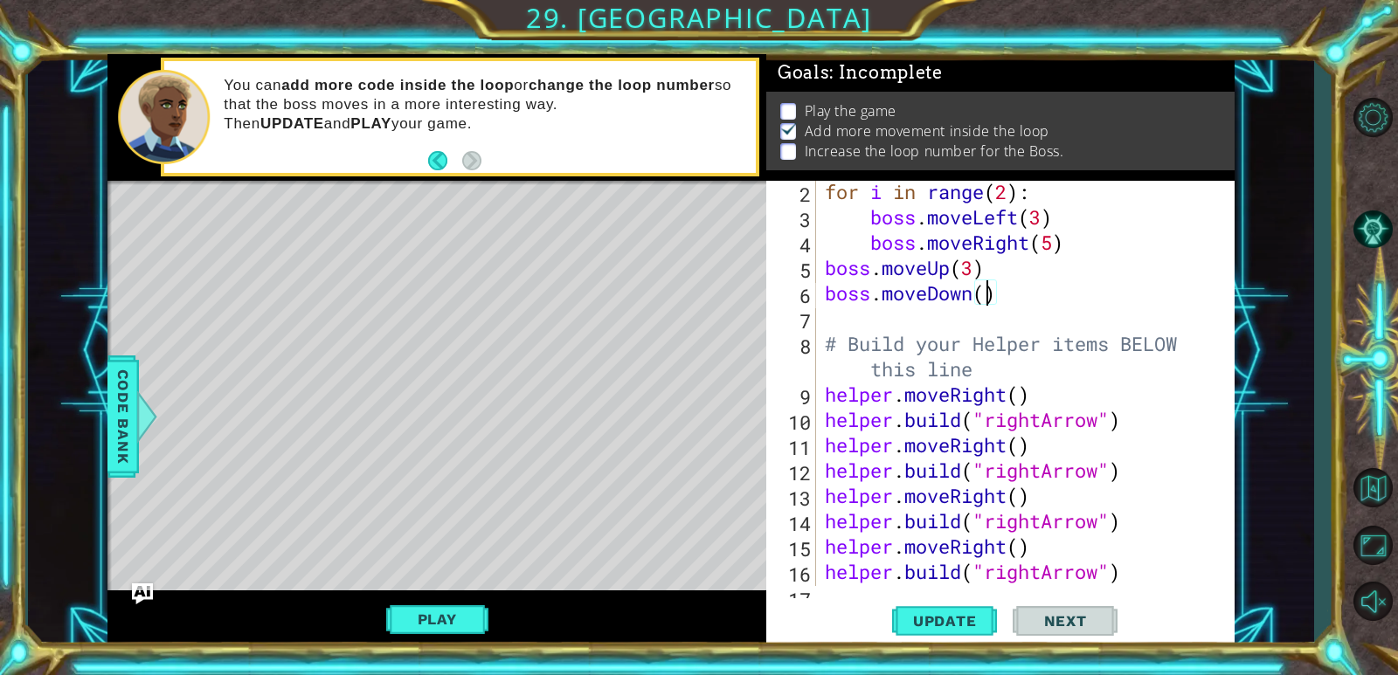
click at [985, 304] on div "for i in range ( 2 ) : boss . moveLeft ( 3 ) boss . moveRight ( 5 ) boss . move…" at bounding box center [1023, 407] width 404 height 456
click at [464, 612] on button "Play" at bounding box center [437, 619] width 102 height 33
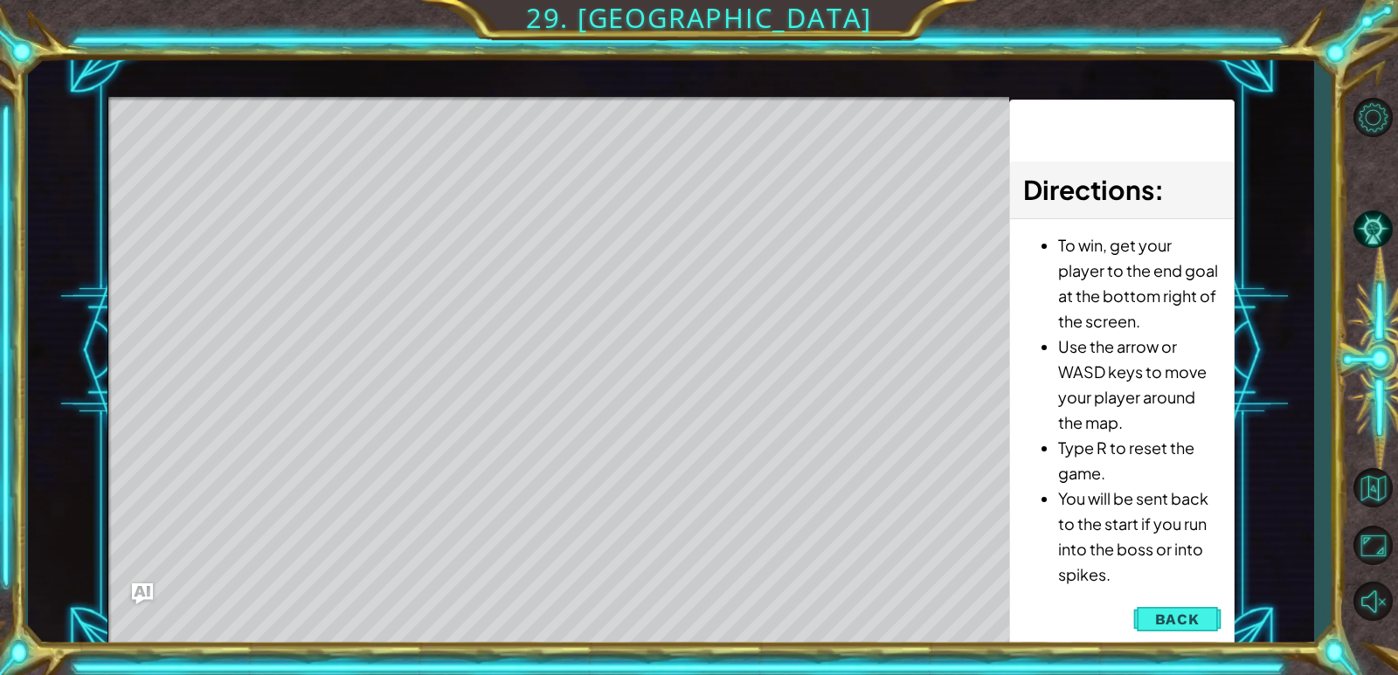
click at [1142, 622] on button "Back" at bounding box center [1177, 619] width 88 height 35
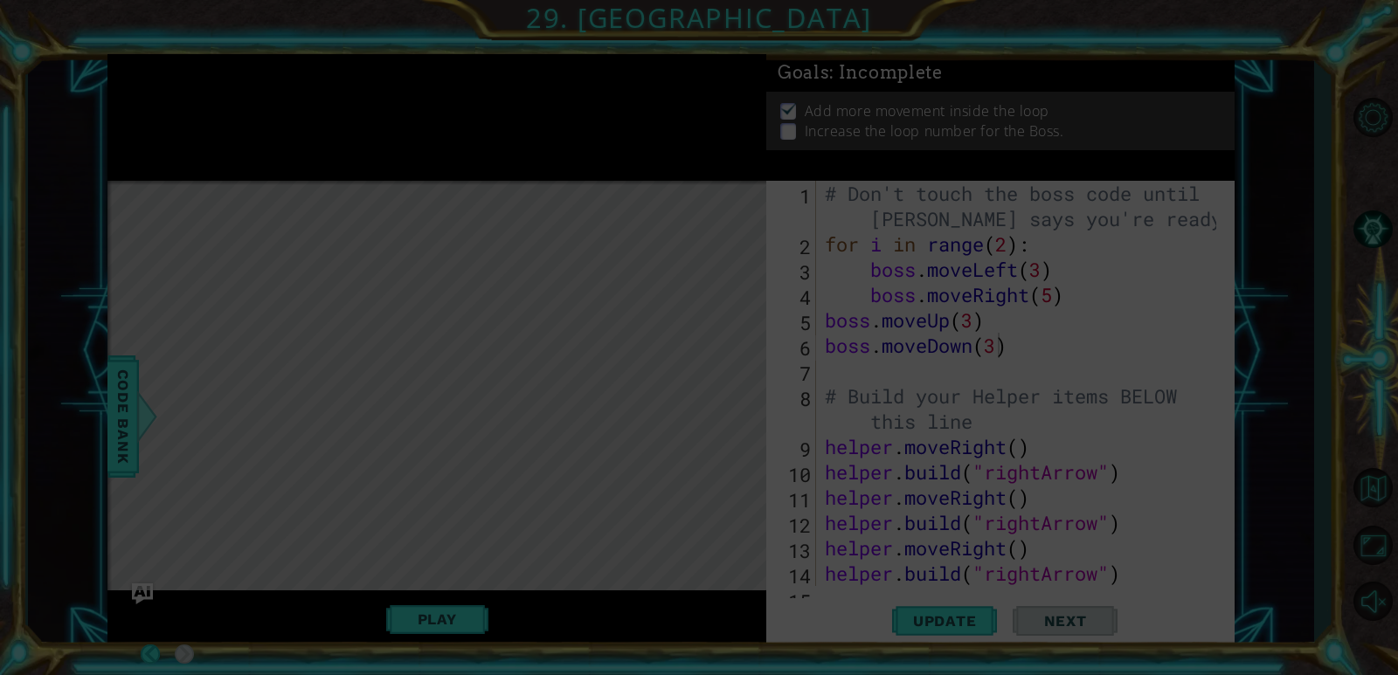
scroll to position [0, 0]
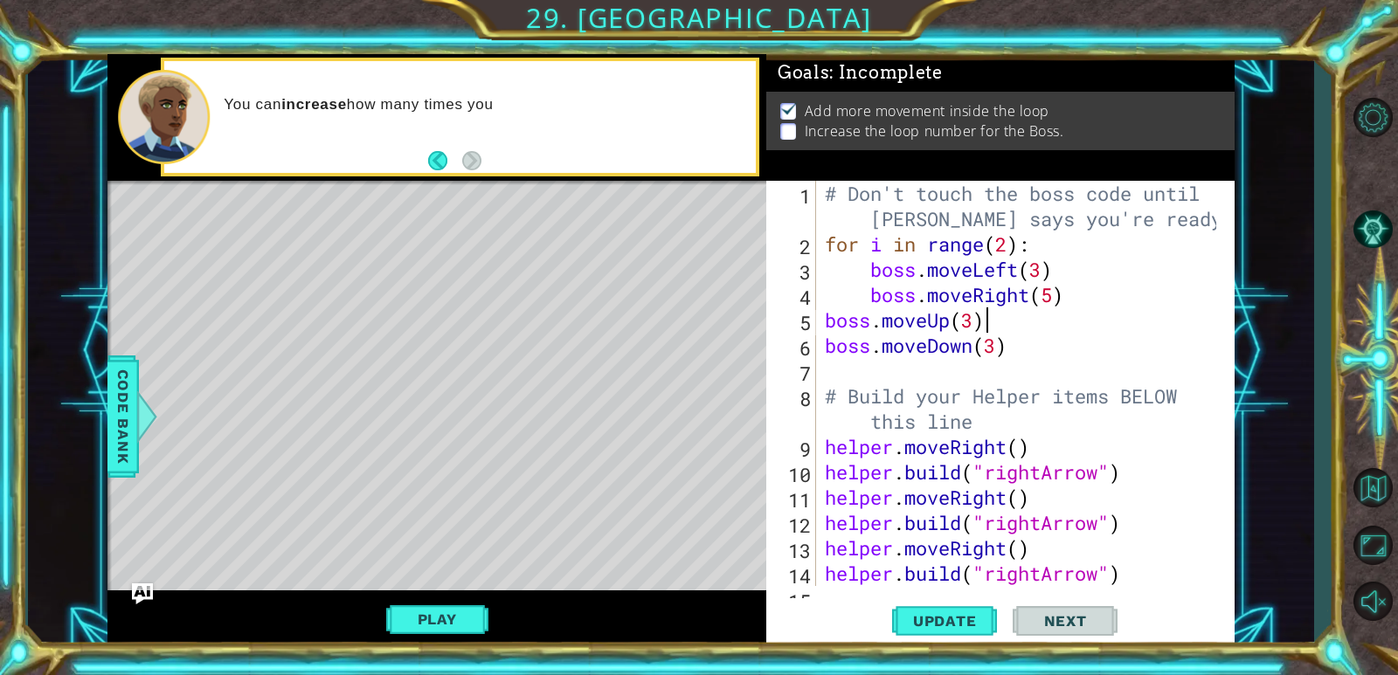
click at [1019, 310] on div "# Don't touch the boss code until [PERSON_NAME] says you're ready! for i in ran…" at bounding box center [1023, 421] width 404 height 481
click at [1021, 308] on div "# Don't touch the boss code until [PERSON_NAME] says you're ready! for i in ran…" at bounding box center [1018, 383] width 395 height 405
click at [1021, 308] on div "# Don't touch the boss code until [PERSON_NAME] says you're ready! for i in ran…" at bounding box center [1023, 421] width 404 height 481
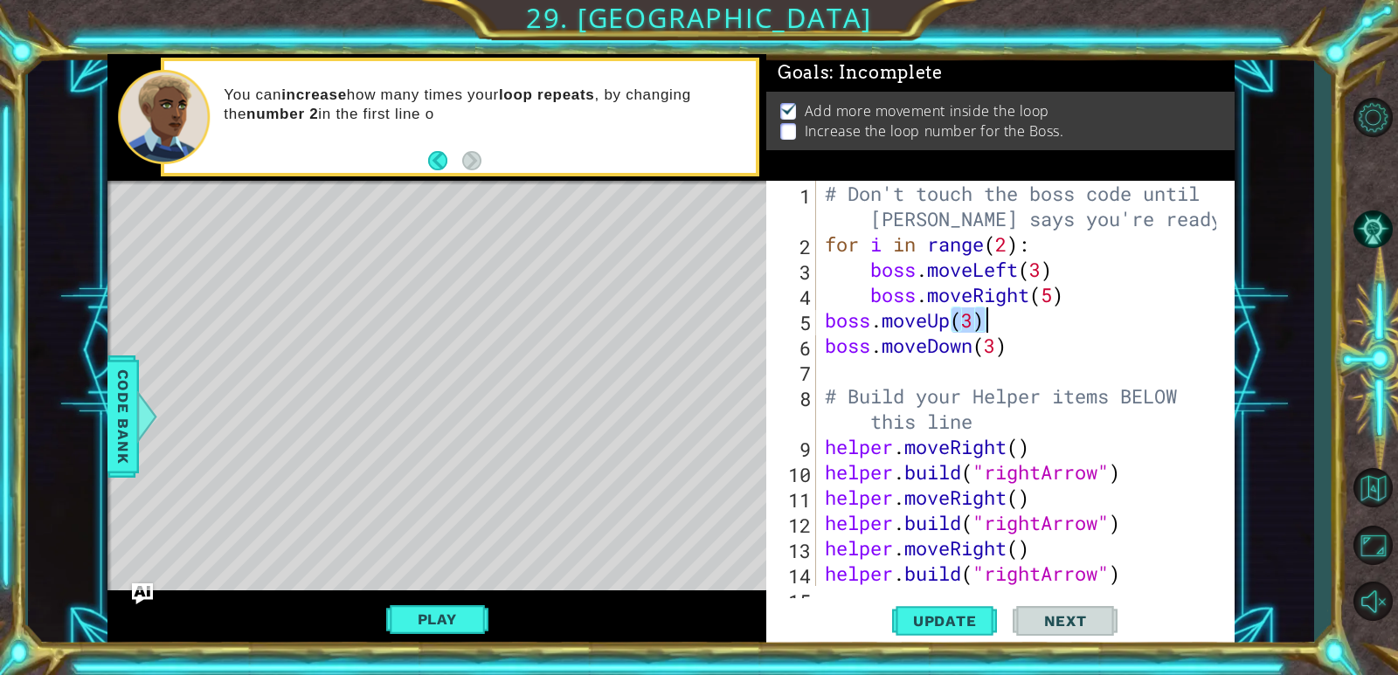
click at [1083, 312] on div "# Don't touch the boss code until [PERSON_NAME] says you're ready! for i in ran…" at bounding box center [1018, 383] width 395 height 405
click at [1083, 312] on div "# Don't touch the boss code until [PERSON_NAME] says you're ready! for i in ran…" at bounding box center [1023, 421] width 404 height 481
click at [1127, 314] on div "# Don't touch the boss code until [PERSON_NAME] says you're ready! for i in ran…" at bounding box center [1018, 383] width 395 height 405
click at [1127, 314] on div "# Don't touch the boss code until [PERSON_NAME] says you're ready! for i in ran…" at bounding box center [1023, 421] width 404 height 481
click at [1001, 321] on div "# Don't touch the boss code until [PERSON_NAME] says you're ready! for i in ran…" at bounding box center [1018, 383] width 395 height 405
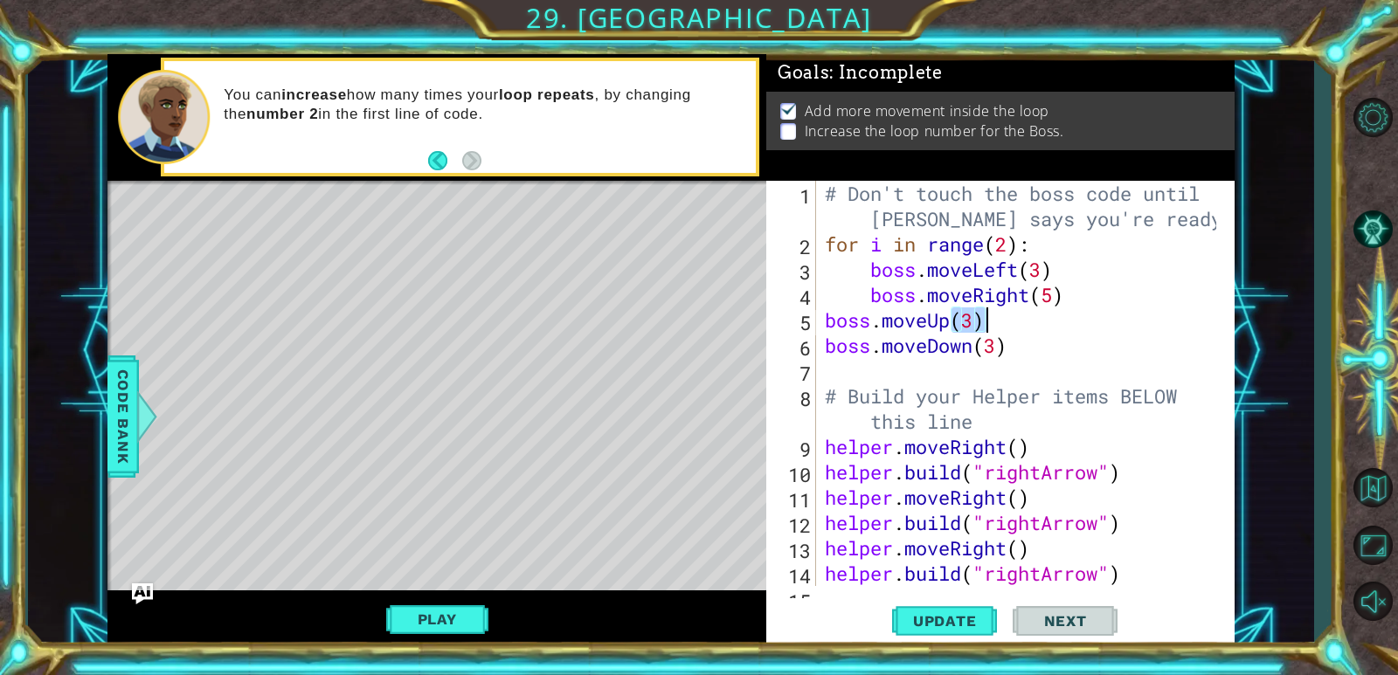
click at [1001, 321] on div "# Don't touch the boss code until [PERSON_NAME] says you're ready! for i in ran…" at bounding box center [1023, 421] width 404 height 481
click at [1073, 300] on div "# Don't touch the boss code until [PERSON_NAME] says you're ready! for i in ran…" at bounding box center [1023, 421] width 404 height 481
type textarea "boss.moveRight(5)"
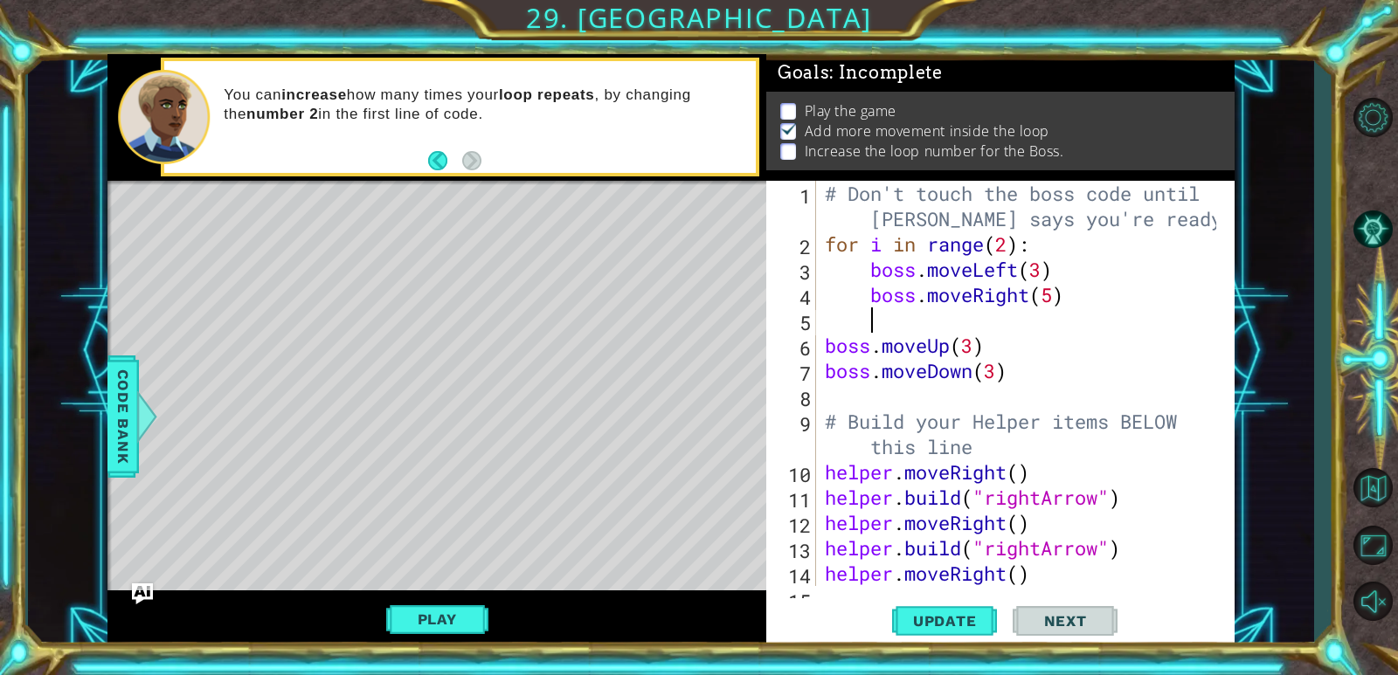
type textarea "b"
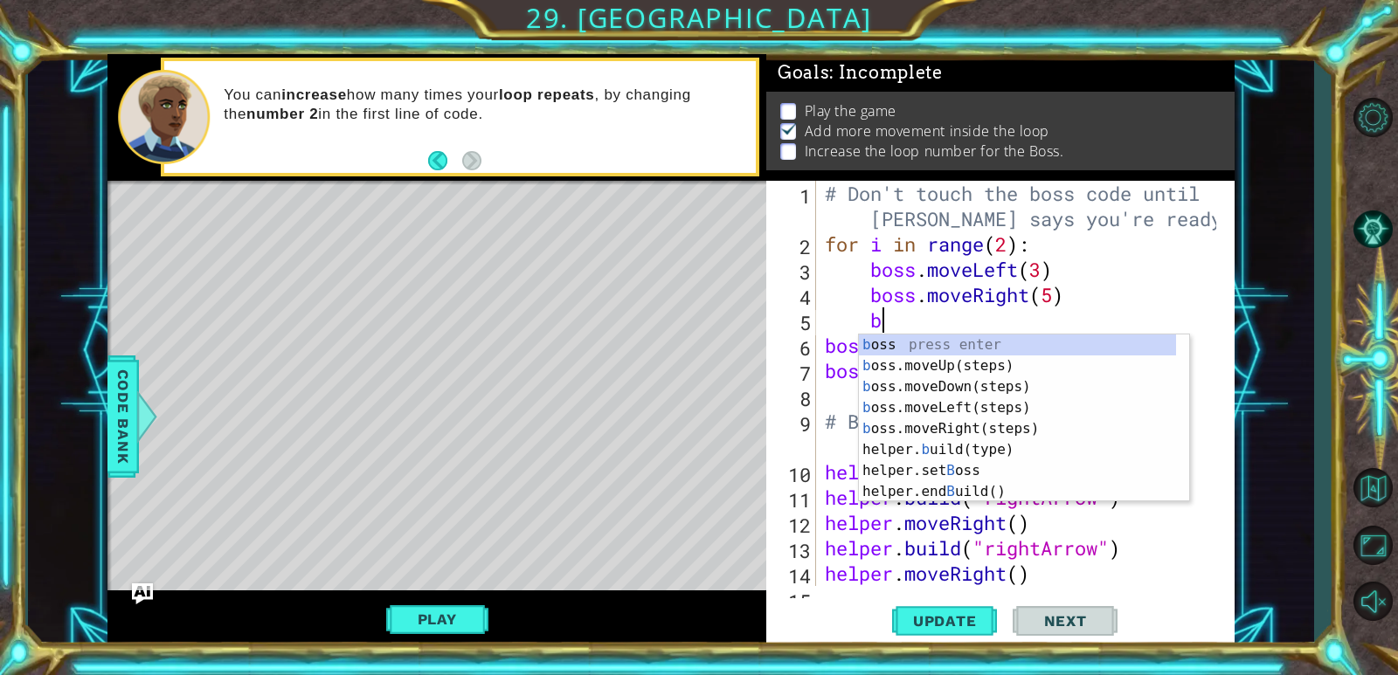
scroll to position [0, 2]
click at [958, 405] on div "b oss press enter b oss.moveUp(steps) press enter b oss.moveDown(steps) press e…" at bounding box center [1017, 440] width 317 height 210
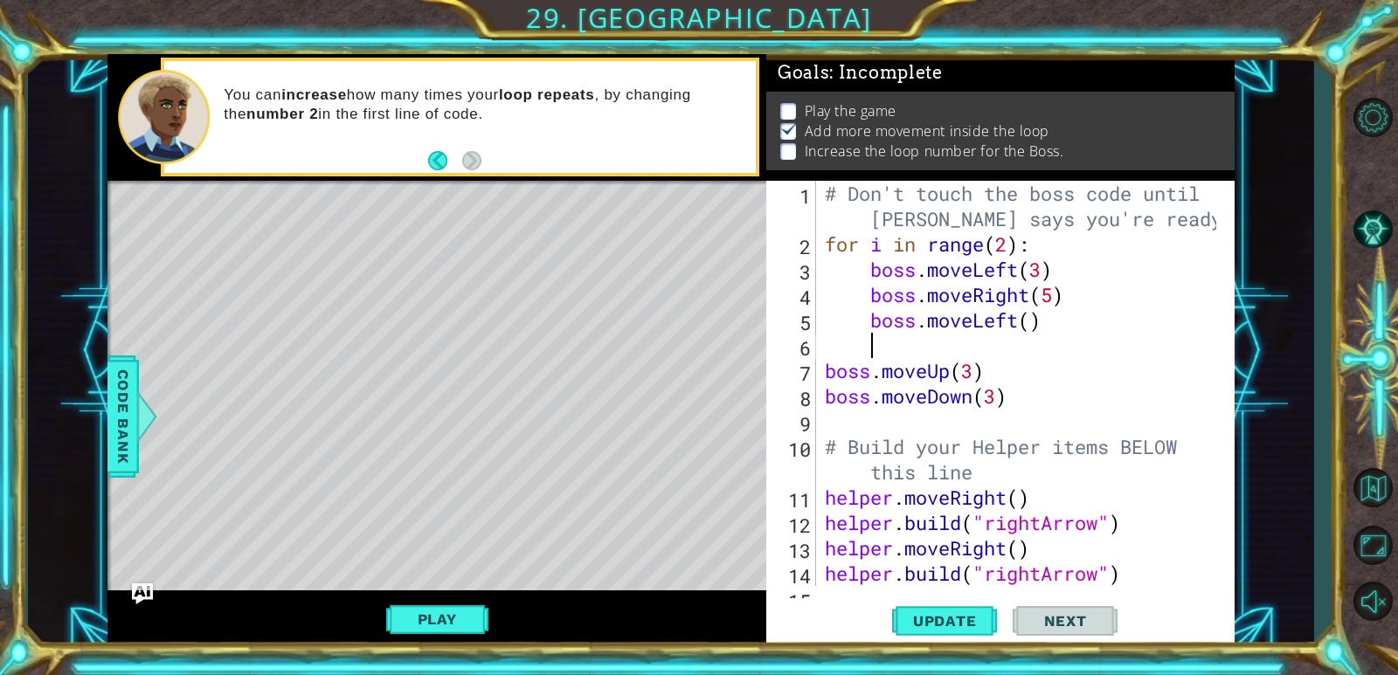
scroll to position [0, 1]
click at [1035, 321] on div "# Don't touch the boss code until [PERSON_NAME] says you're ready! for i in ran…" at bounding box center [1023, 421] width 404 height 481
click at [1032, 321] on div "# Don't touch the boss code until [PERSON_NAME] says you're ready! for i in ran…" at bounding box center [1023, 421] width 404 height 481
click at [1030, 315] on div "# Don't touch the boss code until [PERSON_NAME] says you're ready! for i in ran…" at bounding box center [1018, 383] width 395 height 405
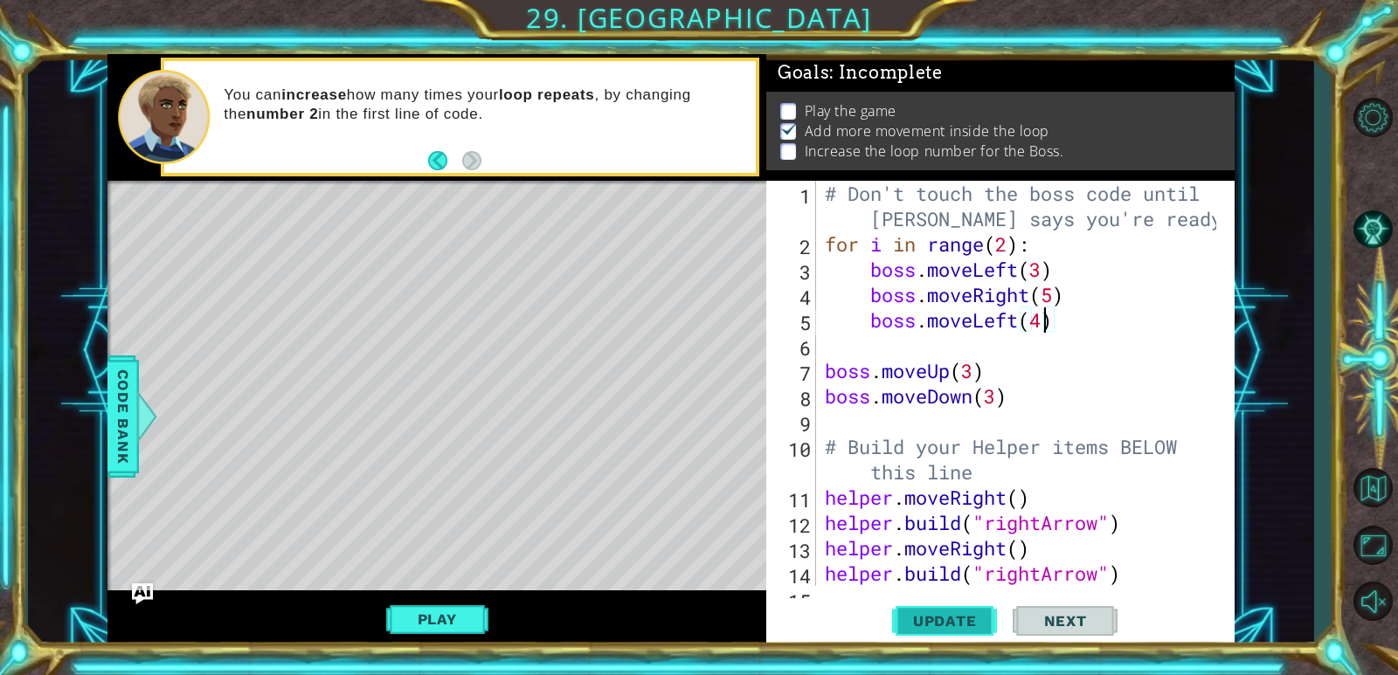
type textarea "boss.moveLeft(4)"
click at [904, 611] on button "Update" at bounding box center [944, 622] width 105 height 47
click at [470, 609] on button "Play" at bounding box center [437, 619] width 102 height 33
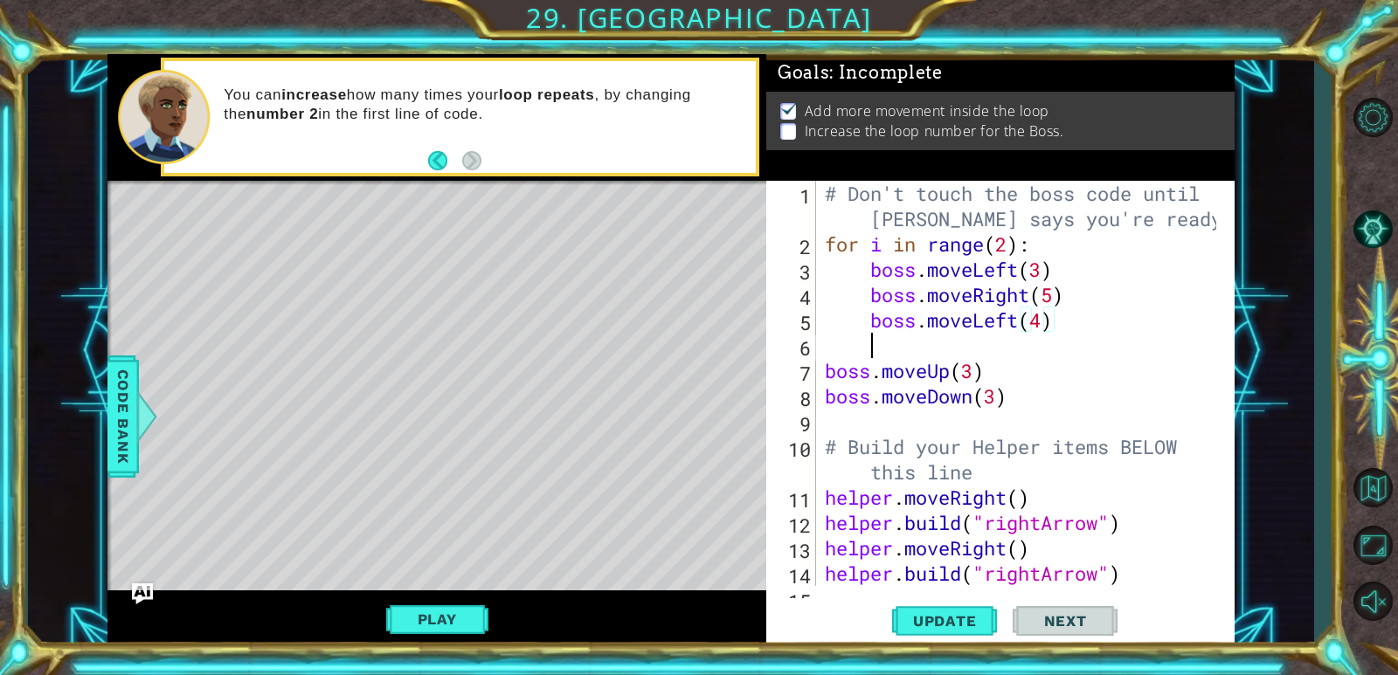
scroll to position [0, 1]
click at [896, 342] on div "# Don't touch the boss code until [PERSON_NAME] says you're ready! for i in ran…" at bounding box center [1023, 421] width 404 height 481
type textarea "b"
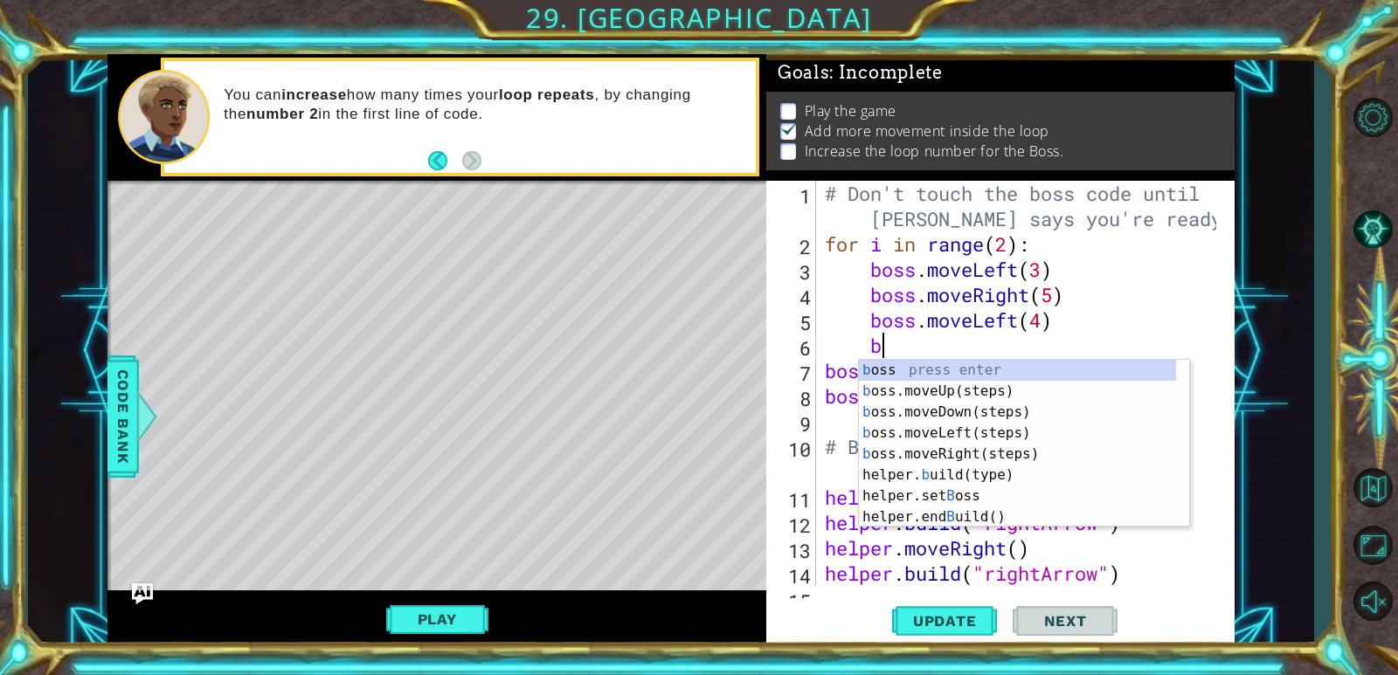
scroll to position [0, 2]
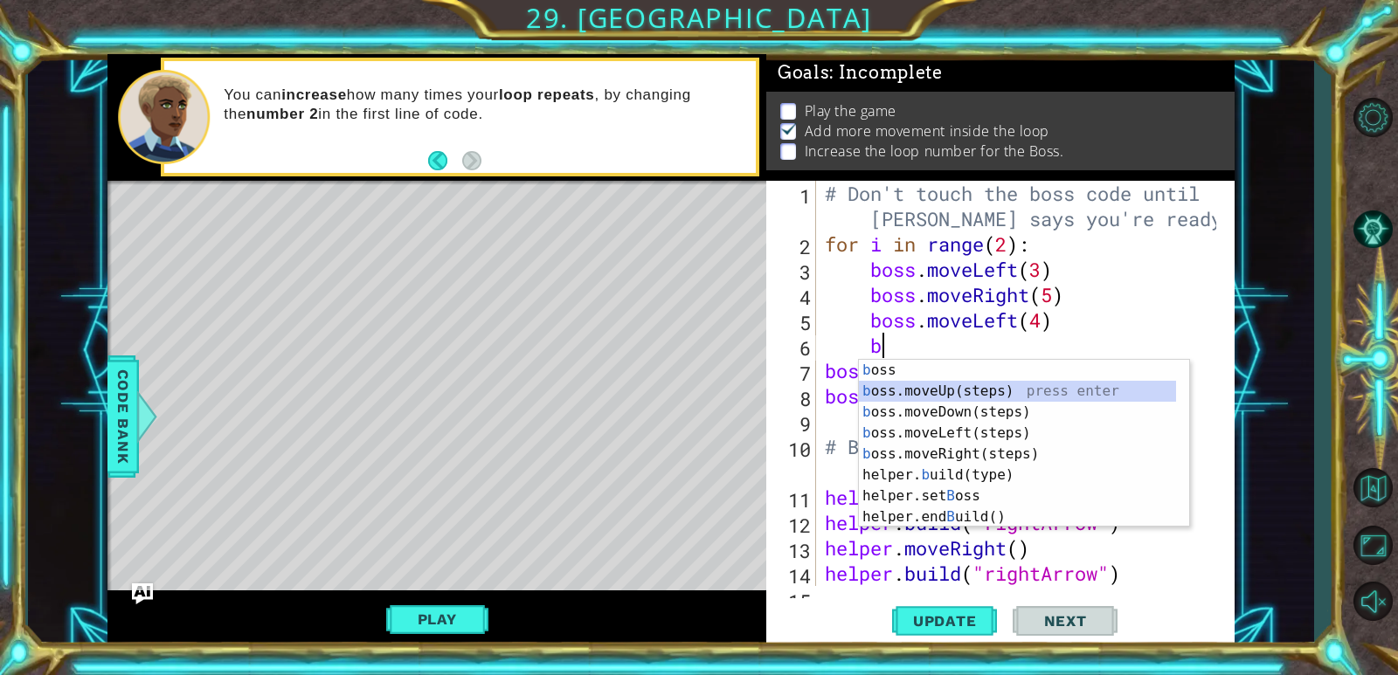
click at [944, 393] on div "b oss press enter b oss.moveUp(steps) press enter b oss.moveDown(steps) press e…" at bounding box center [1017, 465] width 317 height 210
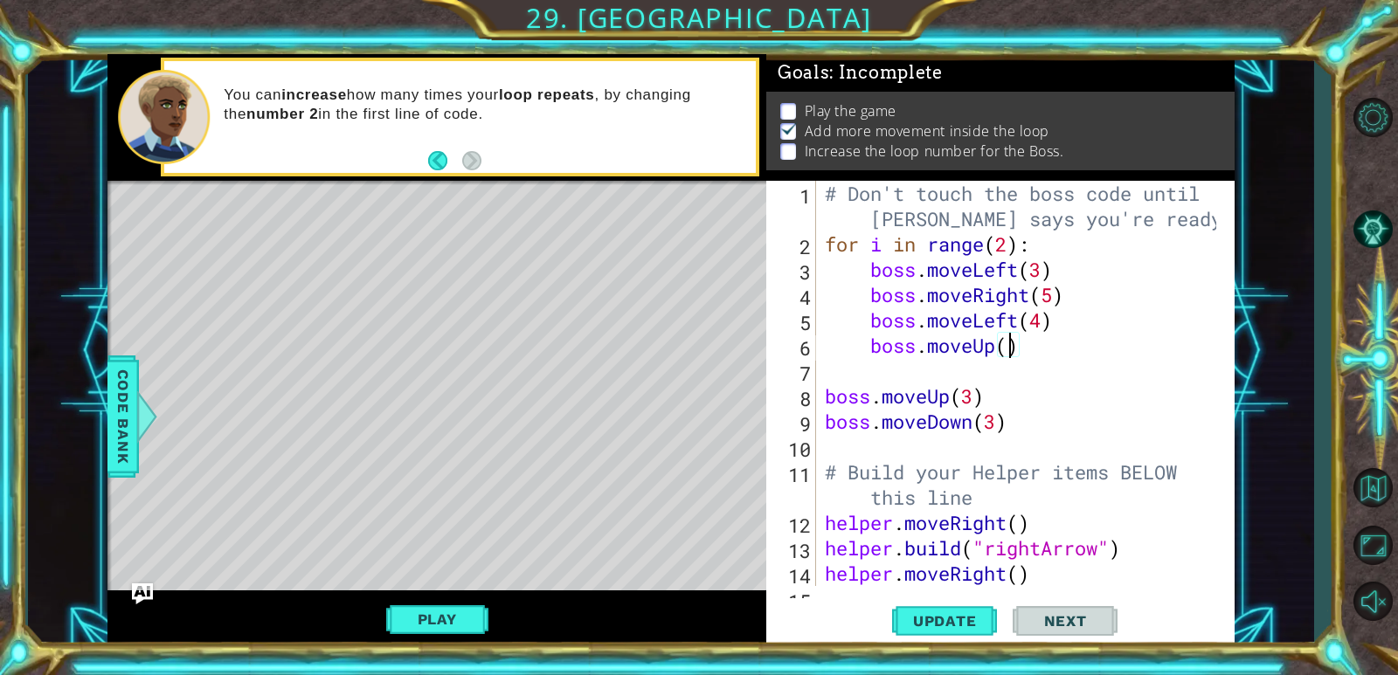
click at [1010, 347] on div "# Don't touch the boss code until [PERSON_NAME] says you're ready! for i in ran…" at bounding box center [1023, 421] width 404 height 481
click at [941, 621] on span "Update" at bounding box center [945, 620] width 99 height 17
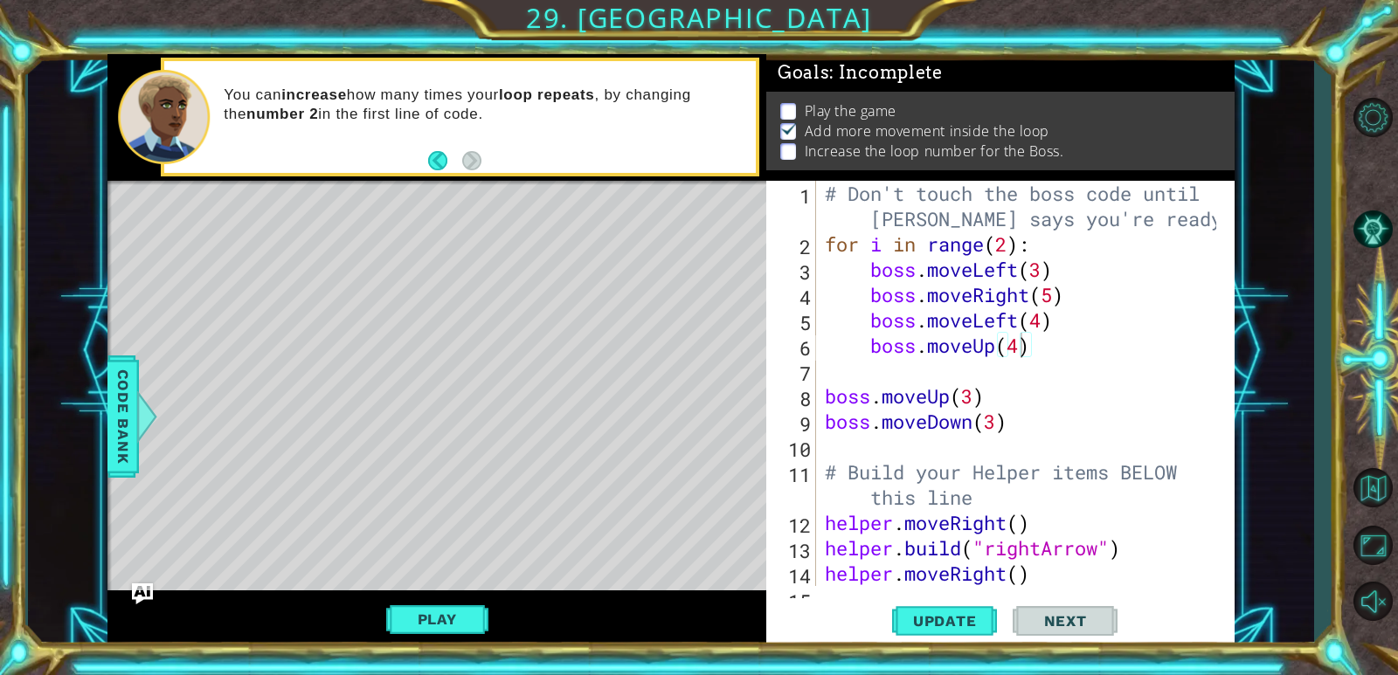
click at [1120, 308] on div "# Don't touch the boss code until [PERSON_NAME] says you're ready! for i in ran…" at bounding box center [1023, 421] width 404 height 481
click at [1038, 322] on div "# Don't touch the boss code until [PERSON_NAME] says you're ready! for i in ran…" at bounding box center [1023, 421] width 404 height 481
click at [1047, 273] on div "# Don't touch the boss code until [PERSON_NAME] says you're ready! for i in ran…" at bounding box center [1023, 421] width 404 height 481
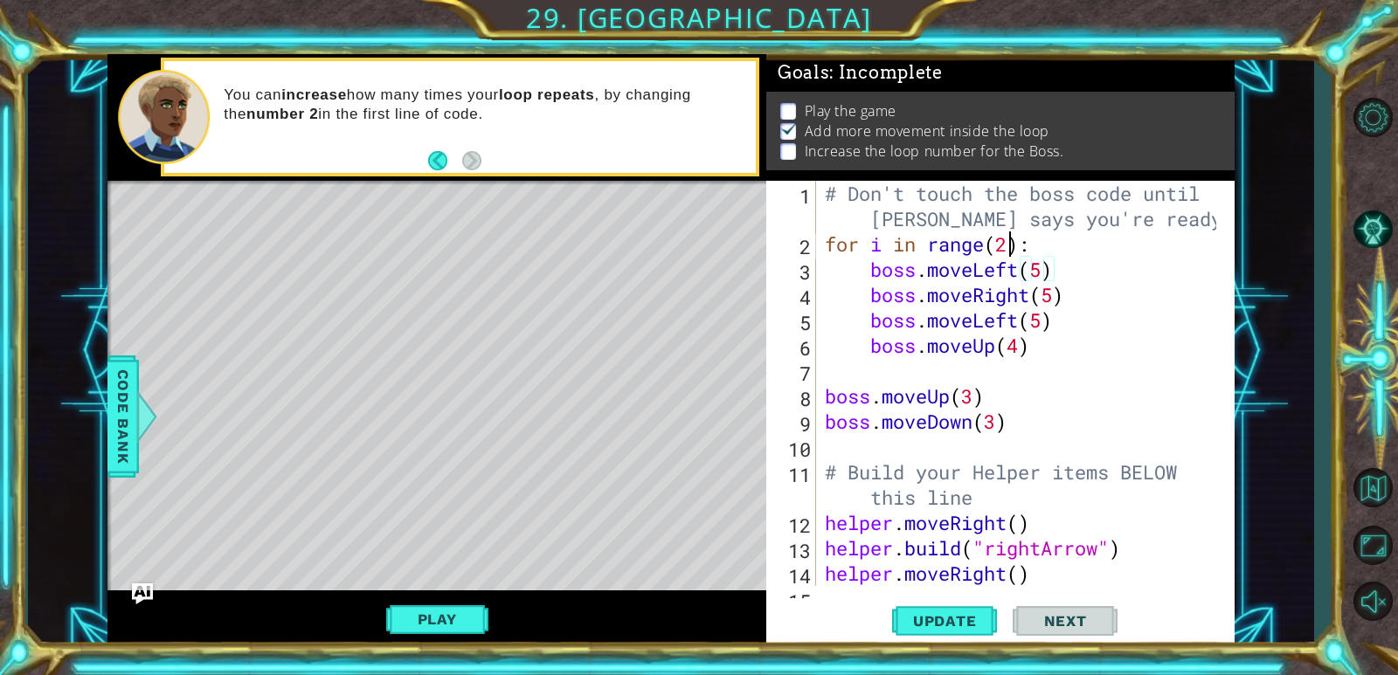
click at [1009, 246] on div "# Don't touch the boss code until [PERSON_NAME] says you're ready! for i in ran…" at bounding box center [1023, 421] width 404 height 481
click at [1087, 426] on div "# Don't touch the boss code until [PERSON_NAME] says you're ready! for i in ran…" at bounding box center [1023, 421] width 404 height 481
type textarea "boss.moveDown(3)"
click at [922, 613] on span "Update" at bounding box center [945, 620] width 99 height 17
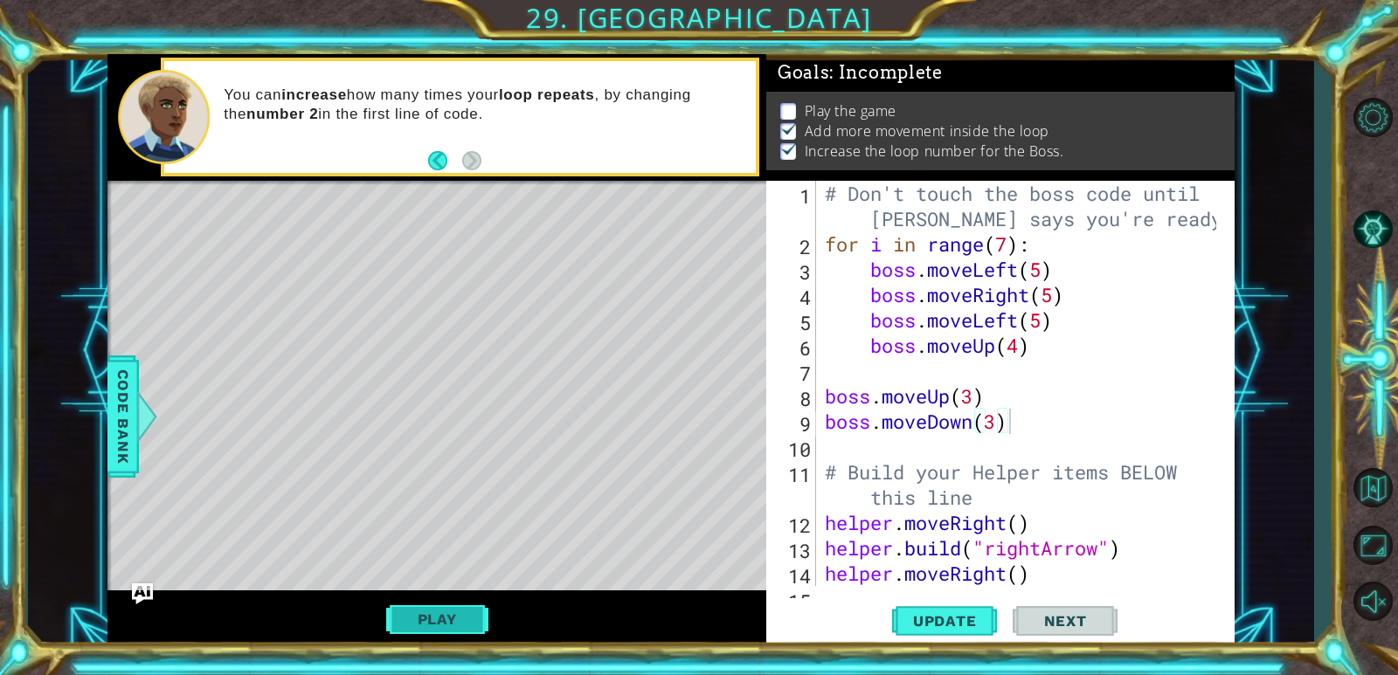
click at [412, 631] on button "Play" at bounding box center [437, 619] width 102 height 33
click at [412, 631] on div "helper methods moveLeft(steps) moveRight(steps) moveUp(steps) moveDown(steps) b…" at bounding box center [670, 351] width 1126 height 594
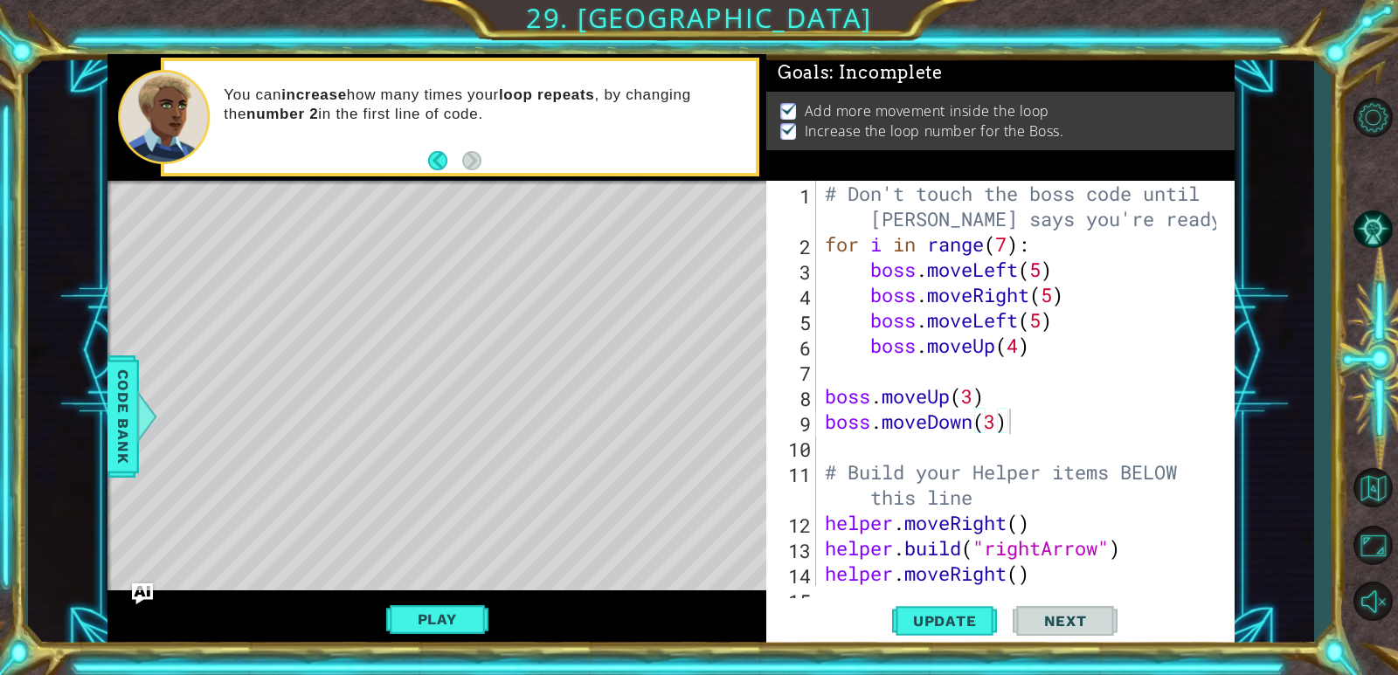
scroll to position [0, 0]
click at [1020, 622] on button "Next" at bounding box center [1065, 622] width 105 height 47
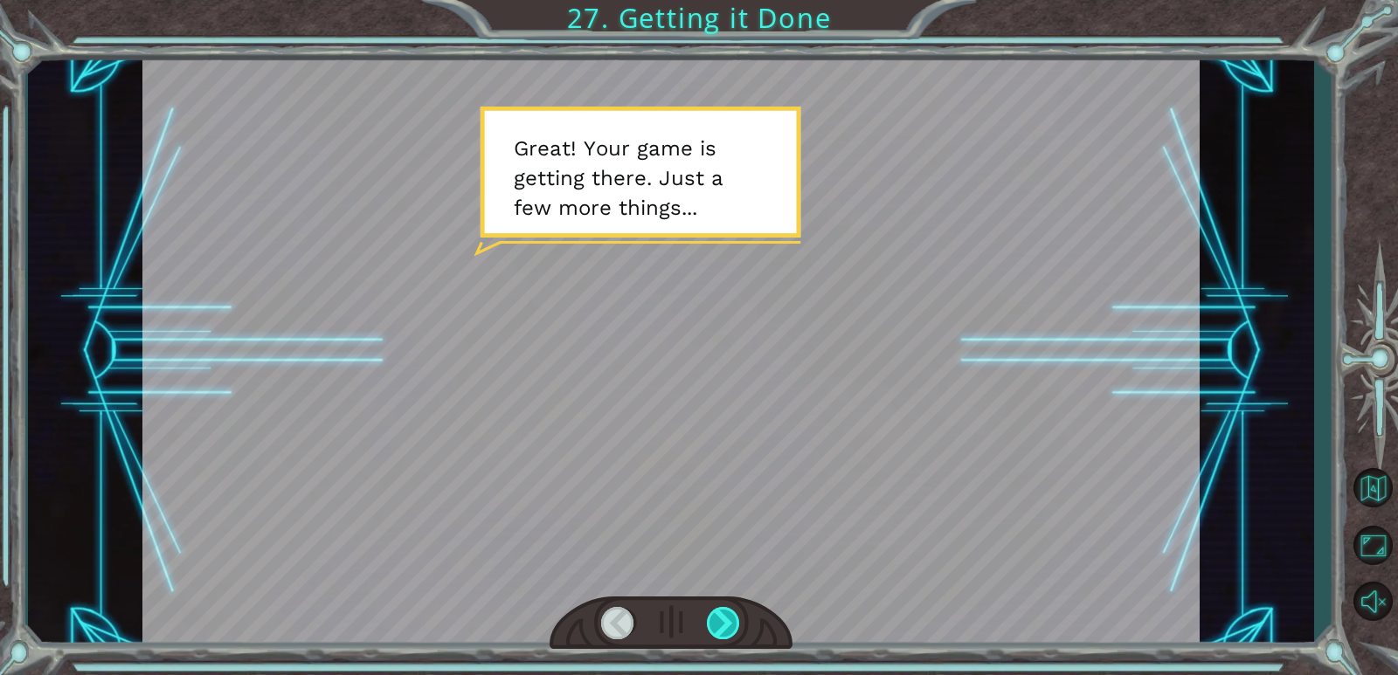
click at [723, 621] on div at bounding box center [724, 623] width 34 height 32
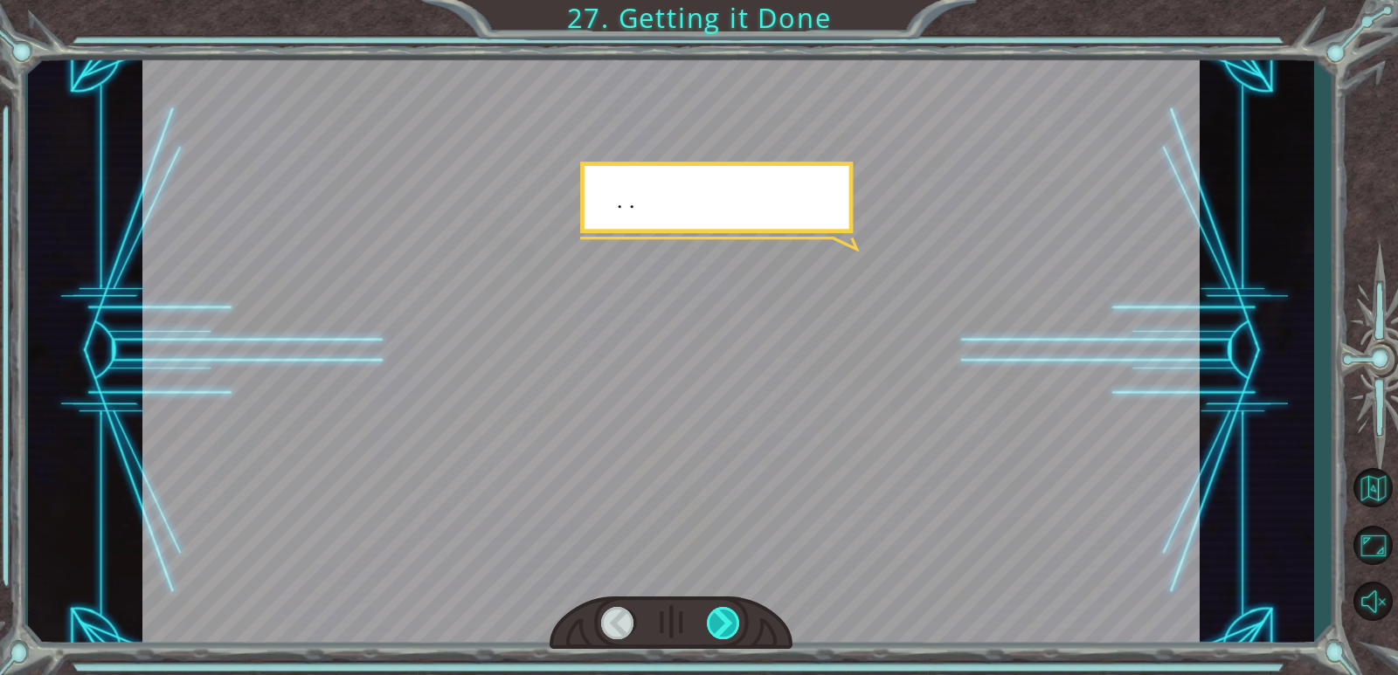
click at [723, 621] on div at bounding box center [724, 623] width 34 height 32
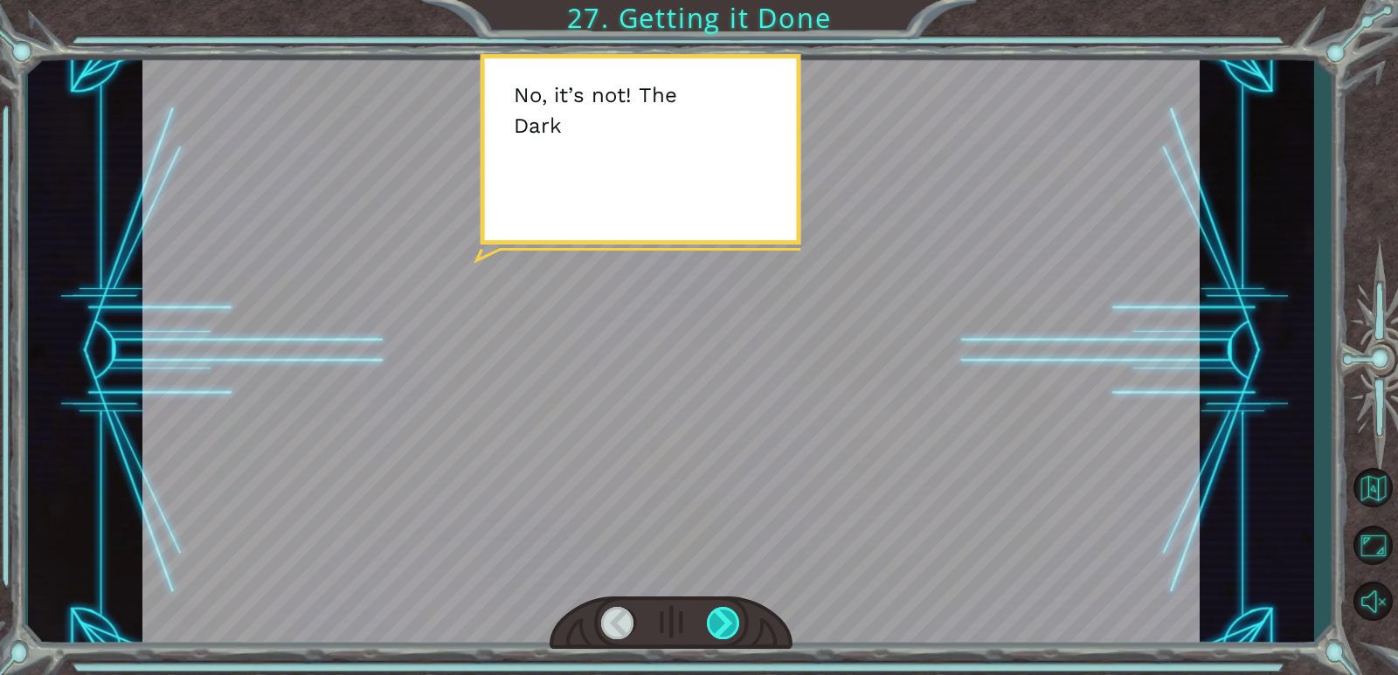
click at [723, 621] on div at bounding box center [724, 623] width 34 height 32
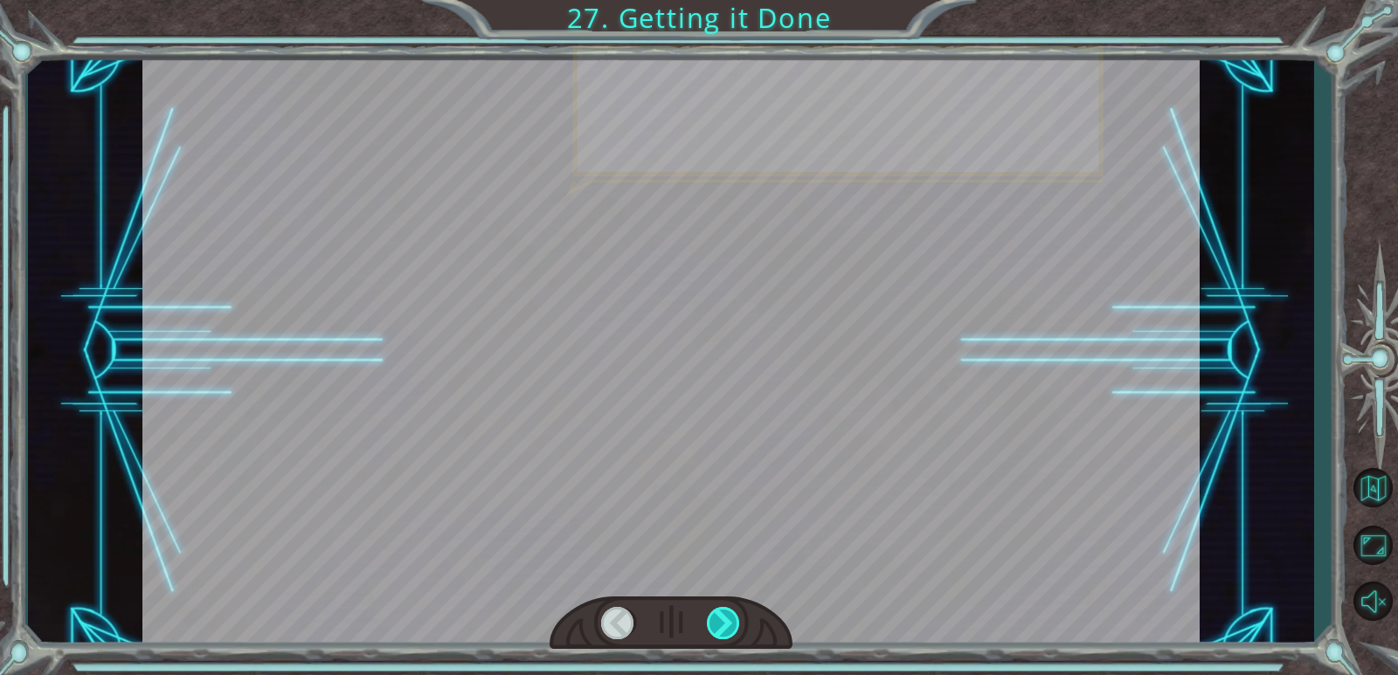
click at [723, 621] on div at bounding box center [724, 623] width 34 height 32
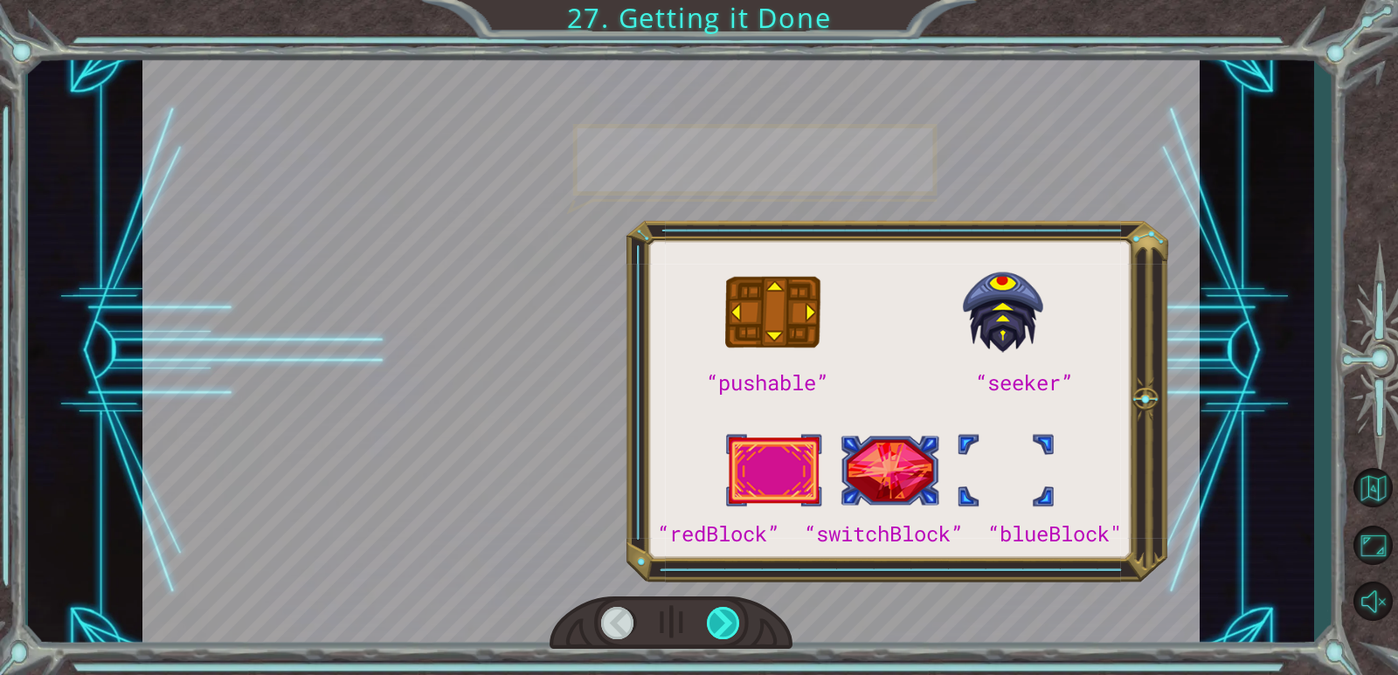
click at [723, 621] on div at bounding box center [724, 623] width 34 height 32
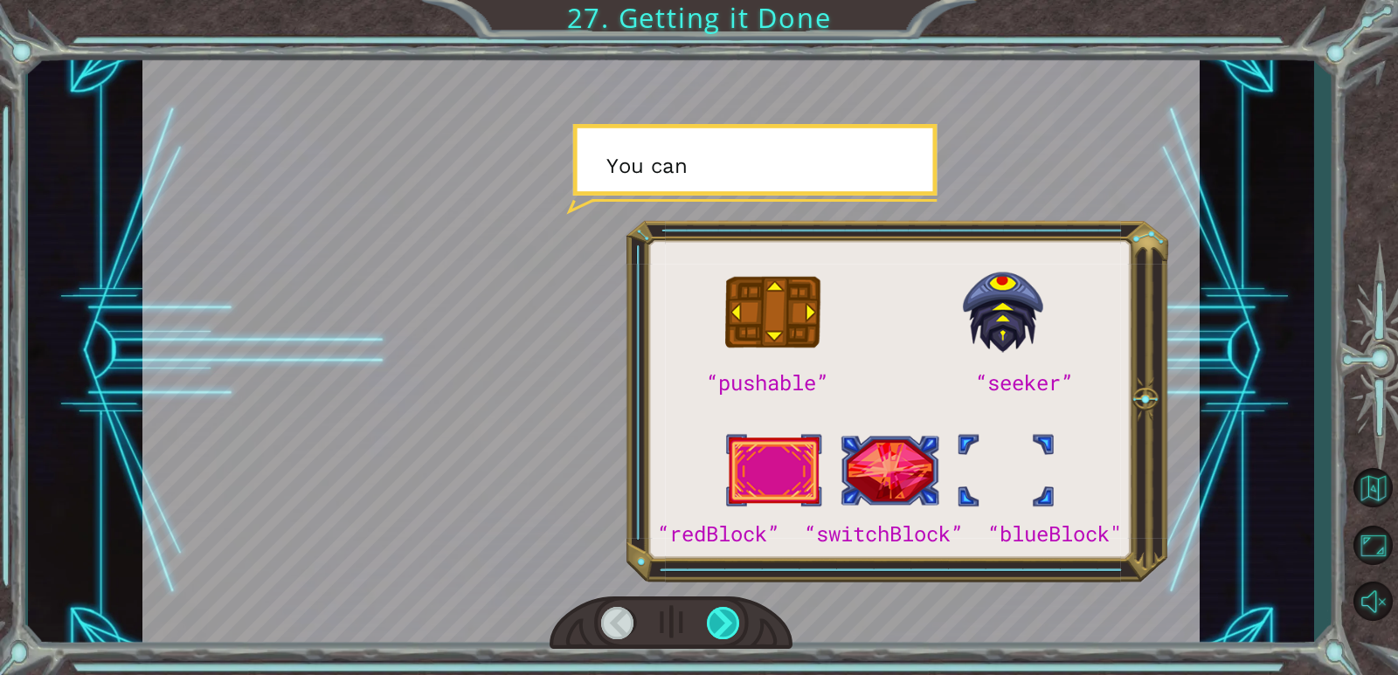
click at [723, 621] on div at bounding box center [724, 623] width 34 height 32
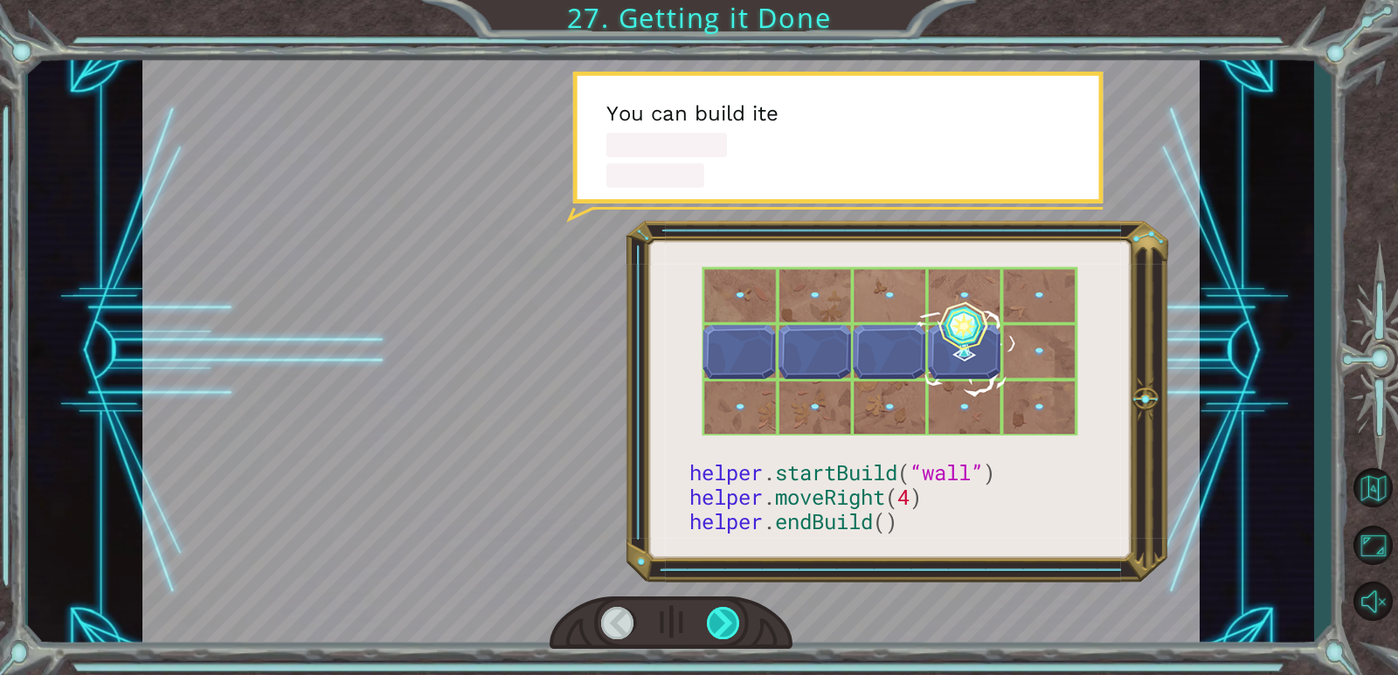
click at [723, 621] on div at bounding box center [724, 623] width 34 height 32
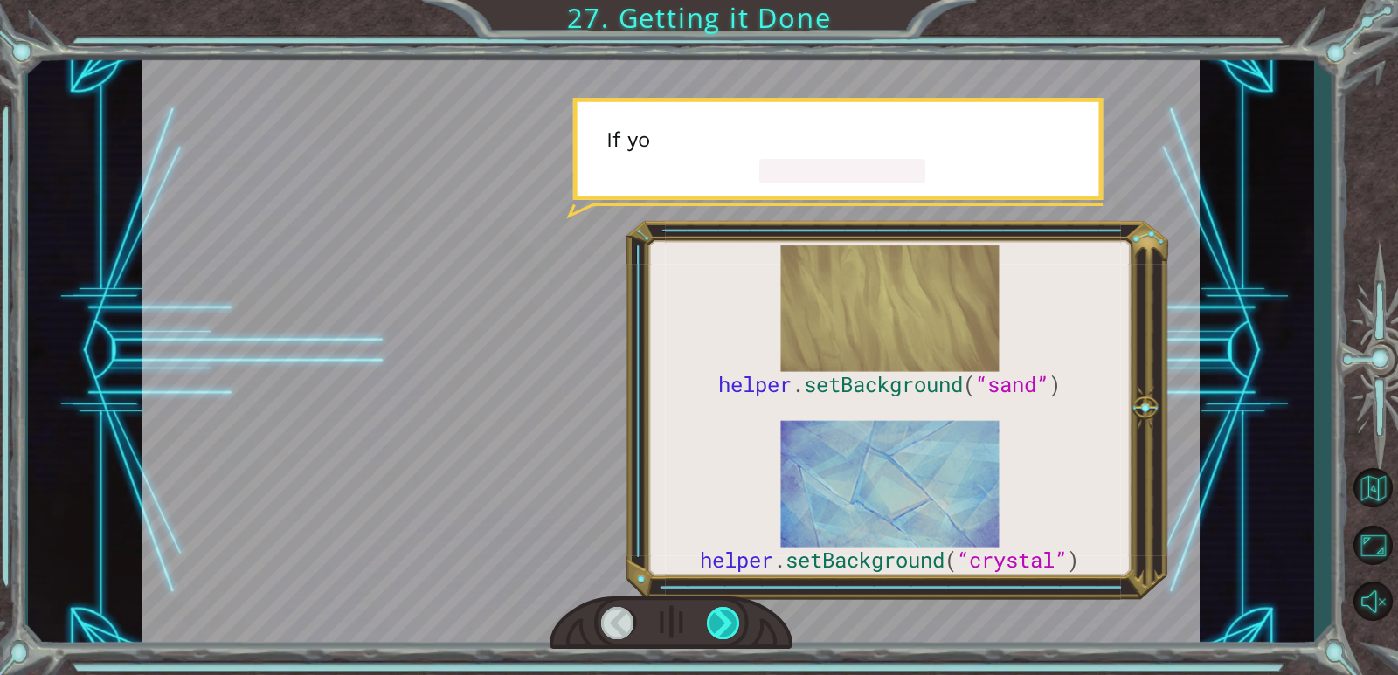
click at [723, 621] on div at bounding box center [724, 623] width 34 height 32
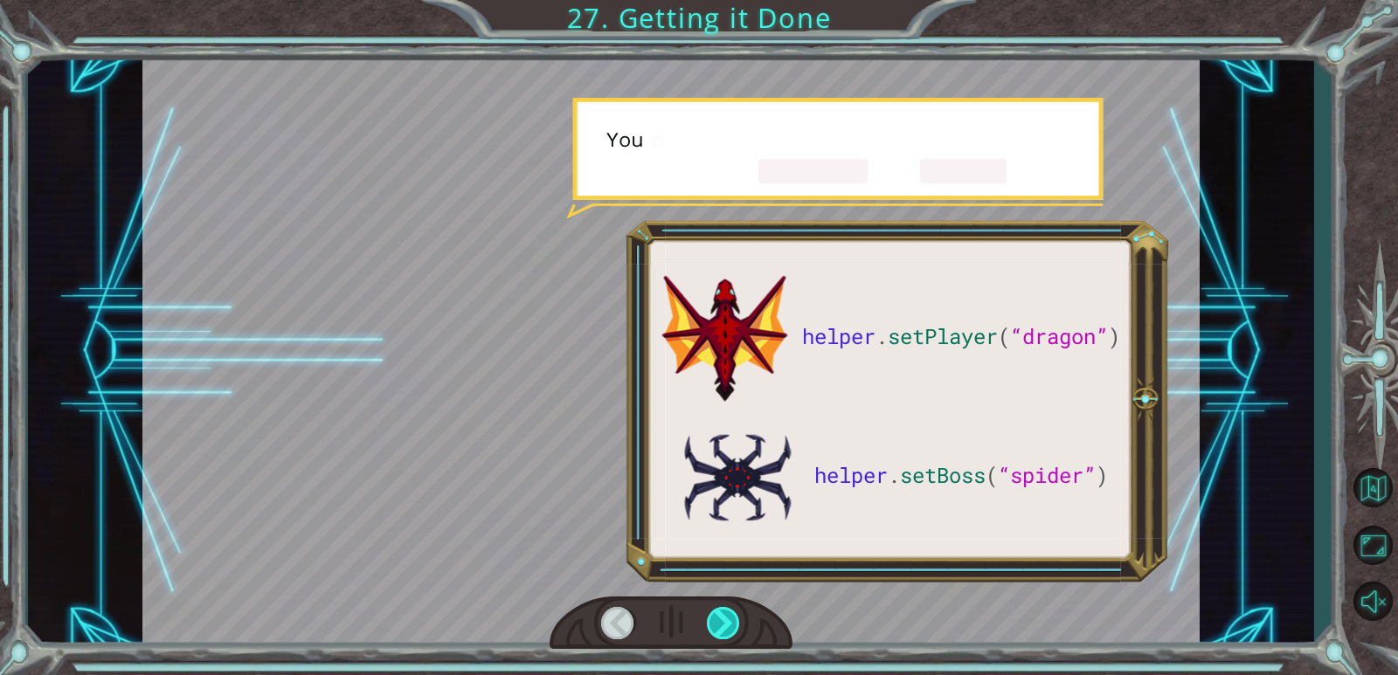
click at [723, 621] on div at bounding box center [724, 623] width 34 height 32
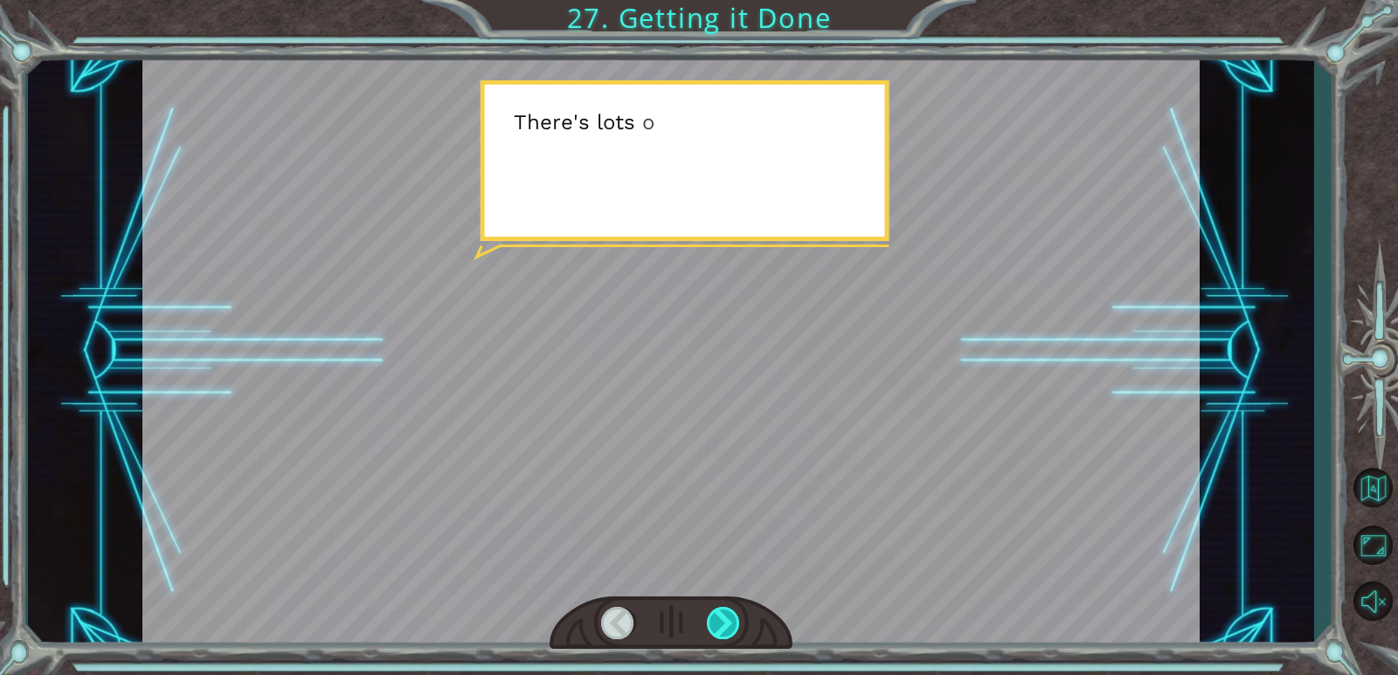
click at [723, 621] on div at bounding box center [724, 623] width 34 height 32
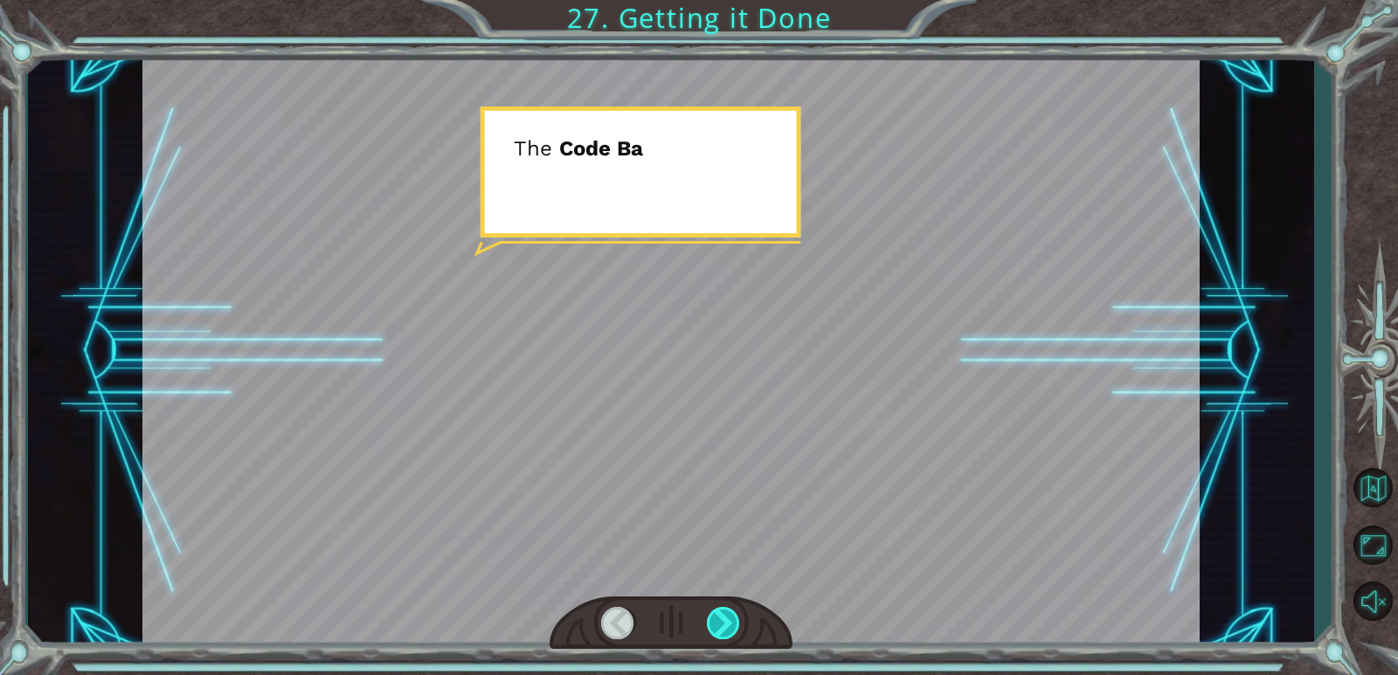
click at [723, 621] on div at bounding box center [724, 623] width 34 height 32
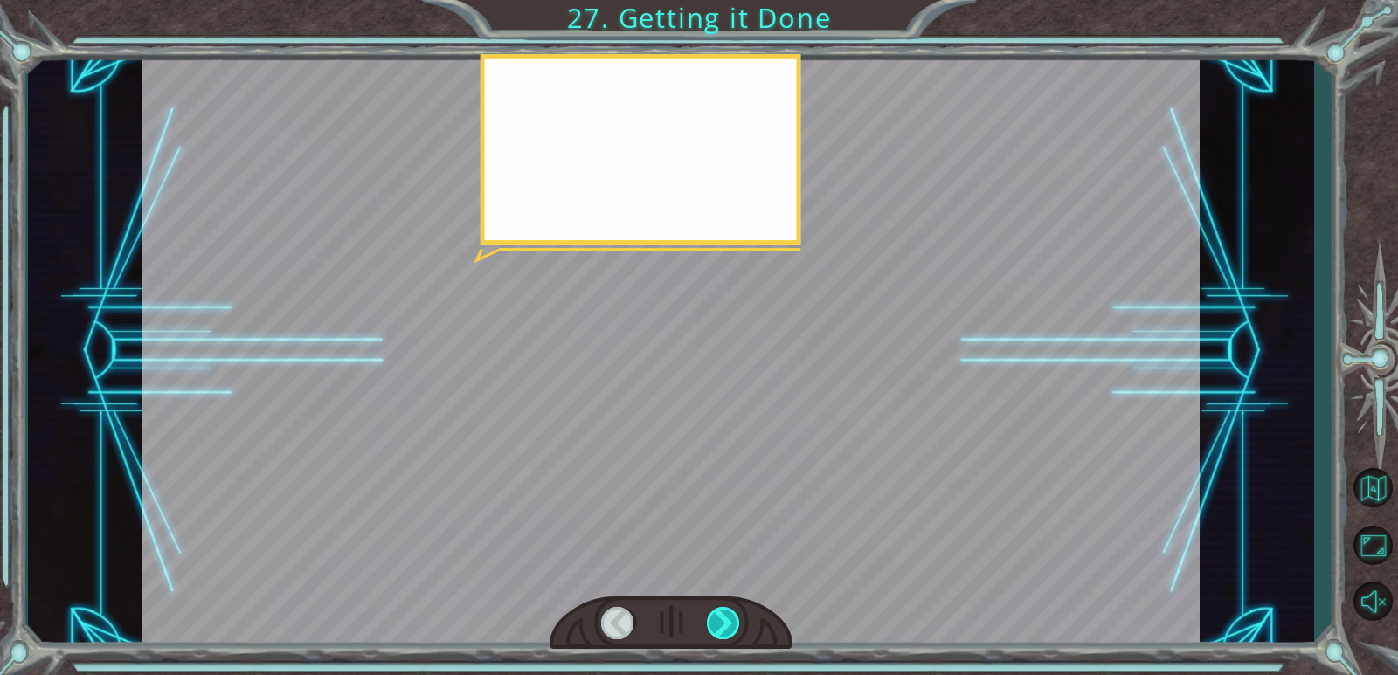
click at [723, 621] on div at bounding box center [724, 623] width 34 height 32
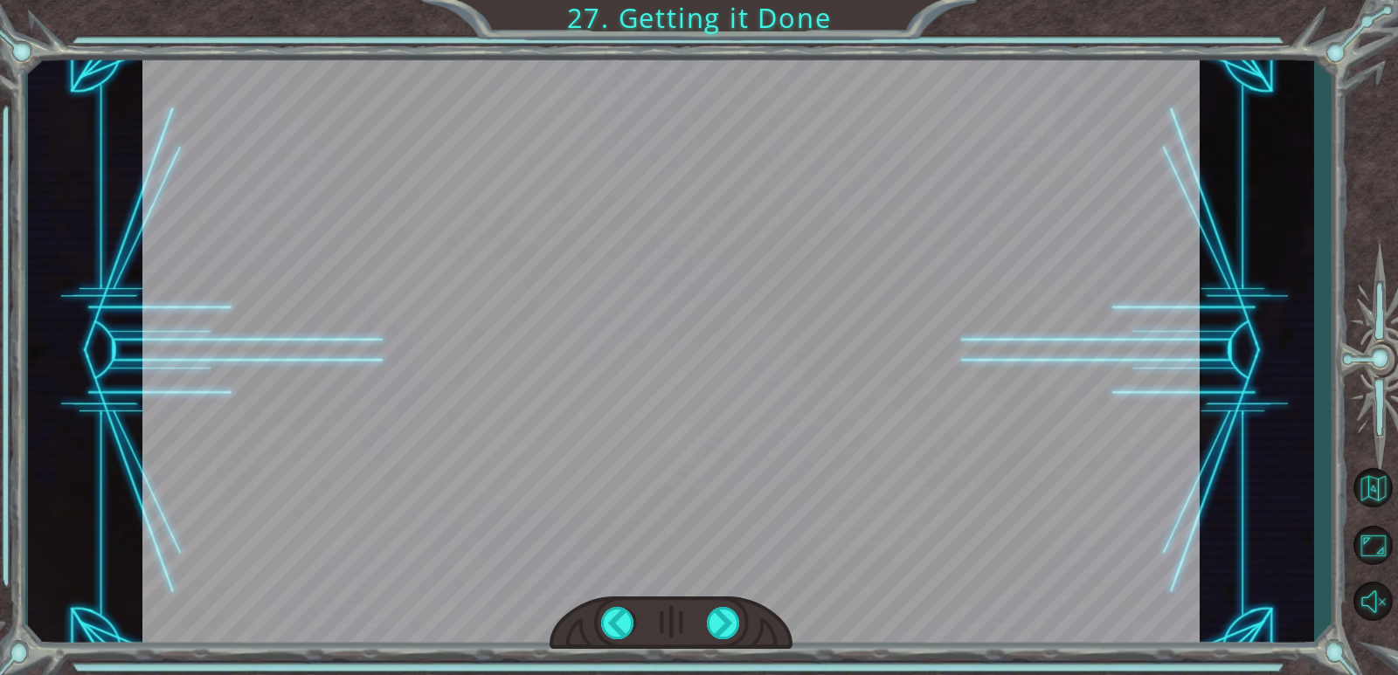
click at [723, 606] on div at bounding box center [671, 623] width 243 height 53
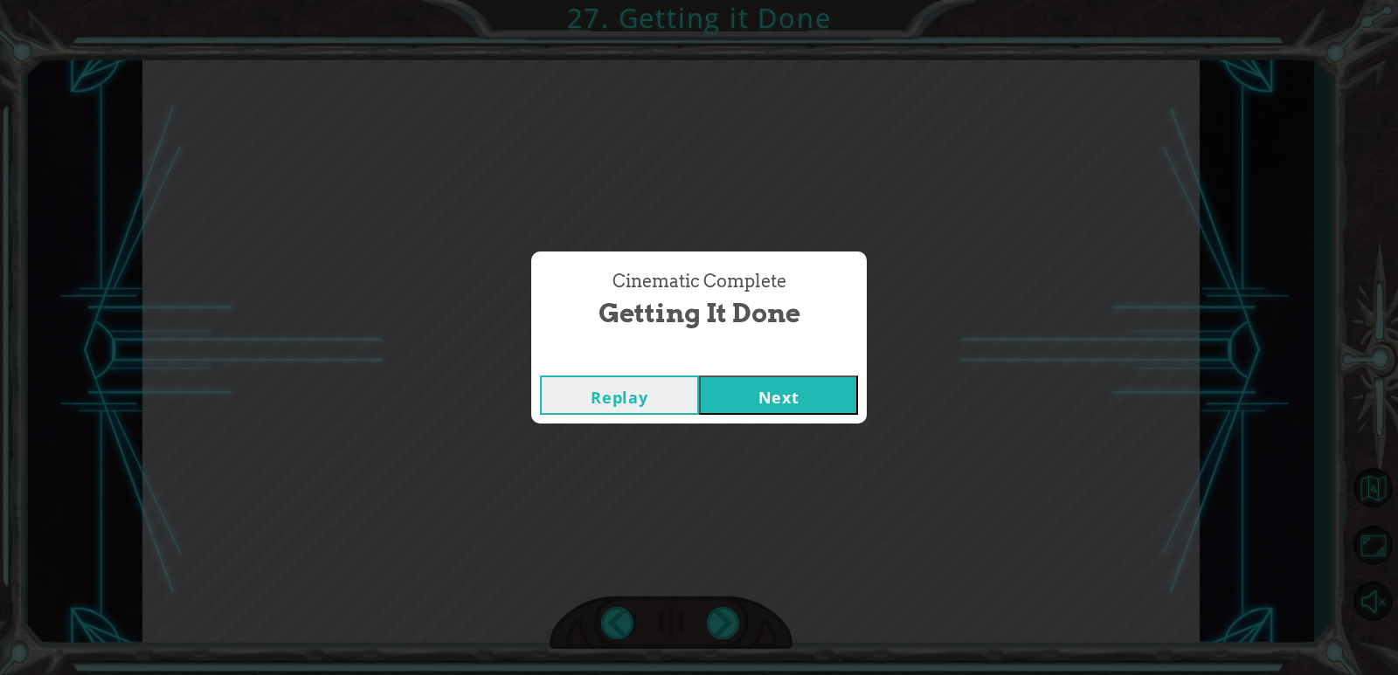
click at [806, 389] on button "Next" at bounding box center [778, 395] width 159 height 39
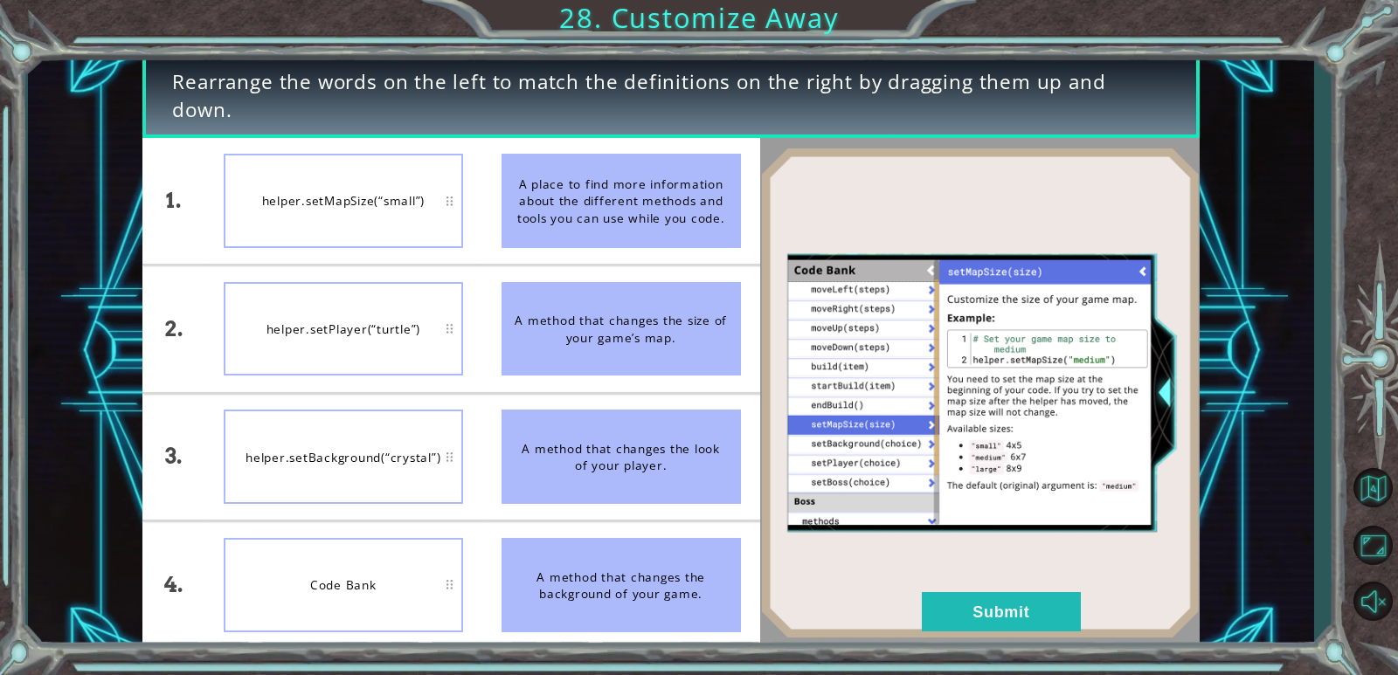
click at [394, 219] on div "helper.setMapSize(“small”)" at bounding box center [343, 201] width 239 height 94
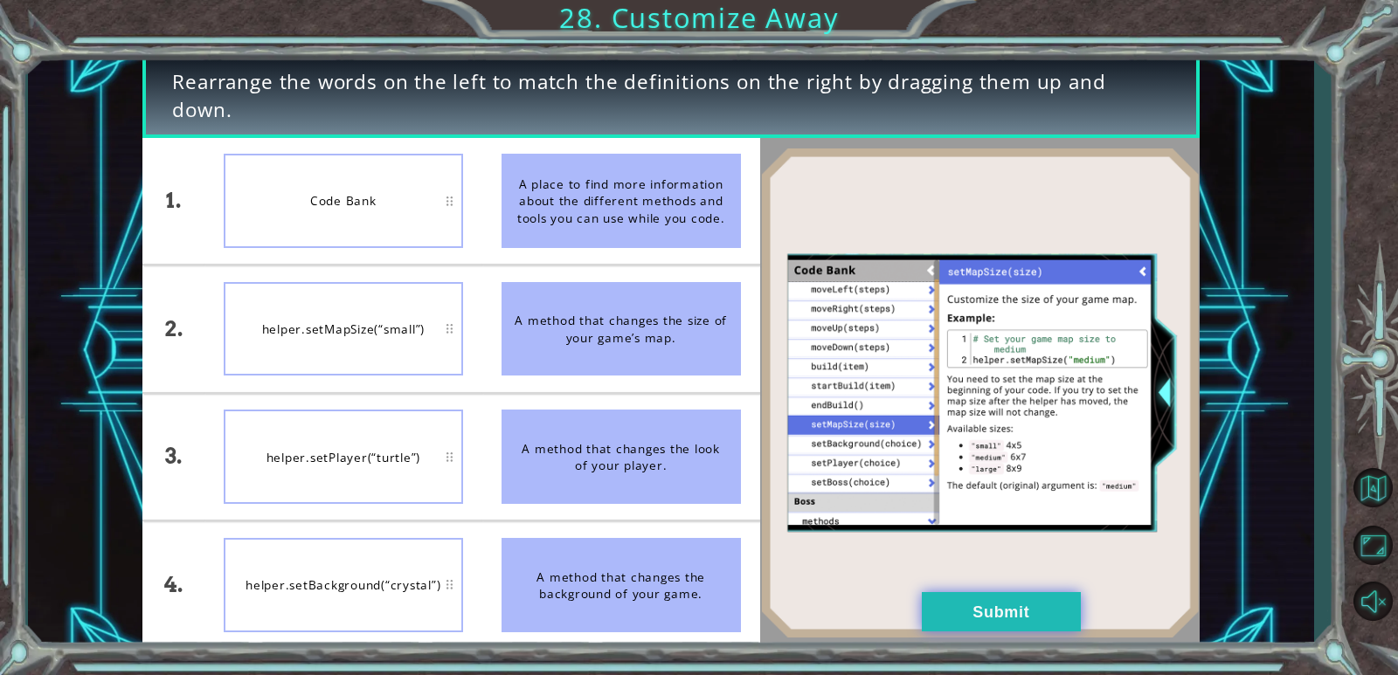
drag, startPoint x: 979, startPoint y: 608, endPoint x: 952, endPoint y: 588, distance: 33.7
click at [979, 607] on button "Submit" at bounding box center [1001, 611] width 159 height 39
click at [965, 599] on button "Submit" at bounding box center [1001, 611] width 159 height 39
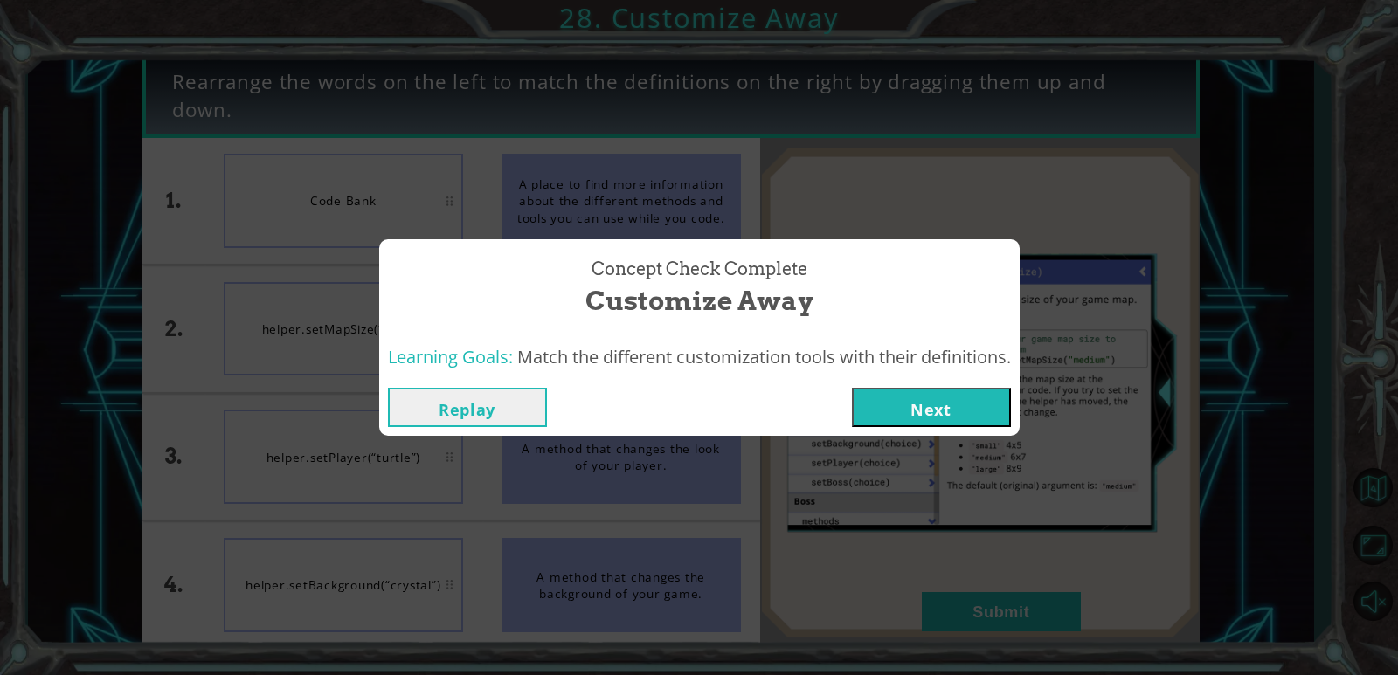
click at [902, 399] on button "Next" at bounding box center [931, 407] width 159 height 39
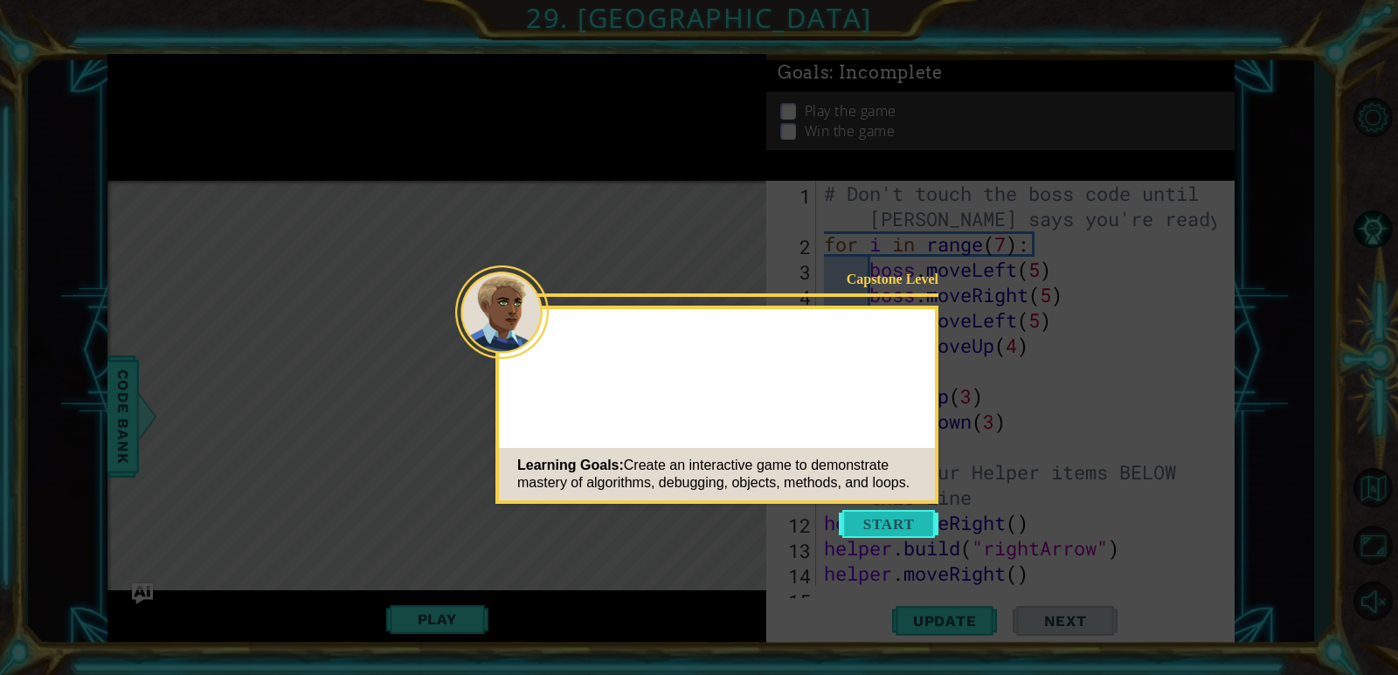
click at [852, 523] on button "Start" at bounding box center [889, 524] width 100 height 28
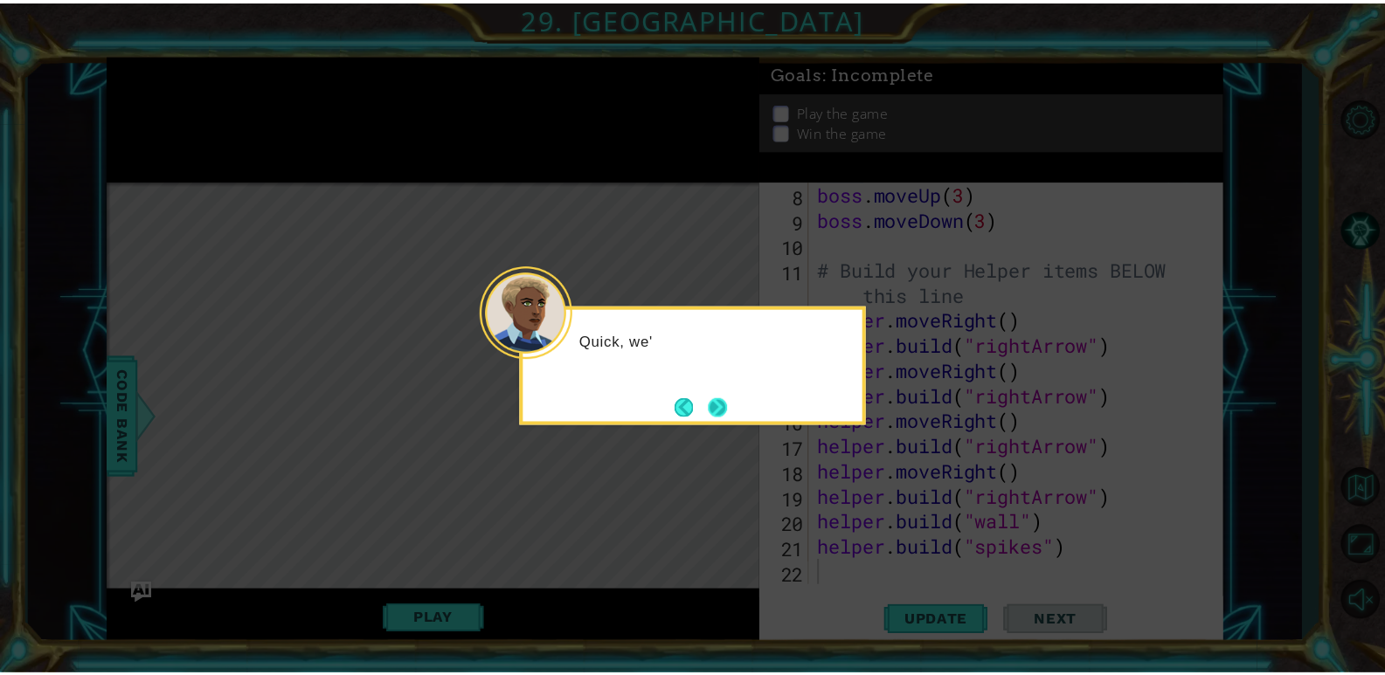
scroll to position [203, 0]
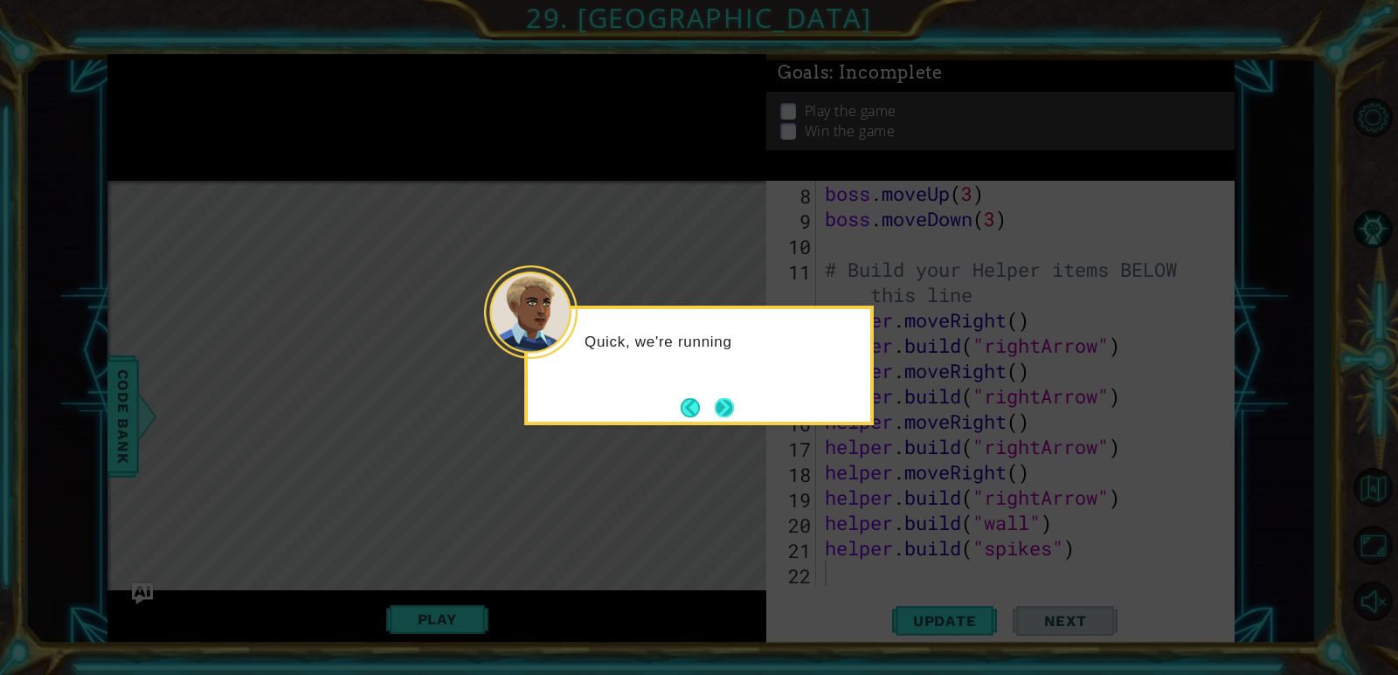
click at [718, 408] on button "Next" at bounding box center [724, 407] width 19 height 19
click at [716, 405] on button "Next" at bounding box center [724, 407] width 19 height 19
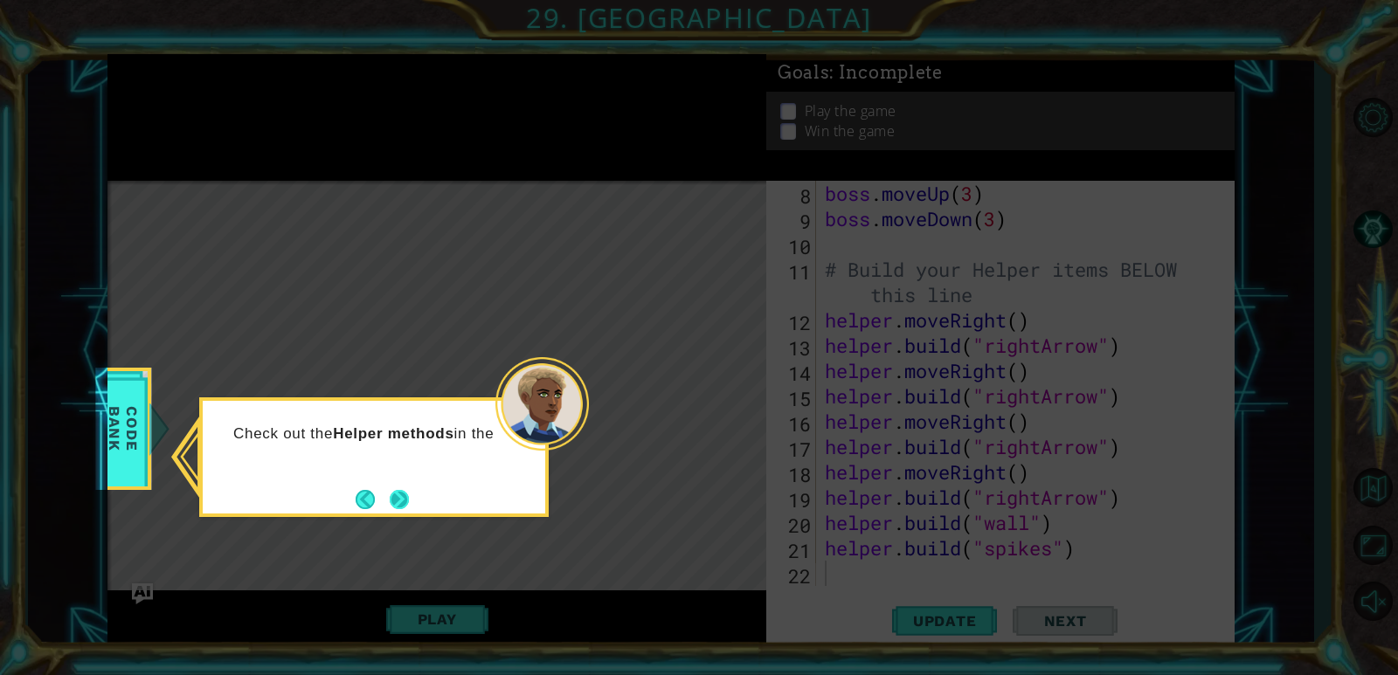
click at [390, 500] on button "Next" at bounding box center [400, 499] width 20 height 20
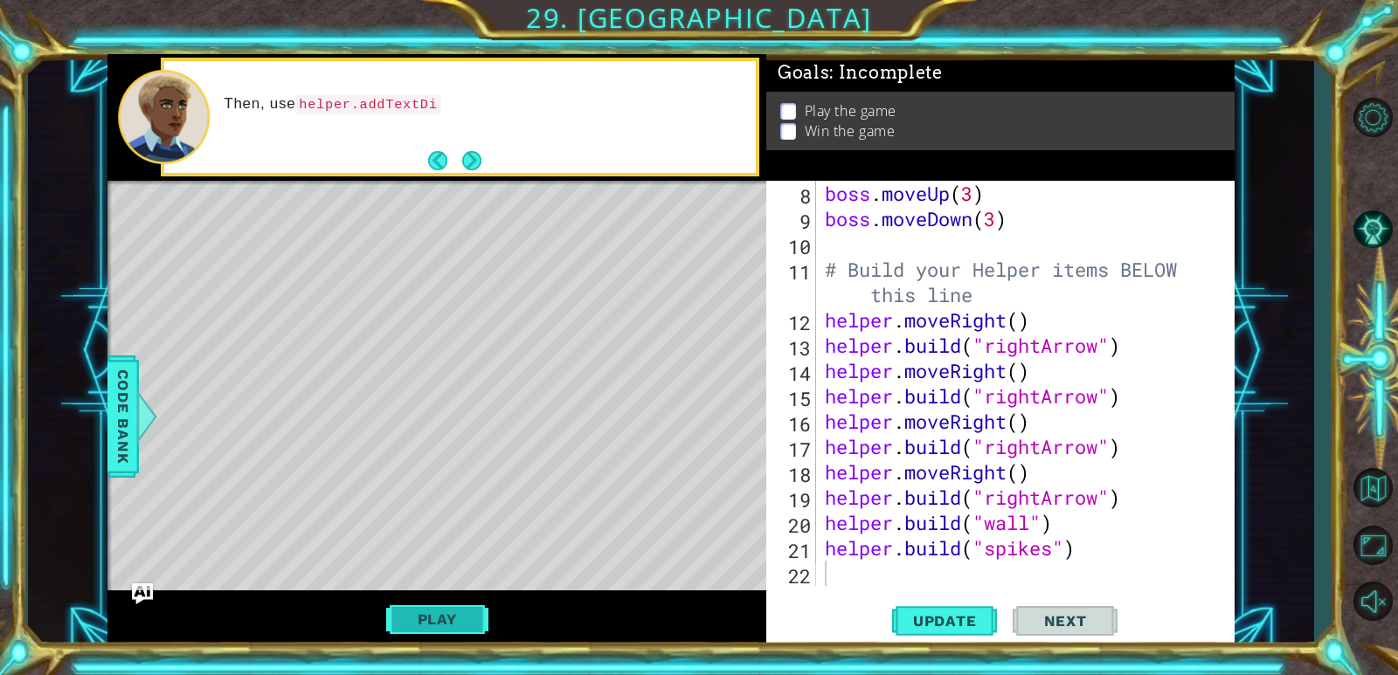
click at [463, 624] on button "Play" at bounding box center [437, 619] width 102 height 33
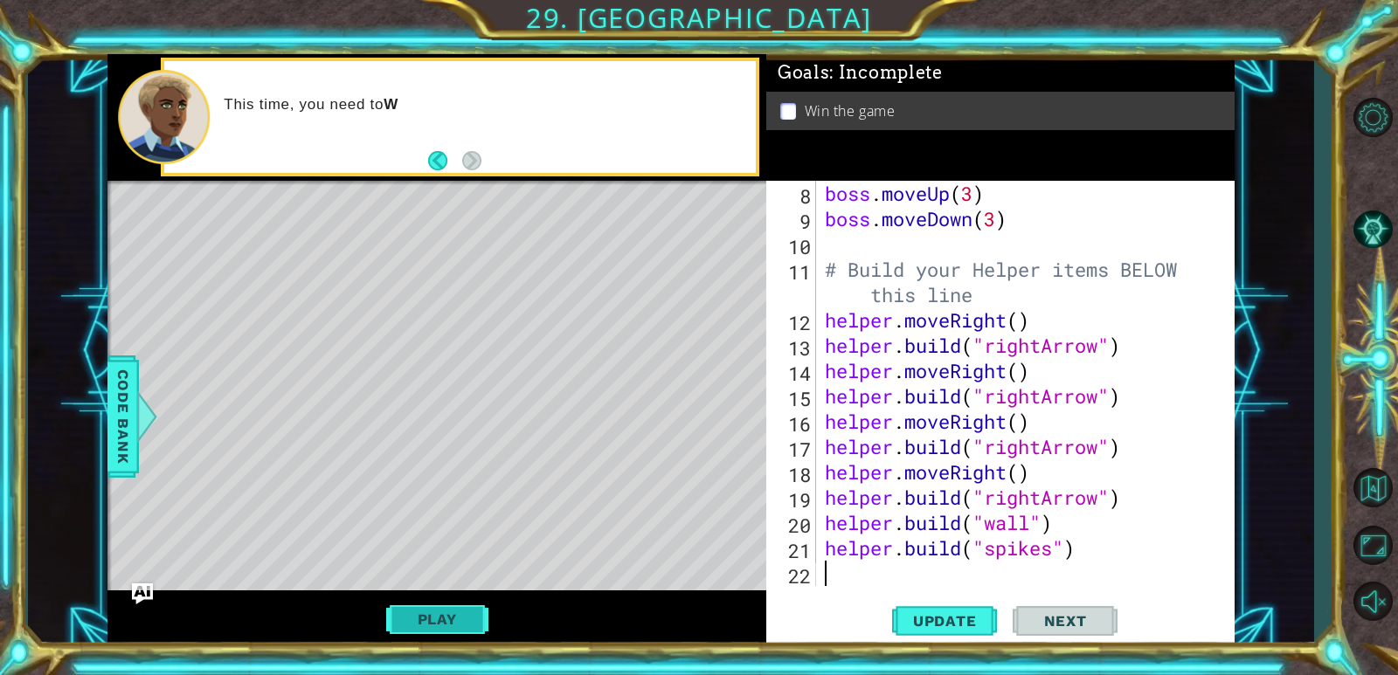
click at [450, 612] on button "Play" at bounding box center [437, 619] width 102 height 33
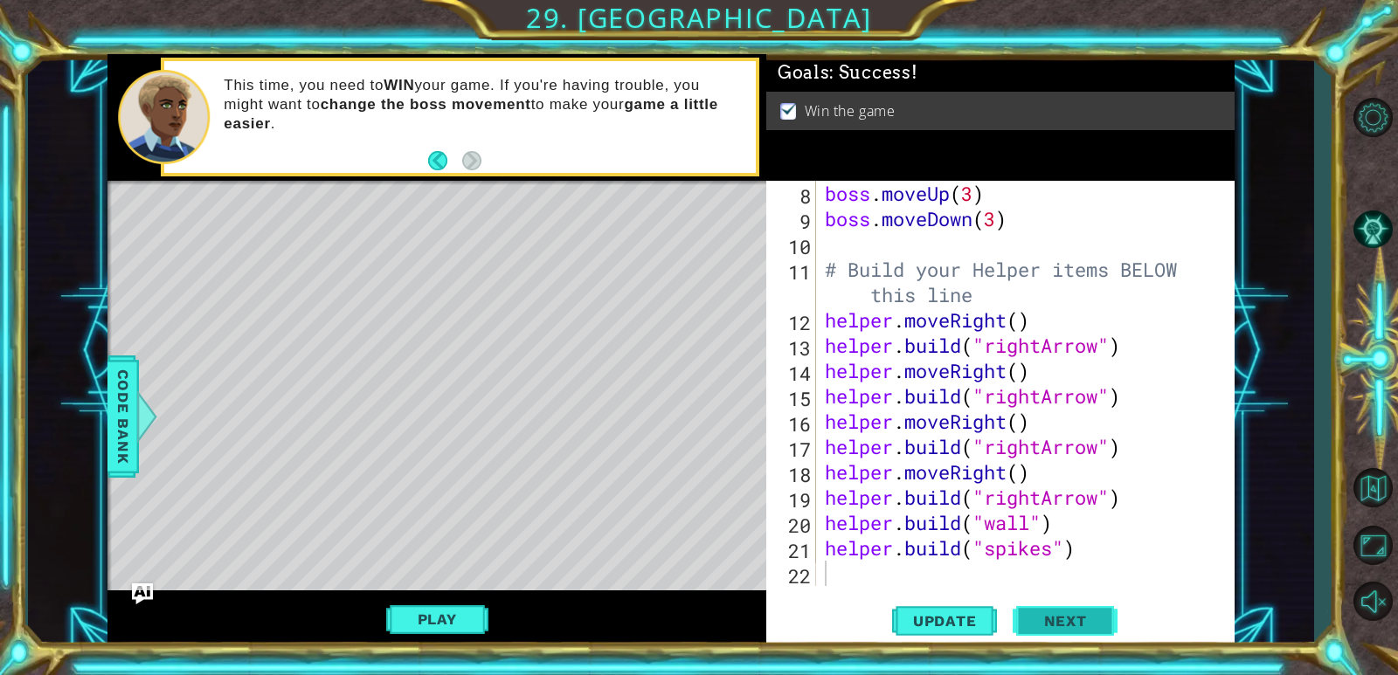
click at [1053, 608] on button "Next" at bounding box center [1065, 622] width 105 height 47
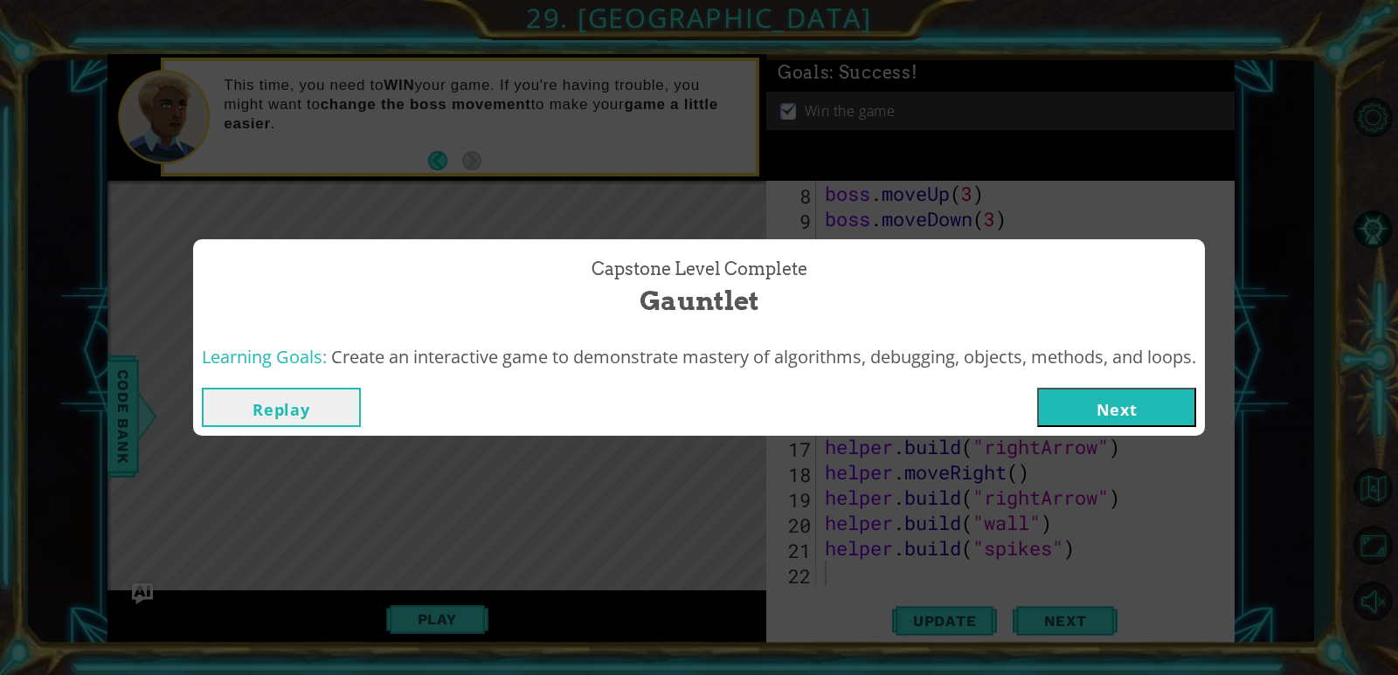
click at [1137, 404] on button "Next" at bounding box center [1116, 407] width 159 height 39
click at [1137, 404] on body "1 ההההההההההההההההההההההההההההההההההההההההההההההההההההההההההההההההההההההההההההה…" at bounding box center [699, 337] width 1398 height 675
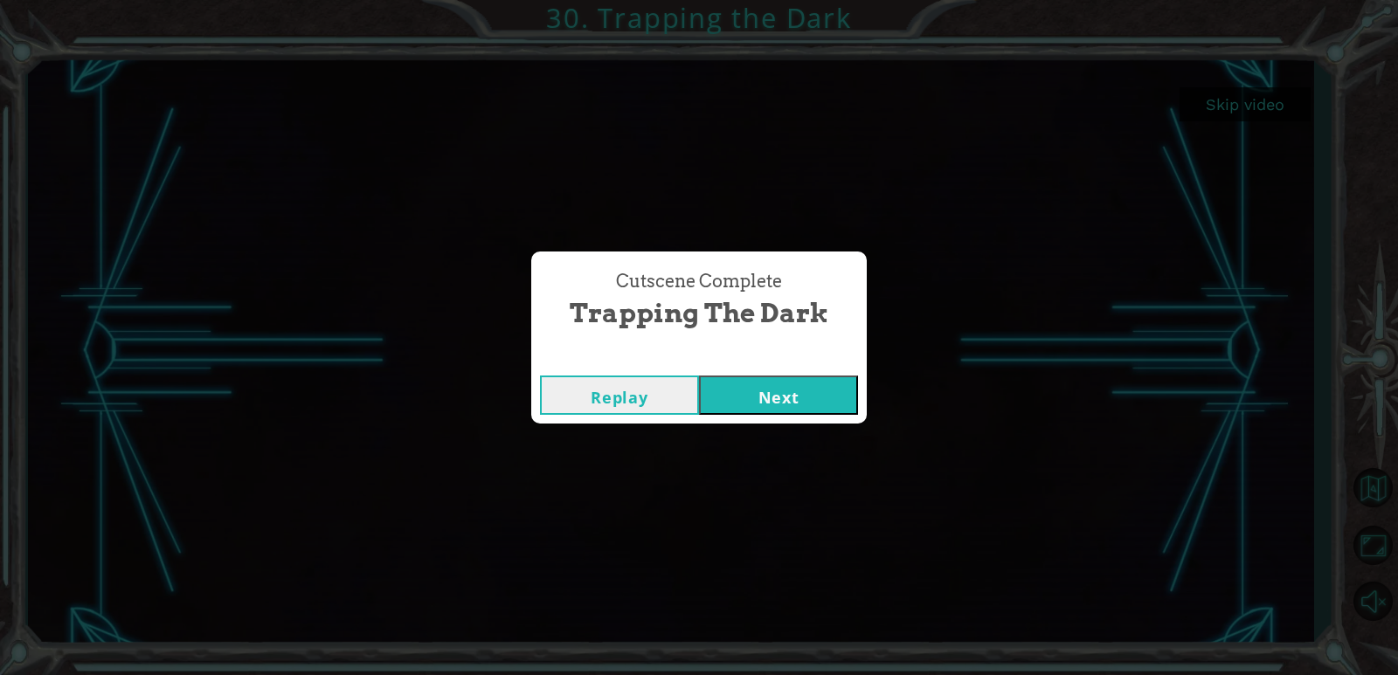
click at [818, 402] on button "Next" at bounding box center [778, 395] width 159 height 39
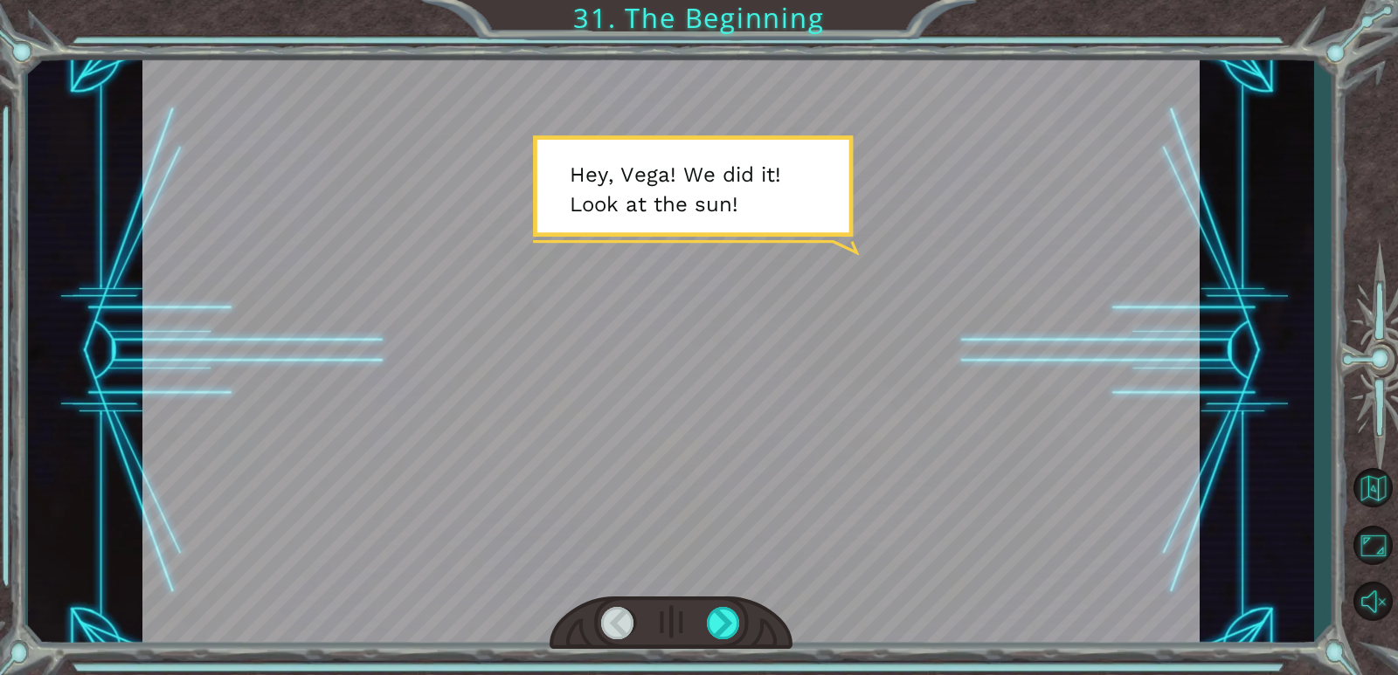
drag, startPoint x: 728, startPoint y: 624, endPoint x: 721, endPoint y: 597, distance: 28.0
click at [723, 605] on div at bounding box center [671, 623] width 243 height 53
click at [721, 597] on div at bounding box center [671, 623] width 243 height 53
click at [724, 609] on div at bounding box center [724, 623] width 34 height 32
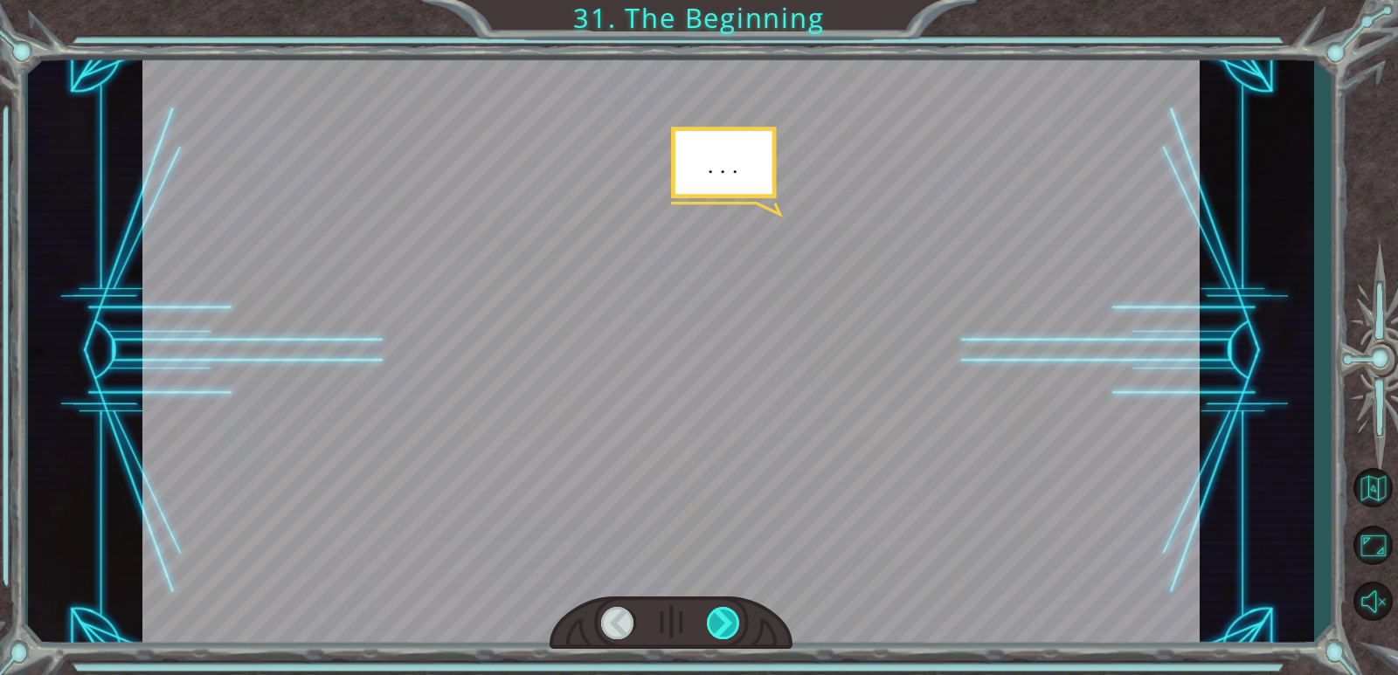
click at [724, 609] on div at bounding box center [724, 623] width 34 height 32
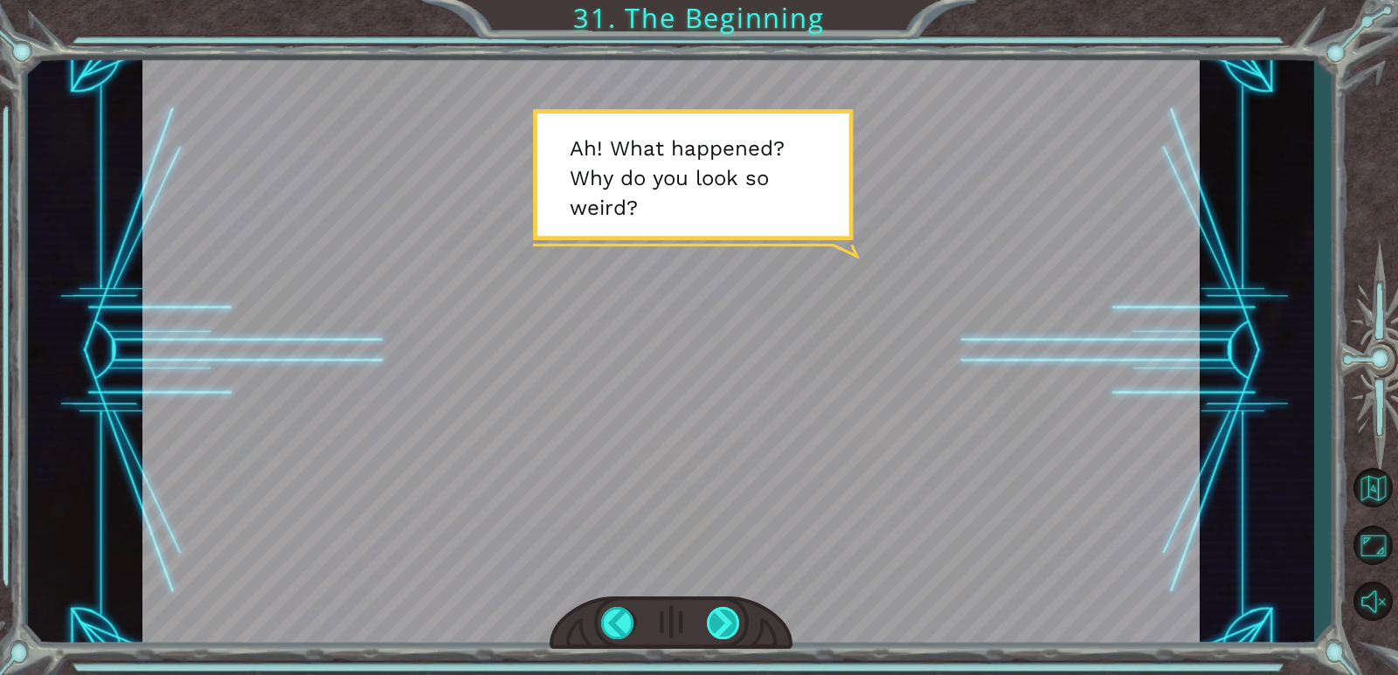
click at [730, 621] on div at bounding box center [724, 623] width 34 height 32
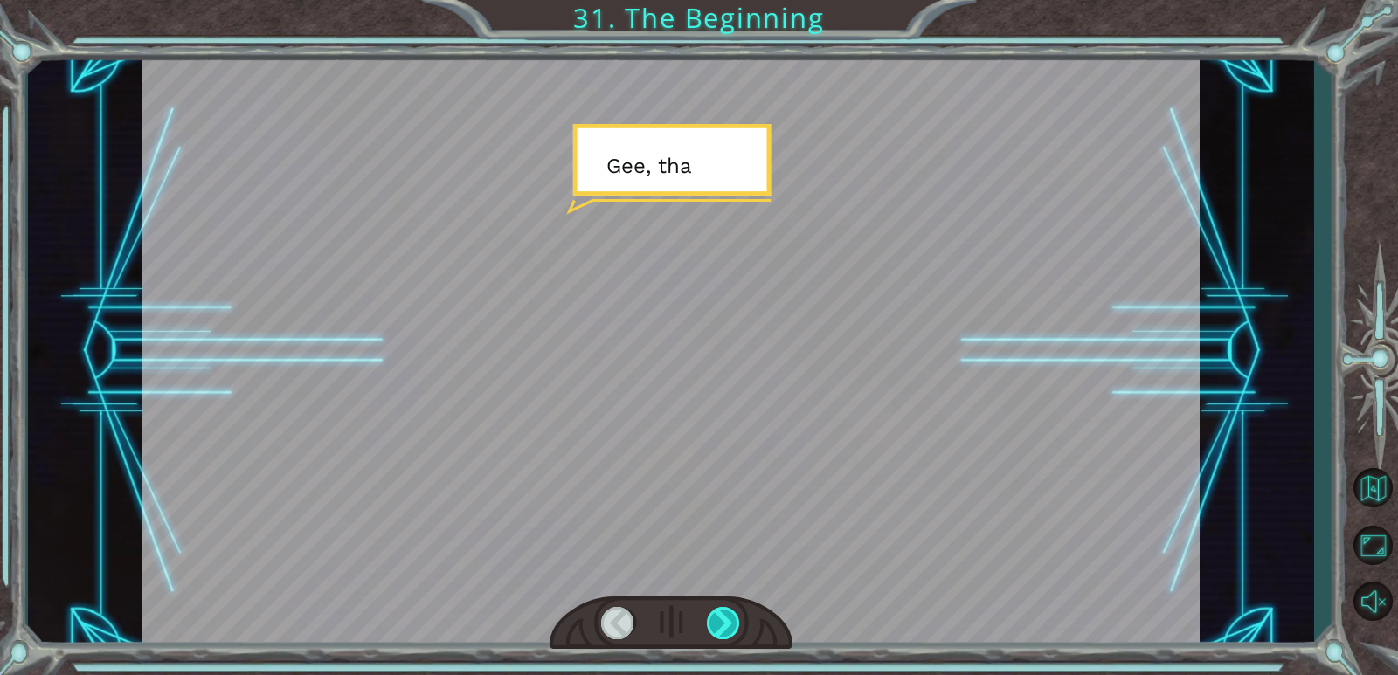
click at [714, 618] on div at bounding box center [724, 623] width 34 height 32
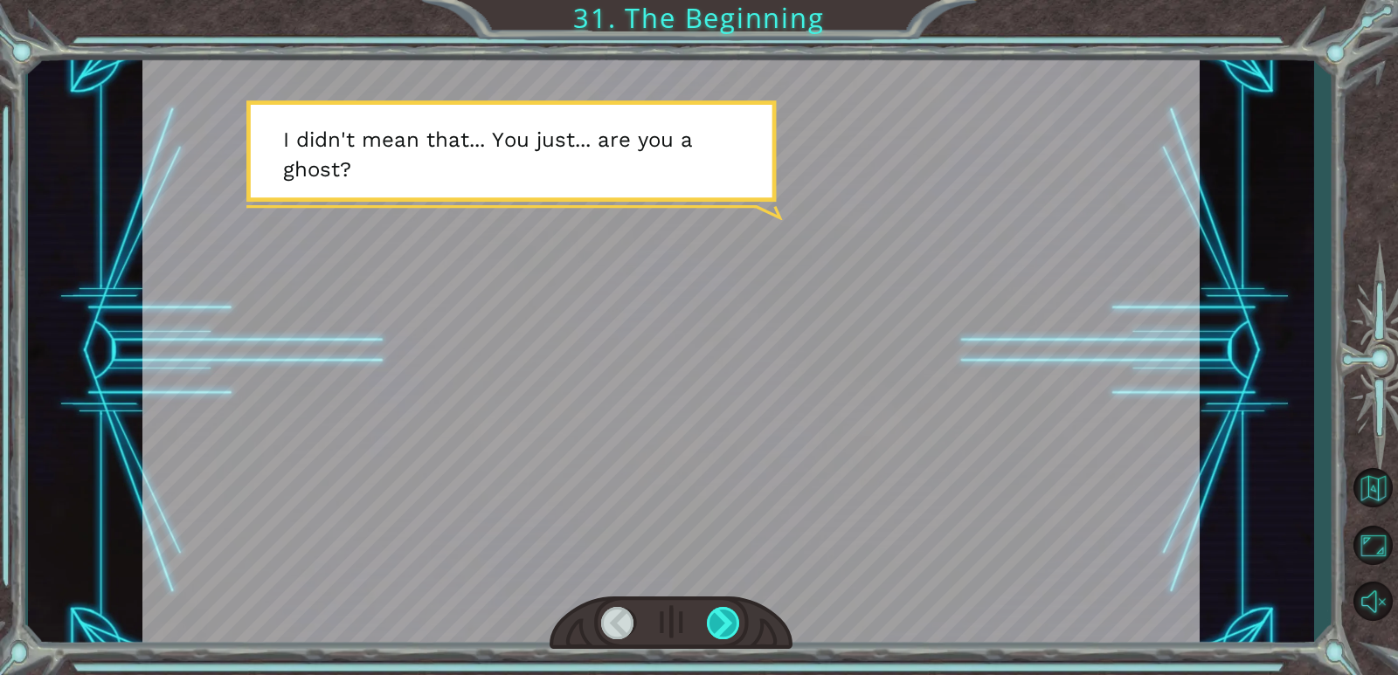
click at [710, 617] on div at bounding box center [724, 623] width 34 height 32
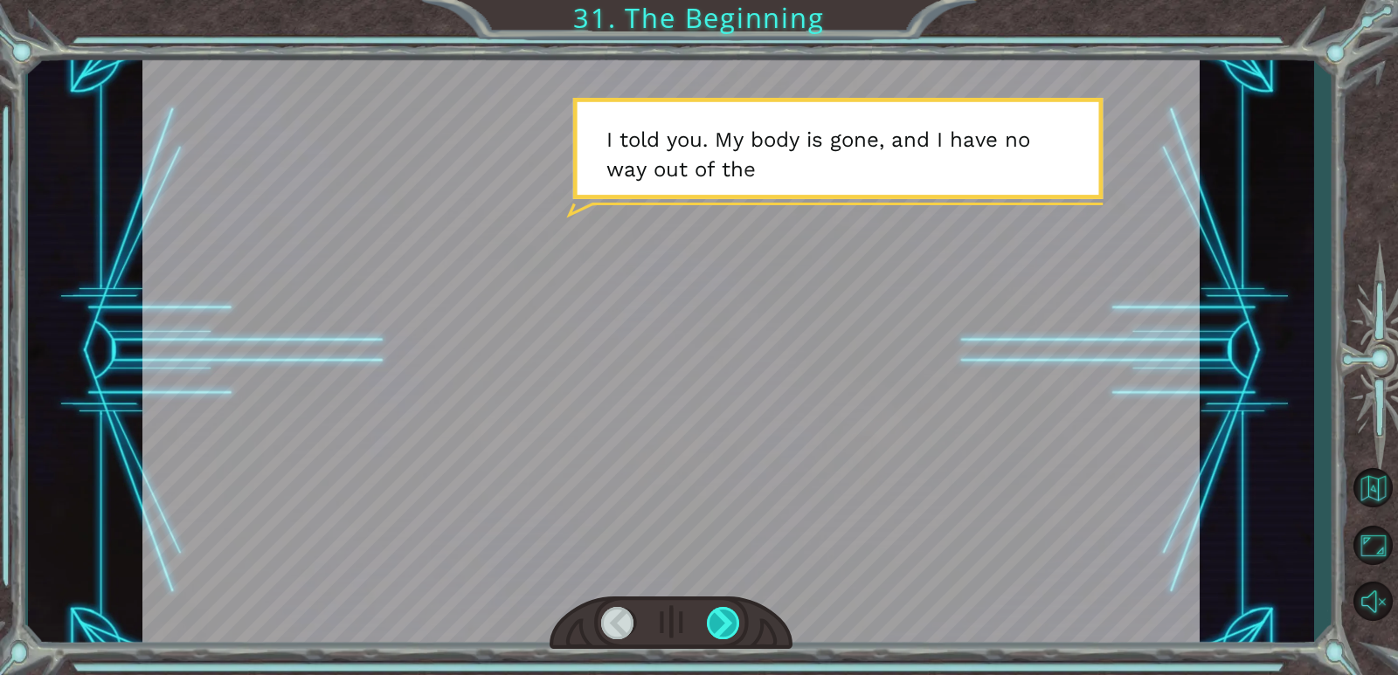
click at [710, 617] on div at bounding box center [724, 623] width 34 height 32
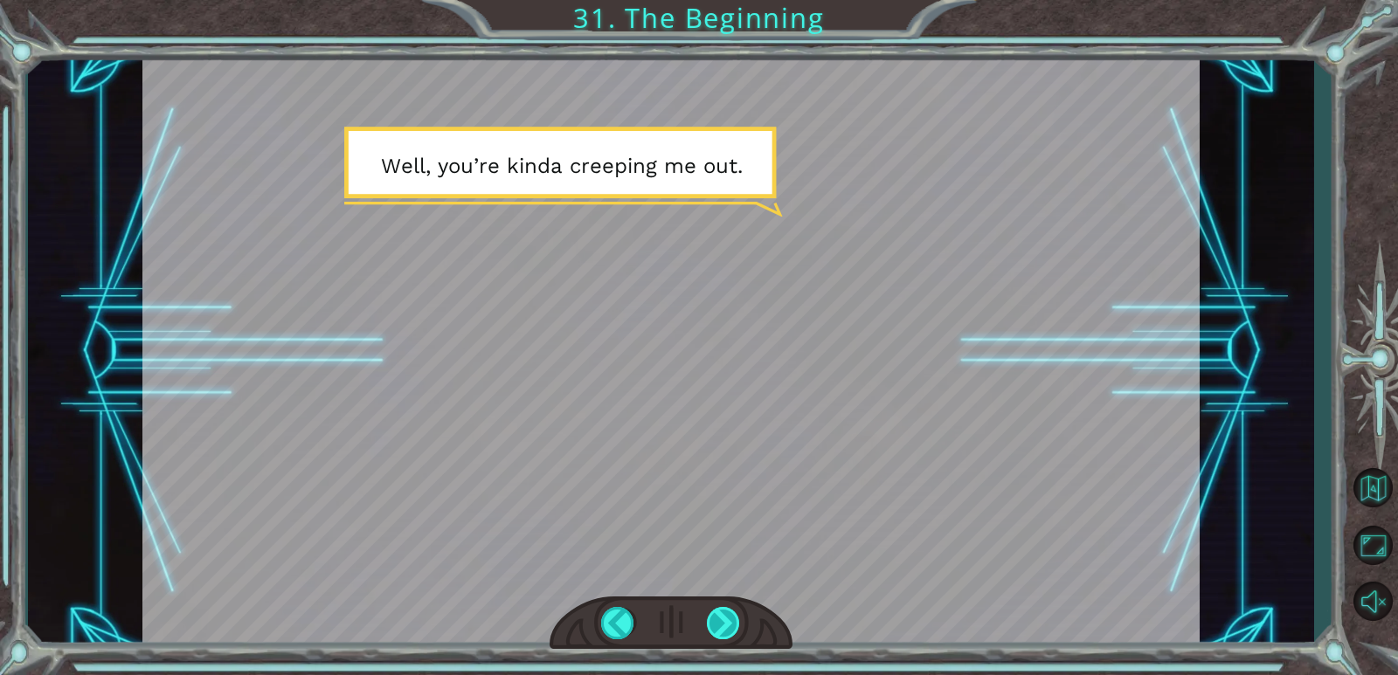
click at [717, 616] on div at bounding box center [724, 623] width 34 height 32
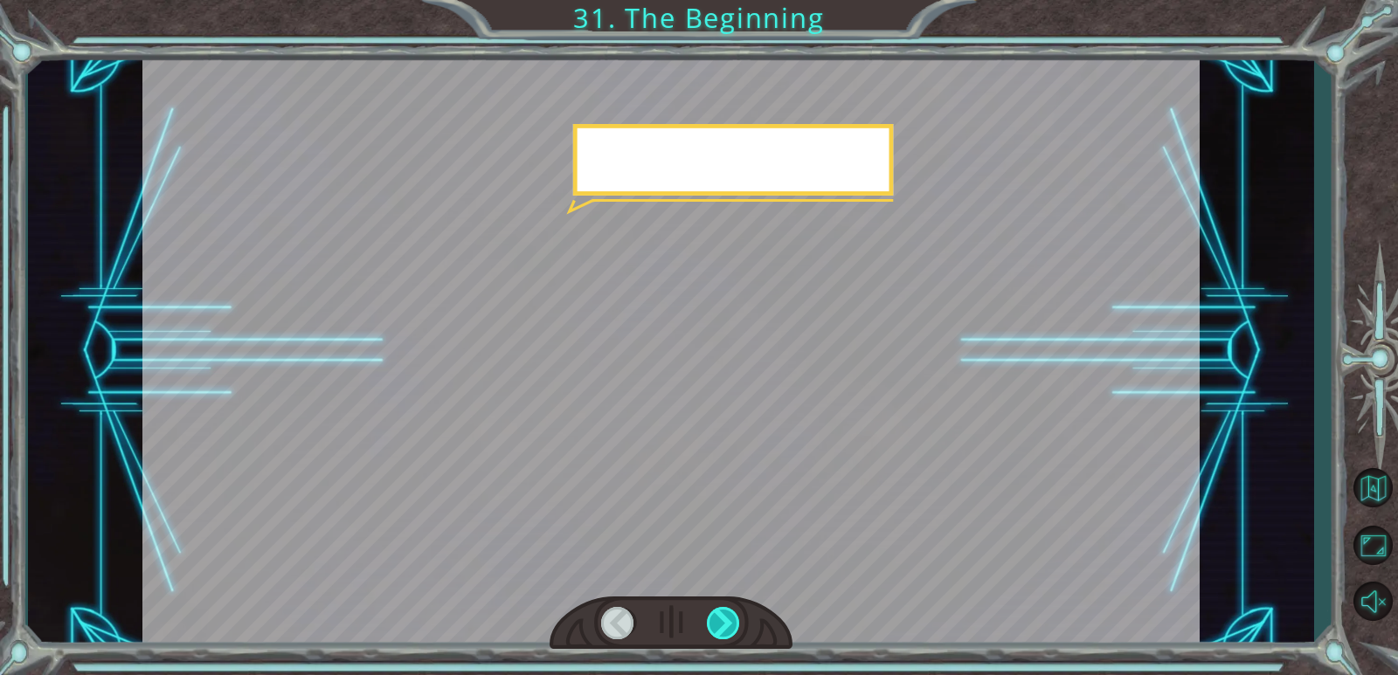
click at [717, 616] on div at bounding box center [724, 623] width 34 height 32
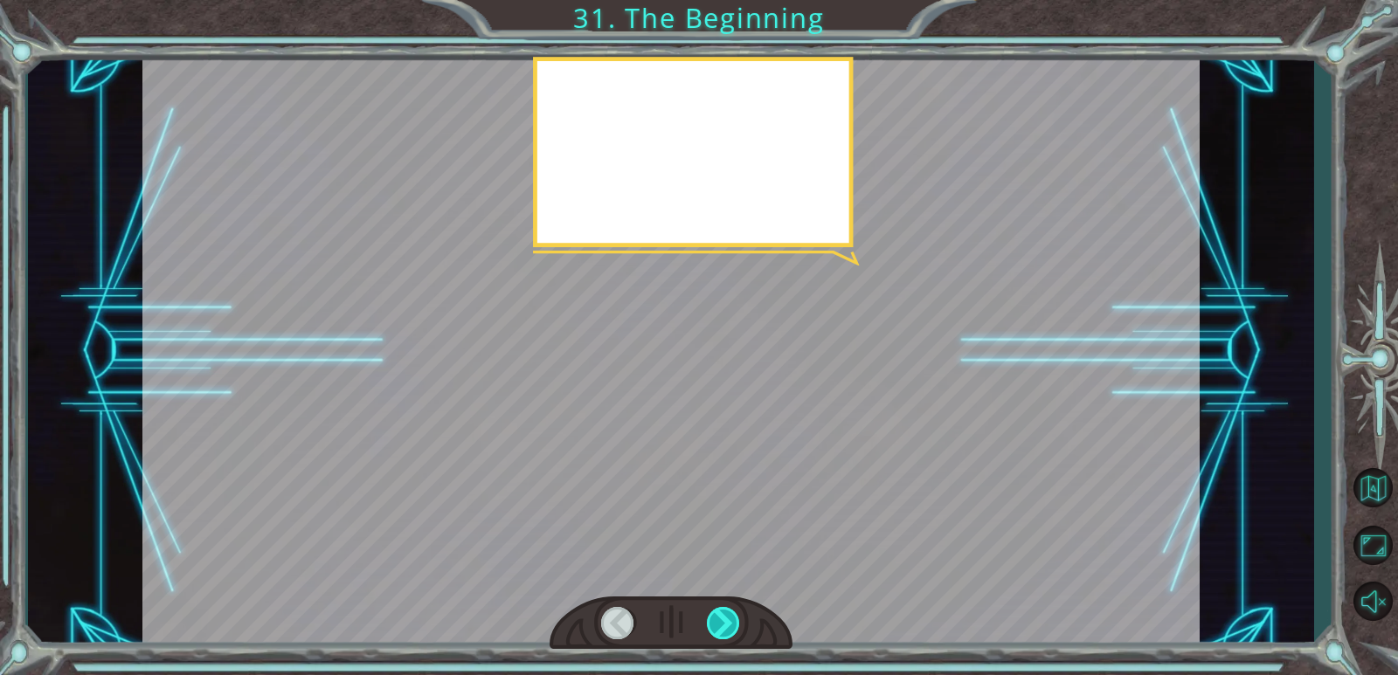
click at [717, 616] on div at bounding box center [724, 623] width 34 height 32
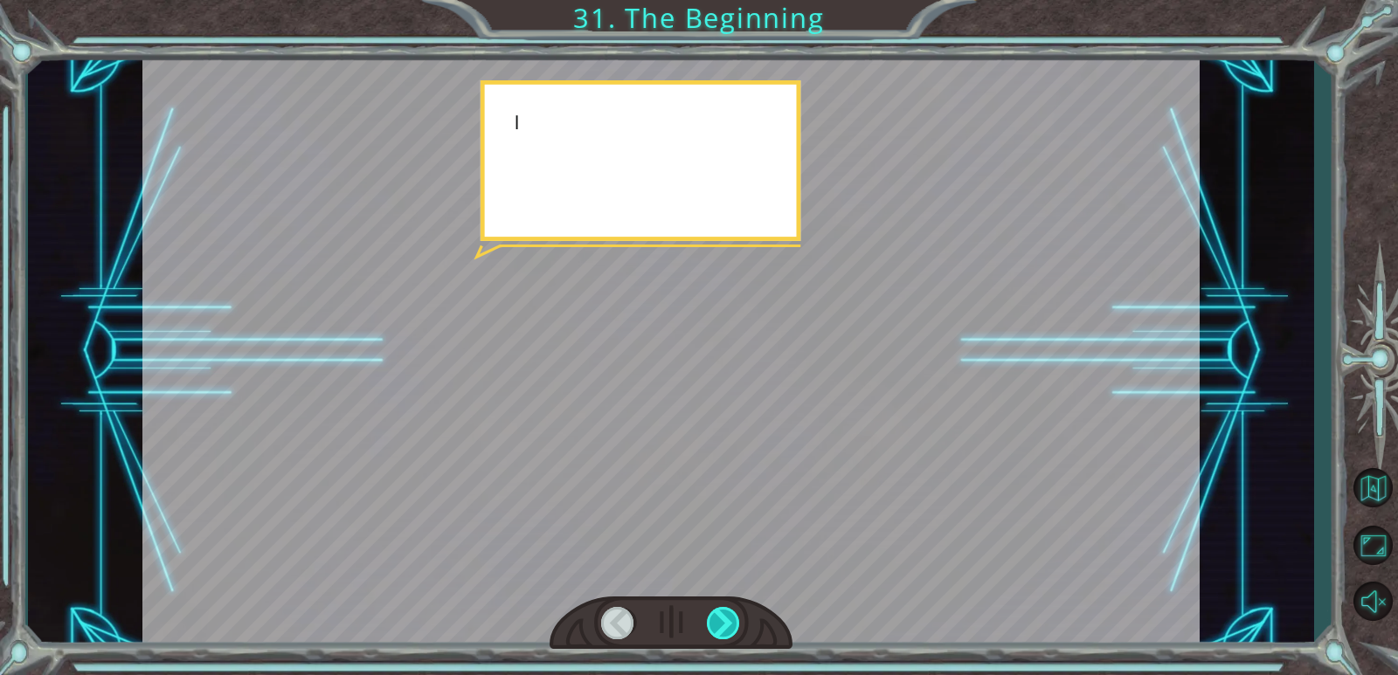
click at [717, 616] on div at bounding box center [724, 623] width 34 height 32
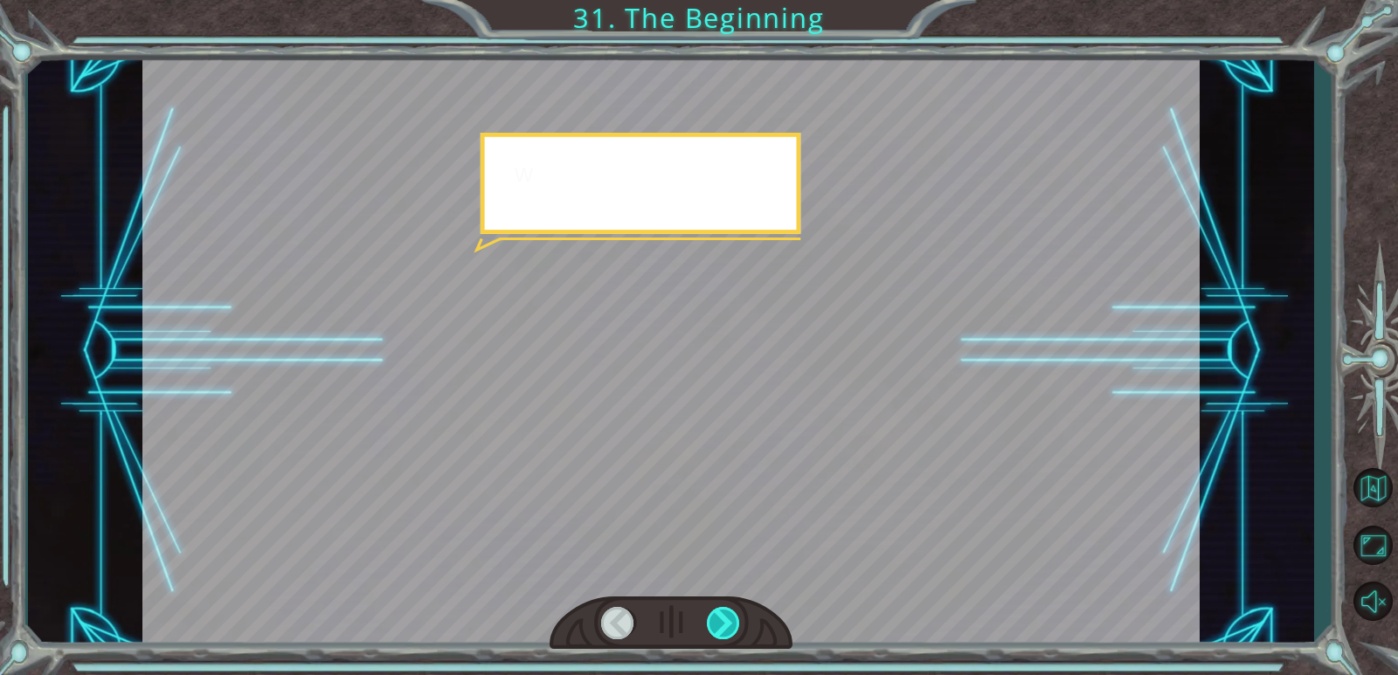
click at [717, 616] on div at bounding box center [724, 623] width 34 height 32
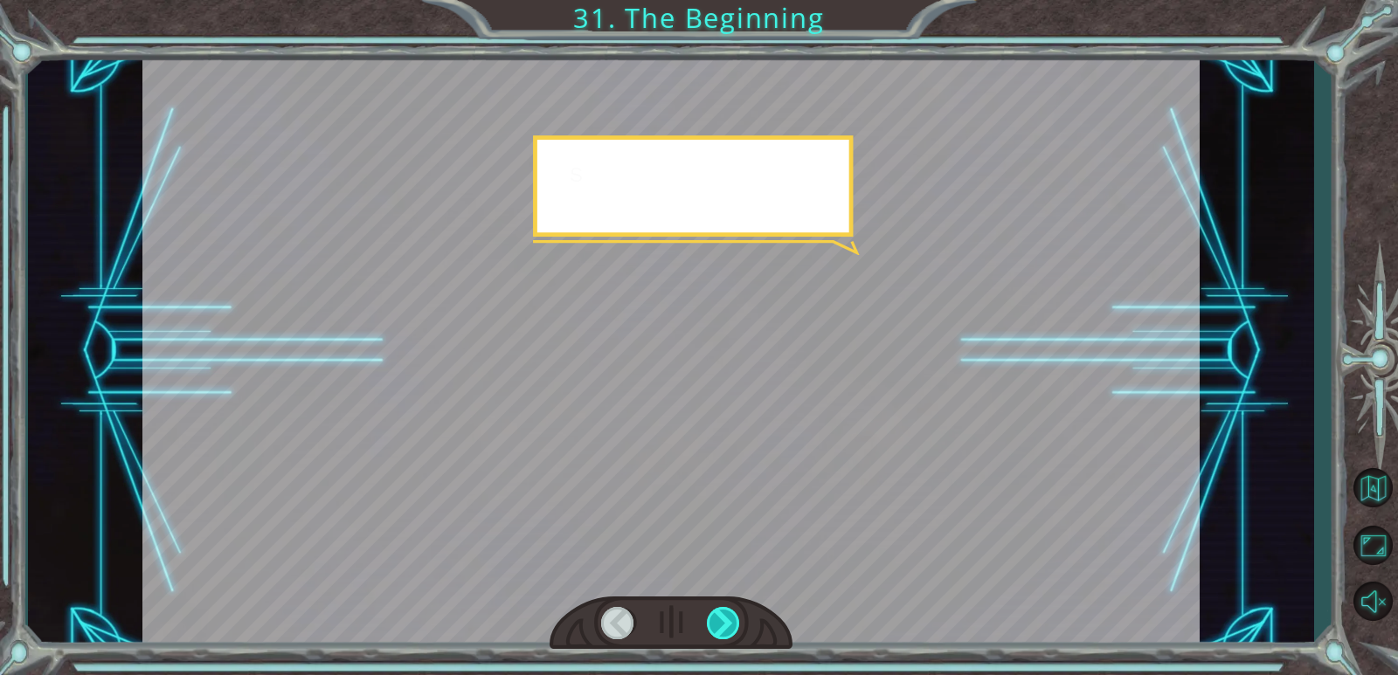
click at [717, 616] on div at bounding box center [724, 623] width 34 height 32
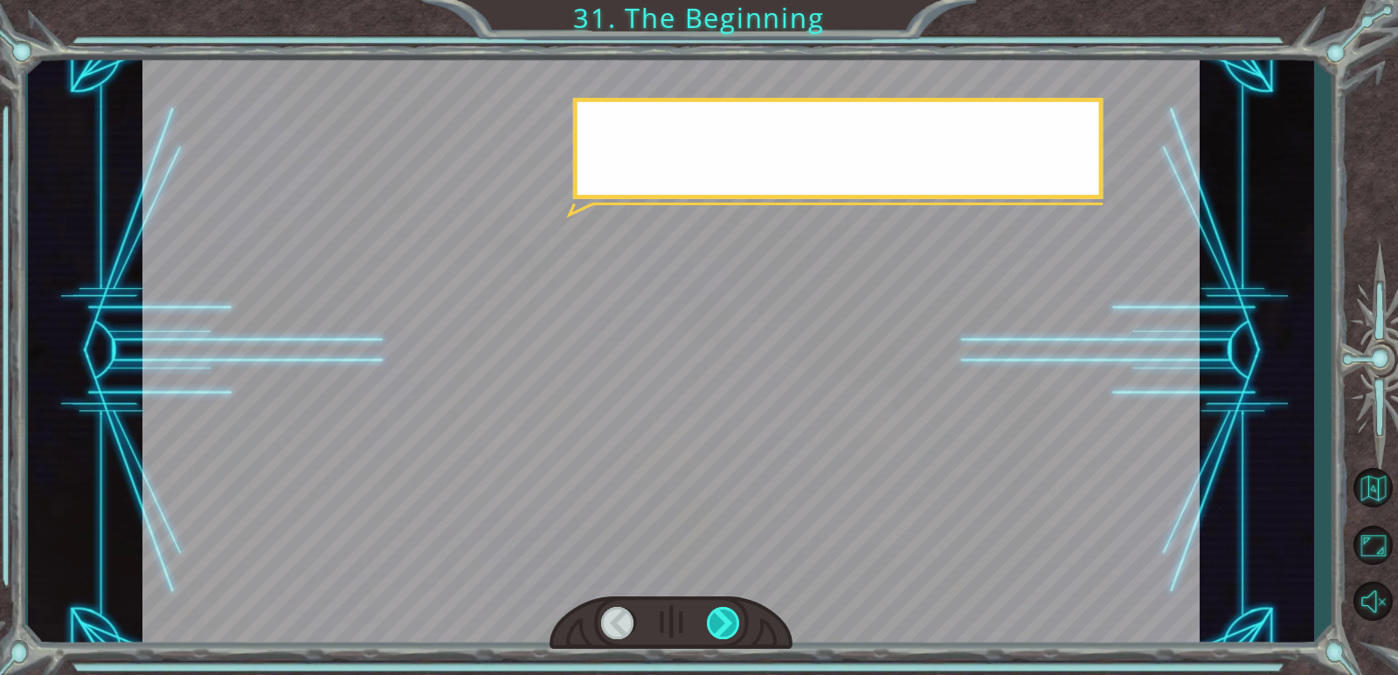
click at [717, 616] on div at bounding box center [724, 623] width 34 height 32
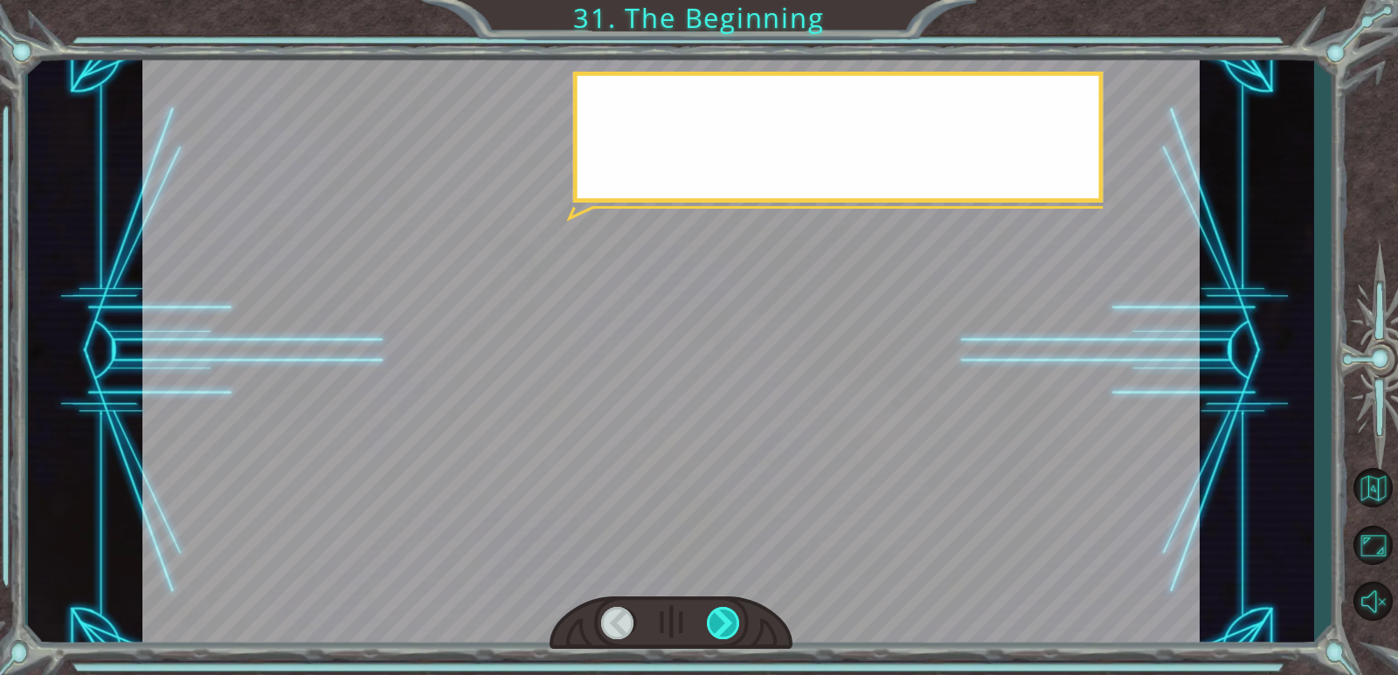
click at [717, 616] on div at bounding box center [724, 623] width 34 height 32
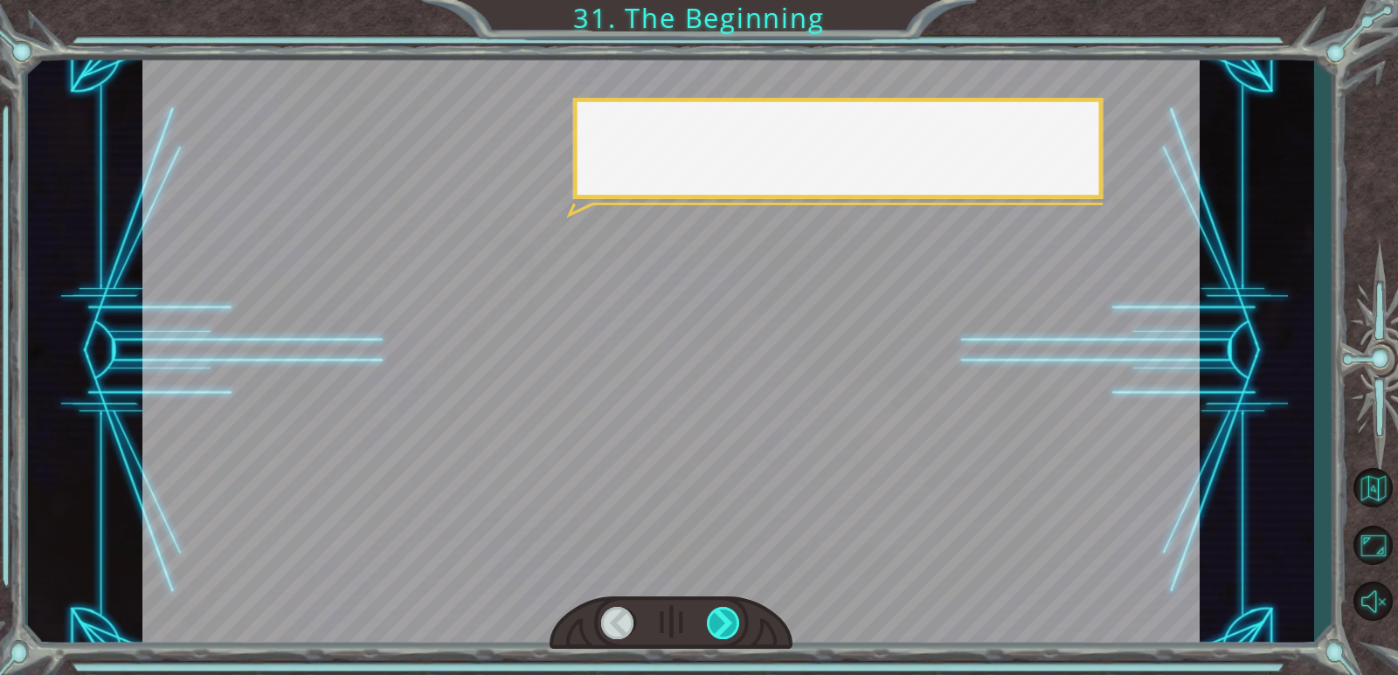
click at [717, 616] on div at bounding box center [724, 623] width 34 height 32
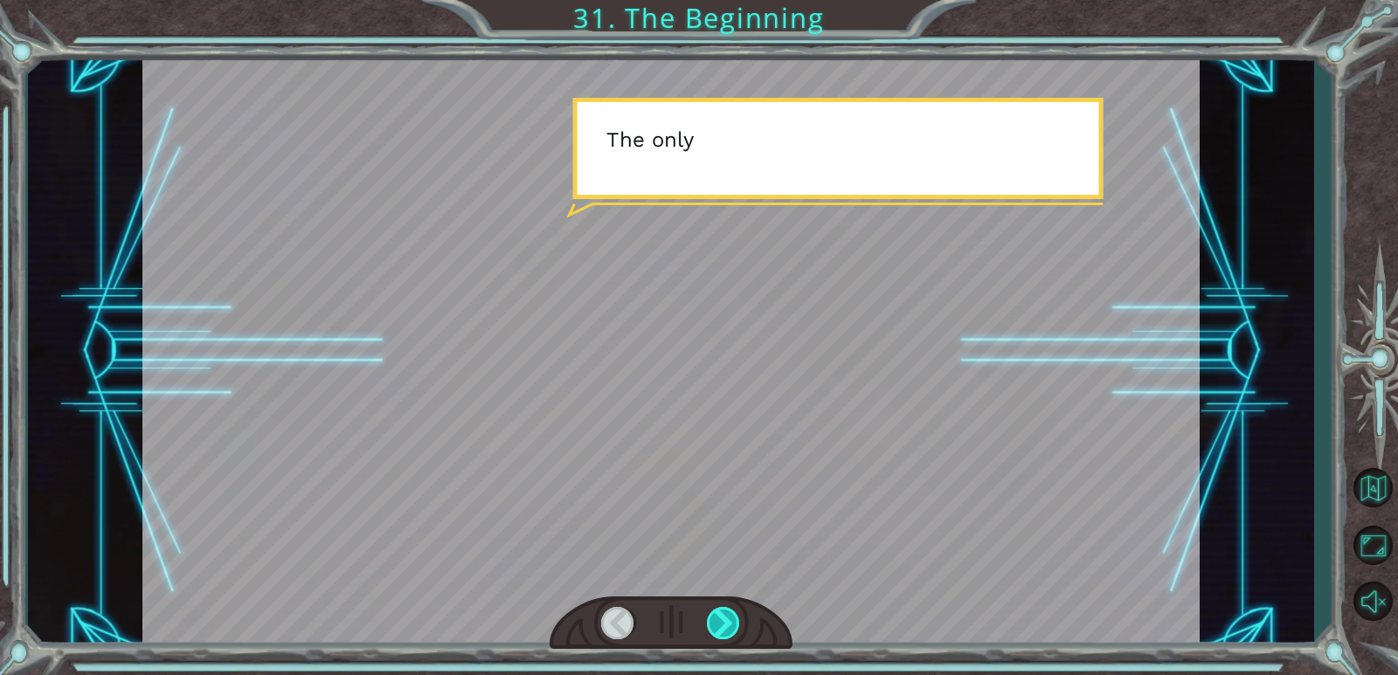
click at [717, 616] on div at bounding box center [724, 623] width 34 height 32
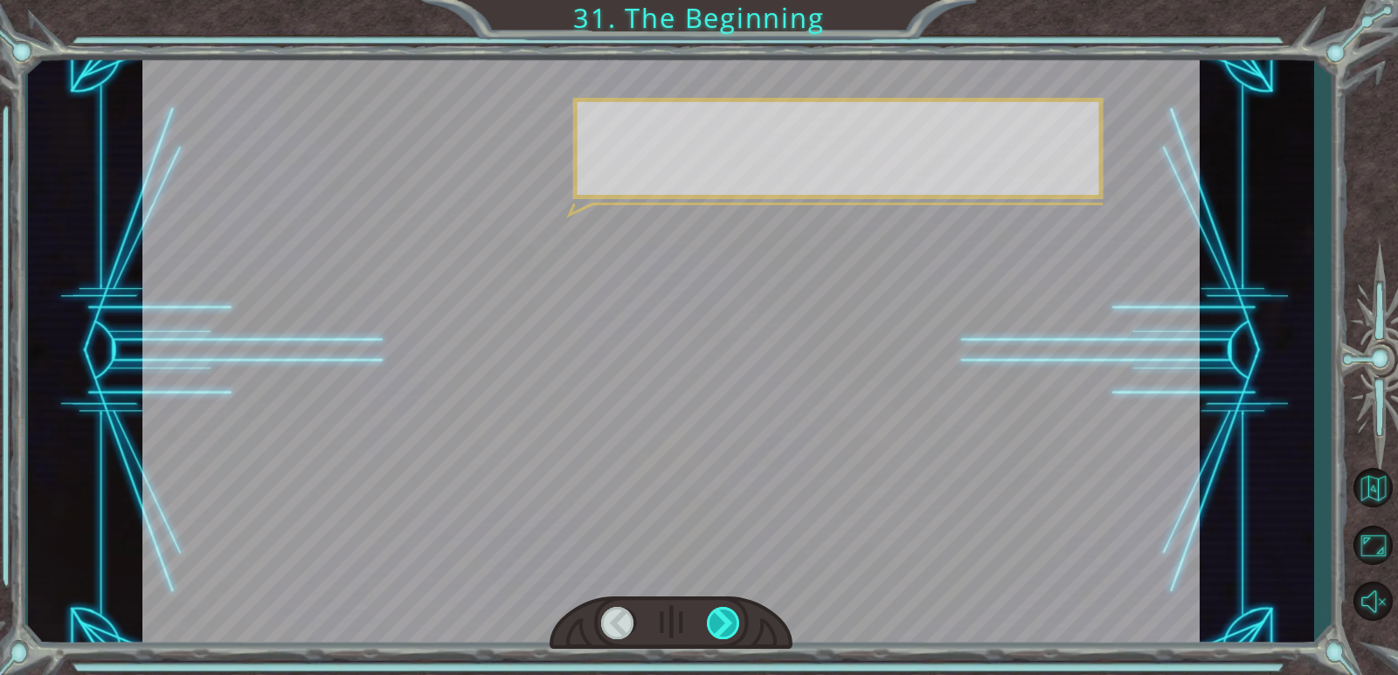
click at [717, 616] on div at bounding box center [724, 623] width 34 height 32
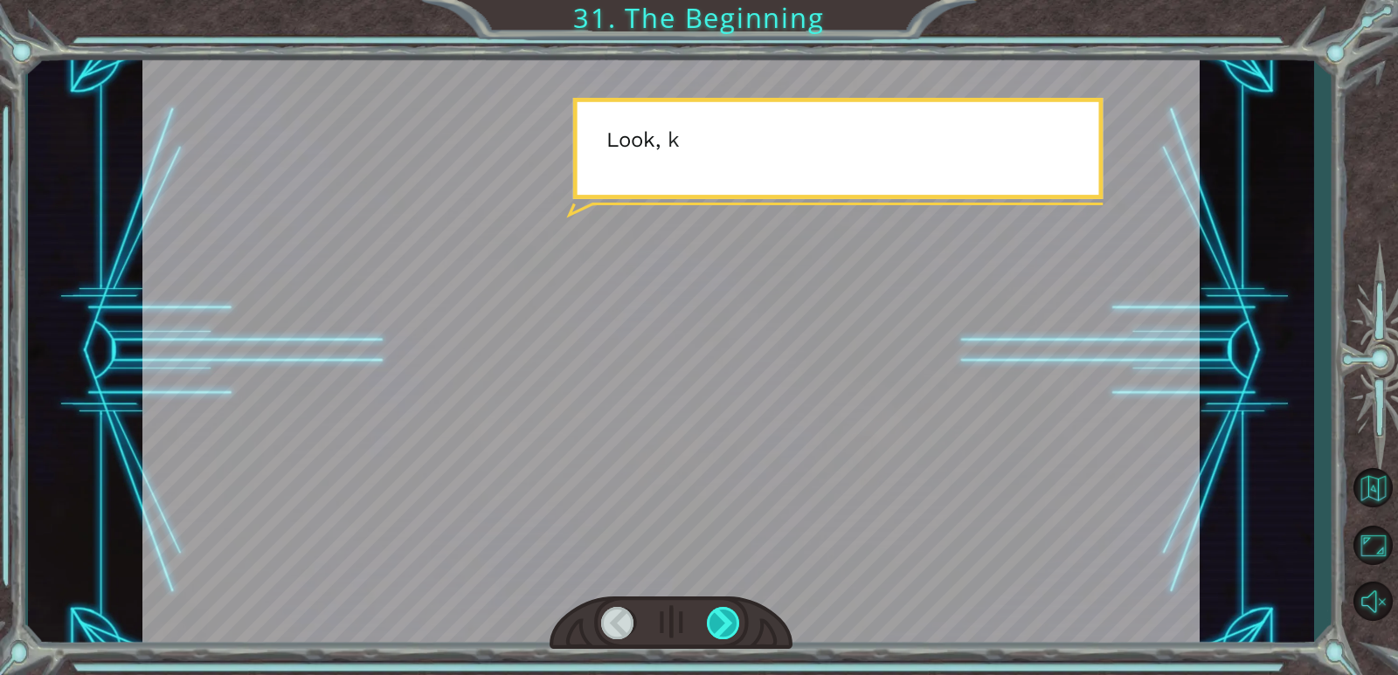
click at [717, 616] on div at bounding box center [724, 623] width 34 height 32
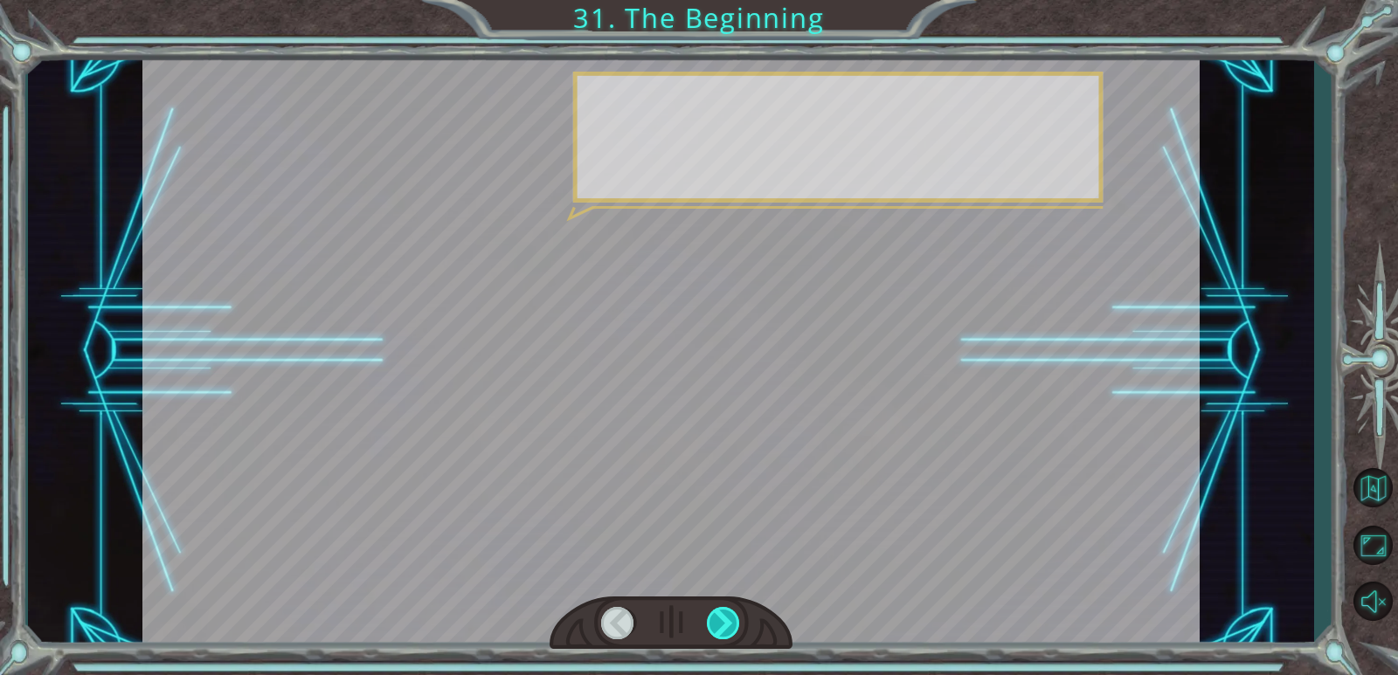
click at [717, 616] on div at bounding box center [724, 623] width 34 height 32
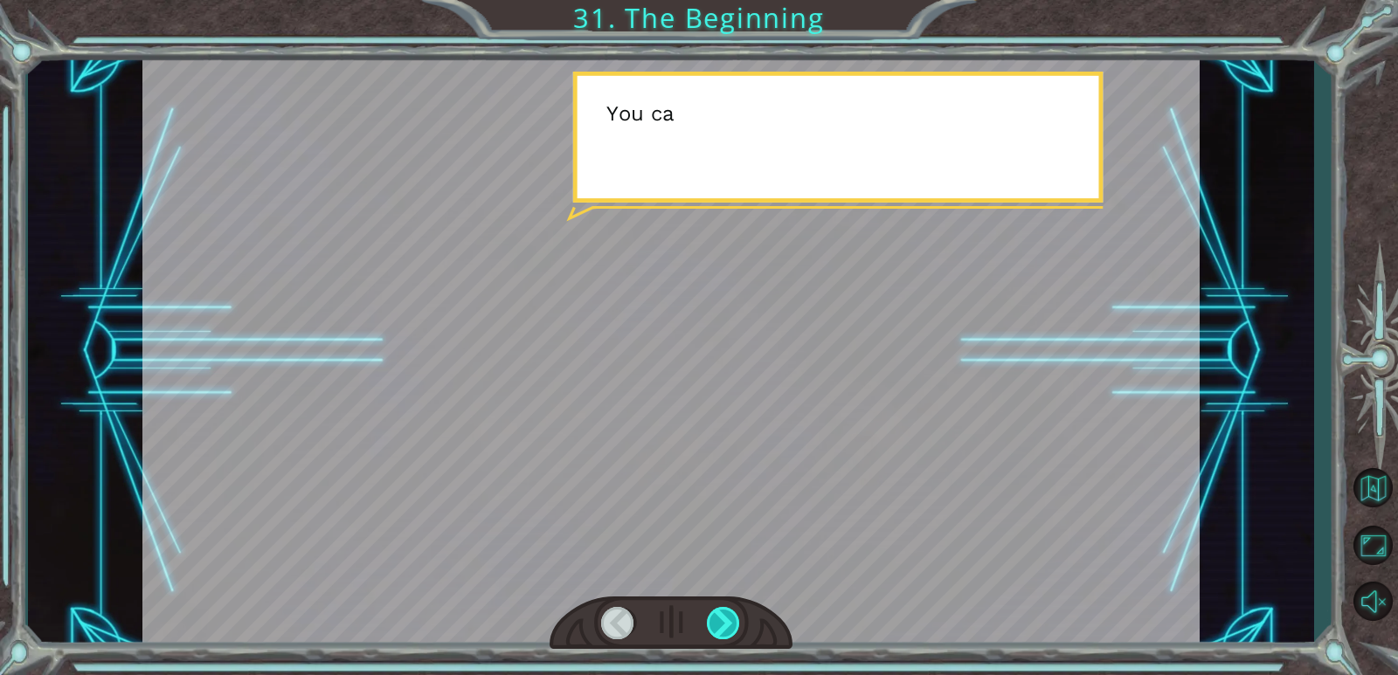
click at [717, 616] on div at bounding box center [724, 623] width 34 height 32
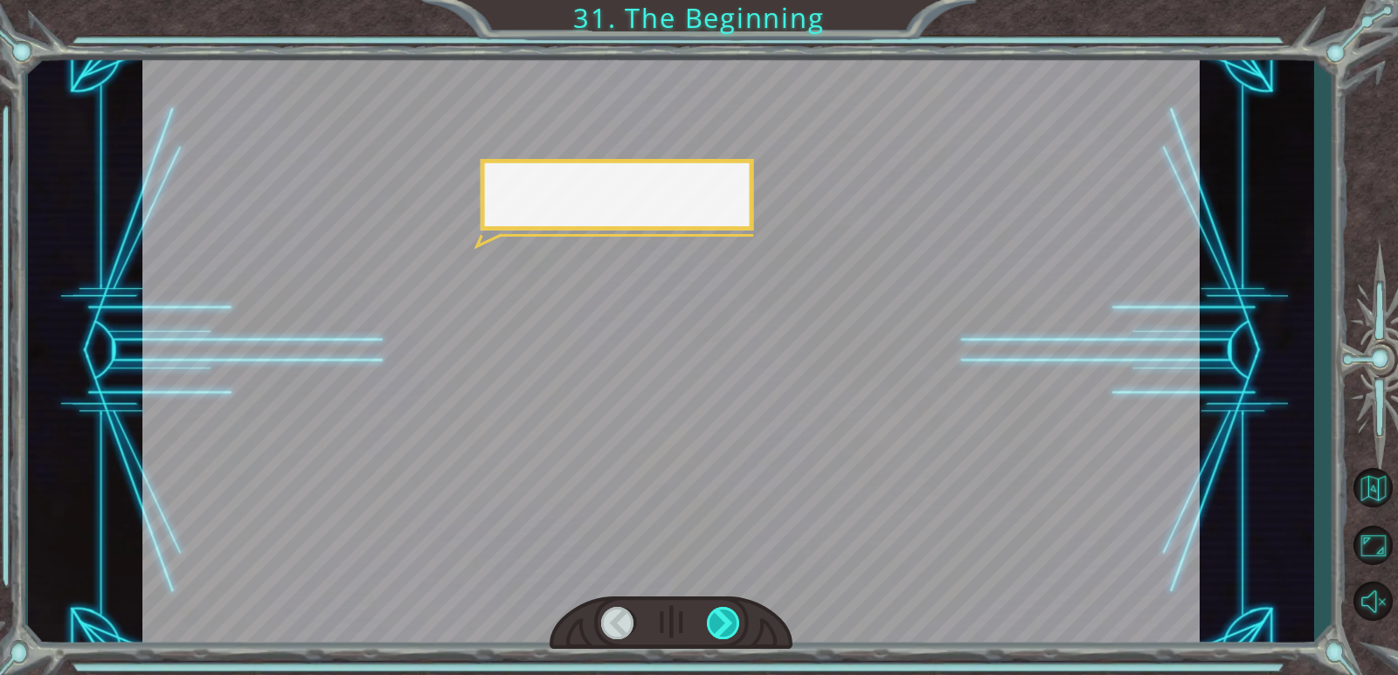
click at [717, 616] on div at bounding box center [724, 623] width 34 height 32
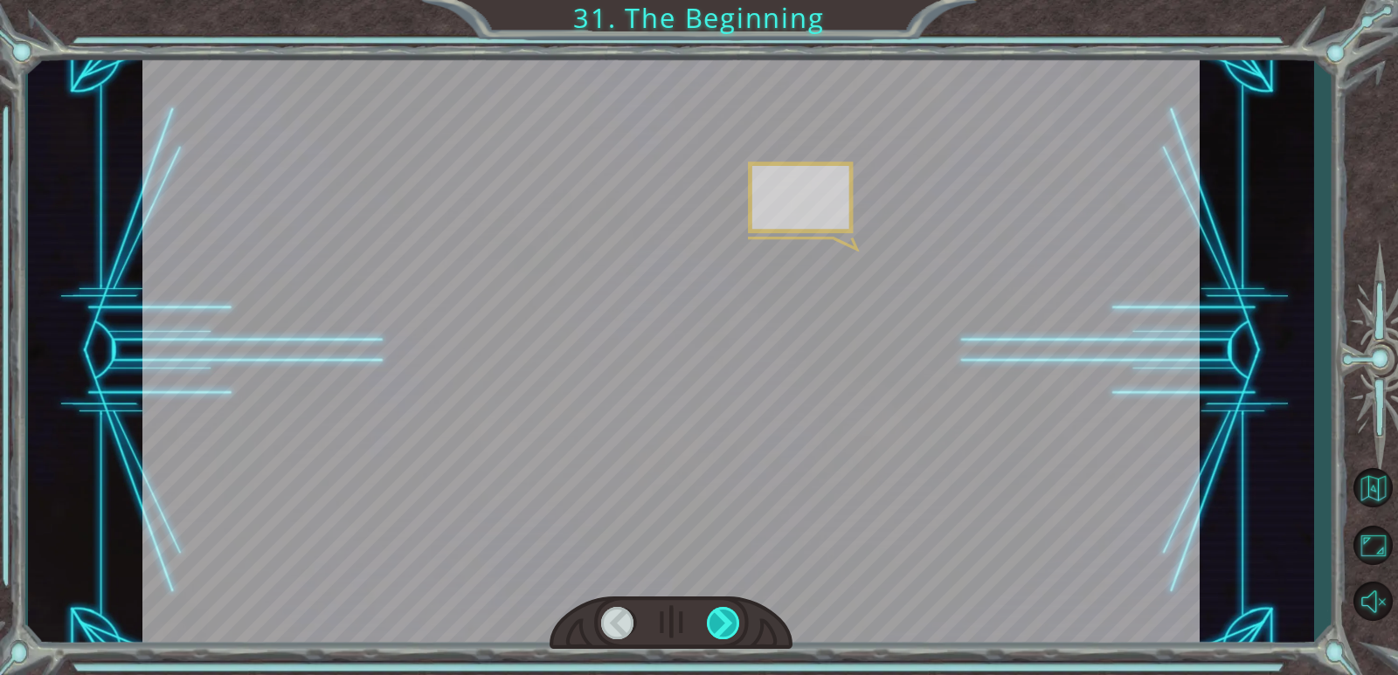
click at [717, 616] on div at bounding box center [724, 623] width 34 height 32
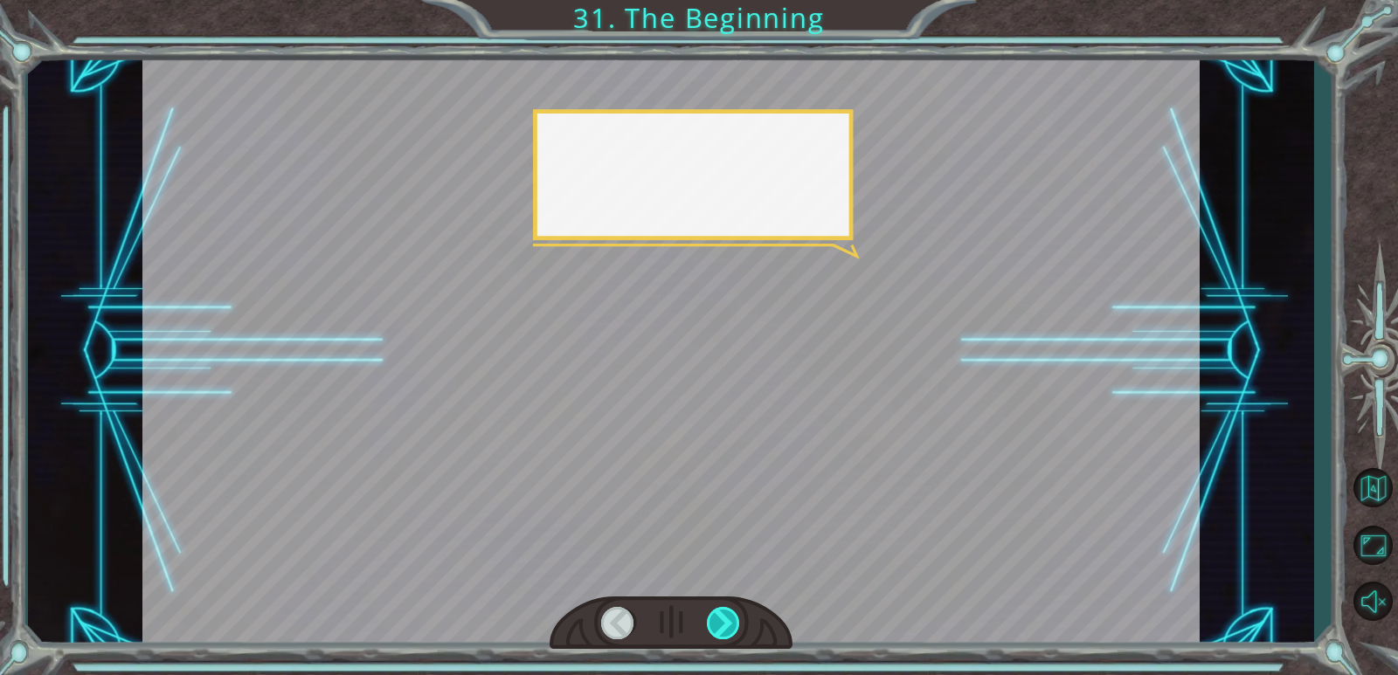
click at [717, 616] on div at bounding box center [724, 623] width 34 height 32
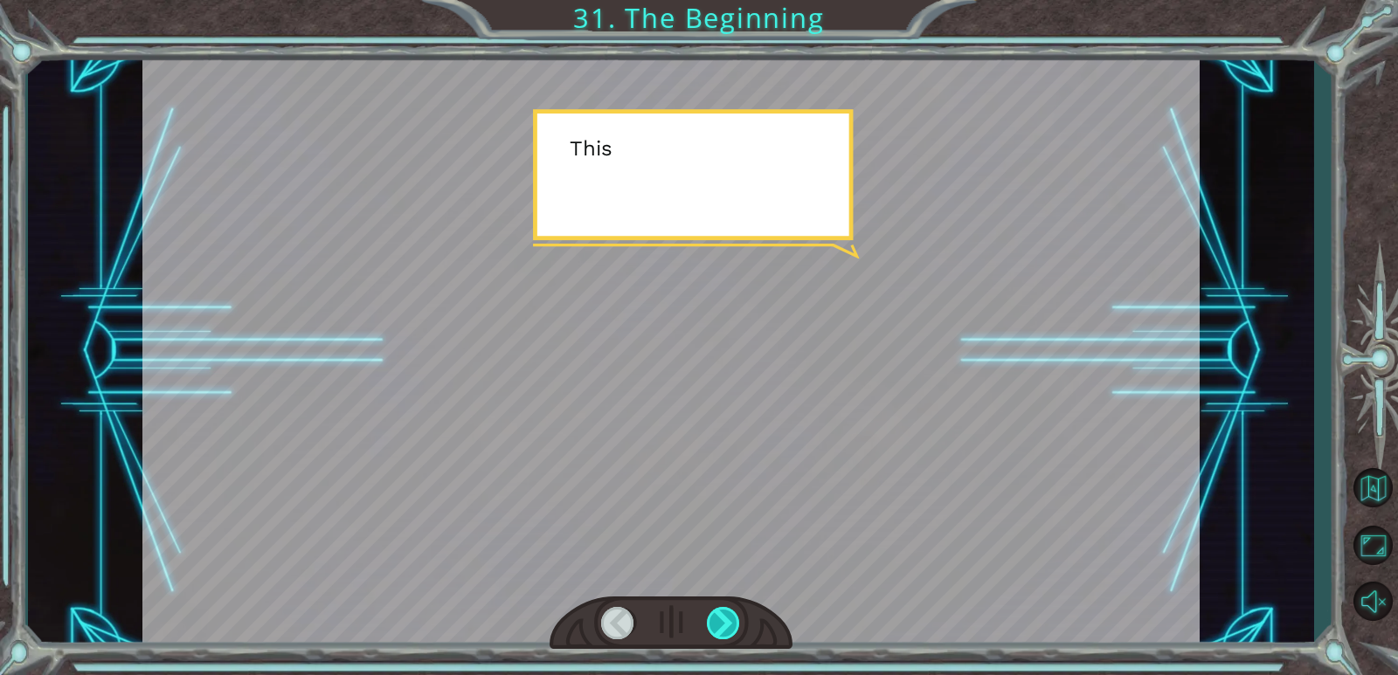
click at [717, 616] on div at bounding box center [724, 623] width 34 height 32
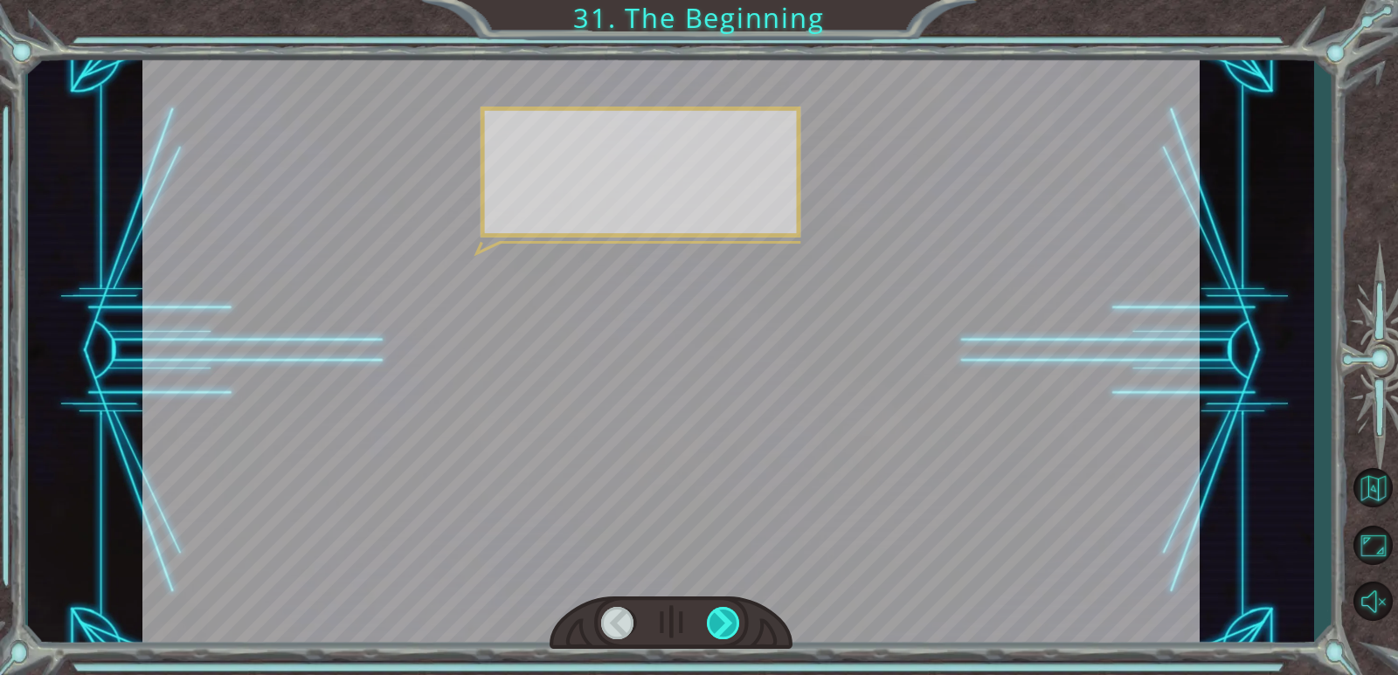
click at [717, 616] on div at bounding box center [724, 623] width 34 height 32
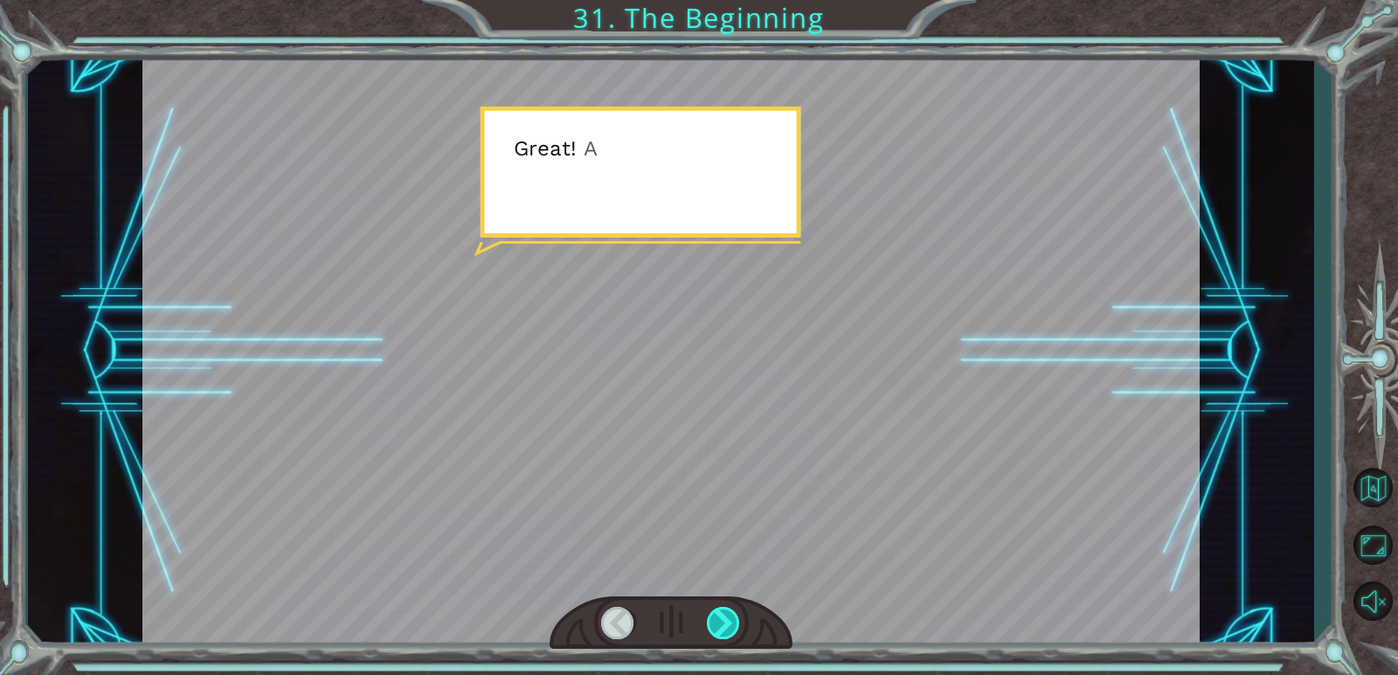
click at [717, 616] on div at bounding box center [724, 623] width 34 height 32
click at [717, 614] on div at bounding box center [724, 623] width 34 height 32
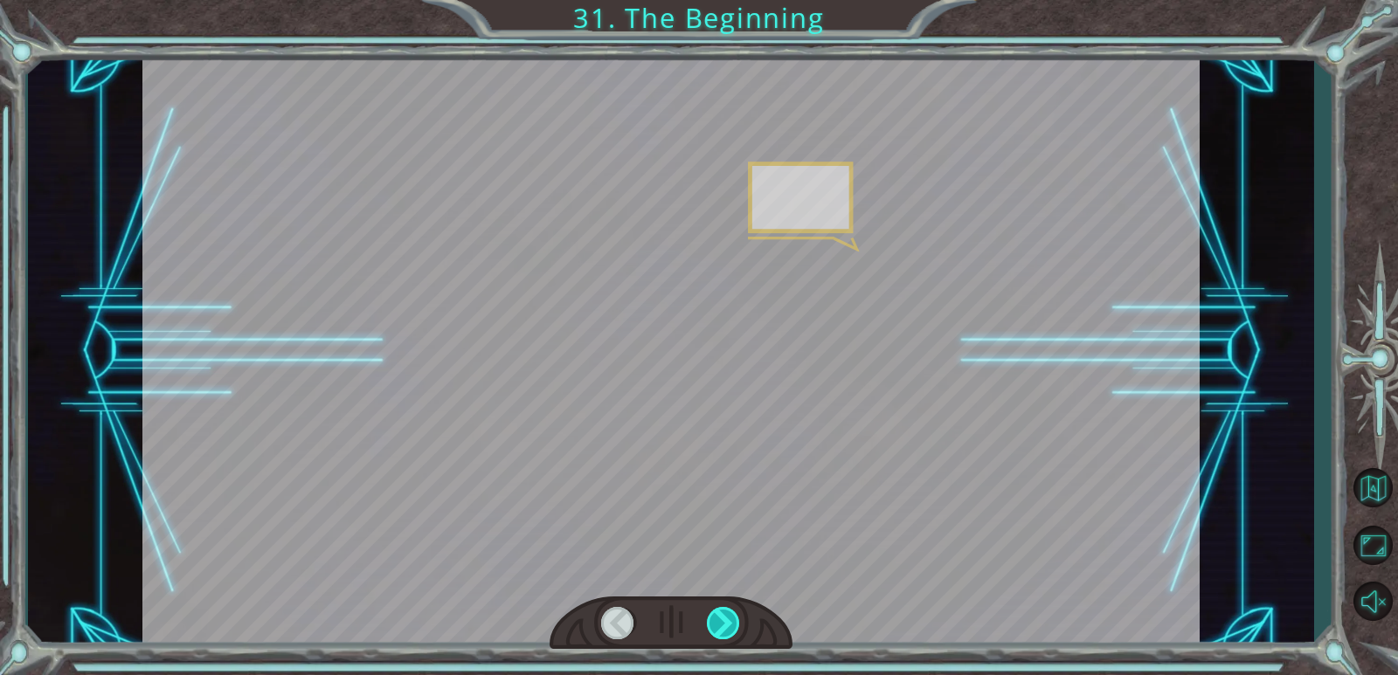
click at [710, 610] on div at bounding box center [724, 623] width 34 height 32
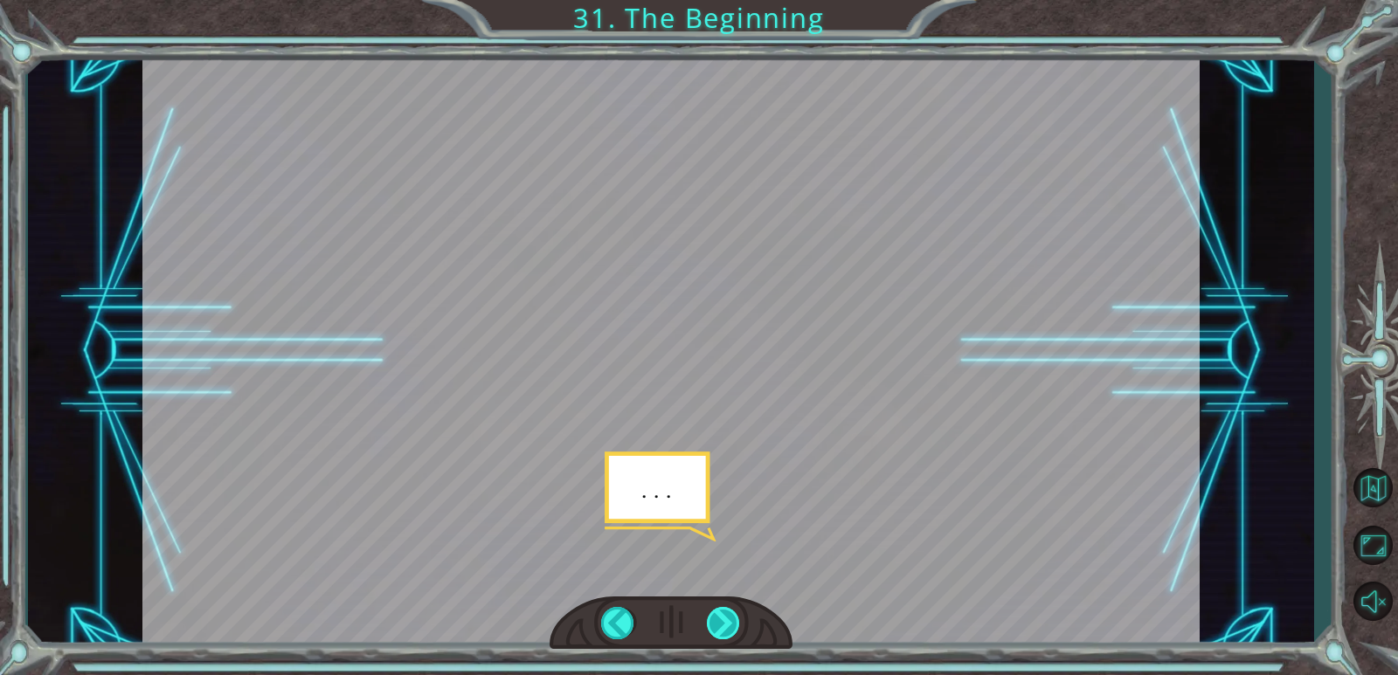
click at [710, 610] on div at bounding box center [724, 623] width 34 height 32
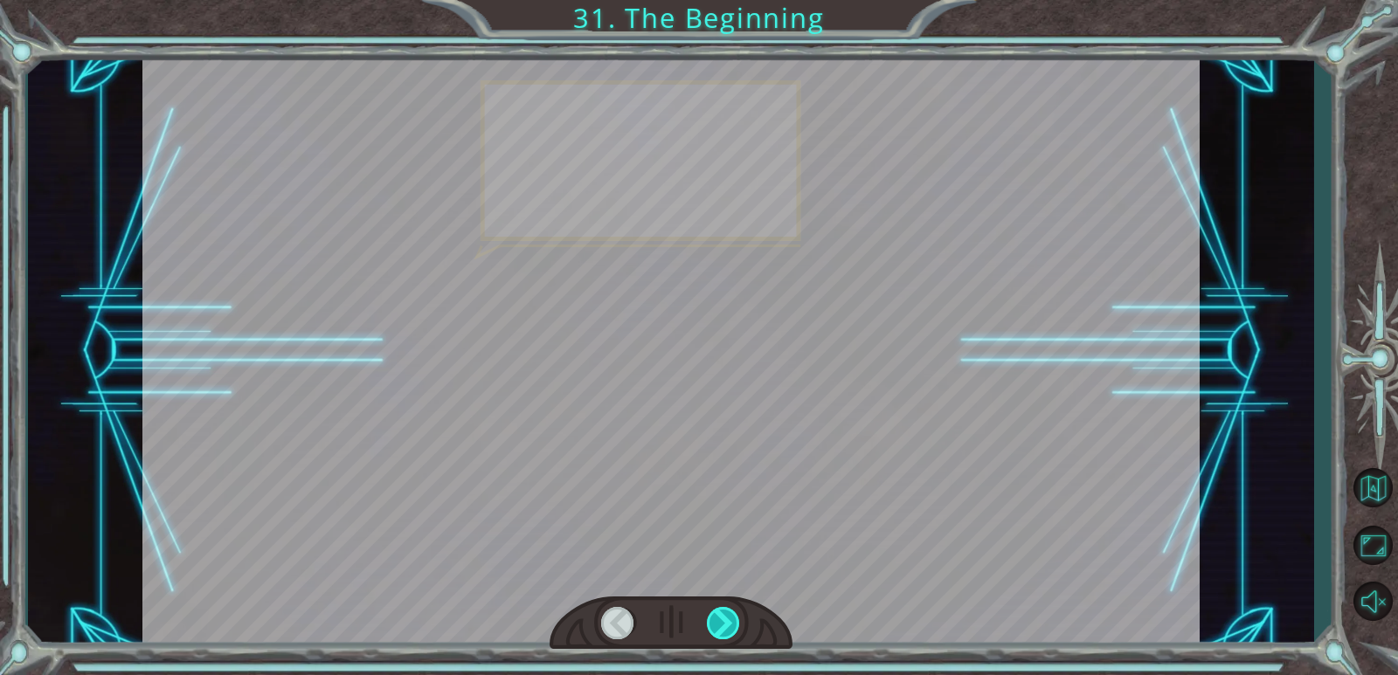
click at [710, 610] on div at bounding box center [724, 623] width 34 height 32
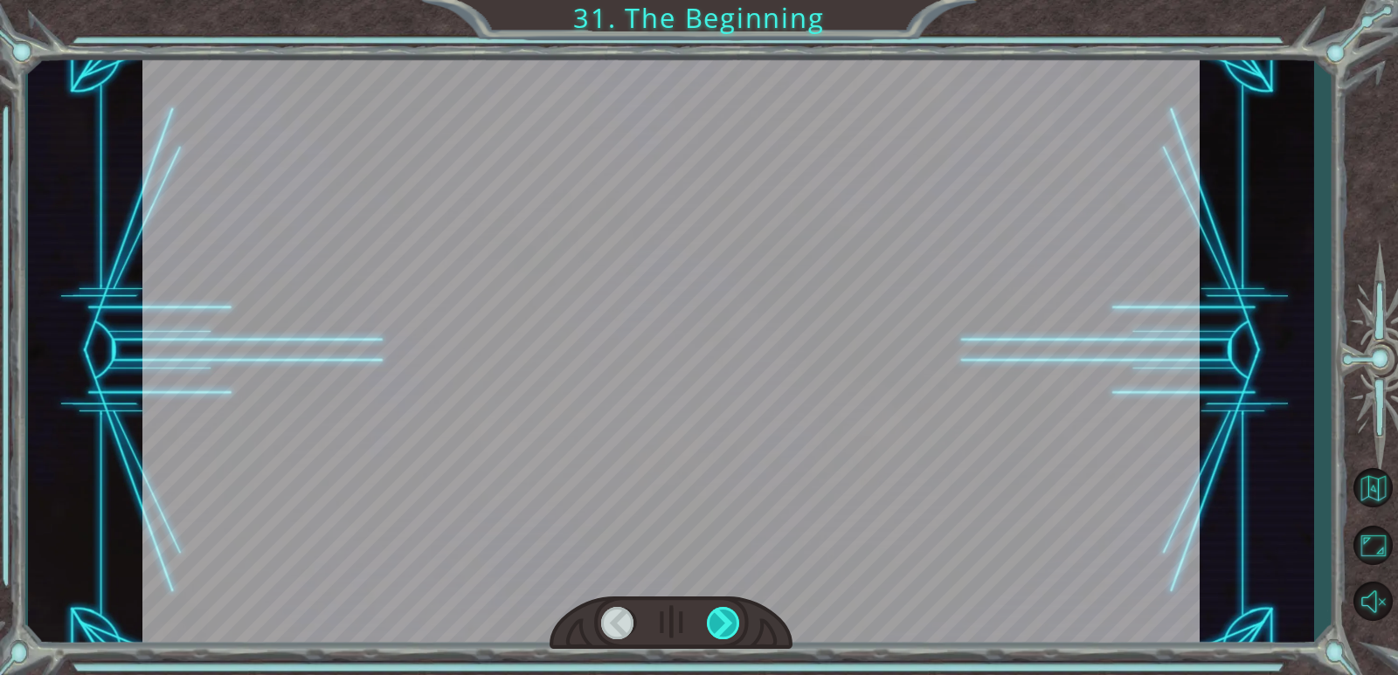
click at [710, 610] on div at bounding box center [724, 623] width 34 height 32
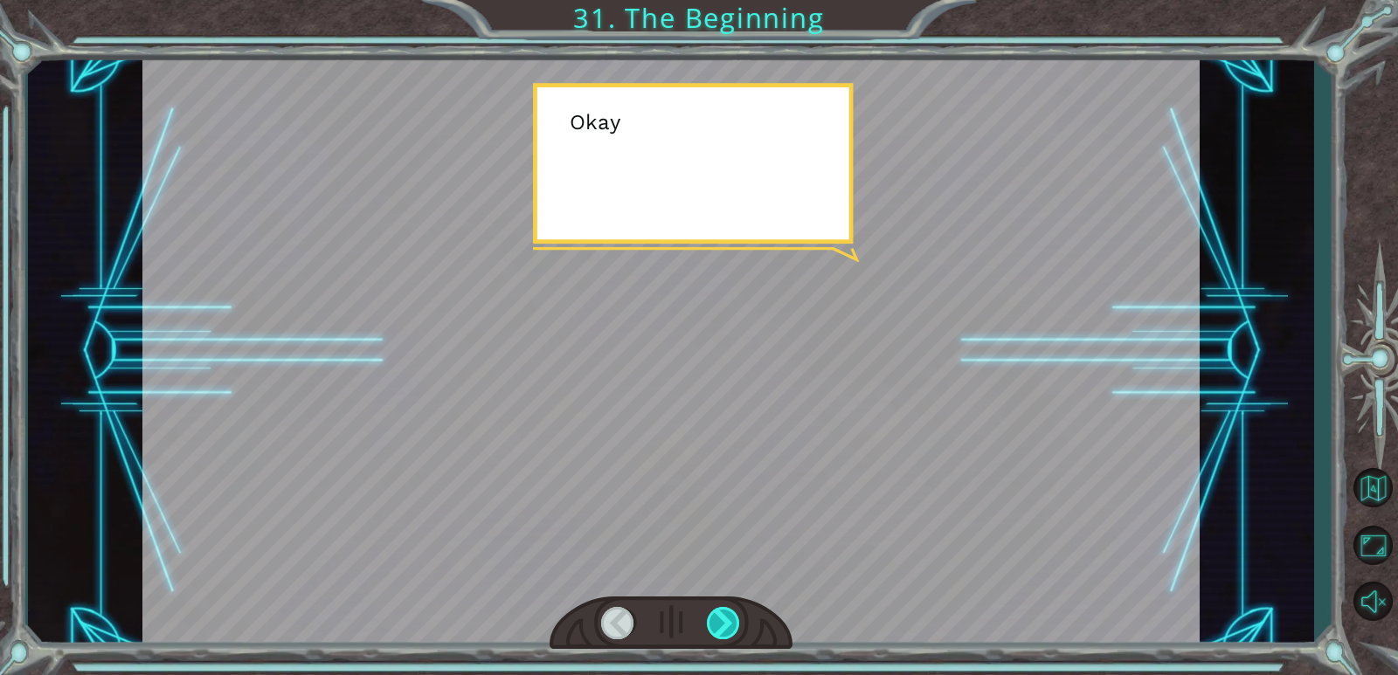
click at [718, 612] on div at bounding box center [724, 623] width 34 height 32
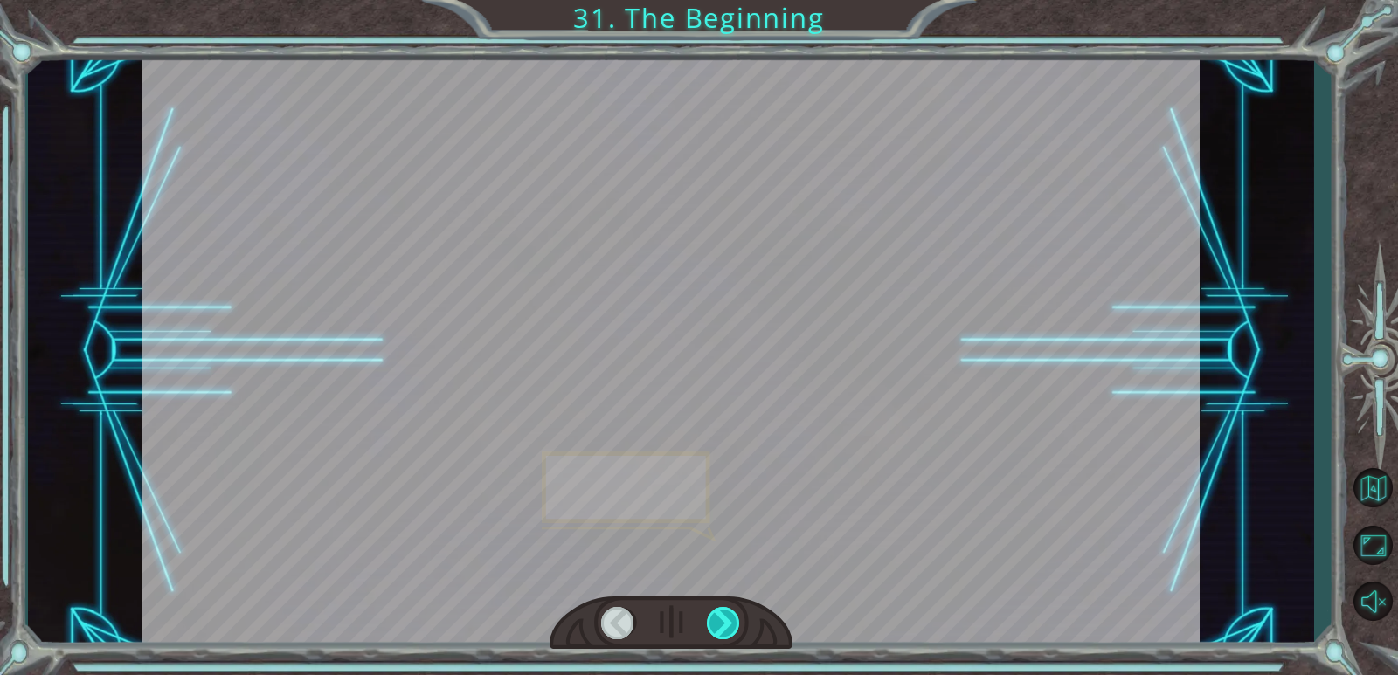
click at [718, 612] on div at bounding box center [724, 623] width 34 height 32
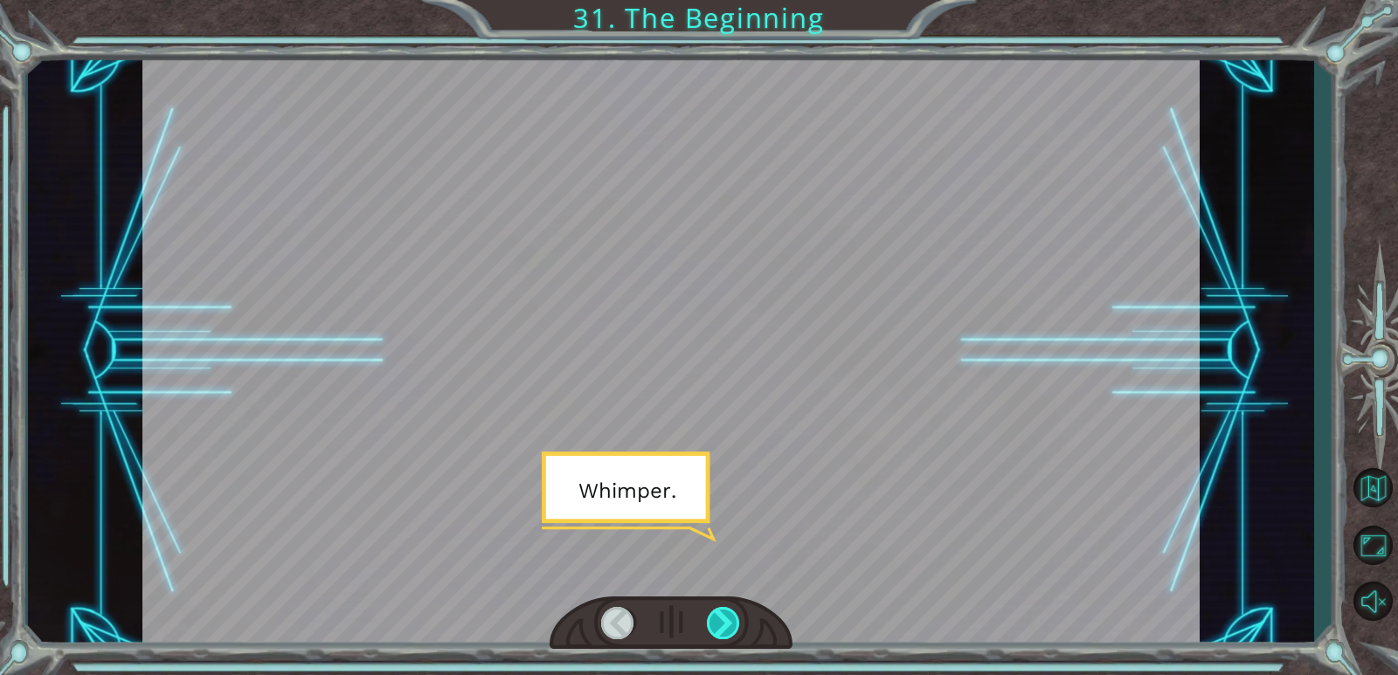
click at [718, 612] on div at bounding box center [724, 623] width 34 height 32
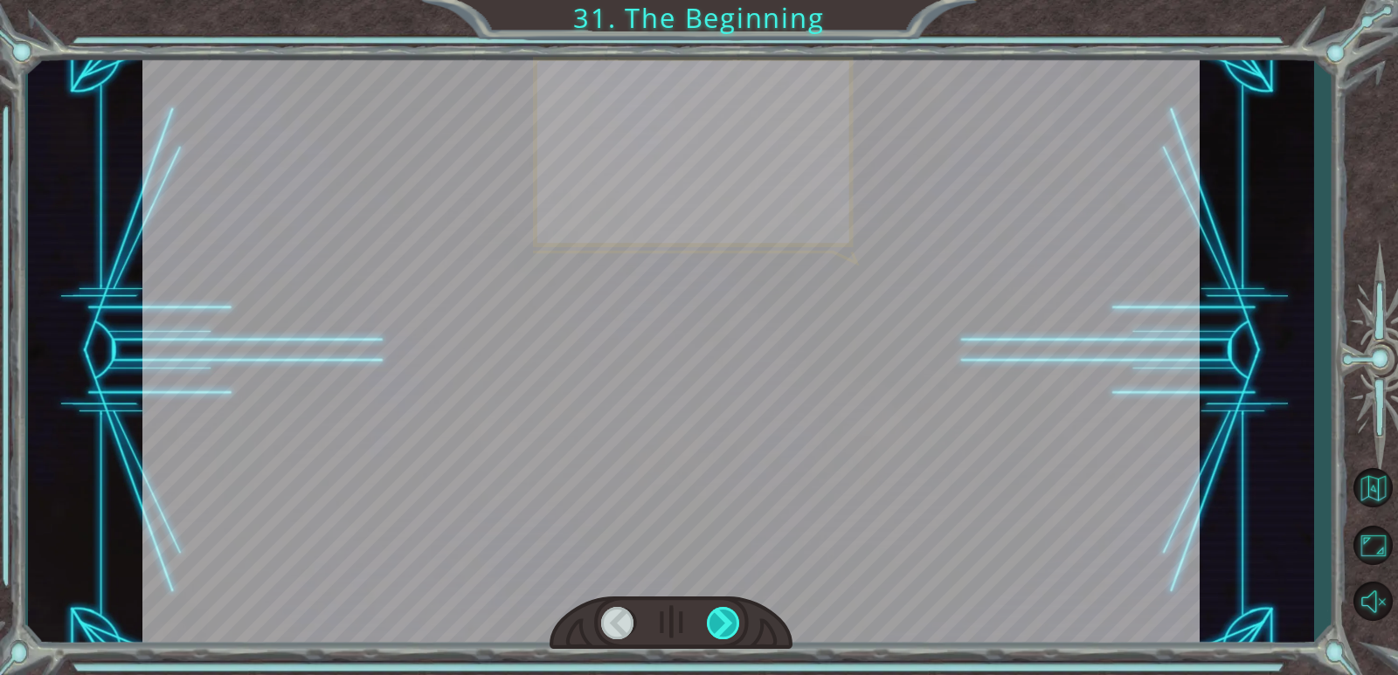
click at [718, 612] on div at bounding box center [724, 623] width 34 height 32
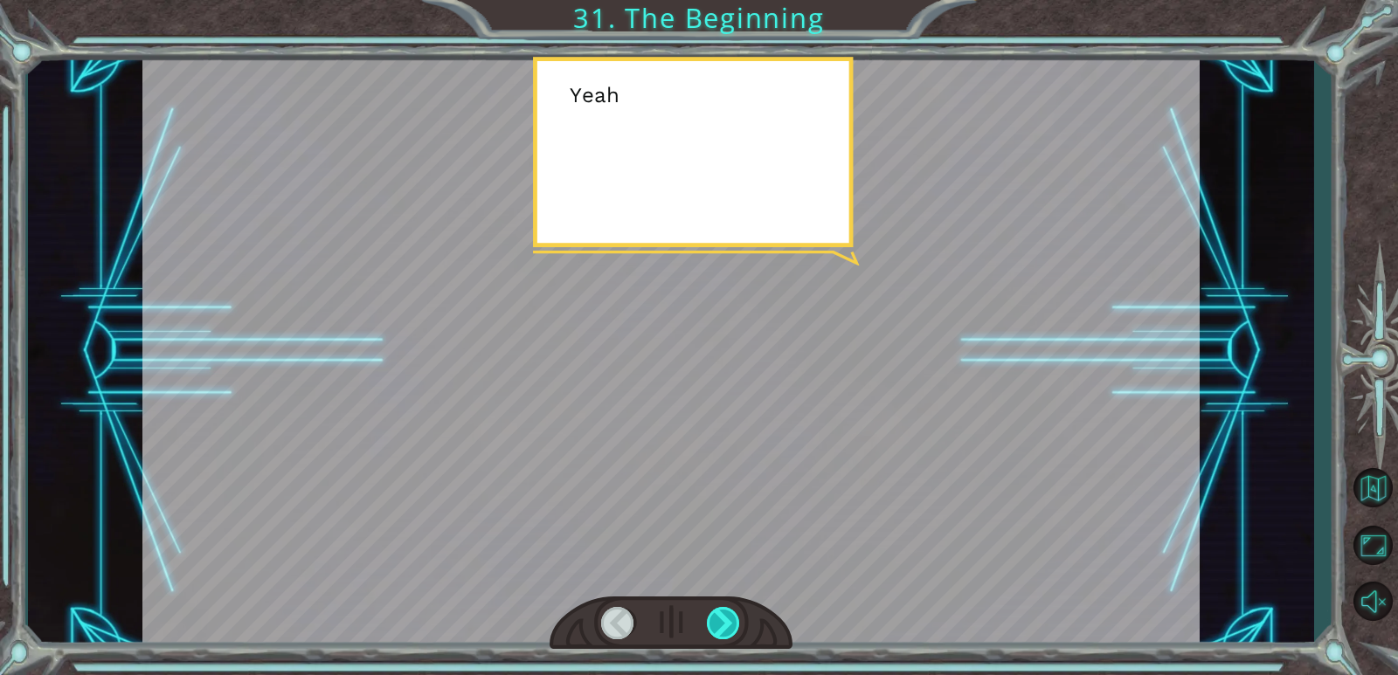
click at [718, 612] on div at bounding box center [724, 623] width 34 height 32
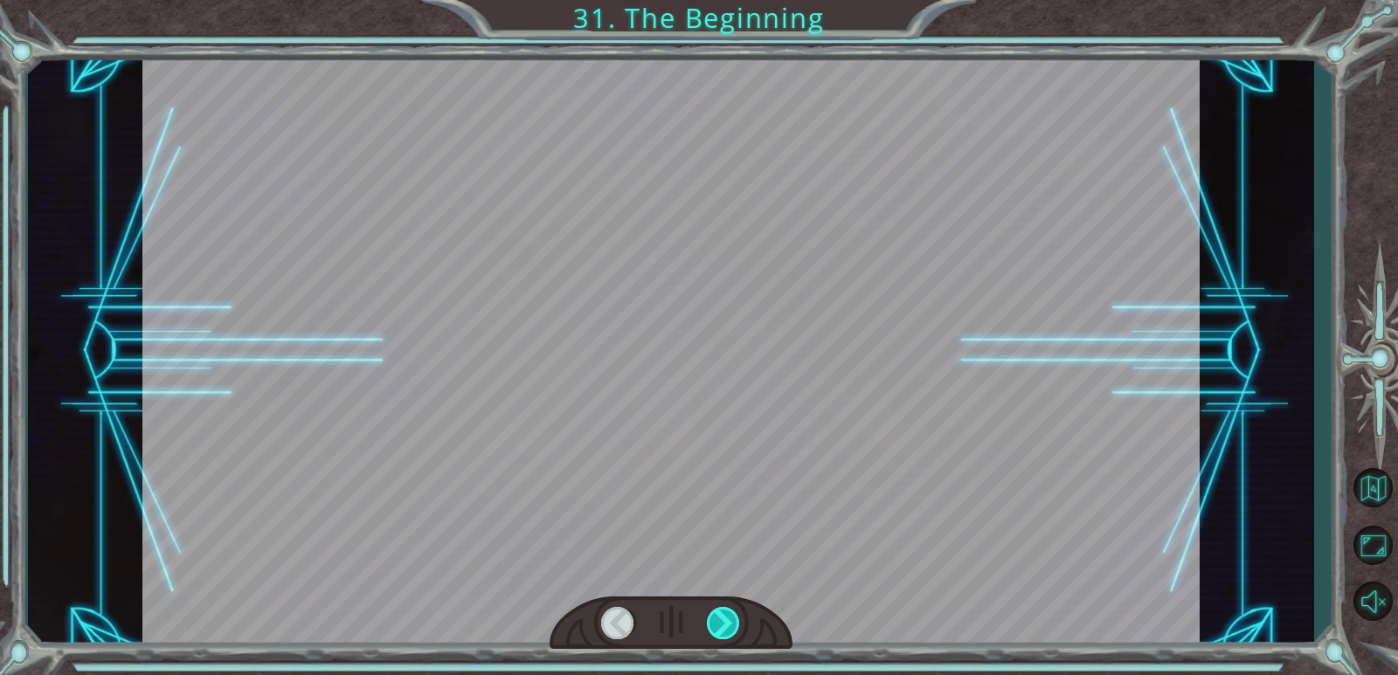
click at [718, 612] on div at bounding box center [724, 623] width 34 height 32
click at [718, 0] on div "Temporary Text H e y , V e g a ! W e d i d i t ! L o o k a t t h e s u n ! . . …" at bounding box center [699, 0] width 1398 height 0
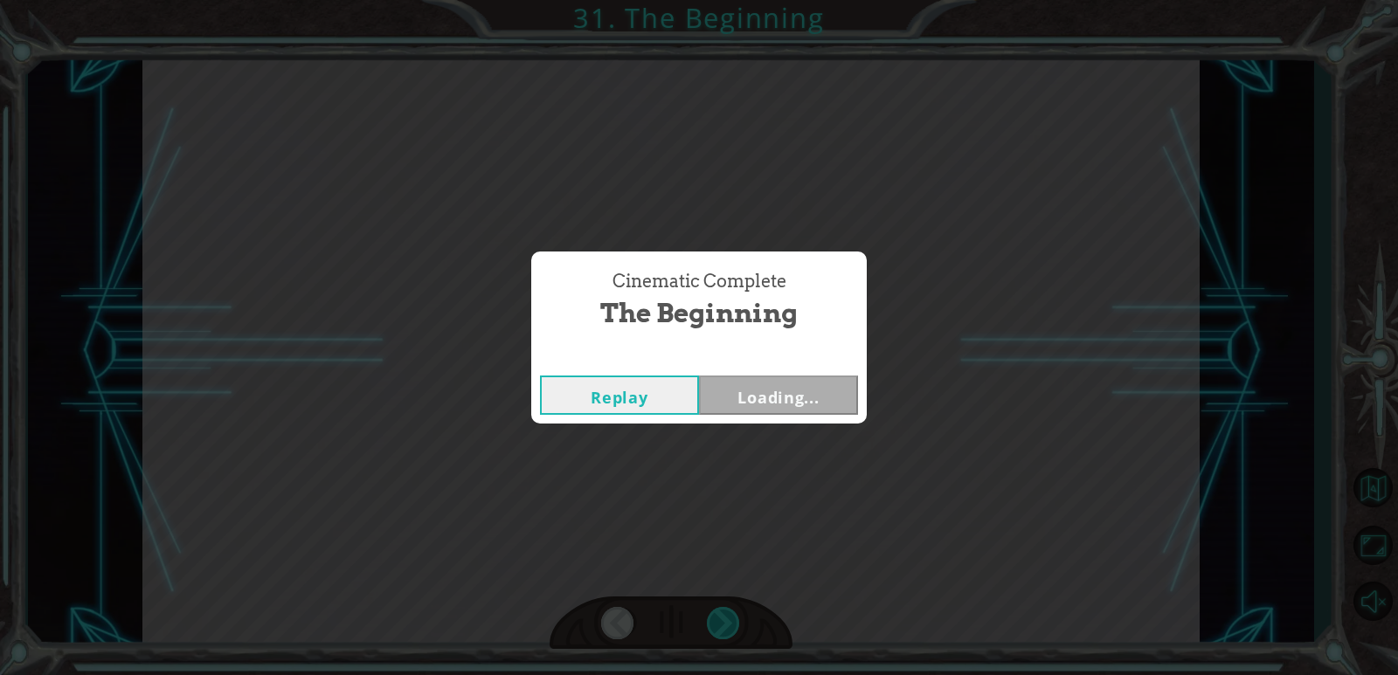
click at [718, 612] on div "Cinematic Complete The Beginning Replay Loading..." at bounding box center [699, 337] width 1398 height 675
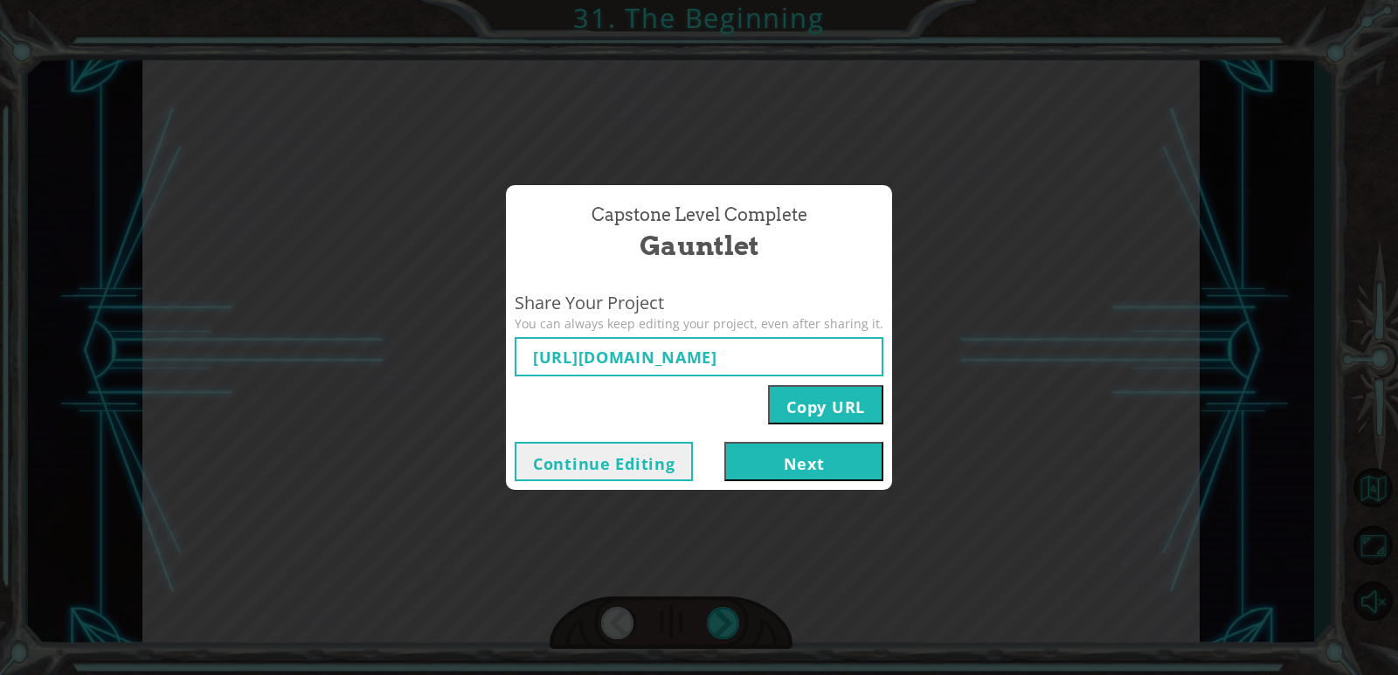
type input "[URL][DOMAIN_NAME]"
click at [756, 471] on button "Next" at bounding box center [803, 461] width 159 height 39
